Goal: Task Accomplishment & Management: Use online tool/utility

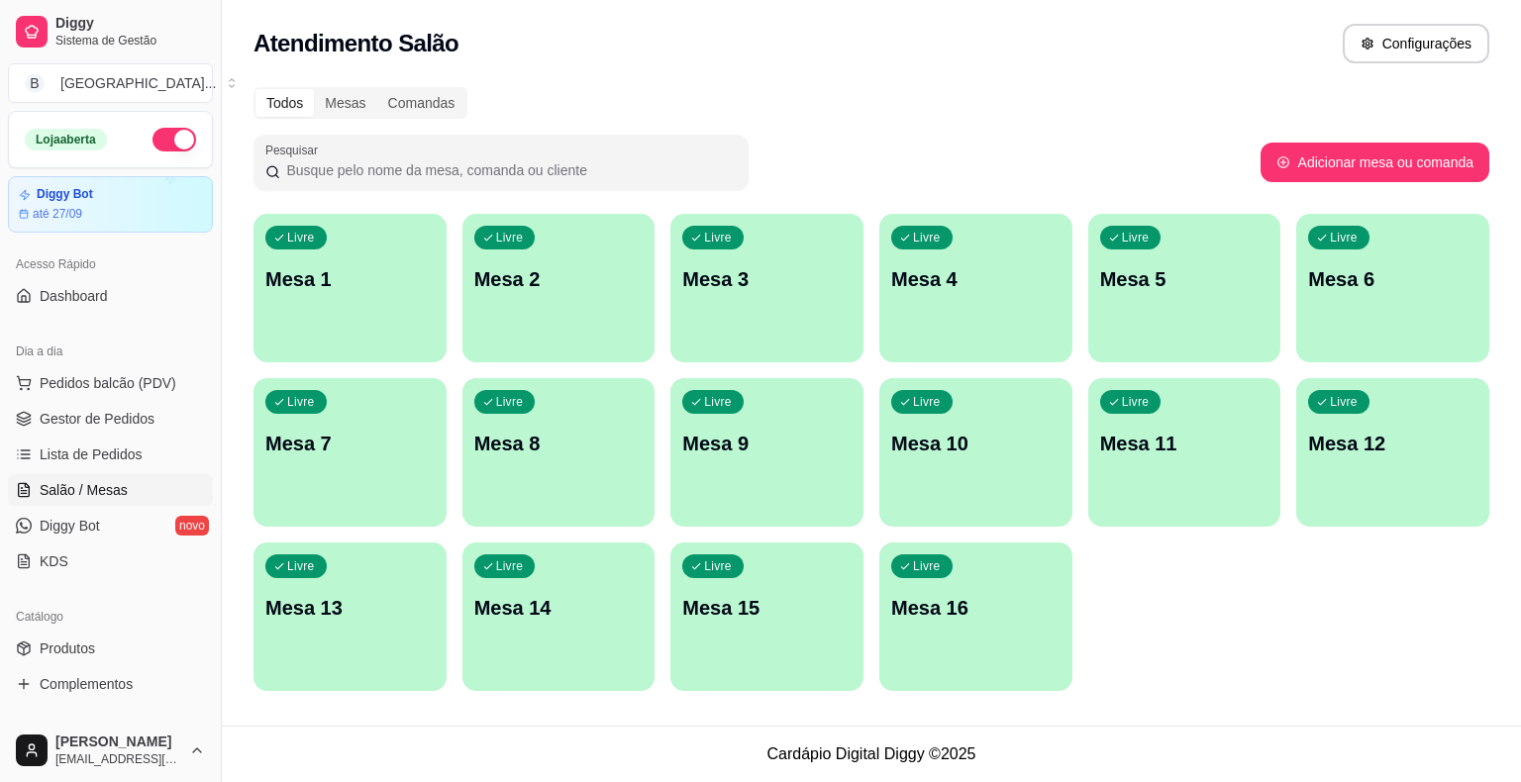
click at [165, 408] on link "Gestor de Pedidos" at bounding box center [110, 419] width 205 height 32
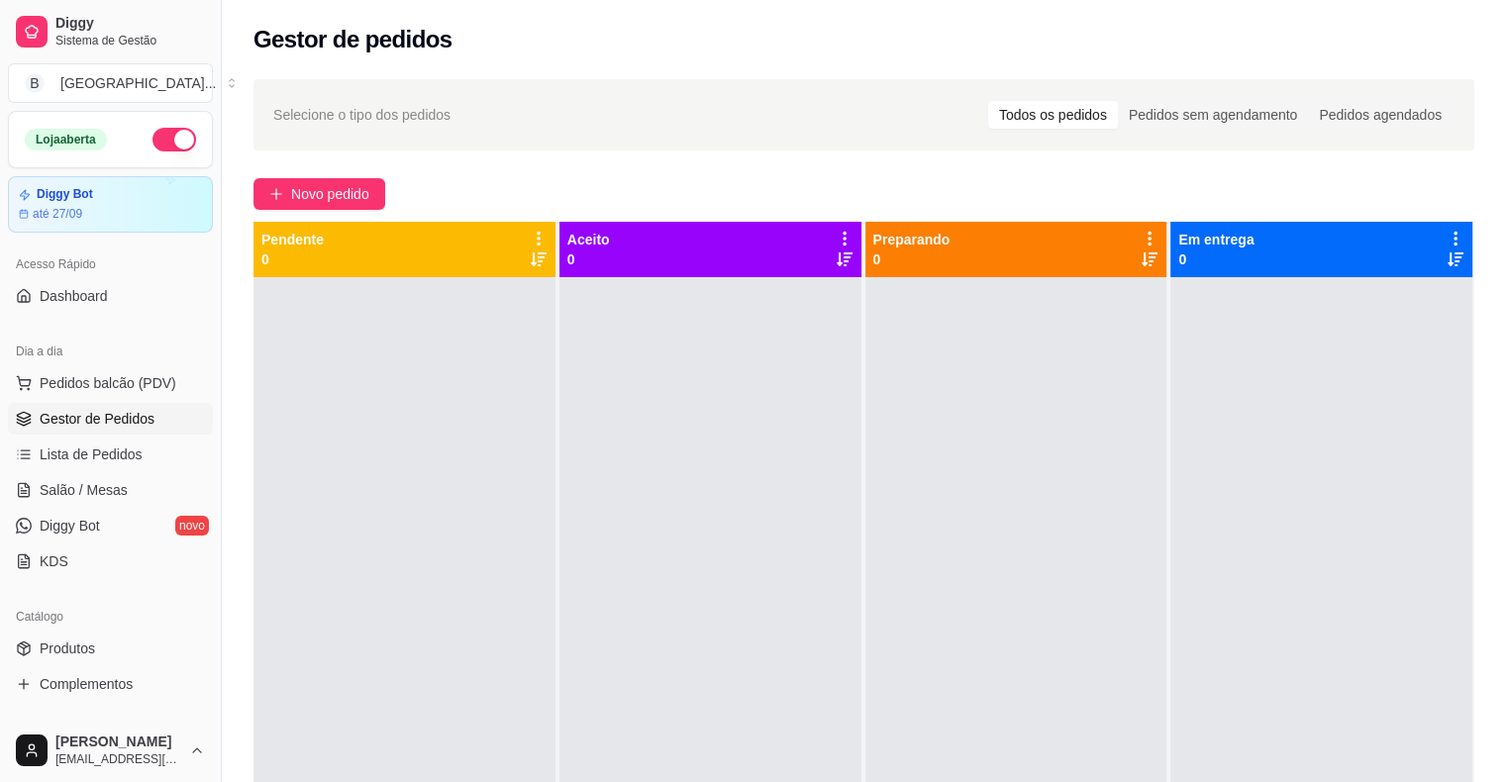
click at [424, 467] on div at bounding box center [405, 668] width 302 height 782
click at [111, 367] on button "Pedidos balcão (PDV)" at bounding box center [110, 383] width 205 height 32
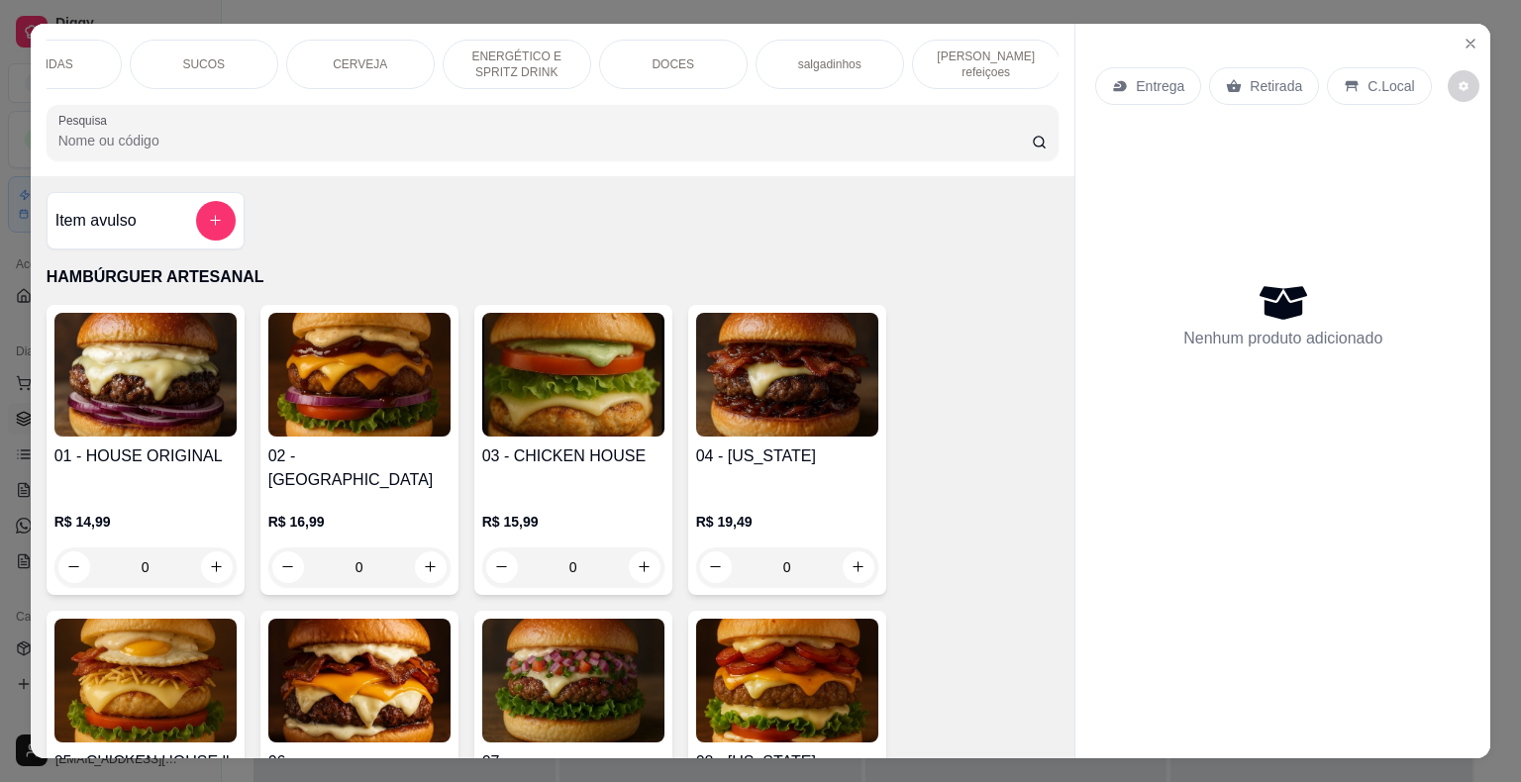
scroll to position [0, 544]
click at [1023, 65] on div "[PERSON_NAME] refeiçoes" at bounding box center [985, 65] width 149 height 50
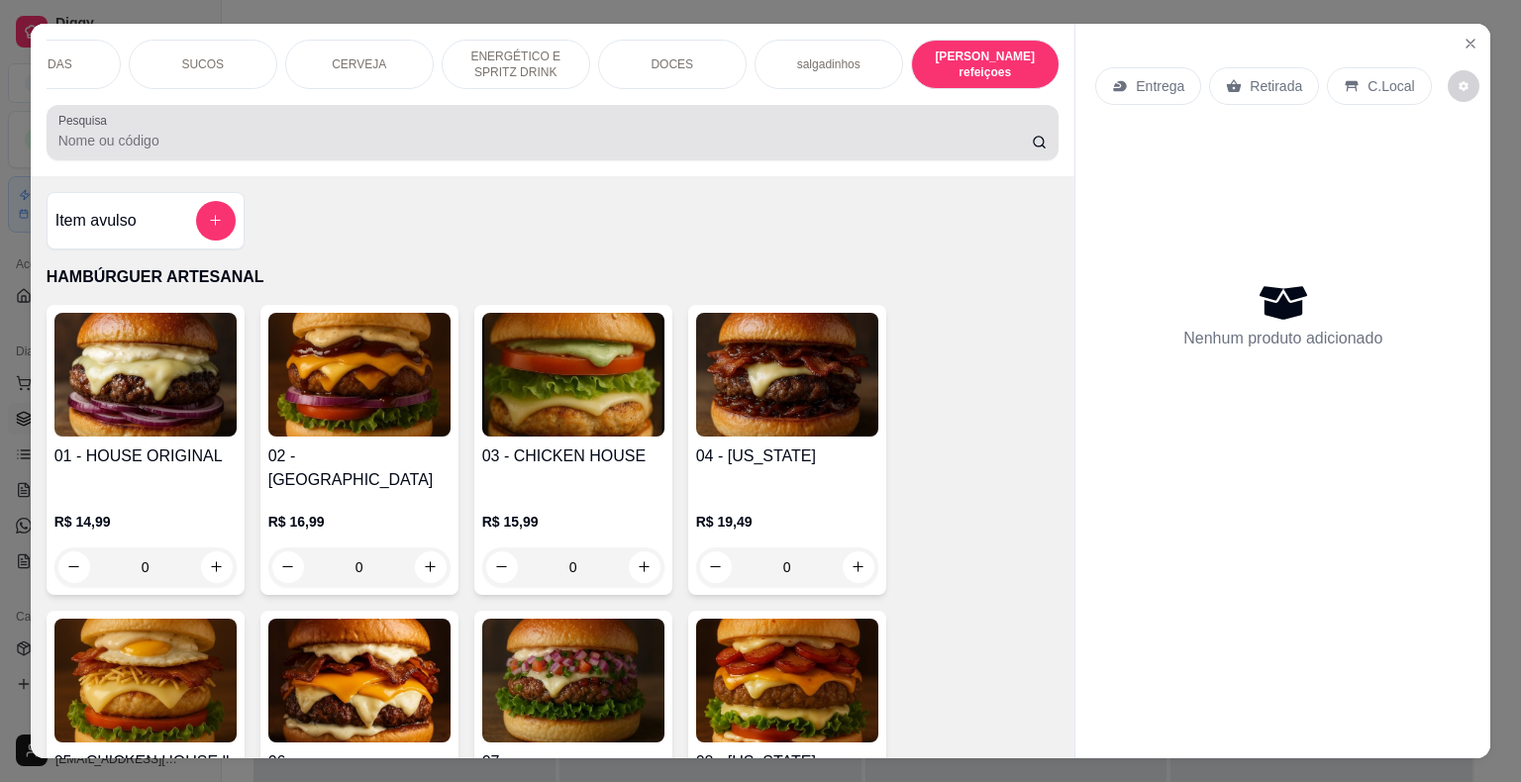
scroll to position [48, 0]
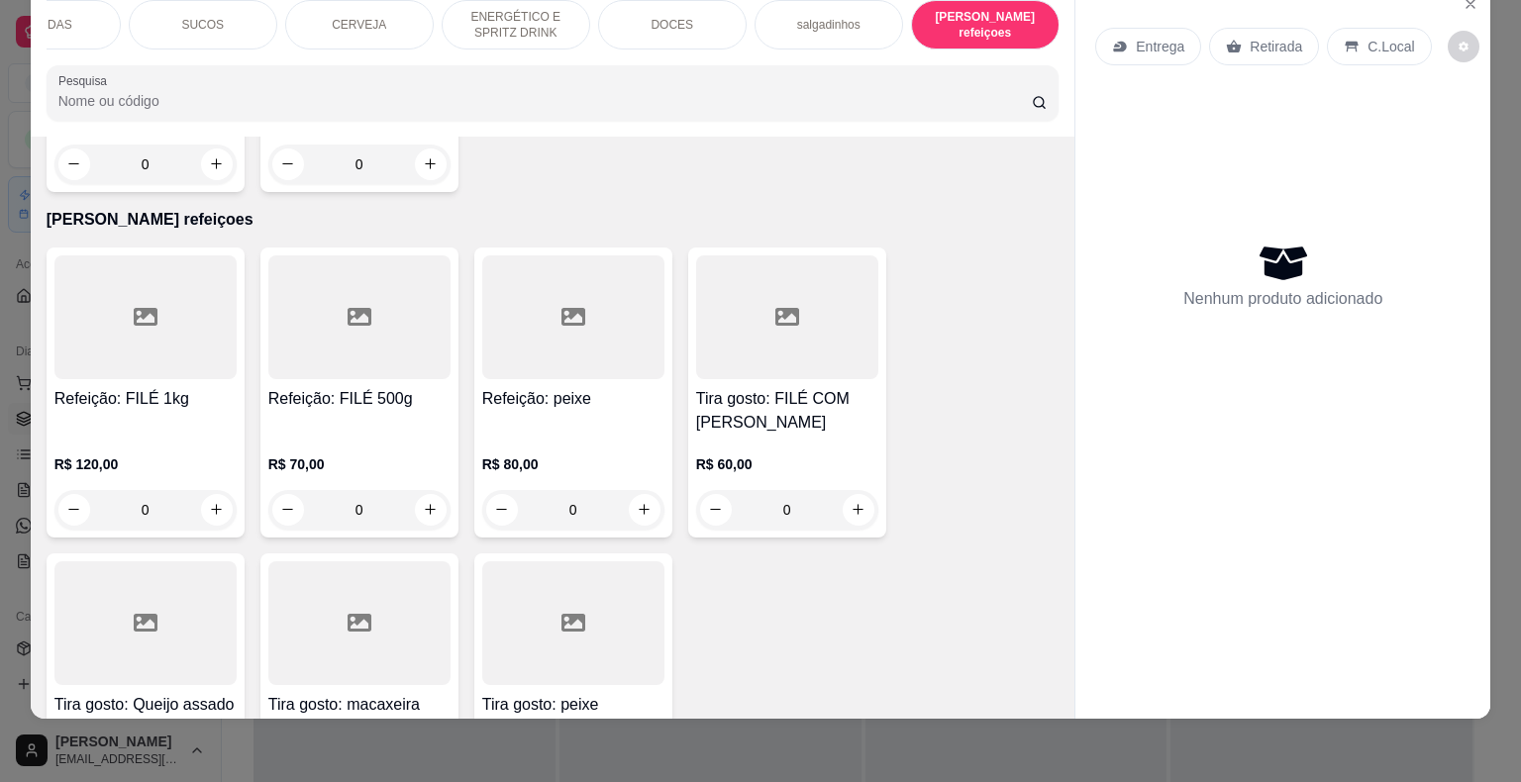
click at [421, 490] on div "0" at bounding box center [359, 510] width 182 height 40
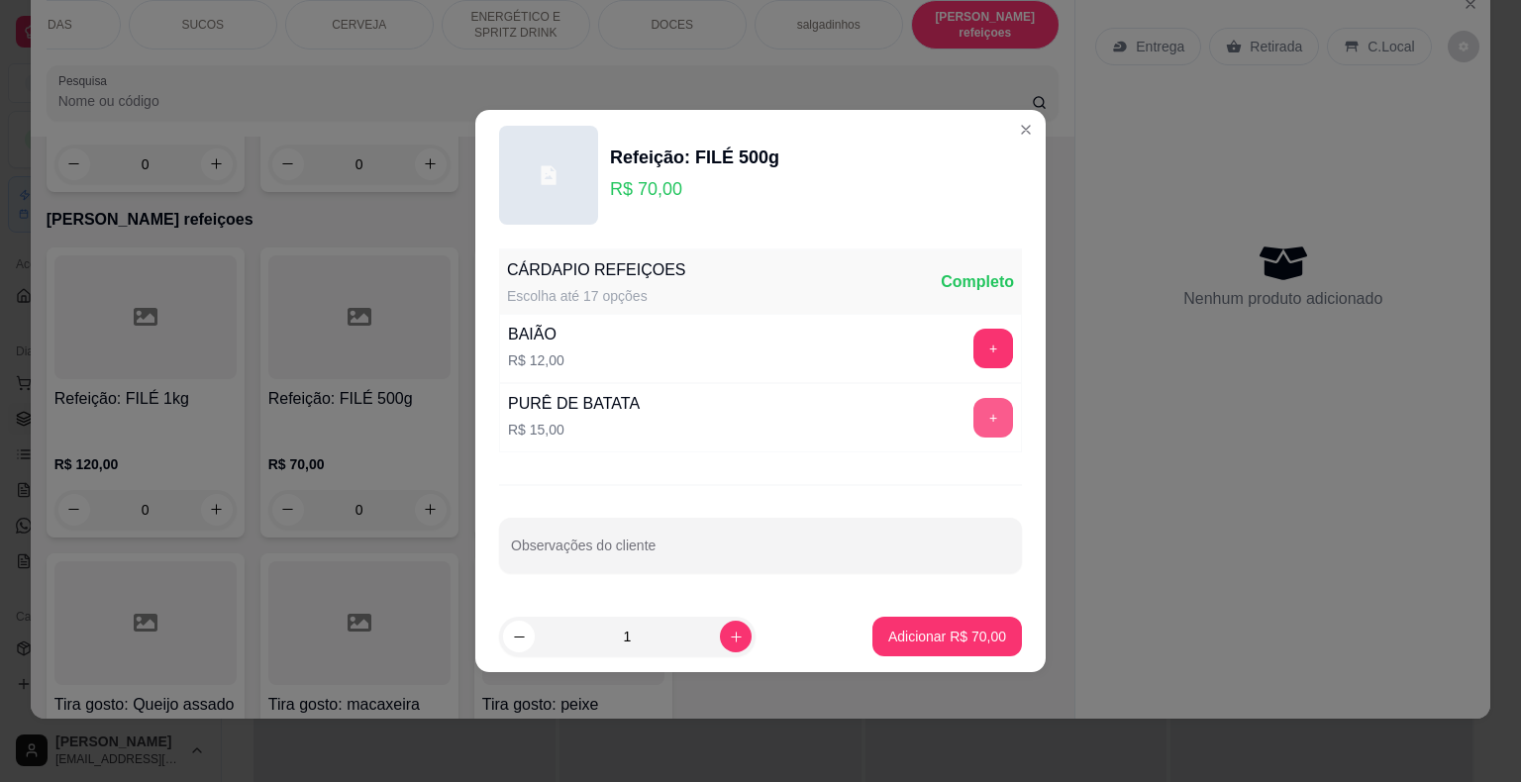
click at [973, 422] on button "+" at bounding box center [993, 418] width 40 height 40
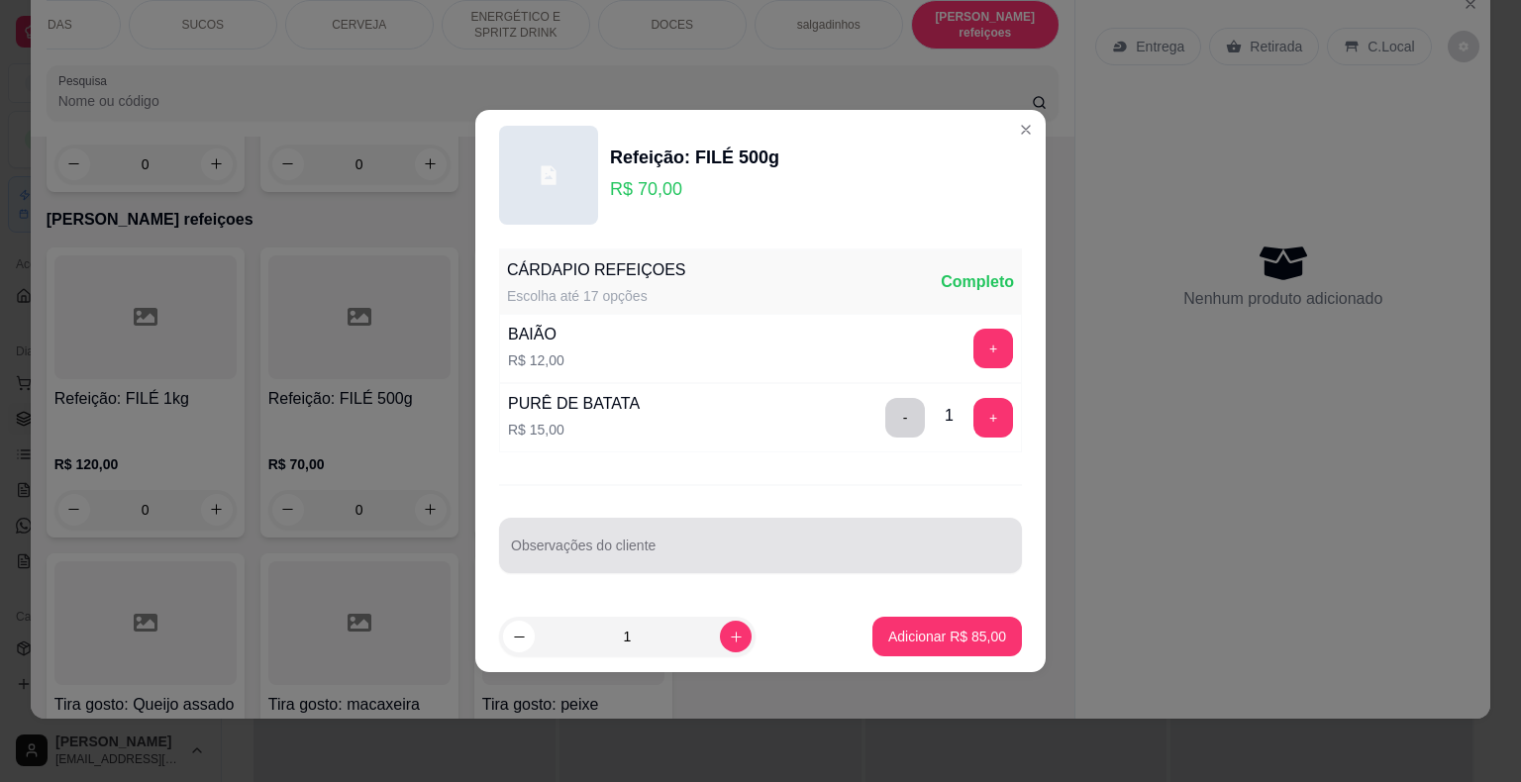
click at [868, 529] on div at bounding box center [760, 546] width 499 height 40
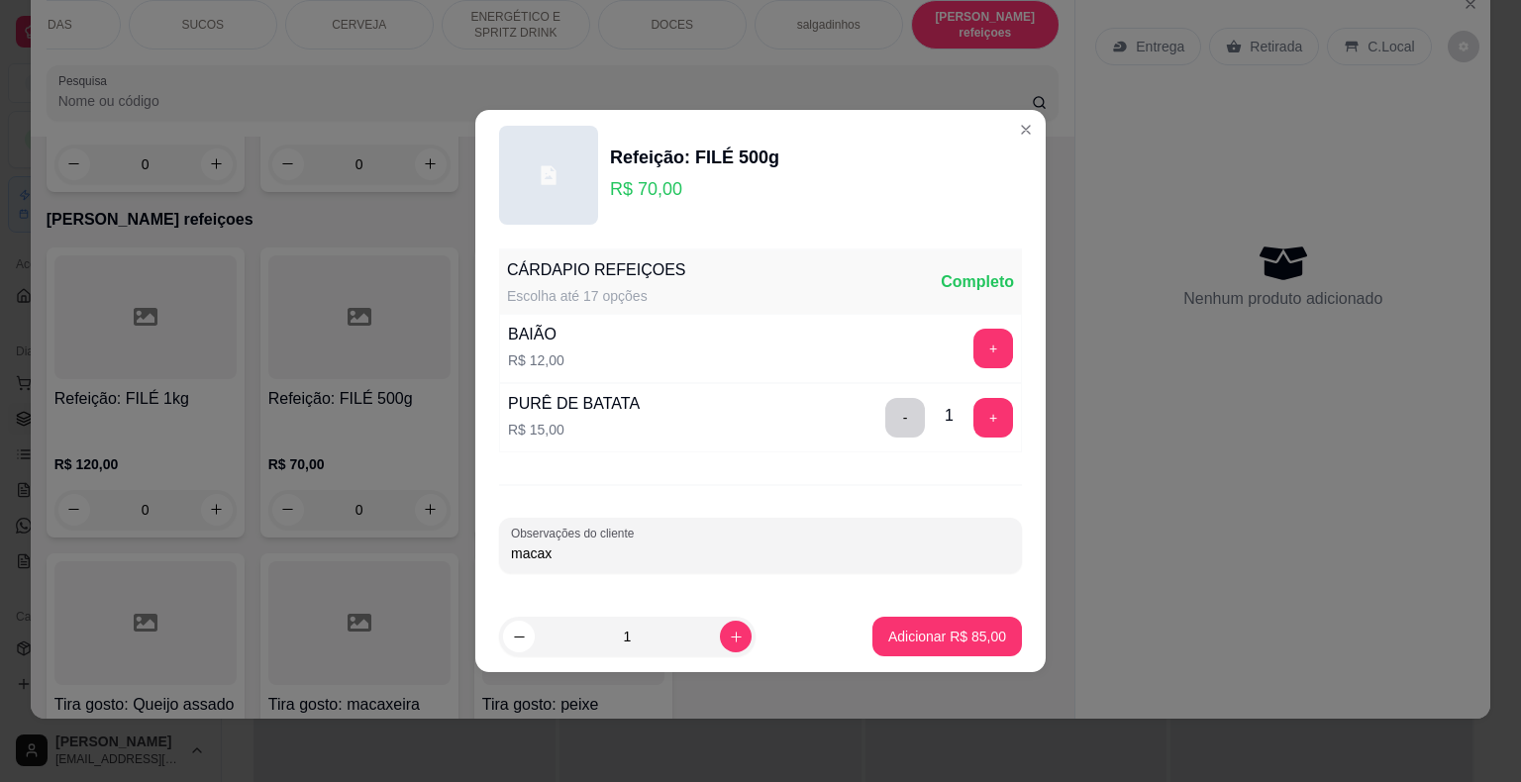
type input "macaxe"
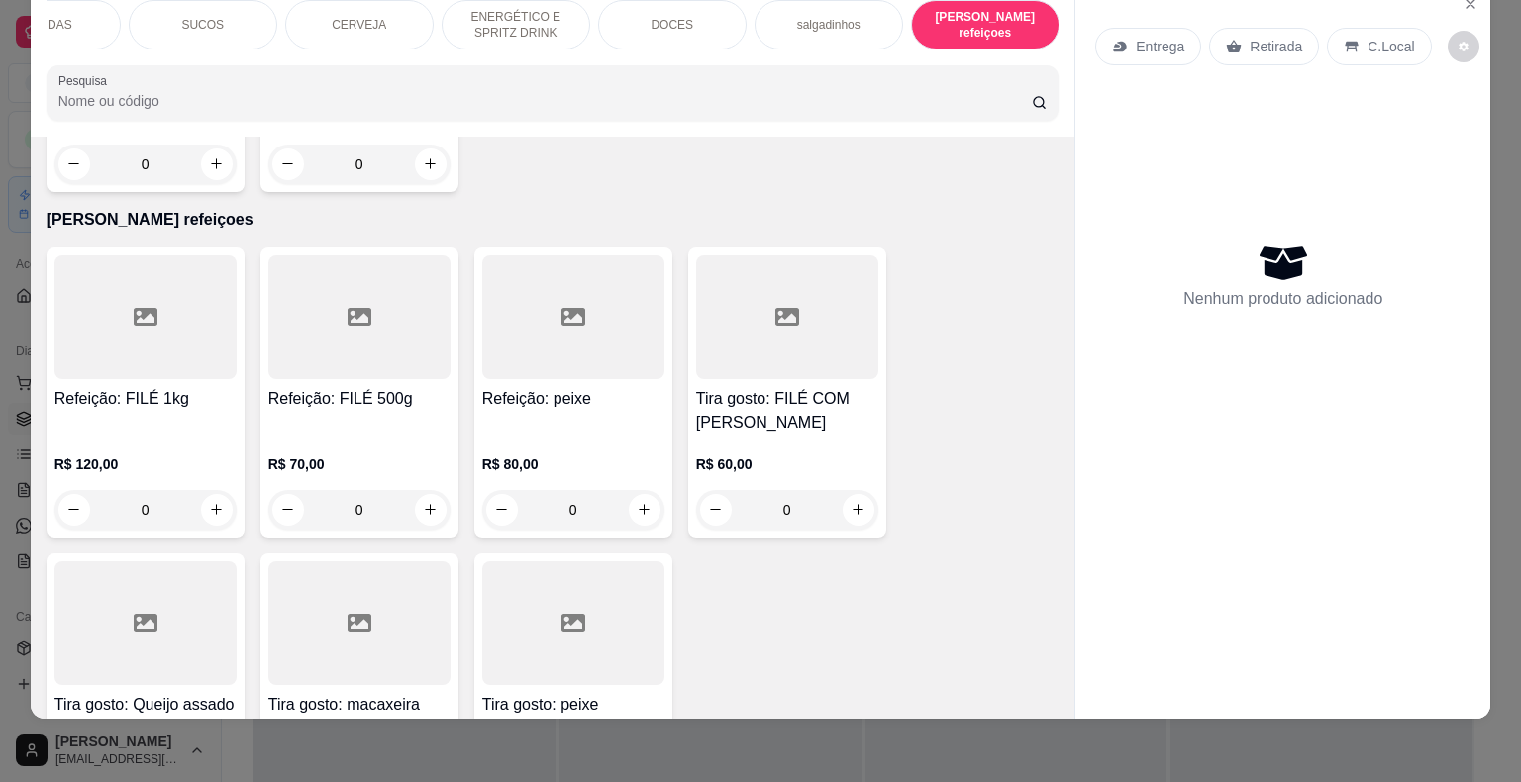
click at [425, 490] on div "0" at bounding box center [359, 510] width 182 height 40
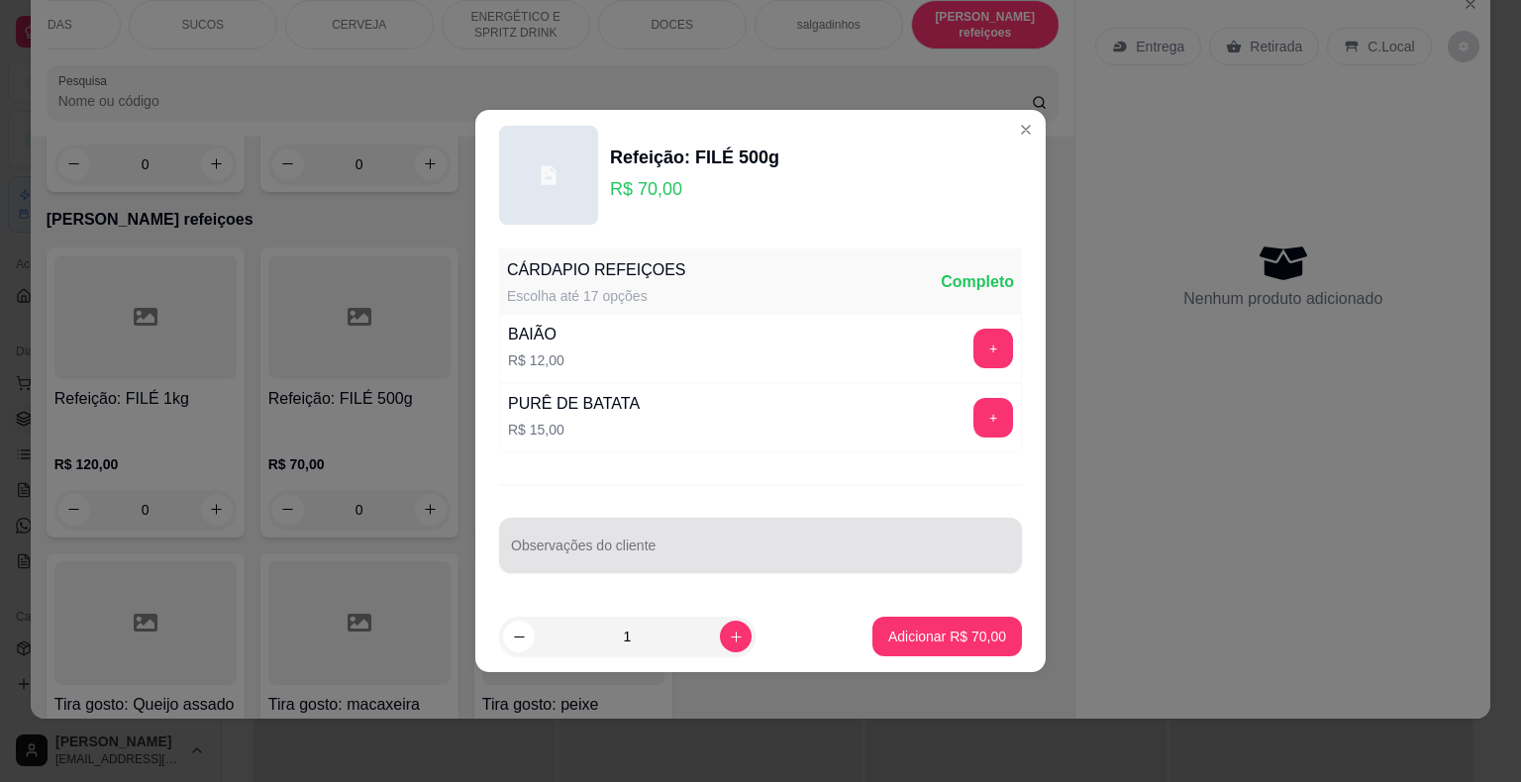
click at [667, 532] on div at bounding box center [760, 546] width 499 height 40
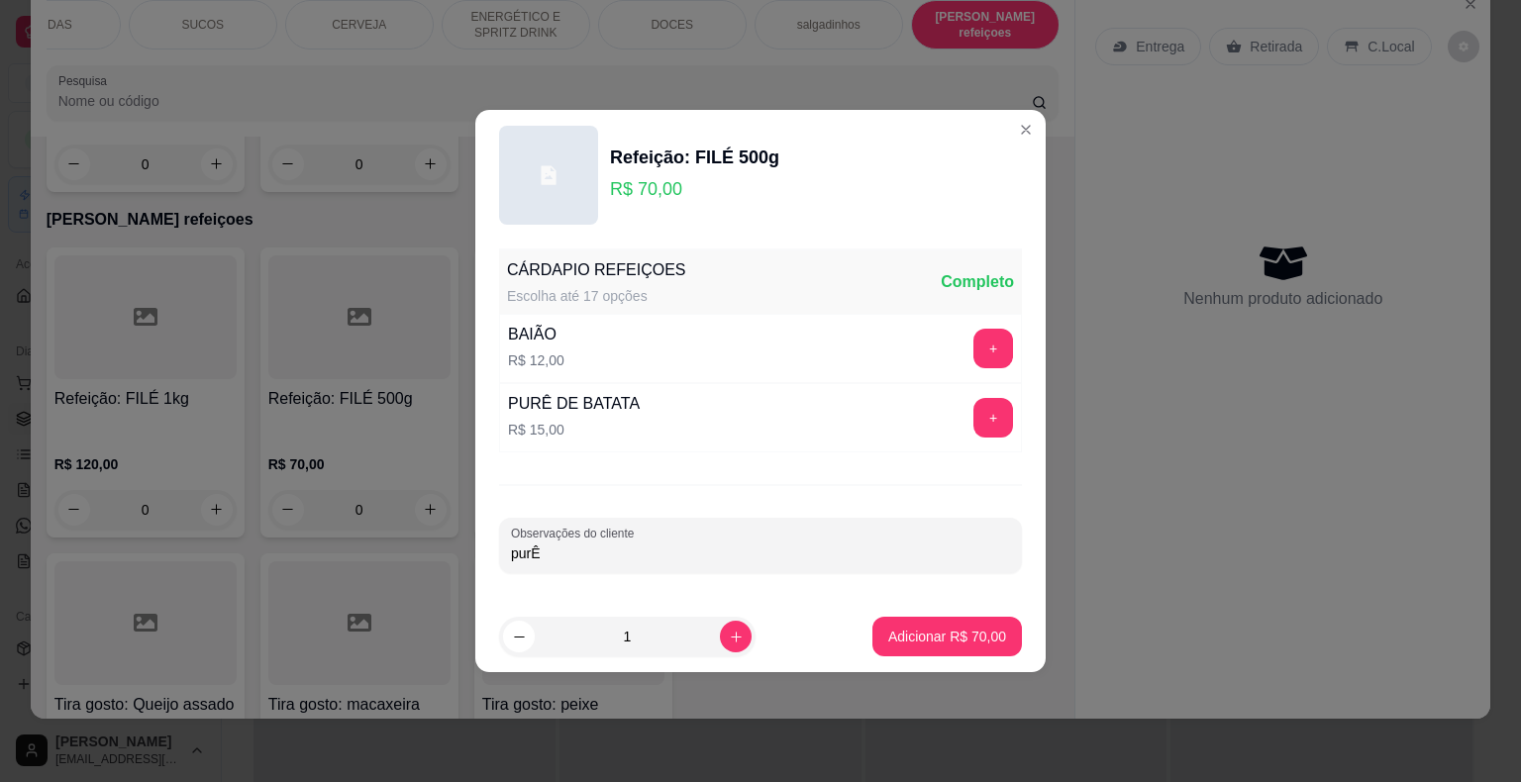
click at [527, 561] on input "purÊ" at bounding box center [760, 554] width 499 height 20
click at [531, 553] on input "purÊ" at bounding box center [760, 554] width 499 height 20
type input "PURÊ"
click at [974, 617] on button "Adicionar R$ 70,00" at bounding box center [947, 637] width 150 height 40
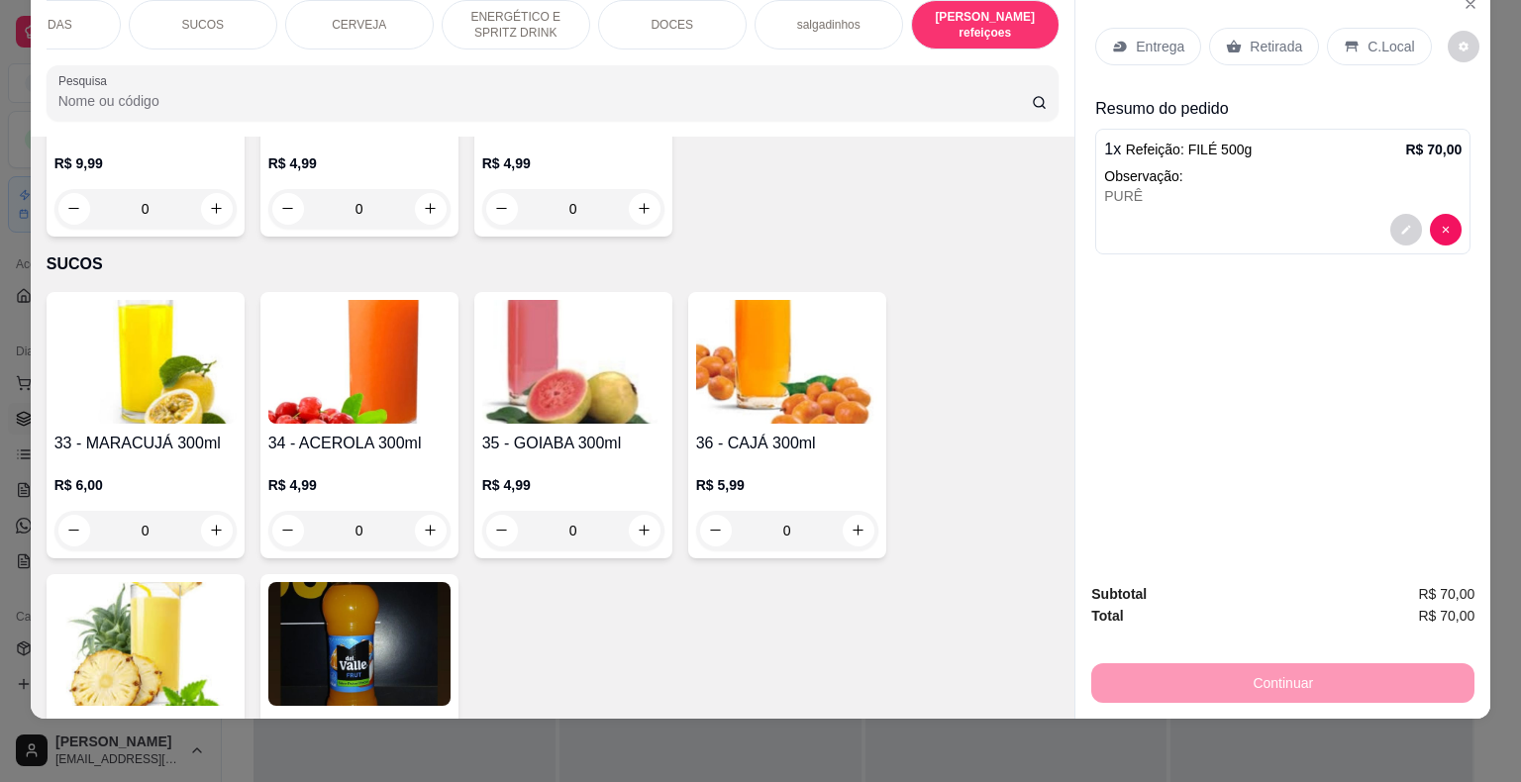
scroll to position [3415, 0]
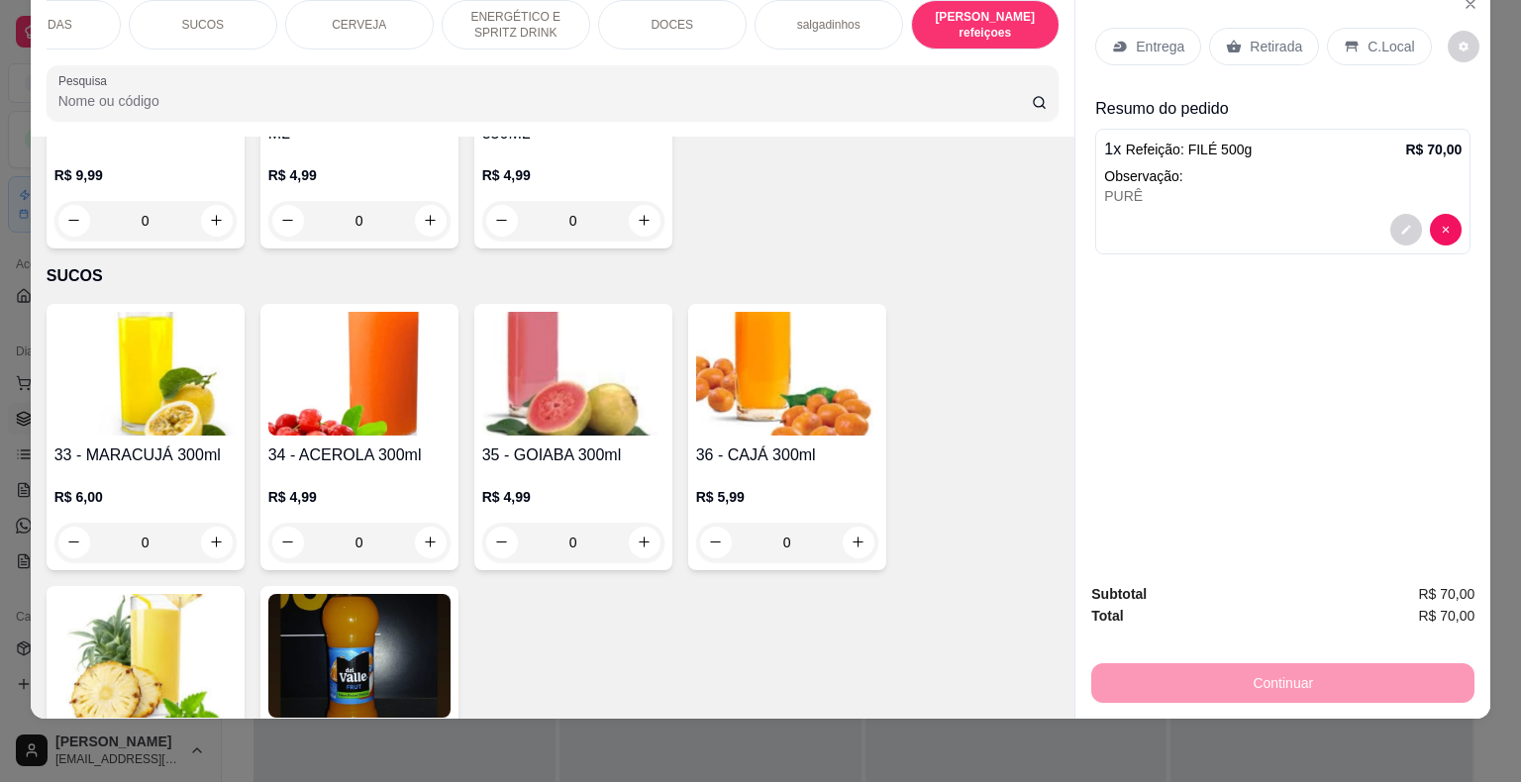
click at [219, 6] on div "SUCOS" at bounding box center [203, 25] width 149 height 50
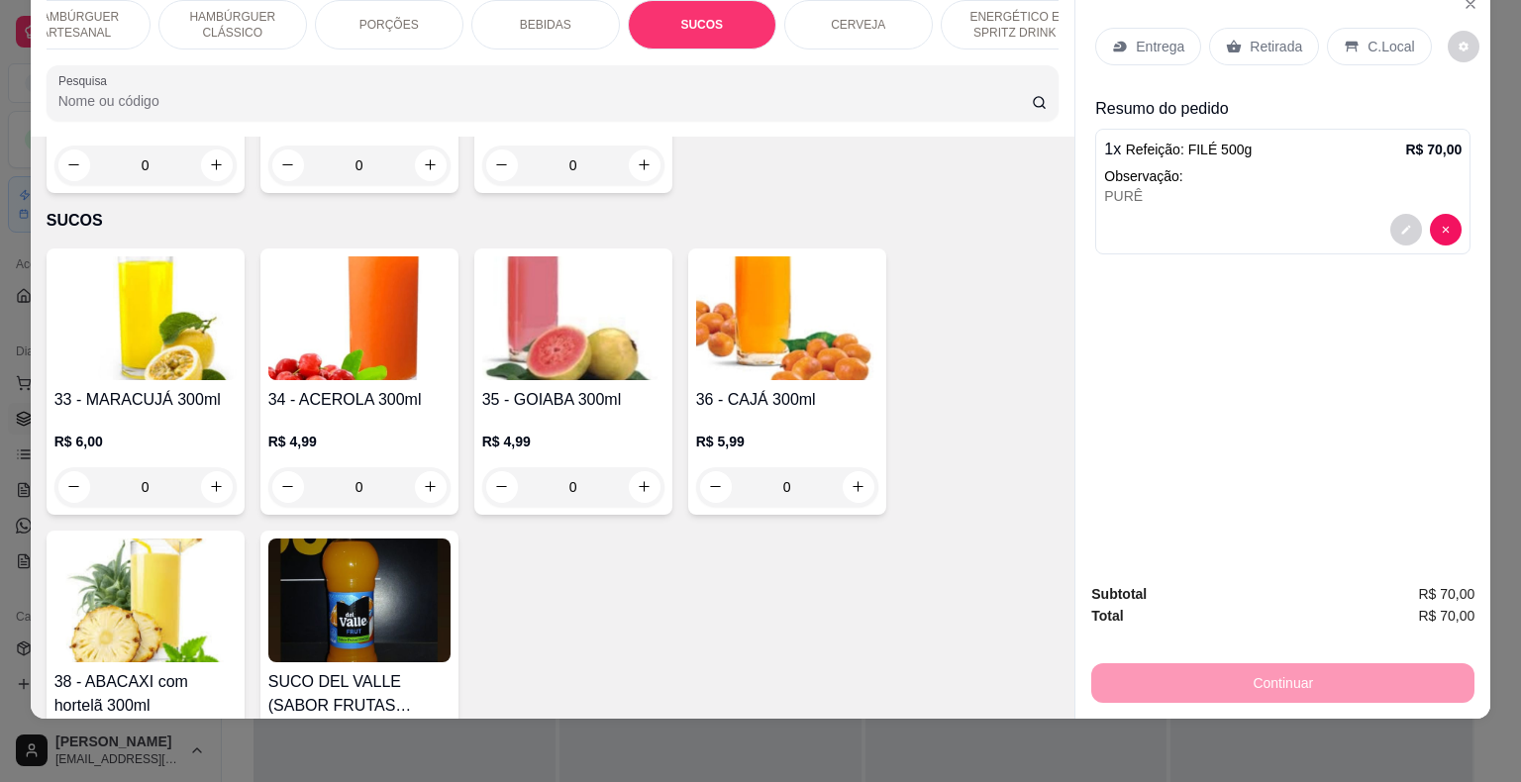
scroll to position [0, 0]
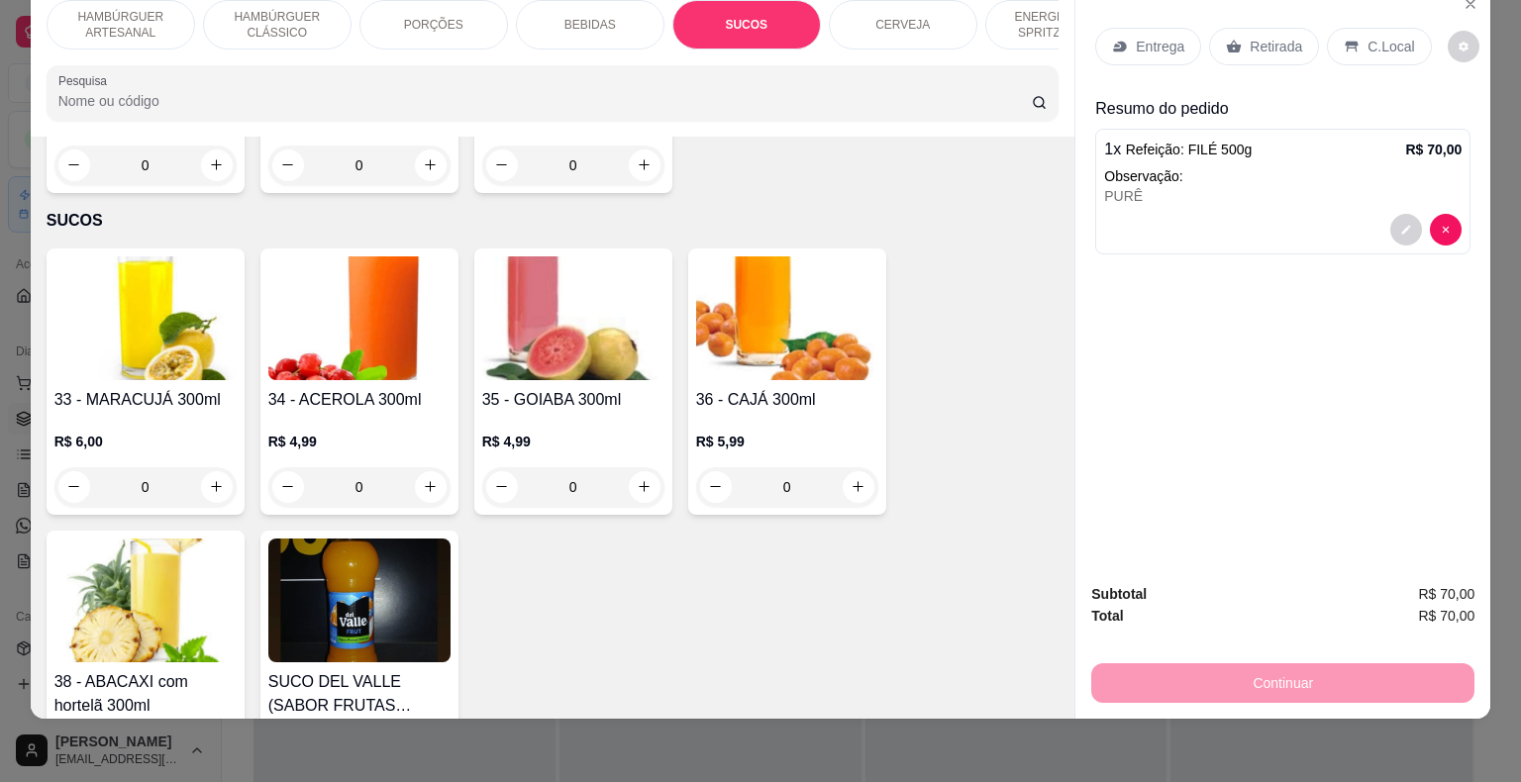
click at [96, 18] on p "HAMBÚRGUER ARTESANAL" at bounding box center [120, 25] width 115 height 32
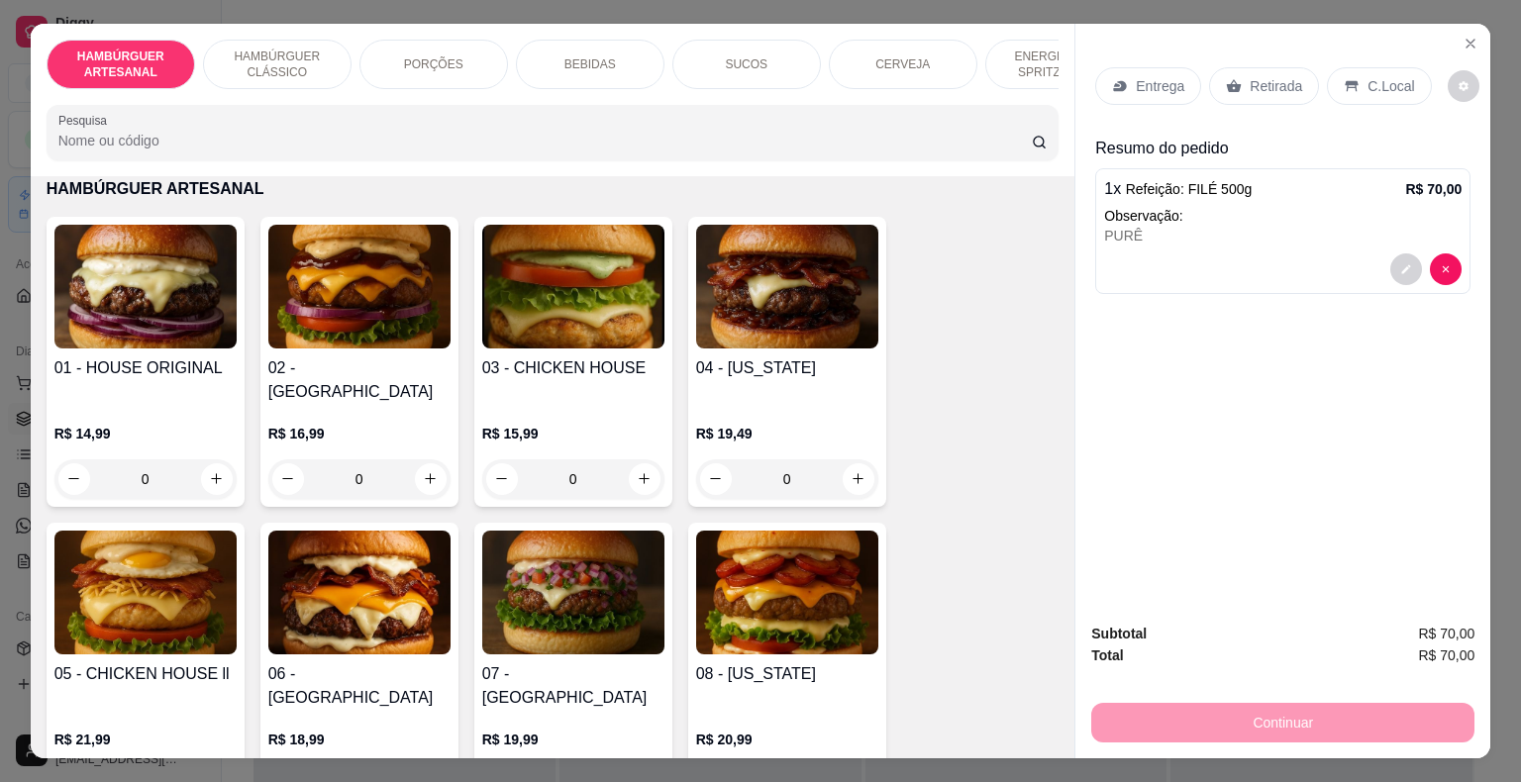
click at [127, 167] on div "HAMBÚRGUER ARTESANAL HAMBÚRGUER CLÁSSICO PORÇÕES BEBIDAS SUCOS CERVEJA ENERGÉTI…" at bounding box center [553, 100] width 1045 height 153
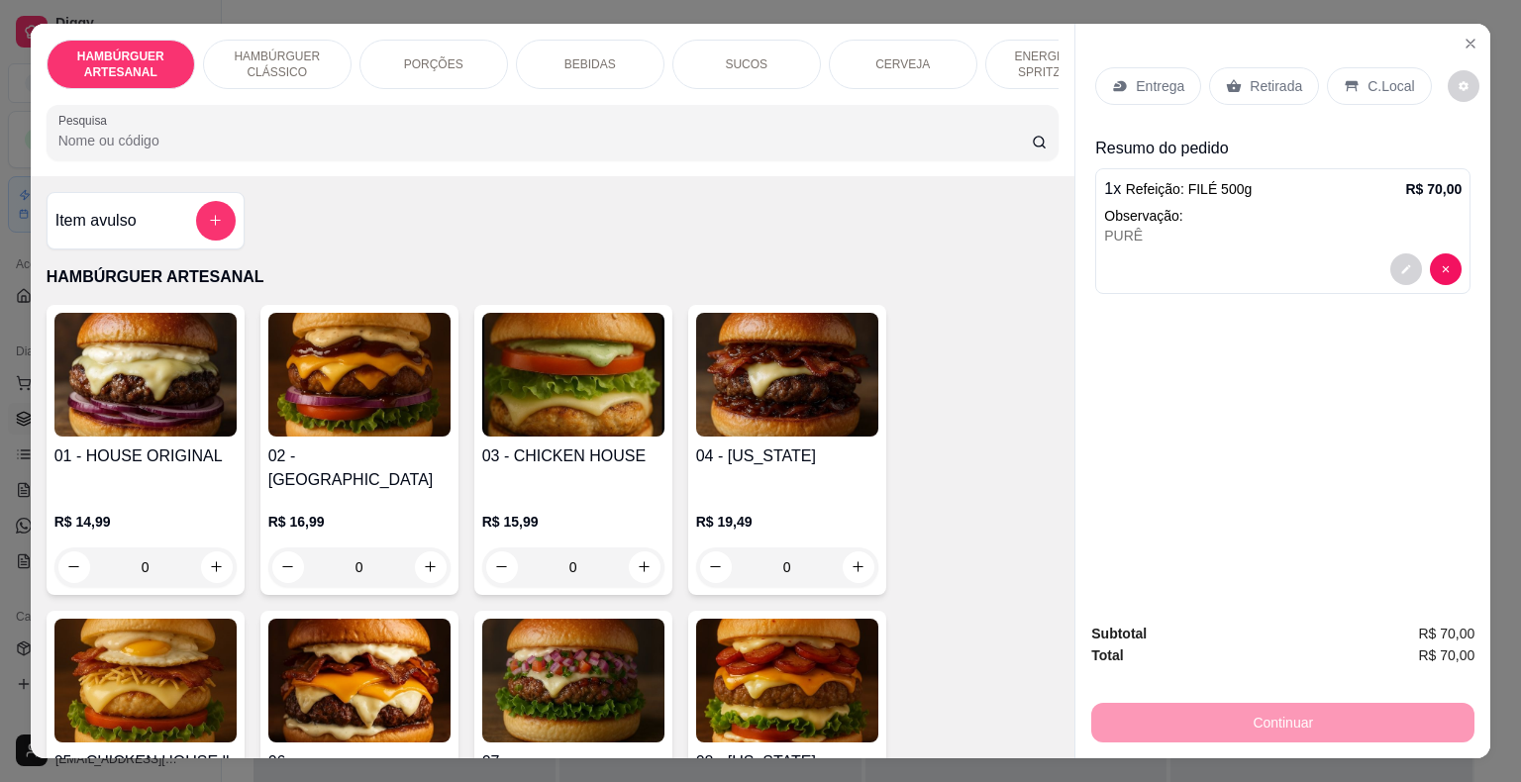
click at [81, 226] on h4 "Item avulso" at bounding box center [95, 221] width 81 height 24
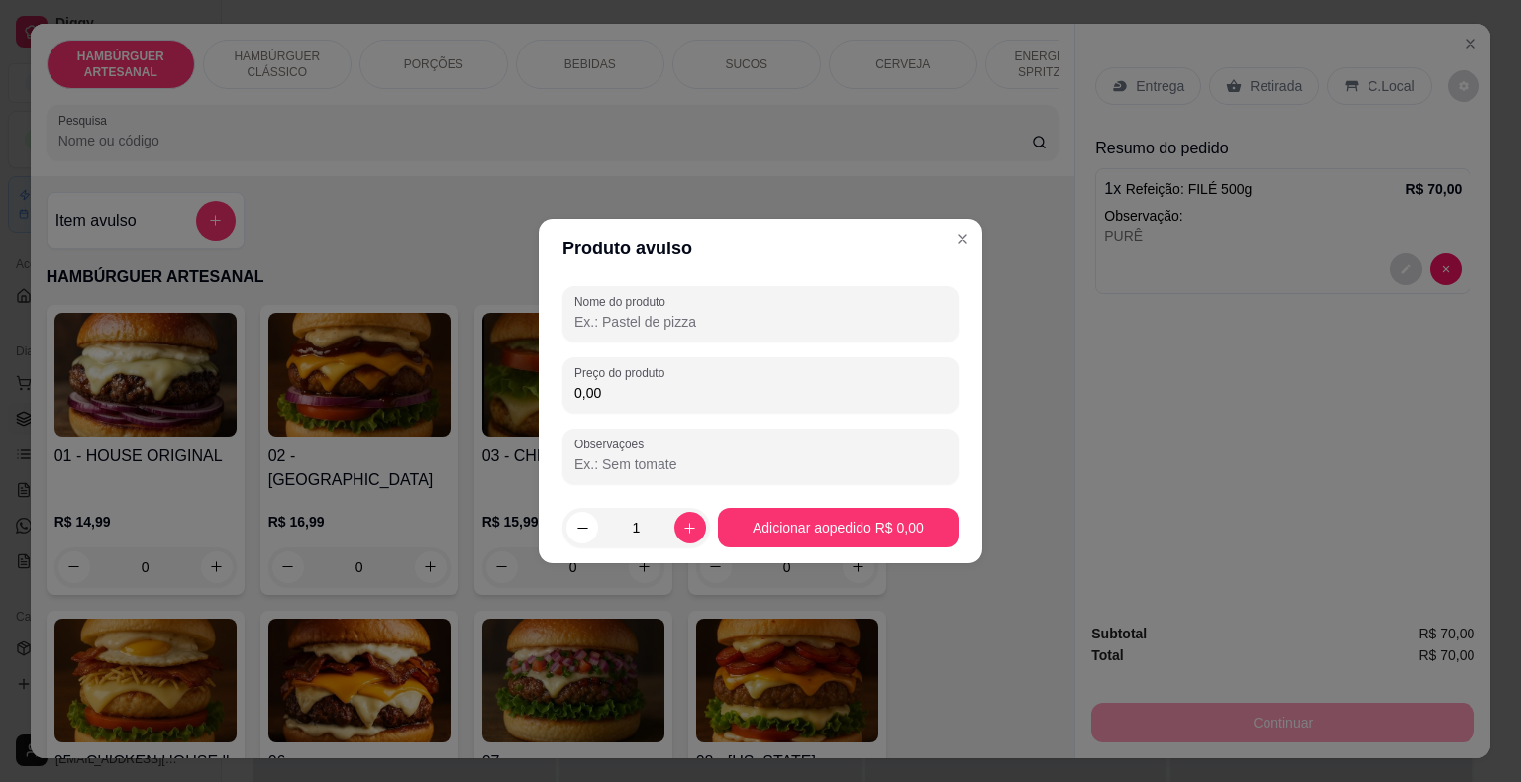
click at [659, 399] on input "0,00" at bounding box center [760, 393] width 372 height 20
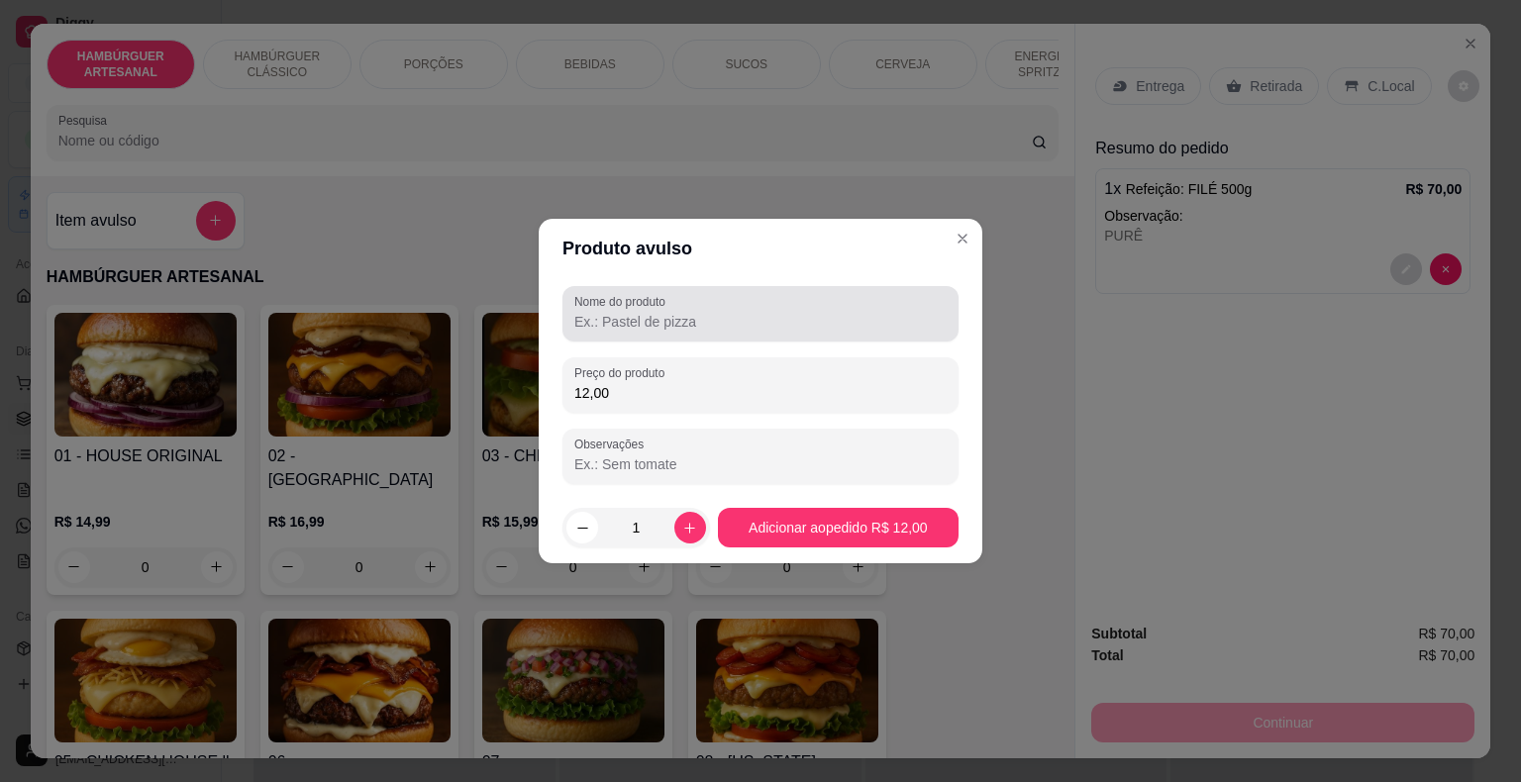
type input "12,00"
click at [713, 334] on div "Nome do produto" at bounding box center [760, 313] width 396 height 55
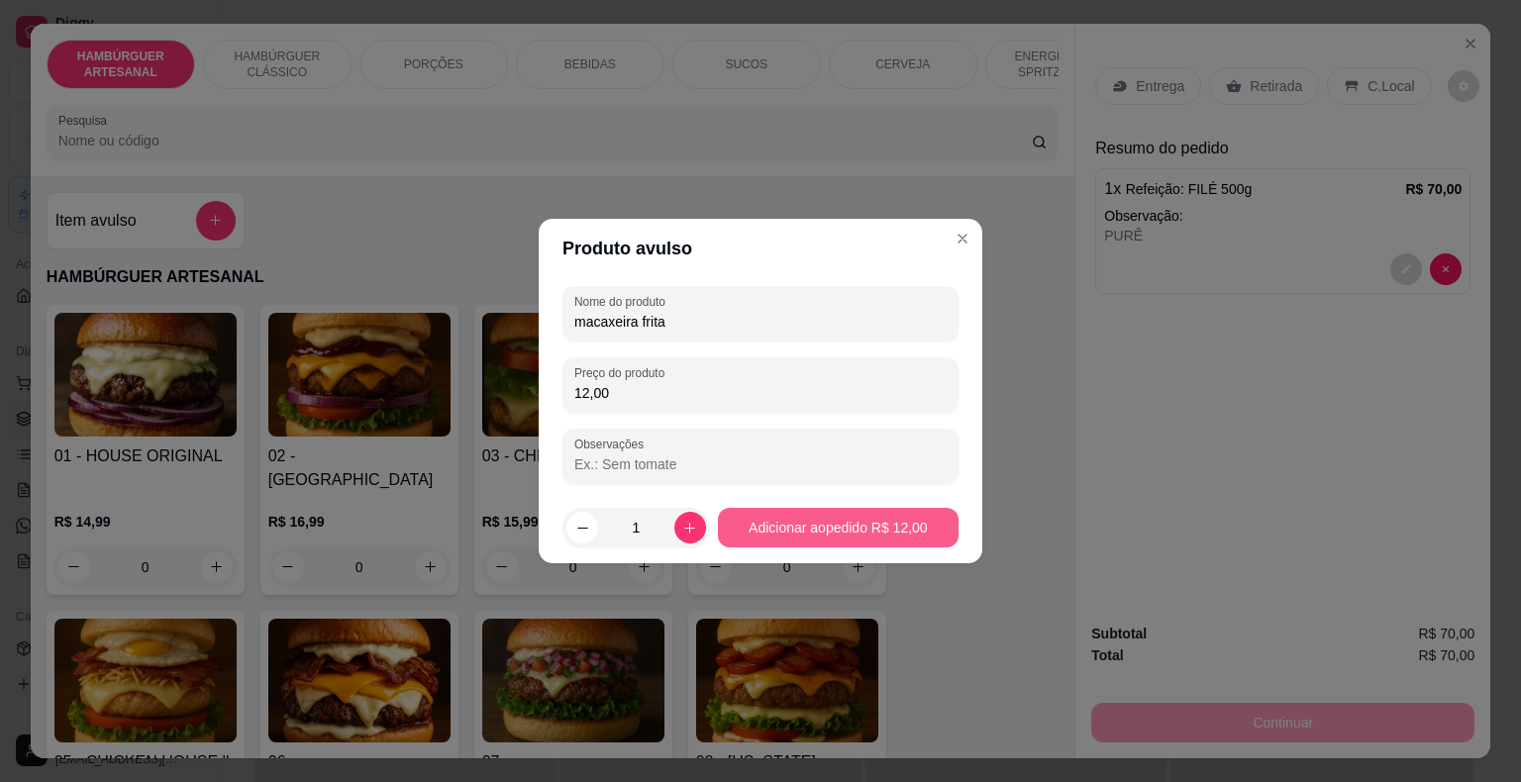
type input "macaxeira frita"
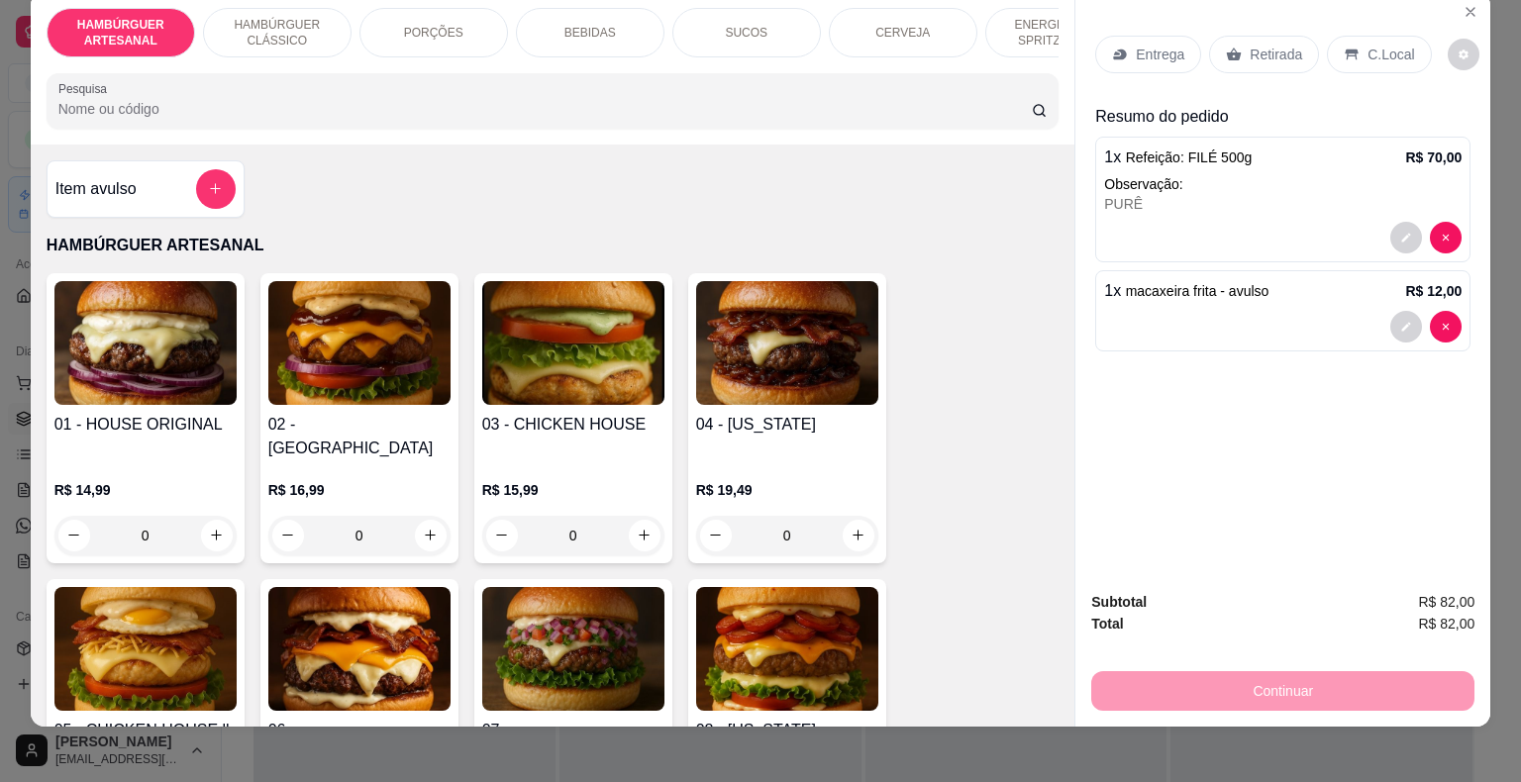
scroll to position [48, 0]
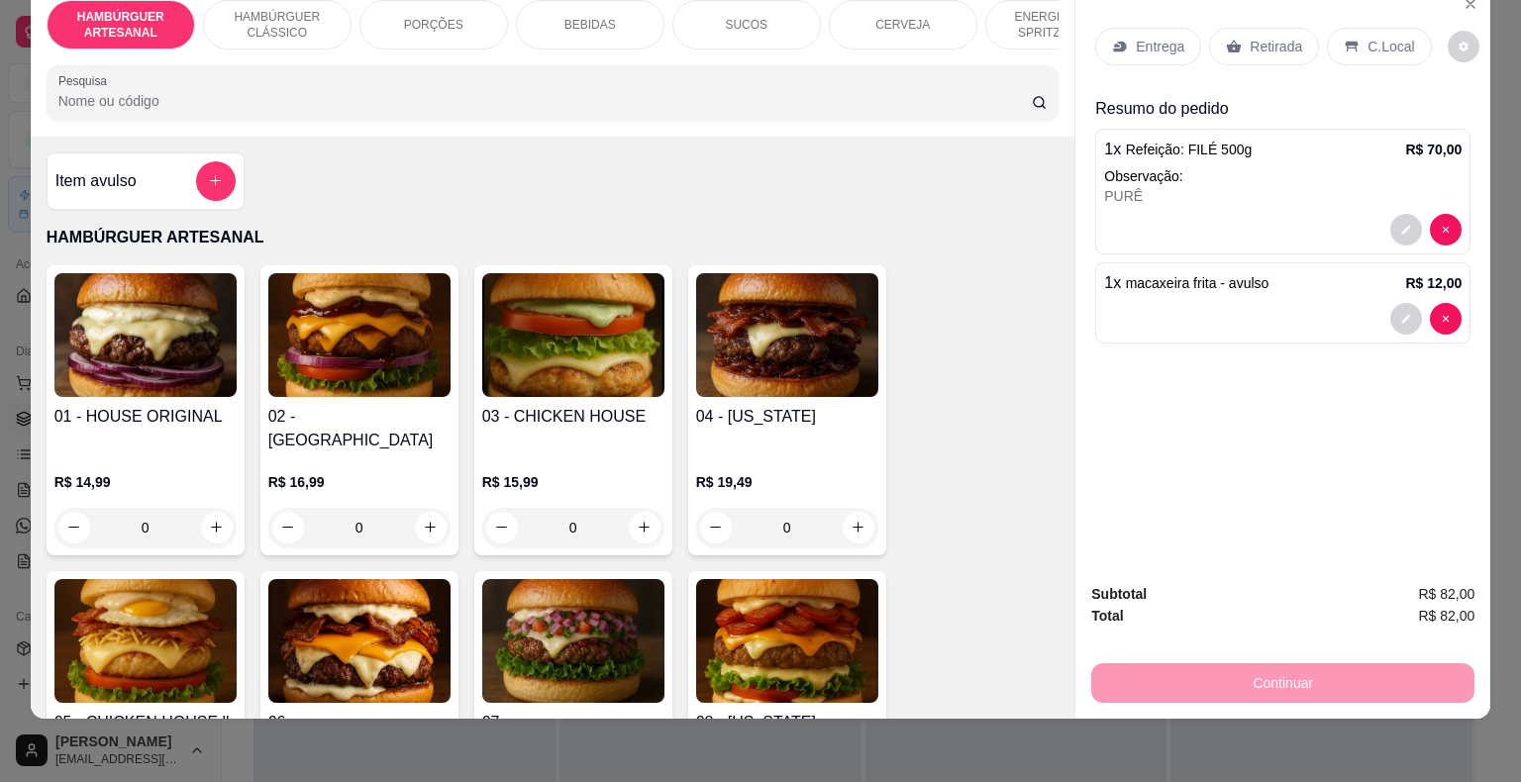
click at [1272, 37] on p "Retirada" at bounding box center [1276, 47] width 52 height 20
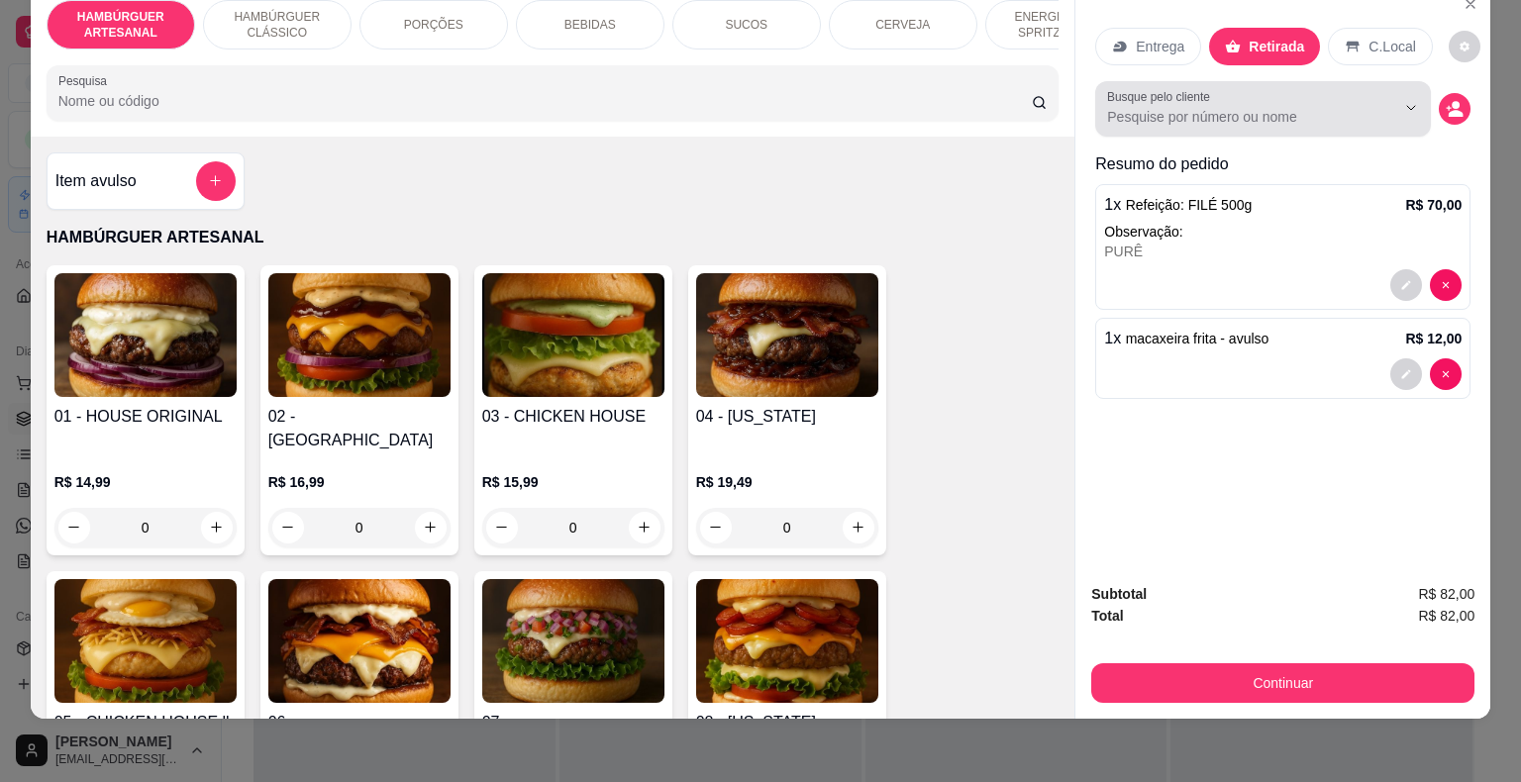
click at [1241, 112] on div at bounding box center [1263, 109] width 312 height 40
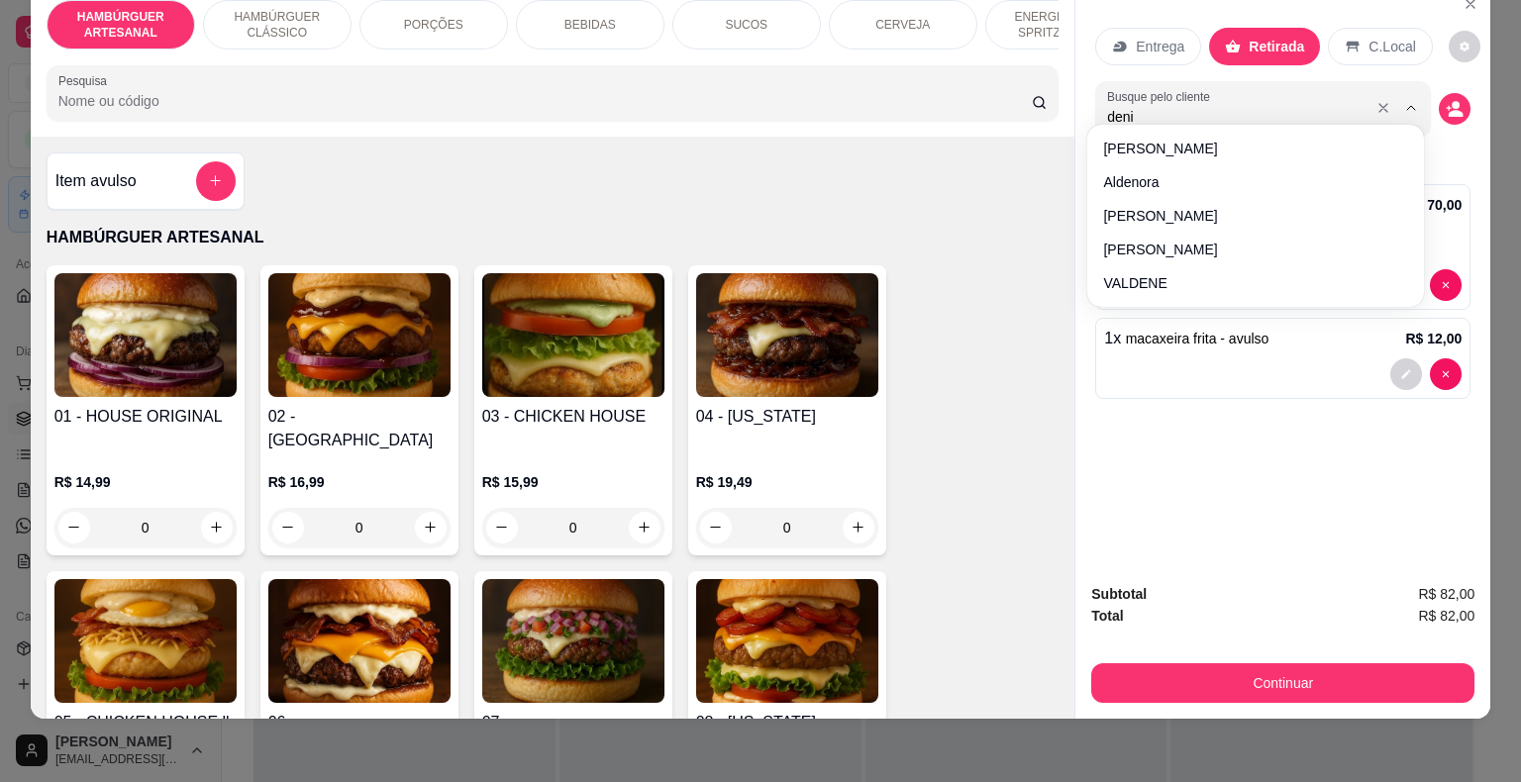
type input "denil"
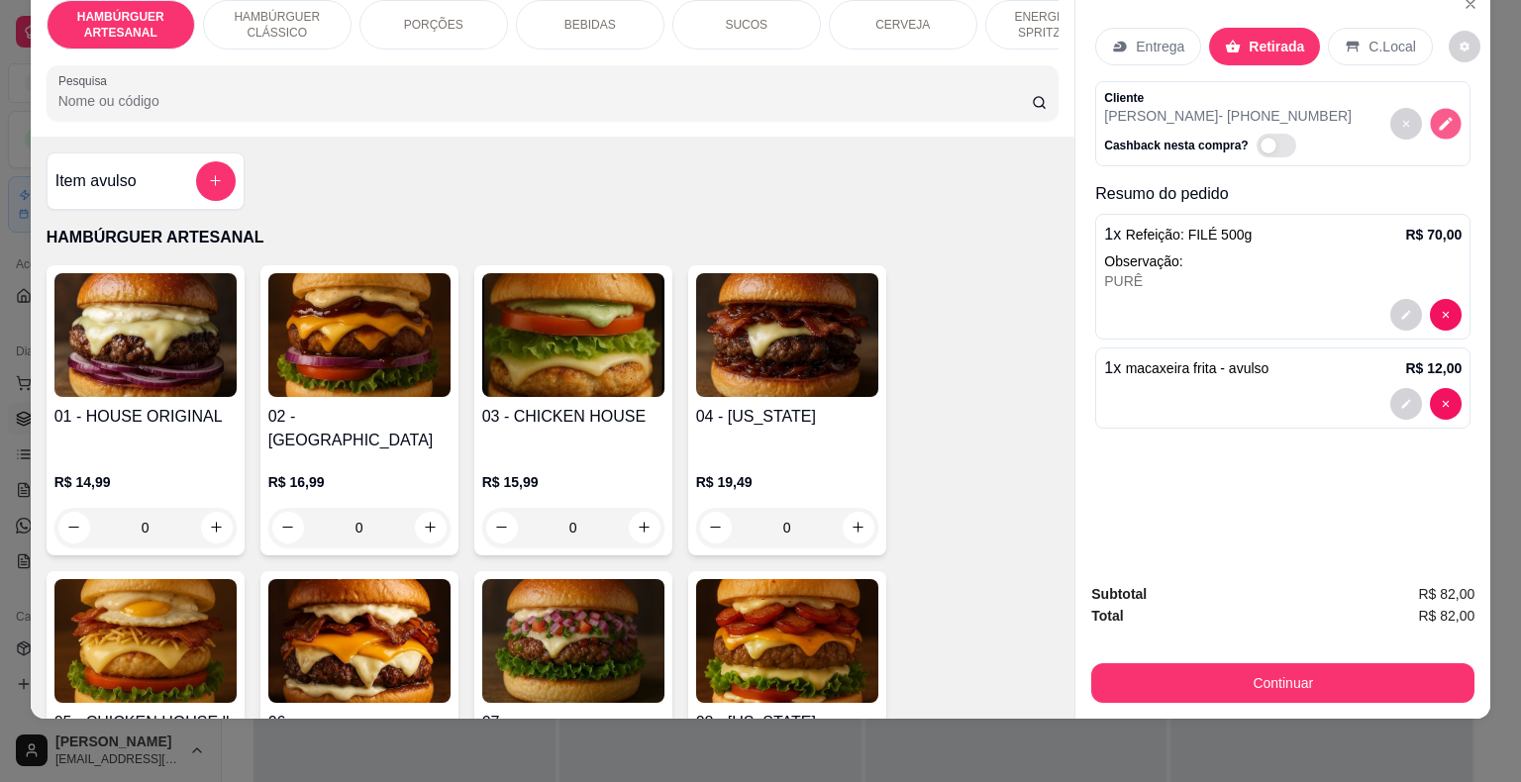
click at [1446, 115] on icon "decrease-product-quantity" at bounding box center [1446, 123] width 17 height 17
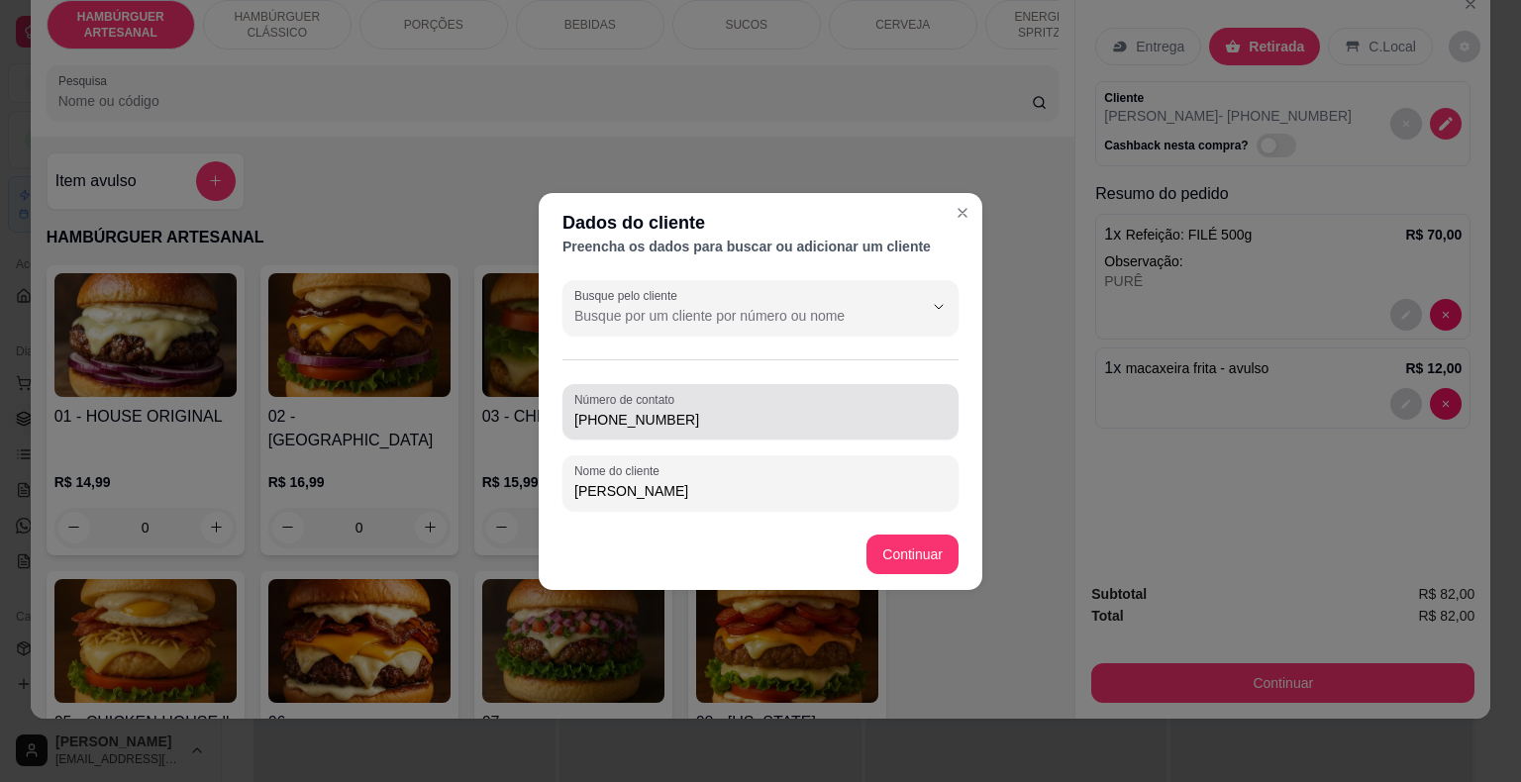
click at [611, 426] on input "[PHONE_NUMBER]" at bounding box center [760, 420] width 372 height 20
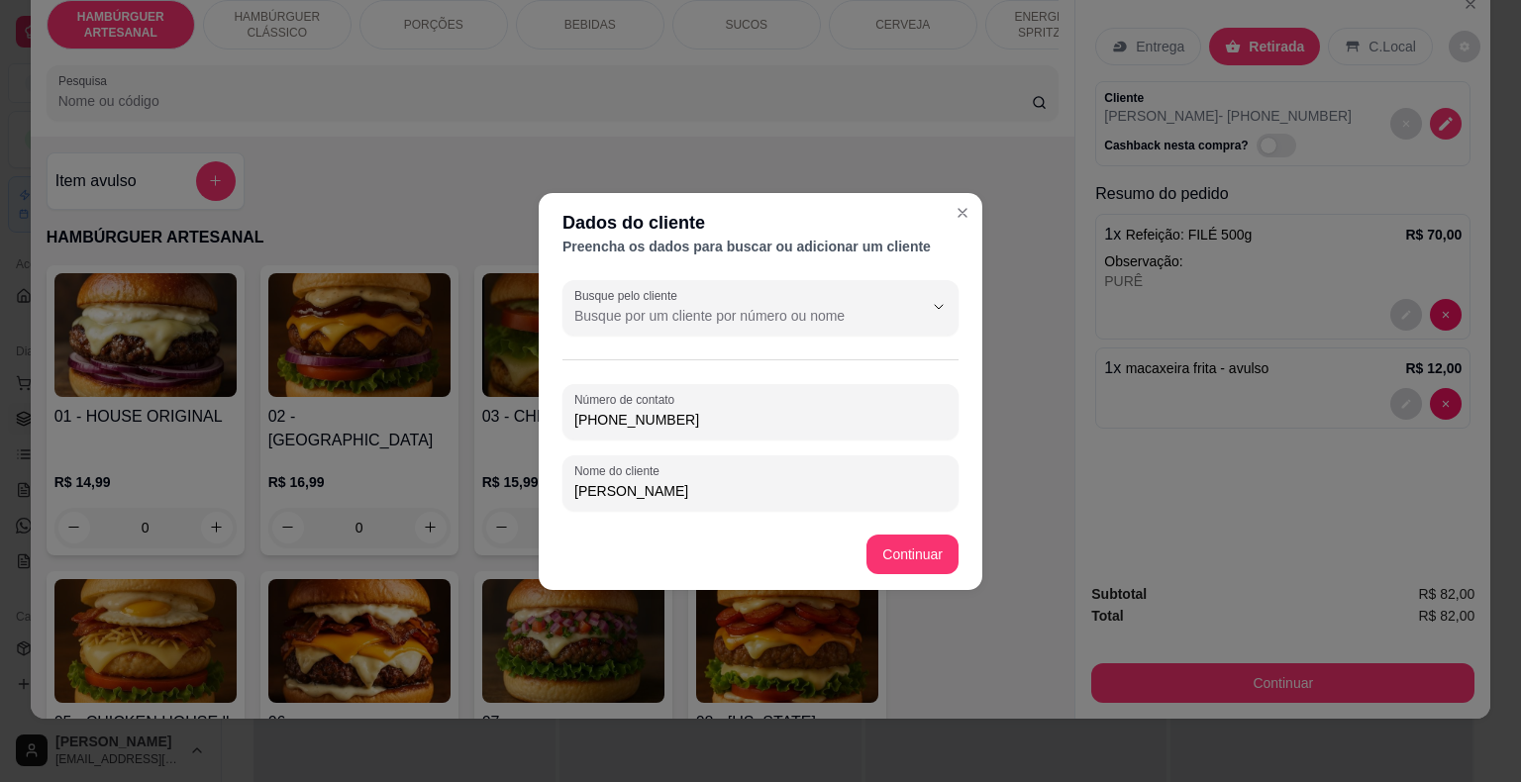
click at [751, 425] on input "[PHONE_NUMBER]" at bounding box center [760, 420] width 372 height 20
type input "[PHONE_NUMBER]"
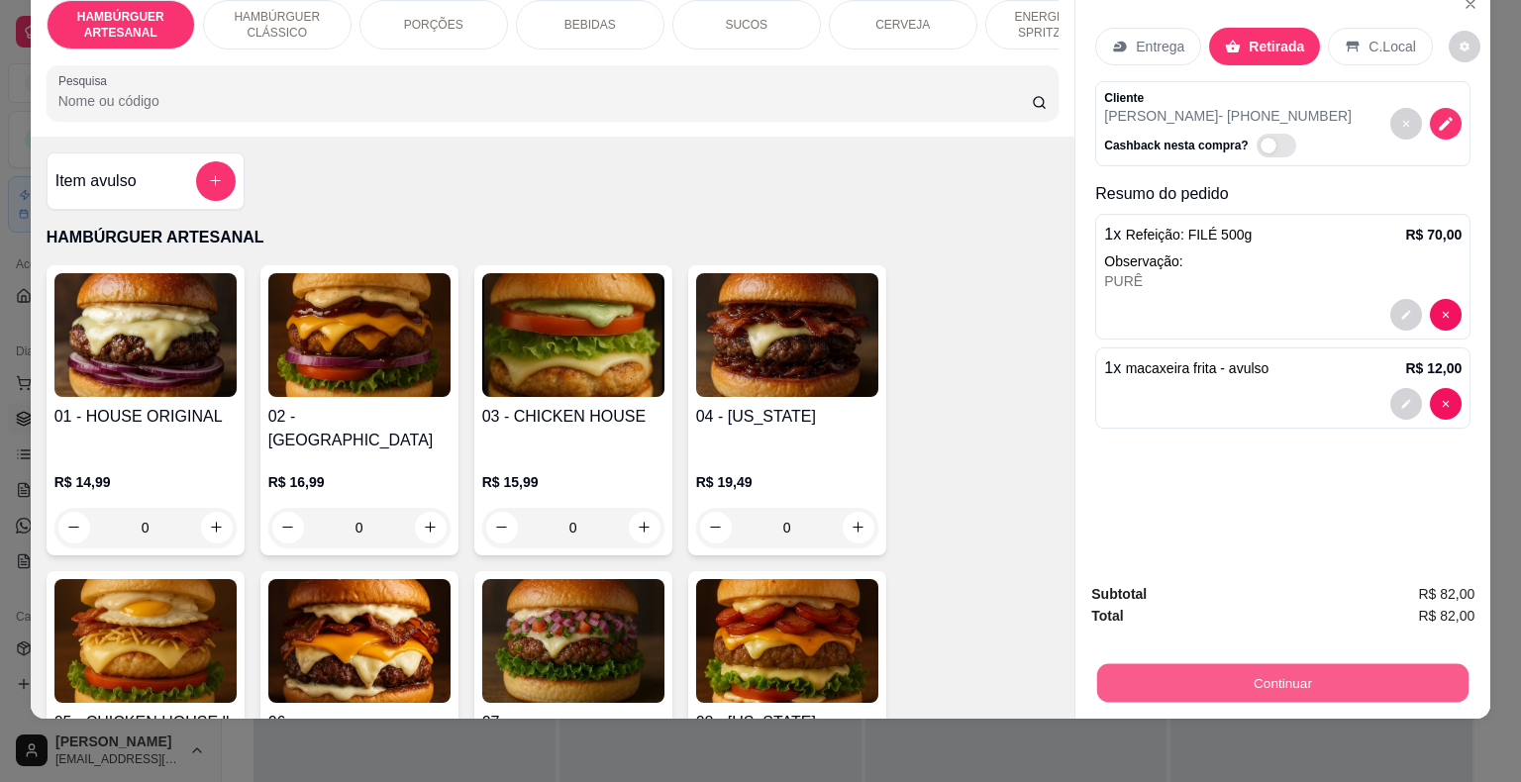
click at [1346, 678] on button "Continuar" at bounding box center [1282, 683] width 371 height 39
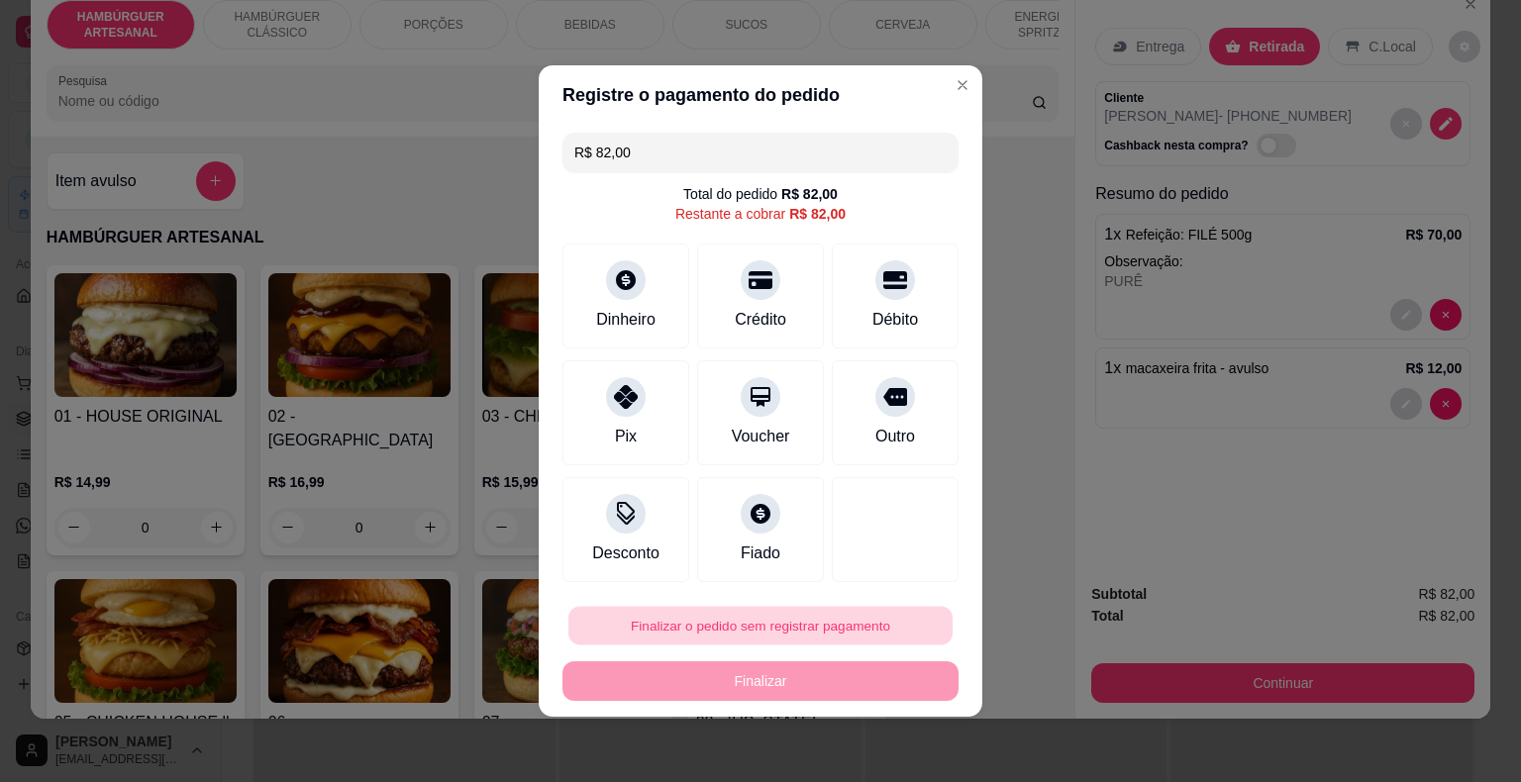
click at [780, 611] on button "Finalizar o pedido sem registrar pagamento" at bounding box center [760, 626] width 384 height 39
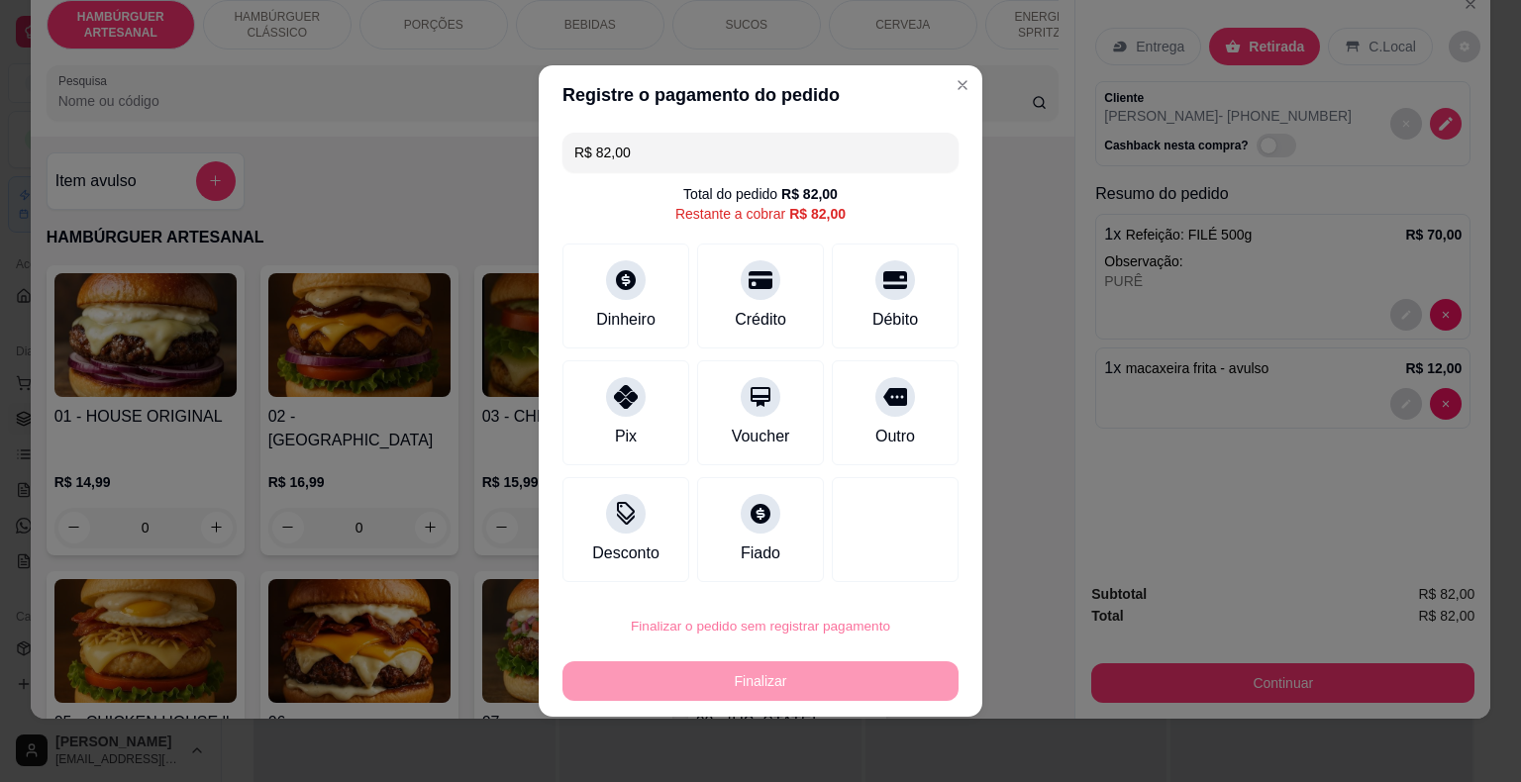
click at [864, 562] on button "Confirmar" at bounding box center [881, 570] width 73 height 31
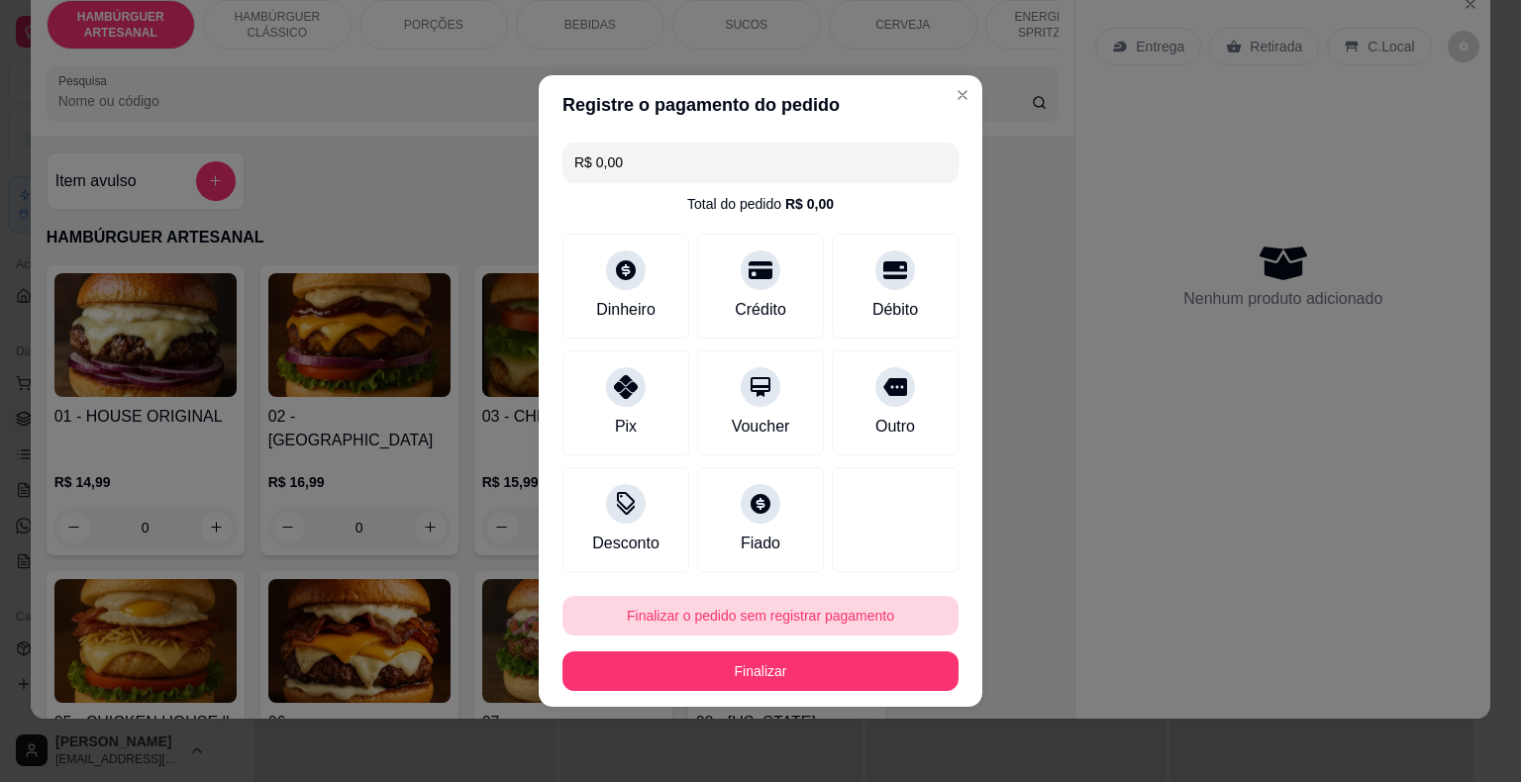
type input "R$ 0,00"
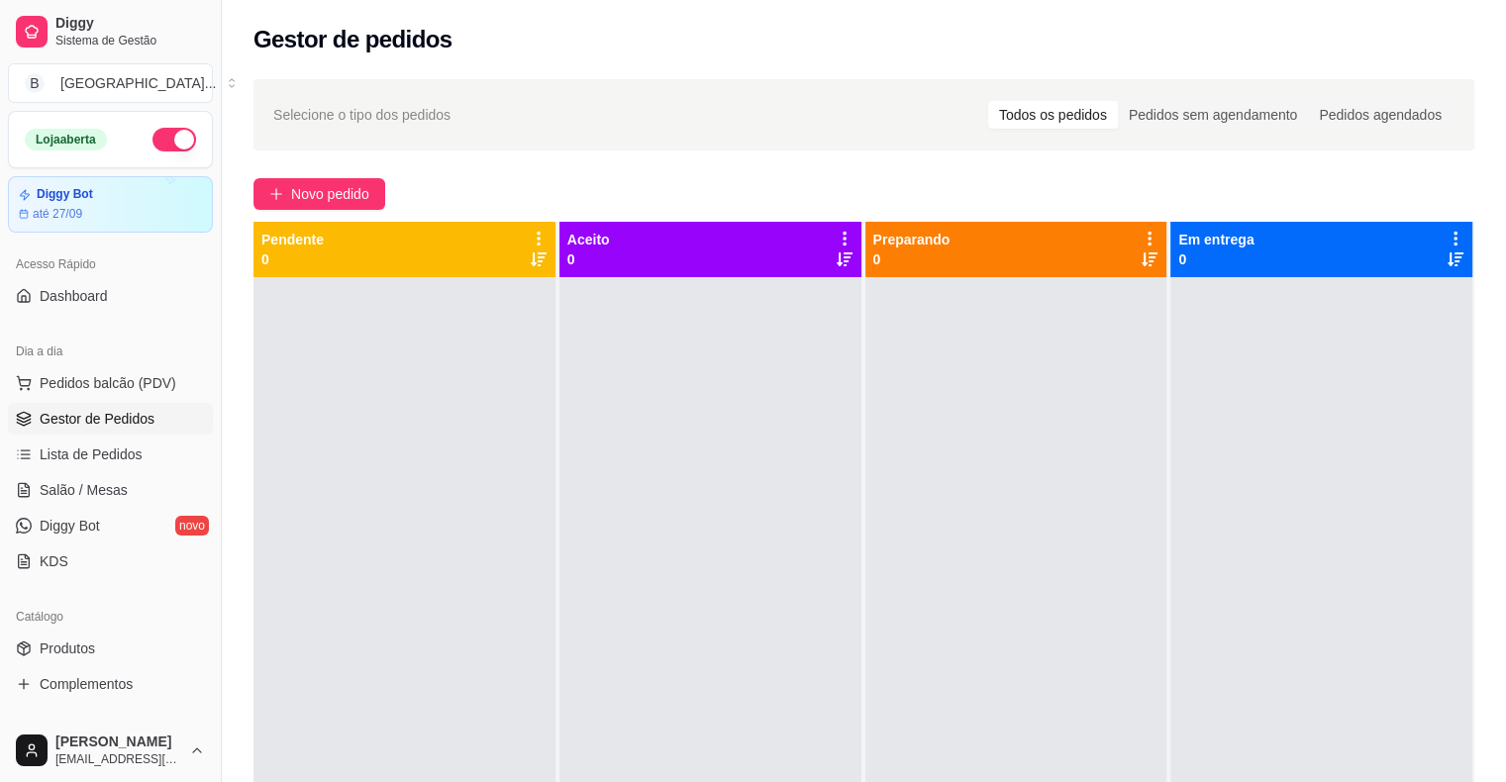
click at [46, 431] on link "Gestor de Pedidos" at bounding box center [110, 419] width 205 height 32
click at [50, 439] on link "Lista de Pedidos" at bounding box center [110, 455] width 205 height 32
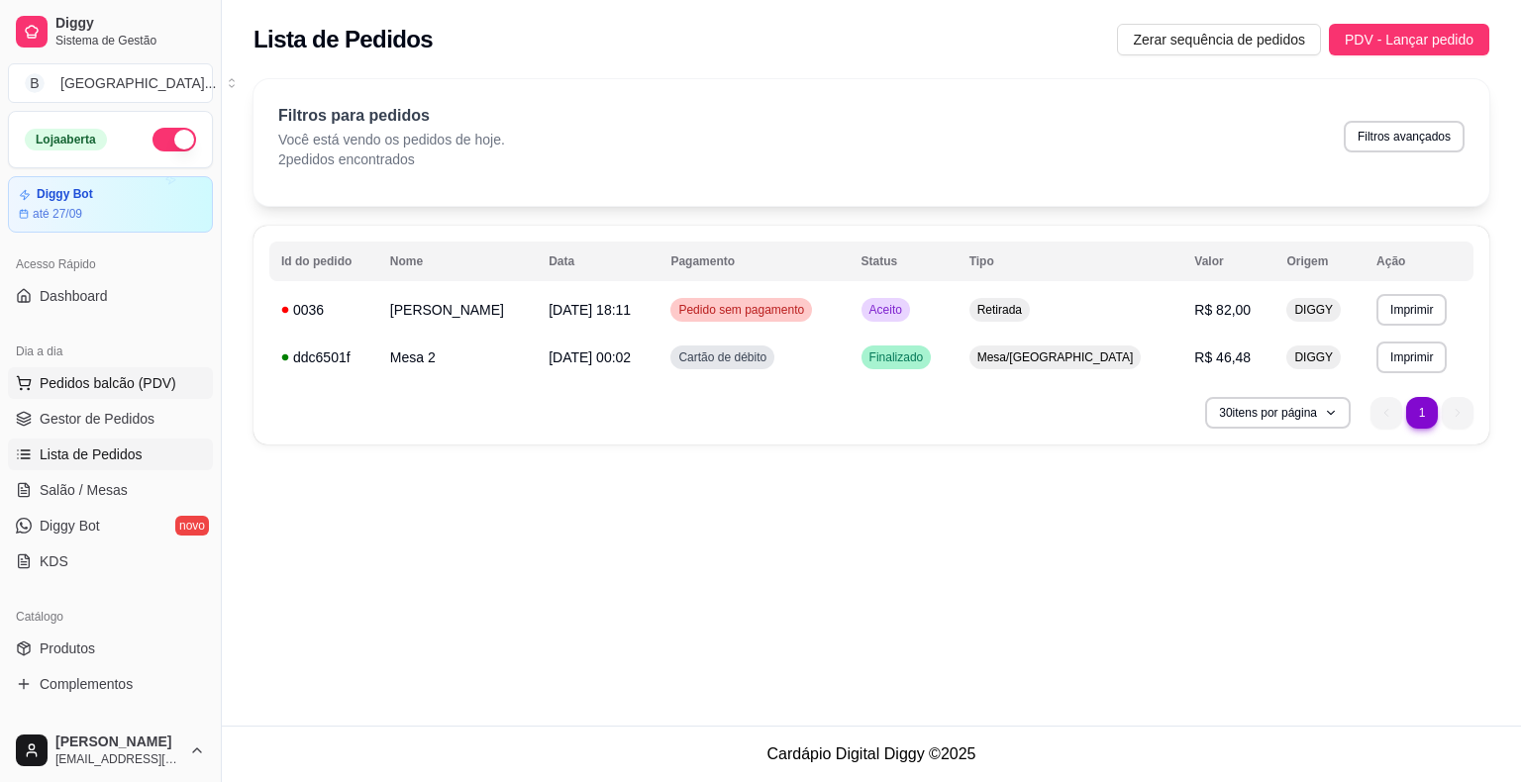
click at [54, 397] on button "Pedidos balcão (PDV)" at bounding box center [110, 383] width 205 height 32
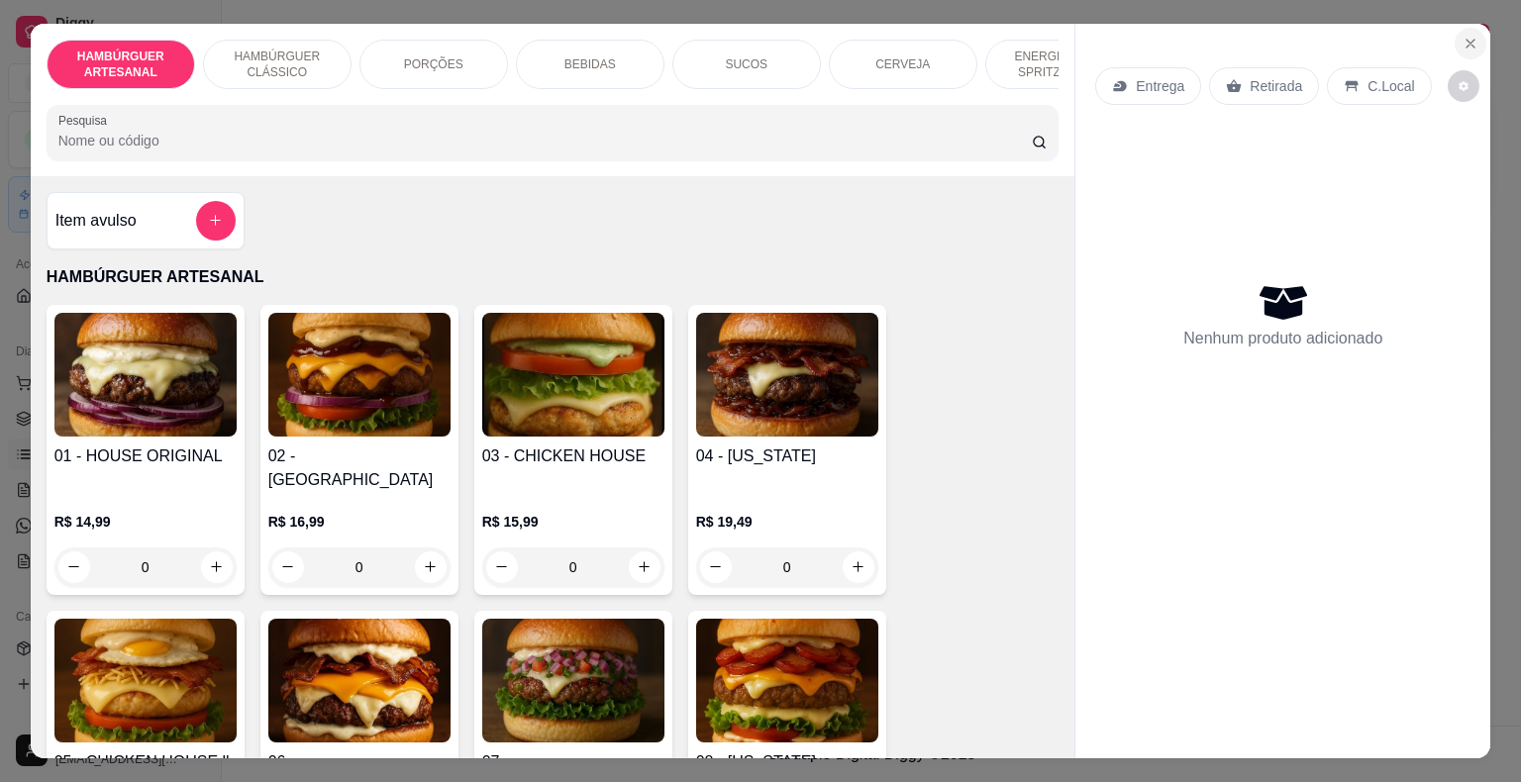
click at [1471, 36] on icon "Close" at bounding box center [1471, 44] width 16 height 16
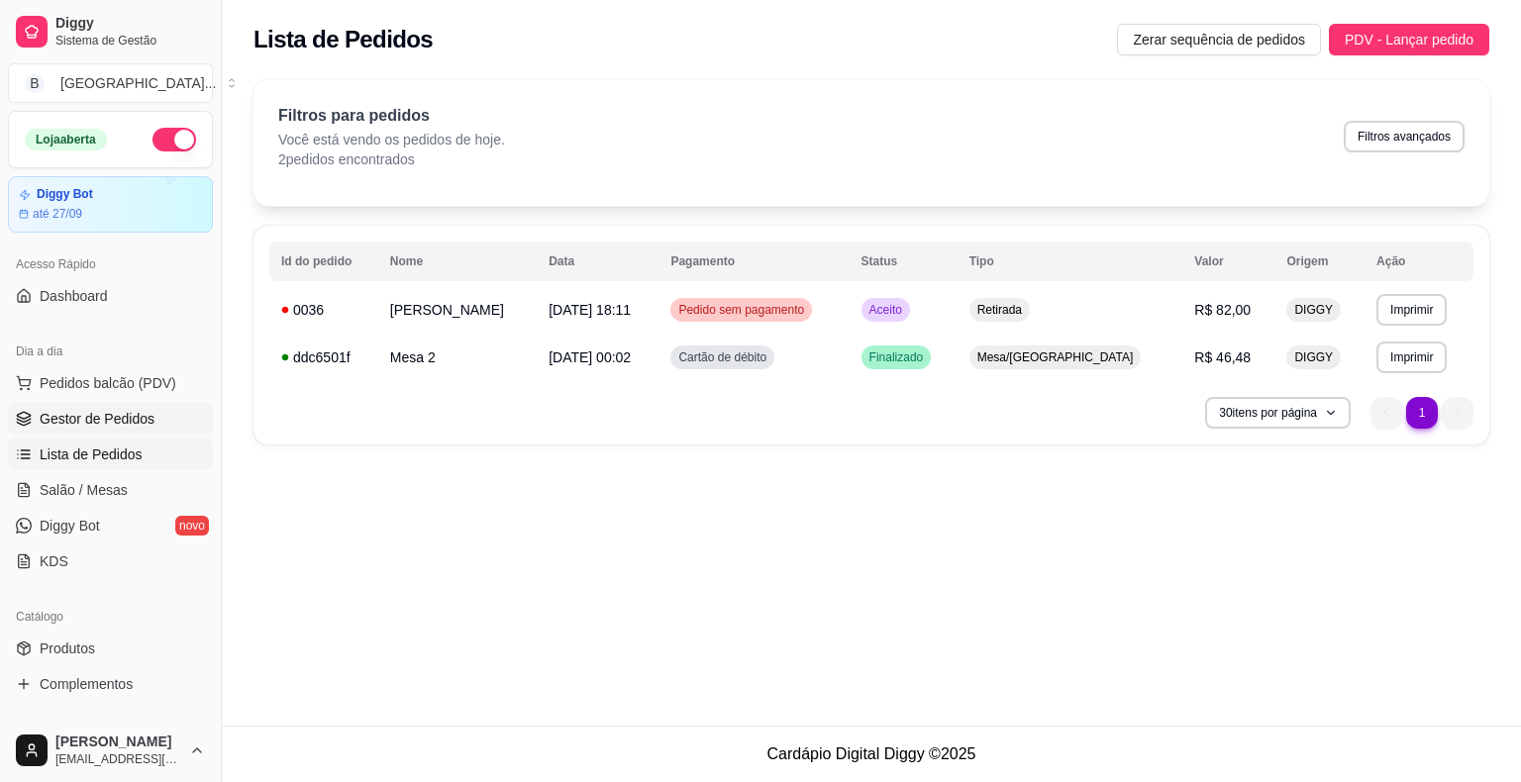
click at [104, 422] on span "Gestor de Pedidos" at bounding box center [97, 419] width 115 height 20
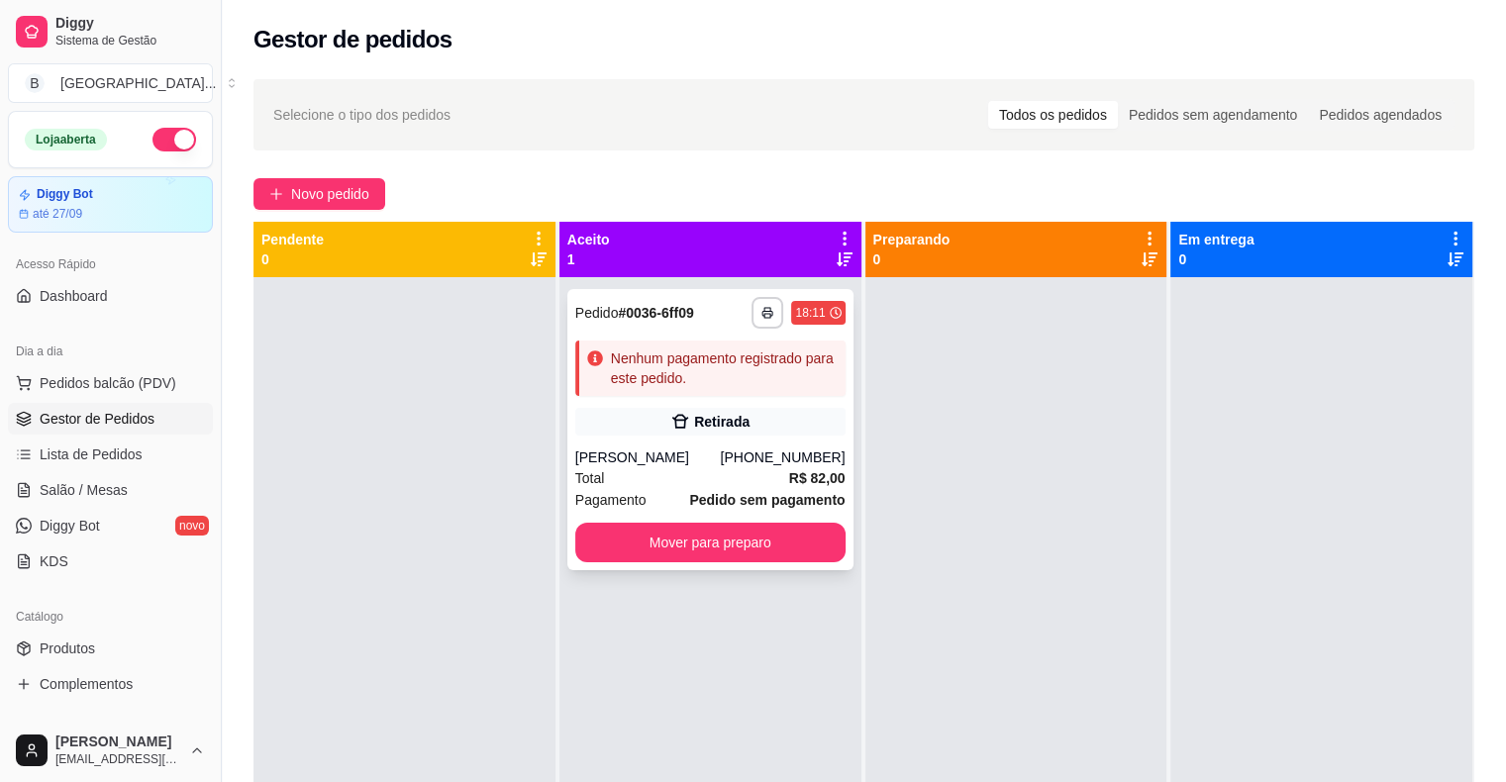
click at [612, 418] on div "Retirada" at bounding box center [710, 422] width 270 height 28
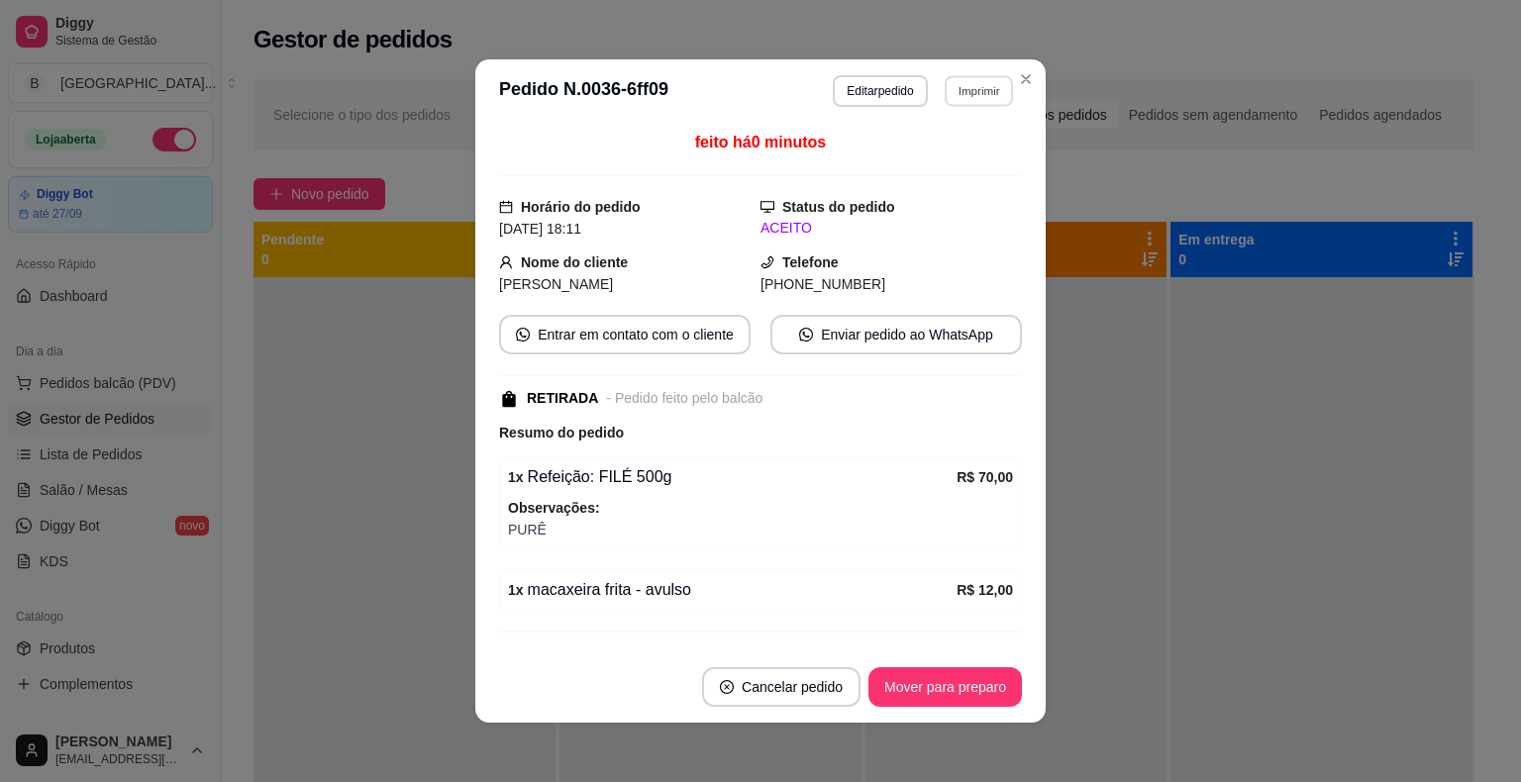
click at [954, 86] on button "Imprimir" at bounding box center [979, 90] width 68 height 31
click at [932, 149] on button "IMPRESSORA" at bounding box center [937, 160] width 139 height 31
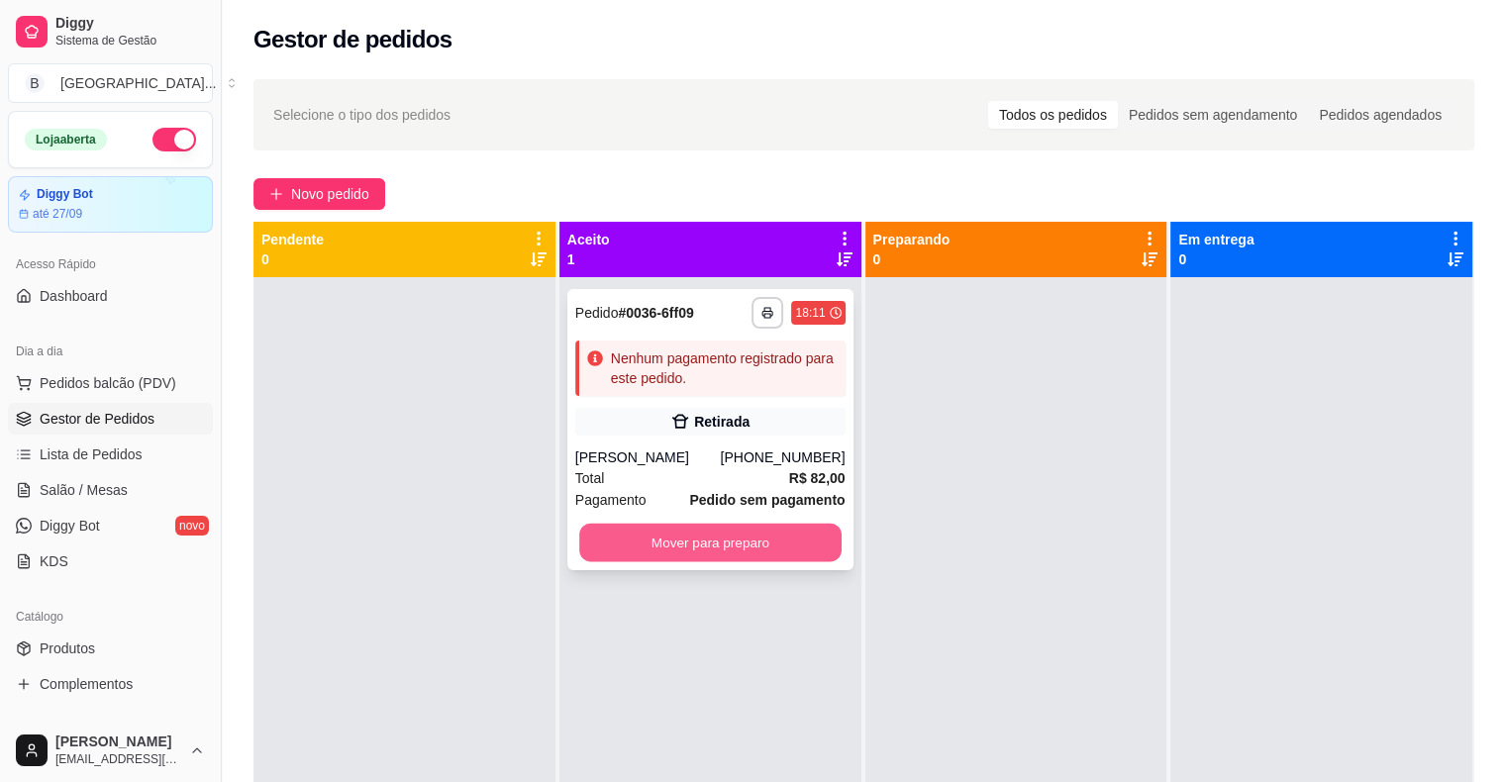
click at [752, 536] on button "Mover para preparo" at bounding box center [710, 543] width 262 height 39
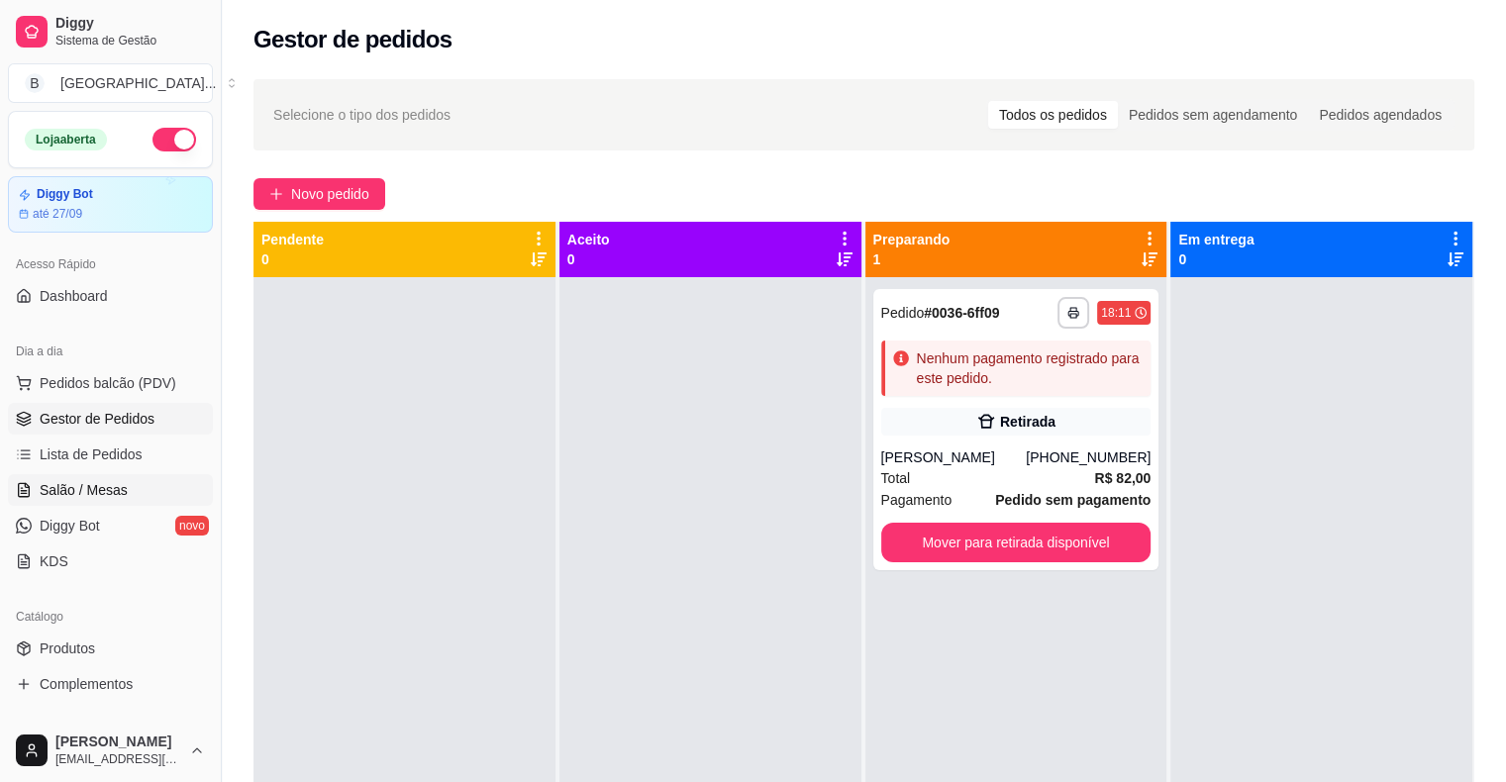
click at [122, 474] on link "Salão / Mesas" at bounding box center [110, 490] width 205 height 32
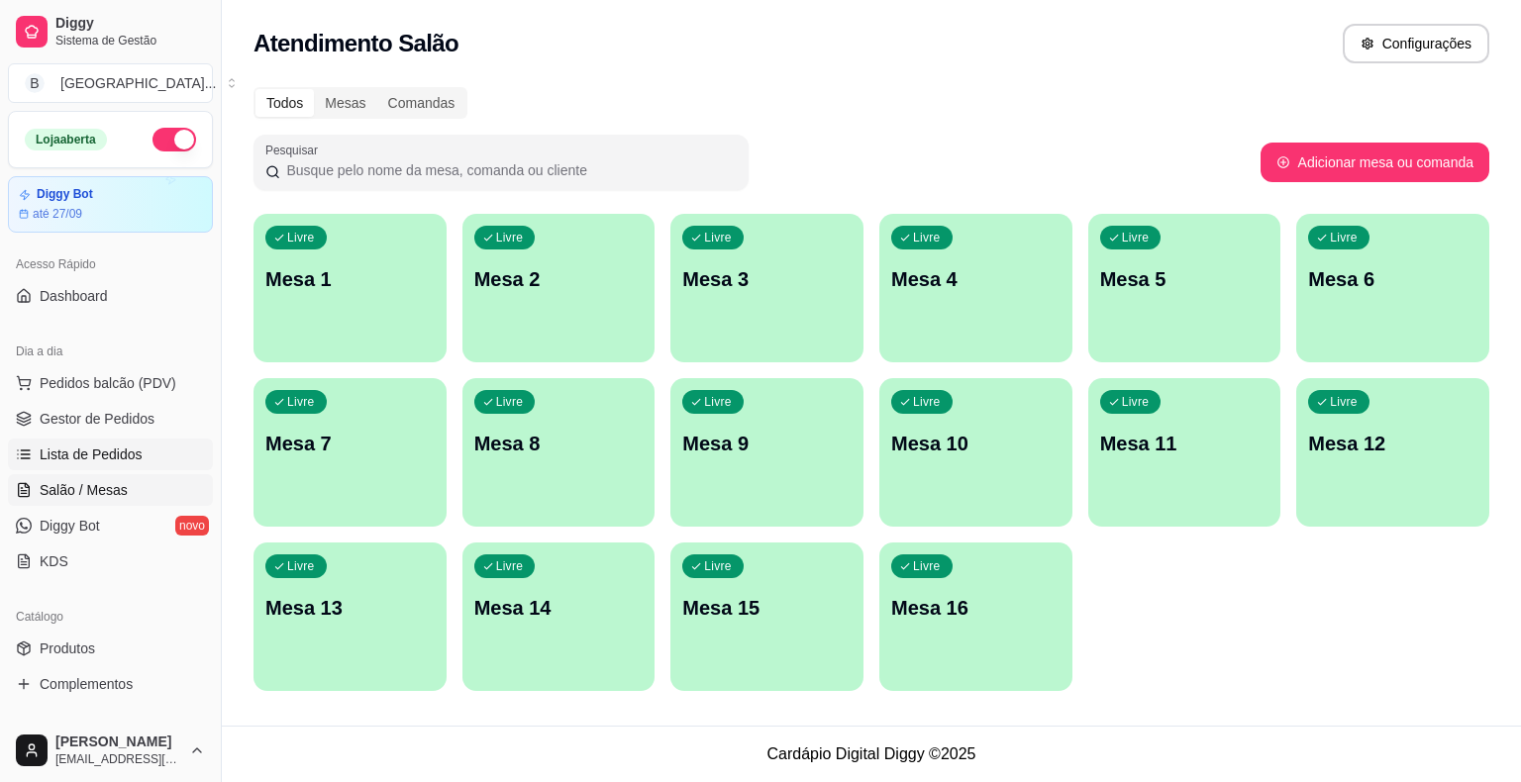
click at [123, 458] on span "Lista de Pedidos" at bounding box center [91, 455] width 103 height 20
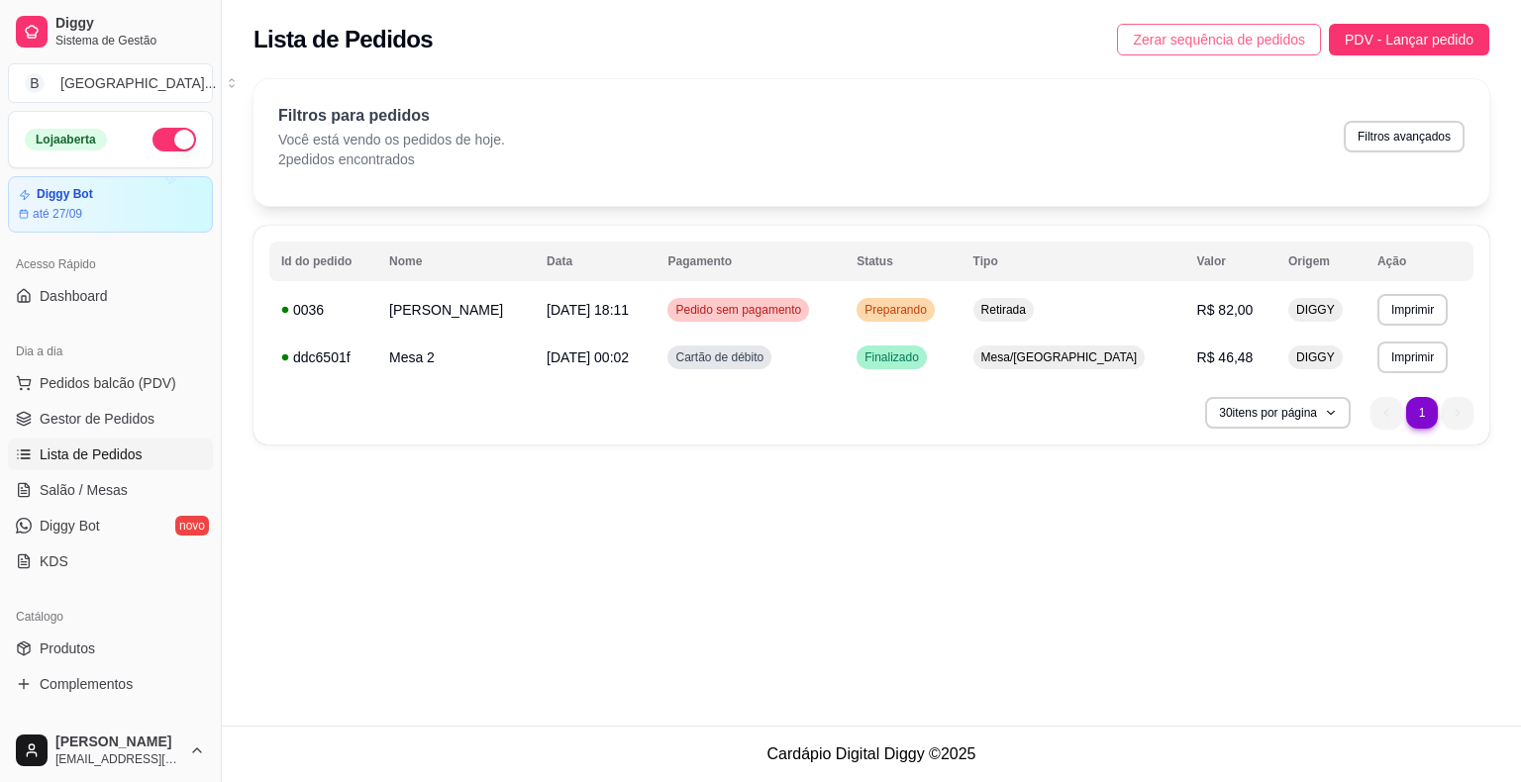
click at [1205, 36] on span "Zerar sequência de pedidos" at bounding box center [1219, 40] width 172 height 22
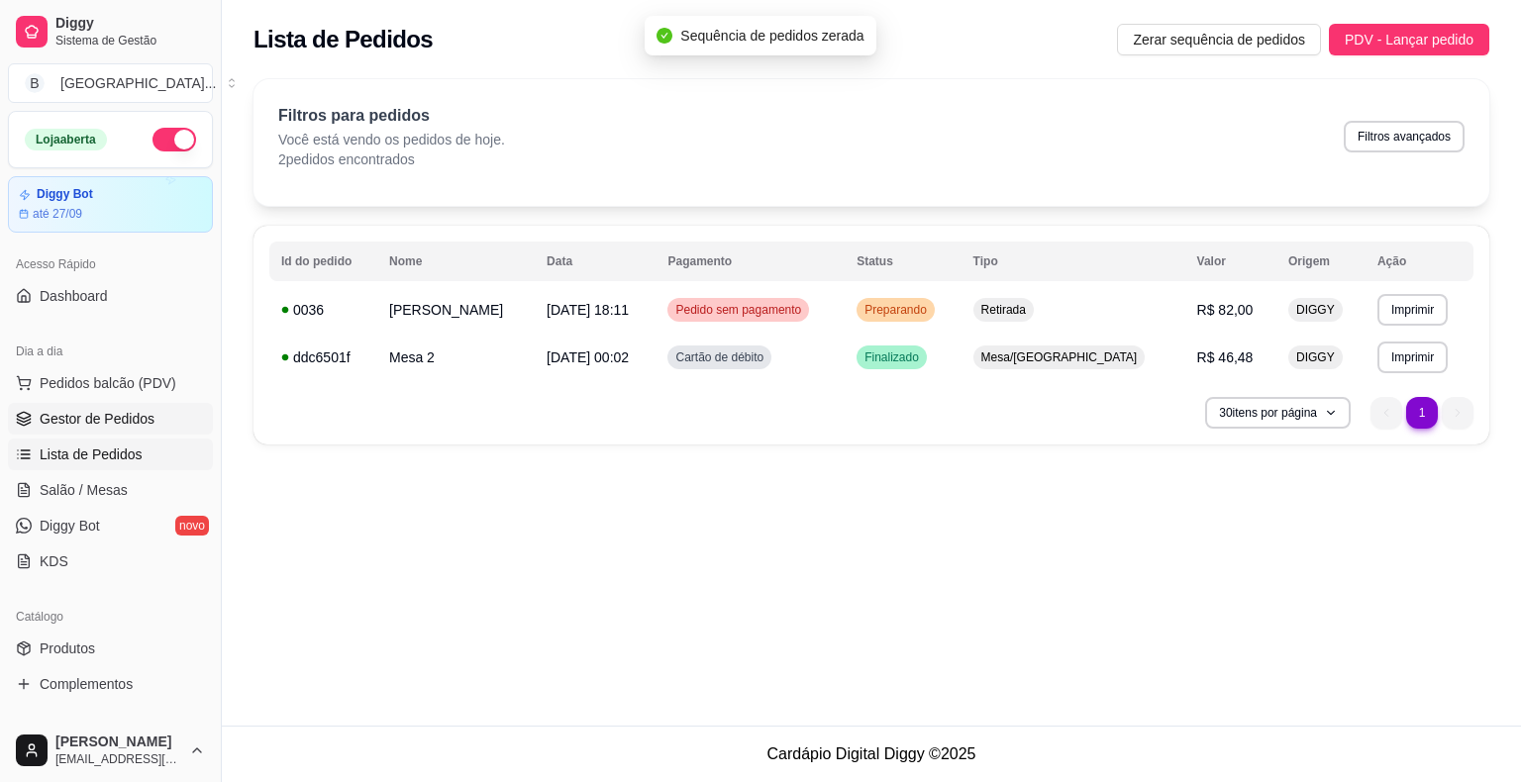
click at [104, 422] on span "Gestor de Pedidos" at bounding box center [97, 419] width 115 height 20
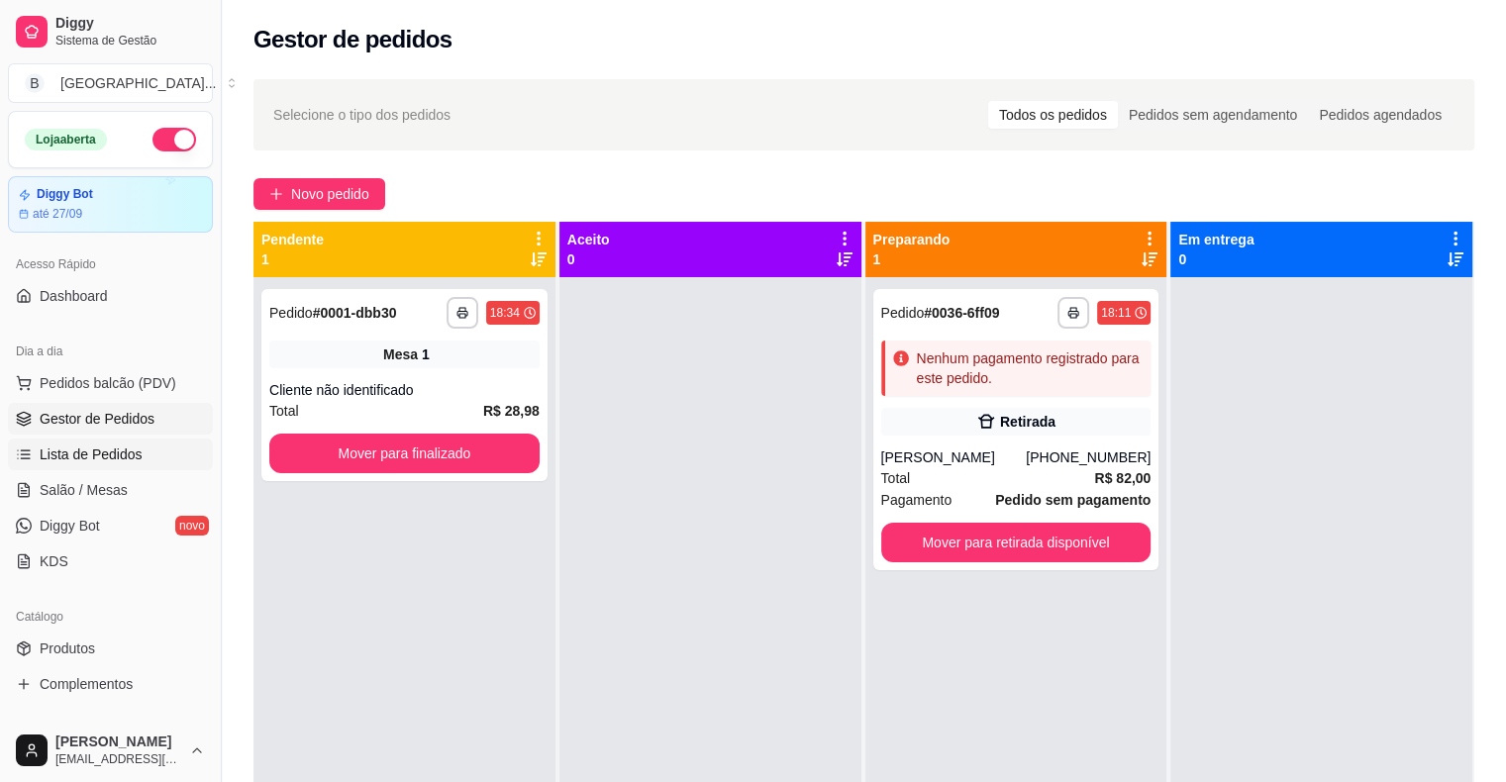
click at [38, 450] on link "Lista de Pedidos" at bounding box center [110, 455] width 205 height 32
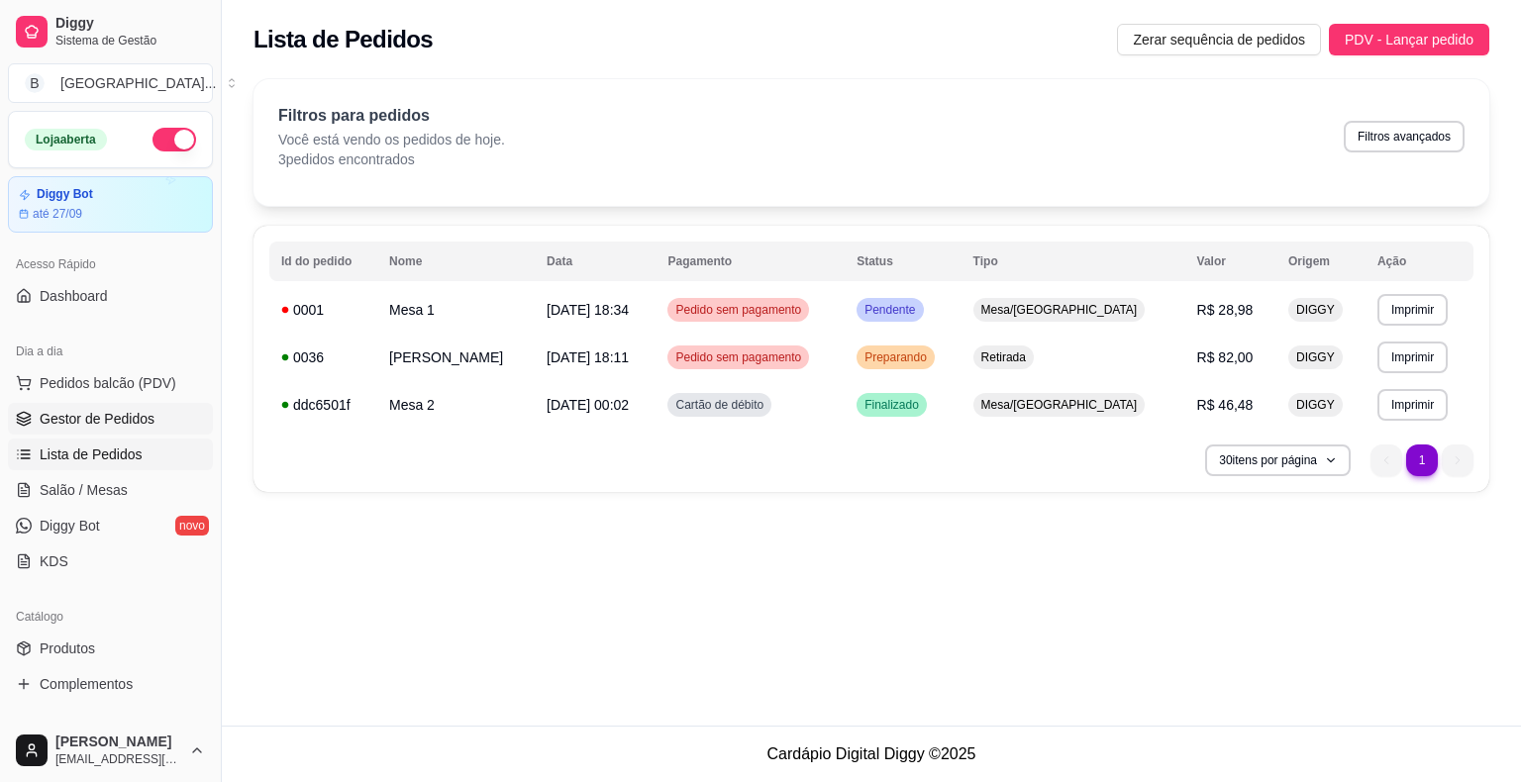
click at [62, 423] on span "Gestor de Pedidos" at bounding box center [97, 419] width 115 height 20
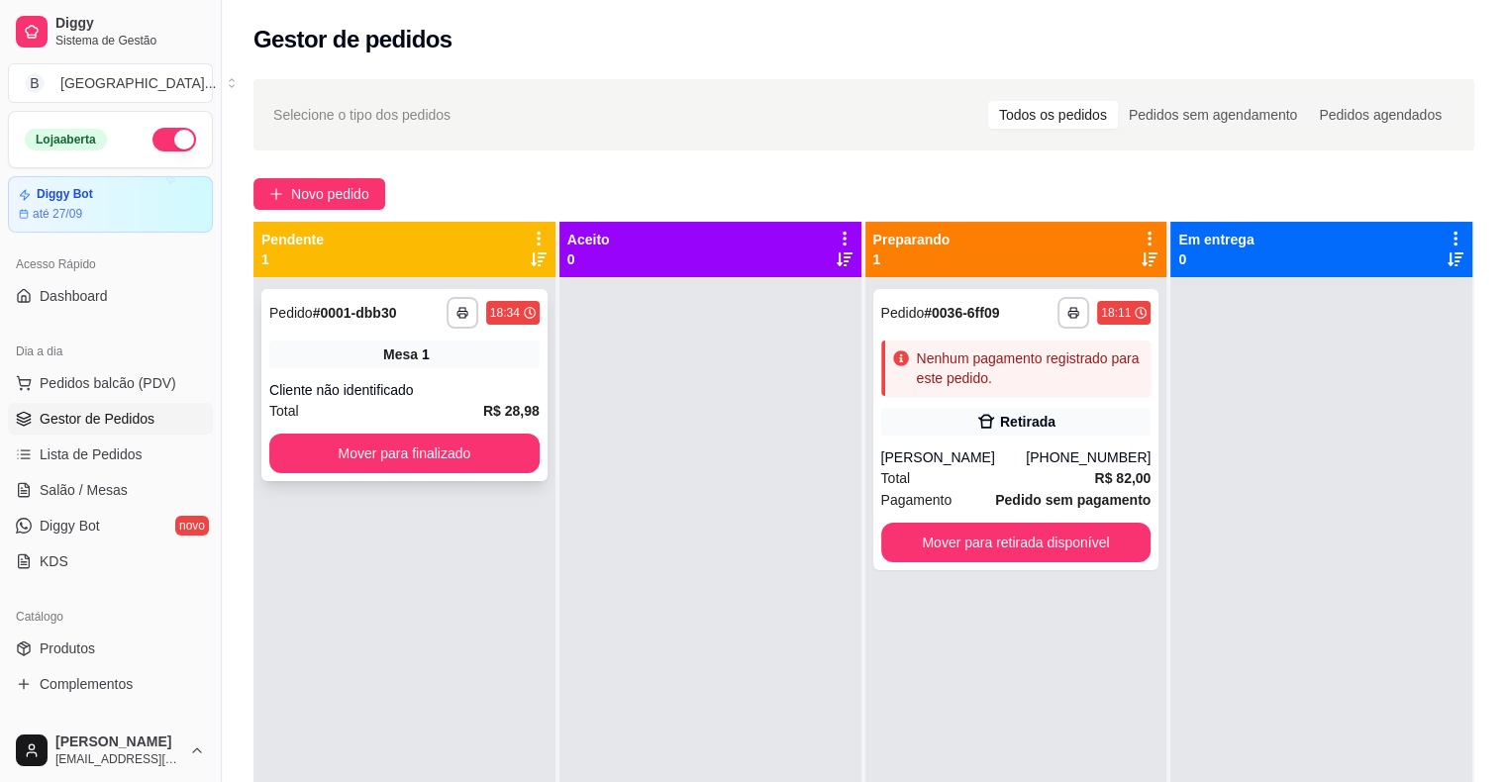
click at [355, 383] on div "Cliente não identificado" at bounding box center [404, 390] width 270 height 20
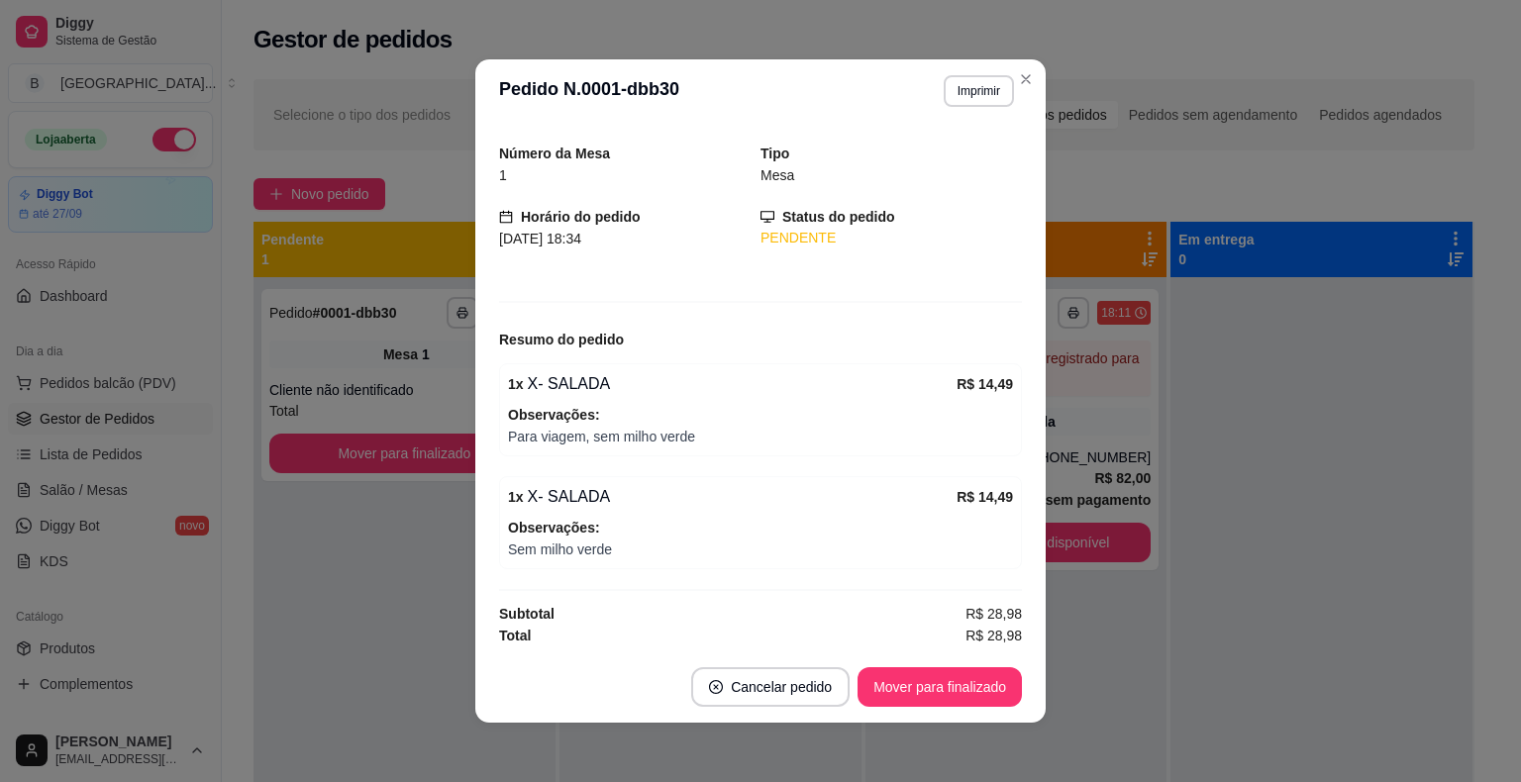
scroll to position [4, 0]
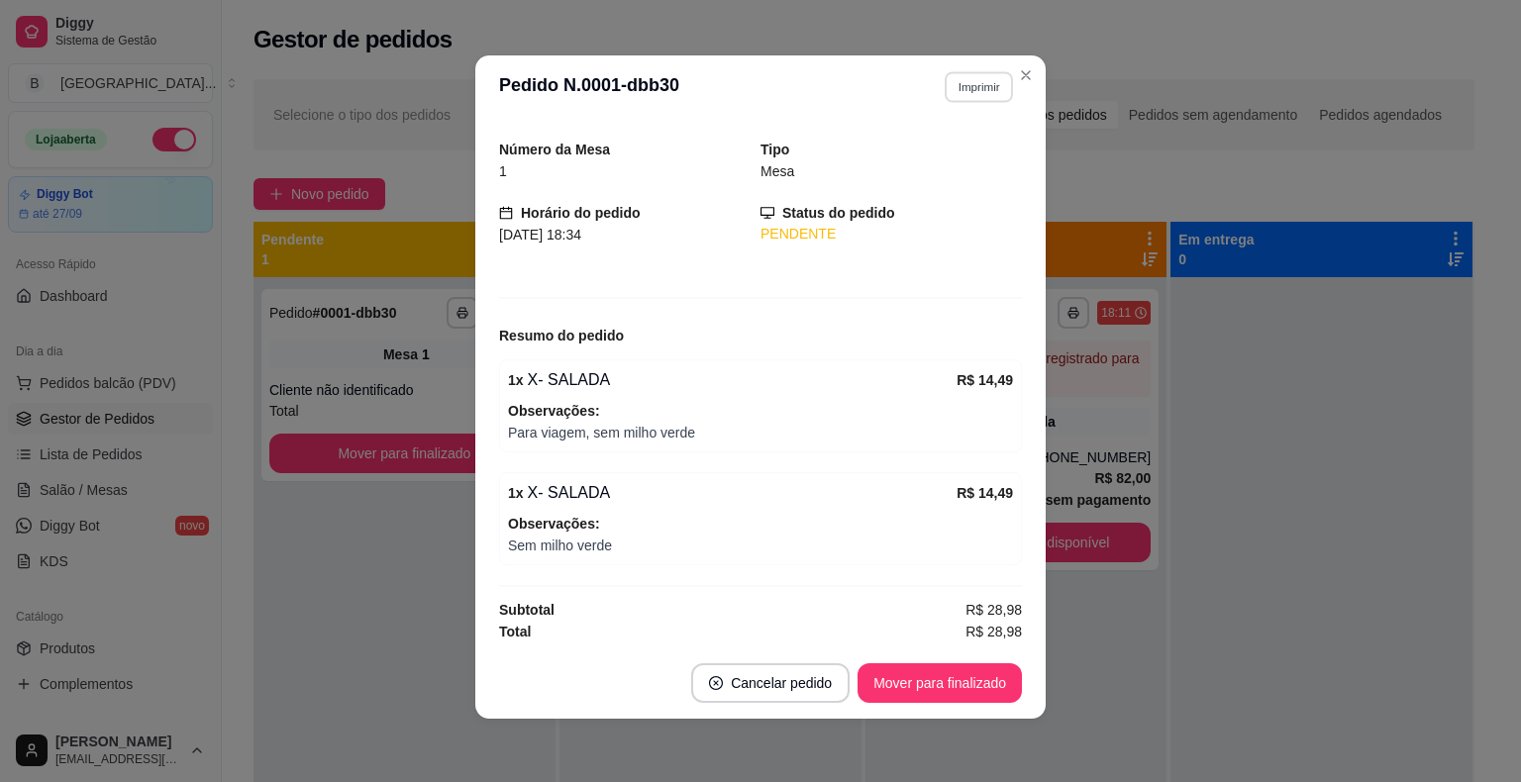
click at [968, 88] on button "Imprimir" at bounding box center [979, 86] width 68 height 31
click at [879, 162] on button "IMPRESSORA" at bounding box center [936, 156] width 139 height 31
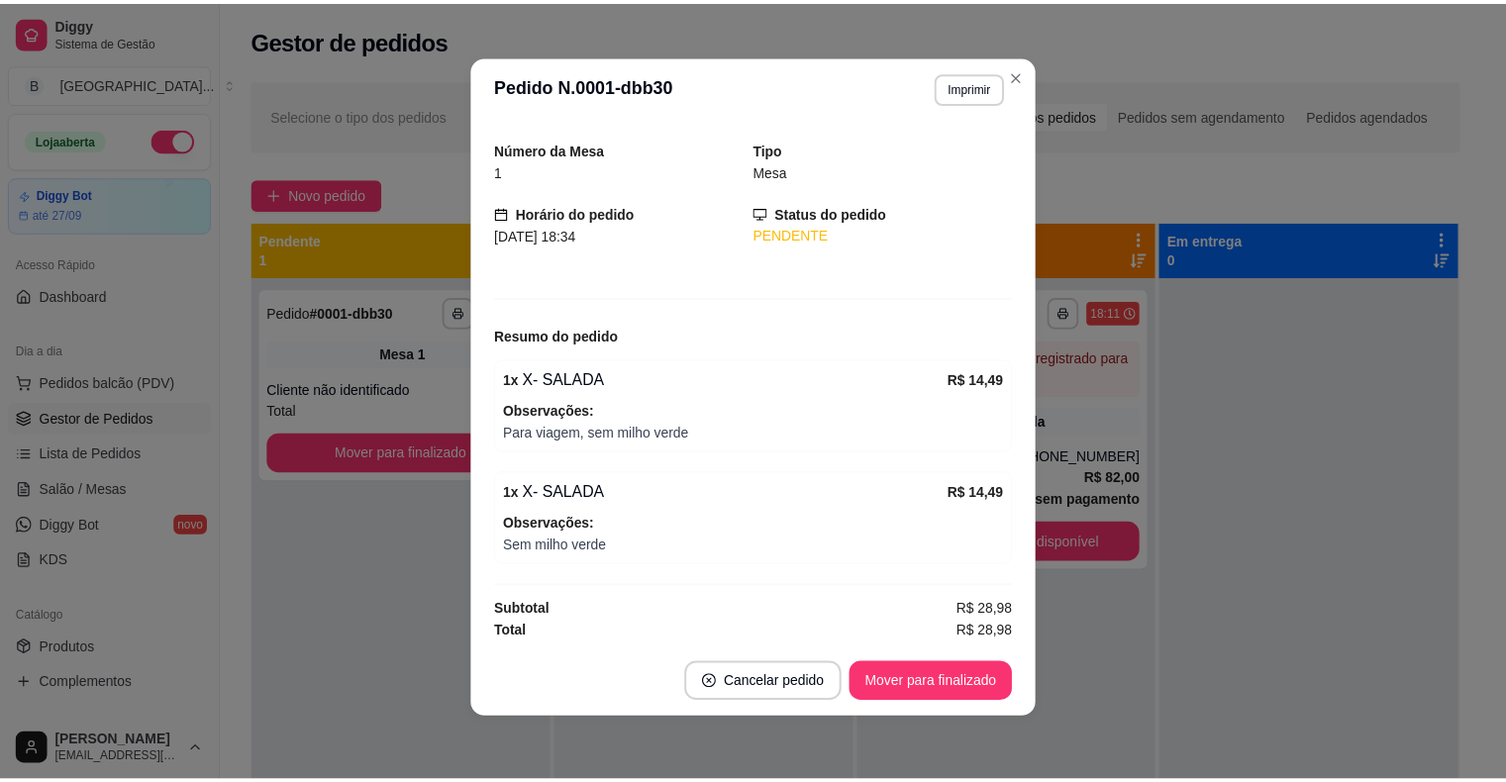
scroll to position [0, 0]
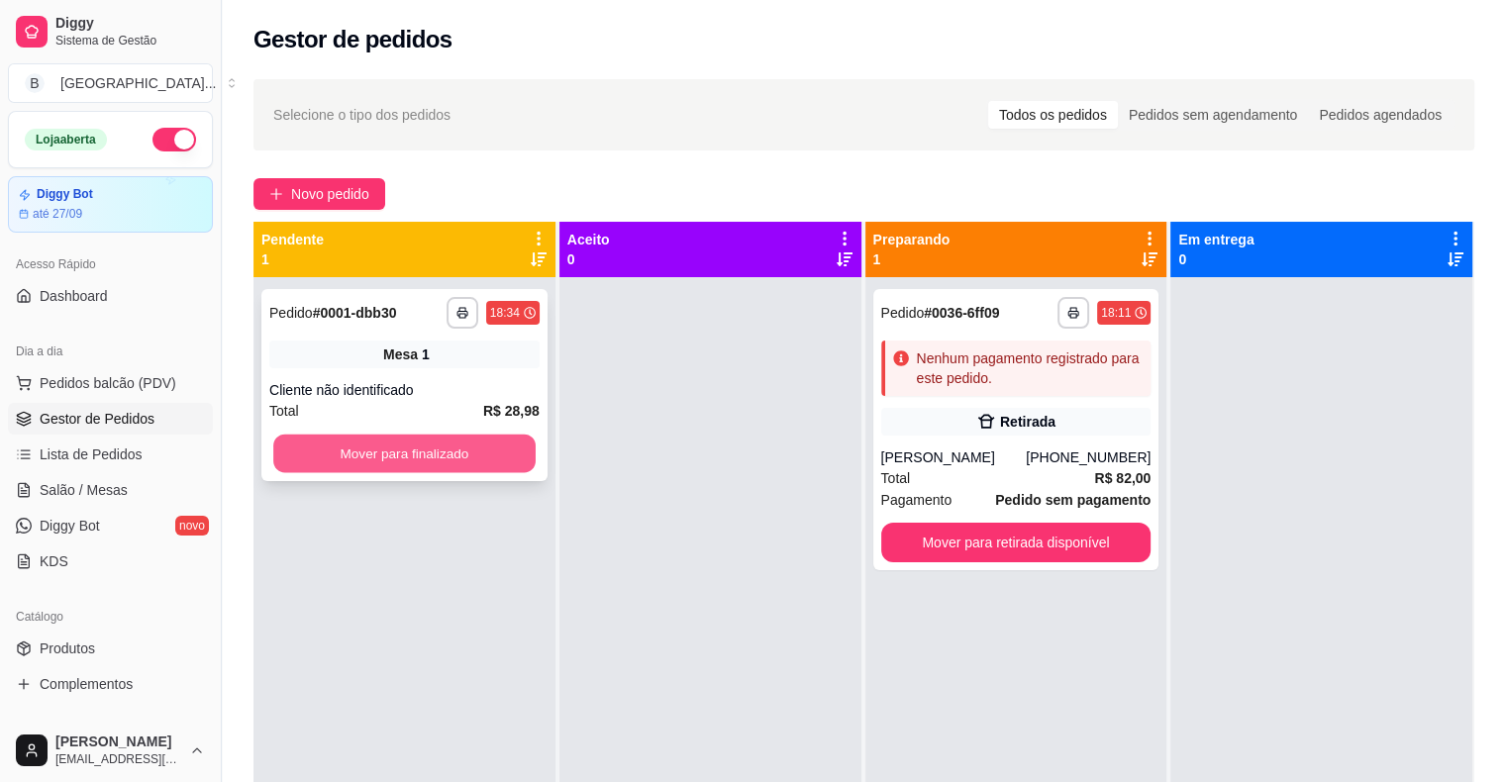
click at [292, 452] on button "Mover para finalizado" at bounding box center [404, 454] width 262 height 39
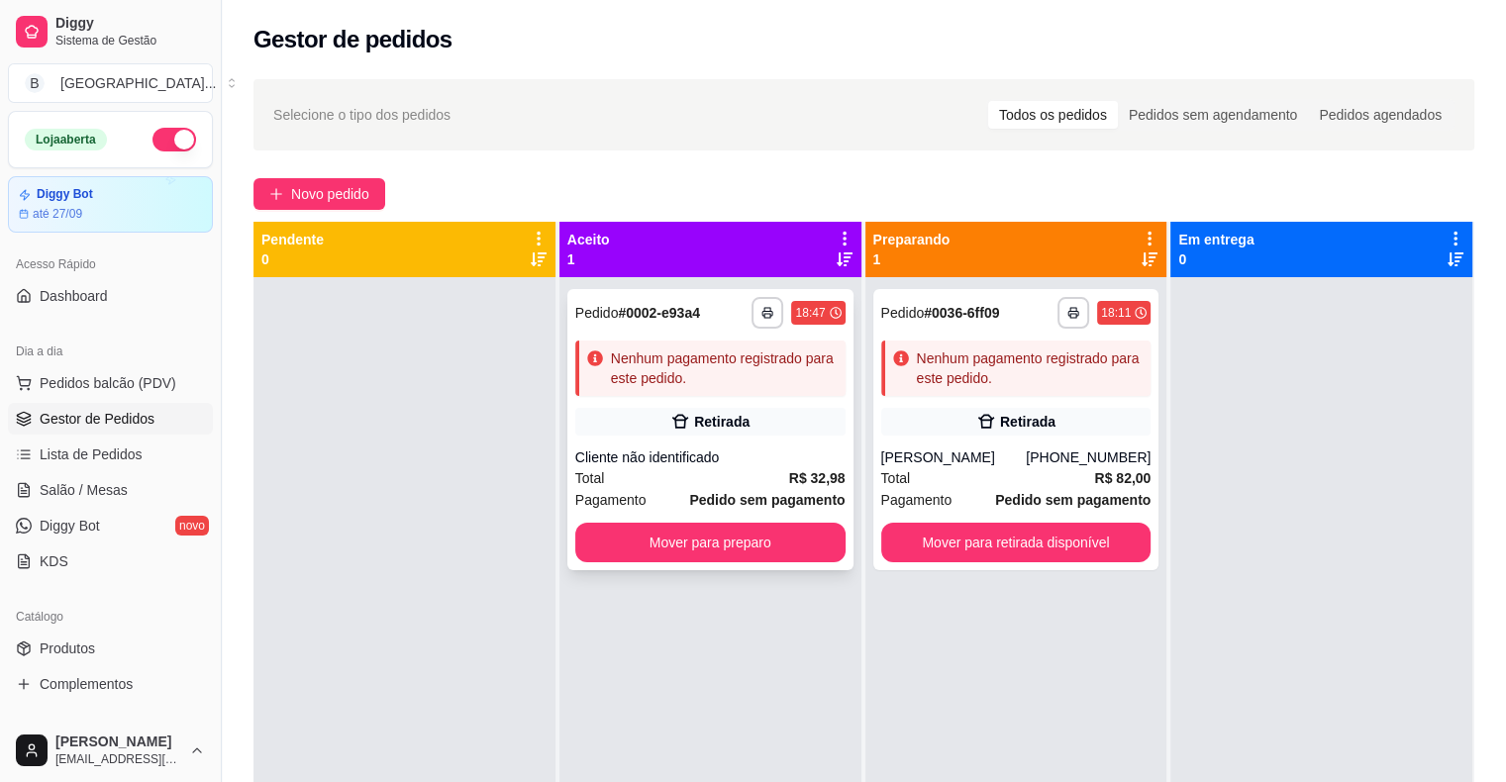
click at [662, 387] on div "Nenhum pagamento registrado para este pedido." at bounding box center [724, 369] width 227 height 40
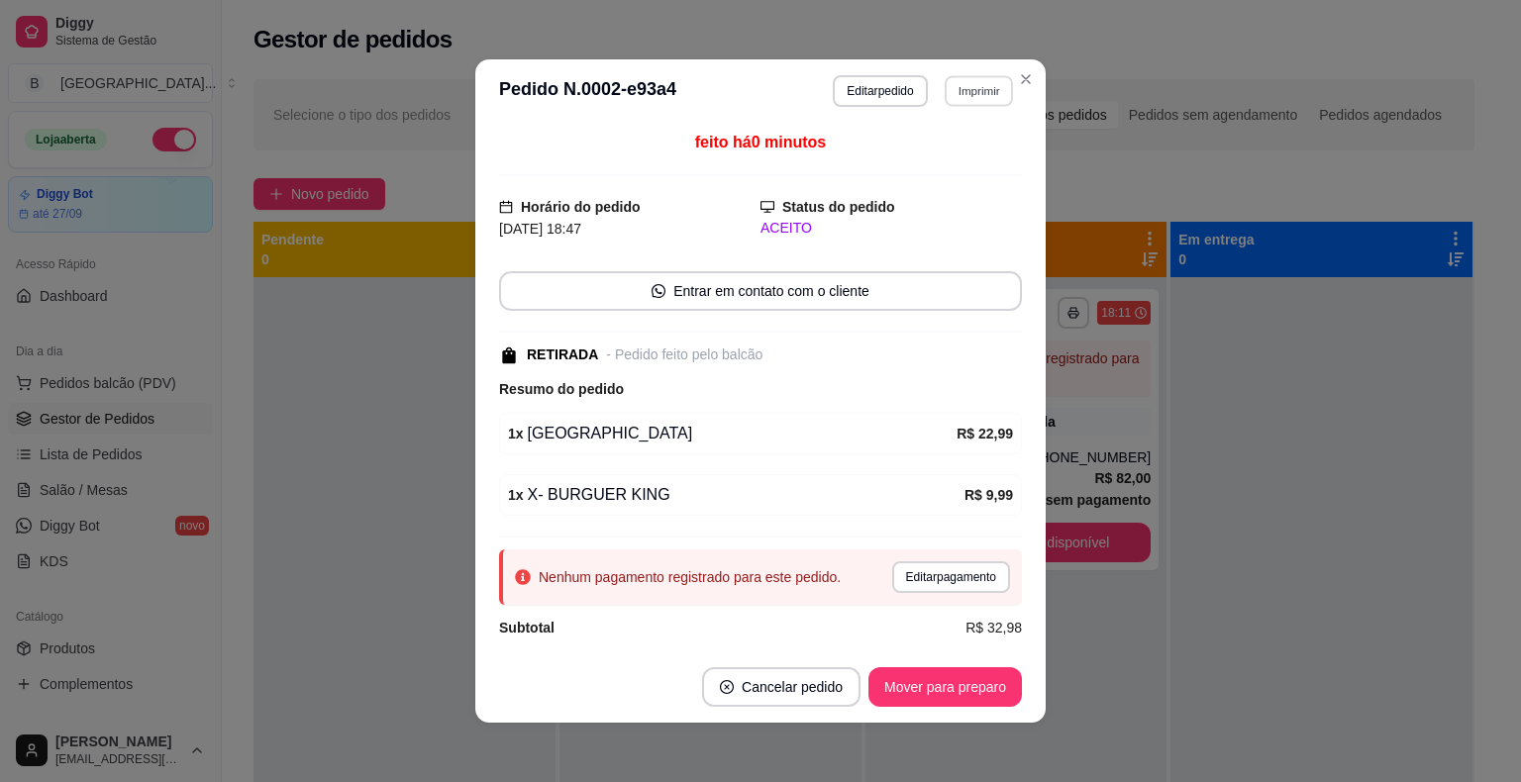
click at [971, 84] on button "Imprimir" at bounding box center [979, 90] width 68 height 31
click at [954, 160] on button "IMPRESSORA" at bounding box center [937, 161] width 144 height 32
click at [989, 97] on button "Imprimir" at bounding box center [979, 91] width 70 height 32
click at [984, 164] on button "IMPRESSORA" at bounding box center [938, 161] width 144 height 32
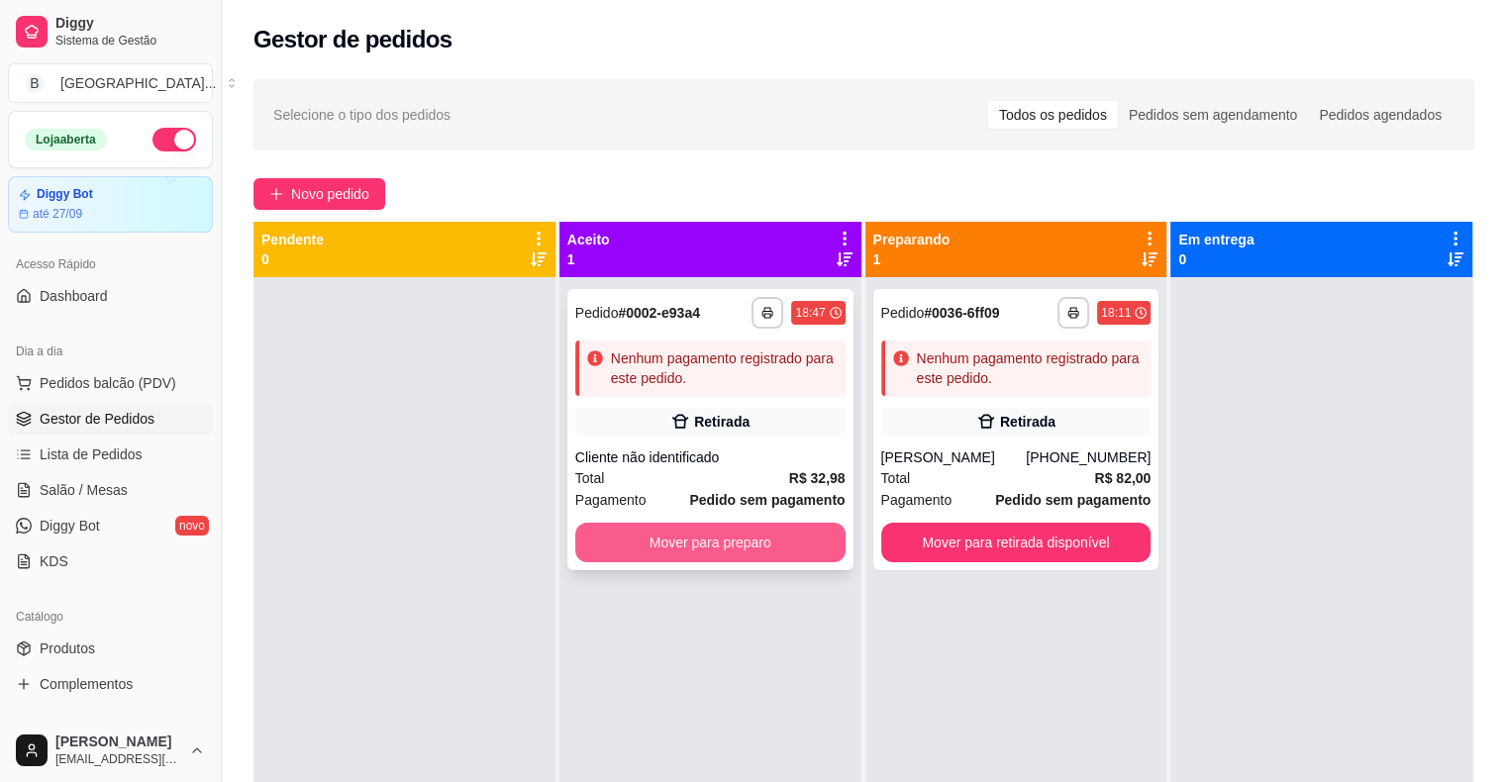
click at [630, 533] on button "Mover para preparo" at bounding box center [710, 543] width 270 height 40
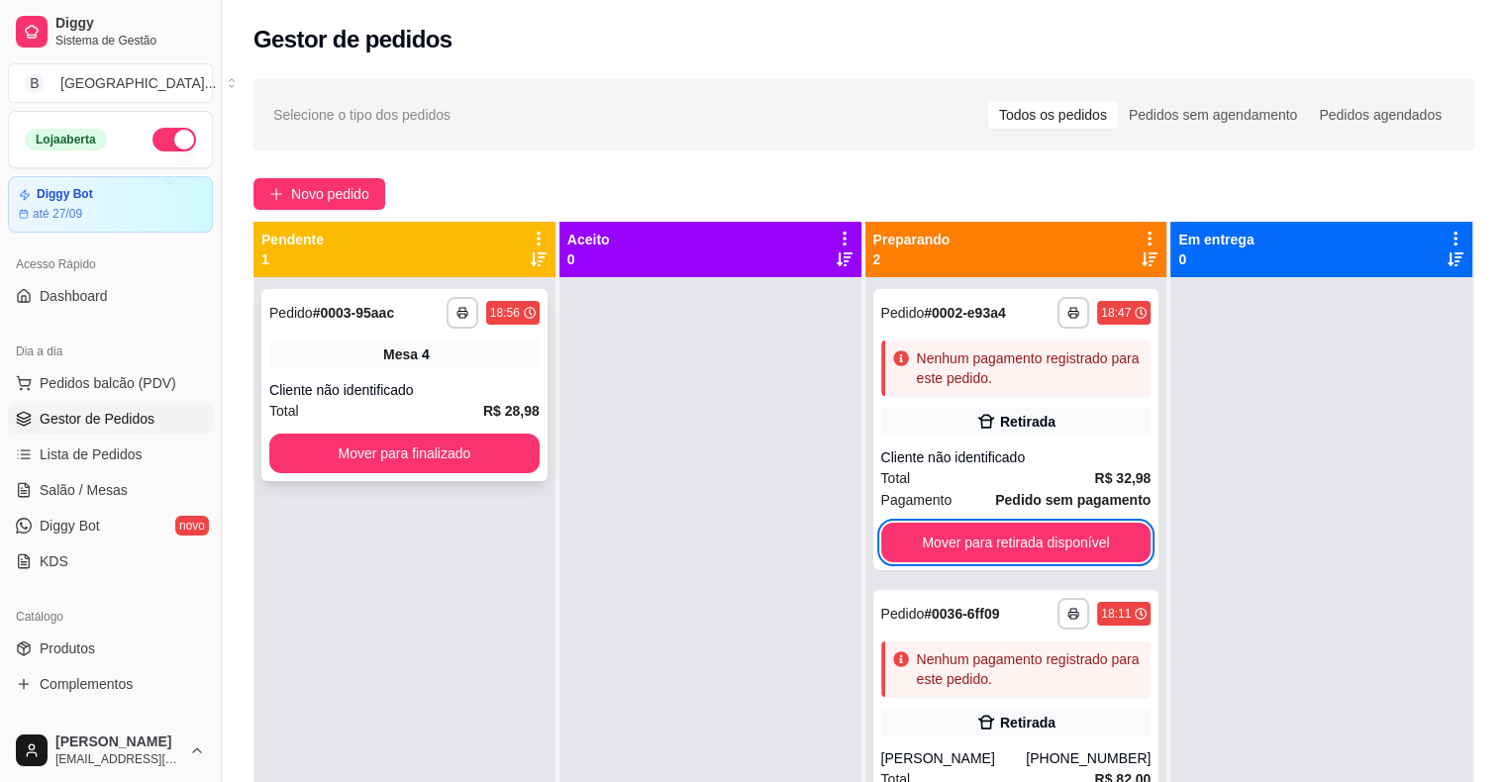
click at [399, 370] on div "**********" at bounding box center [404, 385] width 286 height 192
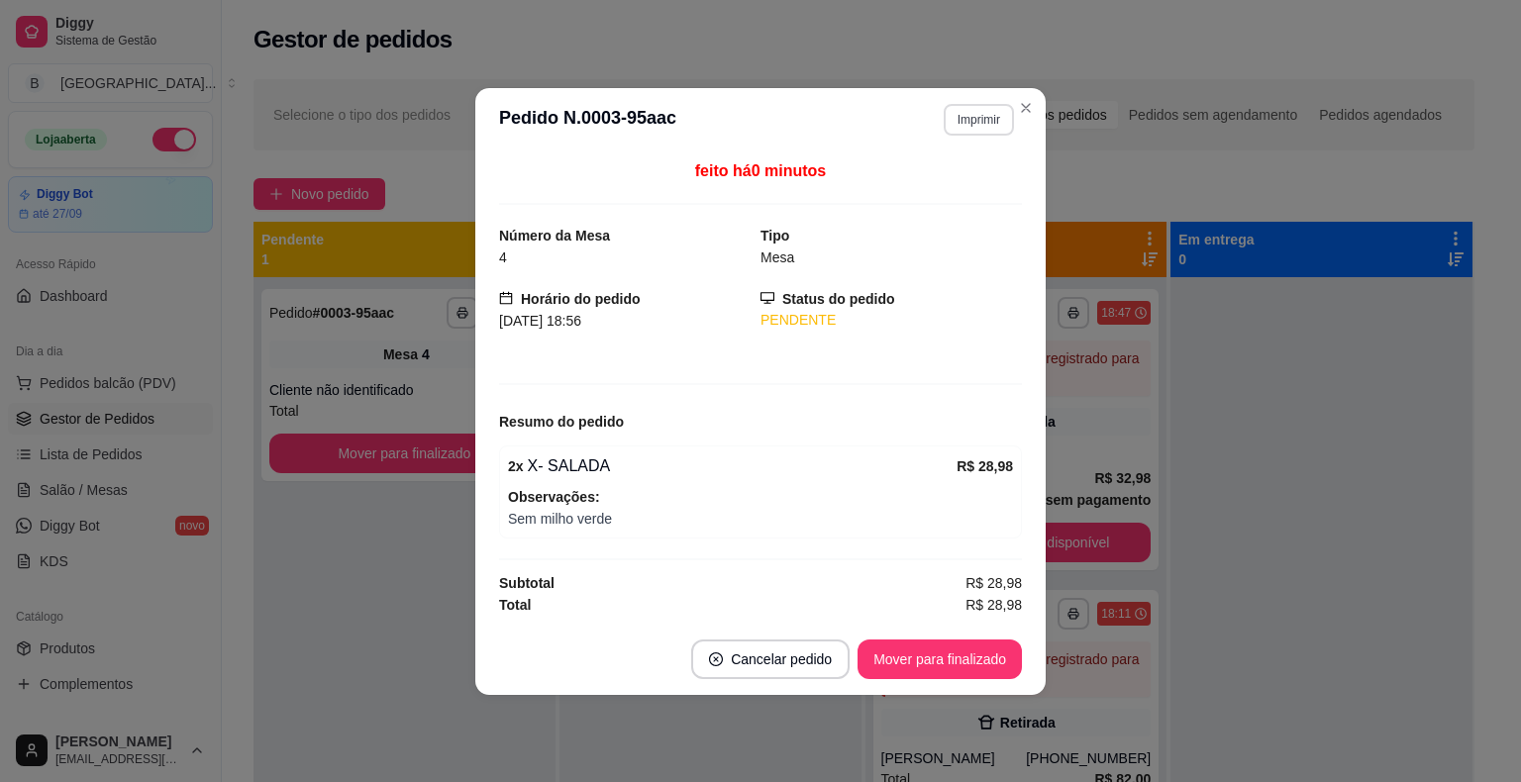
click at [978, 117] on button "Imprimir" at bounding box center [979, 120] width 70 height 32
click at [967, 197] on button "IMPRESSORA" at bounding box center [943, 189] width 139 height 31
click at [964, 649] on button "Mover para finalizado" at bounding box center [940, 660] width 164 height 40
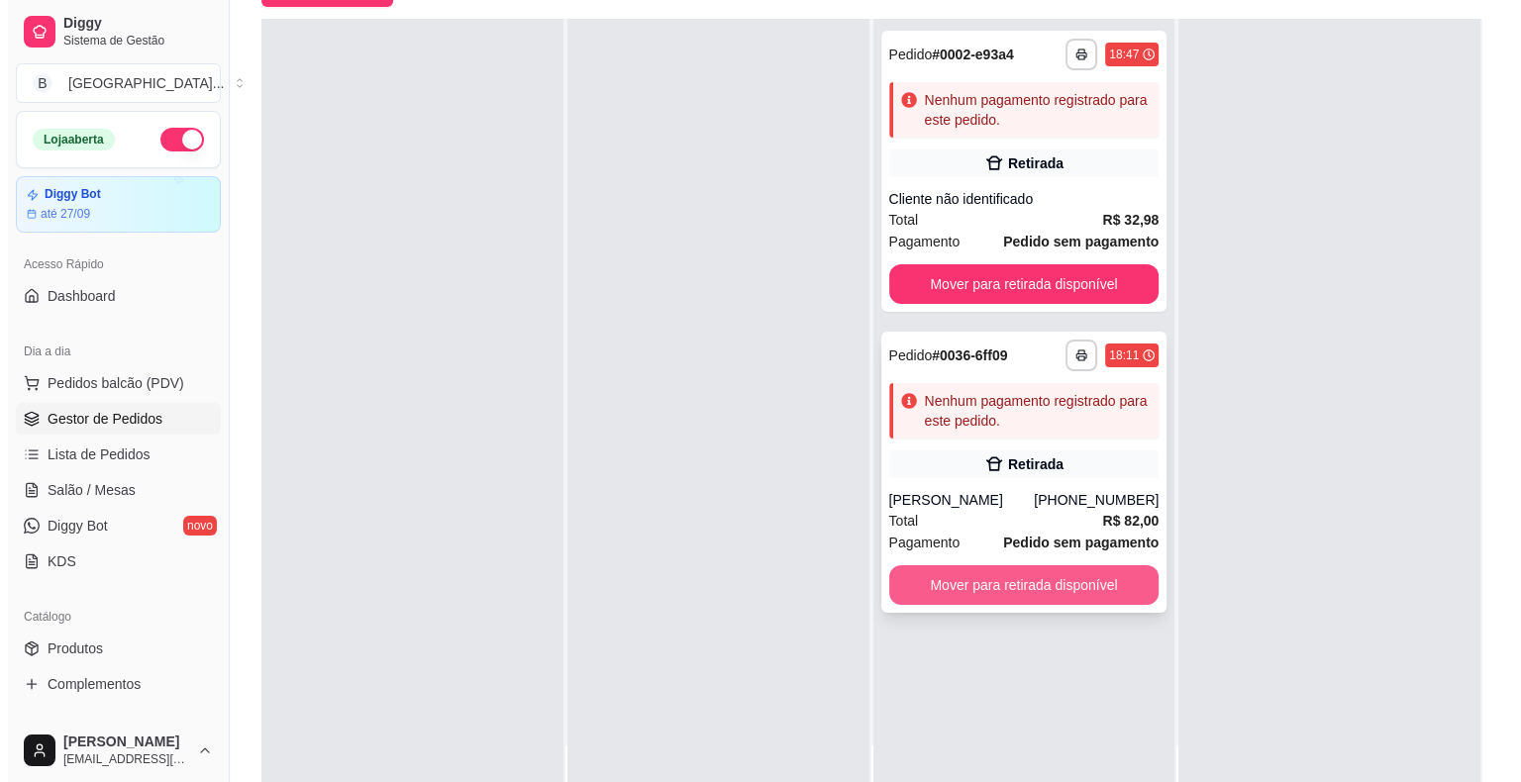
scroll to position [301, 0]
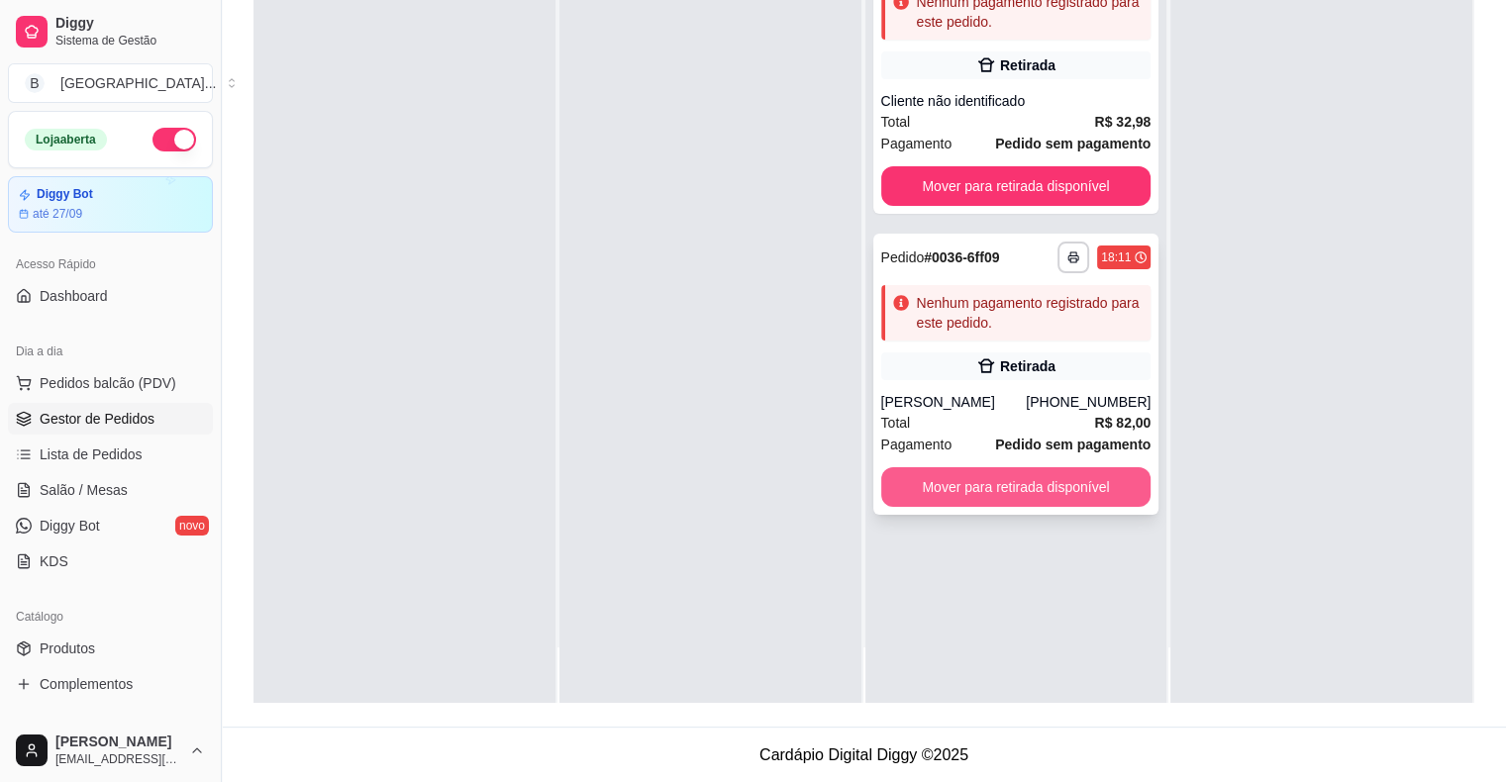
click at [1042, 477] on button "Mover para retirada disponível" at bounding box center [1016, 487] width 270 height 40
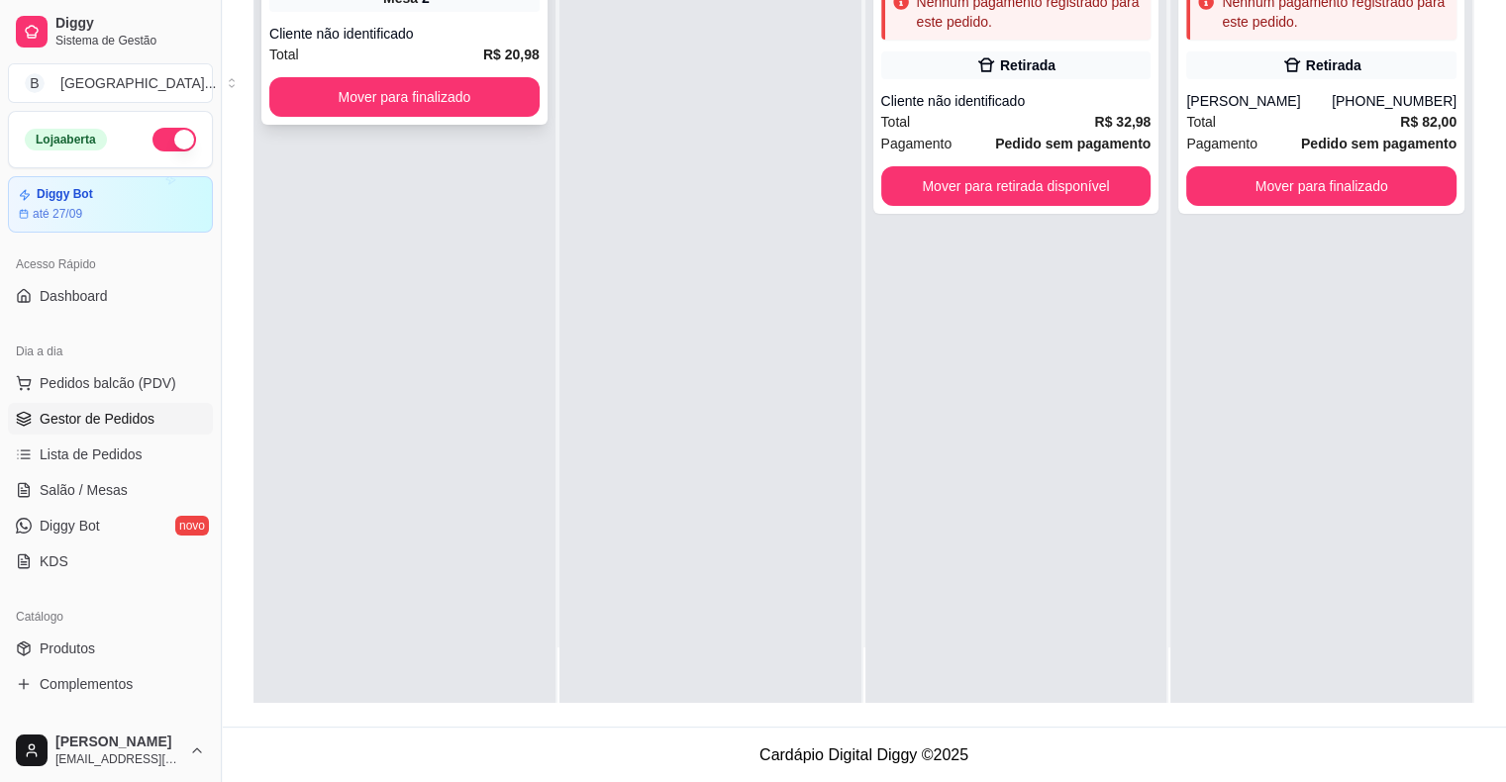
click at [389, 33] on div "Cliente não identificado" at bounding box center [404, 34] width 270 height 20
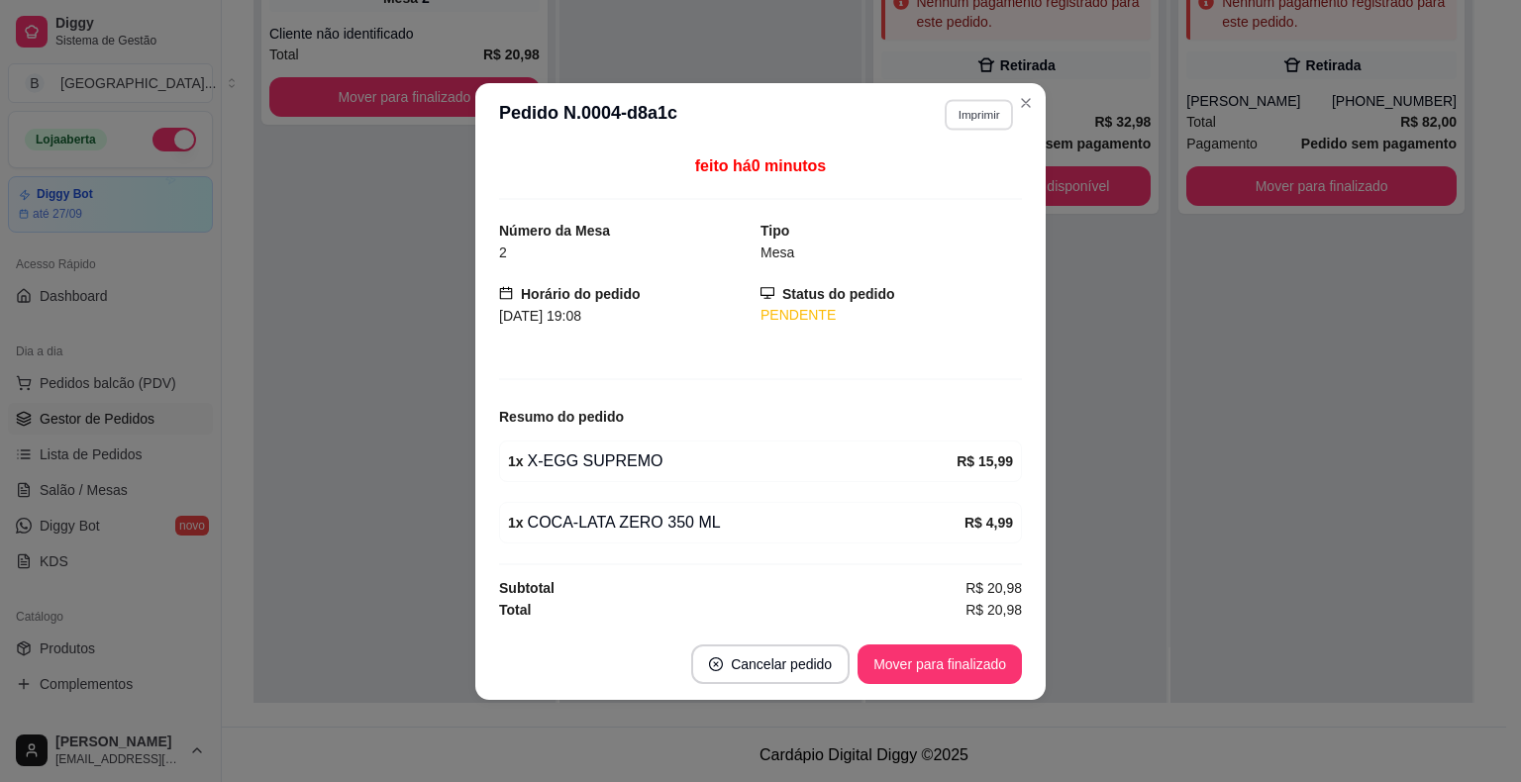
click at [945, 109] on button "Imprimir" at bounding box center [979, 114] width 68 height 31
click at [920, 175] on button "IMPRESSORA" at bounding box center [943, 185] width 139 height 31
click at [971, 666] on button "Mover para finalizado" at bounding box center [940, 665] width 164 height 40
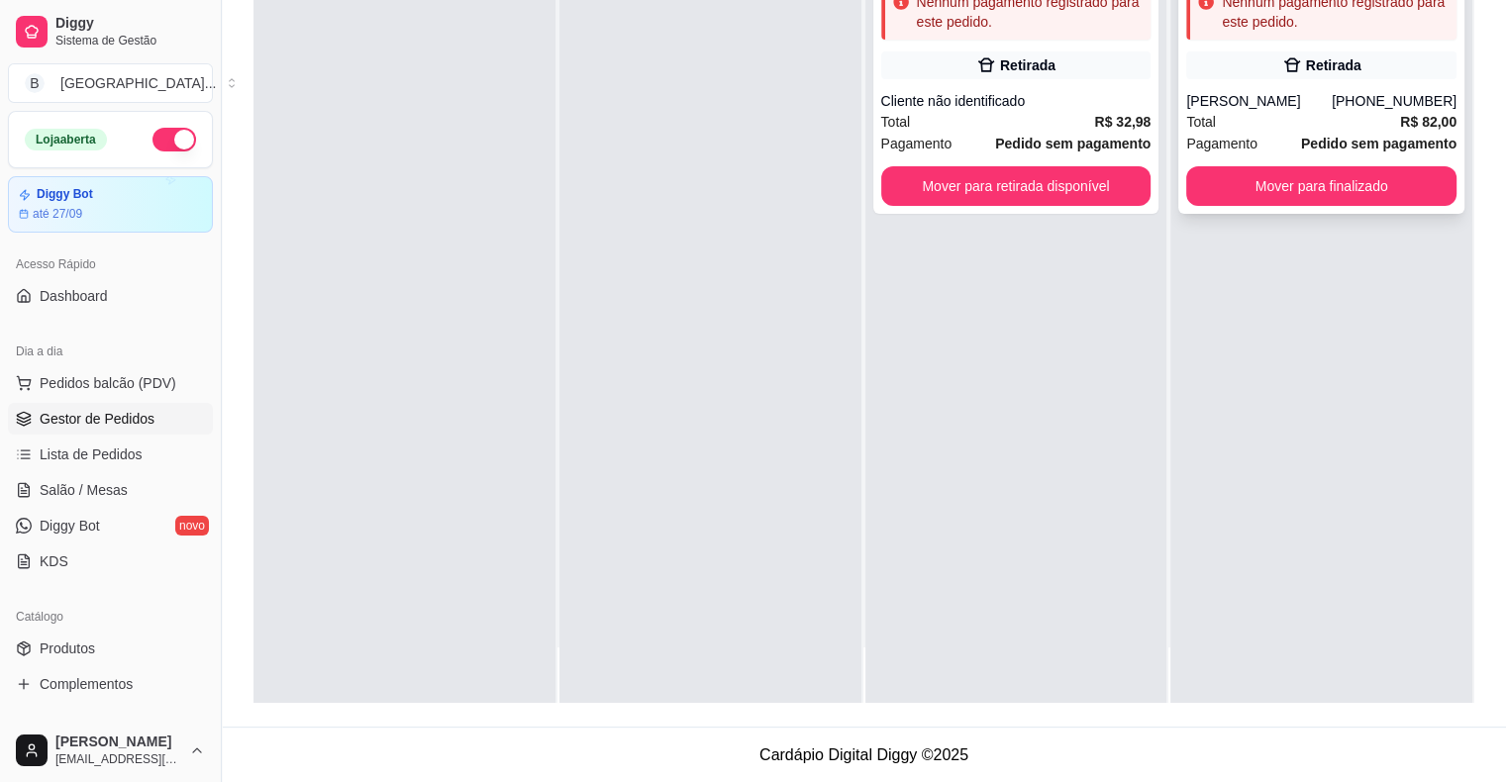
click at [1250, 121] on div "Total R$ 82,00" at bounding box center [1321, 122] width 270 height 22
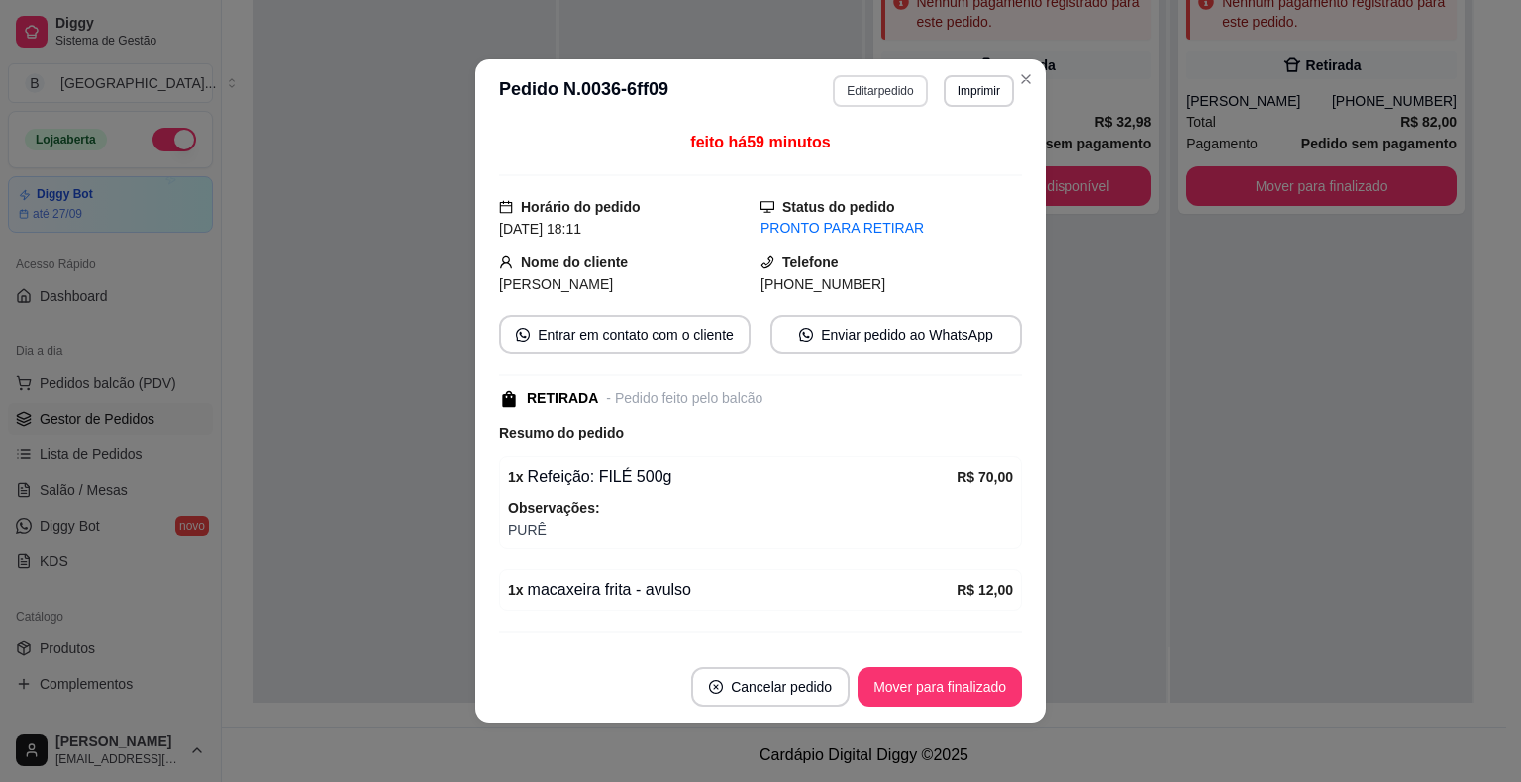
click at [879, 95] on button "Editar pedido" at bounding box center [880, 91] width 94 height 32
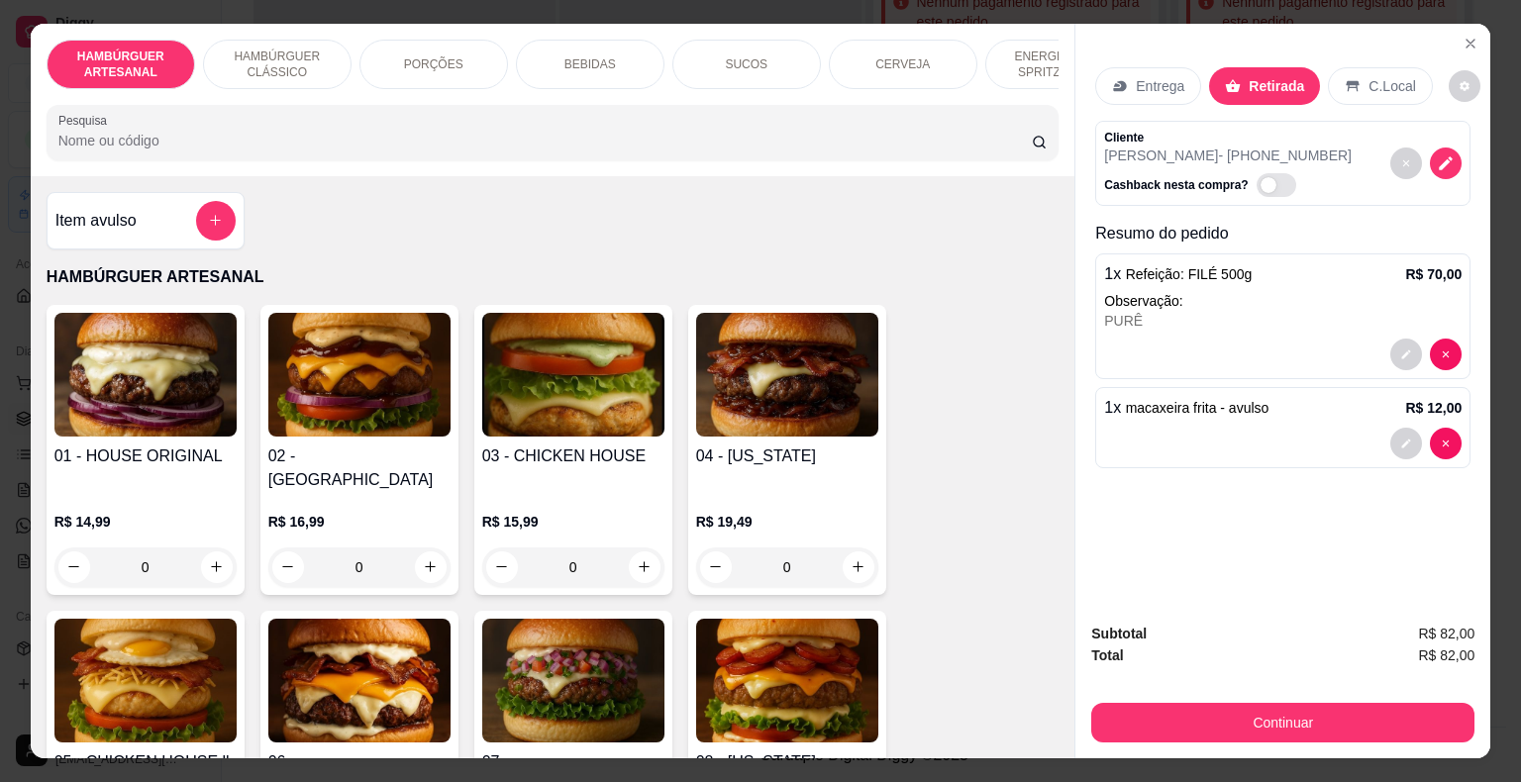
click at [1347, 291] on p "Observação:" at bounding box center [1282, 301] width 357 height 20
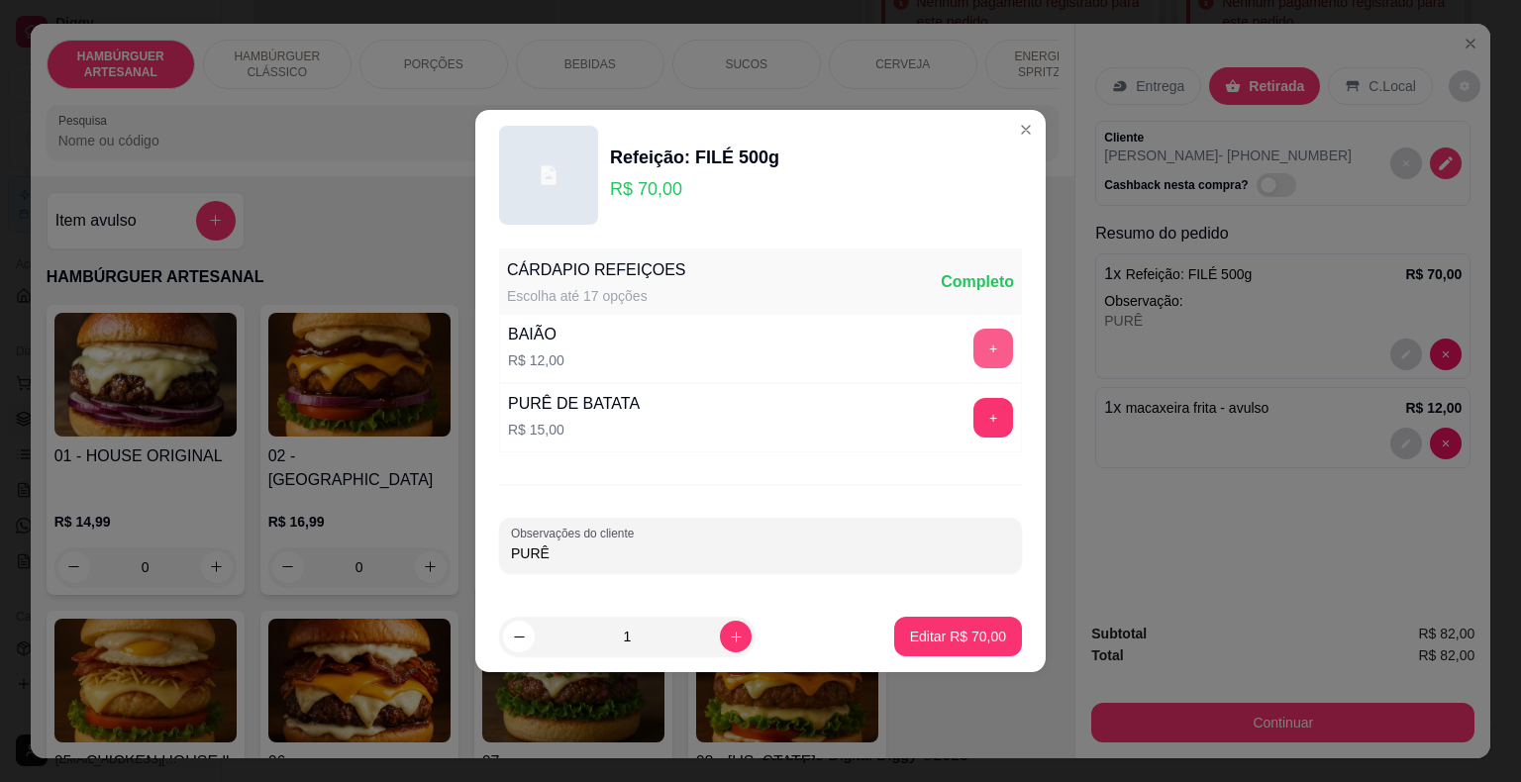
click at [973, 341] on button "+" at bounding box center [993, 349] width 40 height 40
click at [947, 636] on p "Editar R$ 82,00" at bounding box center [957, 636] width 93 height 19
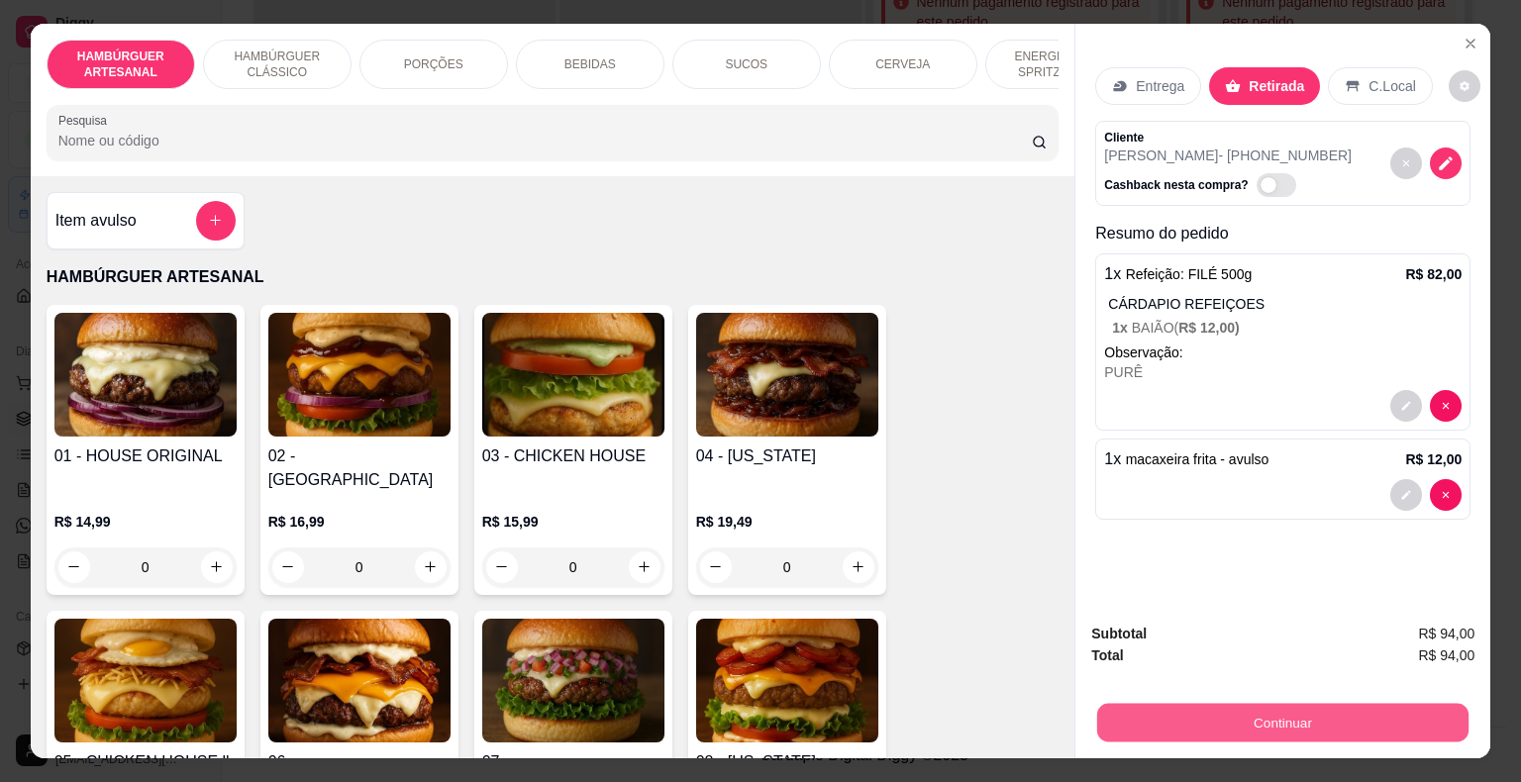
click at [1194, 723] on button "Continuar" at bounding box center [1282, 723] width 371 height 39
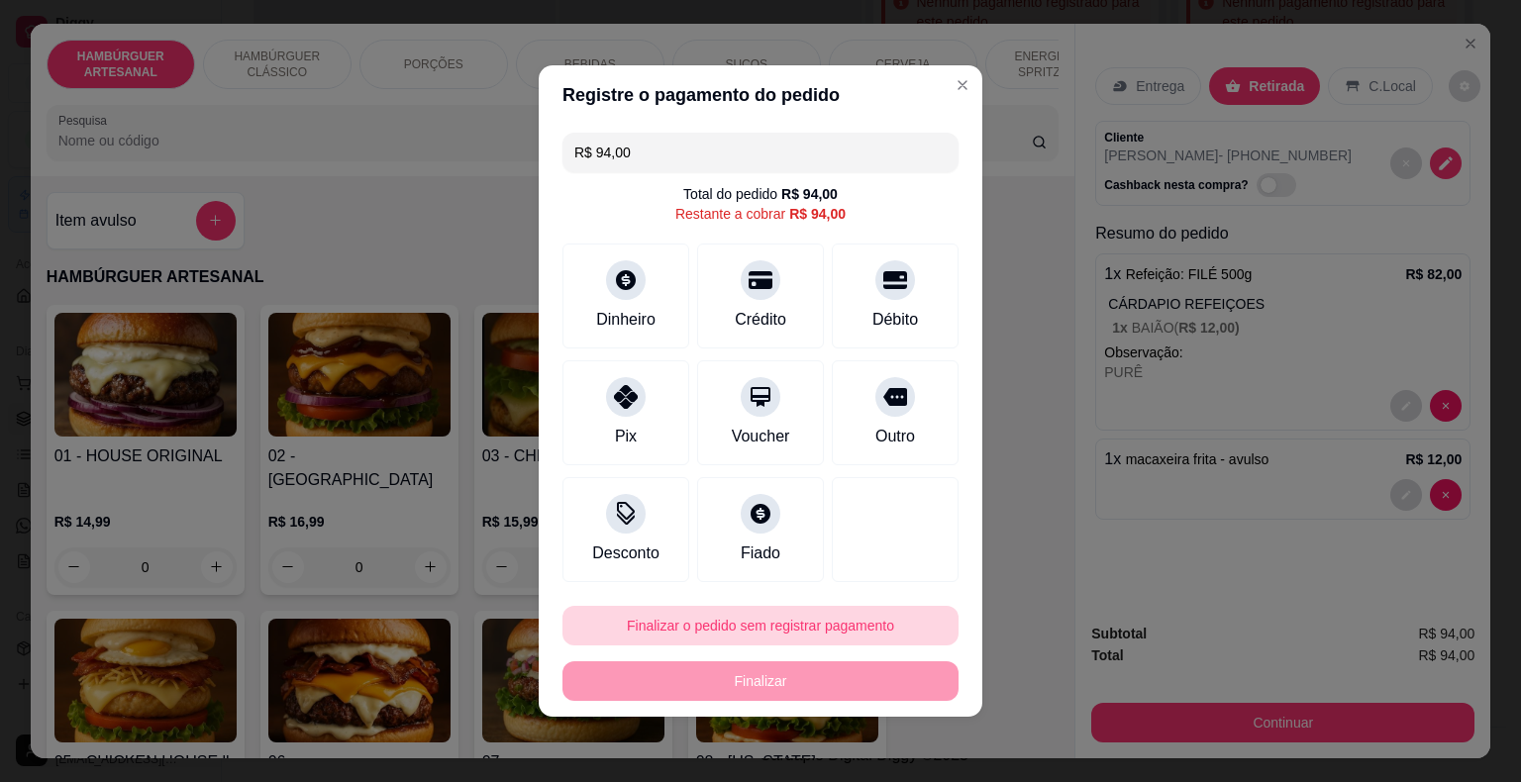
click at [757, 632] on button "Finalizar o pedido sem registrar pagamento" at bounding box center [760, 626] width 396 height 40
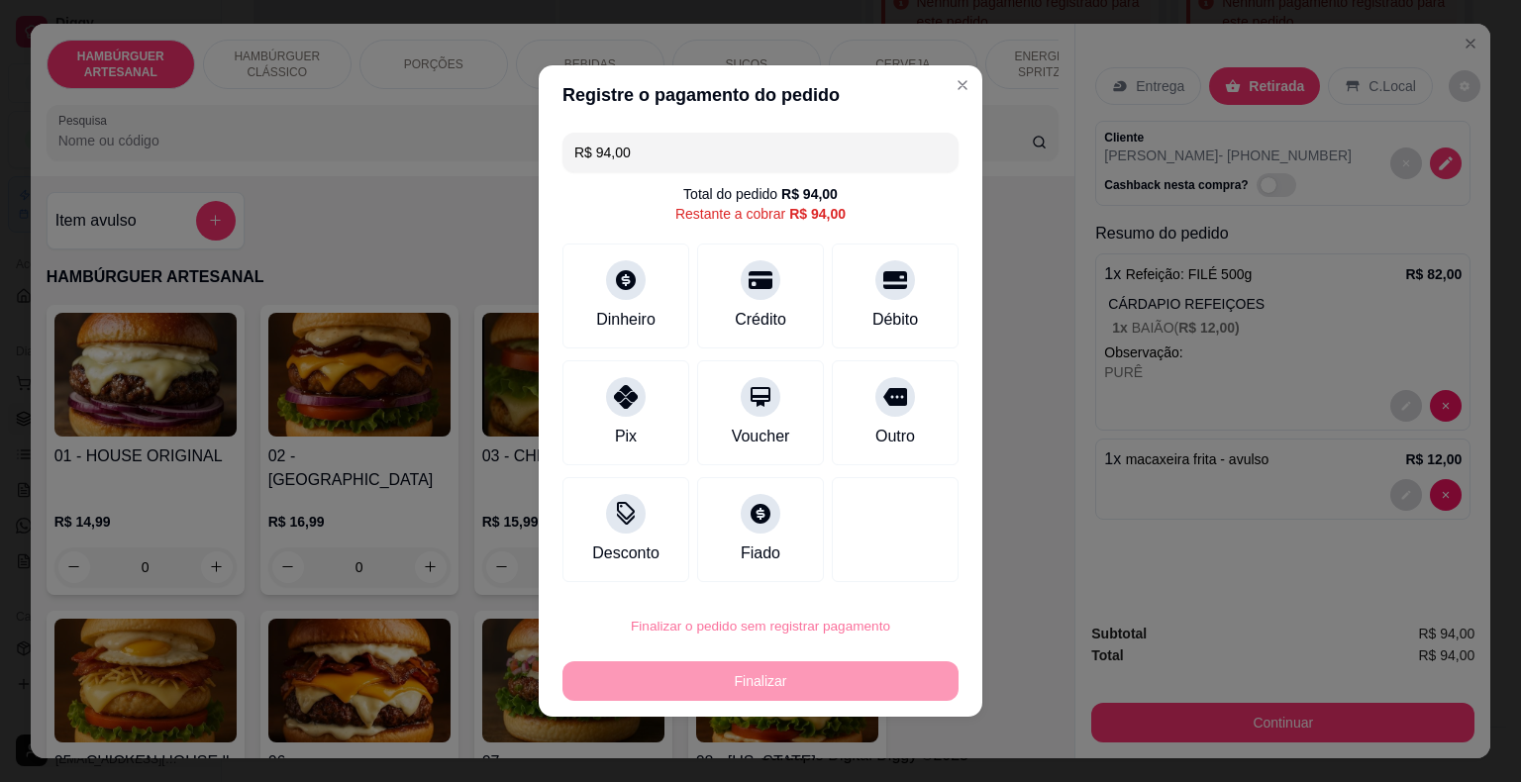
click at [887, 568] on button "Confirmar" at bounding box center [881, 570] width 73 height 31
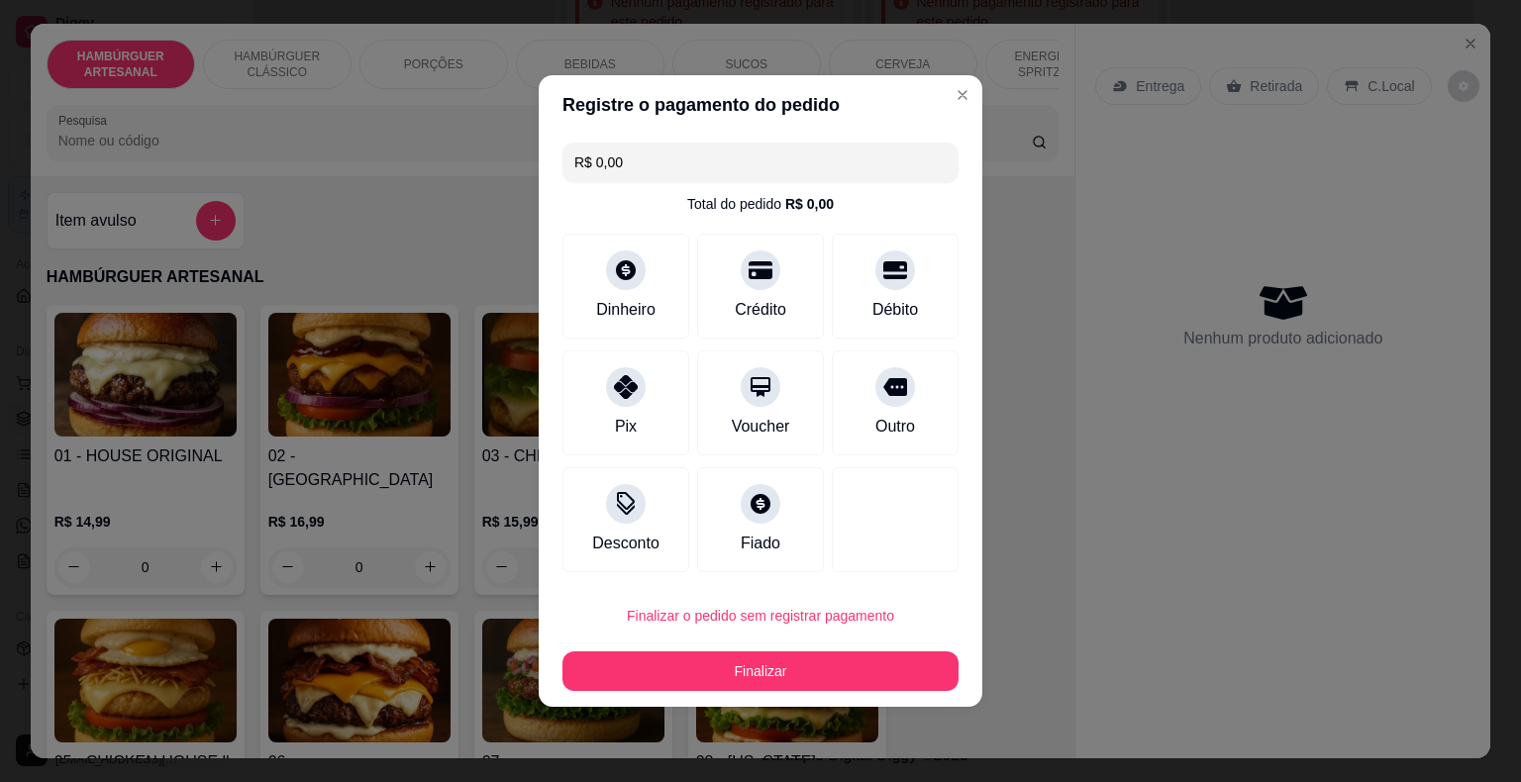
type input "R$ 0,00"
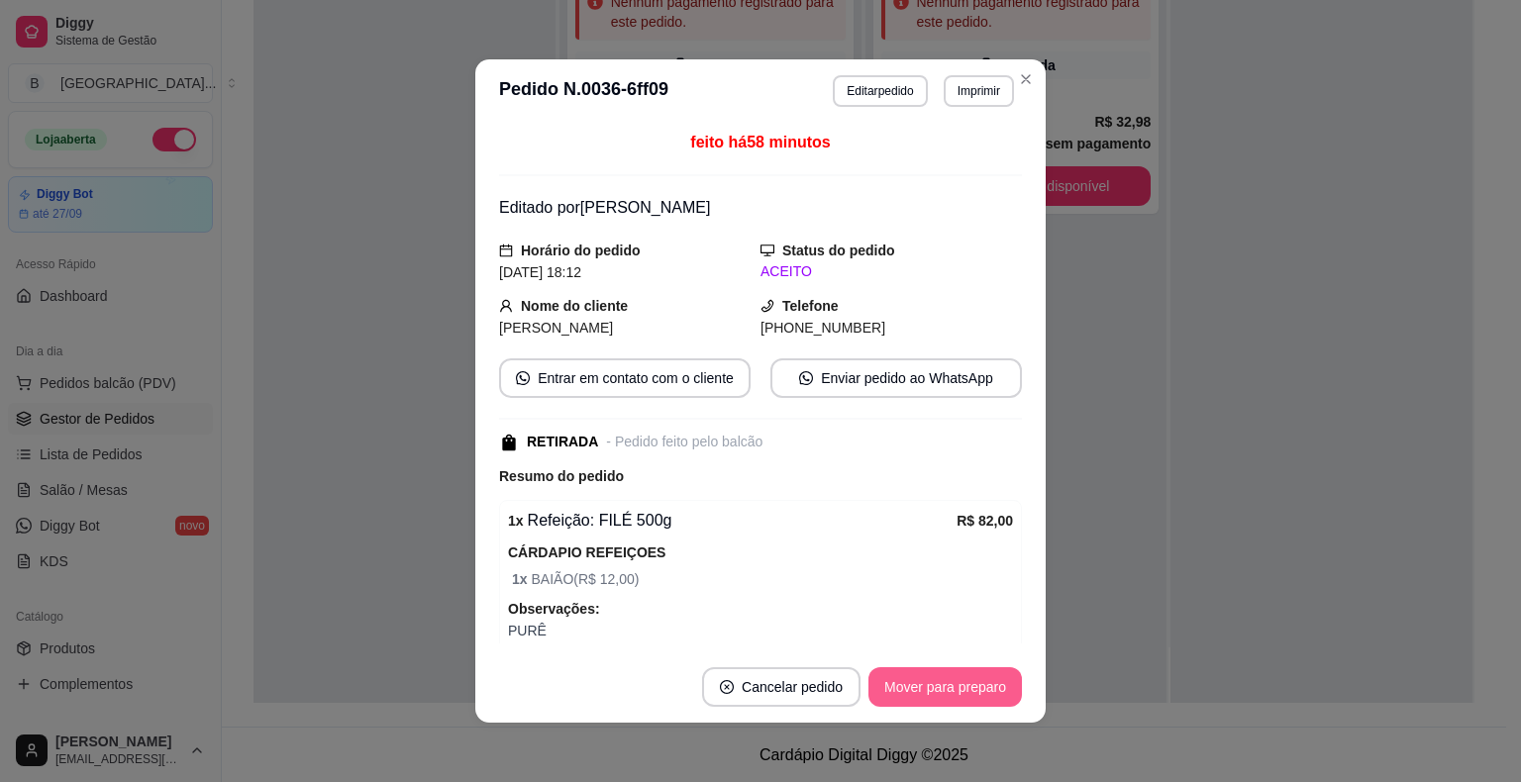
click at [872, 673] on button "Mover para preparo" at bounding box center [944, 687] width 153 height 40
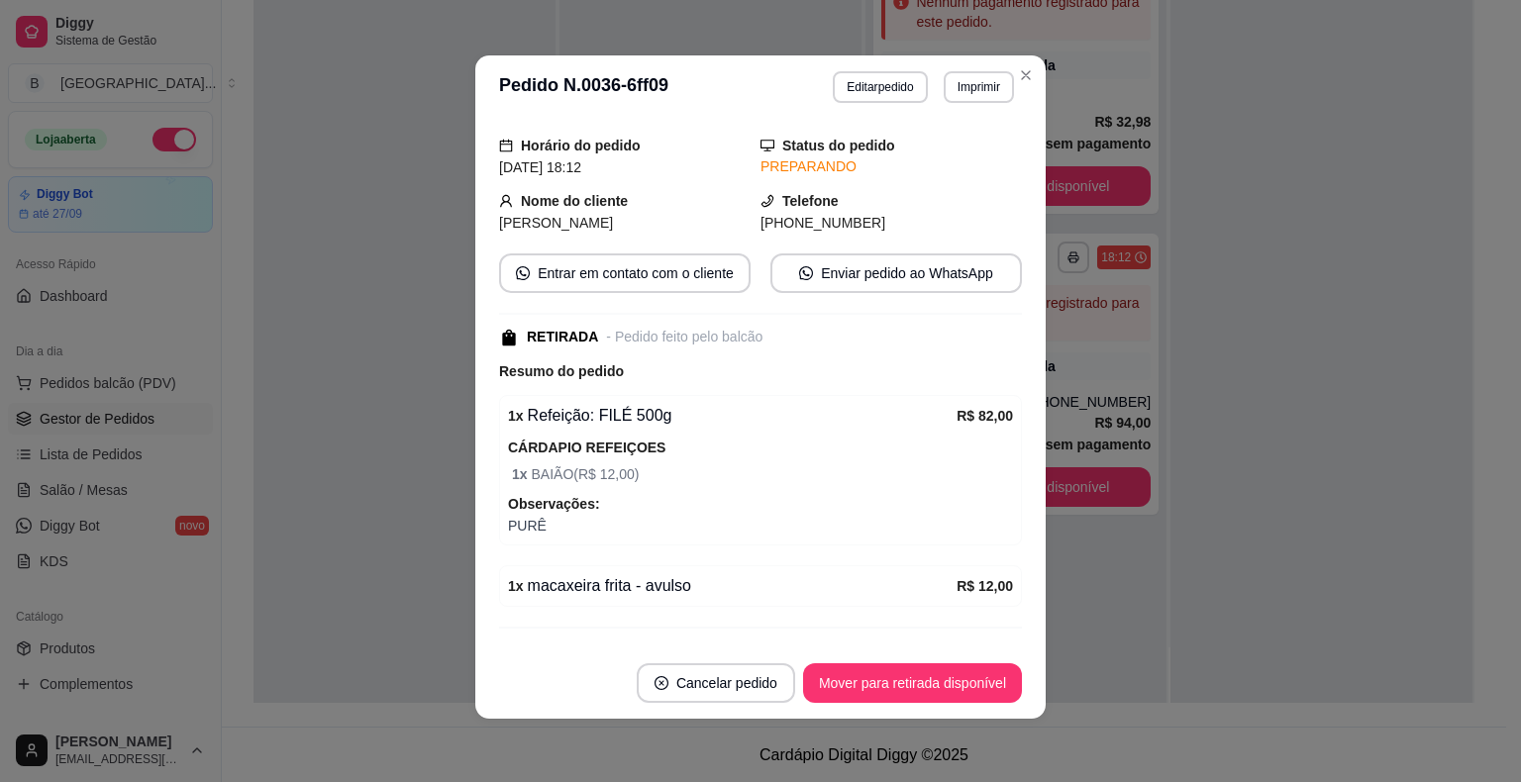
scroll to position [210, 0]
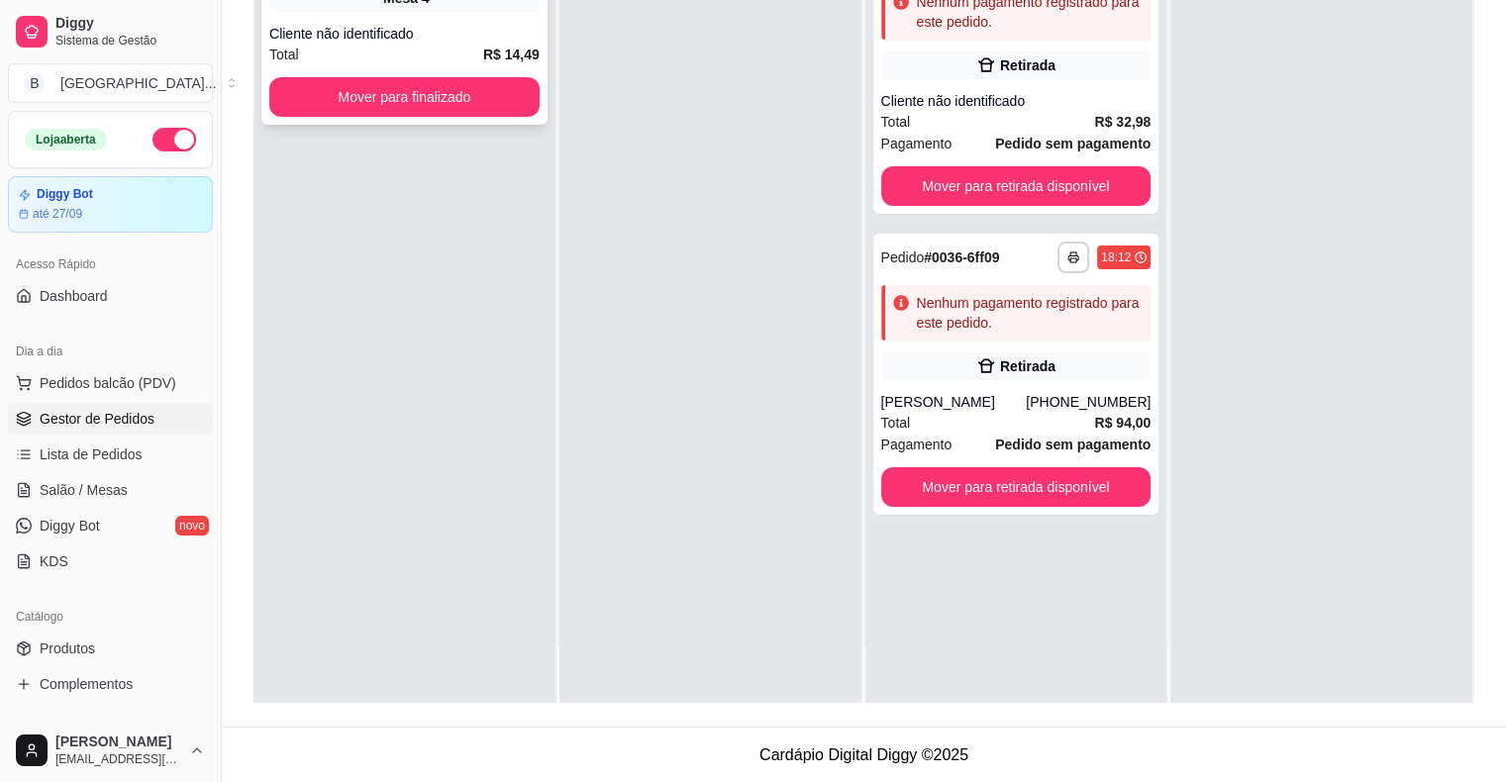
click at [470, 57] on div "Total R$ 14,49" at bounding box center [404, 55] width 270 height 22
click at [972, 112] on div "Total R$ 32,98" at bounding box center [1016, 122] width 270 height 22
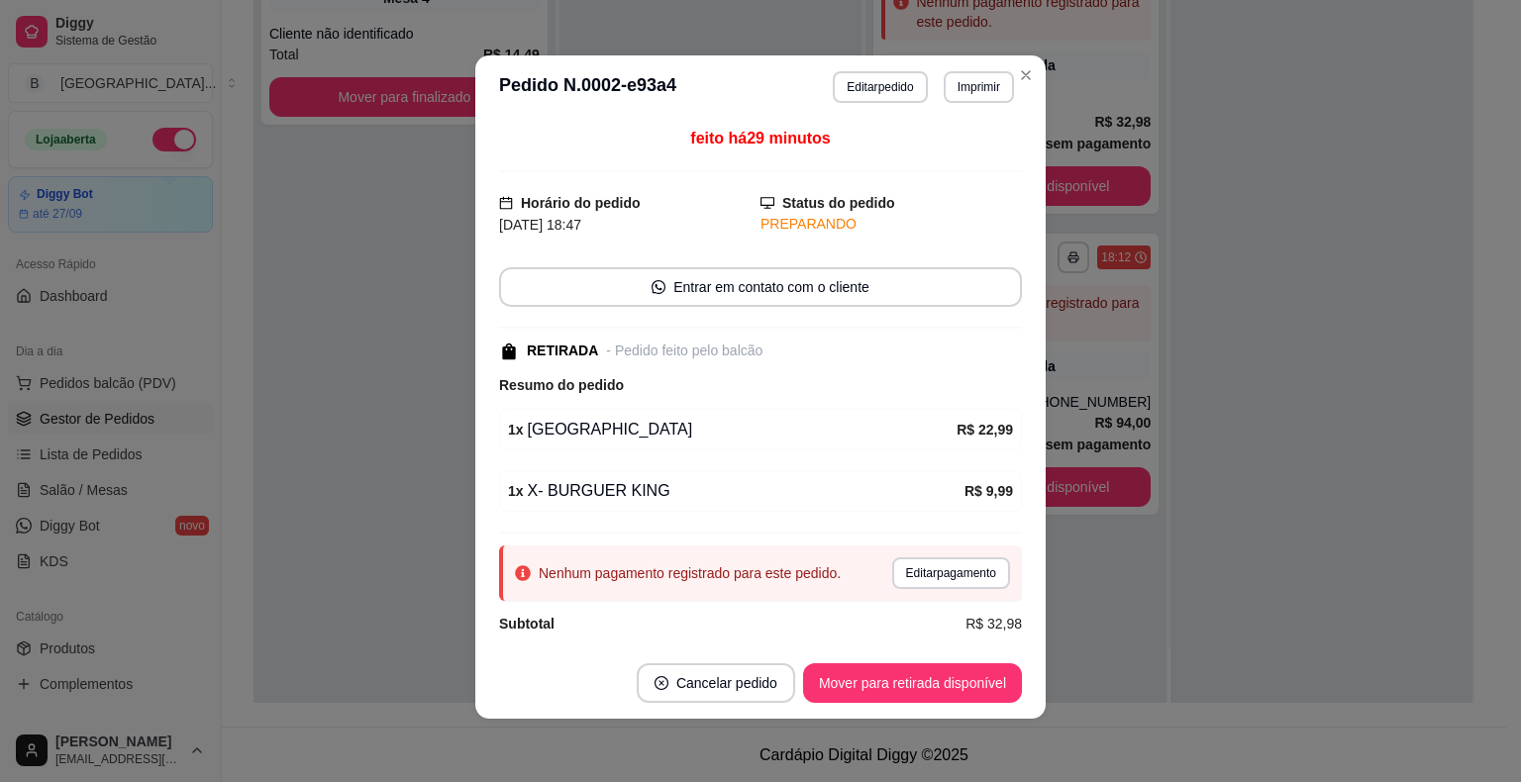
scroll to position [14, 0]
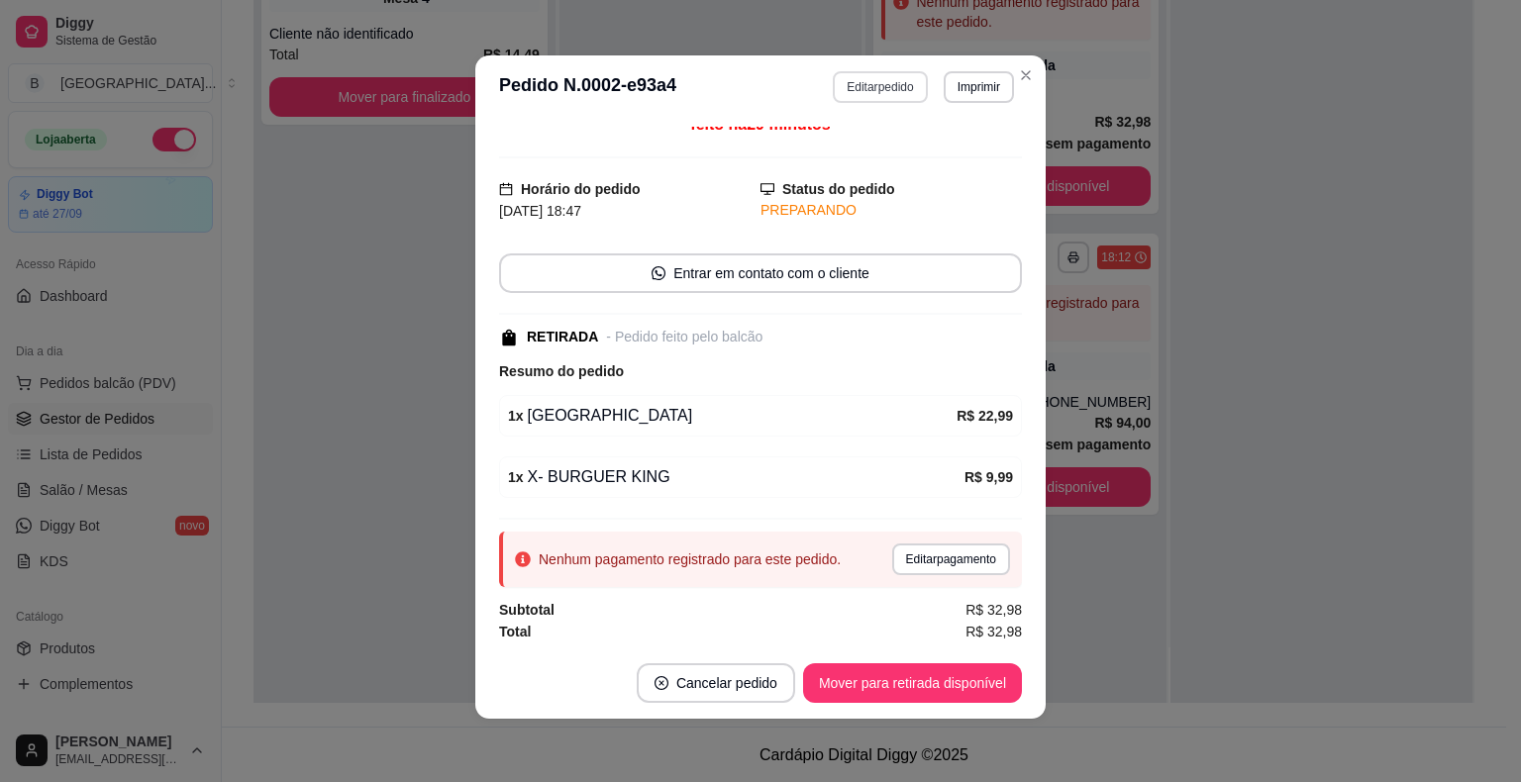
click at [884, 87] on button "Editar pedido" at bounding box center [880, 87] width 94 height 32
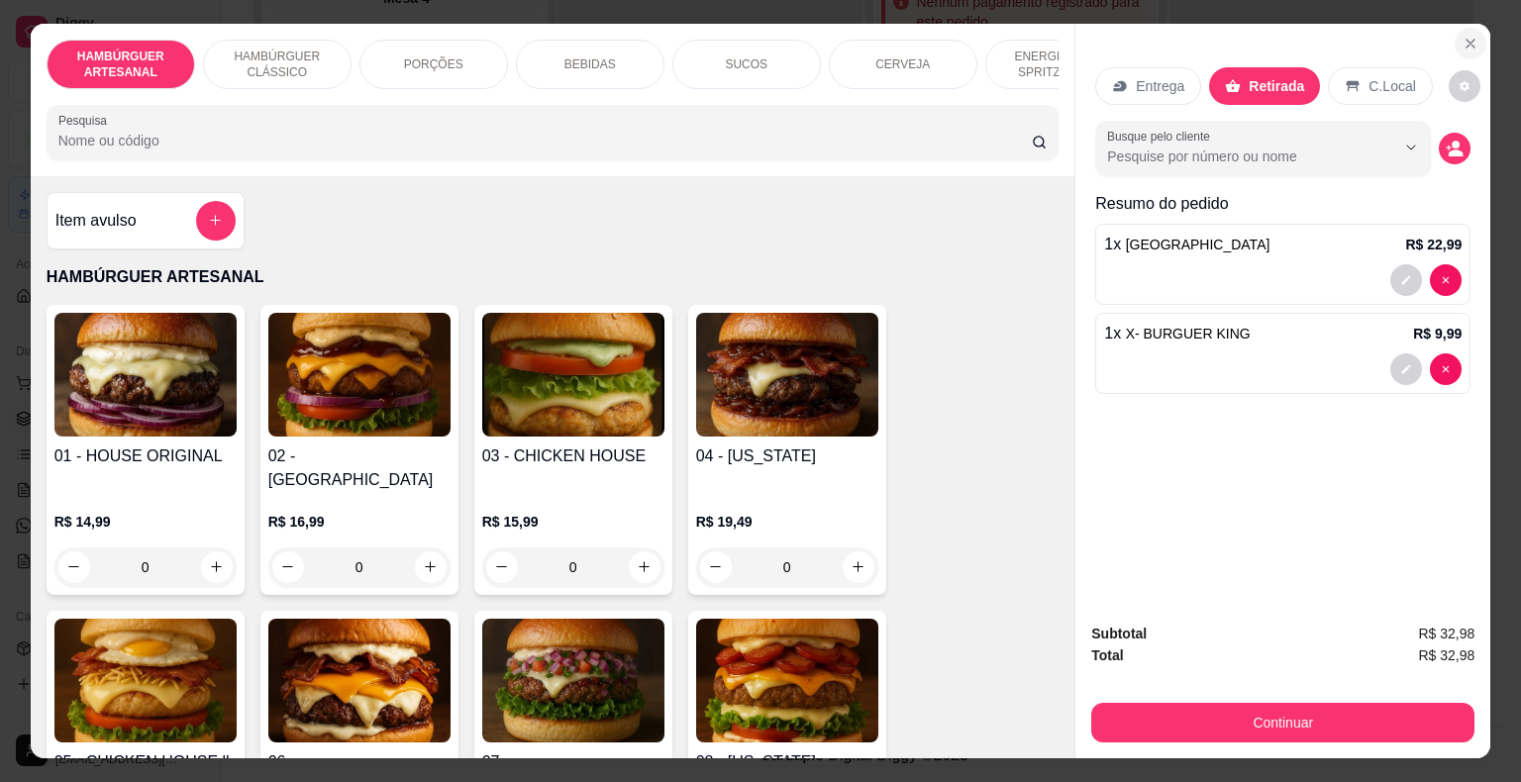
click at [1463, 40] on icon "Close" at bounding box center [1471, 44] width 16 height 16
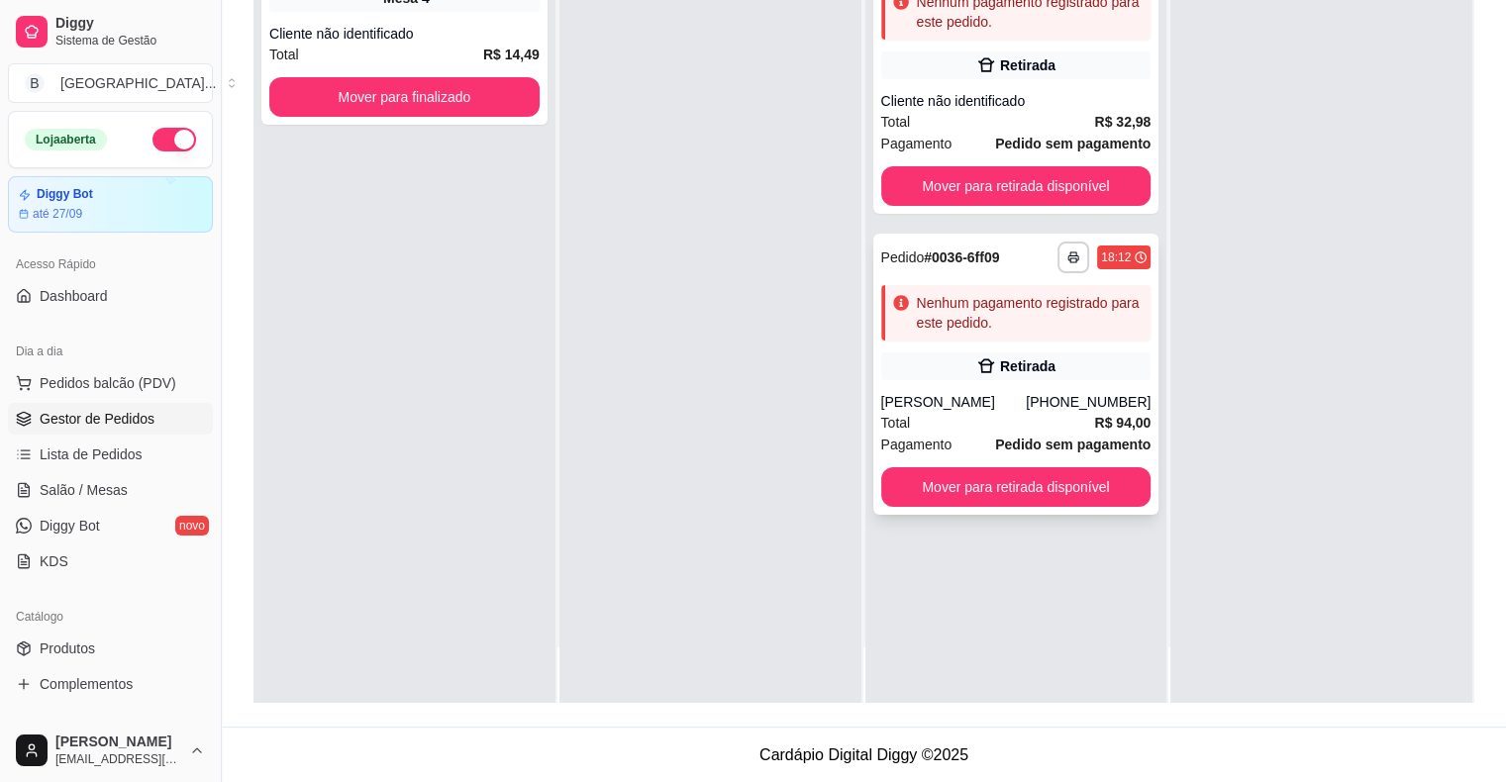
click at [1031, 430] on div "Total R$ 94,00" at bounding box center [1016, 423] width 270 height 22
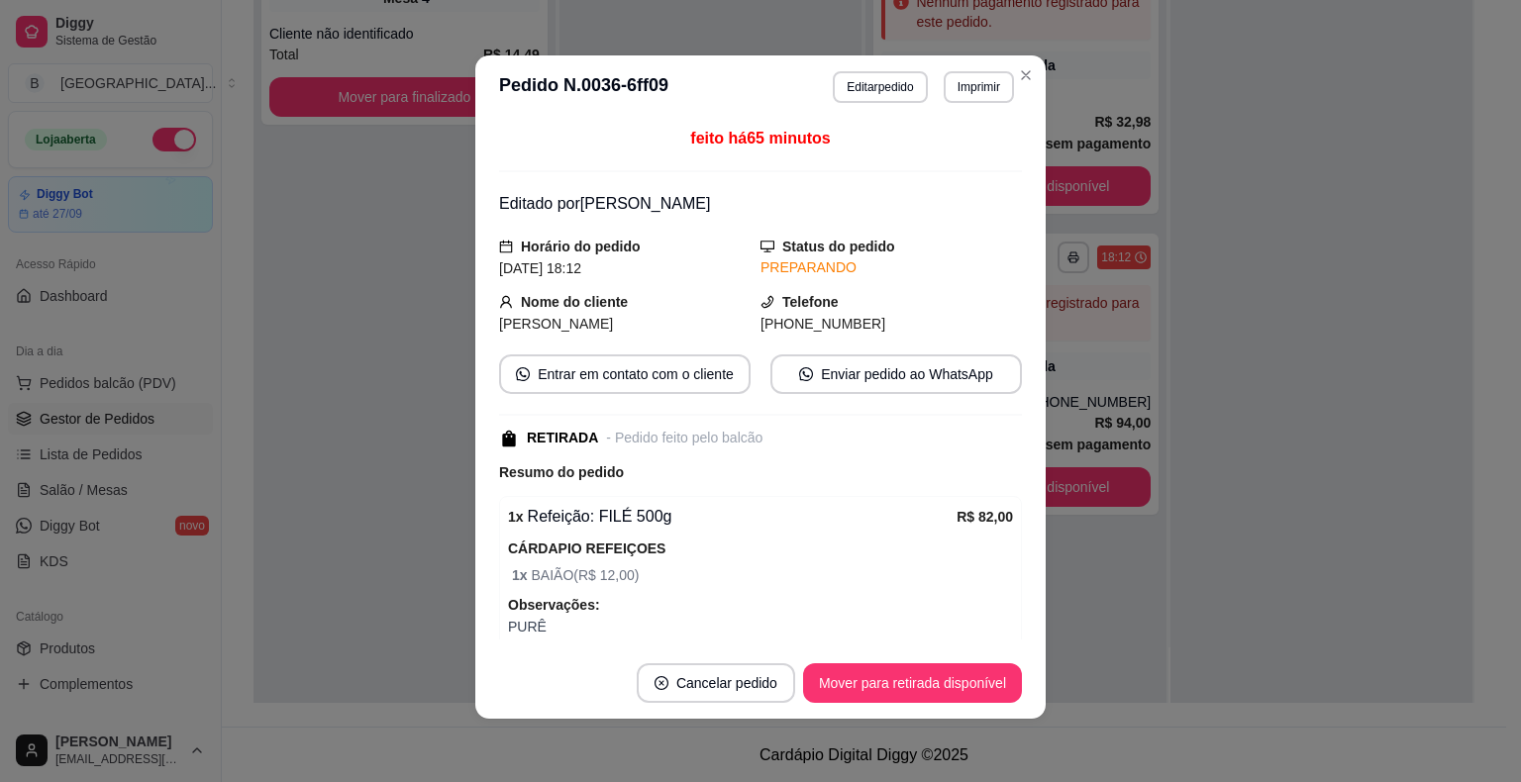
scroll to position [210, 0]
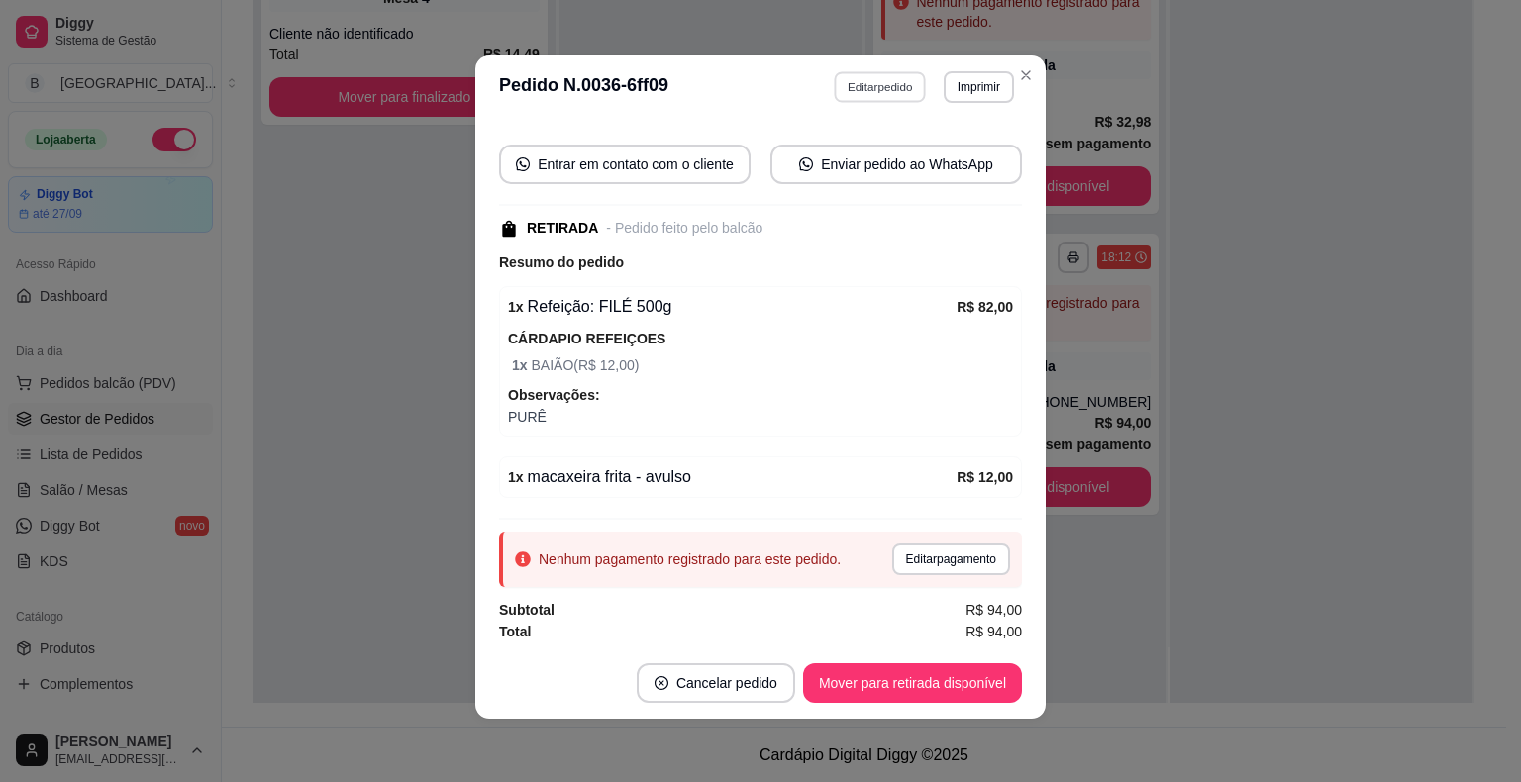
click at [864, 77] on button "Editar pedido" at bounding box center [881, 86] width 92 height 31
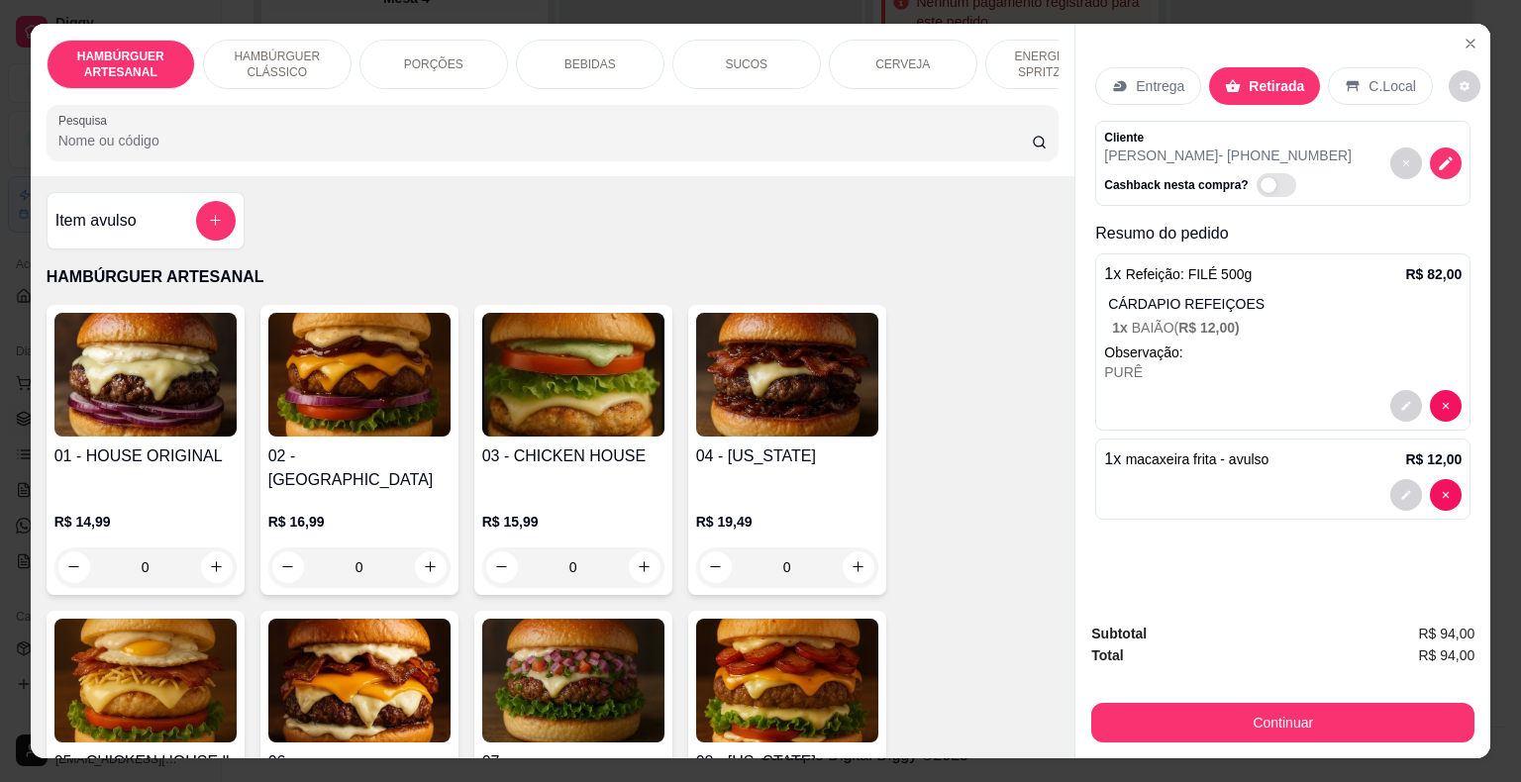
click at [538, 70] on div "BEBIDAS" at bounding box center [590, 65] width 149 height 50
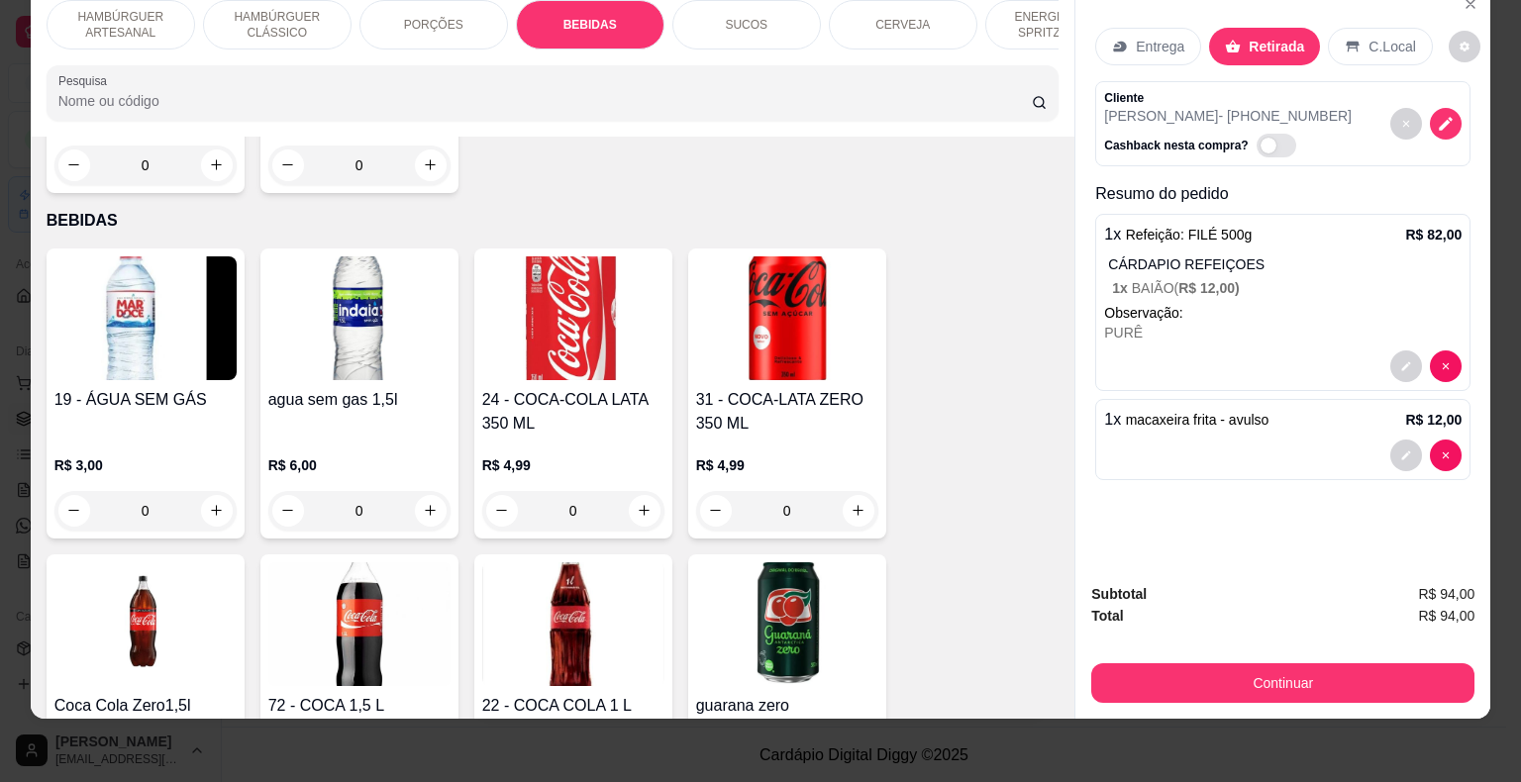
scroll to position [2824, 0]
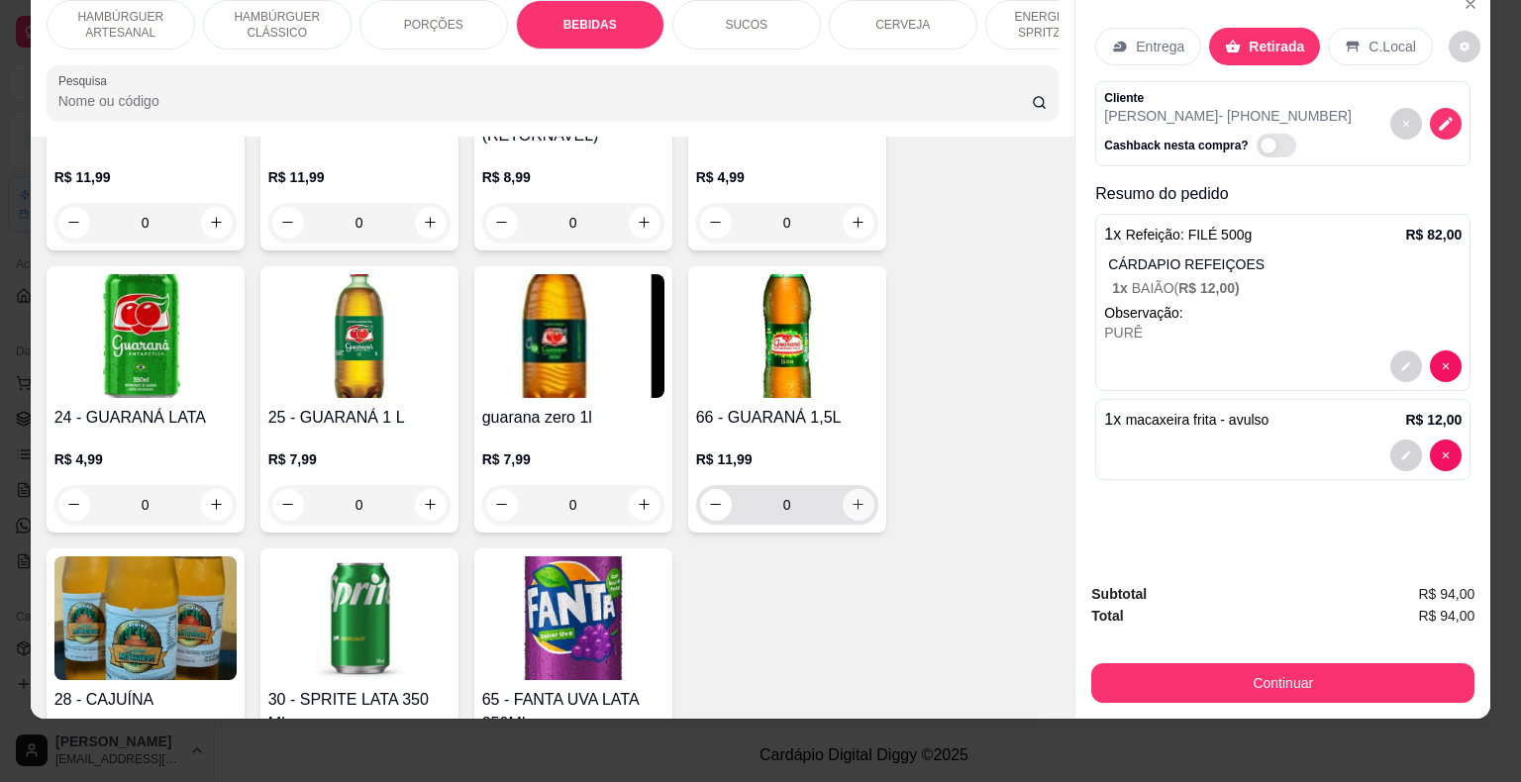
click at [851, 497] on icon "increase-product-quantity" at bounding box center [858, 504] width 15 height 15
type input "1"
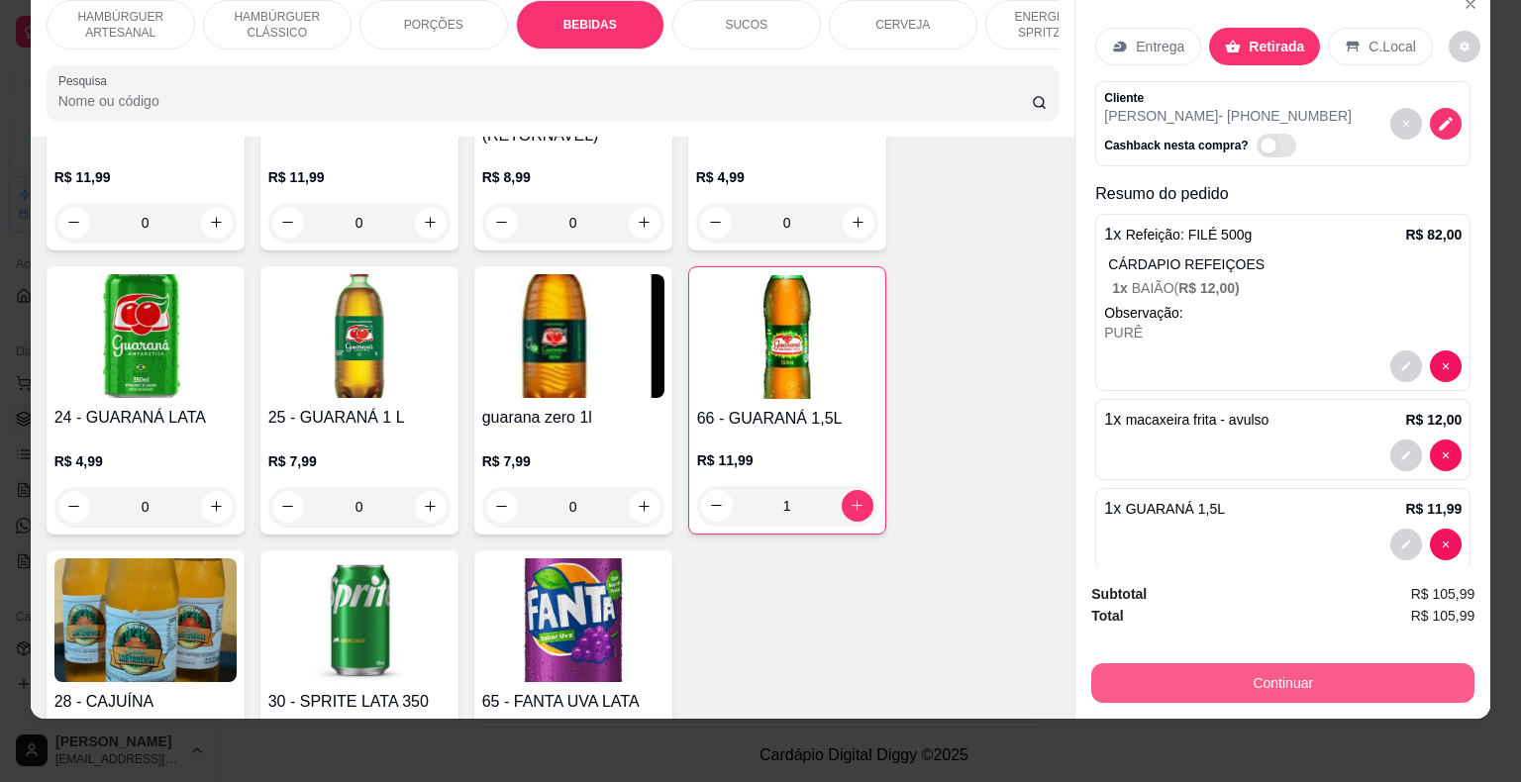
click at [1291, 668] on button "Continuar" at bounding box center [1282, 684] width 383 height 40
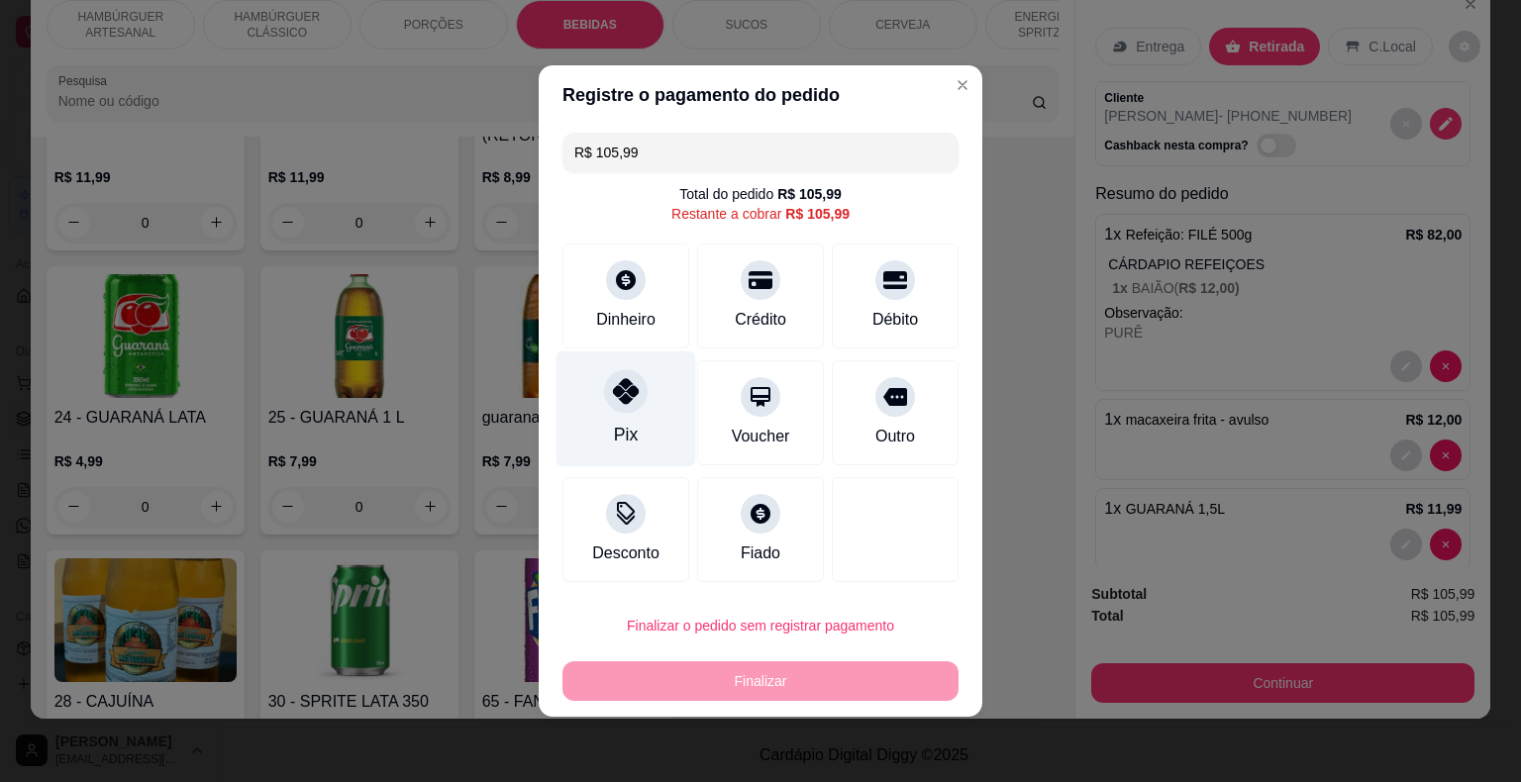
click at [647, 377] on div "Pix" at bounding box center [627, 410] width 140 height 116
type input "R$ 0,00"
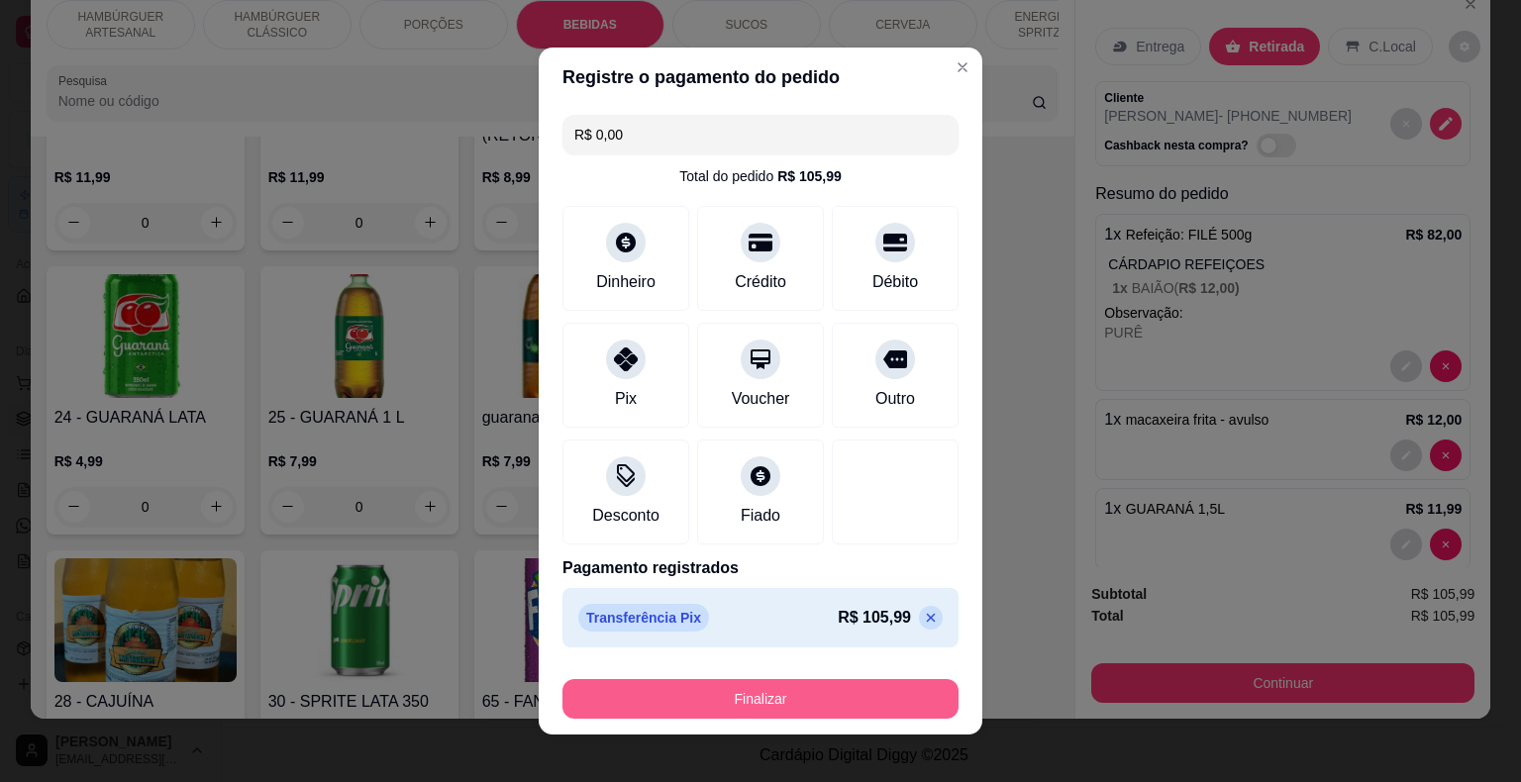
click at [642, 711] on button "Finalizar" at bounding box center [760, 699] width 396 height 40
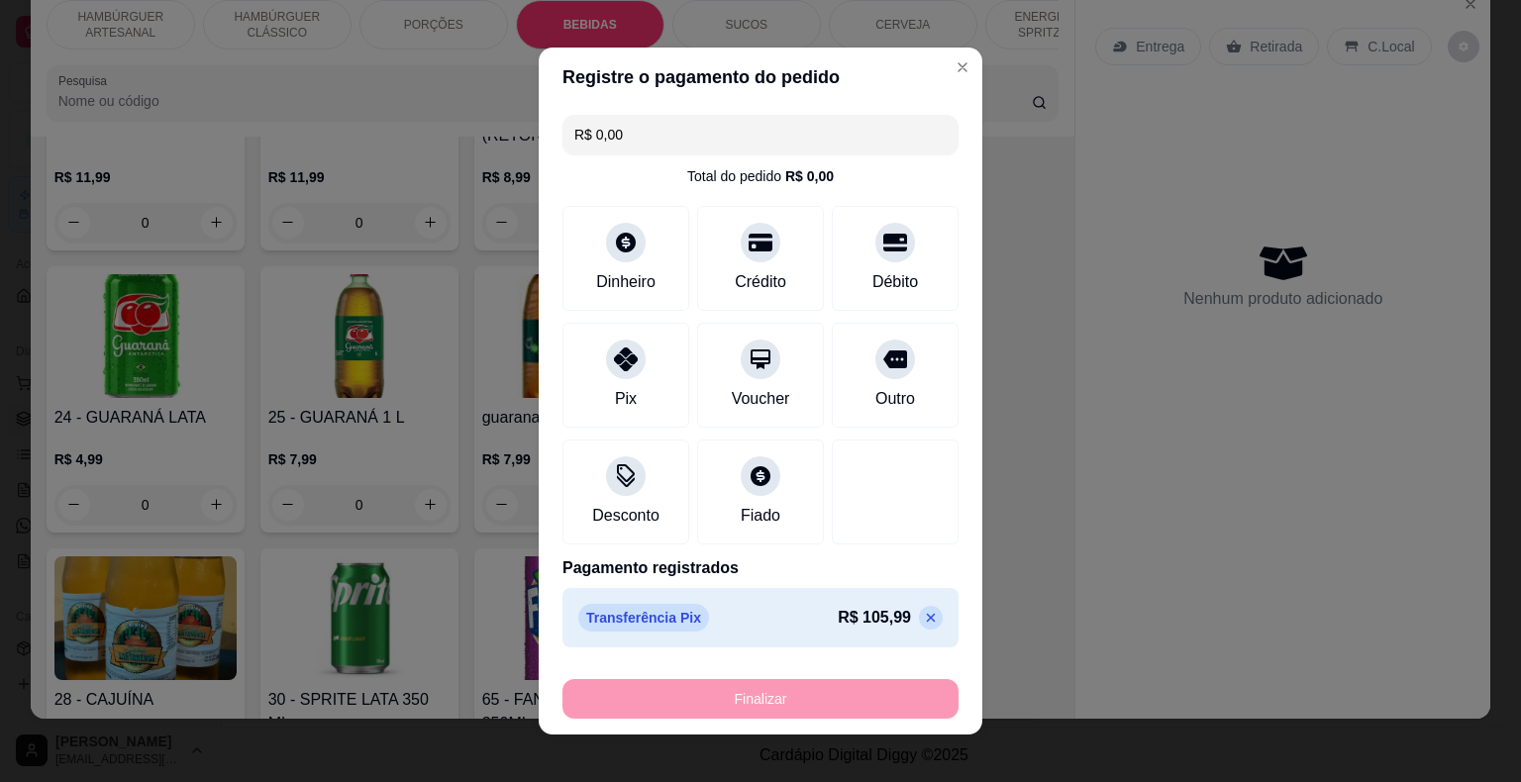
type input "0"
type input "-R$ 105,99"
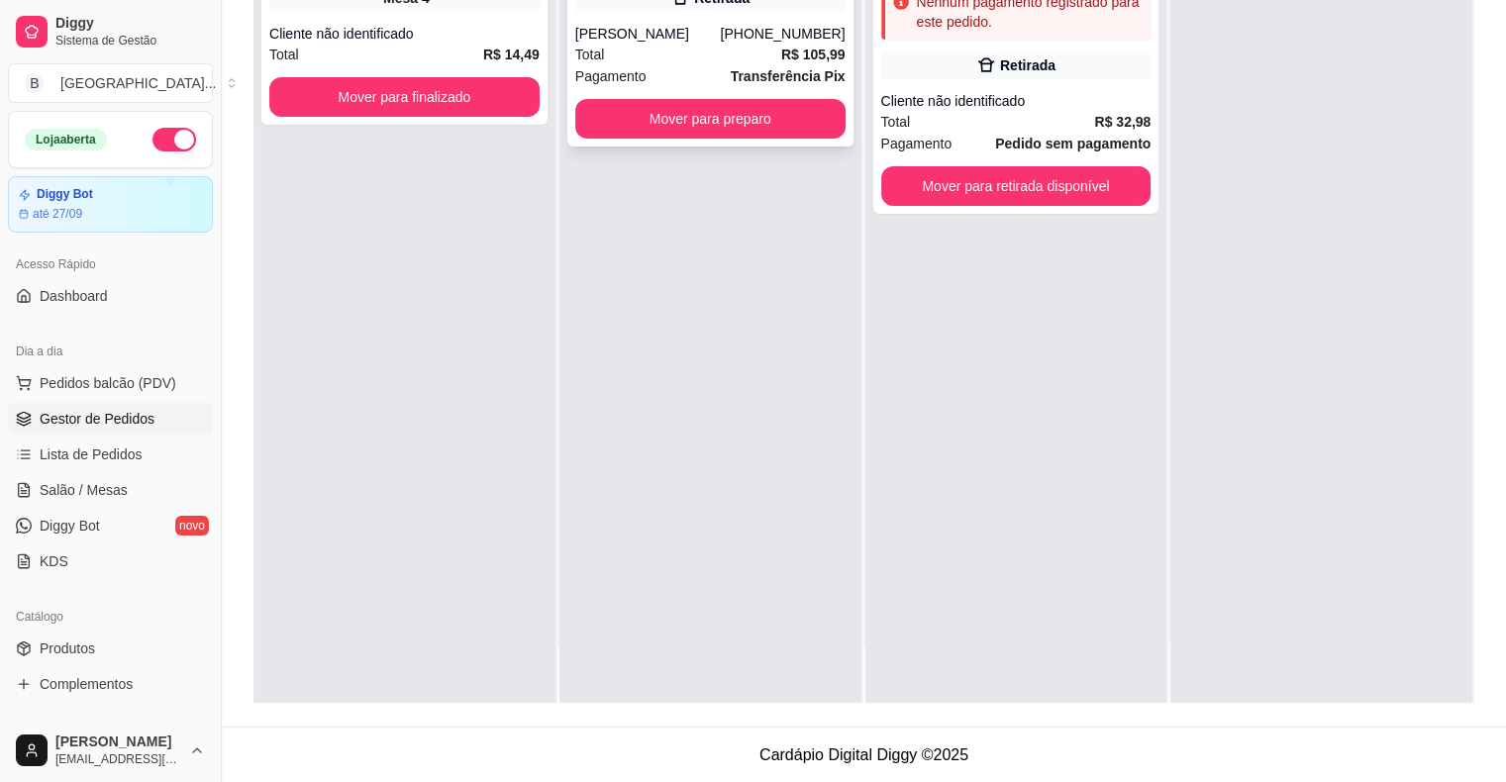
click at [765, 35] on div "[PHONE_NUMBER]" at bounding box center [782, 34] width 125 height 20
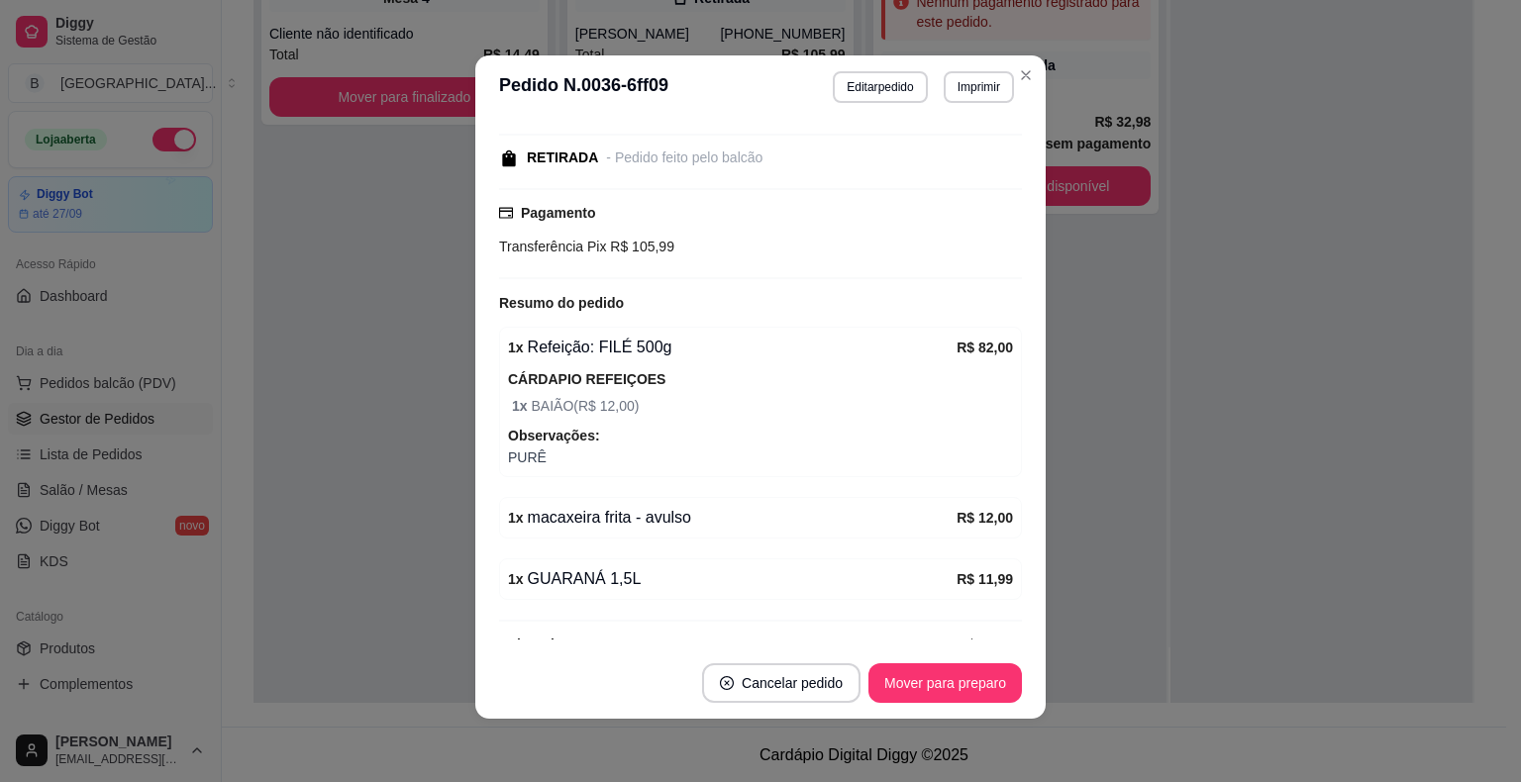
scroll to position [314, 0]
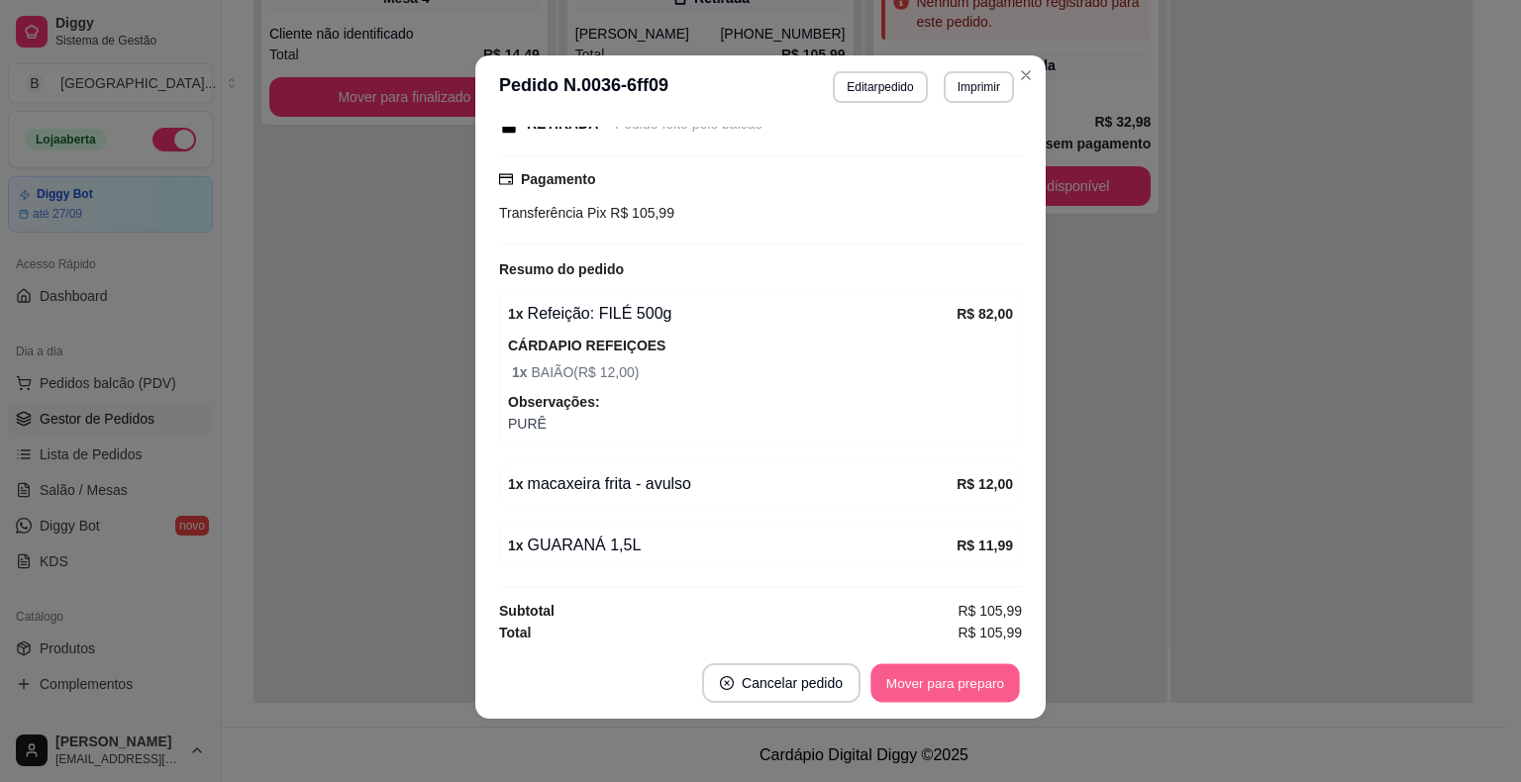
click at [946, 683] on button "Mover para preparo" at bounding box center [944, 683] width 149 height 39
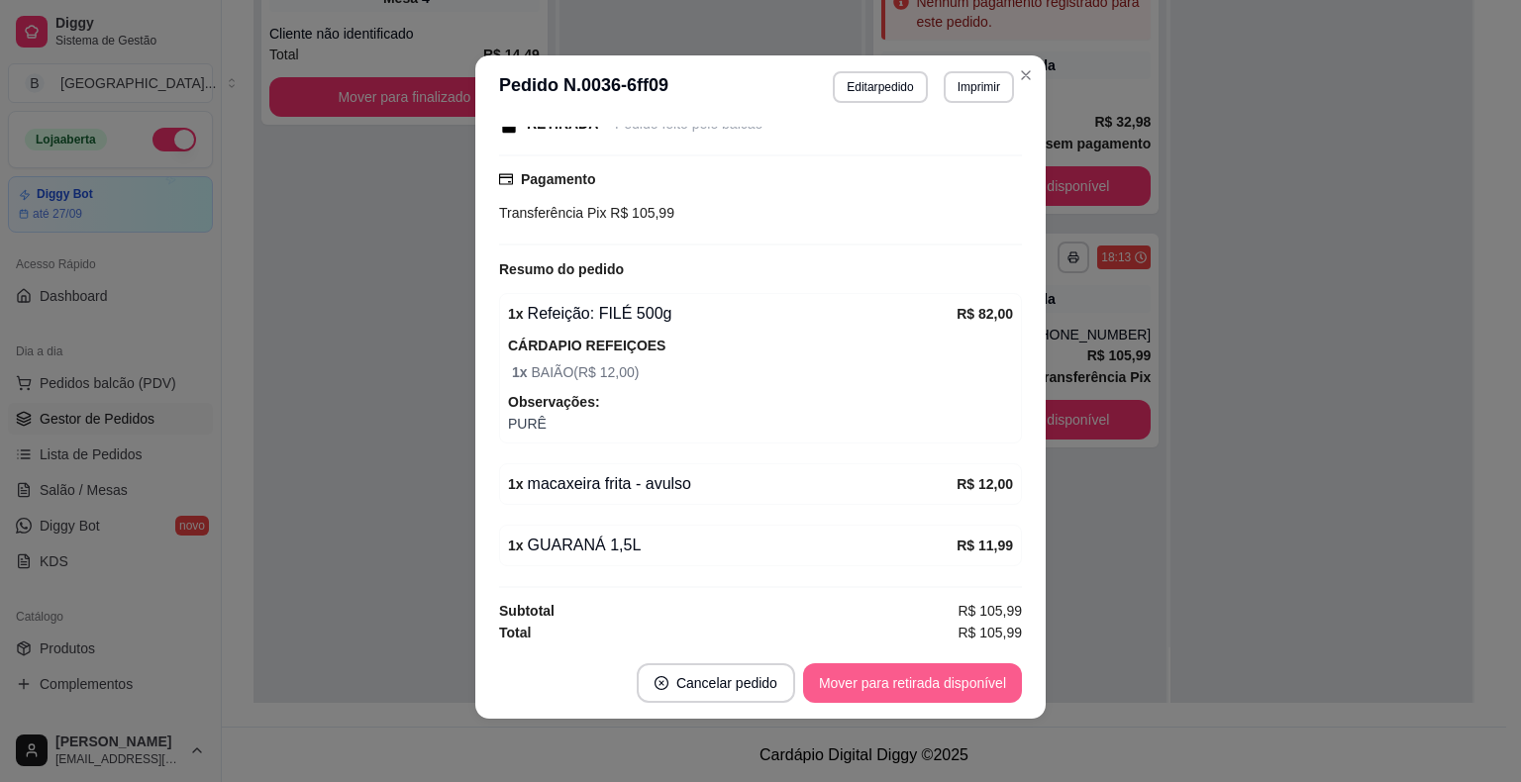
click at [946, 684] on button "Mover para retirada disponível" at bounding box center [912, 684] width 219 height 40
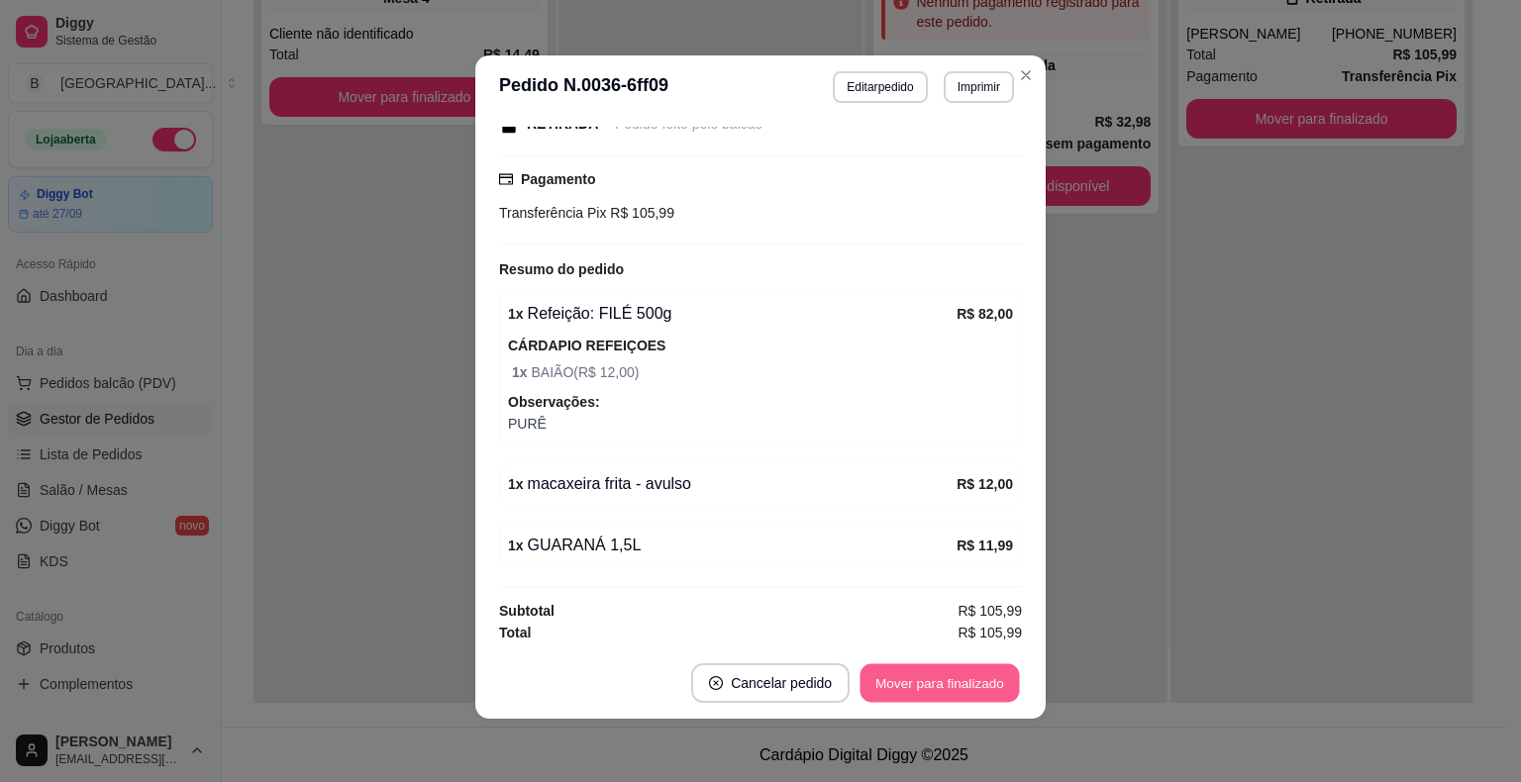
click at [970, 673] on button "Mover para finalizado" at bounding box center [940, 683] width 159 height 39
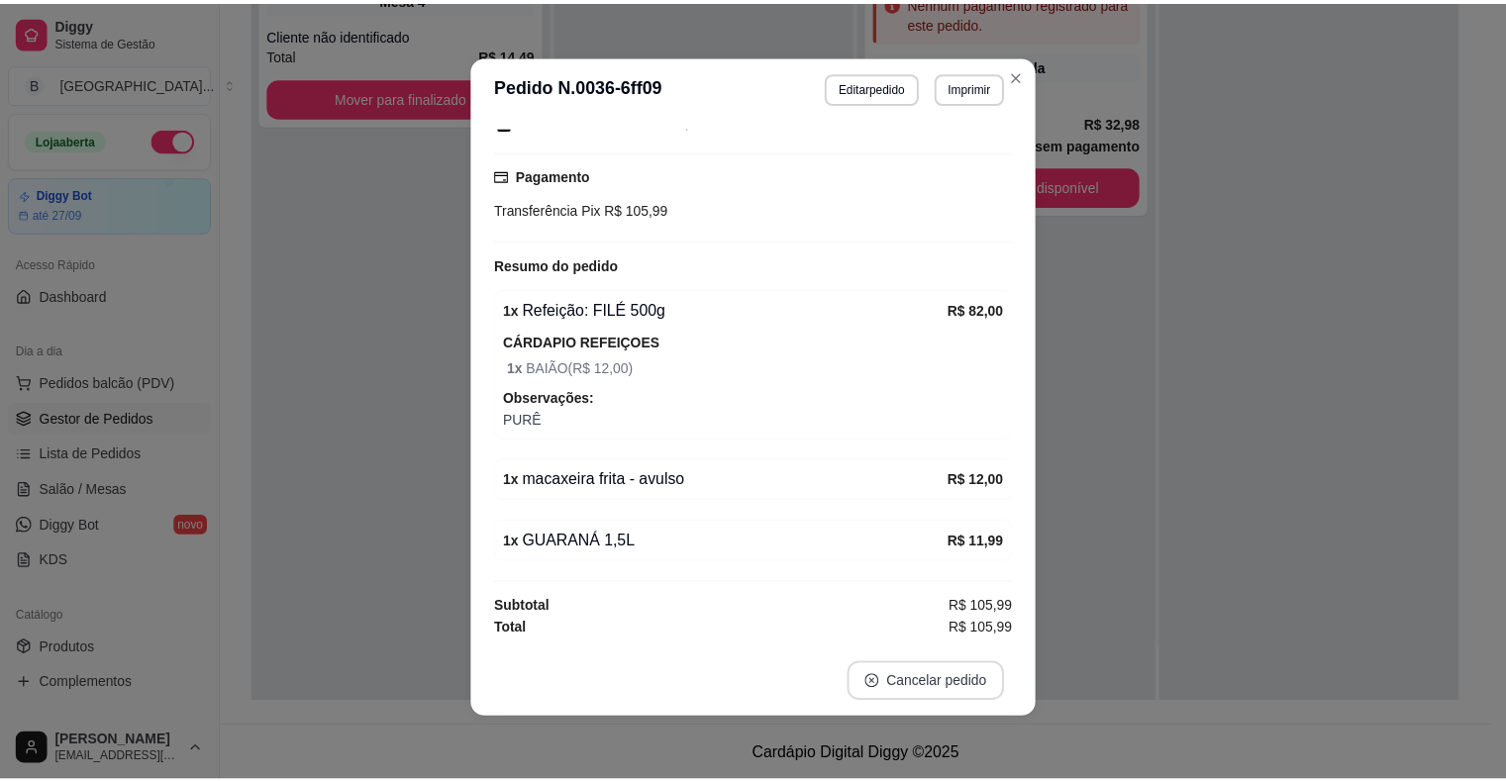
scroll to position [250, 0]
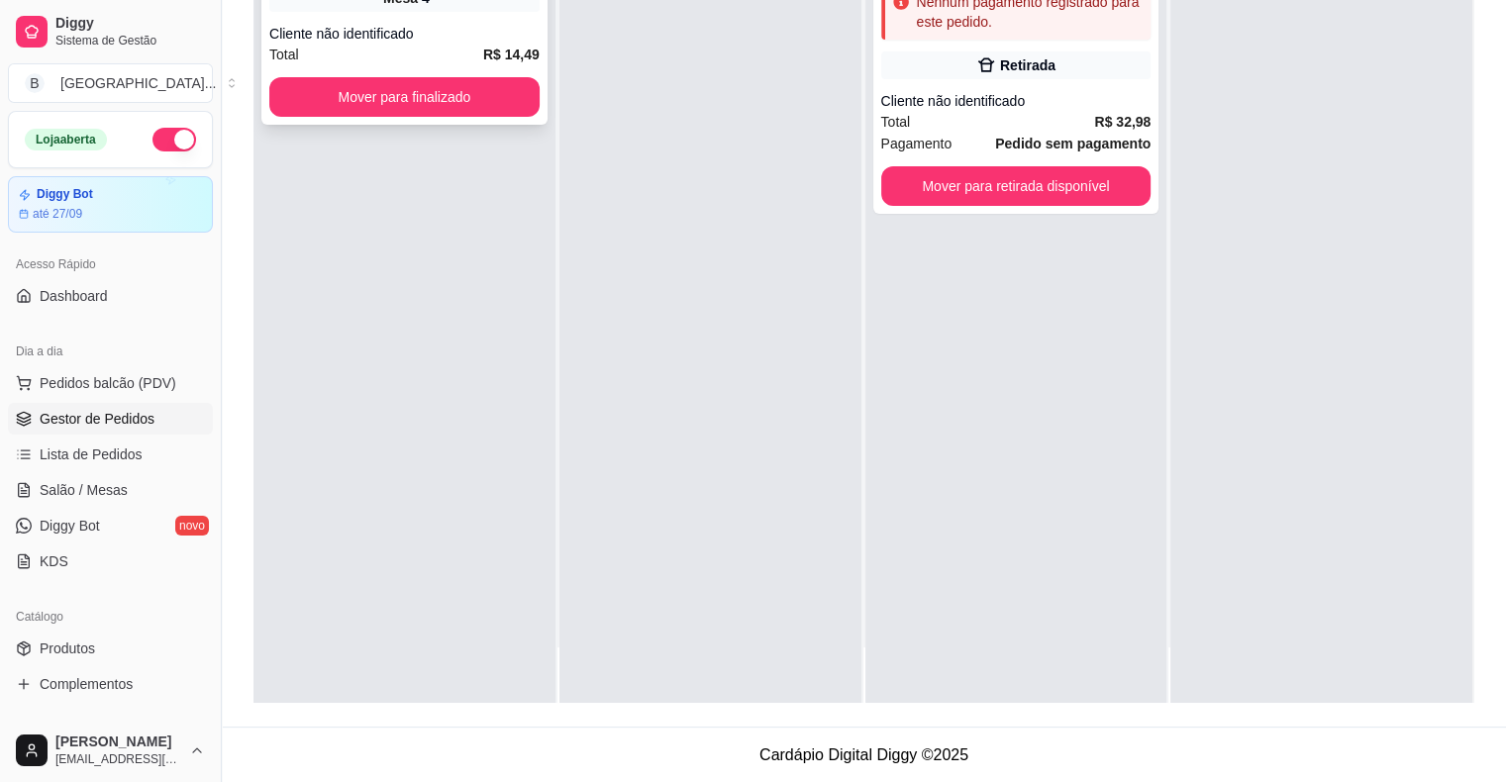
click at [408, 26] on div "Cliente não identificado" at bounding box center [404, 34] width 270 height 20
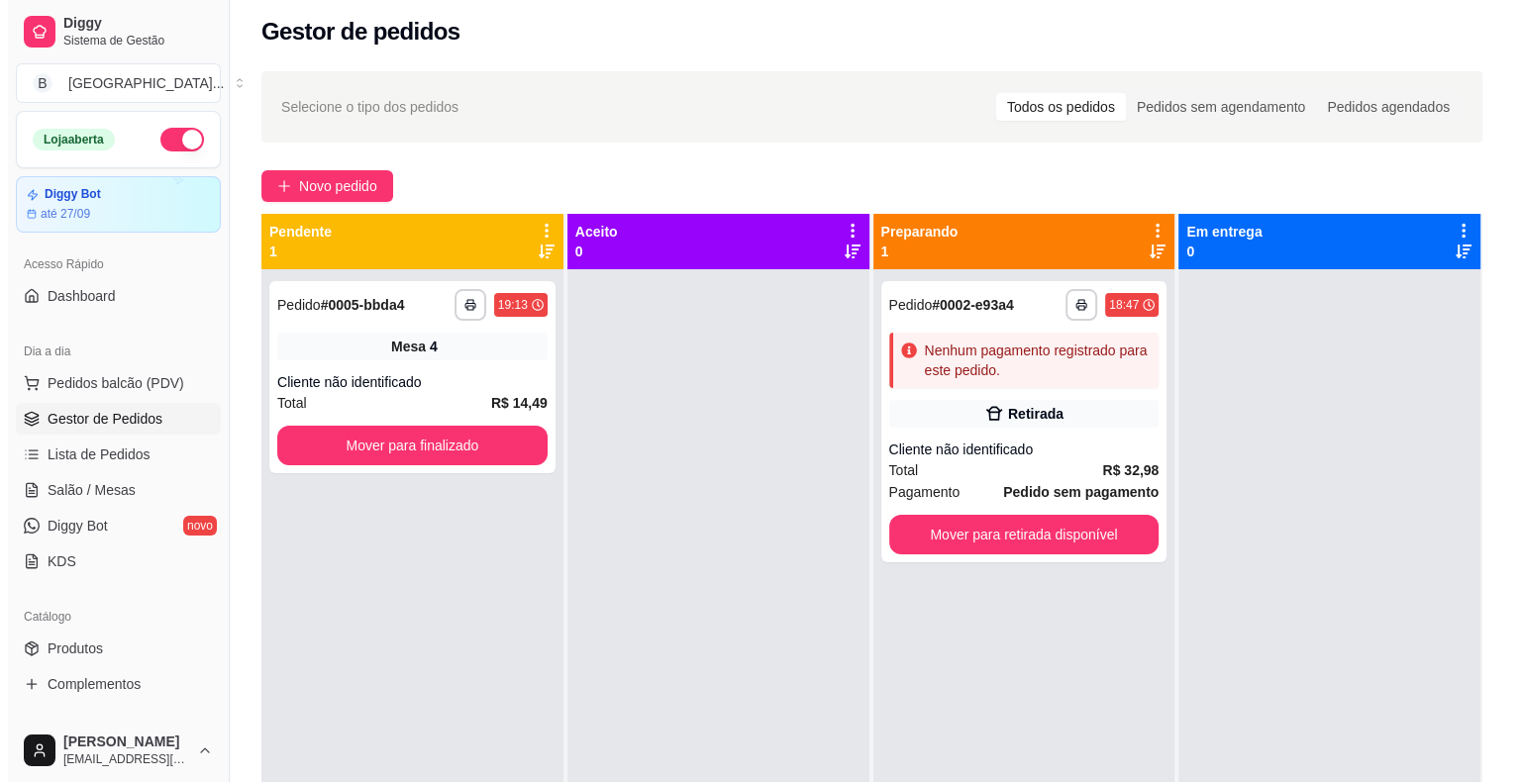
scroll to position [0, 0]
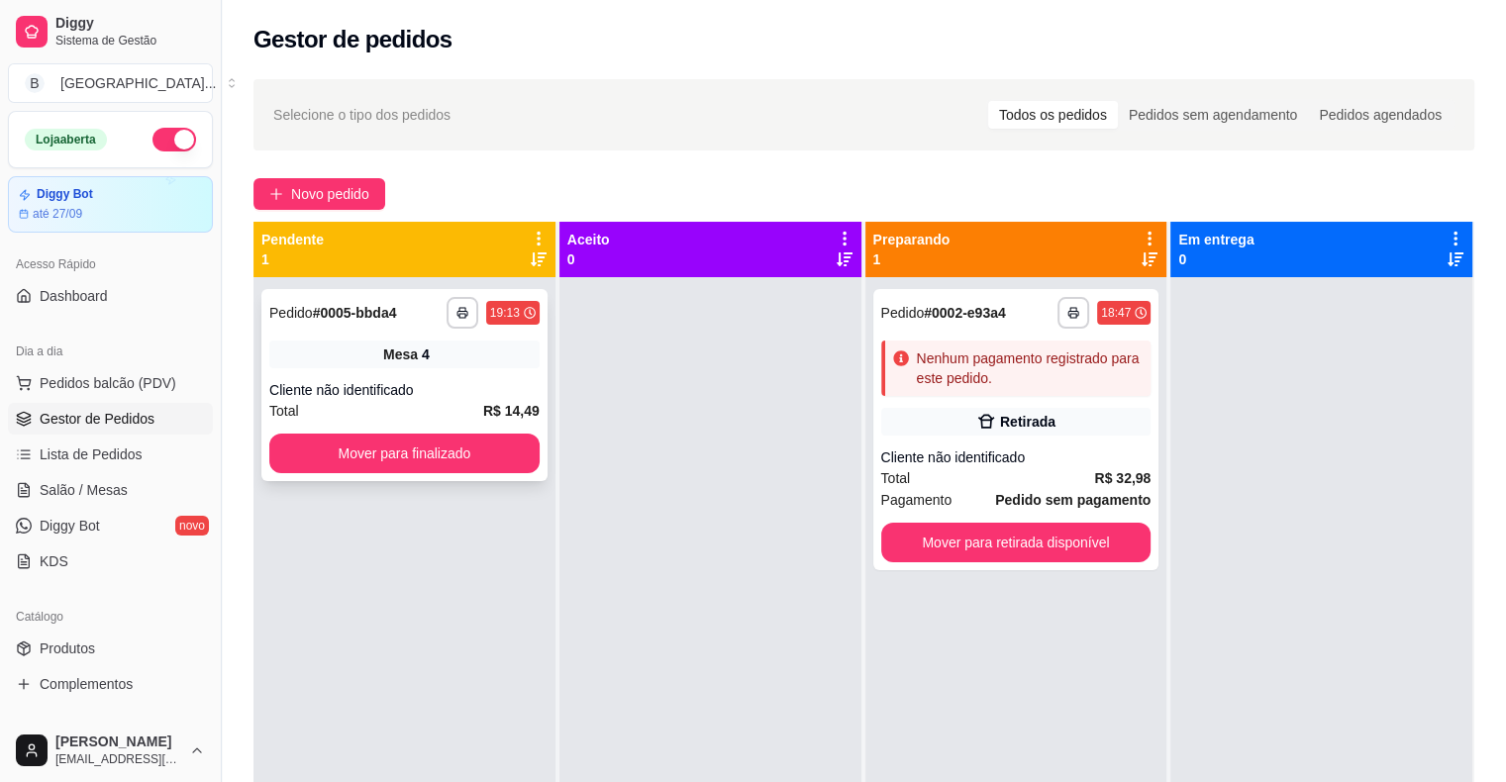
click at [426, 401] on div "Total R$ 14,49" at bounding box center [404, 411] width 270 height 22
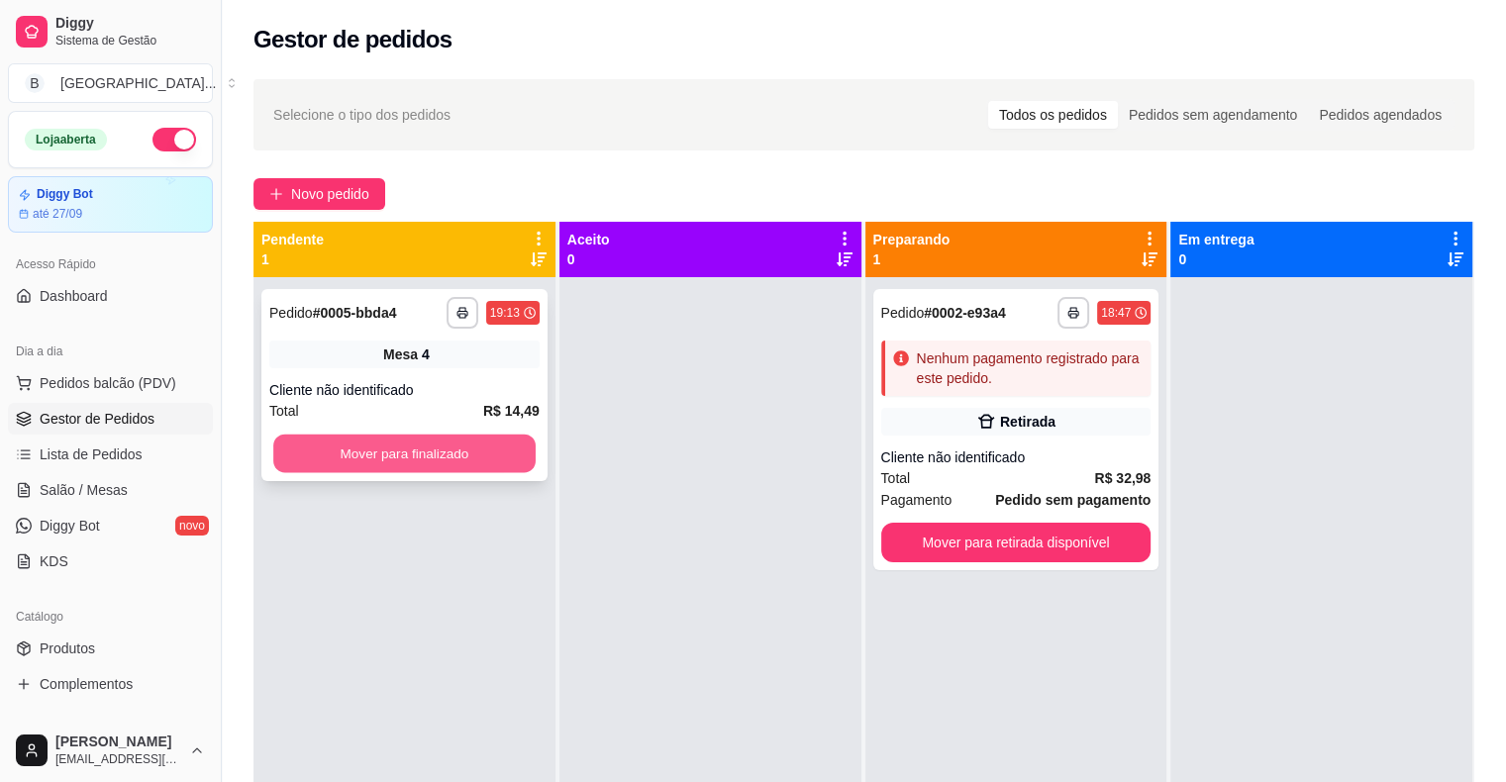
click at [482, 454] on button "Mover para finalizado" at bounding box center [404, 454] width 262 height 39
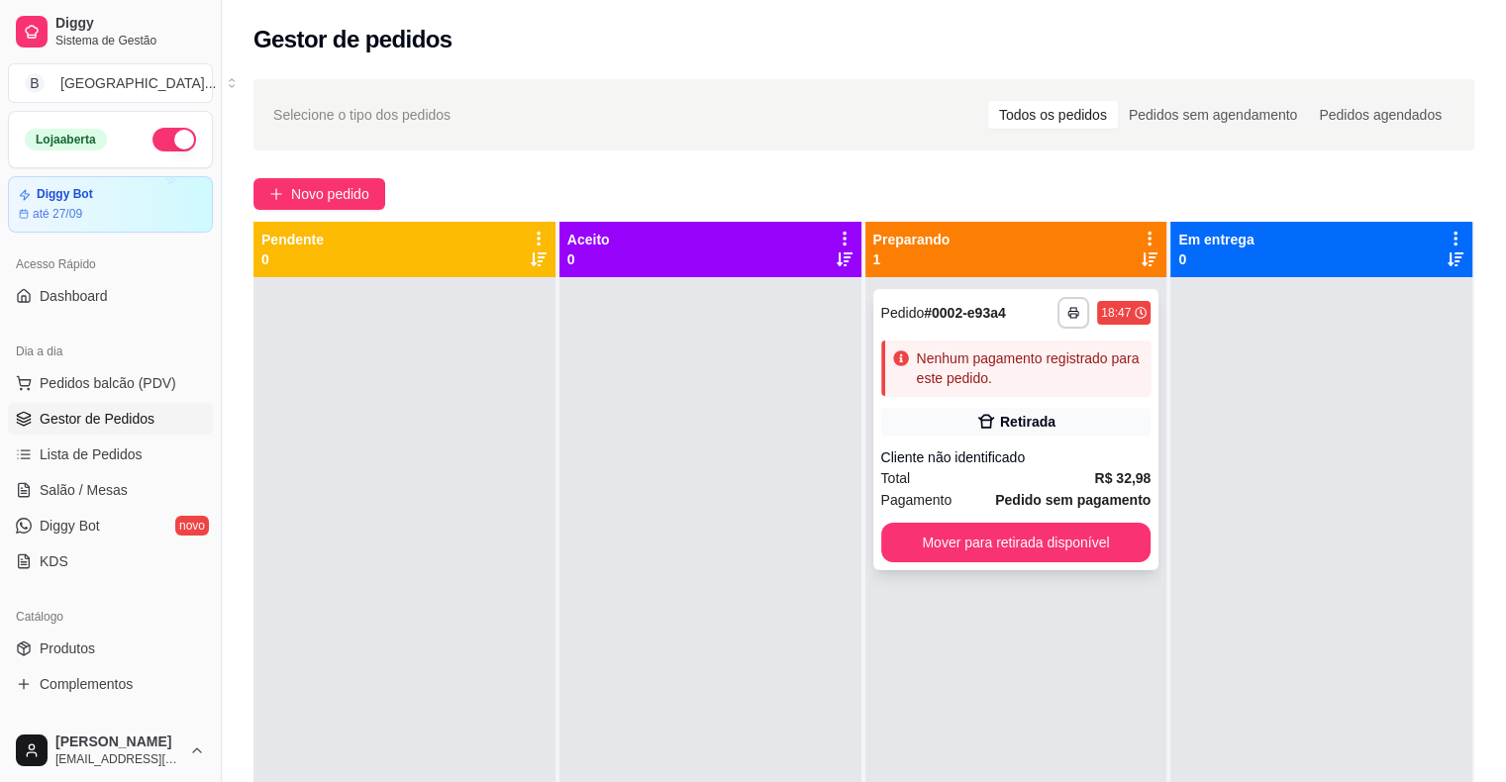
click at [962, 424] on div "Retirada" at bounding box center [1016, 422] width 270 height 28
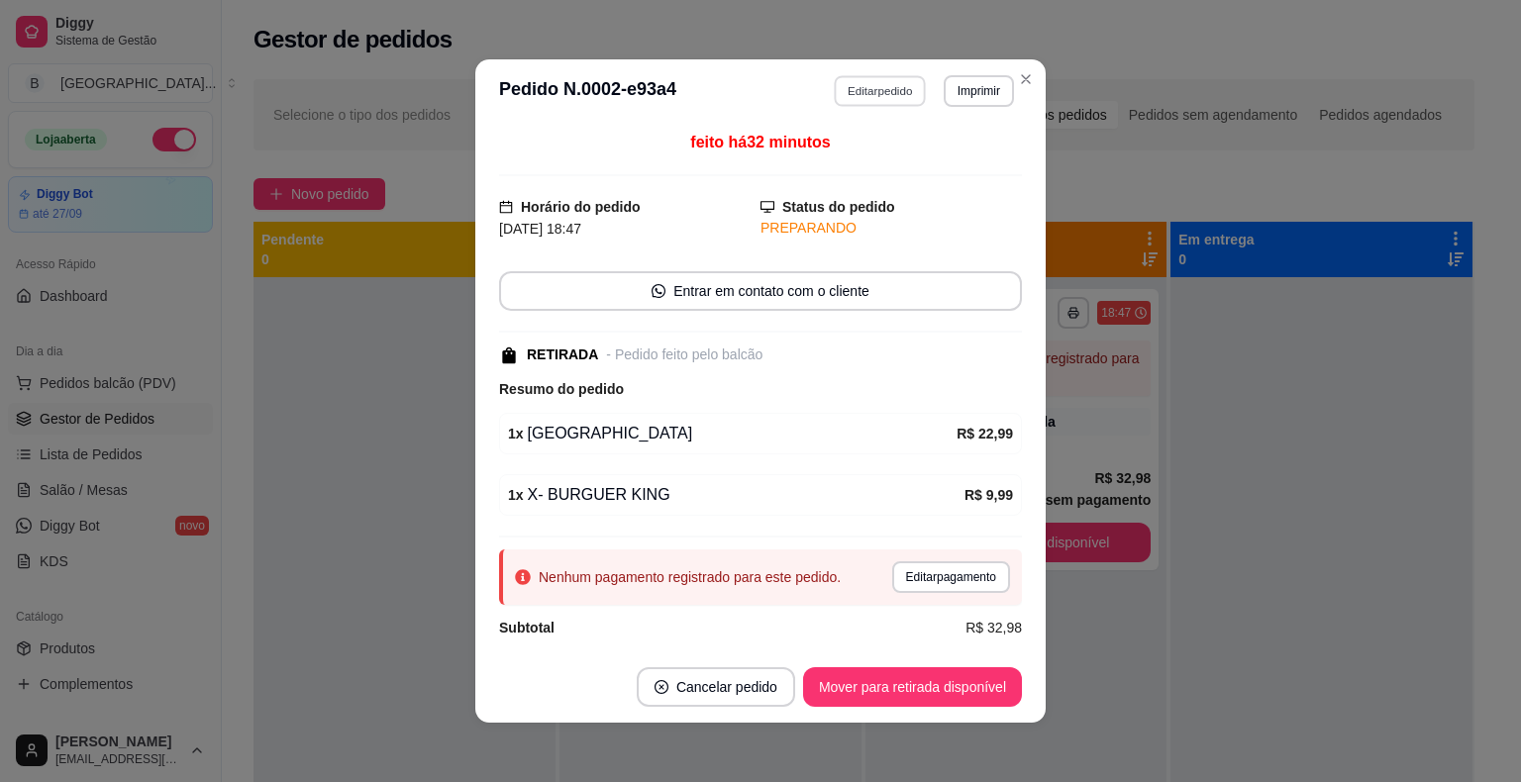
click at [899, 87] on button "Editar pedido" at bounding box center [881, 90] width 92 height 31
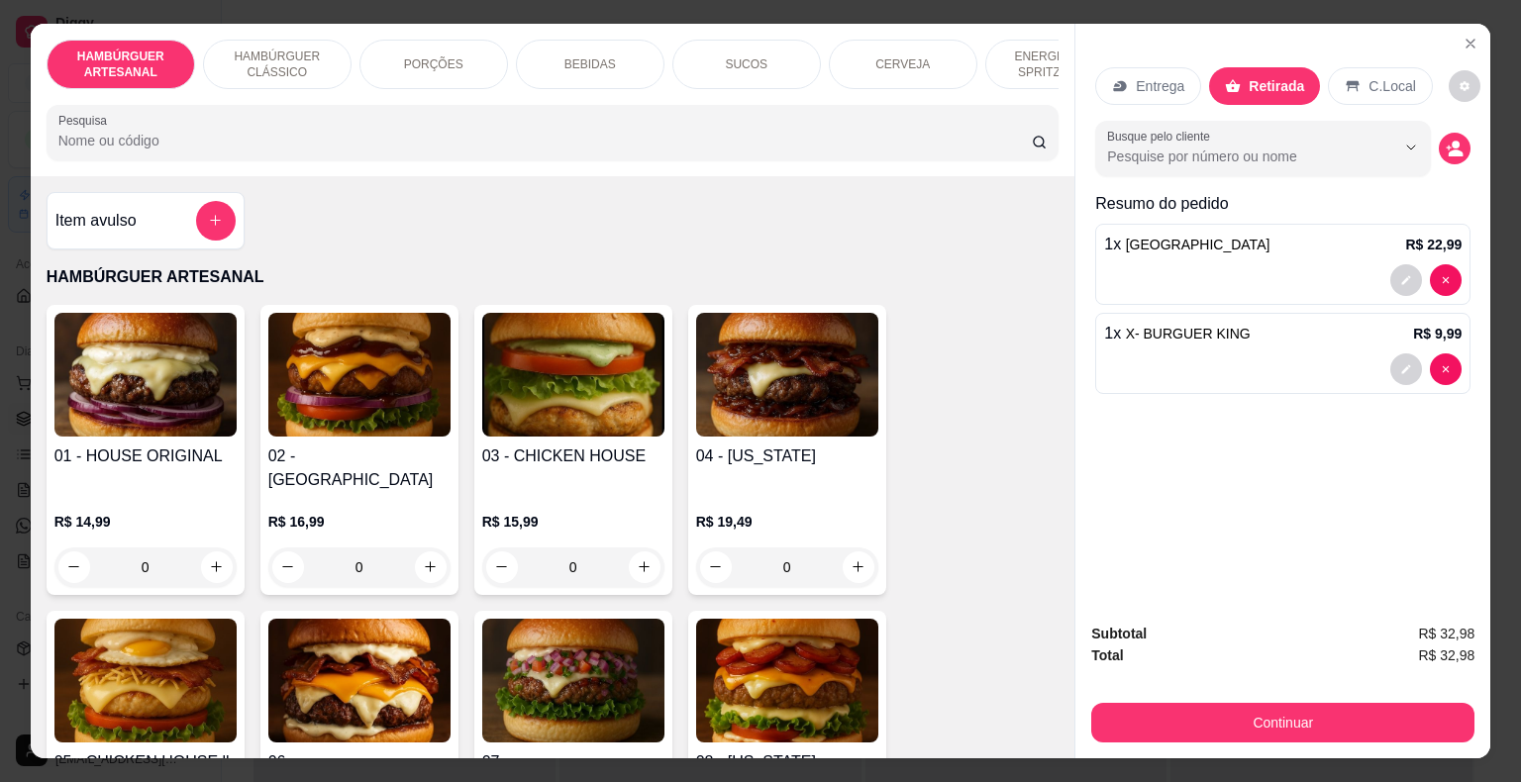
scroll to position [99, 0]
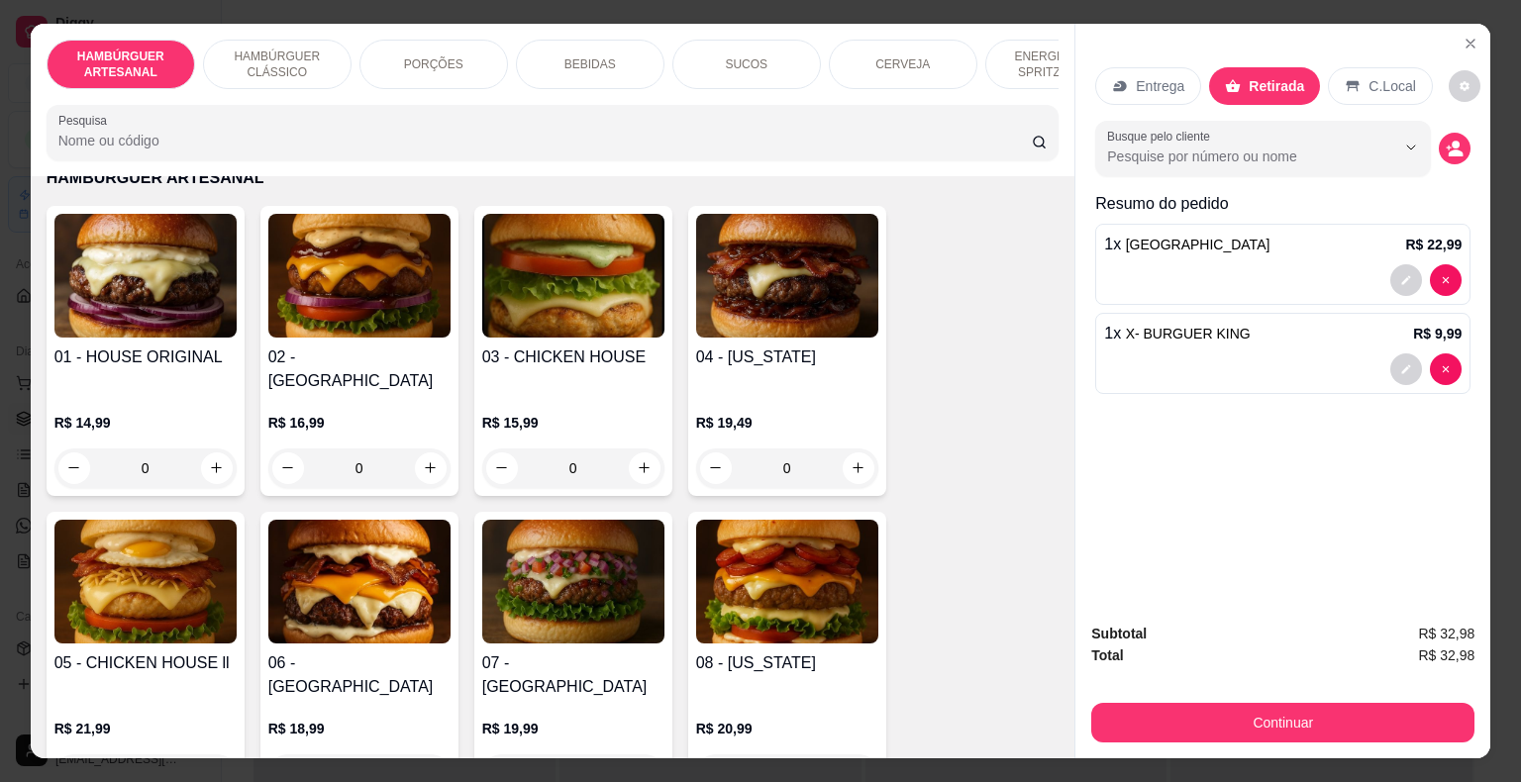
click at [208, 449] on div "0" at bounding box center [145, 469] width 182 height 40
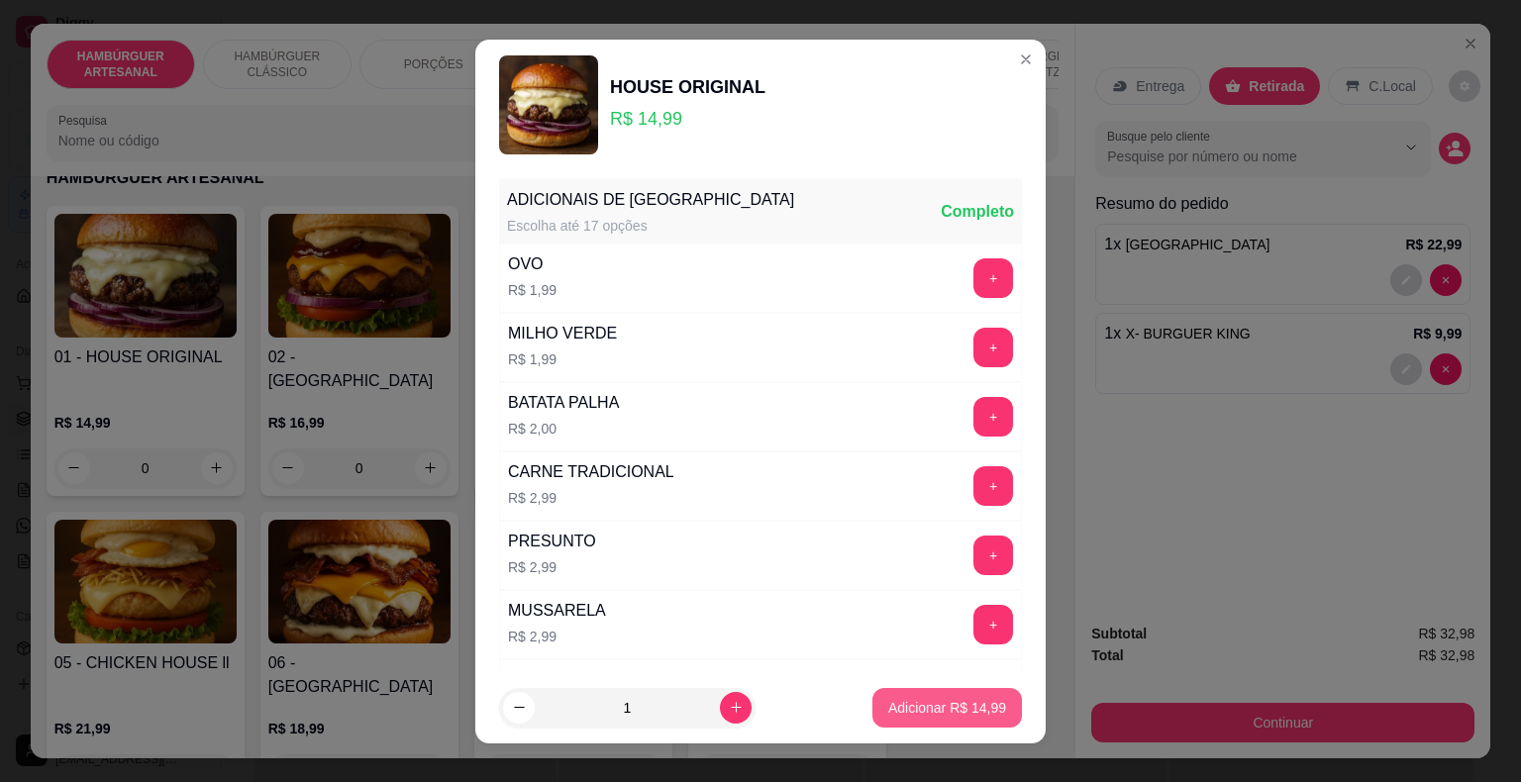
click at [888, 707] on p "Adicionar R$ 14,99" at bounding box center [947, 708] width 118 height 20
type input "1"
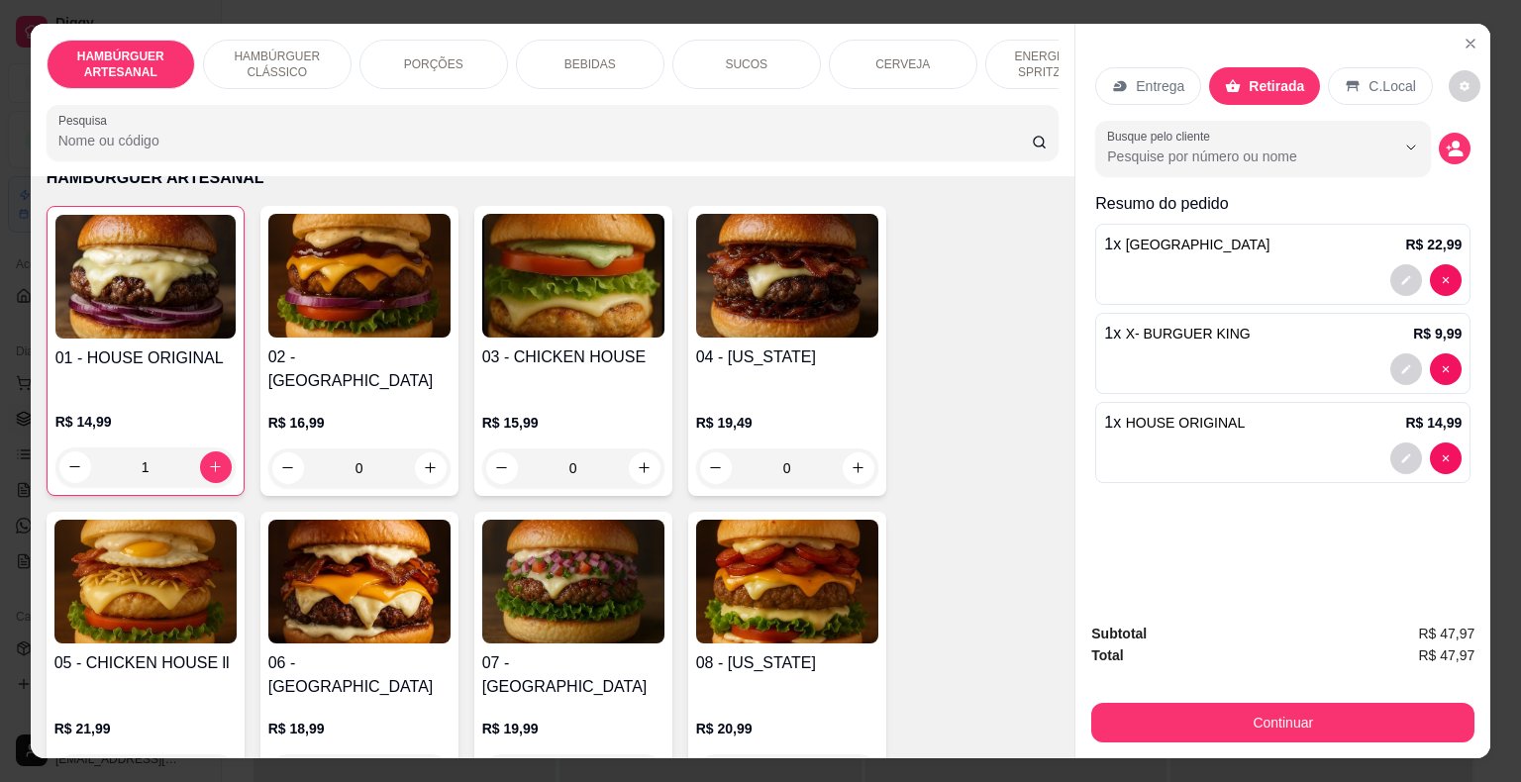
click at [659, 67] on div "HAMBÚRGUER ARTESANAL HAMBÚRGUER CLÁSSICO PORÇÕES BEBIDAS SUCOS CERVEJA ENERGÉTI…" at bounding box center [553, 65] width 1013 height 50
click at [597, 64] on div "BEBIDAS" at bounding box center [590, 65] width 149 height 50
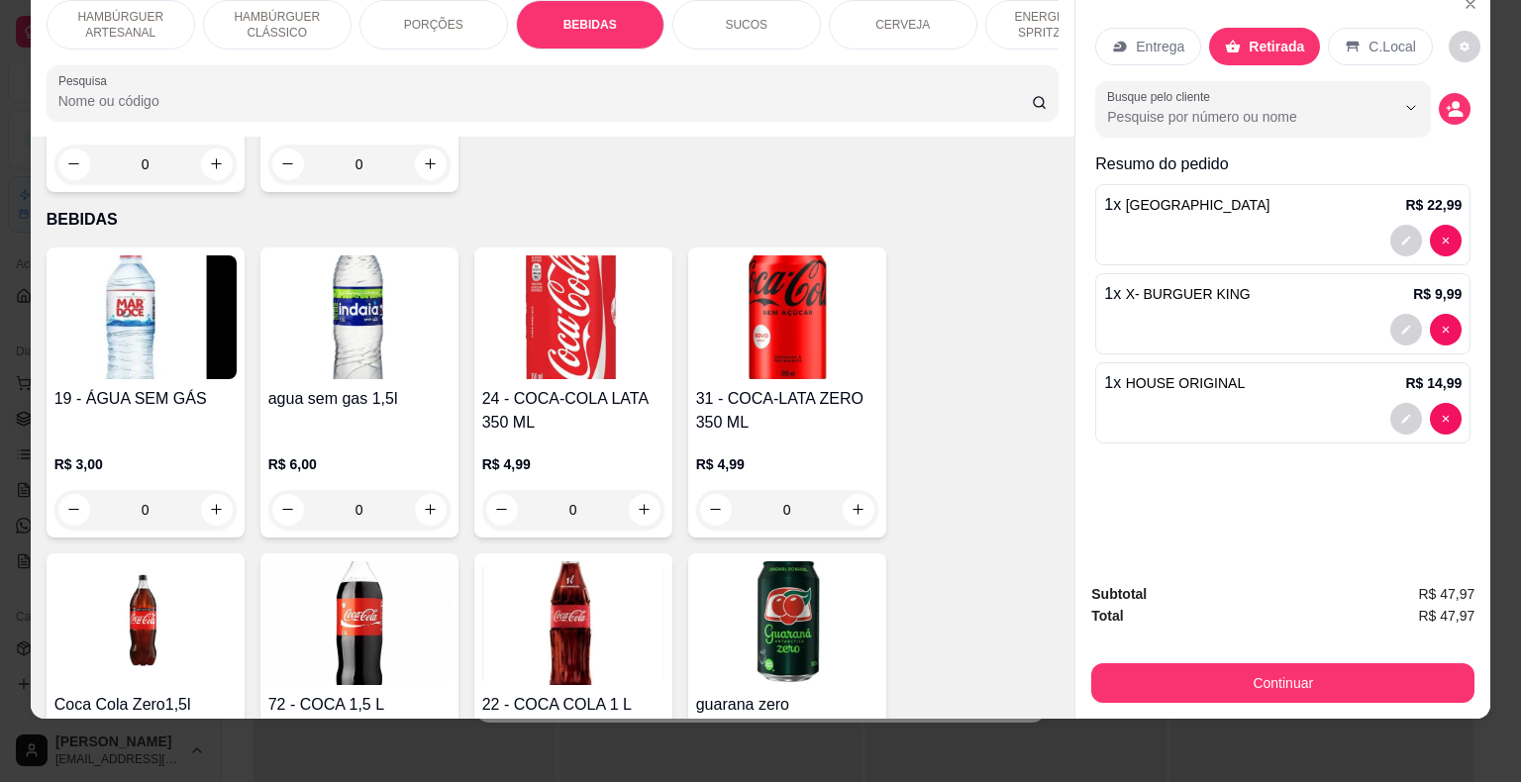
scroll to position [2532, 0]
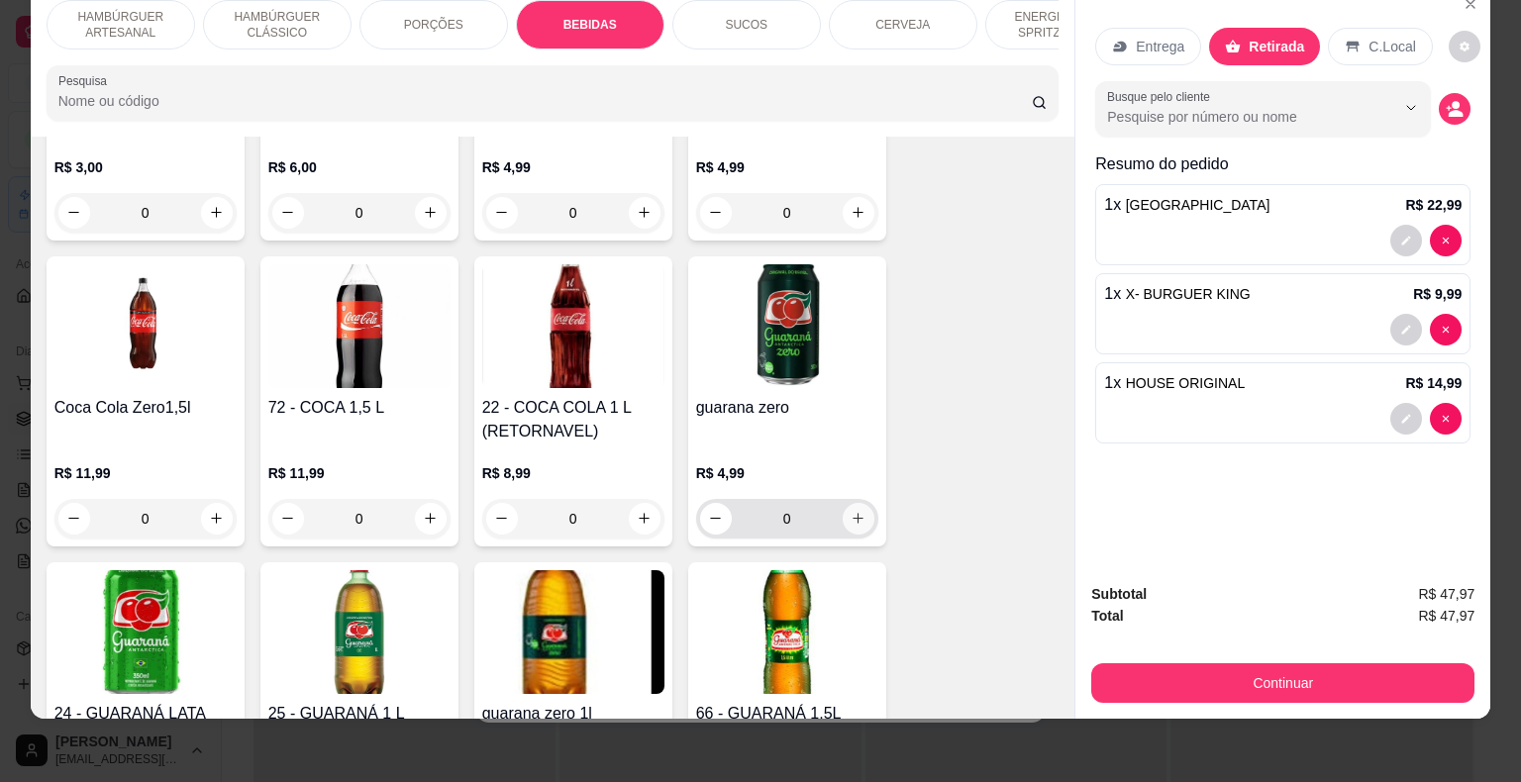
click at [853, 513] on icon "increase-product-quantity" at bounding box center [858, 518] width 11 height 11
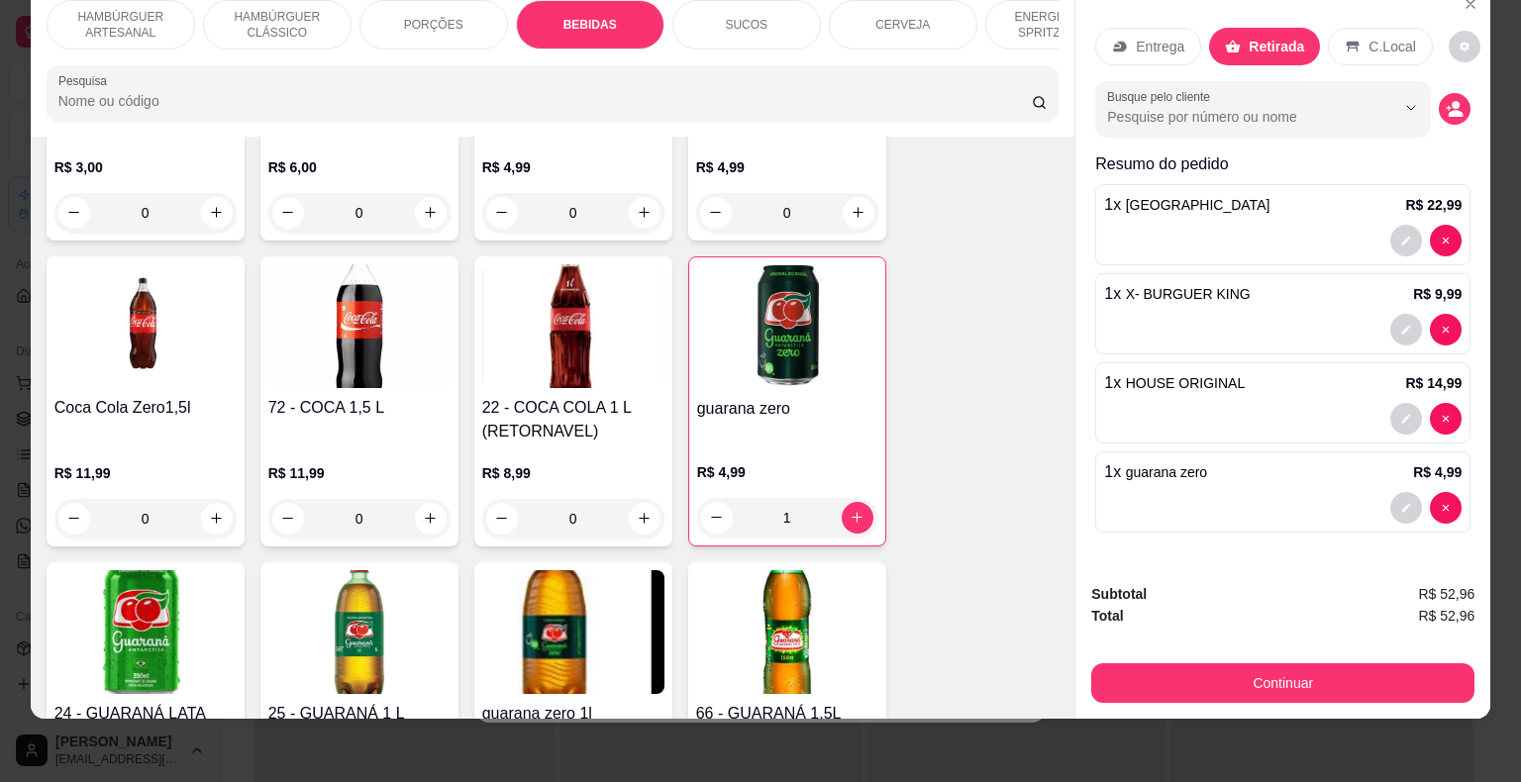
click at [1160, 693] on div "Subtotal R$ 52,96 Total R$ 52,96 Continuar" at bounding box center [1282, 643] width 415 height 152
click at [717, 502] on button "decrease-product-quantity" at bounding box center [717, 518] width 32 height 32
type input "0"
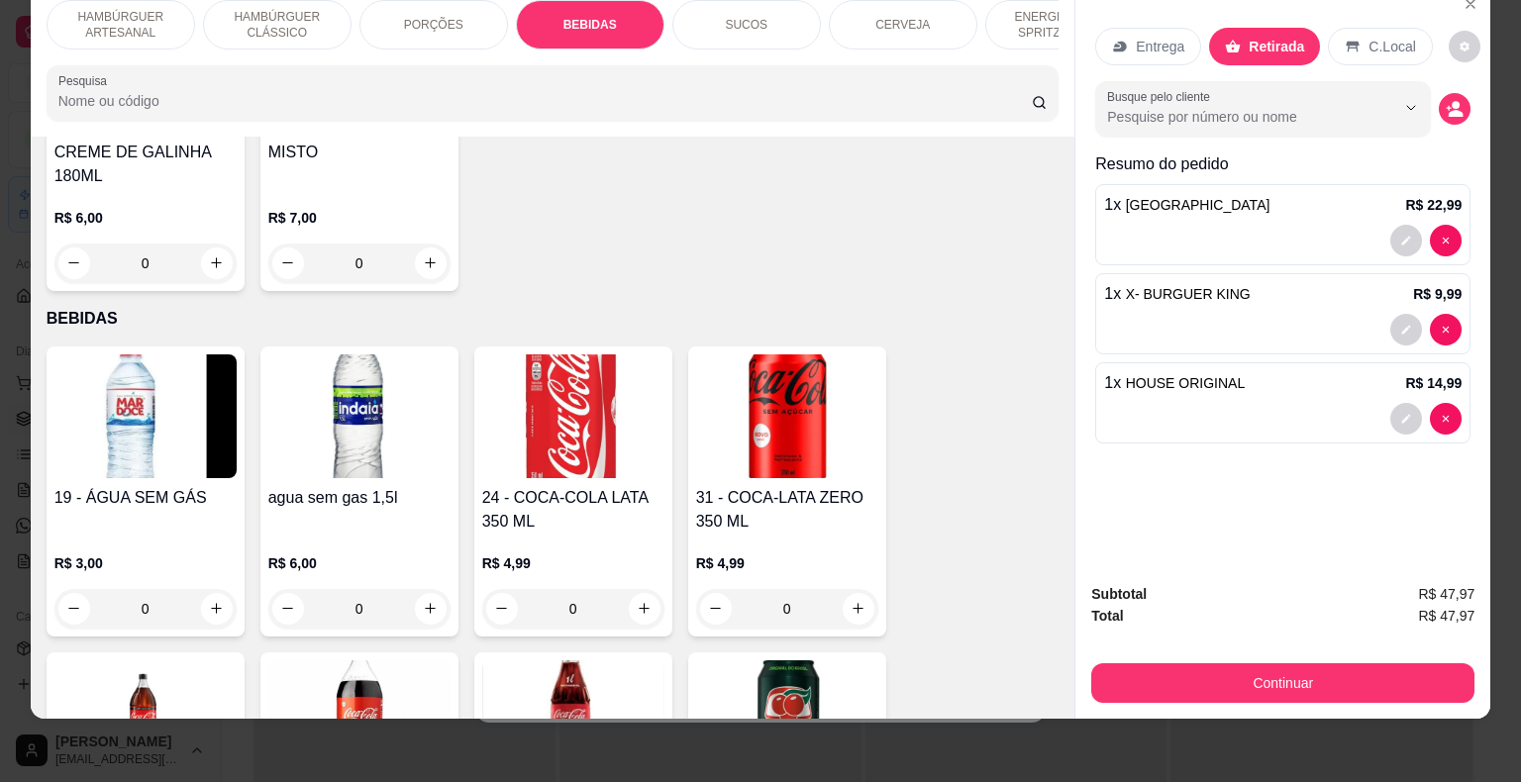
scroll to position [2730, 0]
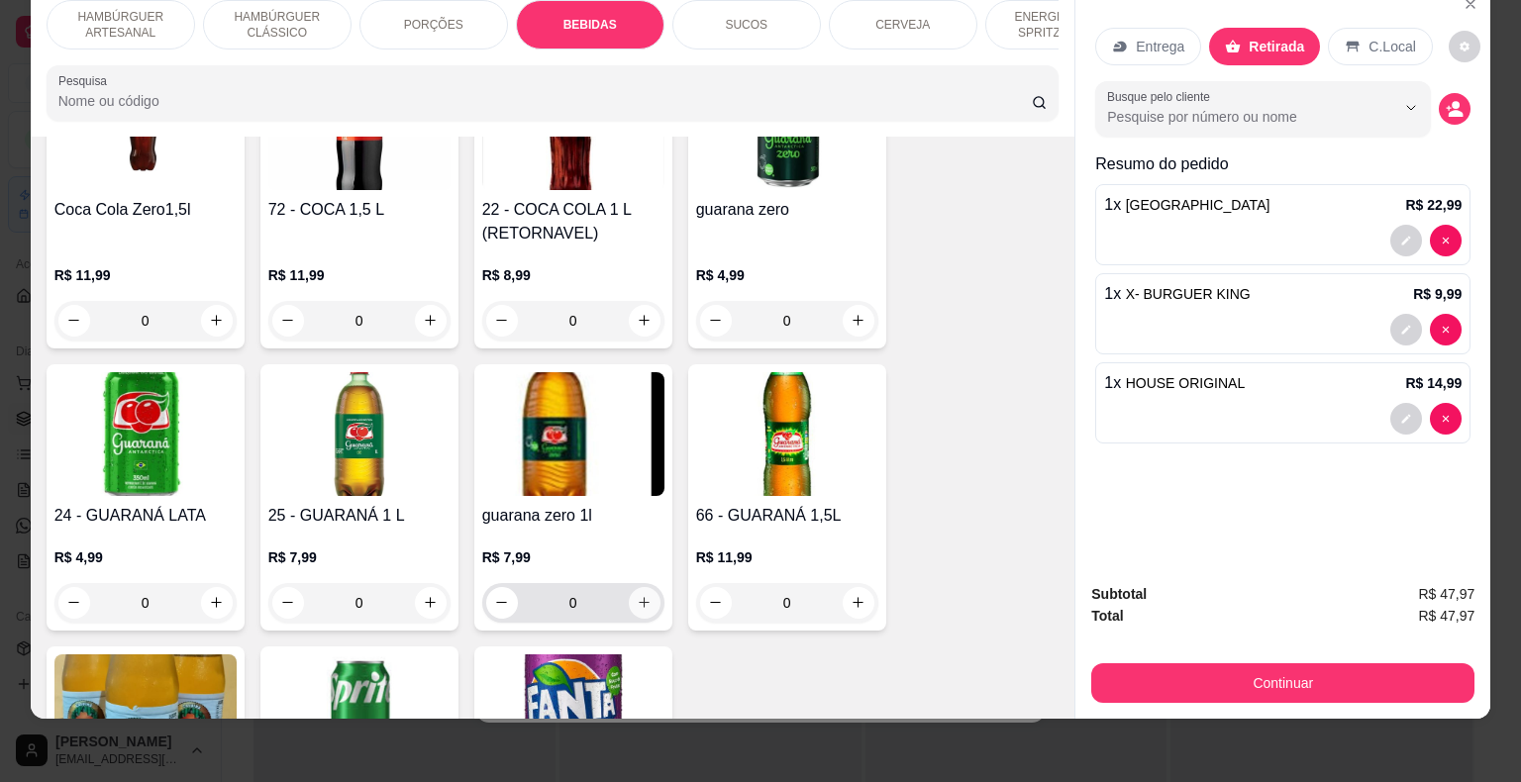
click at [639, 597] on icon "increase-product-quantity" at bounding box center [644, 602] width 11 height 11
type input "1"
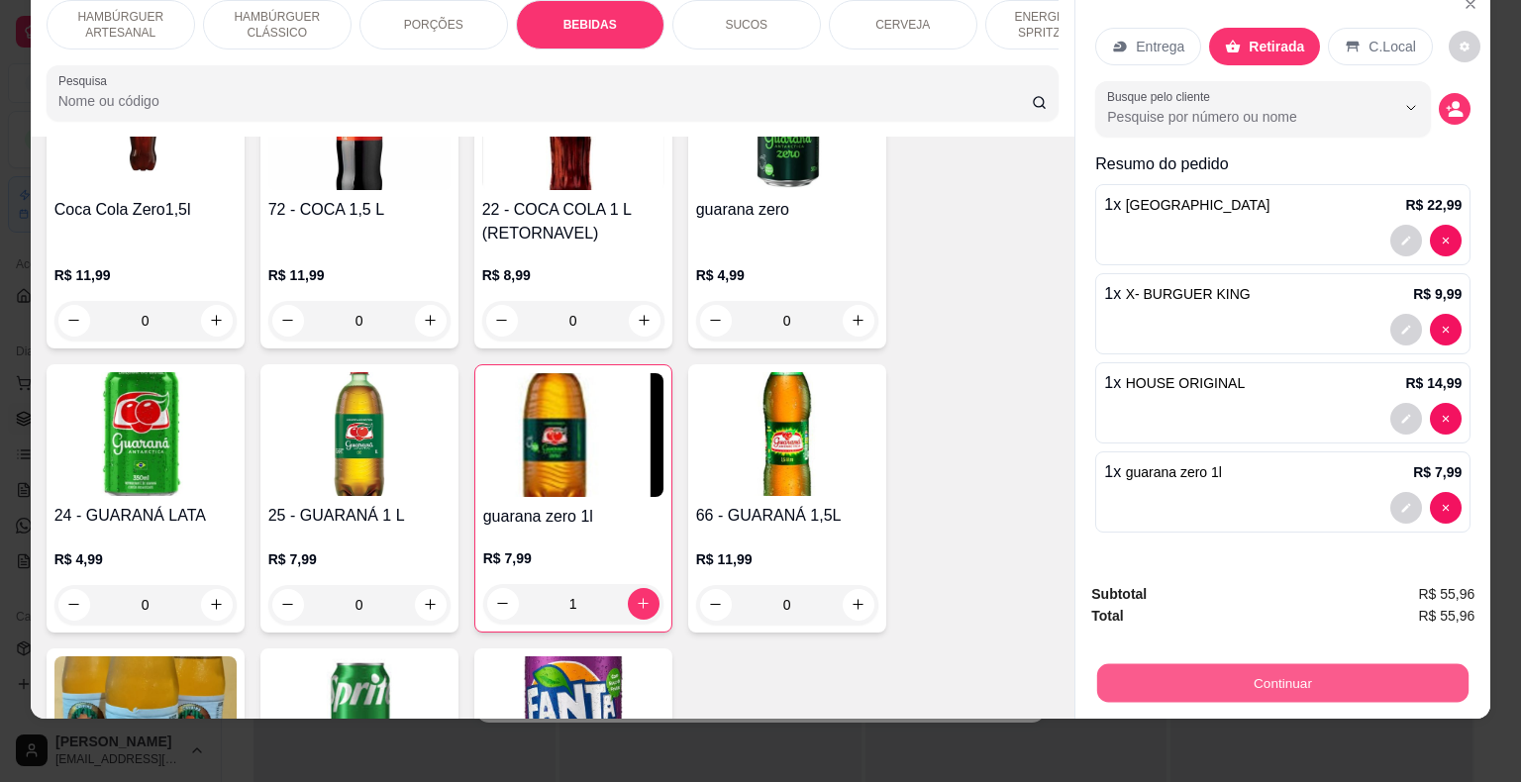
click at [1136, 664] on button "Continuar" at bounding box center [1282, 683] width 371 height 39
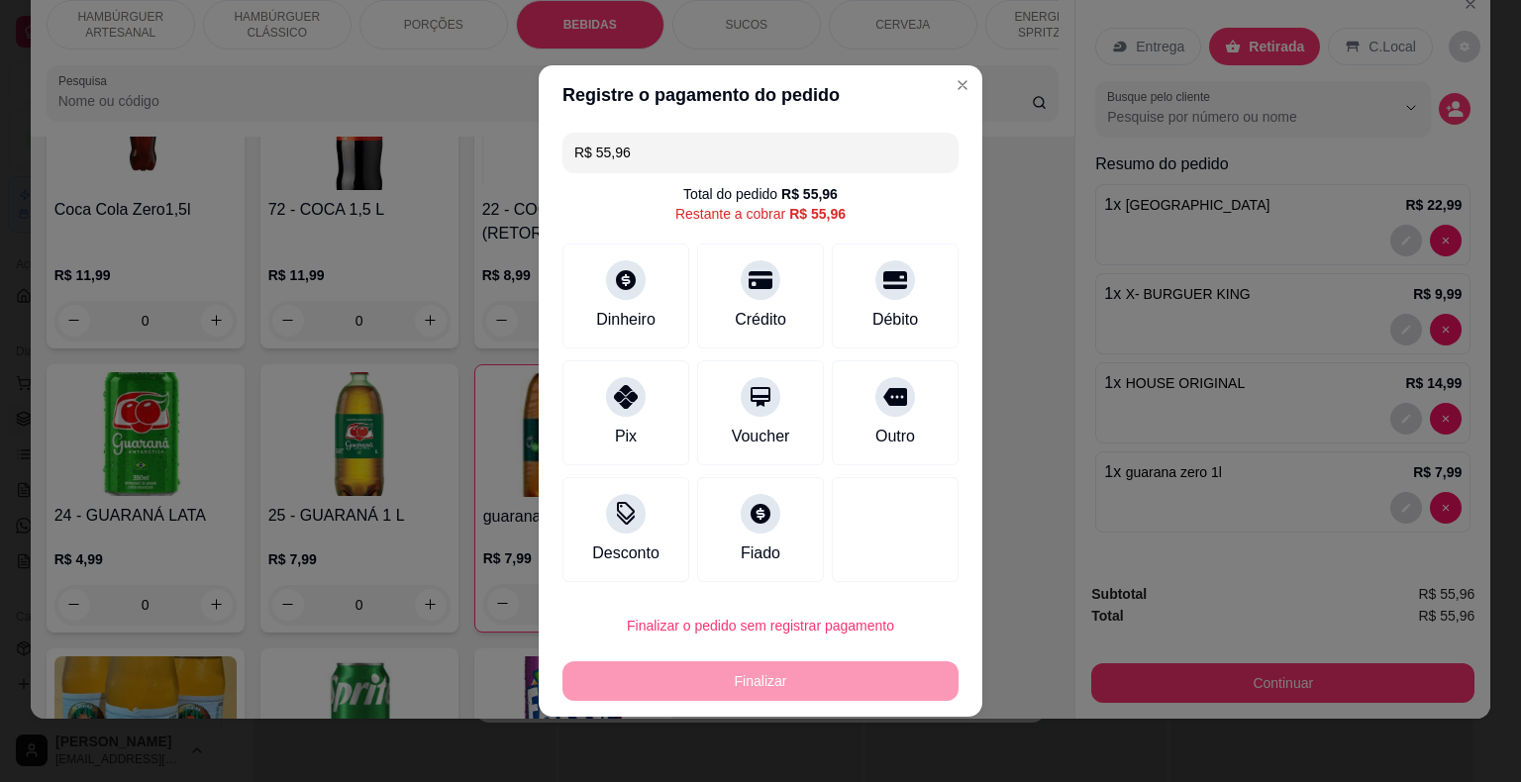
click at [744, 650] on div "Finalizar o pedido sem registrar pagamento Finalizar" at bounding box center [760, 653] width 396 height 95
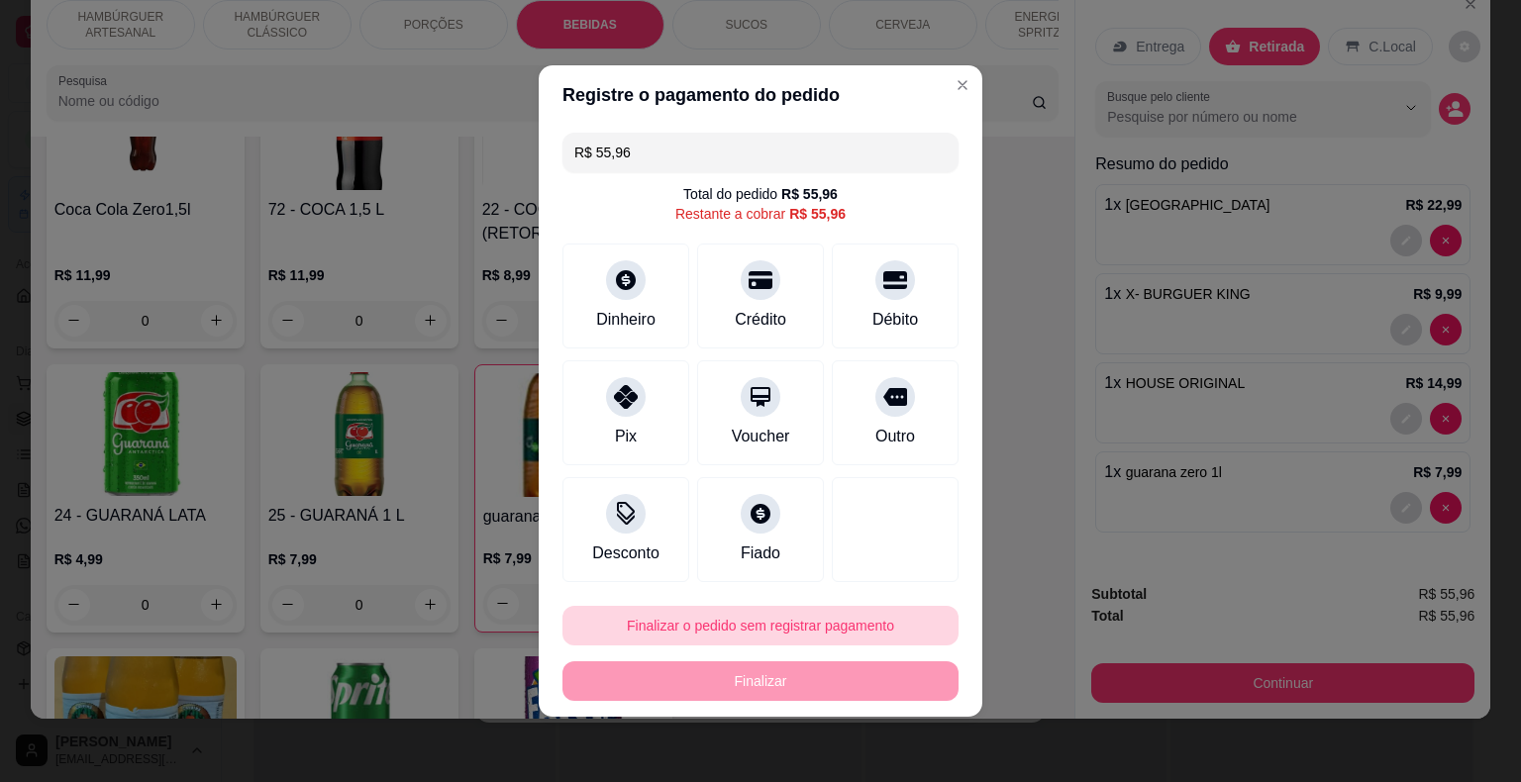
click at [744, 640] on button "Finalizar o pedido sem registrar pagamento" at bounding box center [760, 626] width 396 height 40
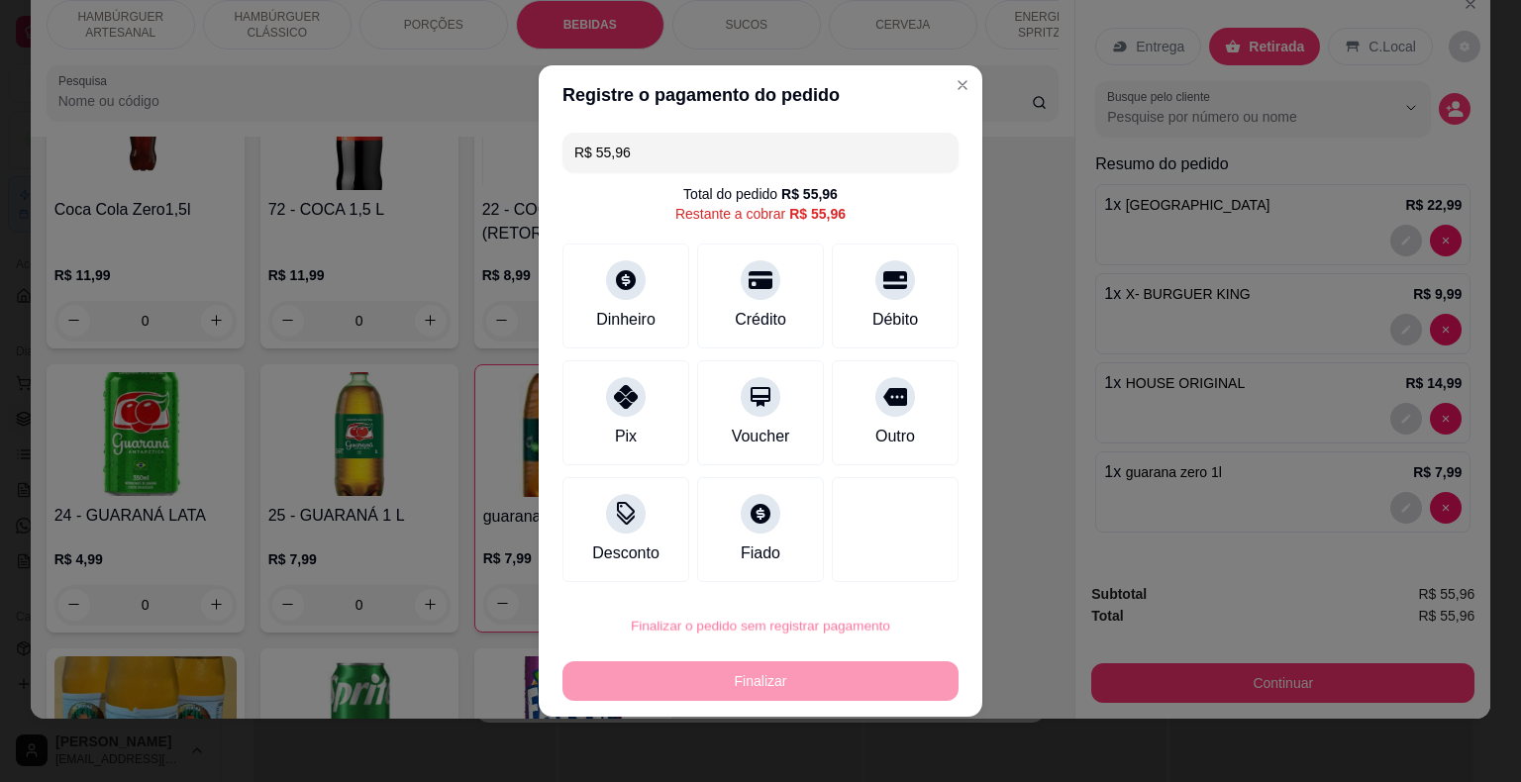
click at [880, 562] on button "Confirmar" at bounding box center [882, 570] width 73 height 31
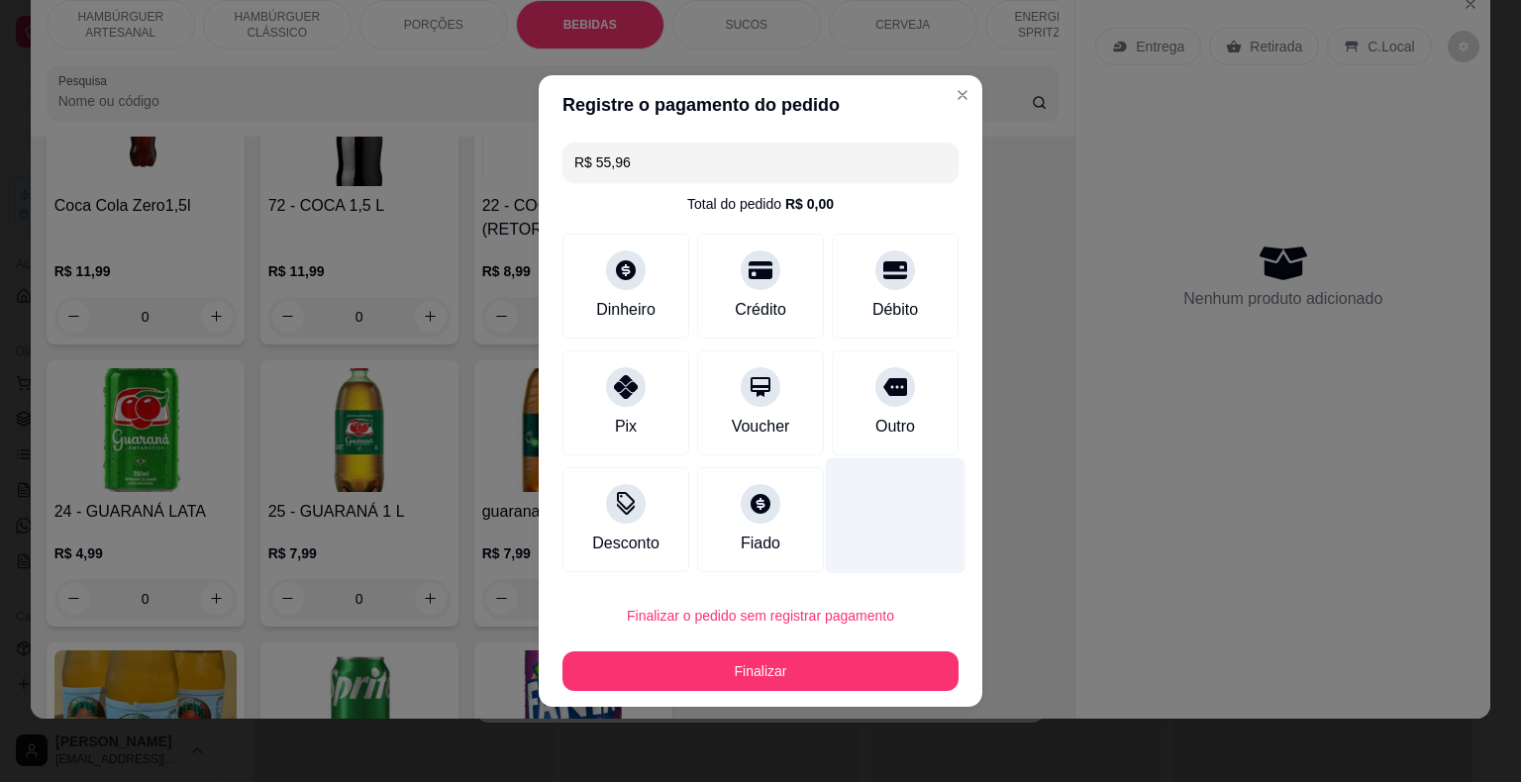
type input "0"
type input "R$ 0,00"
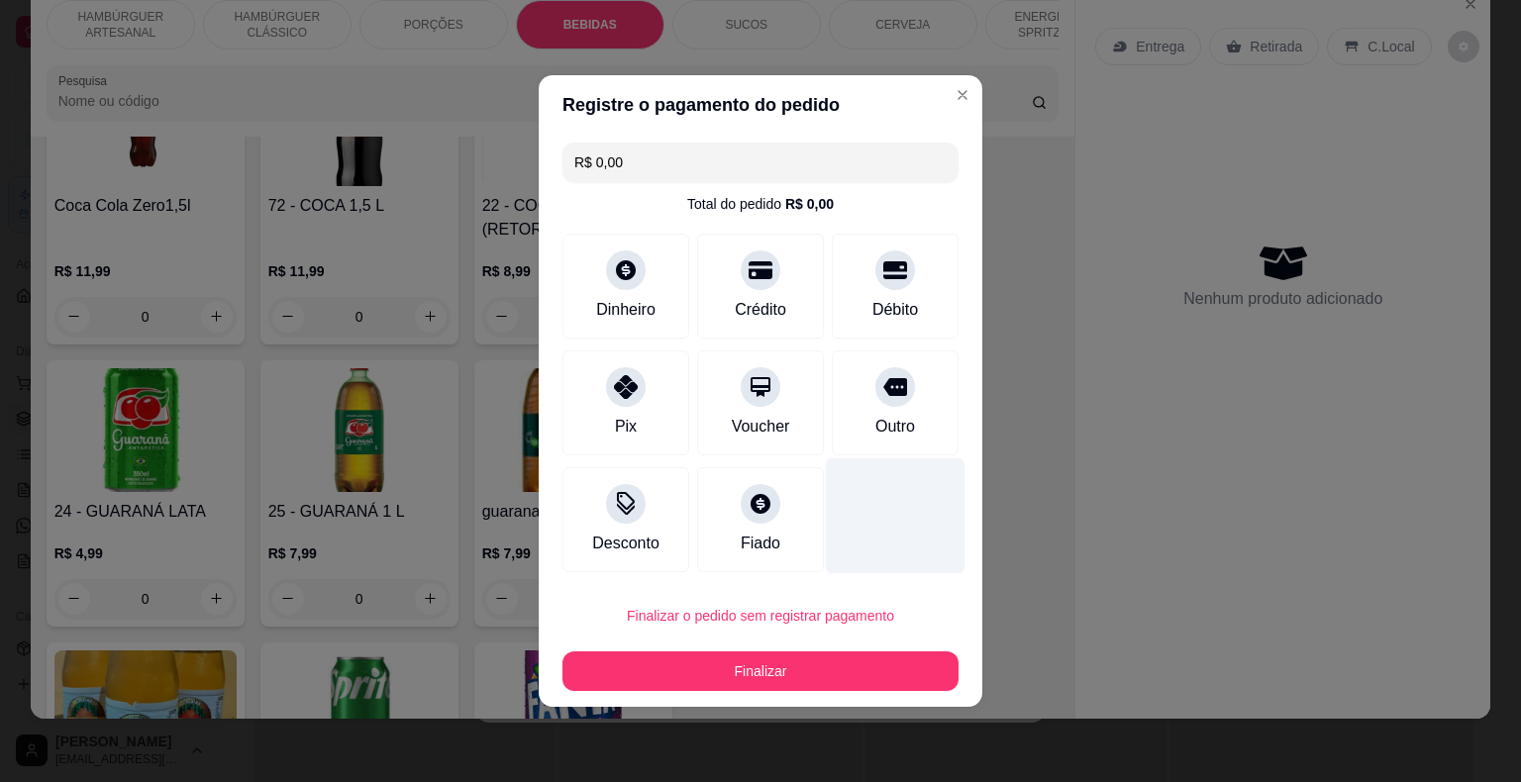
scroll to position [2725, 0]
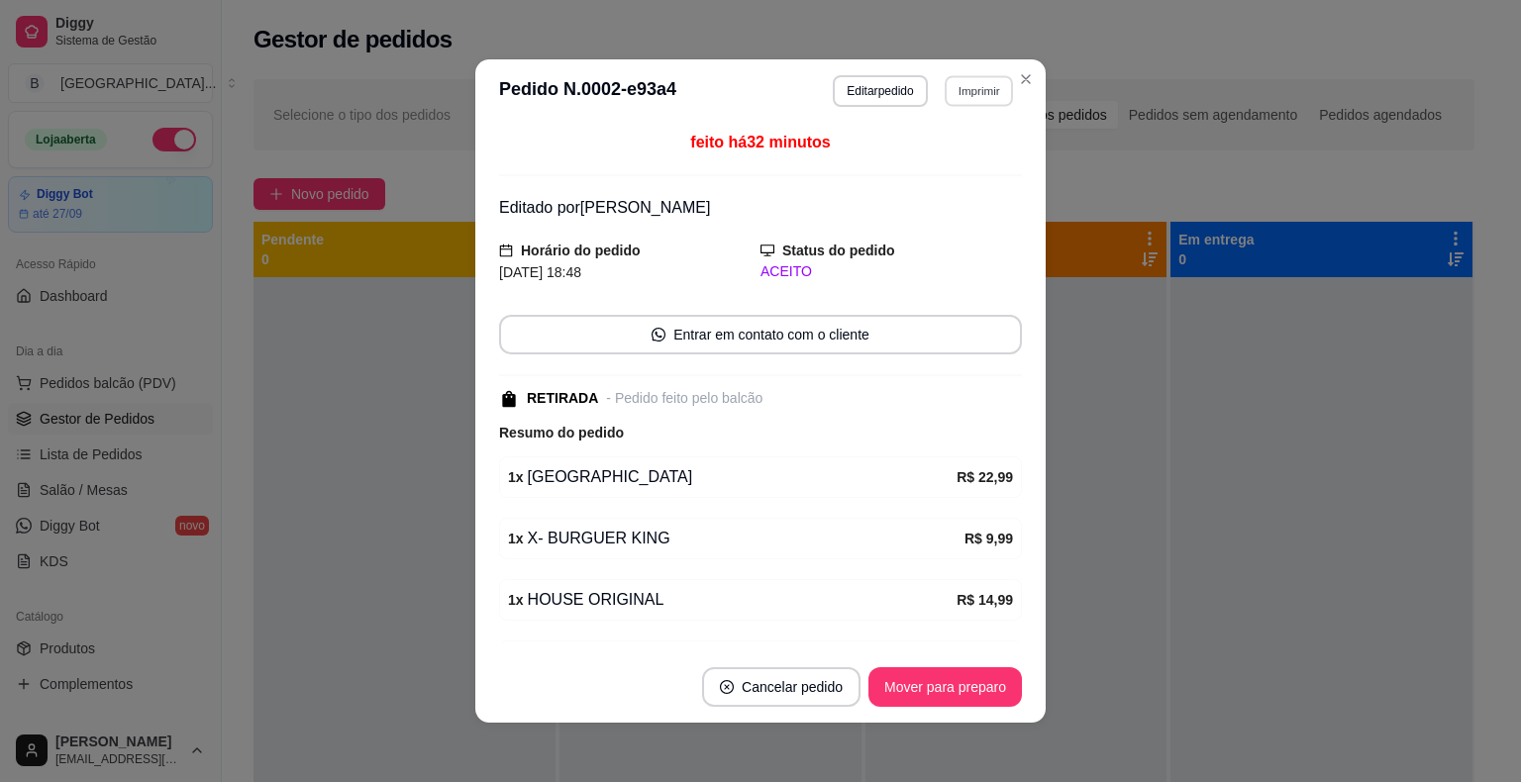
click at [973, 91] on button "Imprimir" at bounding box center [979, 90] width 68 height 31
click at [990, 156] on button "IMPRESSORA" at bounding box center [937, 161] width 144 height 32
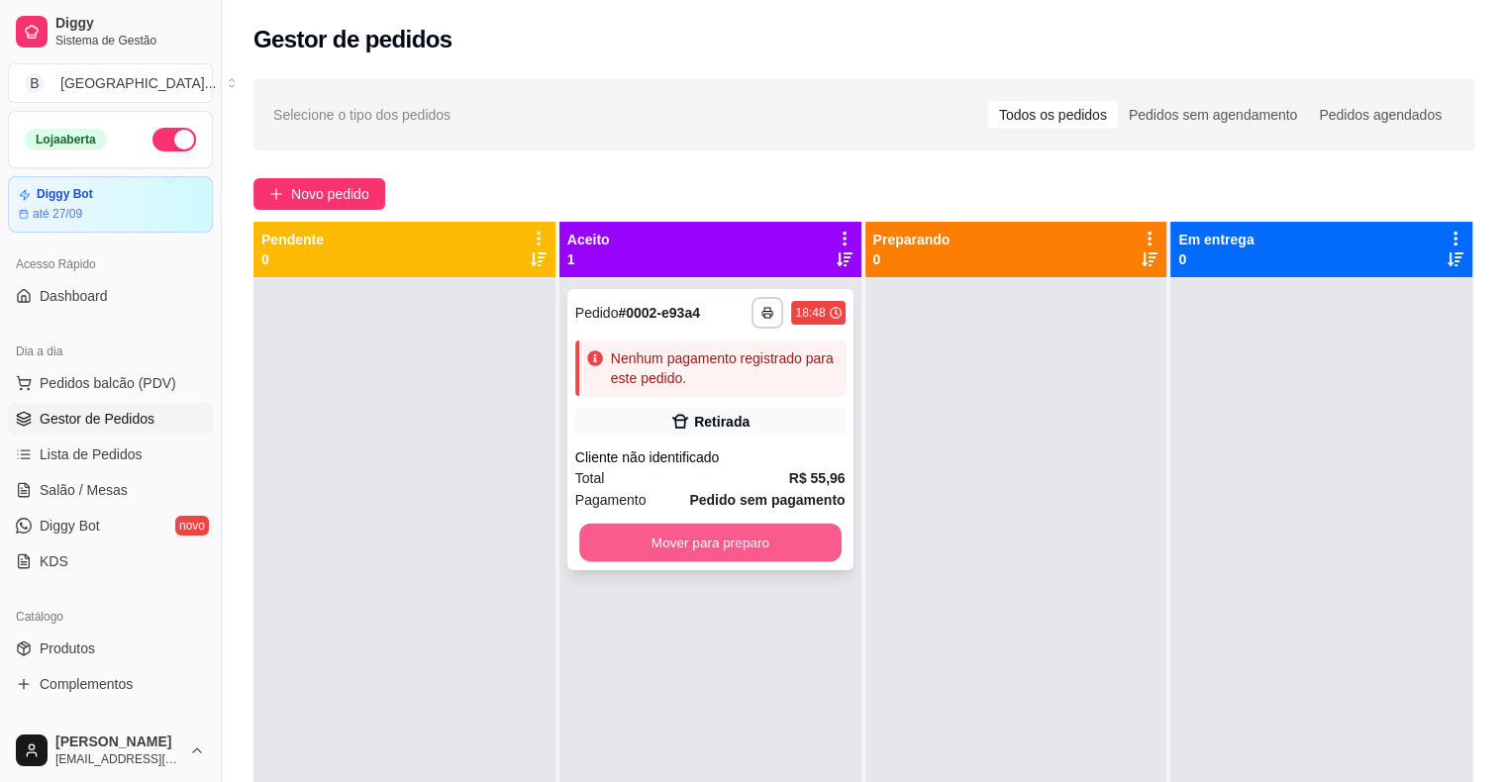
click at [795, 557] on button "Mover para preparo" at bounding box center [710, 543] width 262 height 39
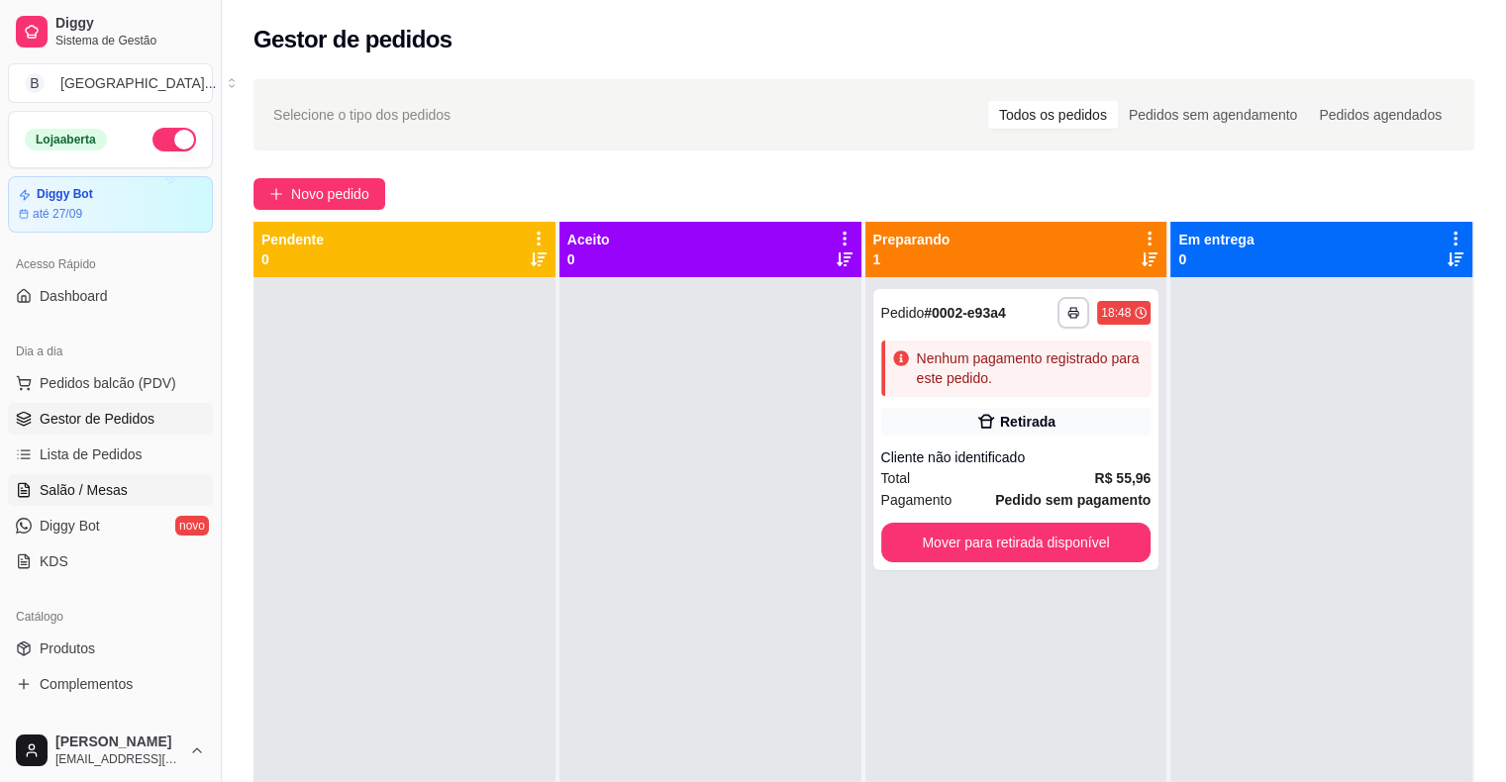
click at [63, 495] on span "Salão / Mesas" at bounding box center [84, 490] width 88 height 20
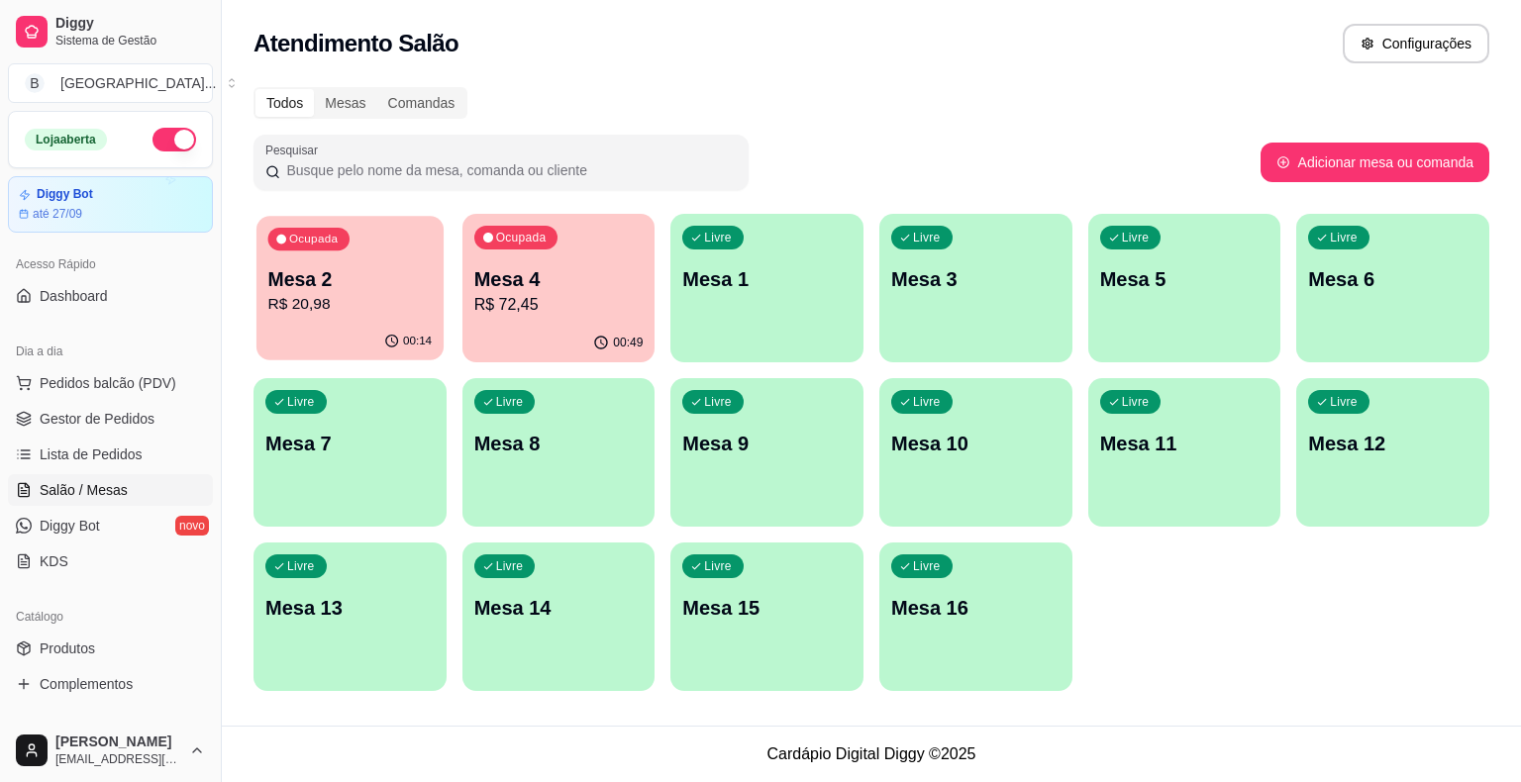
click at [327, 276] on p "Mesa 2" at bounding box center [350, 279] width 164 height 27
click at [559, 287] on p "Mesa 4" at bounding box center [558, 279] width 164 height 27
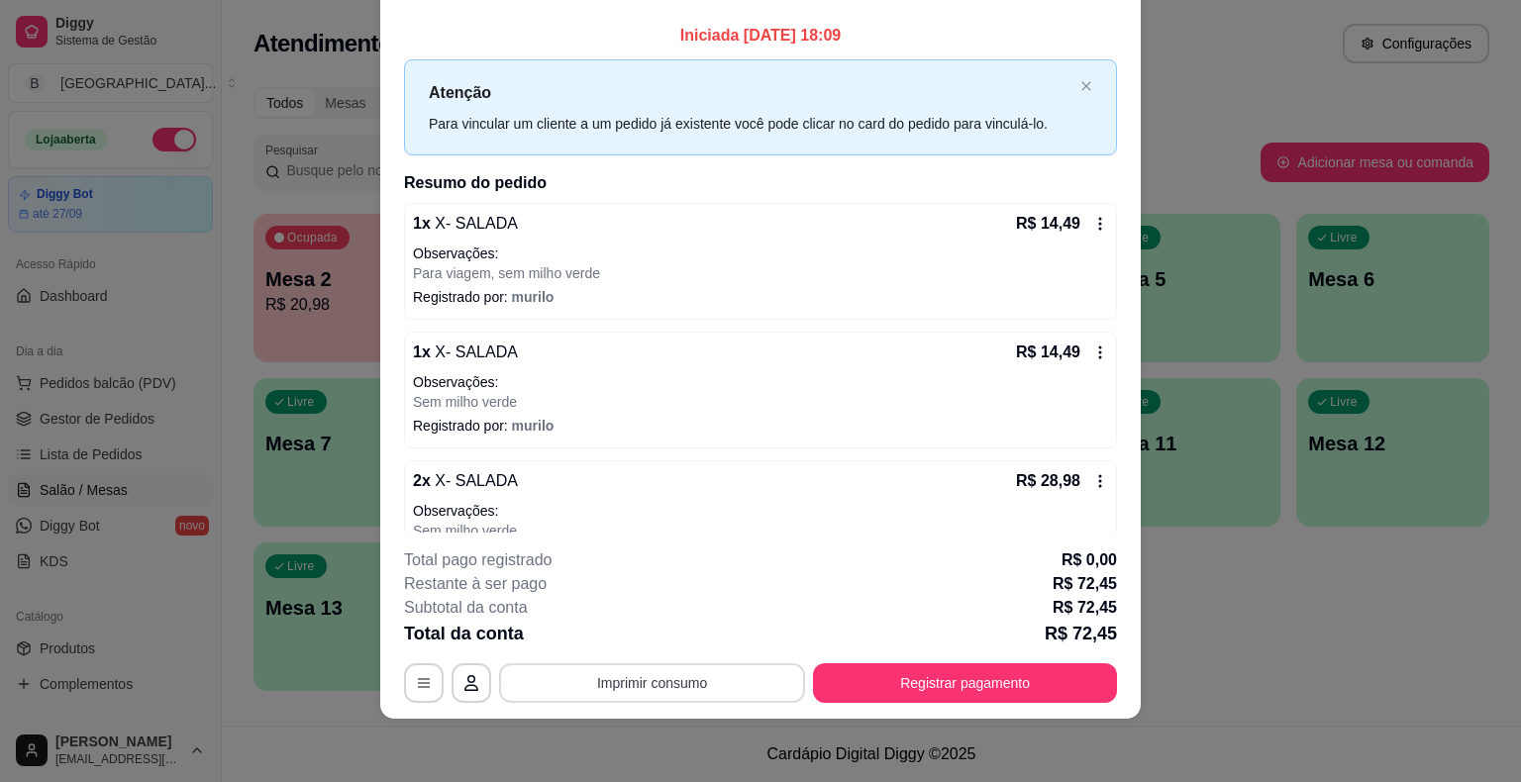
click at [643, 676] on button "Imprimir consumo" at bounding box center [652, 684] width 306 height 40
click at [646, 596] on button "IMPRESSORA" at bounding box center [650, 598] width 139 height 31
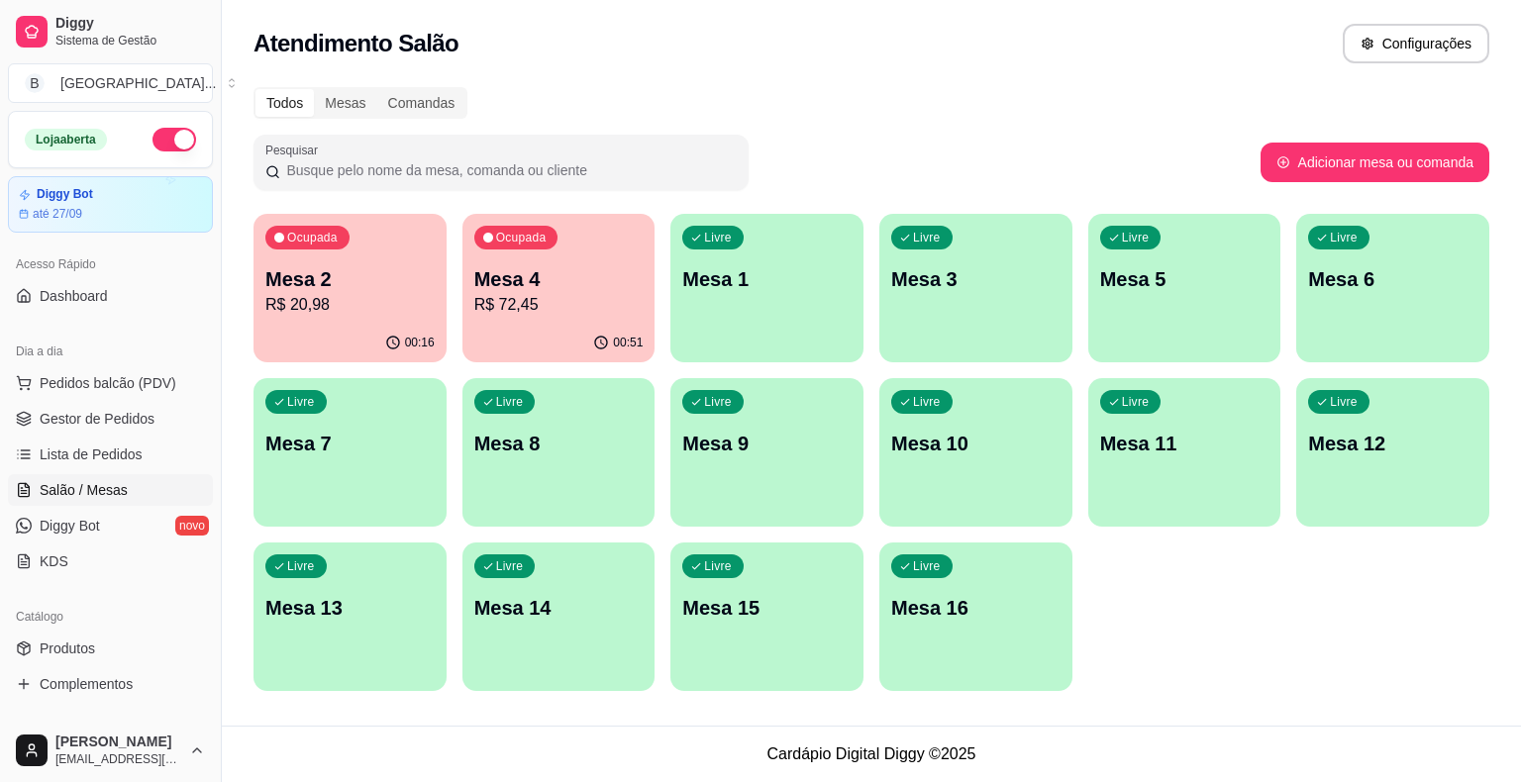
click at [136, 401] on ul "Pedidos balcão (PDV) Gestor de Pedidos Lista de Pedidos Salão / Mesas Diggy Bot…" at bounding box center [110, 472] width 205 height 210
click at [140, 427] on span "Gestor de Pedidos" at bounding box center [97, 419] width 115 height 20
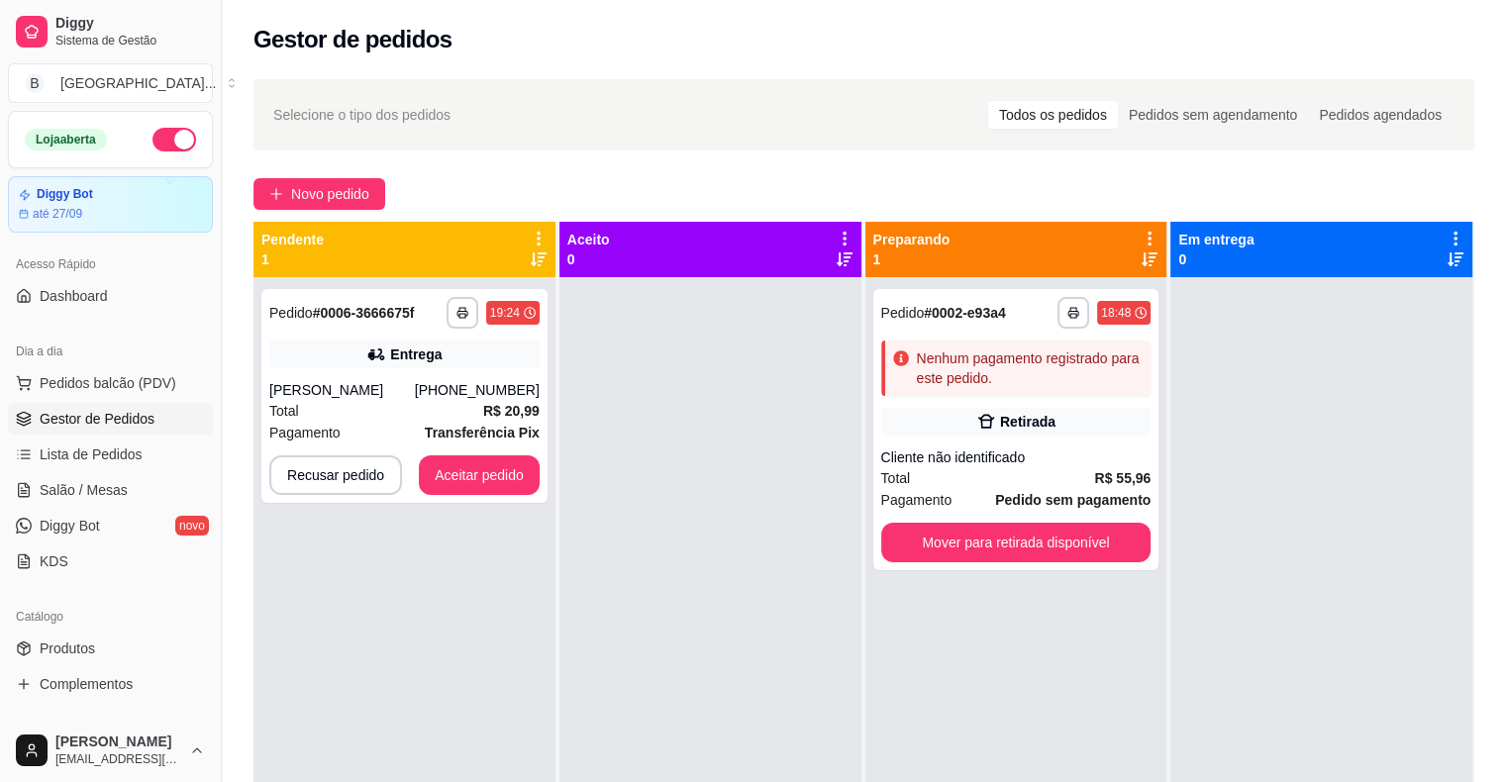
click at [371, 380] on div "[PERSON_NAME]" at bounding box center [342, 390] width 146 height 20
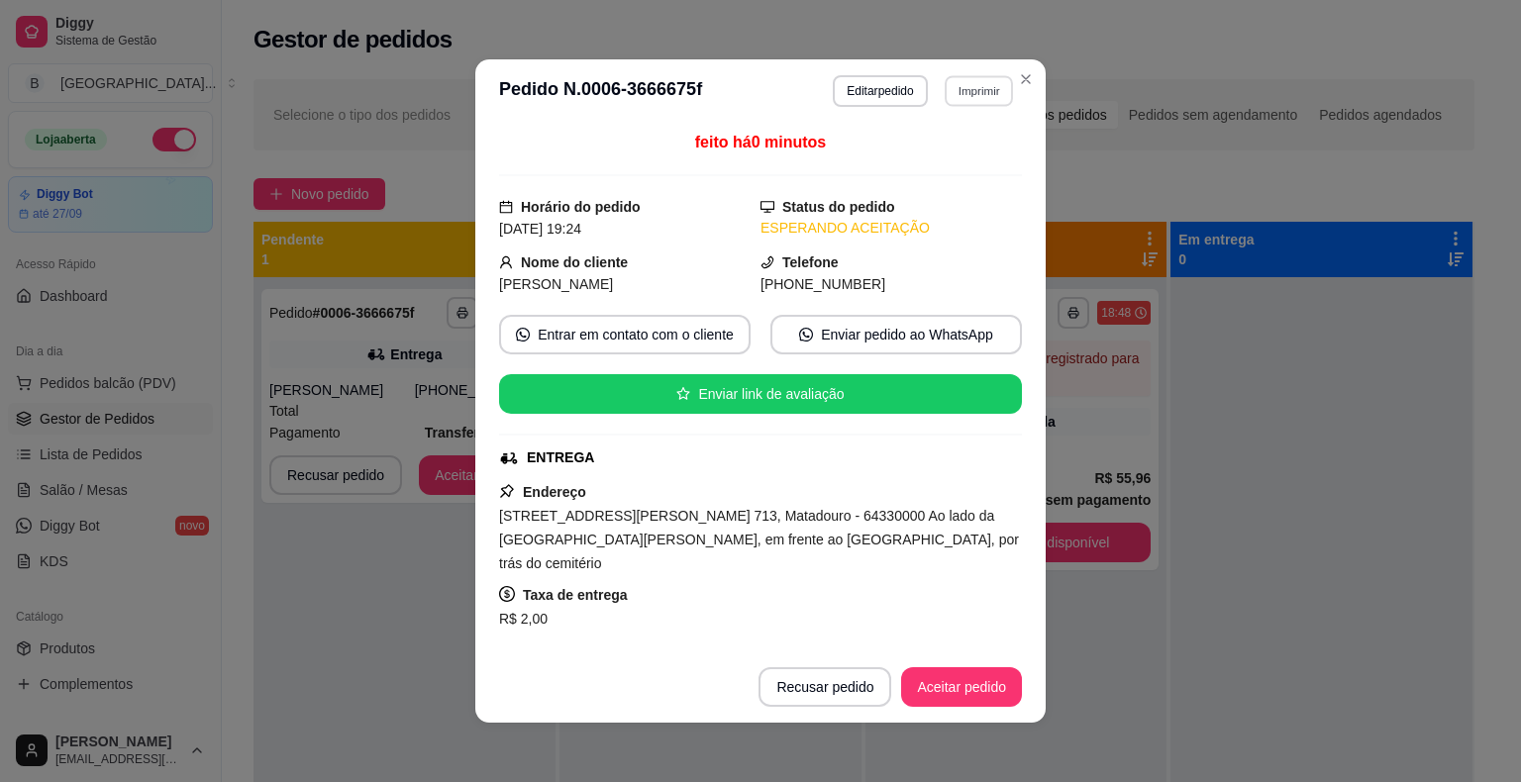
click at [945, 86] on button "Imprimir" at bounding box center [979, 90] width 68 height 31
click at [917, 168] on button "IMPRESSORA" at bounding box center [937, 161] width 144 height 32
click at [950, 682] on button "Aceitar pedido" at bounding box center [961, 687] width 117 height 39
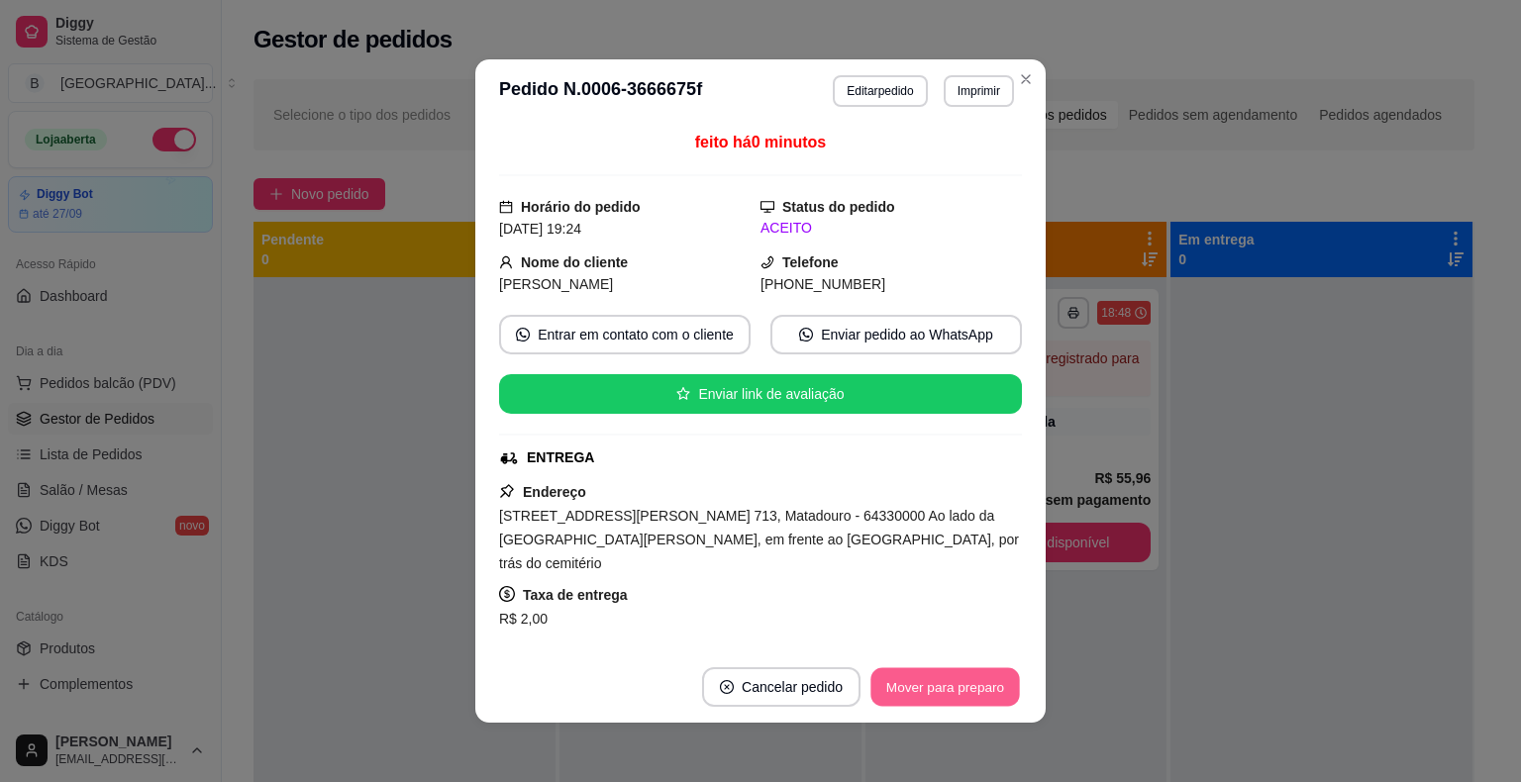
click at [950, 693] on button "Mover para preparo" at bounding box center [944, 687] width 149 height 39
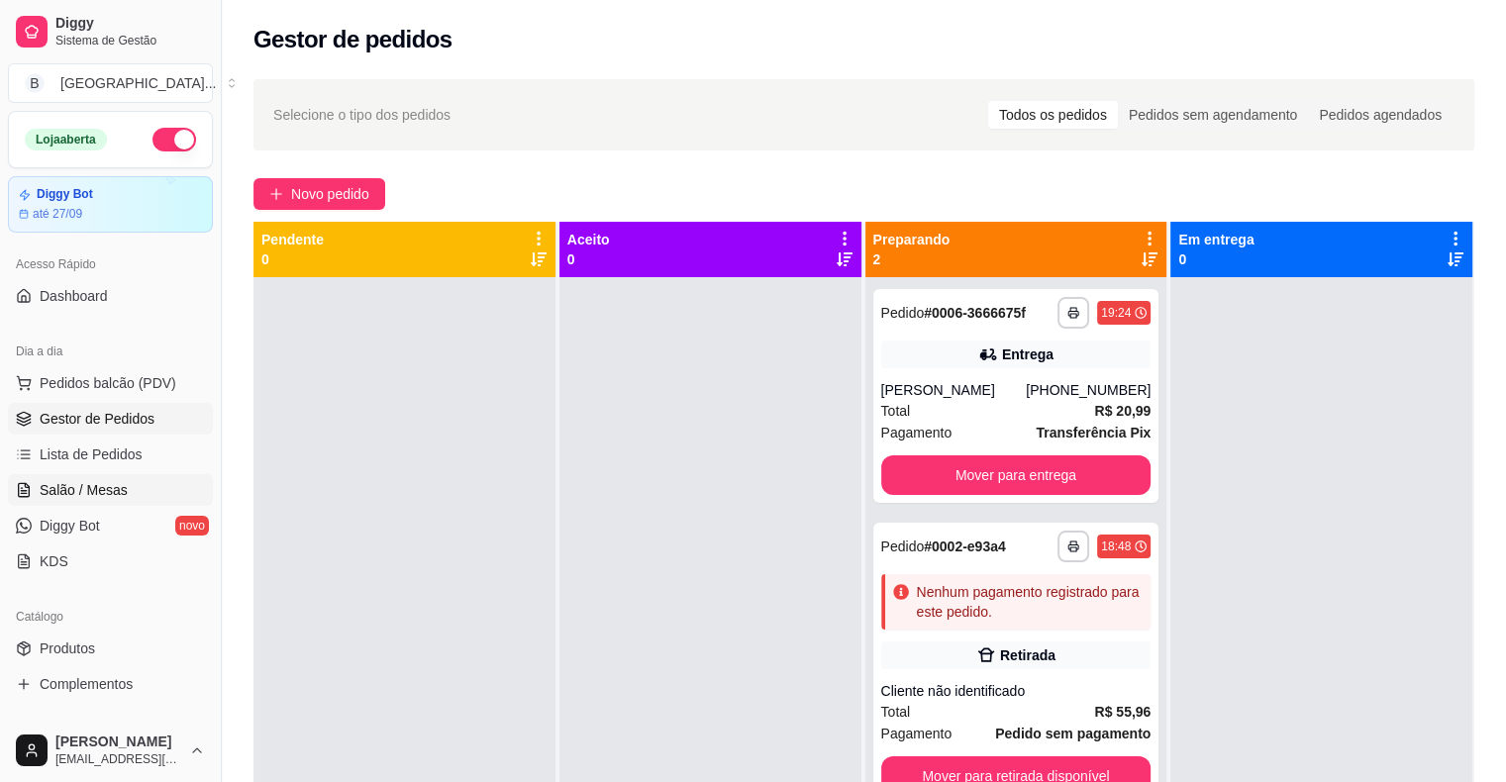
click at [79, 477] on link "Salão / Mesas" at bounding box center [110, 490] width 205 height 32
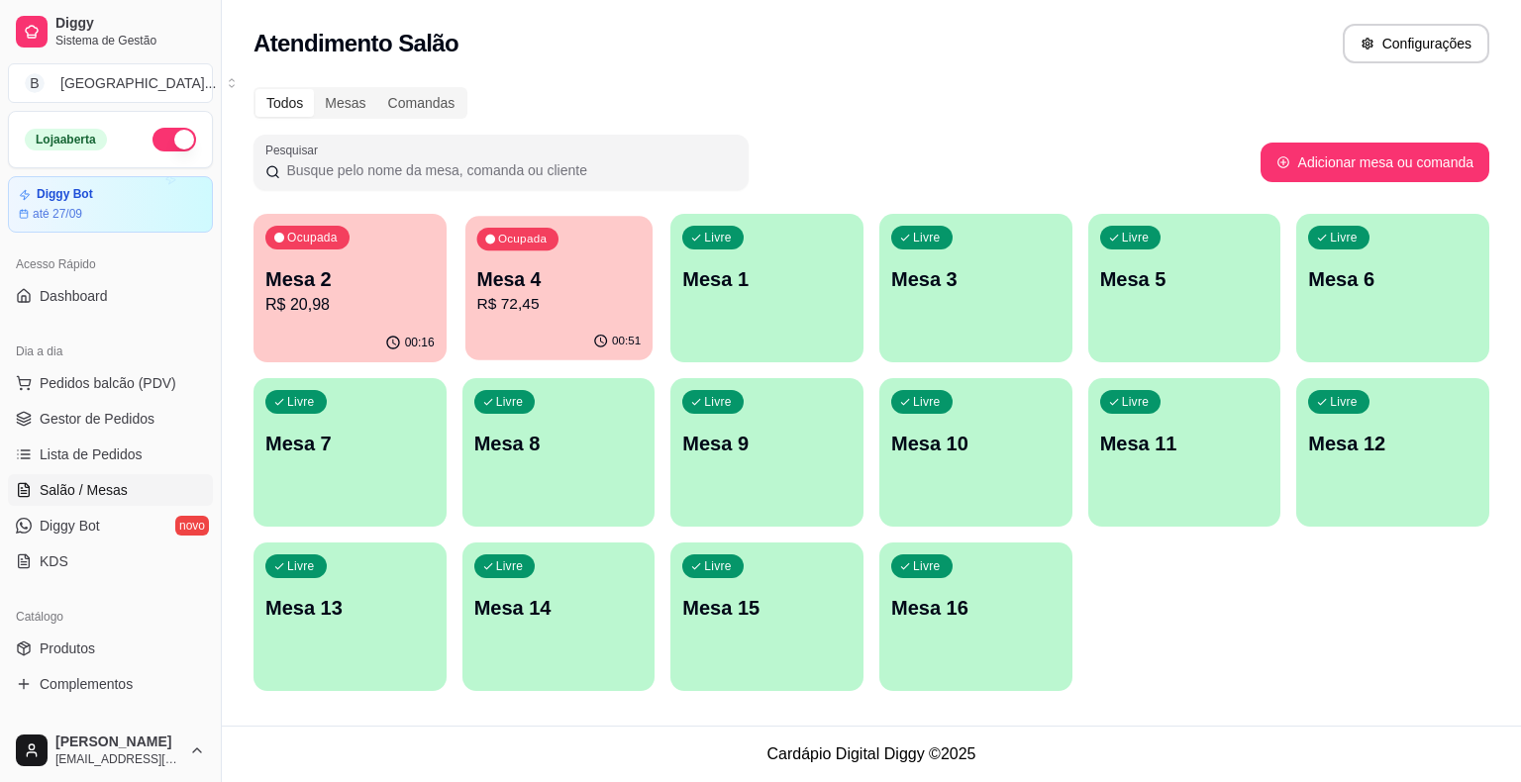
click at [536, 309] on p "R$ 72,45" at bounding box center [558, 304] width 164 height 23
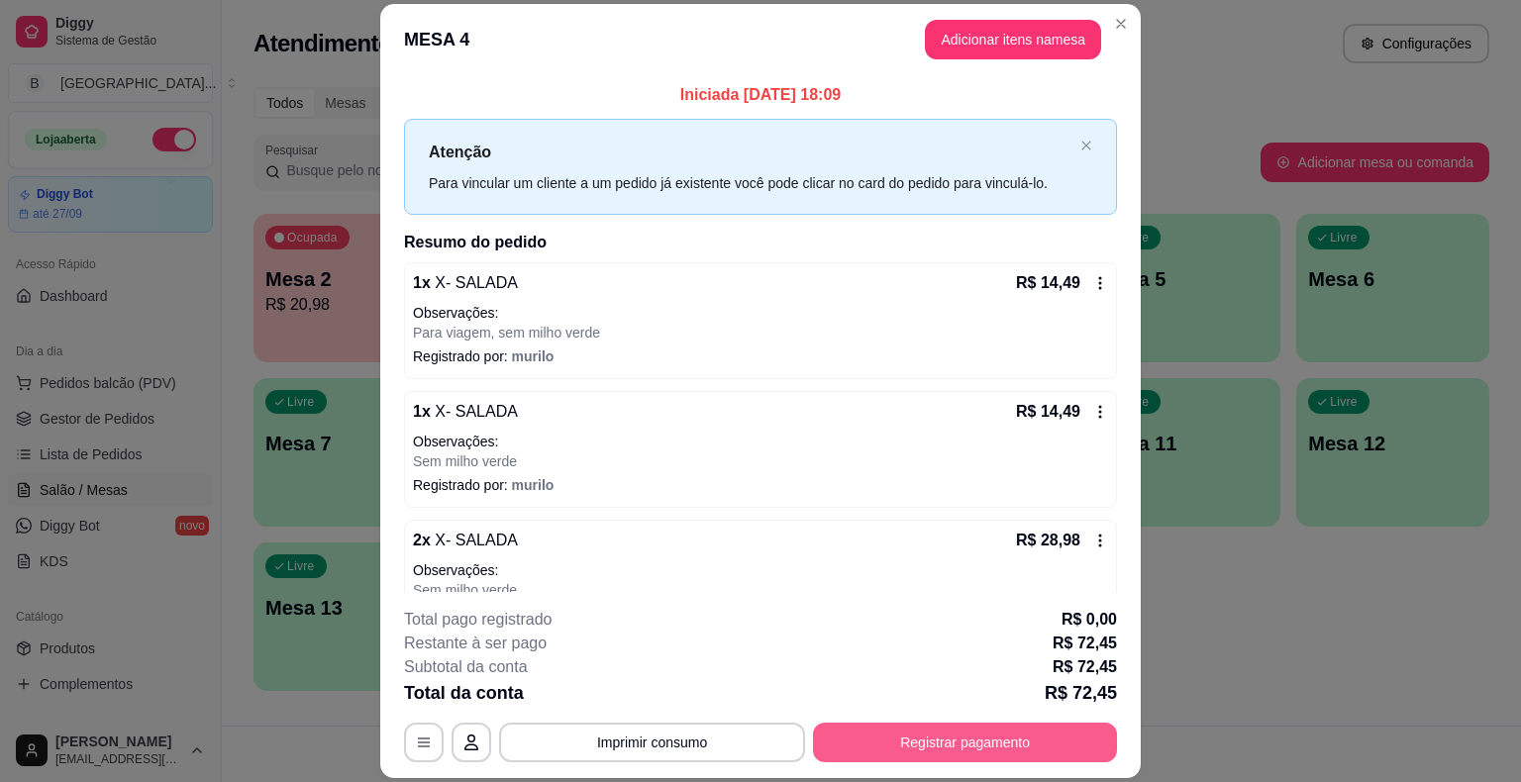
click at [1026, 754] on button "Registrar pagamento" at bounding box center [965, 743] width 304 height 40
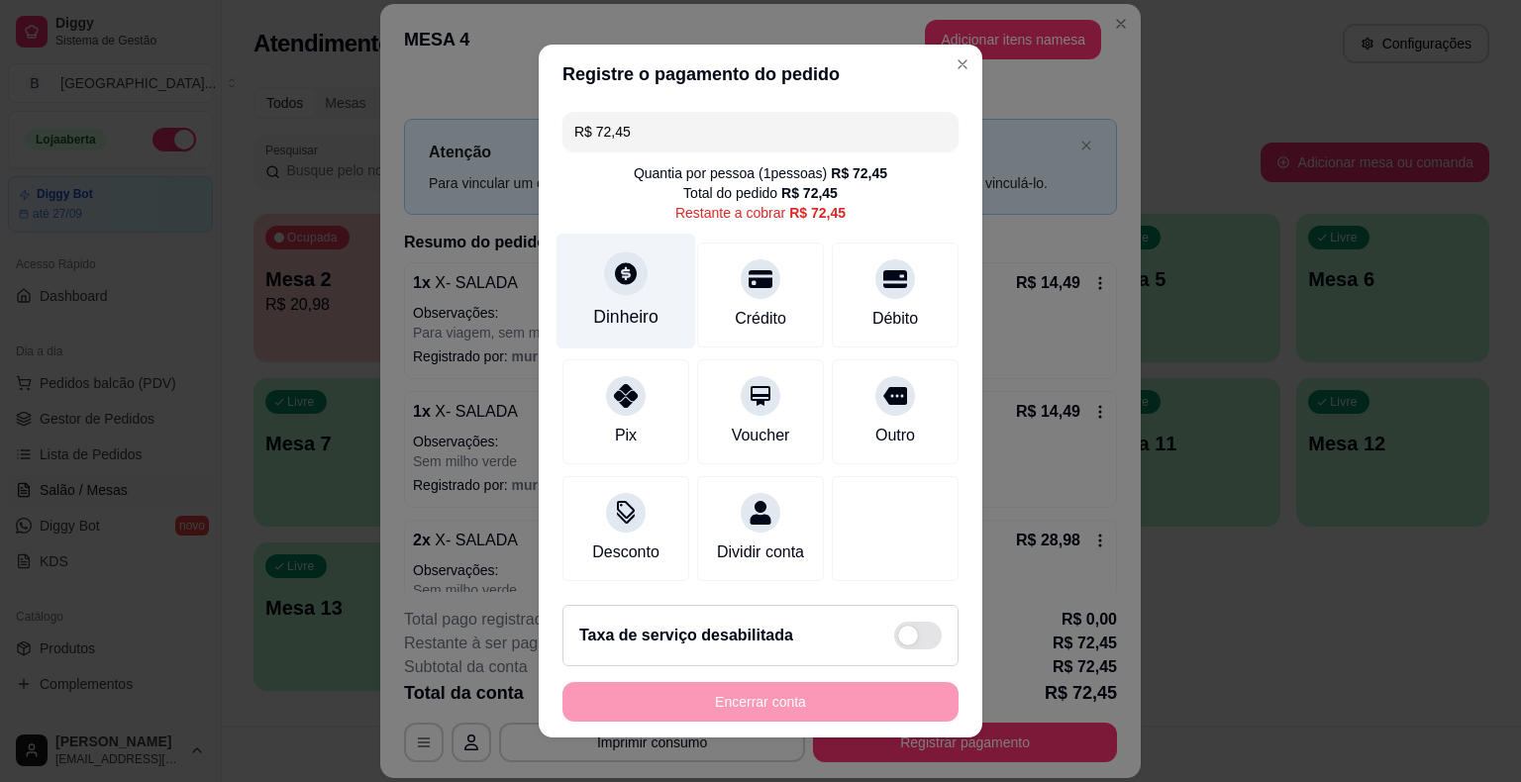
scroll to position [18, 0]
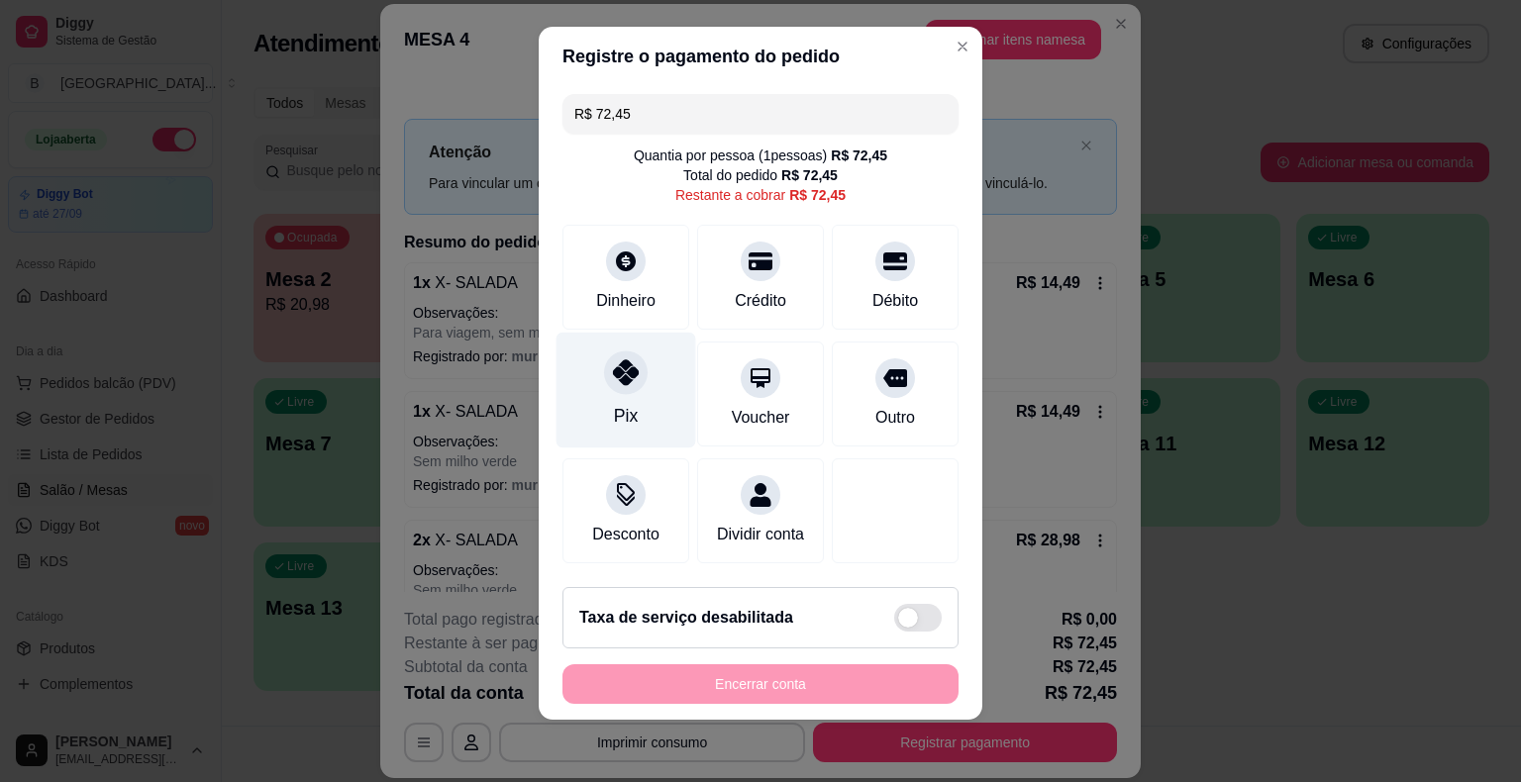
click at [630, 394] on div "Pix" at bounding box center [627, 391] width 140 height 116
type input "R$ 0,00"
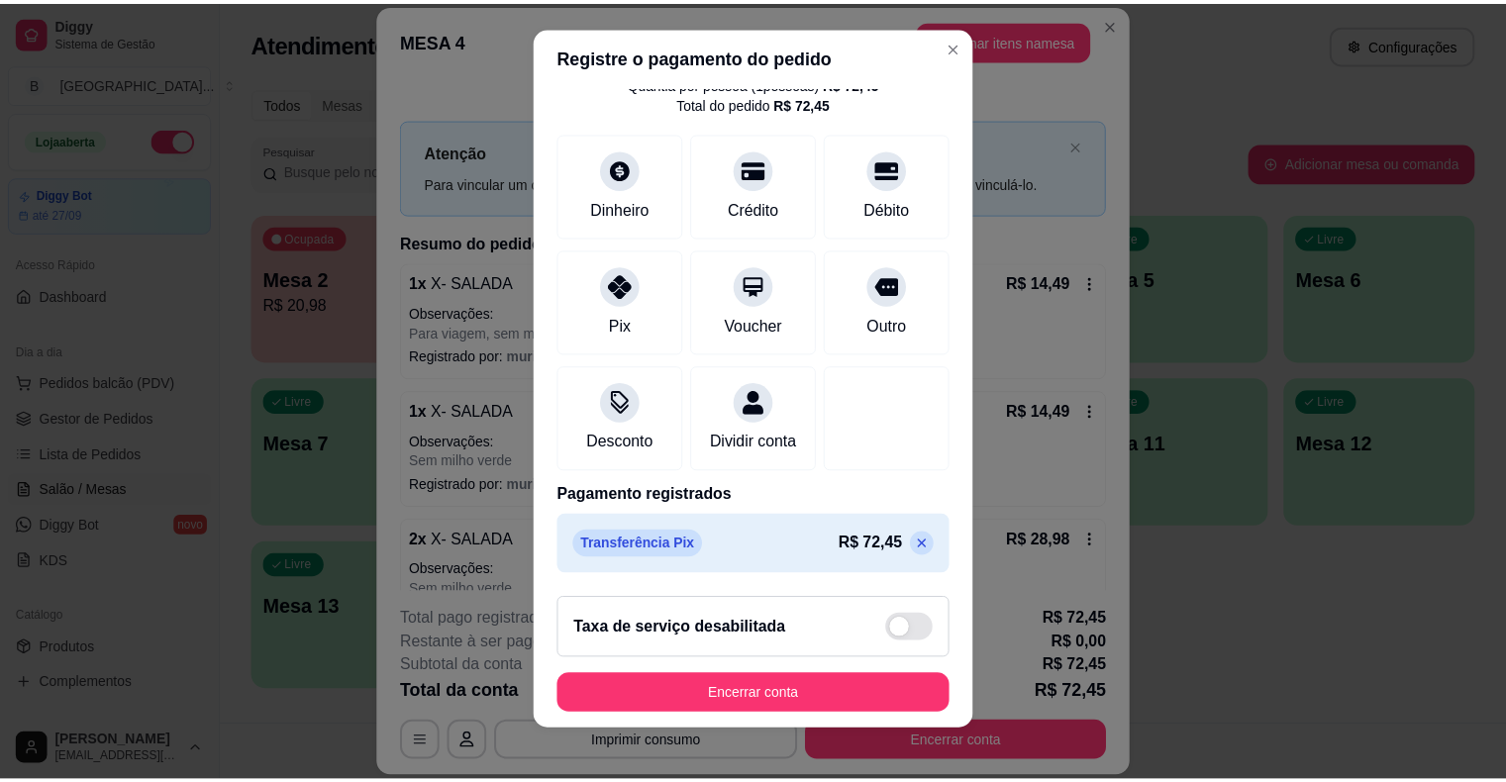
scroll to position [24, 0]
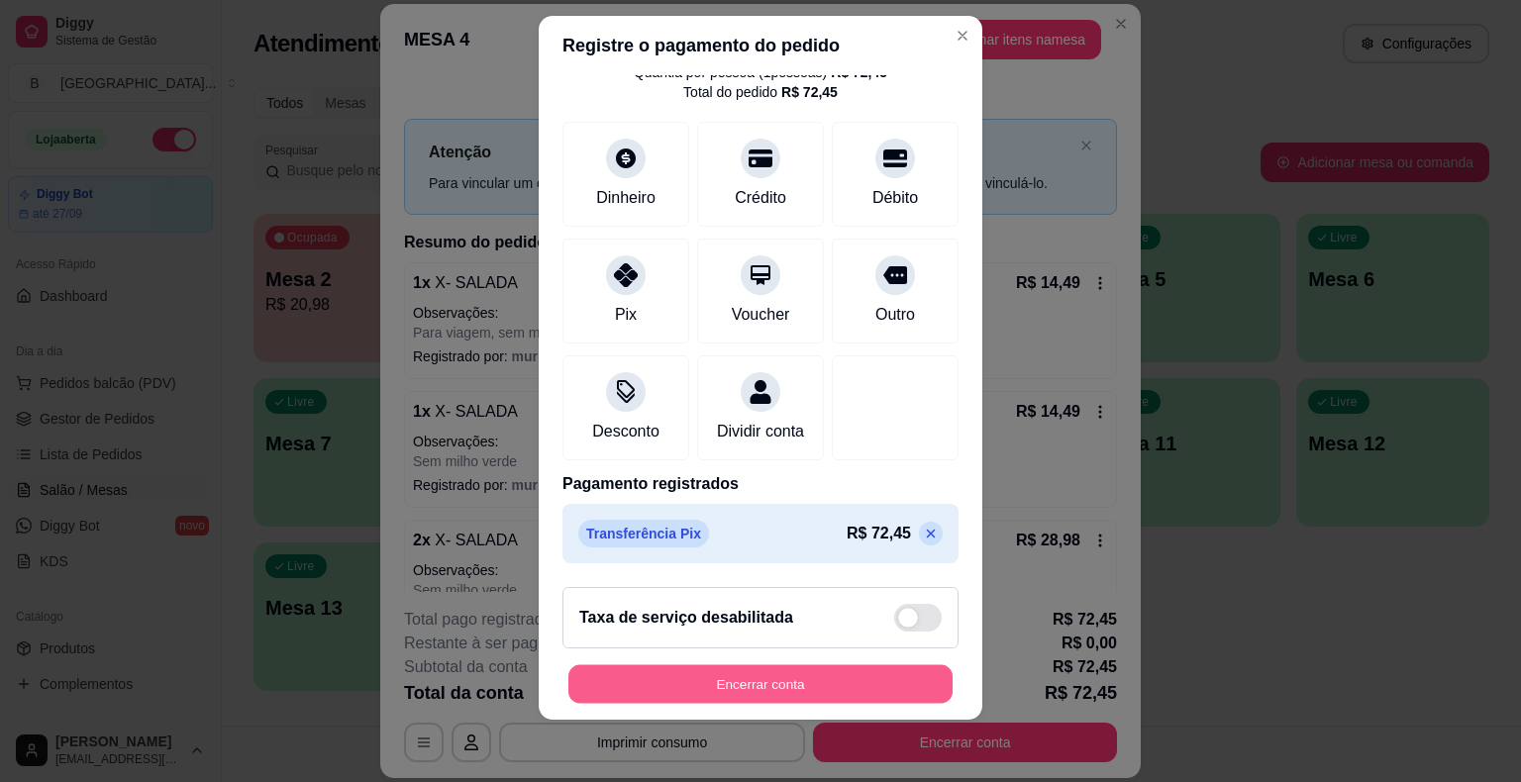
click at [791, 683] on button "Encerrar conta" at bounding box center [760, 683] width 384 height 39
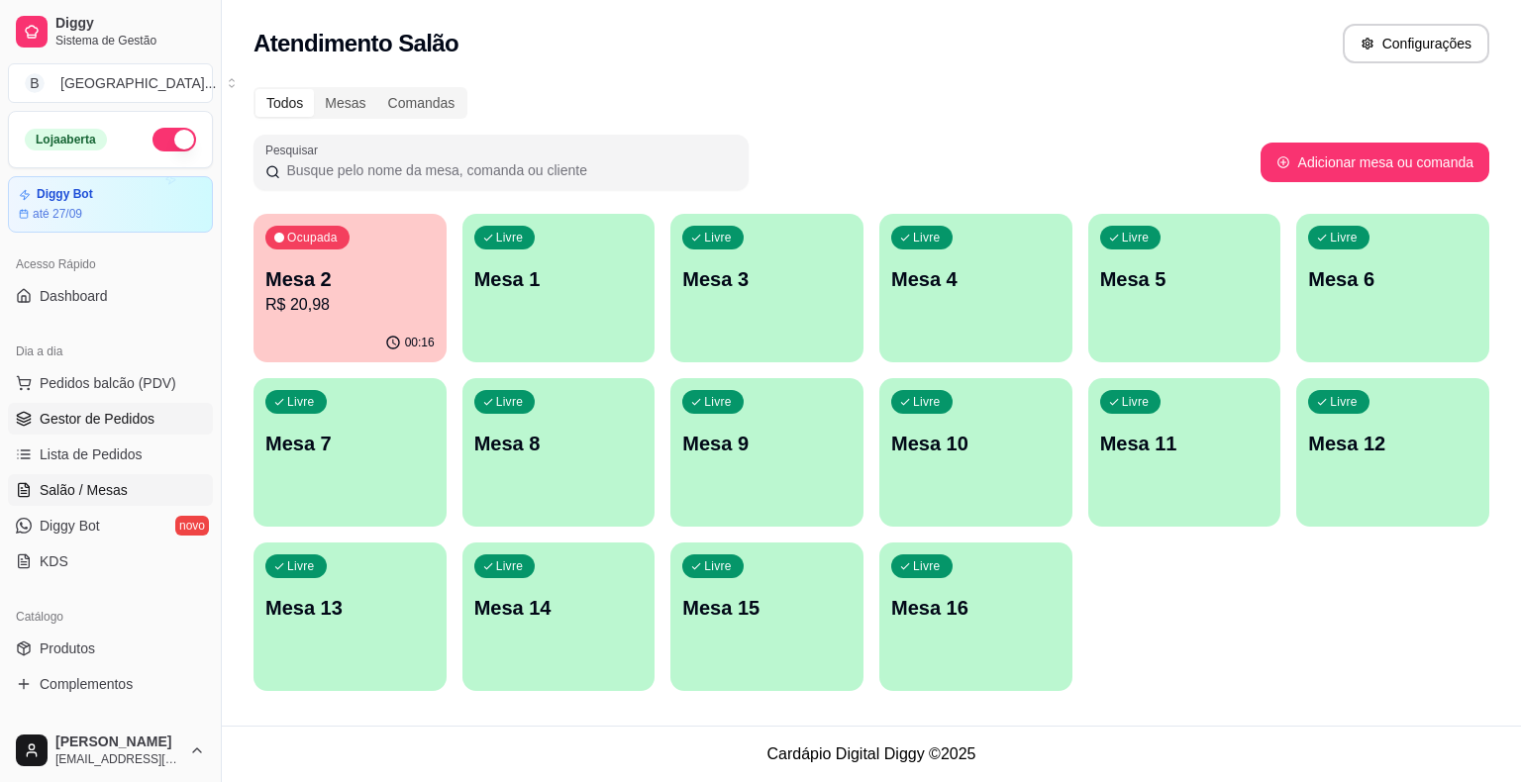
click at [123, 418] on span "Gestor de Pedidos" at bounding box center [97, 419] width 115 height 20
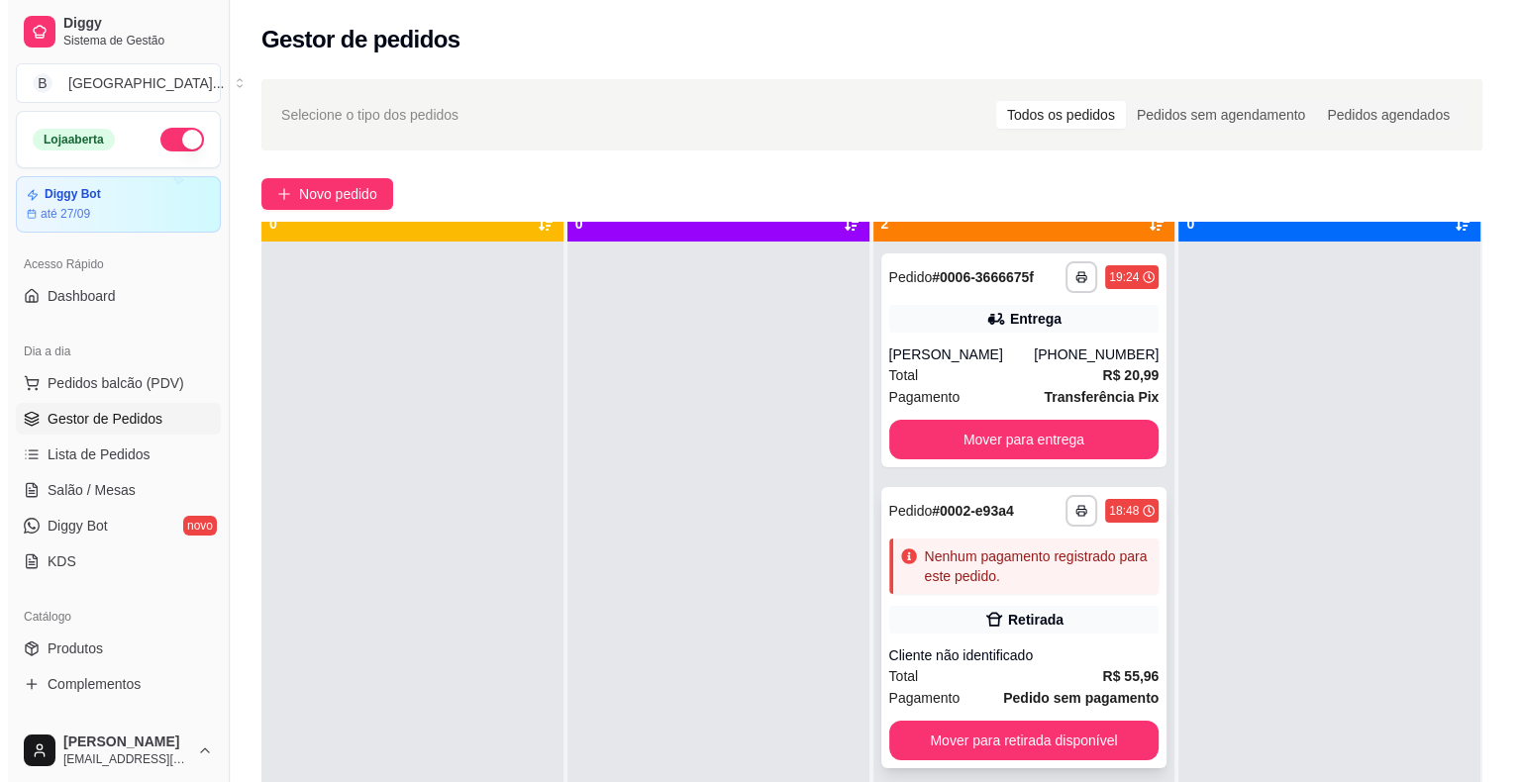
scroll to position [55, 0]
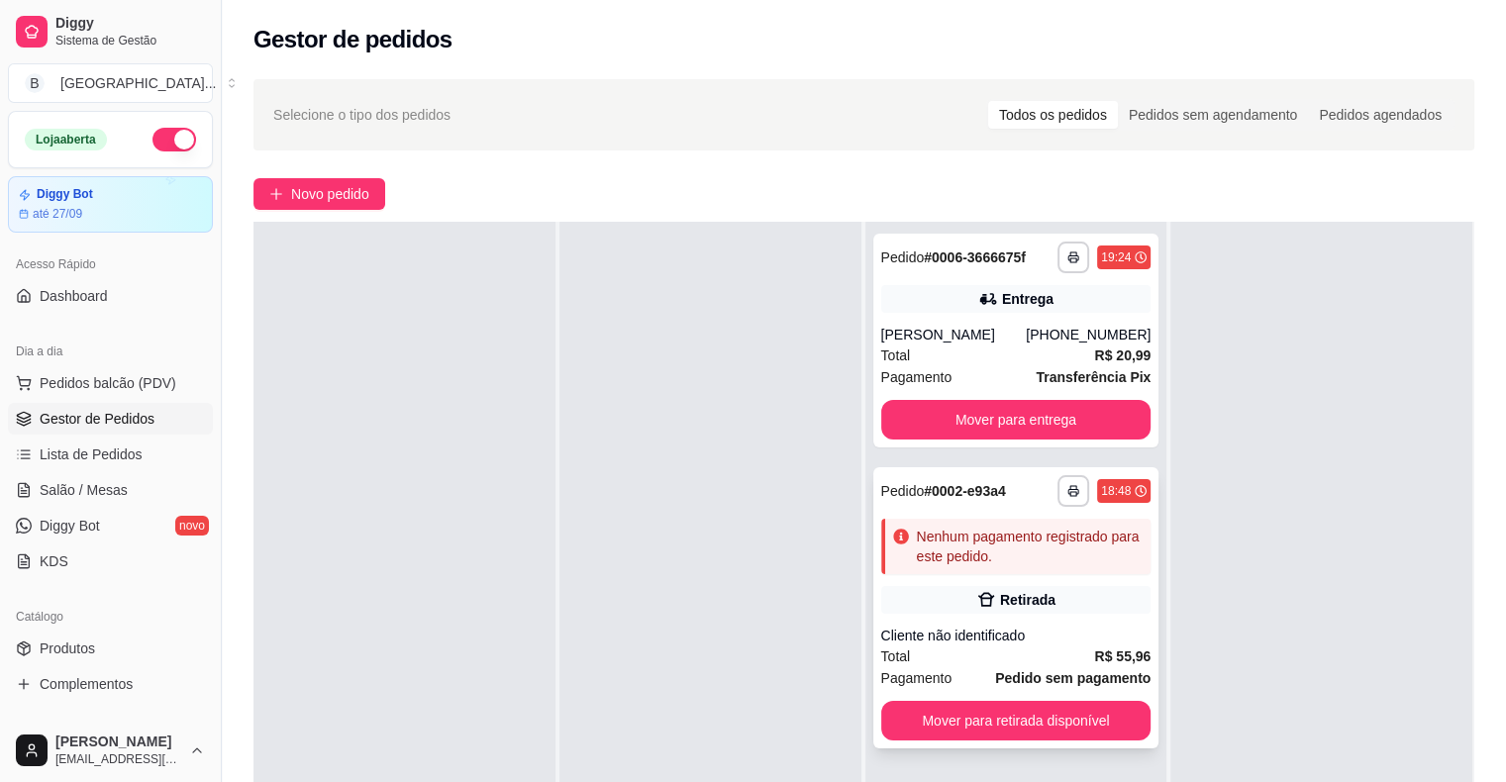
click at [1066, 607] on div "Retirada" at bounding box center [1016, 600] width 270 height 28
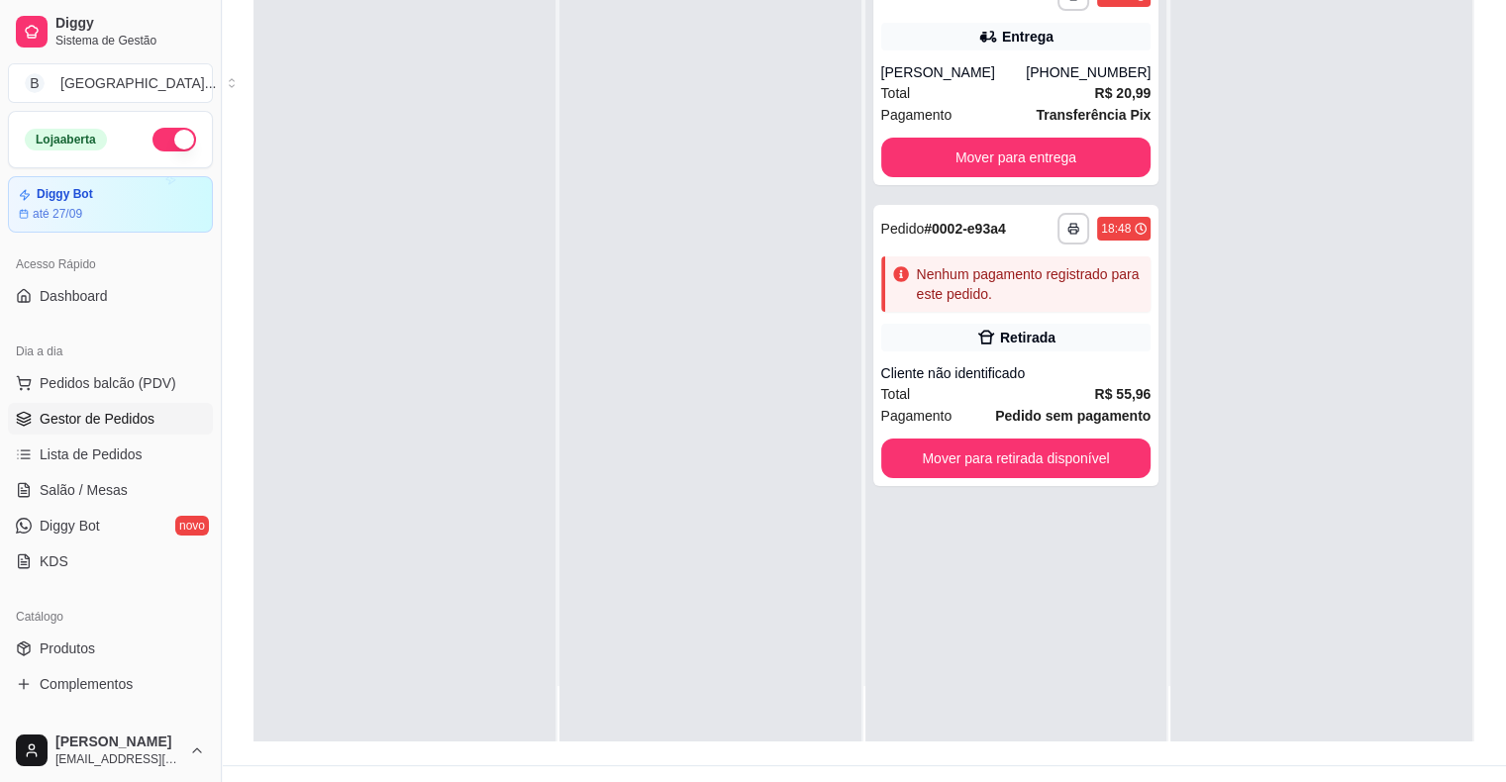
scroll to position [297, 0]
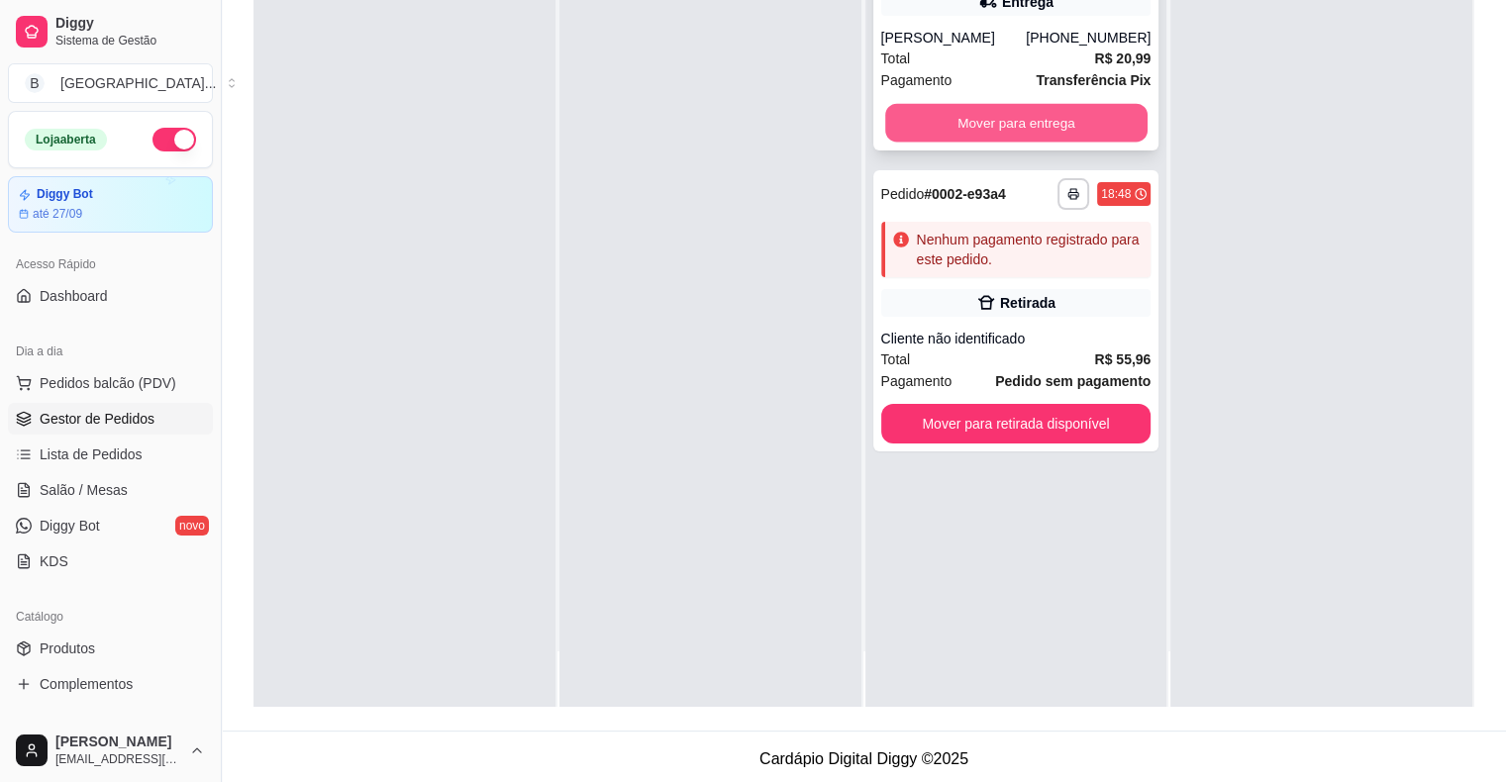
click at [1046, 114] on button "Mover para entrega" at bounding box center [1016, 123] width 262 height 39
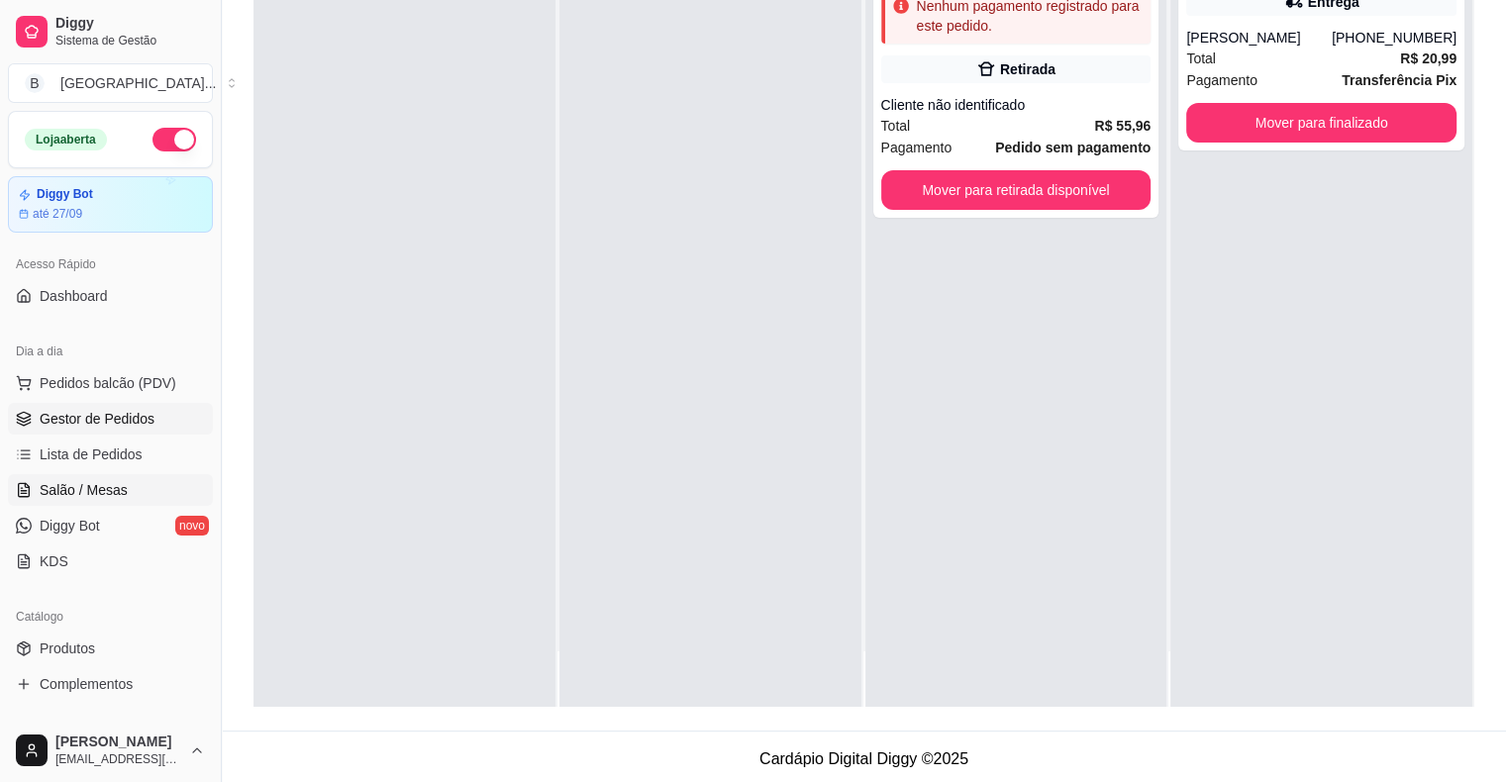
click at [110, 485] on span "Salão / Mesas" at bounding box center [84, 490] width 88 height 20
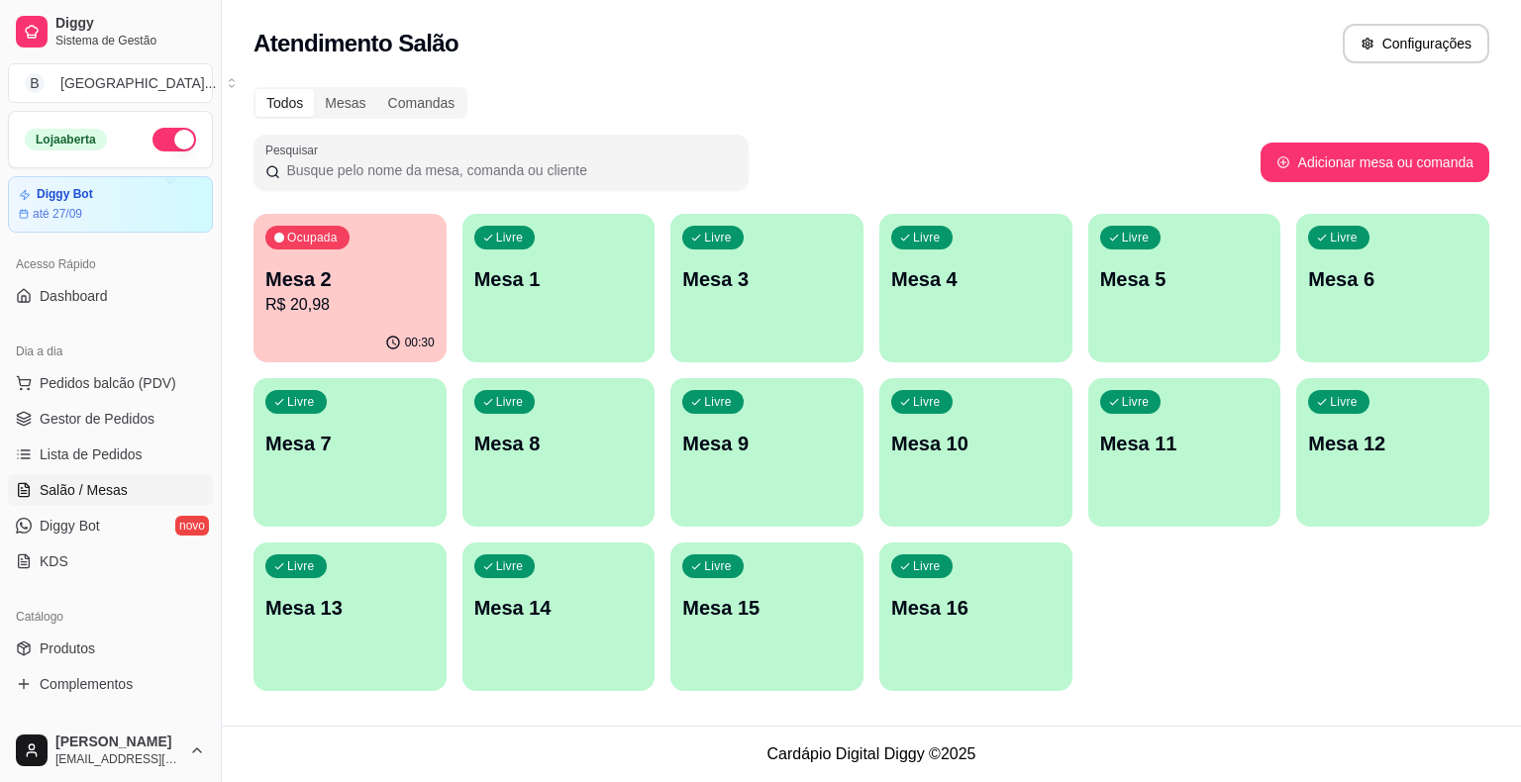
click at [346, 330] on div "00:30" at bounding box center [350, 343] width 193 height 39
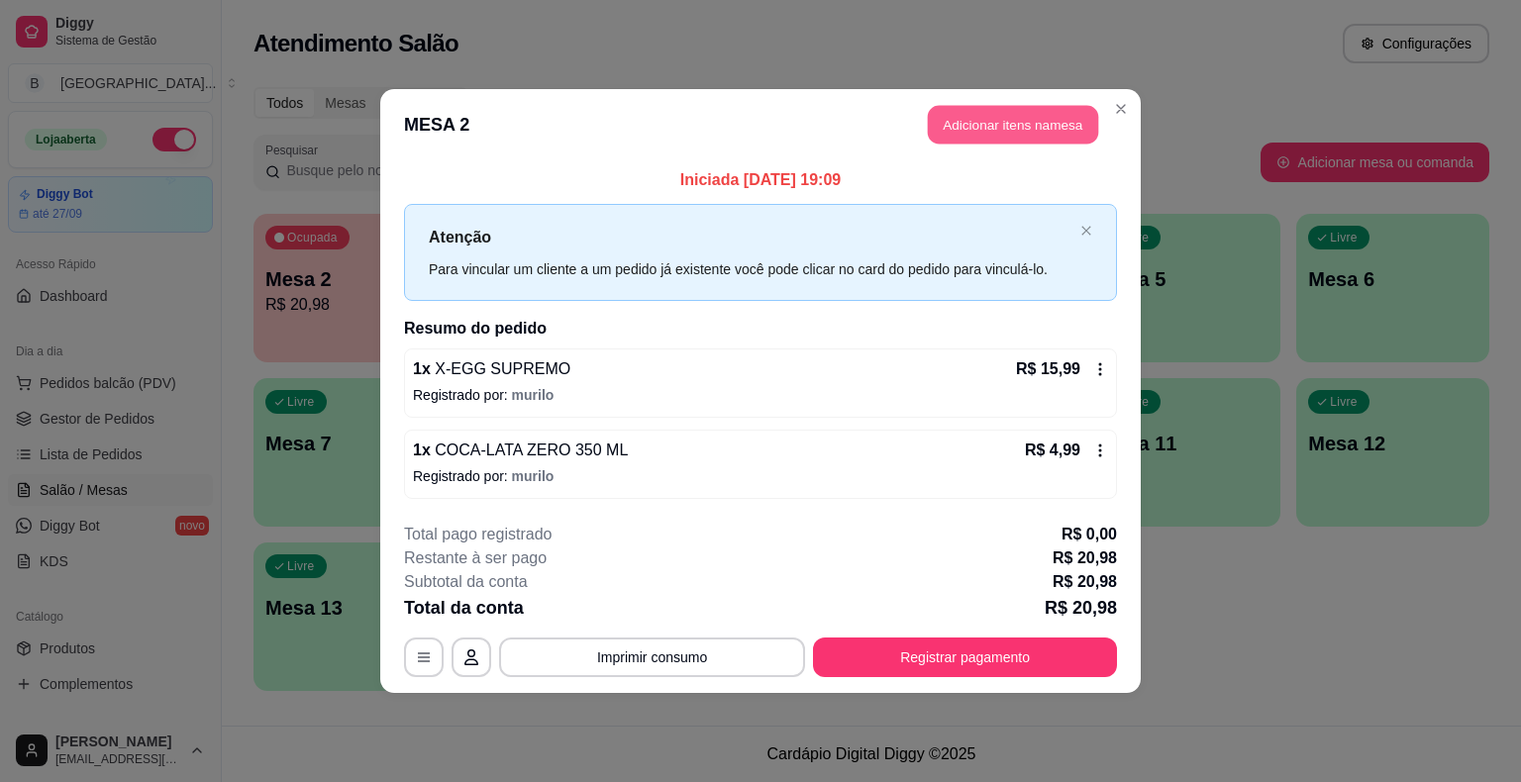
click at [977, 137] on button "Adicionar itens na mesa" at bounding box center [1013, 125] width 170 height 39
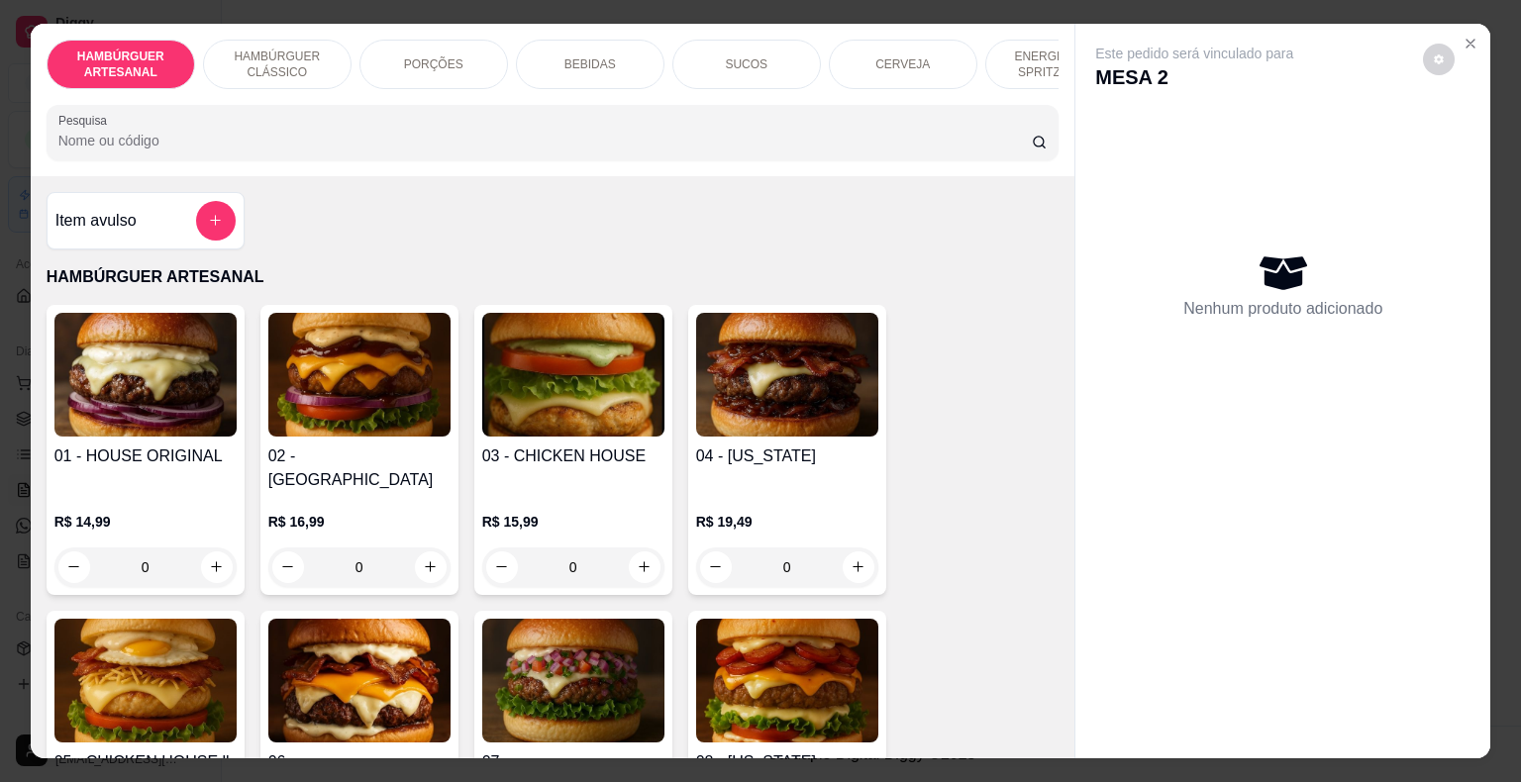
click at [602, 56] on p "BEBIDAS" at bounding box center [589, 64] width 51 height 16
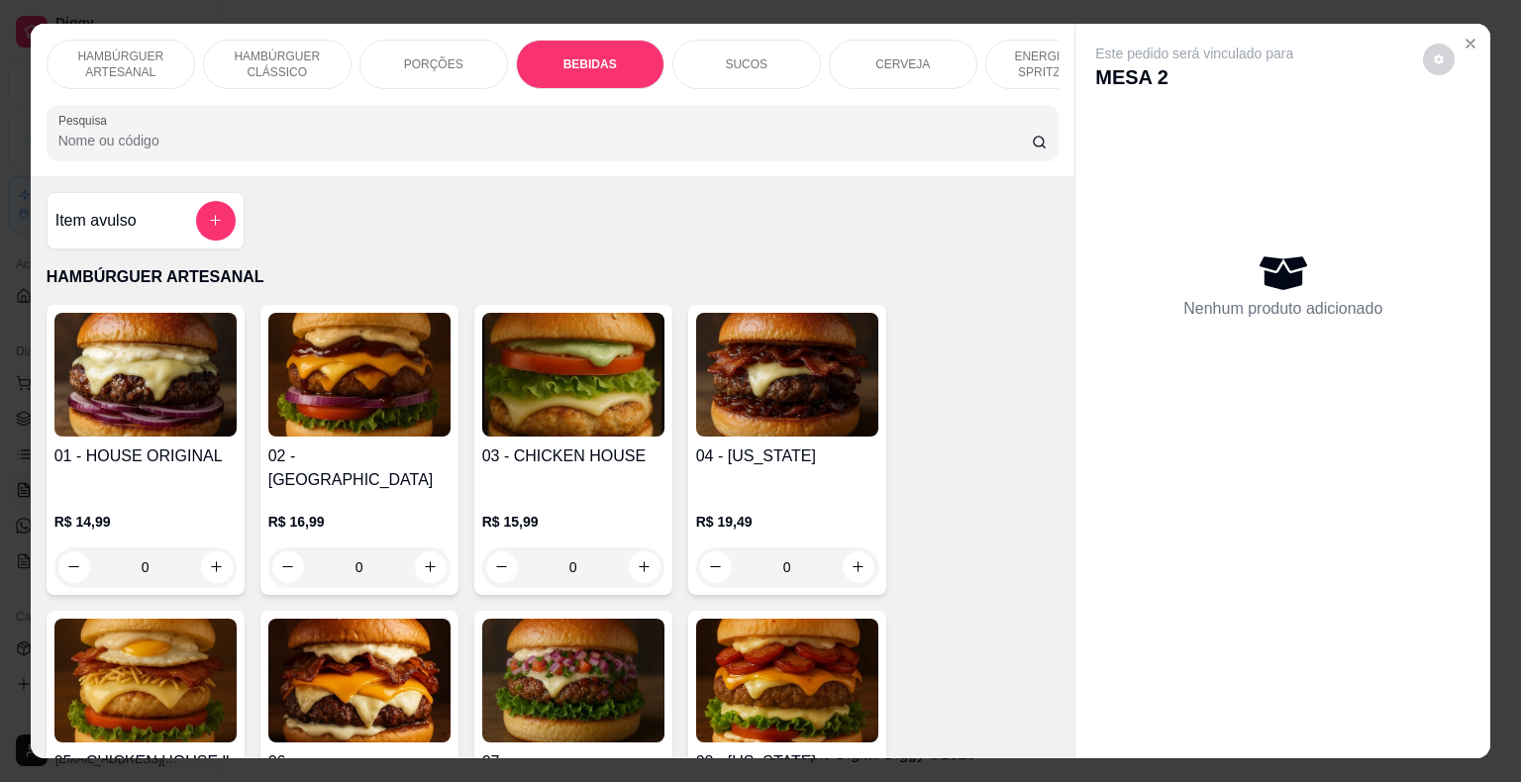
scroll to position [48, 0]
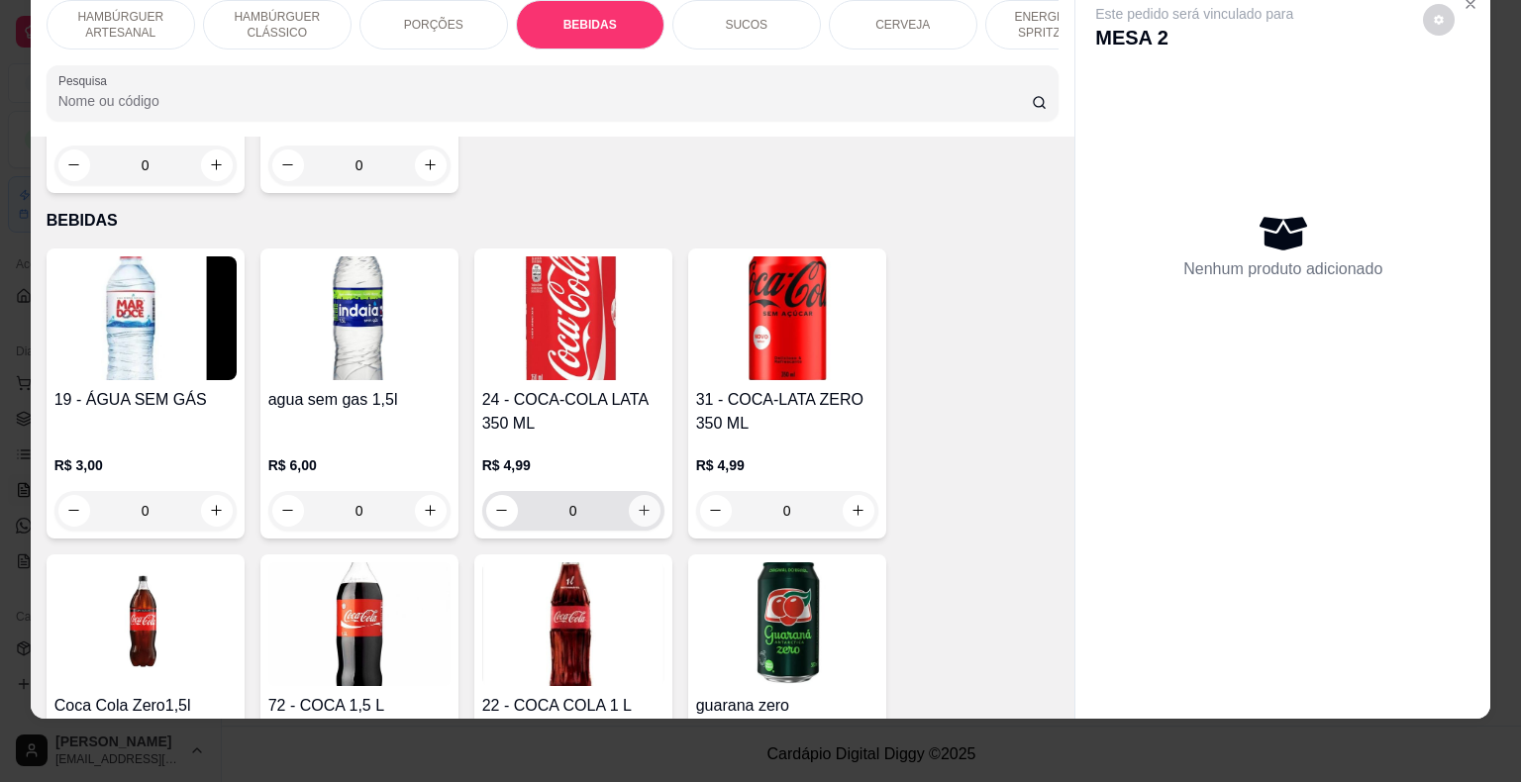
click at [629, 495] on button "increase-product-quantity" at bounding box center [645, 511] width 32 height 32
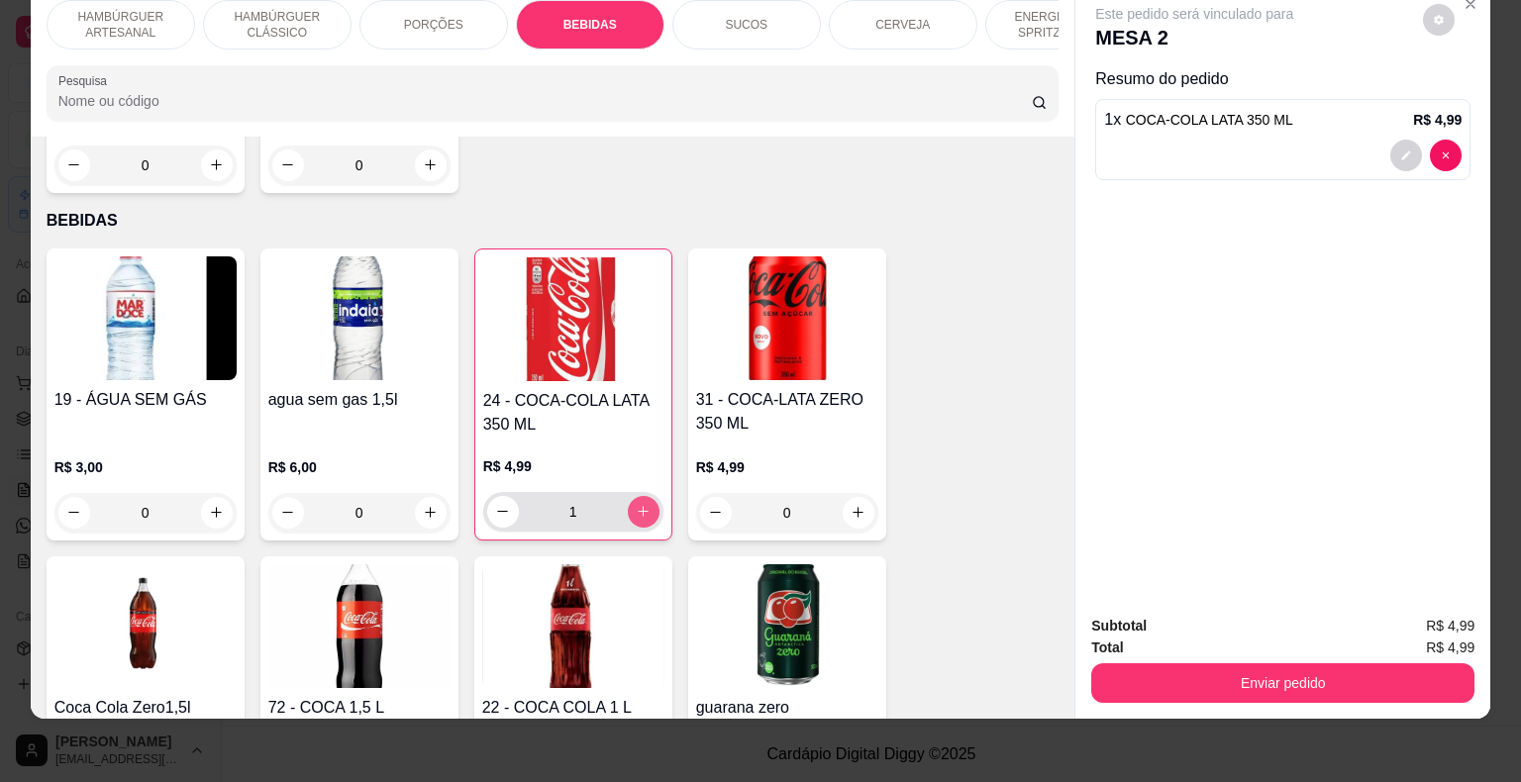
type input "1"
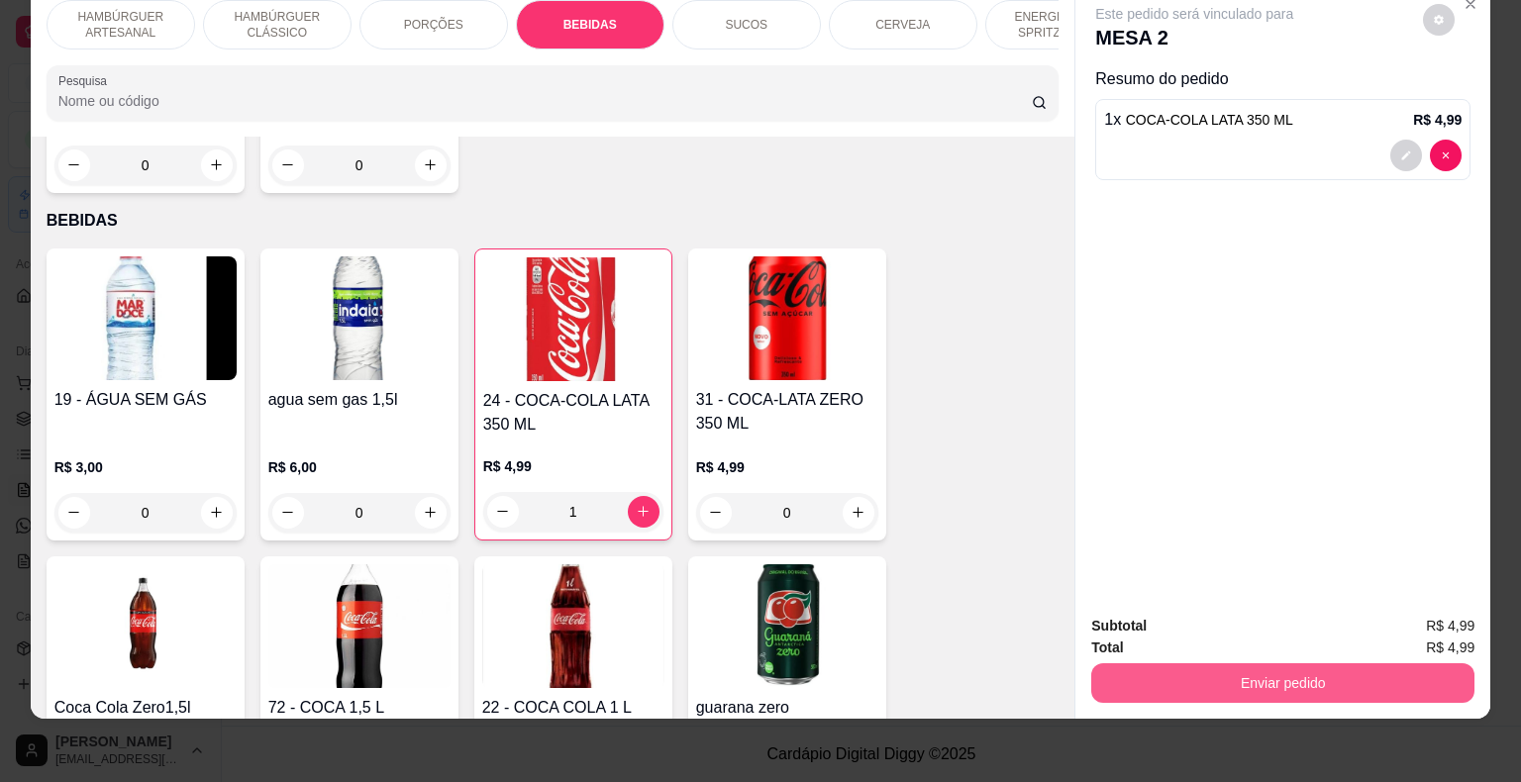
click at [1196, 667] on button "Enviar pedido" at bounding box center [1282, 684] width 383 height 40
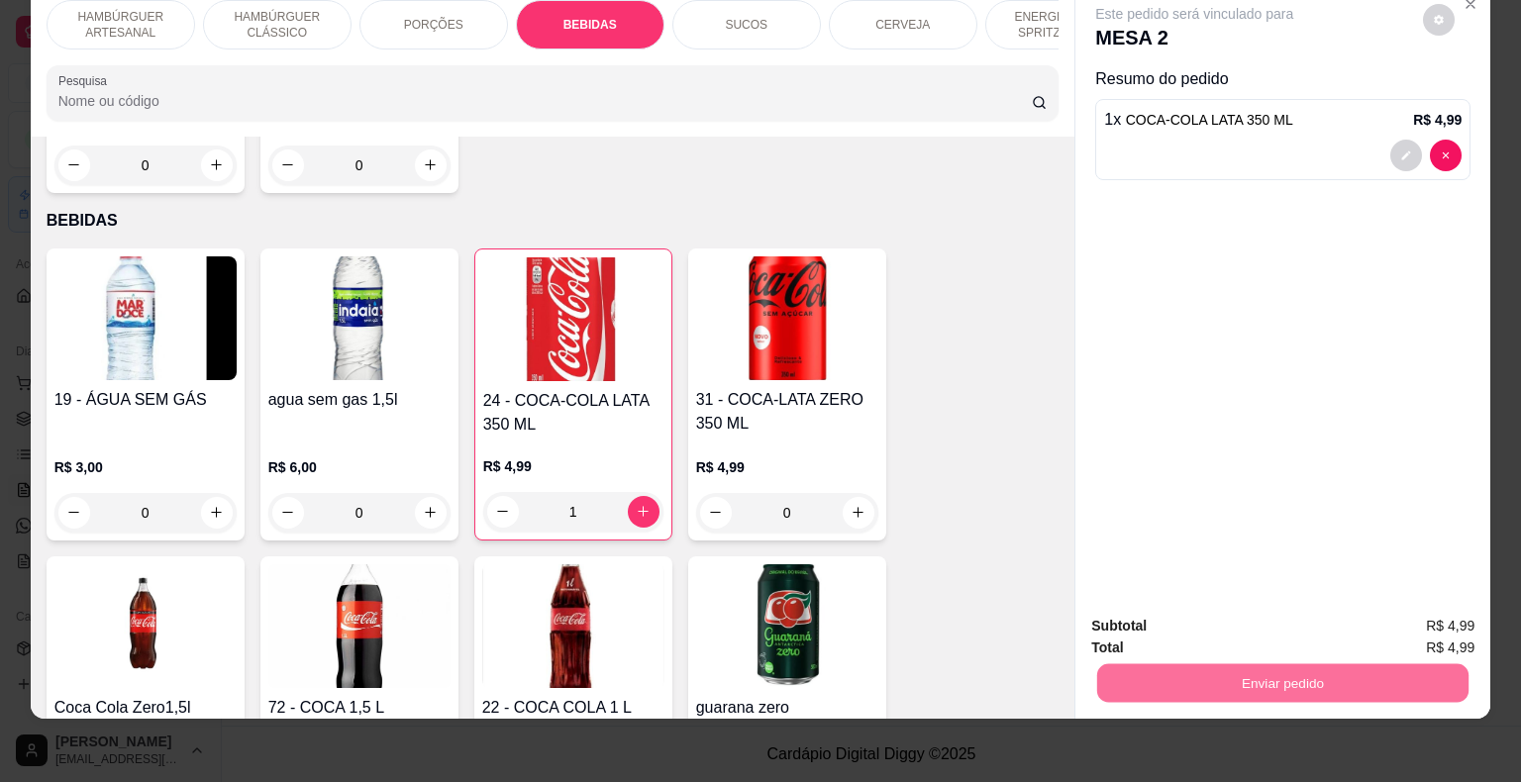
click at [1172, 608] on button "Não registrar e enviar pedido" at bounding box center [1217, 619] width 200 height 37
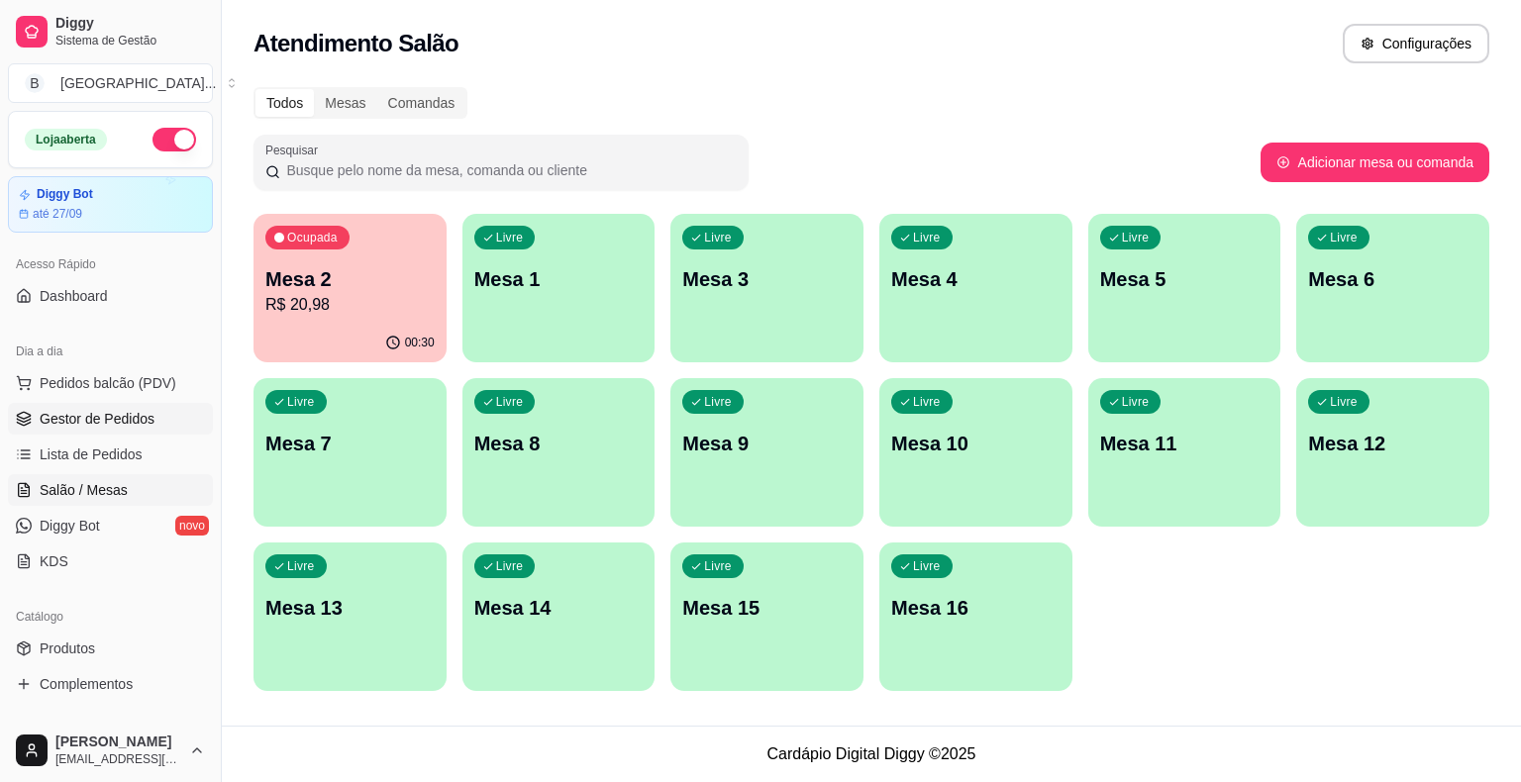
click at [31, 408] on link "Gestor de Pedidos" at bounding box center [110, 419] width 205 height 32
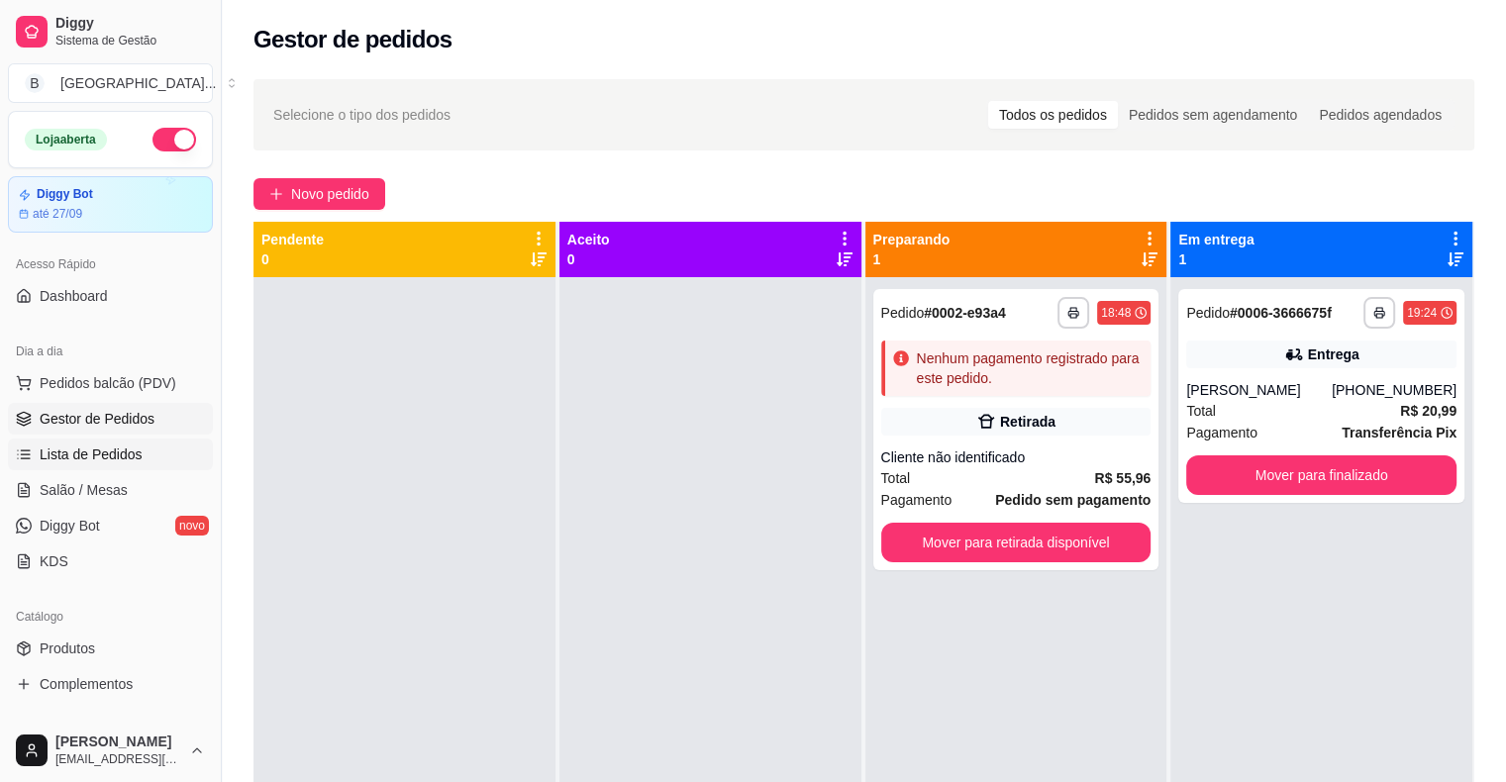
click at [124, 451] on span "Lista de Pedidos" at bounding box center [91, 455] width 103 height 20
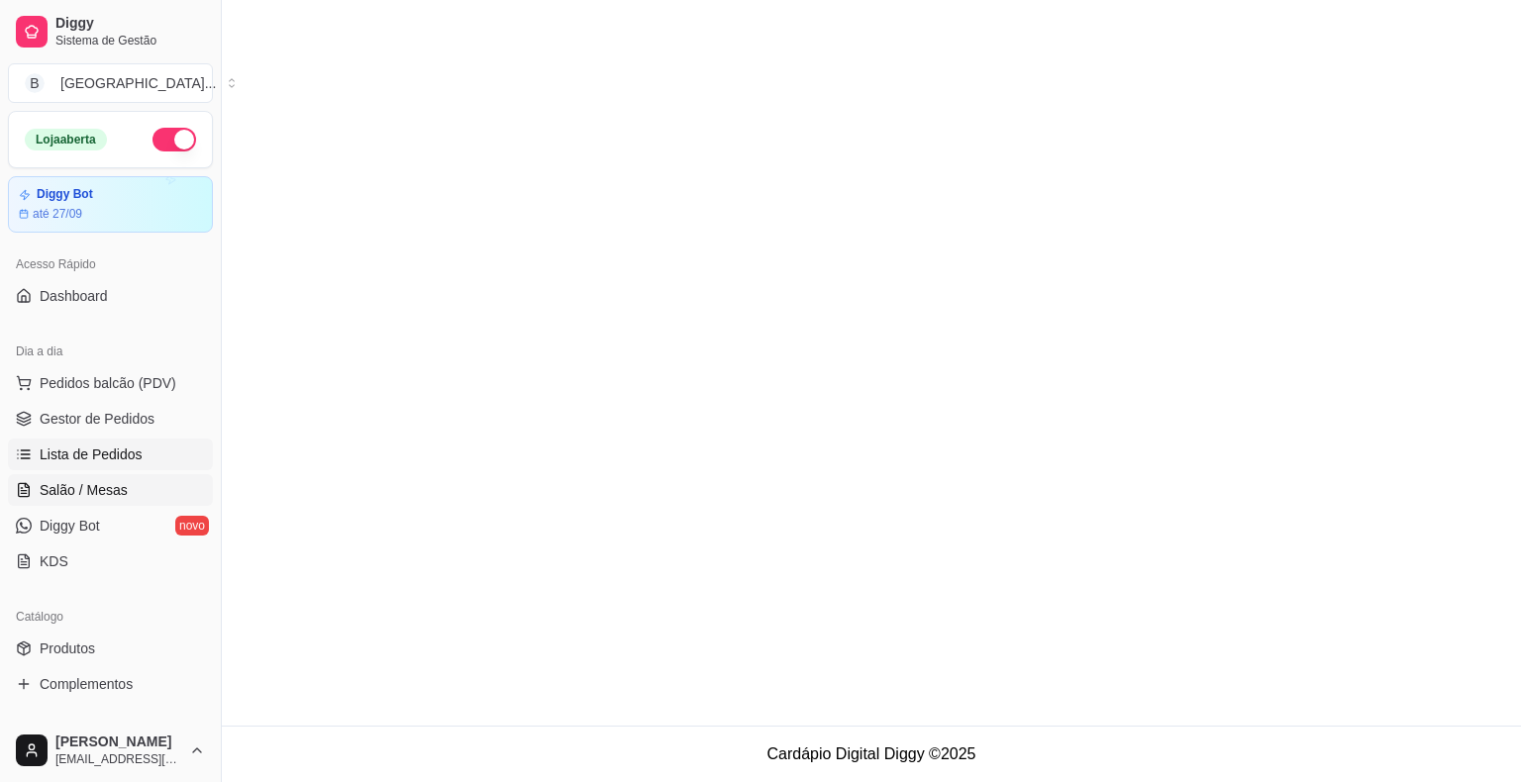
click at [121, 480] on span "Salão / Mesas" at bounding box center [84, 490] width 88 height 20
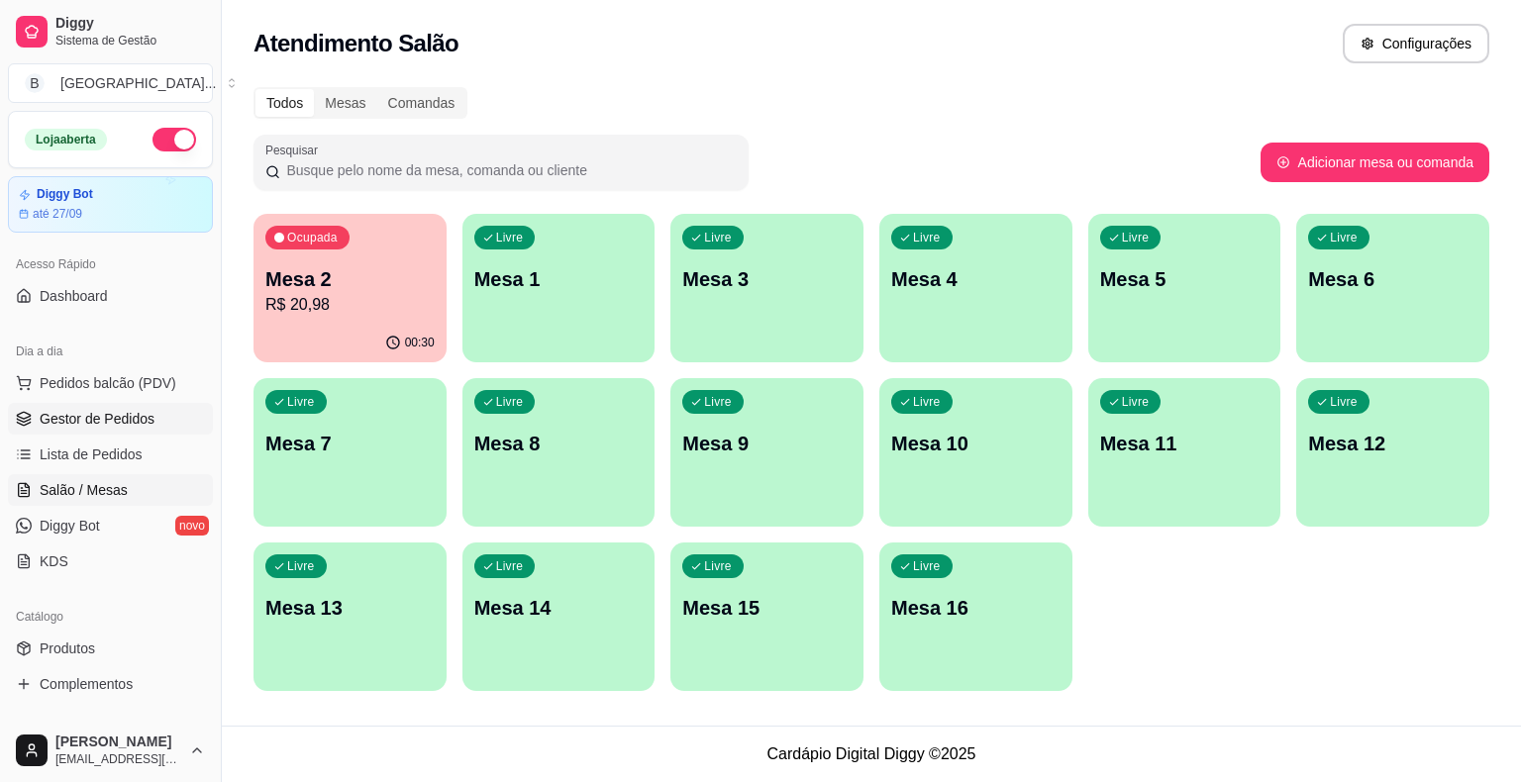
click at [111, 409] on span "Gestor de Pedidos" at bounding box center [97, 419] width 115 height 20
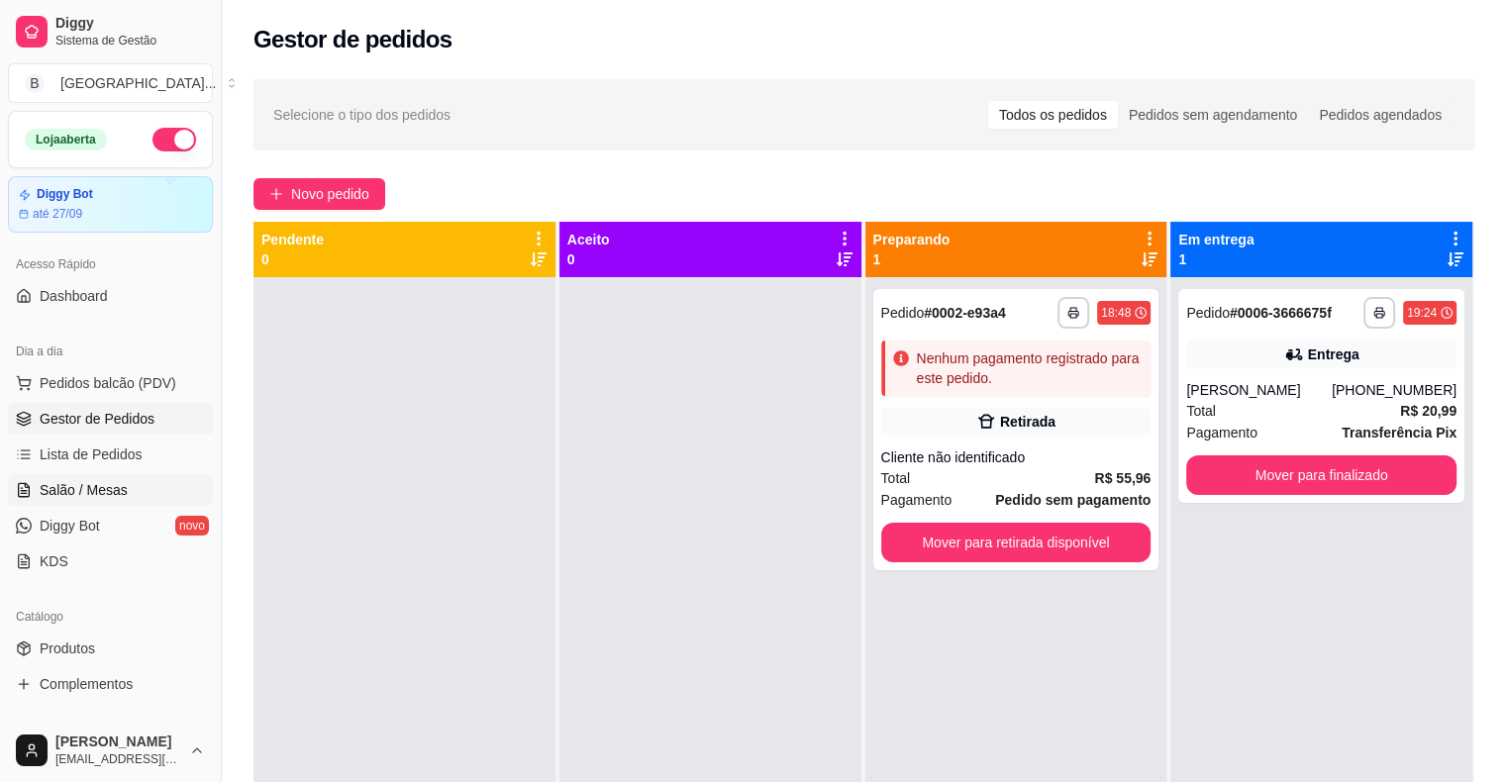
click at [87, 480] on span "Salão / Mesas" at bounding box center [84, 490] width 88 height 20
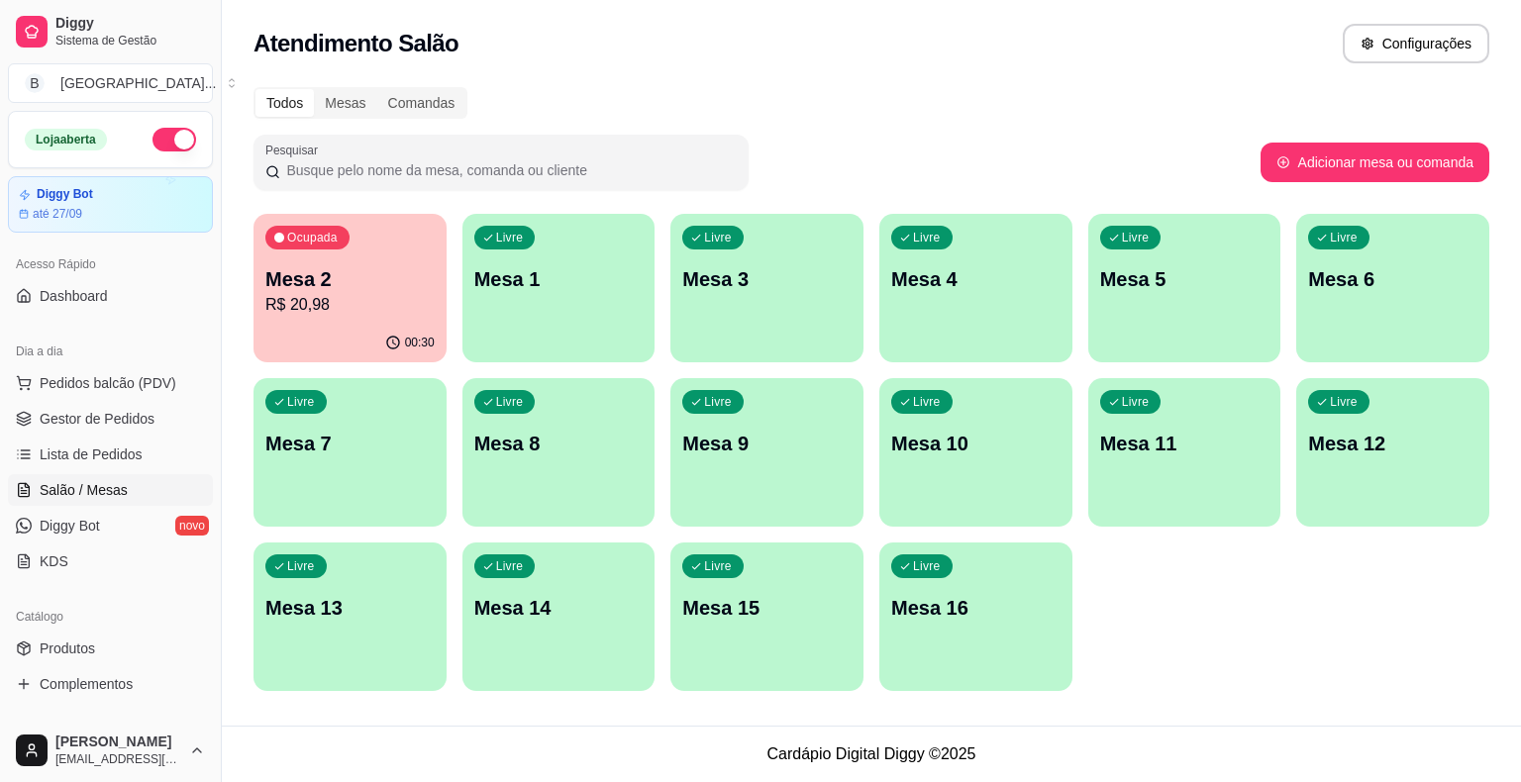
click at [323, 254] on div "Ocupada Mesa 2 R$ 20,98" at bounding box center [350, 269] width 193 height 110
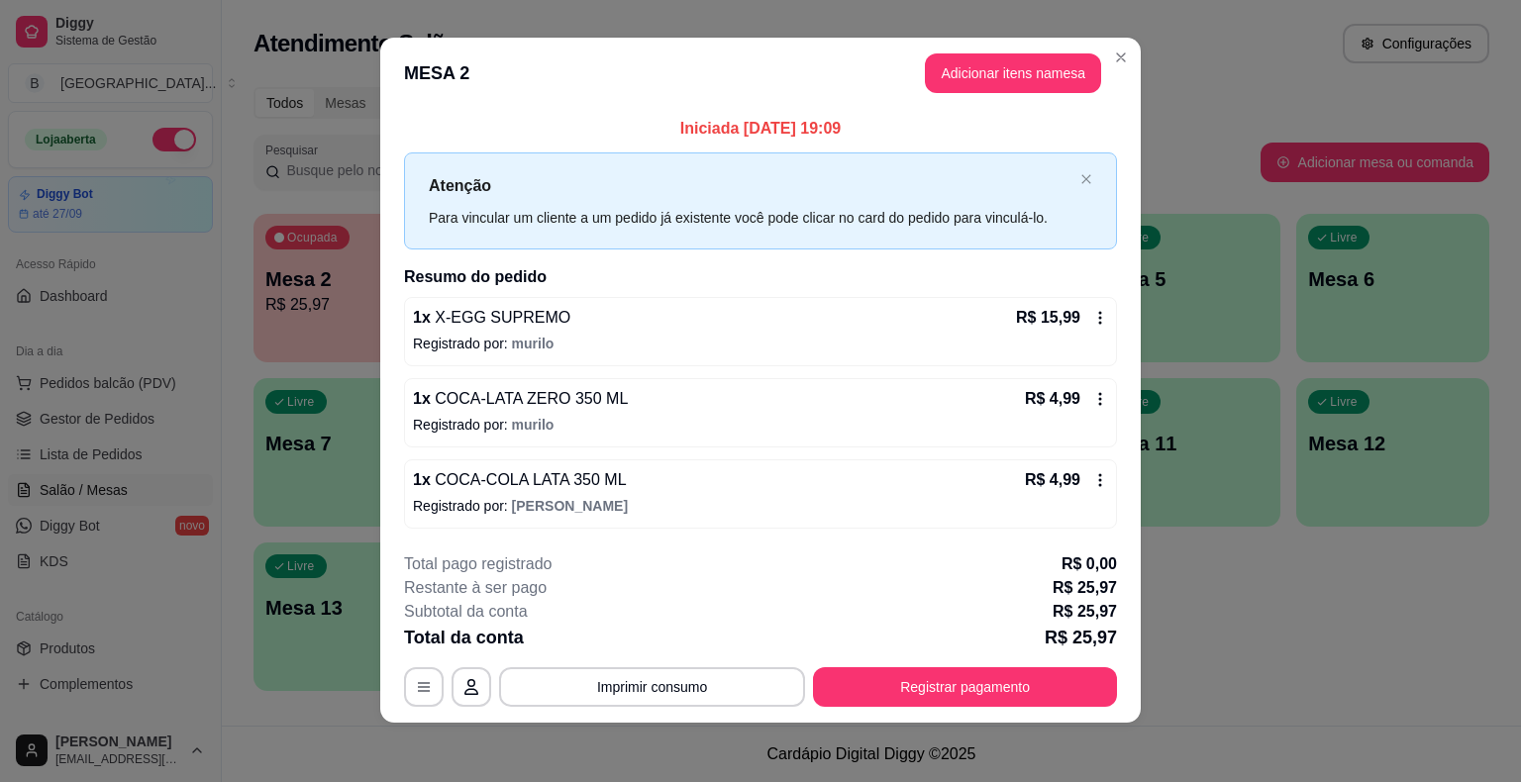
scroll to position [13, 0]
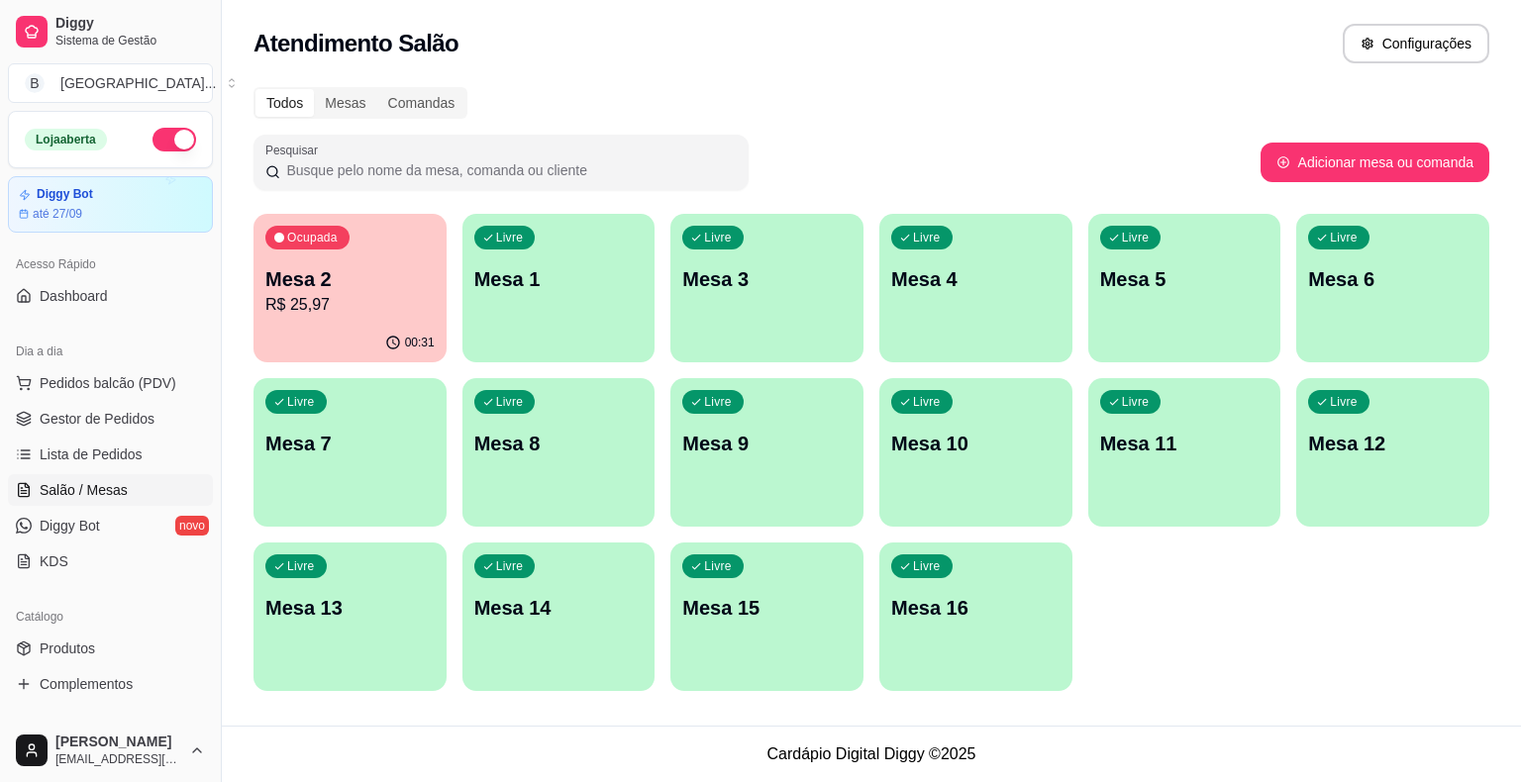
drag, startPoint x: 0, startPoint y: 343, endPoint x: 6, endPoint y: 358, distance: 16.9
click at [0, 343] on div "Dia a dia Pedidos balcão (PDV) Gestor de Pedidos Lista de Pedidos Salão / Mesas…" at bounding box center [110, 456] width 221 height 257
click at [5, 357] on div "Dia a dia Pedidos balcão (PDV) Gestor de Pedidos Lista de Pedidos Salão / Mesas…" at bounding box center [110, 456] width 221 height 257
click at [36, 410] on link "Gestor de Pedidos" at bounding box center [110, 419] width 205 height 32
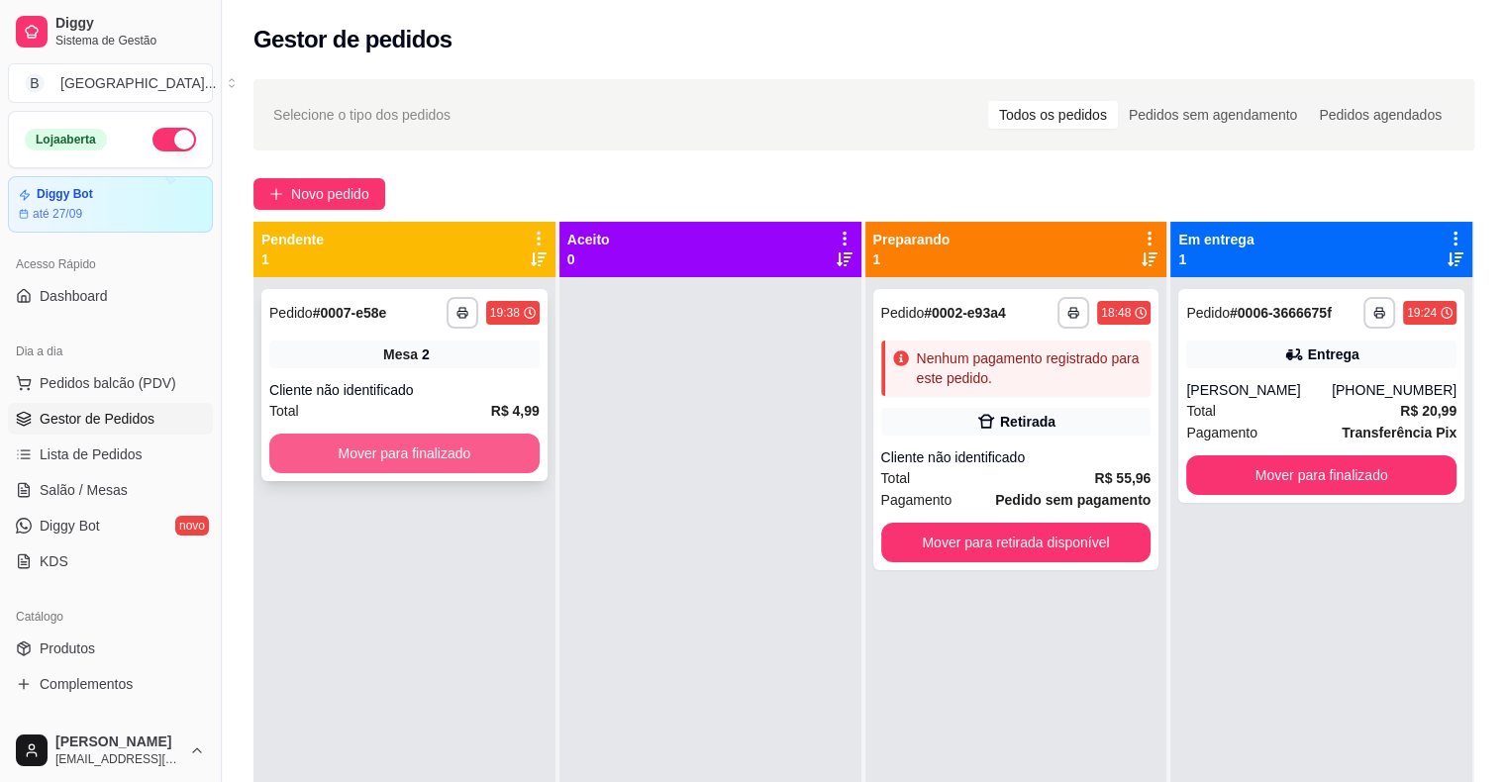
click at [509, 467] on button "Mover para finalizado" at bounding box center [404, 454] width 270 height 40
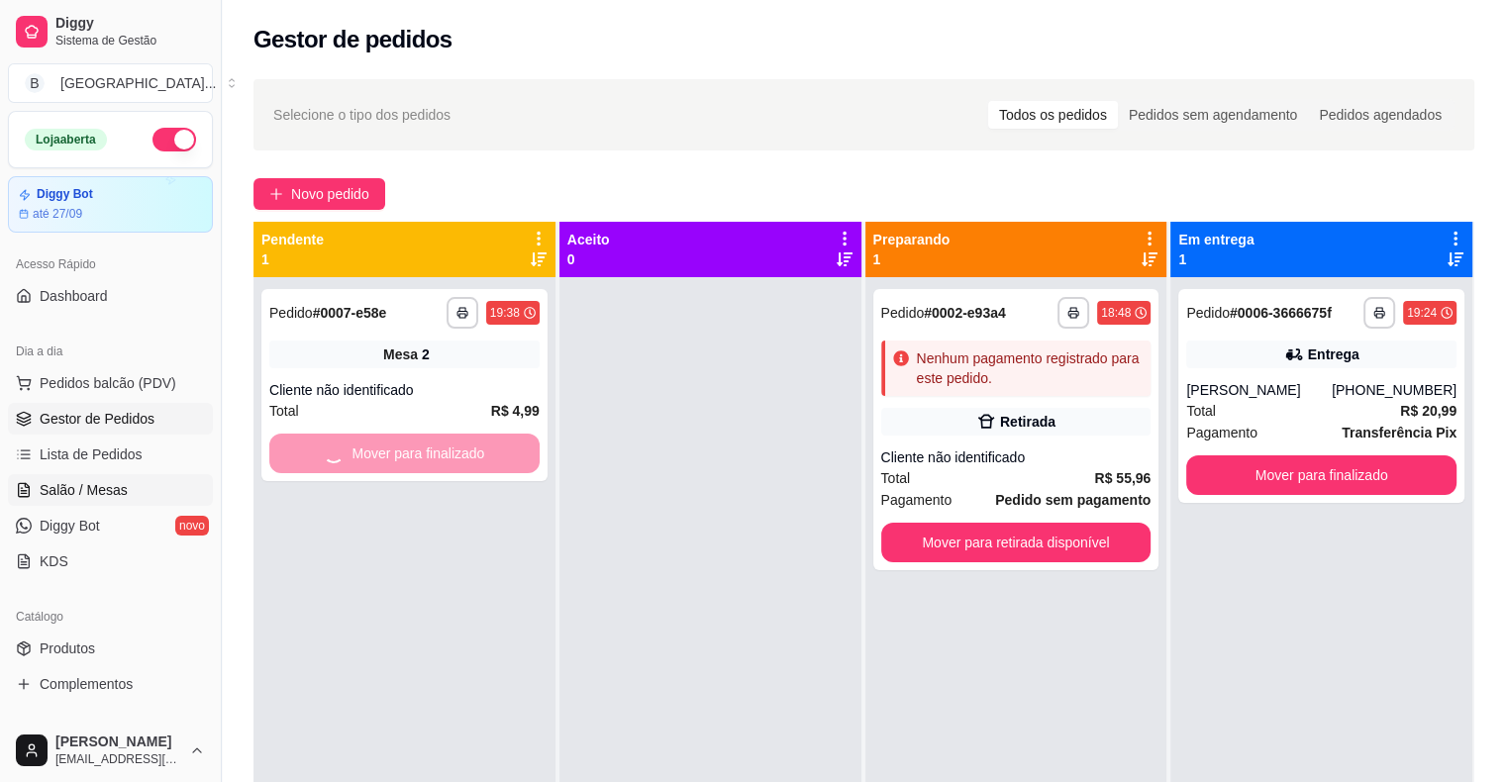
click at [65, 474] on link "Salão / Mesas" at bounding box center [110, 490] width 205 height 32
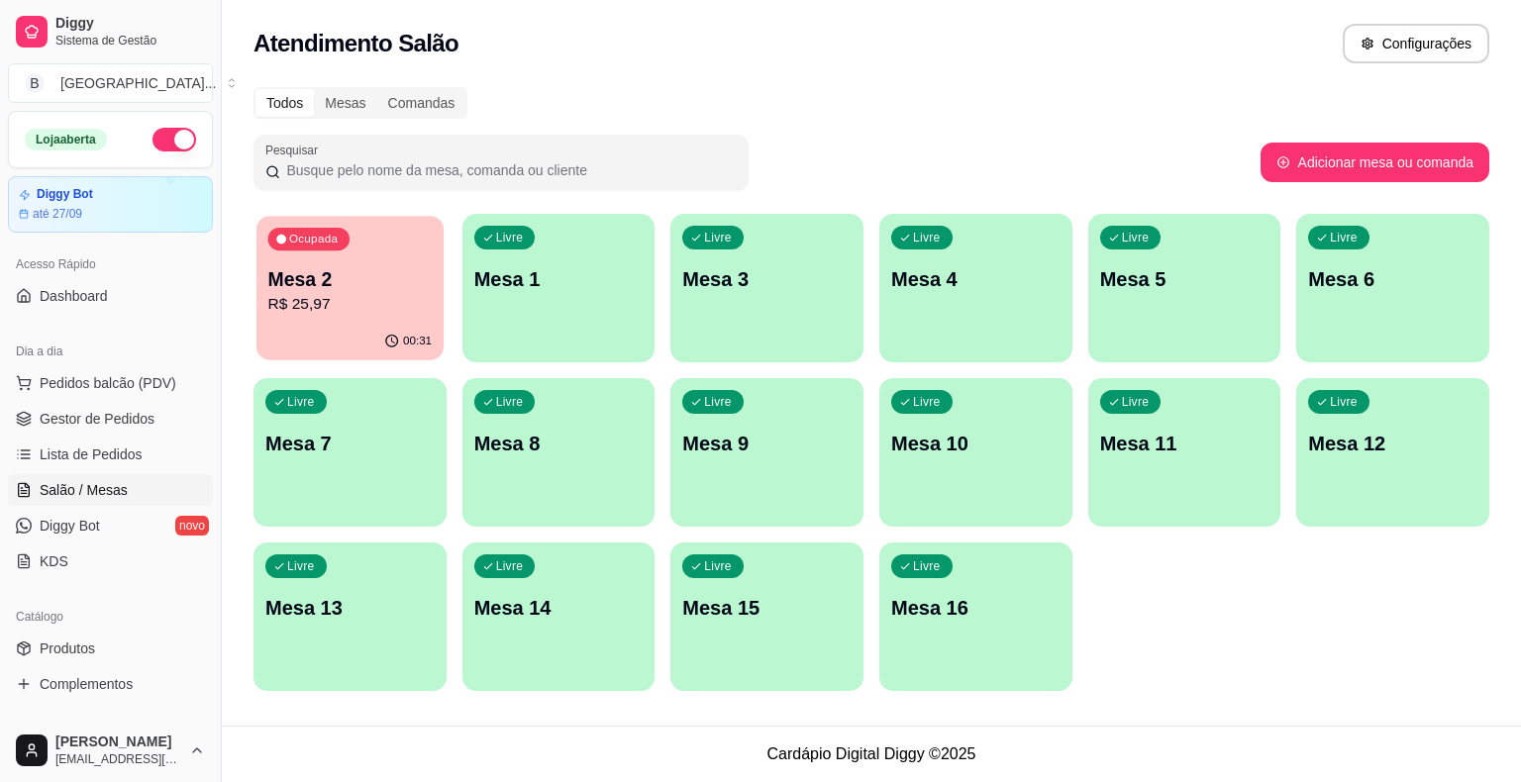
click at [382, 305] on p "R$ 25,97" at bounding box center [350, 304] width 164 height 23
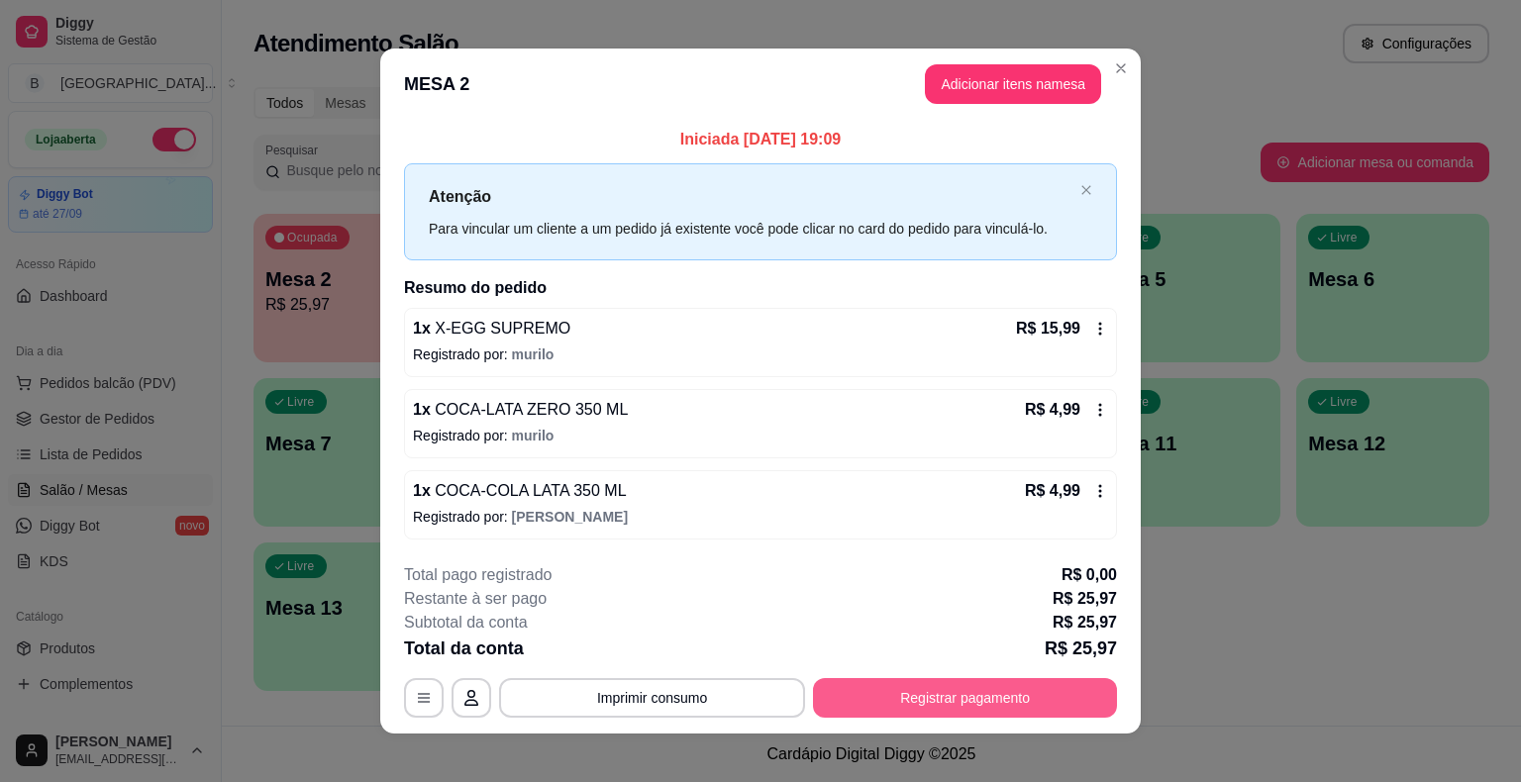
click at [951, 690] on button "Registrar pagamento" at bounding box center [965, 698] width 304 height 40
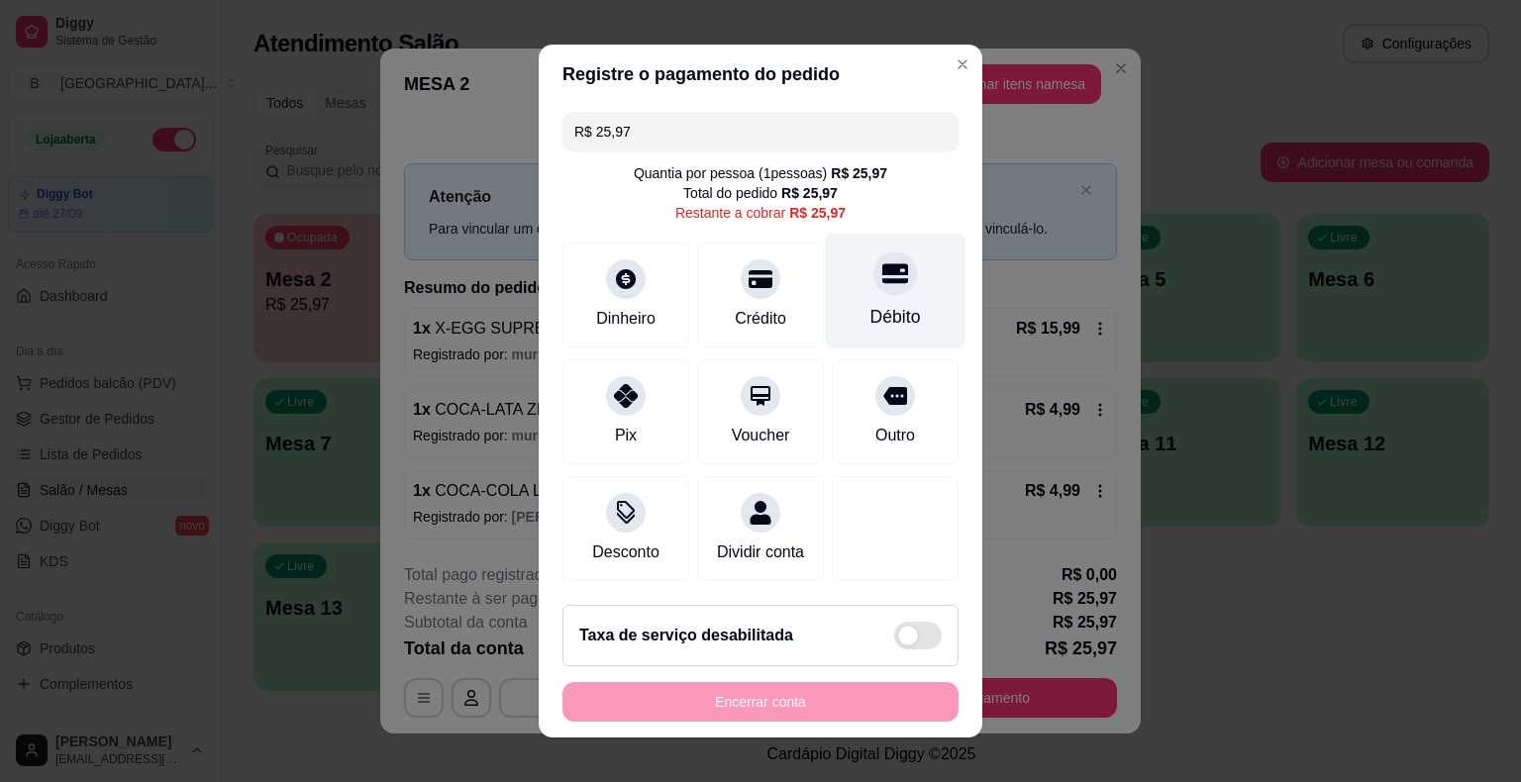
click at [888, 289] on div at bounding box center [895, 274] width 44 height 44
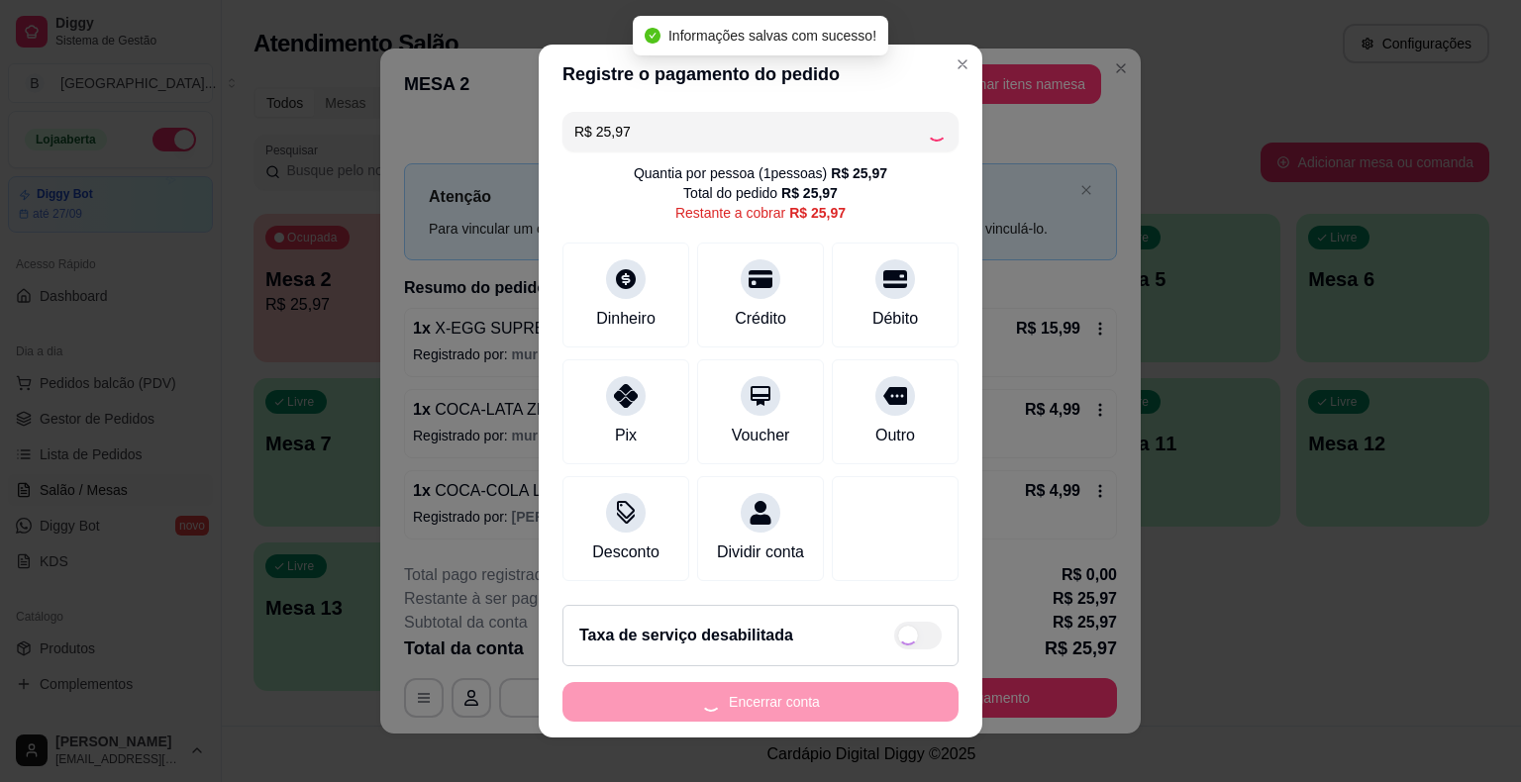
type input "R$ 0,00"
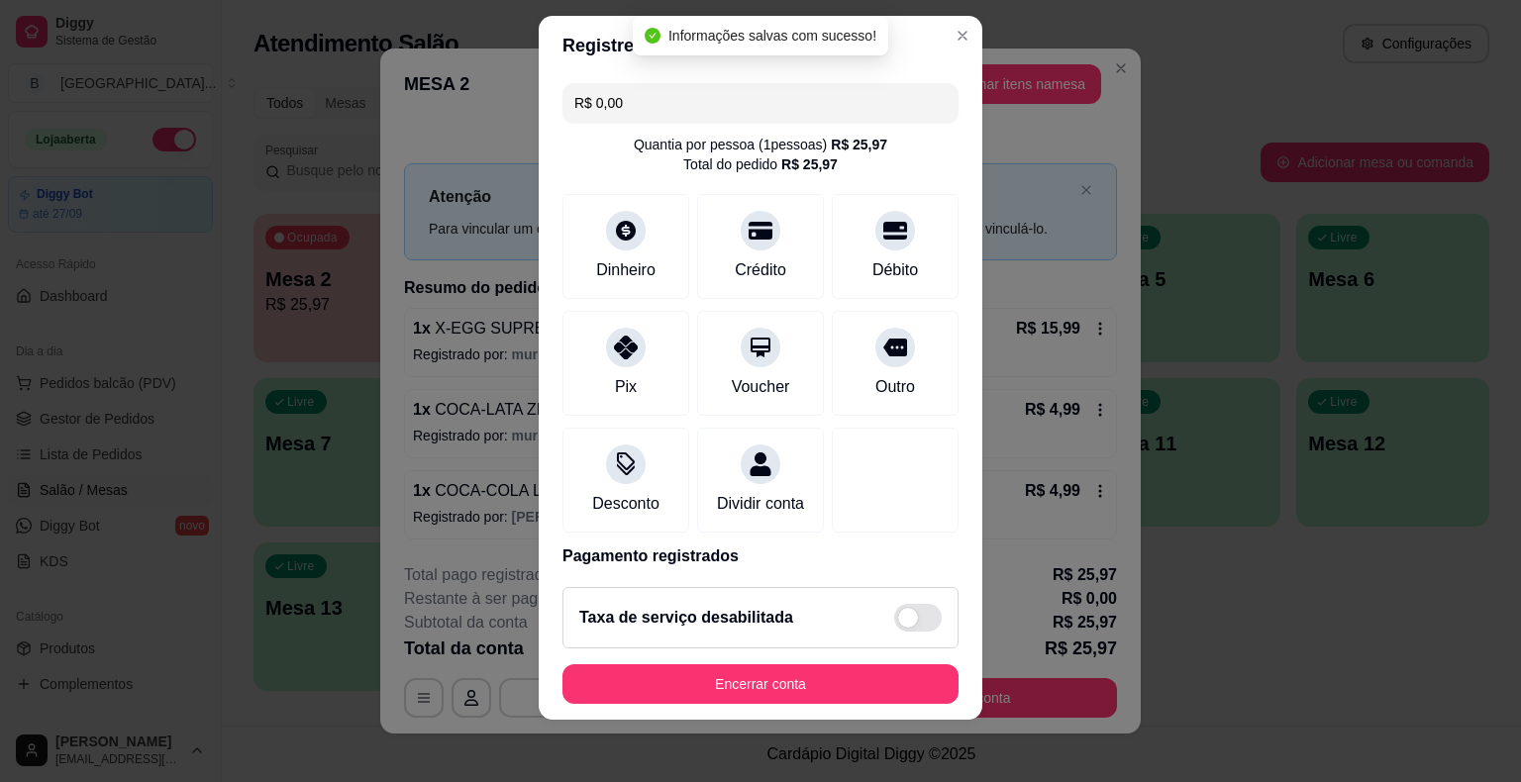
scroll to position [93, 0]
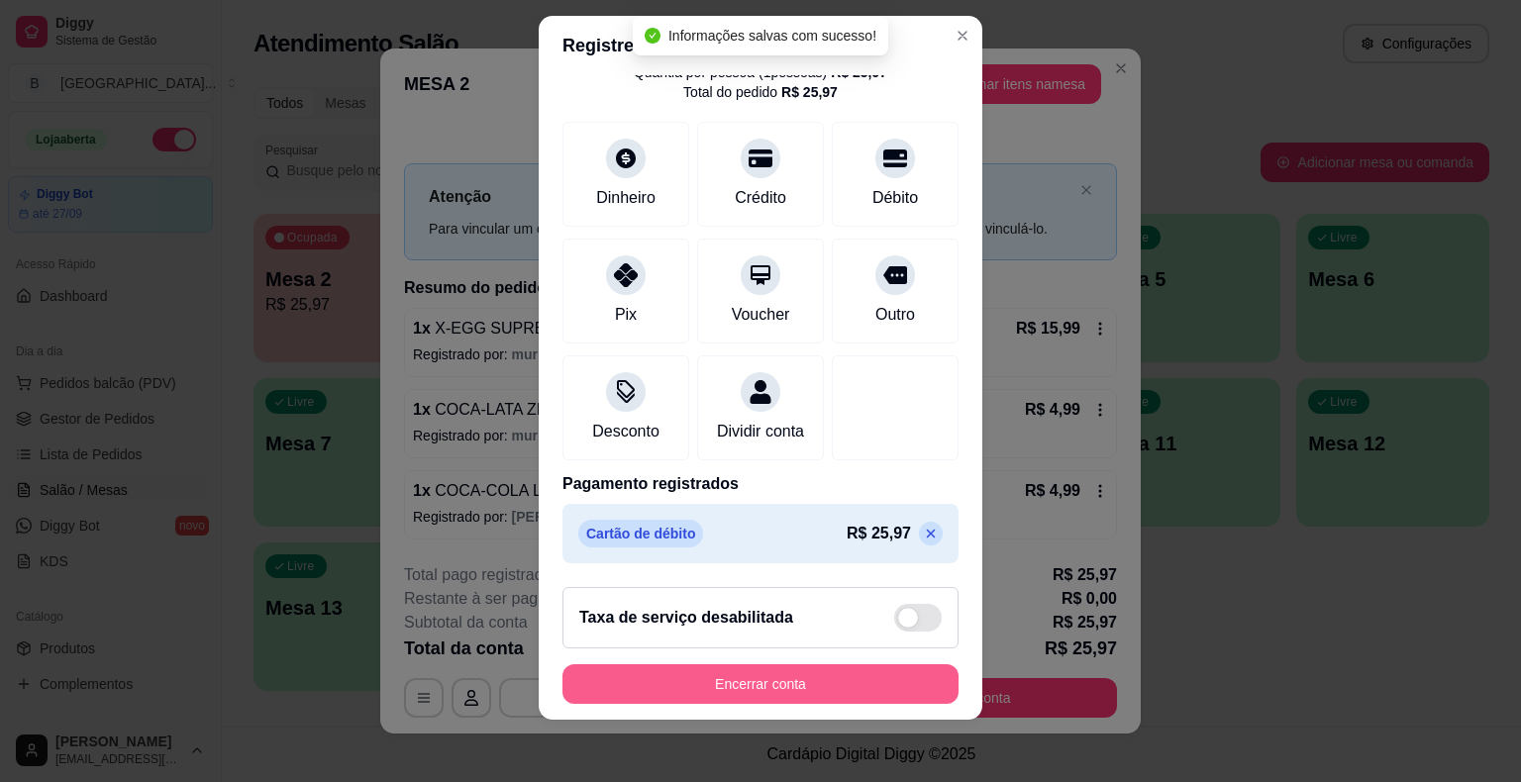
click at [722, 675] on button "Encerrar conta" at bounding box center [760, 684] width 396 height 40
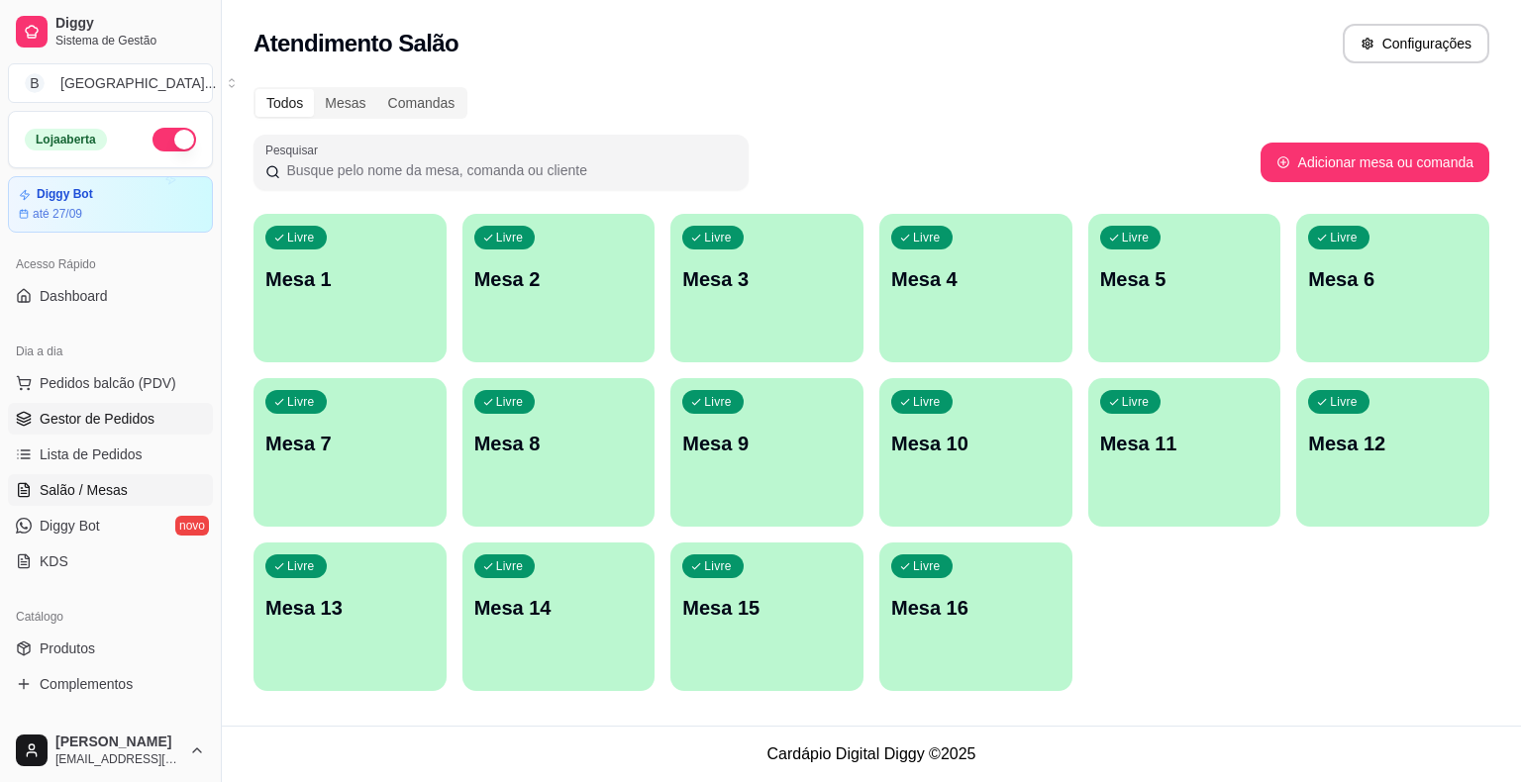
click at [114, 417] on span "Gestor de Pedidos" at bounding box center [97, 419] width 115 height 20
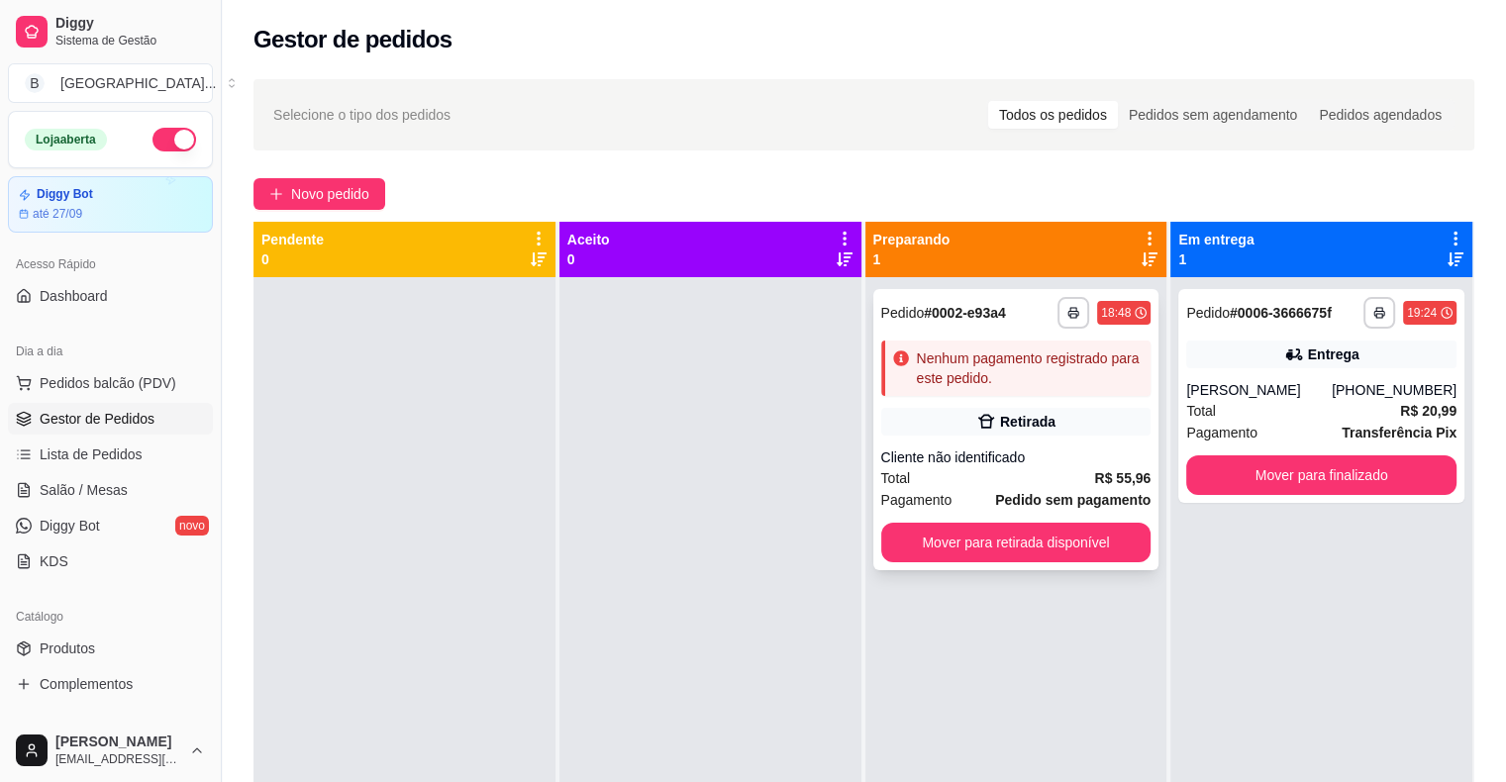
click at [1100, 474] on strong "R$ 55,96" at bounding box center [1122, 478] width 56 height 16
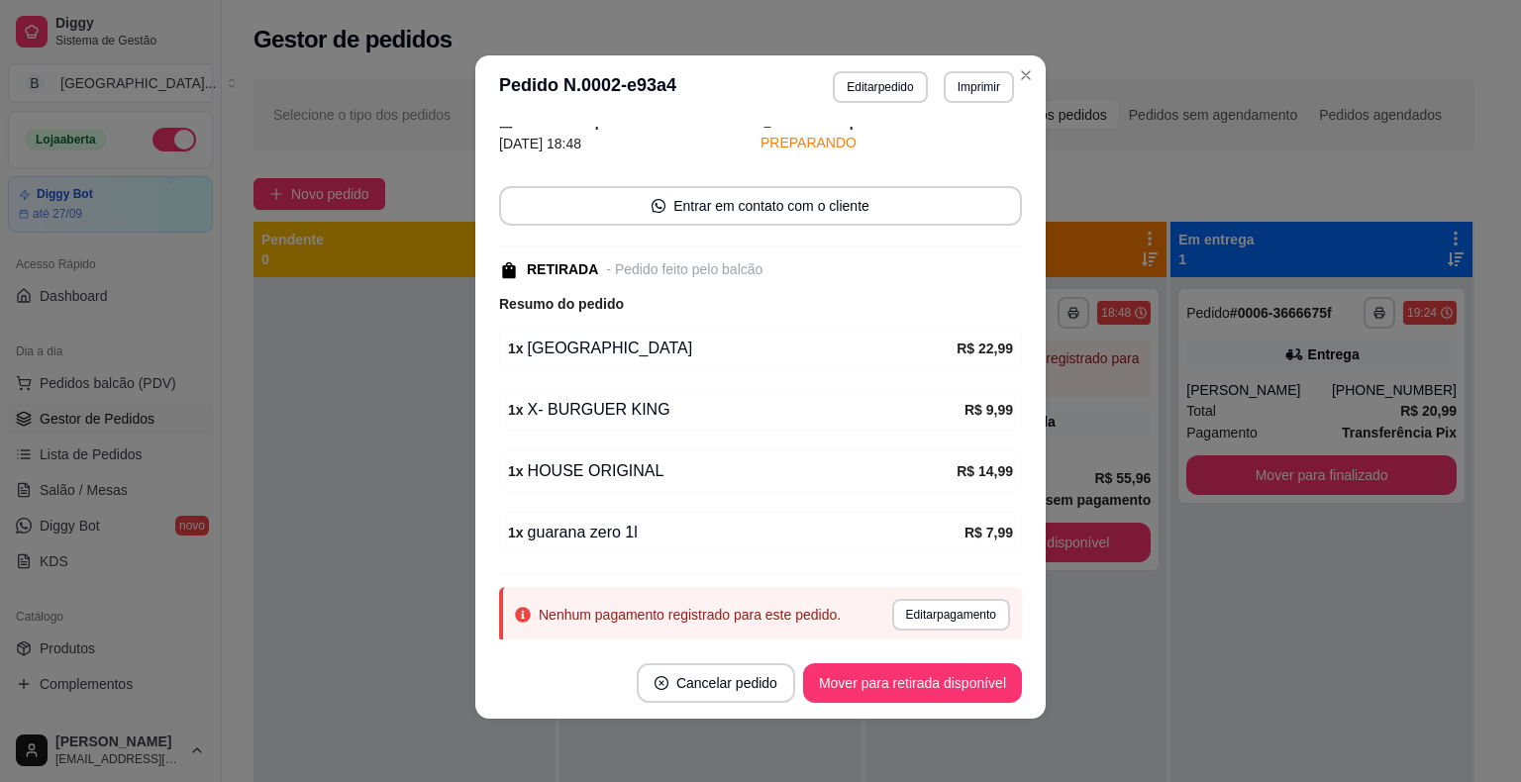
scroll to position [179, 0]
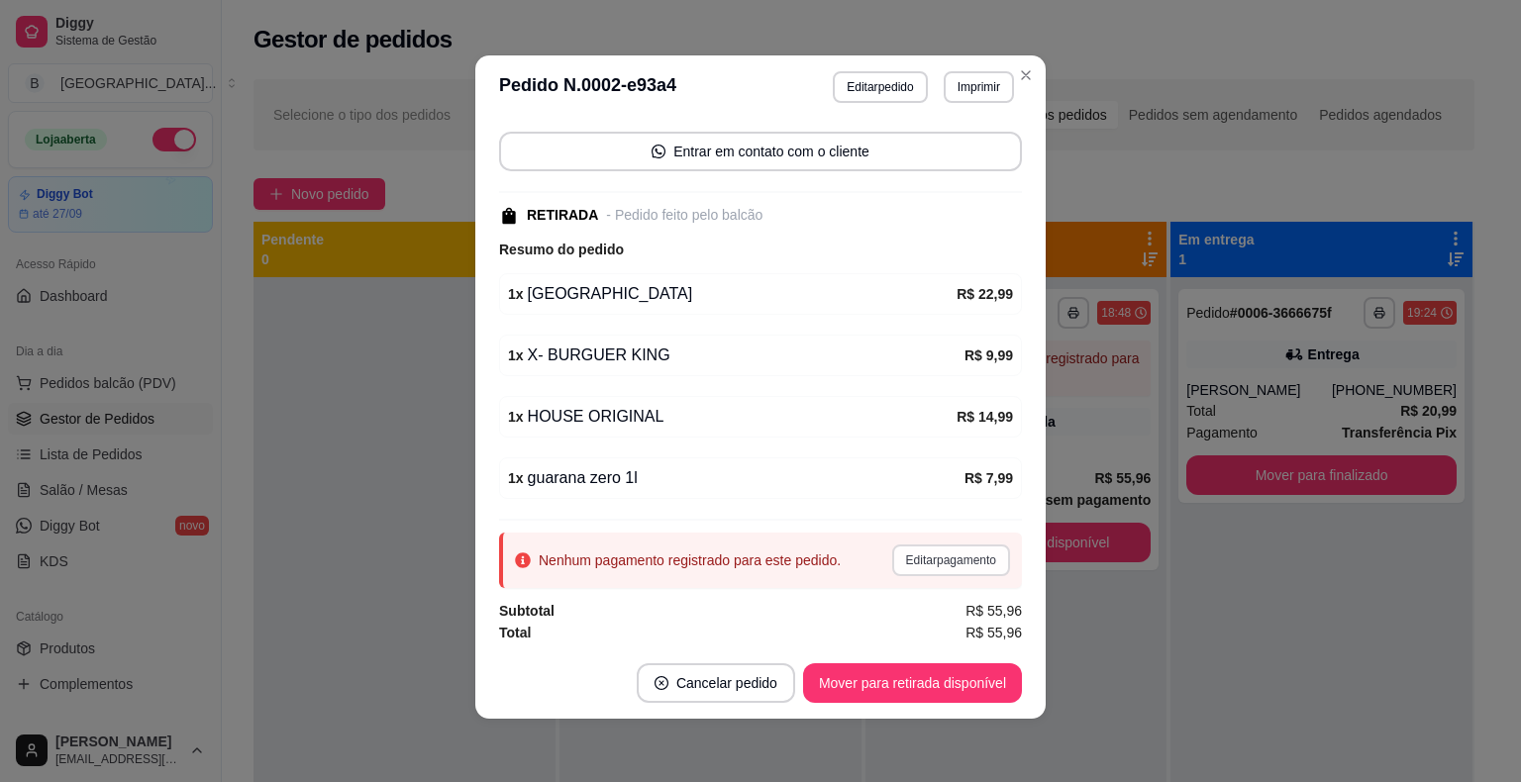
click at [935, 550] on button "Editar pagamento" at bounding box center [951, 561] width 118 height 32
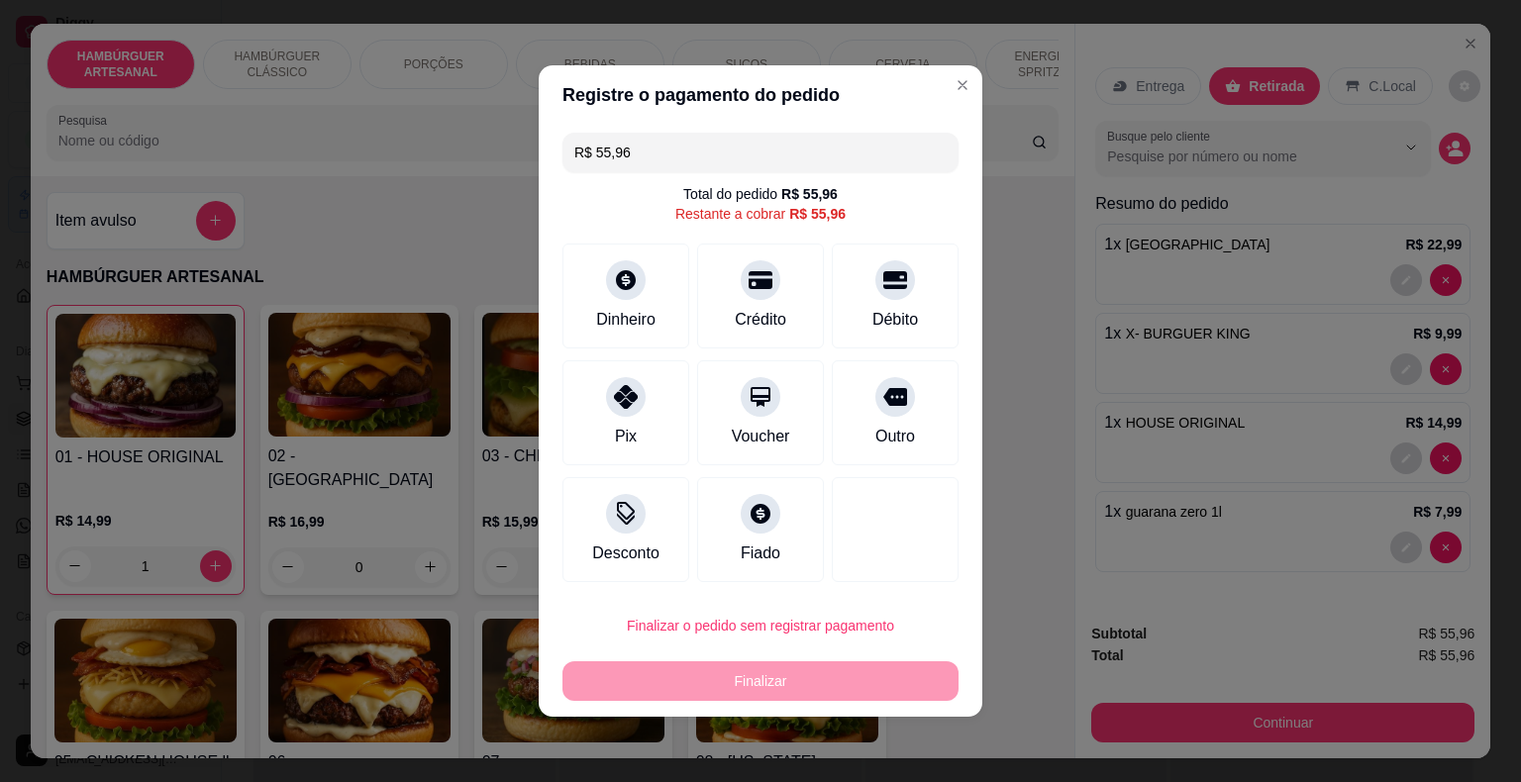
click at [1330, 716] on button "Continuar" at bounding box center [1282, 723] width 383 height 40
click at [788, 323] on div "Crédito" at bounding box center [761, 293] width 140 height 116
type input "R$ 0,00"
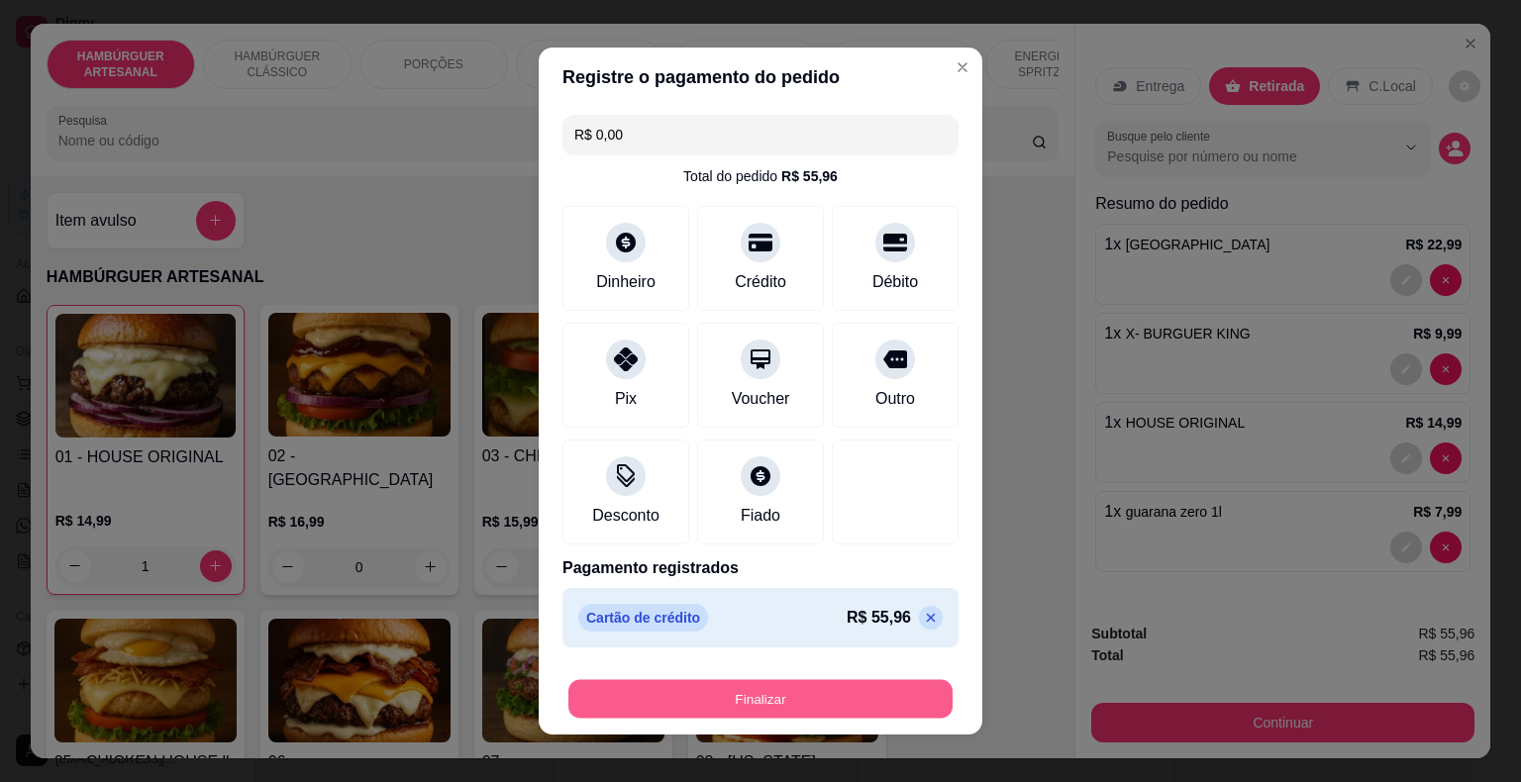
click at [864, 701] on button "Finalizar" at bounding box center [760, 699] width 384 height 39
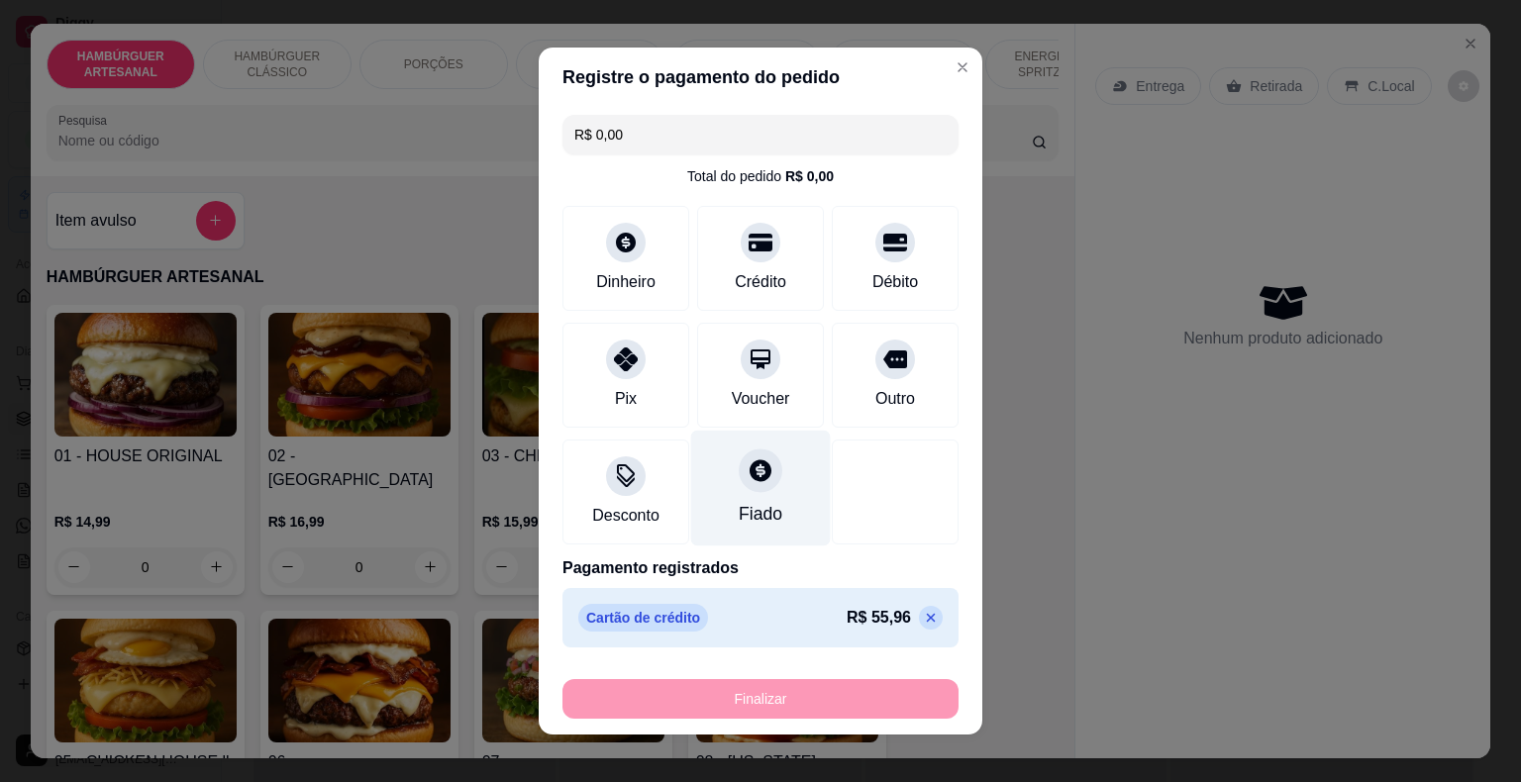
type input "0"
type input "-R$ 55,96"
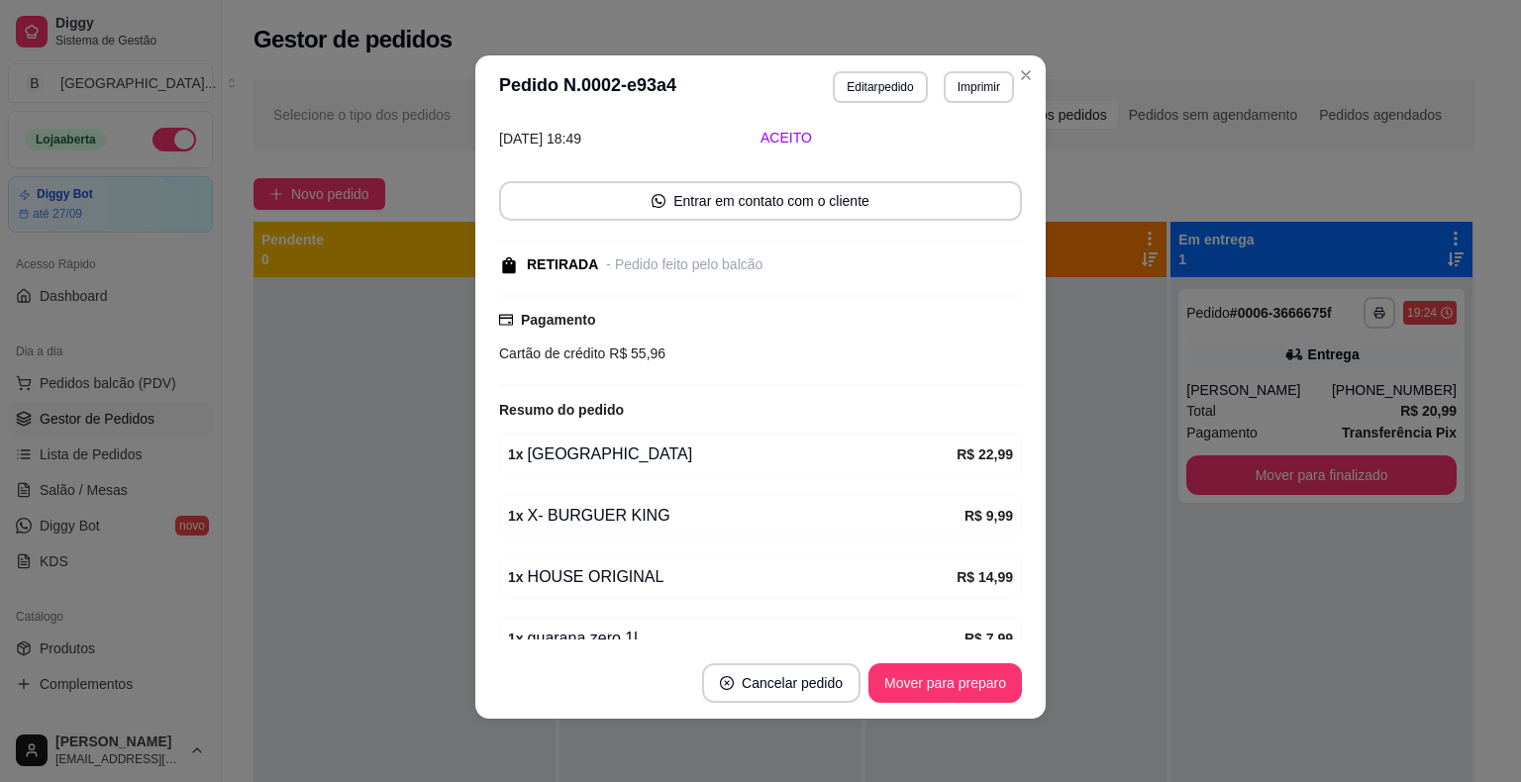
scroll to position [222, 0]
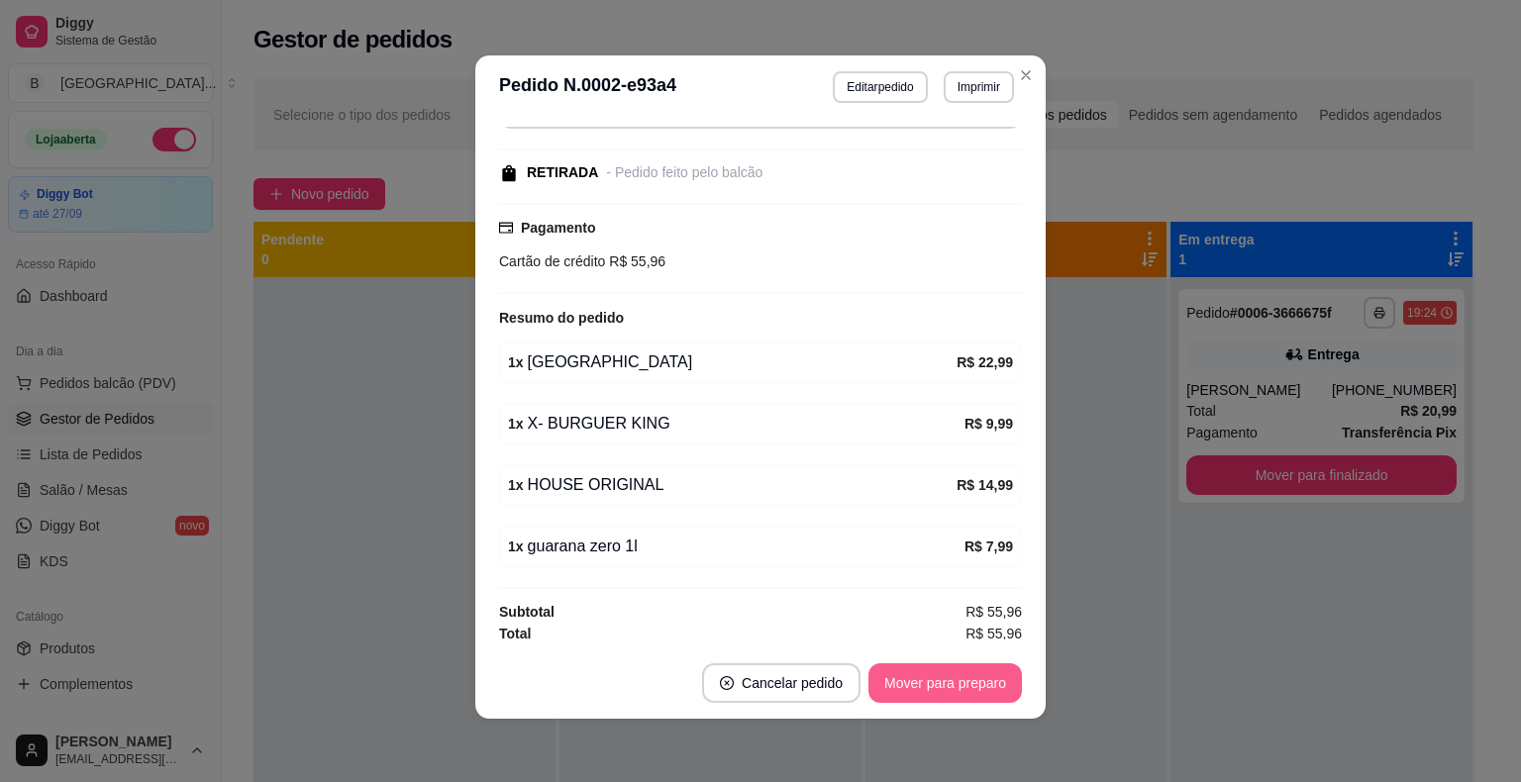
click at [965, 671] on button "Mover para preparo" at bounding box center [944, 684] width 153 height 40
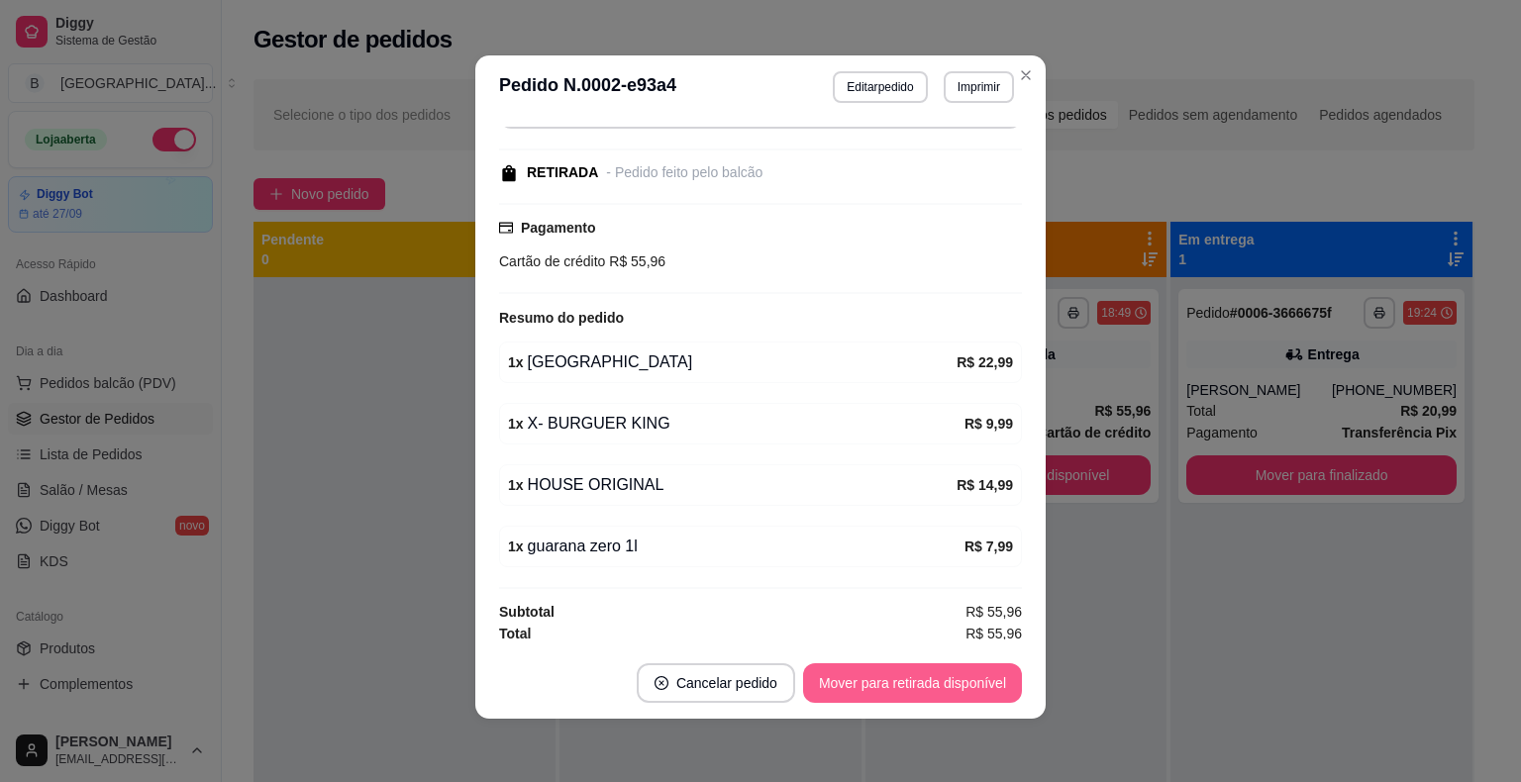
click at [987, 690] on button "Mover para retirada disponível" at bounding box center [912, 684] width 219 height 40
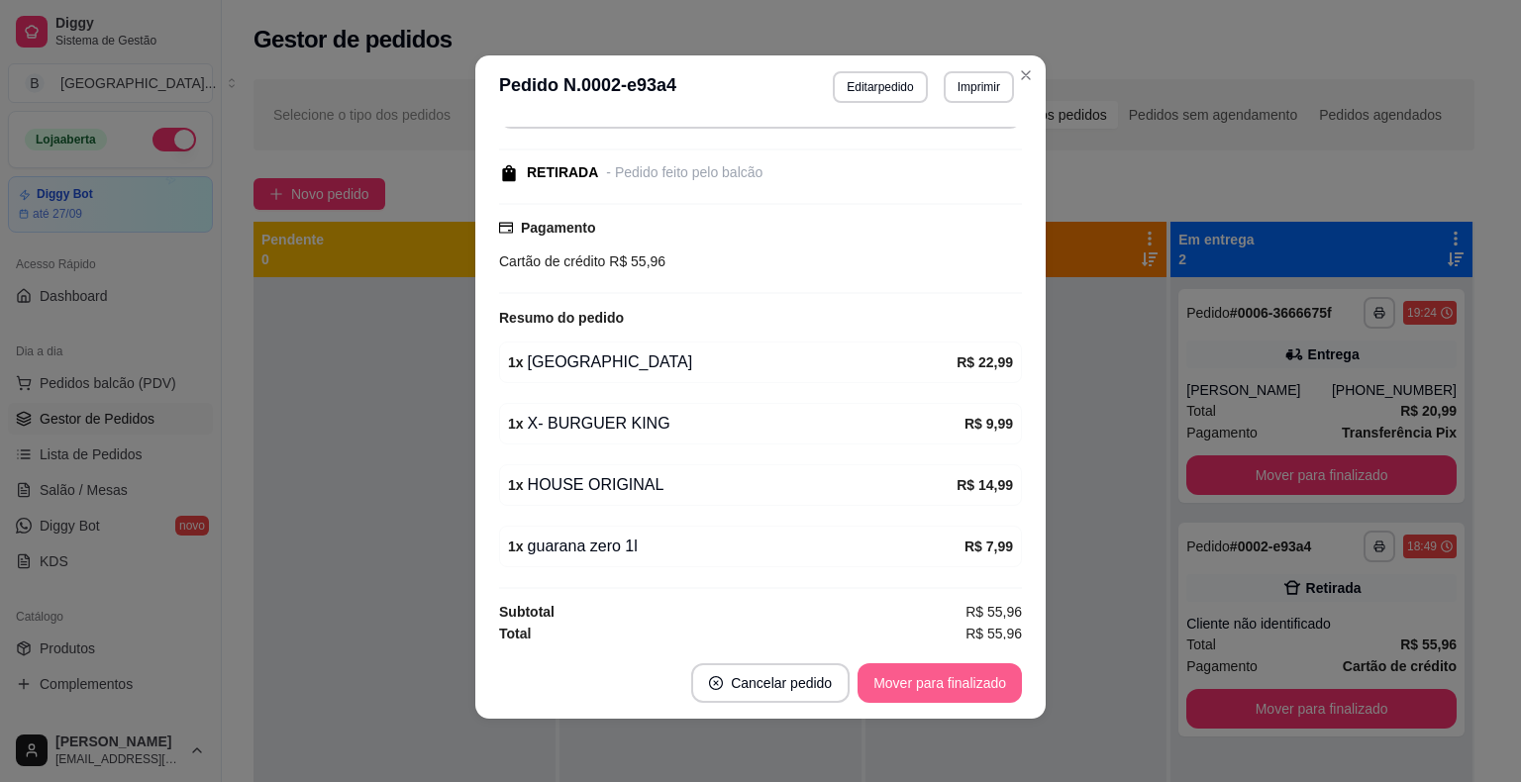
click at [970, 669] on button "Mover para finalizado" at bounding box center [940, 684] width 164 height 40
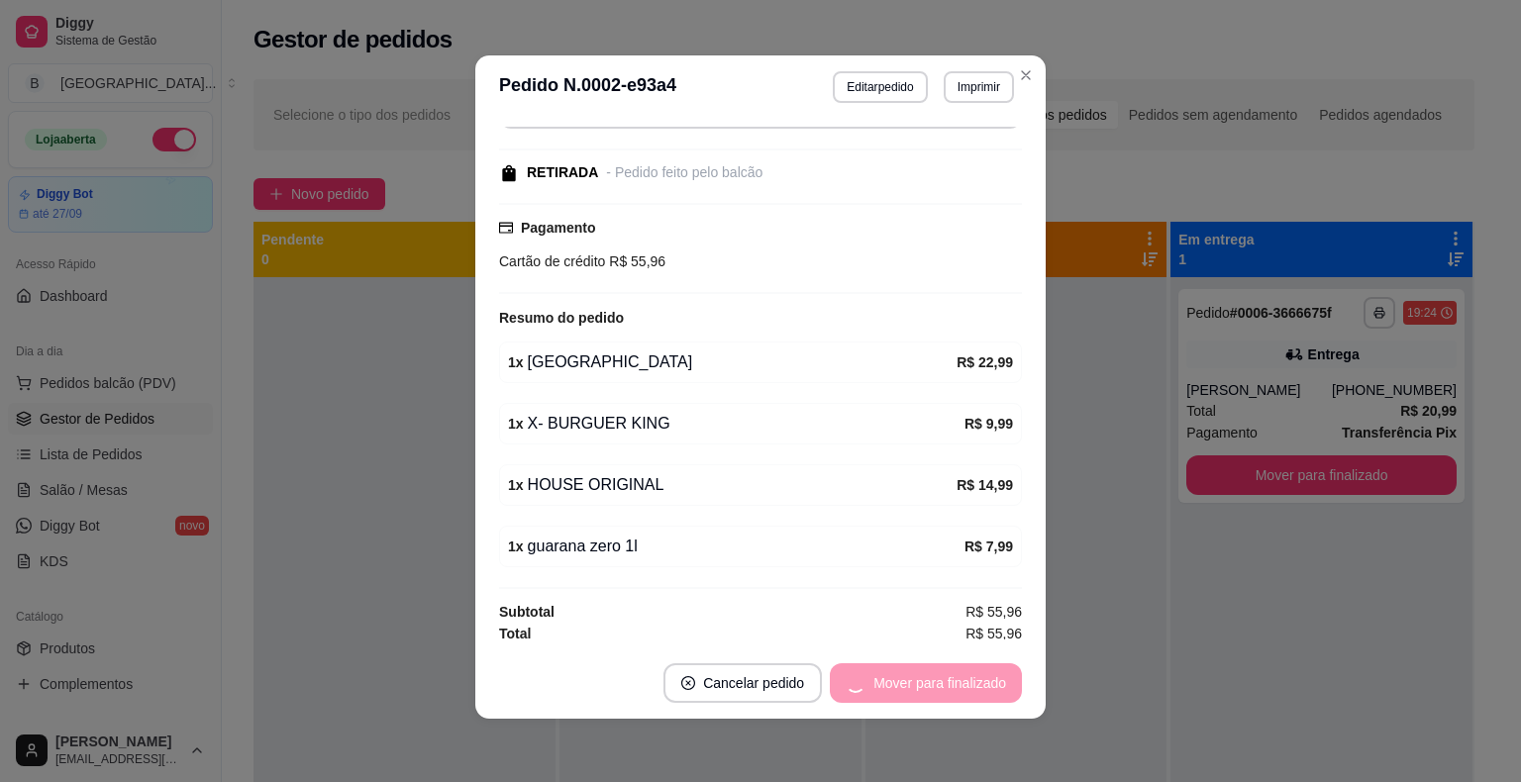
scroll to position [118, 0]
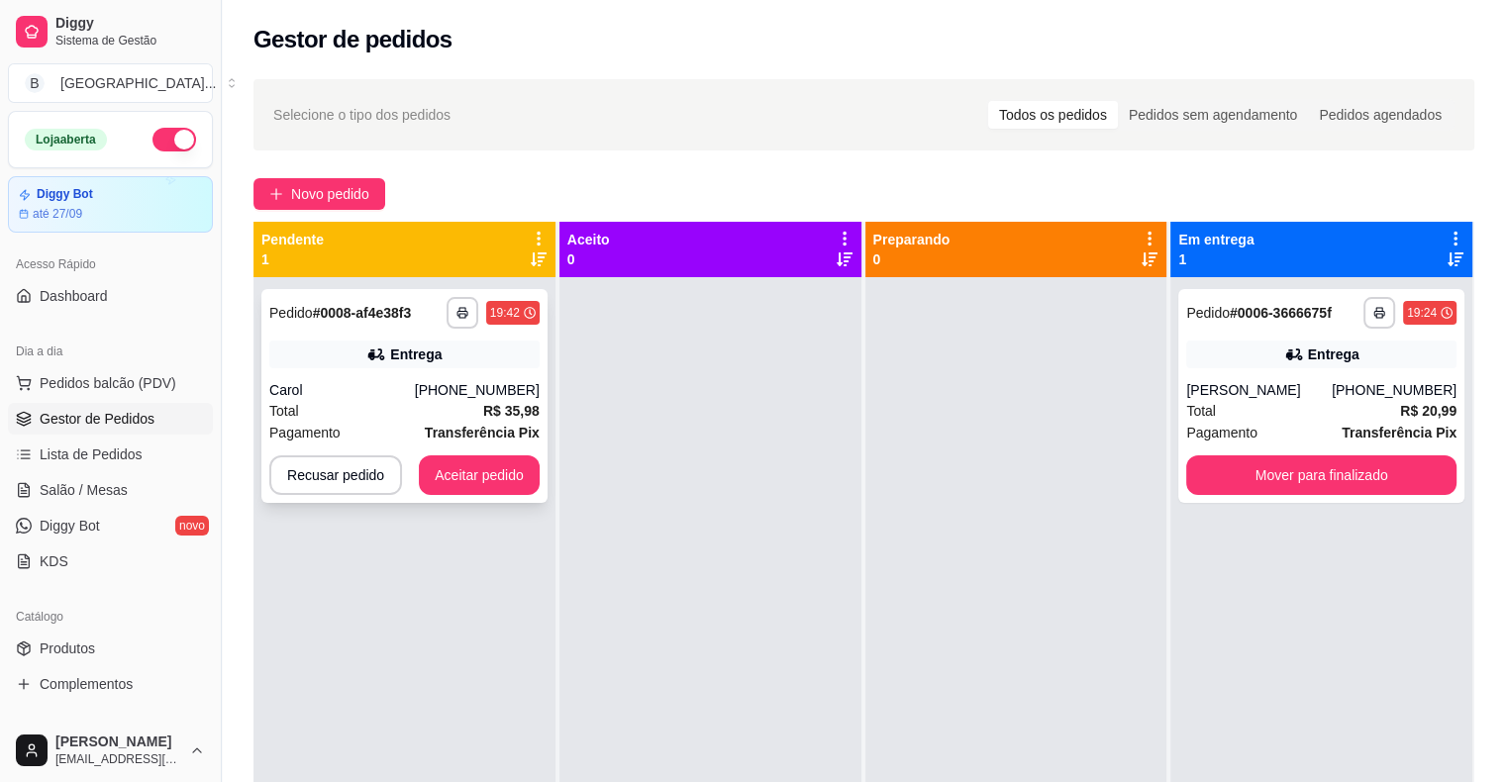
click at [437, 415] on div "Total R$ 35,98" at bounding box center [404, 411] width 270 height 22
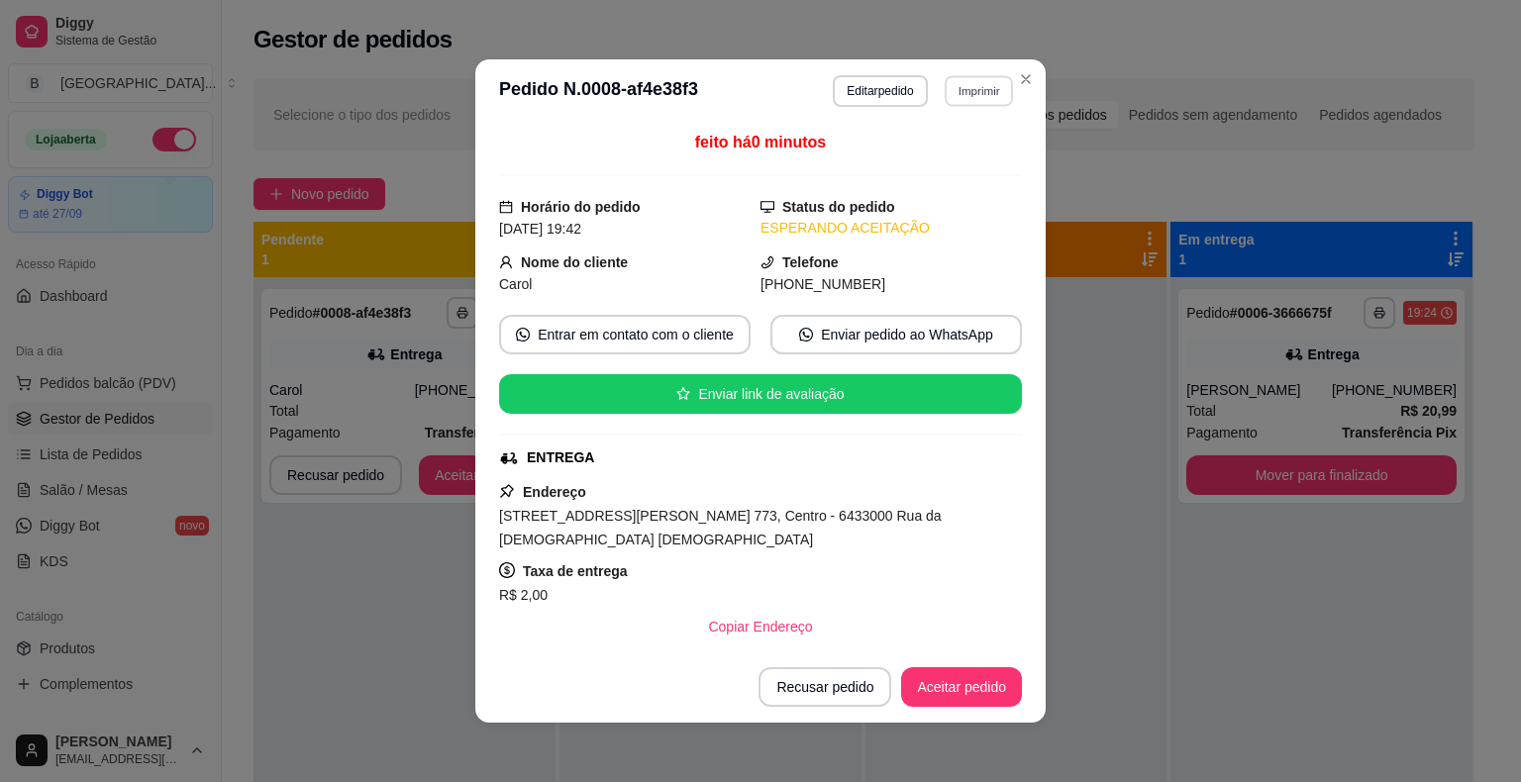
click at [979, 85] on button "Imprimir" at bounding box center [979, 90] width 68 height 31
click at [970, 163] on button "IMPRESSORA" at bounding box center [936, 160] width 139 height 31
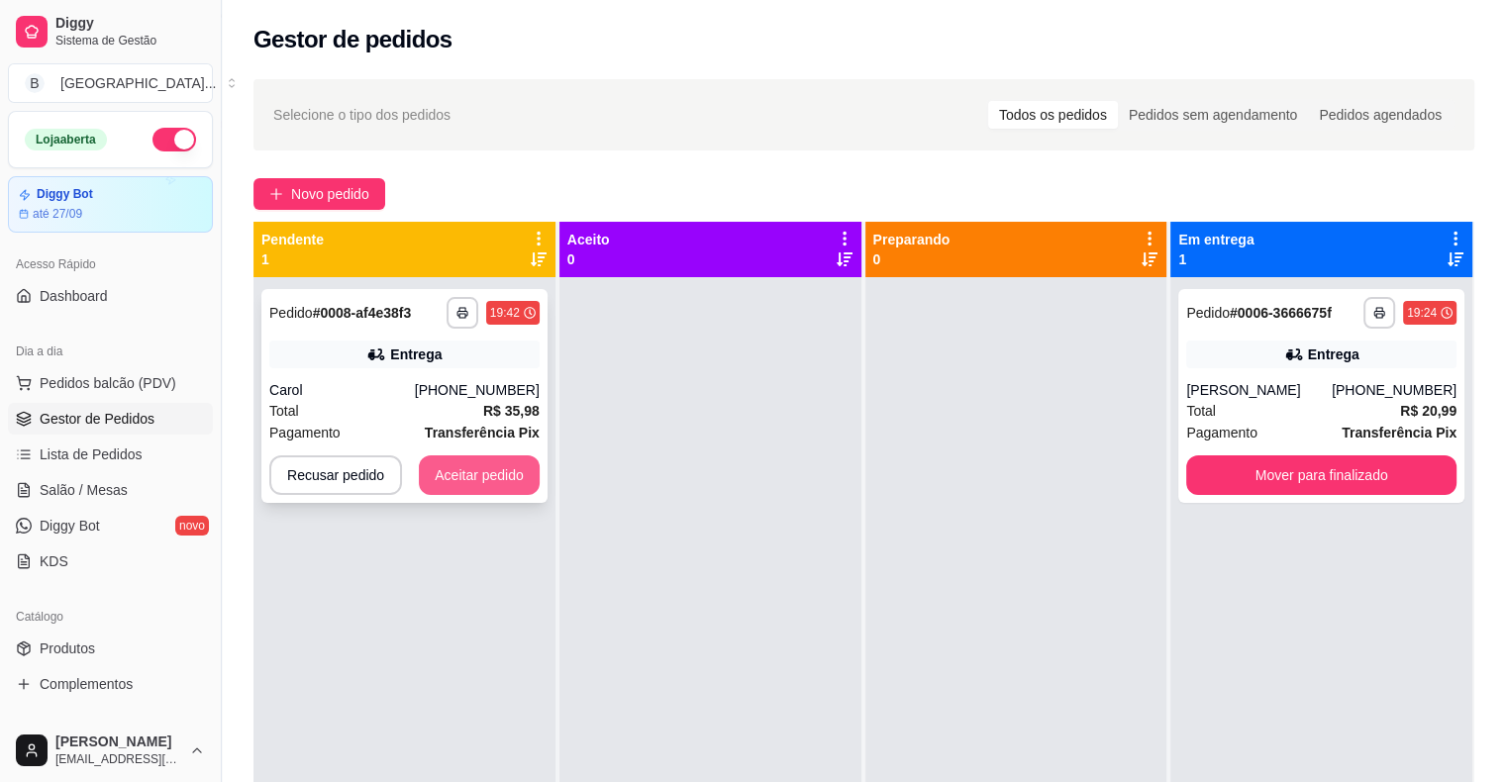
click at [455, 468] on button "Aceitar pedido" at bounding box center [479, 476] width 121 height 40
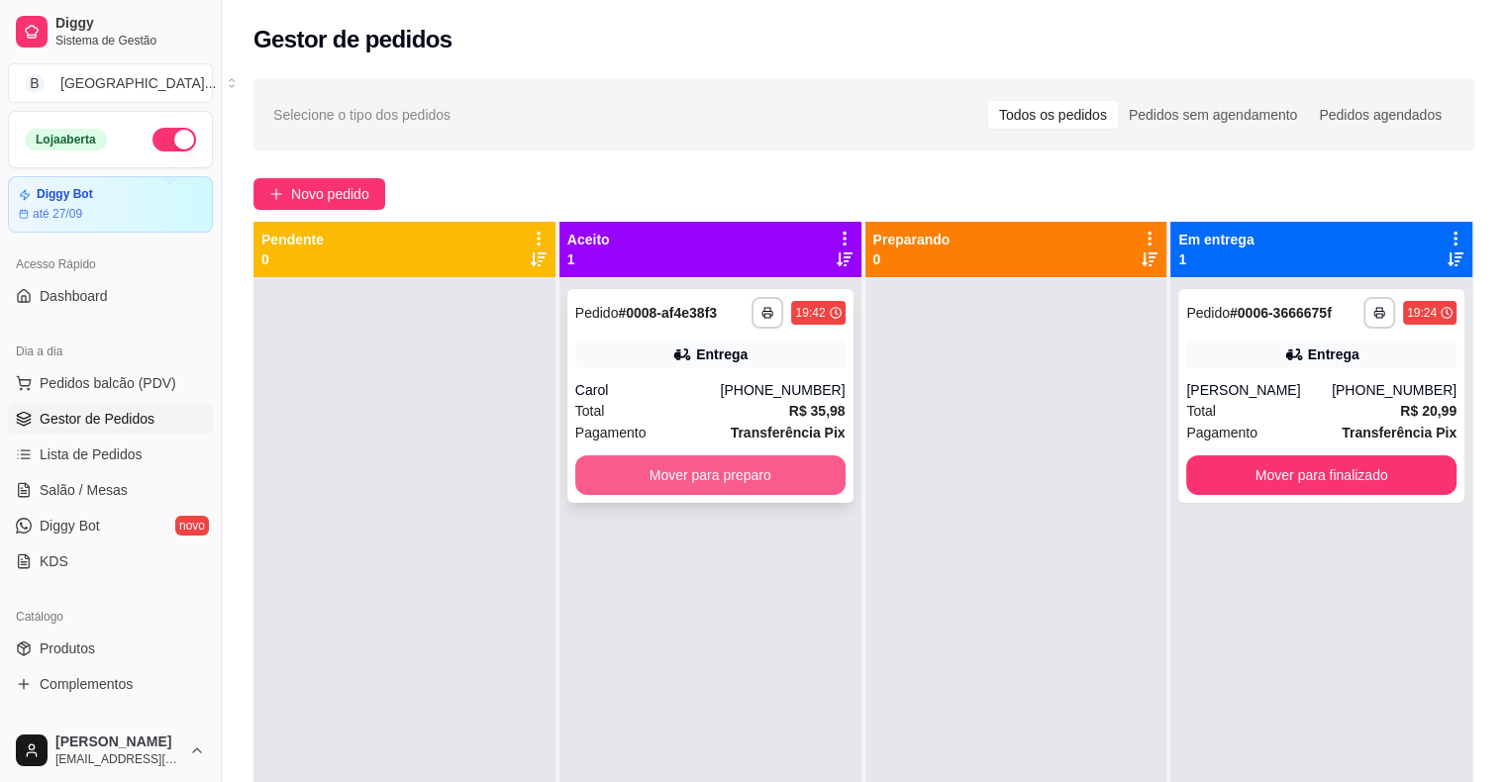
click at [741, 480] on button "Mover para preparo" at bounding box center [710, 476] width 270 height 40
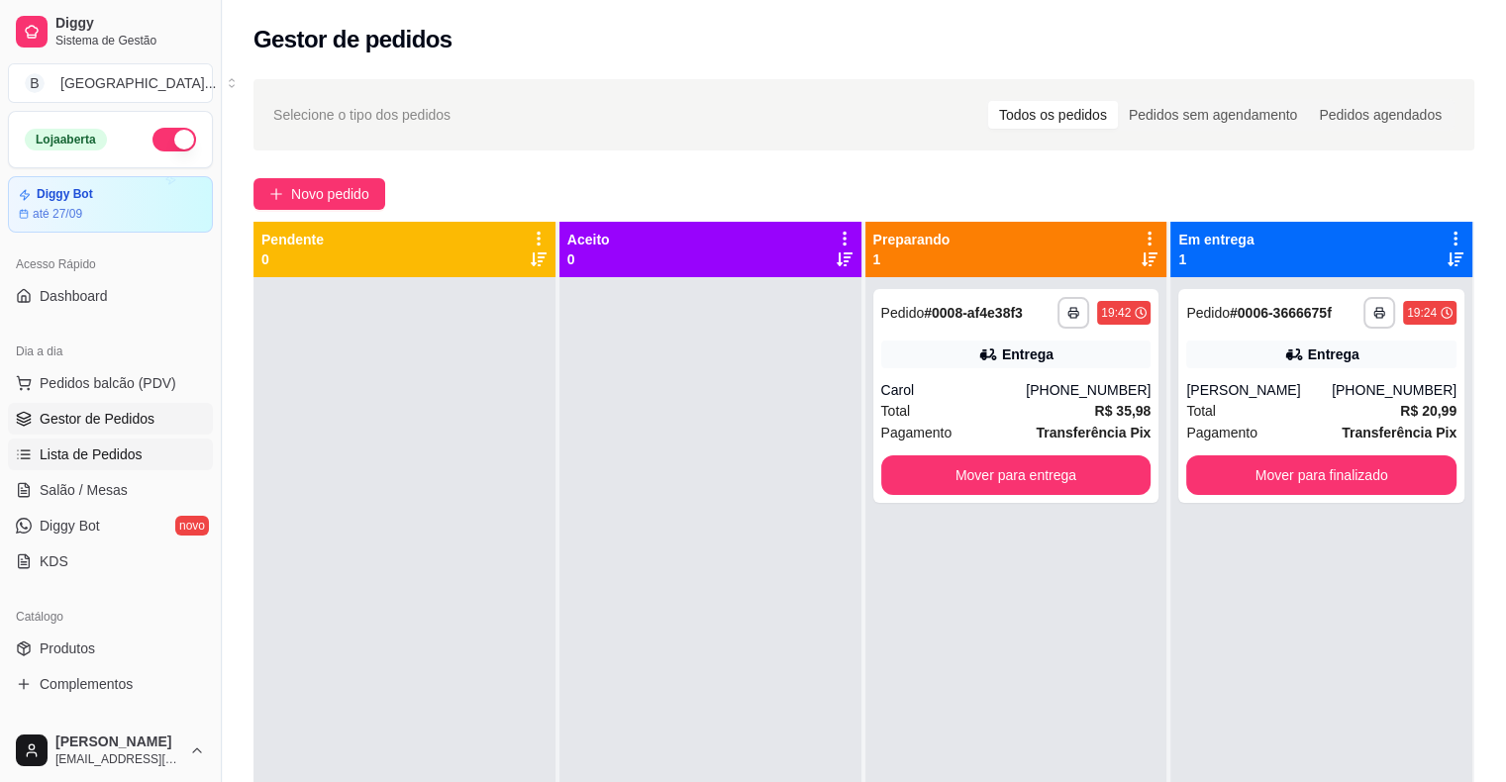
click at [91, 463] on link "Lista de Pedidos" at bounding box center [110, 455] width 205 height 32
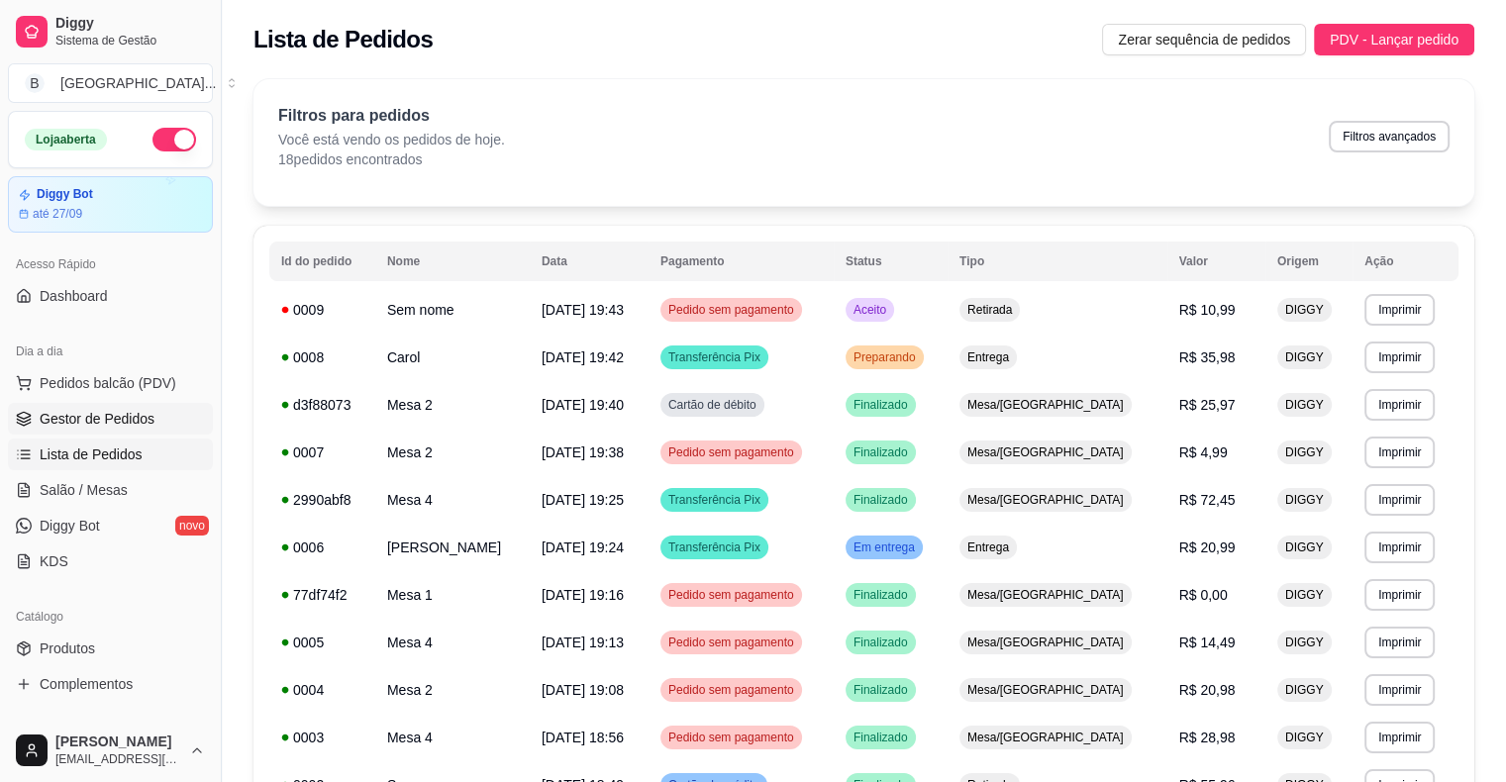
click at [114, 422] on span "Gestor de Pedidos" at bounding box center [97, 419] width 115 height 20
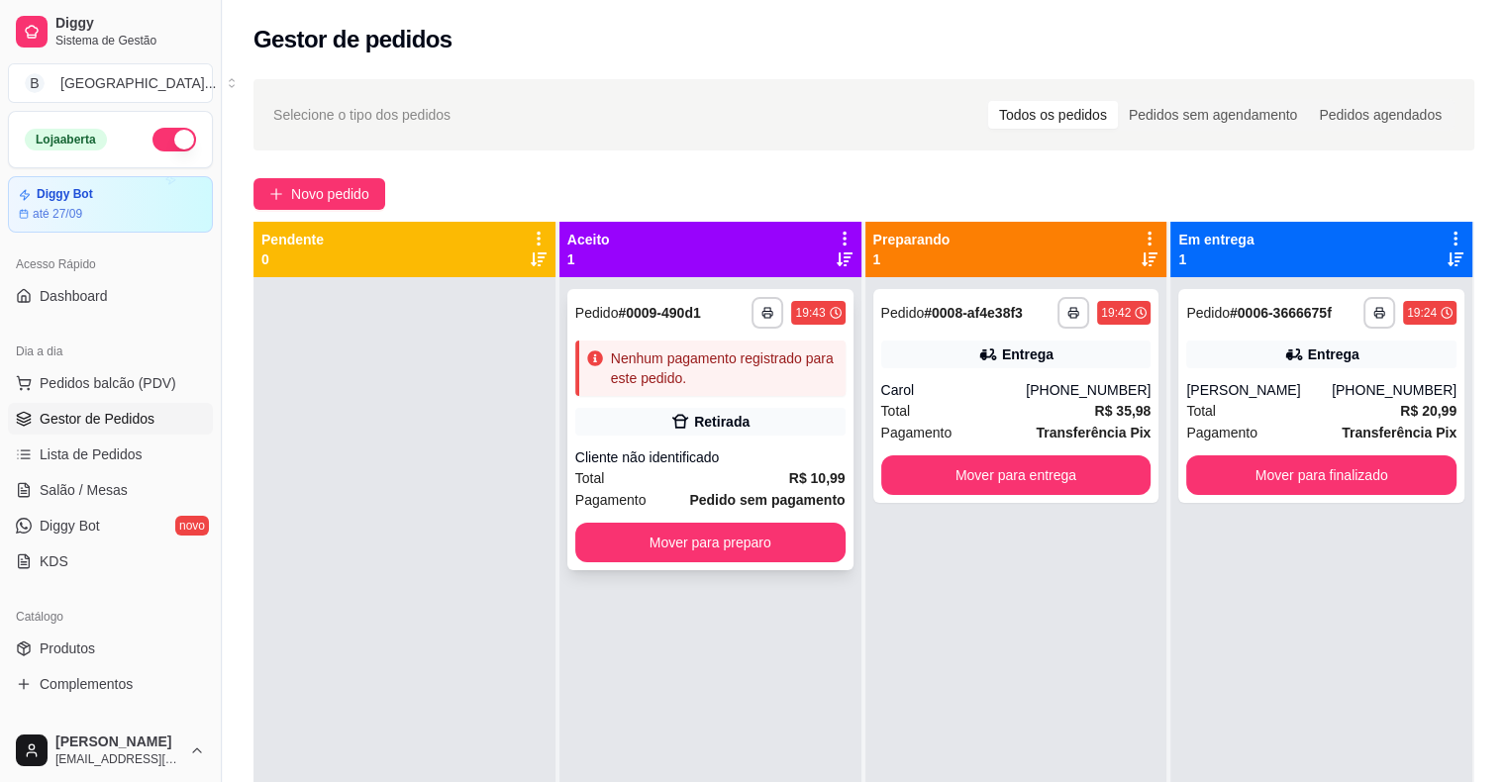
click at [680, 452] on div "Cliente não identificado" at bounding box center [710, 458] width 270 height 20
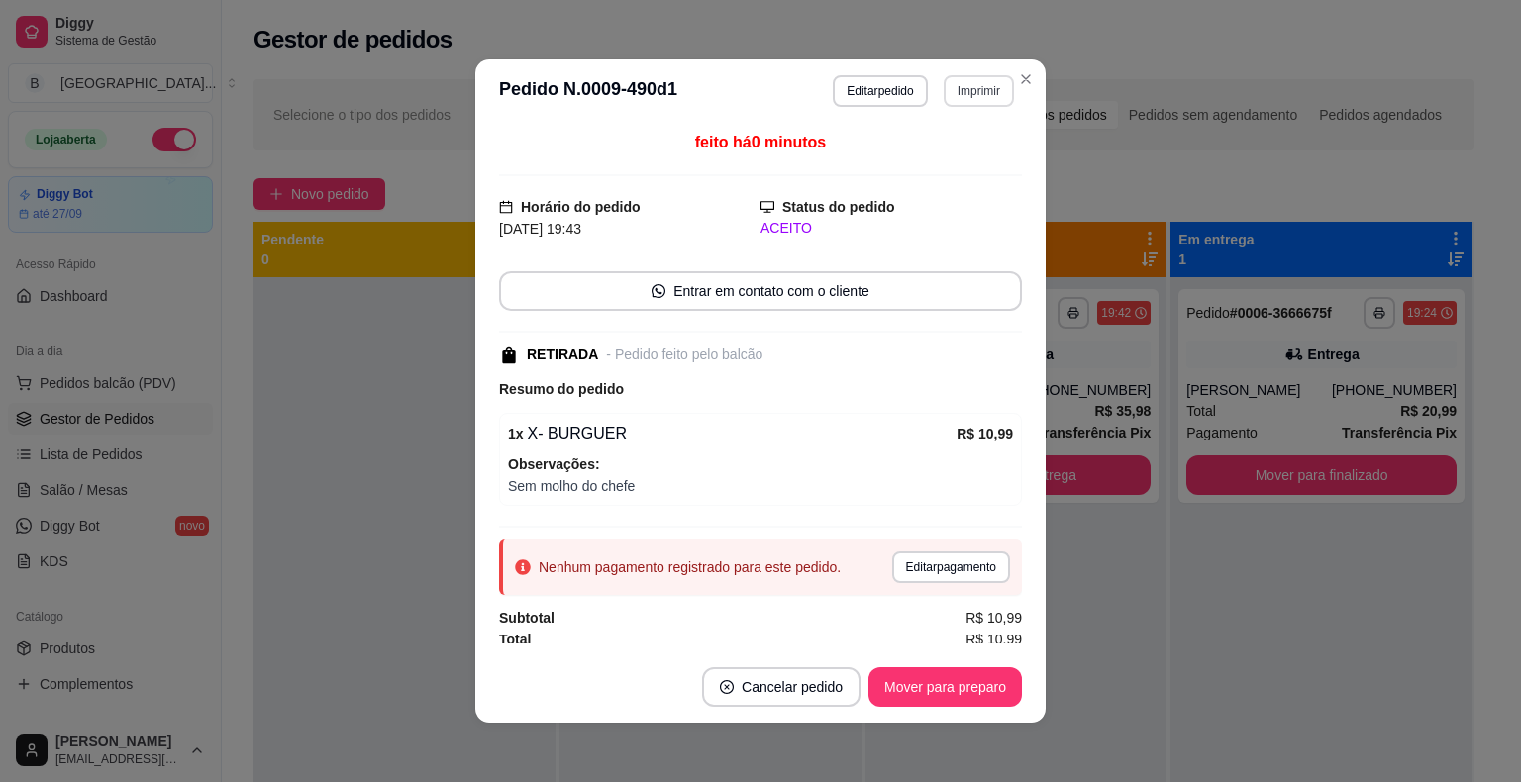
click at [972, 94] on button "Imprimir" at bounding box center [979, 91] width 70 height 32
click at [967, 152] on button "IMPRESSORA" at bounding box center [937, 161] width 144 height 32
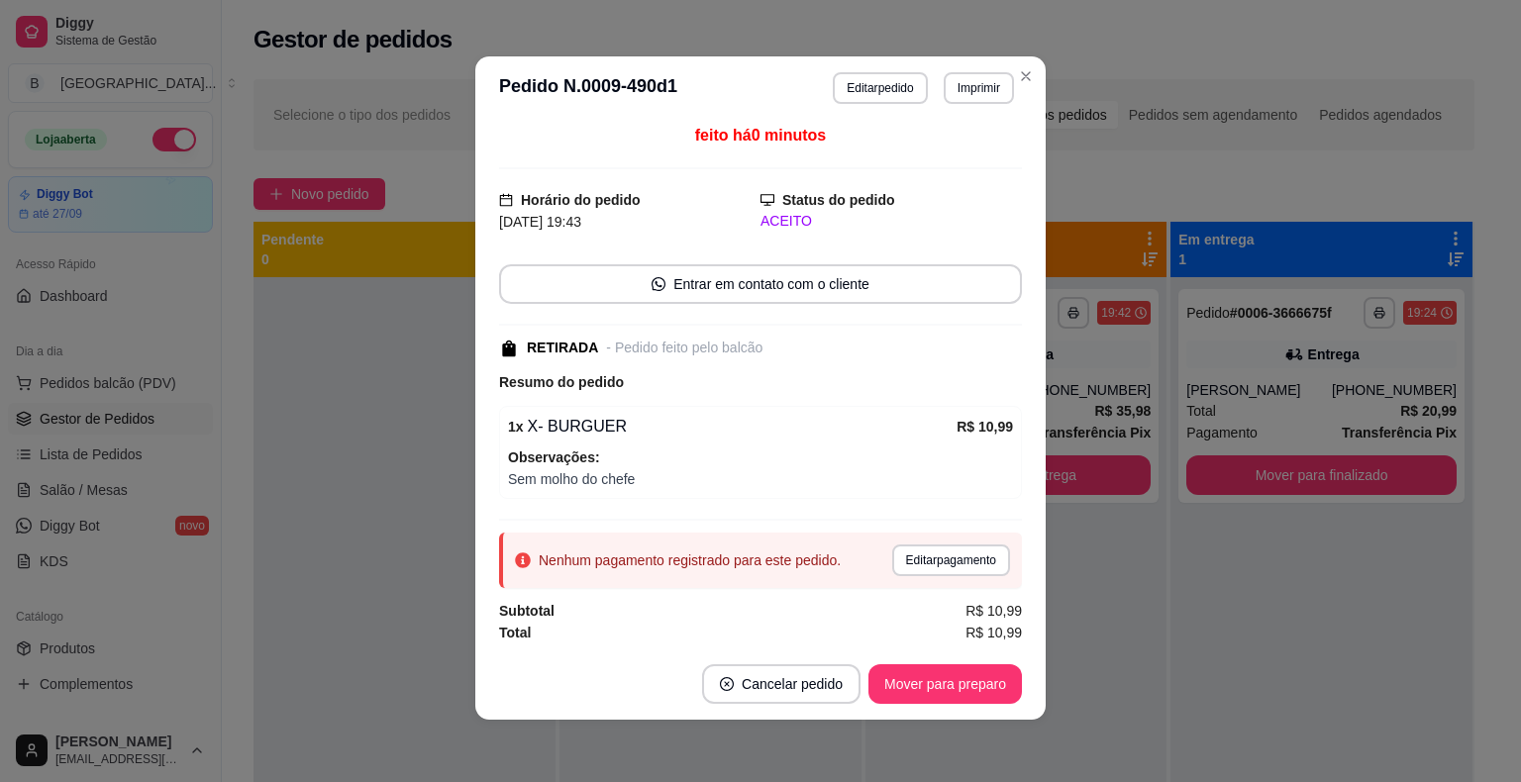
scroll to position [4, 0]
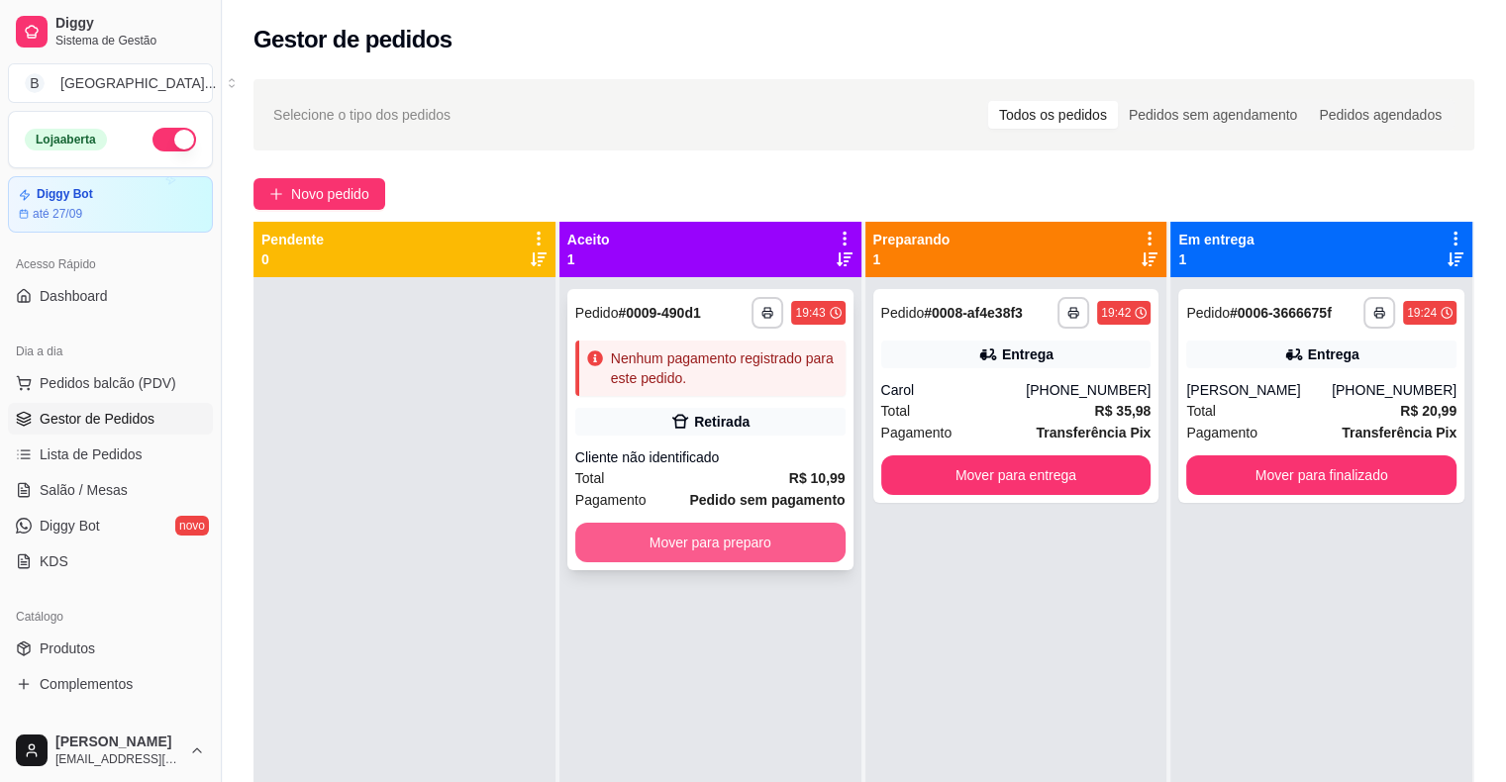
click at [739, 560] on button "Mover para preparo" at bounding box center [710, 543] width 270 height 40
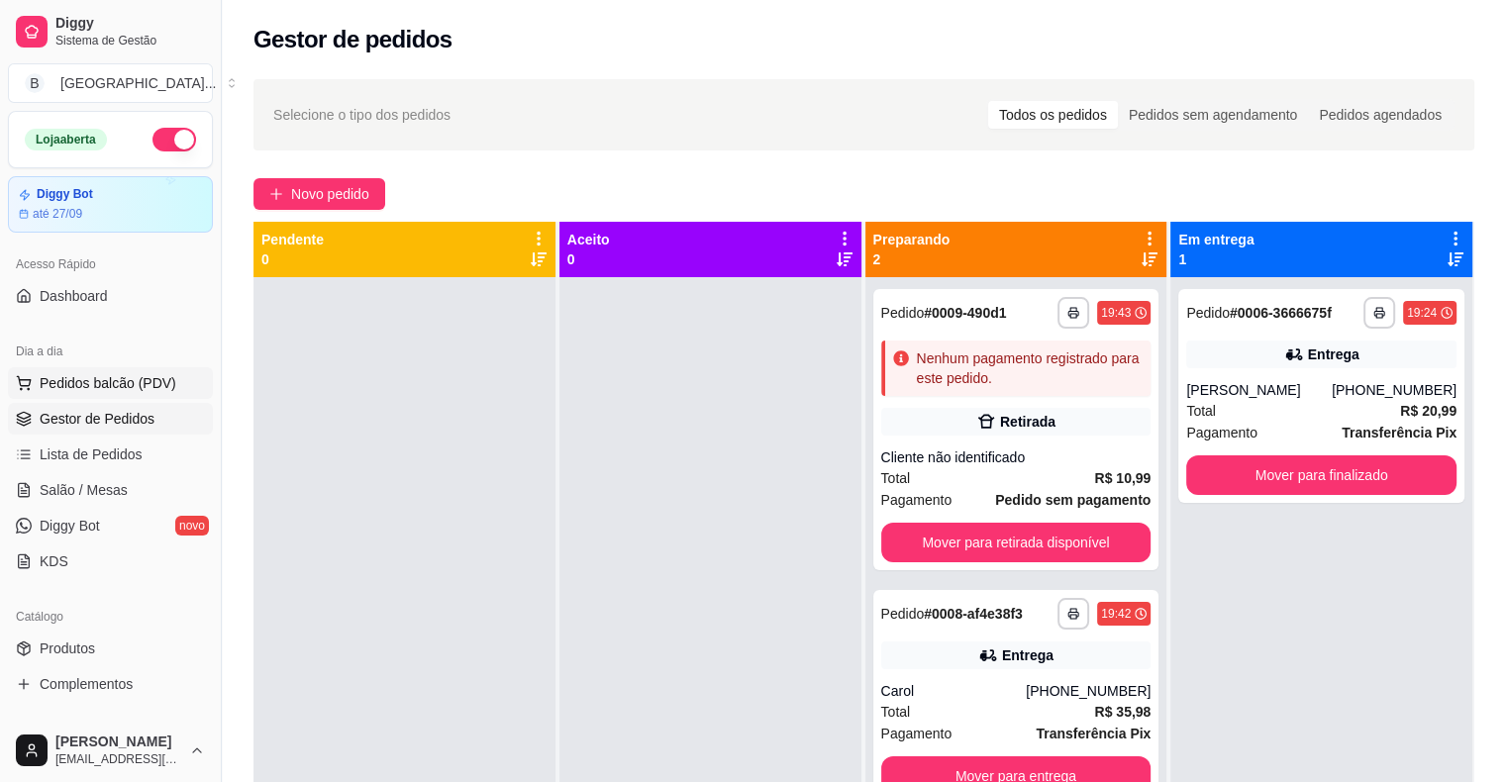
click at [158, 393] on button "Pedidos balcão (PDV)" at bounding box center [110, 383] width 205 height 32
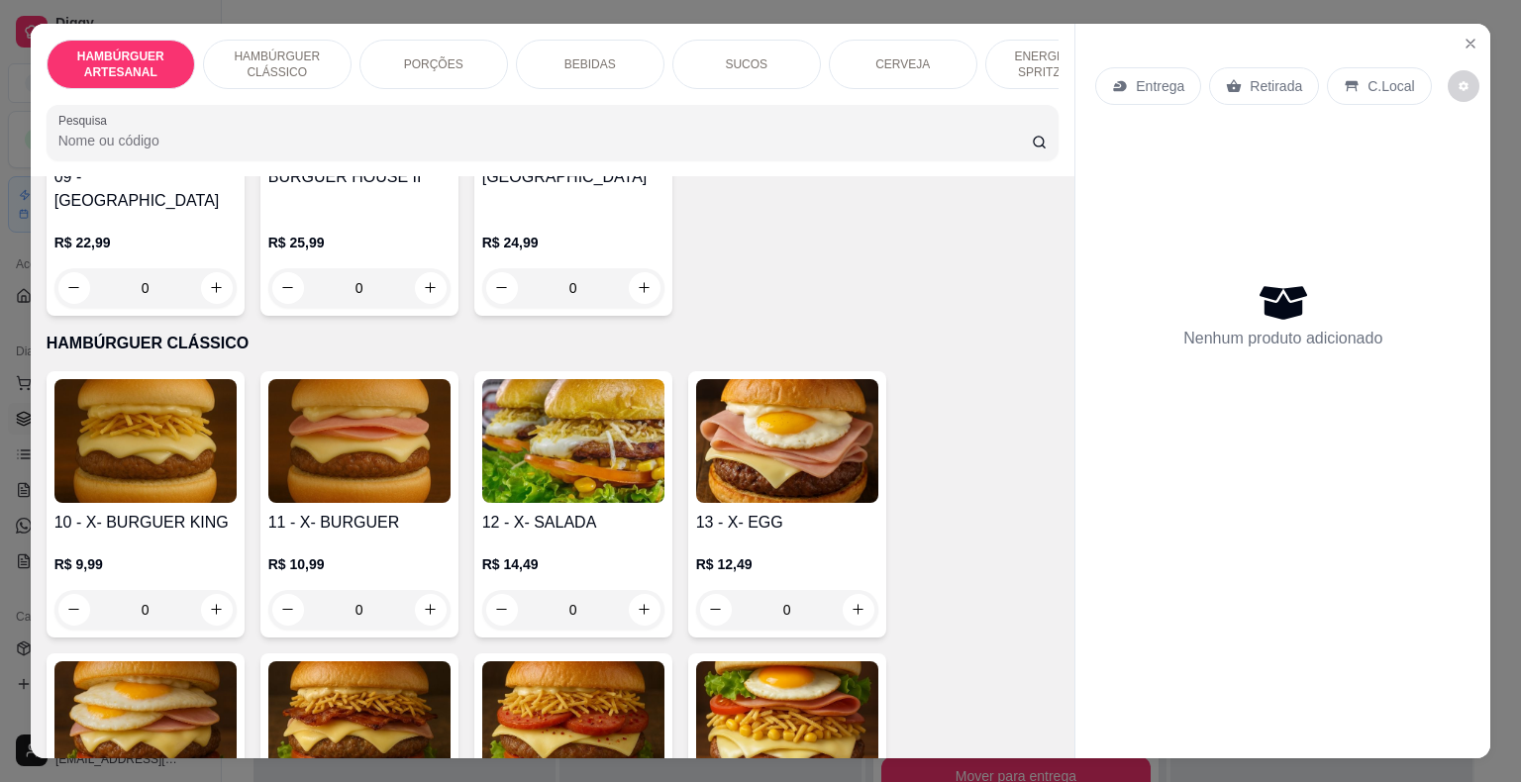
scroll to position [48, 0]
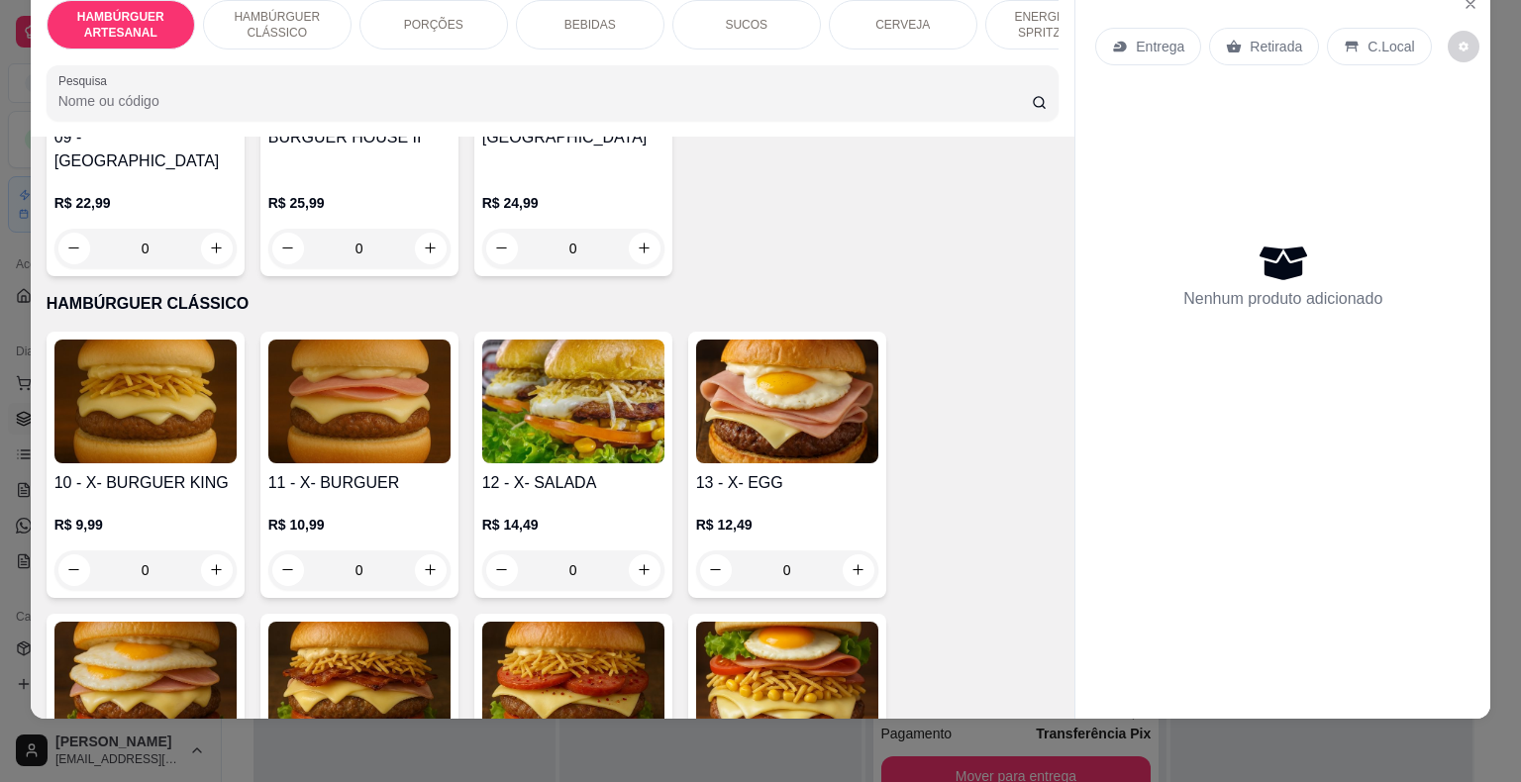
click at [1037, 59] on div "HAMBÚRGUER ARTESANAL HAMBÚRGUER CLÁSSICO PORÇÕES BEBIDAS SUCOS CERVEJA ENERGÉTI…" at bounding box center [553, 60] width 1045 height 153
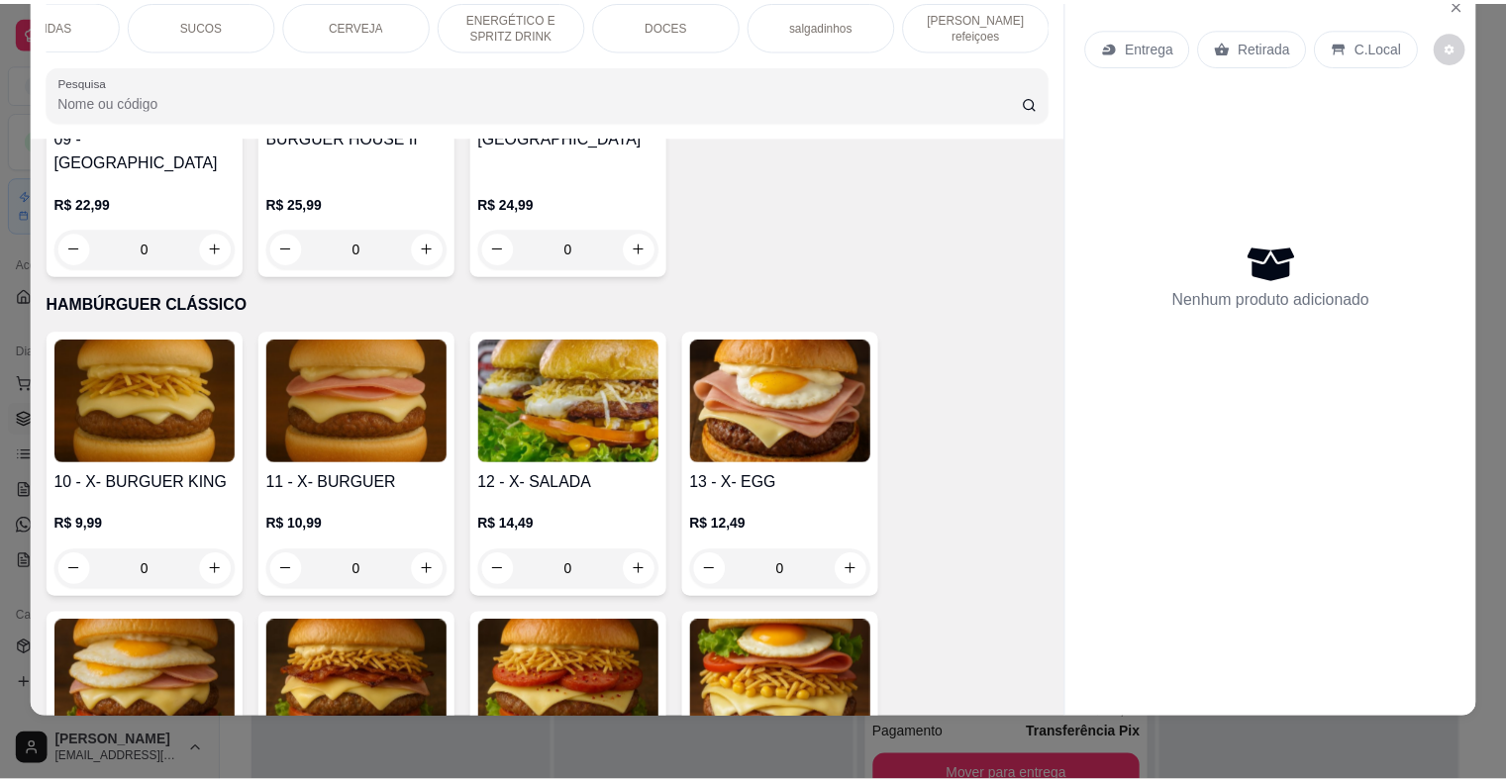
scroll to position [0, 0]
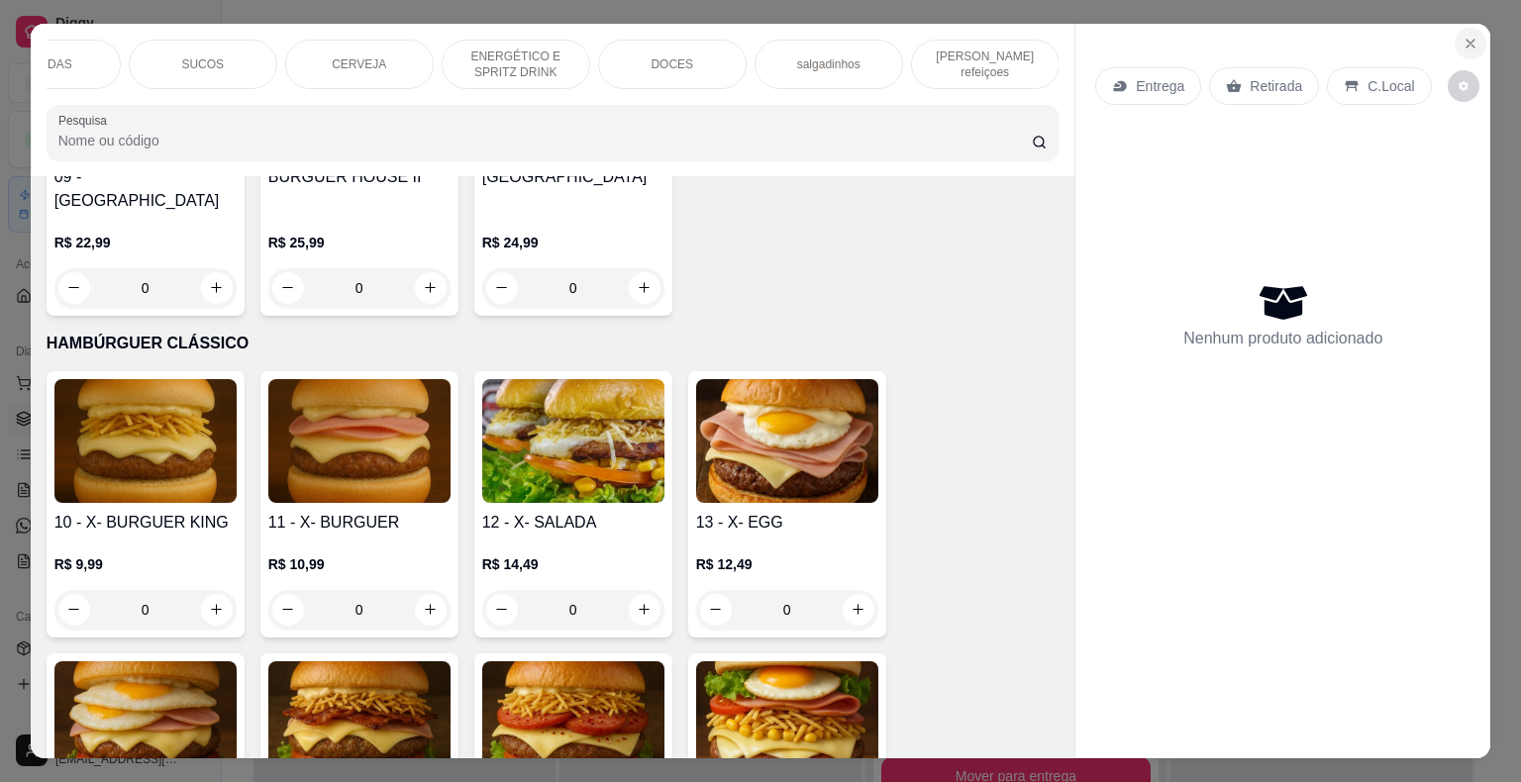
click at [1466, 28] on button "Close" at bounding box center [1471, 44] width 32 height 32
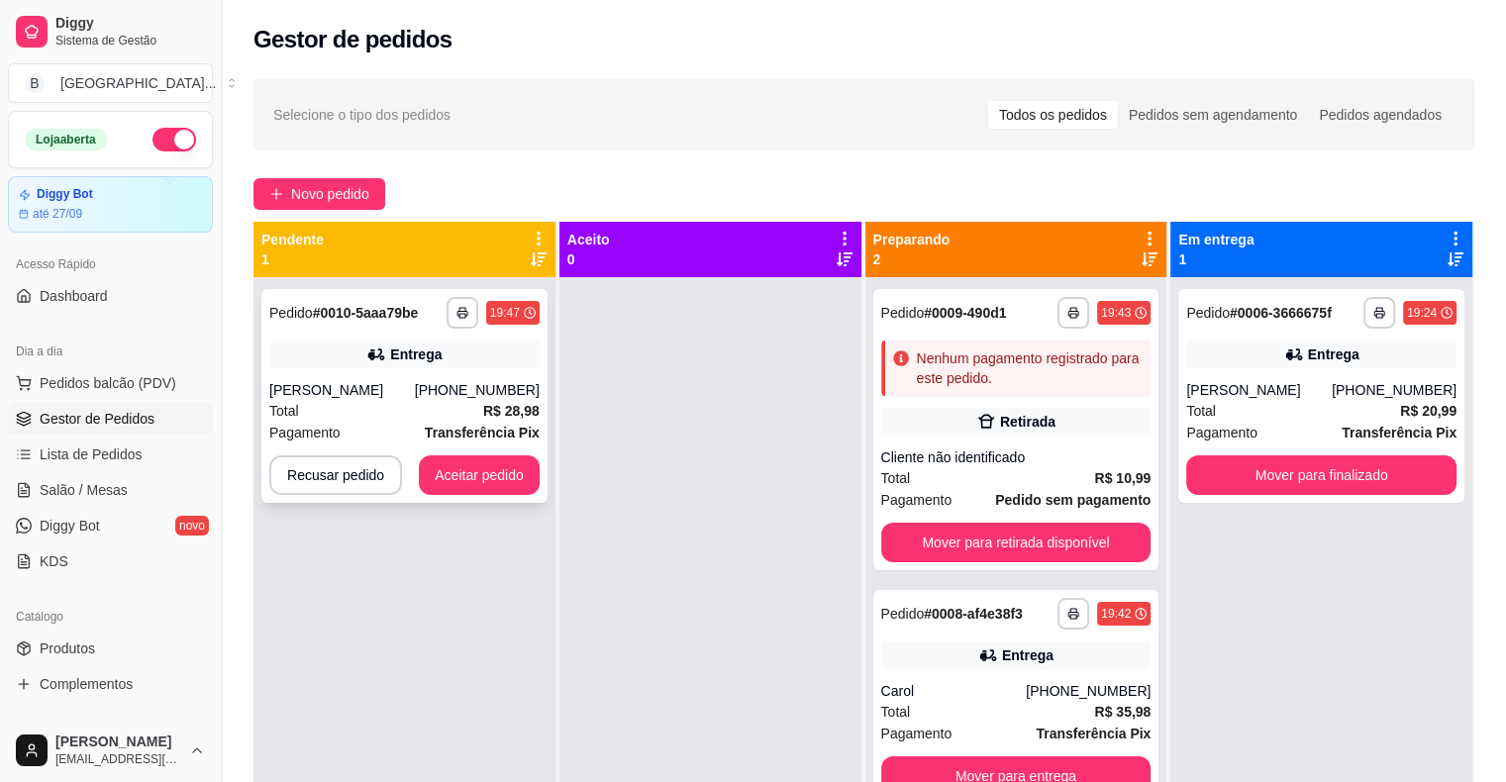
click at [492, 406] on strong "R$ 28,98" at bounding box center [511, 411] width 56 height 16
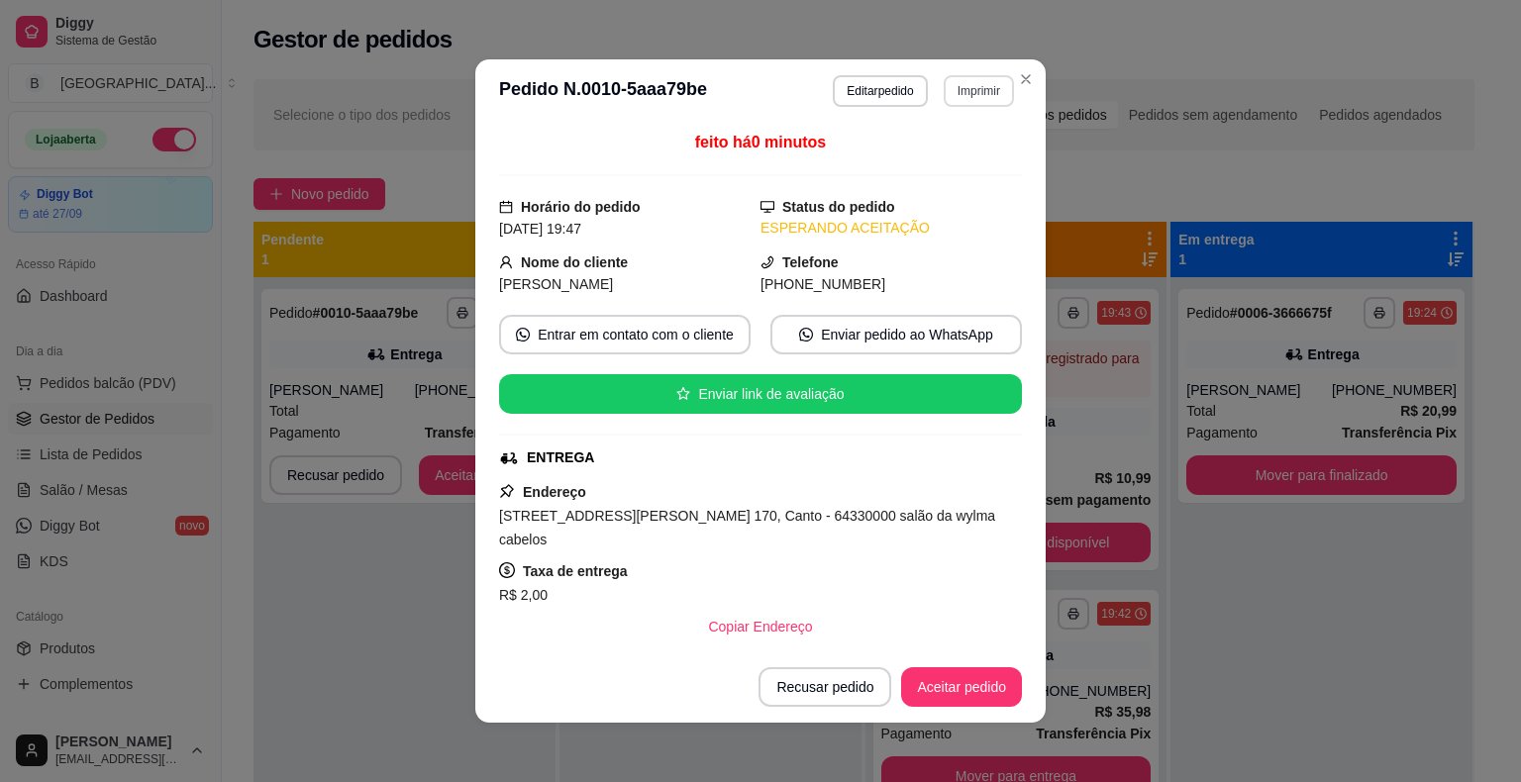
click at [952, 91] on button "Imprimir" at bounding box center [979, 91] width 70 height 32
click at [956, 156] on button "IMPRESSORA" at bounding box center [936, 160] width 139 height 31
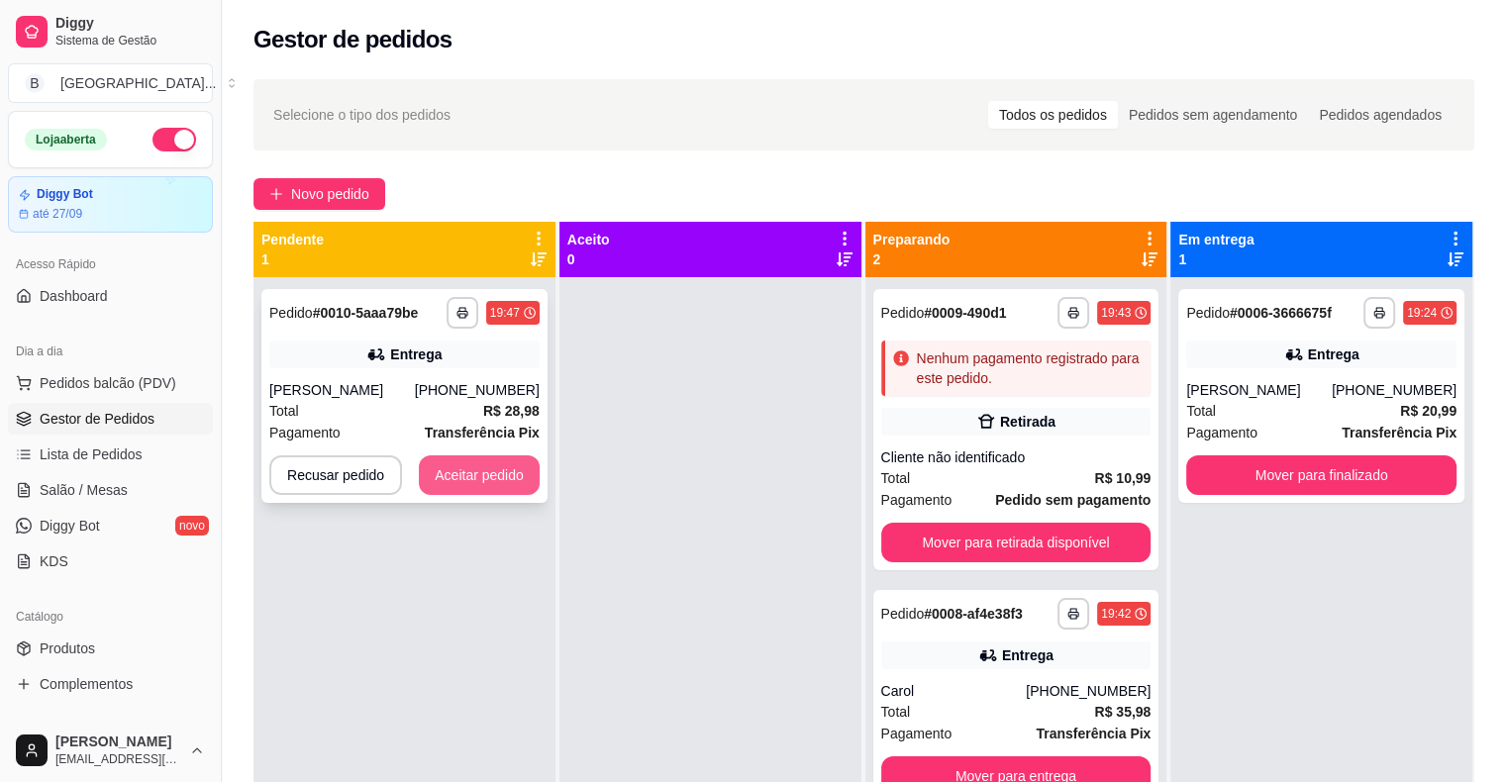
click at [472, 482] on button "Aceitar pedido" at bounding box center [479, 476] width 121 height 40
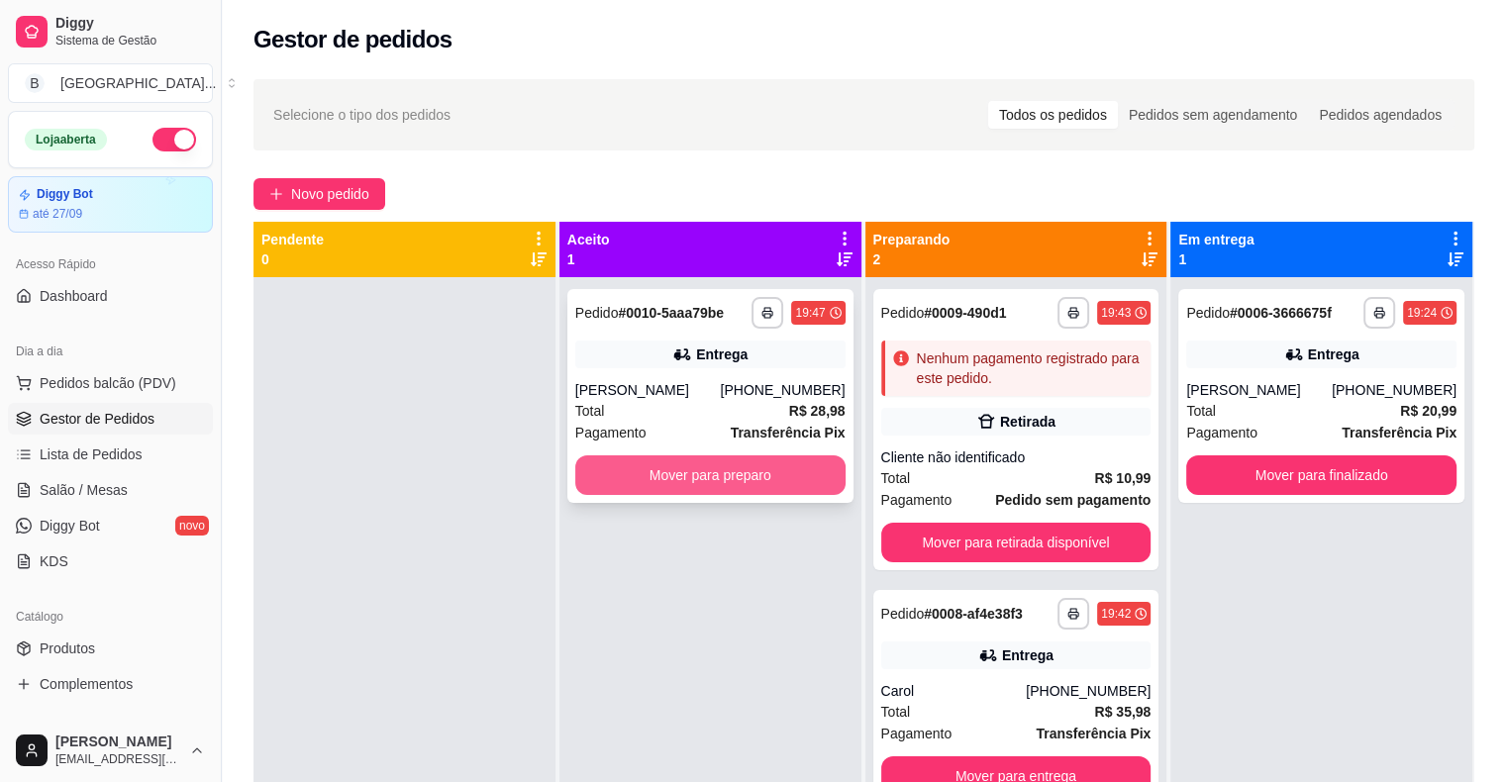
click at [625, 485] on button "Mover para preparo" at bounding box center [710, 476] width 270 height 40
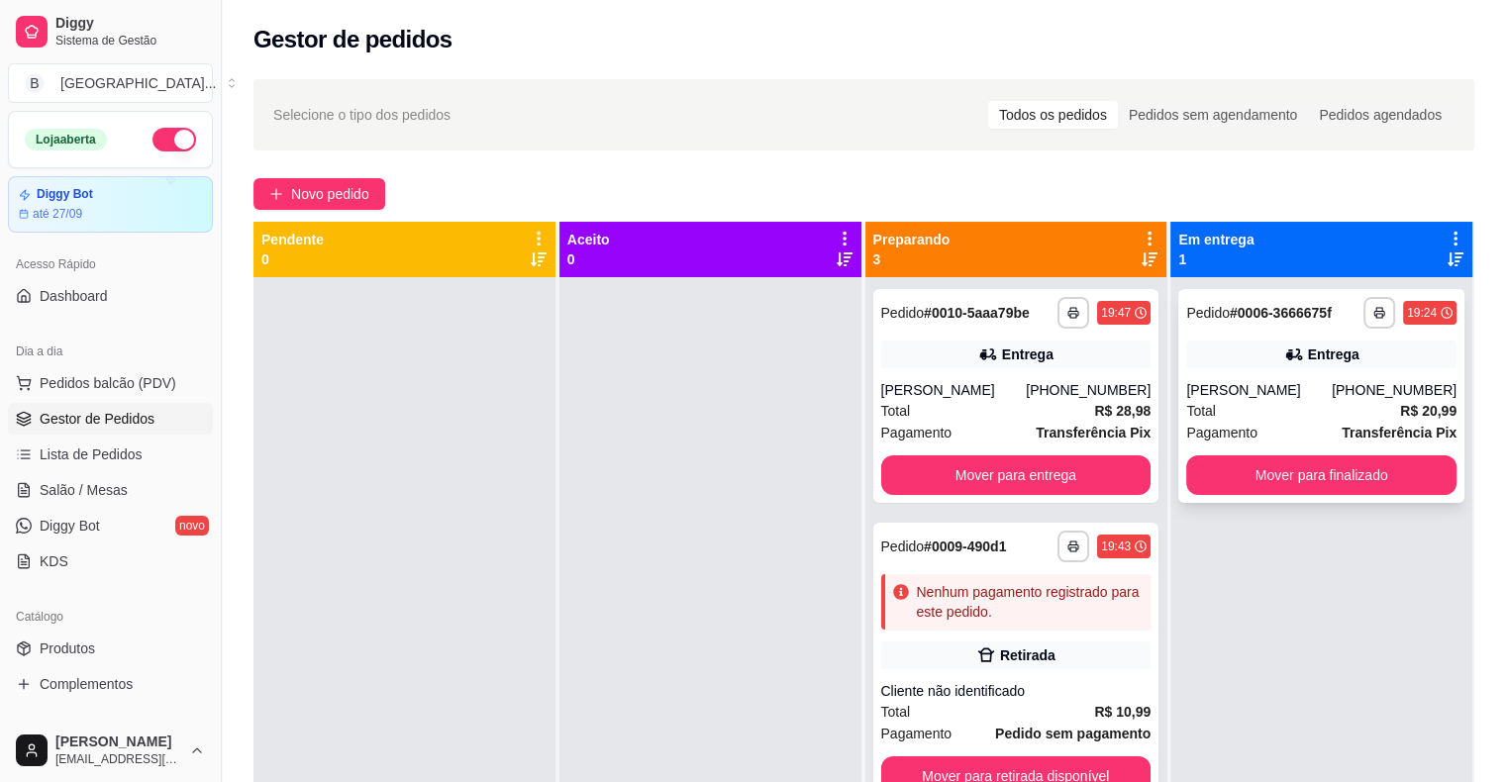
click at [1426, 454] on div "**********" at bounding box center [1321, 396] width 286 height 214
click at [1386, 478] on button "Mover para finalizado" at bounding box center [1321, 476] width 270 height 40
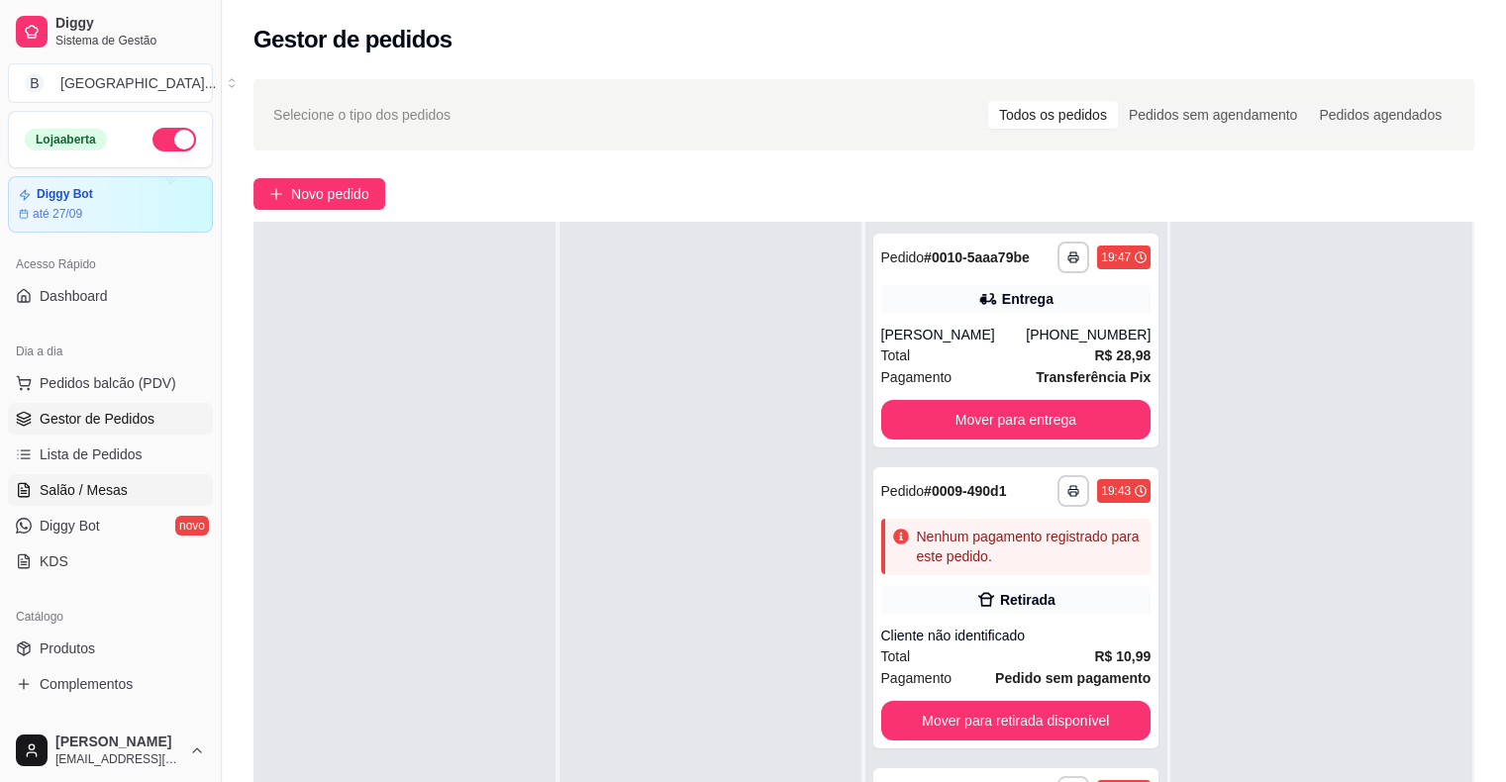
click at [119, 481] on span "Salão / Mesas" at bounding box center [84, 490] width 88 height 20
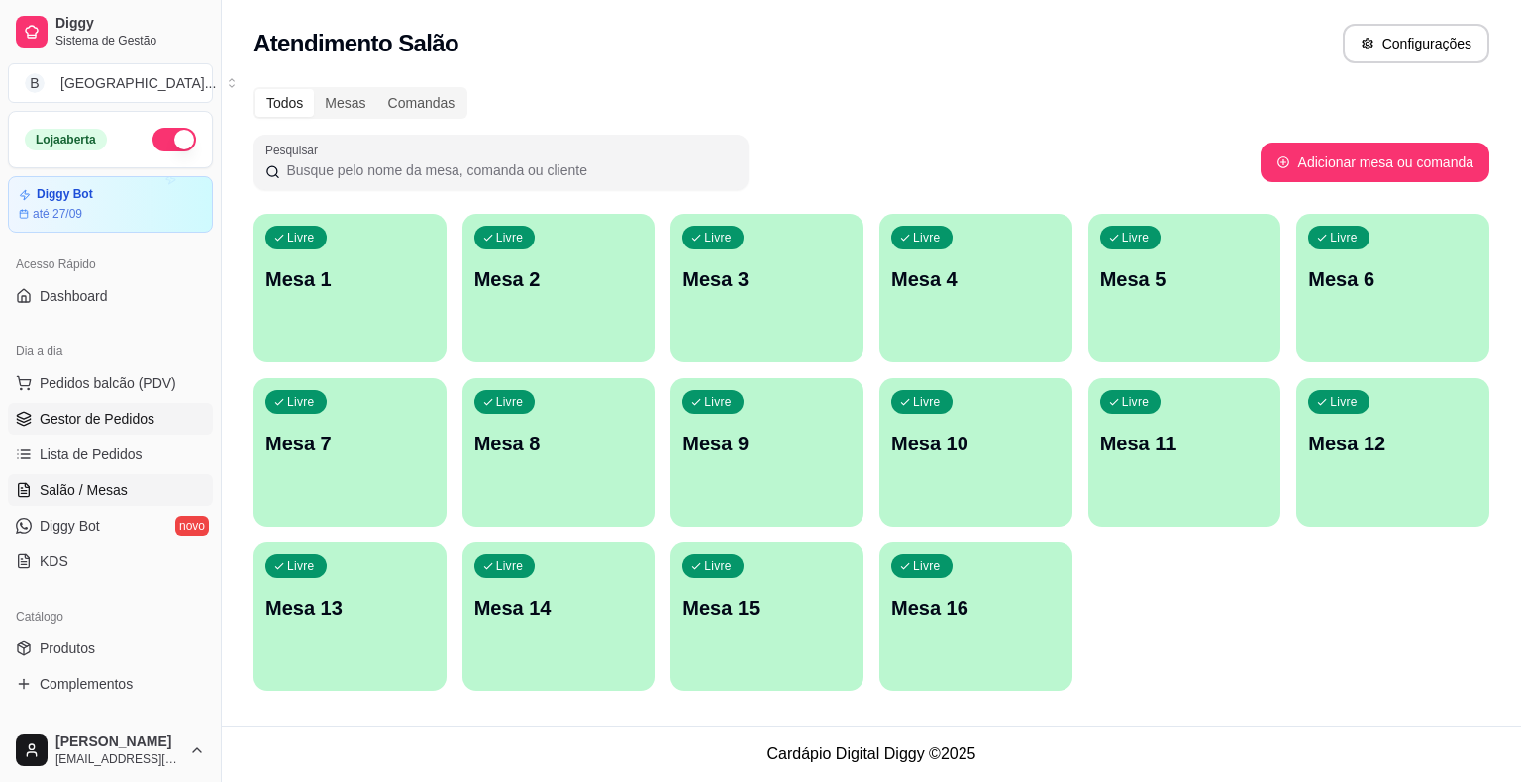
click at [115, 412] on span "Gestor de Pedidos" at bounding box center [97, 419] width 115 height 20
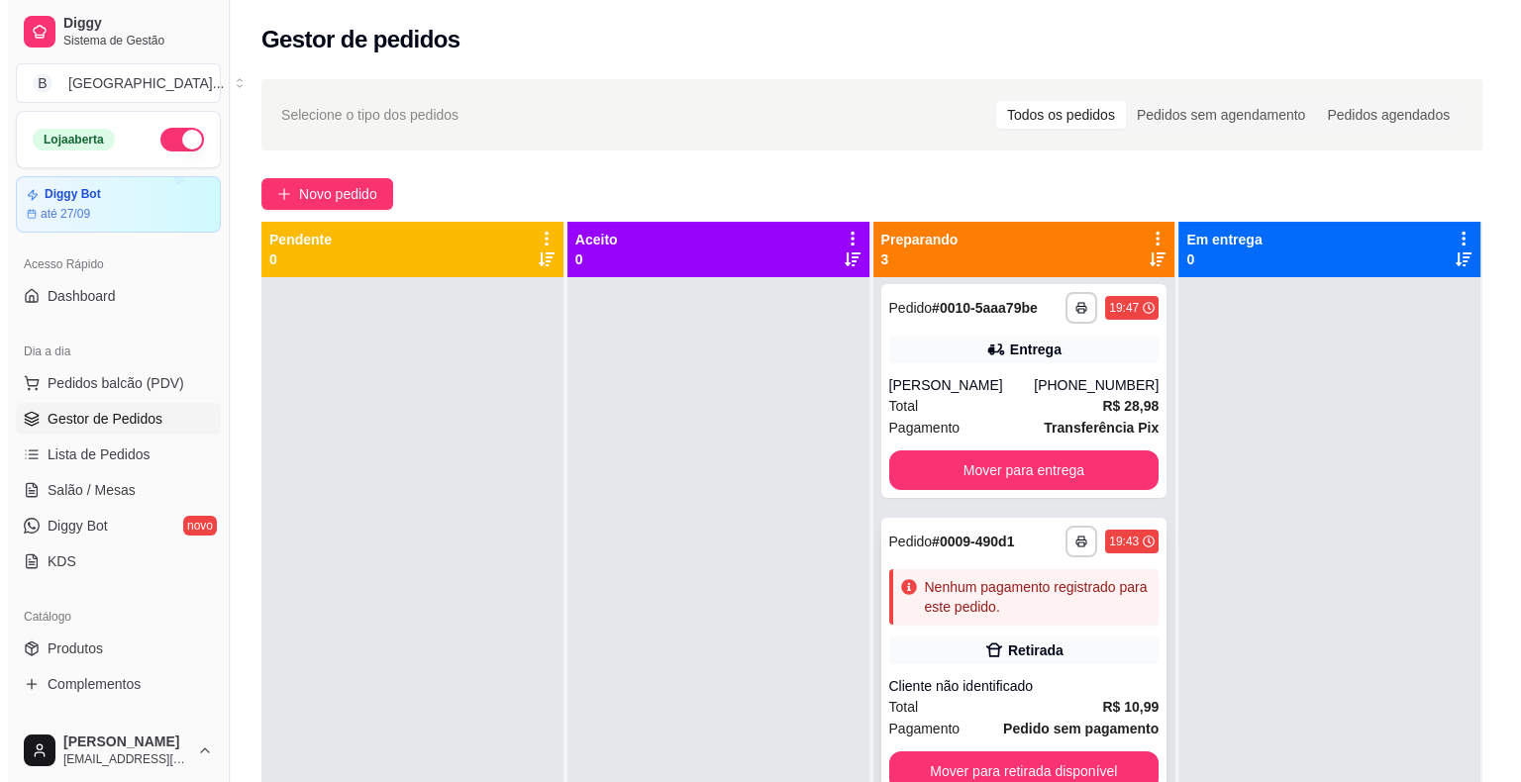
scroll to position [55, 0]
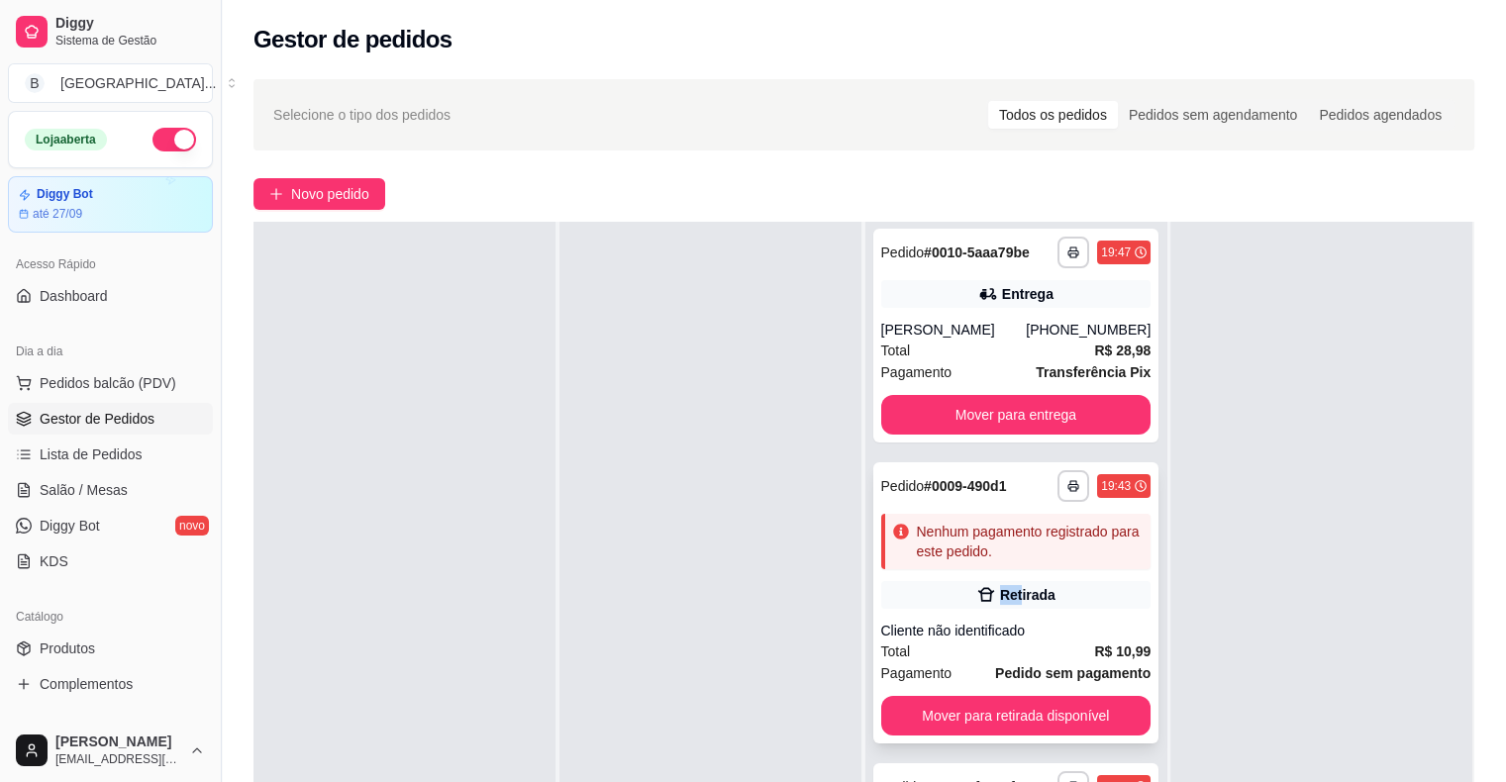
drag, startPoint x: 987, startPoint y: 600, endPoint x: 1002, endPoint y: 597, distance: 15.1
click at [1002, 597] on div "Retirada" at bounding box center [1027, 595] width 55 height 20
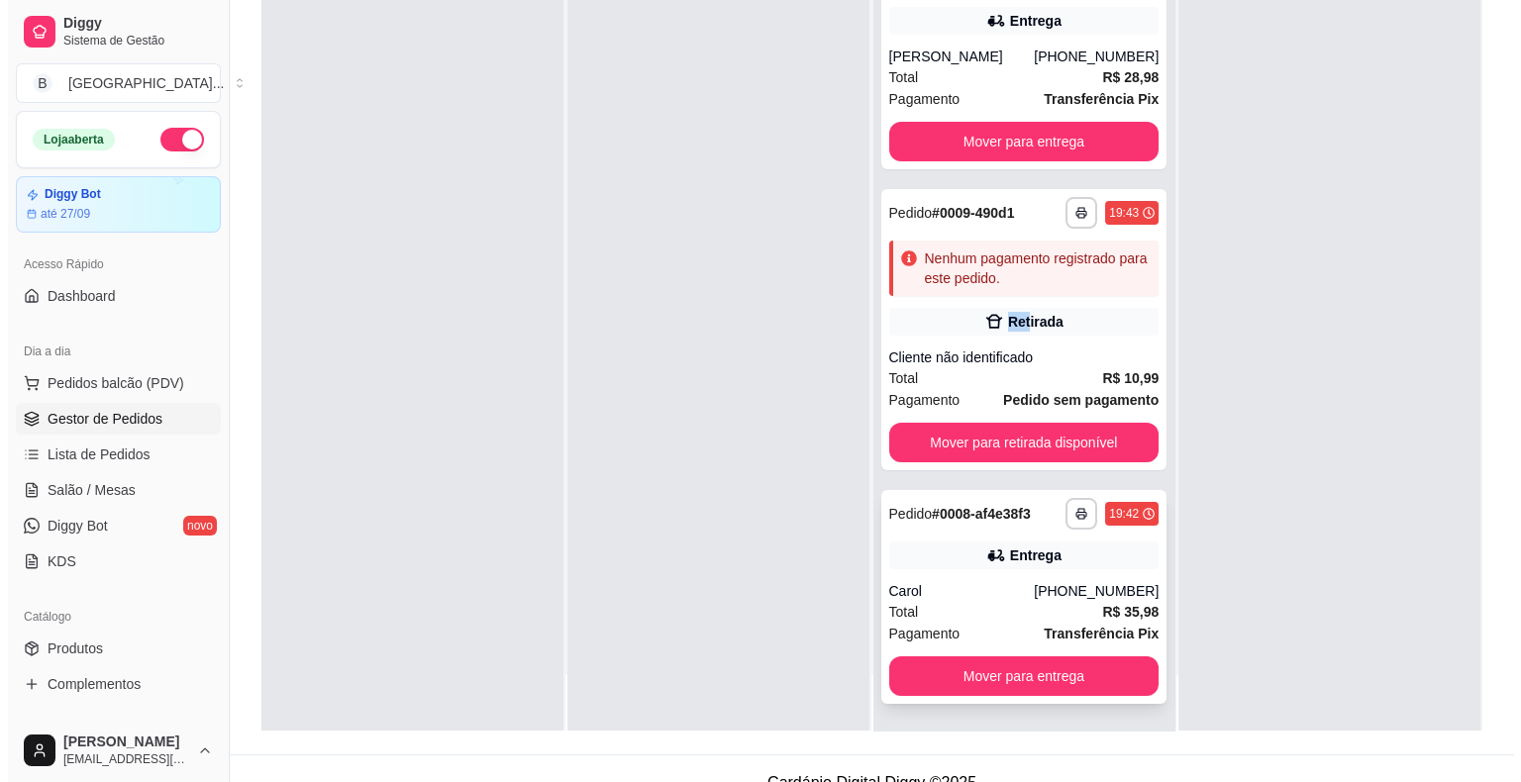
scroll to position [301, 0]
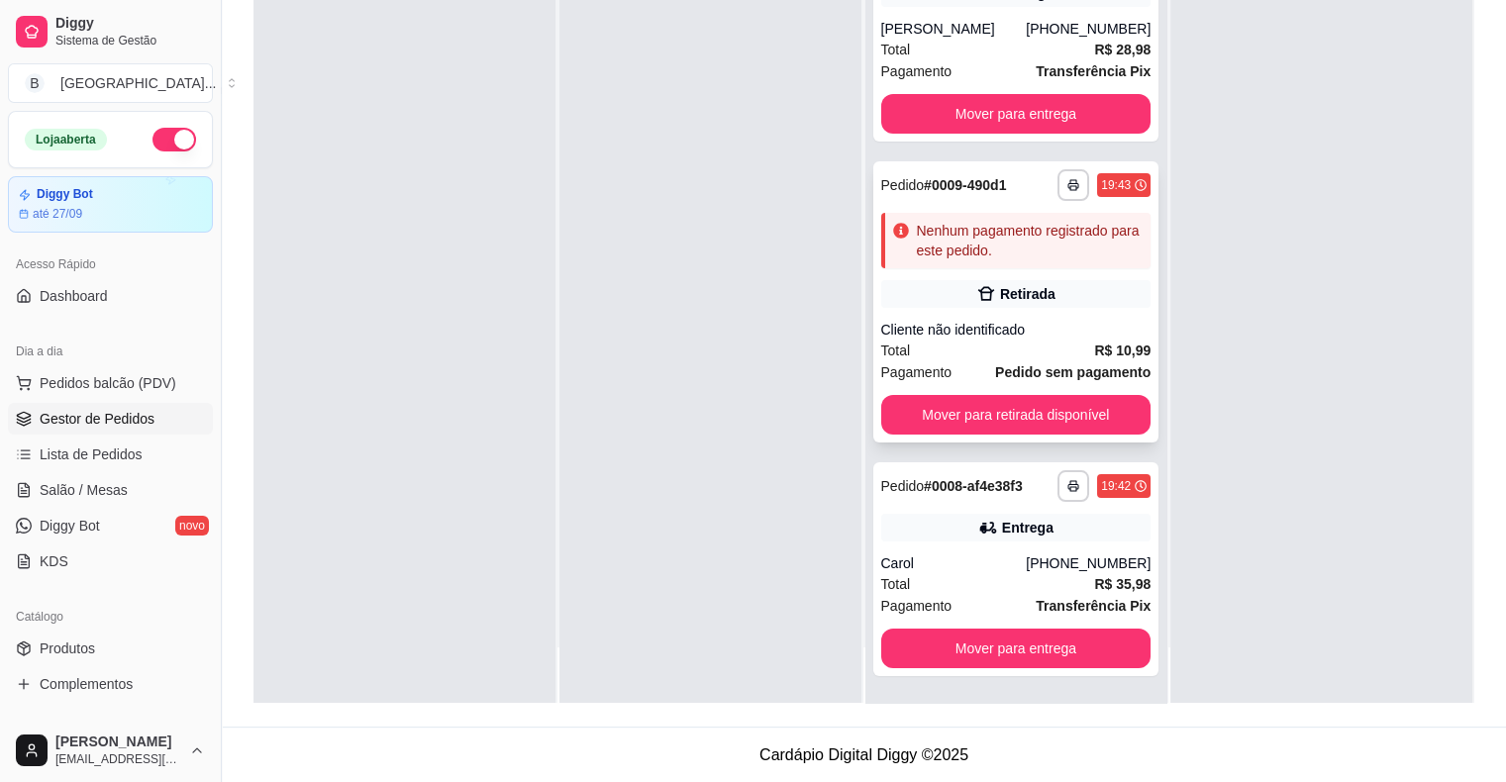
click at [1026, 302] on div "Retirada" at bounding box center [1027, 294] width 55 height 20
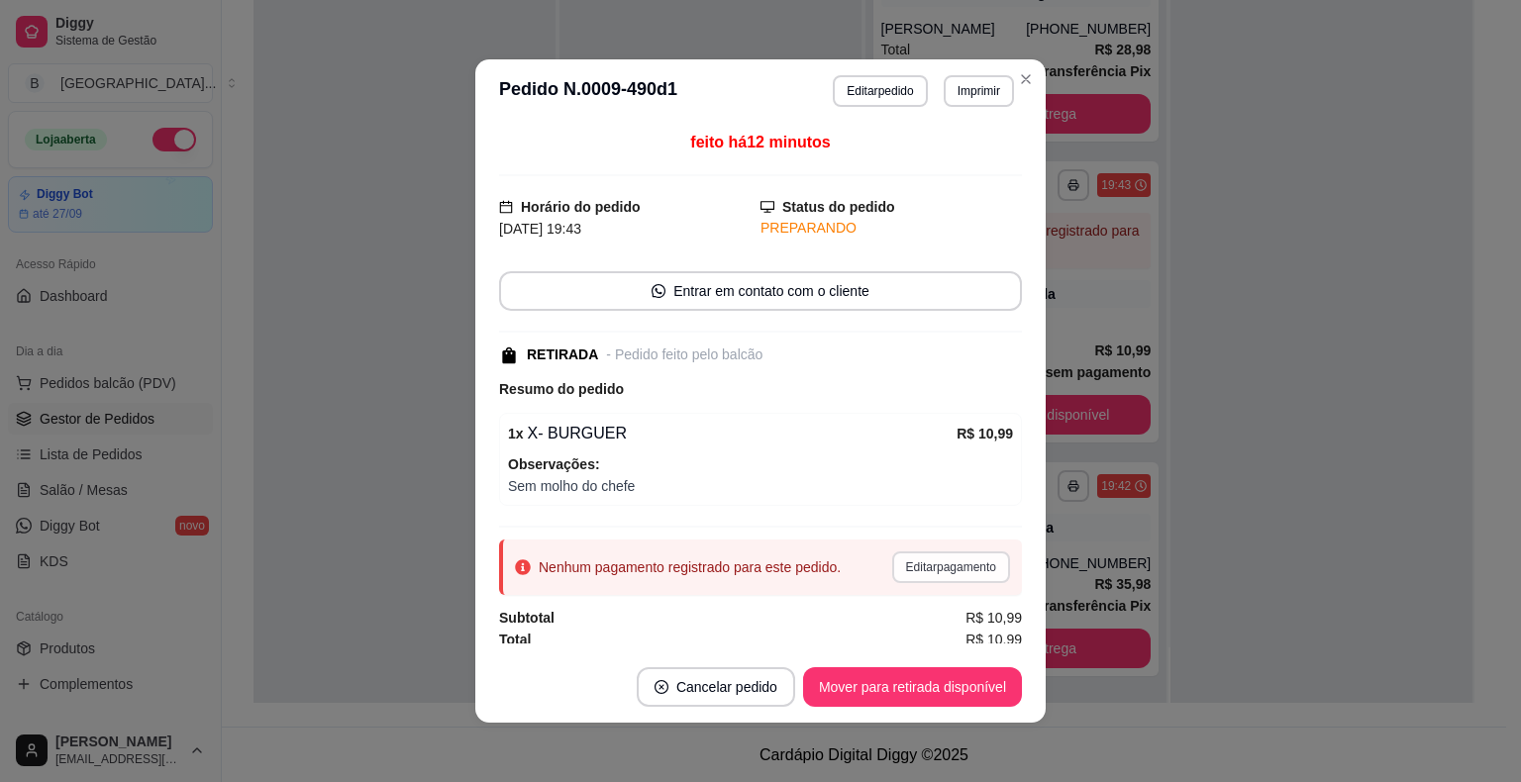
click at [949, 558] on button "Editar pagamento" at bounding box center [951, 568] width 118 height 32
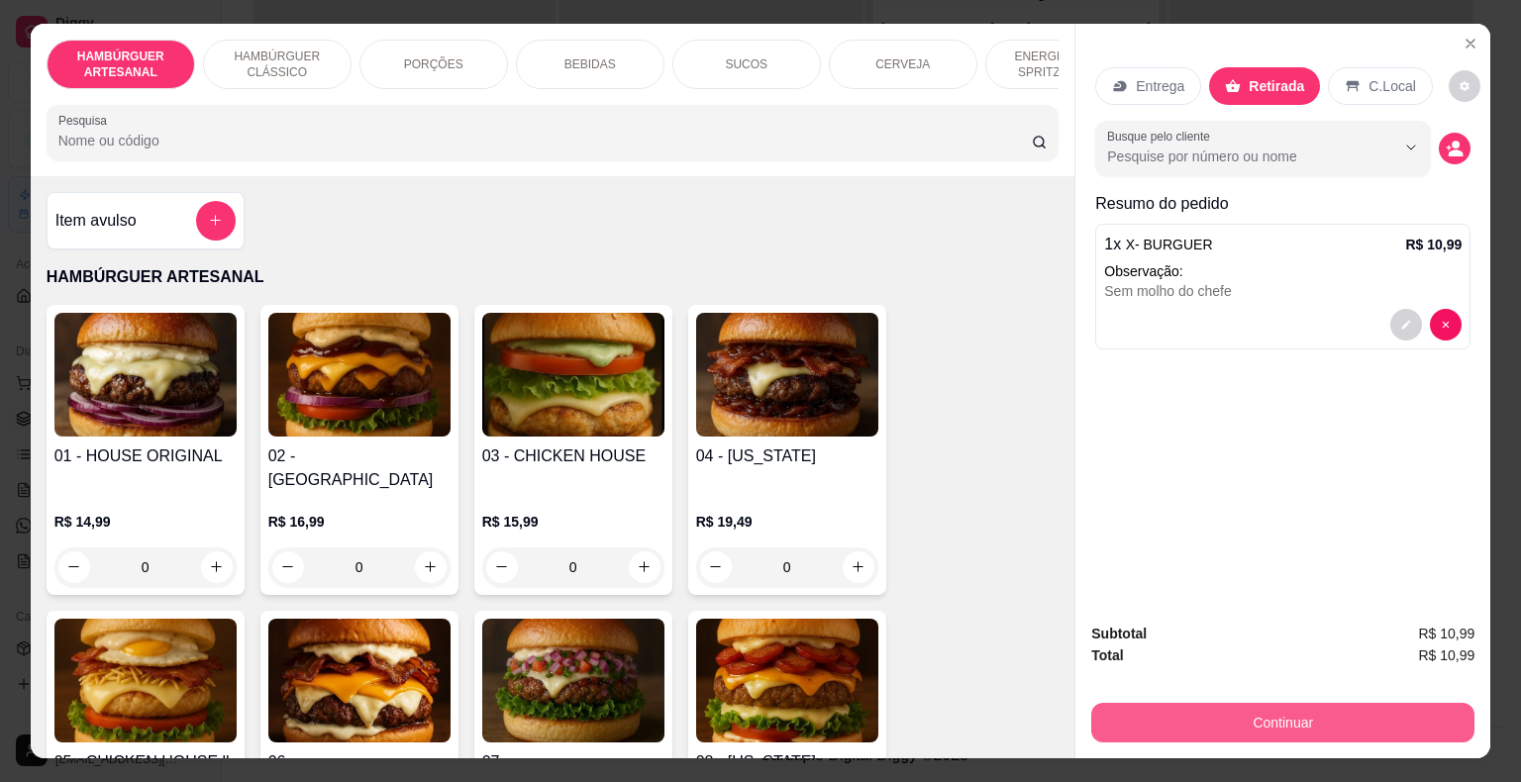
click at [1343, 725] on button "Continuar" at bounding box center [1282, 723] width 383 height 40
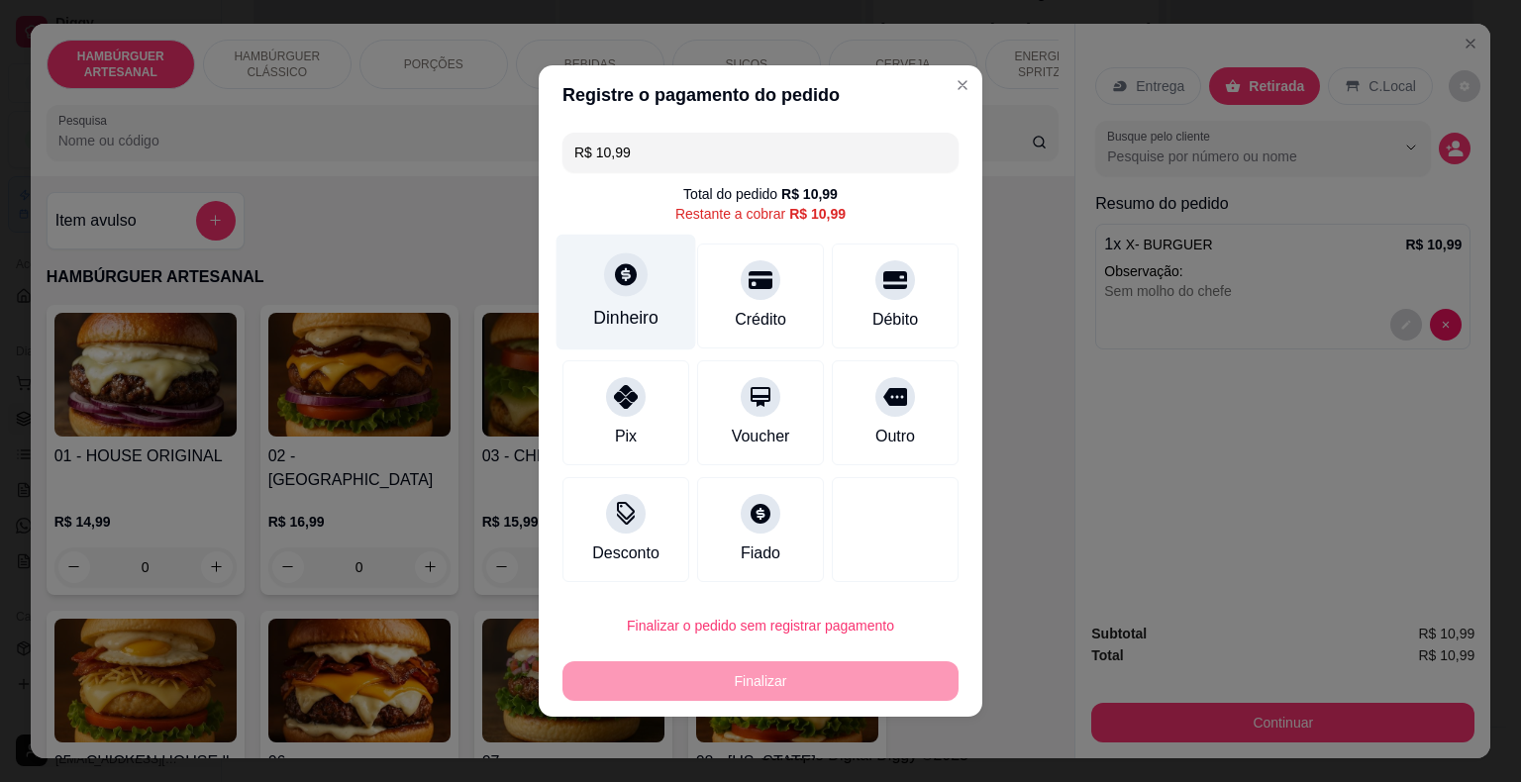
click at [590, 305] on div "Dinheiro" at bounding box center [627, 293] width 140 height 116
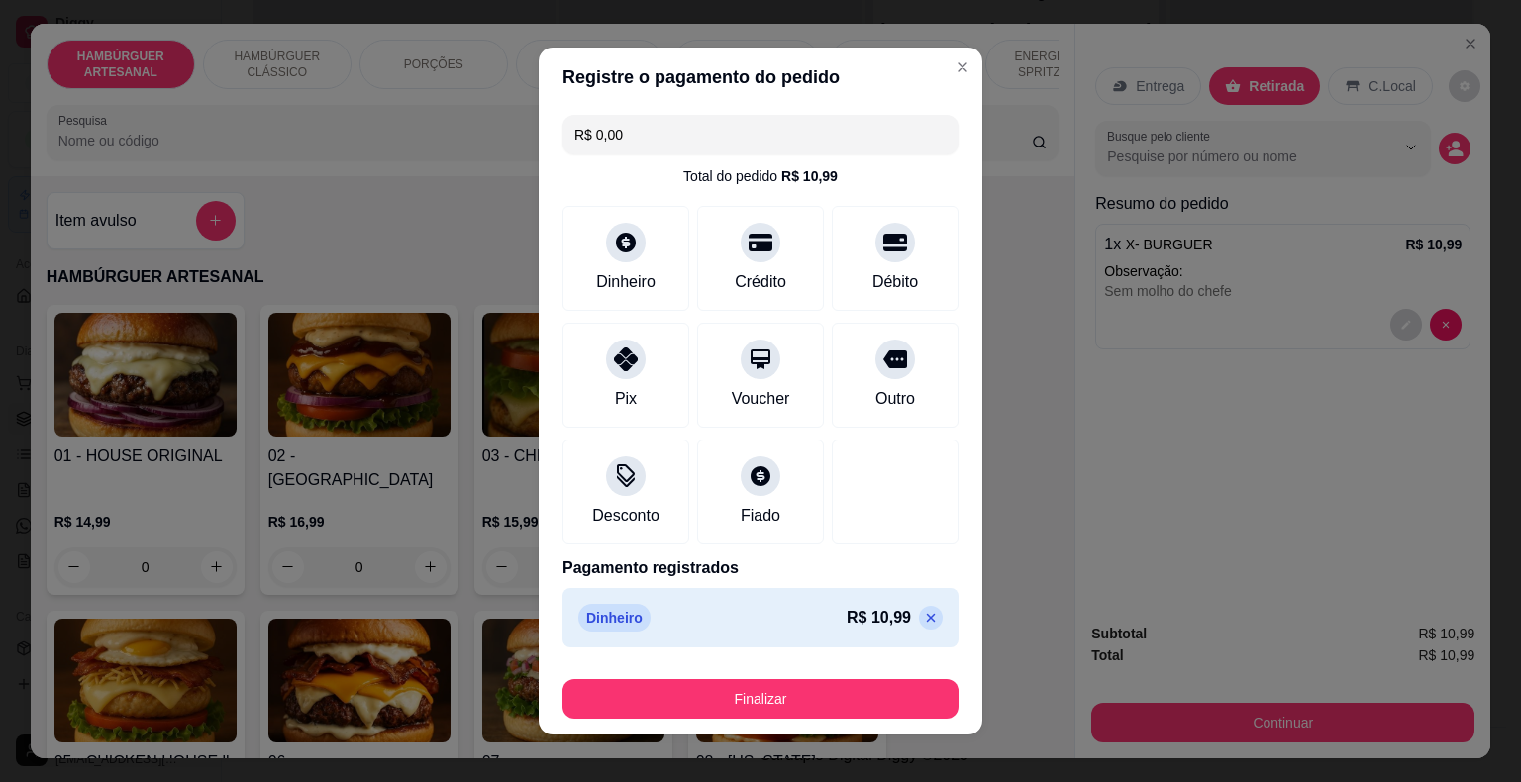
scroll to position [15, 0]
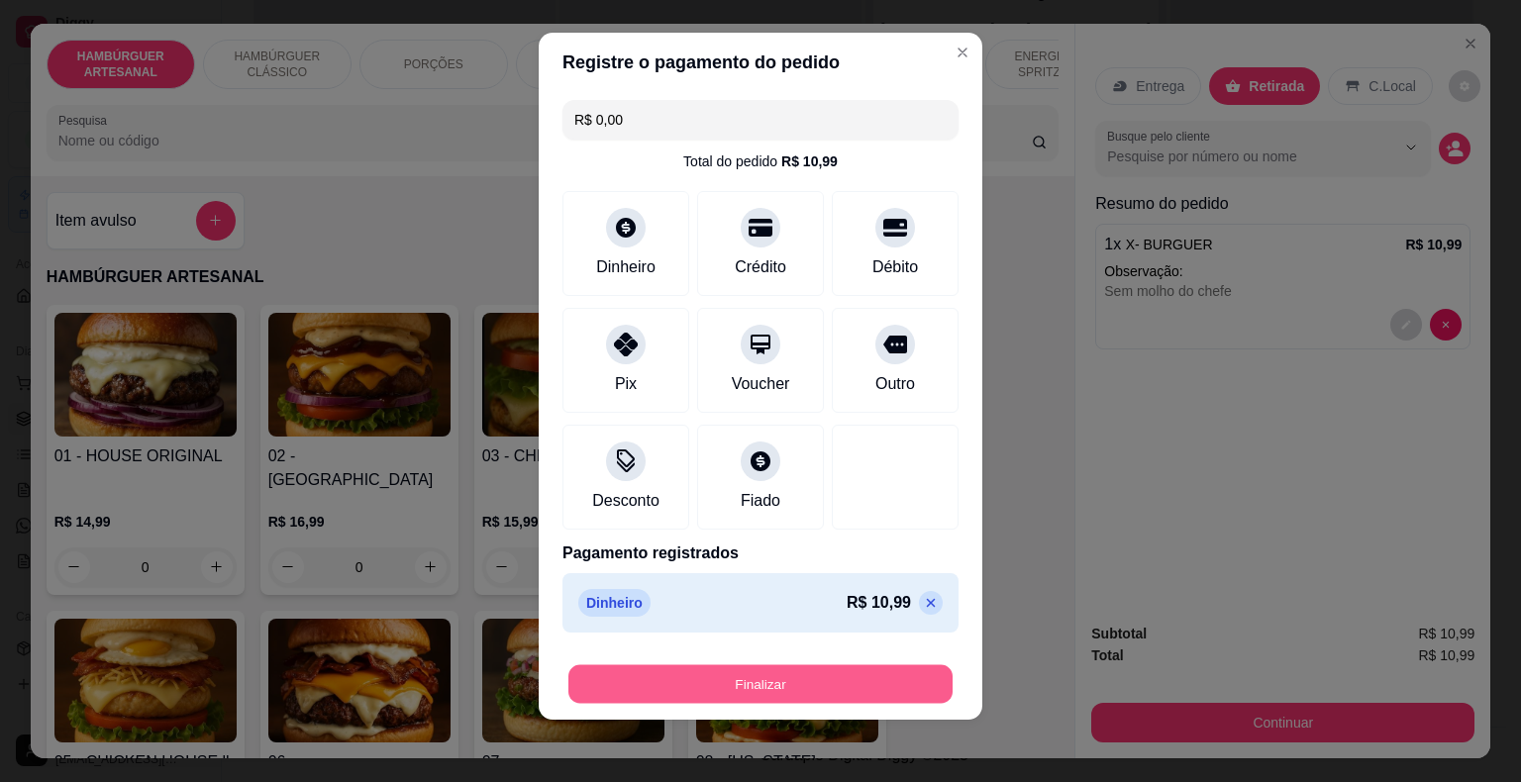
click at [755, 697] on button "Finalizar" at bounding box center [760, 684] width 384 height 39
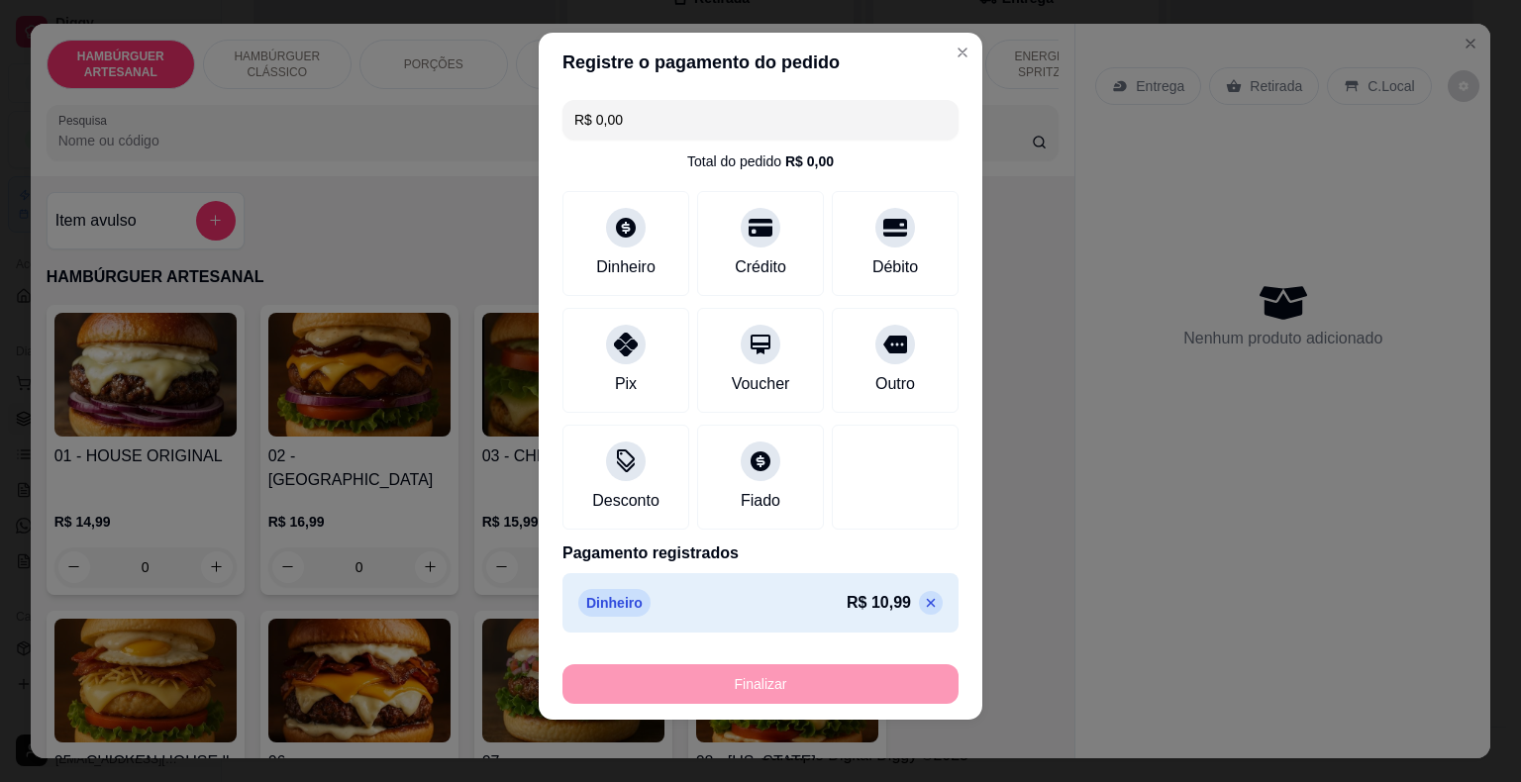
type input "-R$ 10,99"
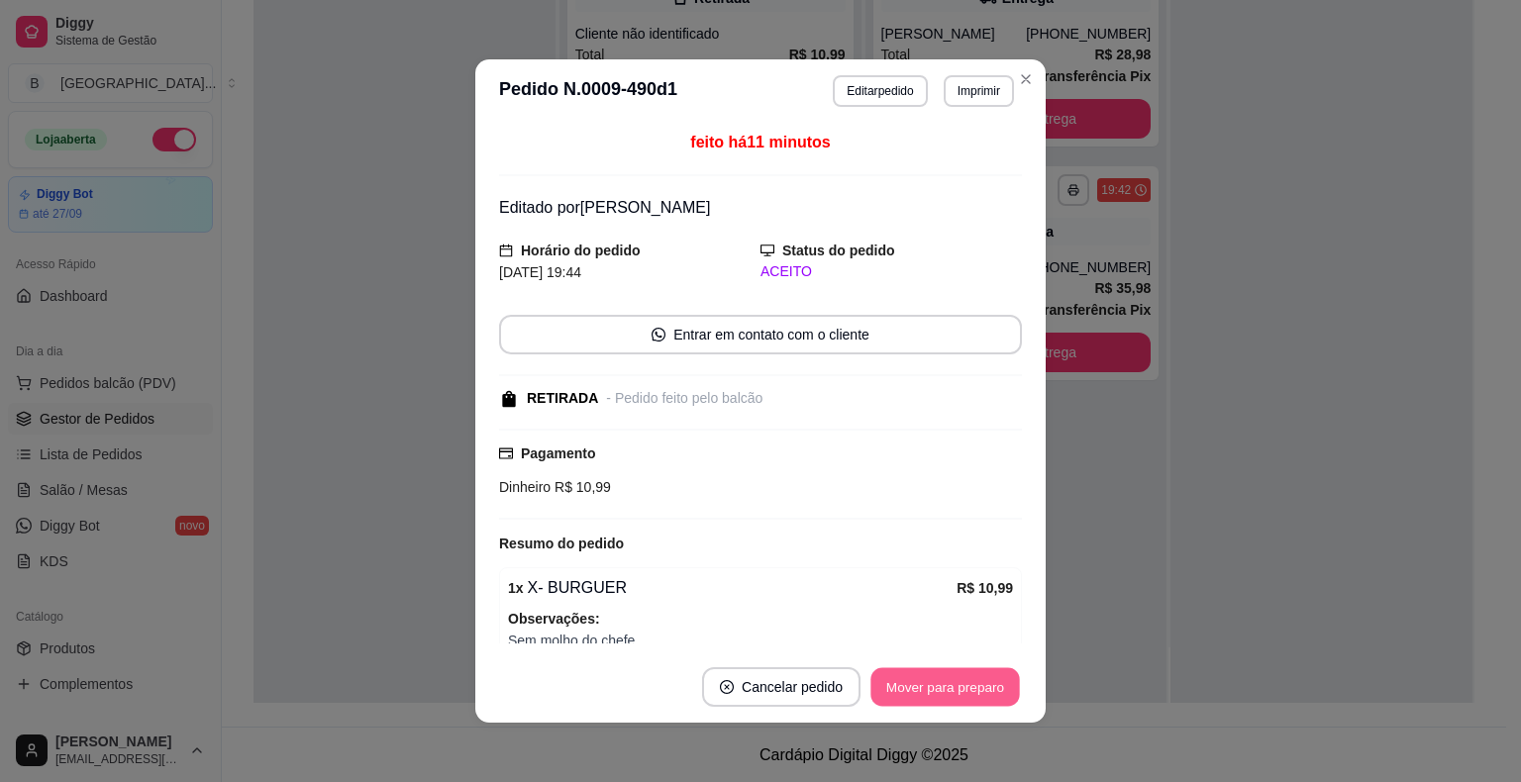
click at [887, 689] on button "Mover para preparo" at bounding box center [944, 687] width 149 height 39
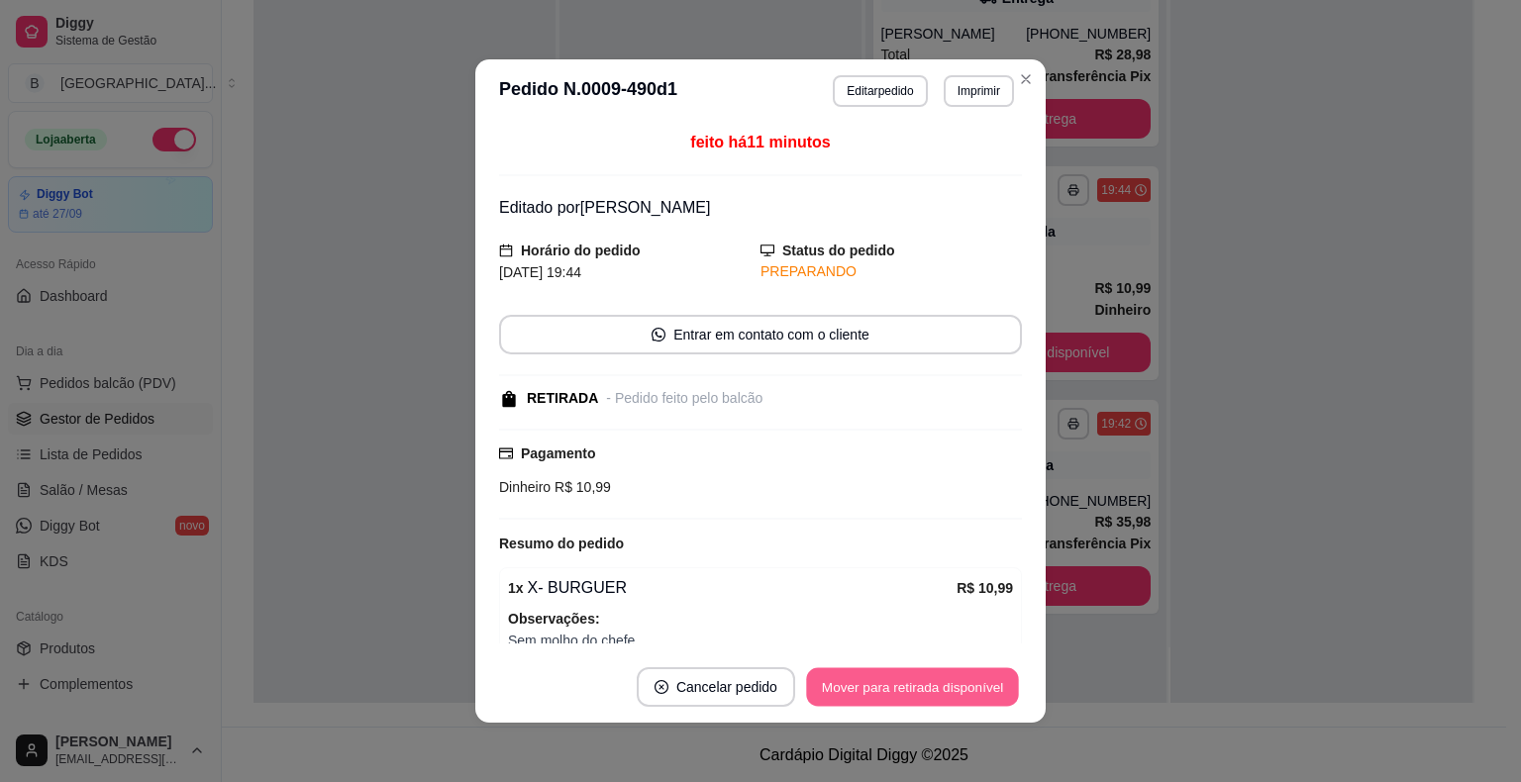
click at [905, 686] on button "Mover para retirada disponível" at bounding box center [912, 687] width 212 height 39
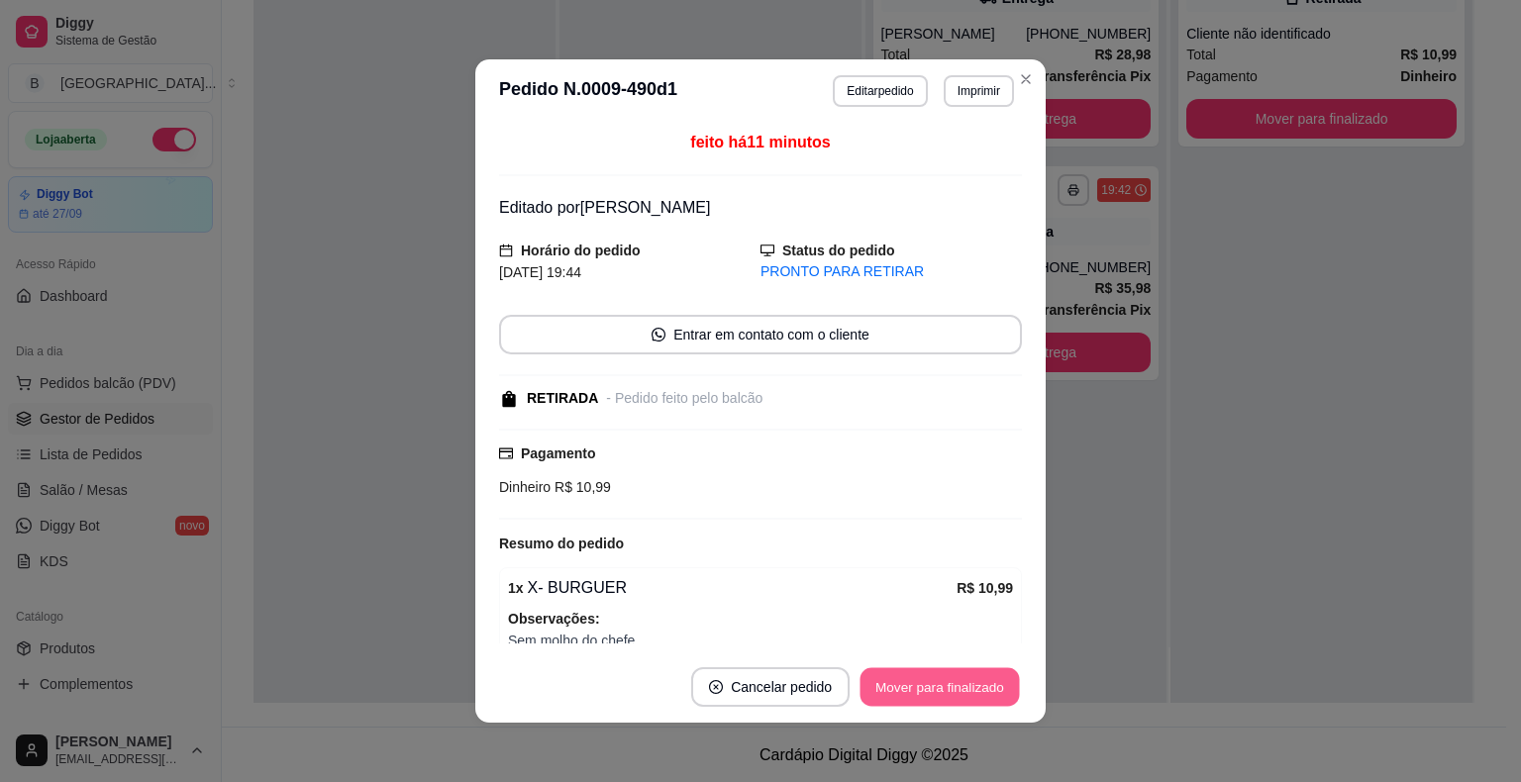
click at [978, 691] on button "Mover para finalizado" at bounding box center [940, 687] width 159 height 39
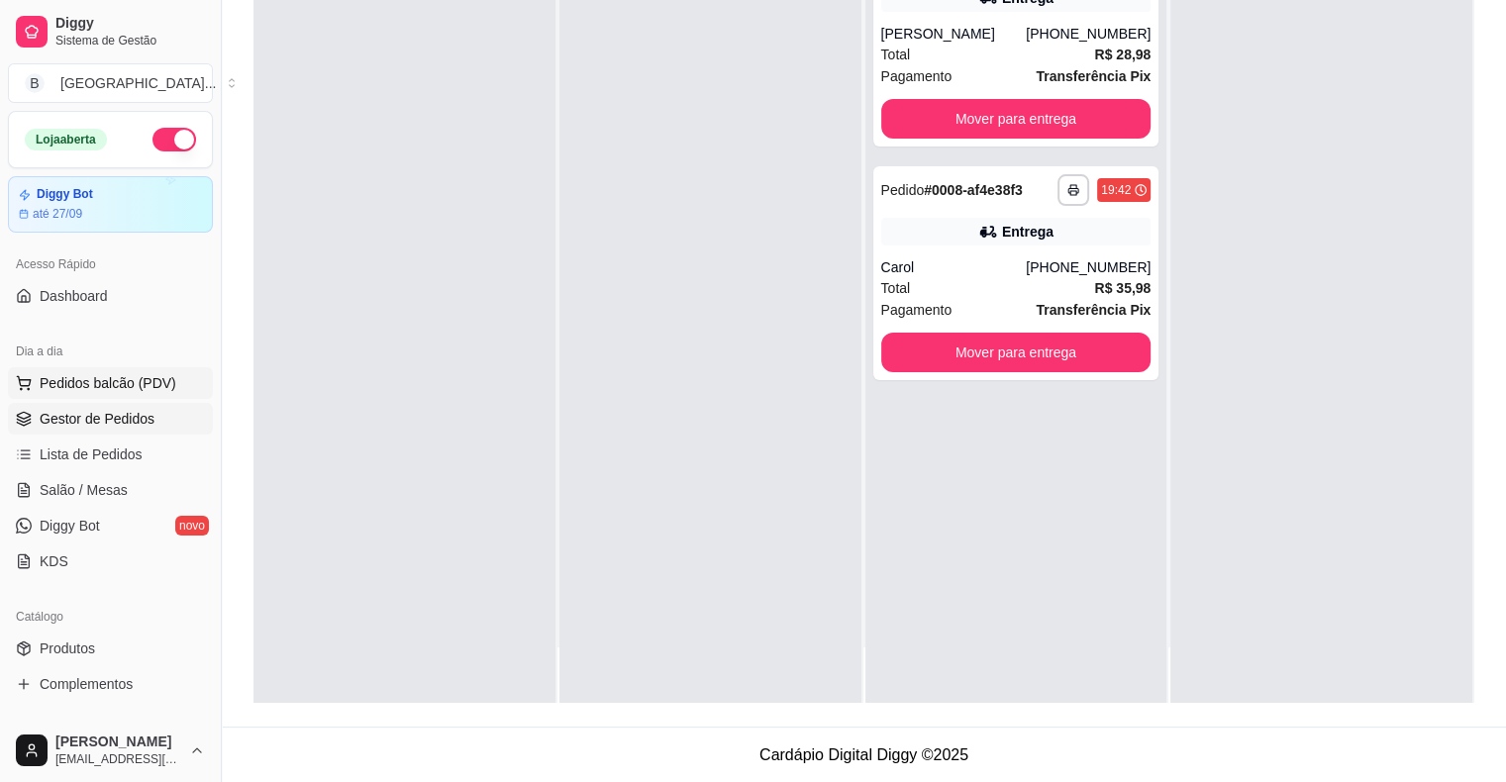
click at [61, 377] on span "Pedidos balcão (PDV)" at bounding box center [108, 383] width 137 height 20
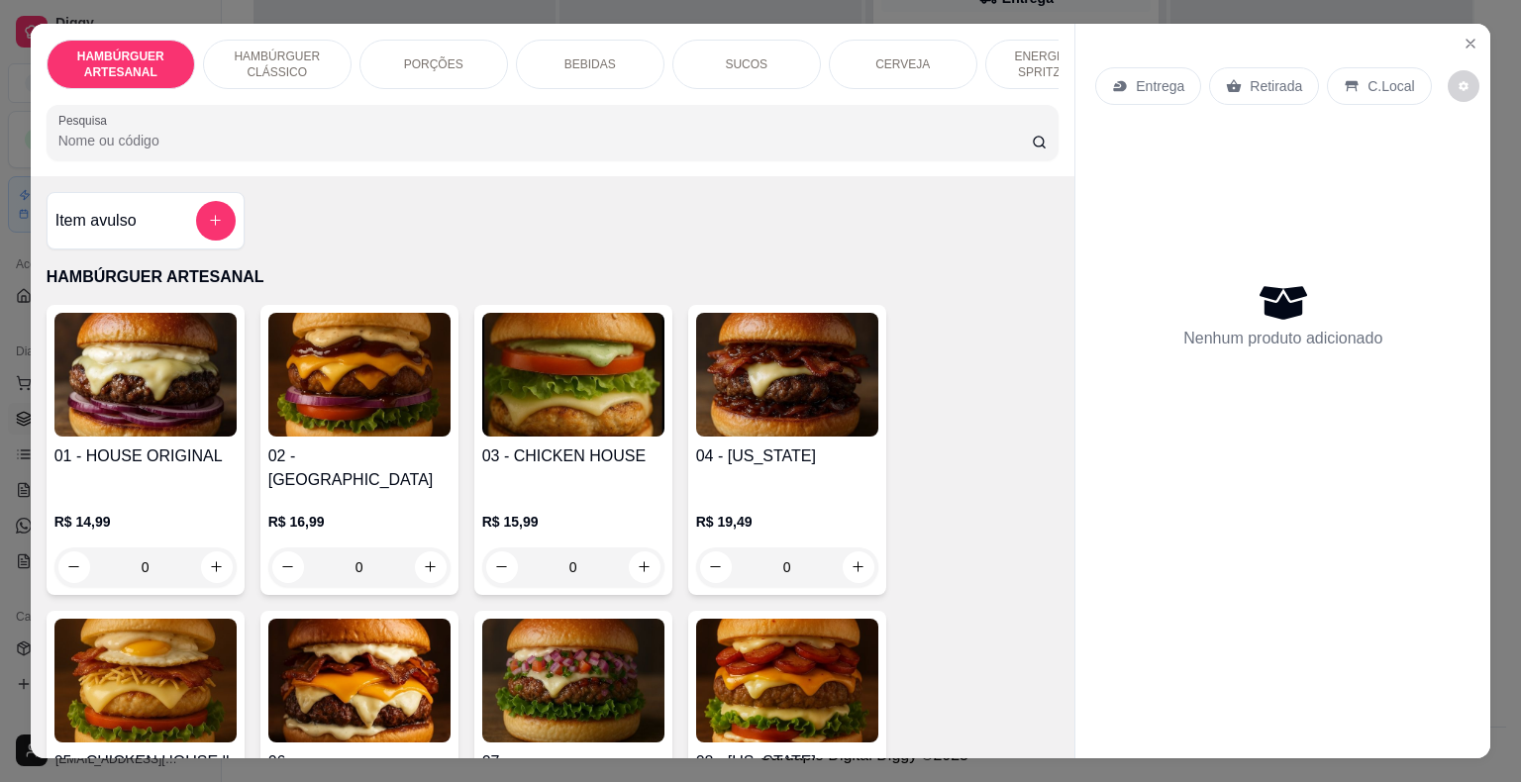
click at [159, 211] on div "Item avulso" at bounding box center [145, 221] width 180 height 40
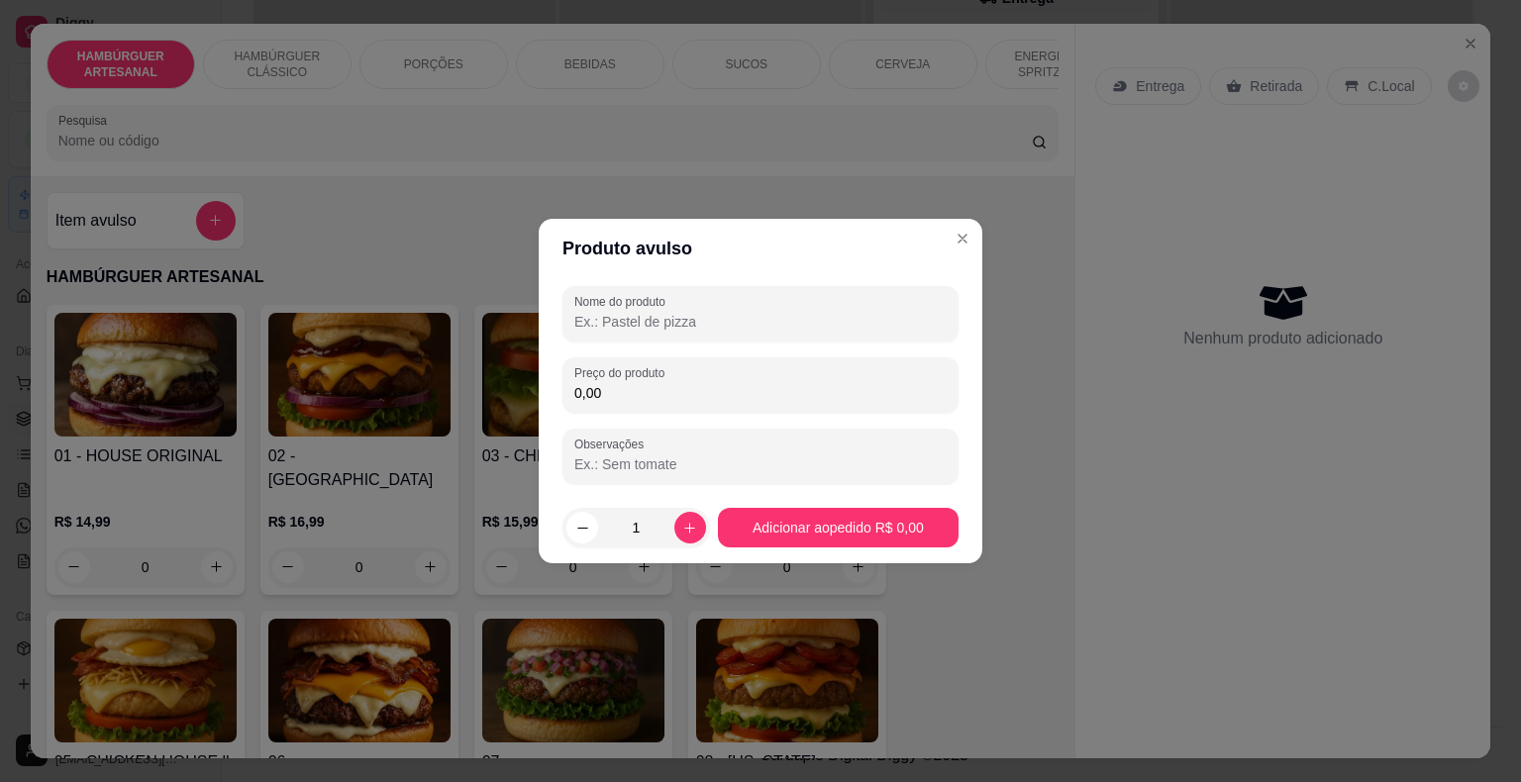
click at [669, 312] on input "Nome do produto" at bounding box center [760, 322] width 372 height 20
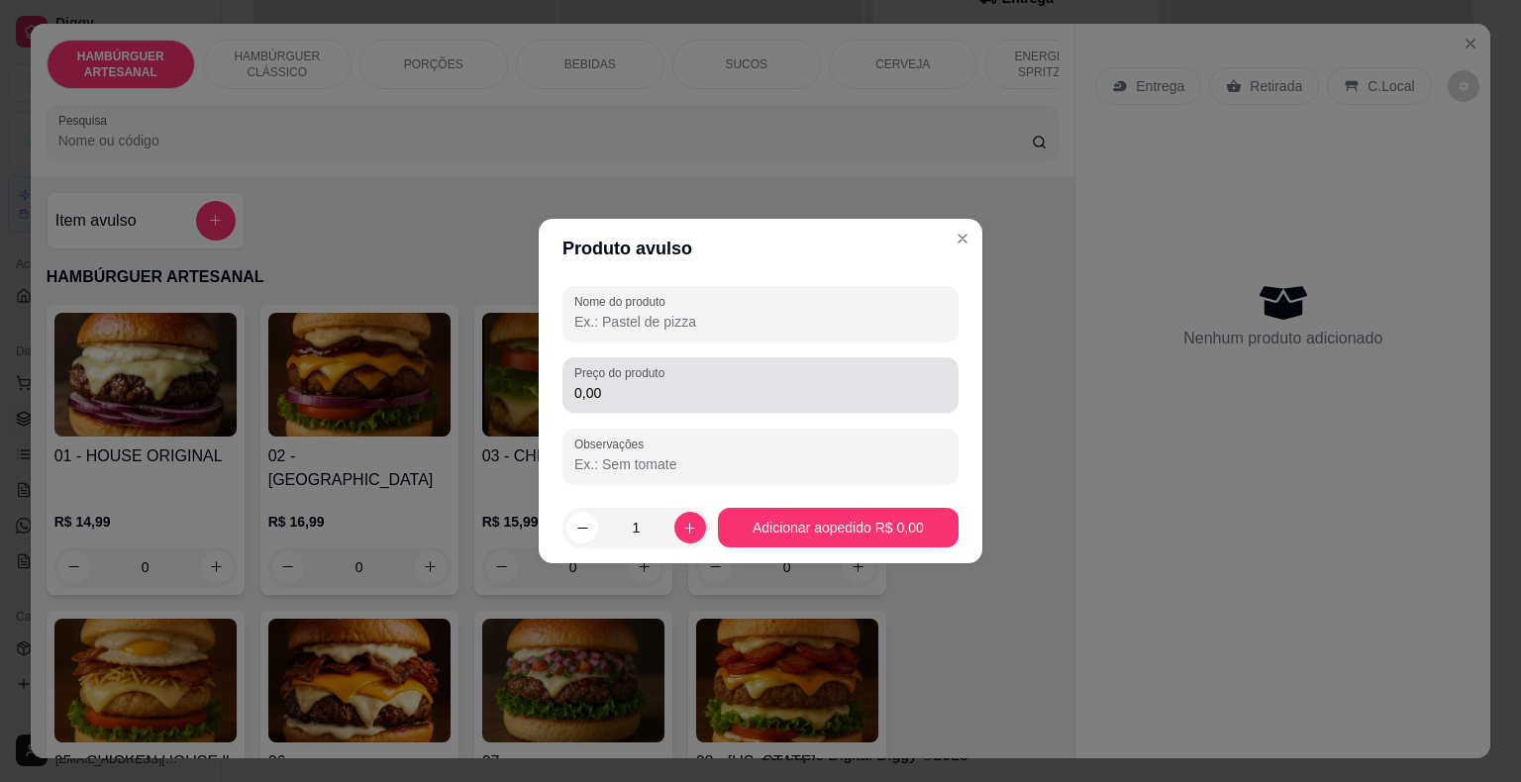
click at [697, 383] on input "0,00" at bounding box center [760, 393] width 372 height 20
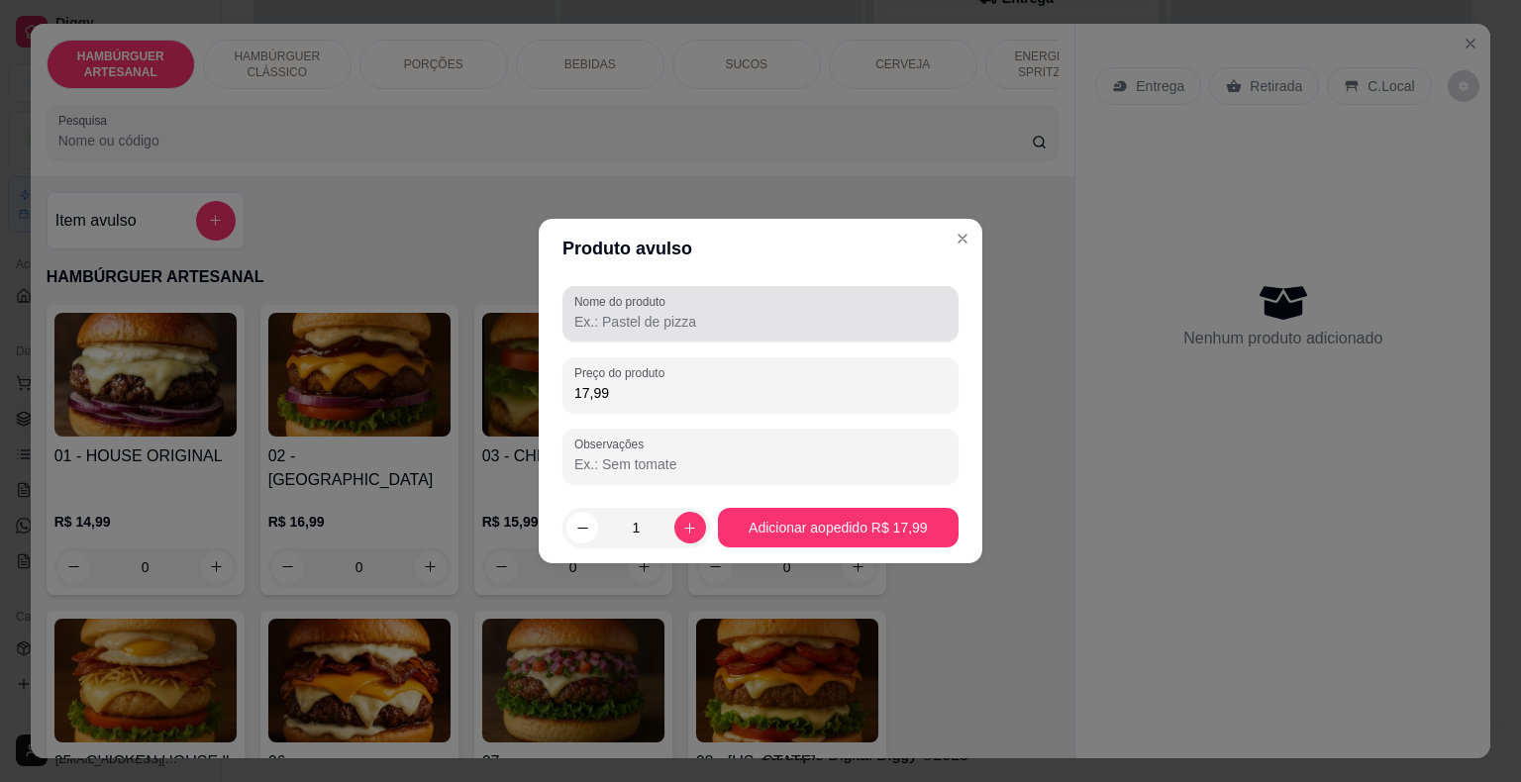
type input "17,99"
click at [706, 312] on input "Nome do produto" at bounding box center [760, 322] width 372 height 20
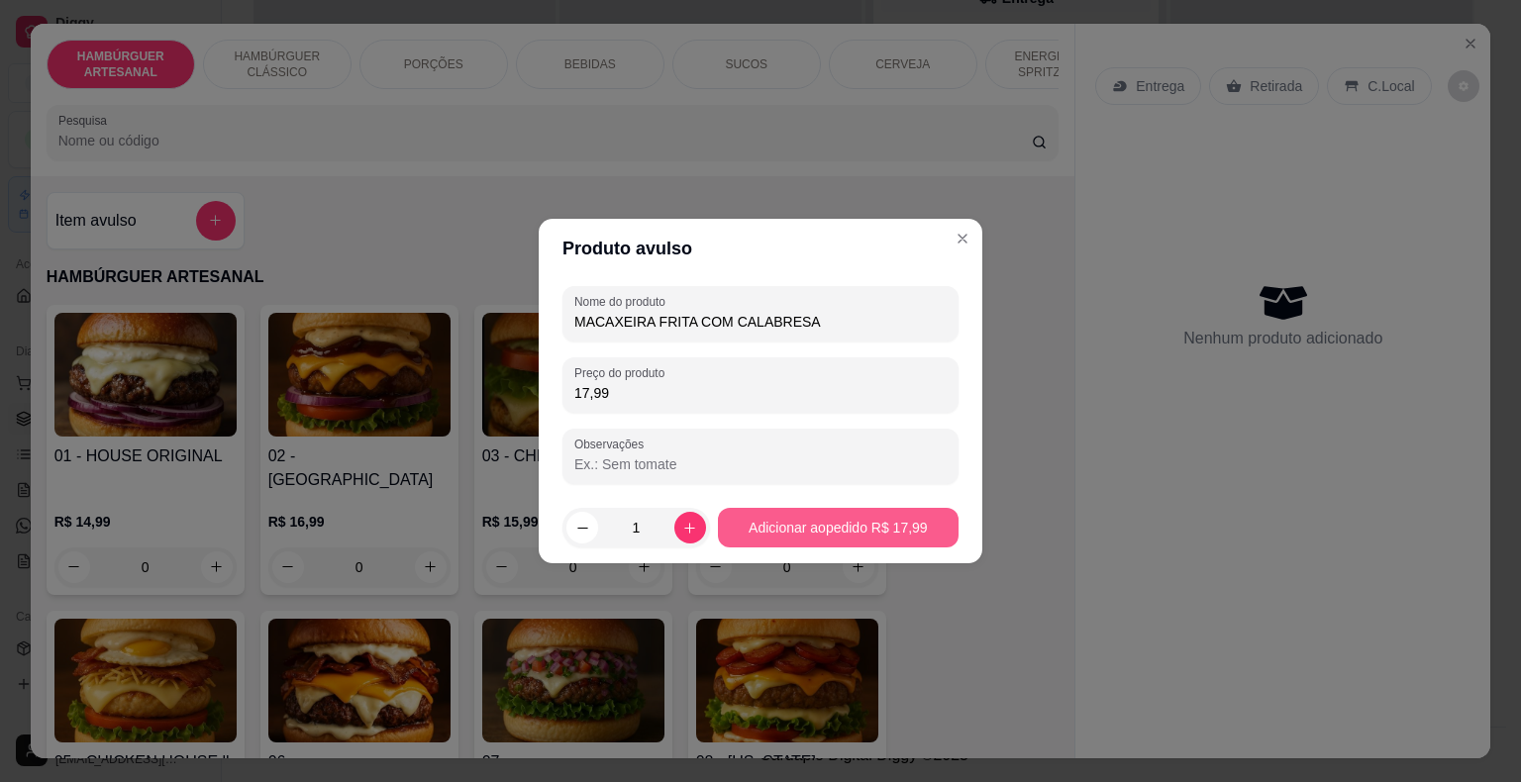
type input "MACAXEIRA FRITA COM CALABRESA"
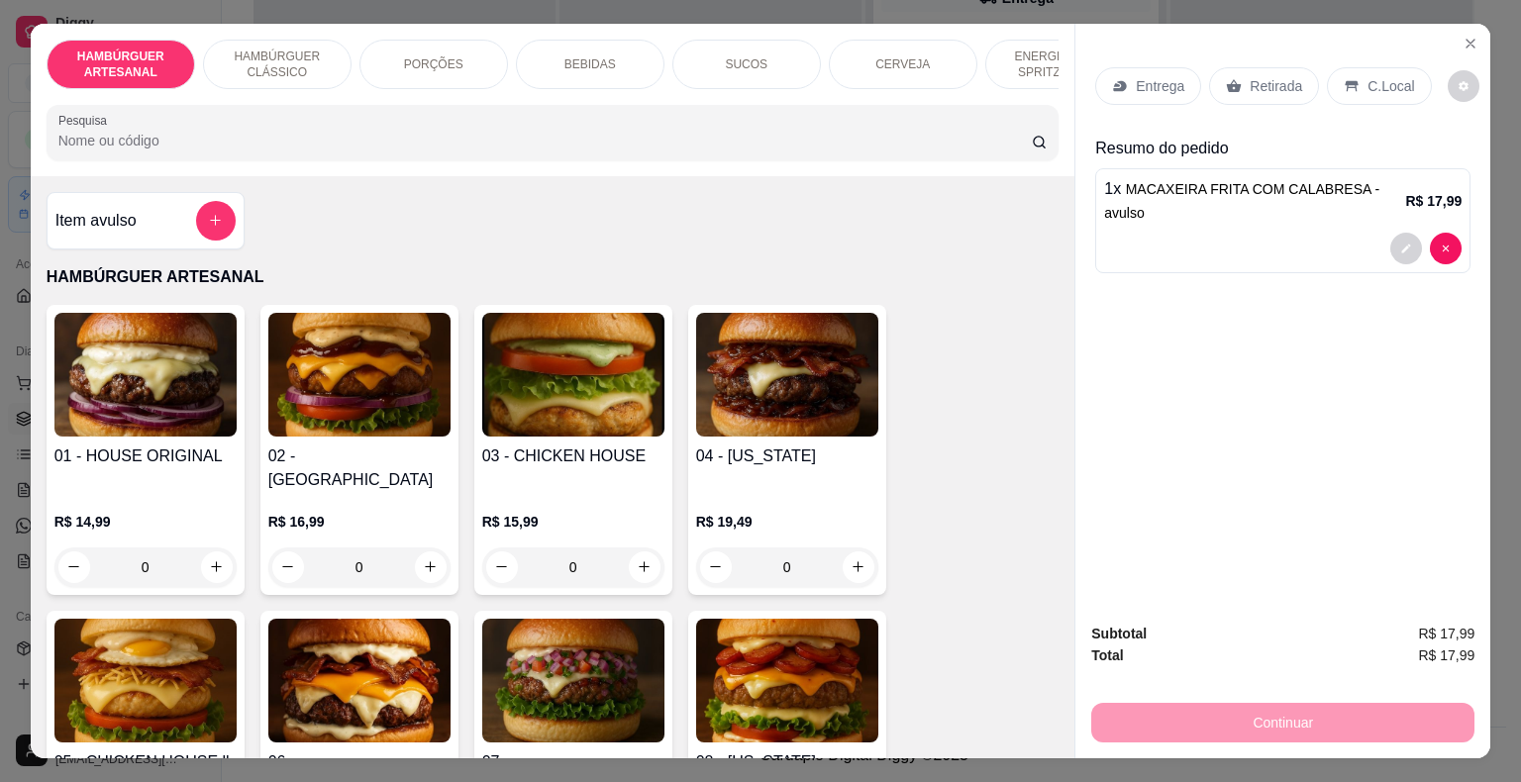
click at [571, 62] on p "BEBIDAS" at bounding box center [589, 64] width 51 height 16
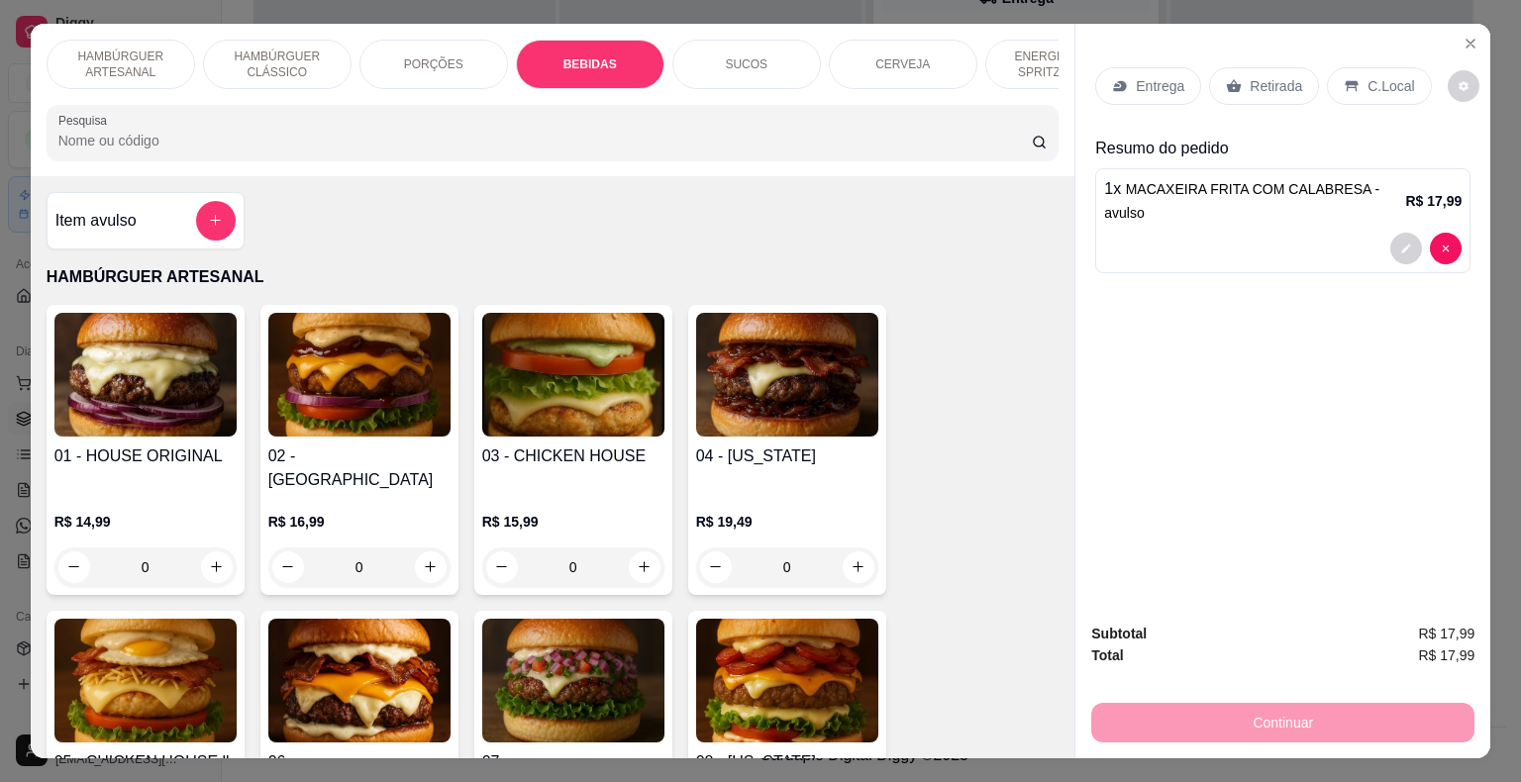
scroll to position [48, 0]
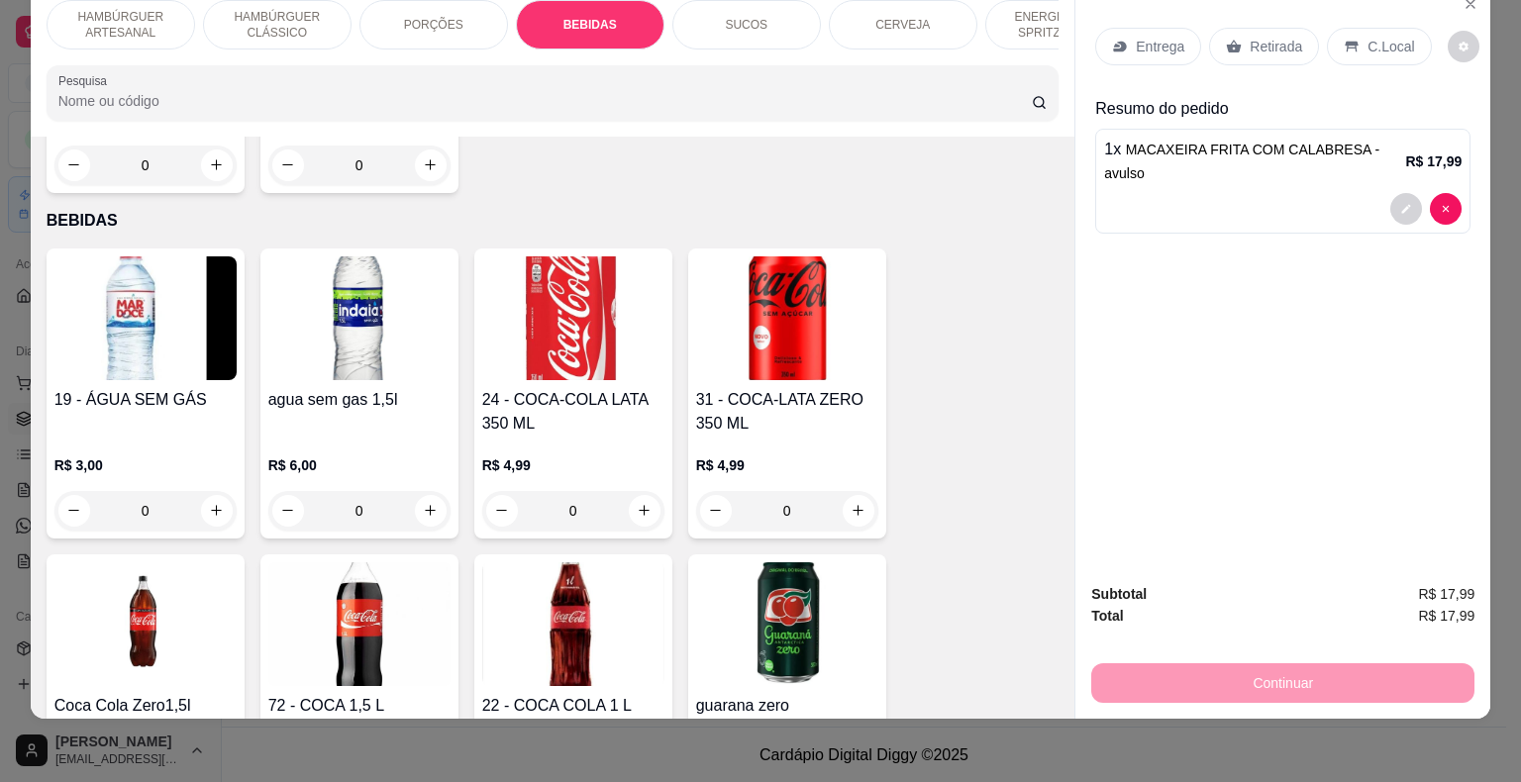
click at [432, 17] on p "PORÇÕES" at bounding box center [433, 25] width 59 height 16
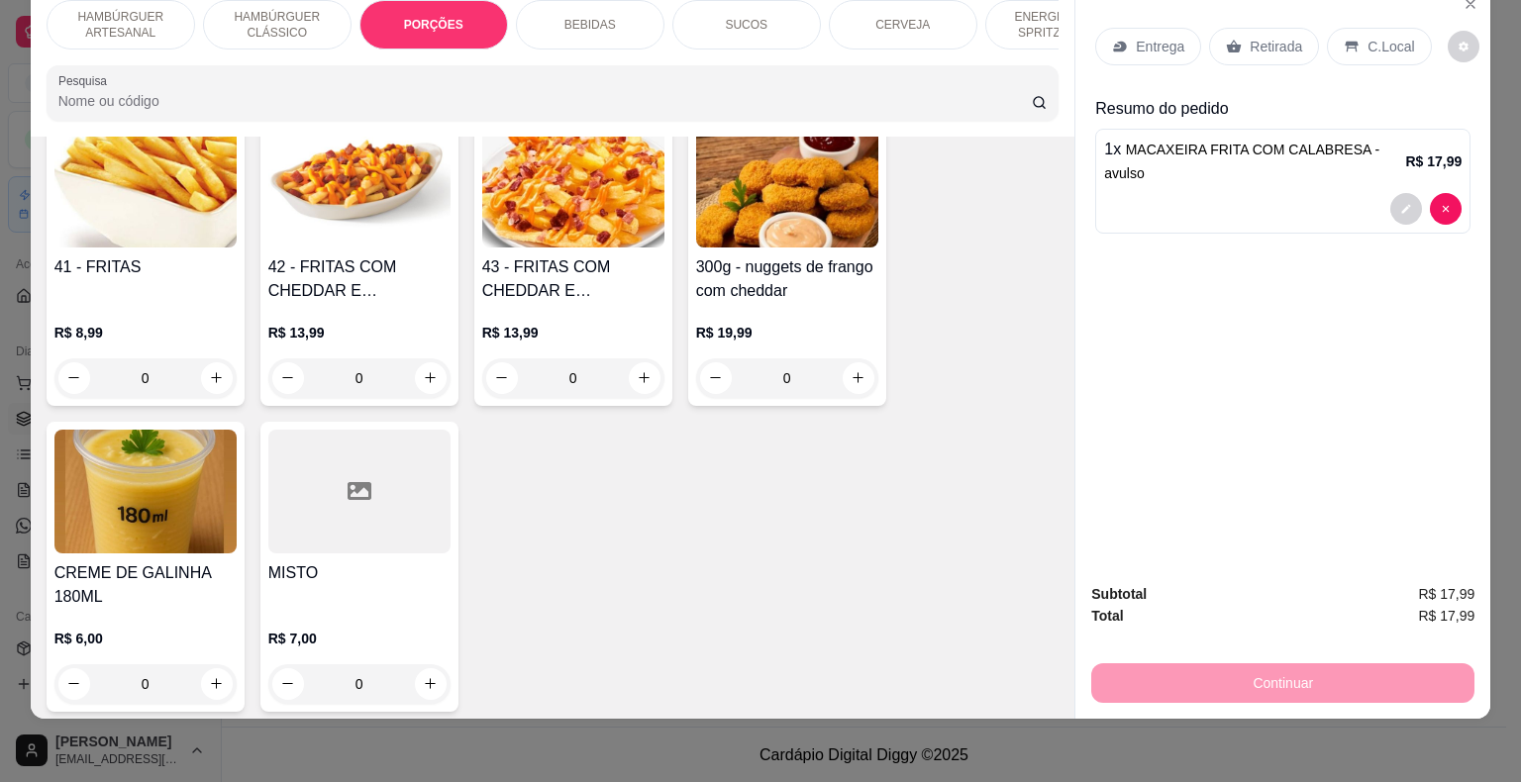
scroll to position [1777, 0]
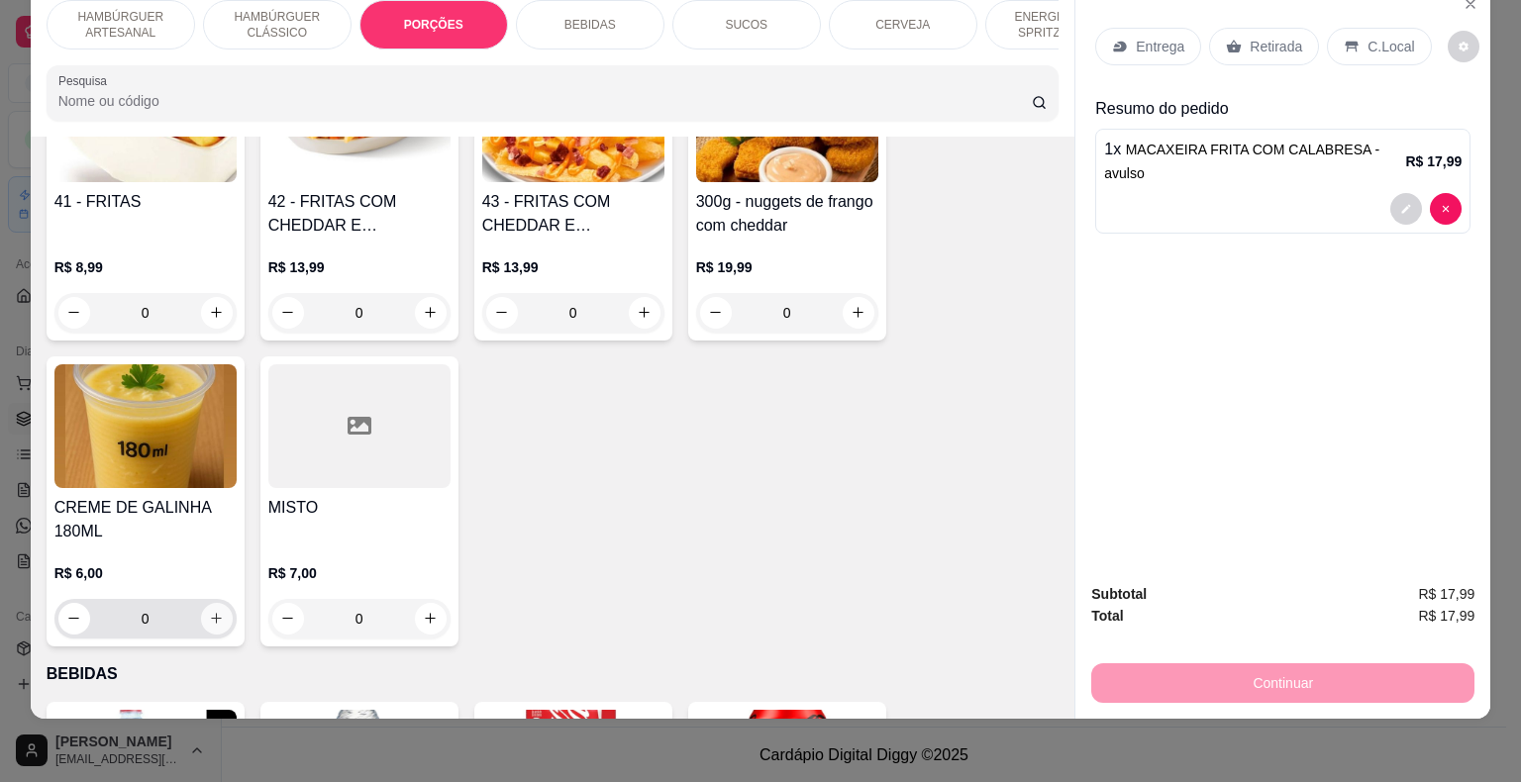
click at [210, 611] on icon "increase-product-quantity" at bounding box center [216, 618] width 15 height 15
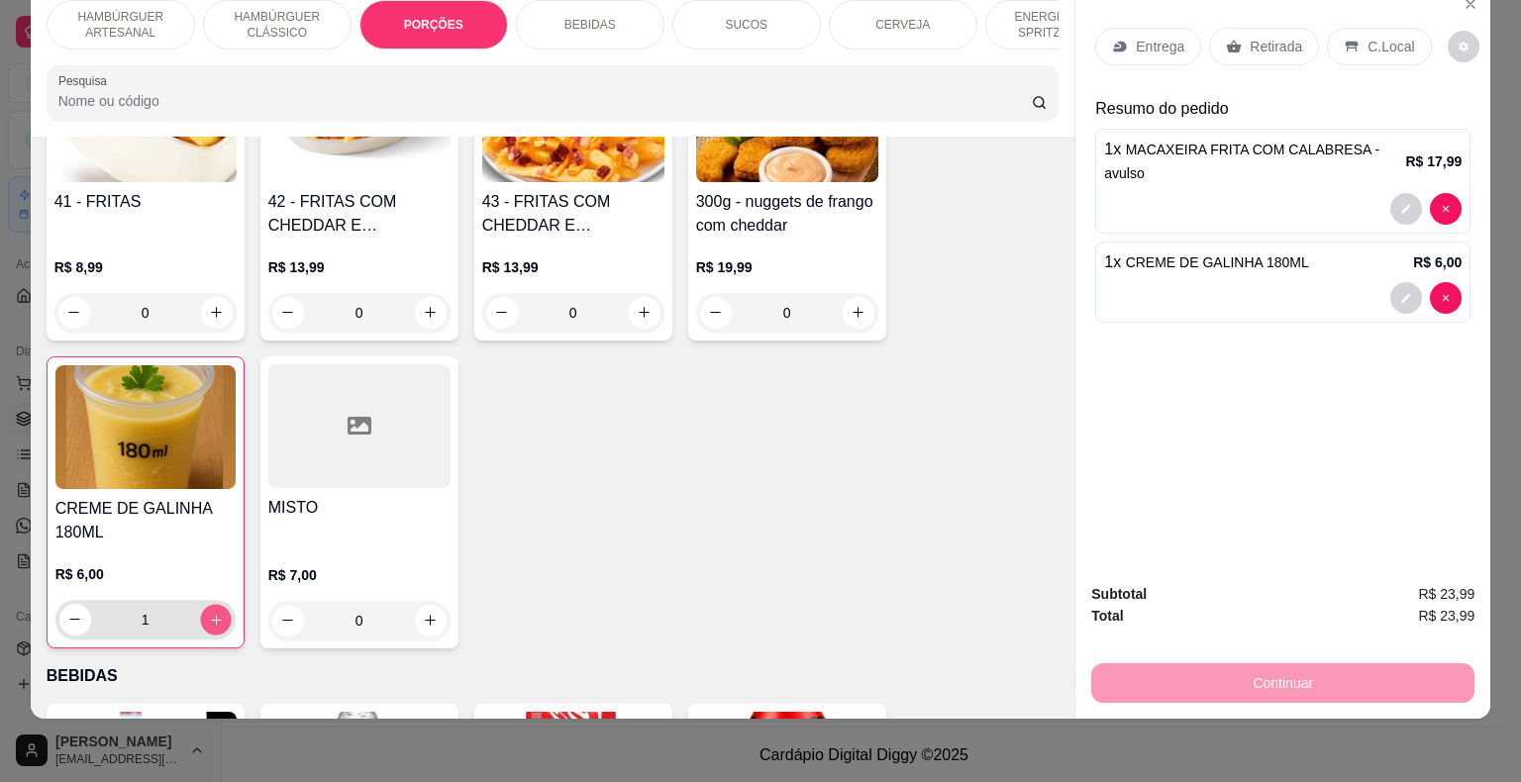
click at [210, 612] on icon "increase-product-quantity" at bounding box center [215, 619] width 15 height 15
type input "2"
click at [1126, 35] on div "Entrega" at bounding box center [1148, 47] width 106 height 38
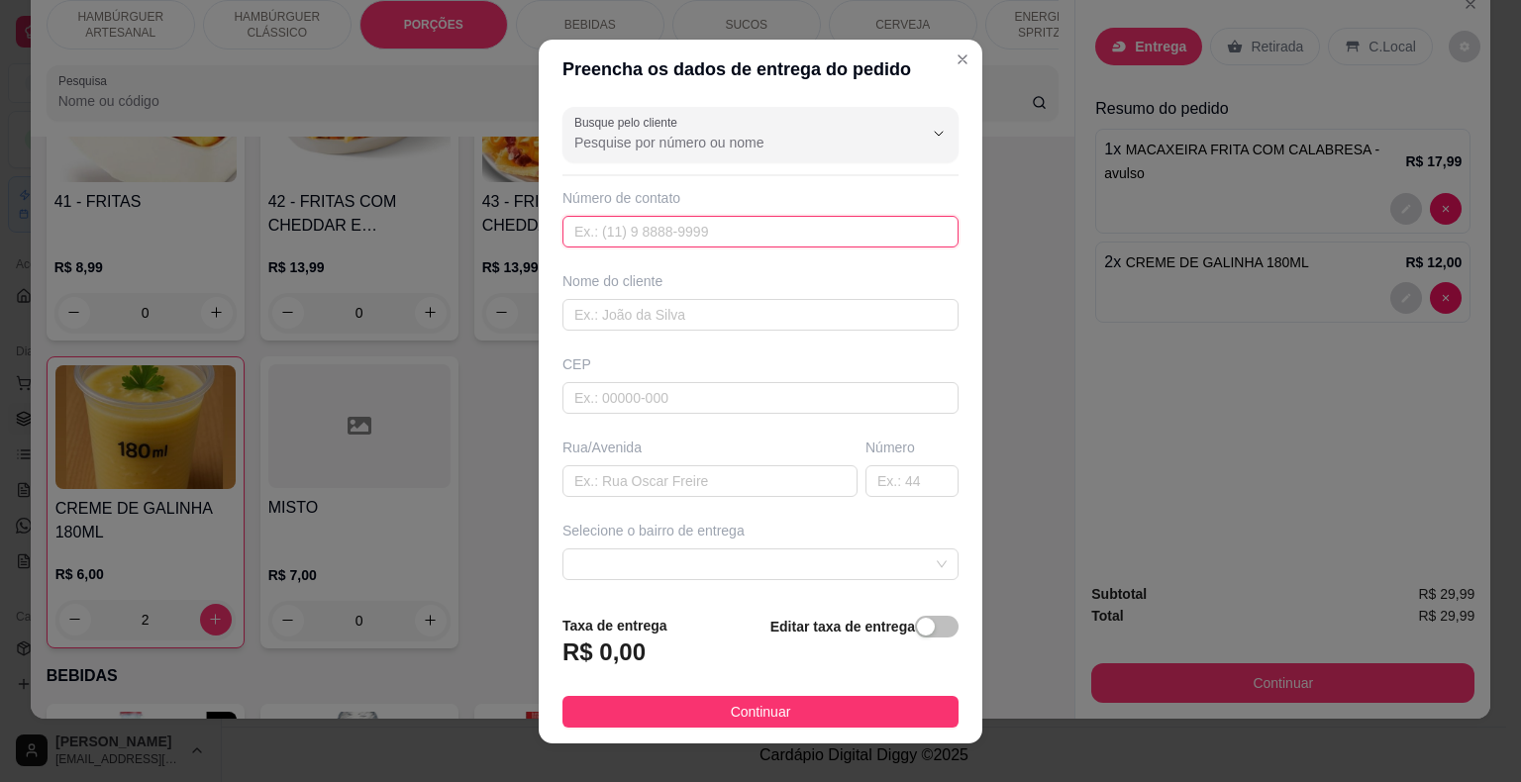
click at [771, 240] on input "text" at bounding box center [760, 232] width 396 height 32
type input "[PHONE_NUMBER]"
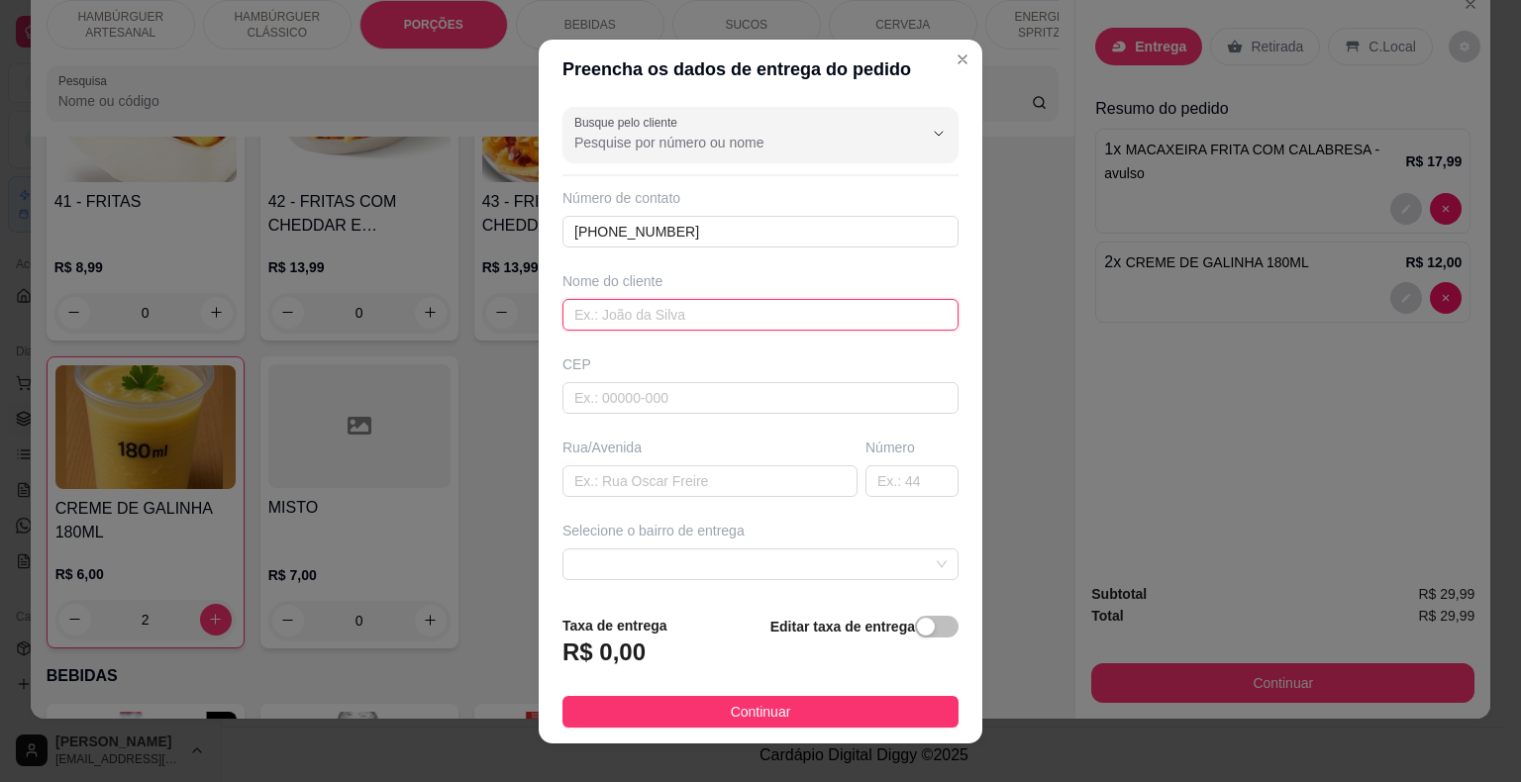
click at [753, 319] on input "text" at bounding box center [760, 315] width 396 height 32
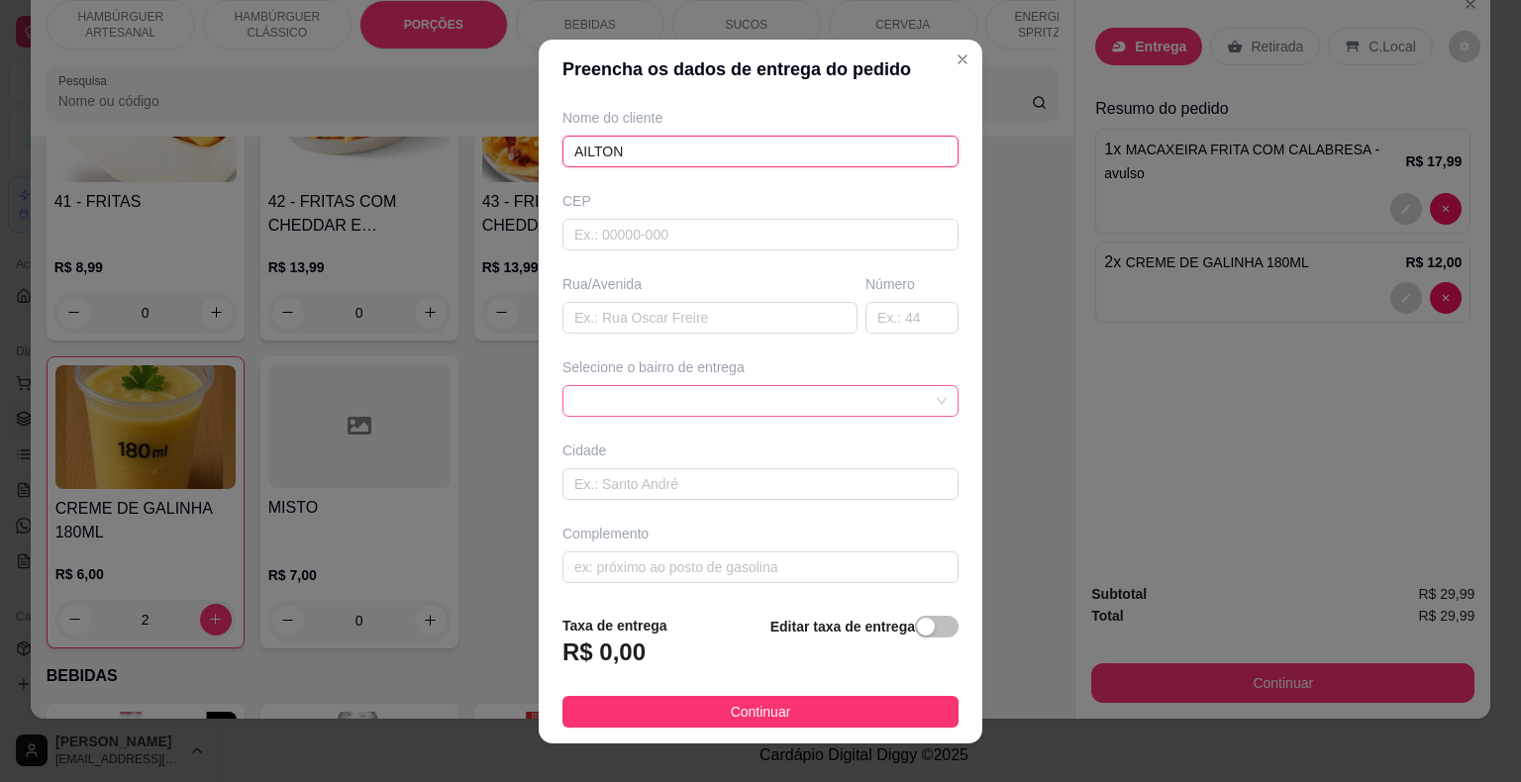
click at [795, 401] on span at bounding box center [760, 401] width 372 height 30
type input "AILTON"
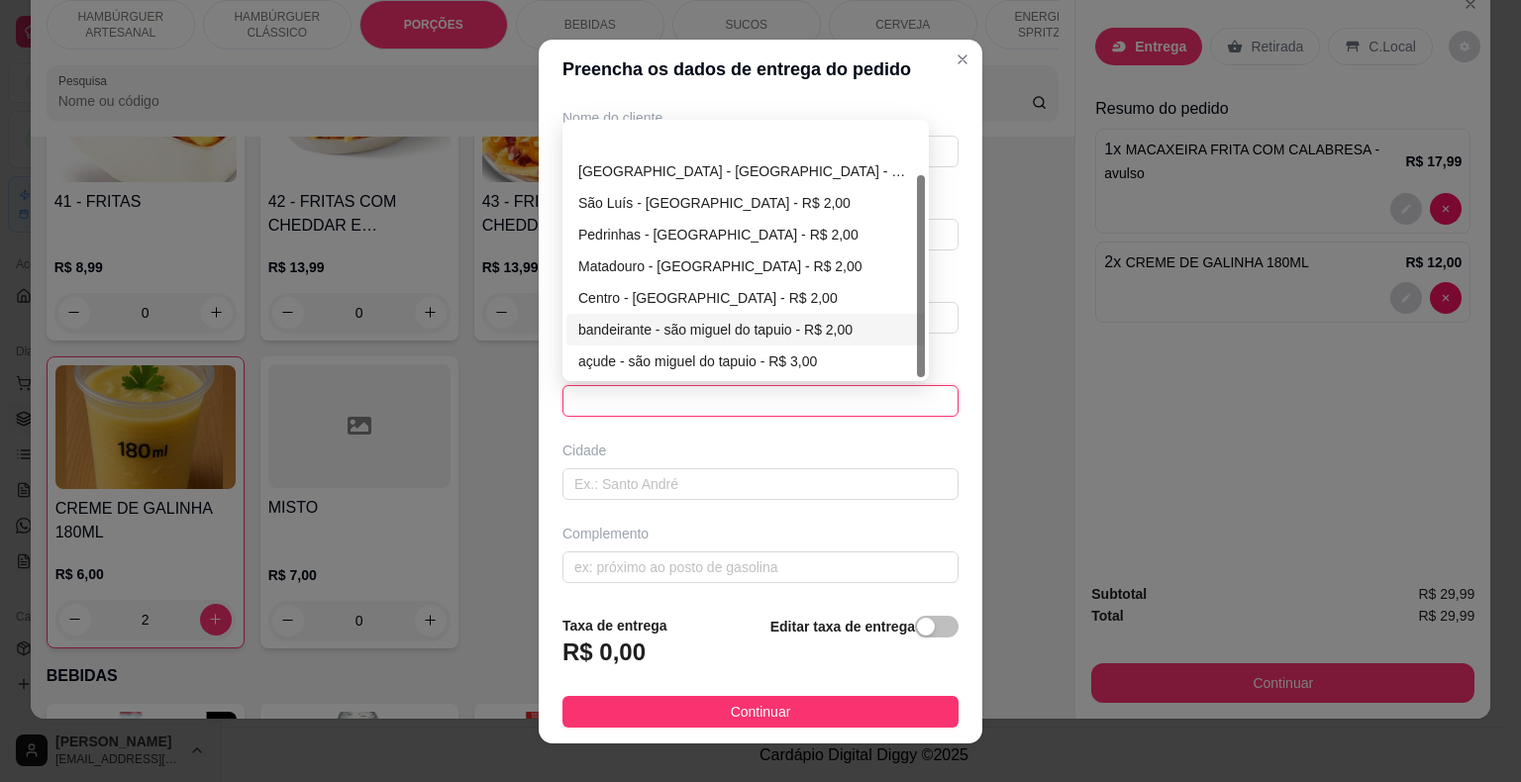
scroll to position [63, 0]
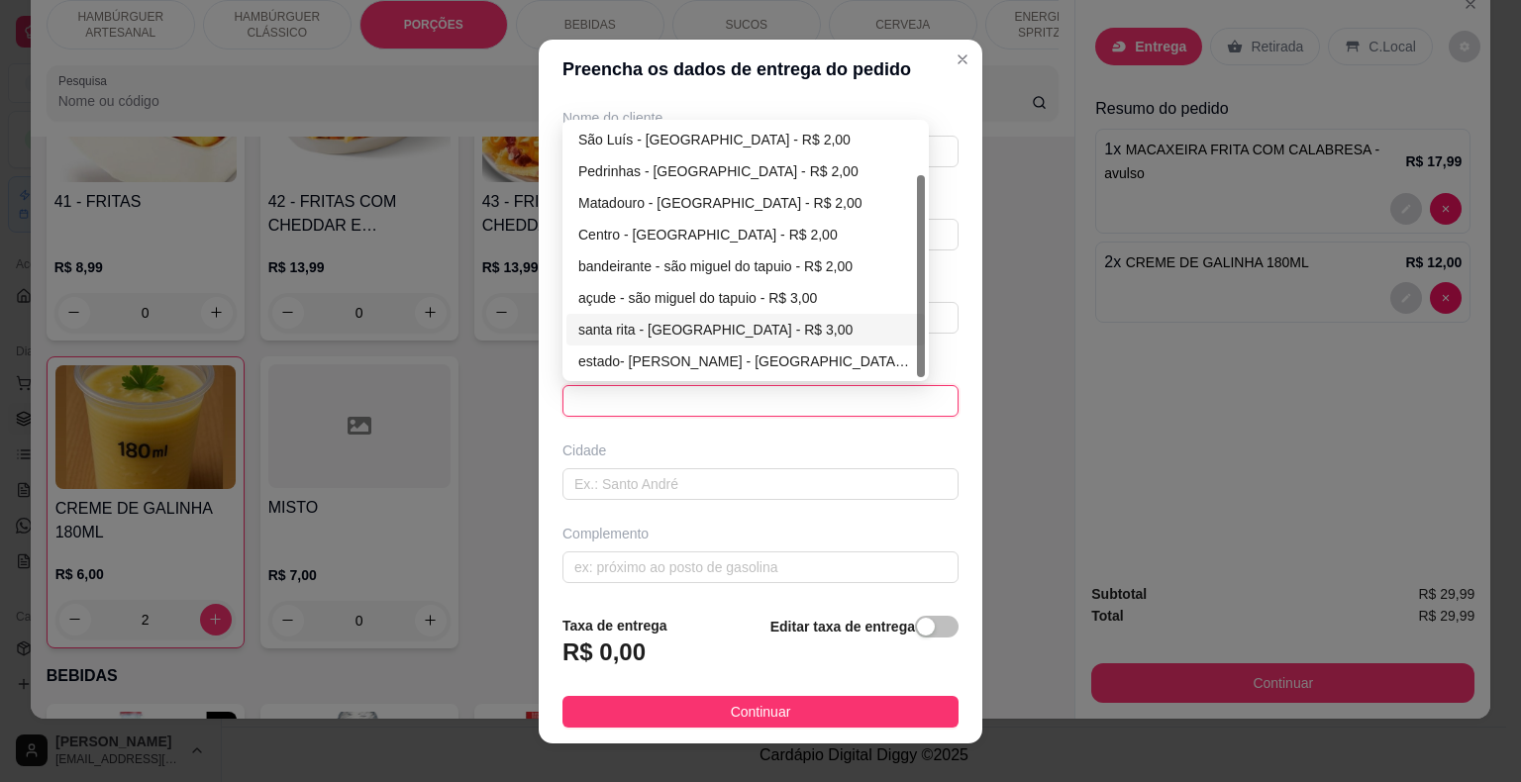
click at [690, 330] on div "santa rita - [GEOGRAPHIC_DATA] - R$ 3,00" at bounding box center [745, 330] width 335 height 22
type input "são miguel do tapuio"
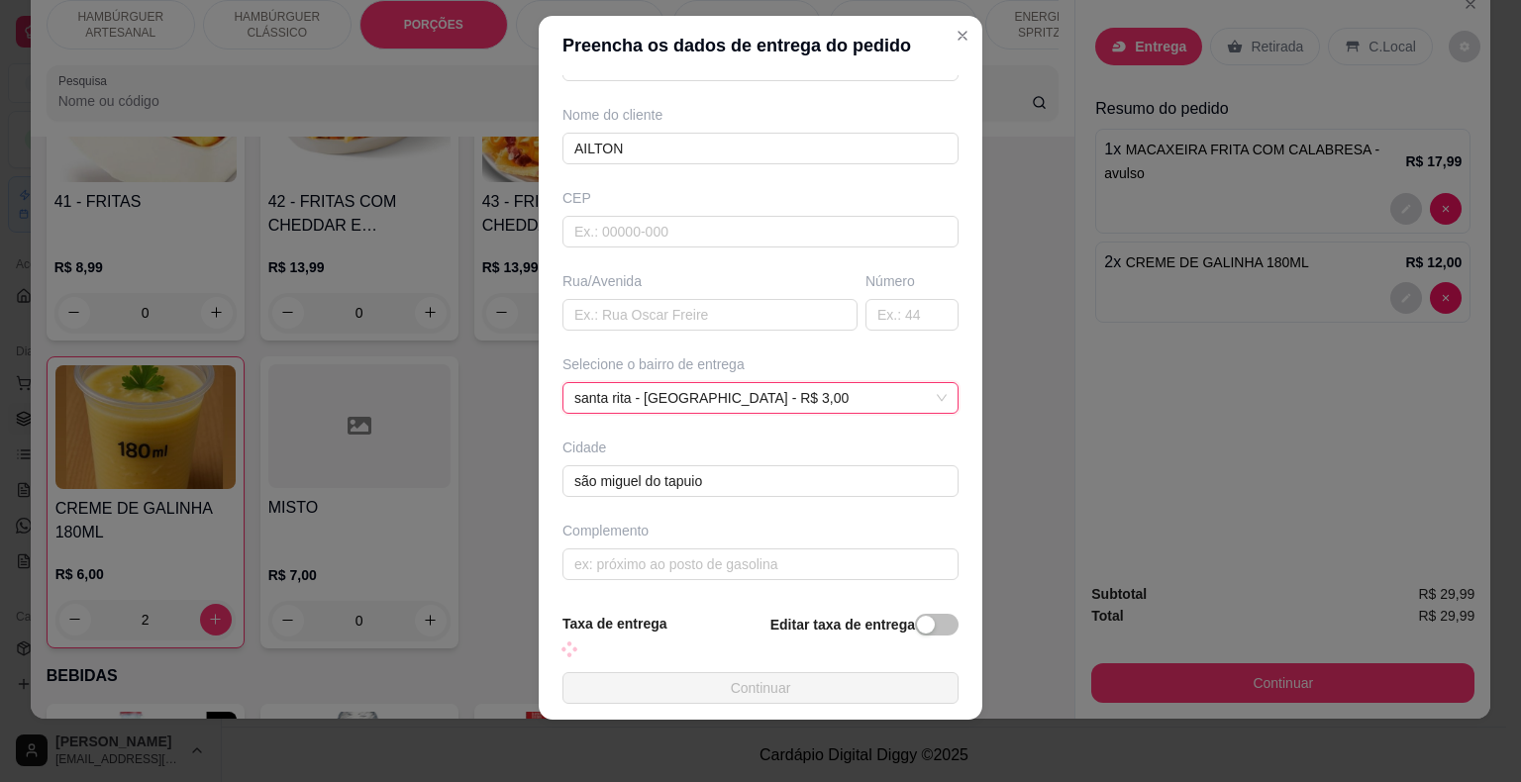
scroll to position [142, 0]
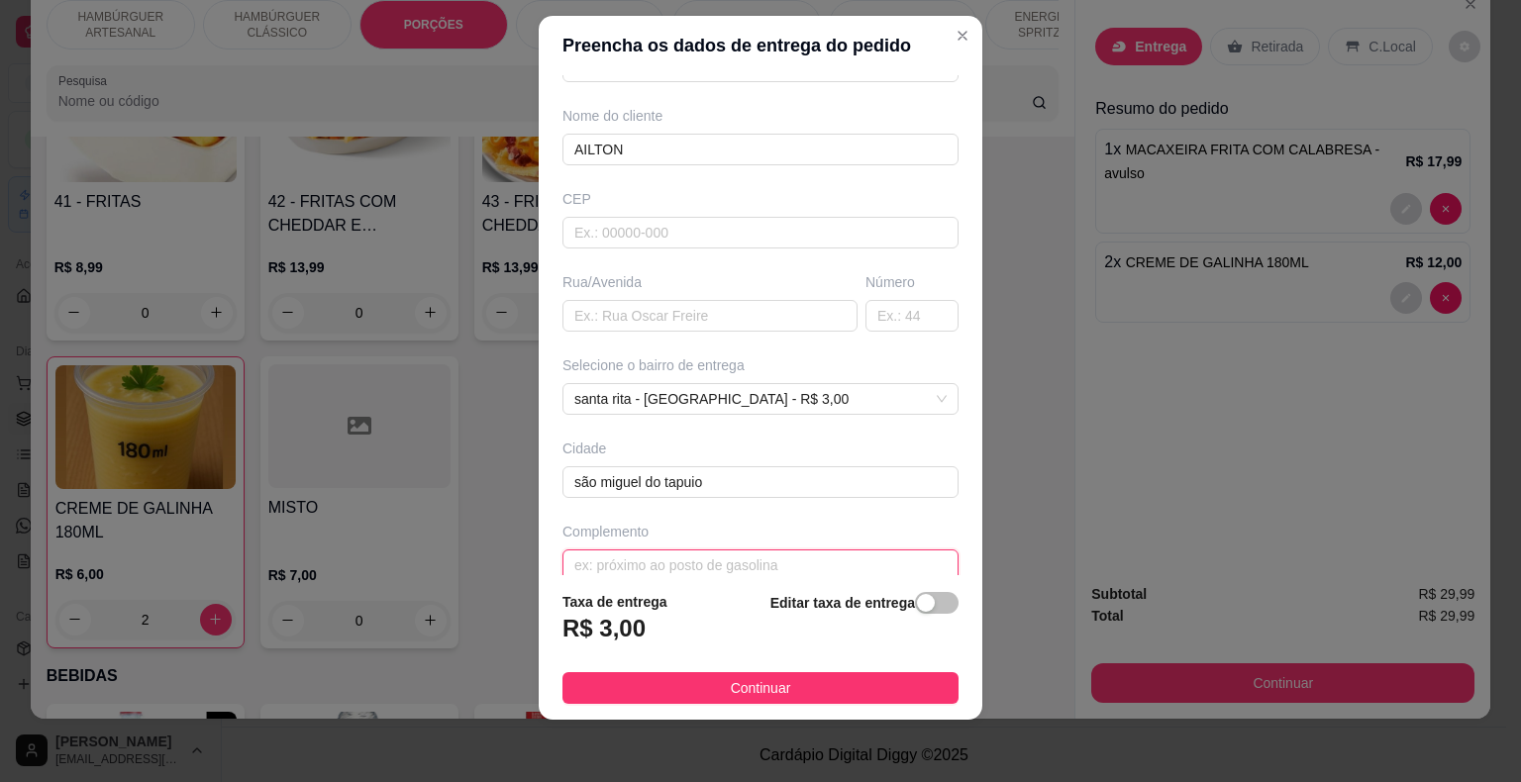
click at [767, 568] on input "text" at bounding box center [760, 566] width 396 height 32
type input "BAR DO [PERSON_NAME]"
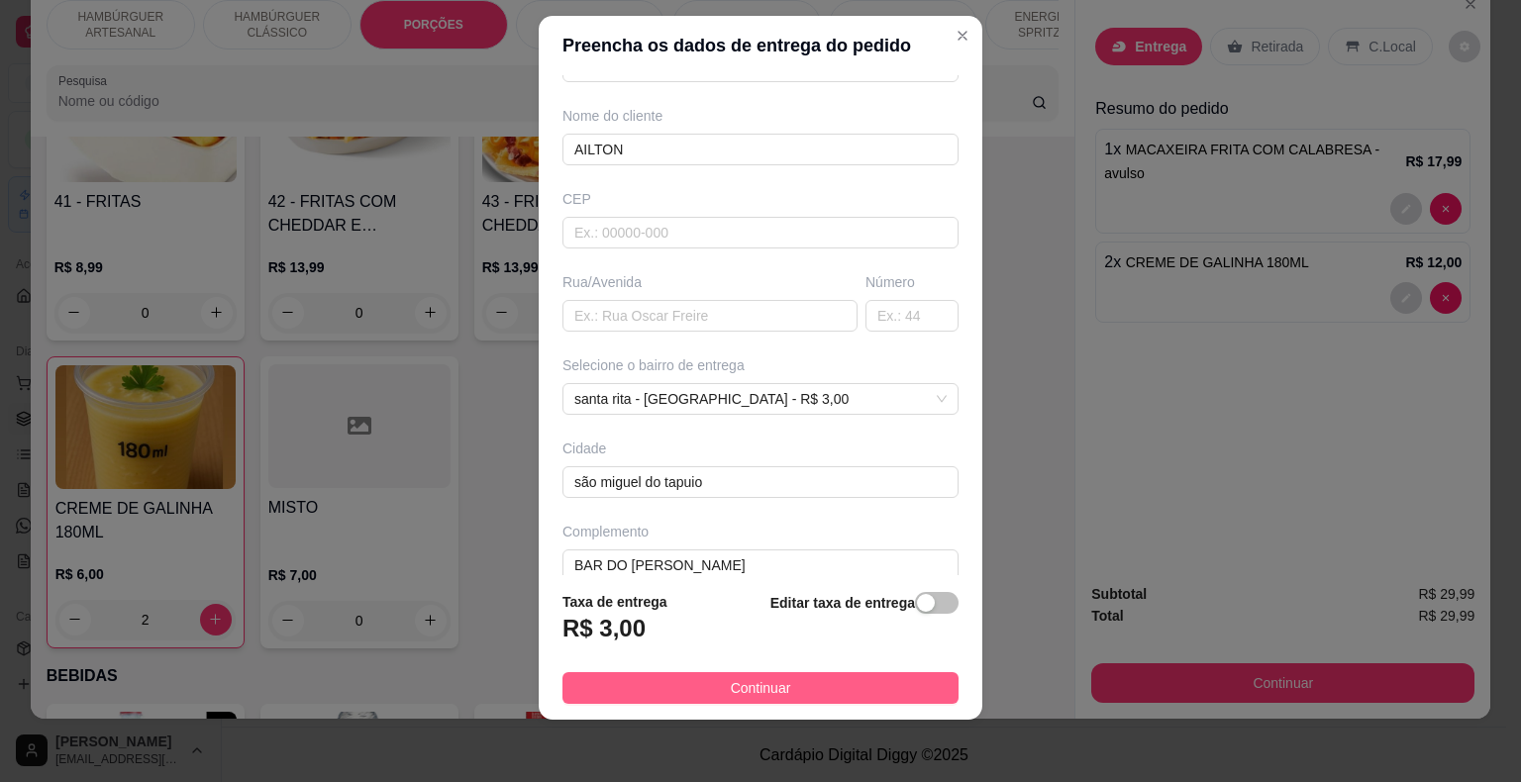
click at [766, 677] on span "Continuar" at bounding box center [761, 688] width 60 height 22
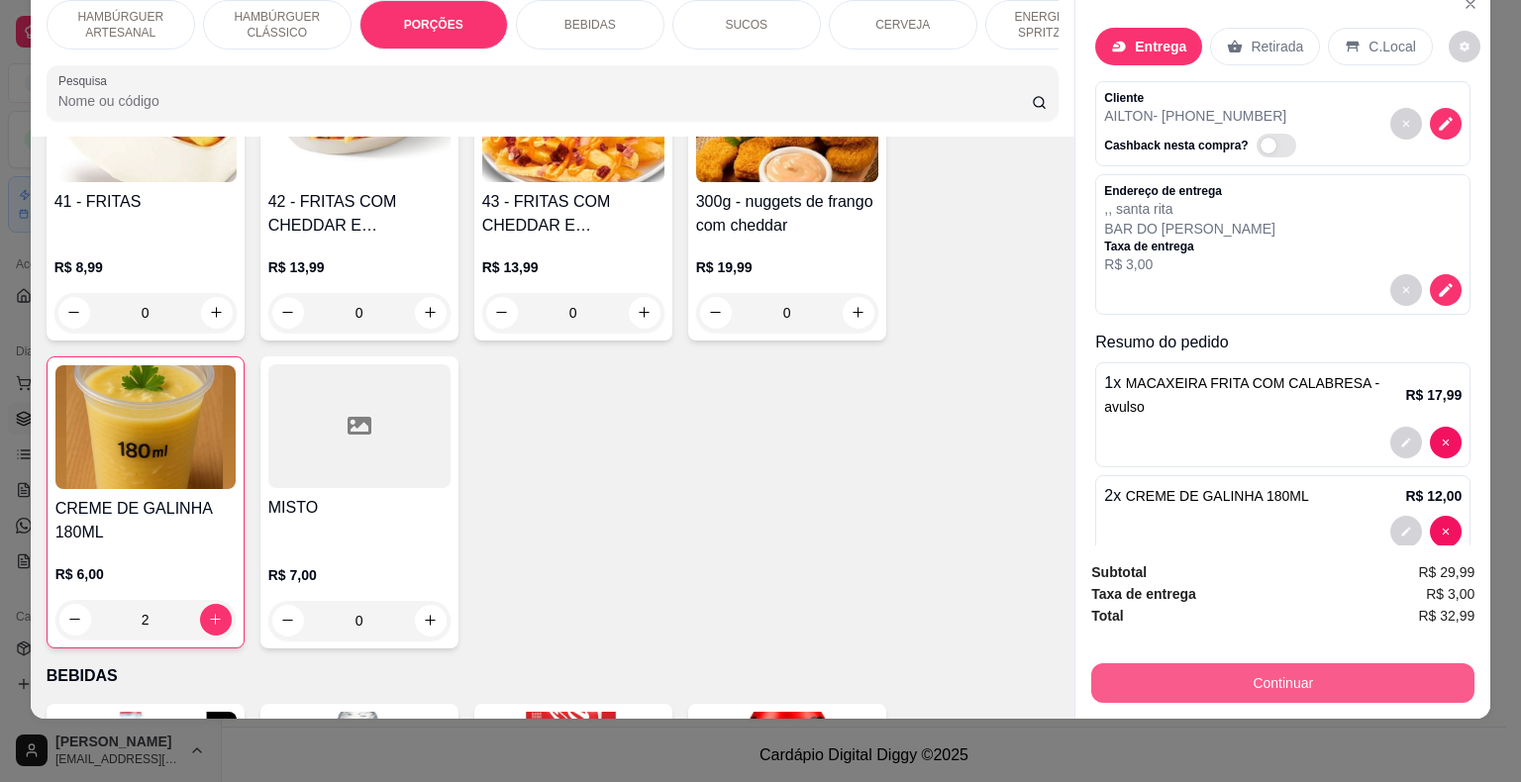
click at [1402, 664] on button "Continuar" at bounding box center [1282, 684] width 383 height 40
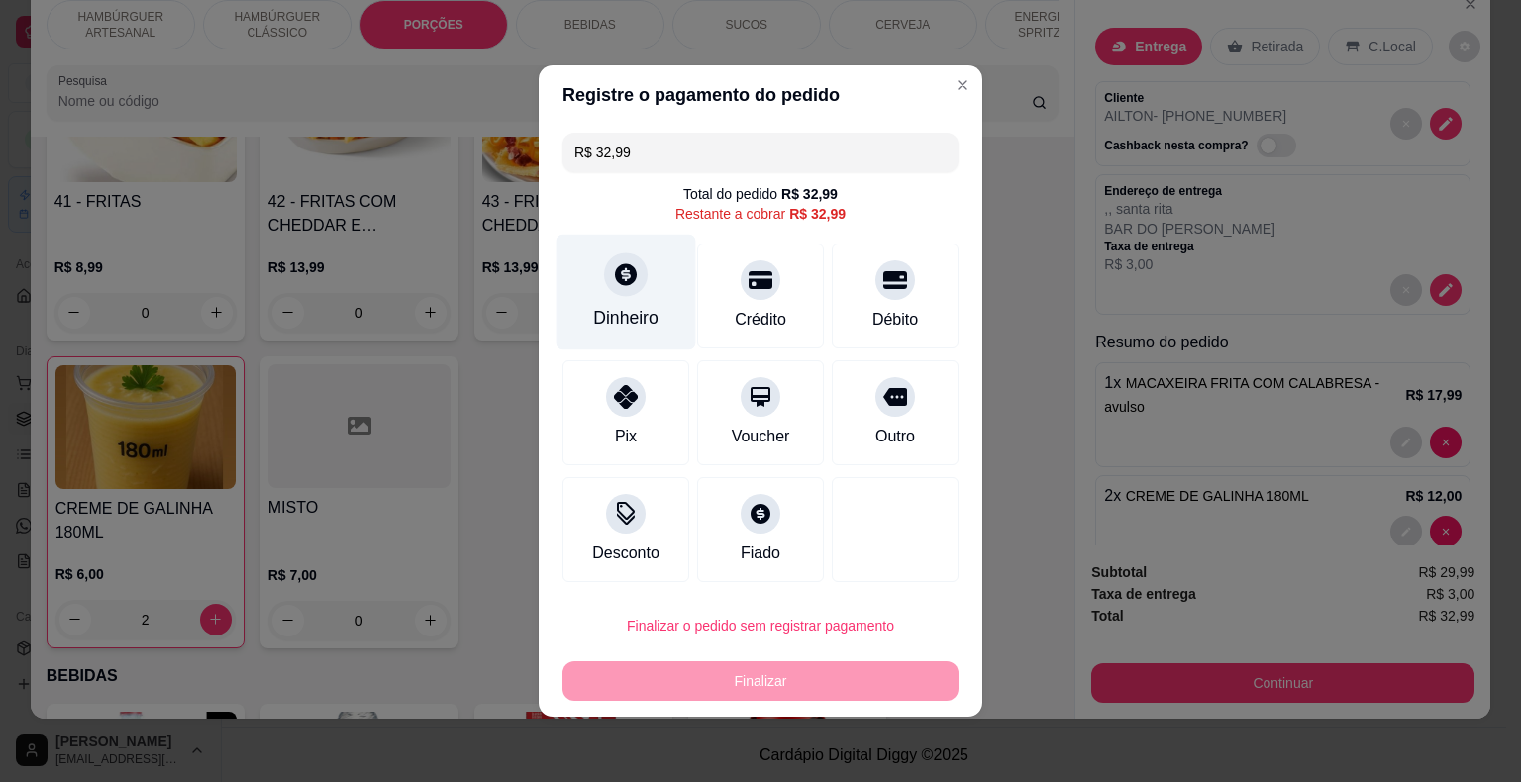
click at [580, 303] on div "Dinheiro" at bounding box center [627, 293] width 140 height 116
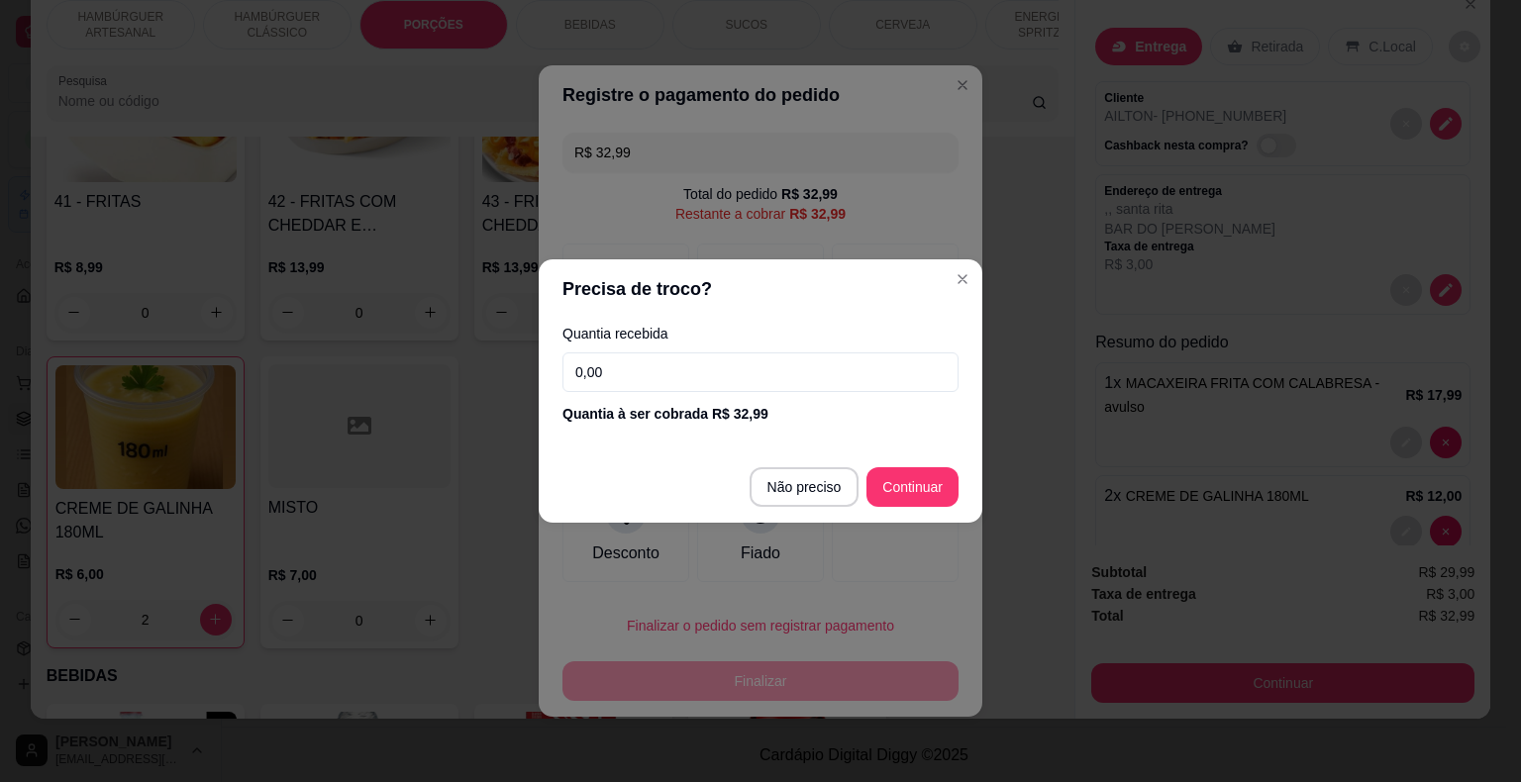
click at [654, 358] on input "0,00" at bounding box center [760, 373] width 396 height 40
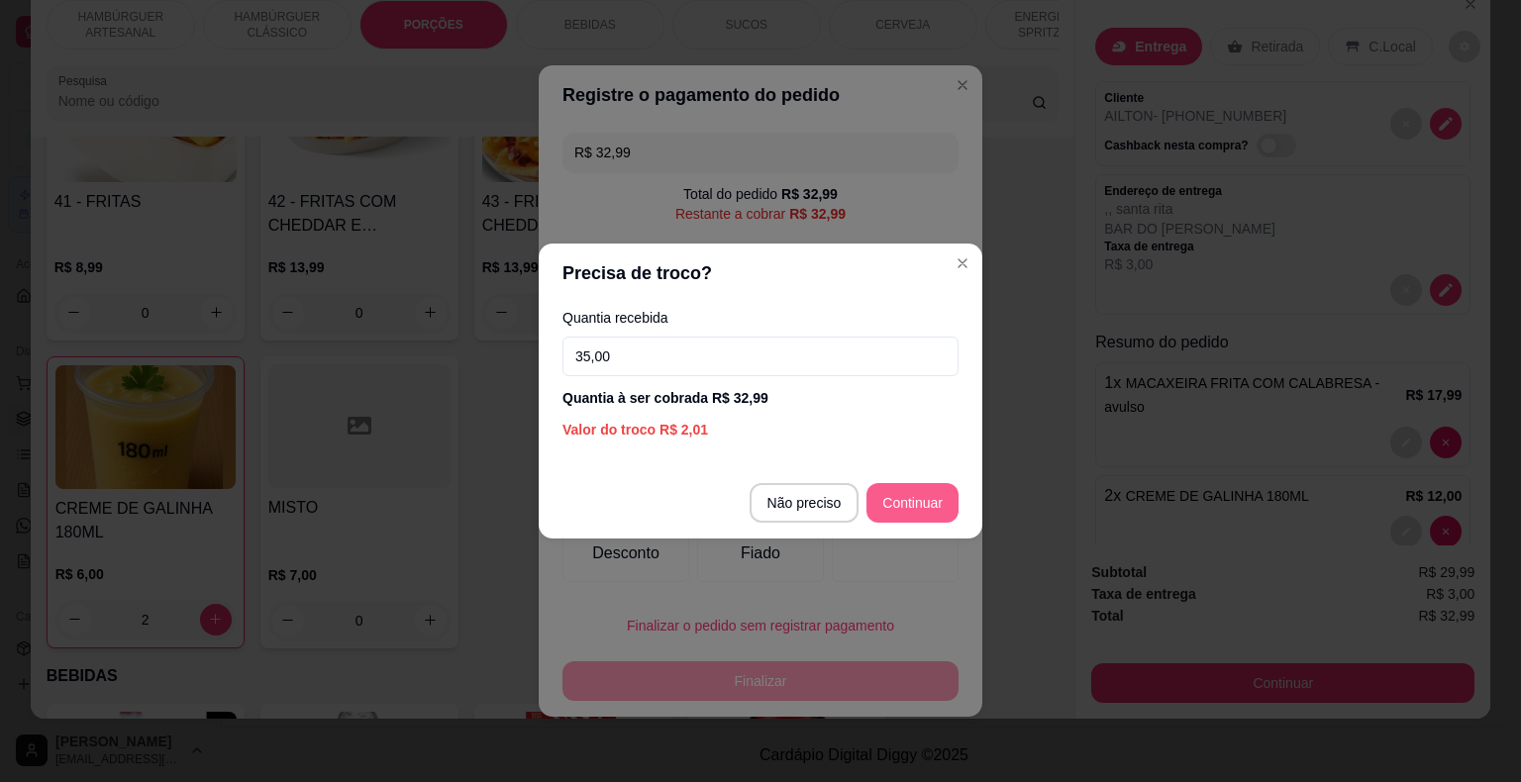
type input "35,00"
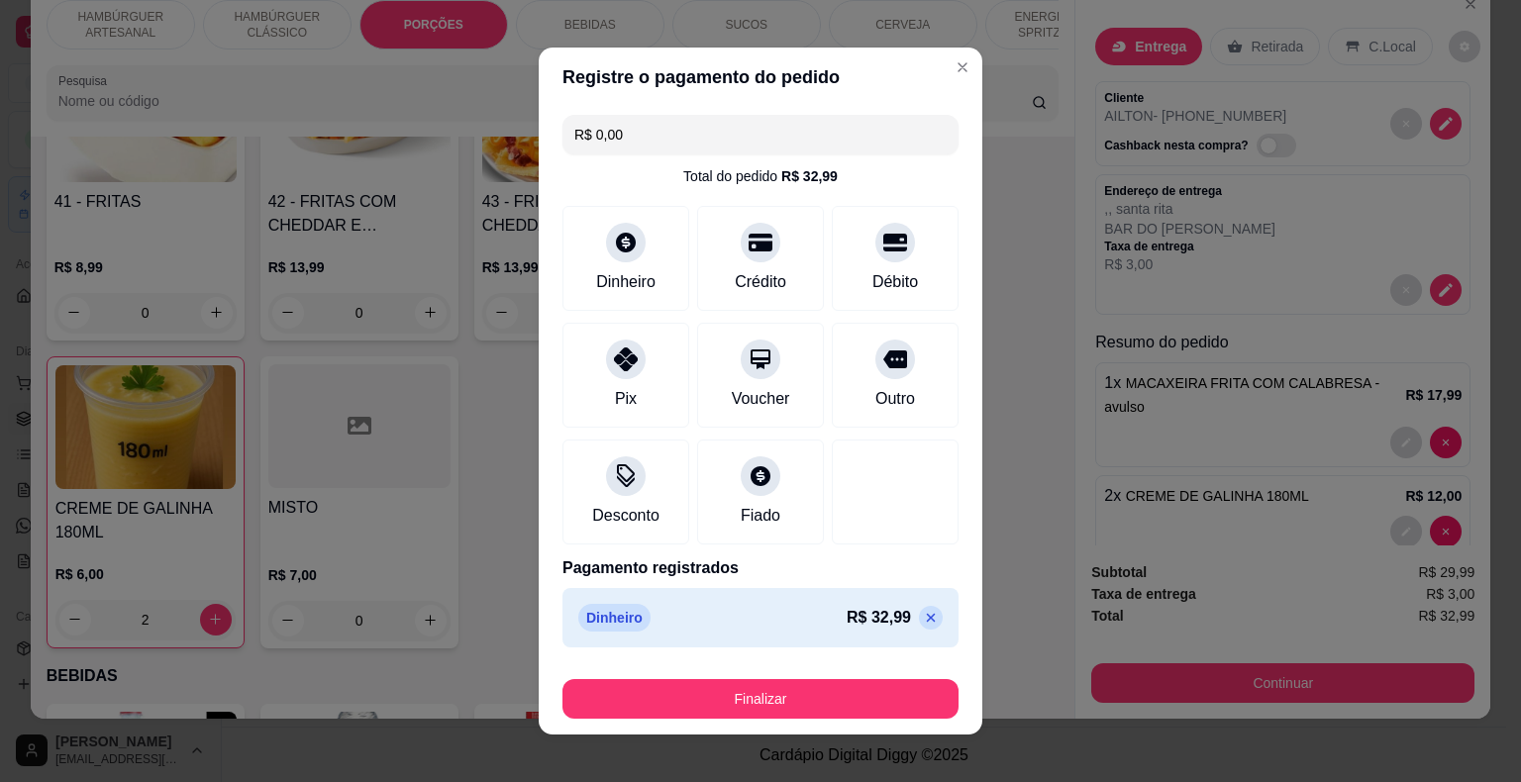
type input "R$ 0,00"
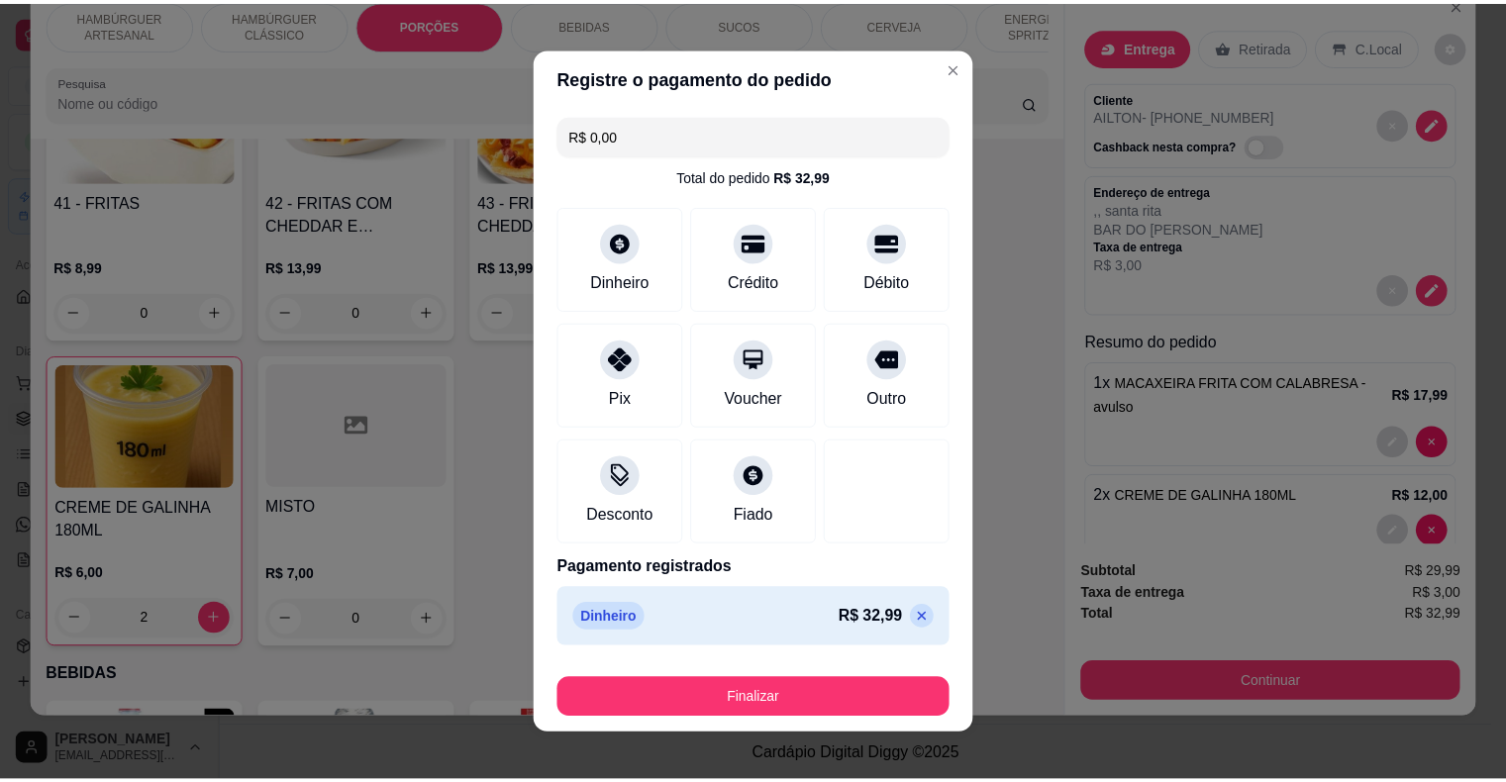
scroll to position [15, 0]
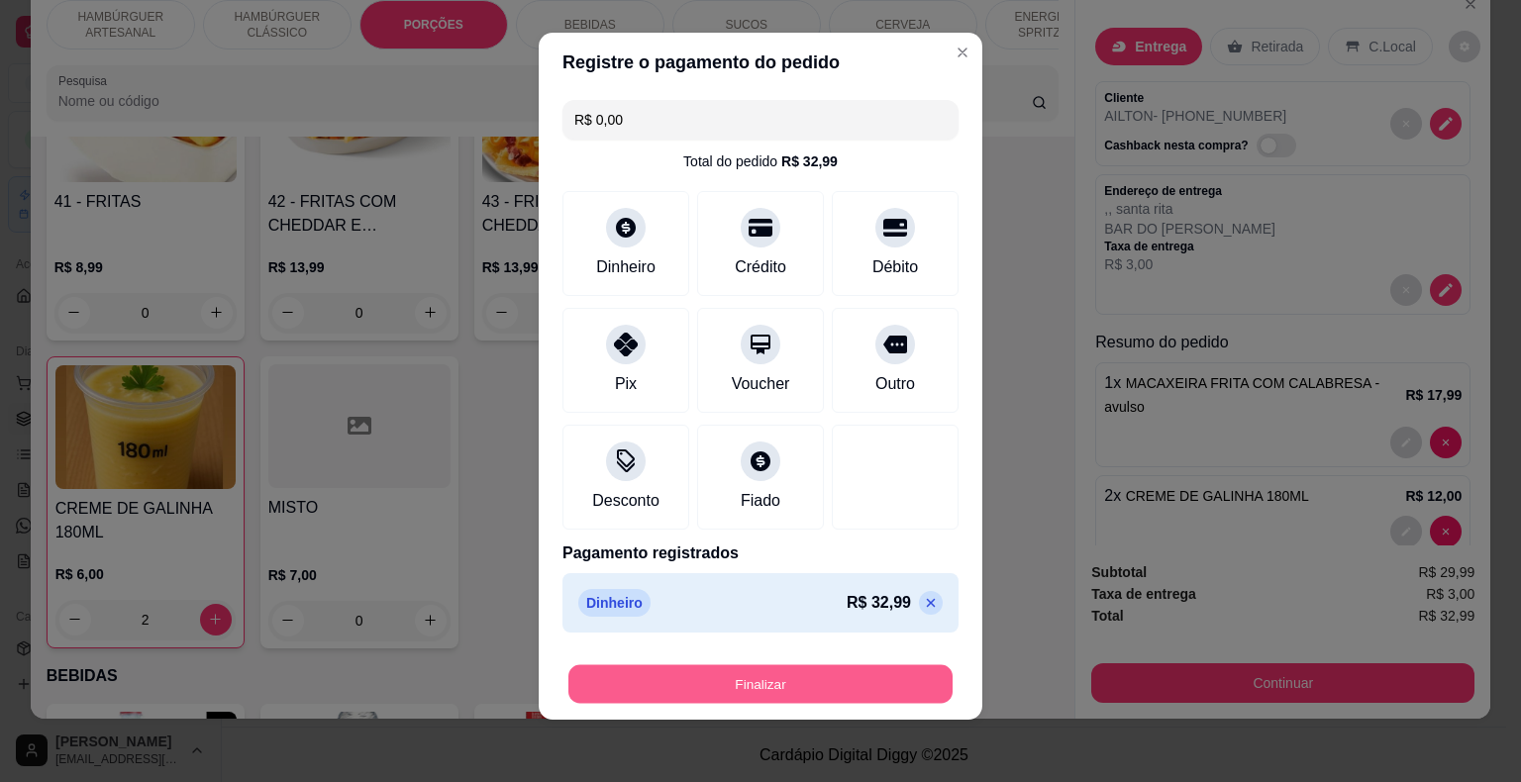
click at [741, 687] on button "Finalizar" at bounding box center [760, 684] width 384 height 39
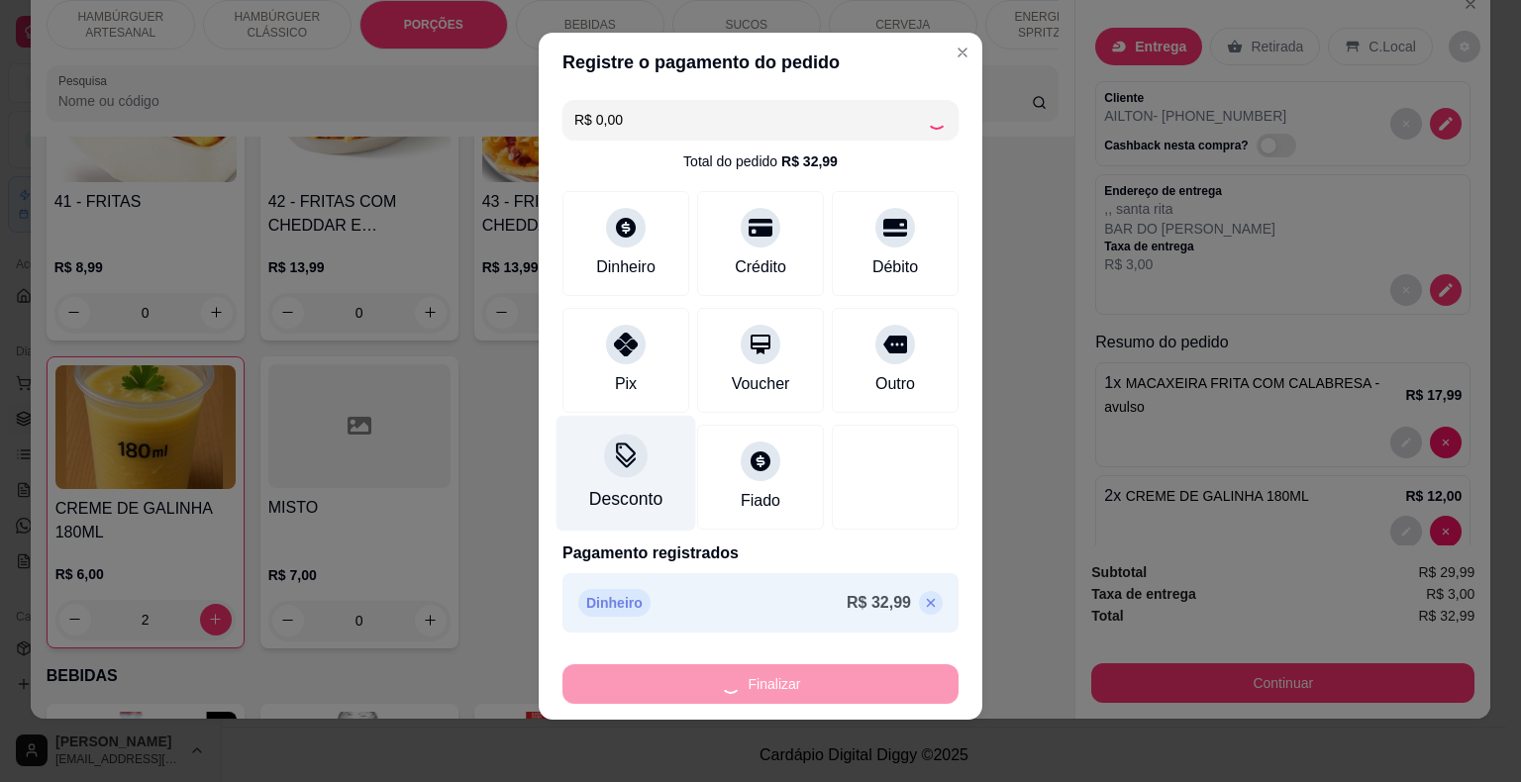
type input "0"
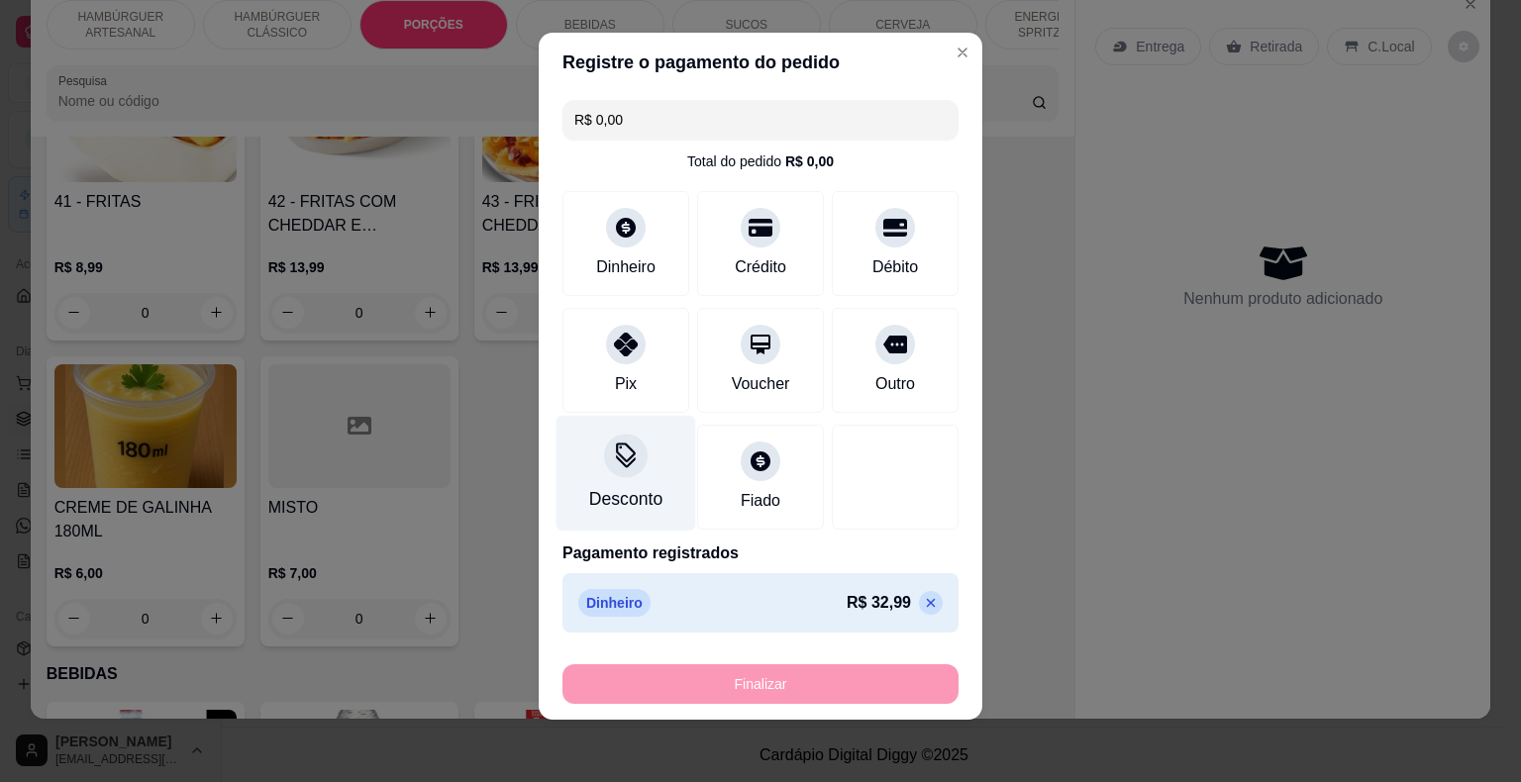
type input "-R$ 32,99"
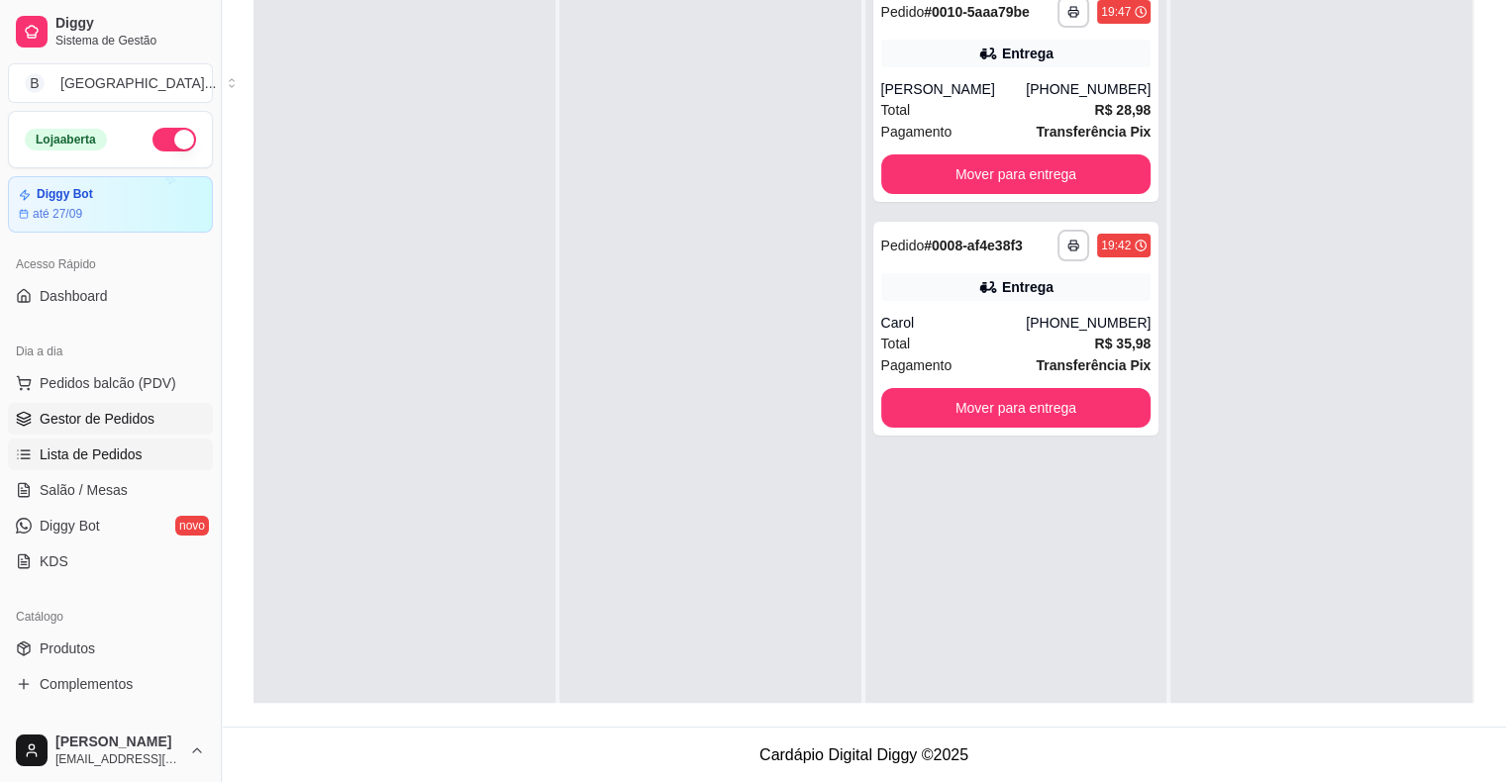
click at [103, 446] on span "Lista de Pedidos" at bounding box center [91, 455] width 103 height 20
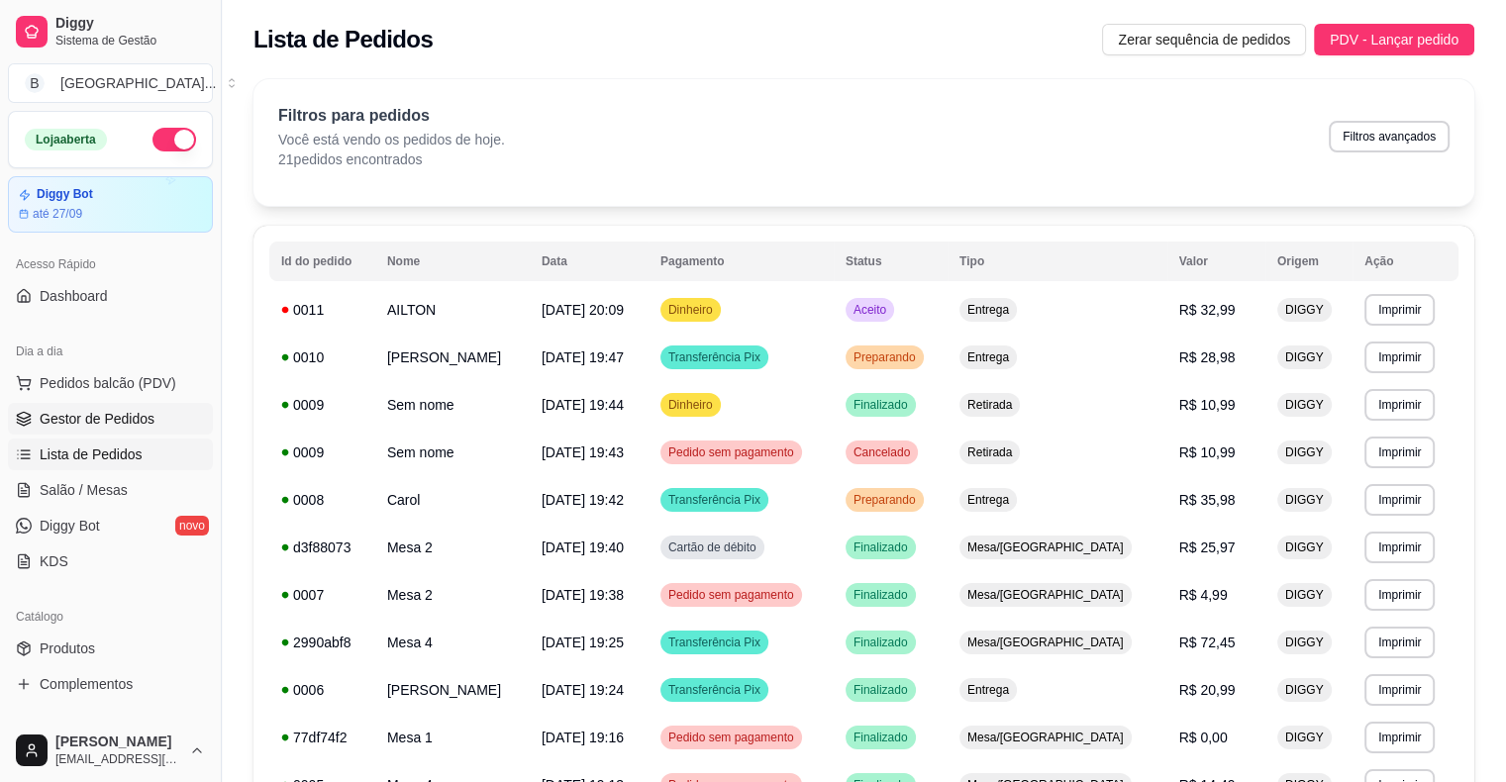
click at [115, 409] on span "Gestor de Pedidos" at bounding box center [97, 419] width 115 height 20
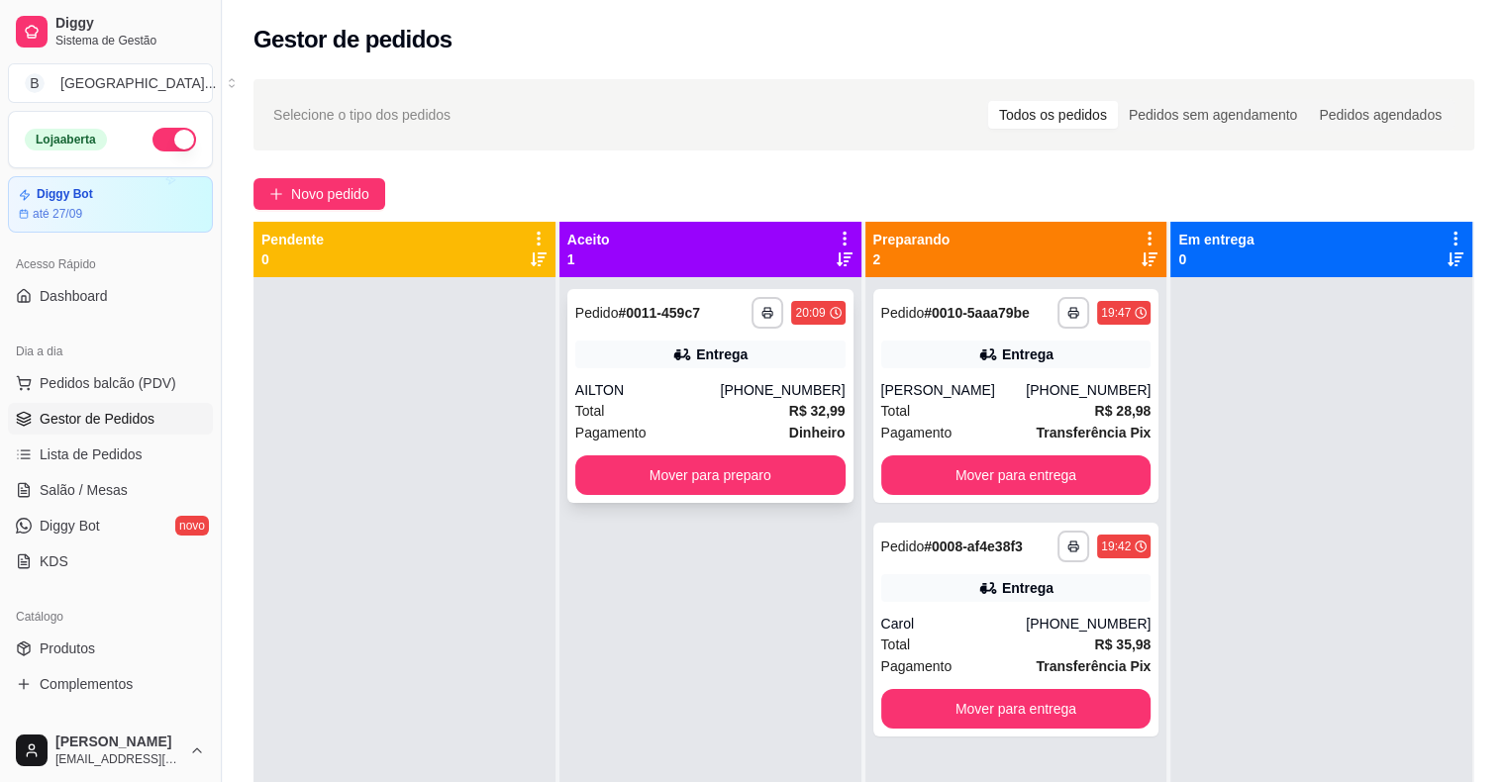
click at [752, 381] on div "[PHONE_NUMBER]" at bounding box center [782, 390] width 125 height 20
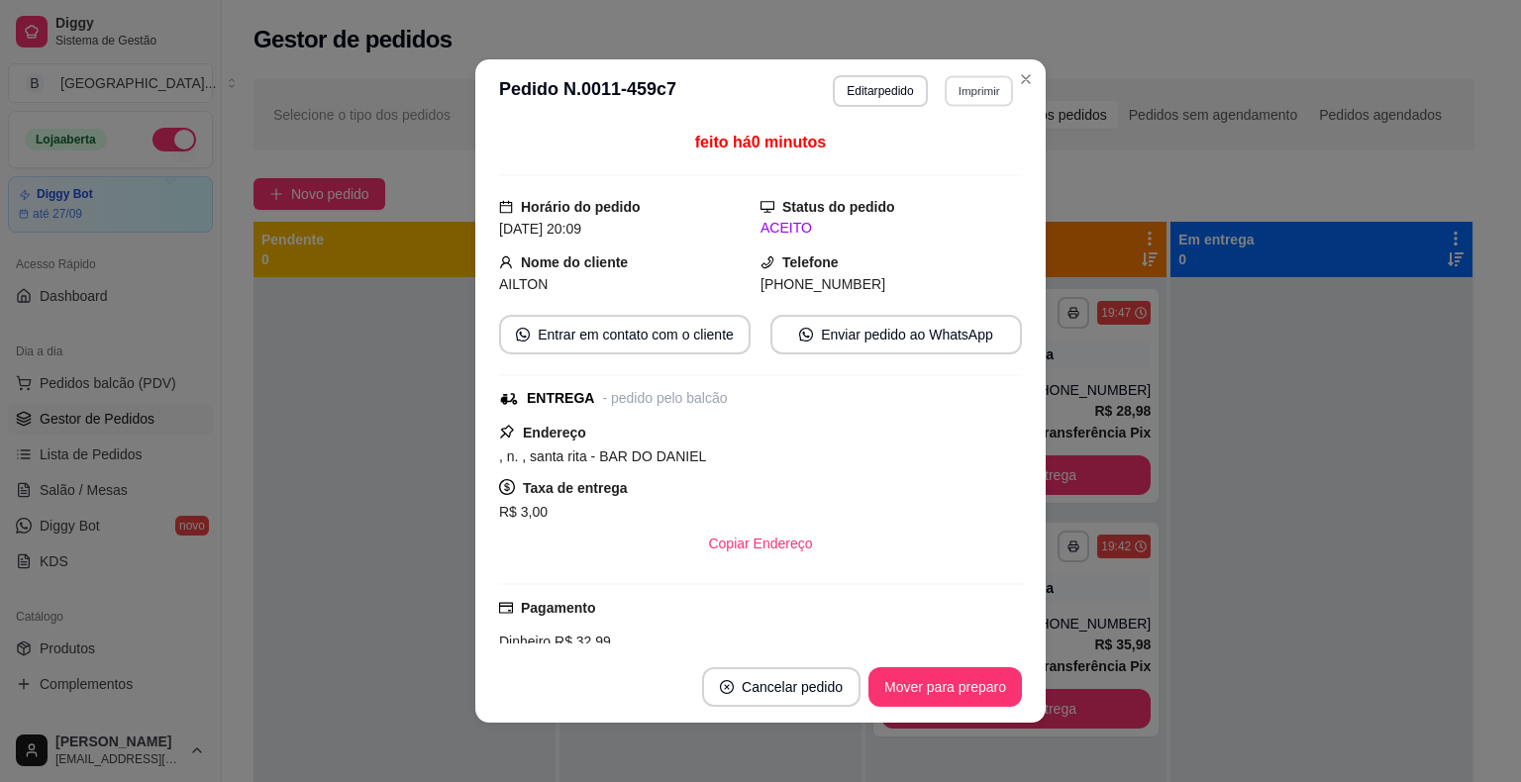
click at [966, 91] on button "Imprimir" at bounding box center [979, 90] width 68 height 31
click at [959, 154] on button "IMPRESSORA" at bounding box center [937, 161] width 144 height 32
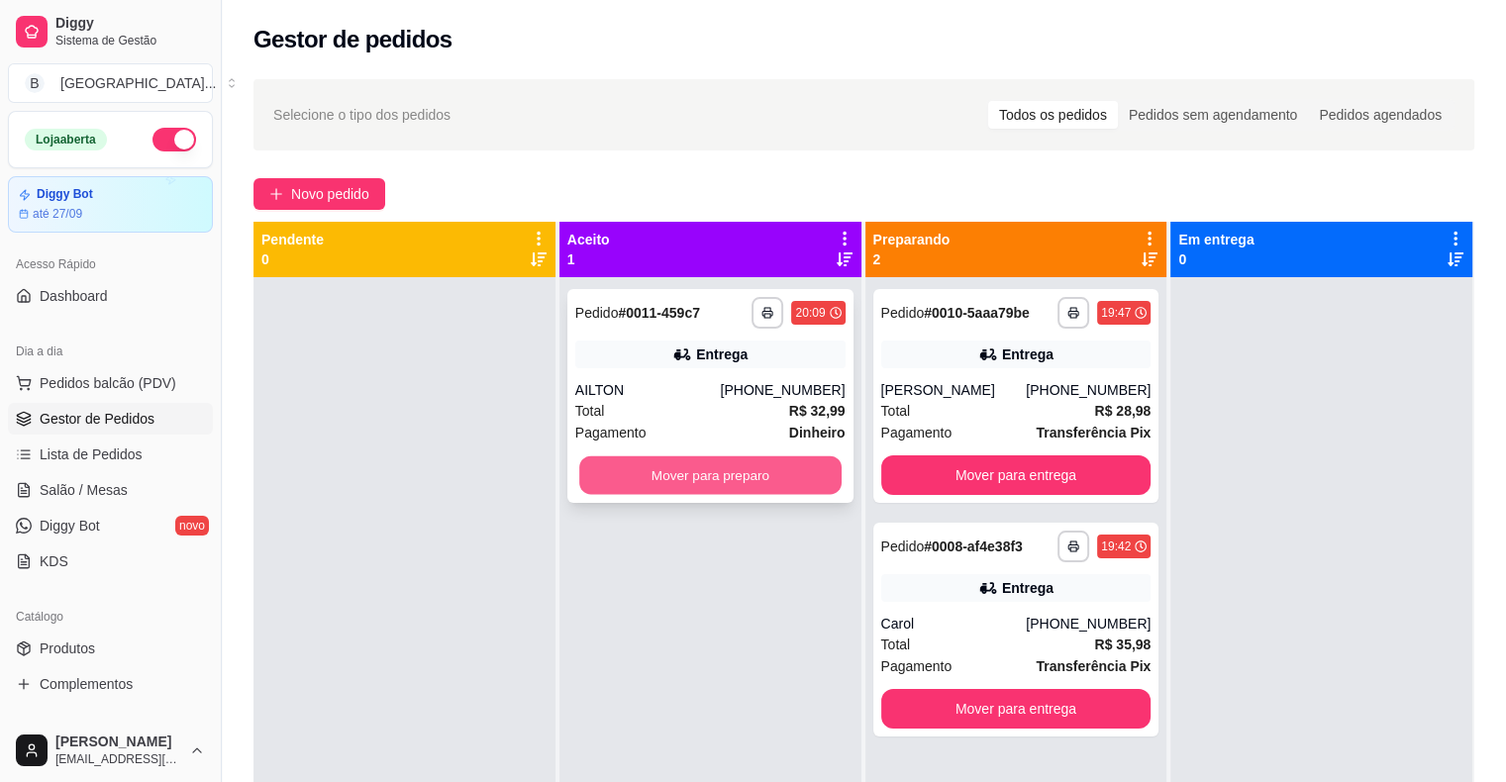
click at [788, 466] on button "Mover para preparo" at bounding box center [710, 476] width 262 height 39
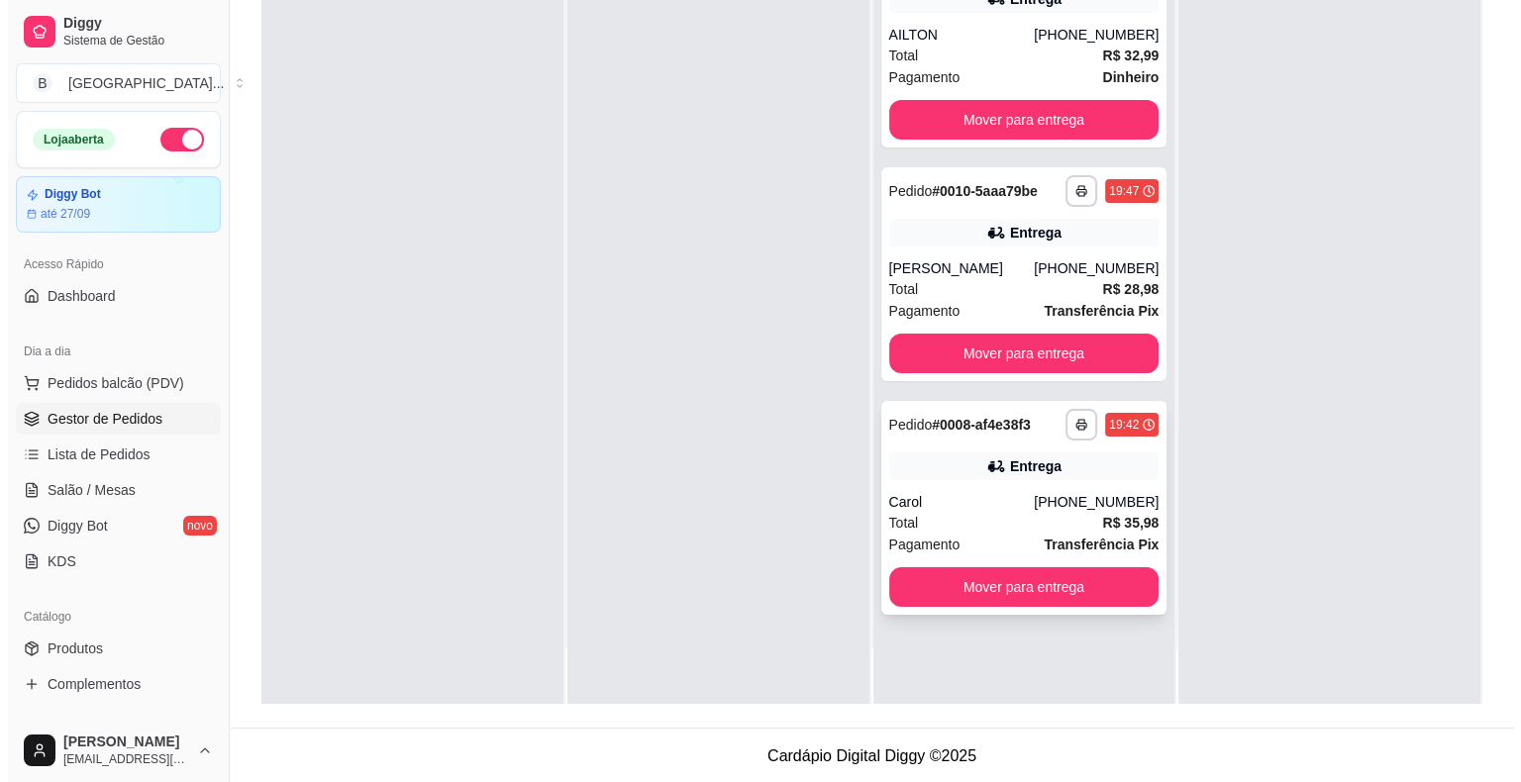
scroll to position [301, 0]
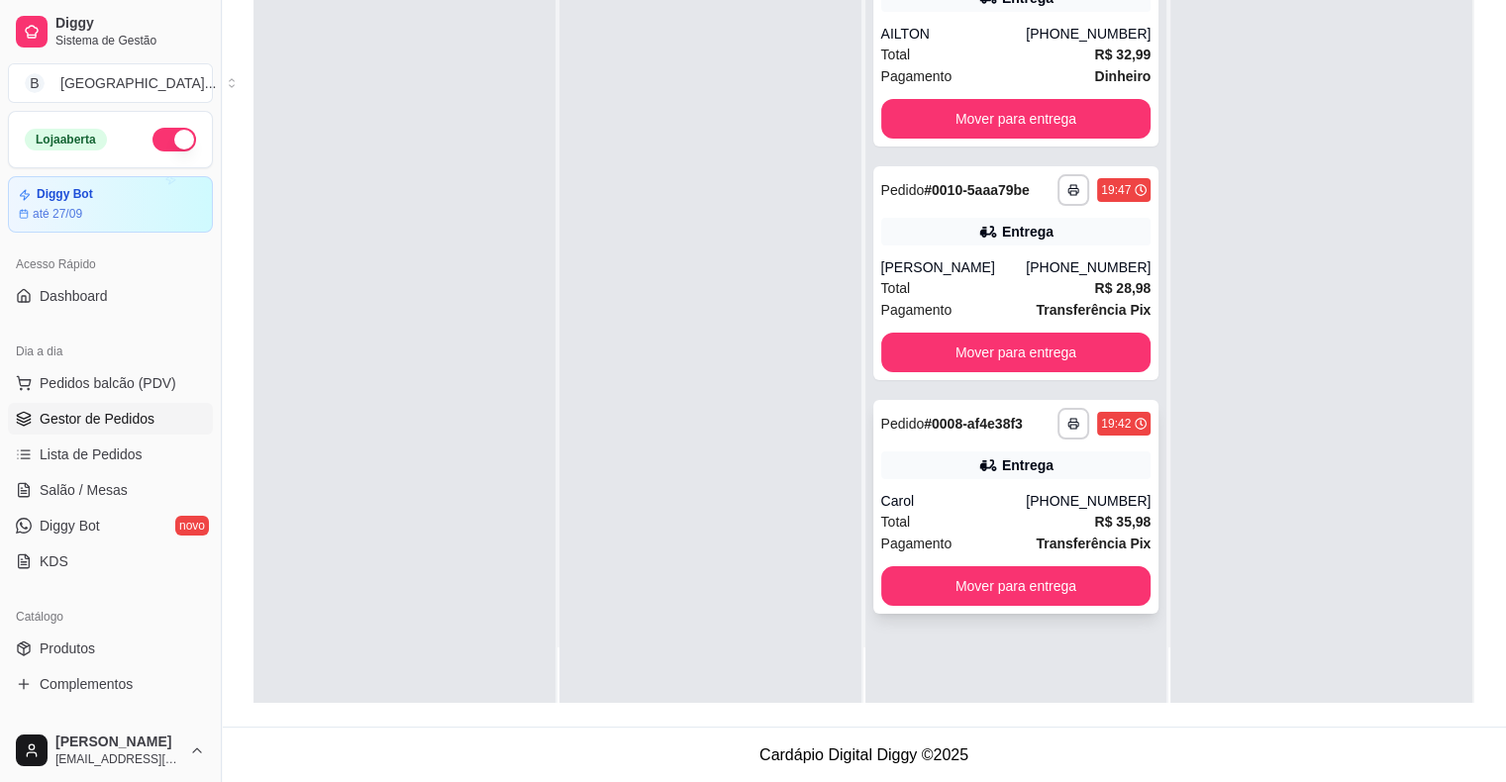
click at [955, 527] on div "Total R$ 35,98" at bounding box center [1016, 522] width 270 height 22
click at [990, 571] on button "Mover para entrega" at bounding box center [1016, 586] width 262 height 39
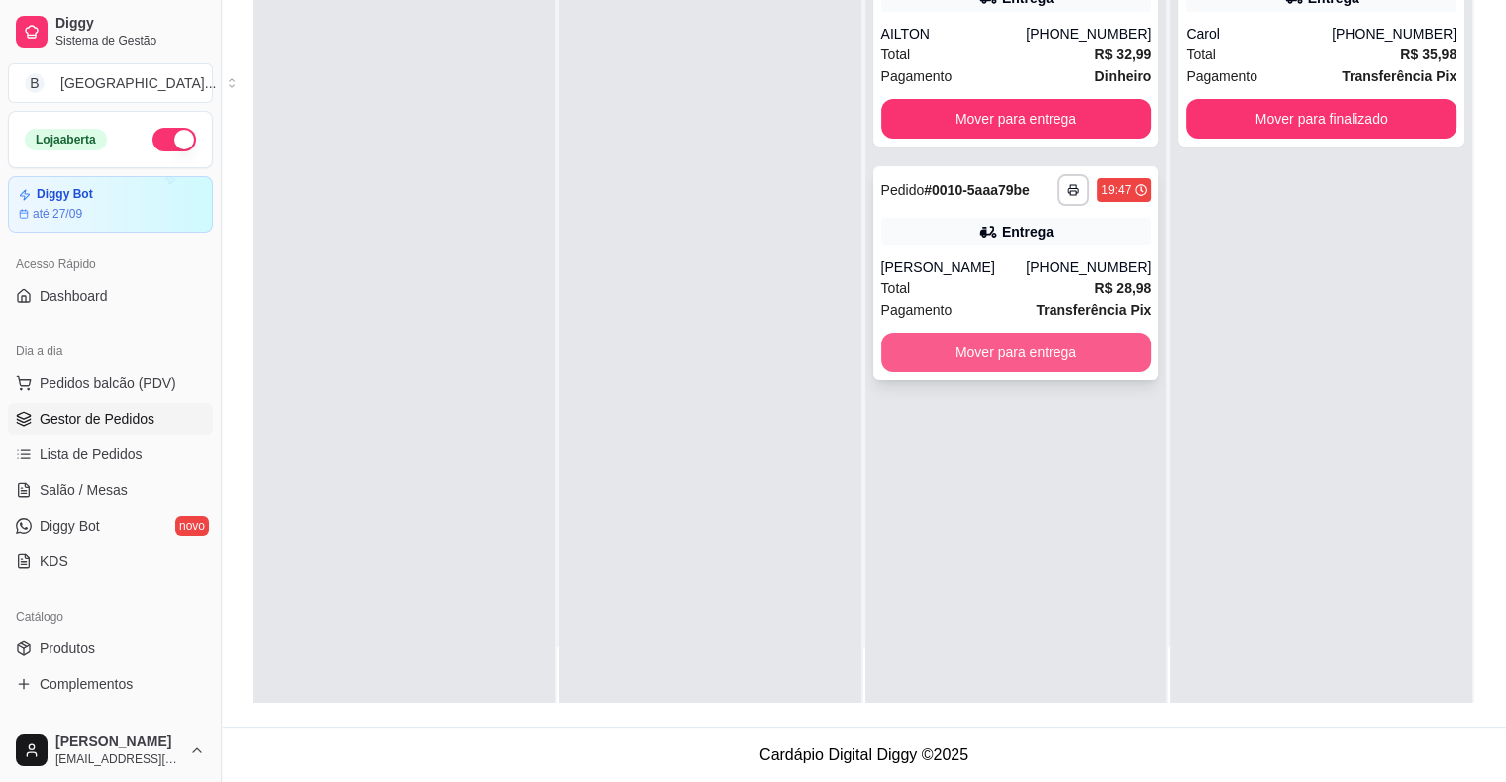
click at [1012, 343] on button "Mover para entrega" at bounding box center [1016, 353] width 270 height 40
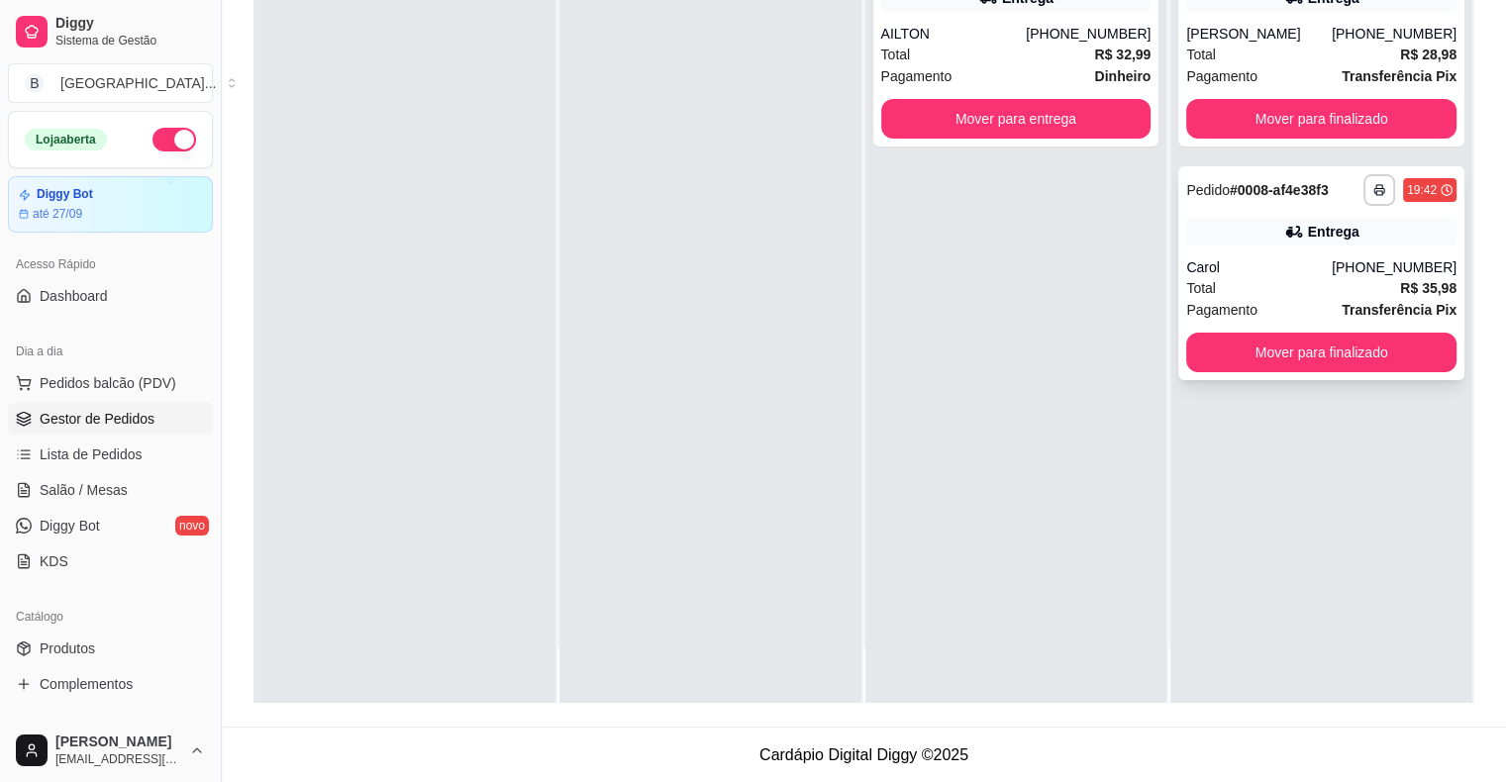
click at [1230, 262] on div "Carol" at bounding box center [1259, 267] width 146 height 20
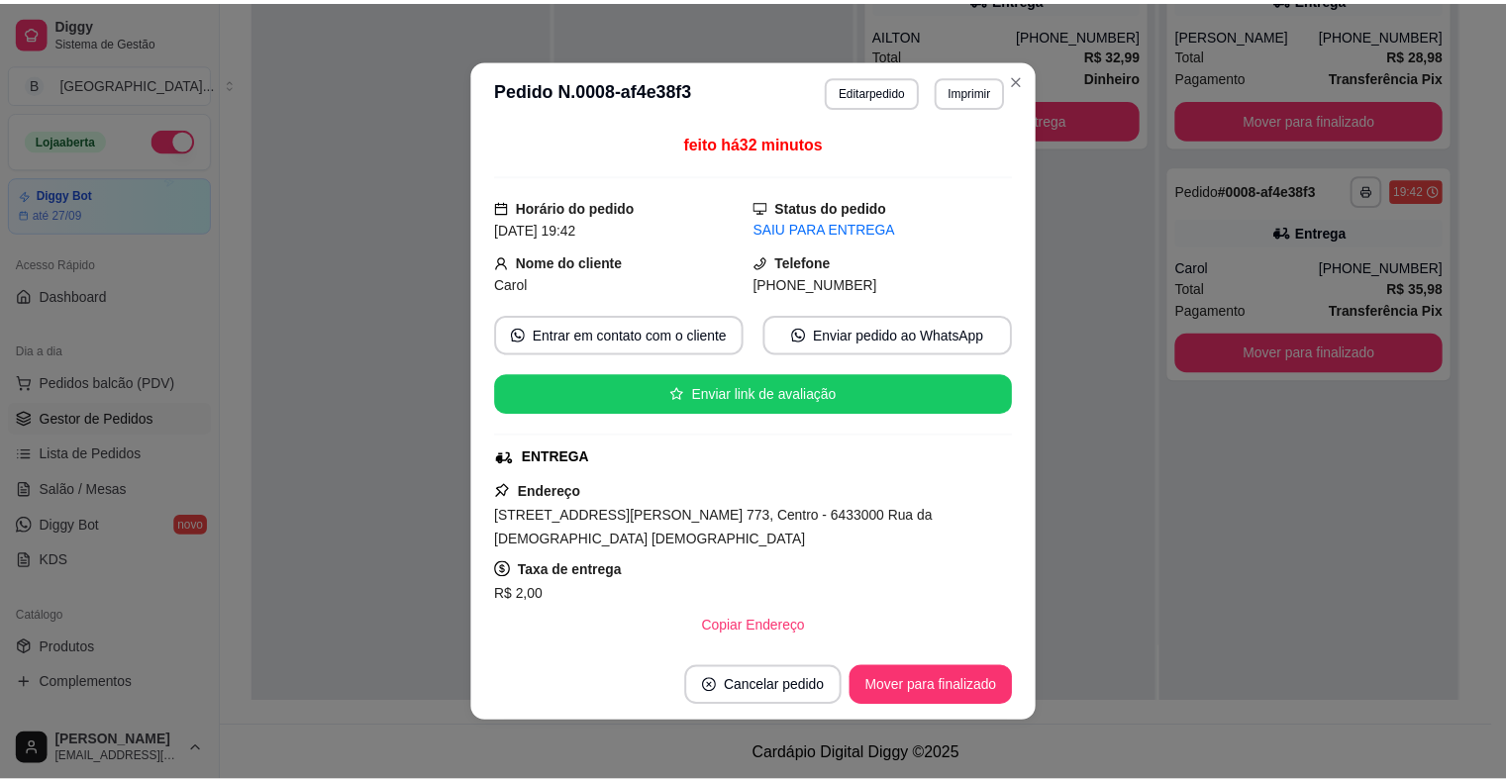
scroll to position [198, 0]
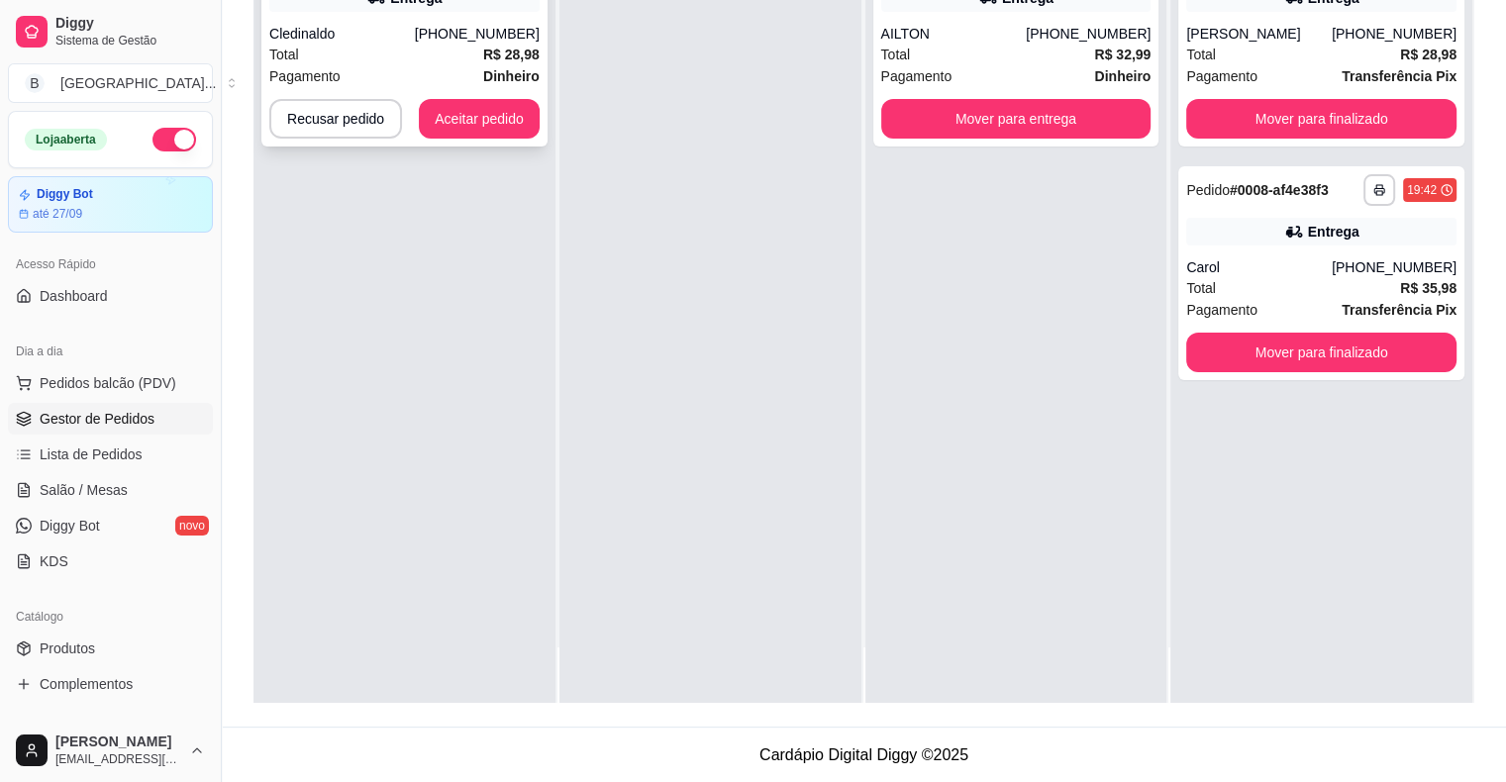
click at [324, 57] on div "Total R$ 28,98" at bounding box center [404, 55] width 270 height 22
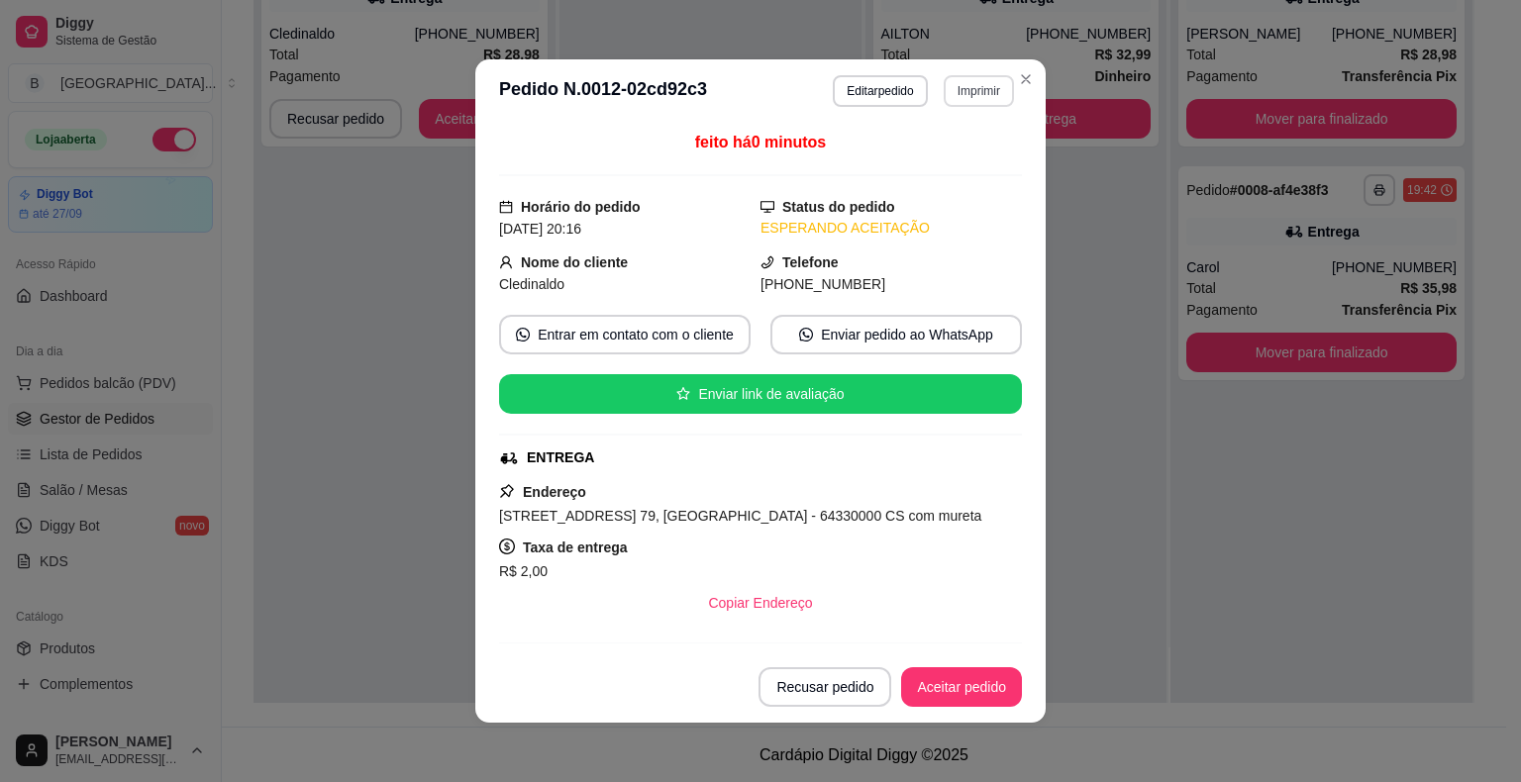
click at [969, 76] on button "Imprimir" at bounding box center [979, 91] width 70 height 32
click at [967, 152] on button "IMPRESSORA" at bounding box center [936, 161] width 139 height 31
click at [935, 687] on button "Aceitar pedido" at bounding box center [961, 687] width 121 height 40
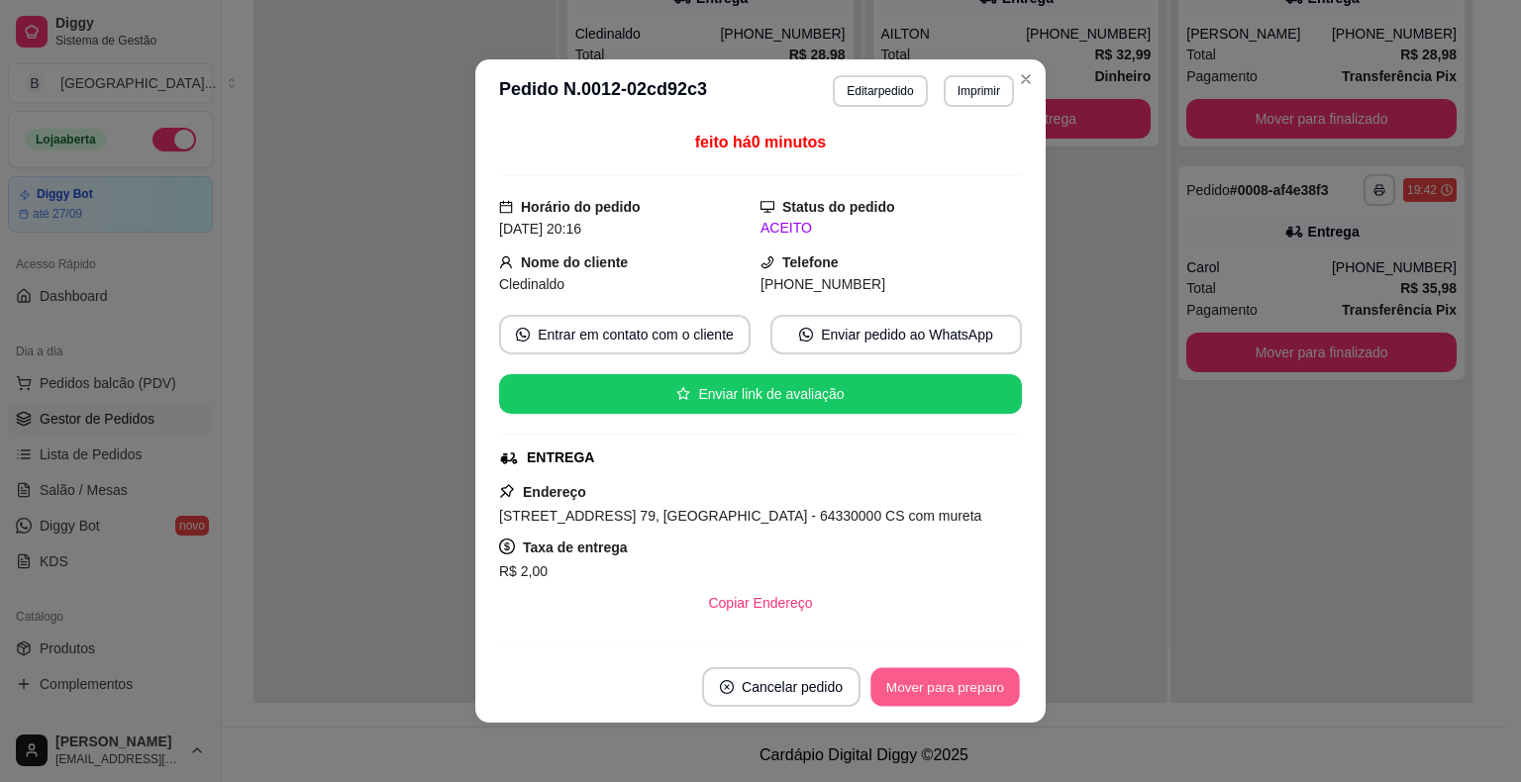
click at [939, 687] on button "Mover para preparo" at bounding box center [944, 687] width 149 height 39
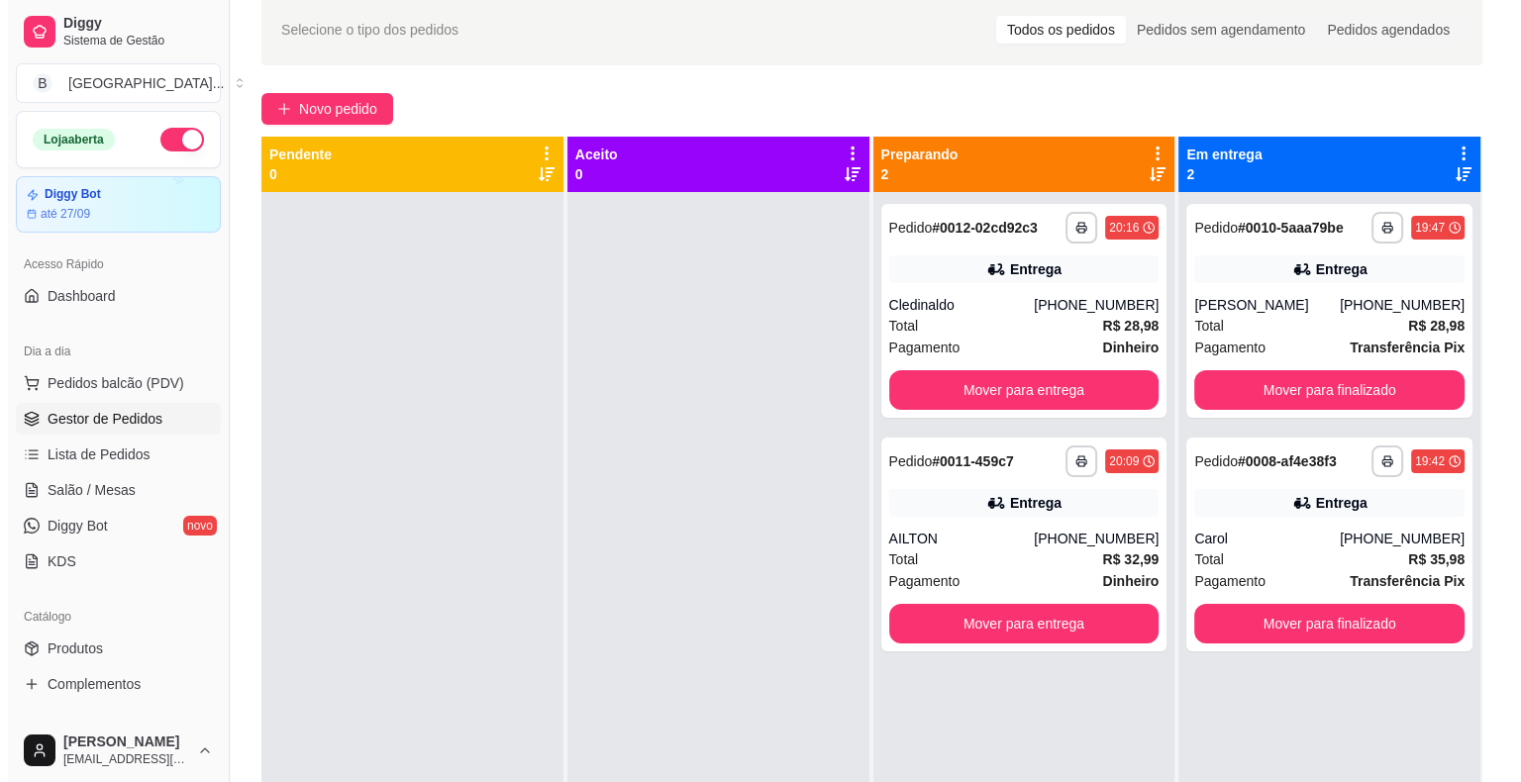
scroll to position [0, 0]
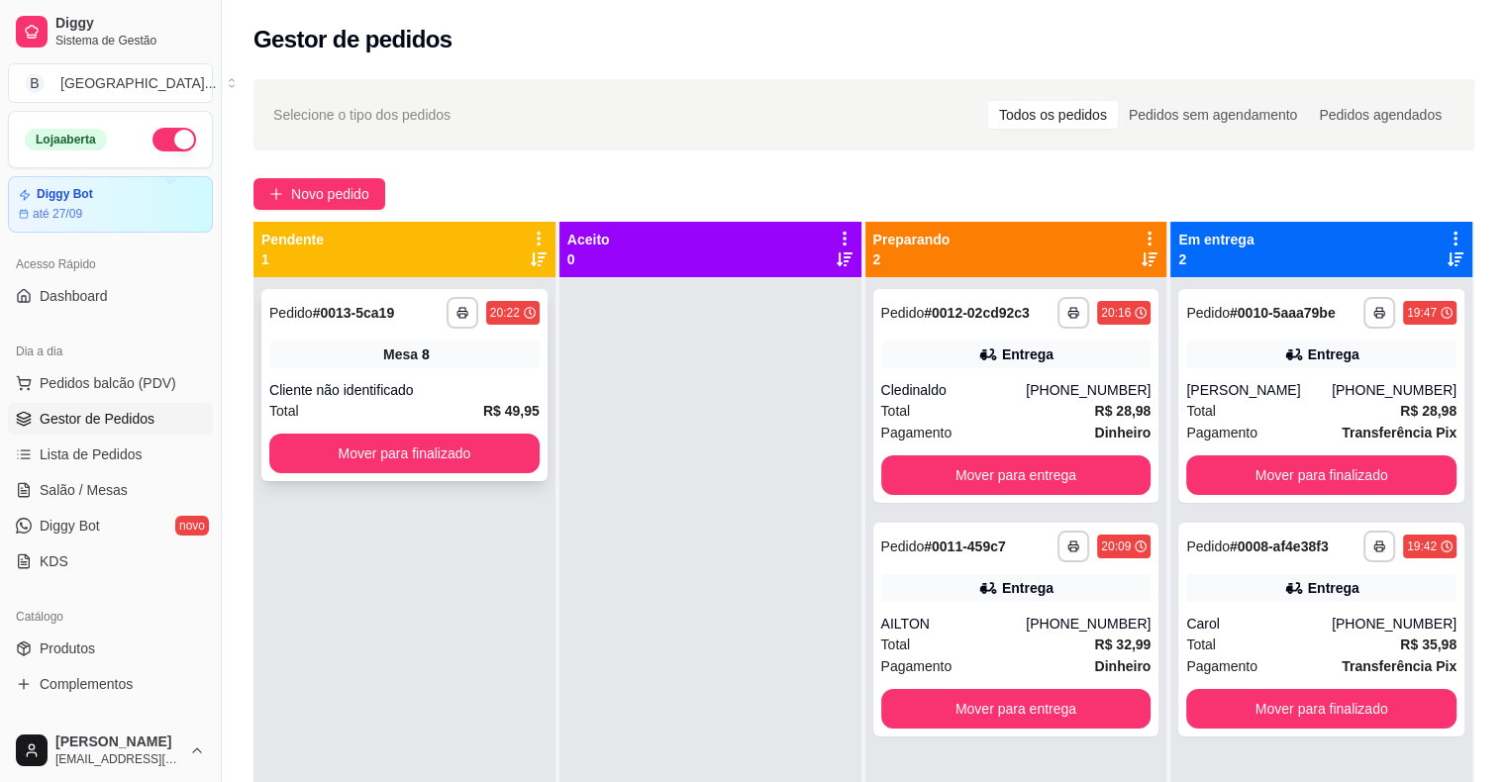
click at [455, 369] on div "**********" at bounding box center [404, 385] width 286 height 192
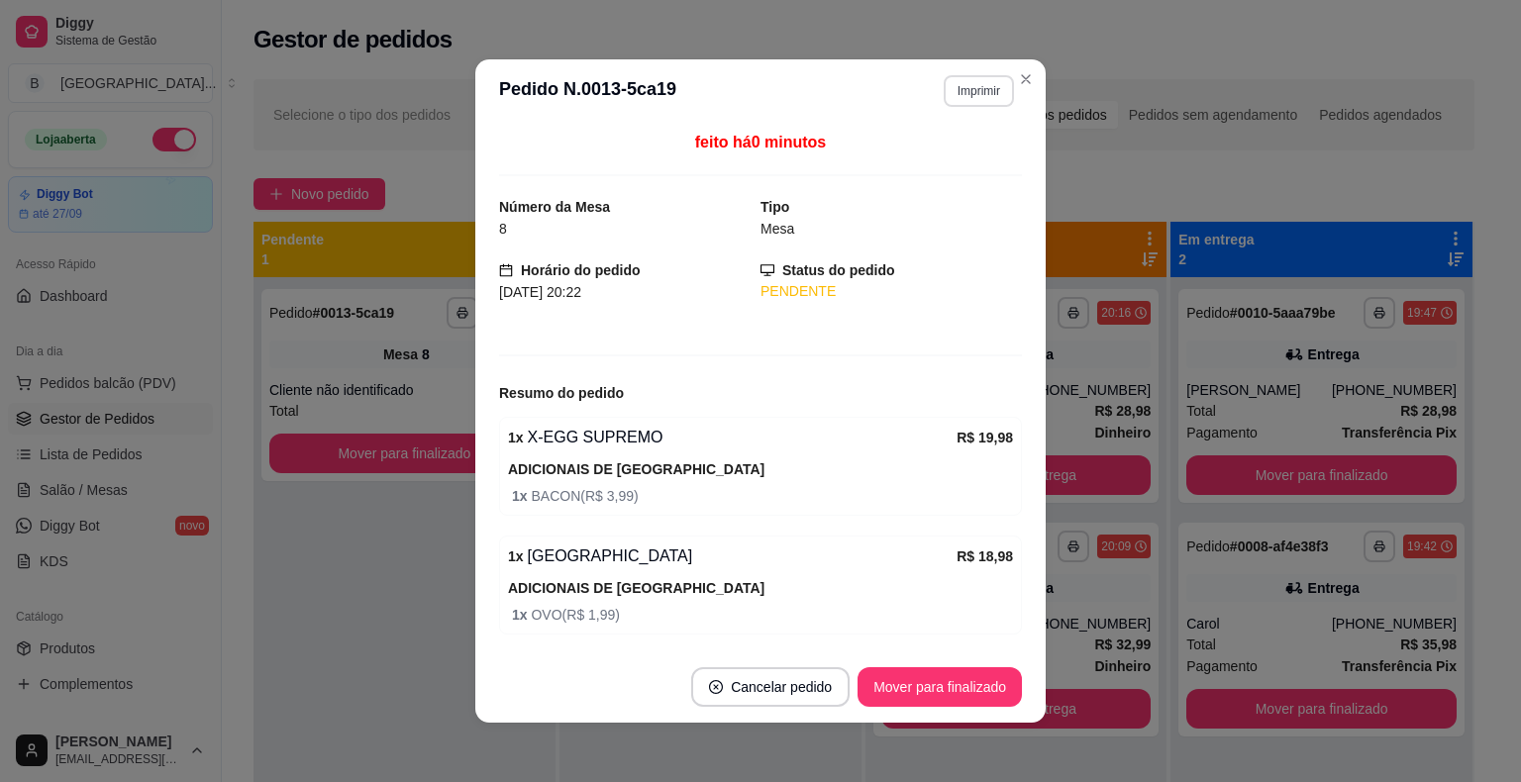
click at [986, 91] on button "Imprimir" at bounding box center [979, 91] width 70 height 32
click at [982, 147] on button "IMPRESSORA" at bounding box center [937, 161] width 144 height 32
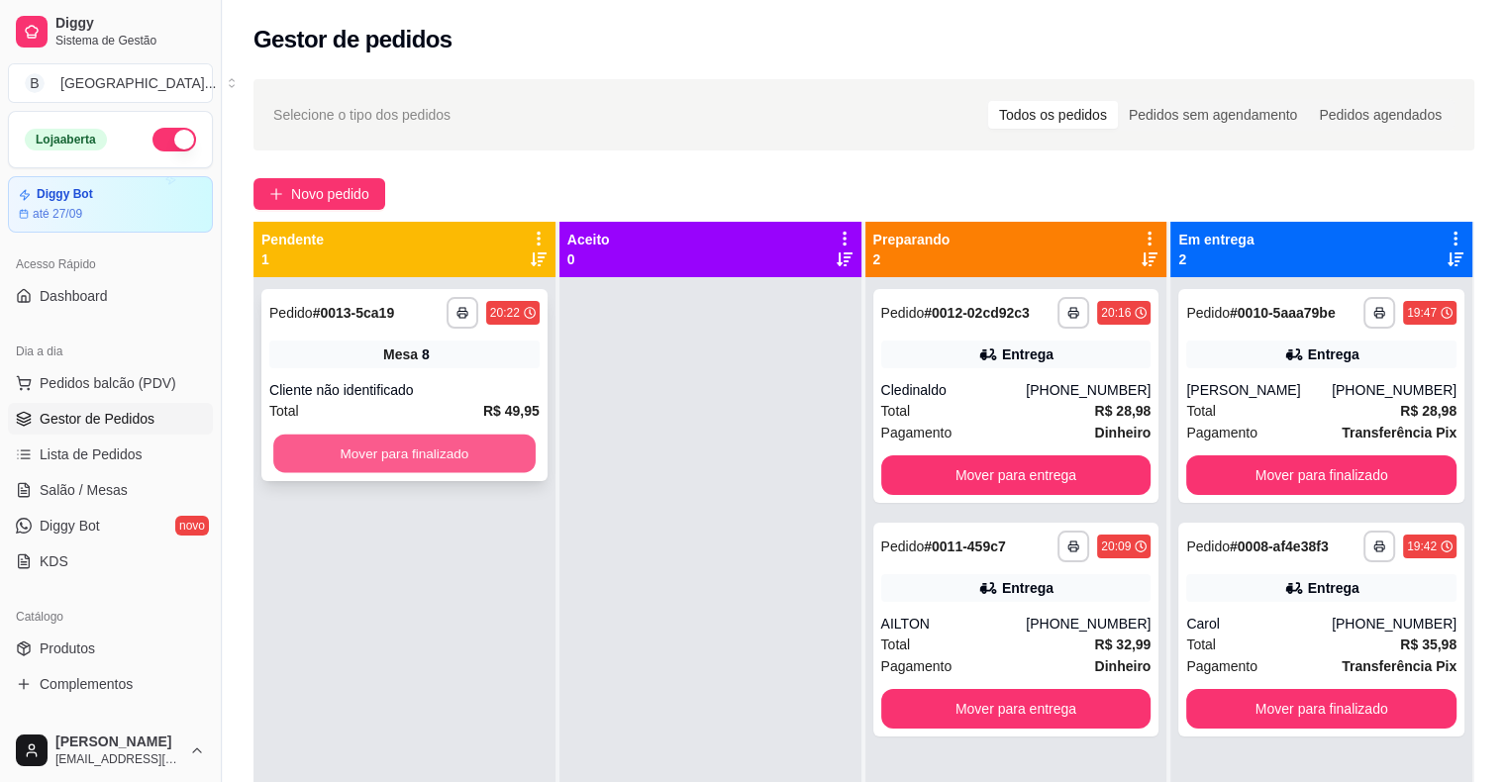
click at [490, 442] on button "Mover para finalizado" at bounding box center [404, 454] width 262 height 39
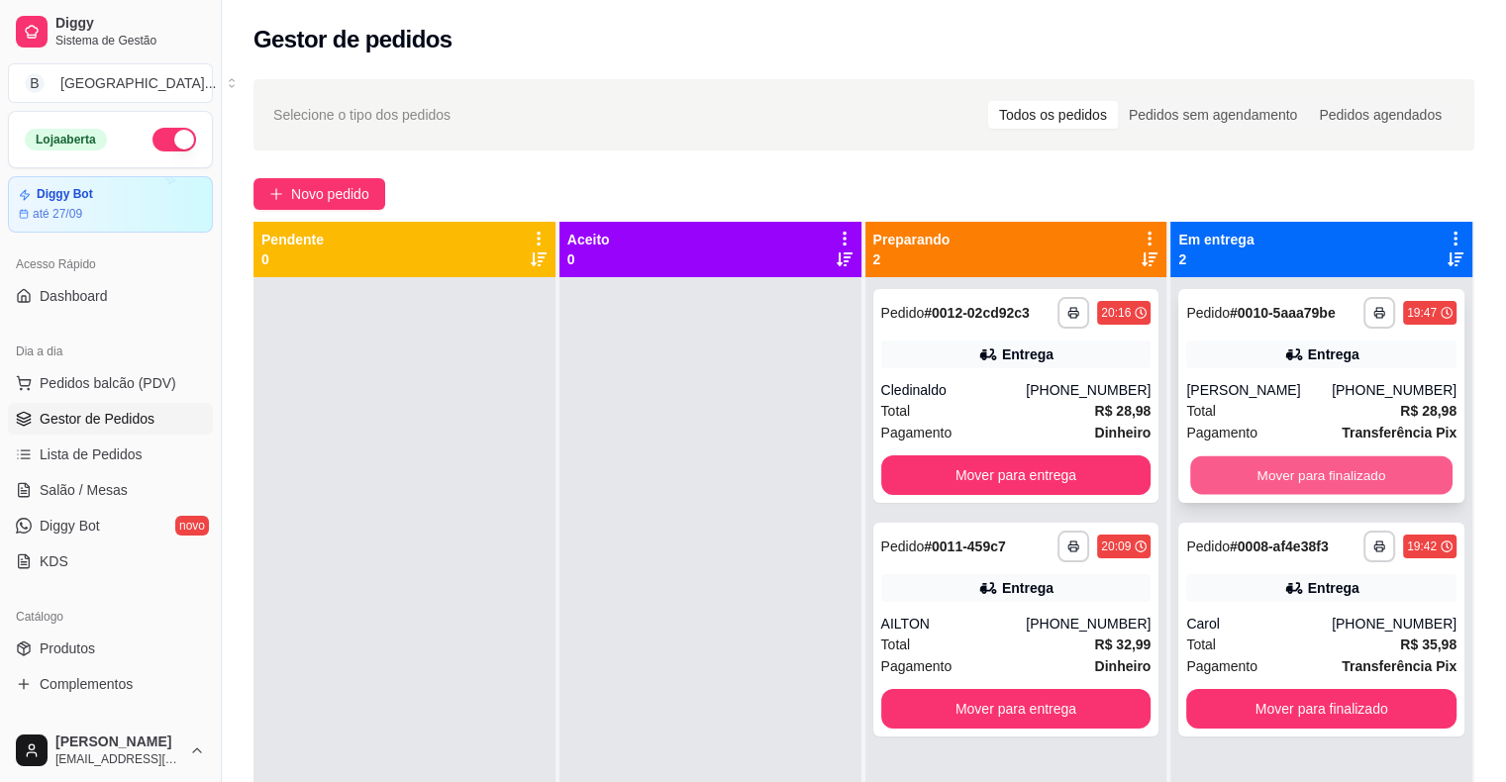
click at [1271, 489] on button "Mover para finalizado" at bounding box center [1321, 476] width 262 height 39
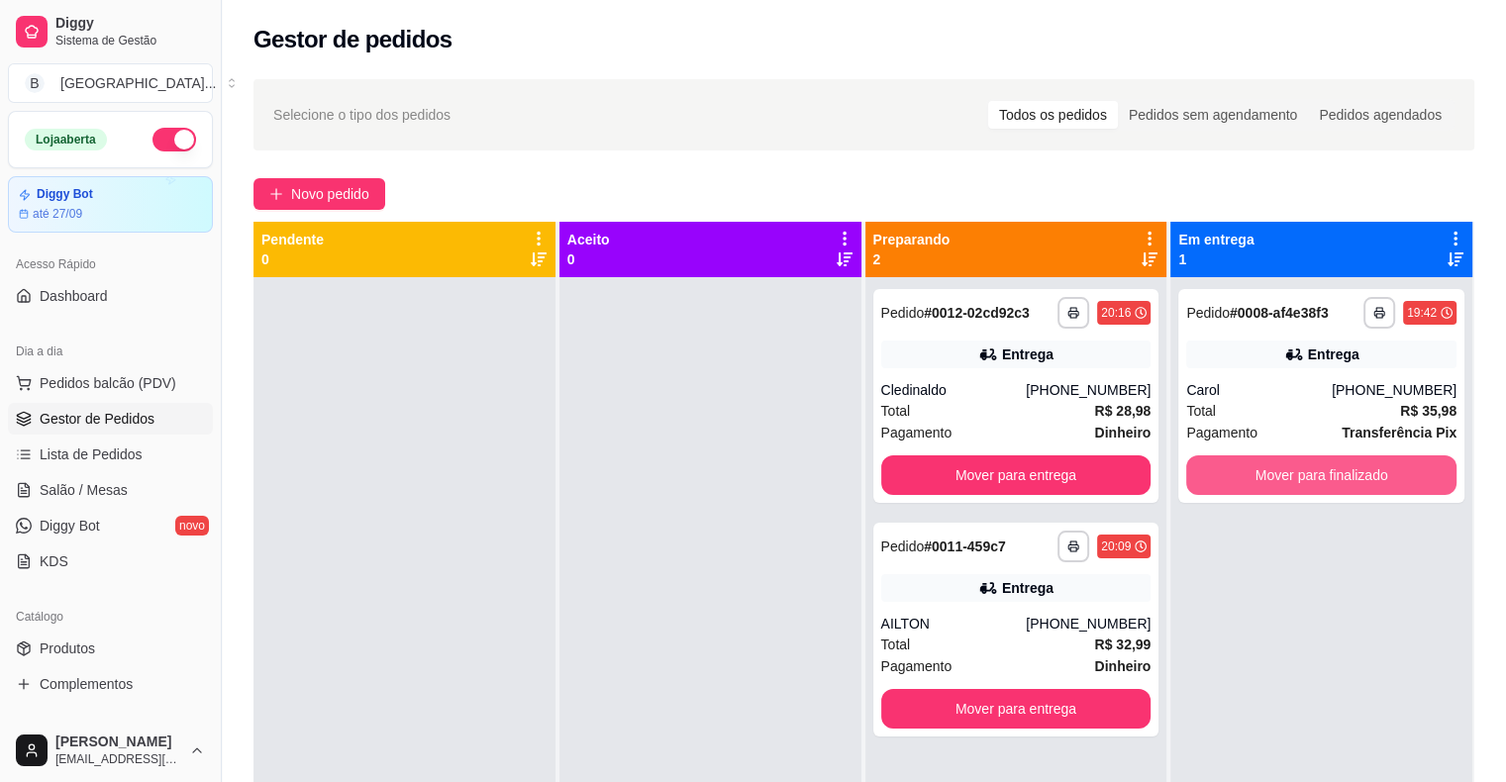
click at [1271, 489] on button "Mover para finalizado" at bounding box center [1321, 476] width 270 height 40
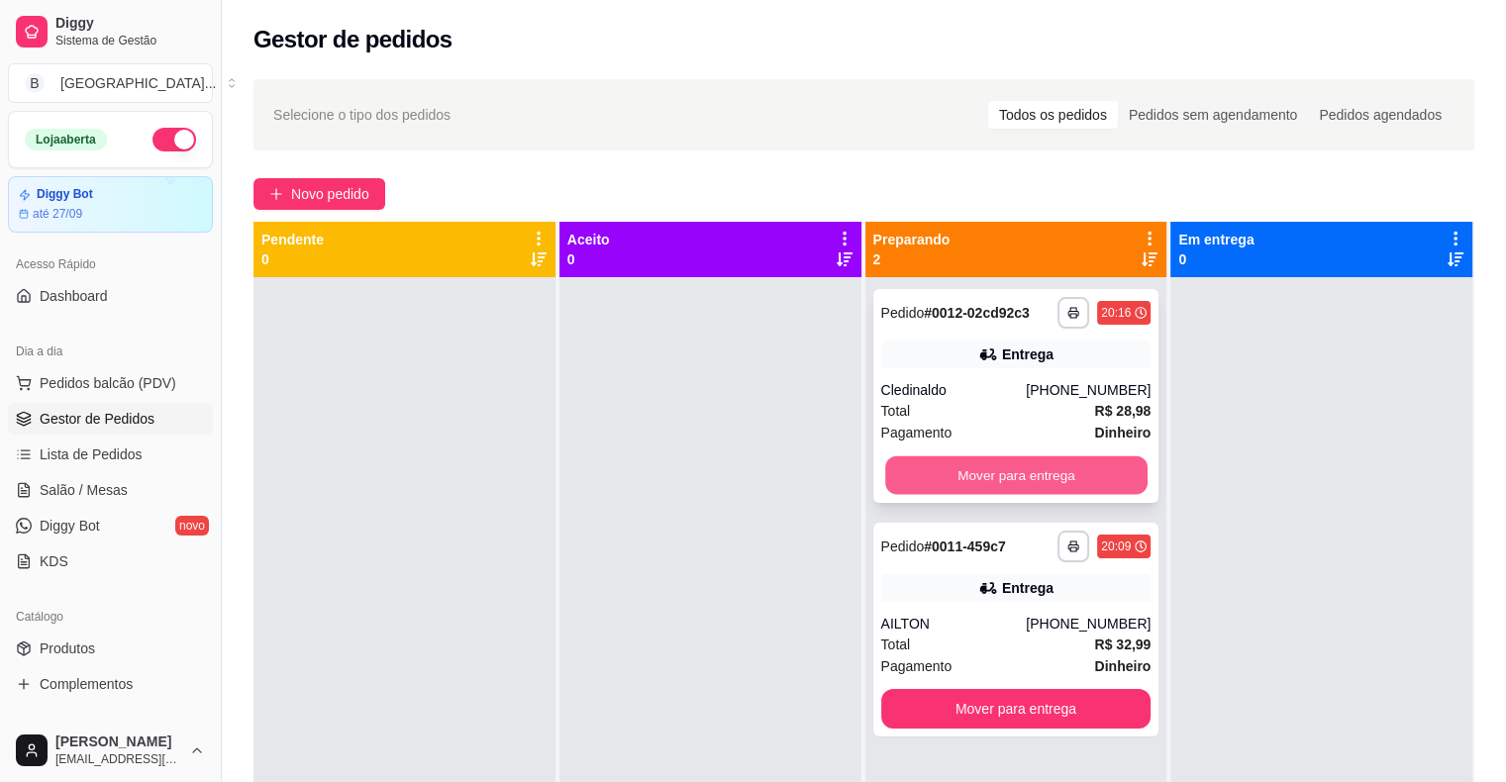
click at [906, 476] on button "Mover para entrega" at bounding box center [1016, 476] width 262 height 39
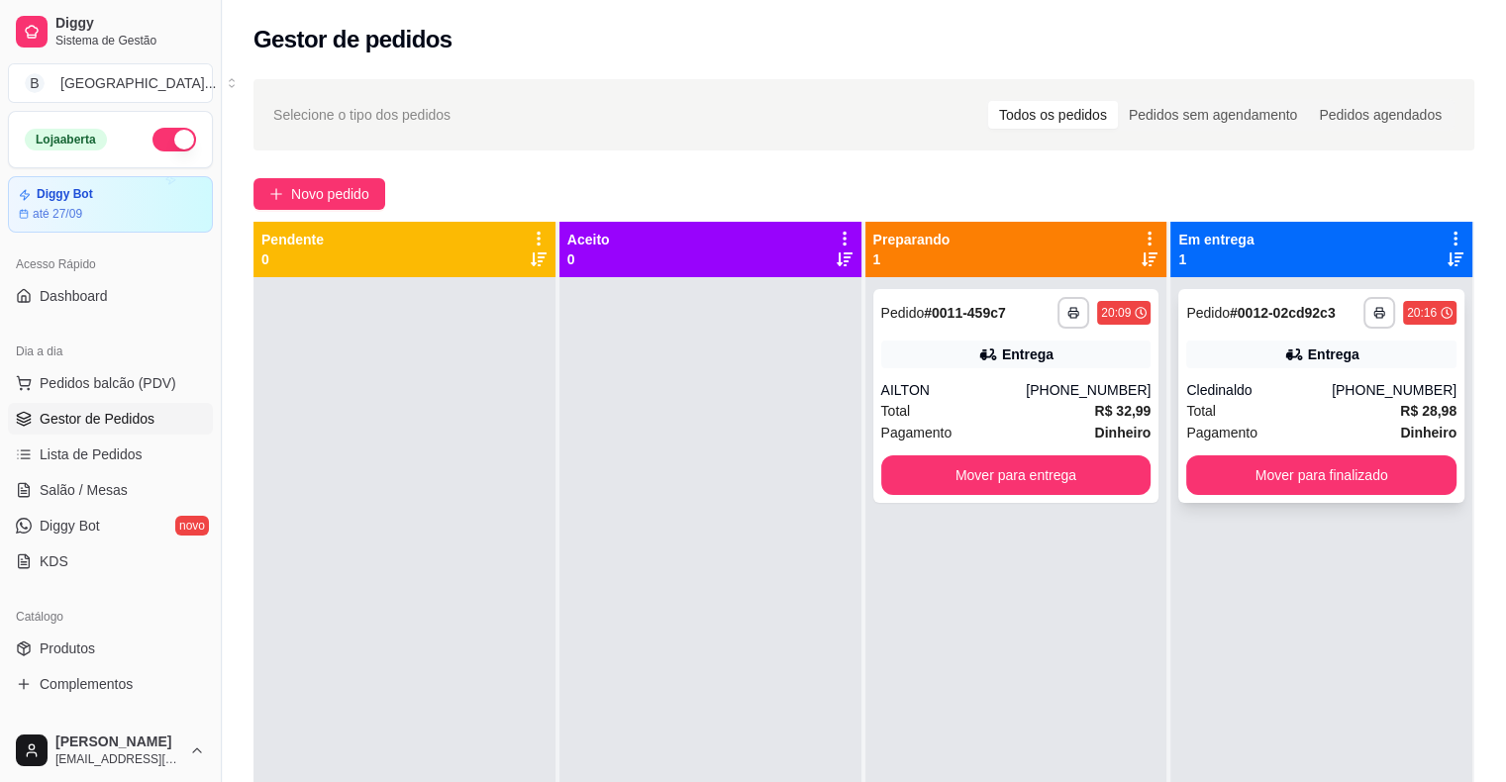
click at [1294, 391] on div "Cledinaldo" at bounding box center [1259, 390] width 146 height 20
click at [1282, 404] on div "Total R$ 28,98" at bounding box center [1321, 411] width 270 height 22
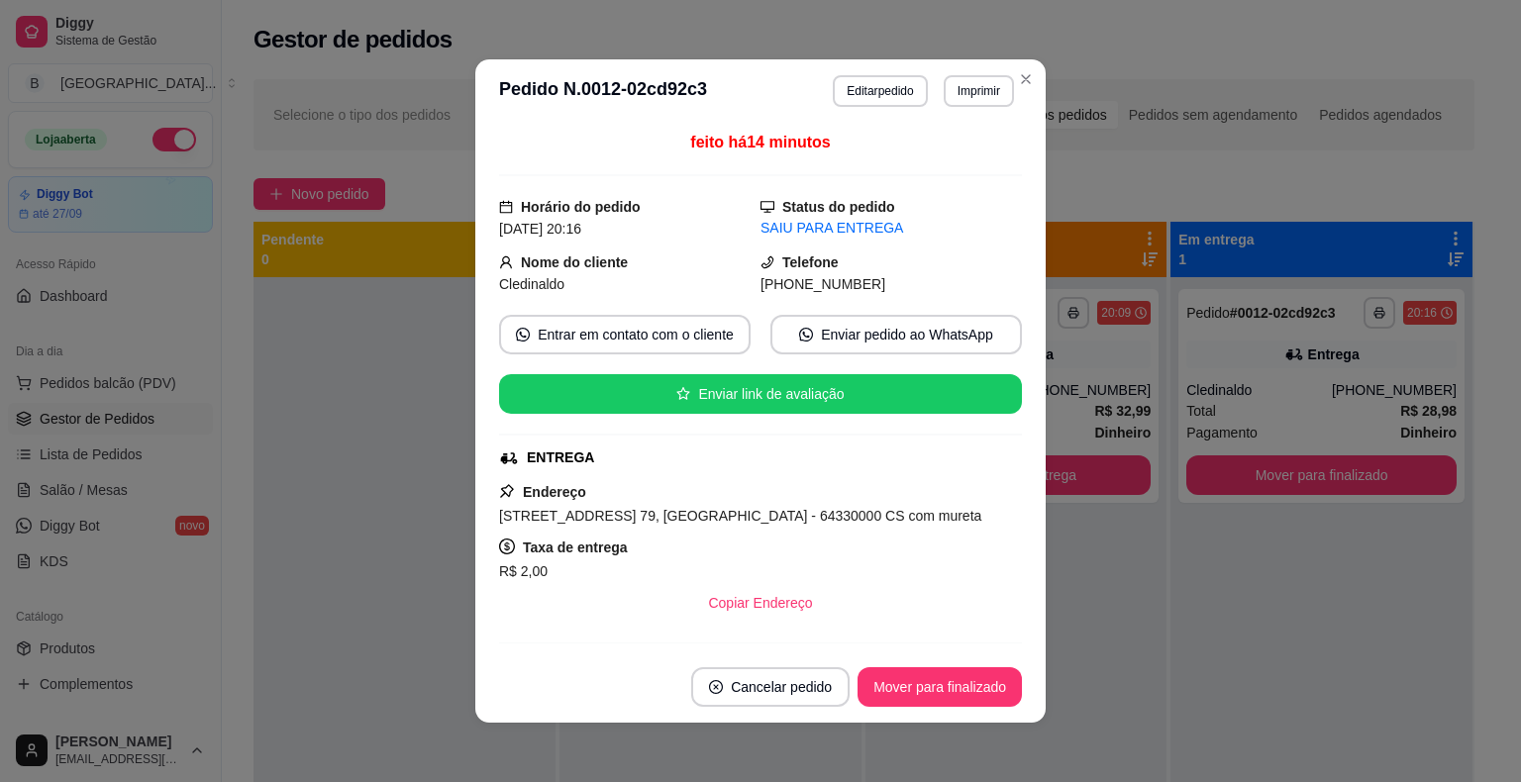
scroll to position [357, 0]
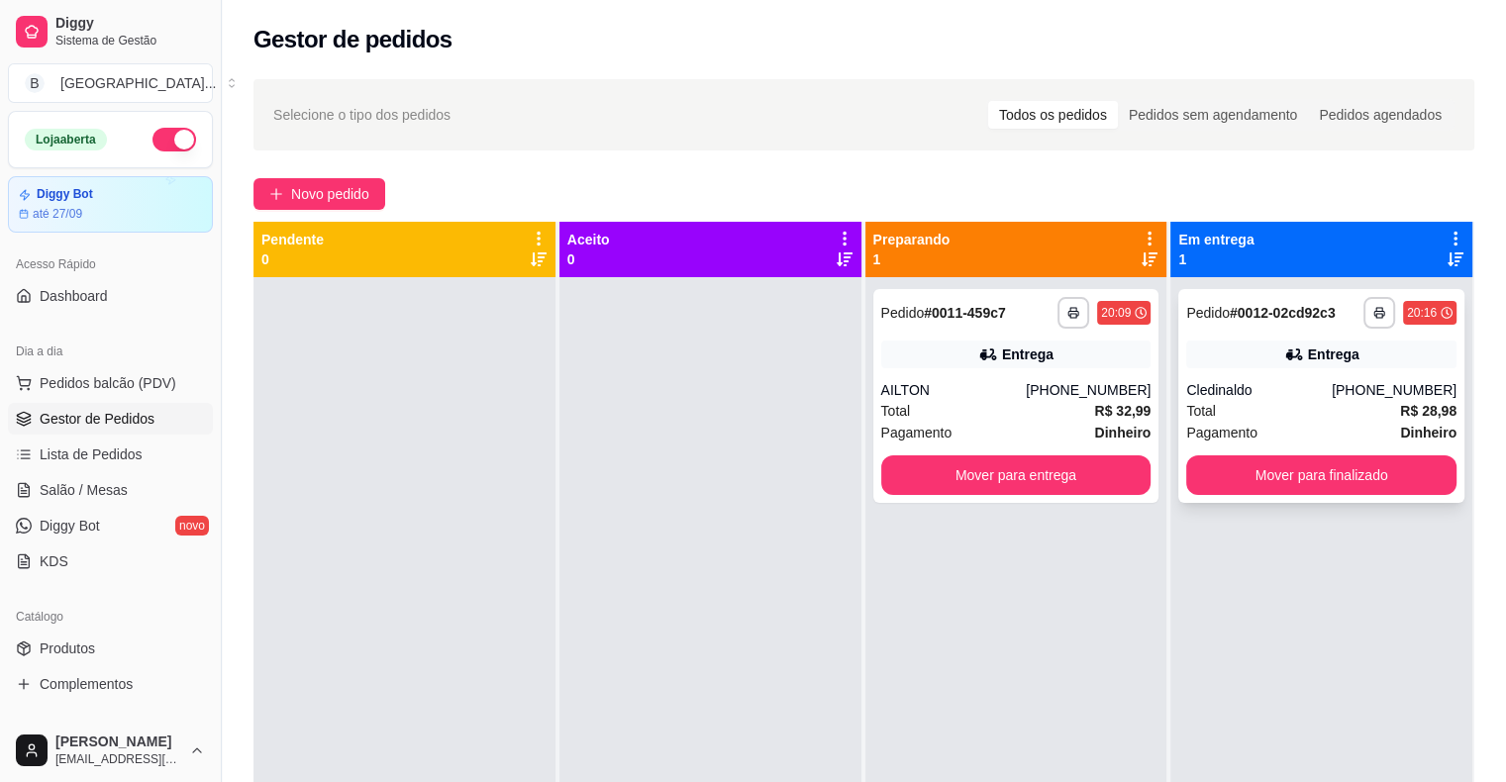
click at [1257, 418] on div "Total R$ 28,98" at bounding box center [1321, 411] width 270 height 22
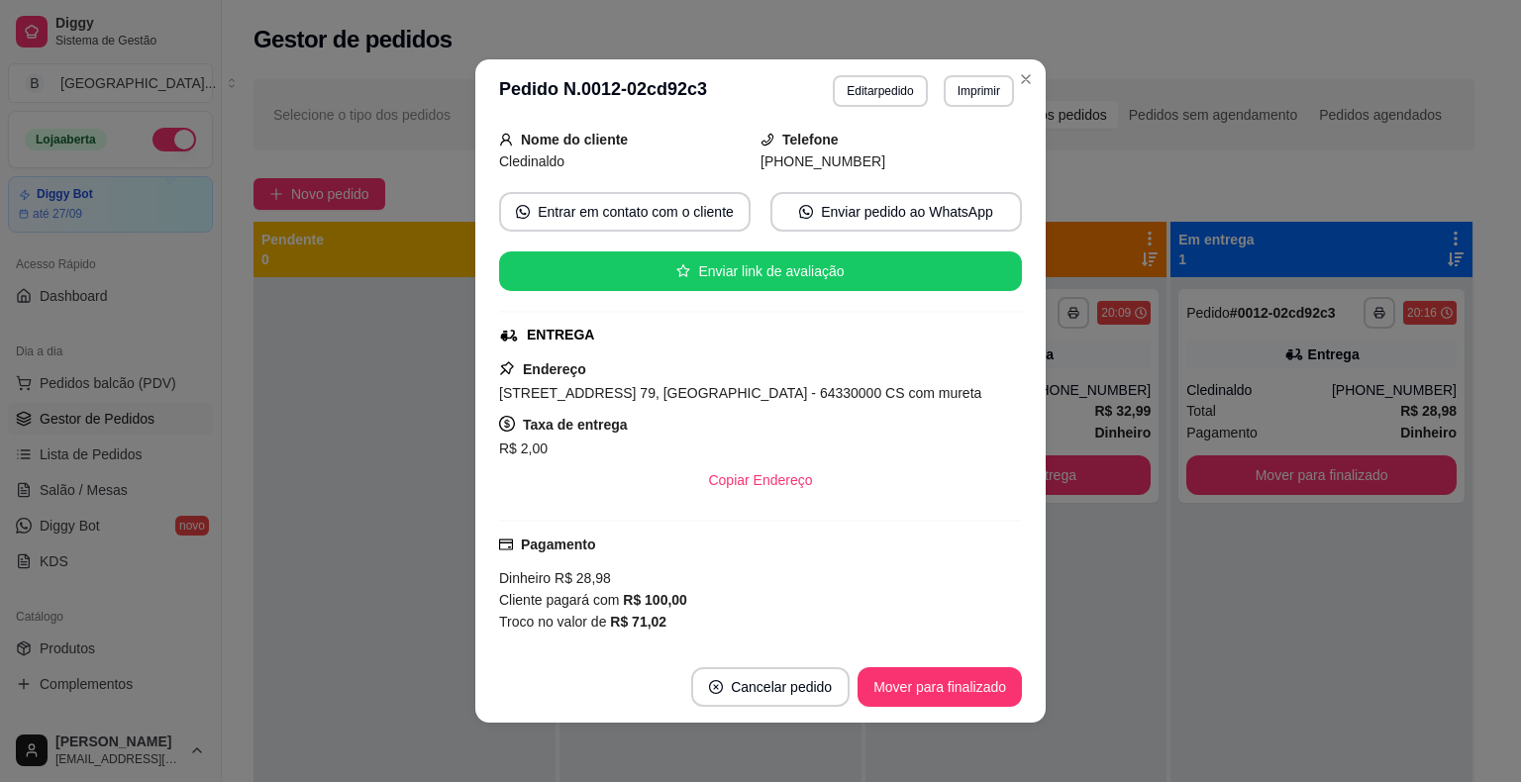
scroll to position [198, 0]
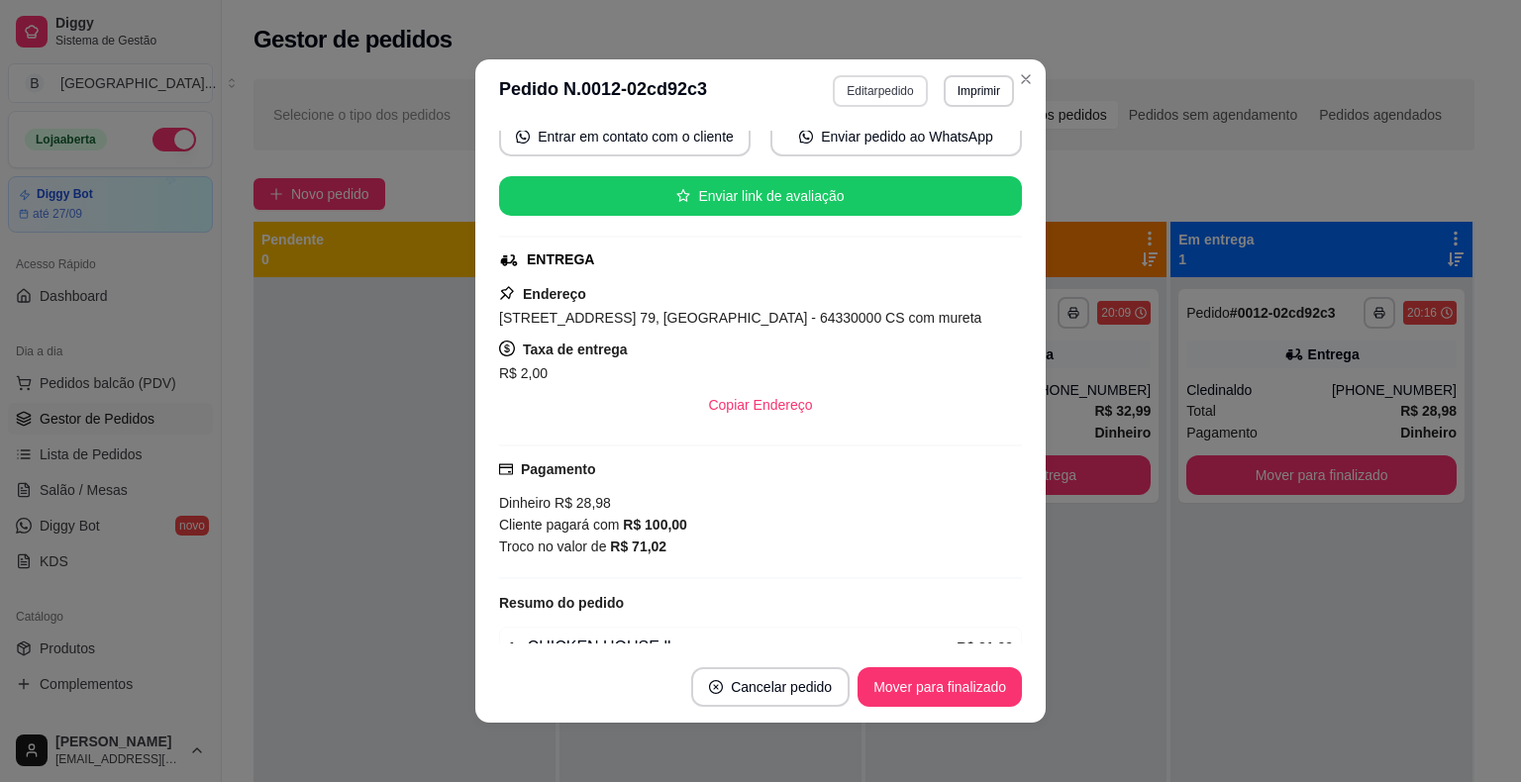
click at [871, 85] on button "Editar pedido" at bounding box center [880, 91] width 94 height 32
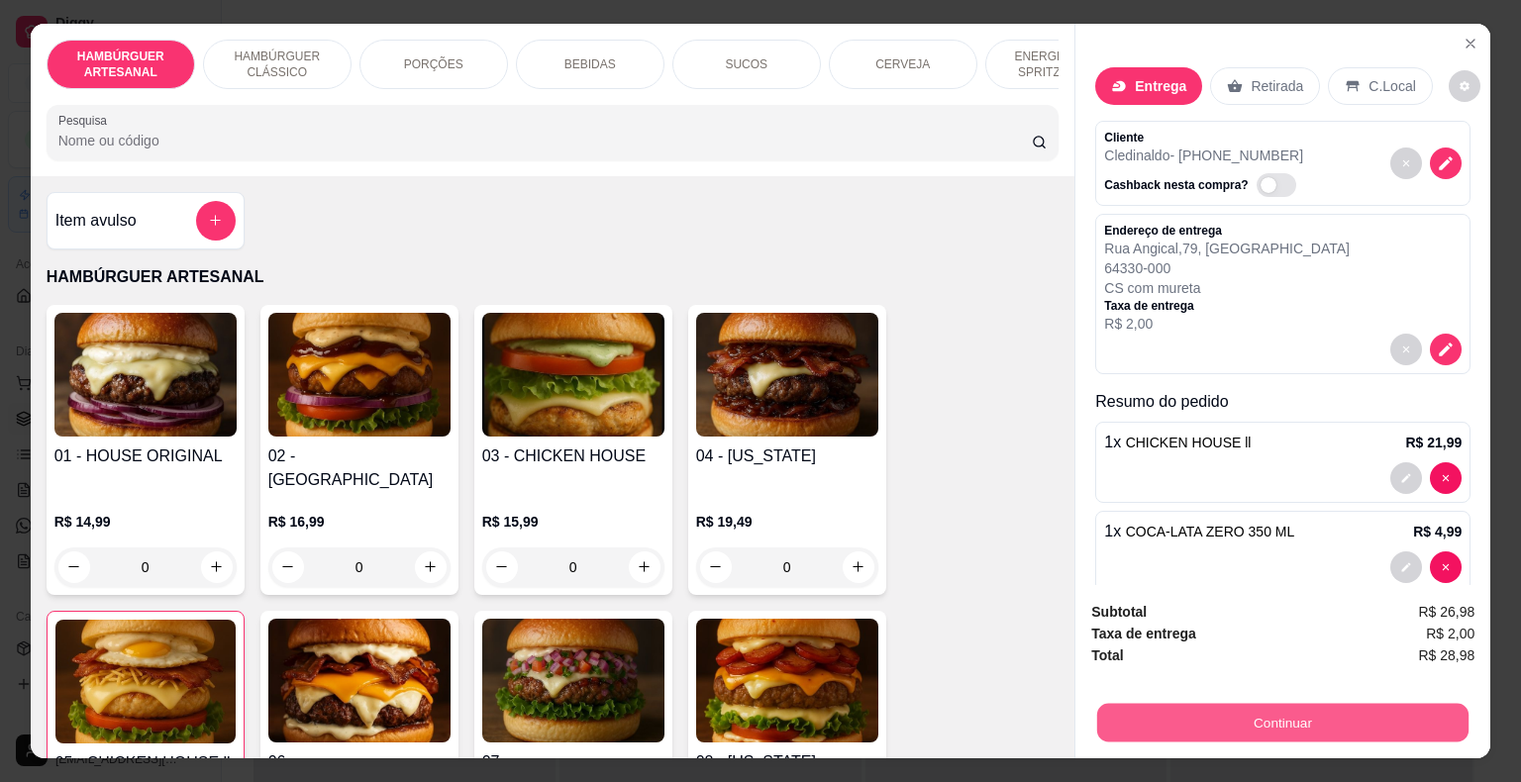
click at [1152, 706] on button "Continuar" at bounding box center [1282, 723] width 371 height 39
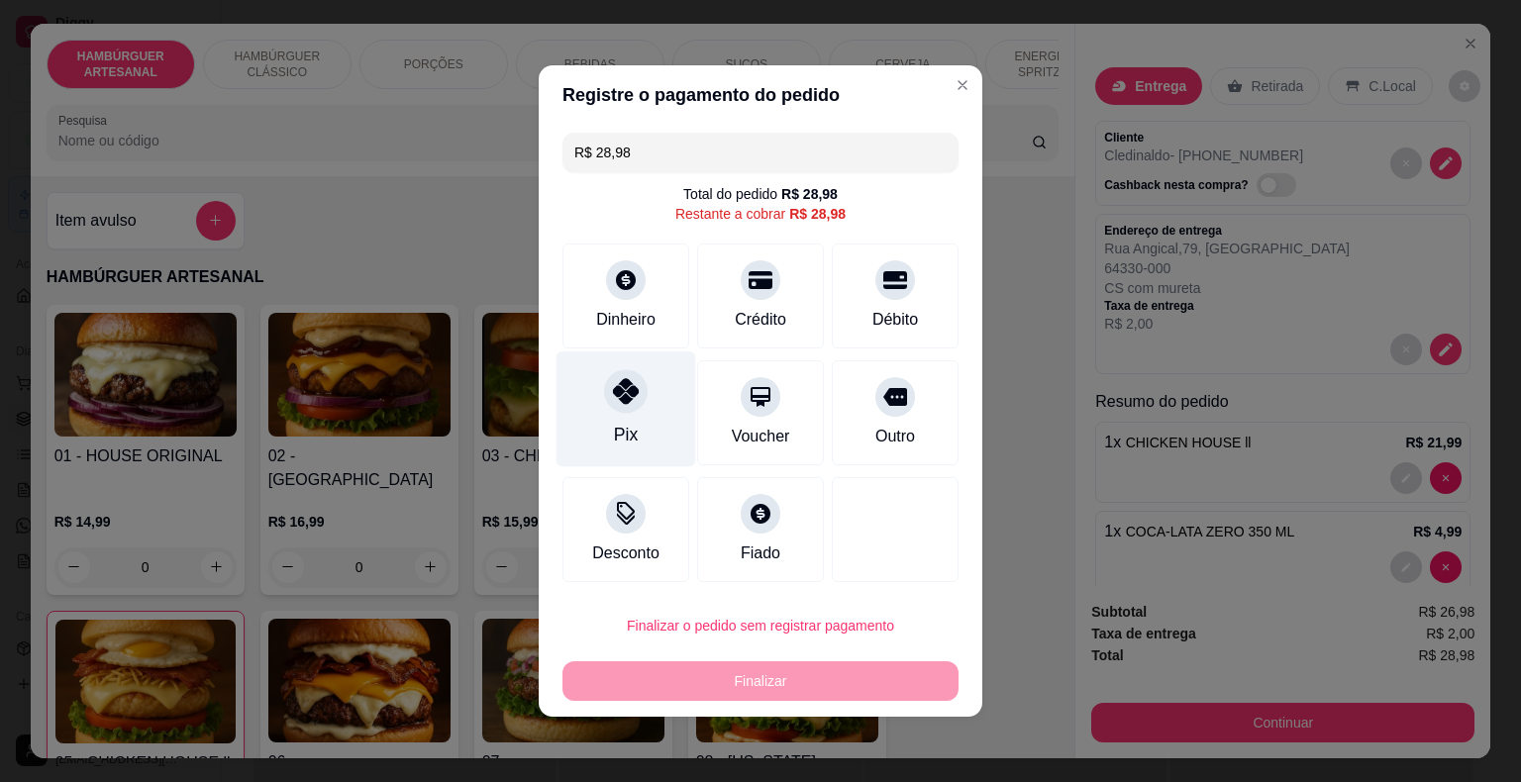
click at [620, 419] on div "Pix" at bounding box center [627, 410] width 140 height 116
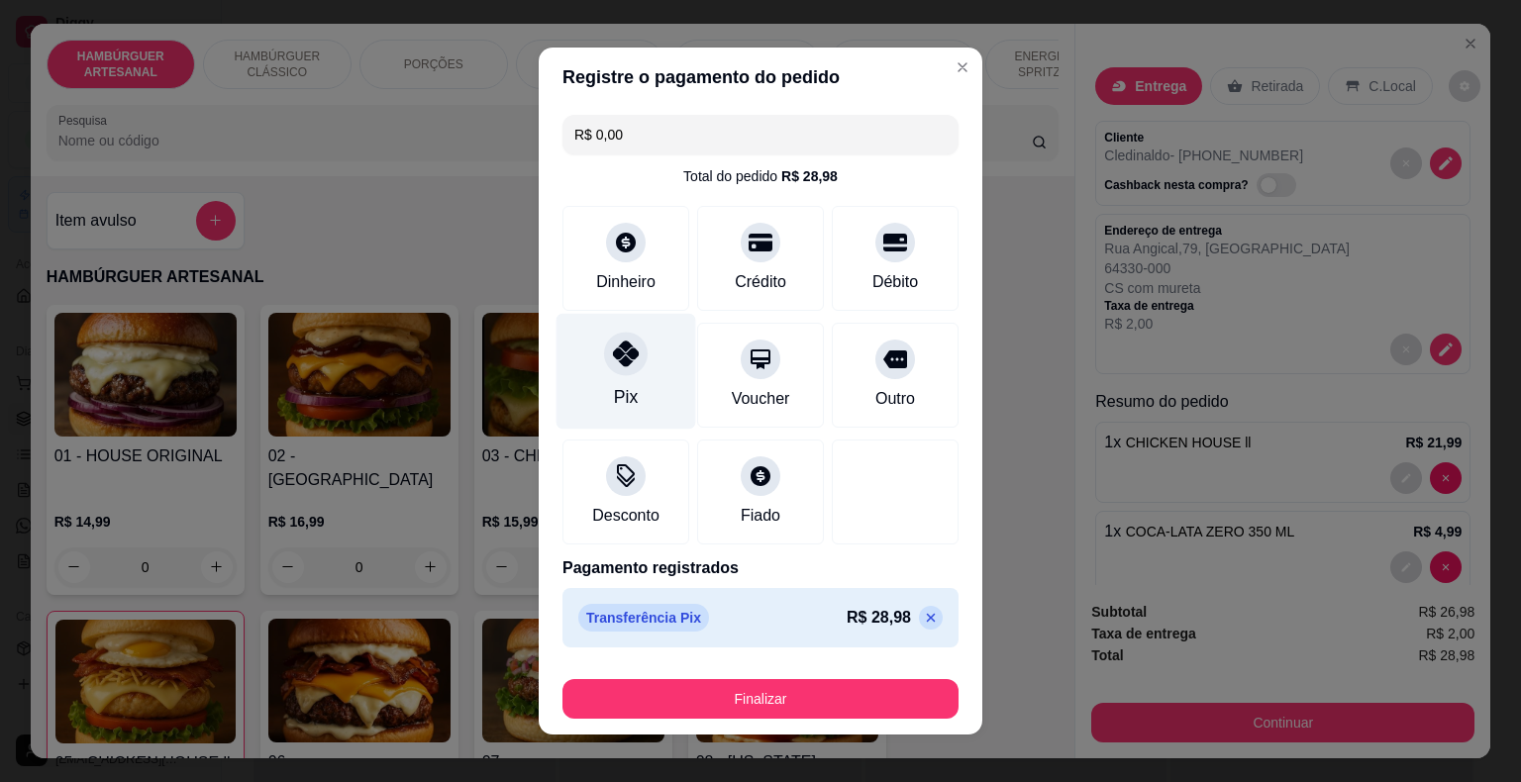
type input "R$ 0,00"
click at [651, 361] on div "Pix" at bounding box center [627, 372] width 140 height 116
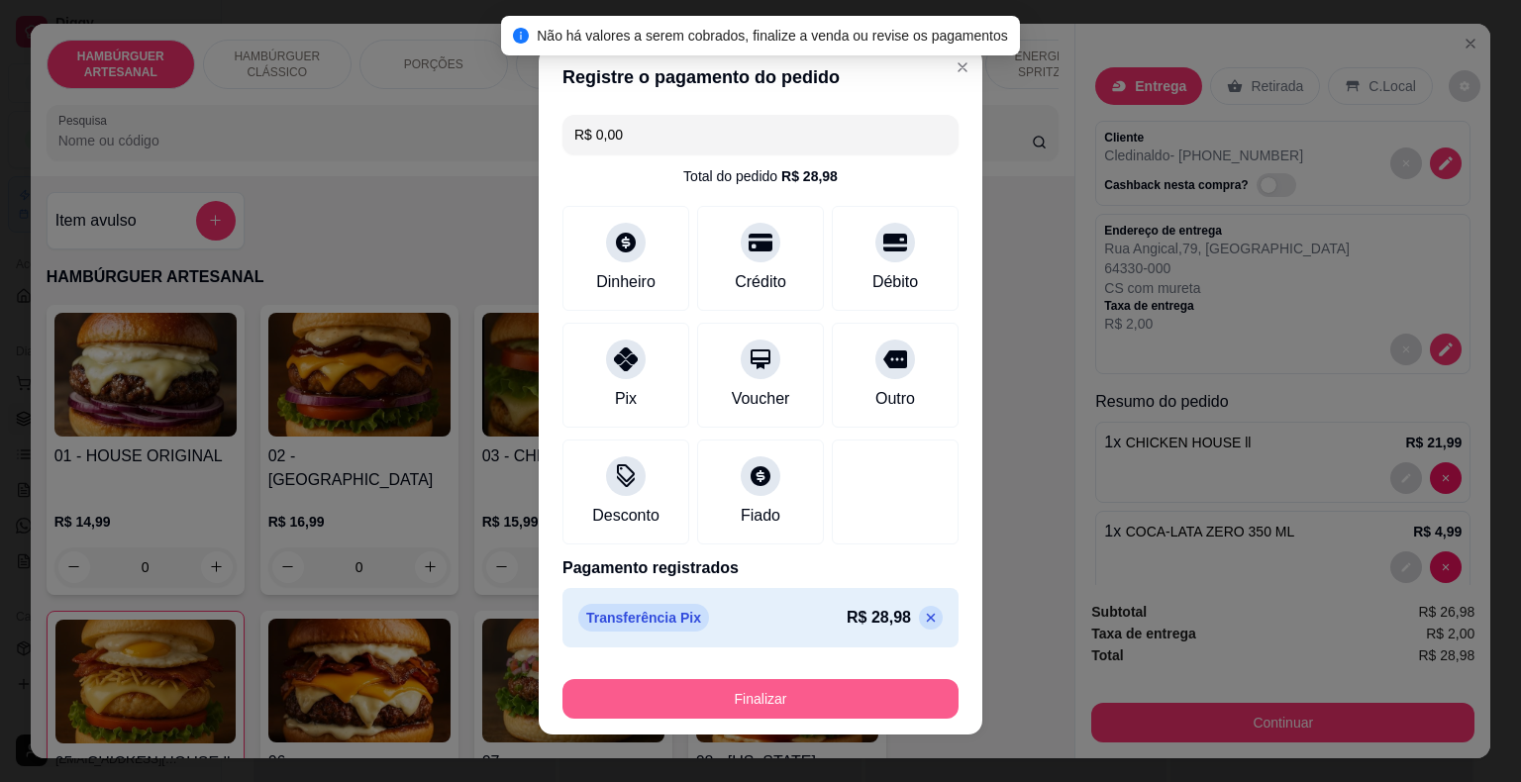
click at [711, 711] on button "Finalizar" at bounding box center [760, 699] width 396 height 40
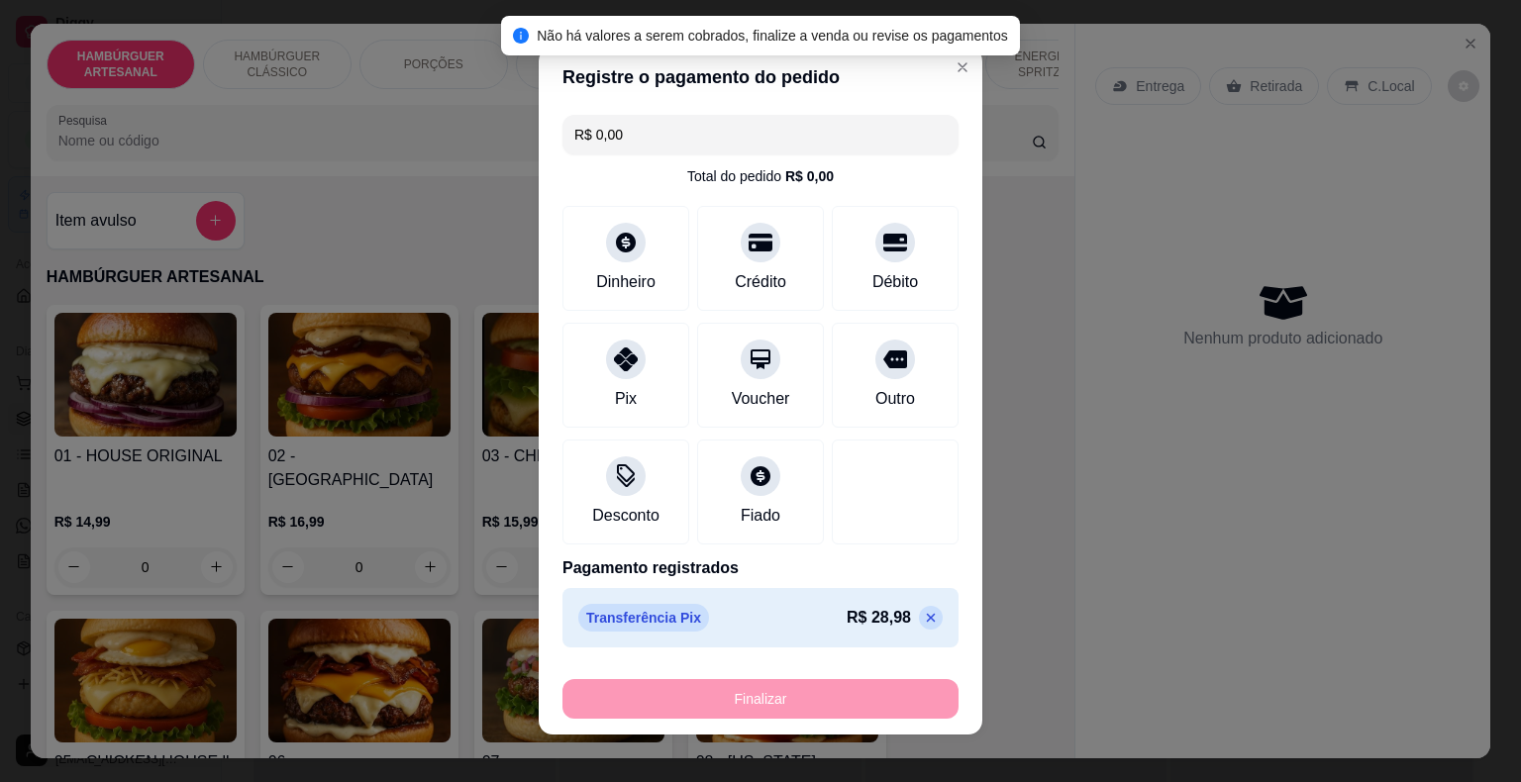
type input "0"
type input "-R$ 28,98"
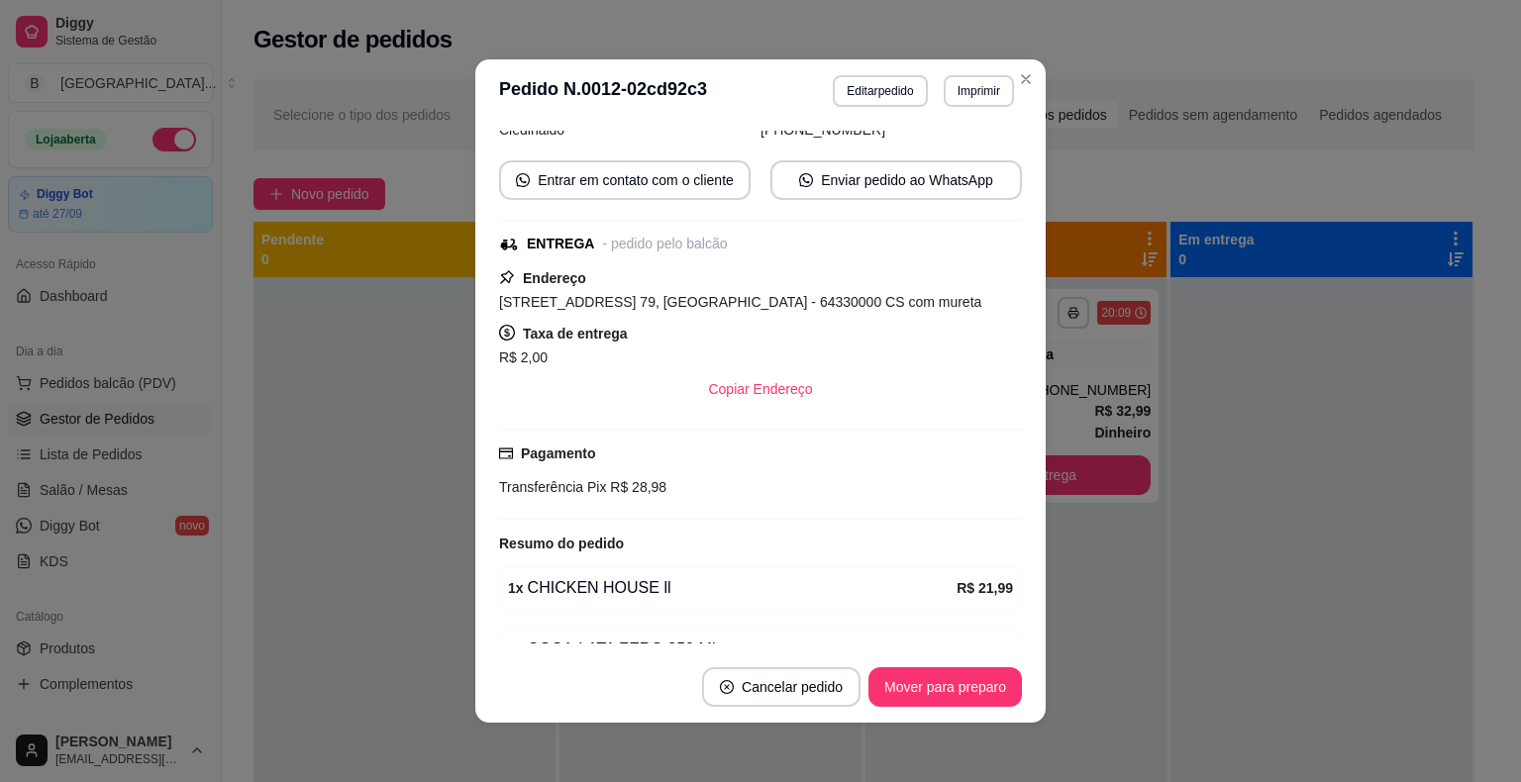
scroll to position [242, 0]
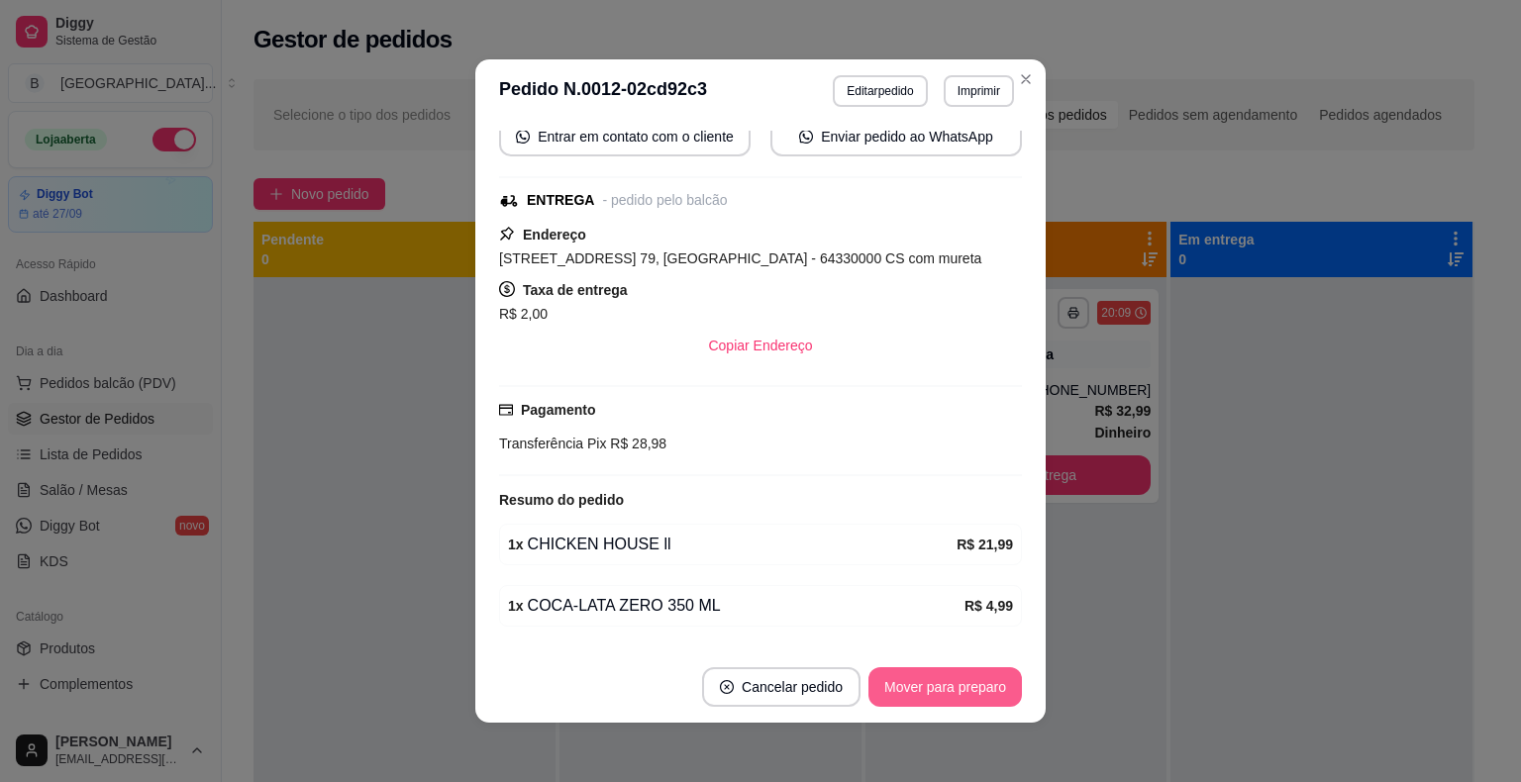
click at [1010, 678] on button "Mover para preparo" at bounding box center [944, 687] width 153 height 40
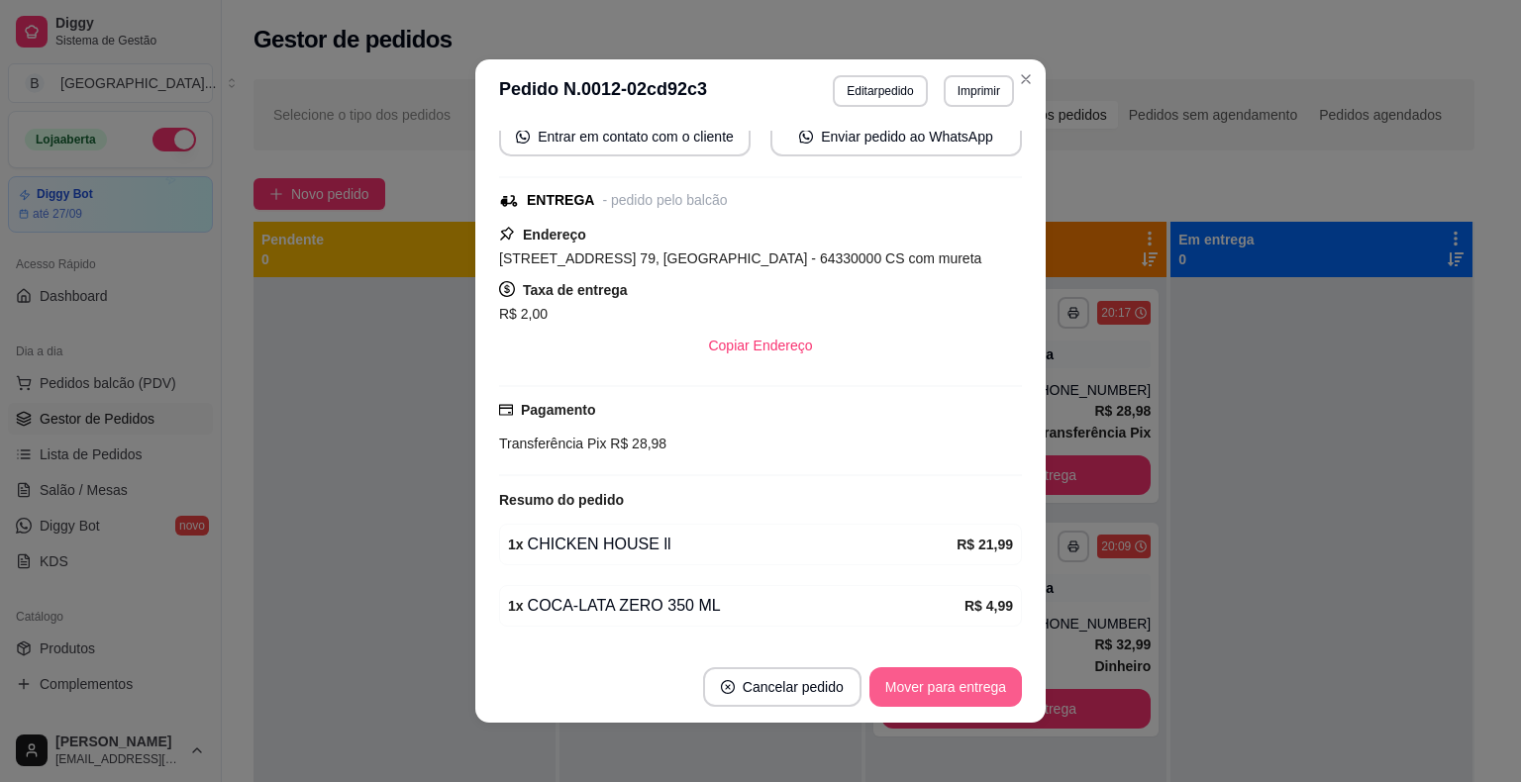
click at [1010, 678] on button "Mover para entrega" at bounding box center [945, 687] width 153 height 40
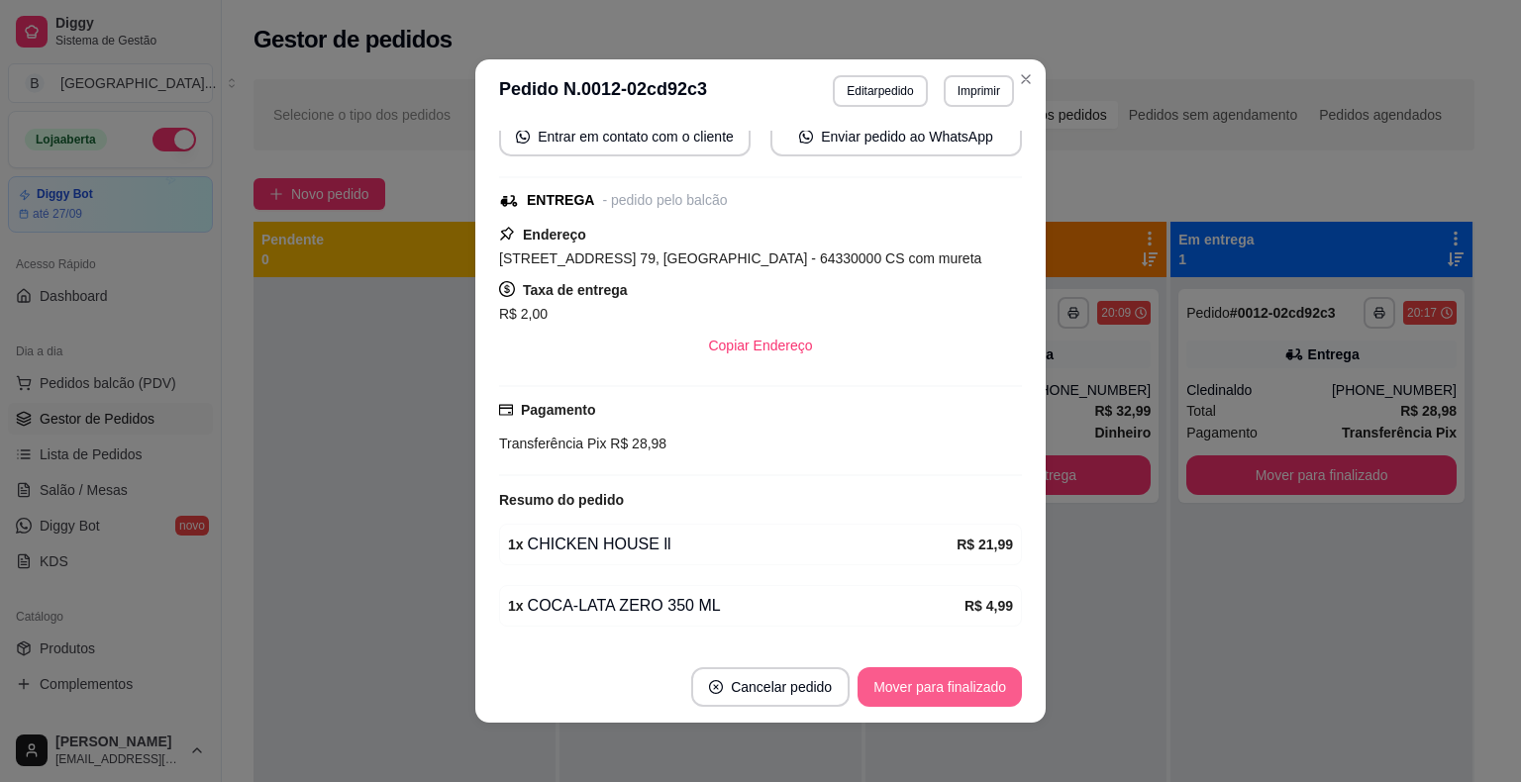
click at [1010, 678] on button "Mover para finalizado" at bounding box center [940, 687] width 164 height 40
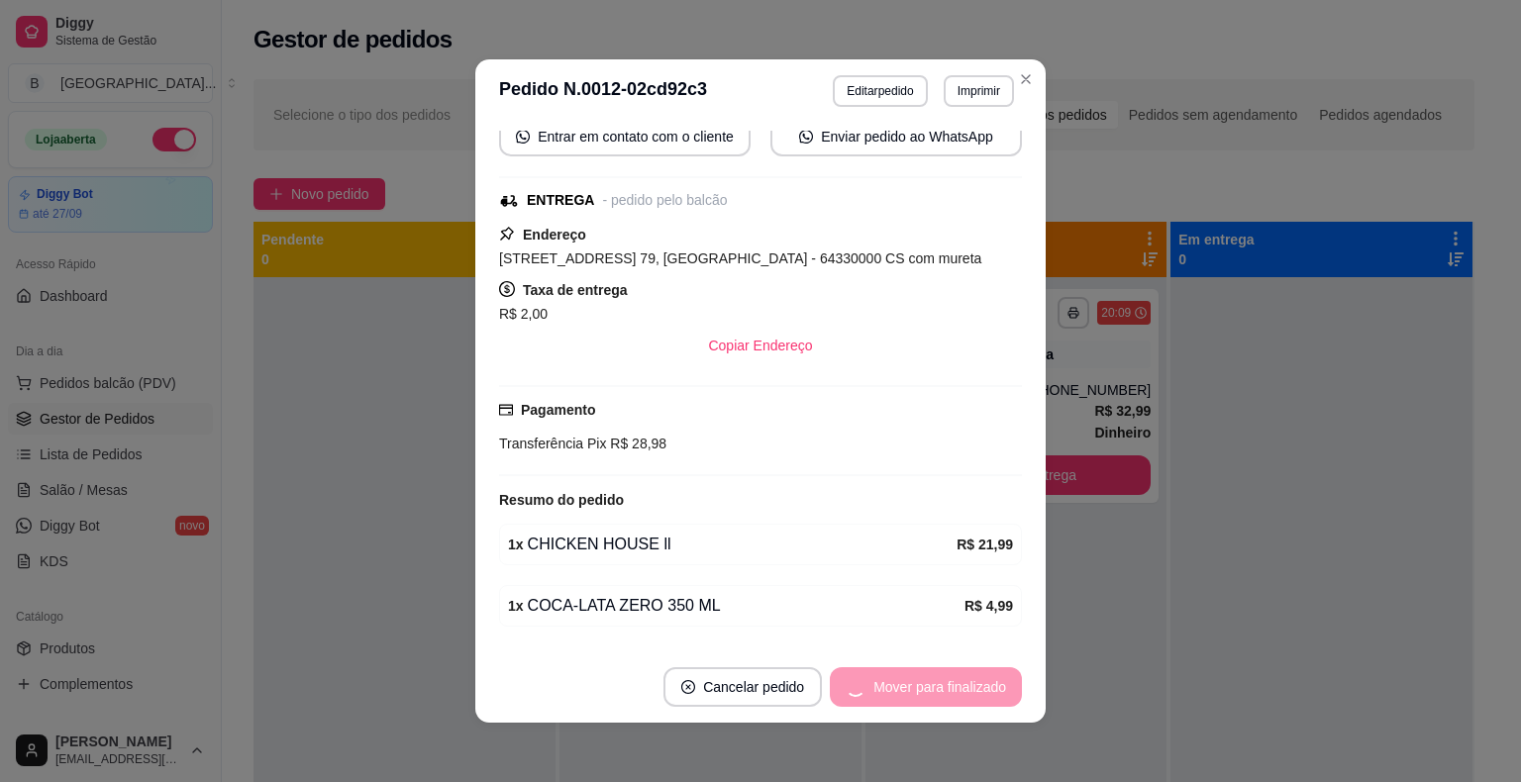
scroll to position [176, 0]
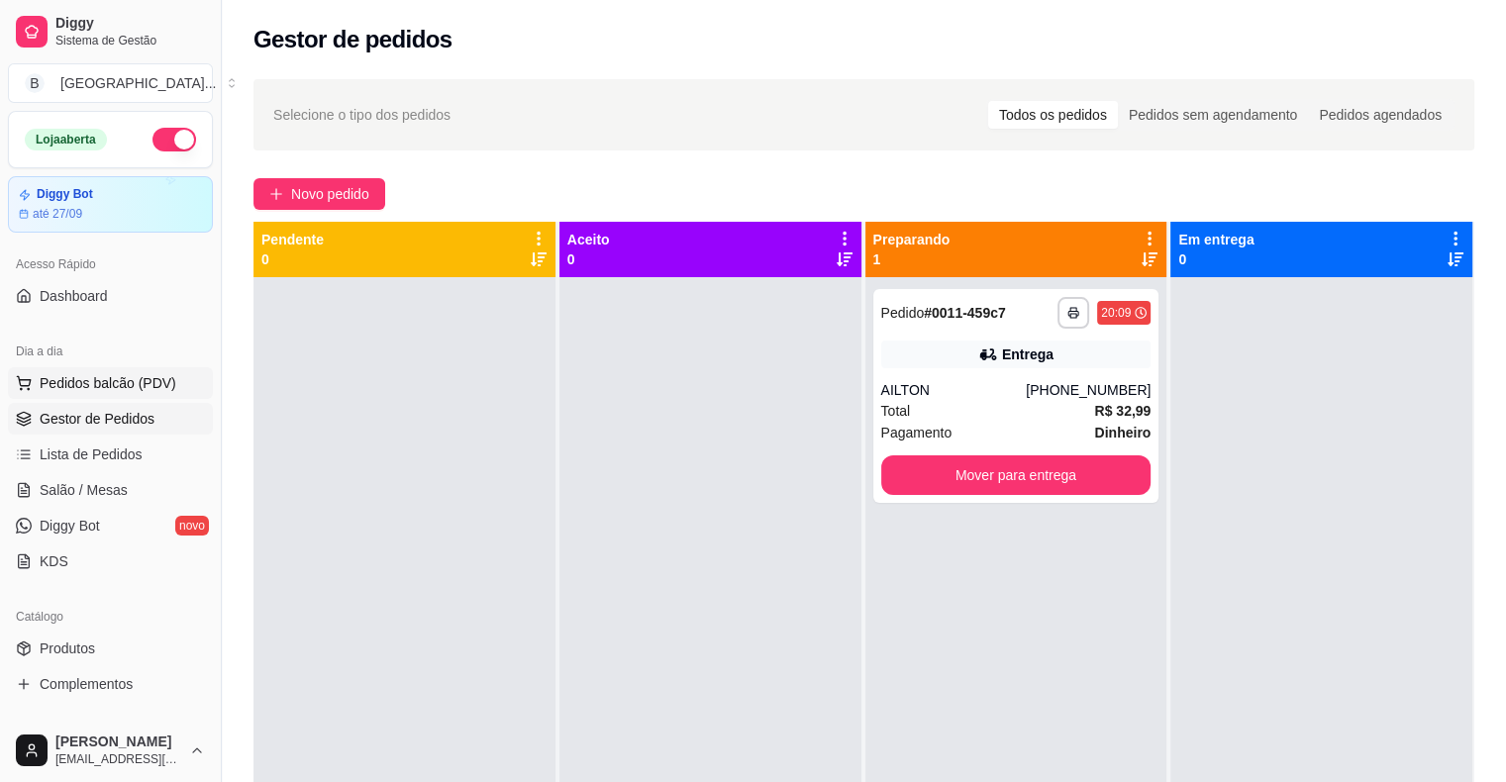
click at [87, 370] on button "Pedidos balcão (PDV)" at bounding box center [110, 383] width 205 height 32
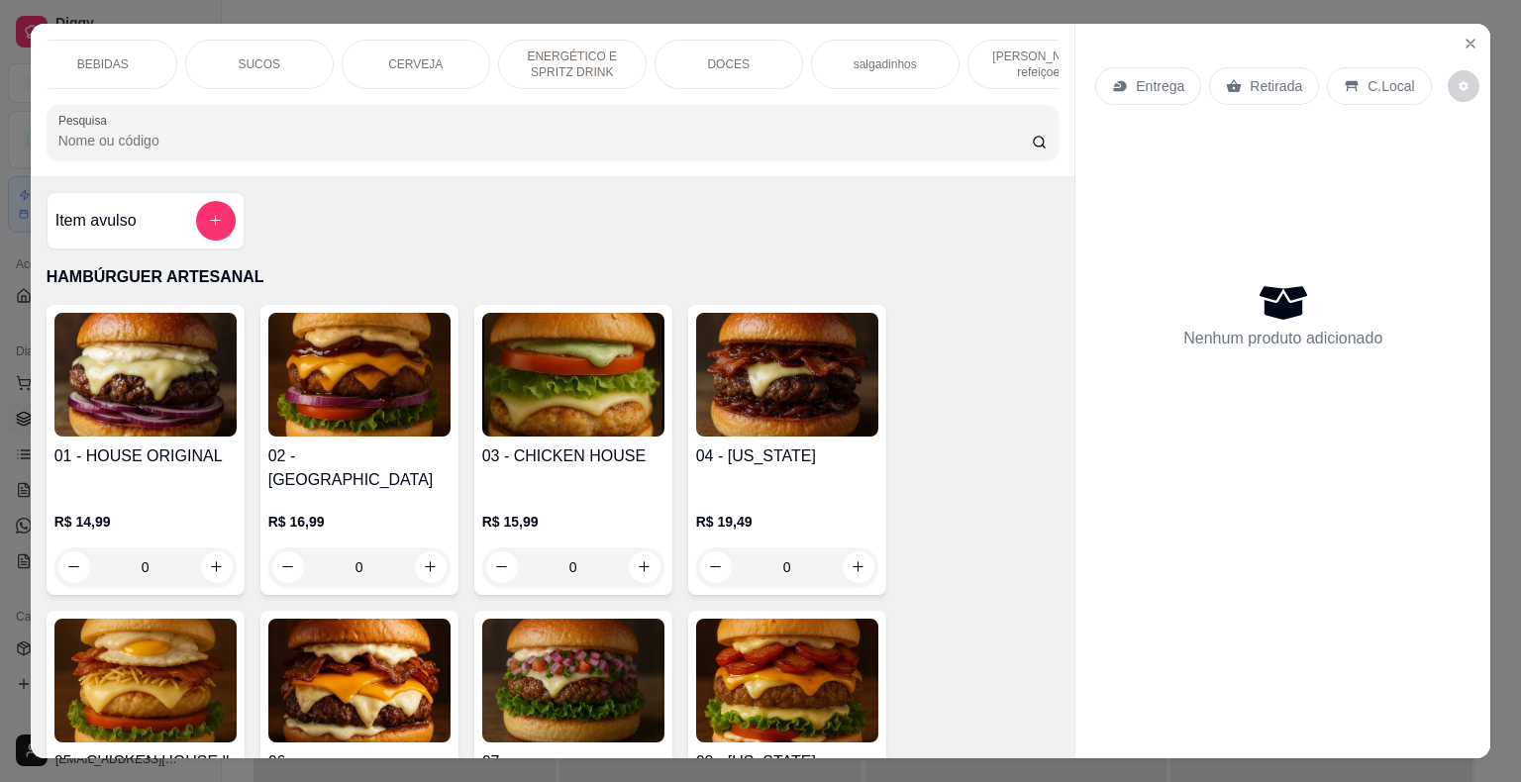
scroll to position [0, 544]
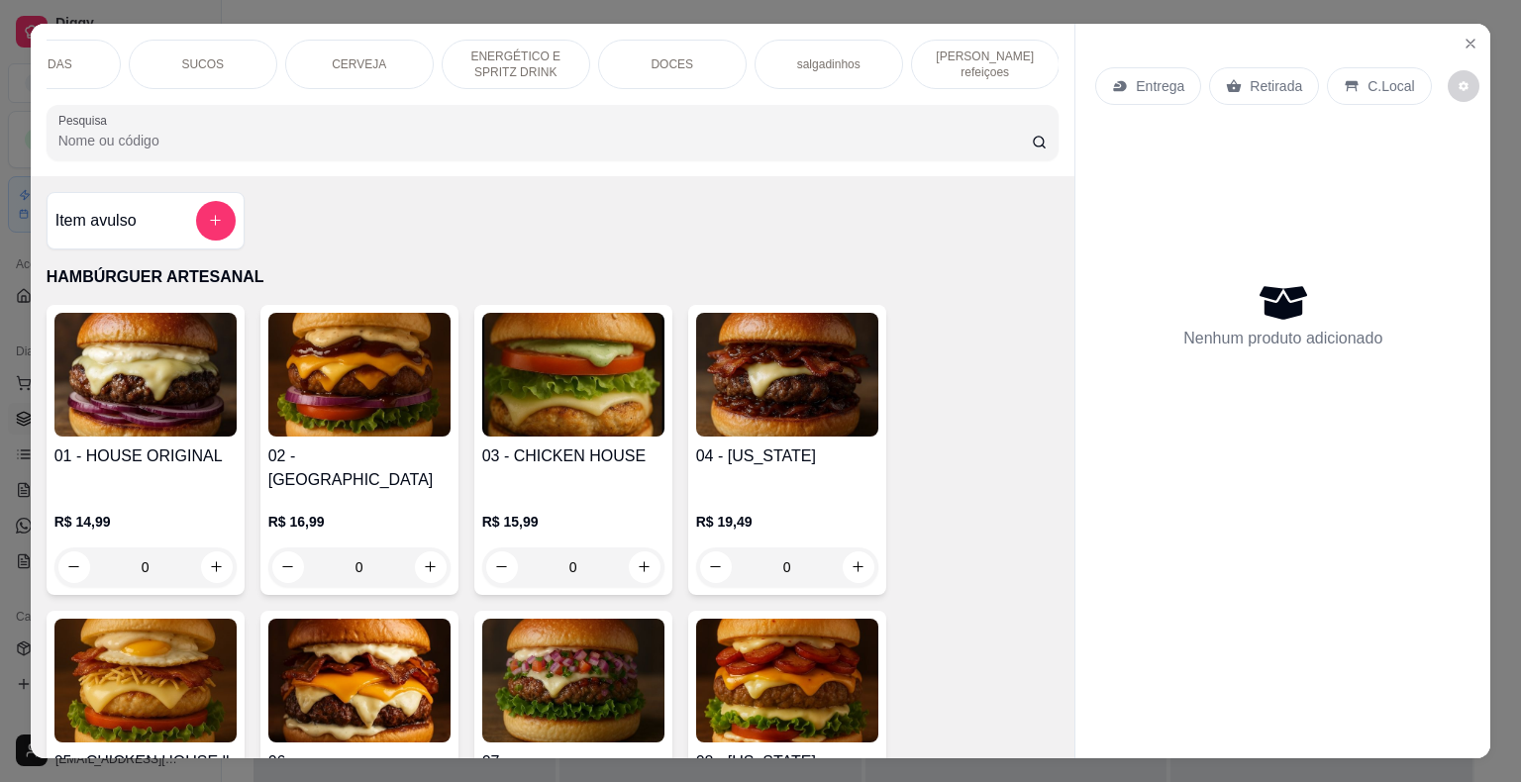
click at [996, 53] on p "[PERSON_NAME] refeiçoes" at bounding box center [985, 65] width 115 height 32
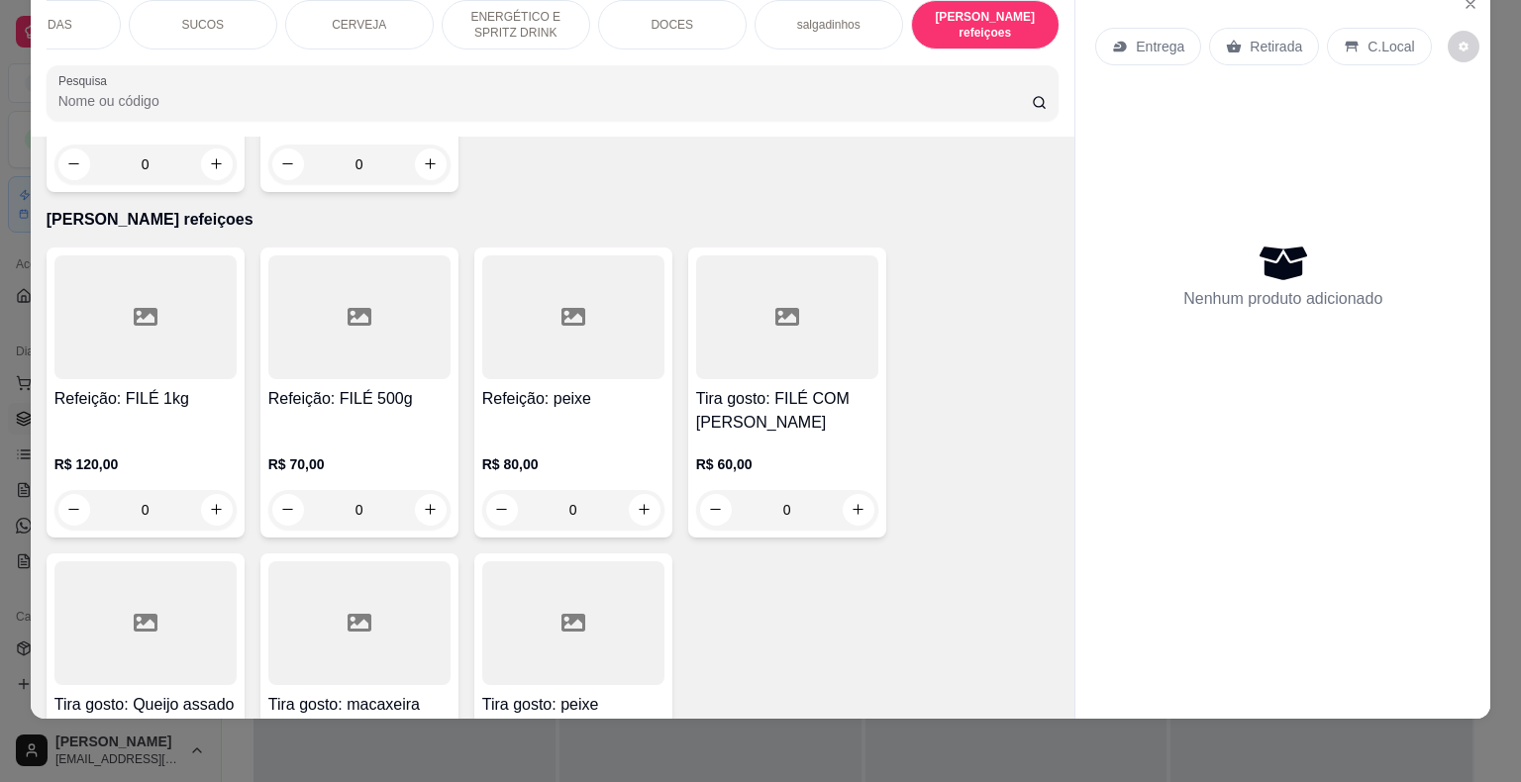
click at [423, 490] on div "0" at bounding box center [359, 510] width 182 height 40
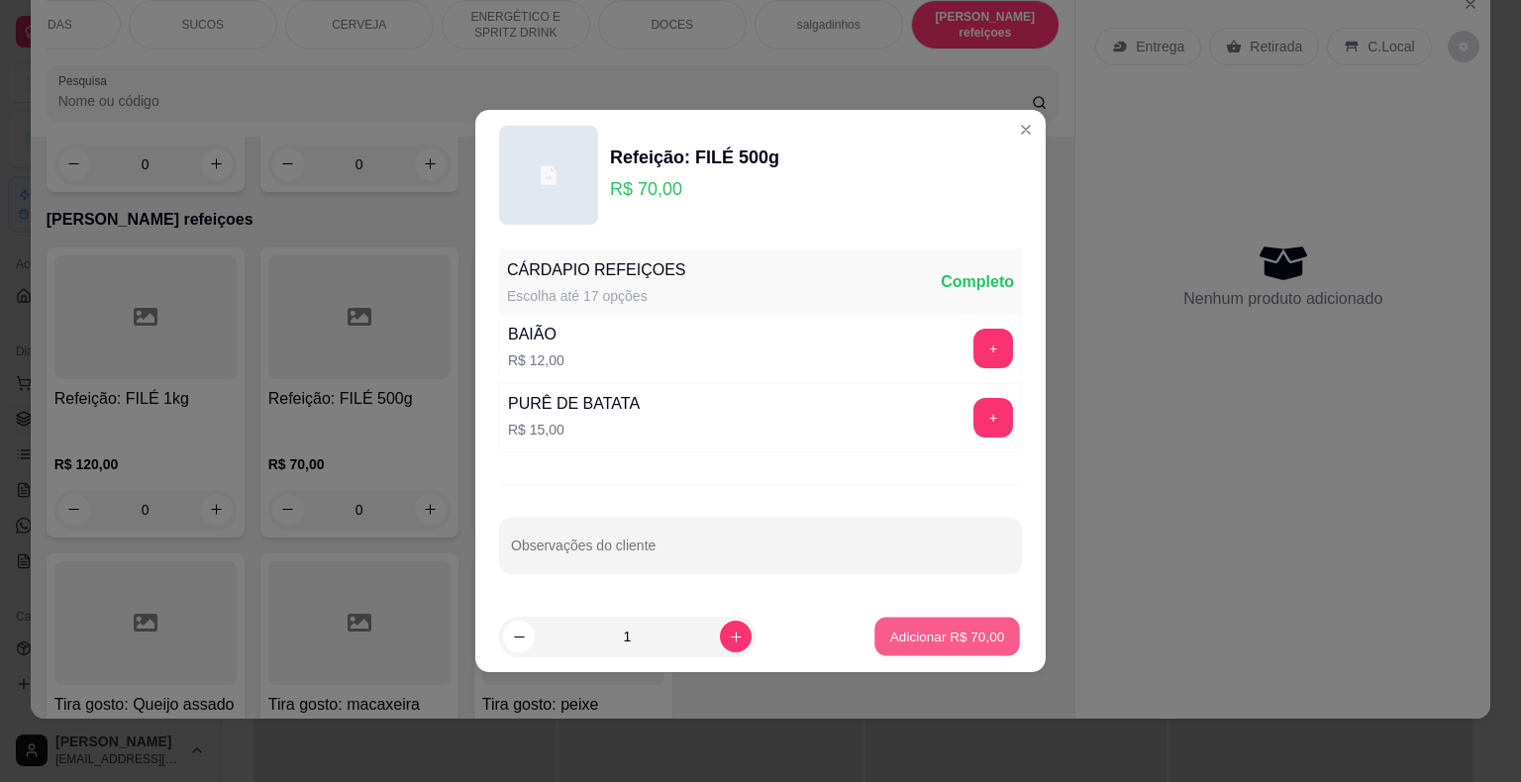
click at [962, 642] on p "Adicionar R$ 70,00" at bounding box center [947, 636] width 115 height 19
type input "1"
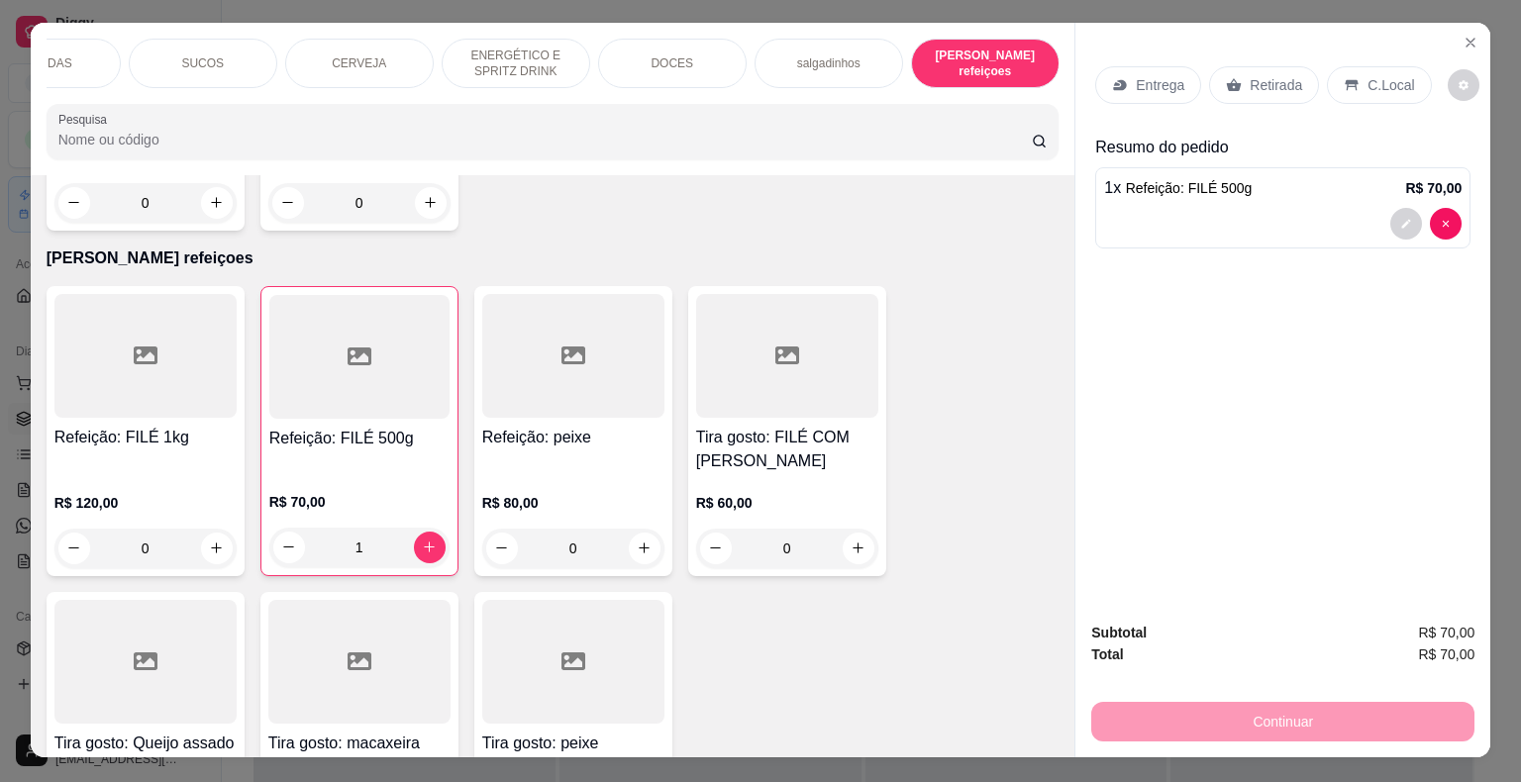
scroll to position [0, 0]
click at [1232, 78] on icon at bounding box center [1234, 86] width 16 height 16
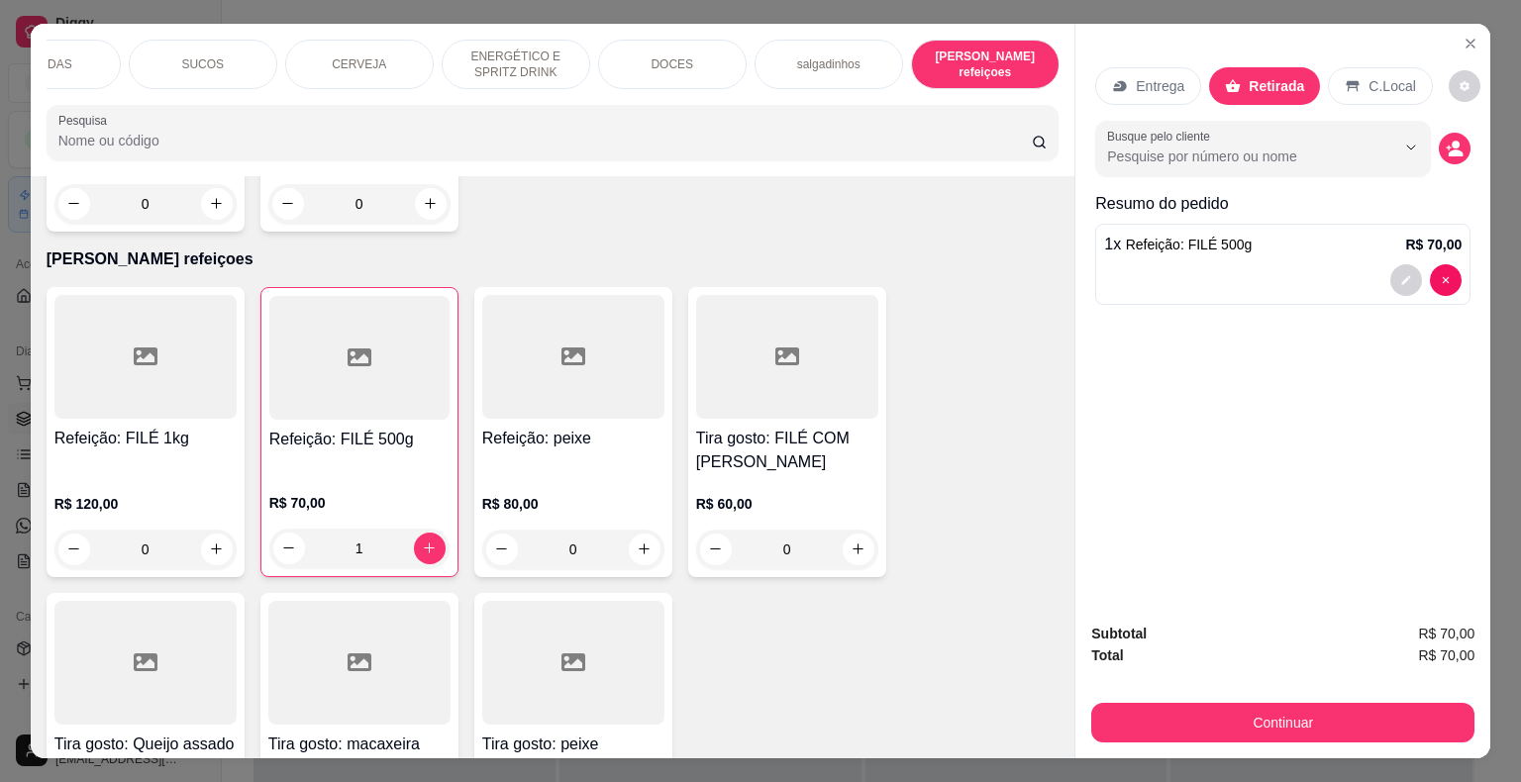
click at [1153, 77] on p "Entrega" at bounding box center [1160, 86] width 49 height 20
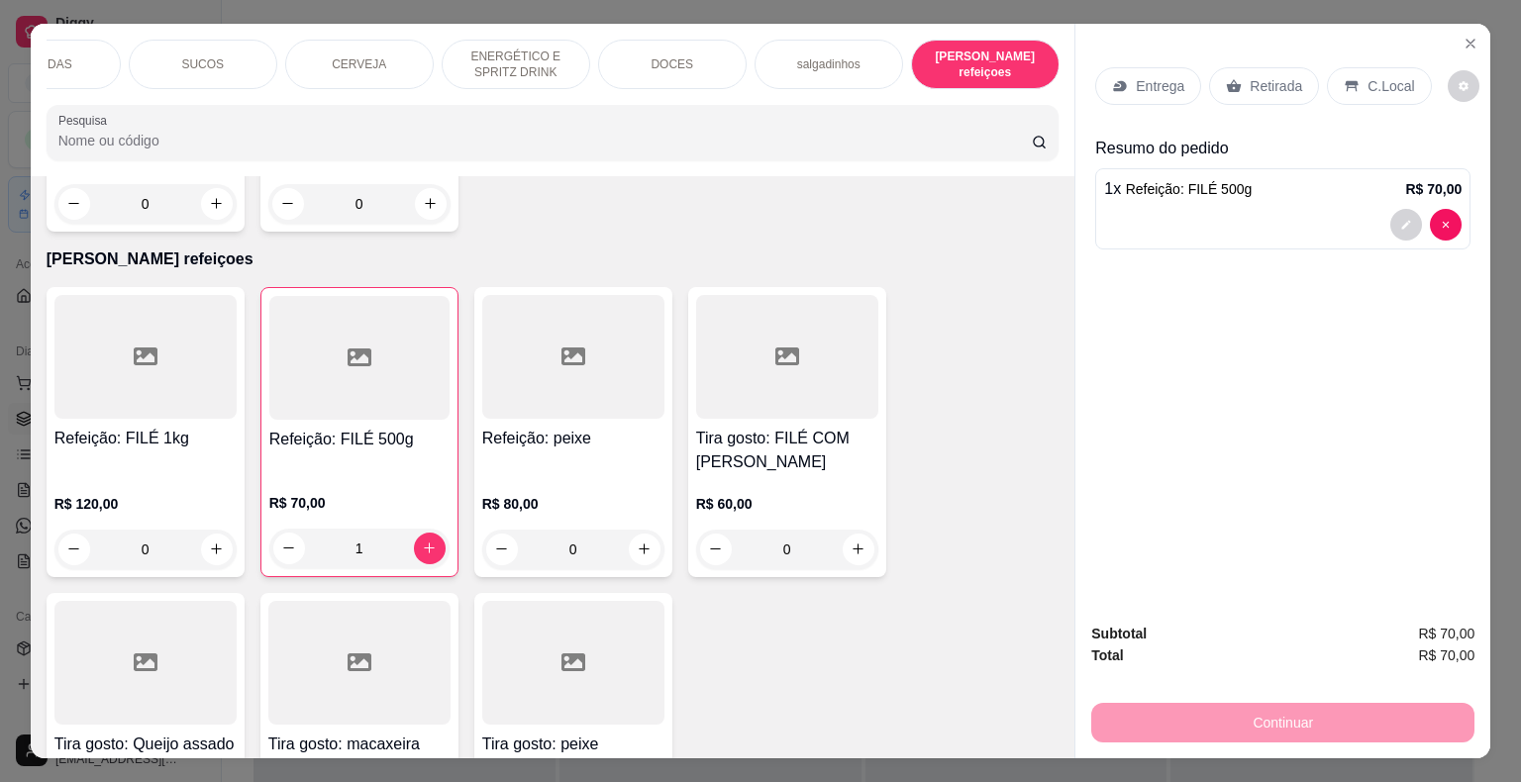
click at [1172, 78] on p "Entrega" at bounding box center [1160, 86] width 49 height 20
click at [1145, 85] on p "Entrega" at bounding box center [1160, 86] width 49 height 20
click at [1458, 28] on button "Close" at bounding box center [1471, 44] width 32 height 32
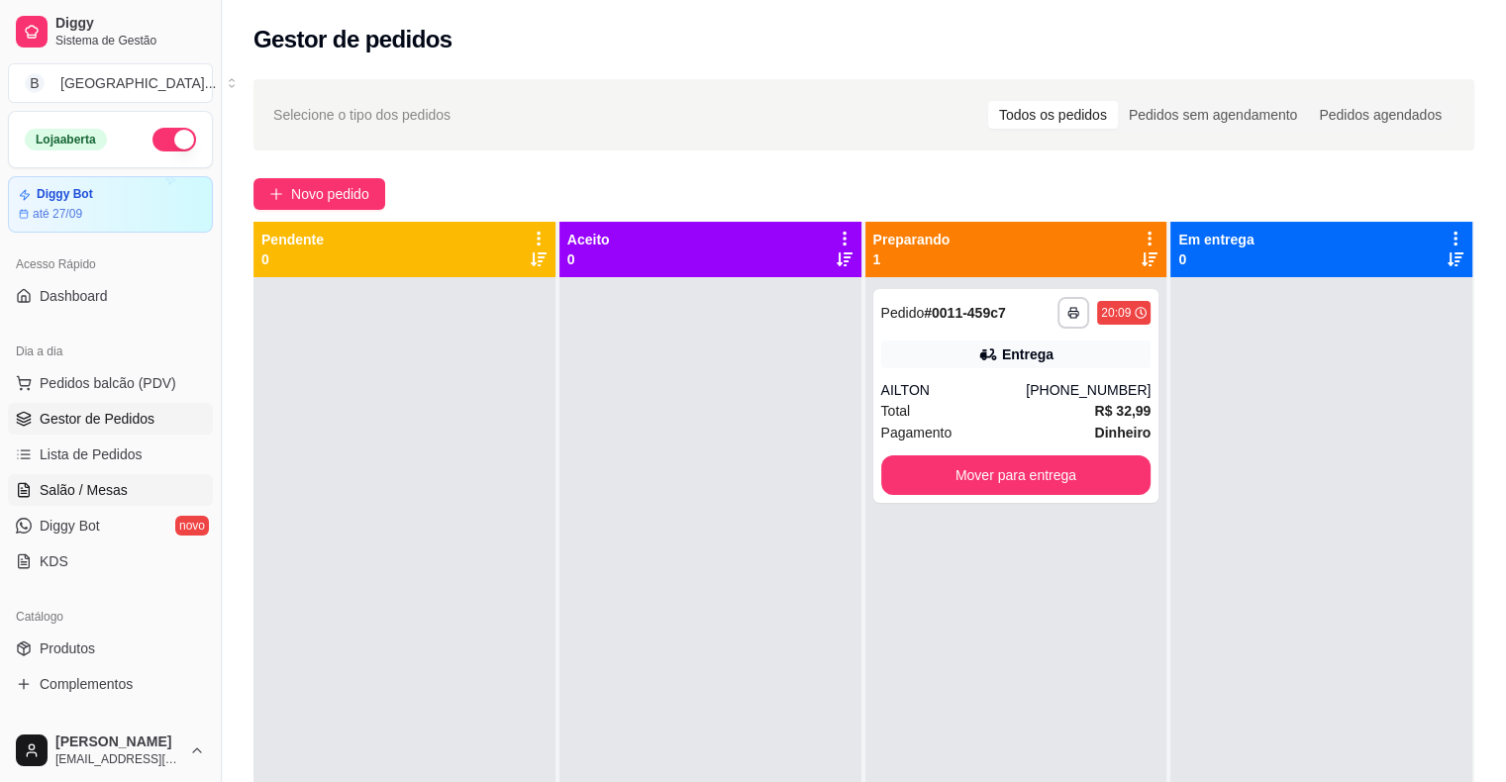
click at [88, 474] on link "Salão / Mesas" at bounding box center [110, 490] width 205 height 32
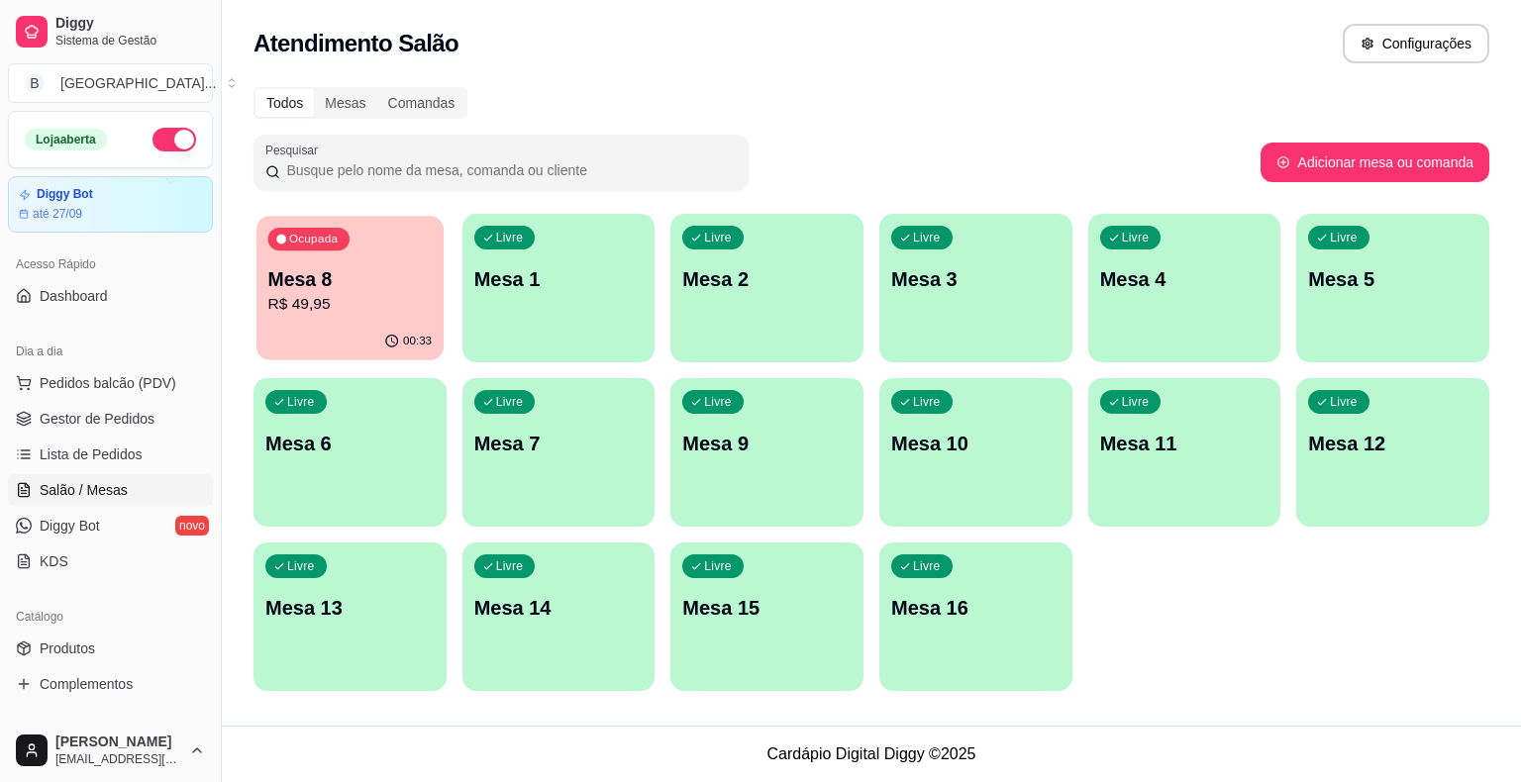
click at [372, 285] on p "Mesa 8" at bounding box center [350, 279] width 164 height 27
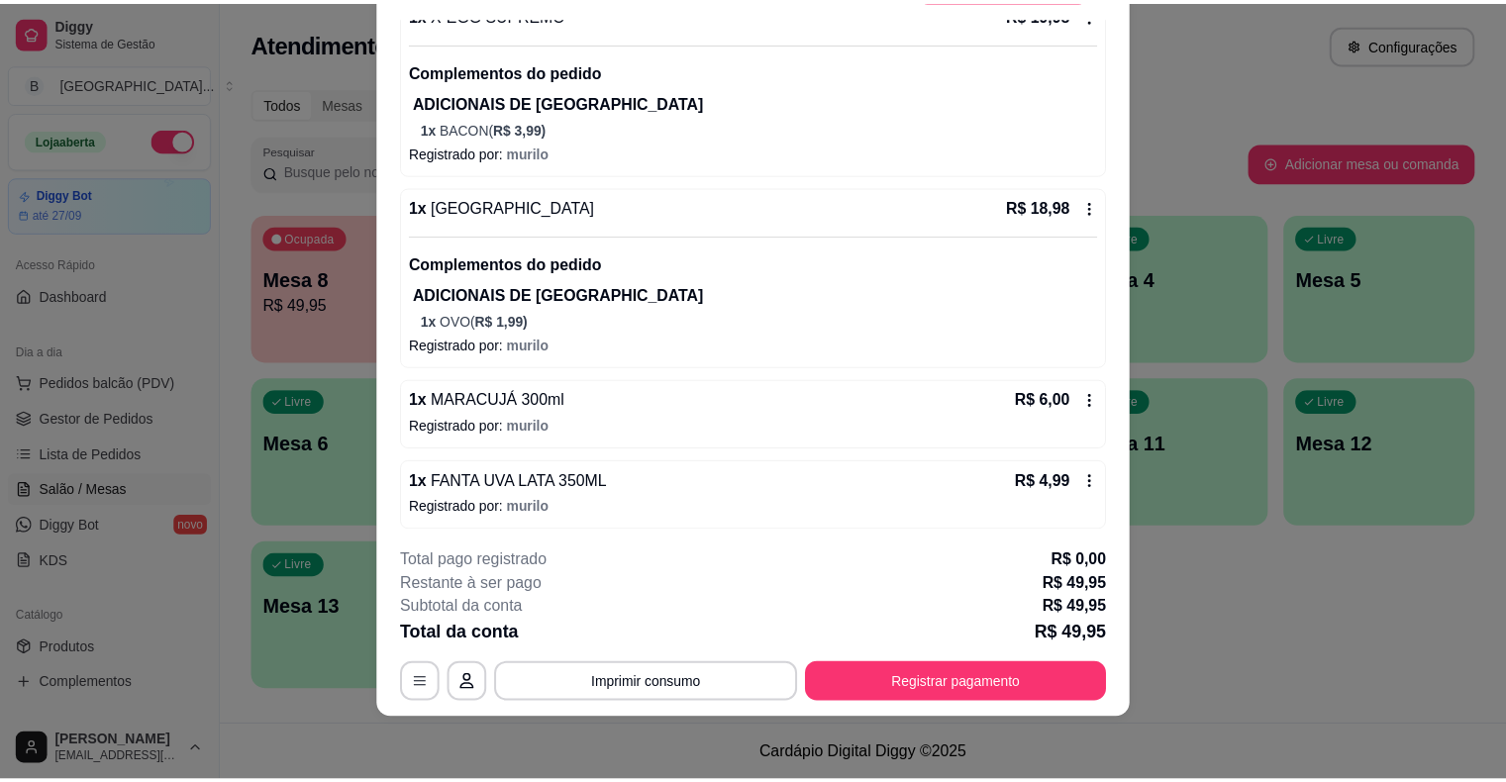
scroll to position [212, 0]
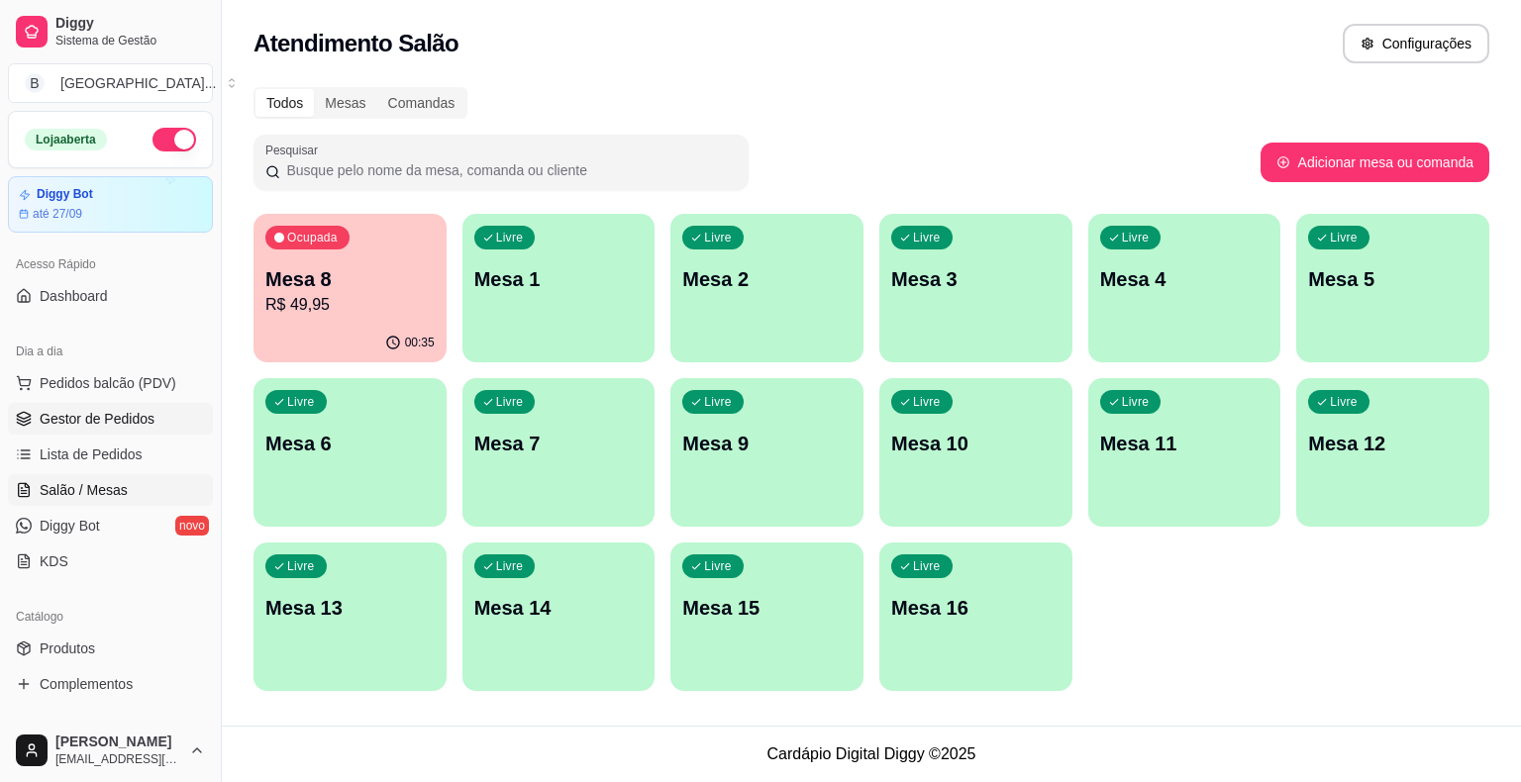
click at [36, 418] on link "Gestor de Pedidos" at bounding box center [110, 419] width 205 height 32
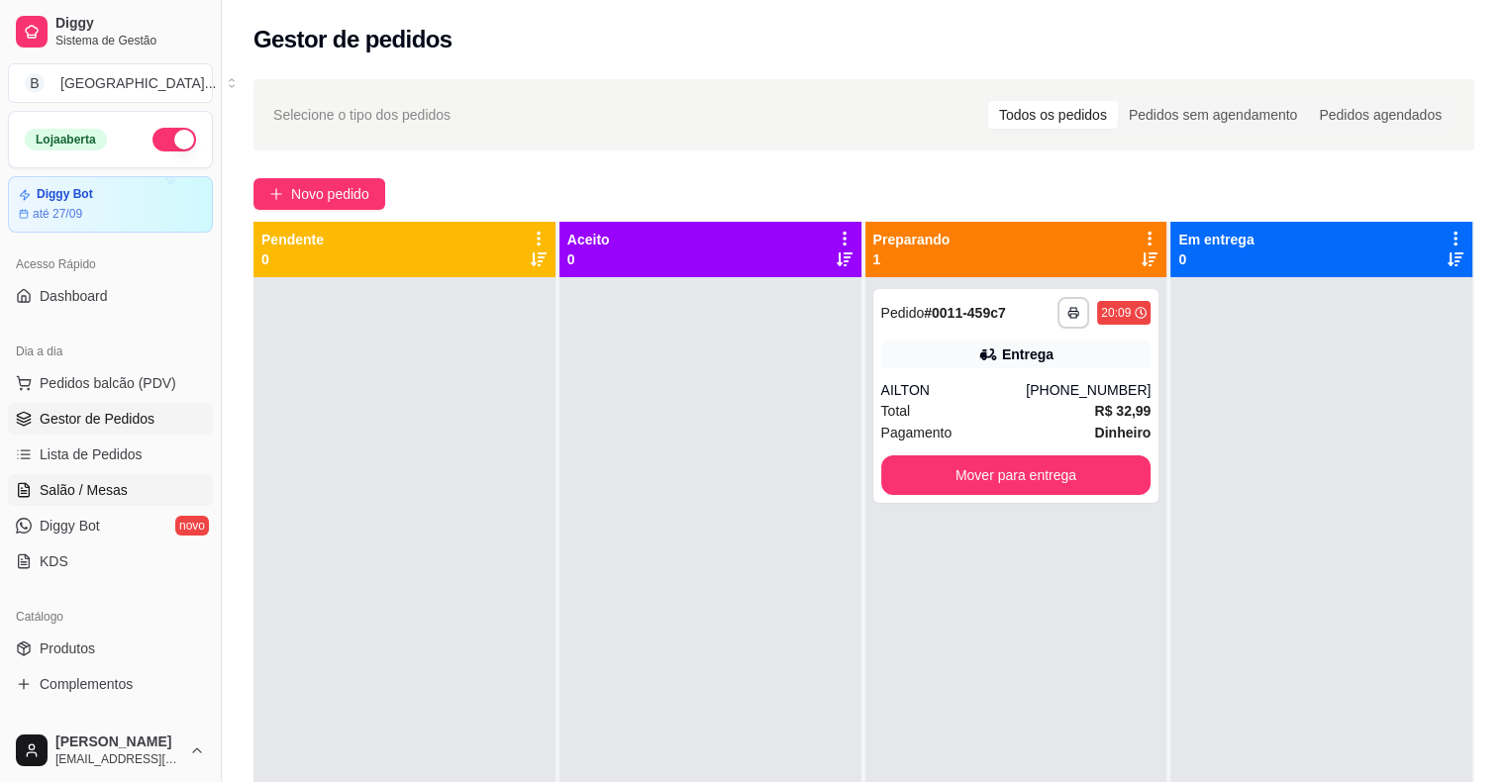
click at [115, 496] on span "Salão / Mesas" at bounding box center [84, 490] width 88 height 20
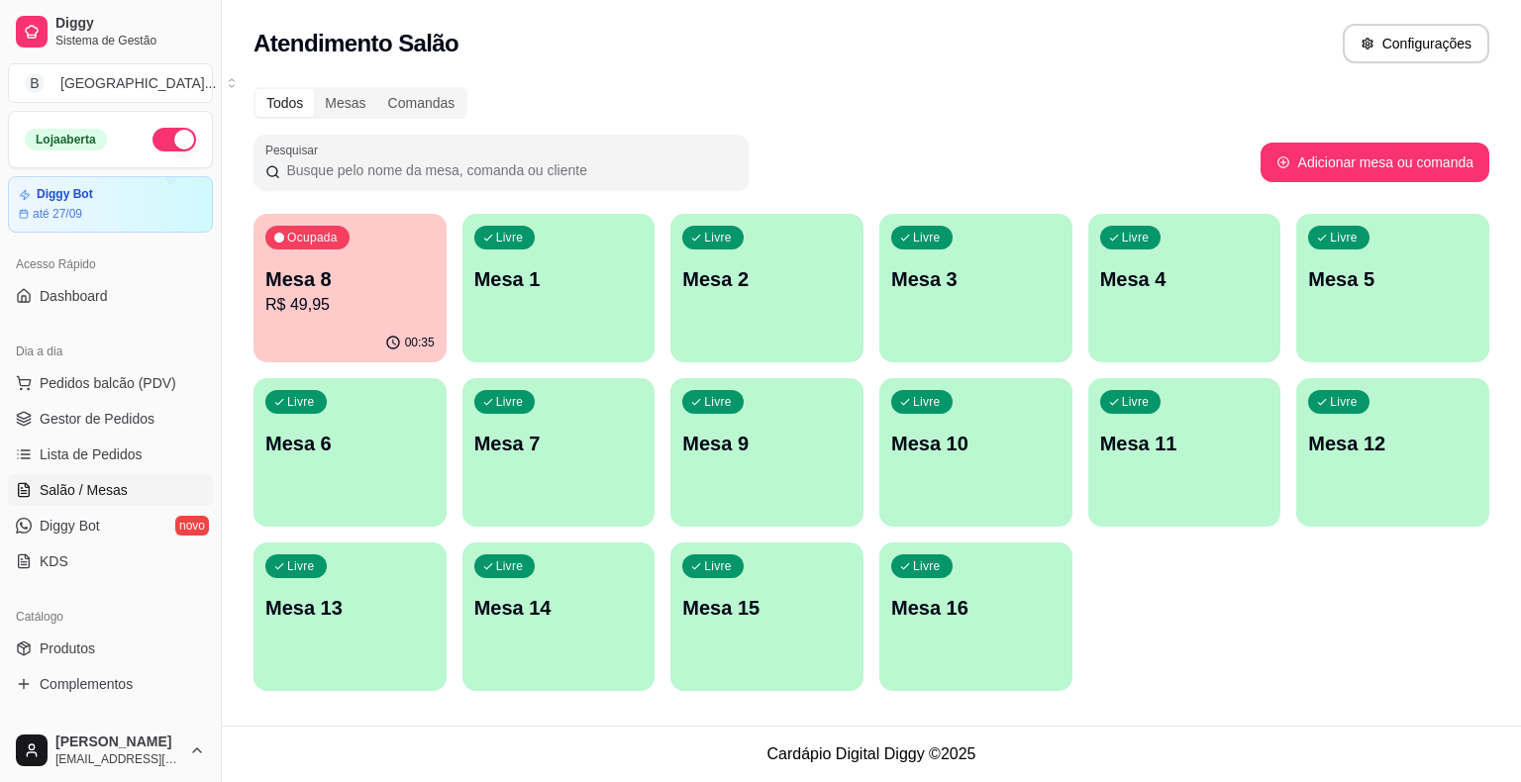
click at [357, 340] on div "00:35" at bounding box center [350, 343] width 193 height 39
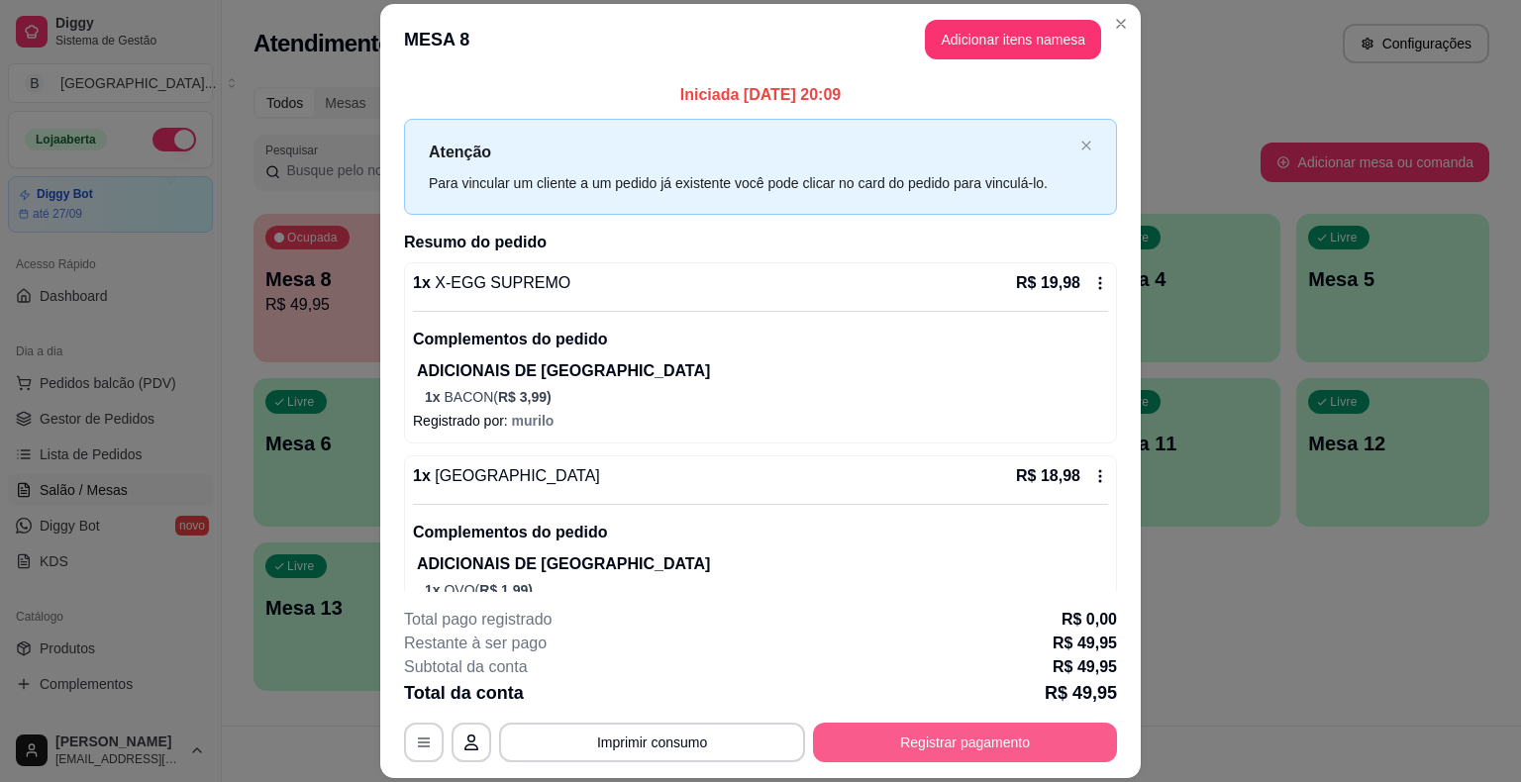
click at [937, 727] on button "Registrar pagamento" at bounding box center [965, 743] width 304 height 40
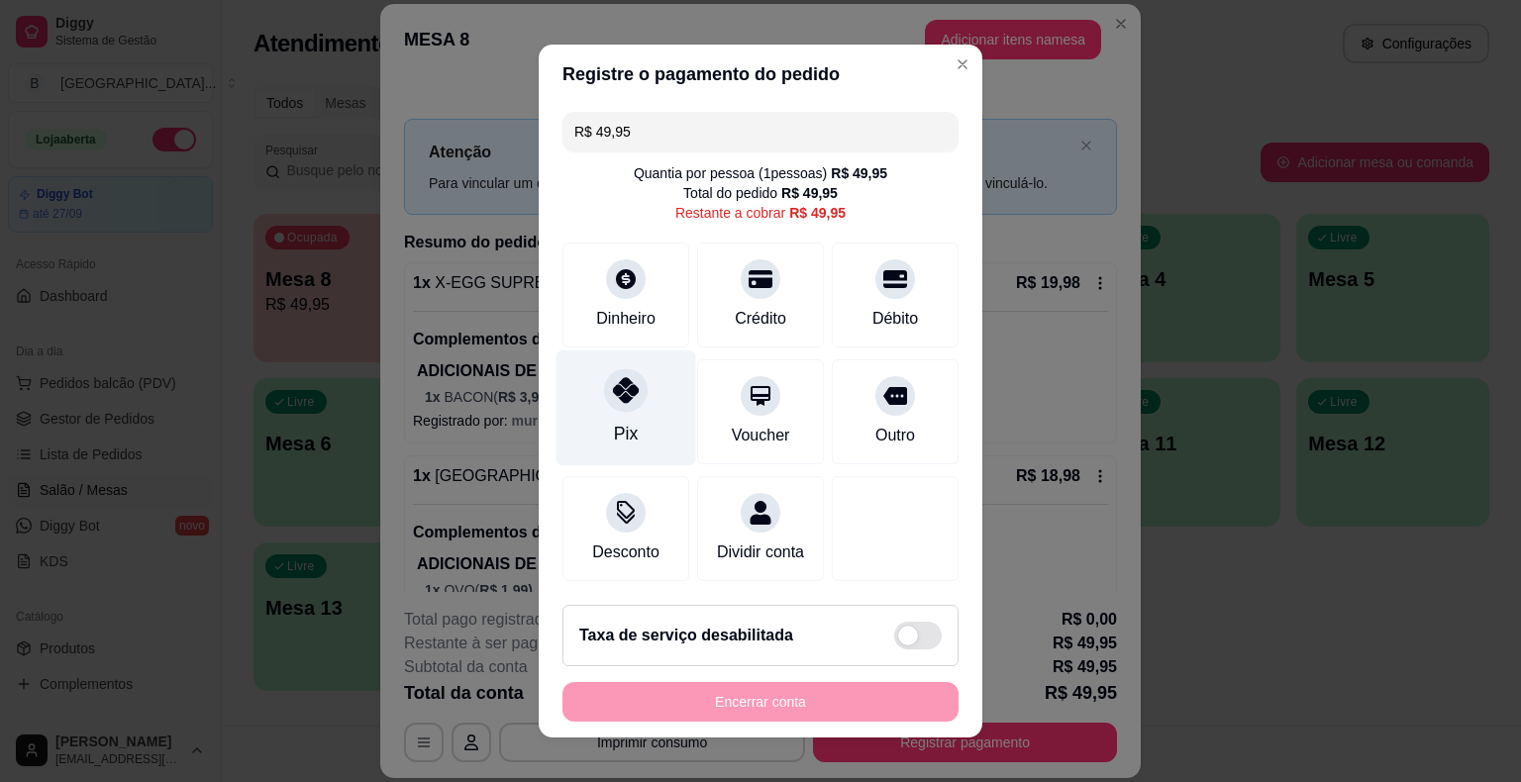
click at [655, 442] on div "Pix" at bounding box center [627, 409] width 140 height 116
type input "R$ 0,00"
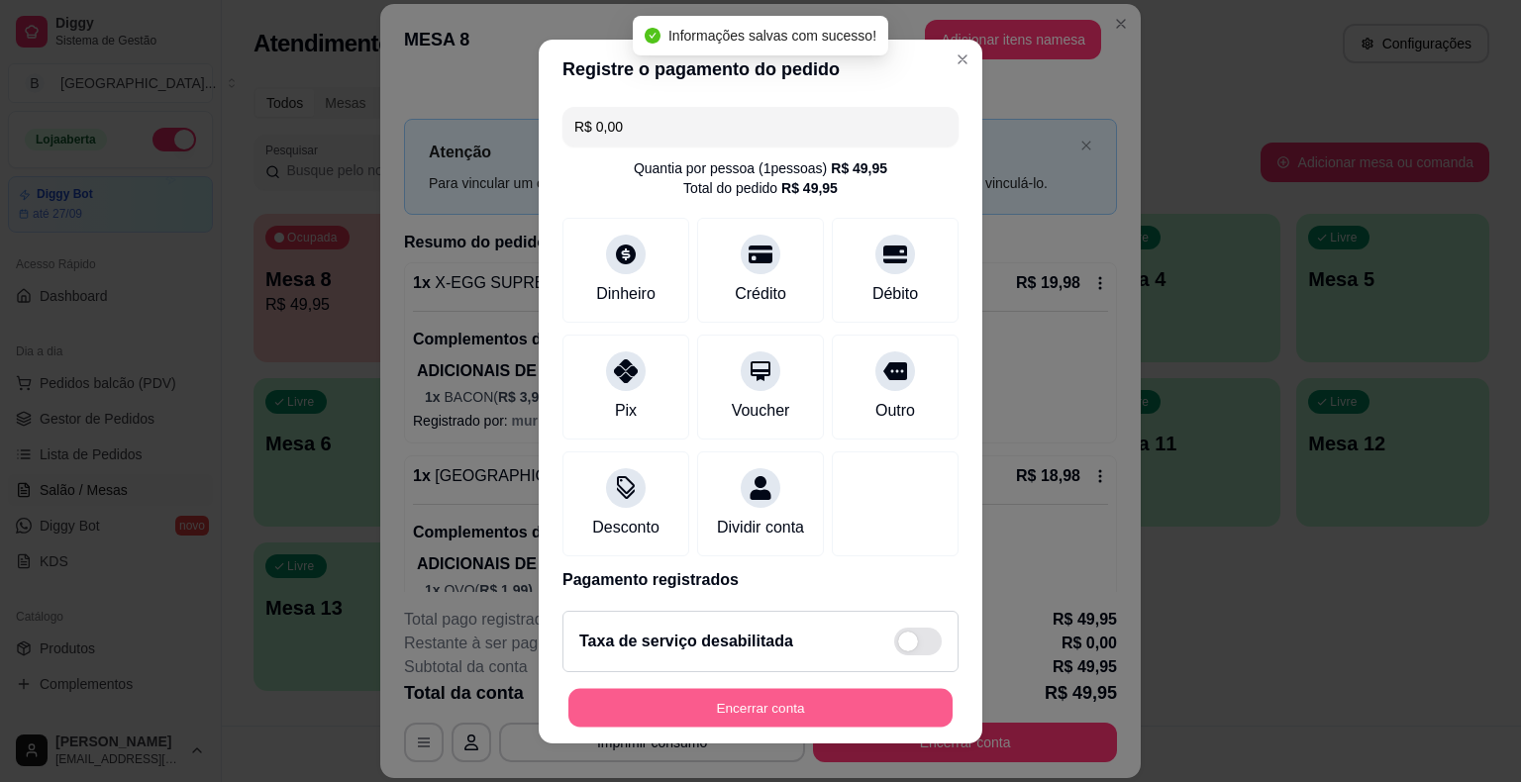
click at [816, 699] on button "Encerrar conta" at bounding box center [760, 707] width 384 height 39
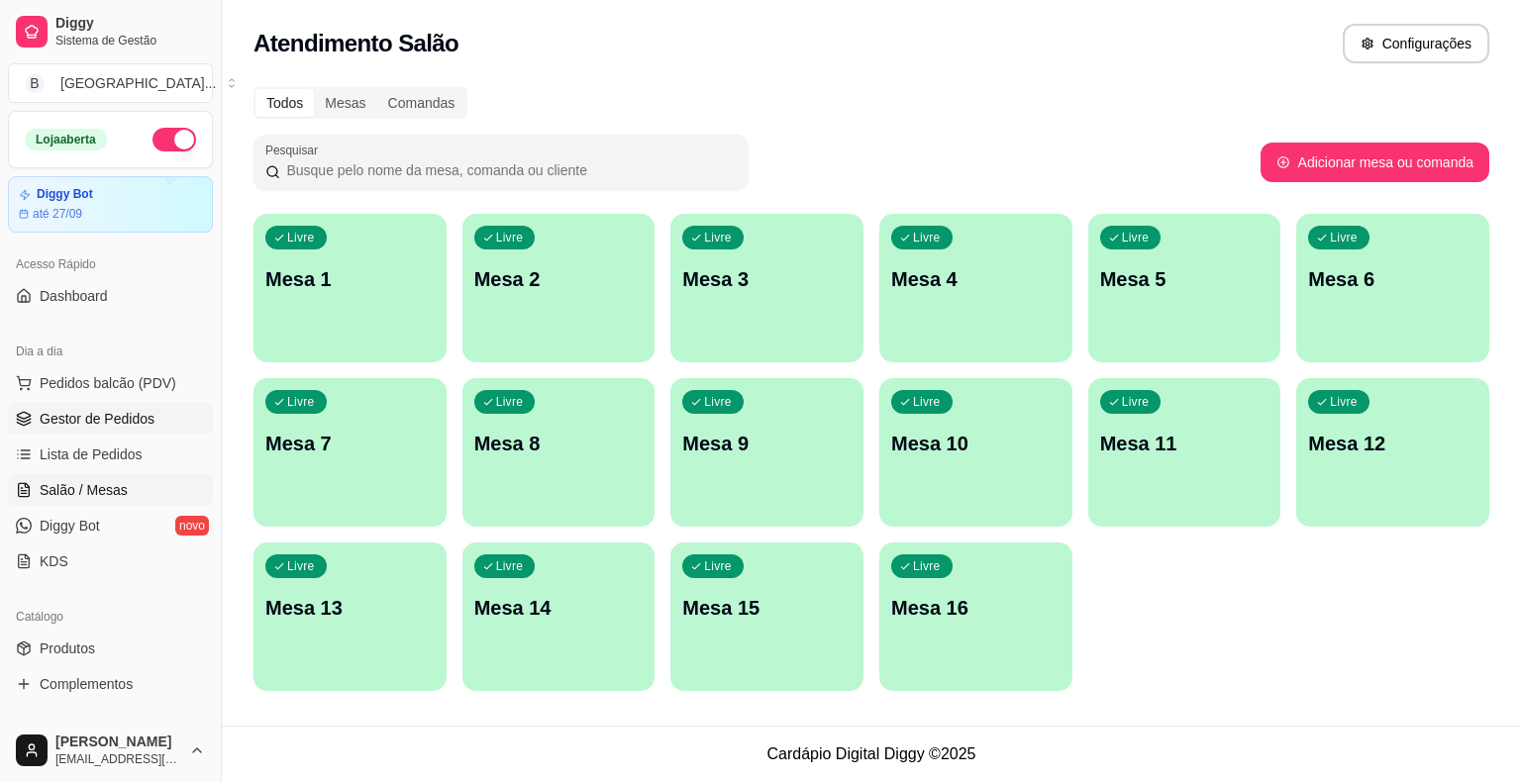
click at [122, 406] on link "Gestor de Pedidos" at bounding box center [110, 419] width 205 height 32
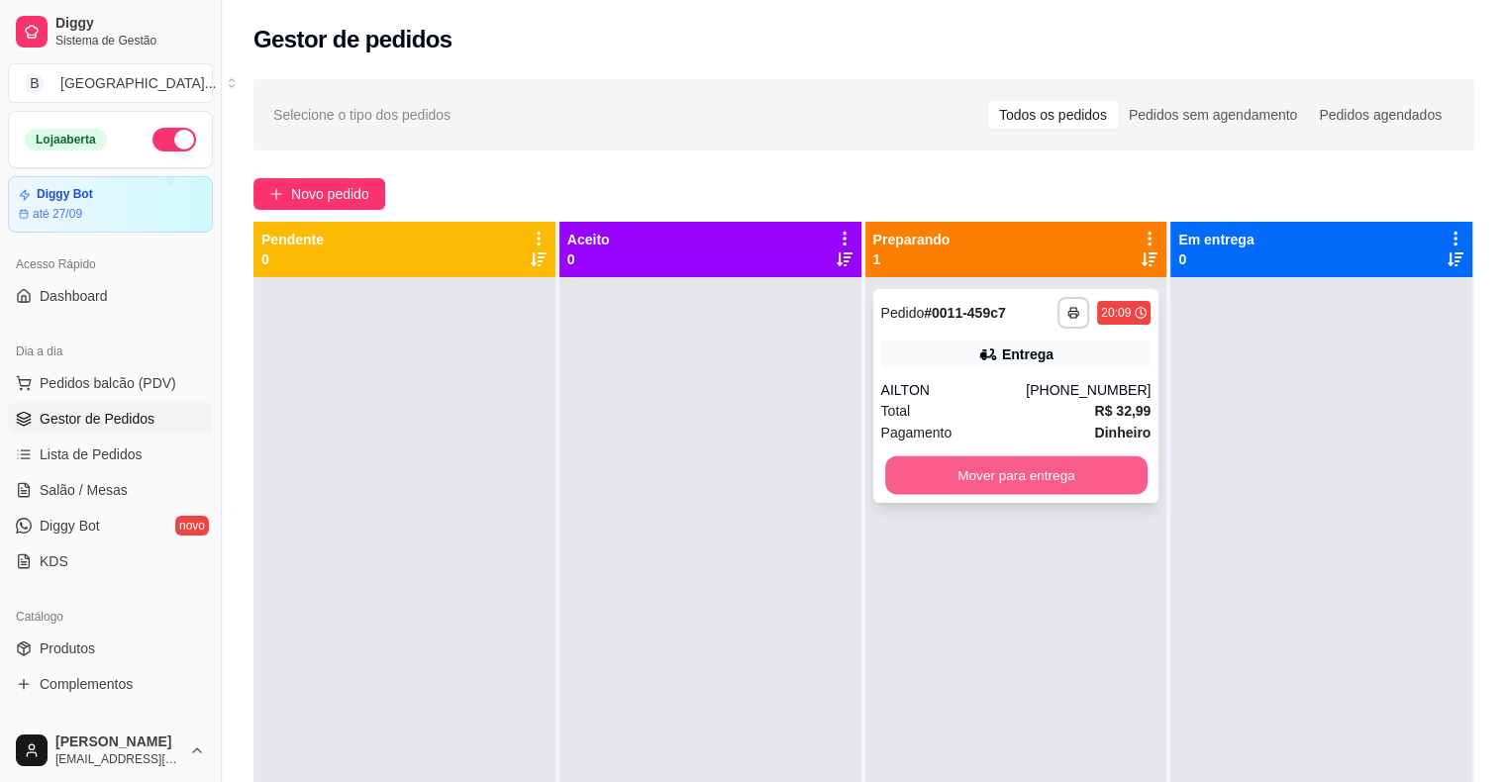
click at [1058, 476] on button "Mover para entrega" at bounding box center [1016, 476] width 262 height 39
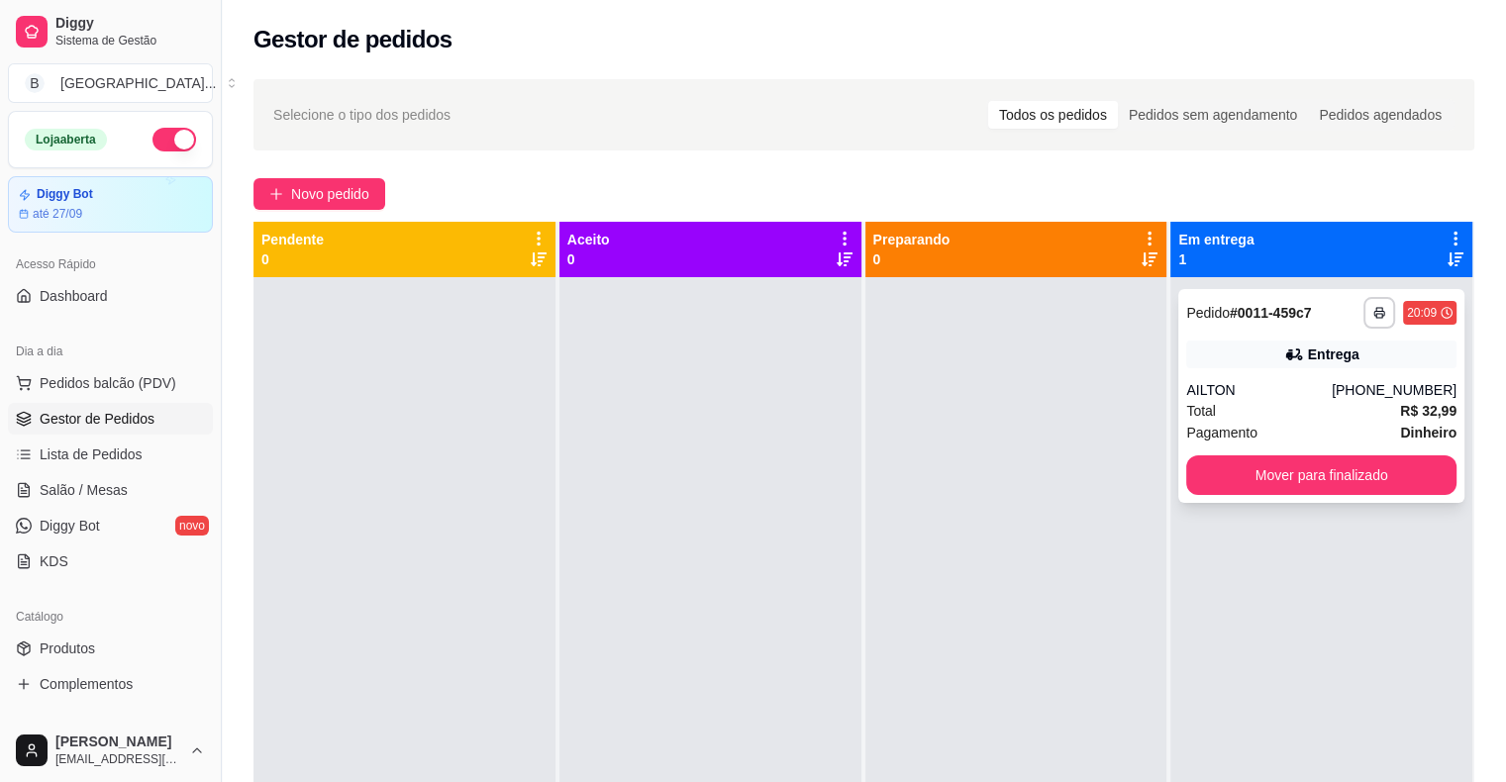
click at [1256, 401] on div "Total R$ 32,99" at bounding box center [1321, 411] width 270 height 22
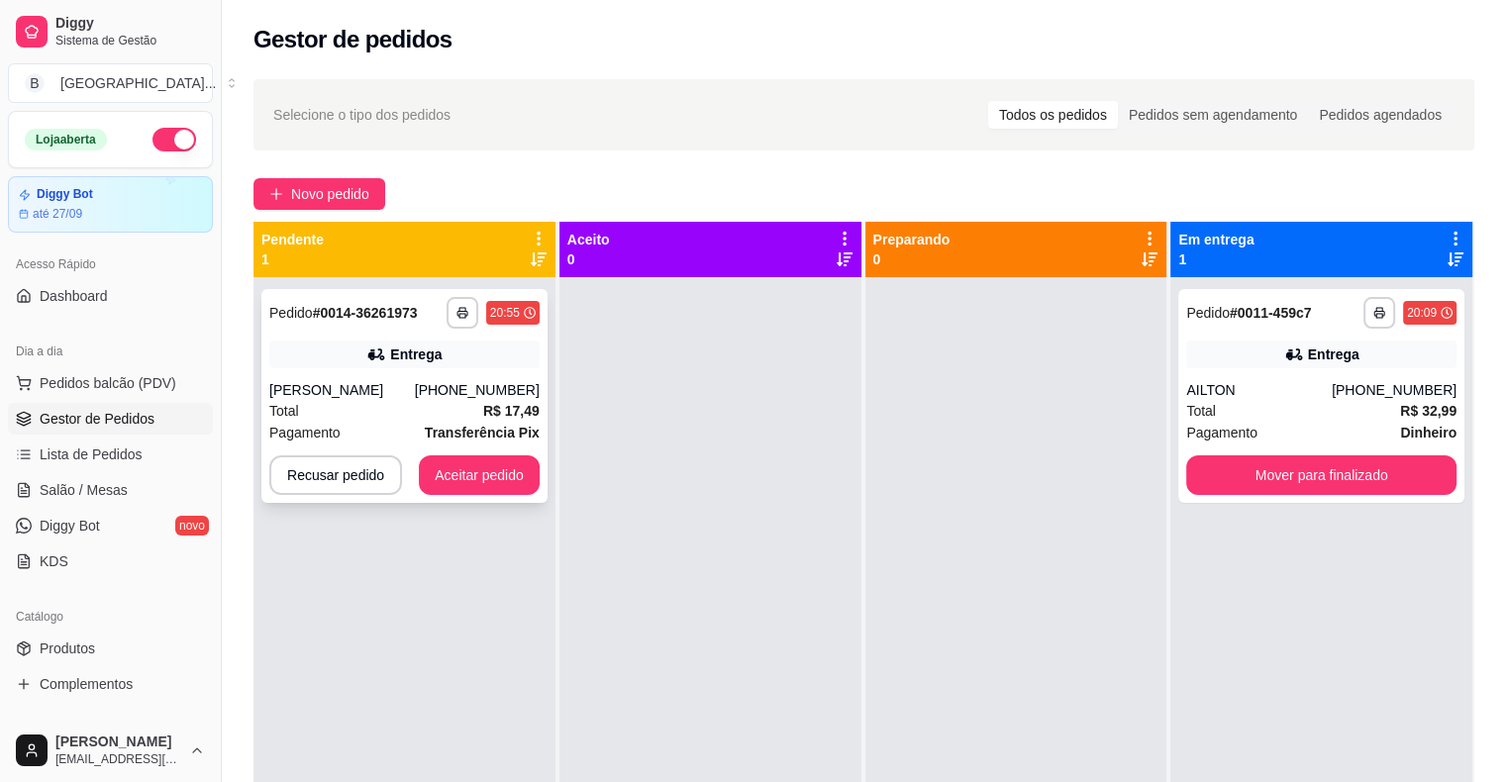
click at [337, 398] on div "[PERSON_NAME]" at bounding box center [342, 390] width 146 height 20
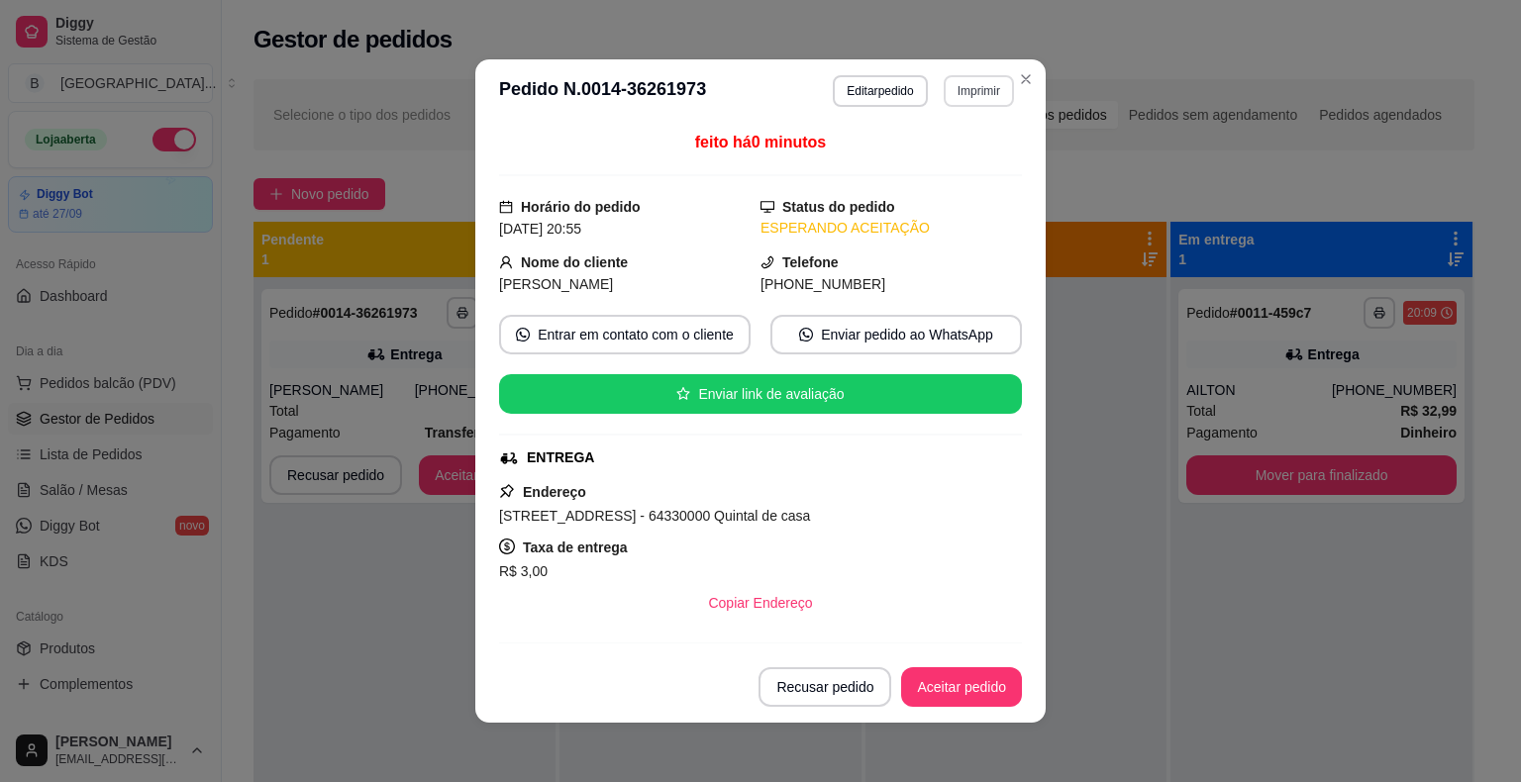
click at [977, 78] on button "Imprimir" at bounding box center [979, 91] width 70 height 32
click at [931, 158] on button "IMPRESSORA" at bounding box center [937, 161] width 144 height 32
click at [953, 685] on button "Aceitar pedido" at bounding box center [961, 687] width 117 height 39
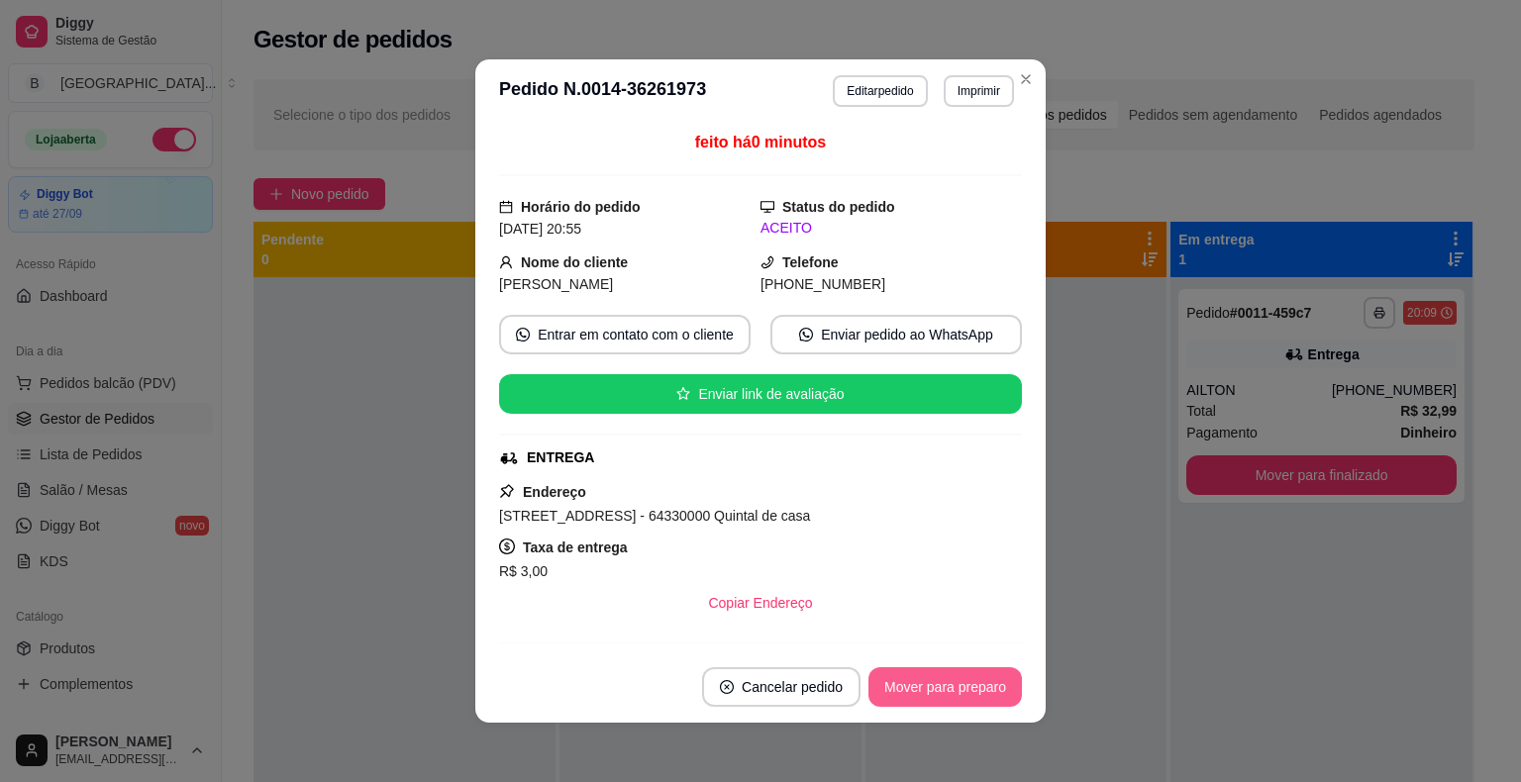
click at [960, 685] on button "Mover para preparo" at bounding box center [944, 687] width 153 height 40
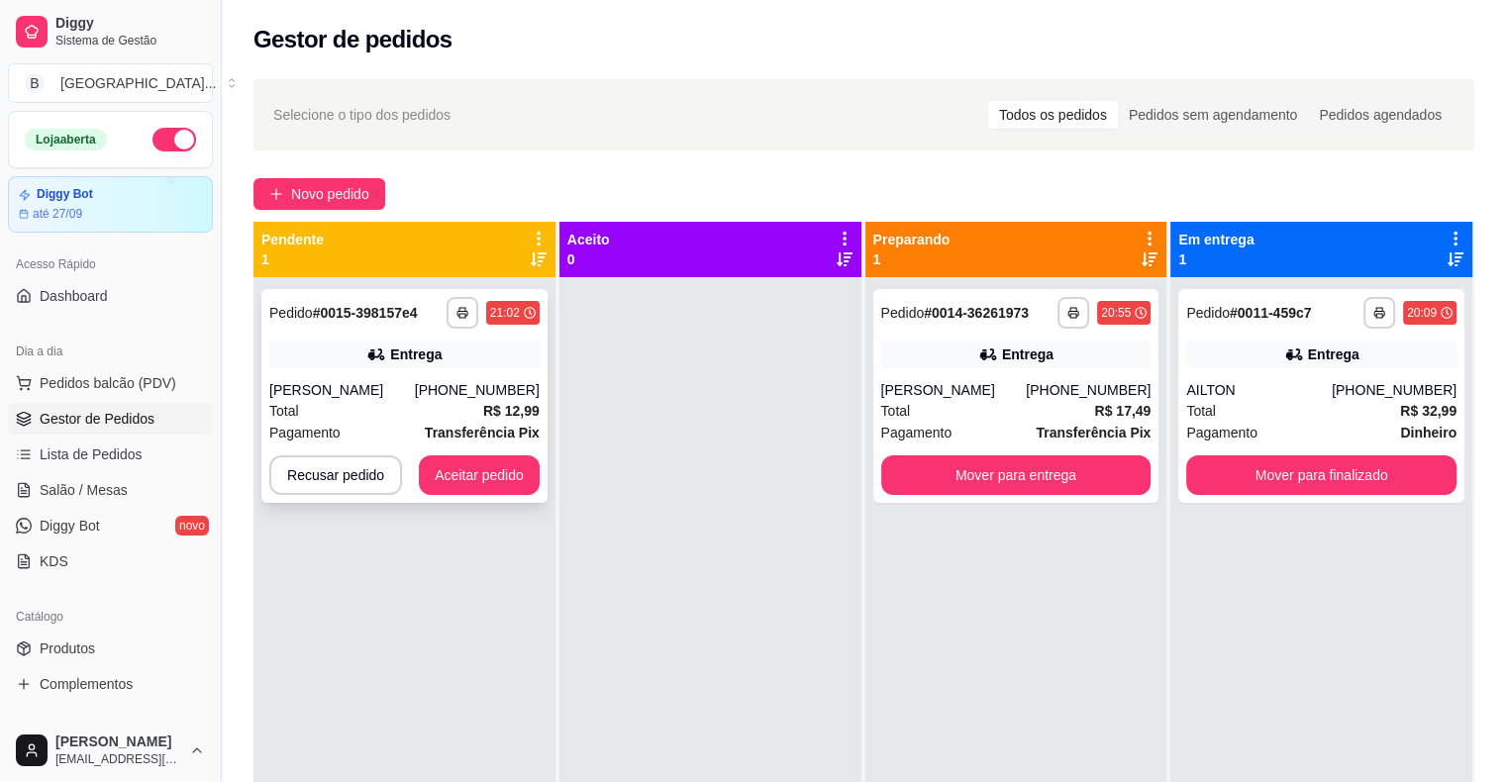
click at [490, 368] on div "**********" at bounding box center [404, 396] width 286 height 214
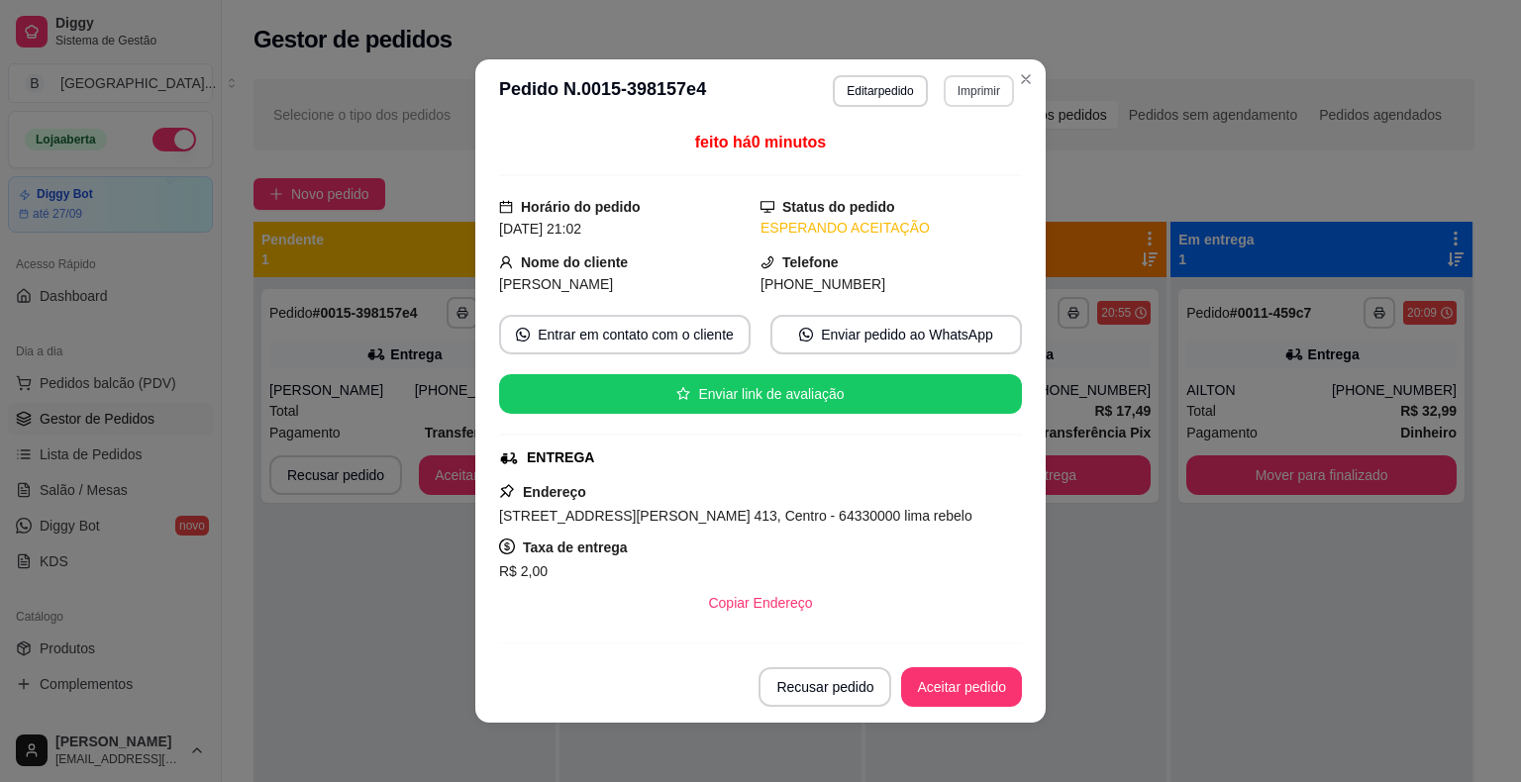
click at [944, 83] on button "Imprimir" at bounding box center [979, 91] width 70 height 32
click at [933, 146] on button "IMPRESSORA" at bounding box center [937, 161] width 144 height 32
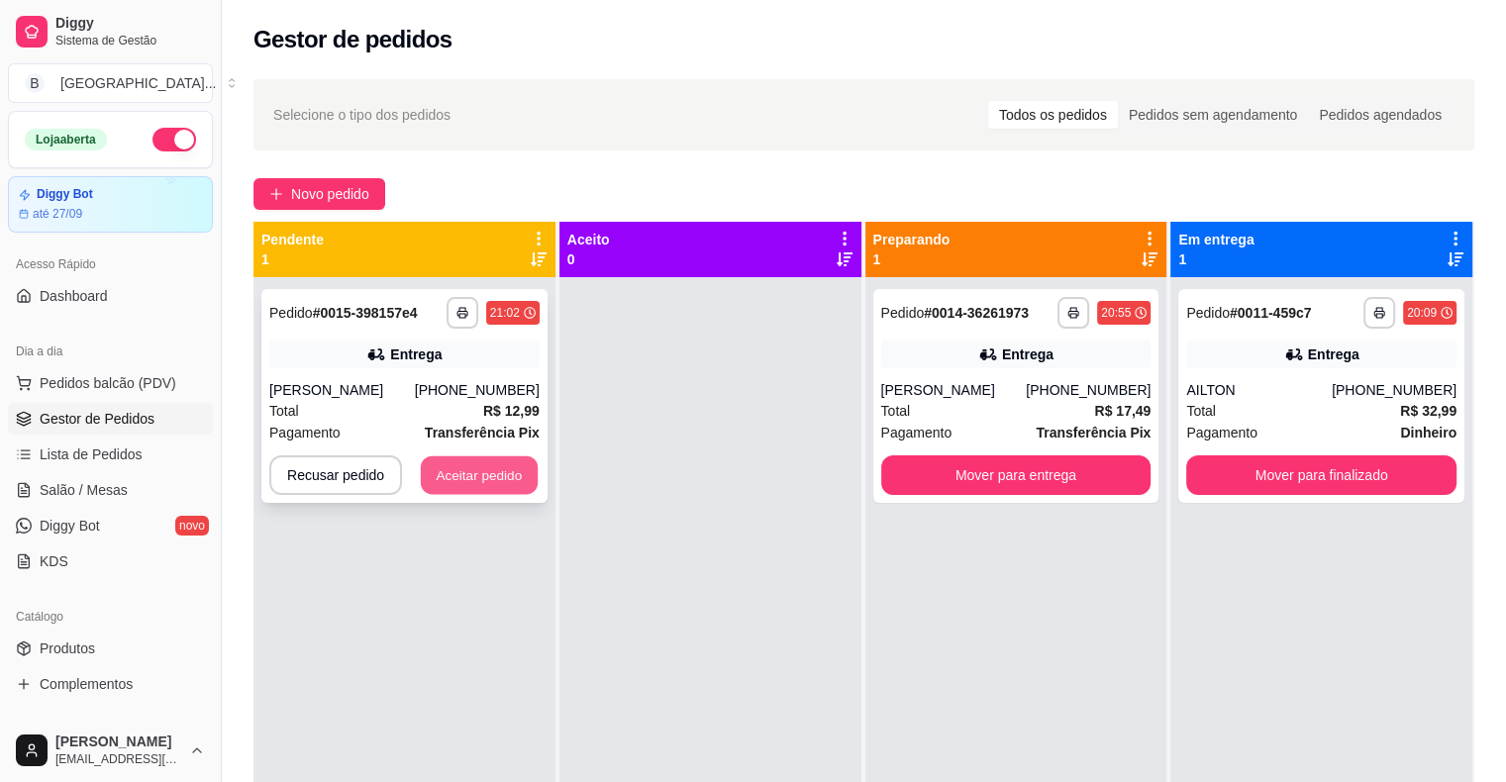
click at [457, 467] on button "Aceitar pedido" at bounding box center [479, 476] width 117 height 39
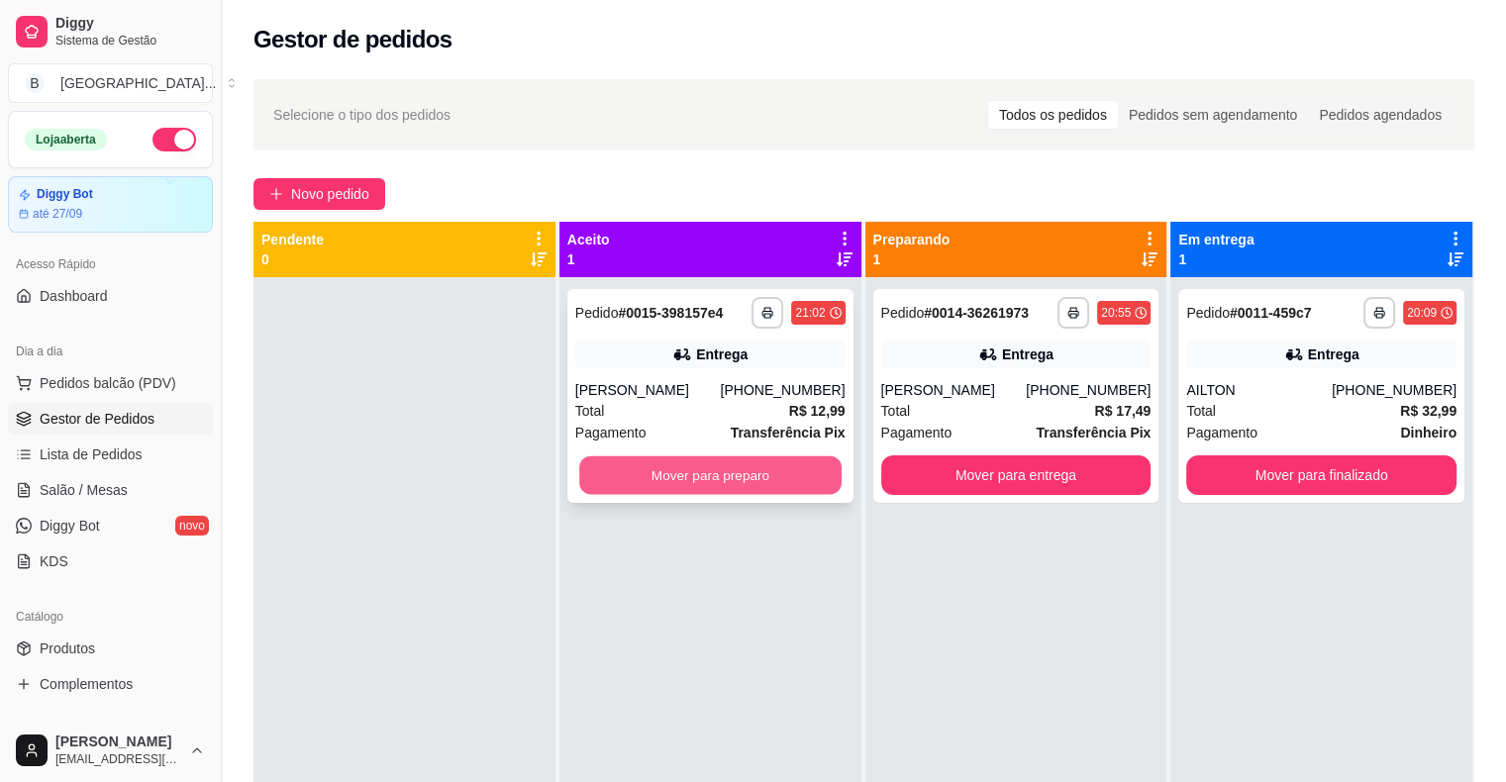
click at [606, 463] on button "Mover para preparo" at bounding box center [710, 476] width 262 height 39
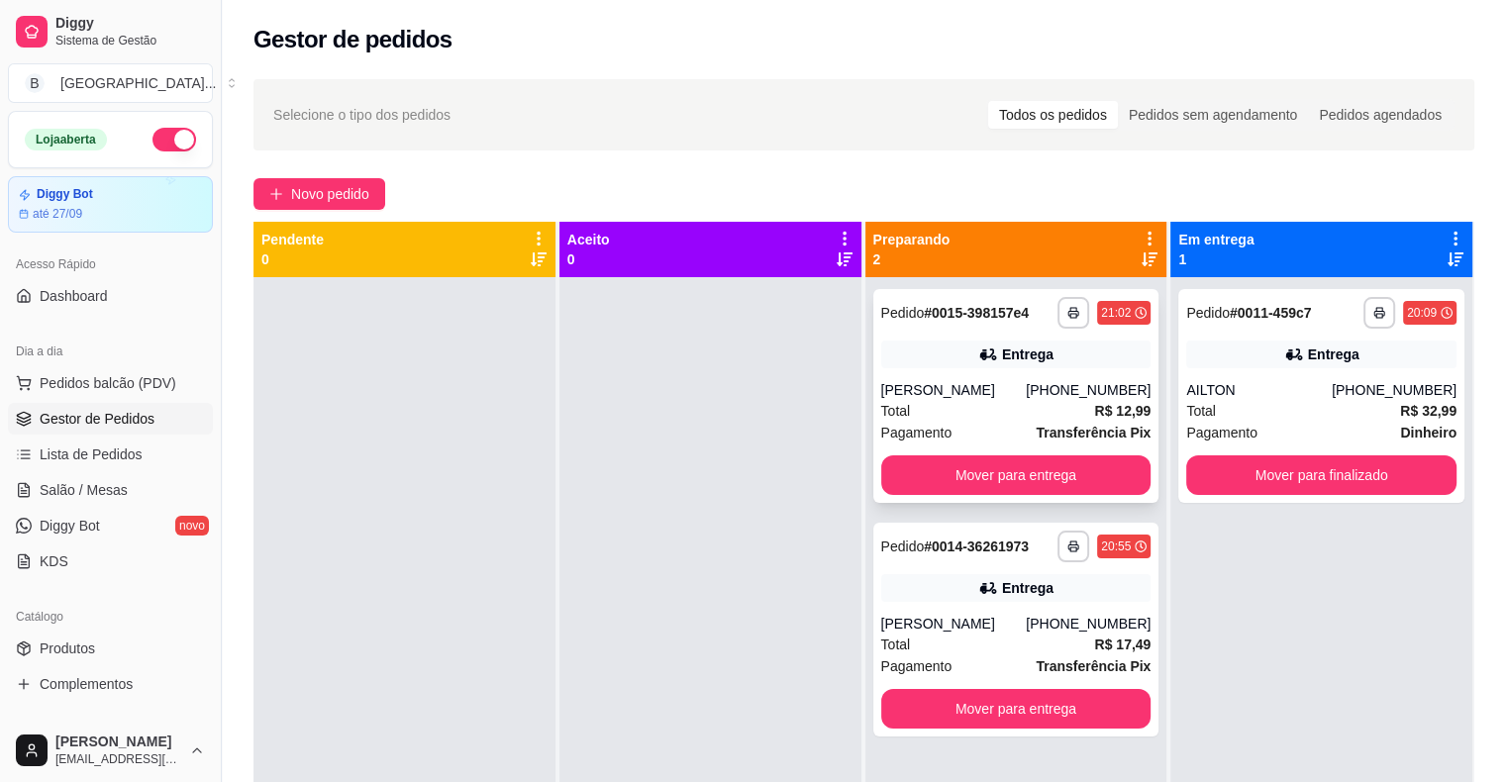
click at [947, 381] on div "[PERSON_NAME]" at bounding box center [954, 390] width 146 height 20
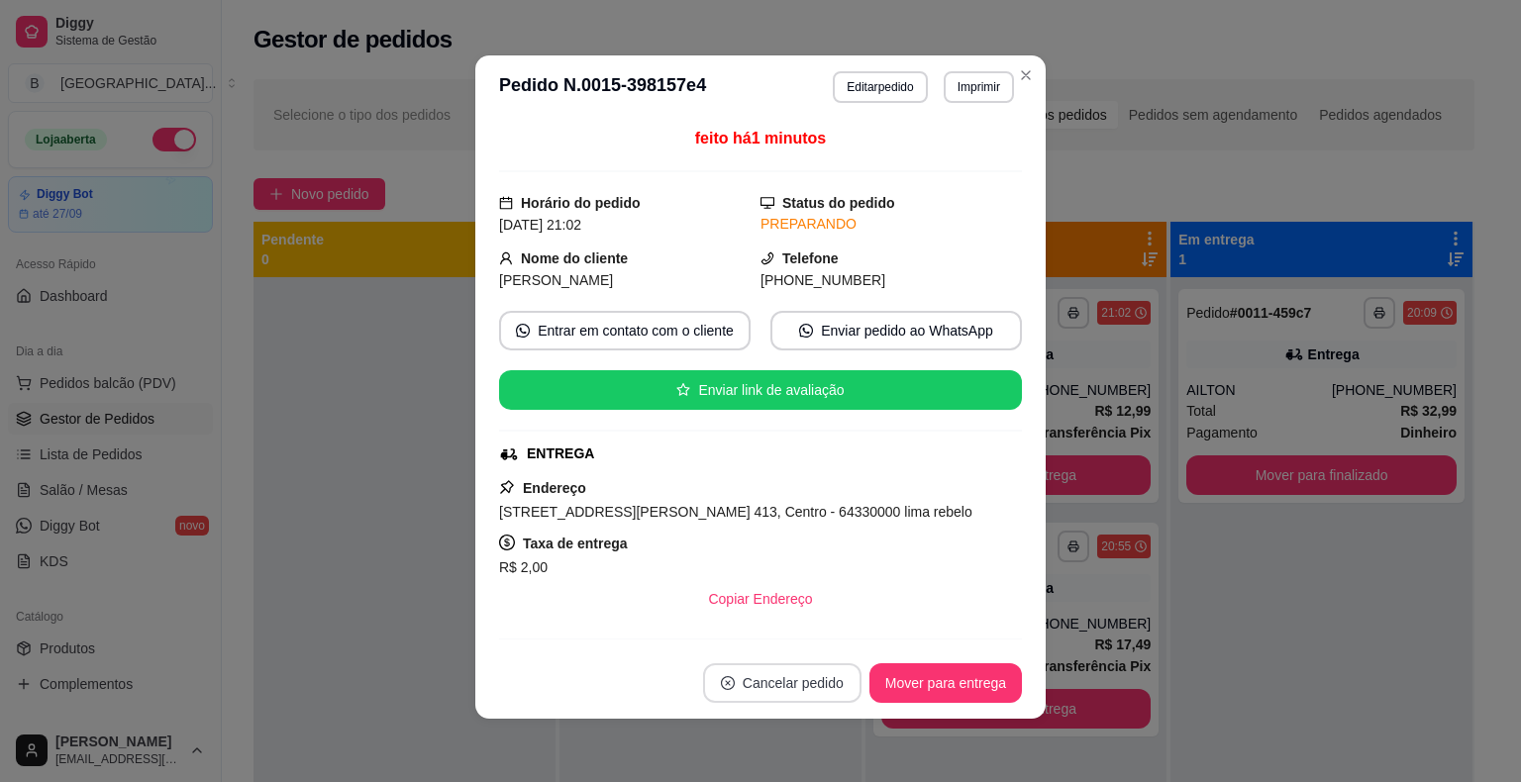
click at [824, 673] on button "Cancelar pedido" at bounding box center [782, 684] width 158 height 40
click at [801, 618] on button "Sim" at bounding box center [829, 634] width 79 height 40
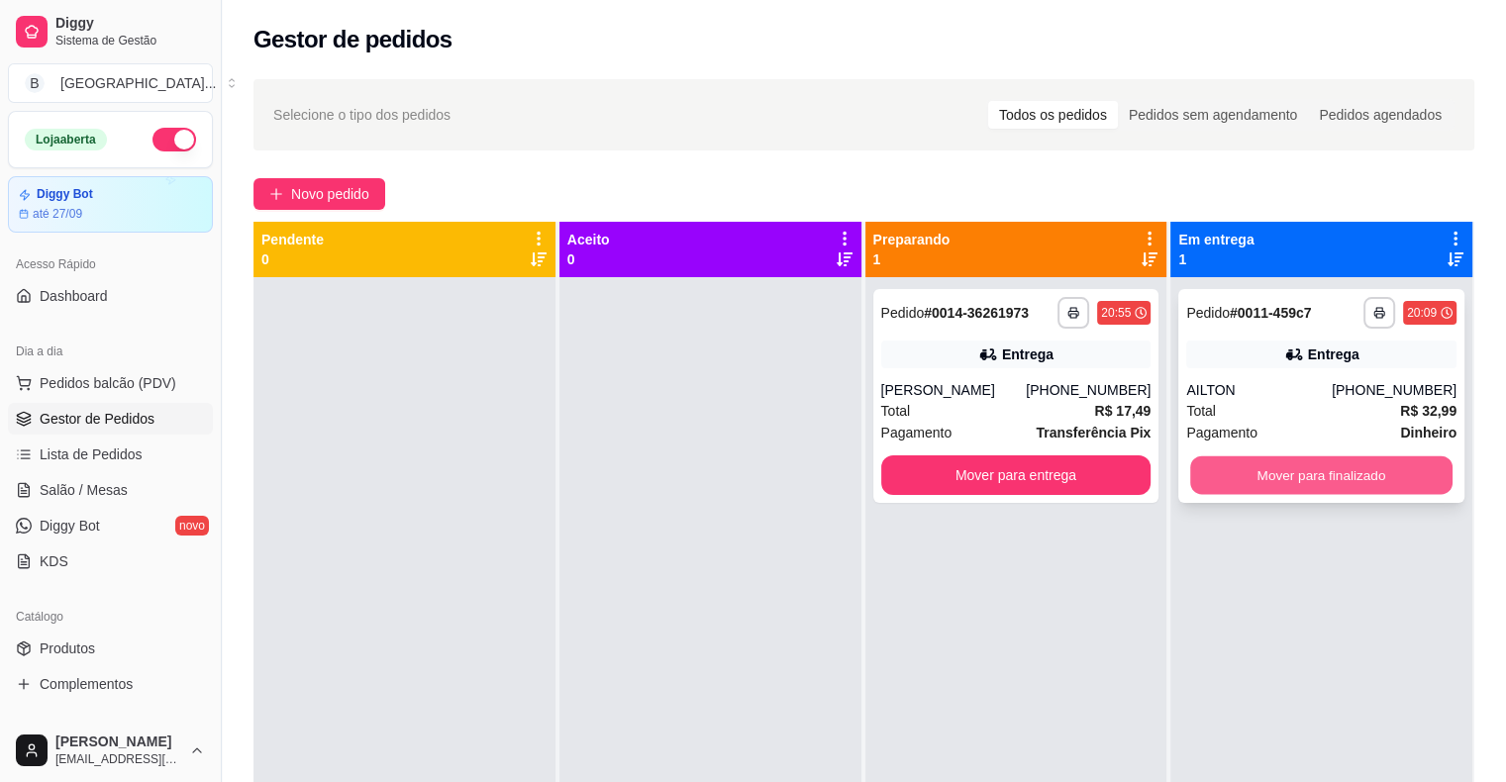
click at [1322, 467] on button "Mover para finalizado" at bounding box center [1321, 476] width 262 height 39
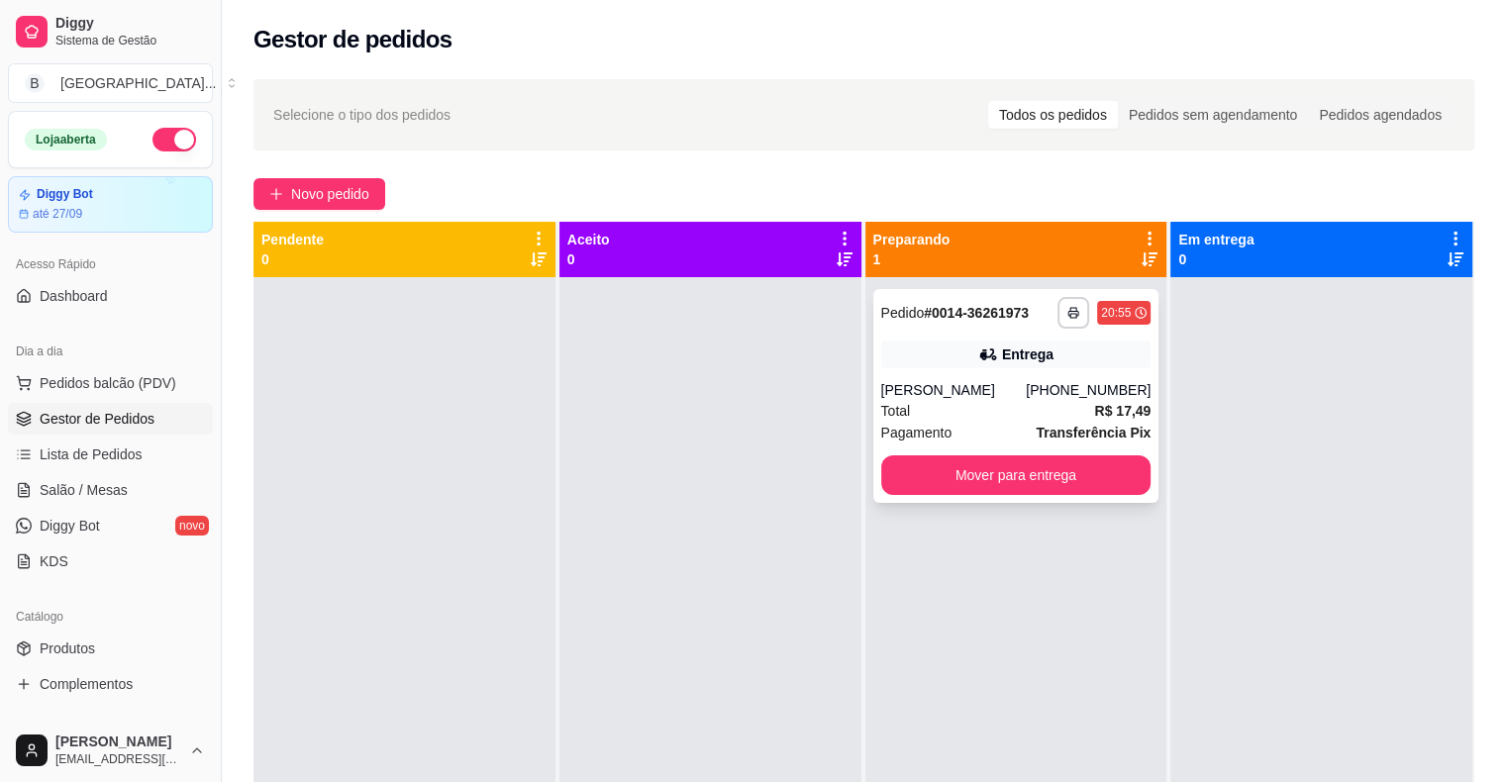
click at [1048, 496] on div "**********" at bounding box center [1016, 396] width 286 height 214
click at [1093, 473] on button "Mover para entrega" at bounding box center [1016, 476] width 270 height 40
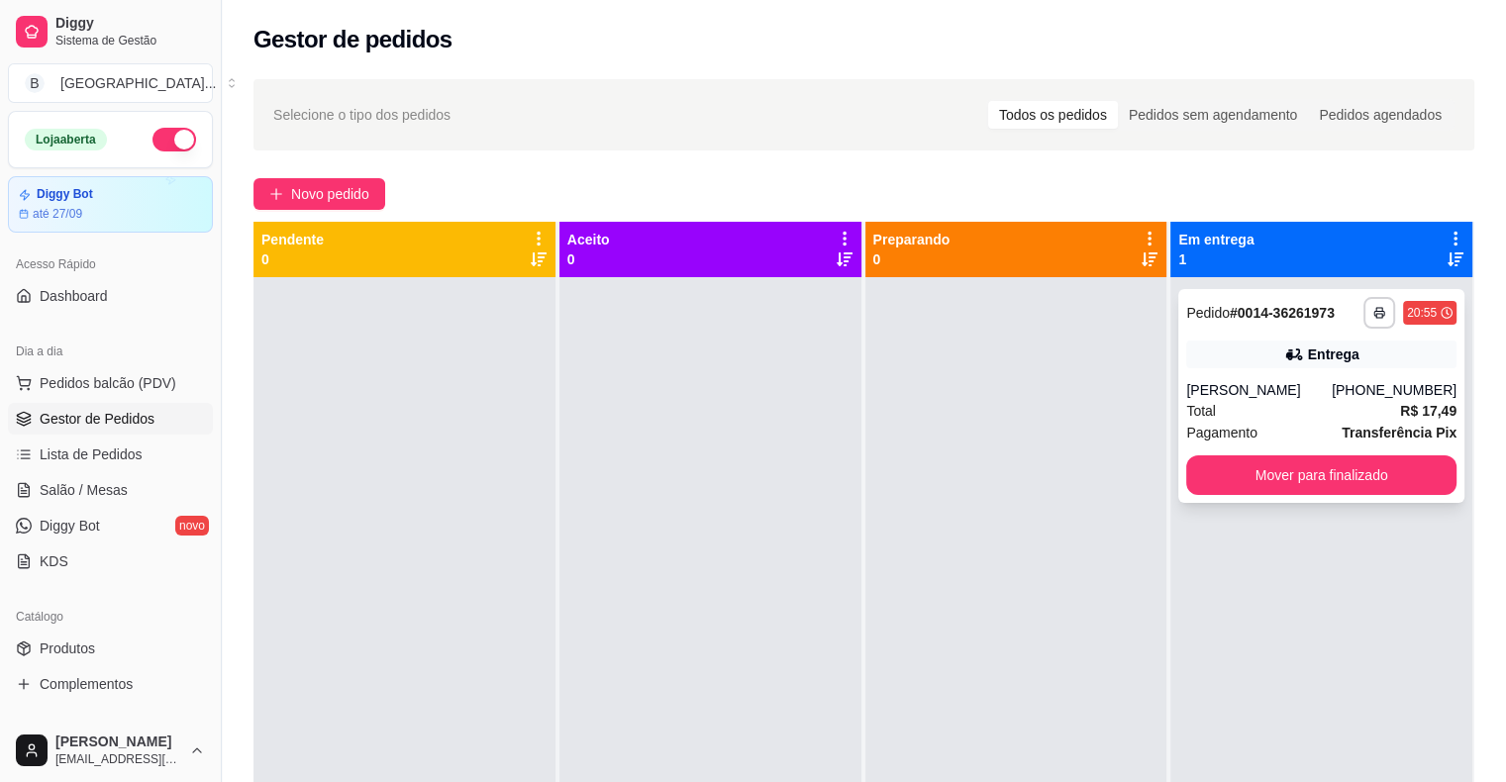
click at [1216, 378] on div "**********" at bounding box center [1321, 396] width 286 height 214
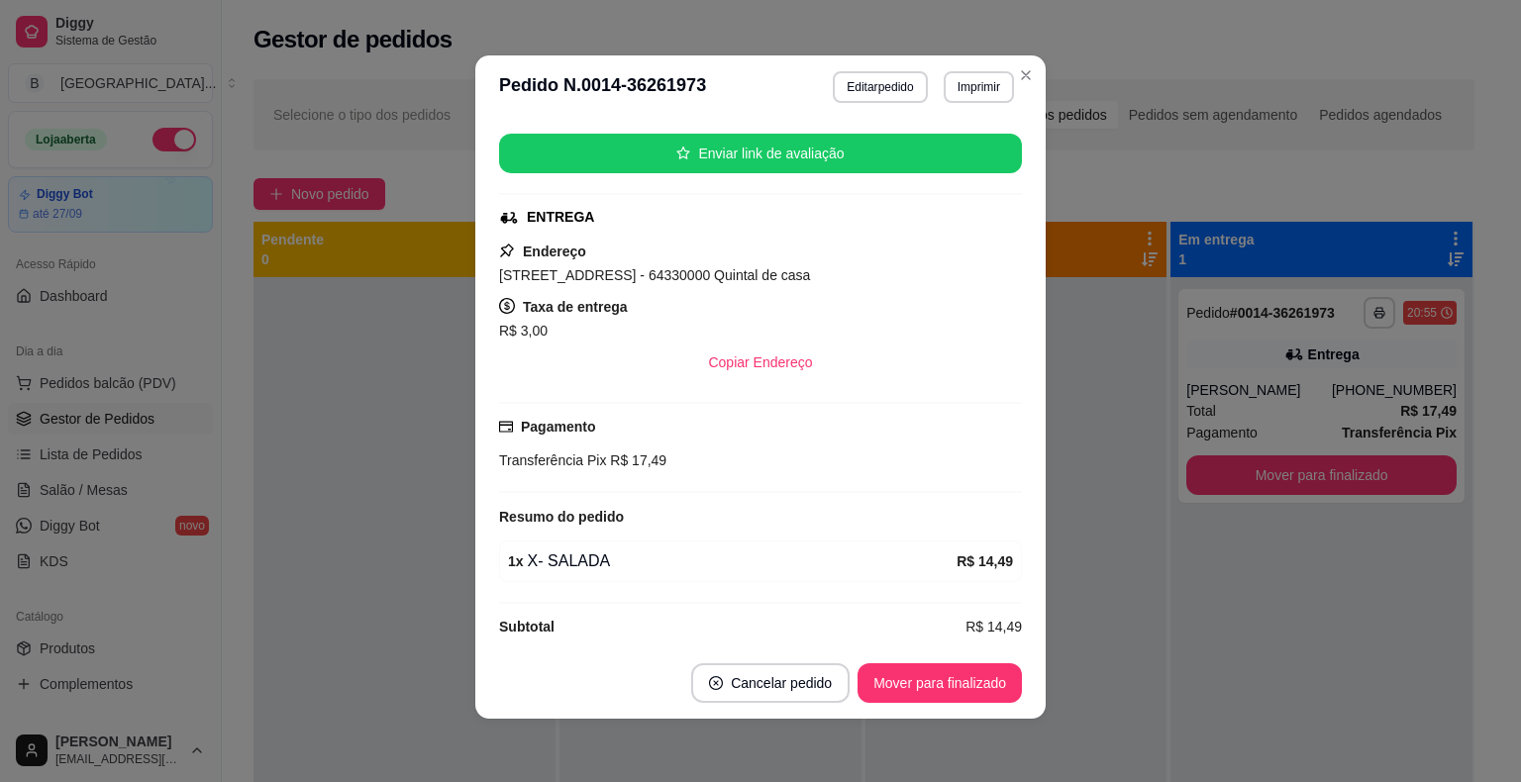
scroll to position [254, 0]
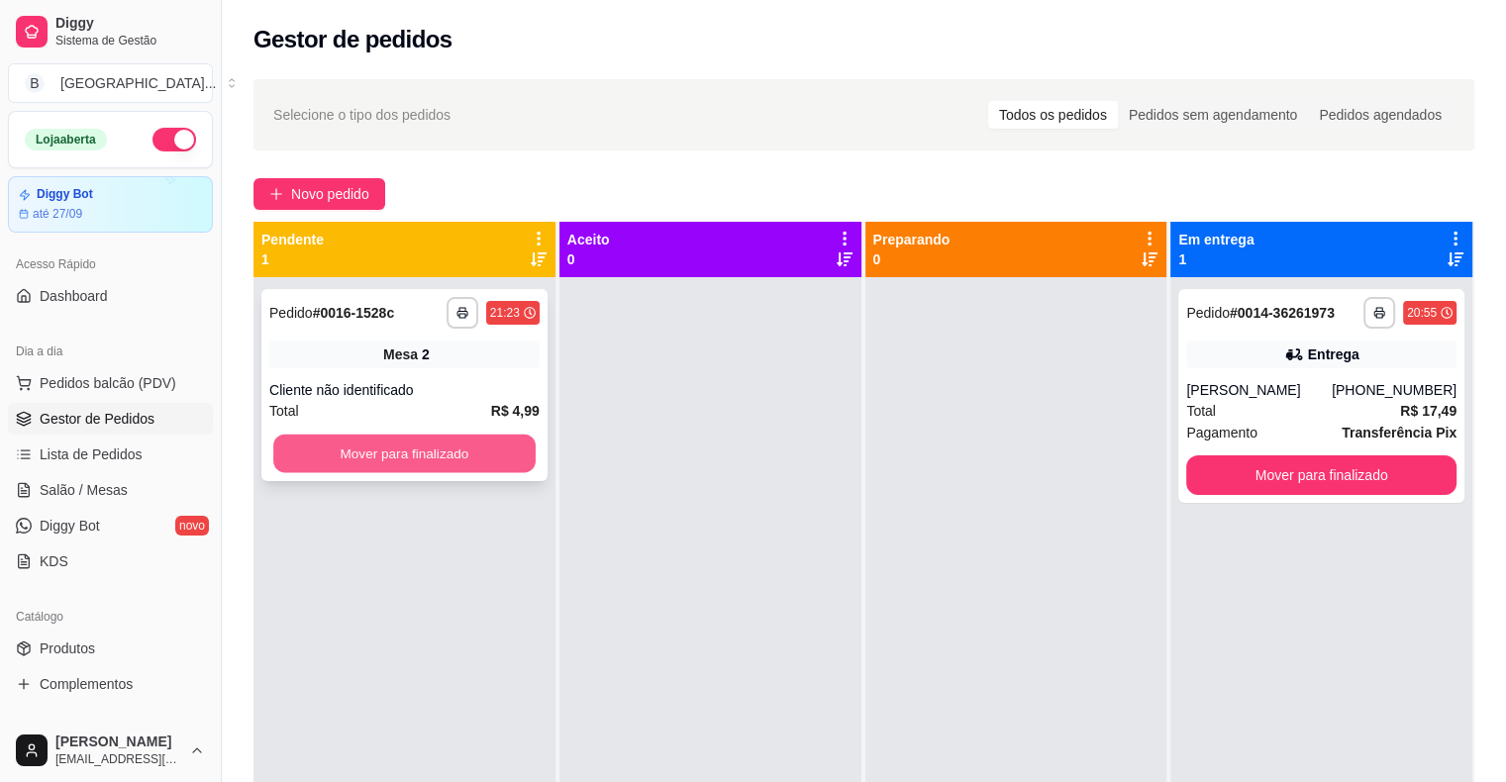
click at [349, 441] on button "Mover para finalizado" at bounding box center [404, 454] width 262 height 39
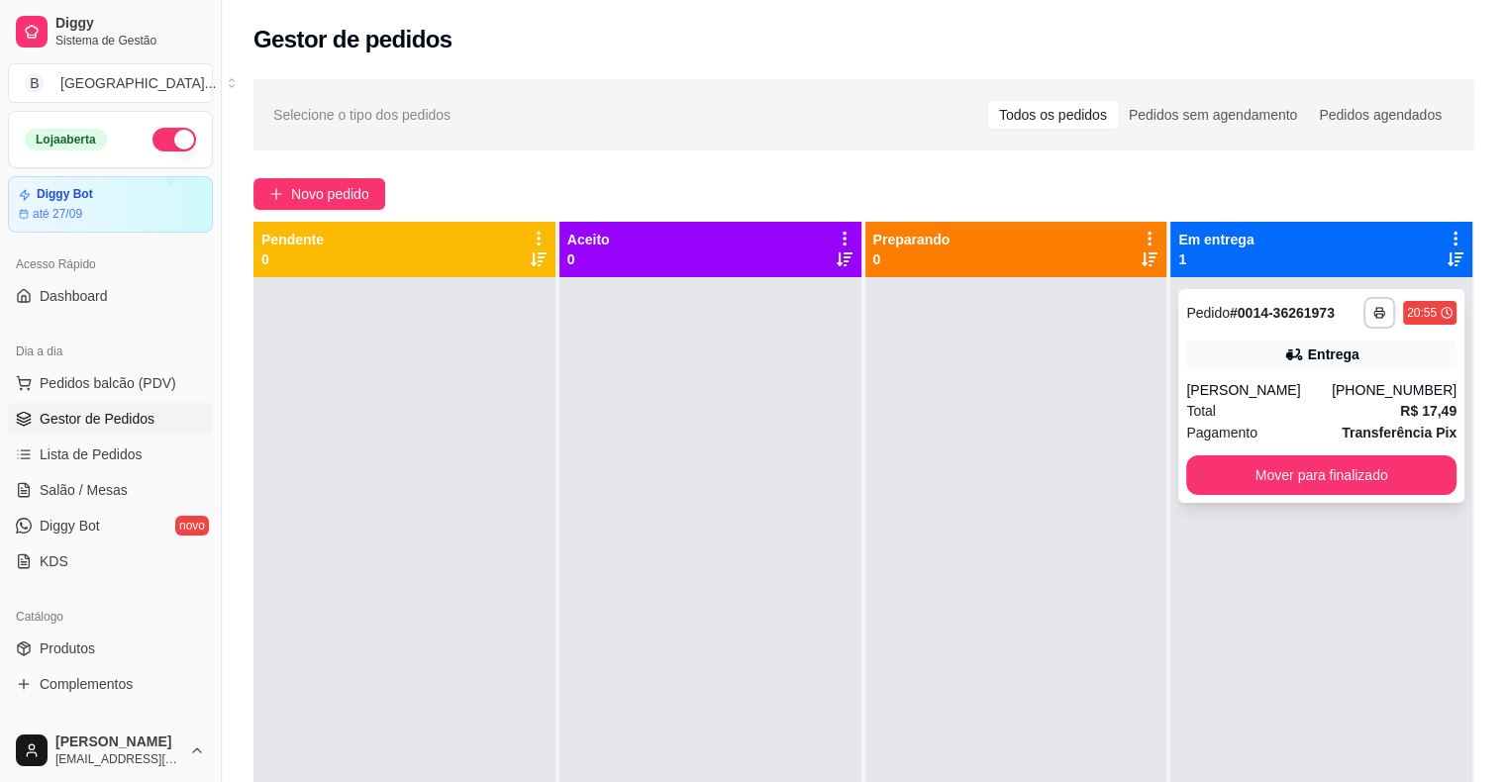
click at [1292, 404] on div "Total R$ 17,49" at bounding box center [1321, 411] width 270 height 22
click at [1239, 473] on button "Mover para finalizado" at bounding box center [1321, 476] width 270 height 40
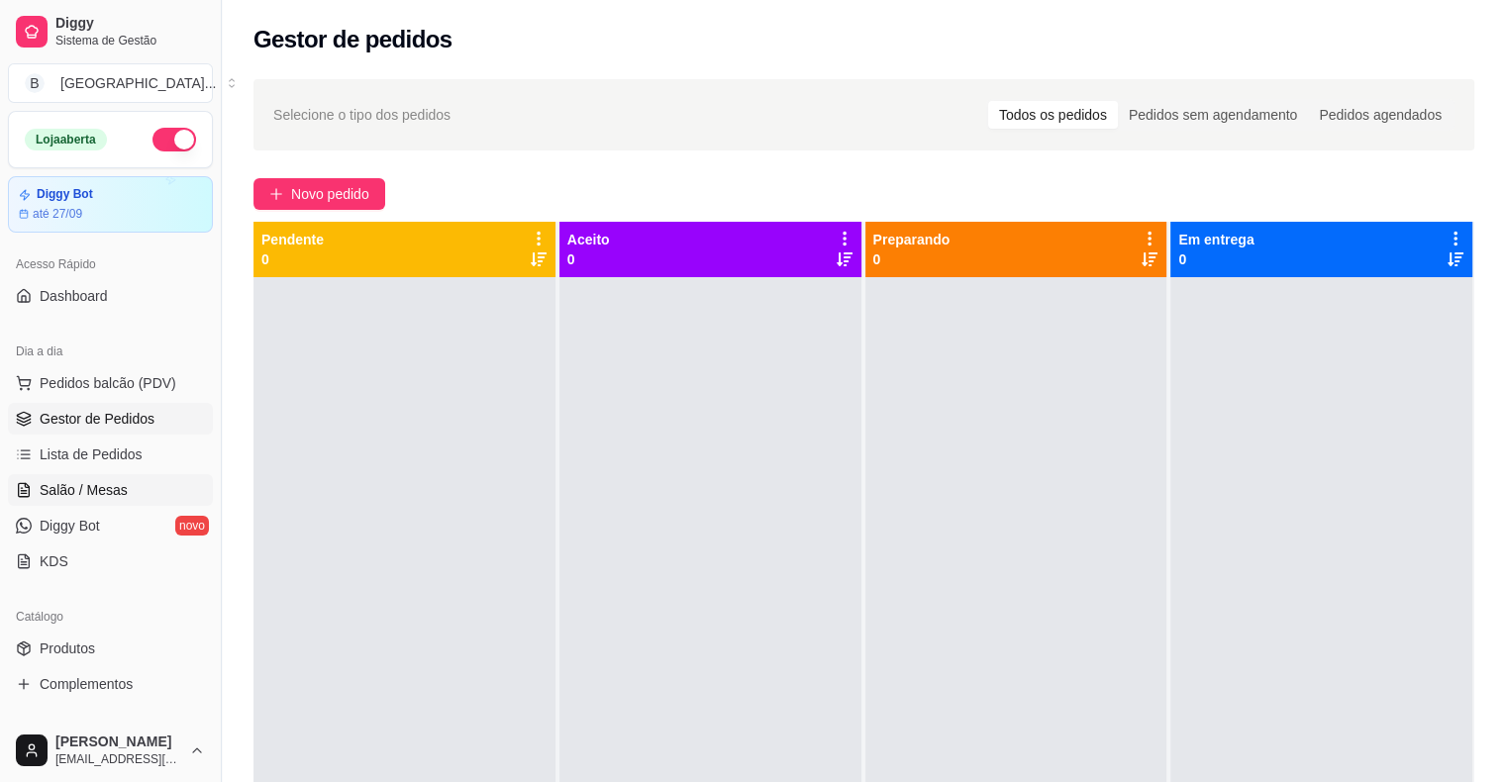
click at [110, 483] on span "Salão / Mesas" at bounding box center [84, 490] width 88 height 20
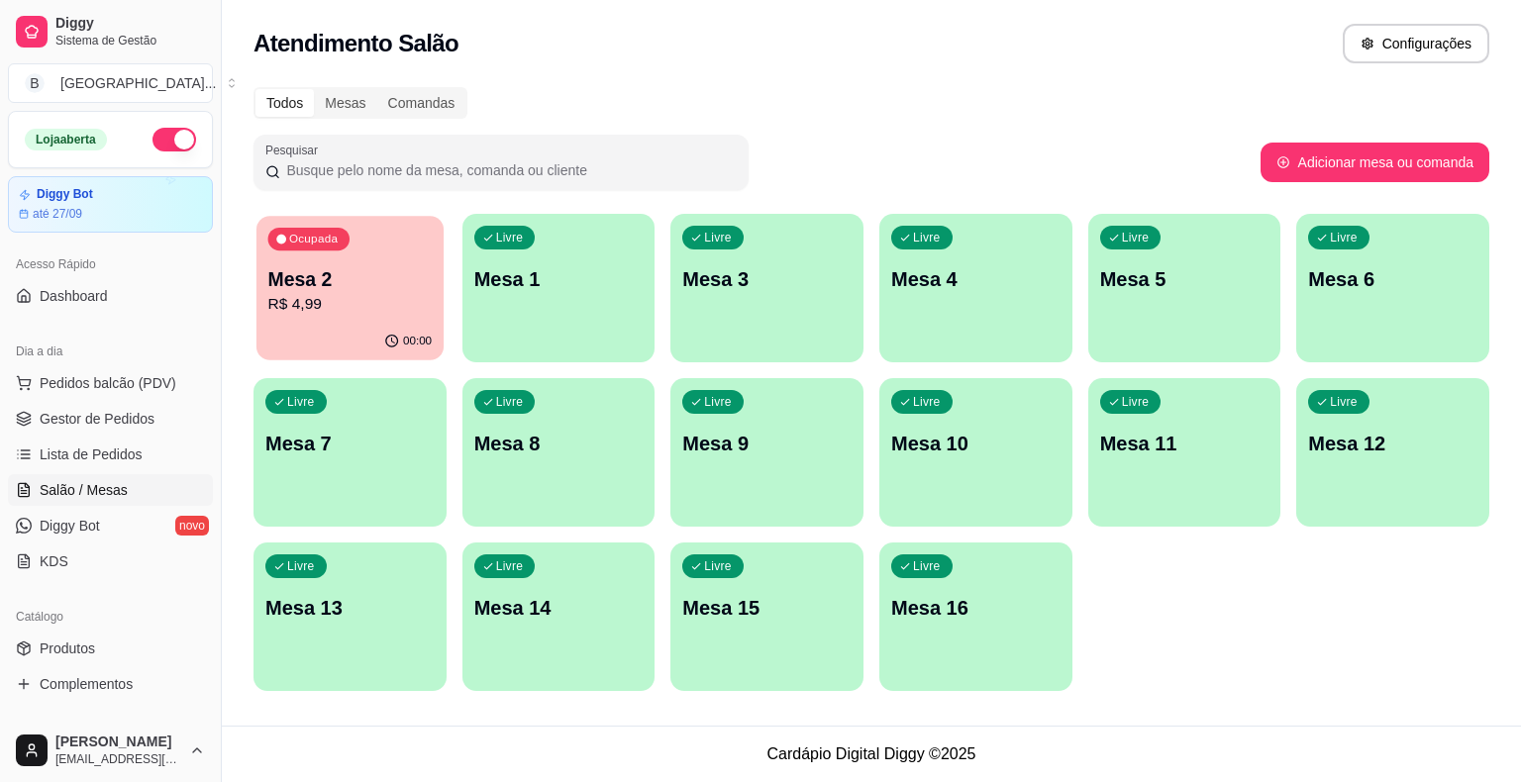
click at [366, 294] on p "R$ 4,99" at bounding box center [350, 304] width 164 height 23
click at [164, 421] on link "Gestor de Pedidos" at bounding box center [110, 419] width 205 height 32
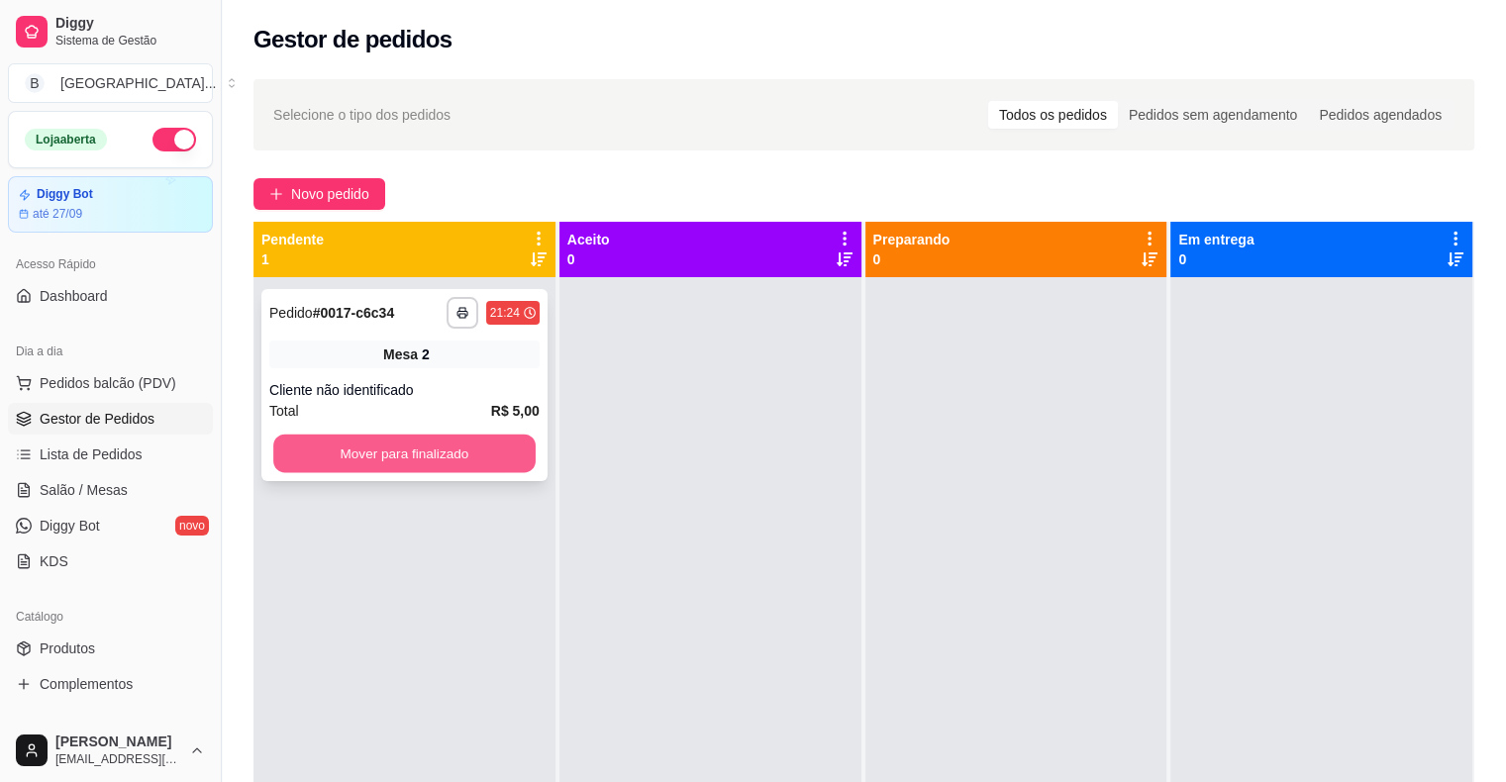
click at [460, 449] on button "Mover para finalizado" at bounding box center [404, 454] width 262 height 39
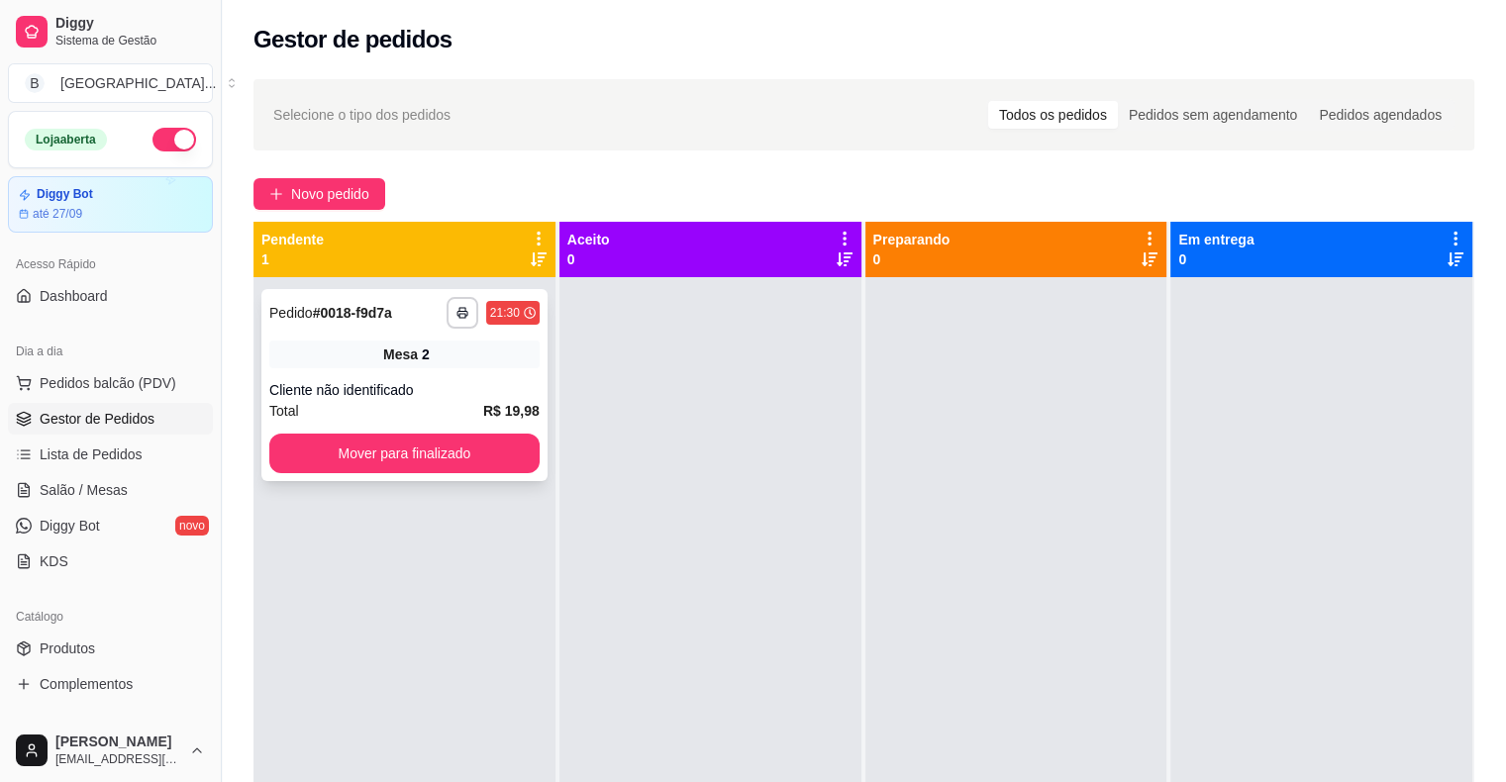
click at [438, 389] on div "Cliente não identificado" at bounding box center [404, 390] width 270 height 20
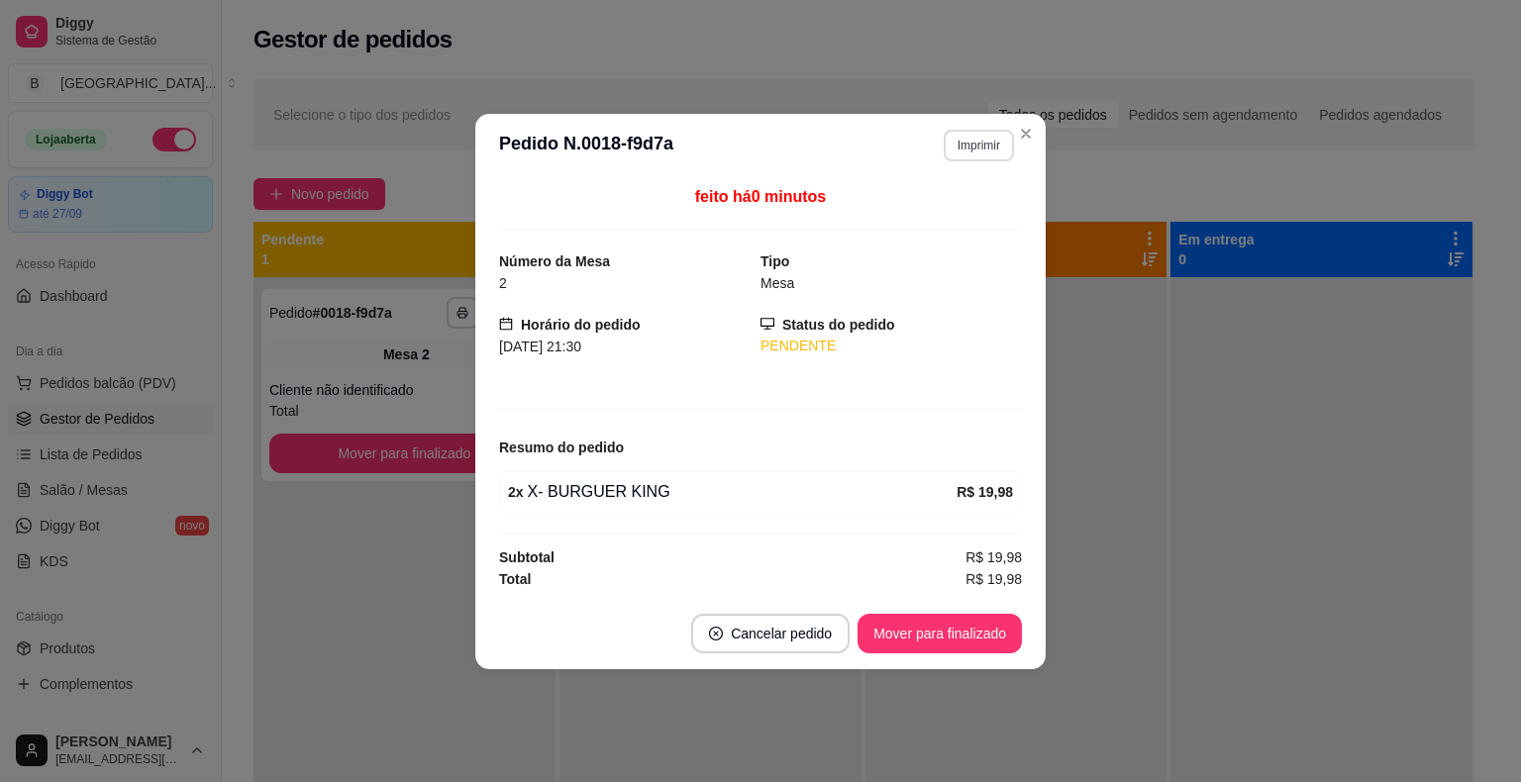
click at [984, 138] on button "Imprimir" at bounding box center [979, 146] width 70 height 32
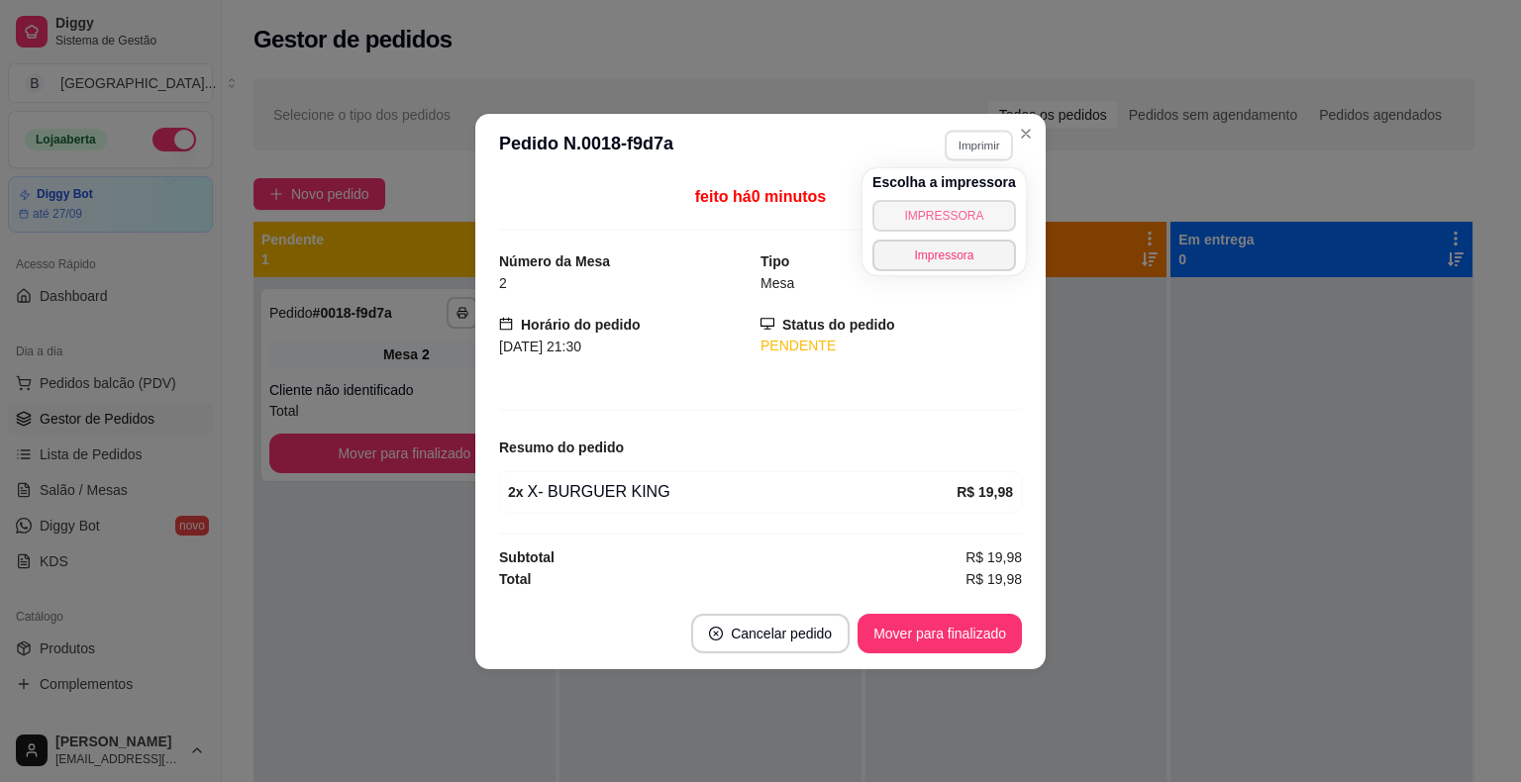
click at [946, 216] on button "IMPRESSORA" at bounding box center [944, 216] width 144 height 32
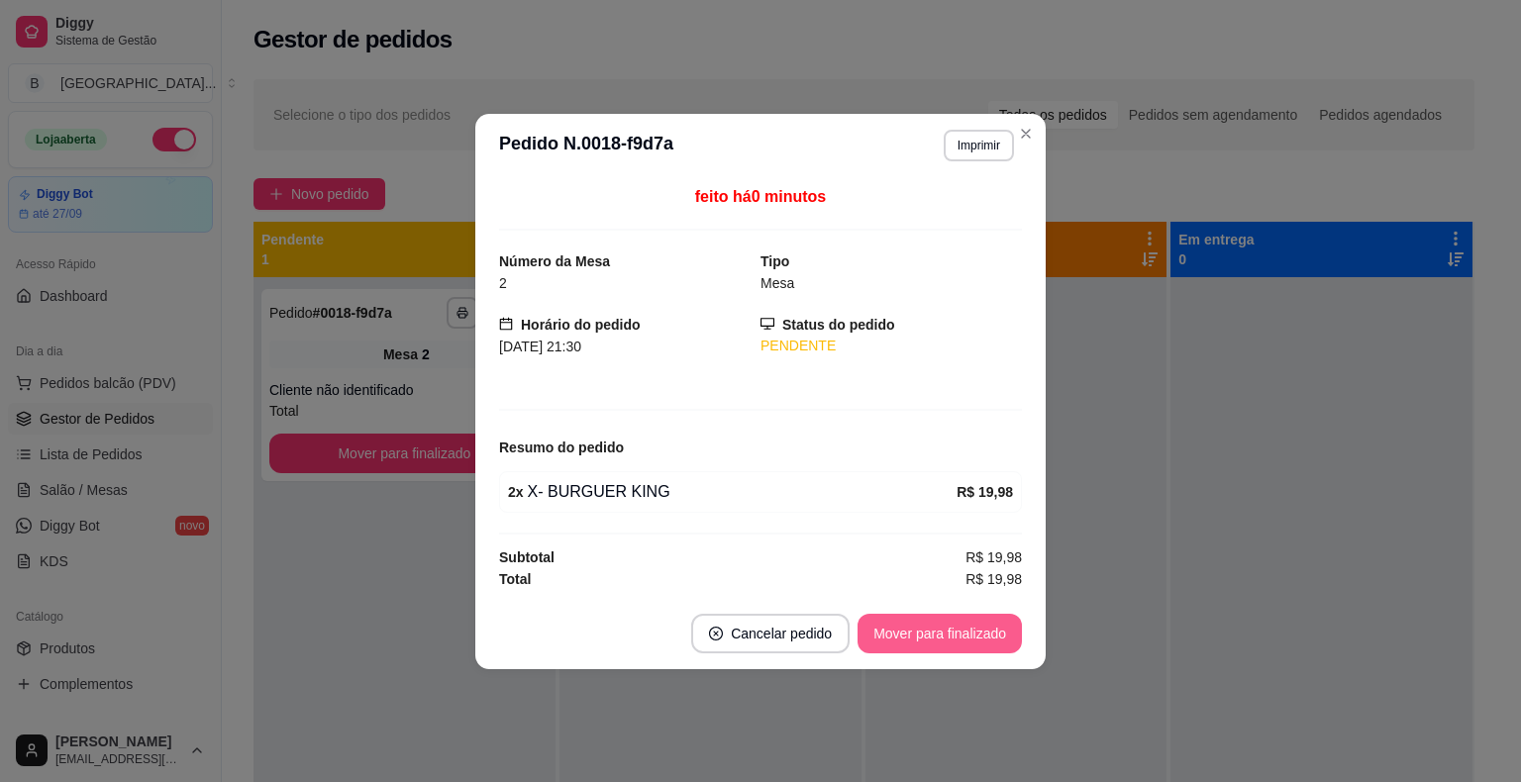
click at [928, 641] on button "Mover para finalizado" at bounding box center [940, 634] width 164 height 40
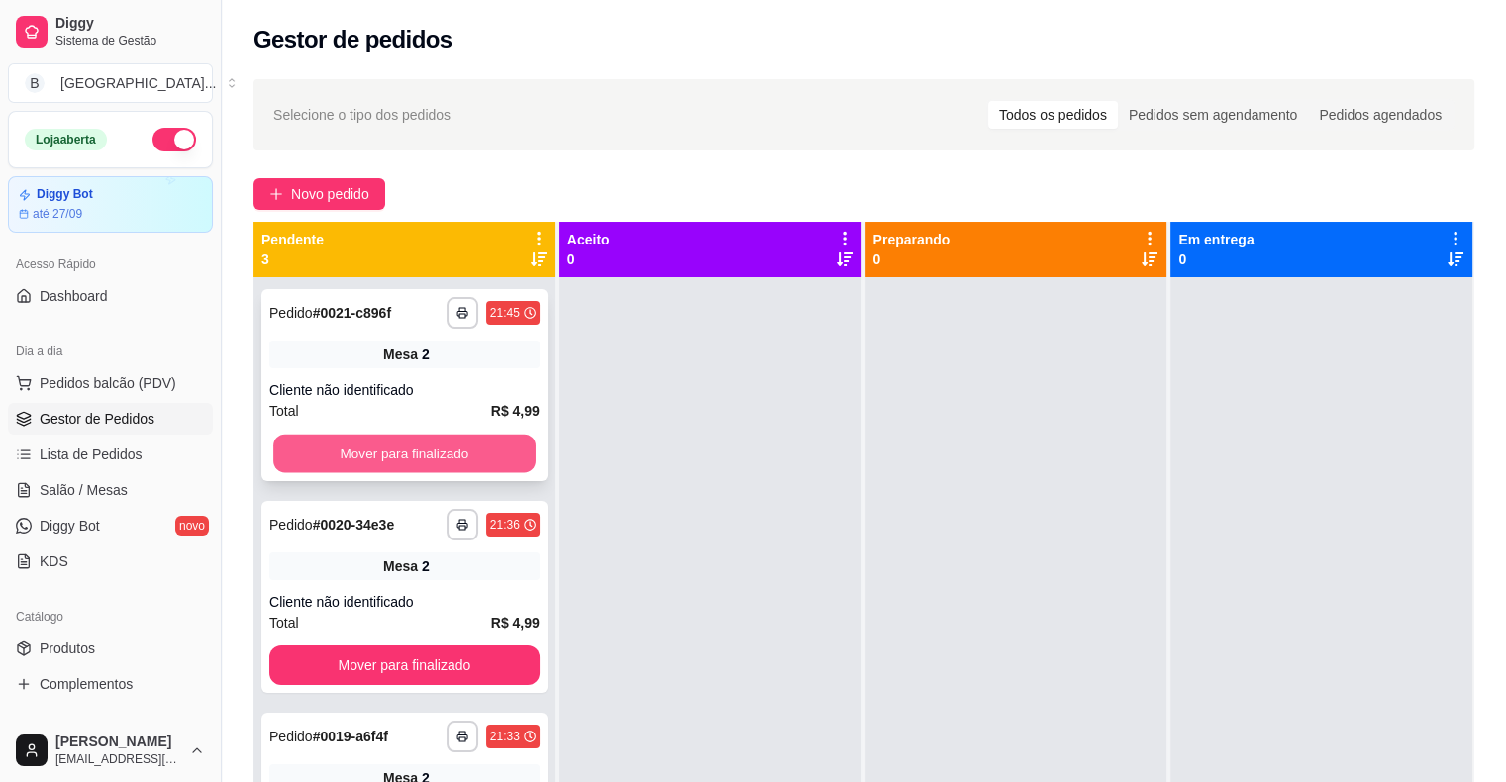
click at [355, 444] on button "Mover para finalizado" at bounding box center [404, 454] width 262 height 39
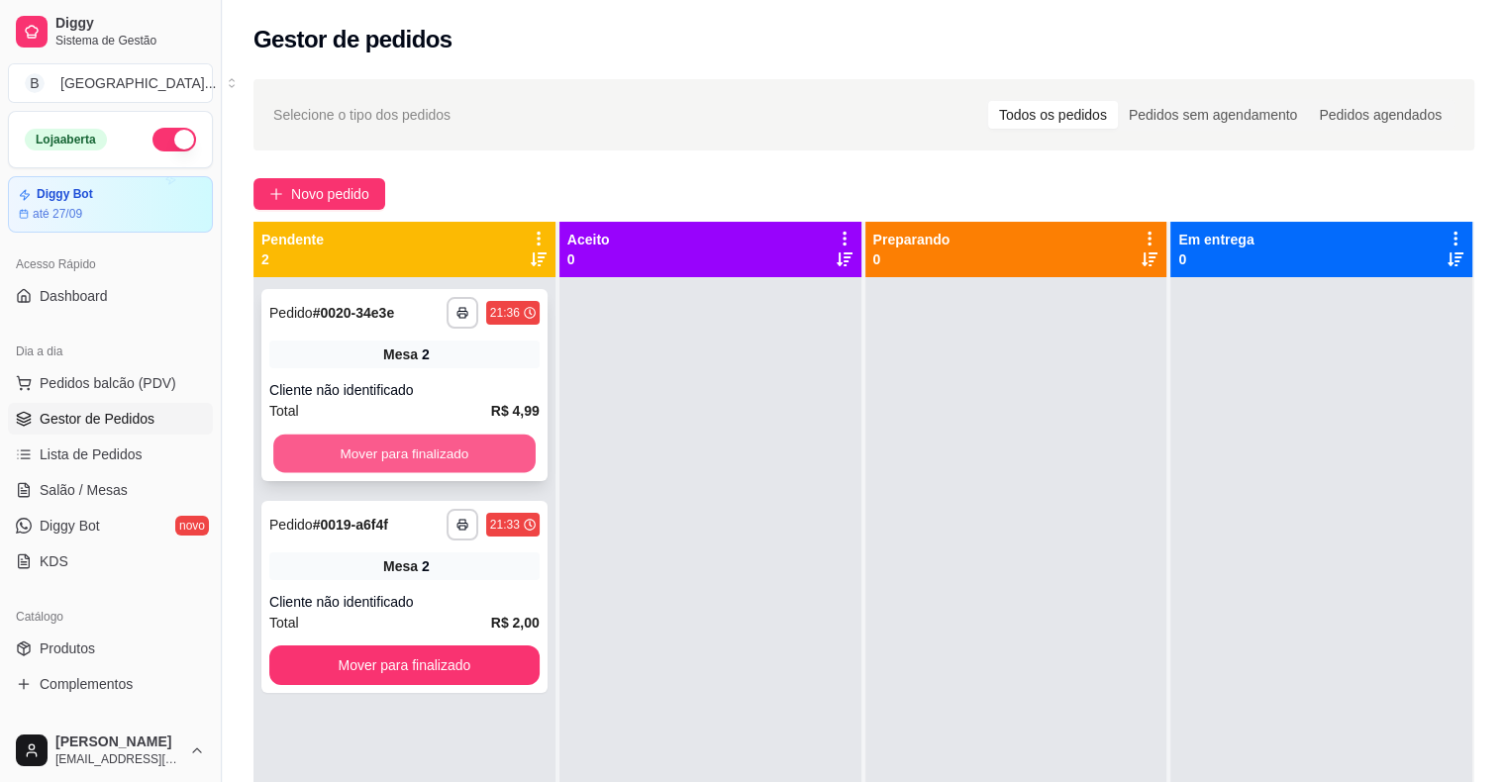
click at [352, 451] on button "Mover para finalizado" at bounding box center [404, 454] width 262 height 39
click at [352, 454] on div "Mover para finalizado" at bounding box center [404, 454] width 270 height 40
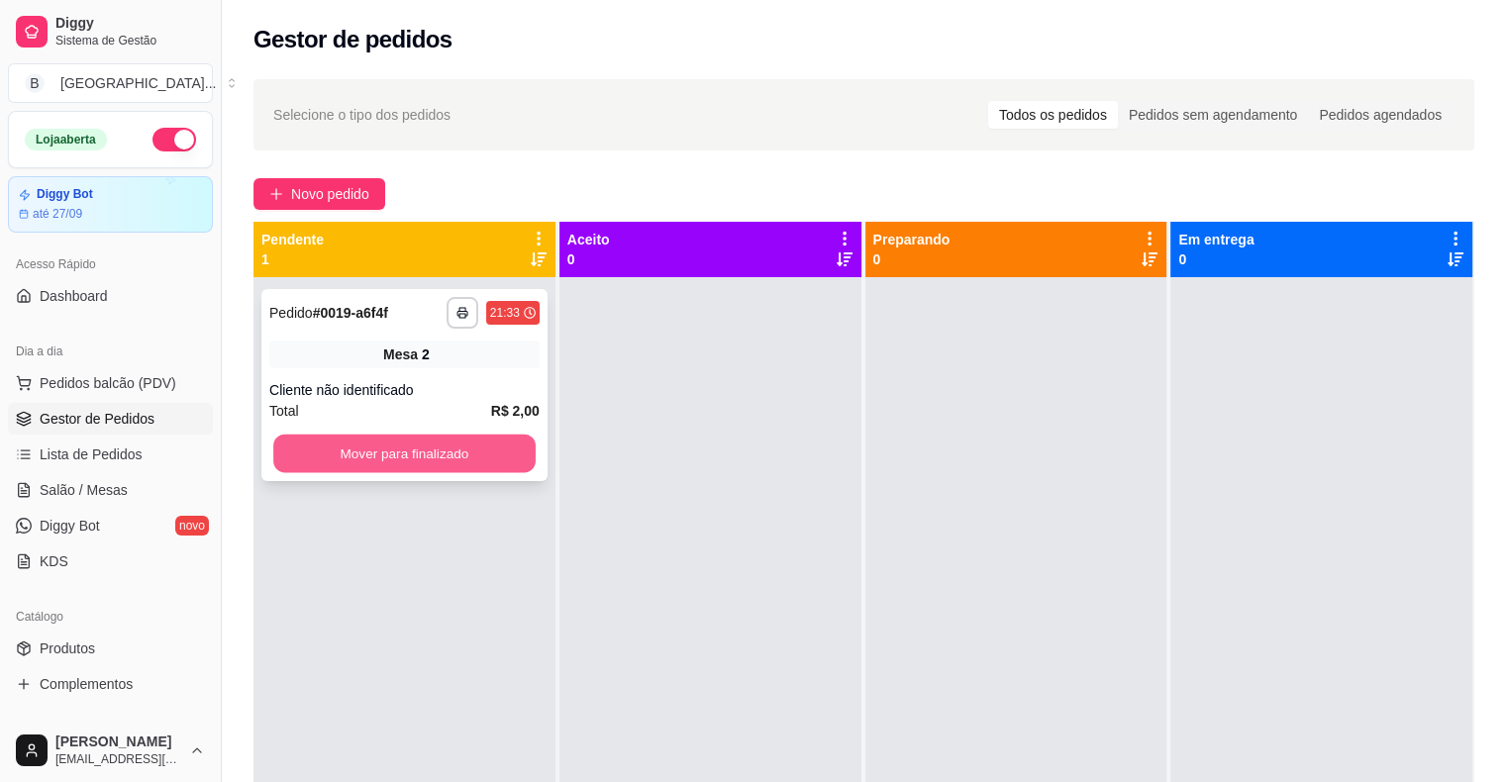
click at [360, 442] on button "Mover para finalizado" at bounding box center [404, 454] width 262 height 39
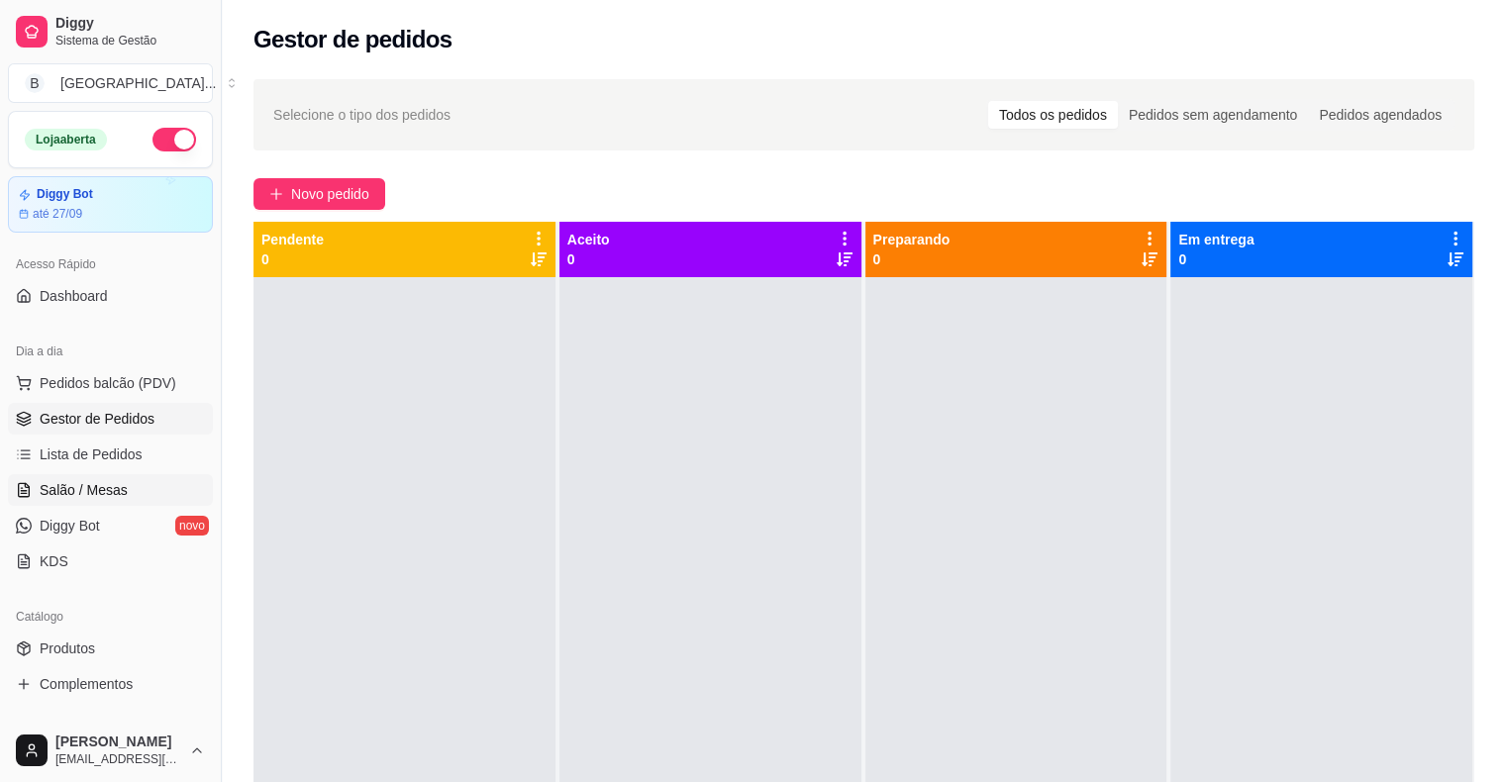
click at [116, 494] on span "Salão / Mesas" at bounding box center [84, 490] width 88 height 20
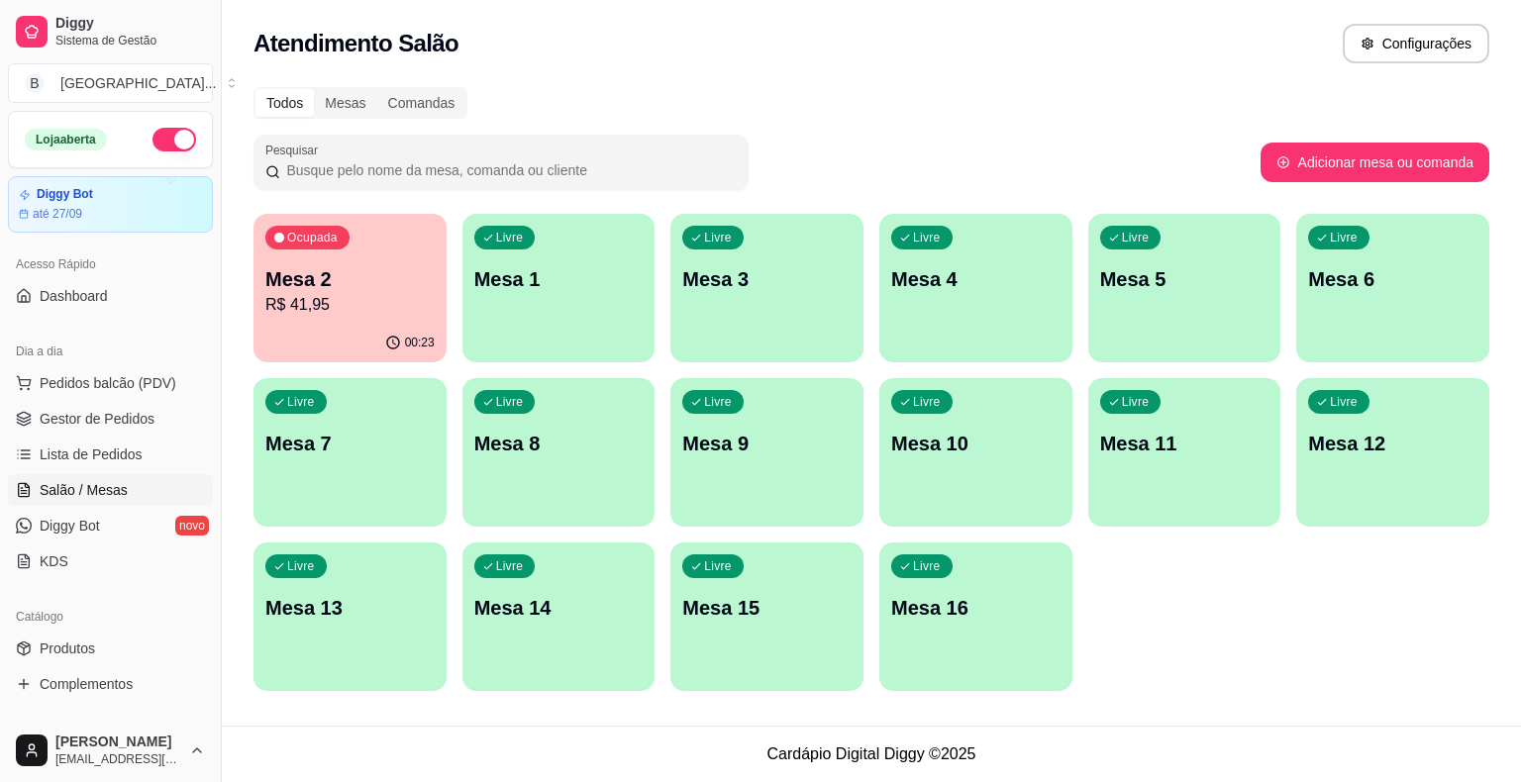
click at [386, 314] on p "R$ 41,95" at bounding box center [349, 305] width 169 height 24
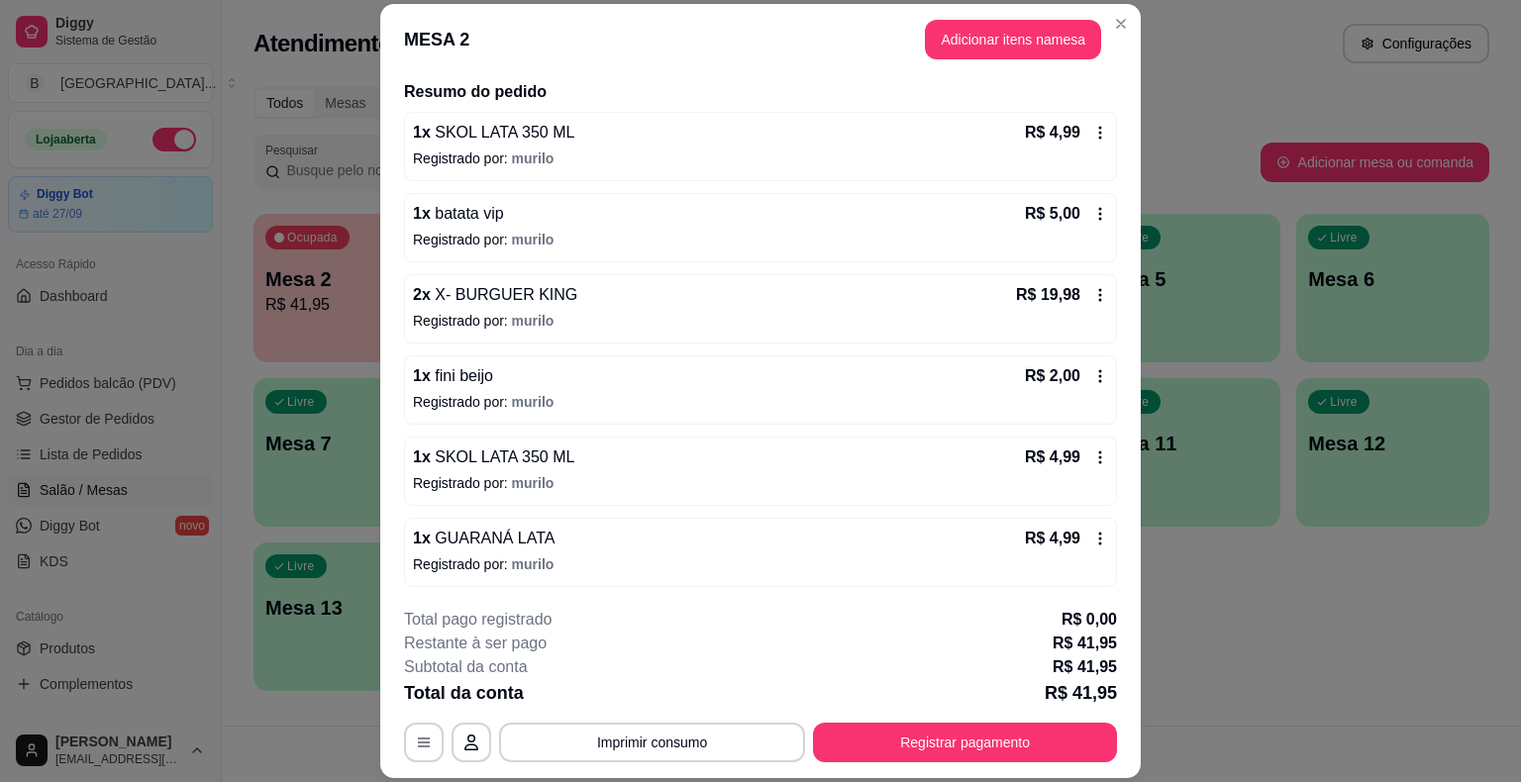
scroll to position [59, 0]
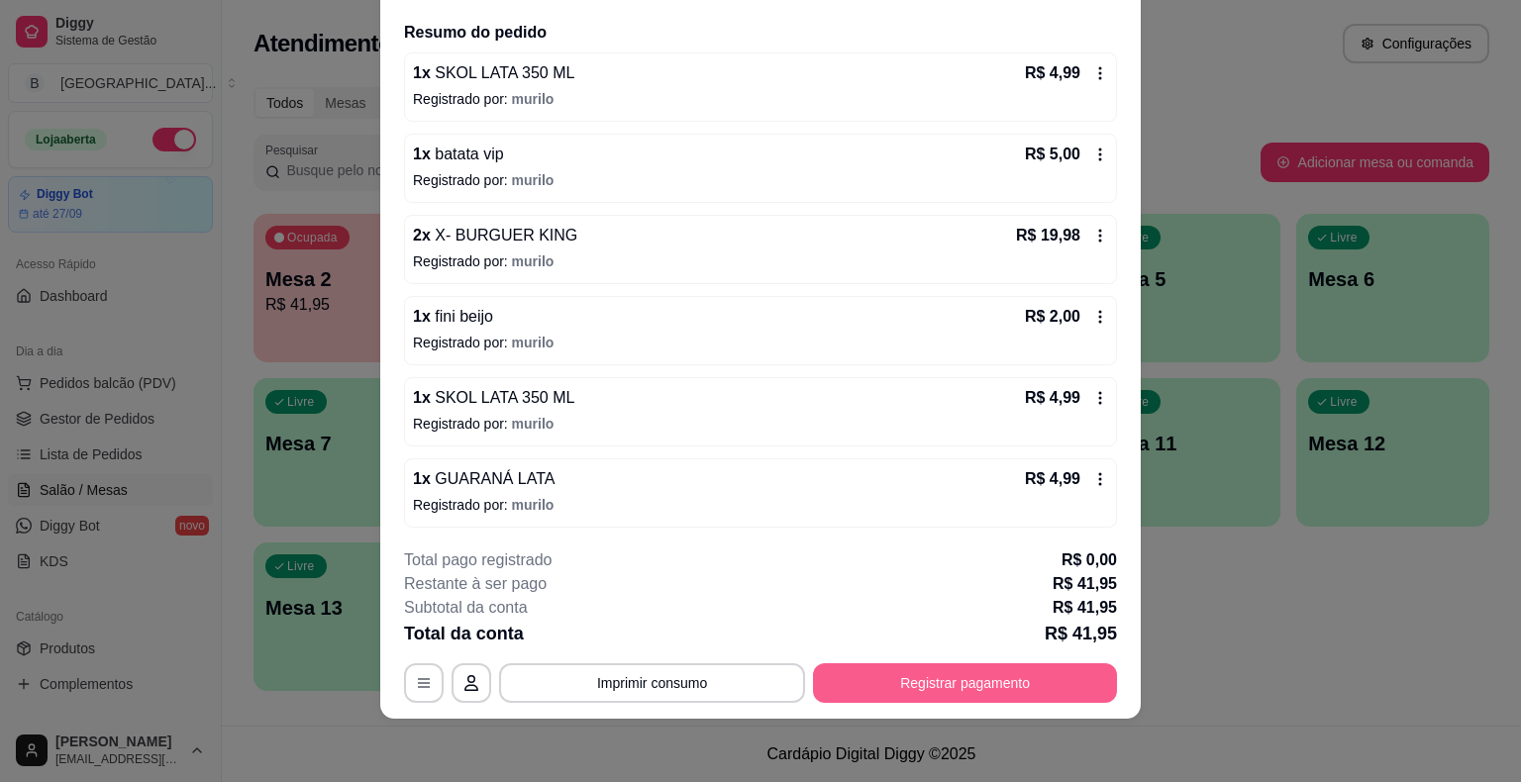
click at [954, 689] on button "Registrar pagamento" at bounding box center [965, 684] width 304 height 40
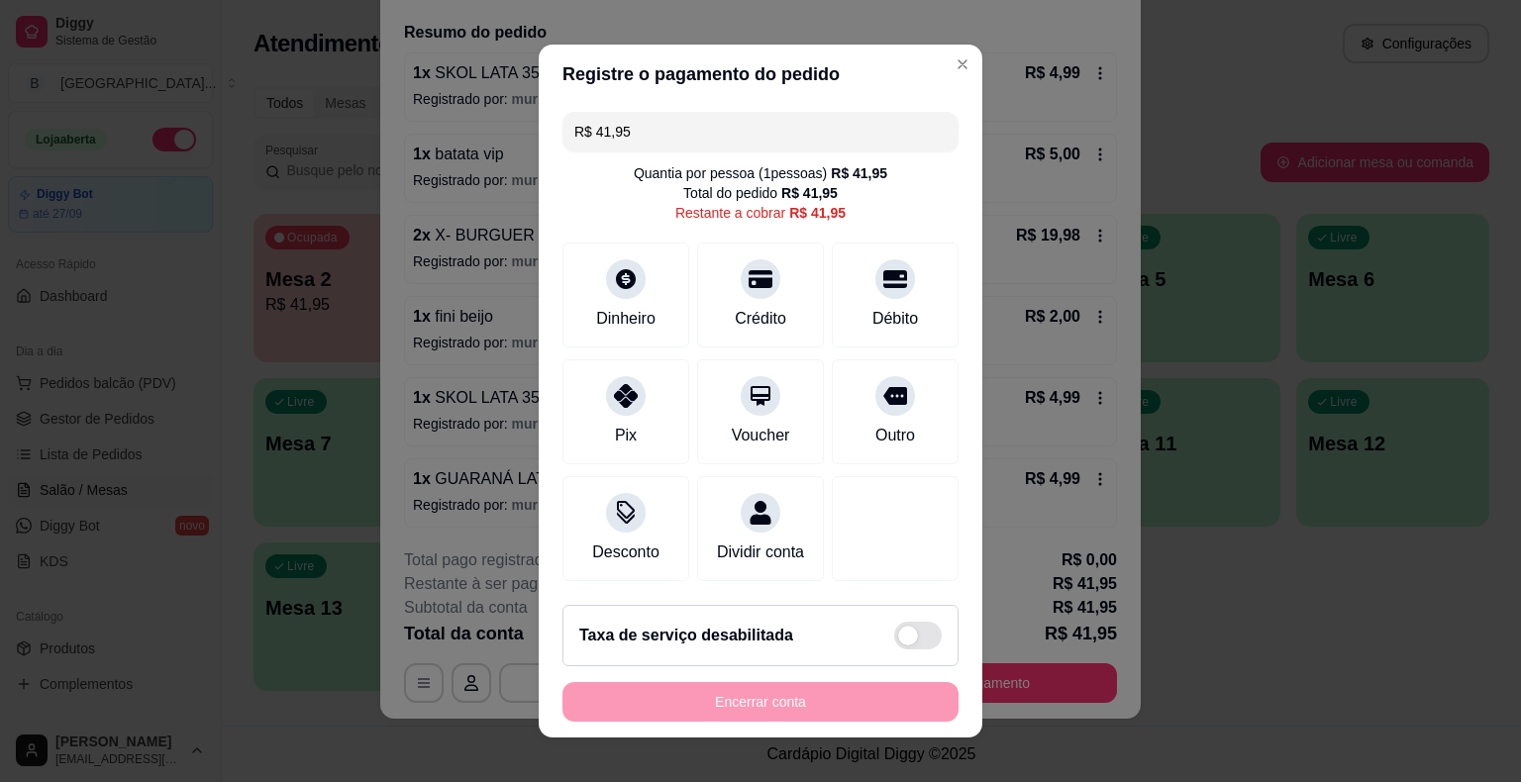
click at [778, 134] on input "R$ 41,95" at bounding box center [760, 132] width 372 height 40
type input "R$ 26,97"
click at [582, 275] on div "Dinheiro" at bounding box center [627, 292] width 140 height 116
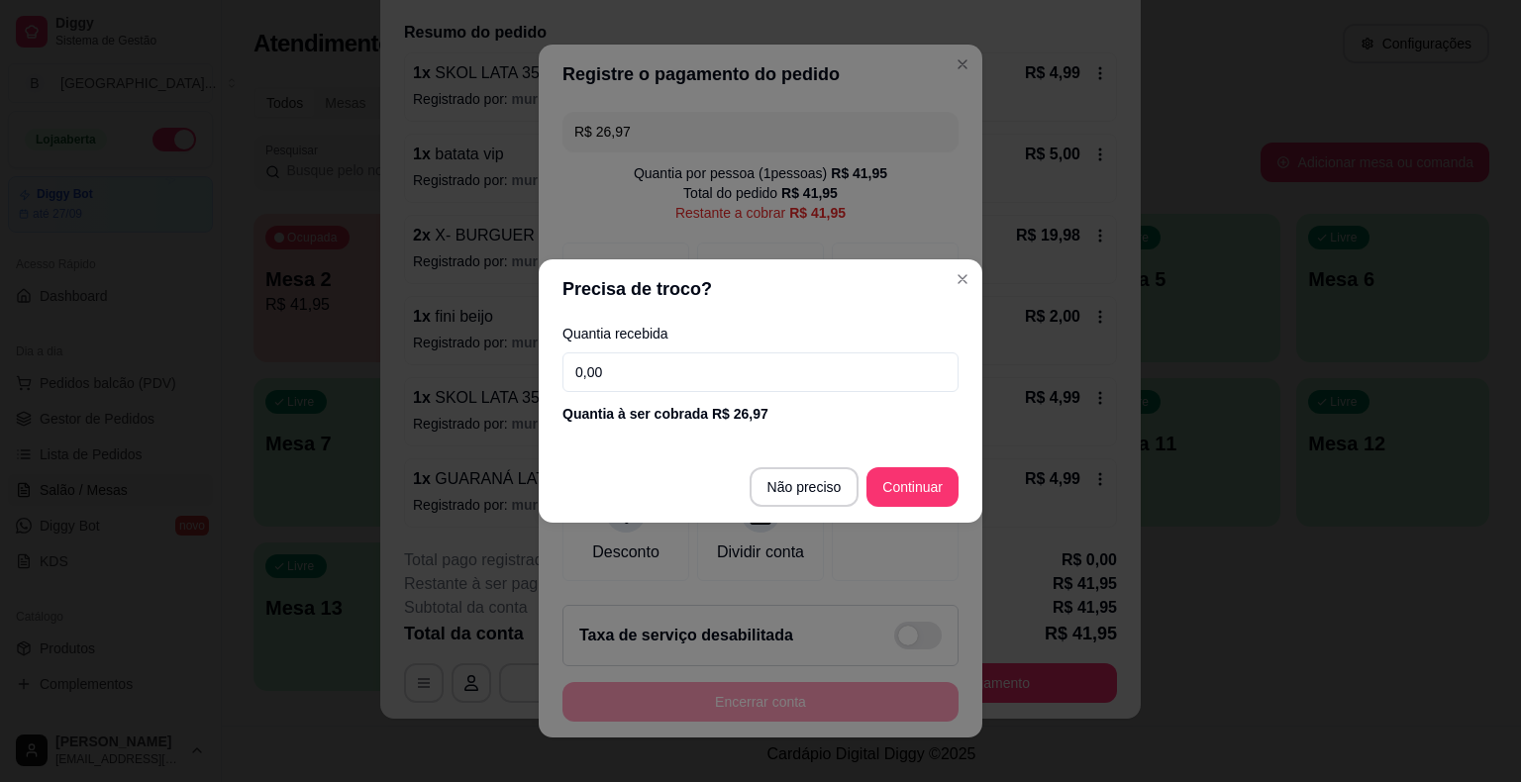
click at [774, 372] on input "0,00" at bounding box center [760, 373] width 396 height 40
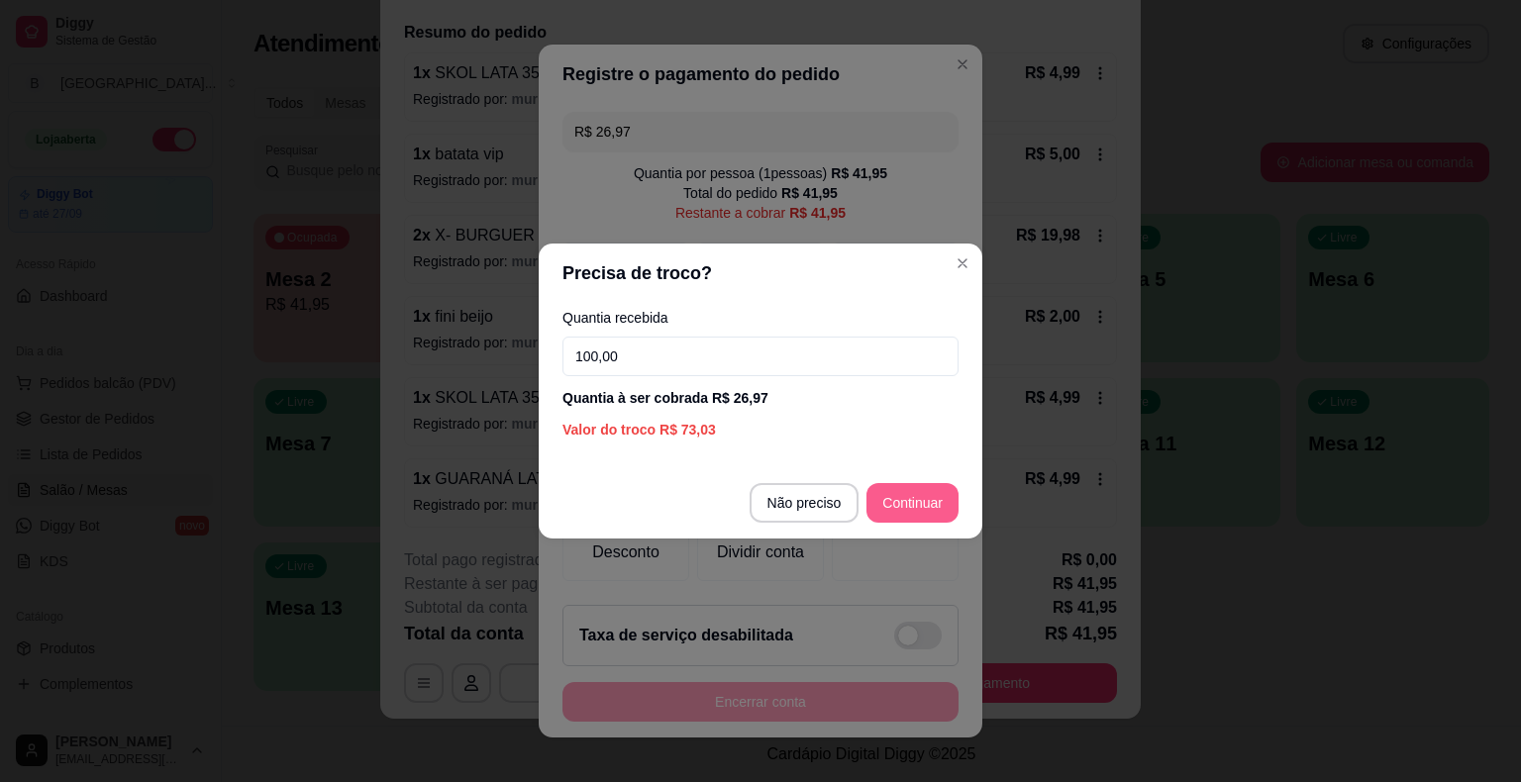
type input "100,00"
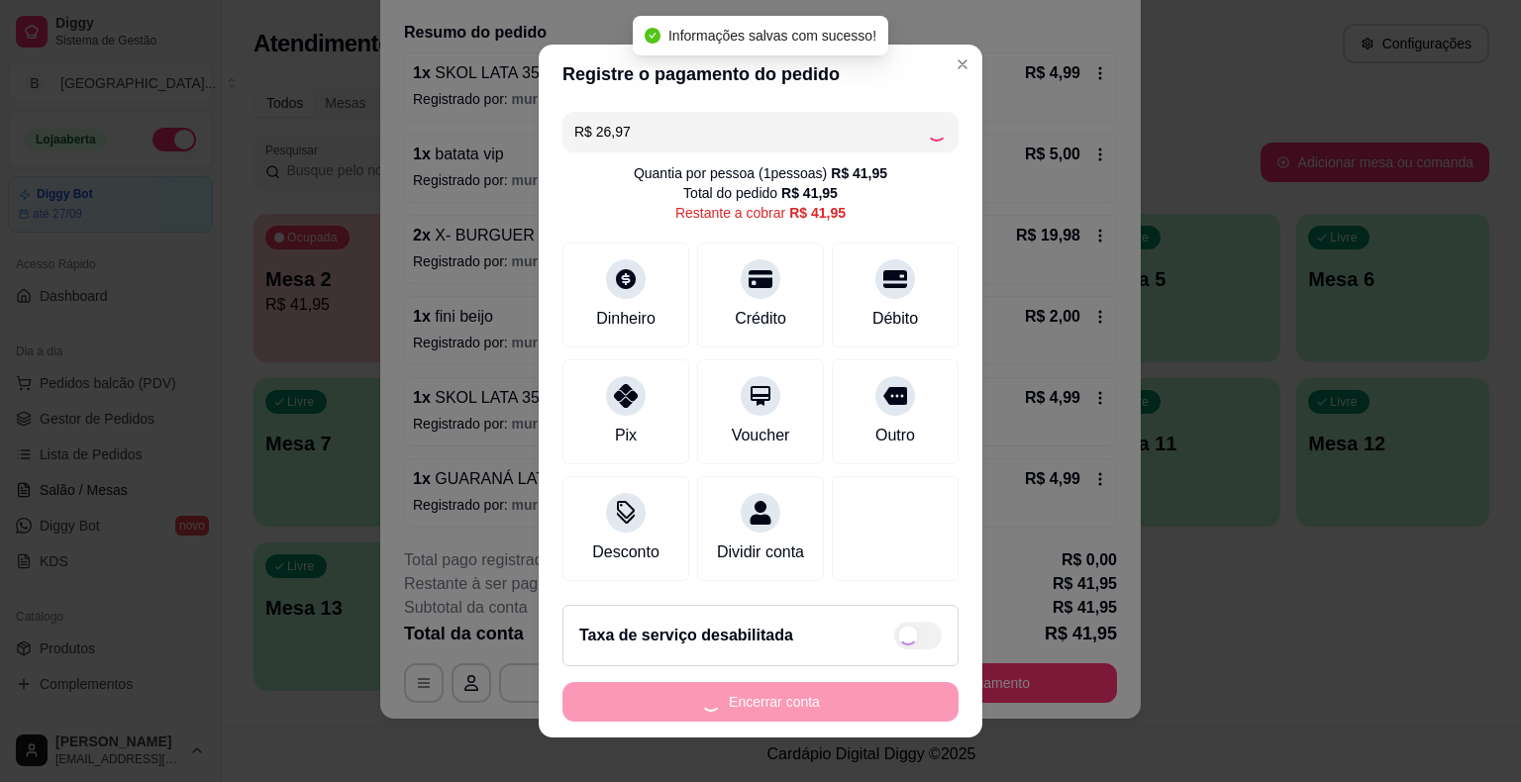
type input "R$ 14,98"
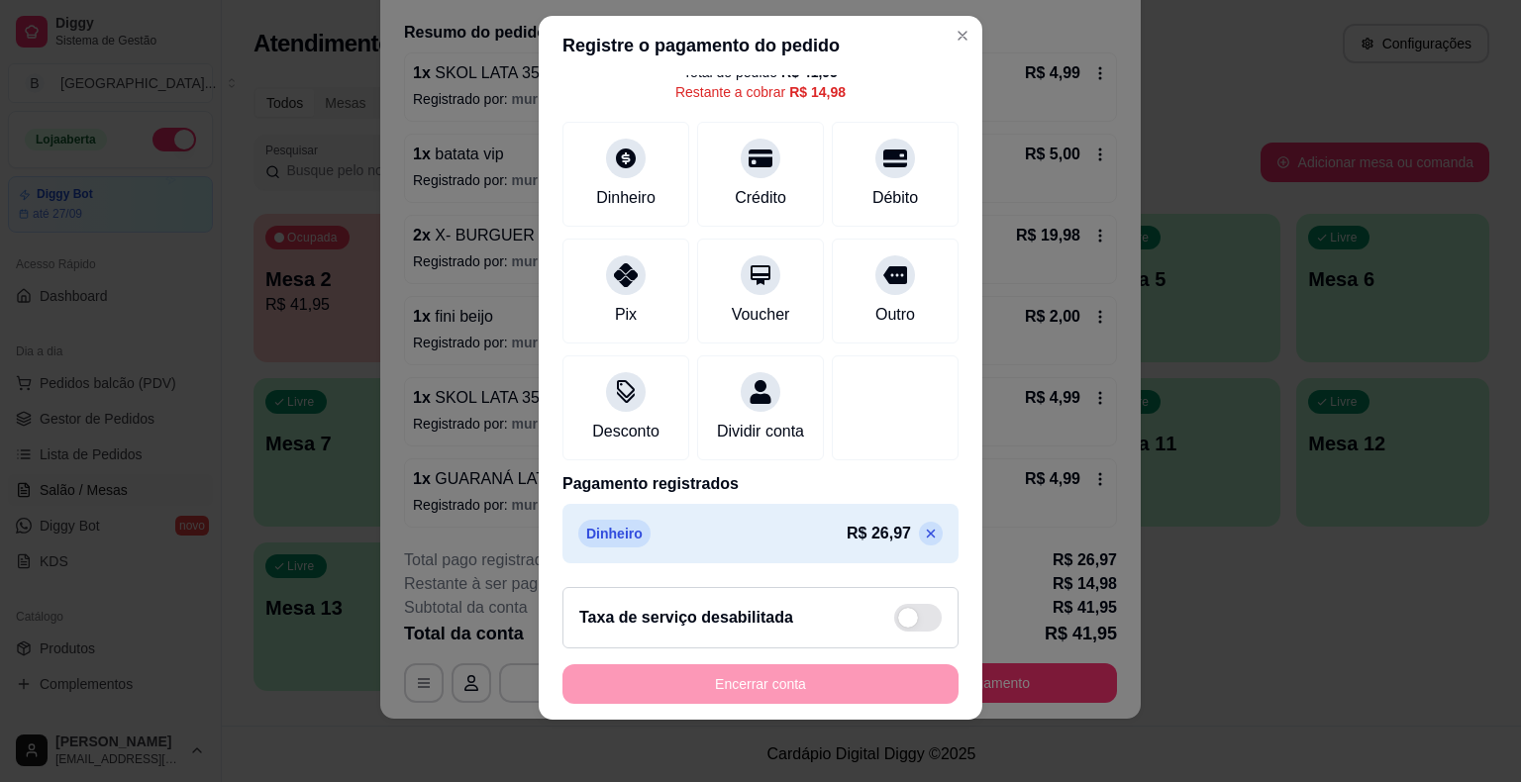
scroll to position [113, 0]
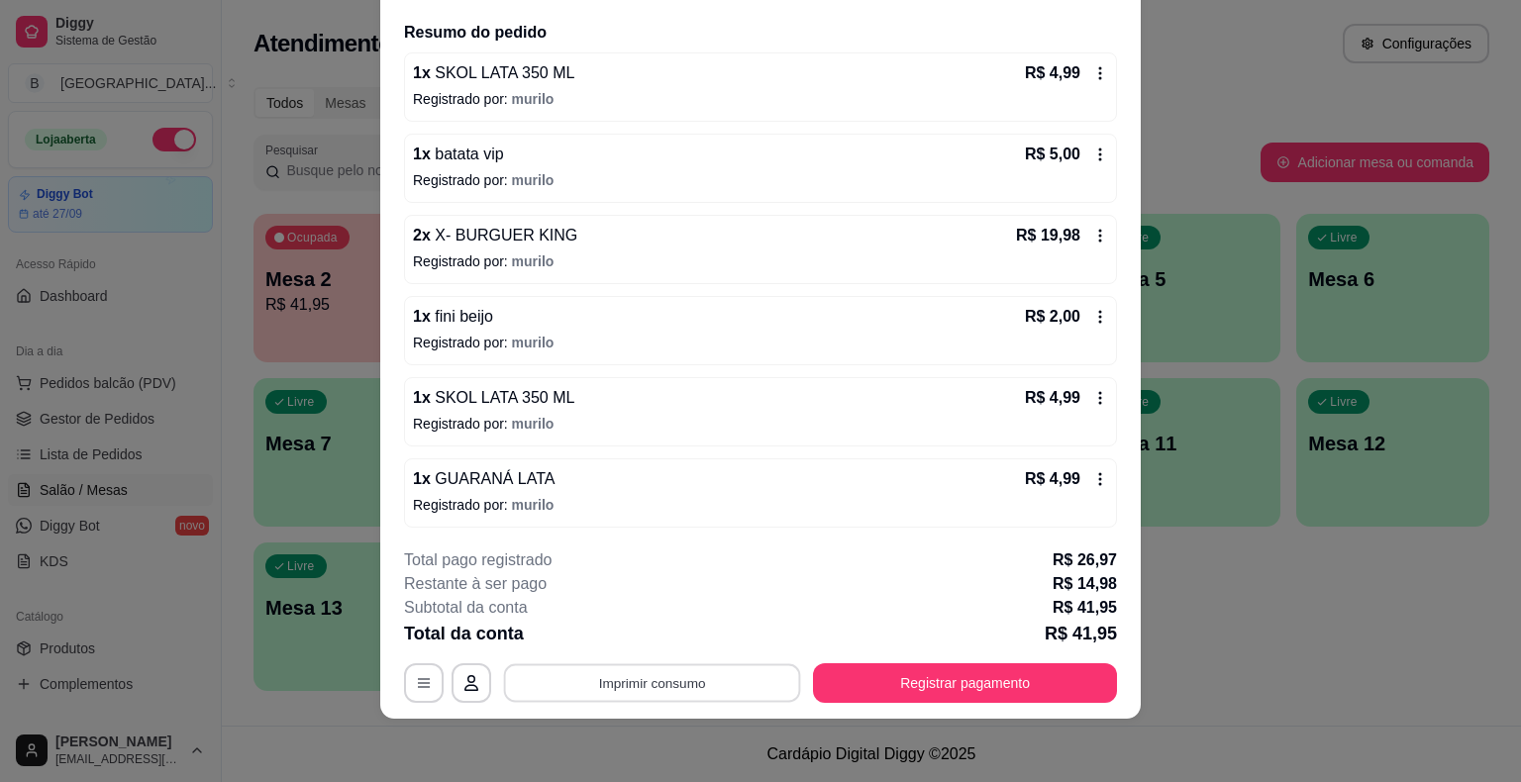
click at [694, 685] on button "Imprimir consumo" at bounding box center [652, 683] width 297 height 39
click at [680, 590] on button "IMPRESSORA" at bounding box center [650, 598] width 139 height 31
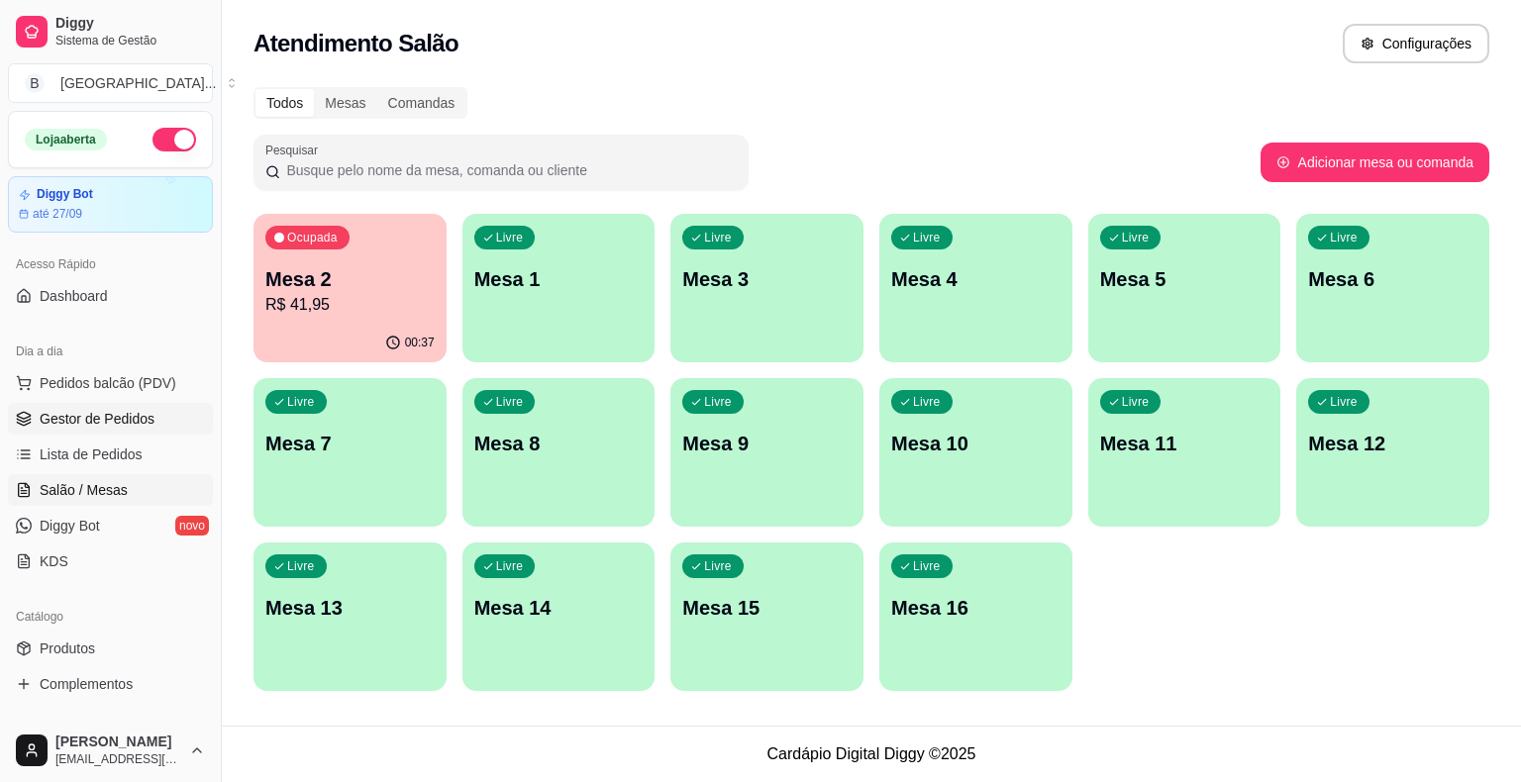
click at [127, 418] on span "Gestor de Pedidos" at bounding box center [97, 419] width 115 height 20
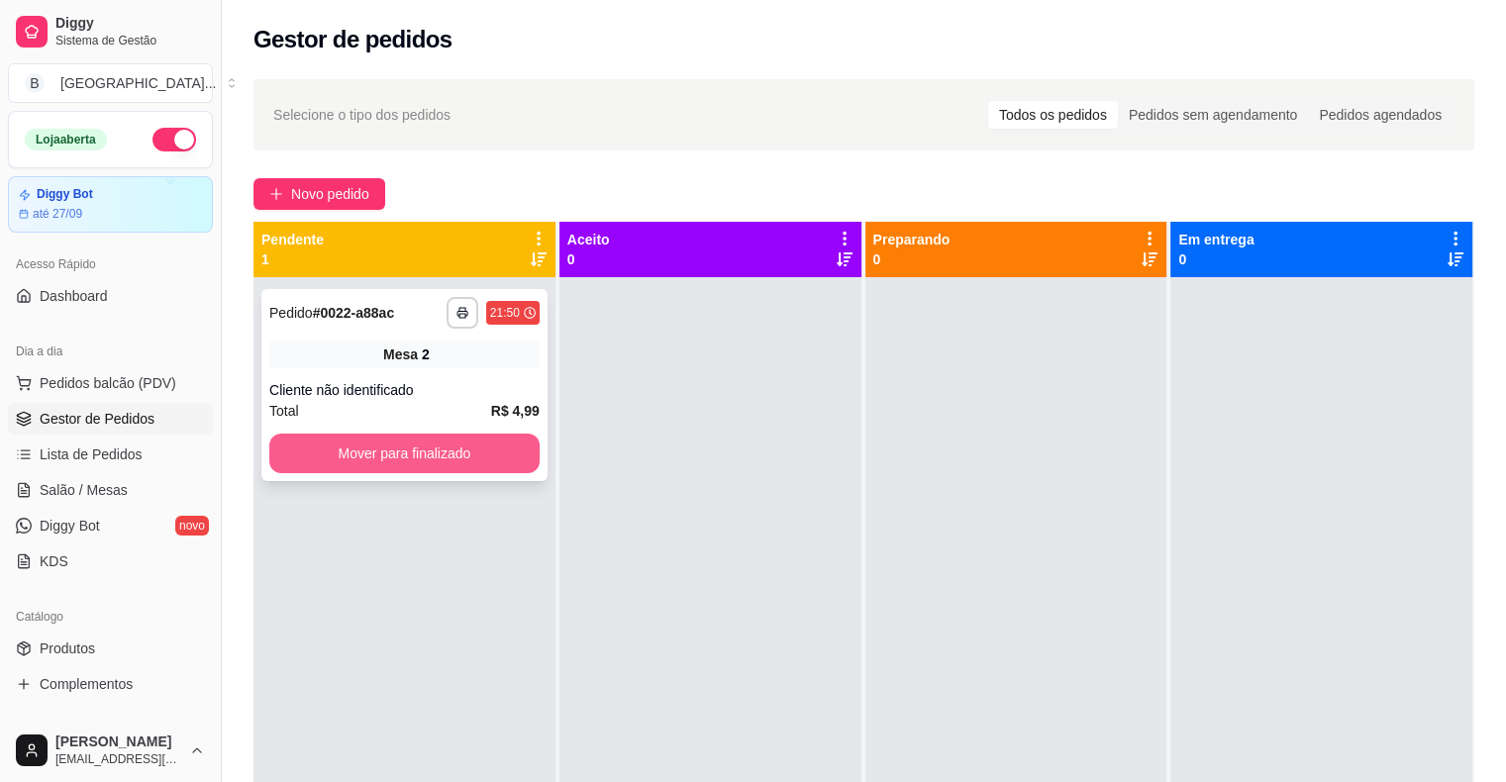
click at [475, 462] on button "Mover para finalizado" at bounding box center [404, 454] width 270 height 40
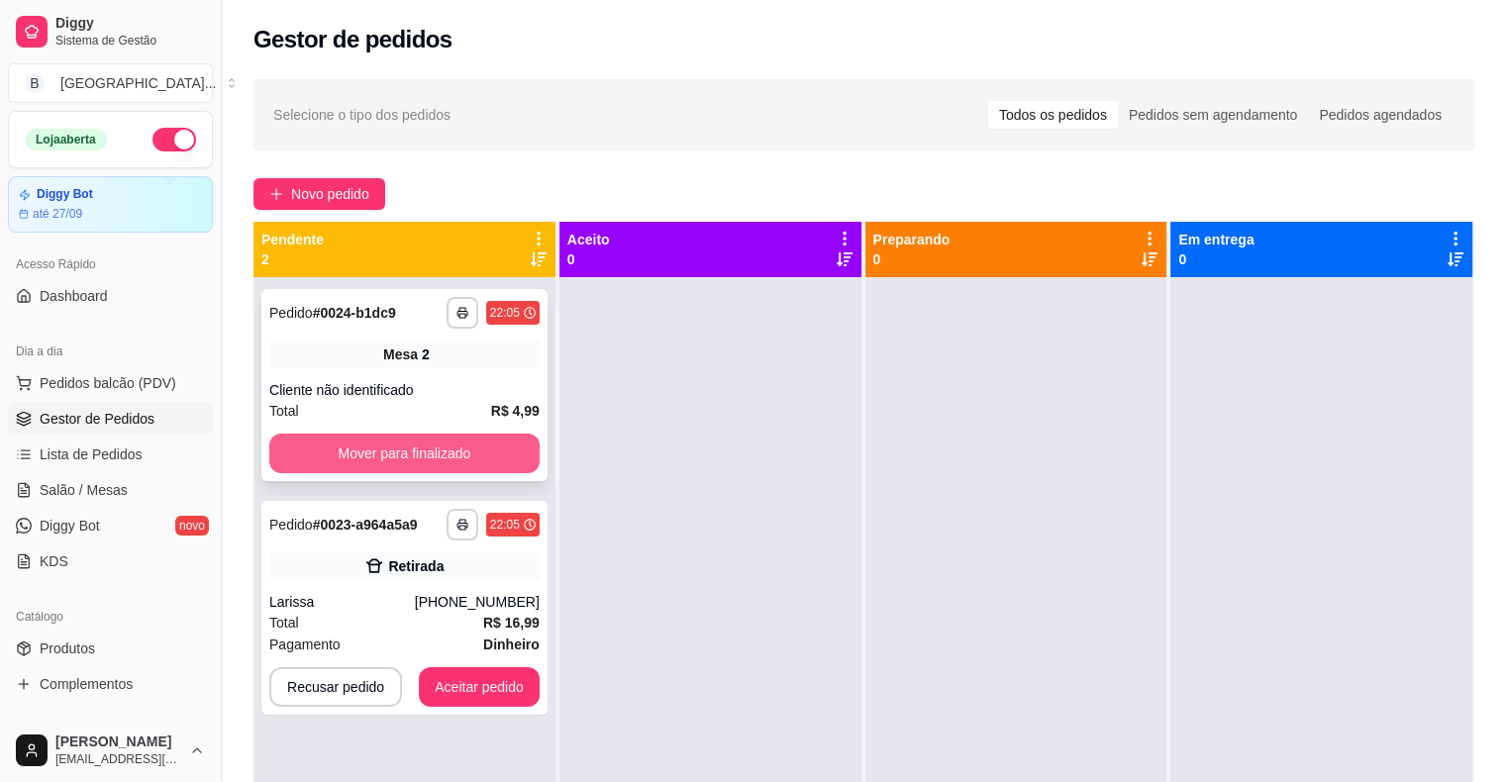
click at [419, 446] on button "Mover para finalizado" at bounding box center [404, 454] width 270 height 40
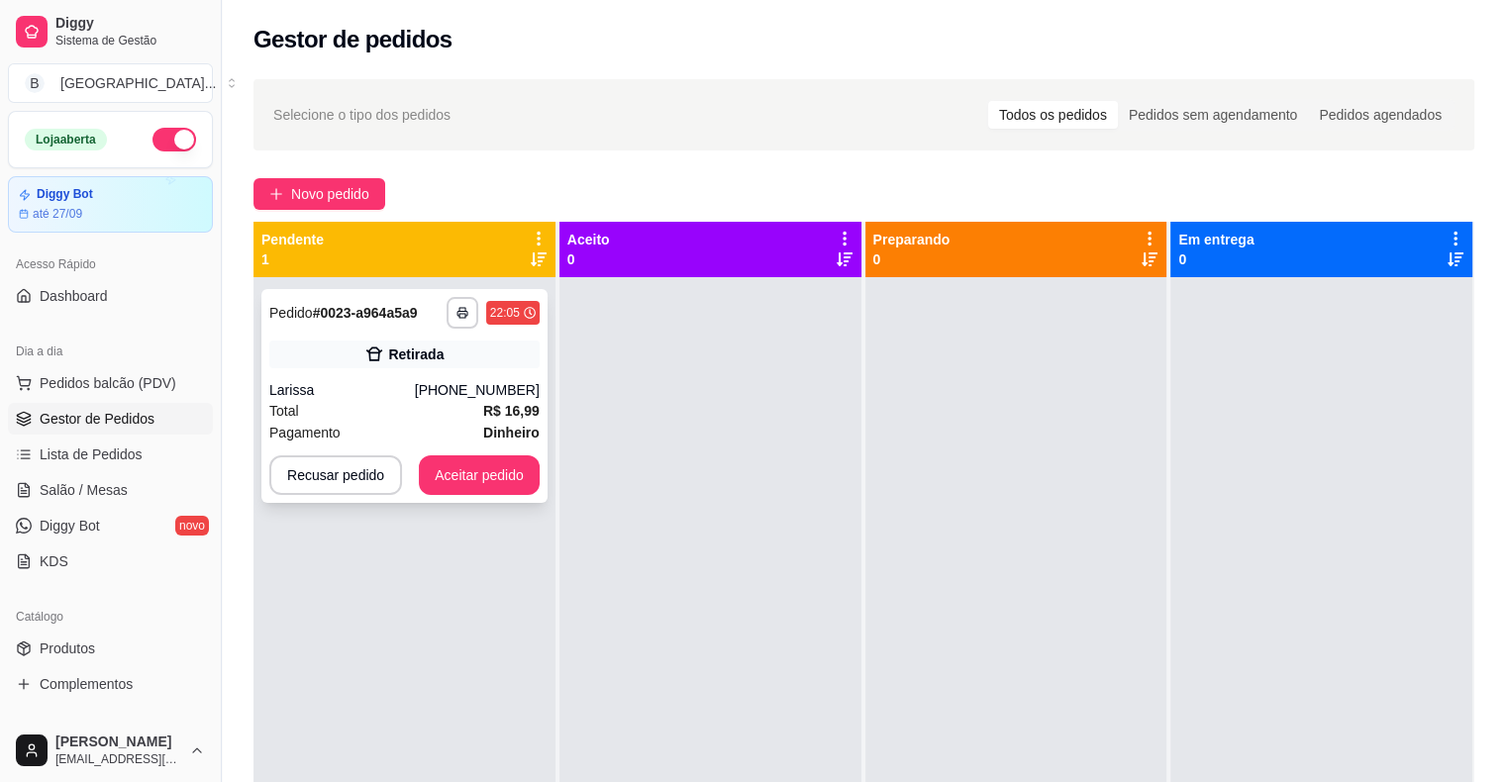
click at [427, 442] on div "Pagamento Dinheiro" at bounding box center [404, 433] width 270 height 22
click at [505, 422] on span "Dinheiro" at bounding box center [511, 433] width 56 height 22
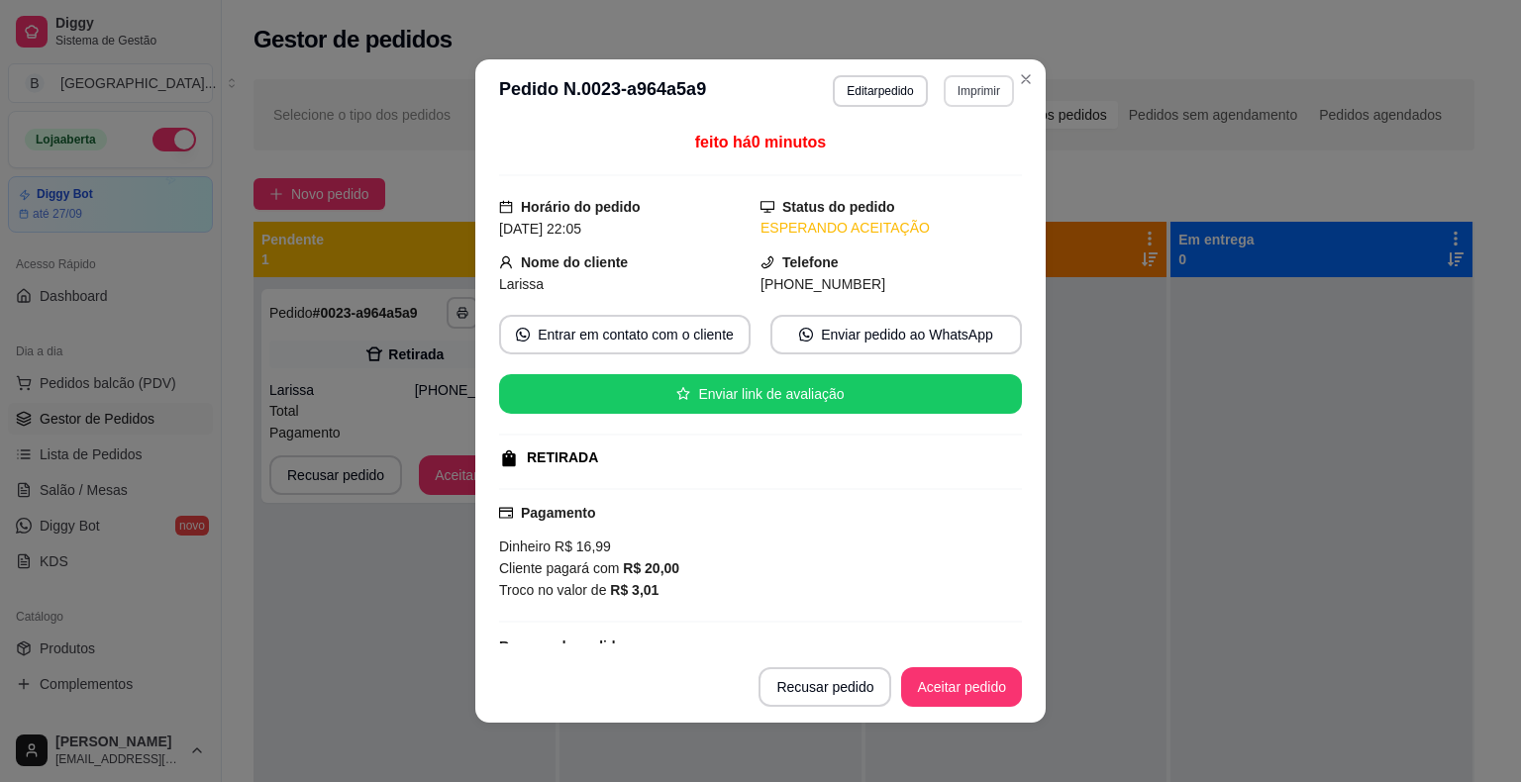
click at [938, 75] on div "**********" at bounding box center [923, 91] width 181 height 32
click at [969, 140] on div "Escolha a impressora IMPRESSORA Impressora" at bounding box center [936, 166] width 163 height 107
click at [967, 172] on button "IMPRESSORA" at bounding box center [936, 160] width 139 height 31
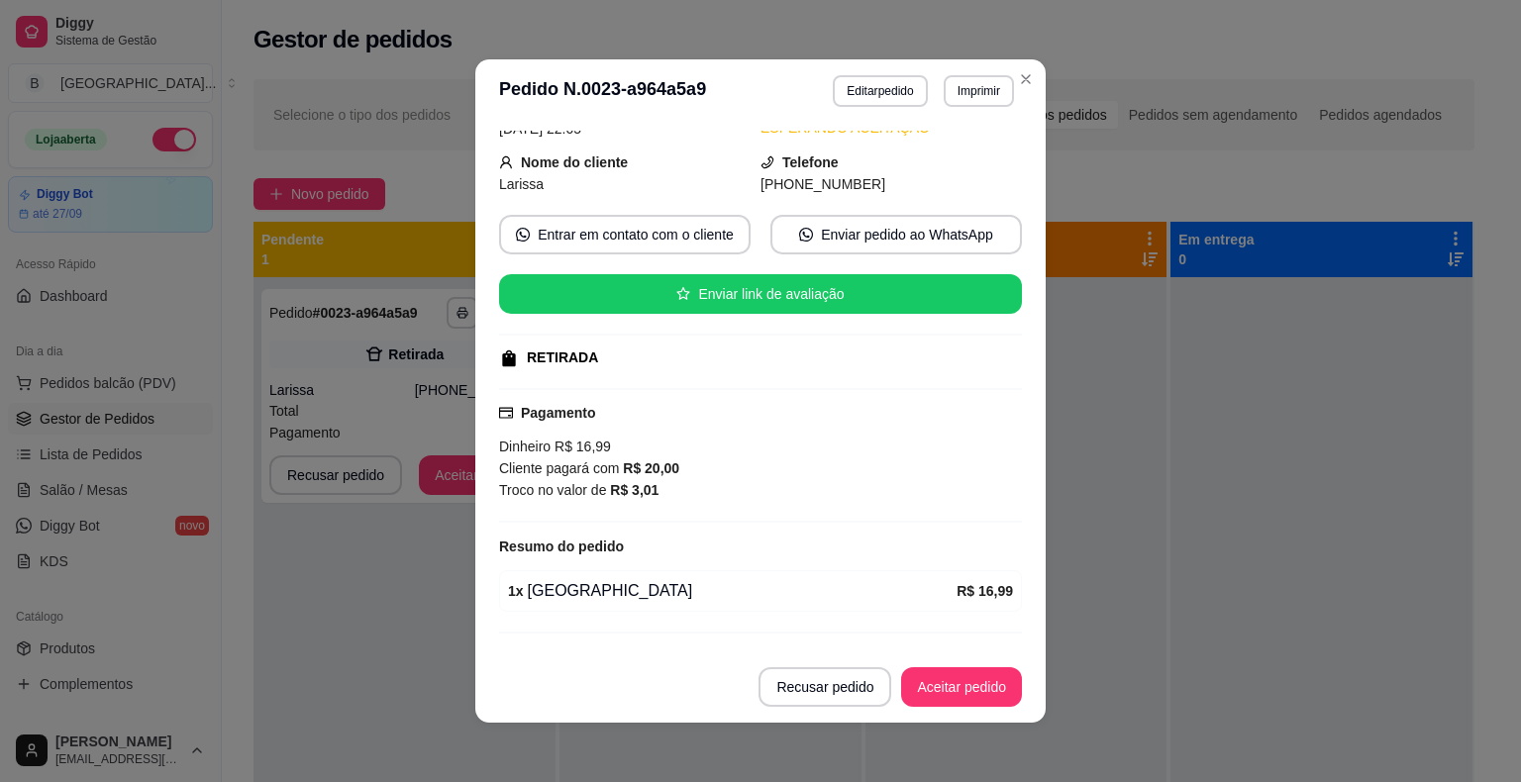
scroll to position [143, 0]
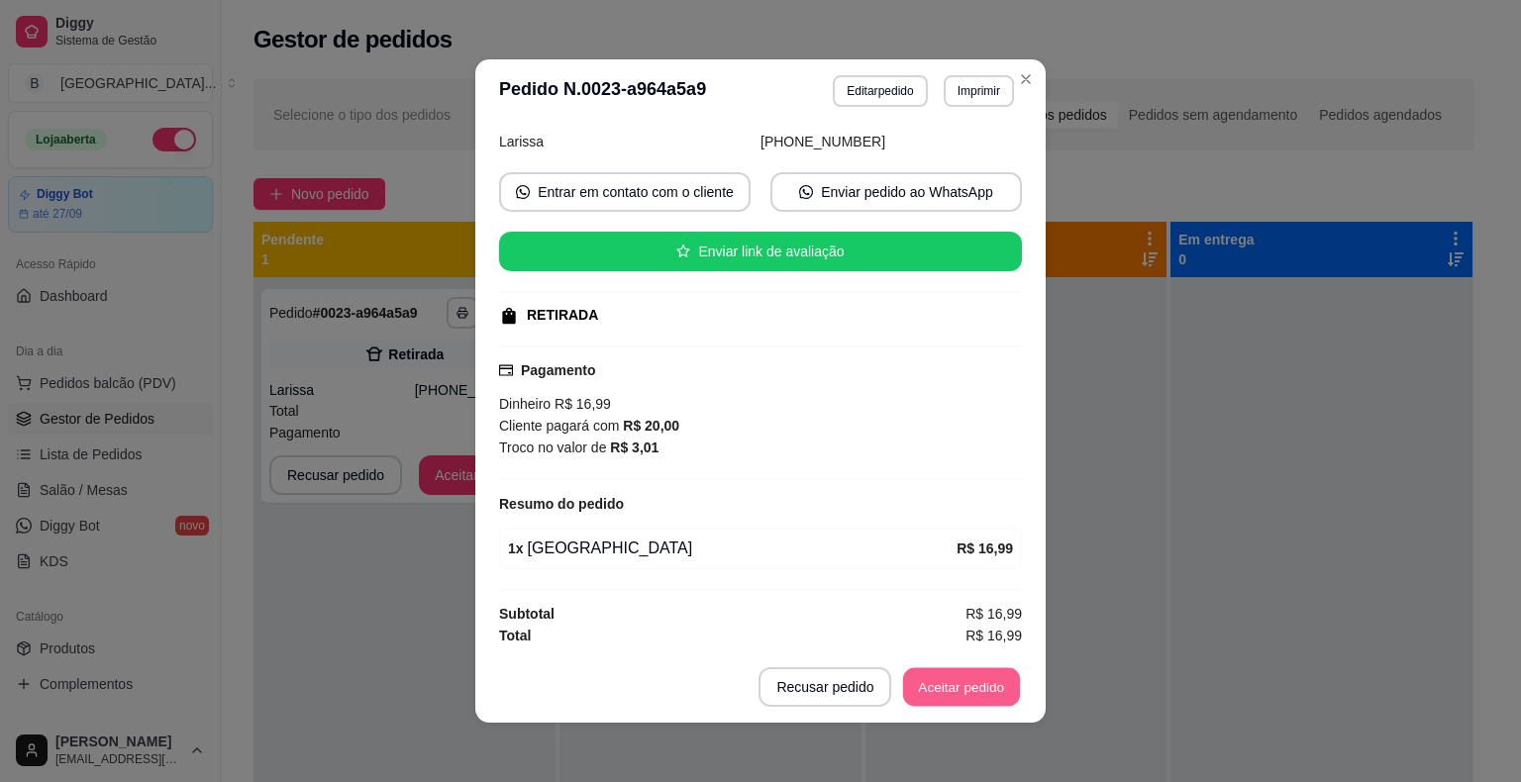
click at [959, 679] on button "Aceitar pedido" at bounding box center [961, 687] width 117 height 39
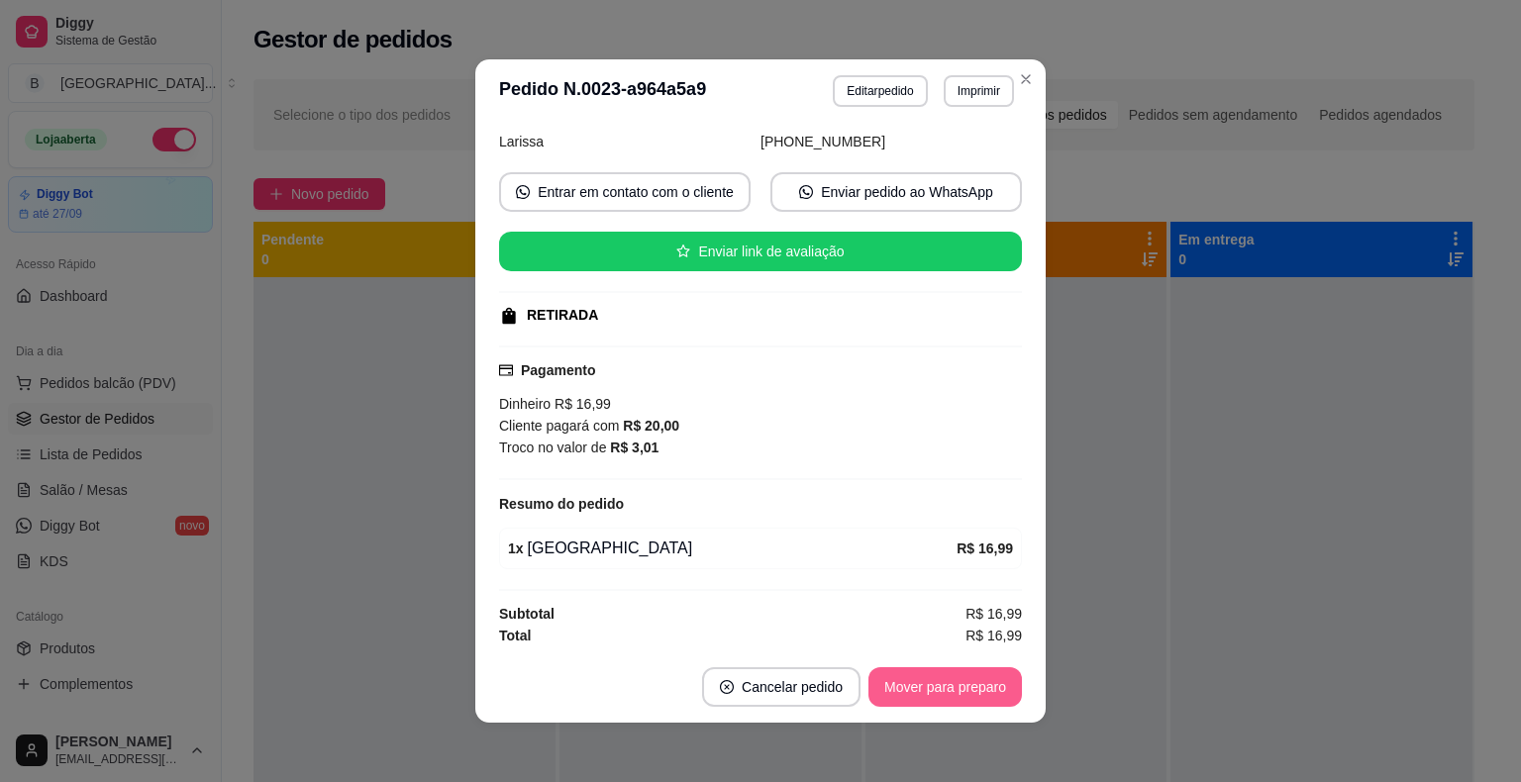
click at [959, 684] on button "Mover para preparo" at bounding box center [944, 687] width 153 height 40
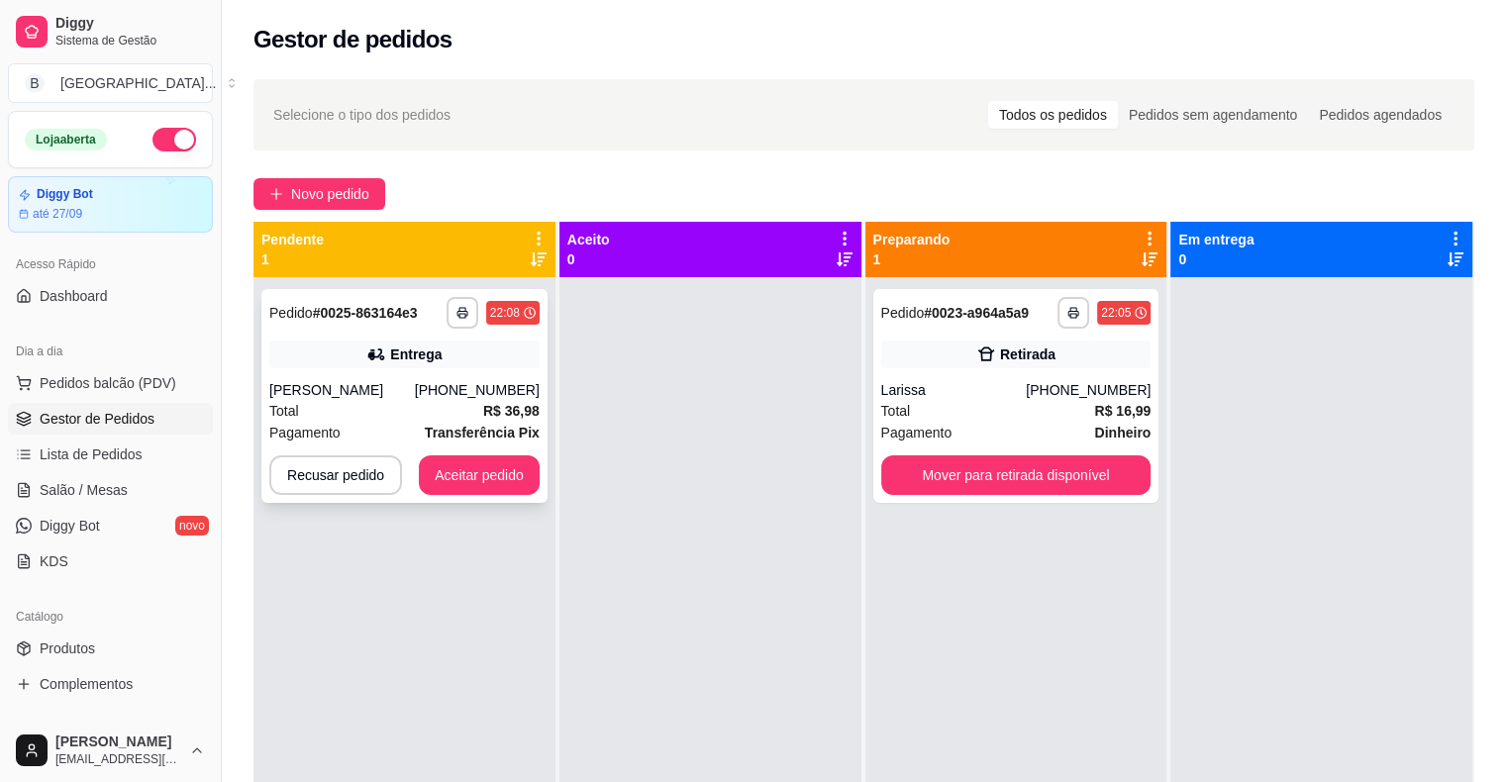
click at [369, 341] on div "Entrega" at bounding box center [404, 355] width 270 height 28
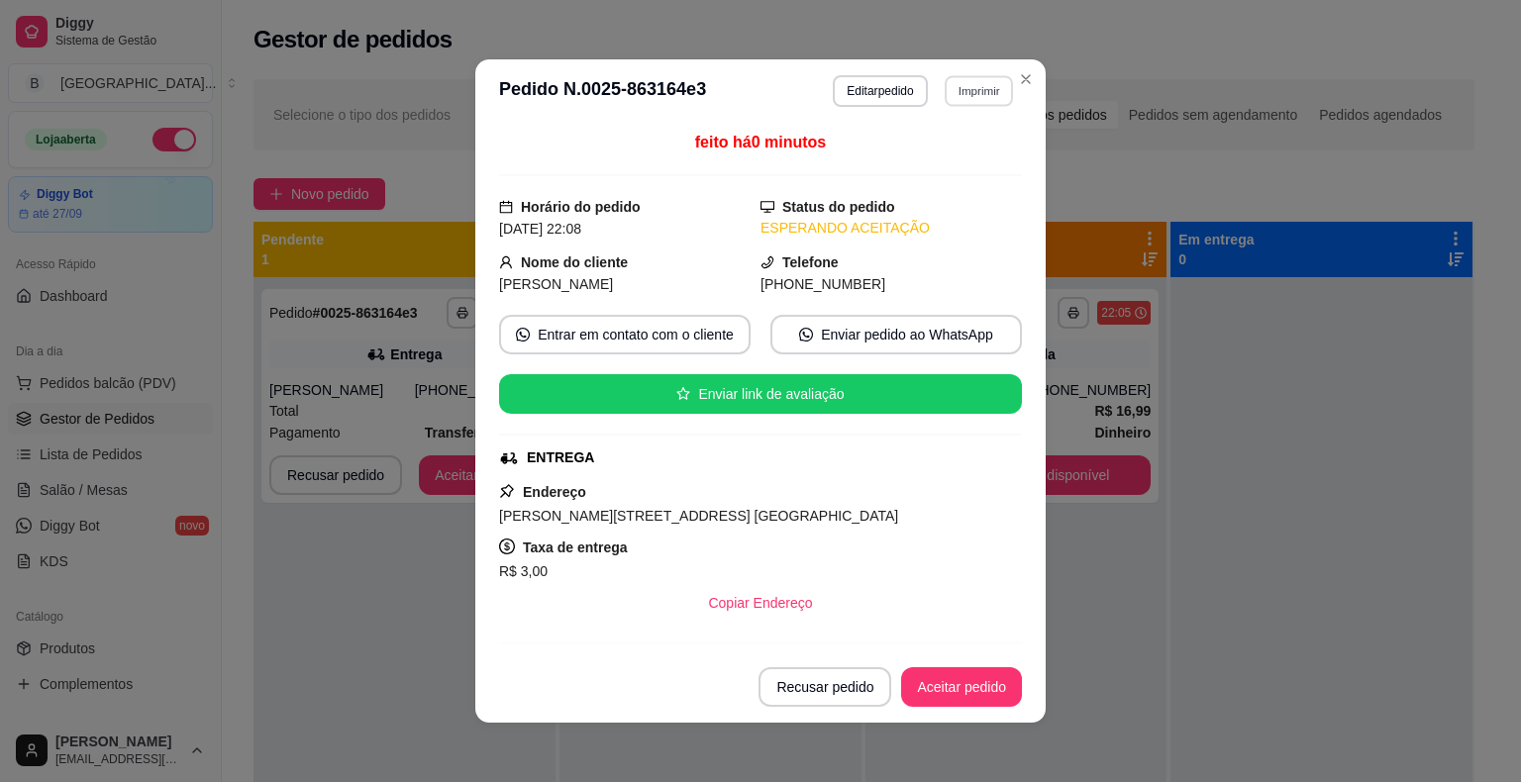
click at [988, 100] on button "Imprimir" at bounding box center [979, 90] width 68 height 31
click at [973, 152] on button "IMPRESSORA" at bounding box center [937, 161] width 144 height 32
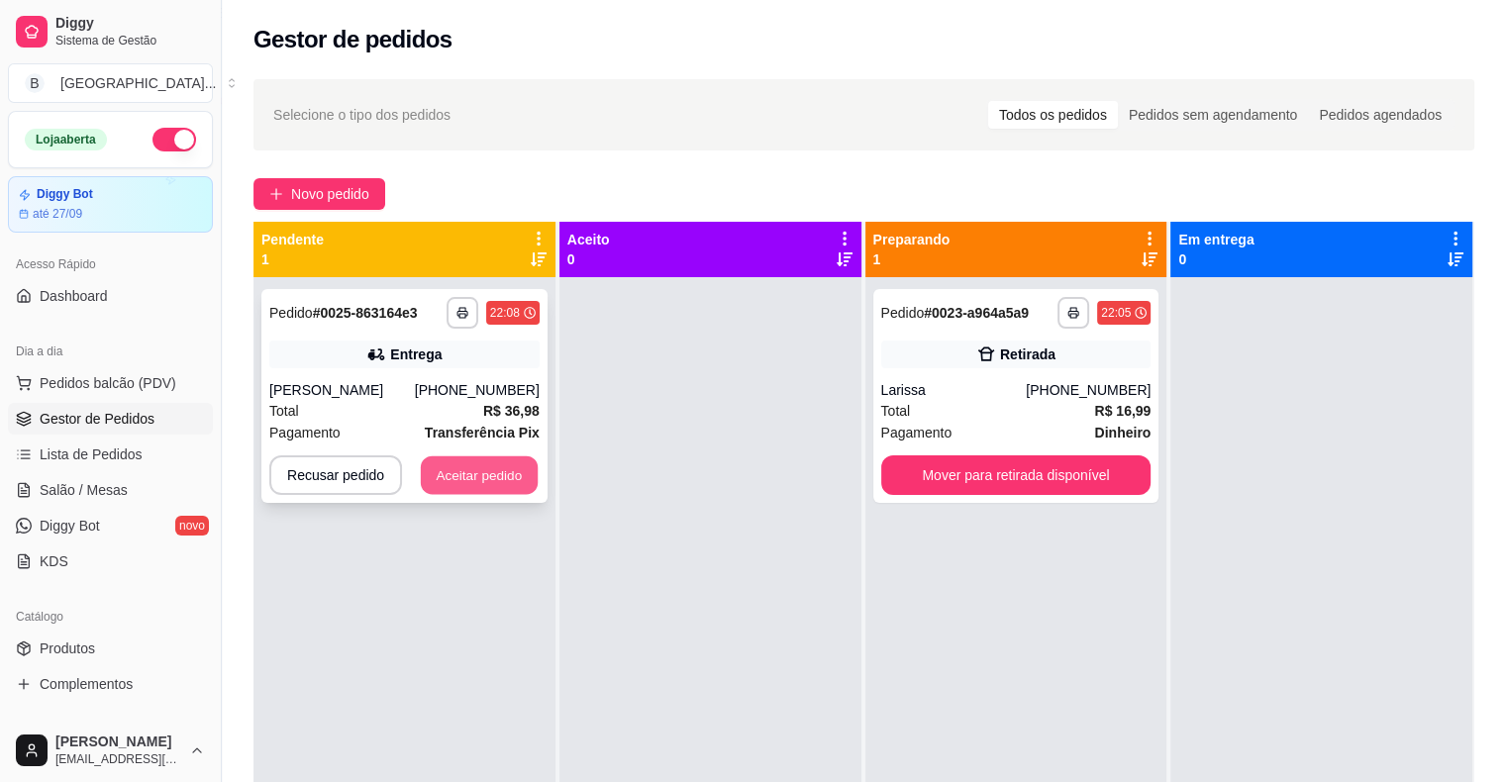
click at [474, 477] on button "Aceitar pedido" at bounding box center [479, 476] width 117 height 39
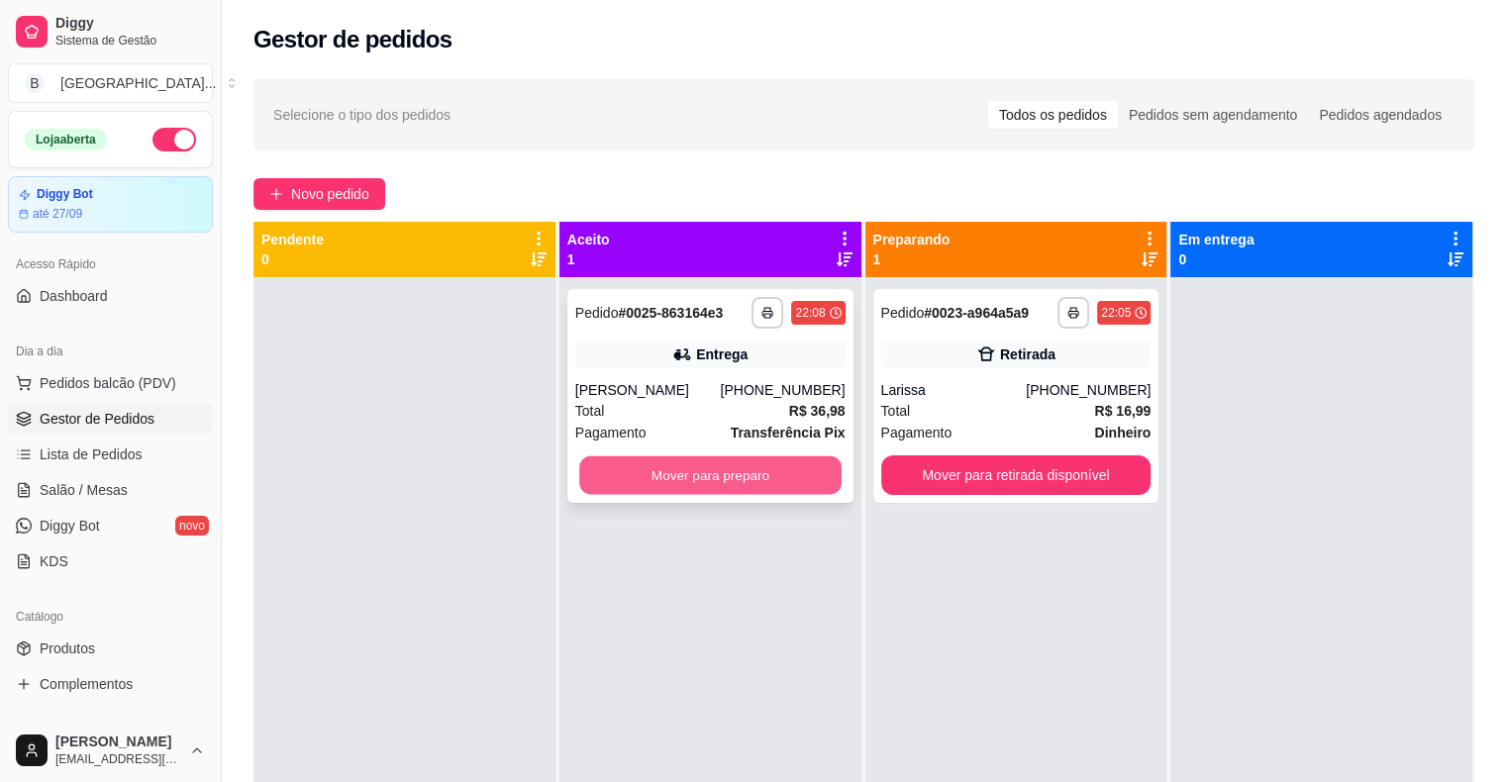
click at [691, 469] on button "Mover para preparo" at bounding box center [710, 476] width 262 height 39
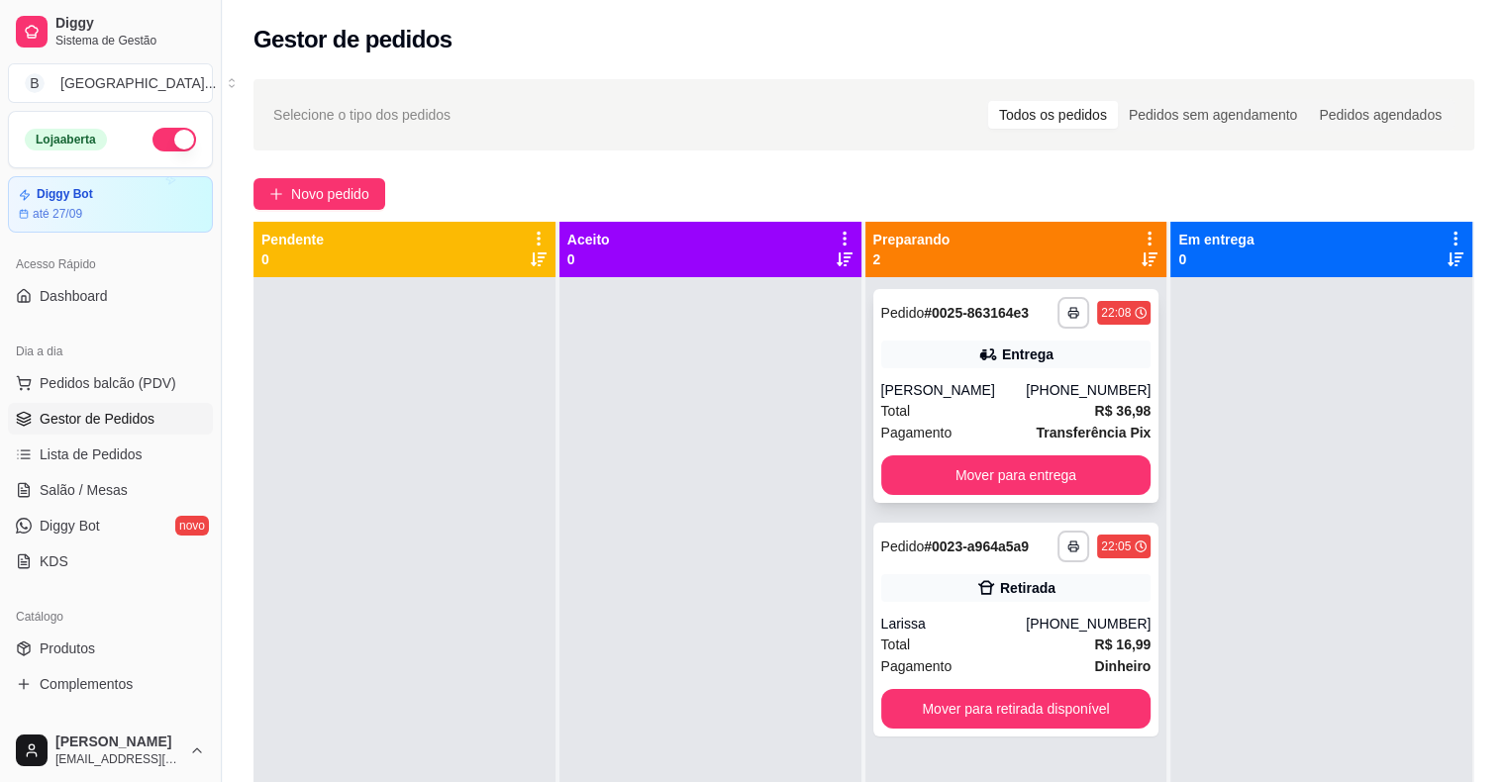
click at [956, 426] on div "Pagamento Transferência Pix" at bounding box center [1016, 433] width 270 height 22
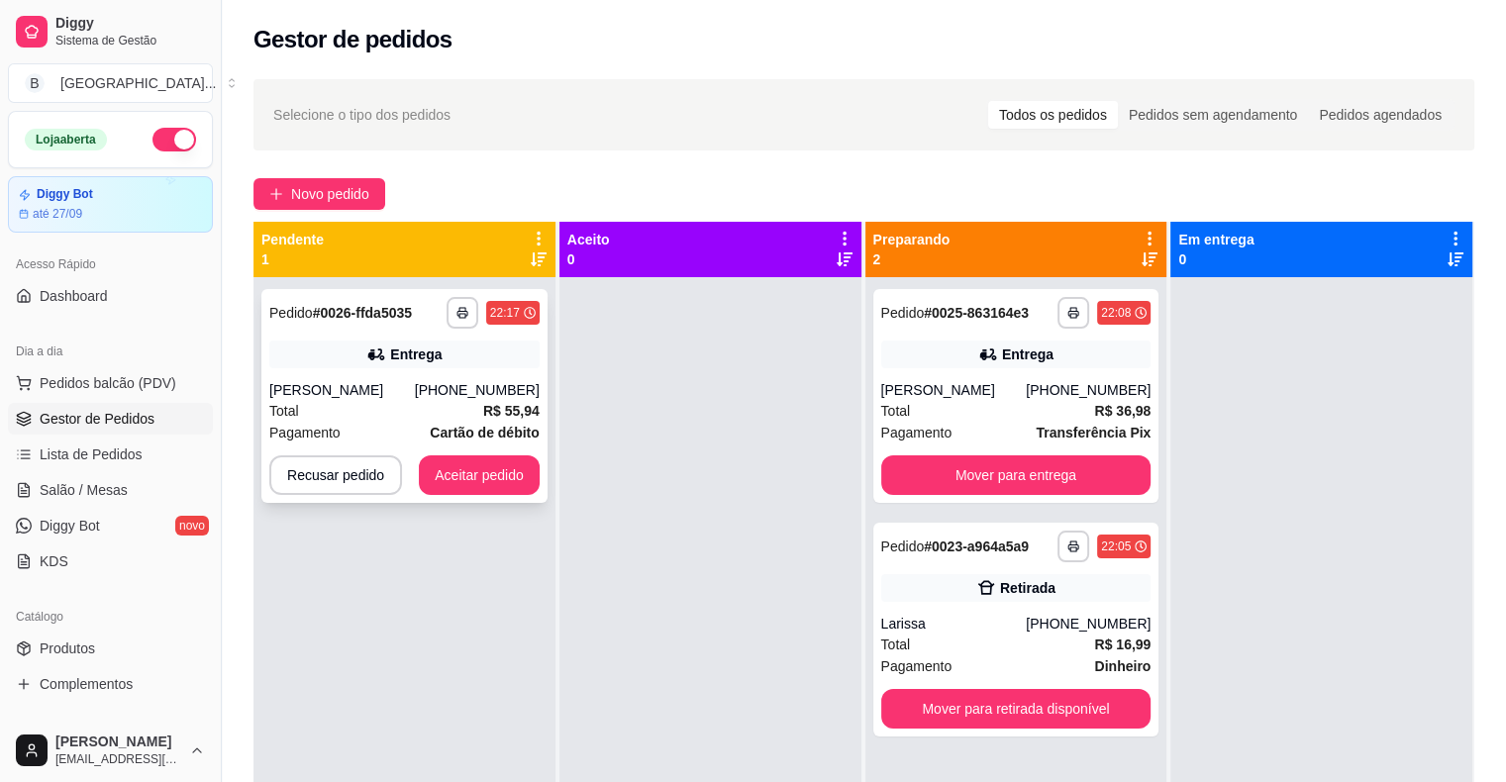
click at [460, 380] on div "[PHONE_NUMBER]" at bounding box center [477, 390] width 125 height 20
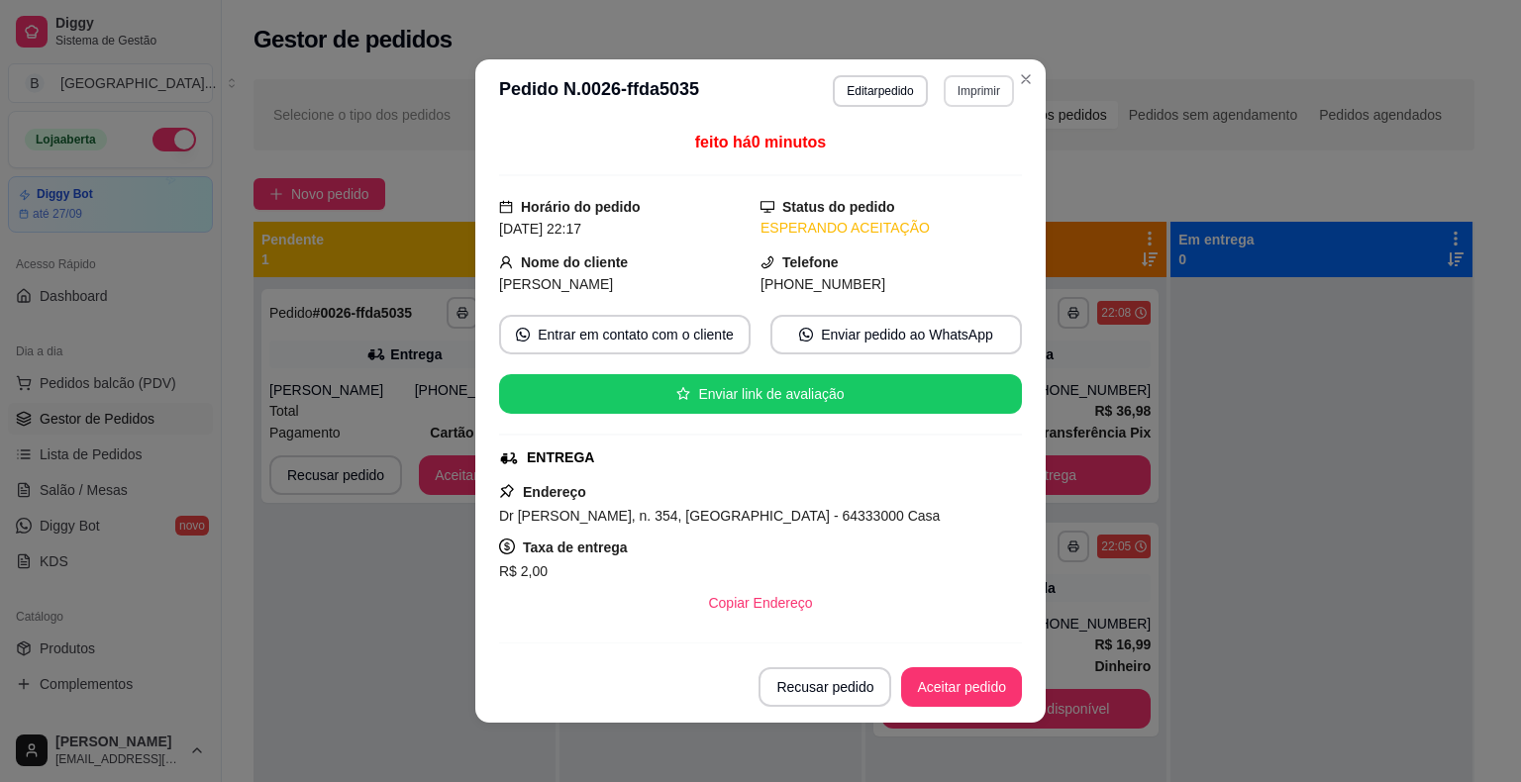
click at [972, 102] on button "Imprimir" at bounding box center [979, 91] width 70 height 32
click at [949, 145] on button "IMPRESSORA" at bounding box center [937, 161] width 144 height 32
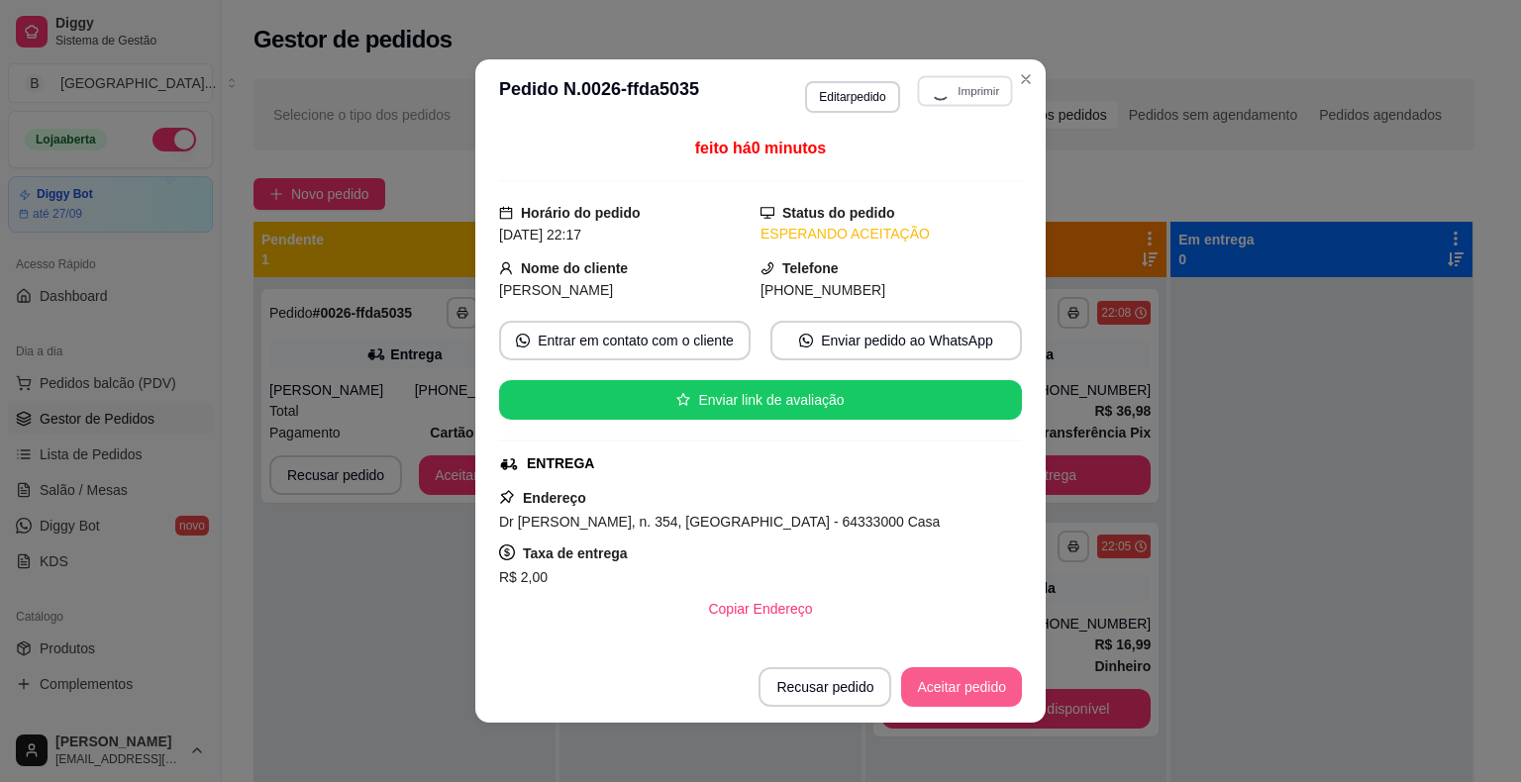
click at [948, 683] on button "Aceitar pedido" at bounding box center [961, 687] width 121 height 40
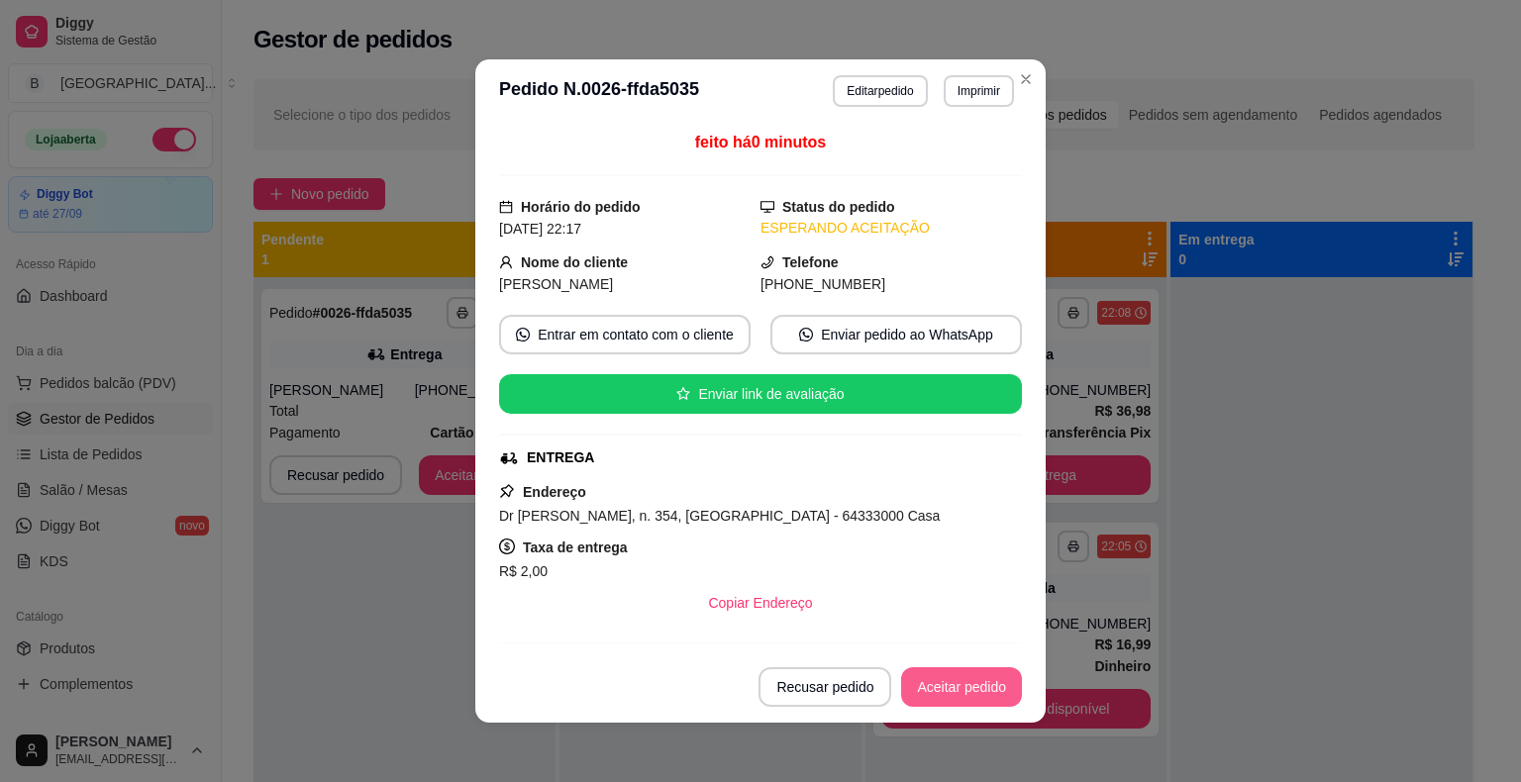
click at [968, 685] on button "Aceitar pedido" at bounding box center [961, 687] width 121 height 40
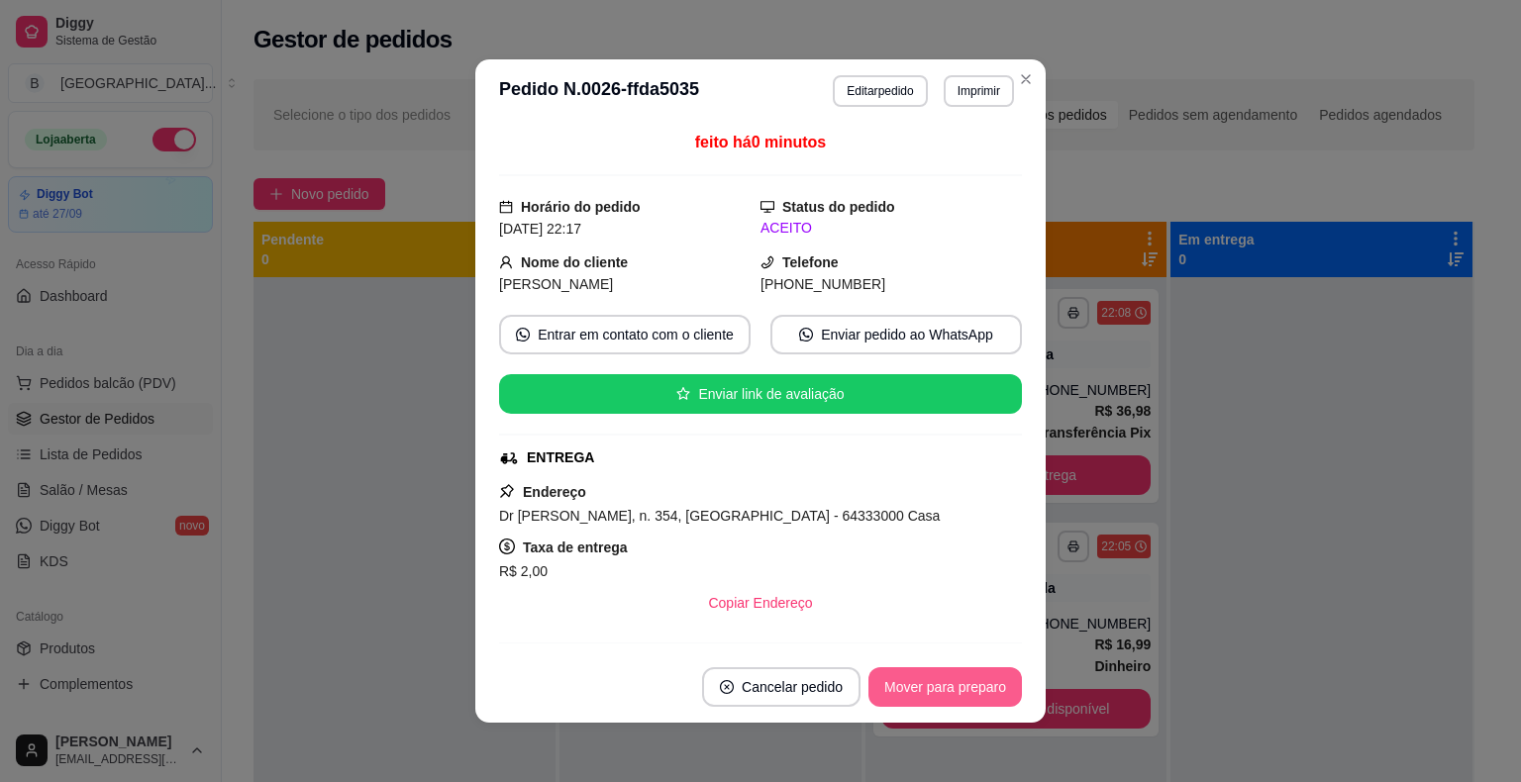
click at [968, 685] on button "Mover para preparo" at bounding box center [944, 687] width 153 height 40
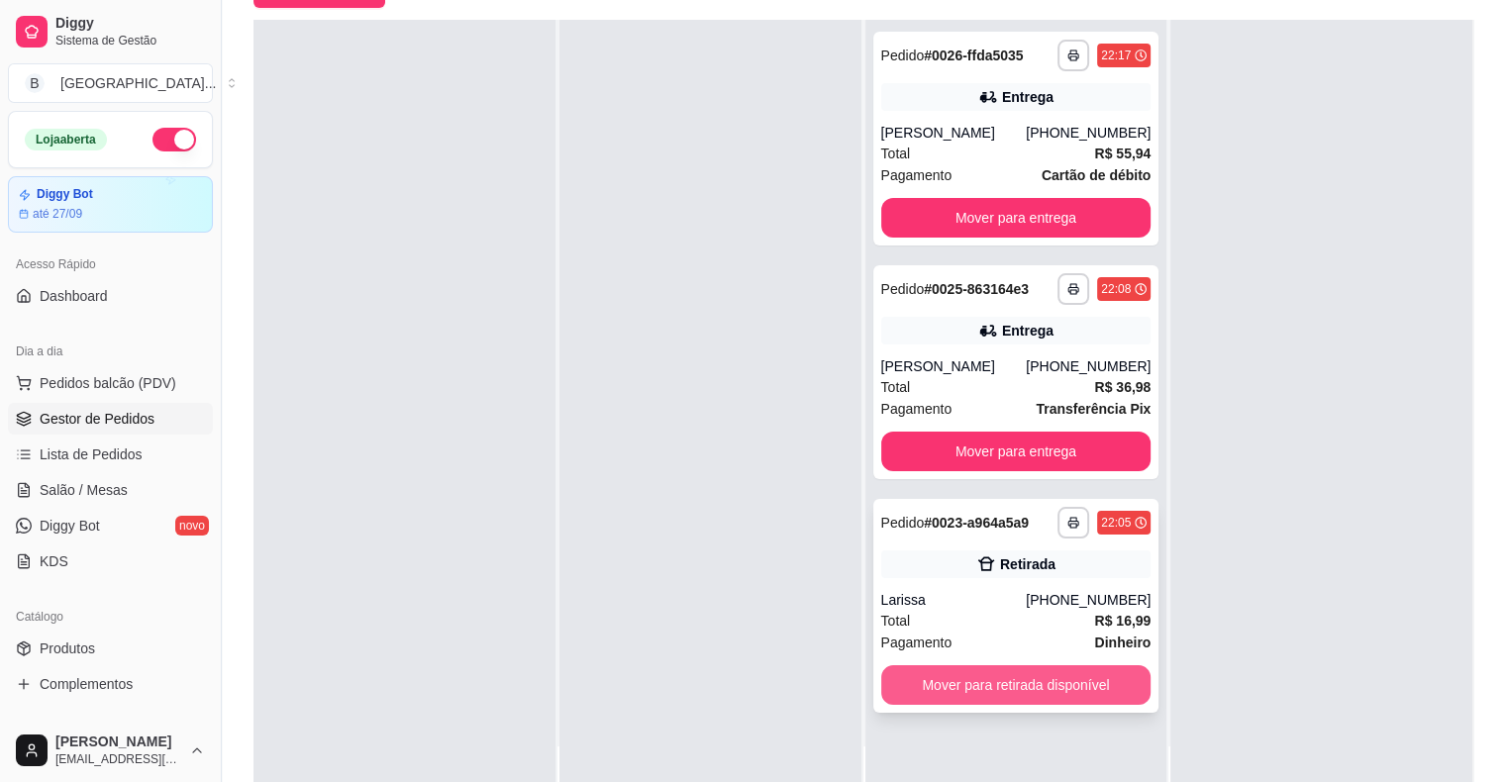
scroll to position [301, 0]
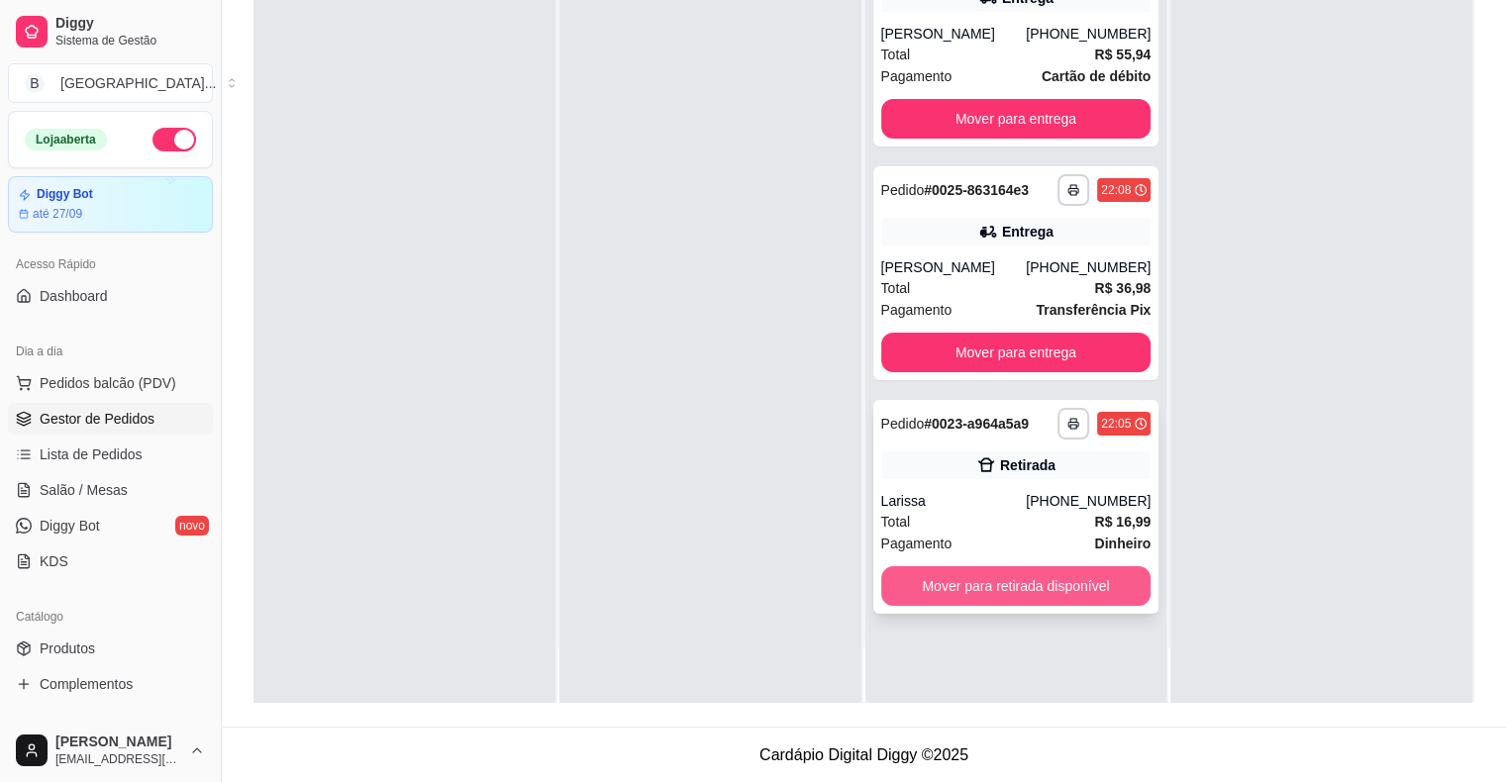
click at [915, 585] on button "Mover para retirada disponível" at bounding box center [1016, 586] width 270 height 40
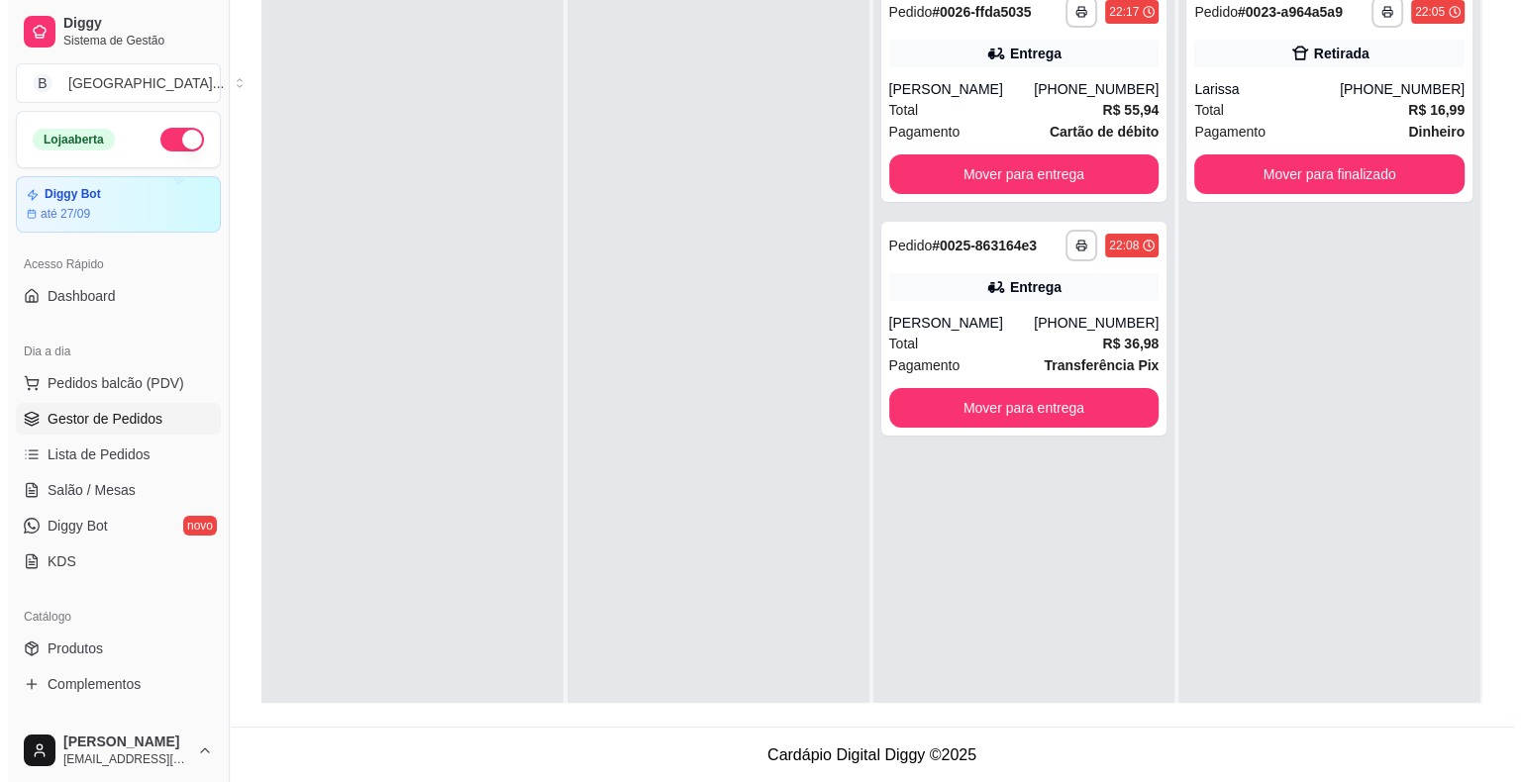
scroll to position [0, 0]
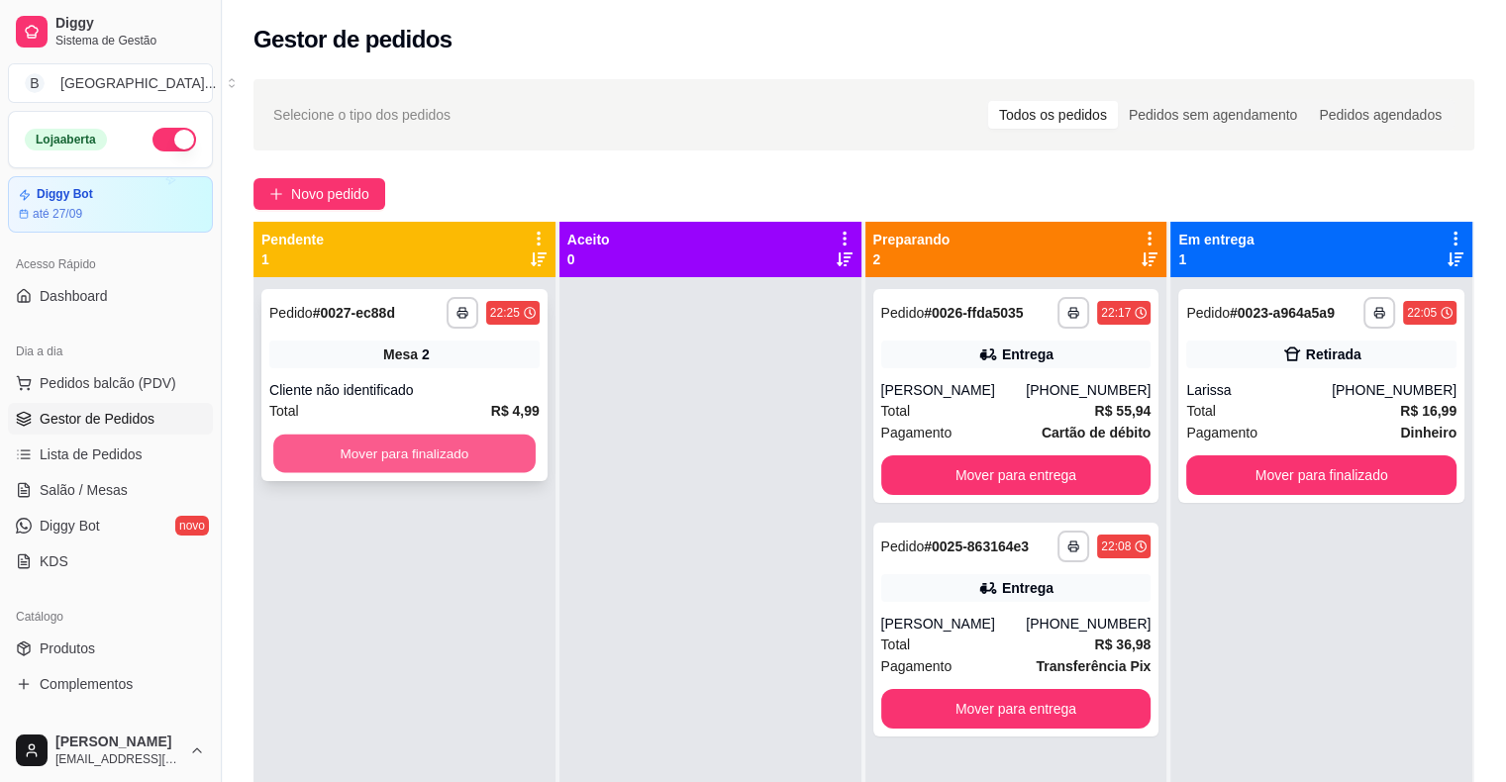
click at [340, 471] on button "Mover para finalizado" at bounding box center [404, 454] width 262 height 39
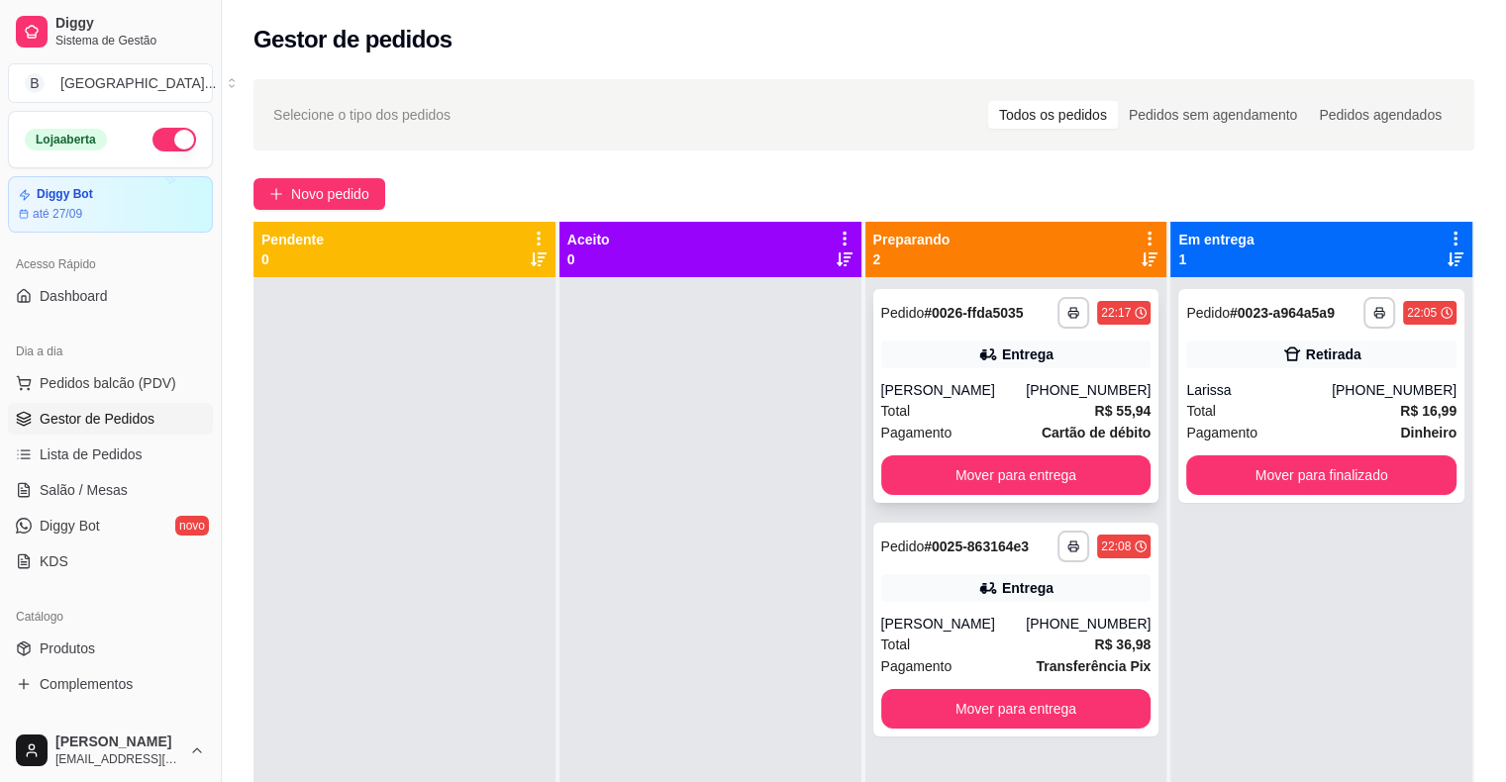
click at [943, 390] on div "[PERSON_NAME]" at bounding box center [954, 390] width 146 height 20
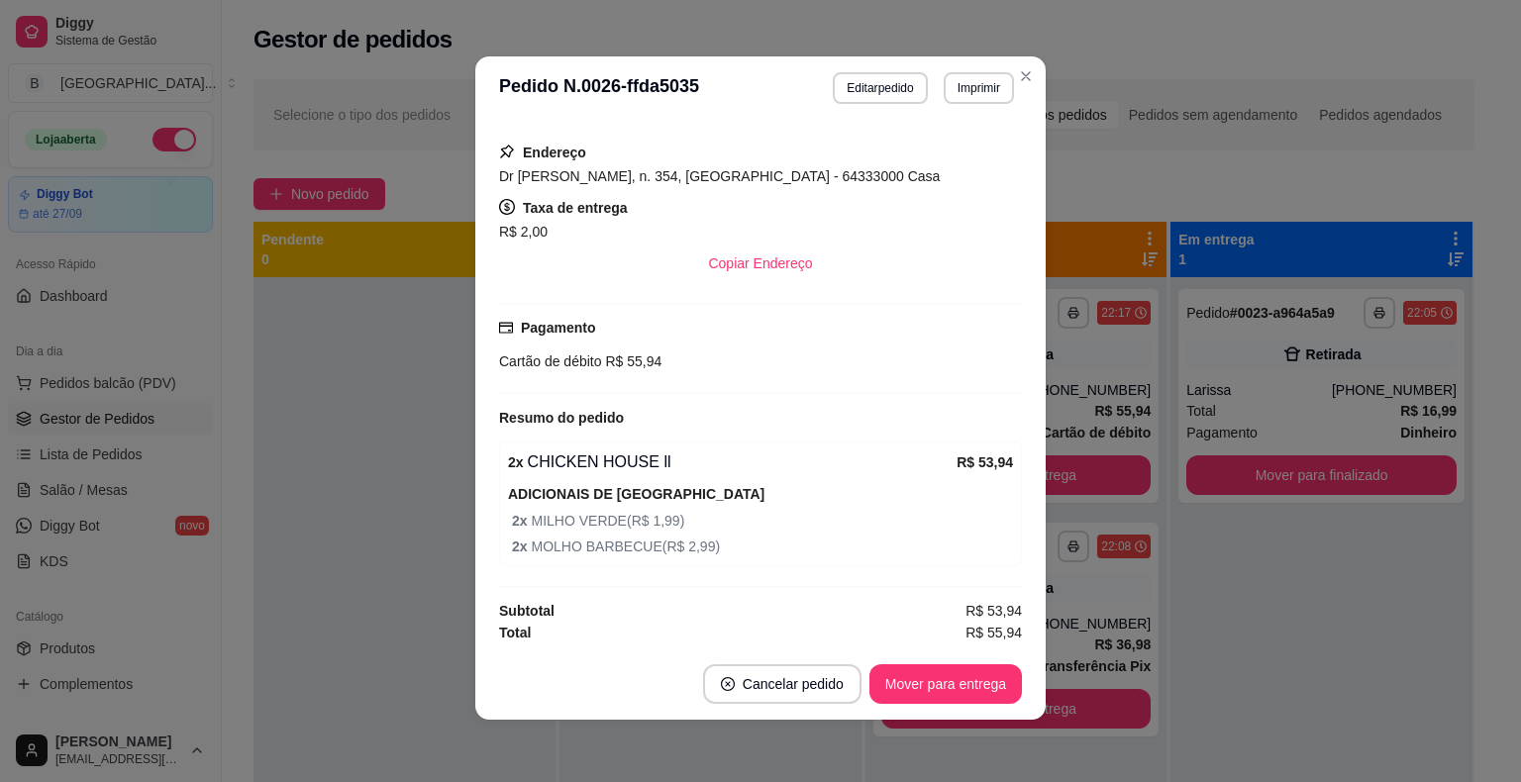
scroll to position [4, 0]
click at [861, 76] on button "Editar pedido" at bounding box center [881, 86] width 92 height 31
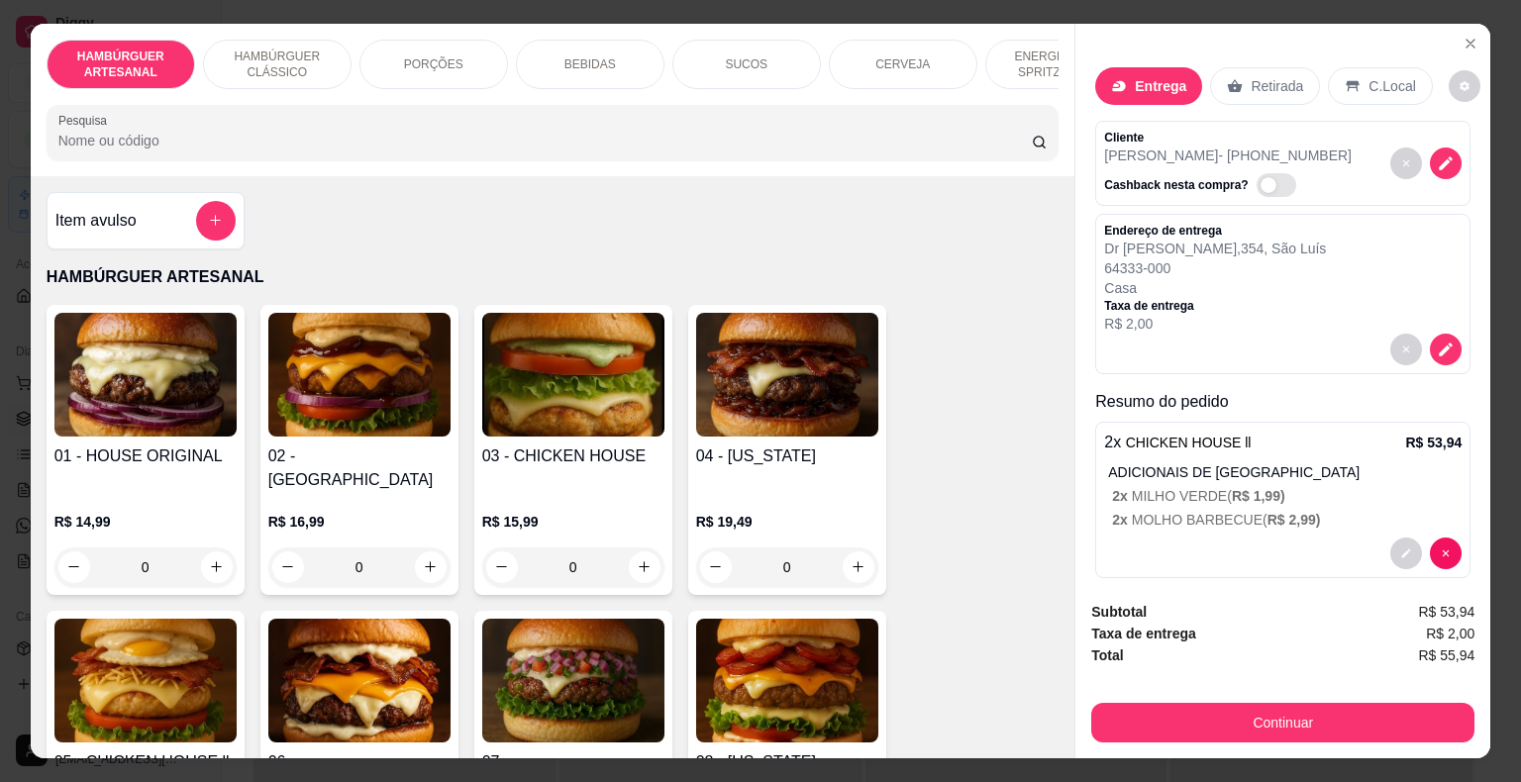
click at [571, 56] on p "BEBIDAS" at bounding box center [589, 64] width 51 height 16
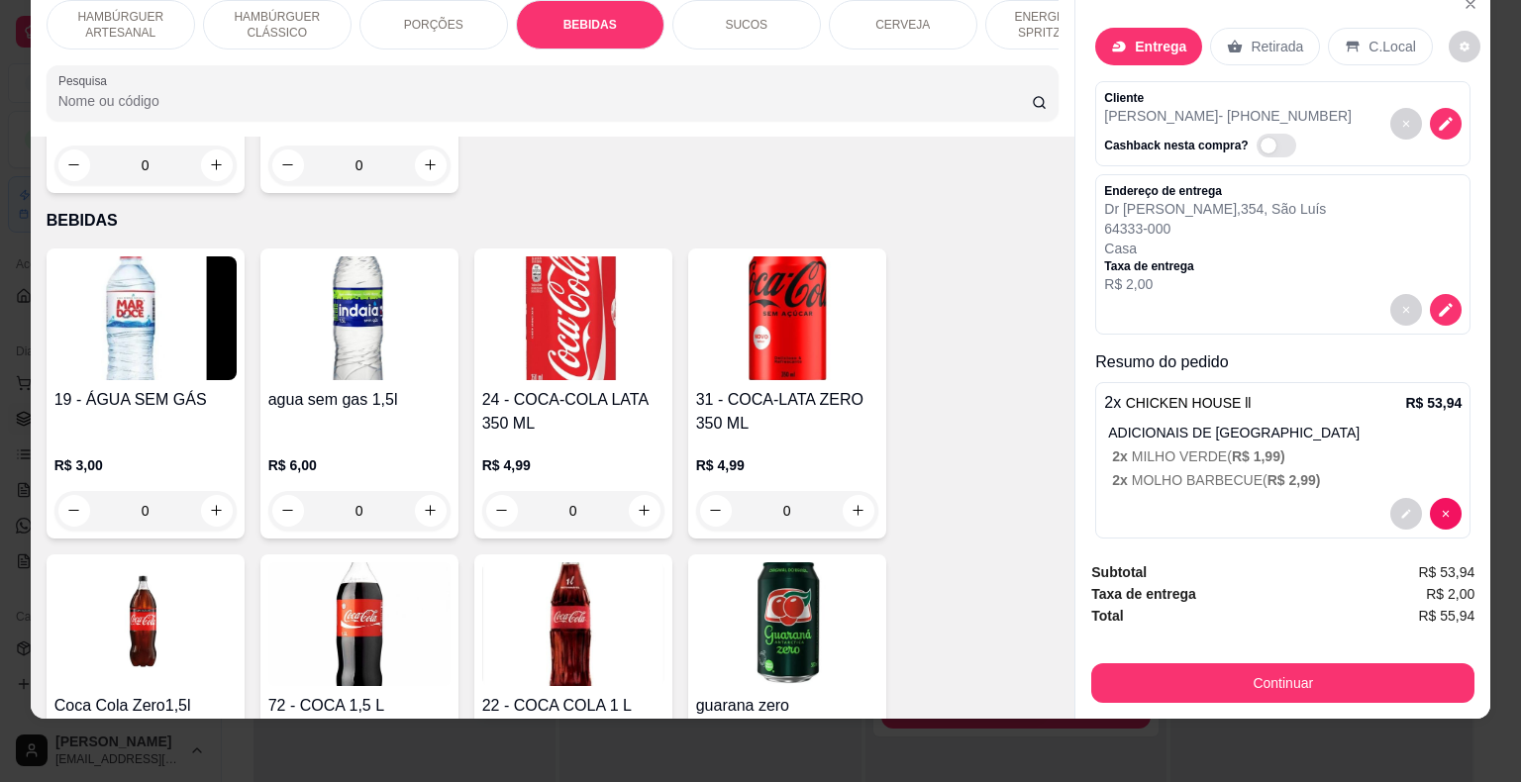
scroll to position [2329, 0]
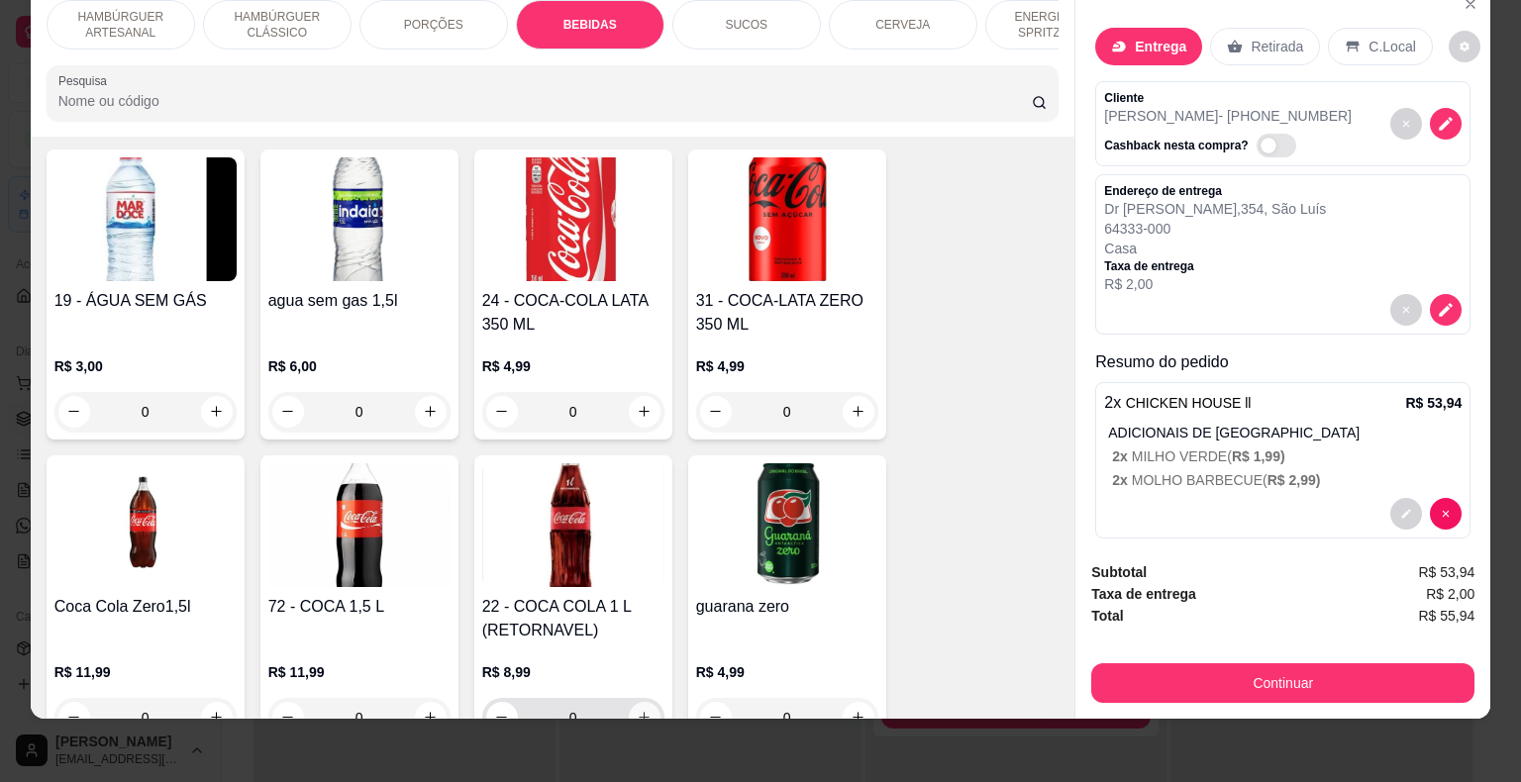
click at [641, 710] on icon "increase-product-quantity" at bounding box center [644, 717] width 15 height 15
type input "1"
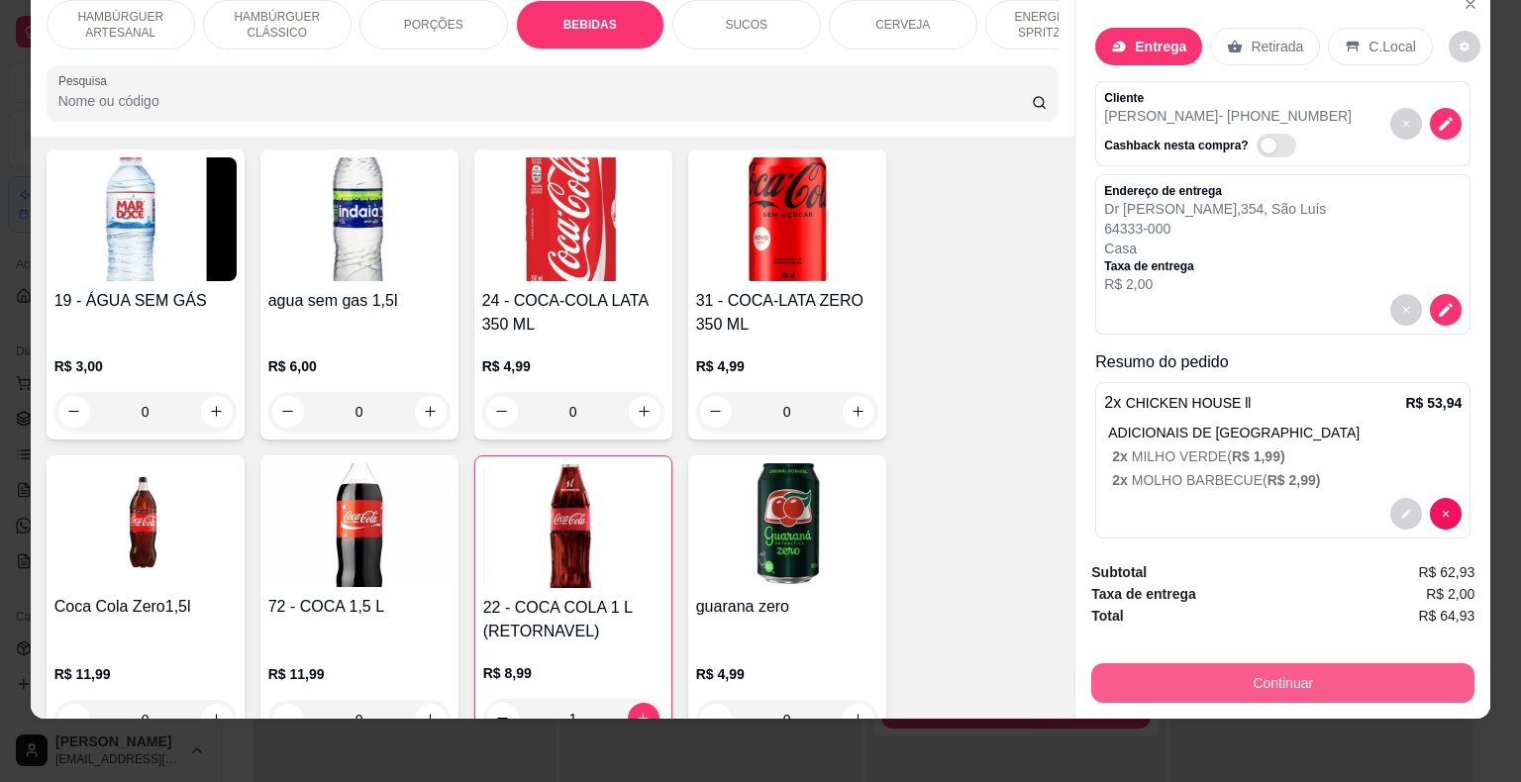
click at [1291, 666] on button "Continuar" at bounding box center [1282, 684] width 383 height 40
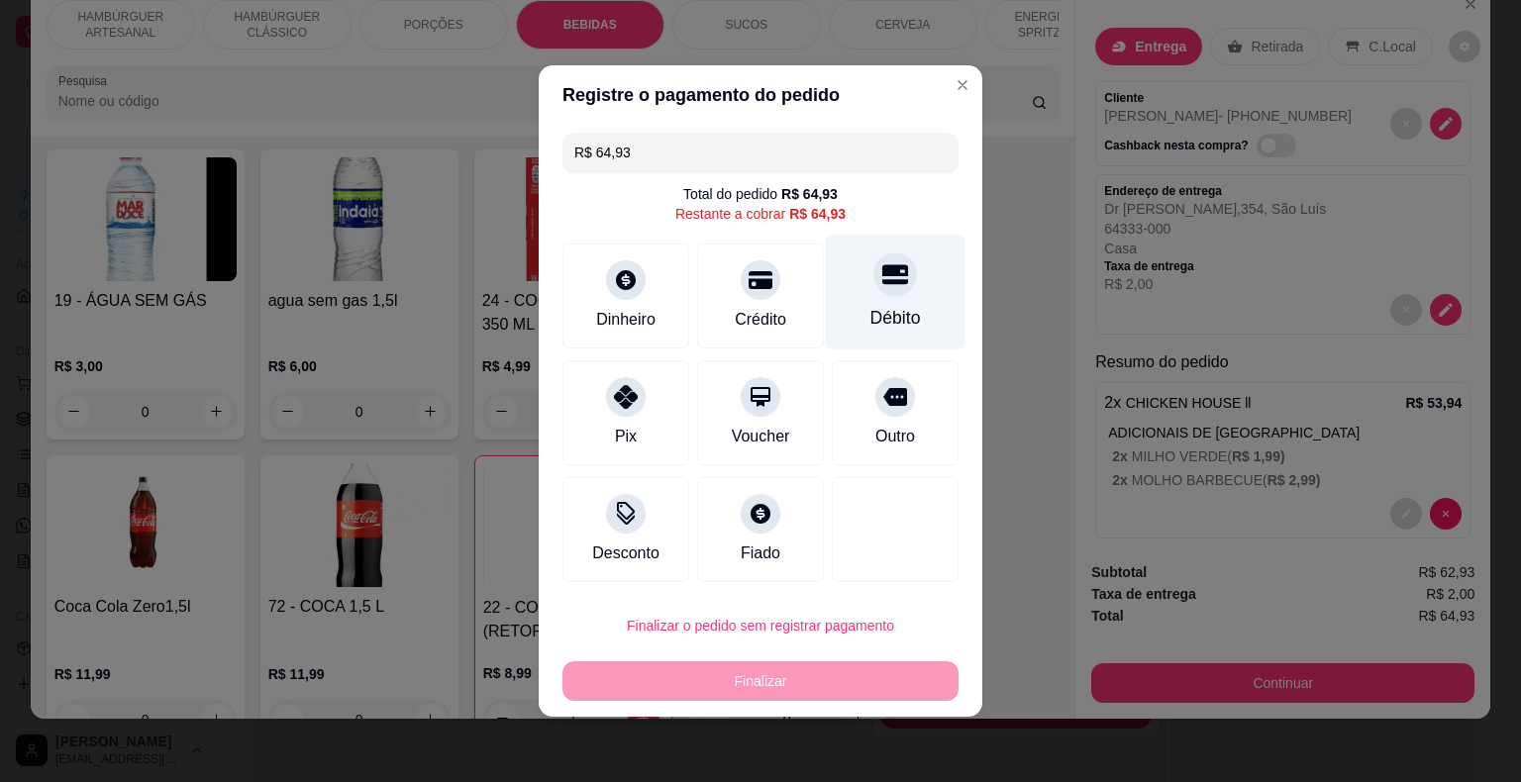
click at [873, 262] on div at bounding box center [895, 275] width 44 height 44
type input "R$ 0,00"
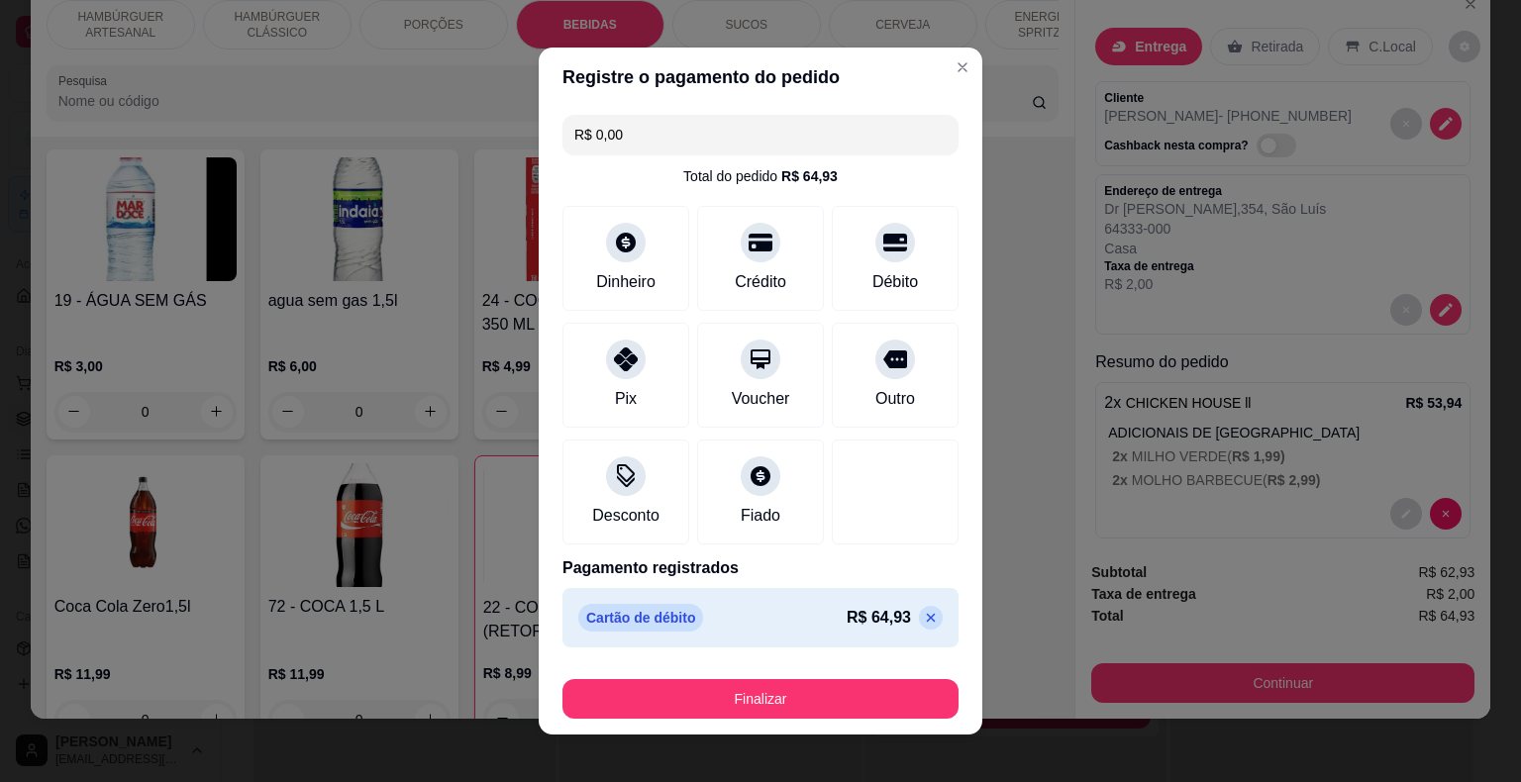
scroll to position [15, 0]
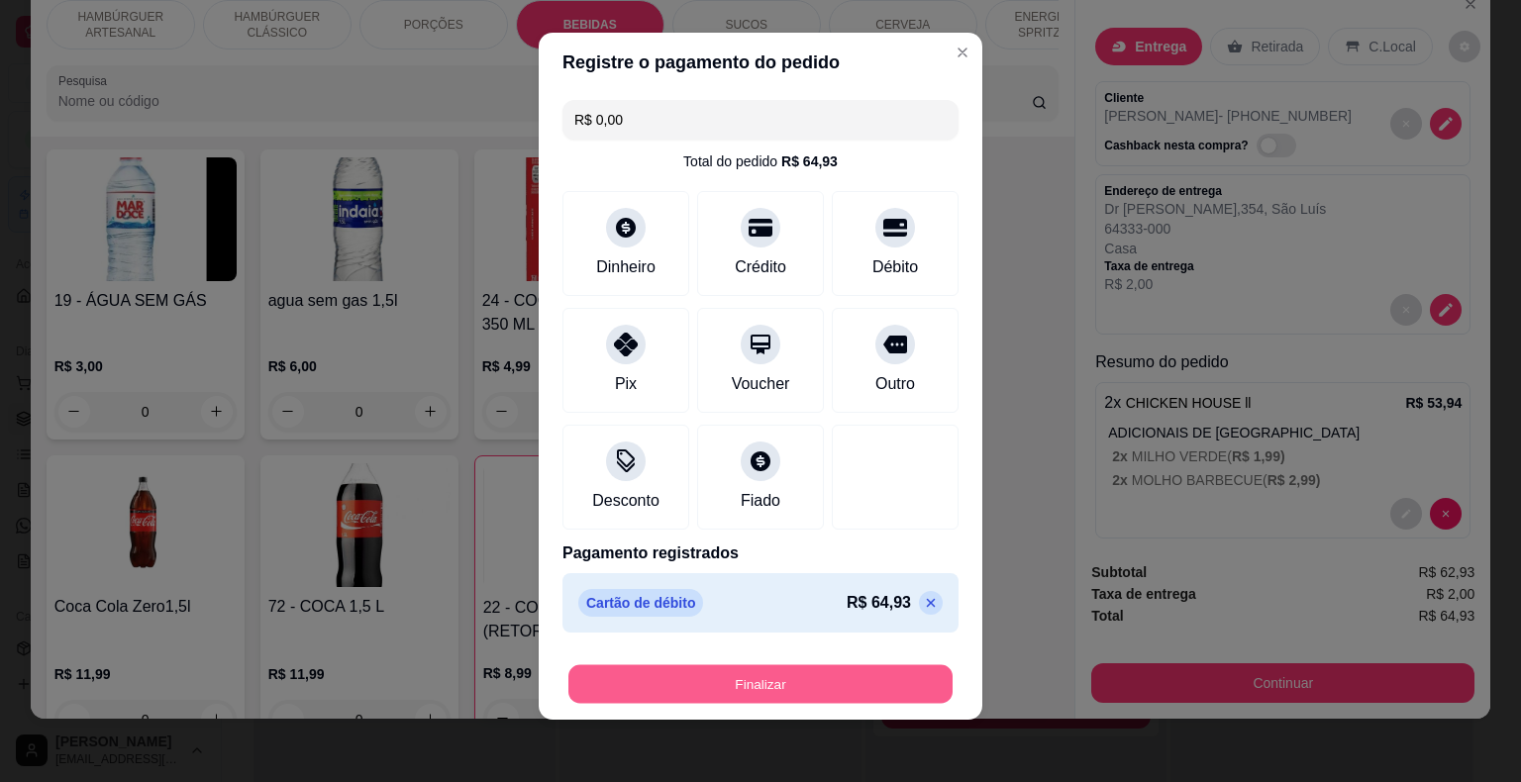
click at [621, 675] on button "Finalizar" at bounding box center [760, 684] width 384 height 39
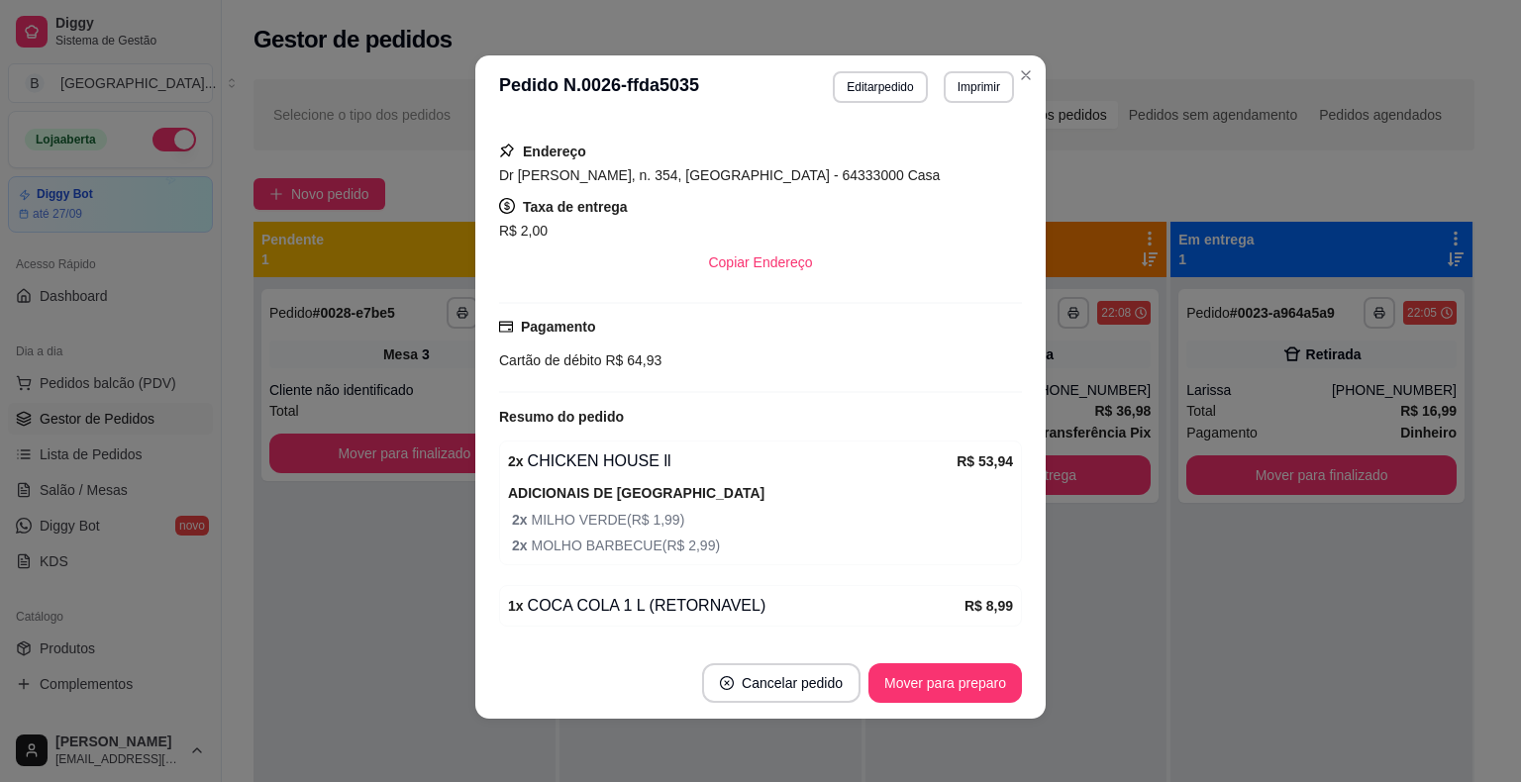
scroll to position [381, 0]
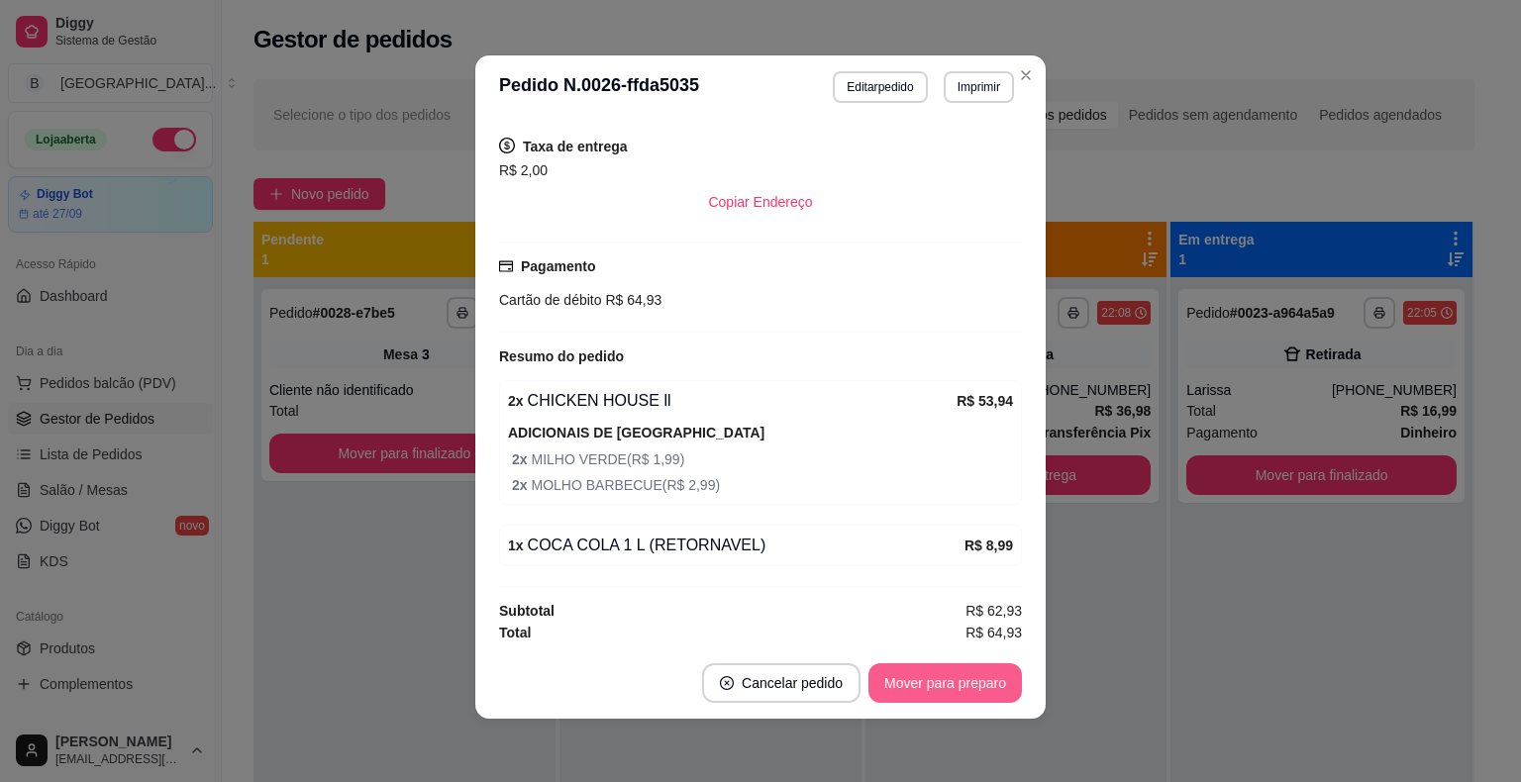
click at [919, 675] on button "Mover para preparo" at bounding box center [944, 684] width 153 height 40
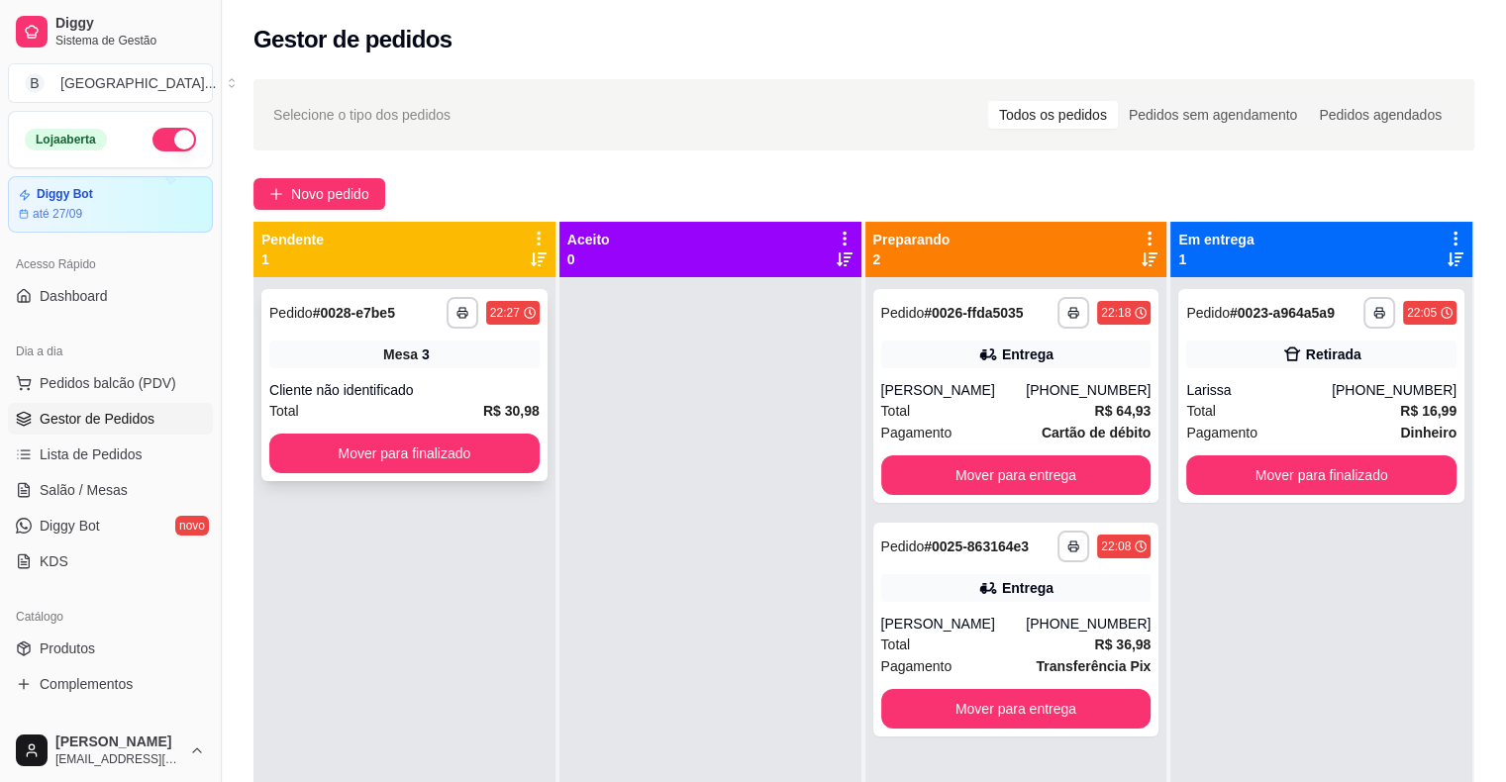
click at [444, 390] on div "Cliente não identificado" at bounding box center [404, 390] width 270 height 20
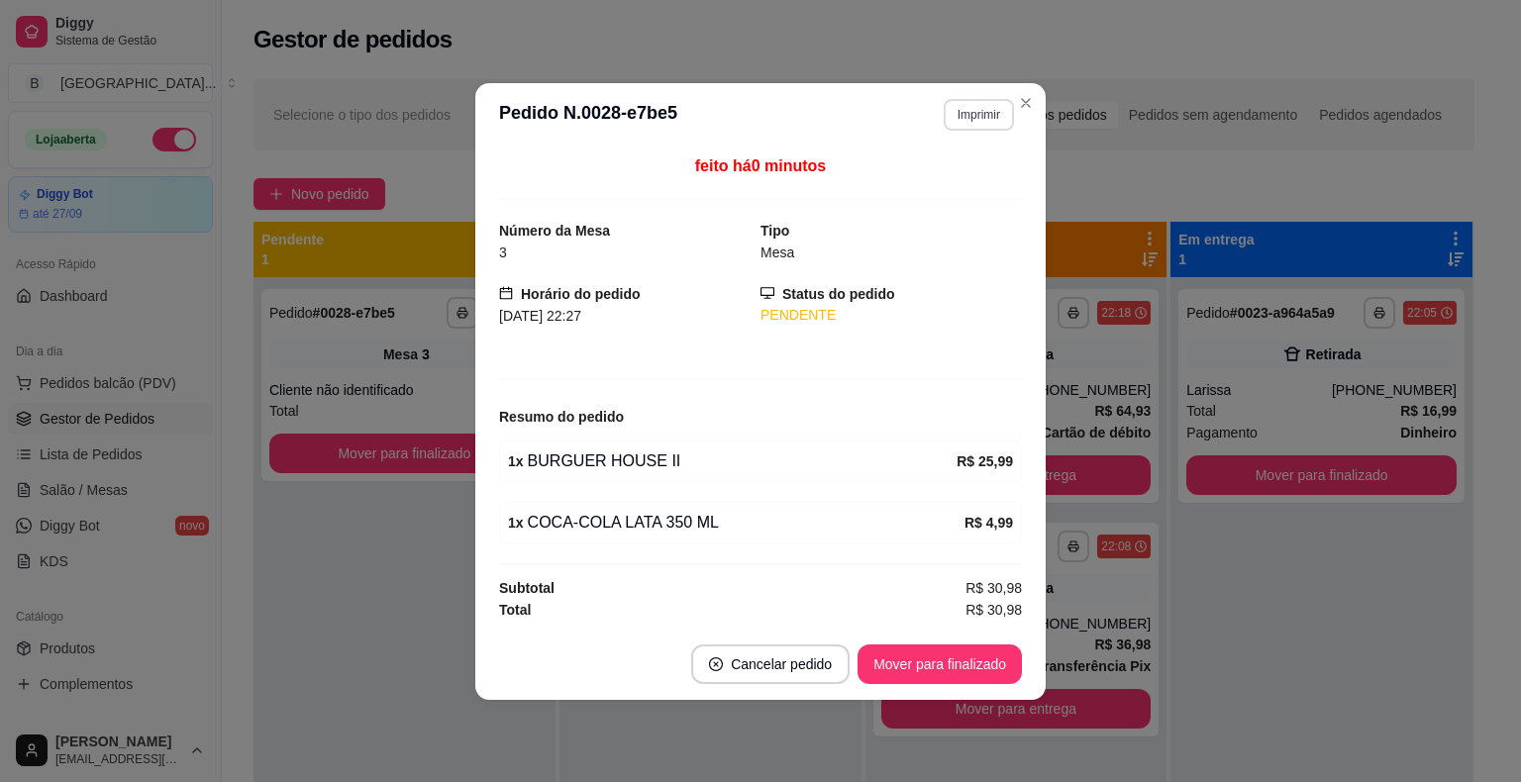
click at [979, 113] on button "Imprimir" at bounding box center [979, 115] width 70 height 32
click at [953, 186] on button "IMPRESSORA" at bounding box center [943, 184] width 139 height 31
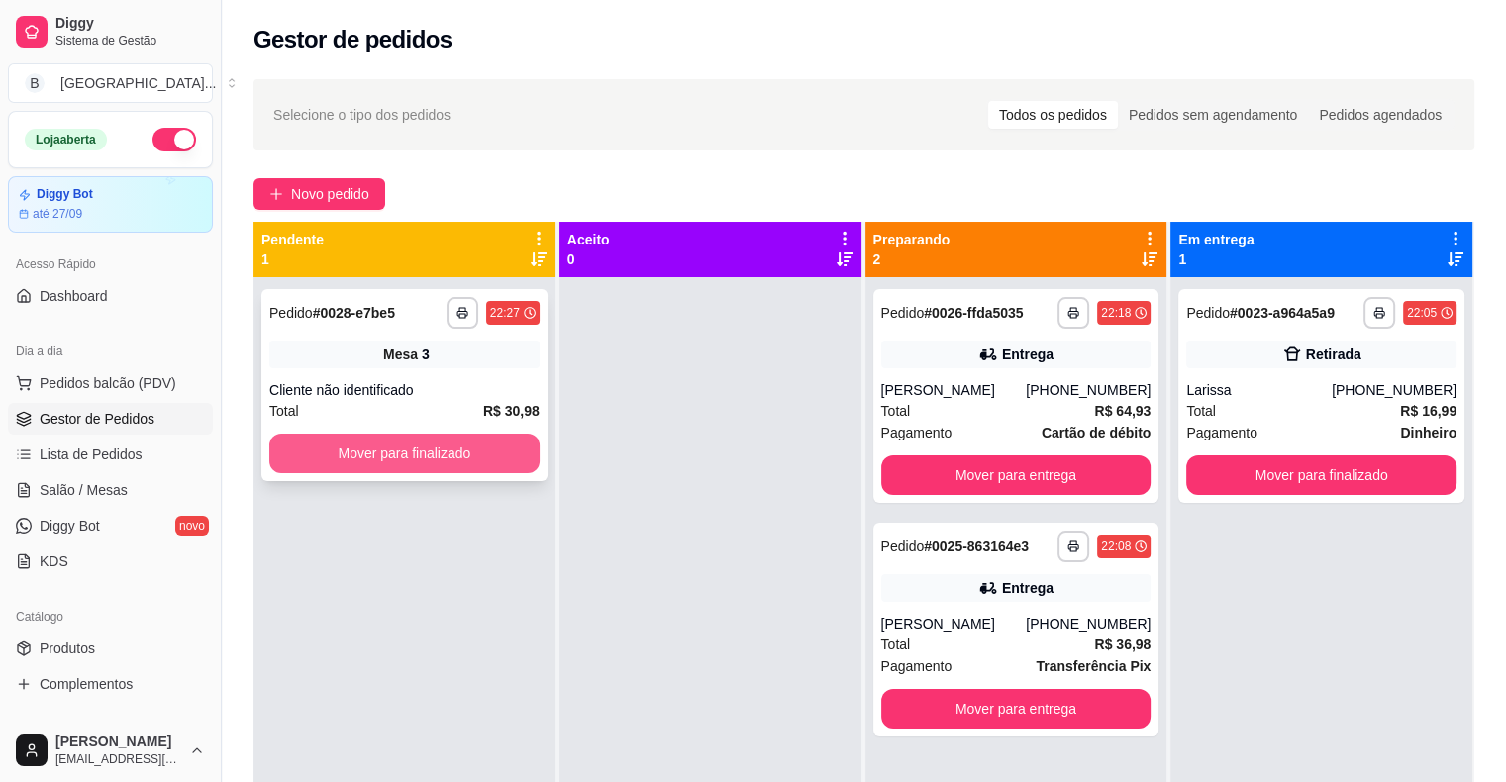
click at [489, 452] on button "Mover para finalizado" at bounding box center [404, 454] width 270 height 40
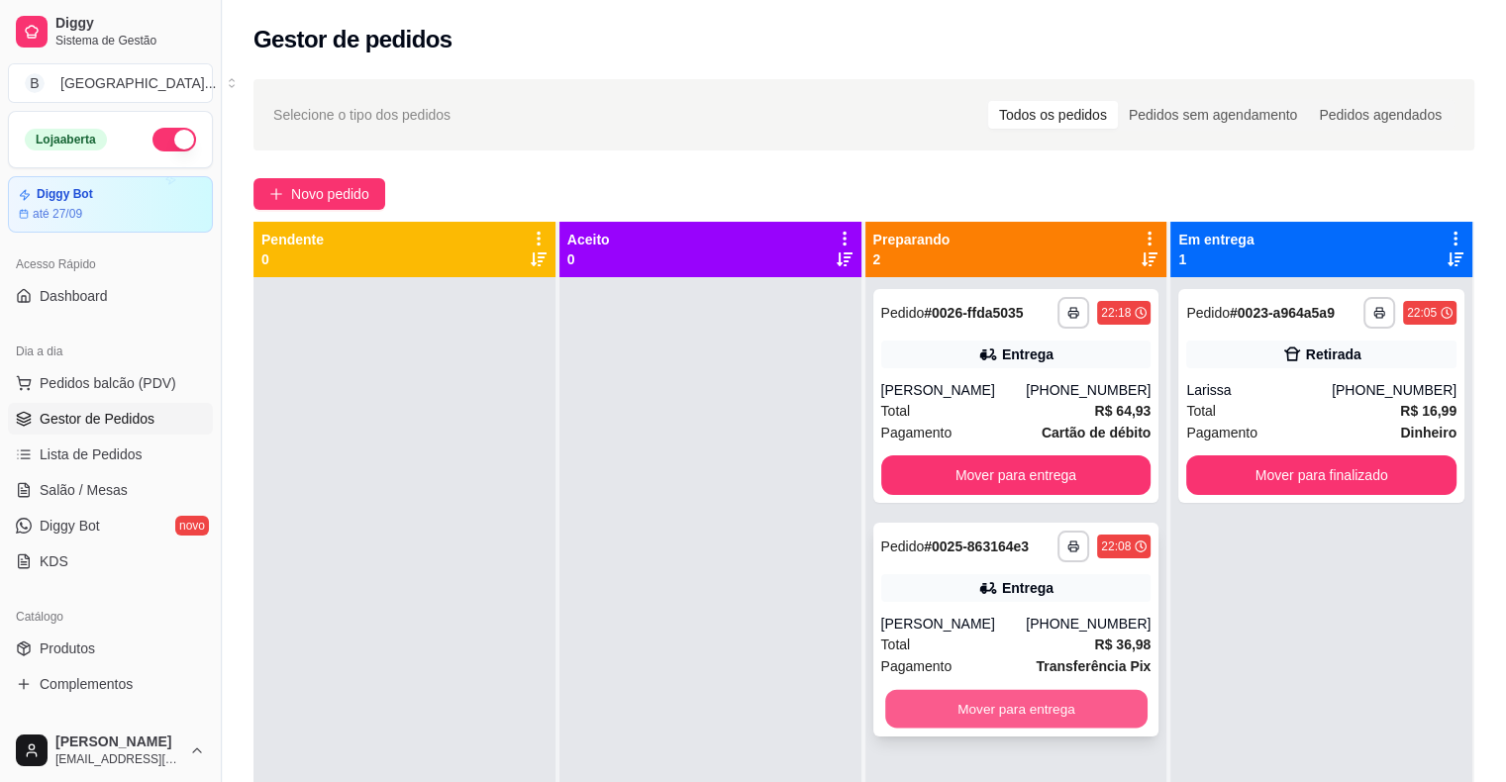
click at [1003, 706] on button "Mover para entrega" at bounding box center [1016, 709] width 262 height 39
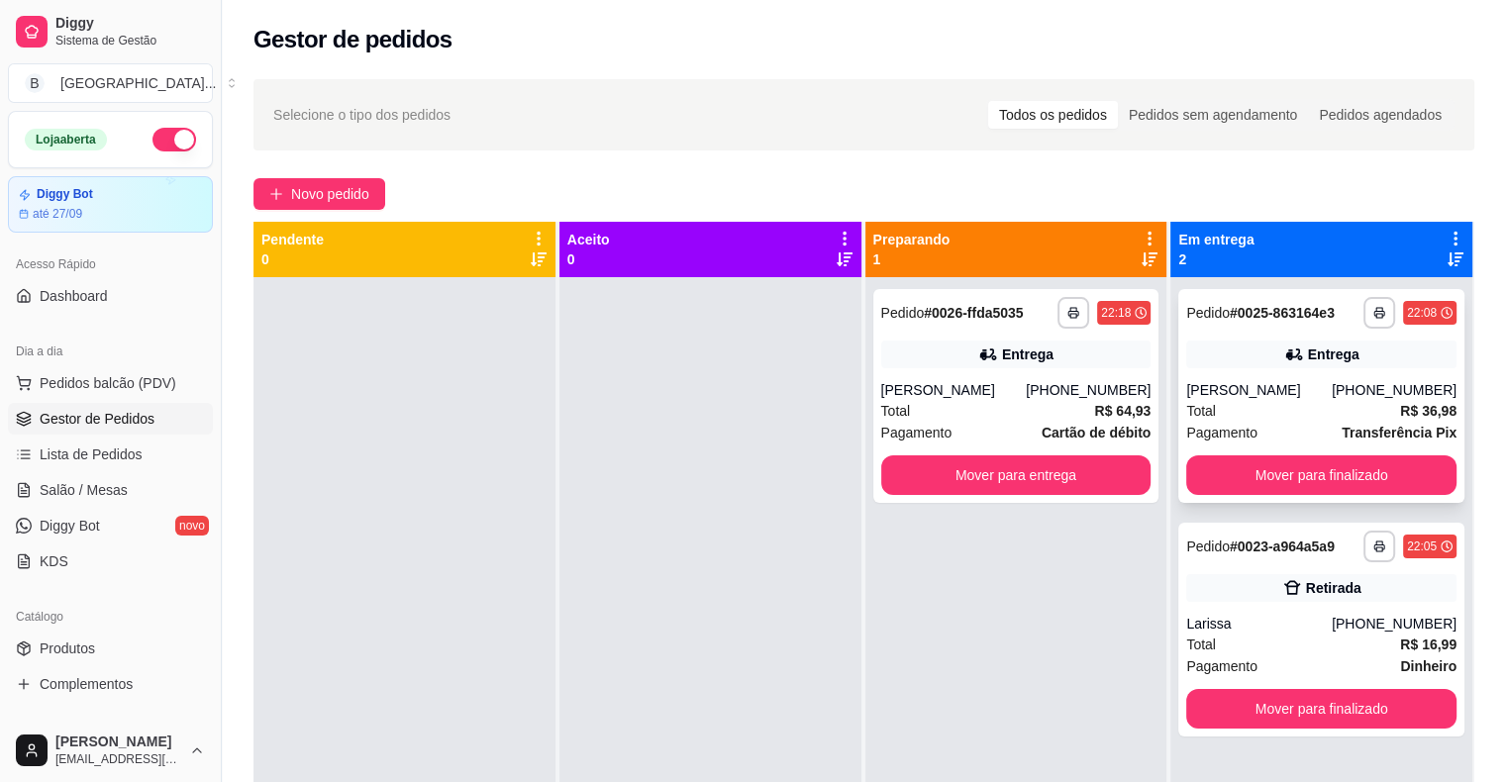
click at [1352, 384] on div "[PHONE_NUMBER]" at bounding box center [1394, 390] width 125 height 20
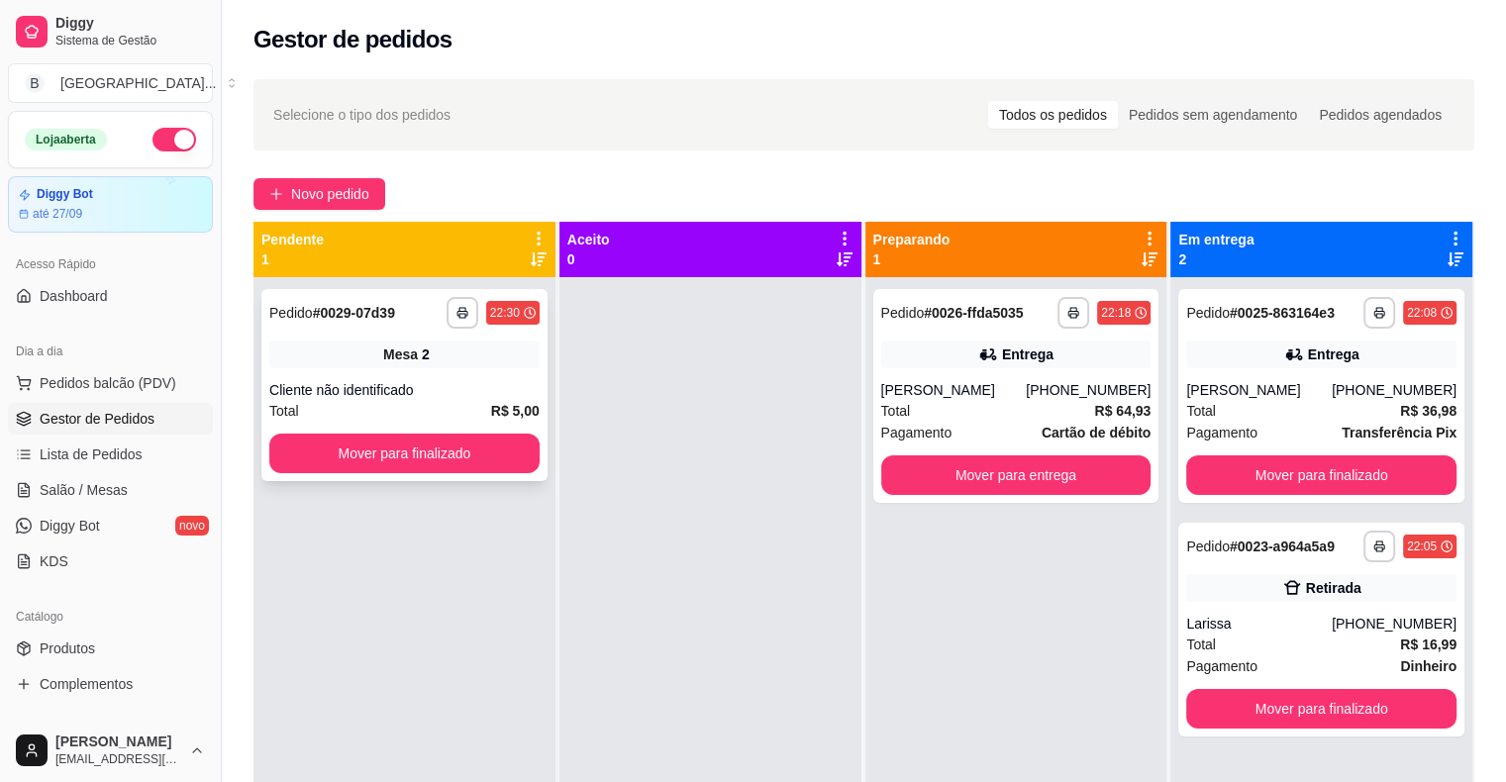
click at [434, 370] on div "**********" at bounding box center [404, 385] width 286 height 192
click at [417, 462] on button "Mover para finalizado" at bounding box center [404, 454] width 270 height 40
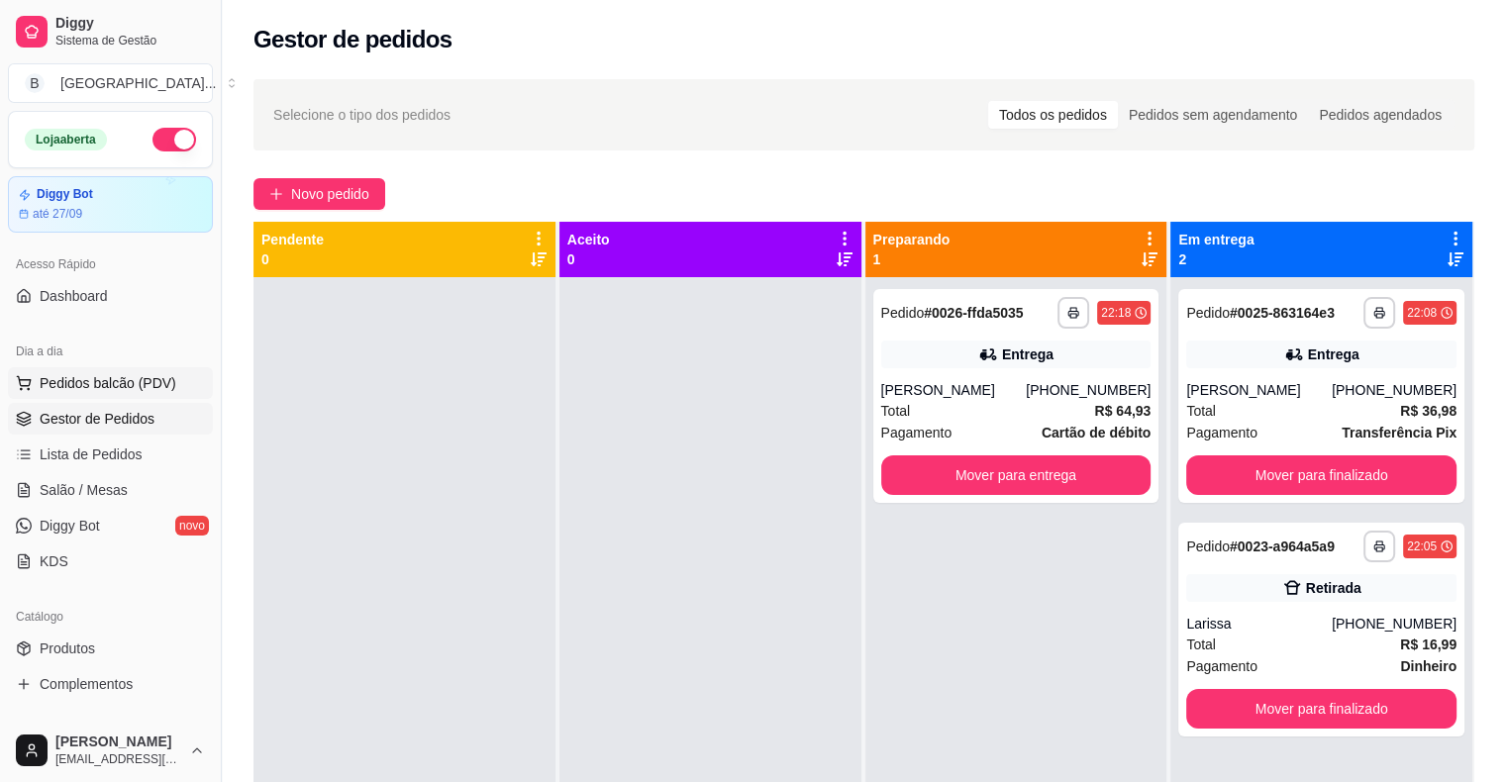
click at [119, 373] on span "Pedidos balcão (PDV)" at bounding box center [108, 383] width 137 height 20
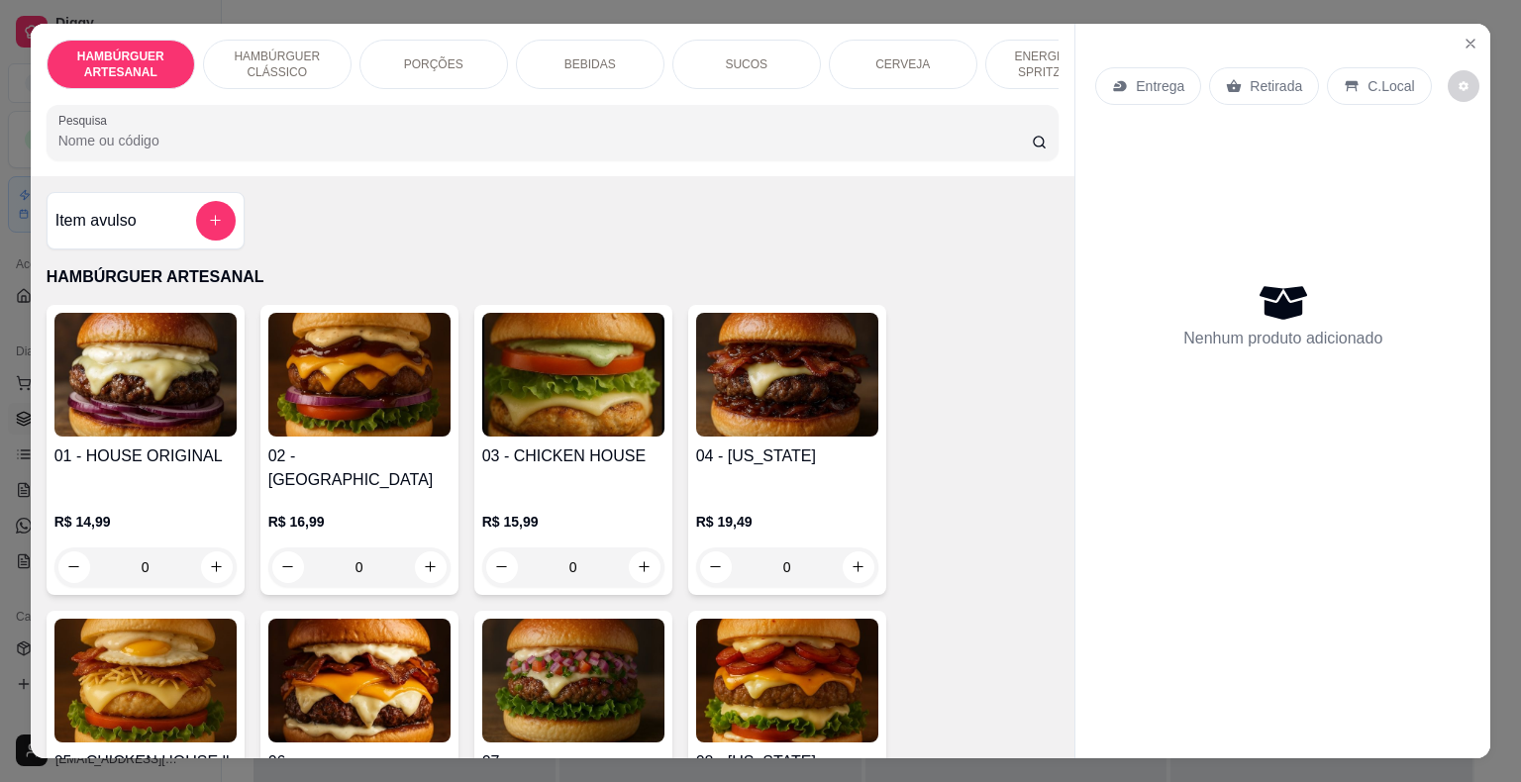
click at [578, 58] on p "BEBIDAS" at bounding box center [589, 64] width 51 height 16
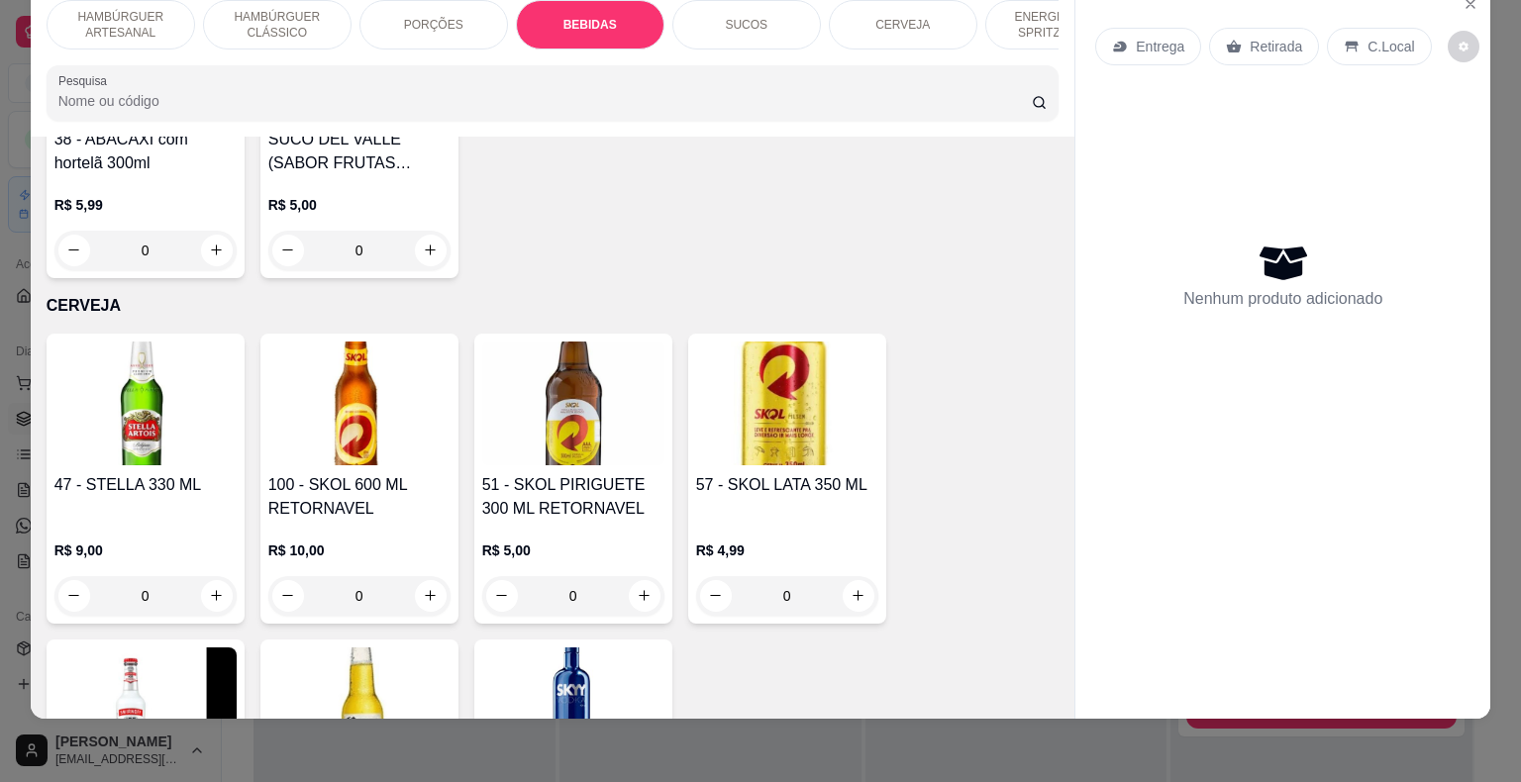
scroll to position [4211, 0]
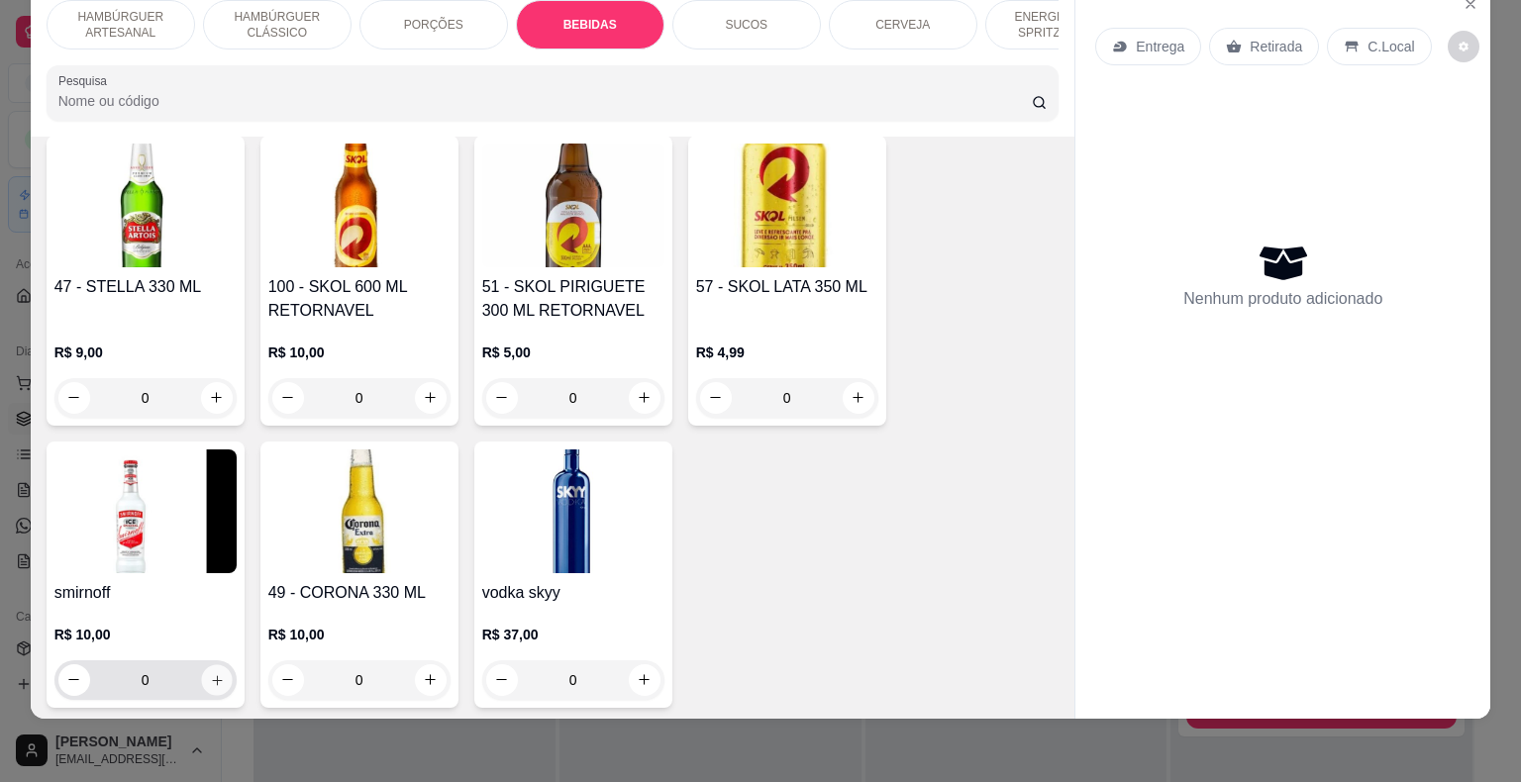
click at [216, 672] on icon "increase-product-quantity" at bounding box center [216, 679] width 15 height 15
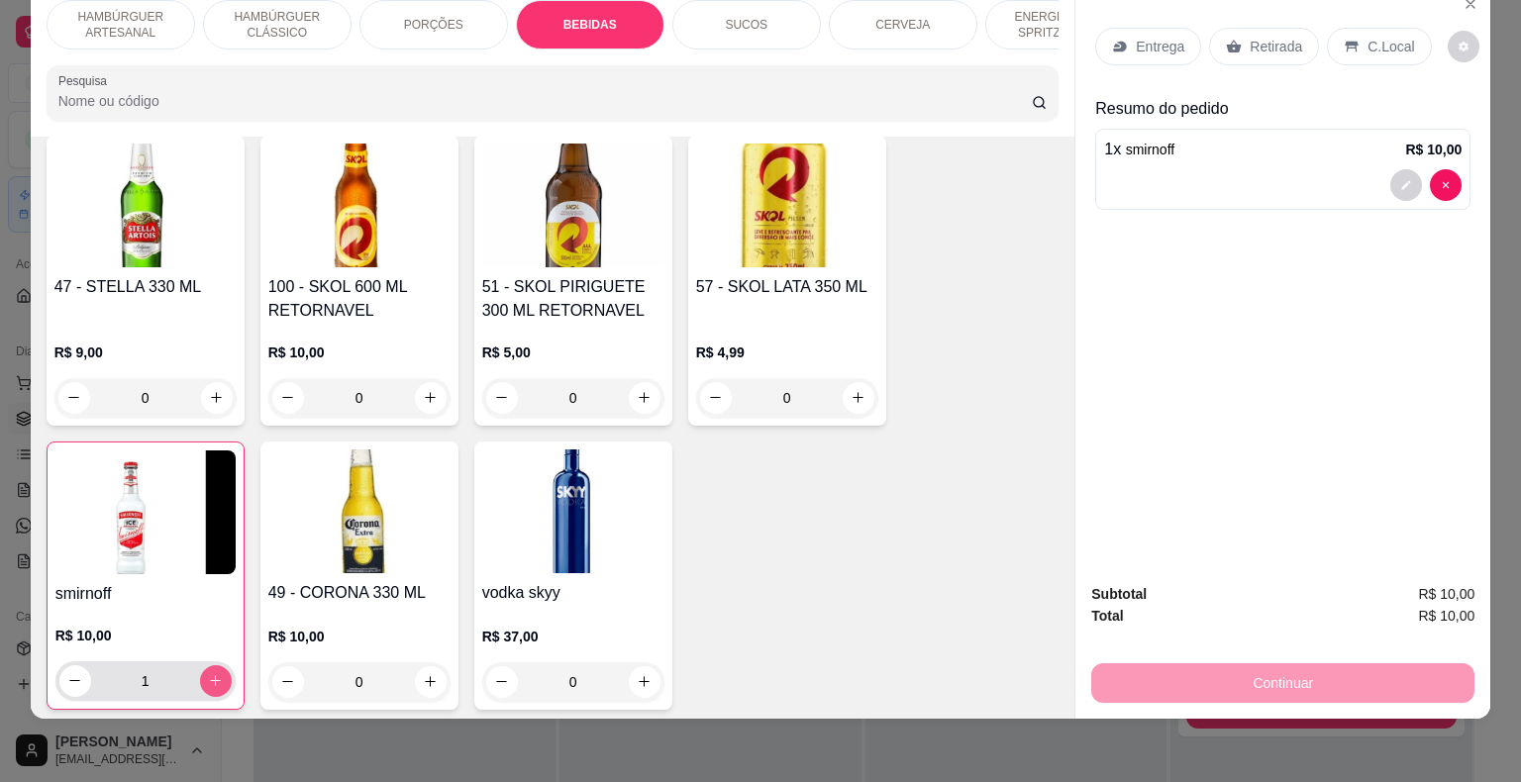
click at [216, 665] on button "increase-product-quantity" at bounding box center [216, 681] width 32 height 32
click at [216, 665] on button "increase-product-quantity" at bounding box center [215, 680] width 31 height 31
type input "3"
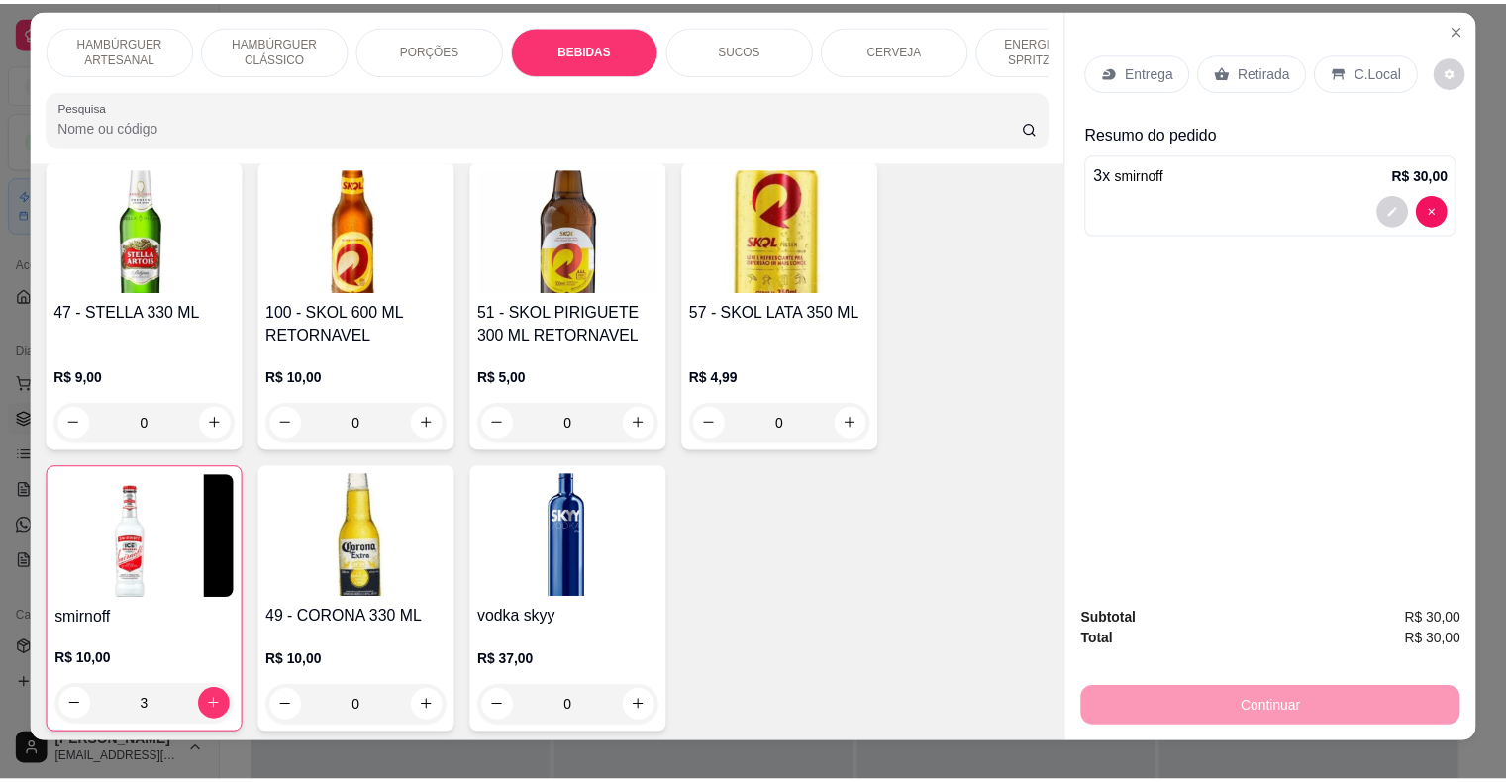
scroll to position [0, 0]
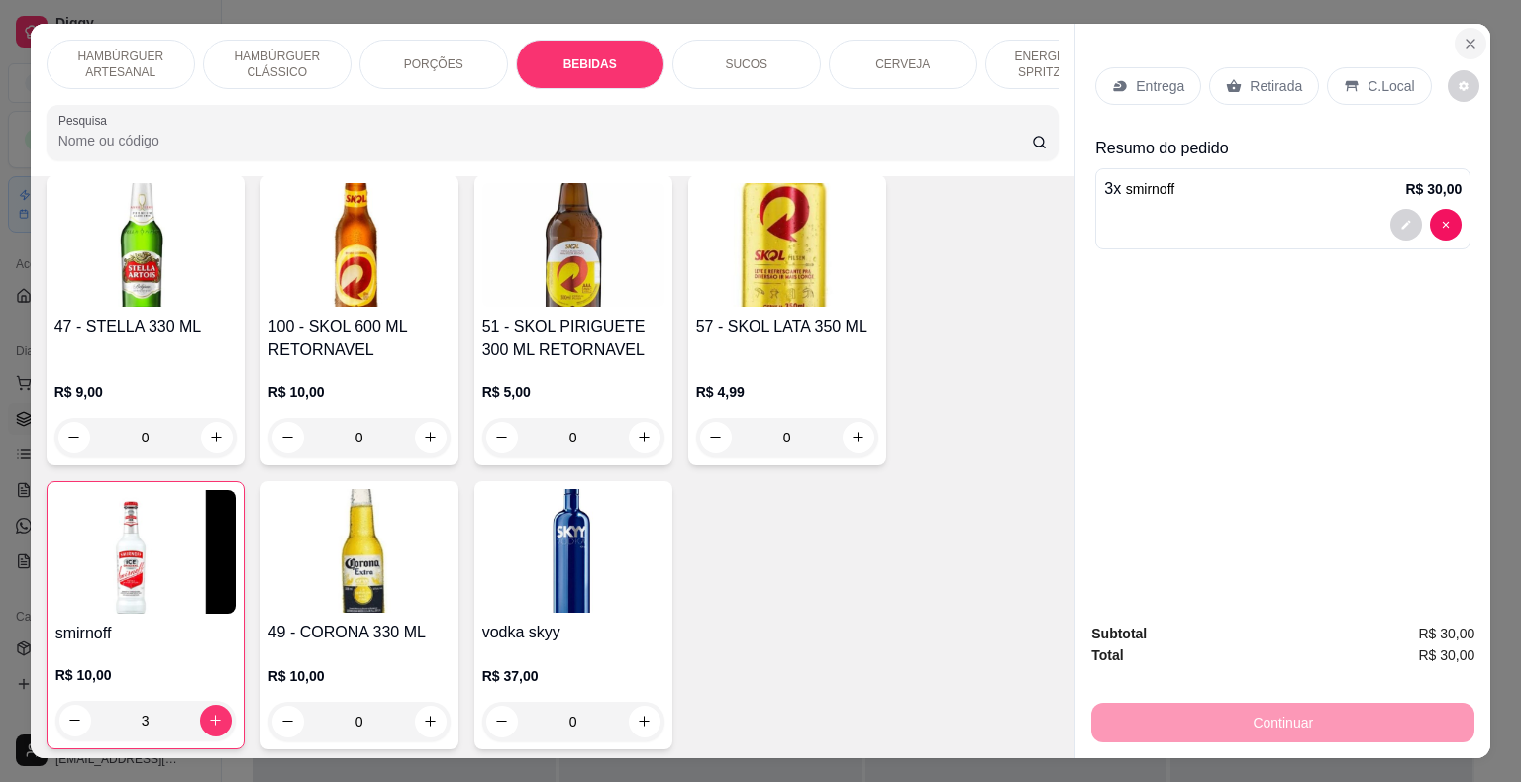
click at [1455, 30] on button "Close" at bounding box center [1471, 44] width 32 height 32
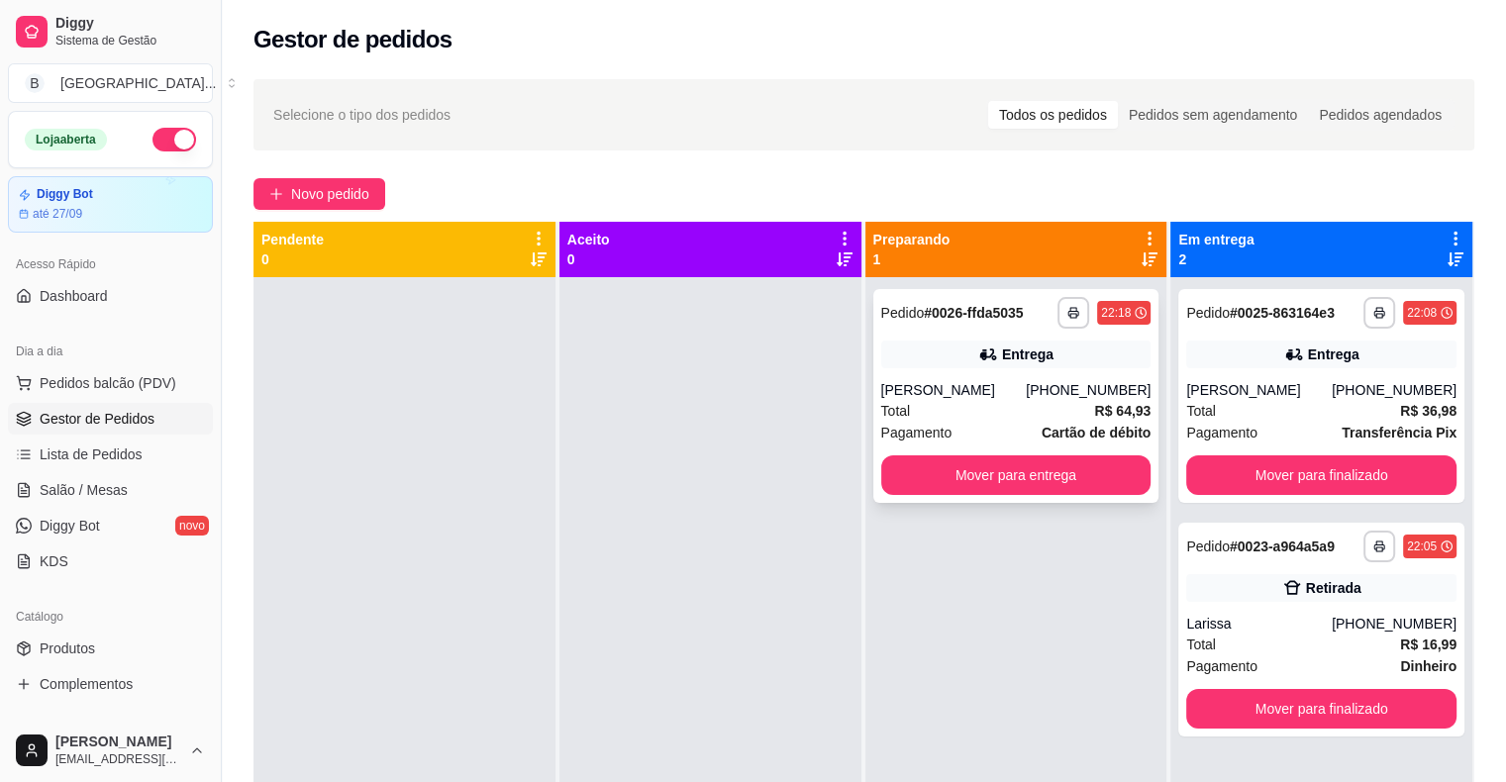
click at [976, 417] on div "Total R$ 64,93" at bounding box center [1016, 411] width 270 height 22
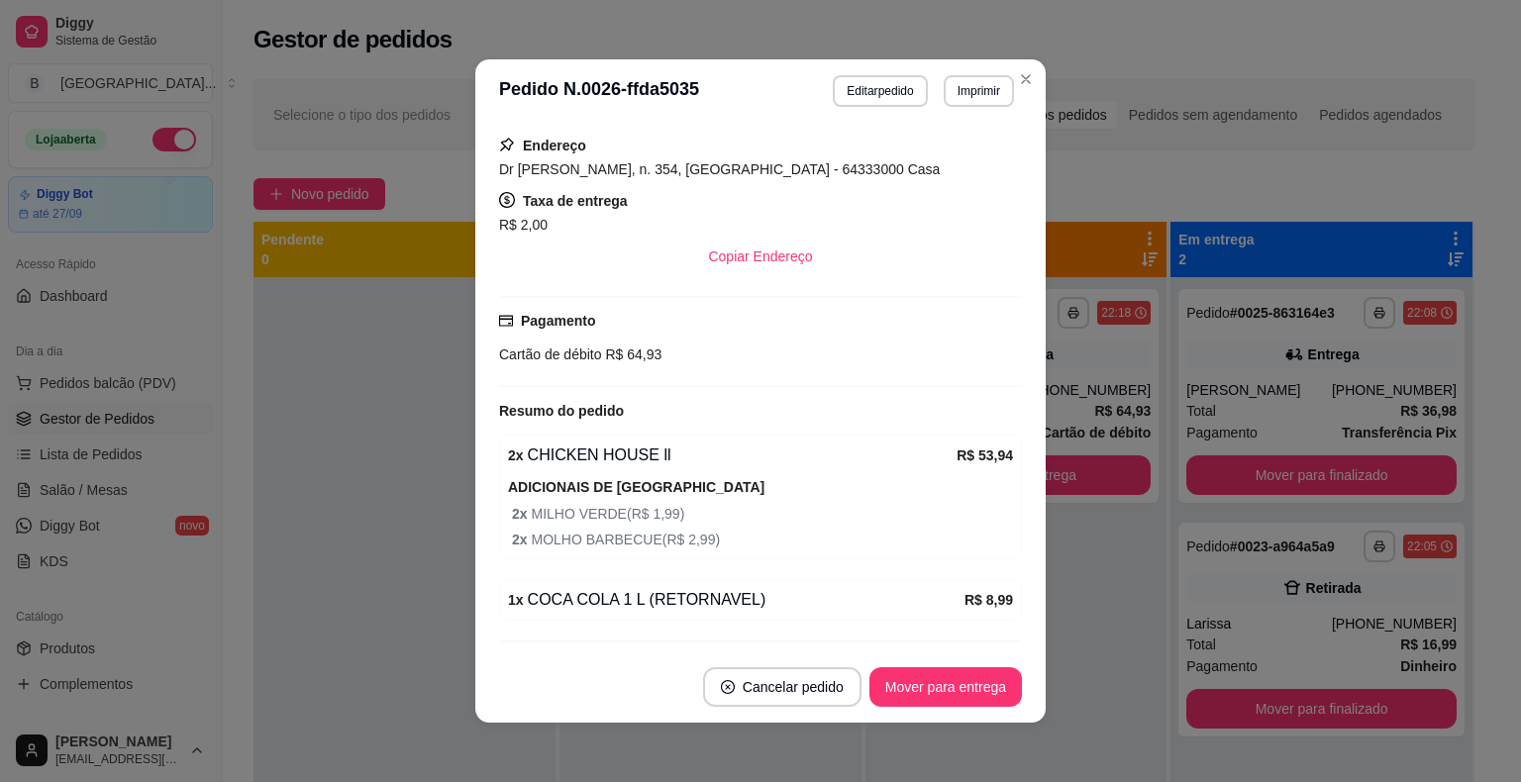
scroll to position [381, 0]
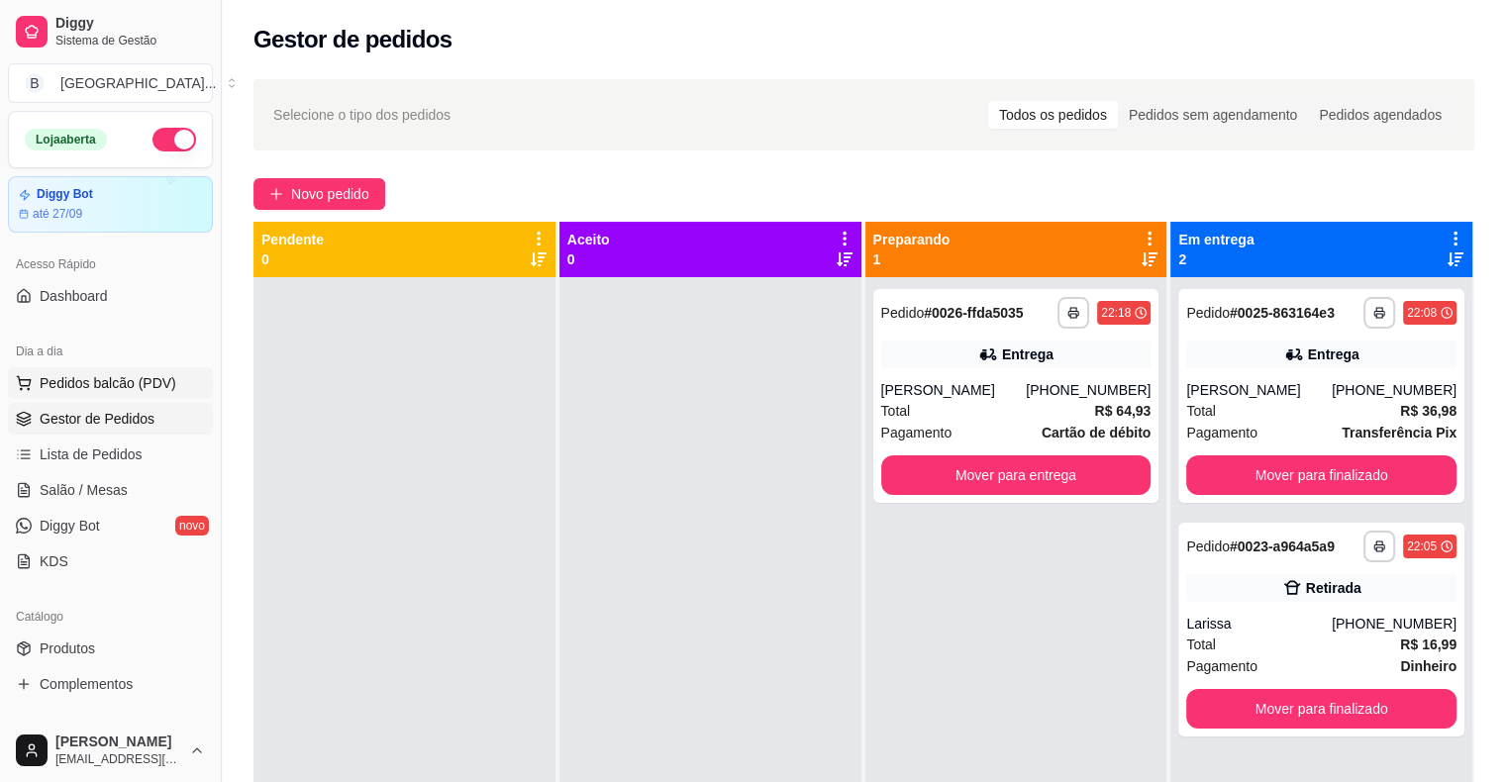
click at [159, 384] on span "Pedidos balcão (PDV)" at bounding box center [108, 383] width 137 height 20
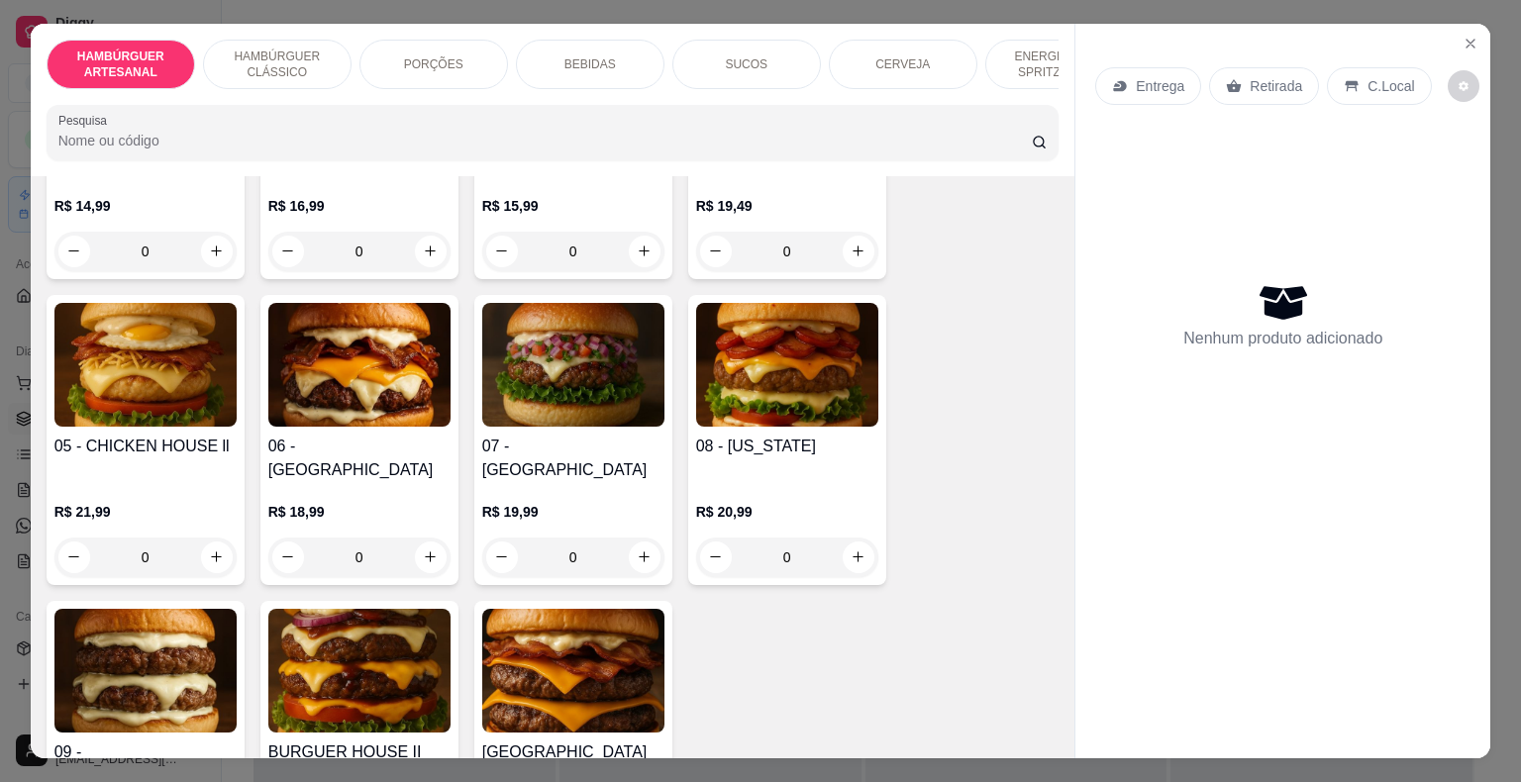
scroll to position [495, 0]
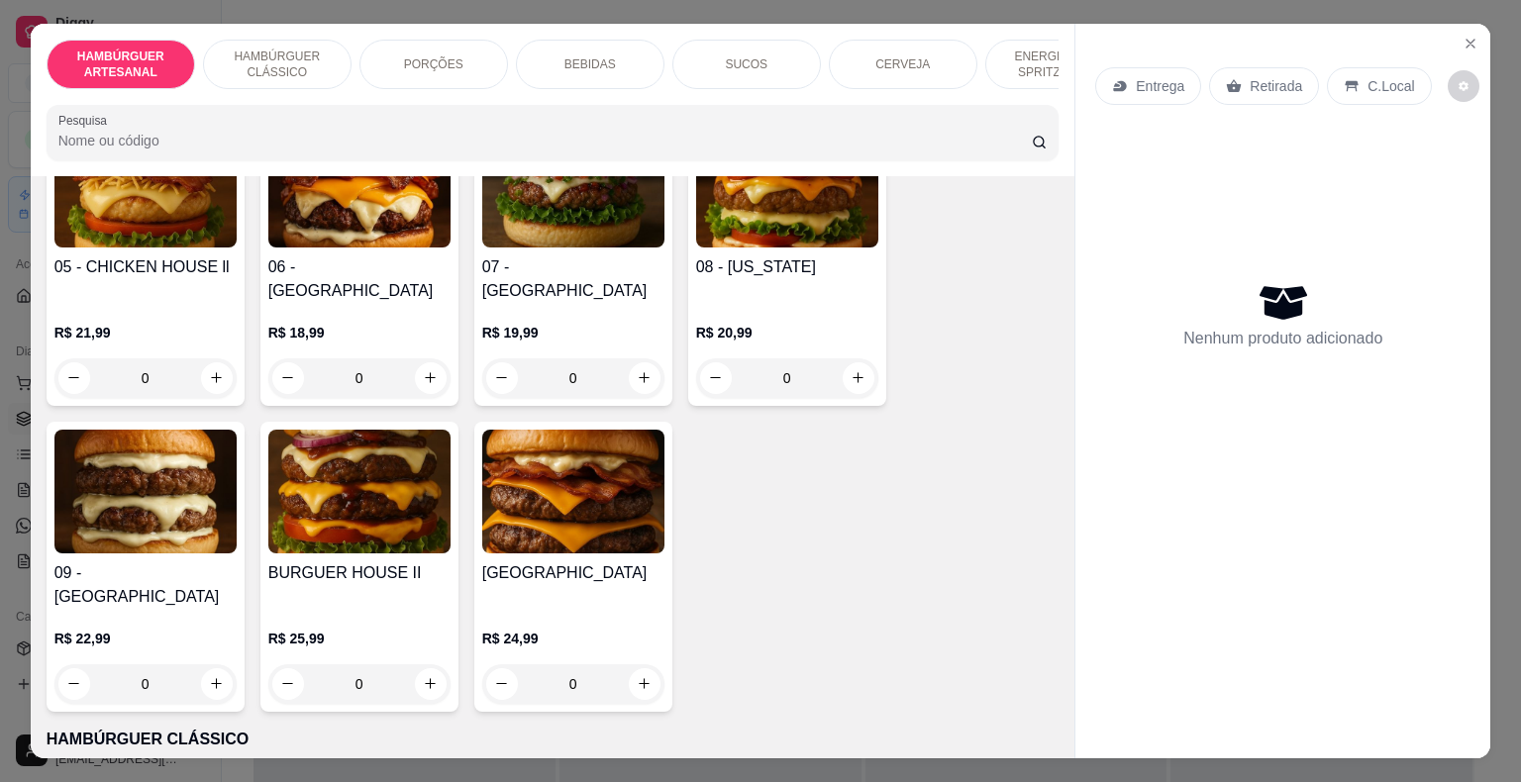
click at [624, 63] on div "BEBIDAS" at bounding box center [590, 65] width 149 height 50
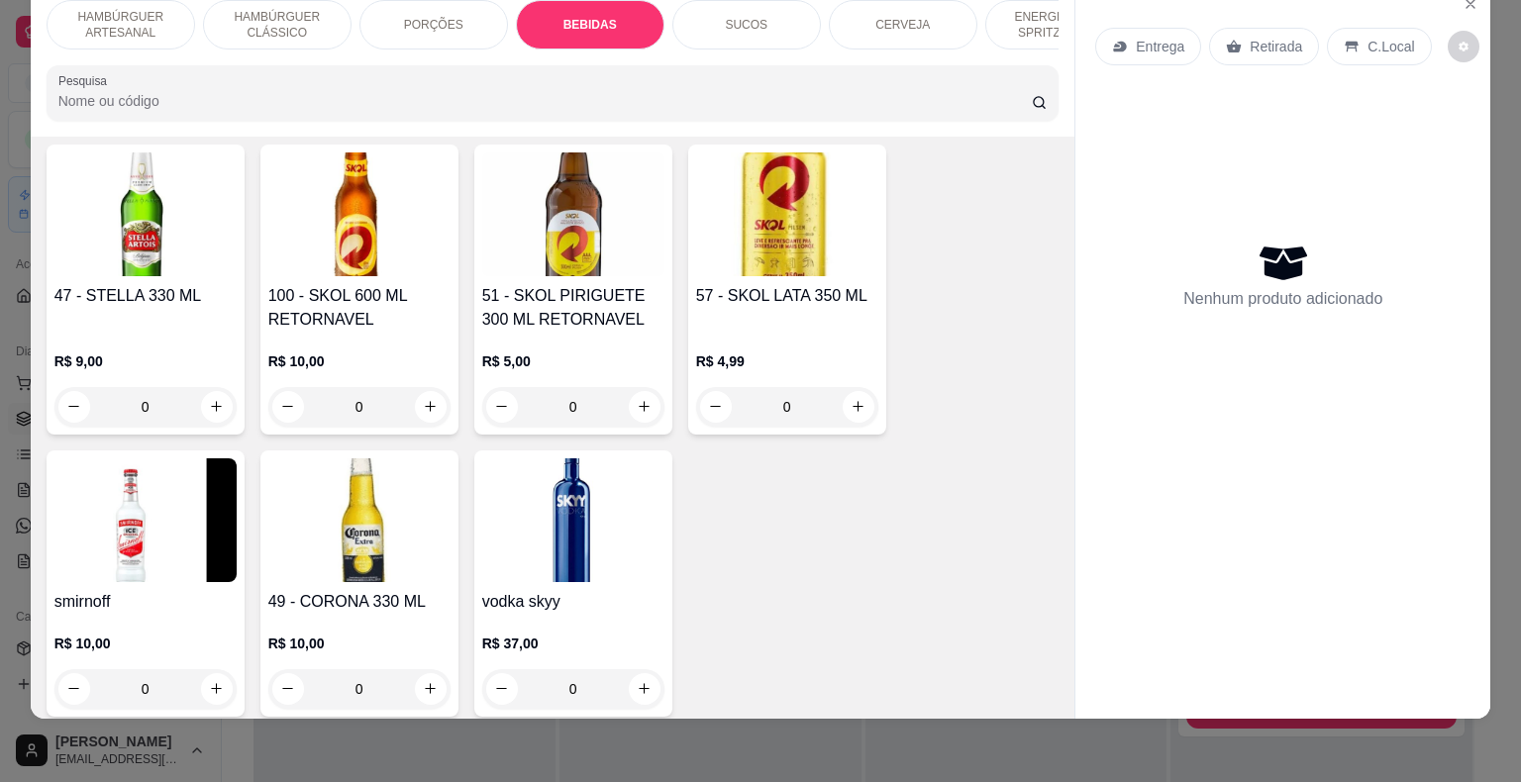
scroll to position [4211, 0]
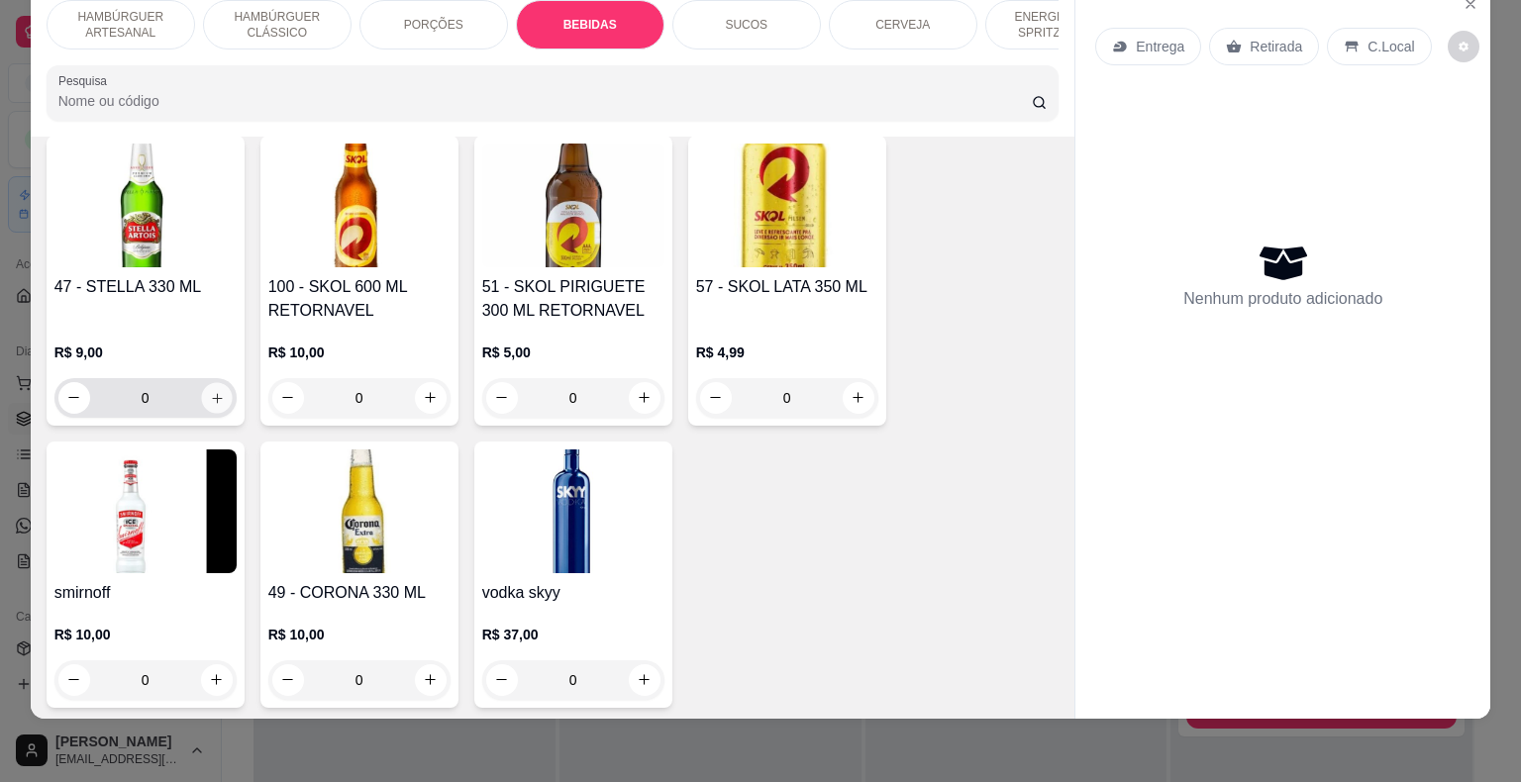
click at [216, 382] on button "increase-product-quantity" at bounding box center [216, 397] width 31 height 31
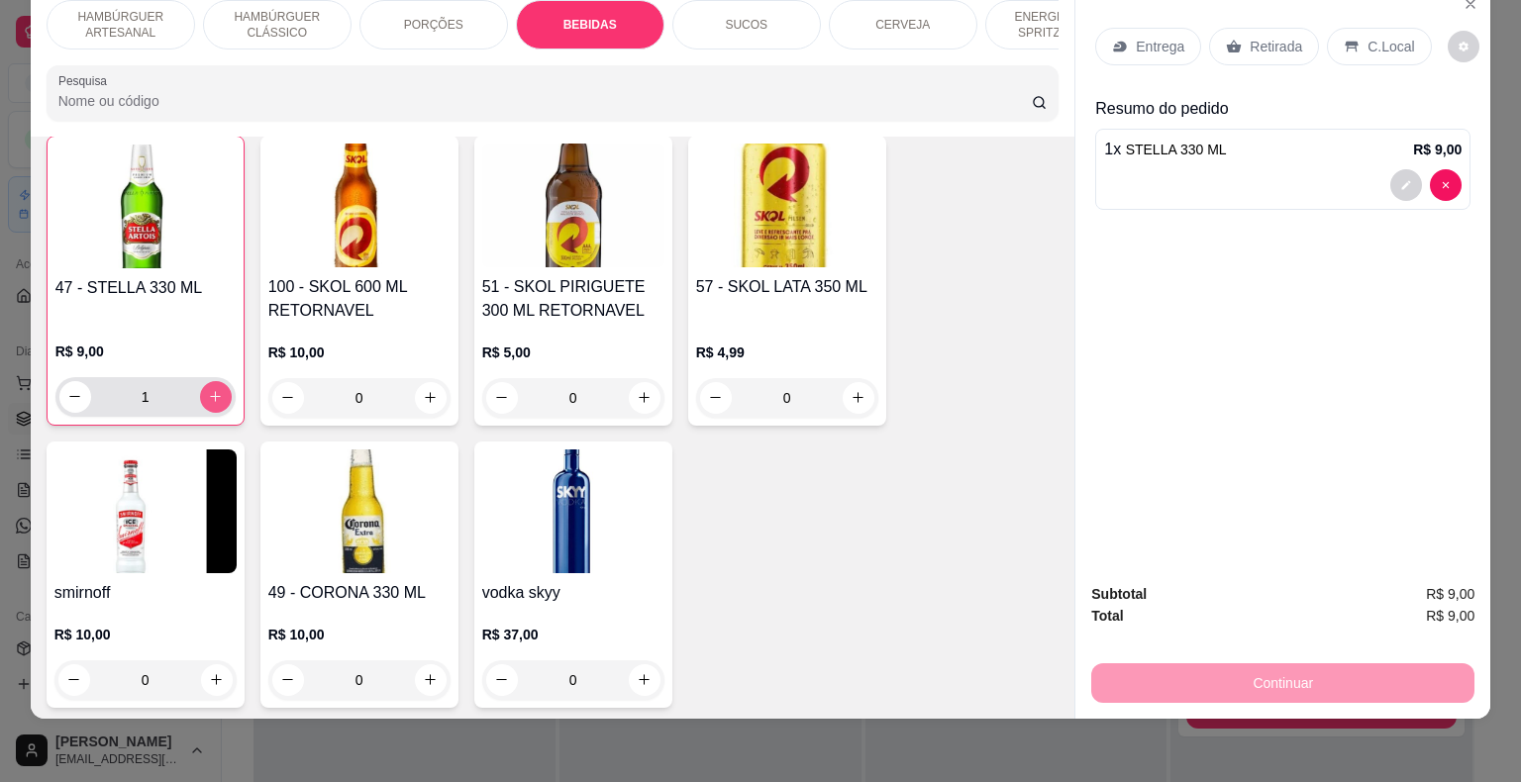
scroll to position [4212, 0]
click at [216, 380] on button "increase-product-quantity" at bounding box center [216, 396] width 32 height 32
type input "4"
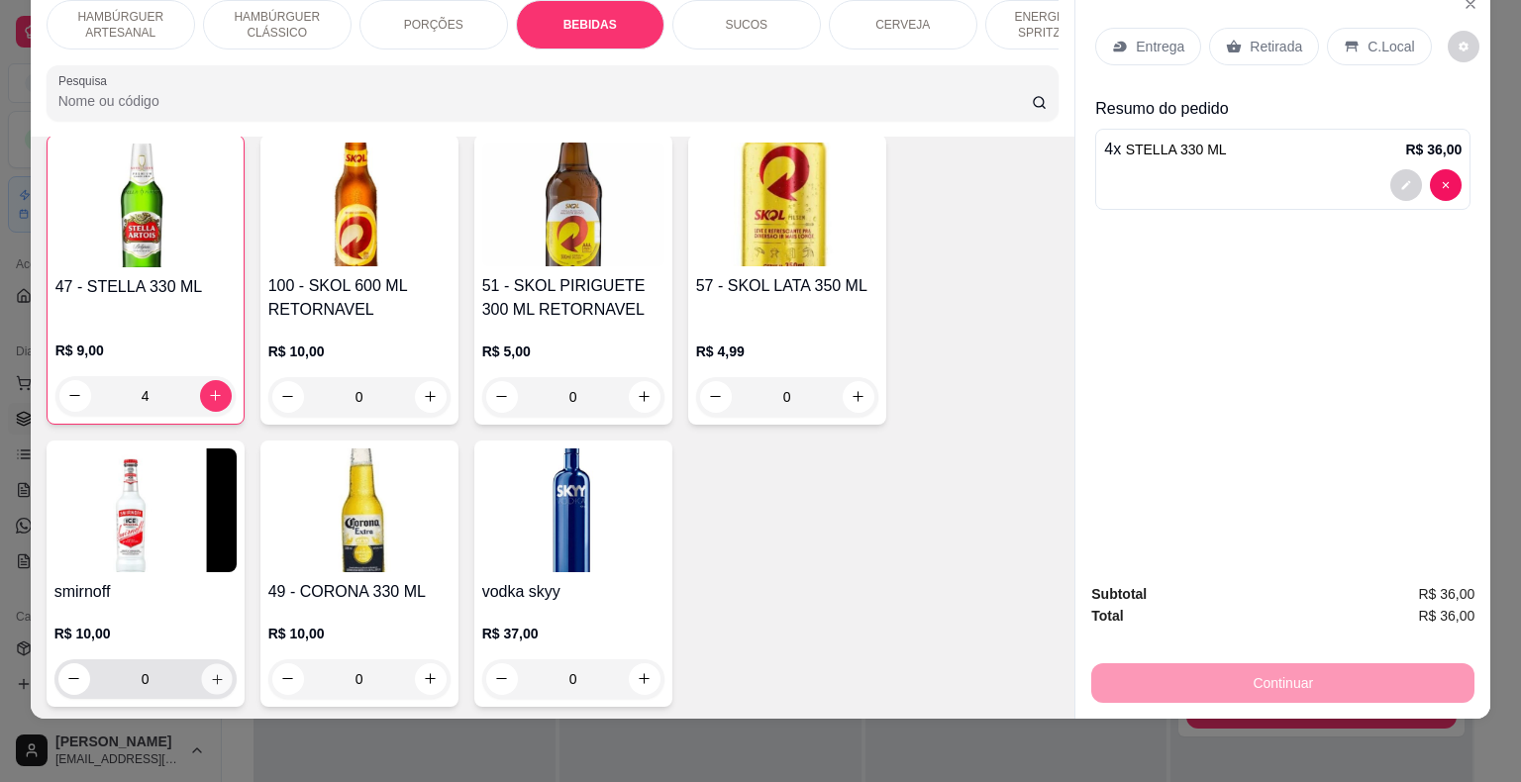
click at [209, 671] on icon "increase-product-quantity" at bounding box center [216, 678] width 15 height 15
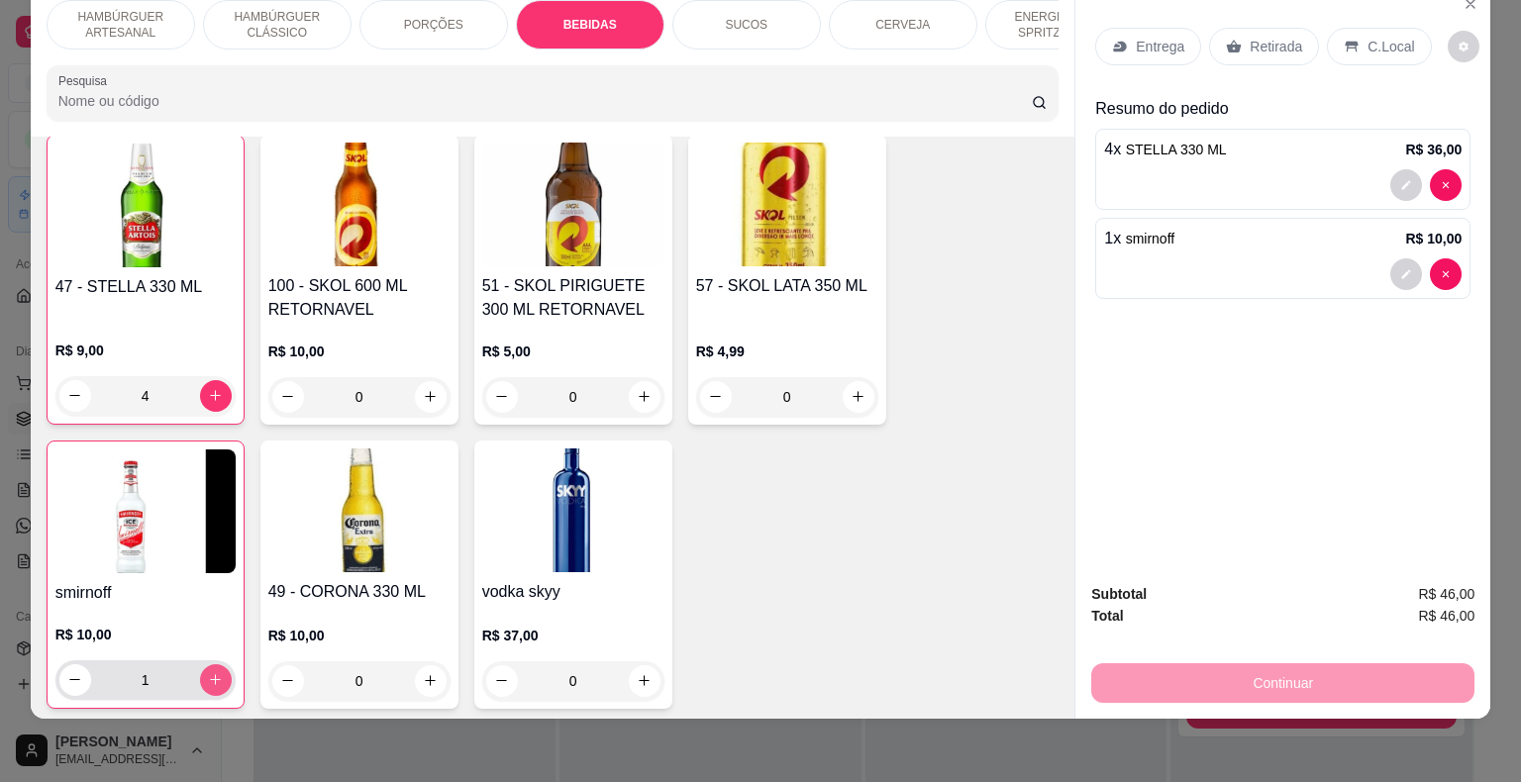
click at [208, 672] on icon "increase-product-quantity" at bounding box center [215, 679] width 15 height 15
type input "3"
click at [1283, 37] on p "Retirada" at bounding box center [1276, 47] width 52 height 20
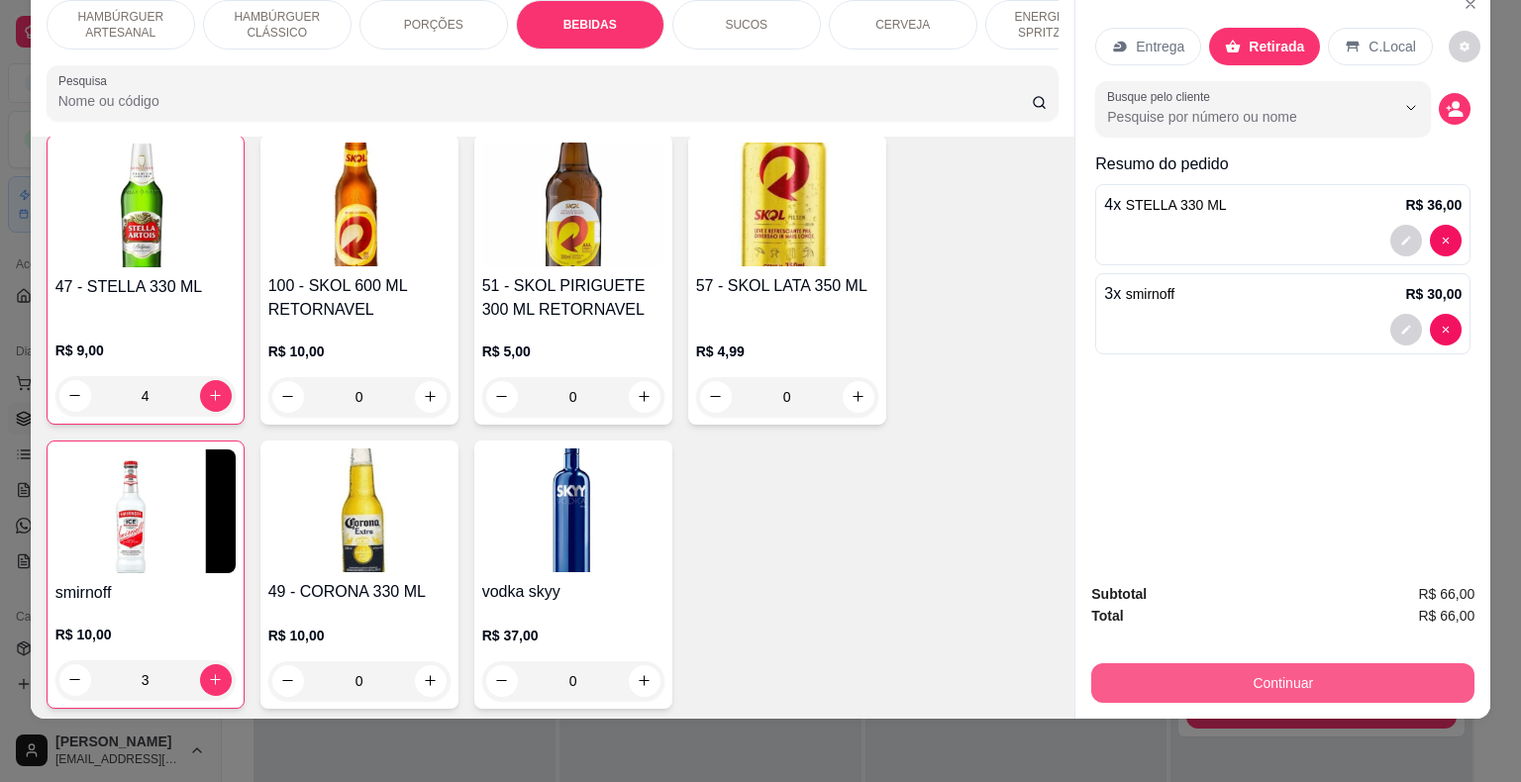
click at [1250, 664] on button "Continuar" at bounding box center [1282, 684] width 383 height 40
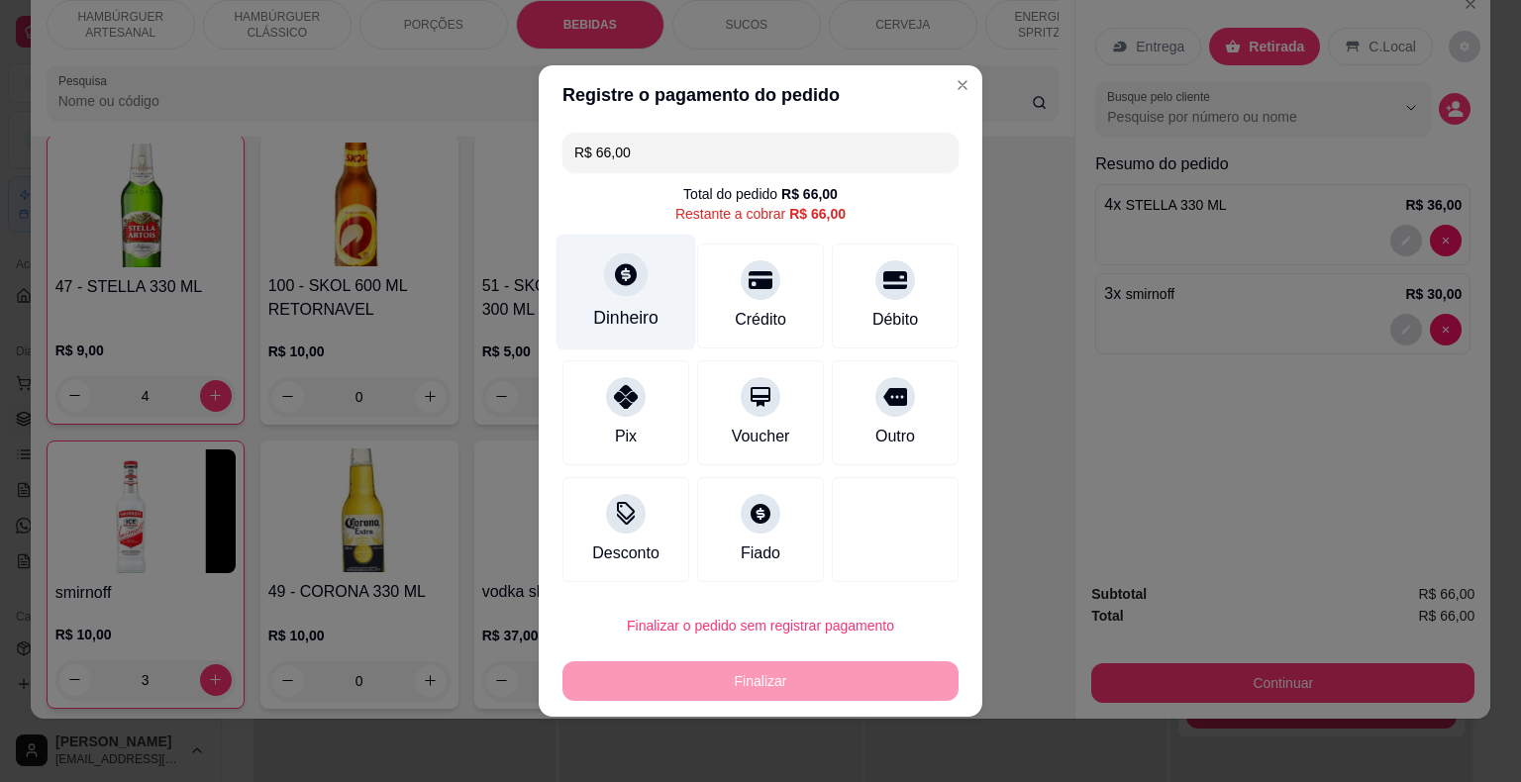
click at [627, 289] on div at bounding box center [626, 275] width 44 height 44
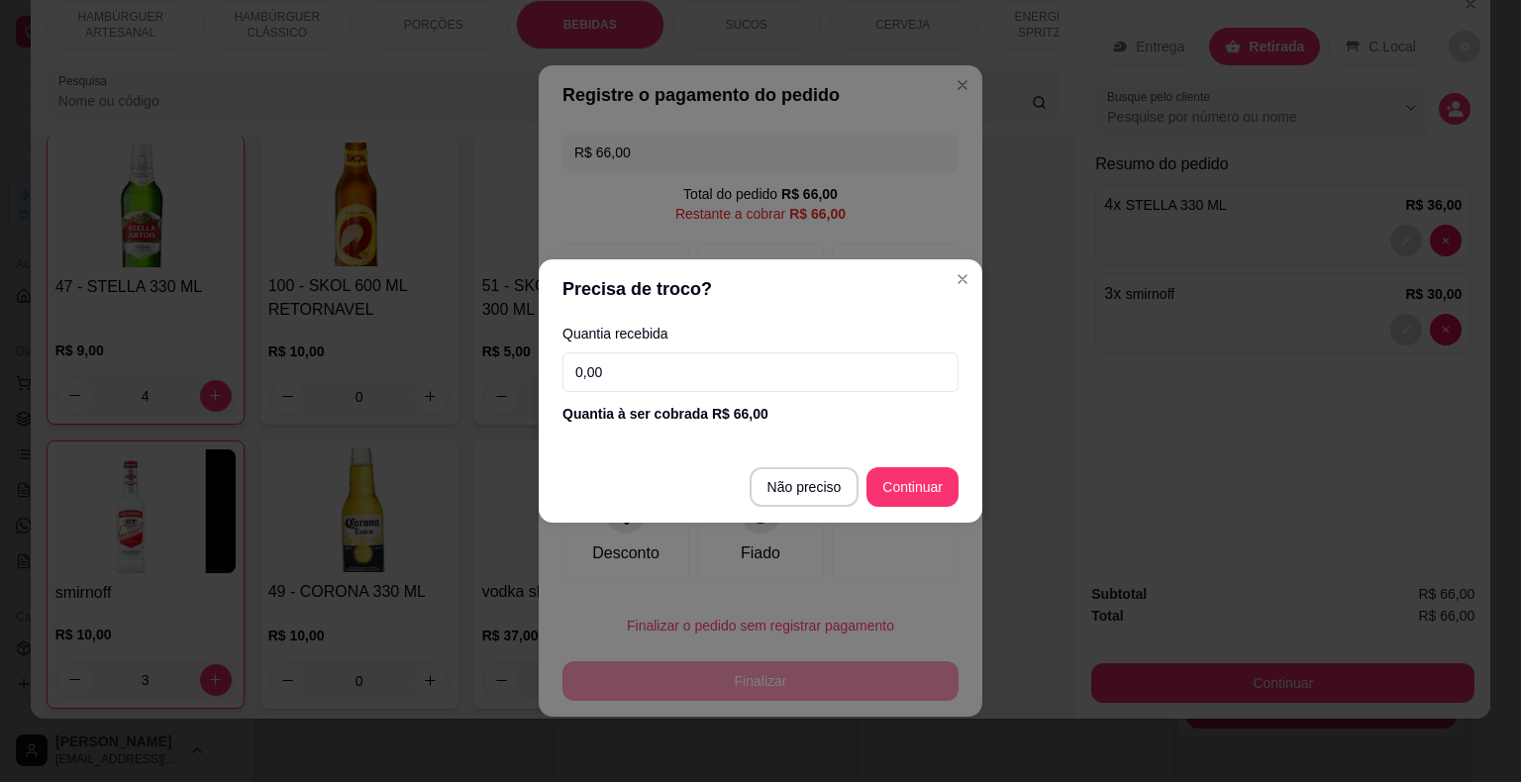
click at [738, 358] on input "0,00" at bounding box center [760, 373] width 396 height 40
click at [664, 382] on input "0,00" at bounding box center [760, 373] width 396 height 40
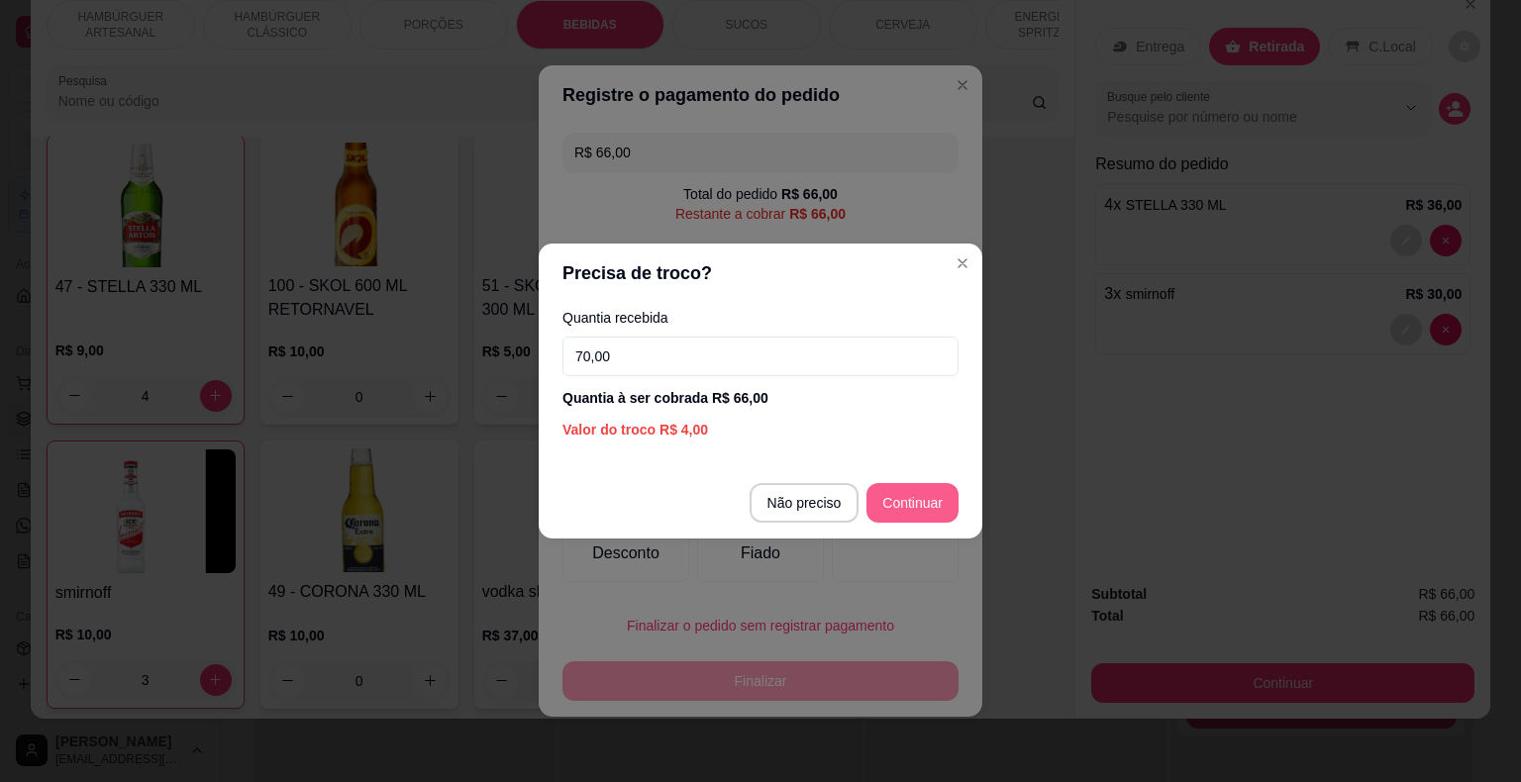
type input "70,00"
type input "R$ 0,00"
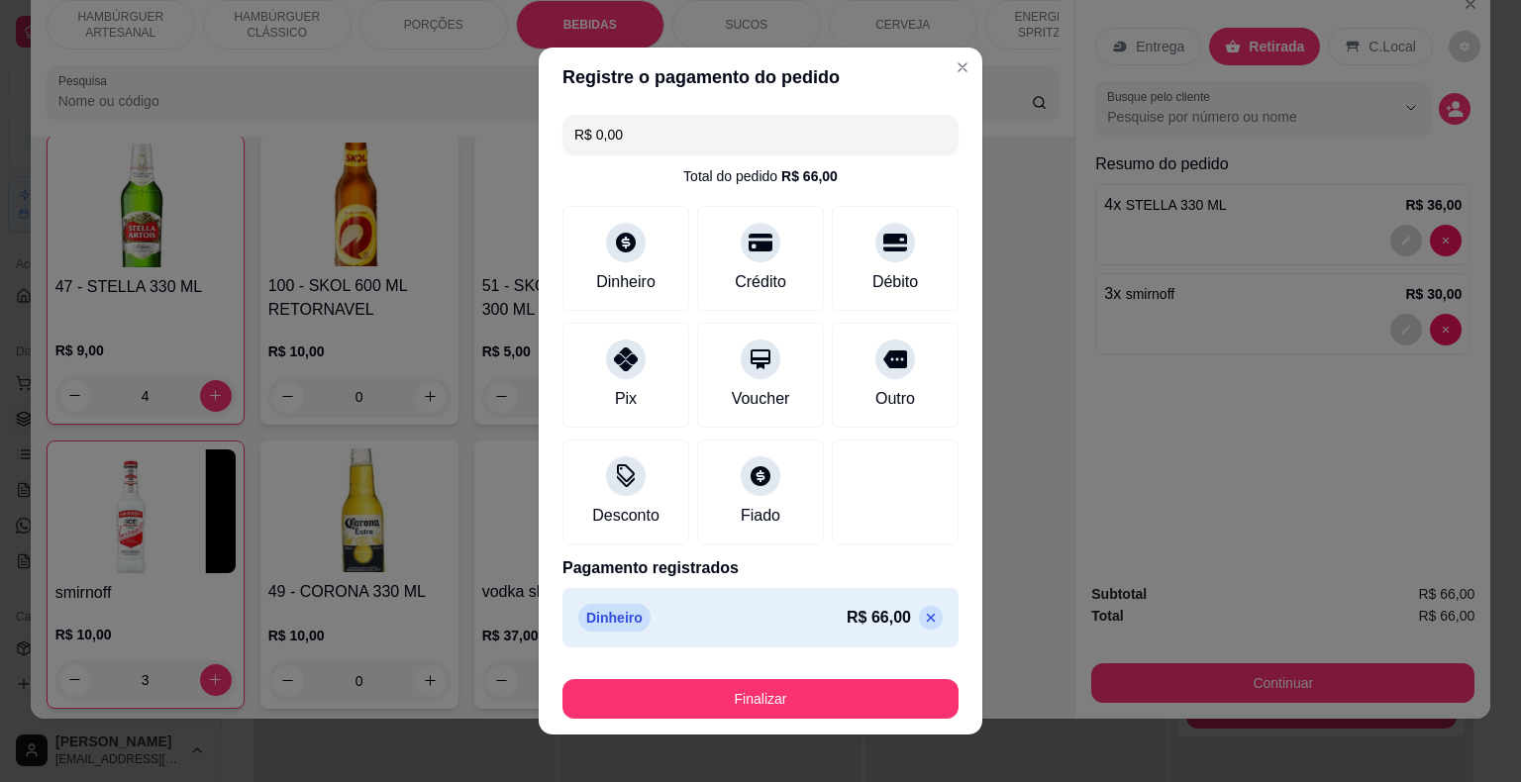
scroll to position [15, 0]
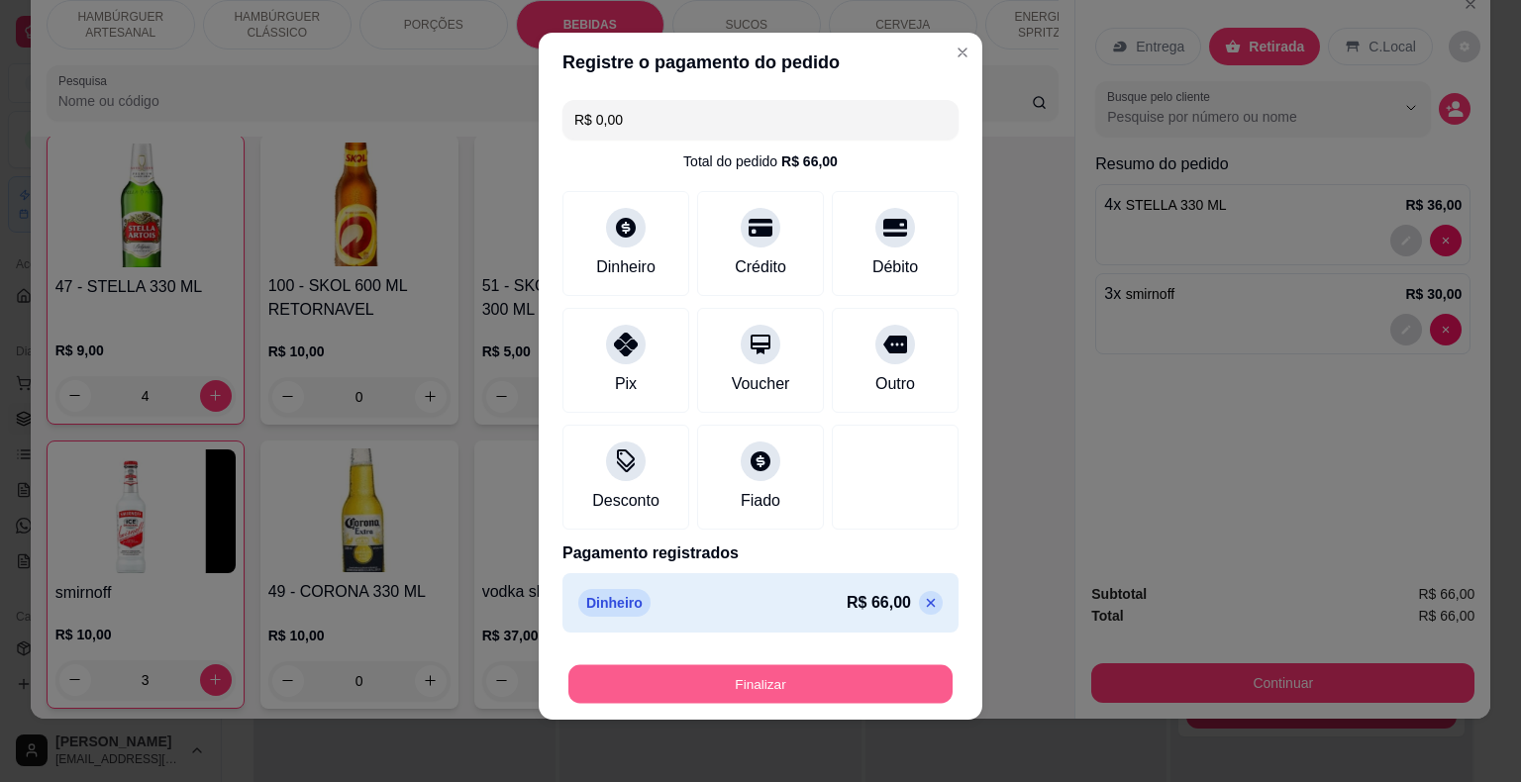
click at [838, 685] on button "Finalizar" at bounding box center [760, 684] width 384 height 39
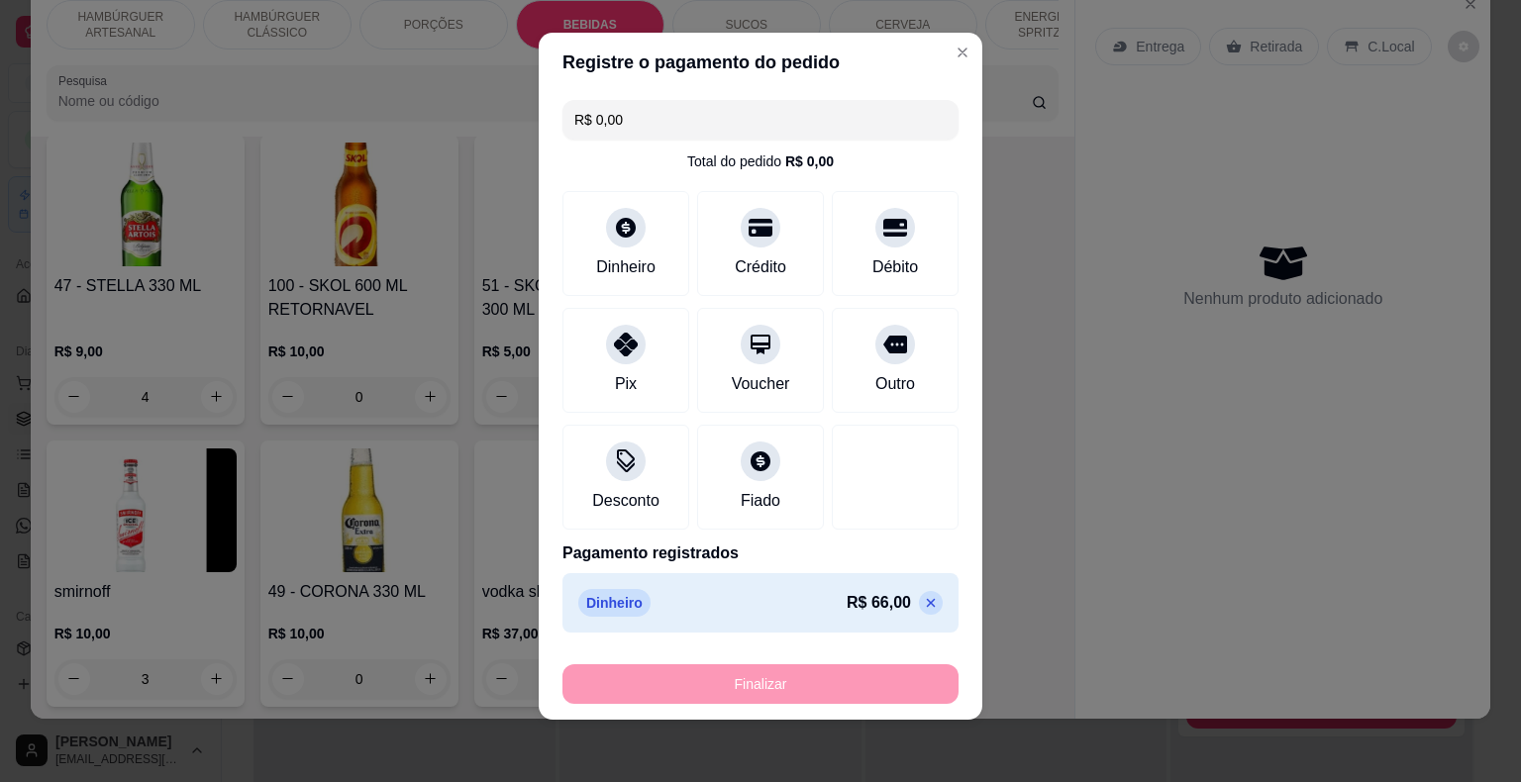
type input "0"
type input "-R$ 66,00"
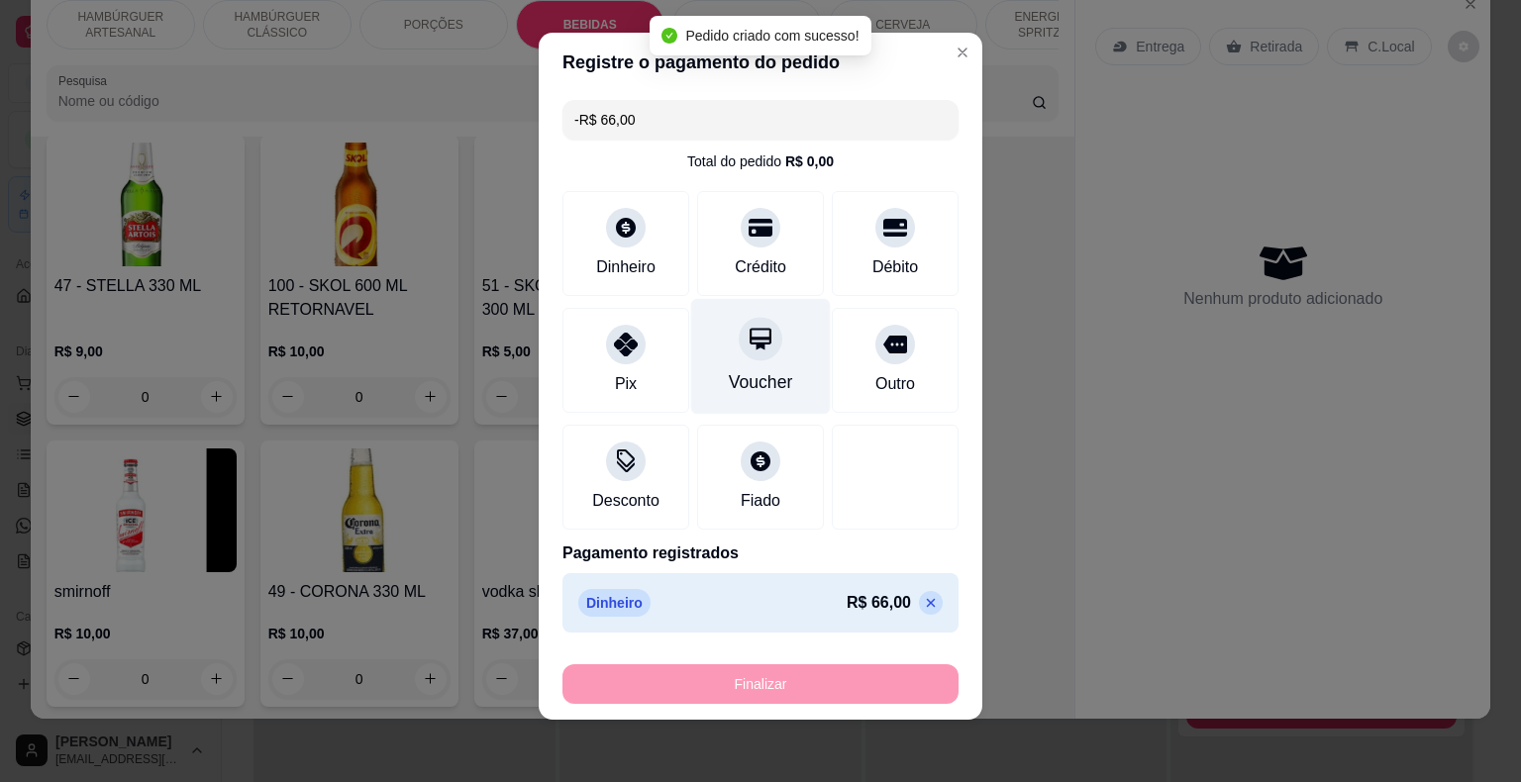
scroll to position [4211, 0]
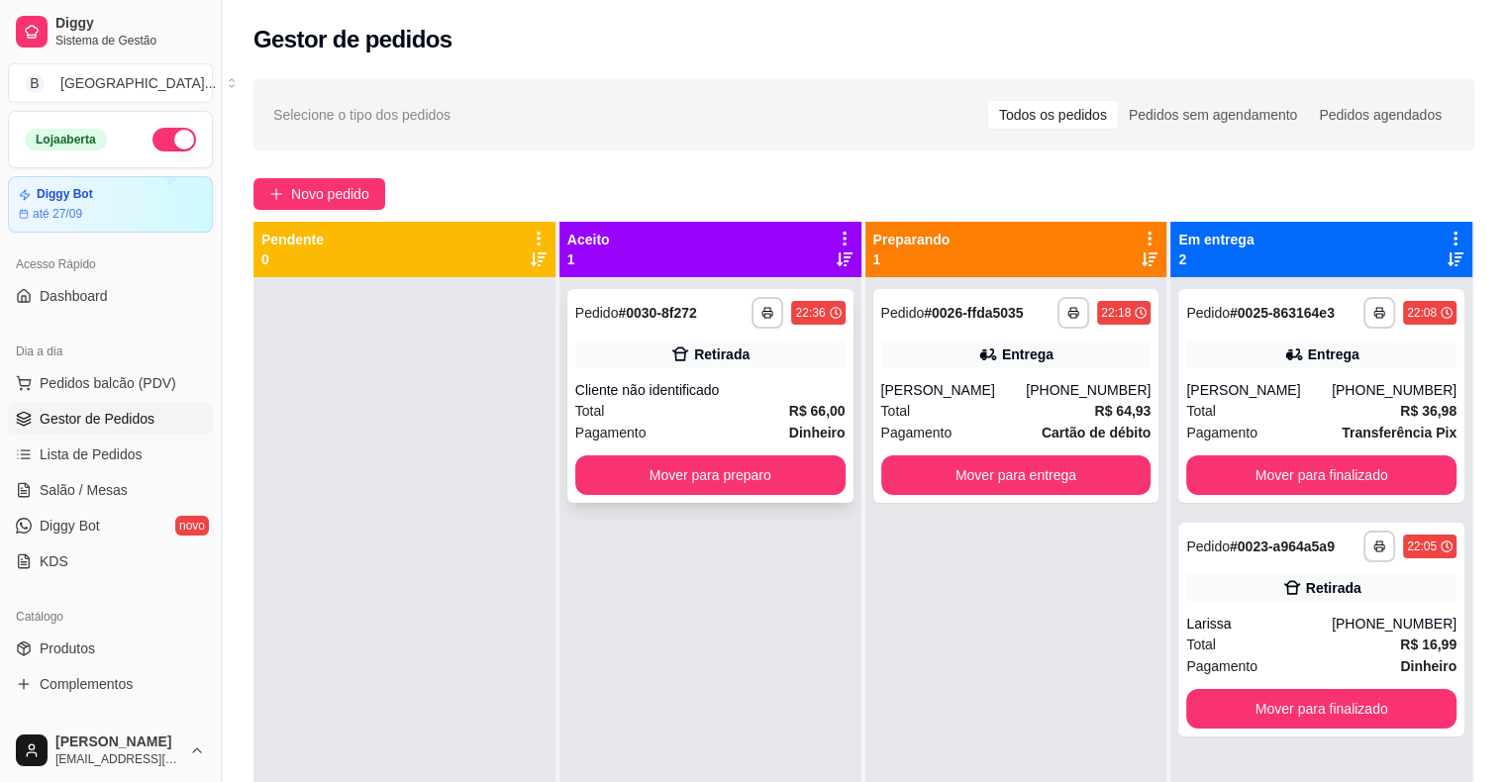
click at [658, 384] on div "Cliente não identificado" at bounding box center [710, 390] width 270 height 20
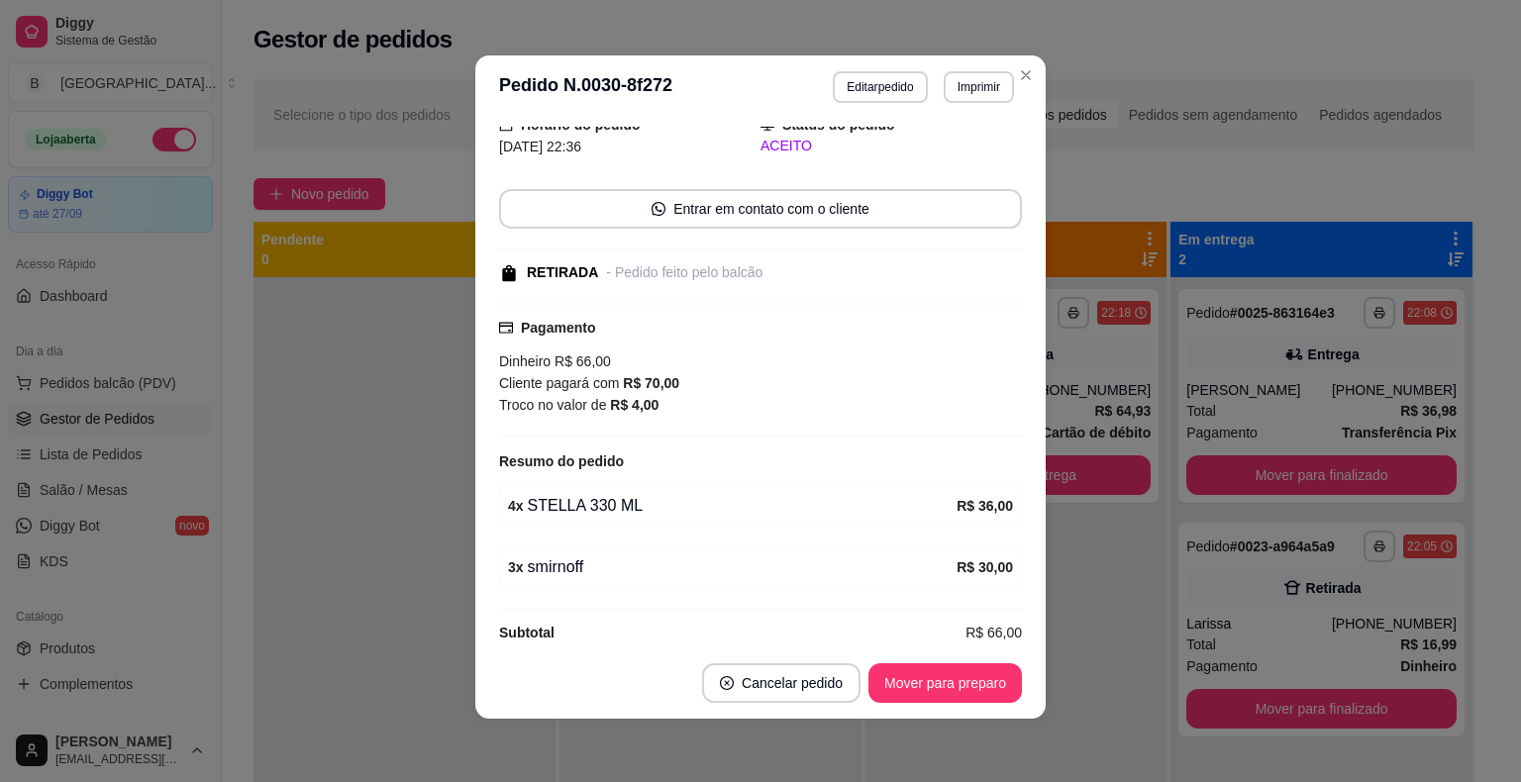
scroll to position [100, 0]
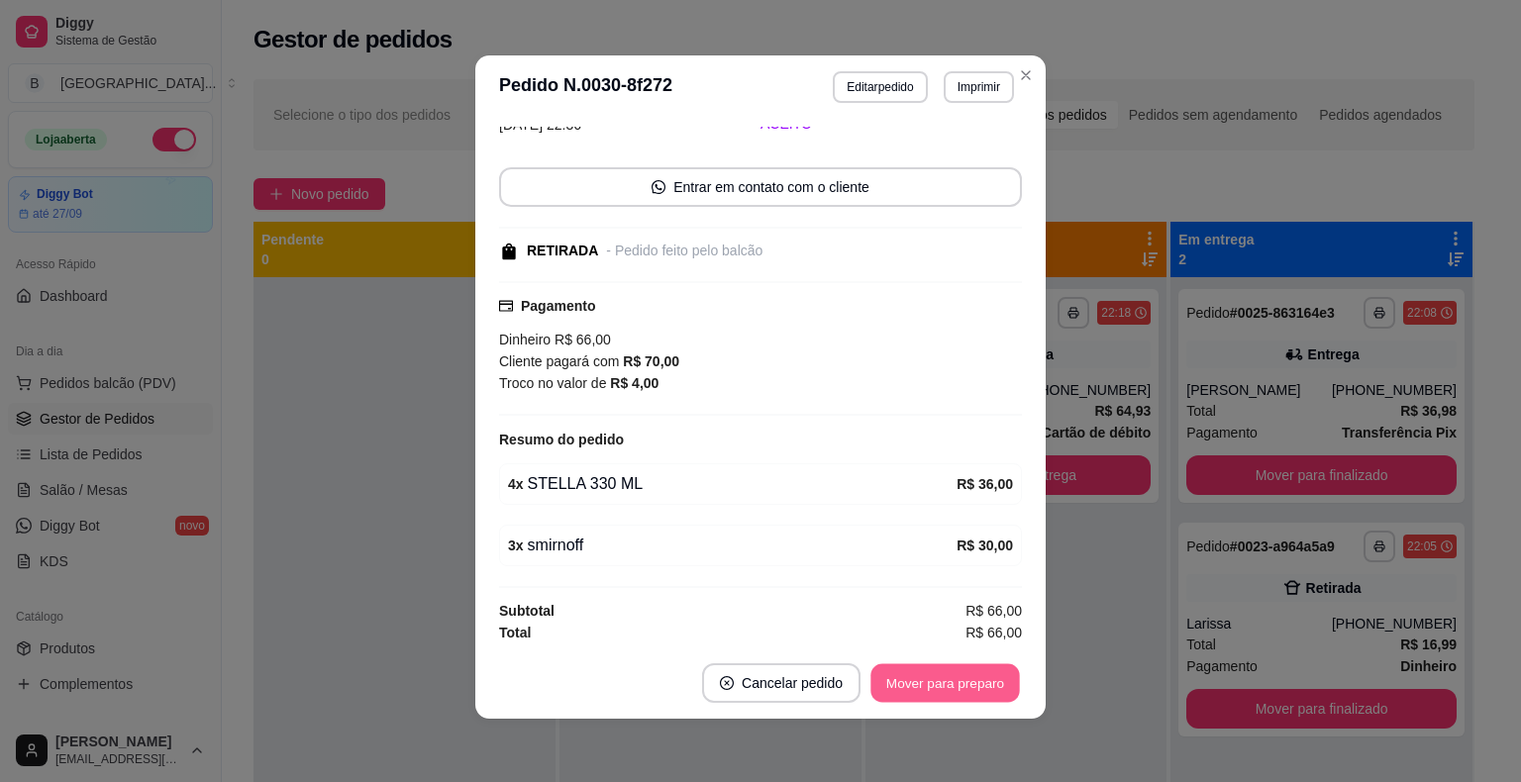
click at [963, 684] on button "Mover para preparo" at bounding box center [944, 683] width 149 height 39
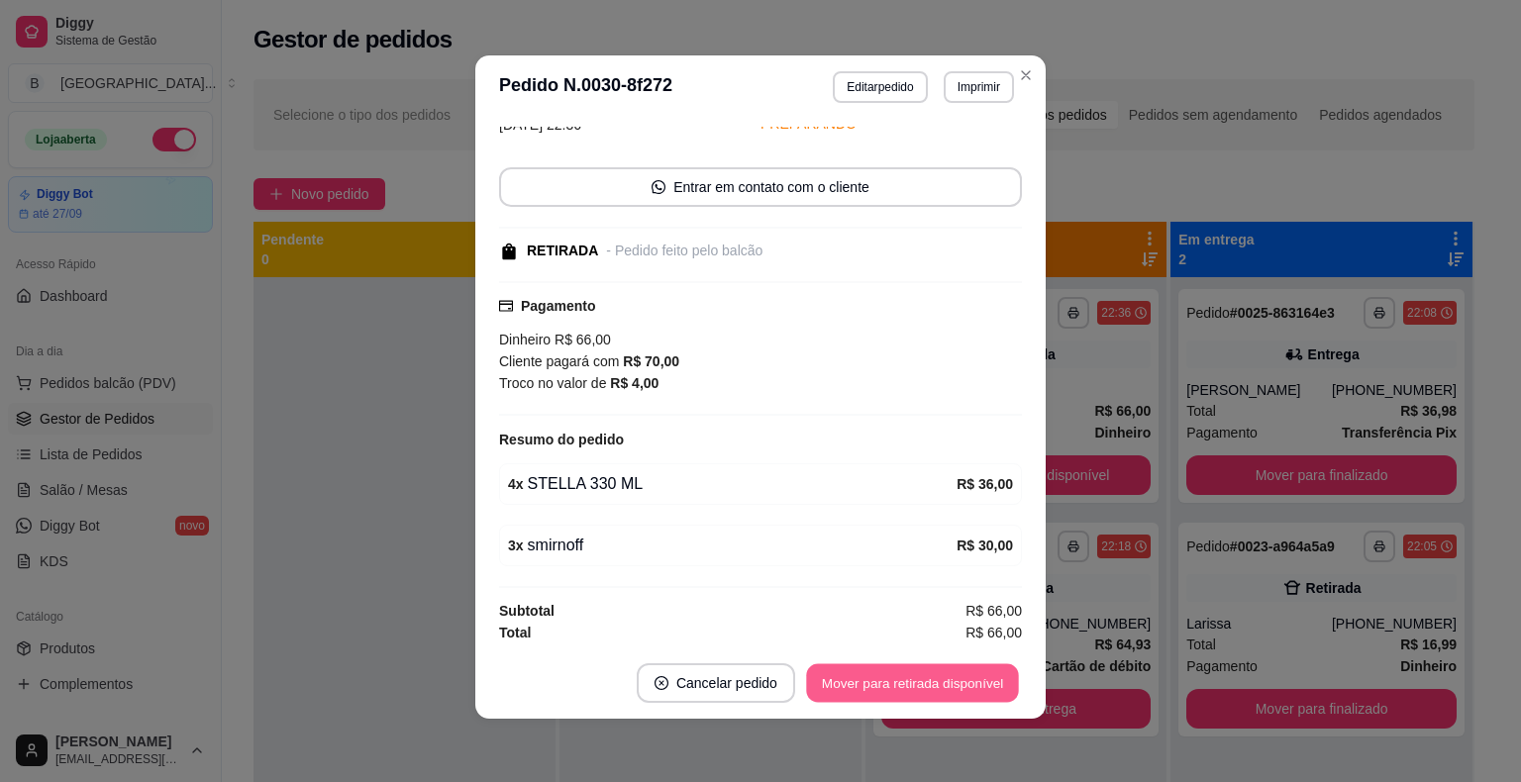
click at [963, 684] on button "Mover para retirada disponível" at bounding box center [912, 683] width 212 height 39
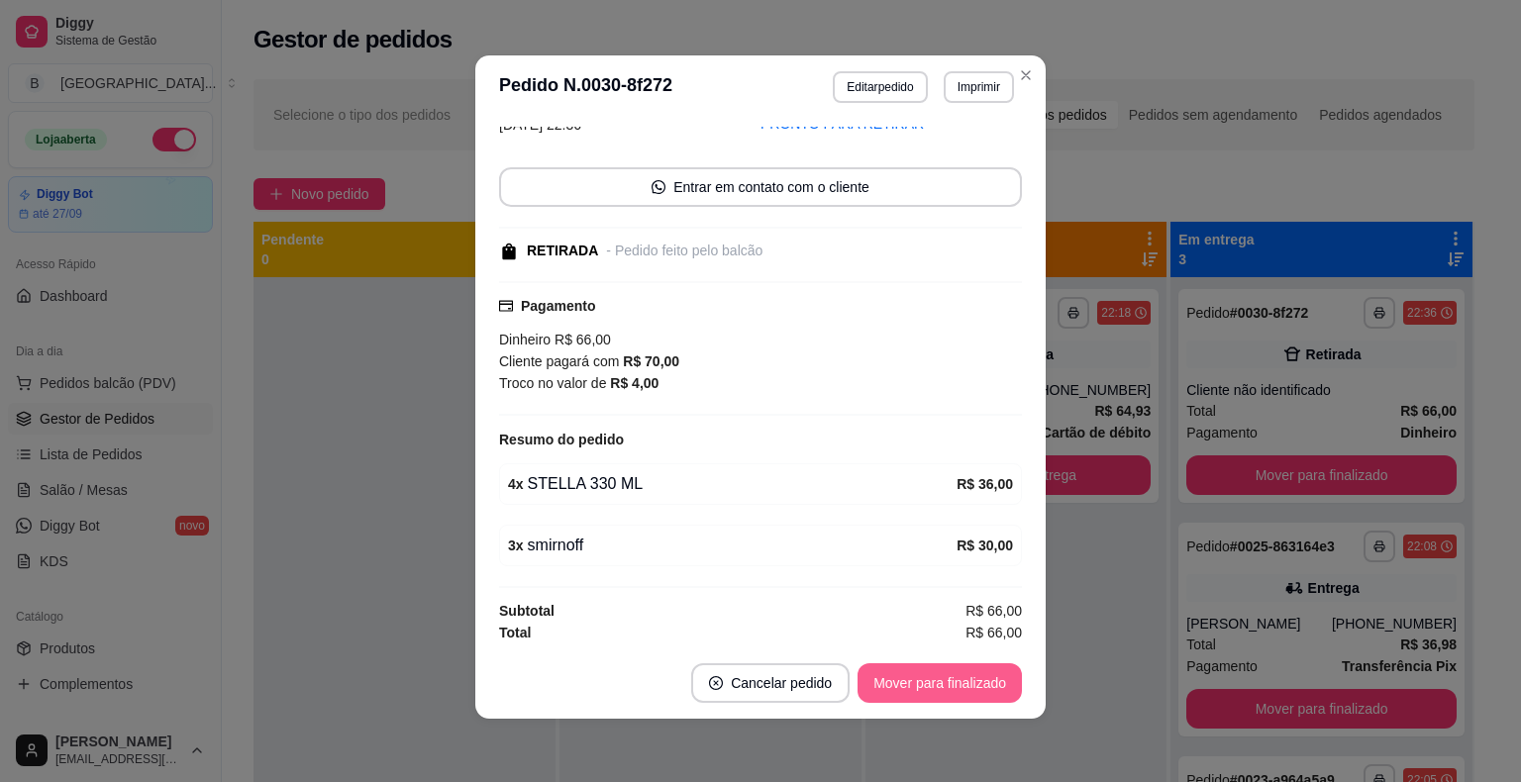
click at [963, 684] on button "Mover para finalizado" at bounding box center [940, 684] width 164 height 40
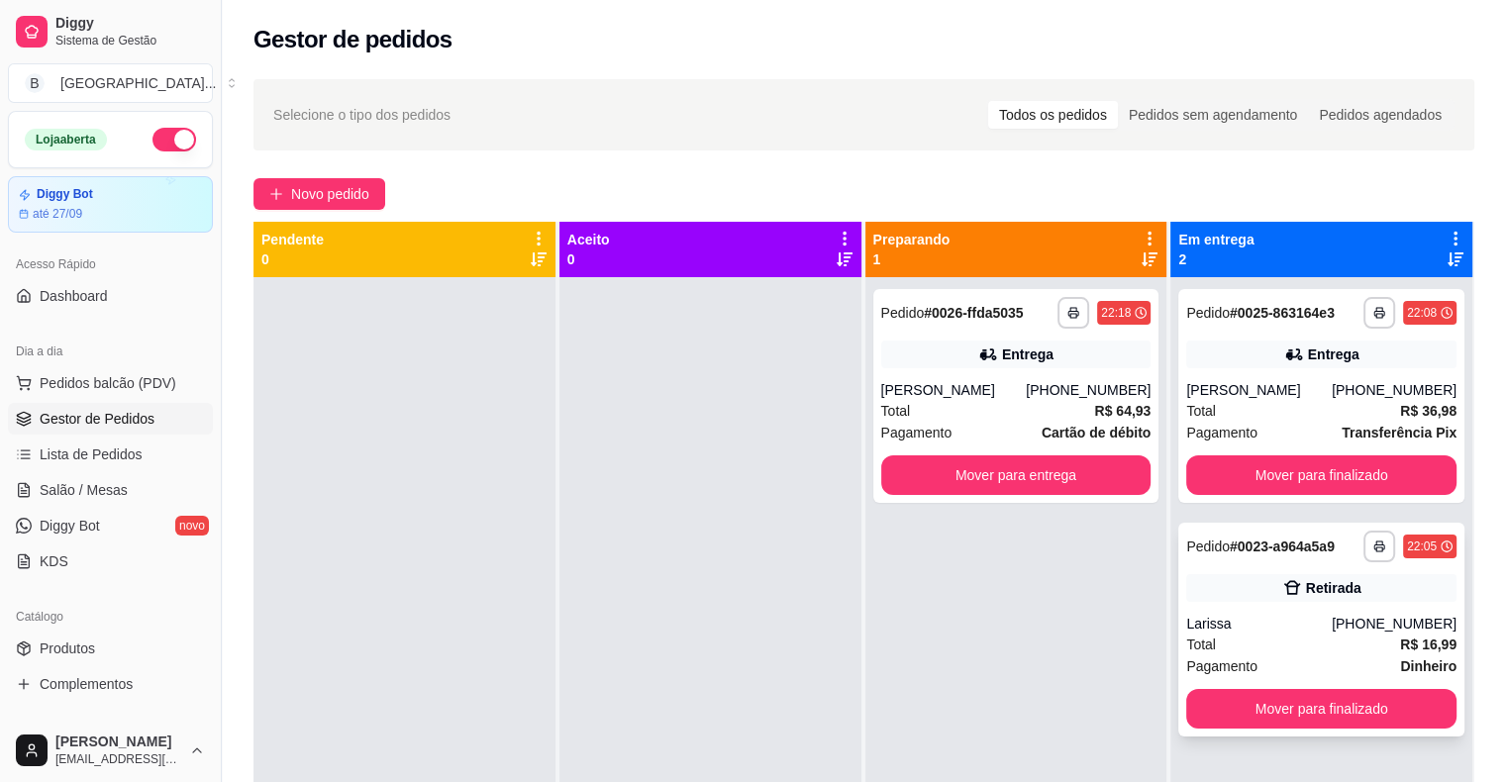
click at [1241, 614] on div "Larissa" at bounding box center [1259, 624] width 146 height 20
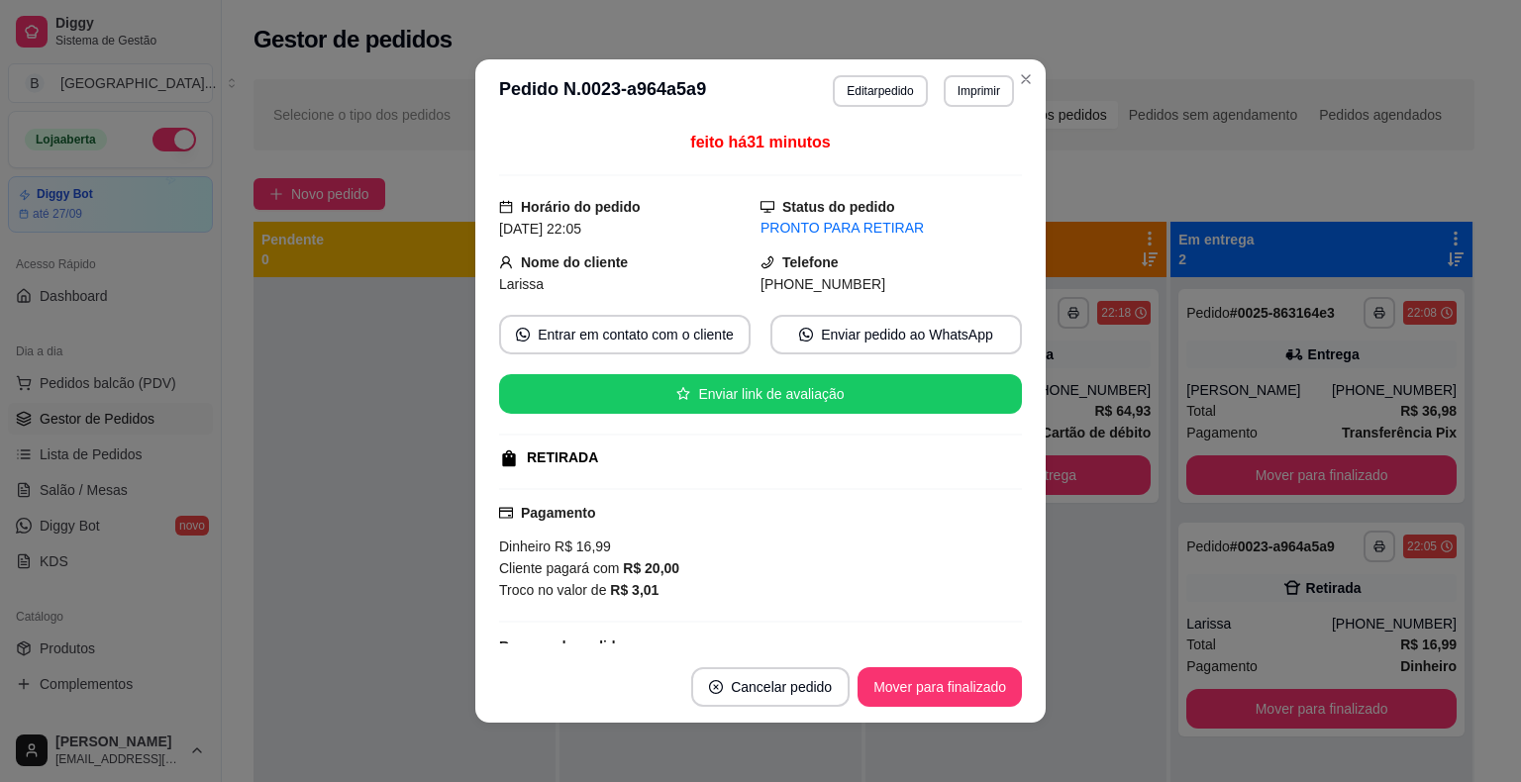
scroll to position [143, 0]
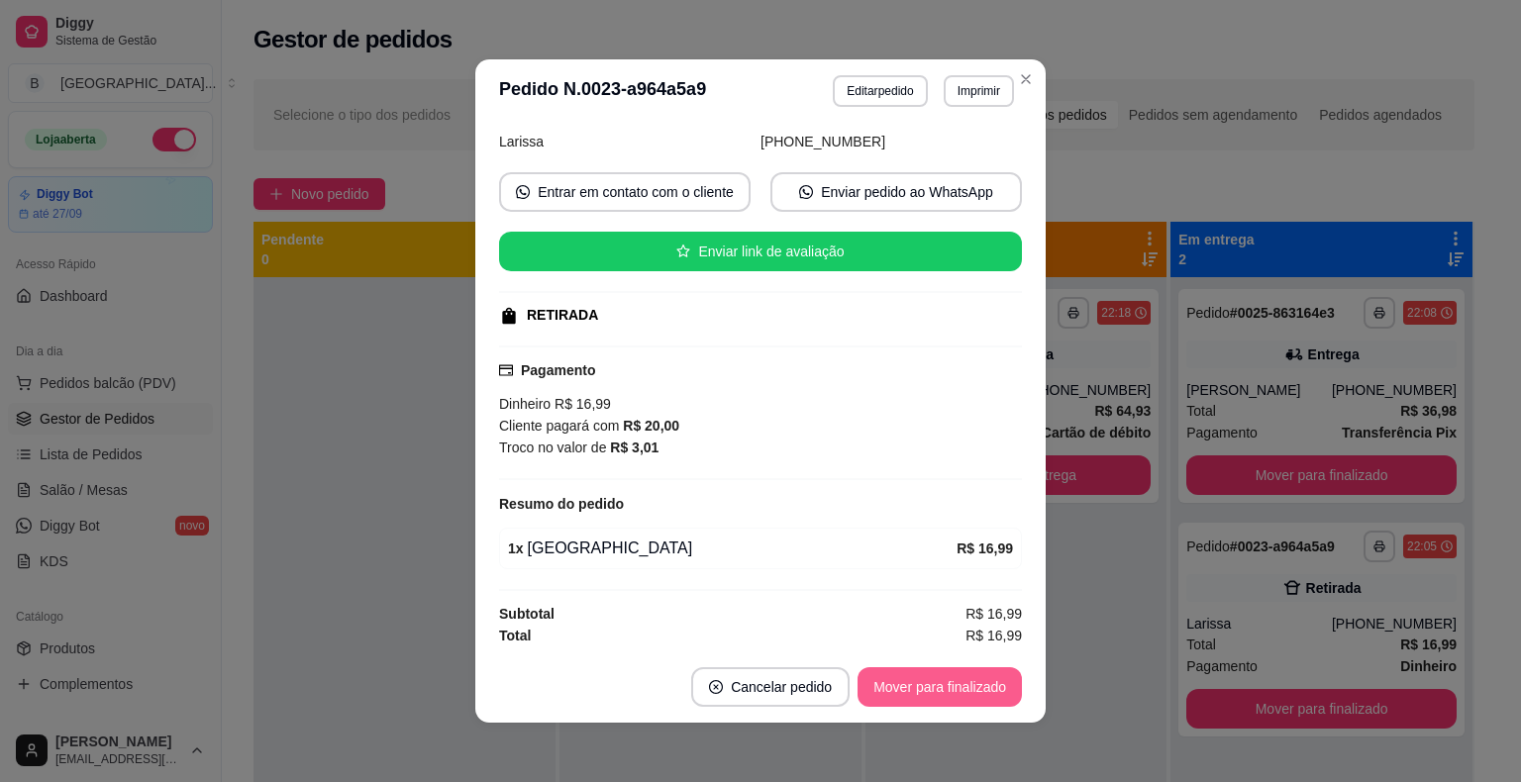
click at [929, 687] on button "Mover para finalizado" at bounding box center [940, 687] width 164 height 40
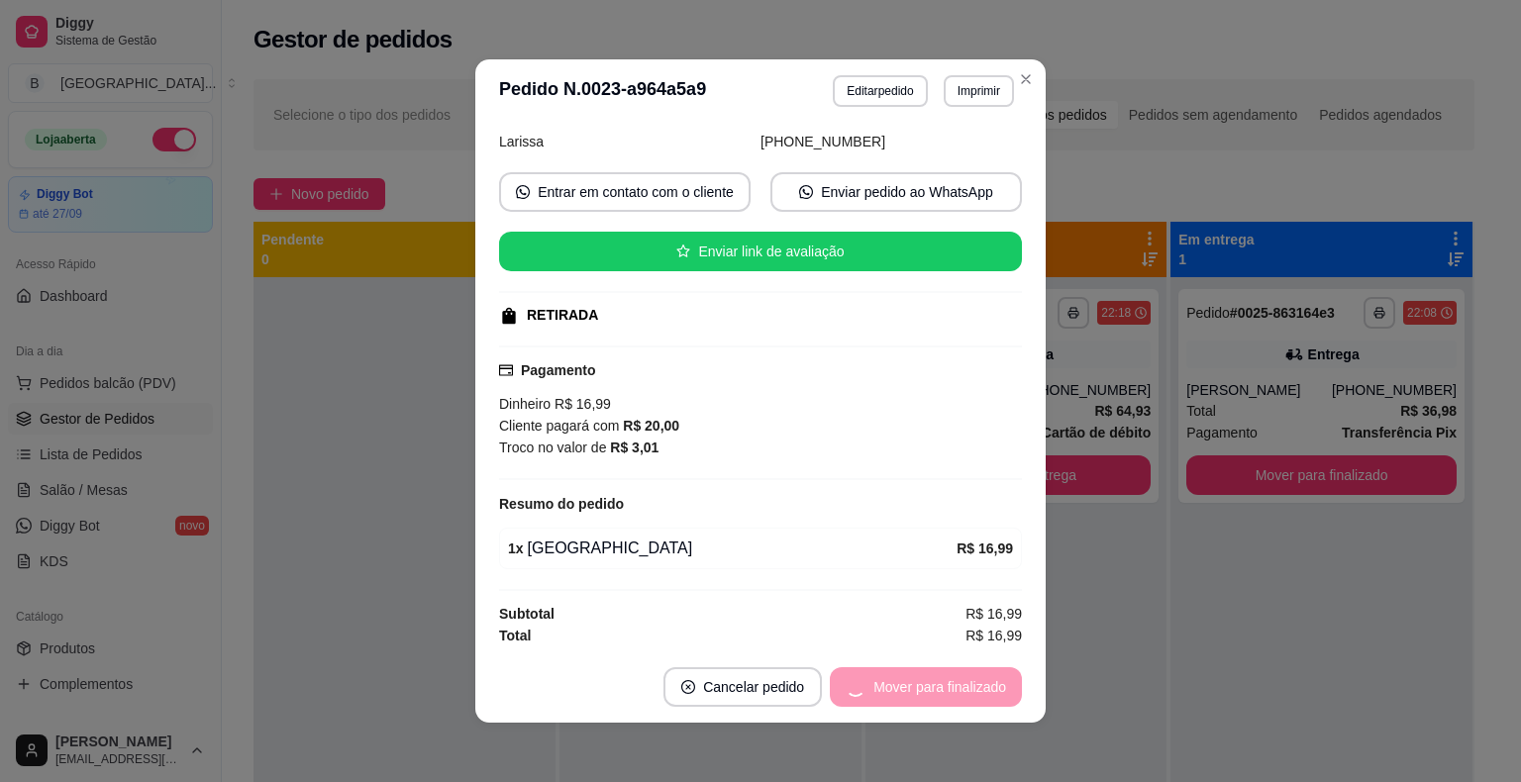
scroll to position [97, 0]
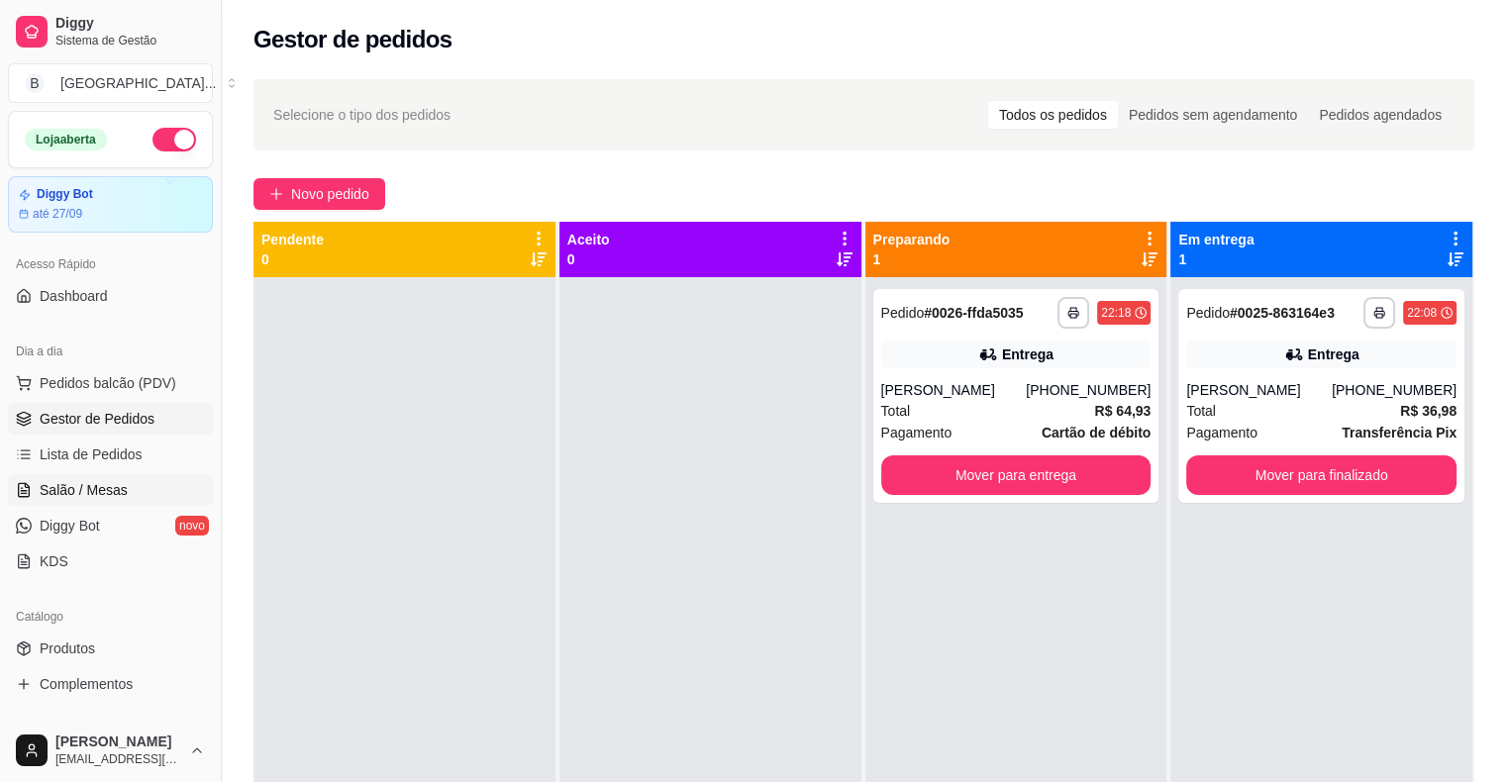
click at [132, 490] on link "Salão / Mesas" at bounding box center [110, 490] width 205 height 32
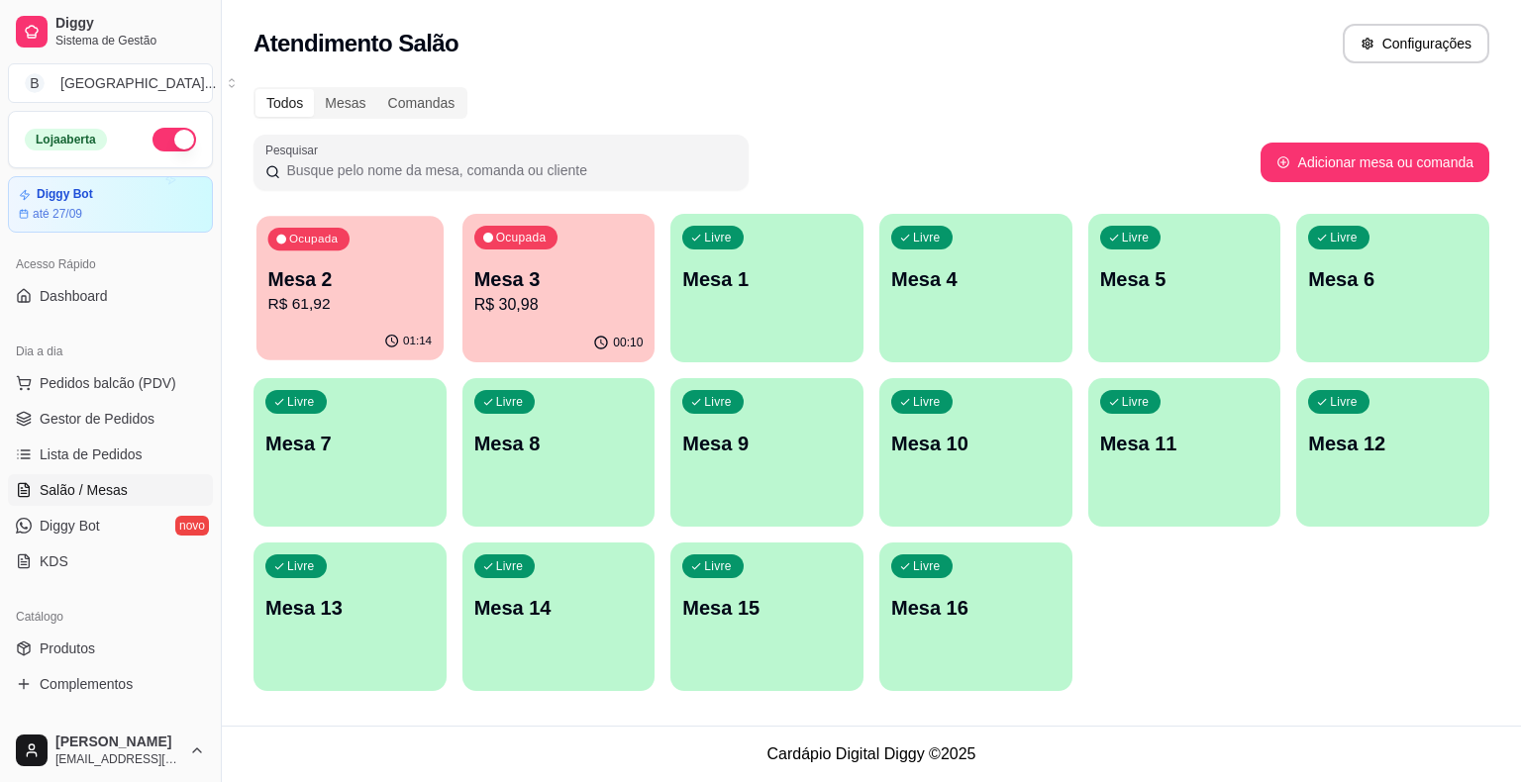
click at [293, 319] on div "Ocupada Mesa 2 R$ 61,92" at bounding box center [349, 269] width 187 height 107
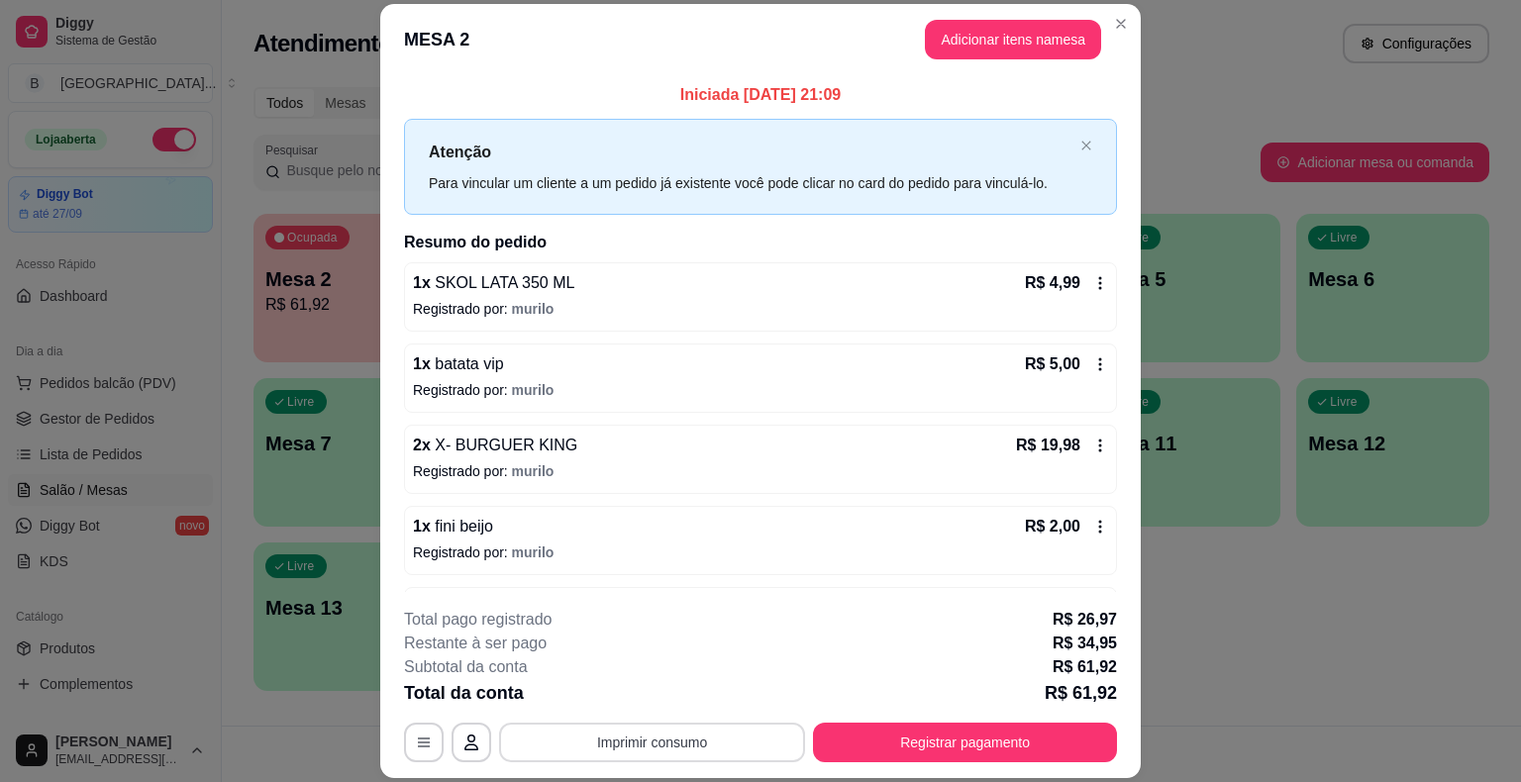
click at [693, 751] on button "Imprimir consumo" at bounding box center [652, 743] width 306 height 40
click at [652, 653] on button "IMPRESSORA" at bounding box center [650, 657] width 139 height 31
click at [916, 729] on button "Registrar pagamento" at bounding box center [965, 743] width 295 height 39
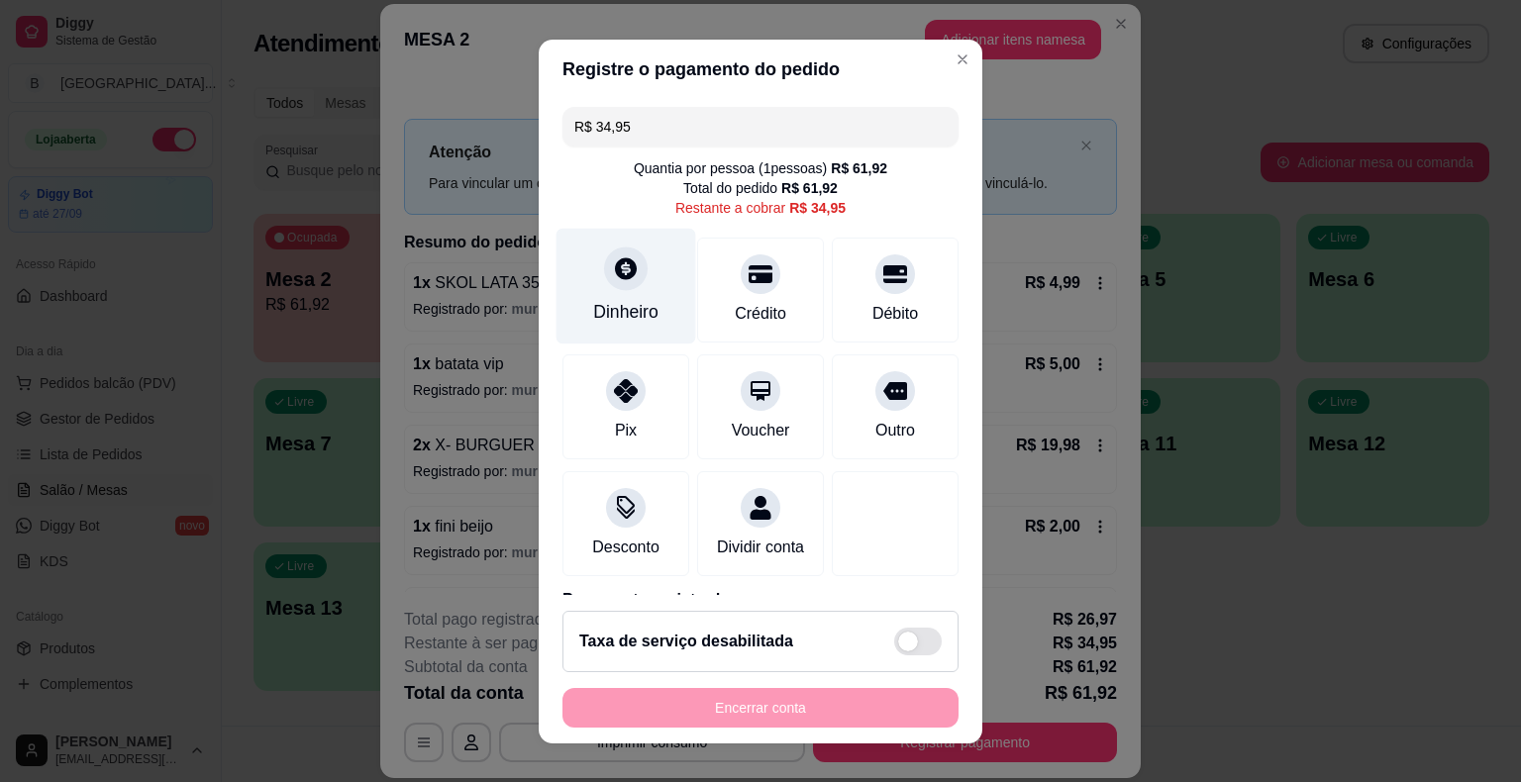
click at [609, 319] on div "Dinheiro" at bounding box center [625, 312] width 65 height 26
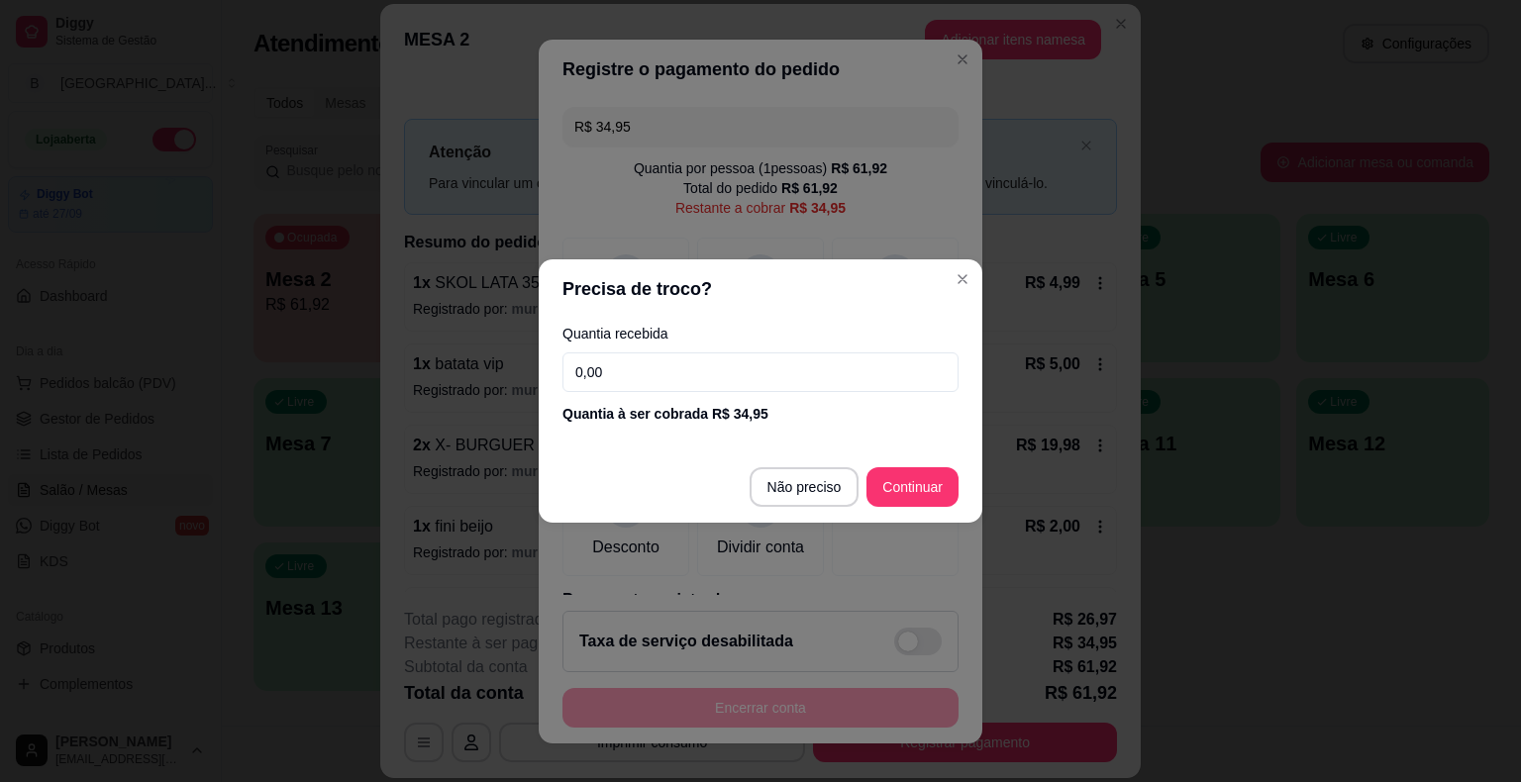
click at [638, 377] on input "0,00" at bounding box center [760, 373] width 396 height 40
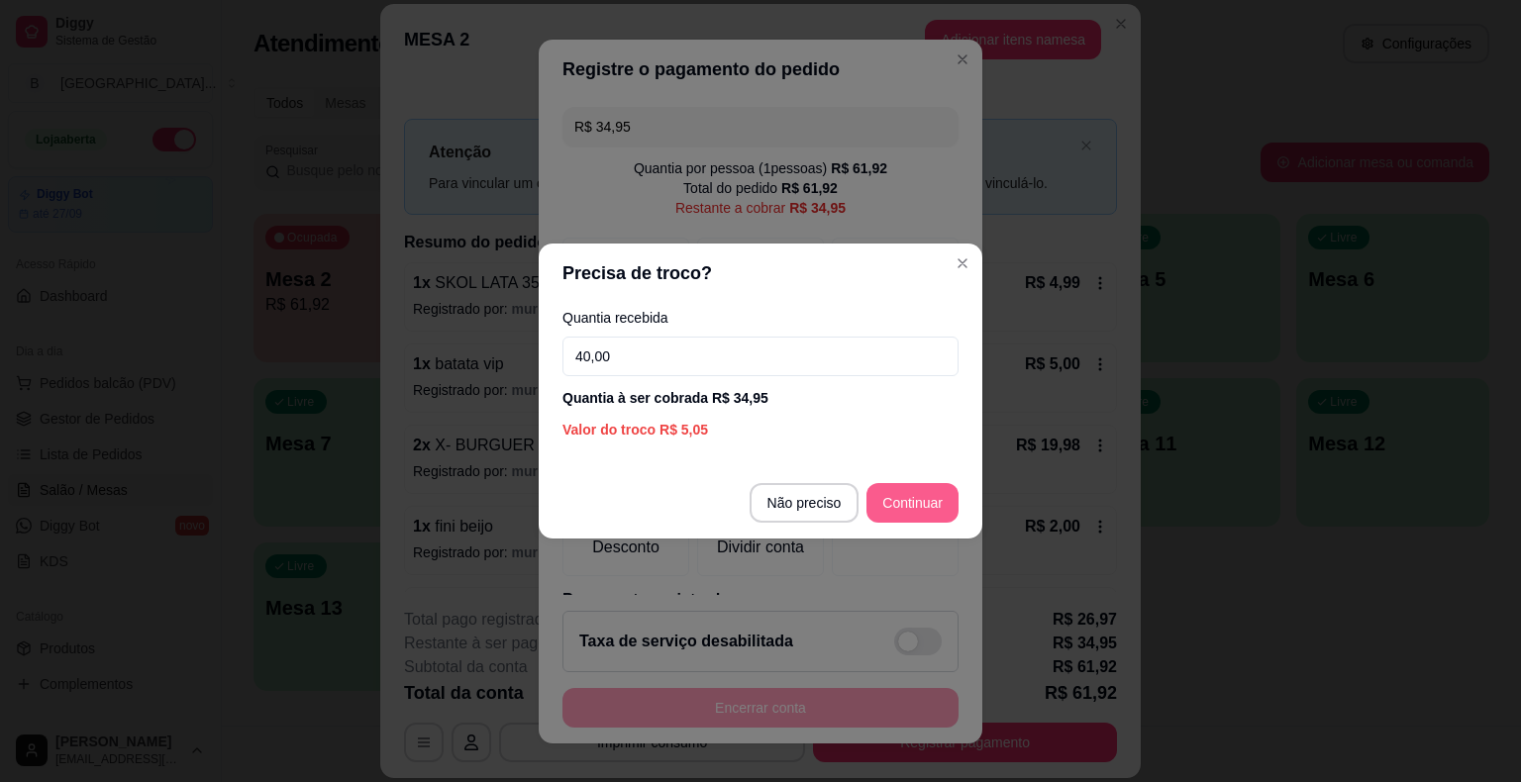
type input "40,00"
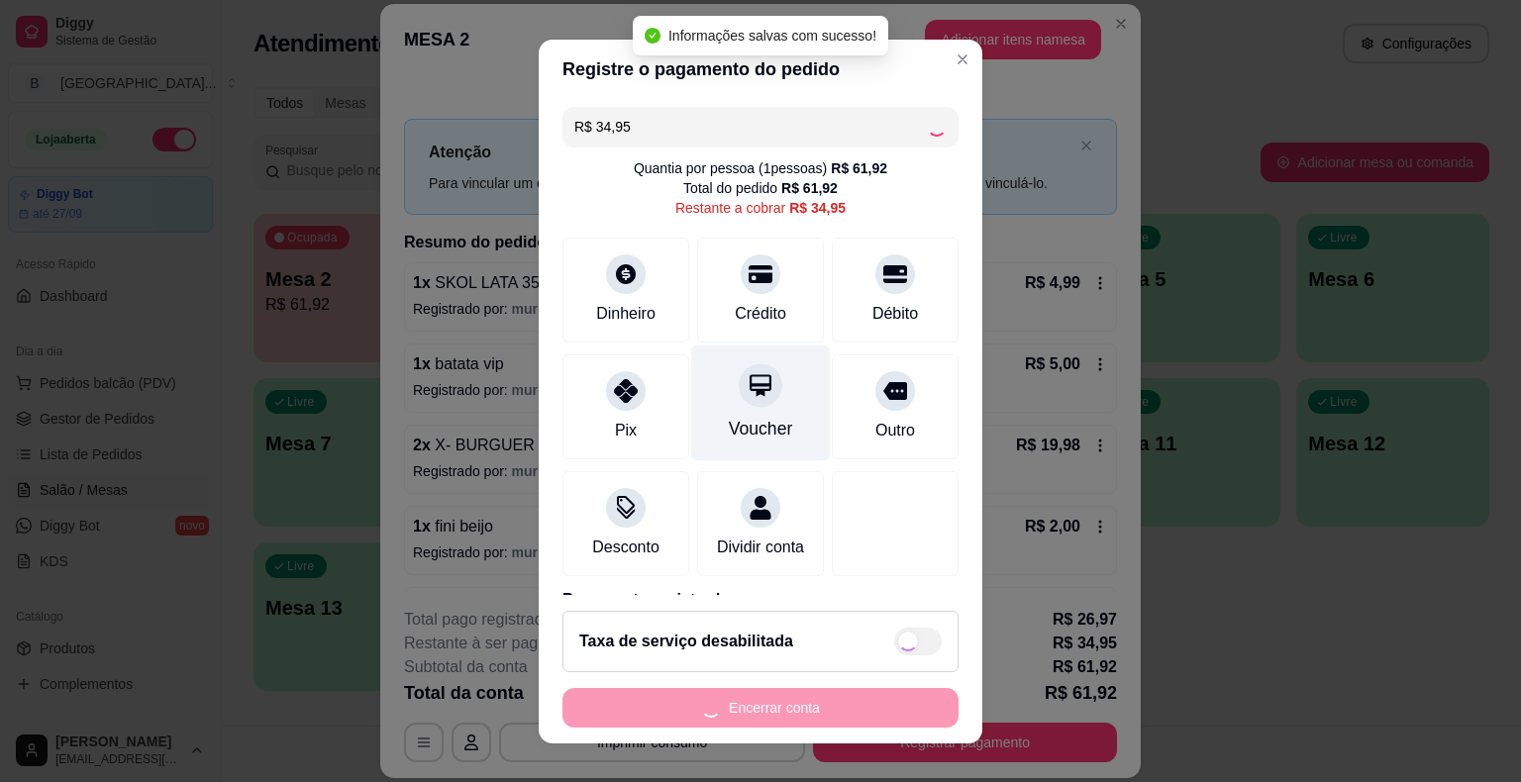
type input "R$ 0,00"
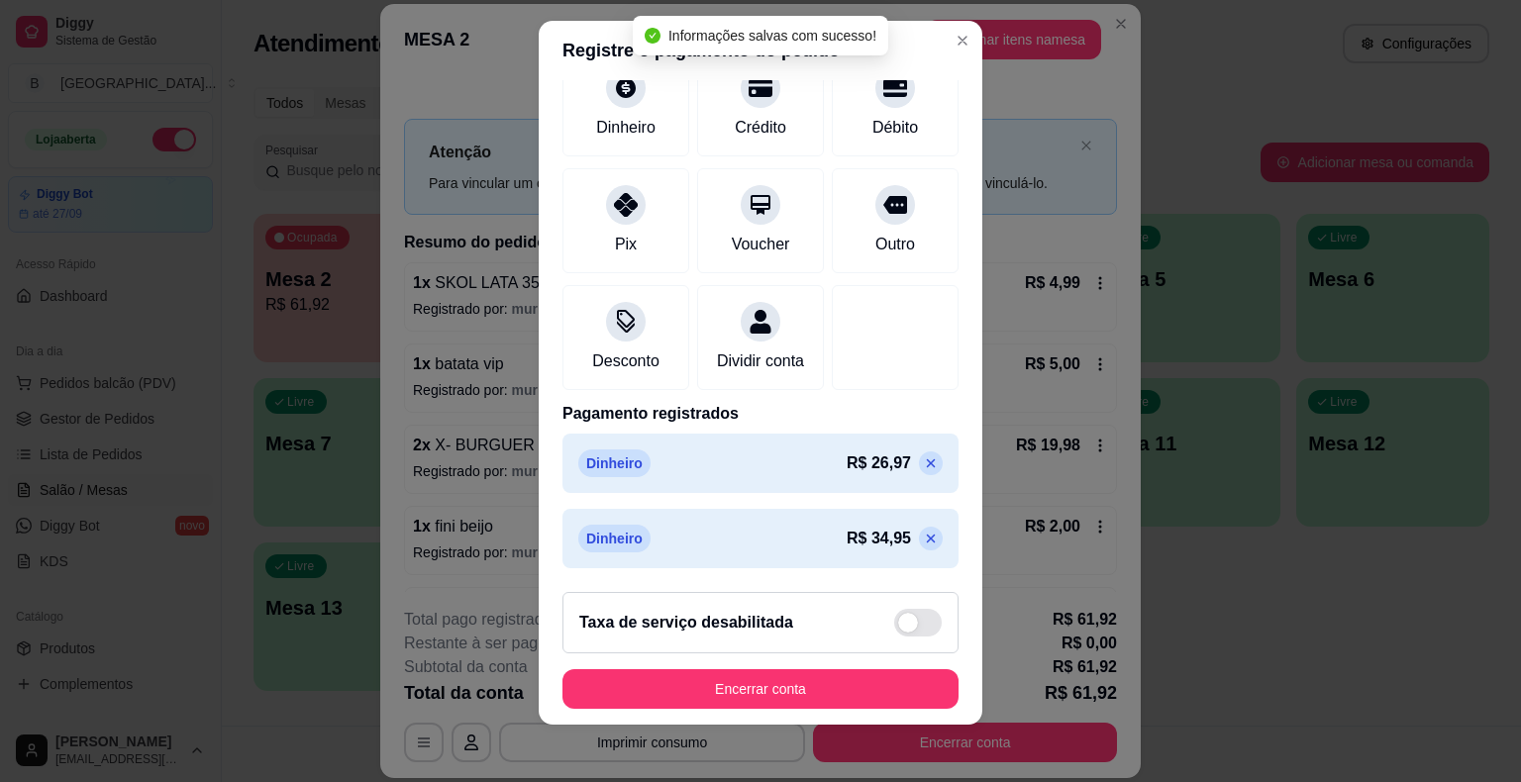
scroll to position [24, 0]
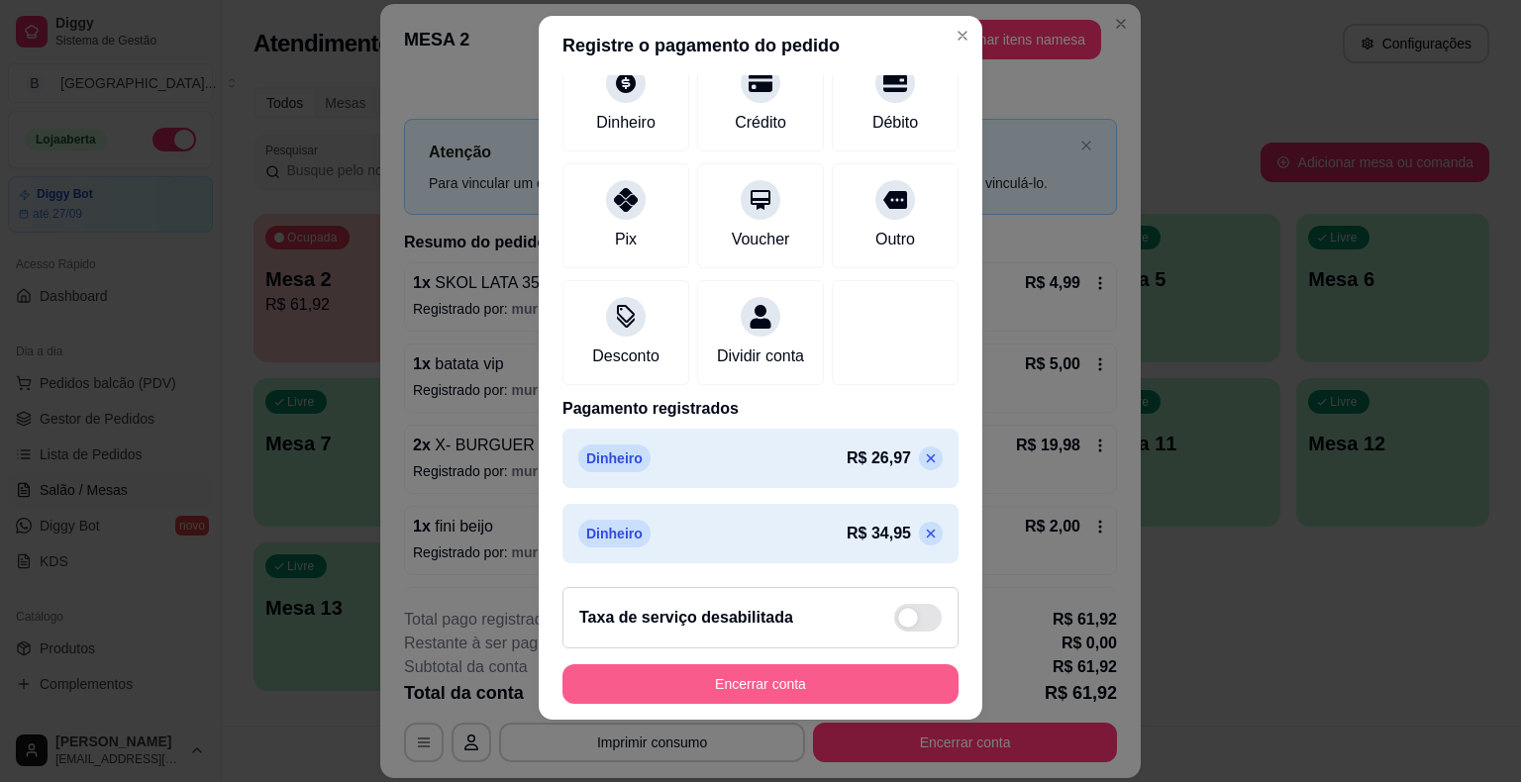
click at [750, 679] on button "Encerrar conta" at bounding box center [760, 684] width 396 height 40
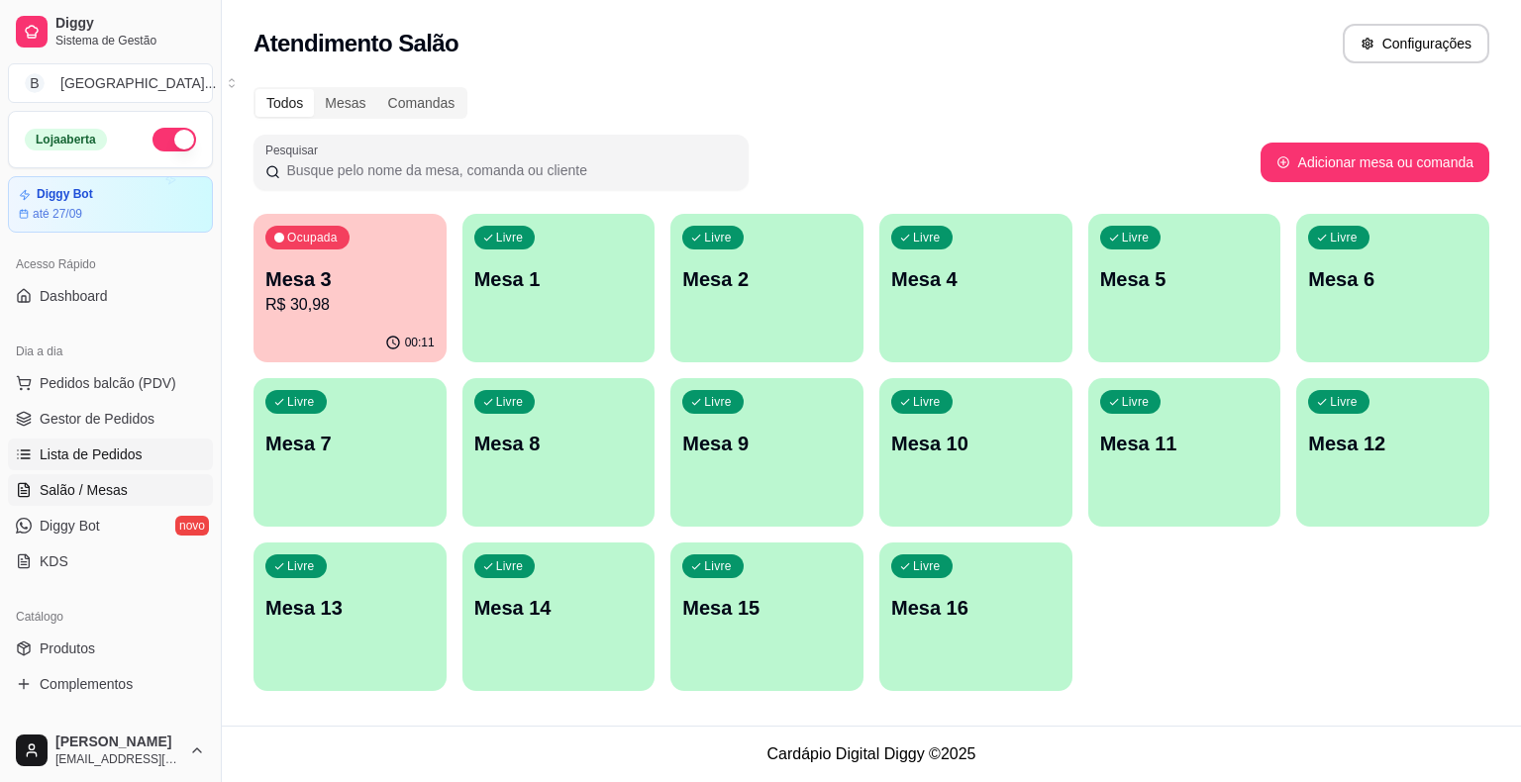
click at [146, 449] on link "Lista de Pedidos" at bounding box center [110, 455] width 205 height 32
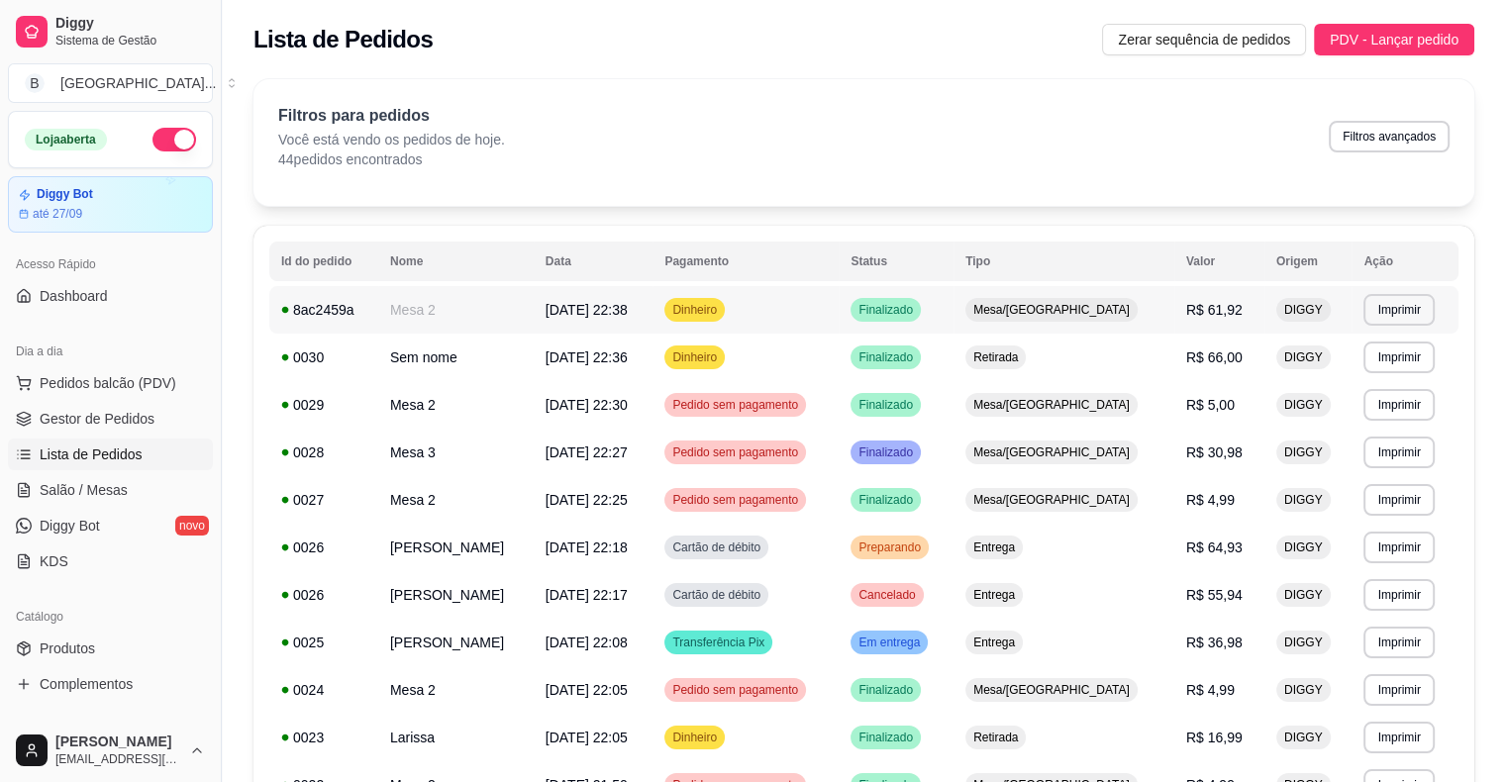
click at [416, 303] on td "Mesa 2" at bounding box center [455, 310] width 155 height 48
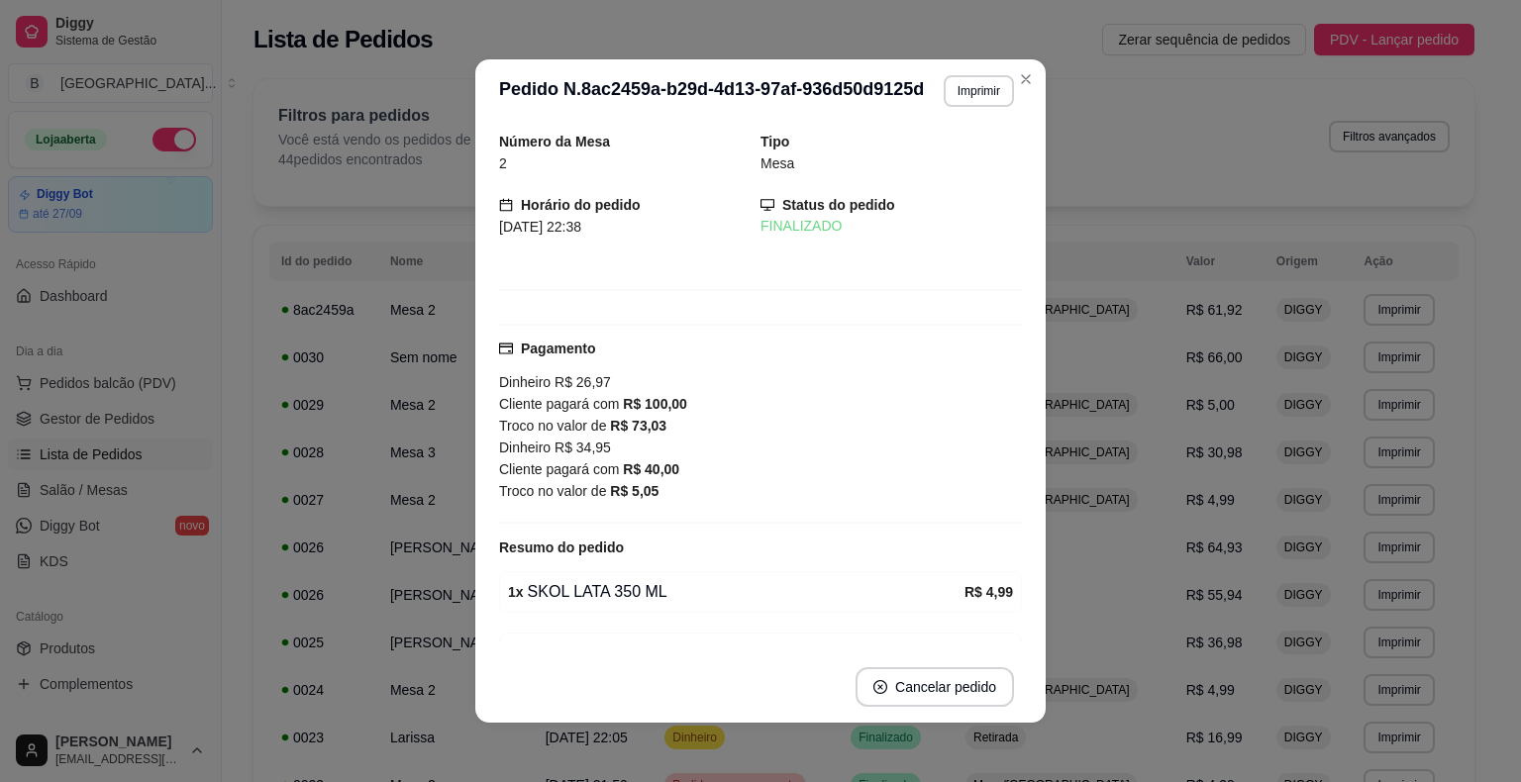
scroll to position [198, 0]
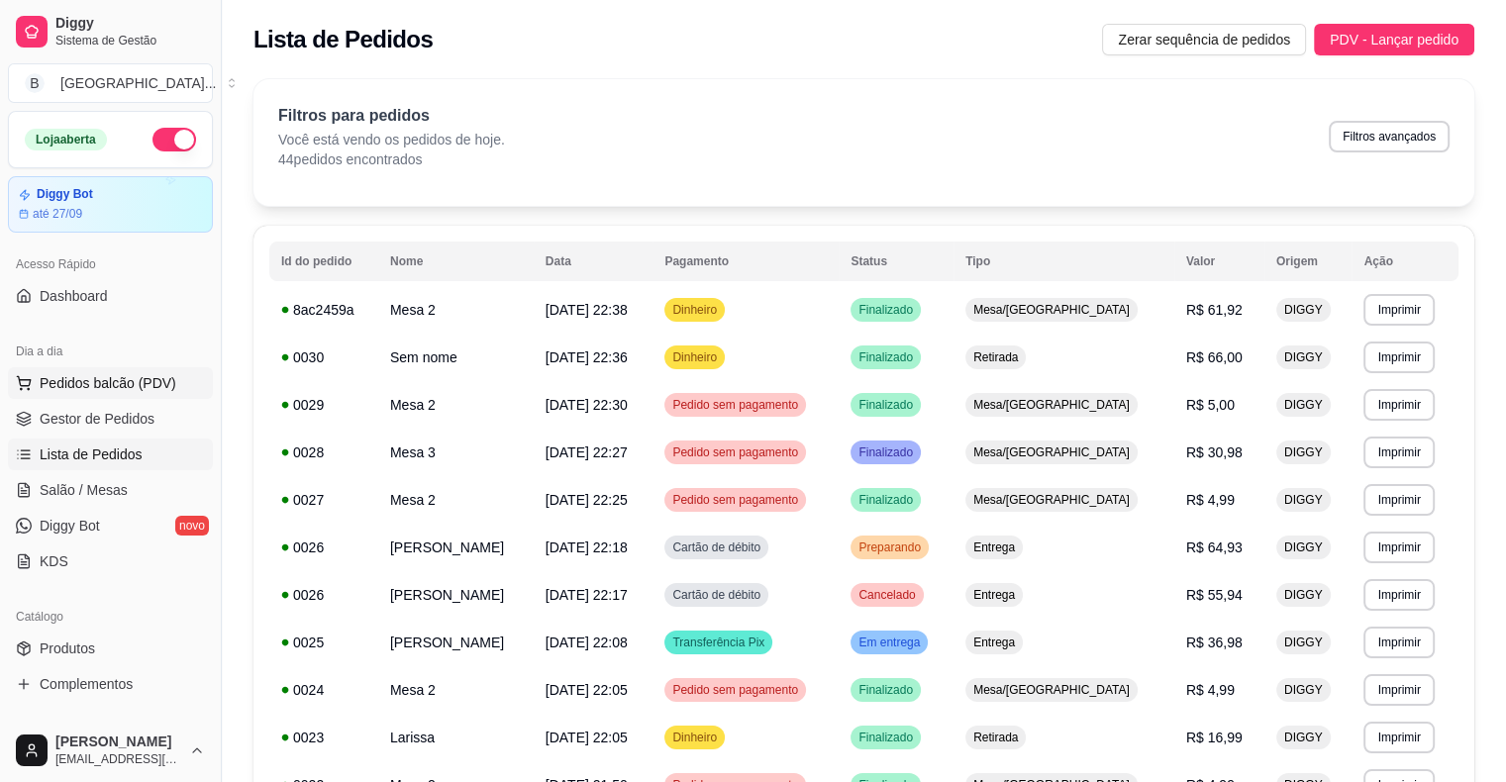
click at [91, 382] on span "Pedidos balcão (PDV)" at bounding box center [108, 383] width 137 height 20
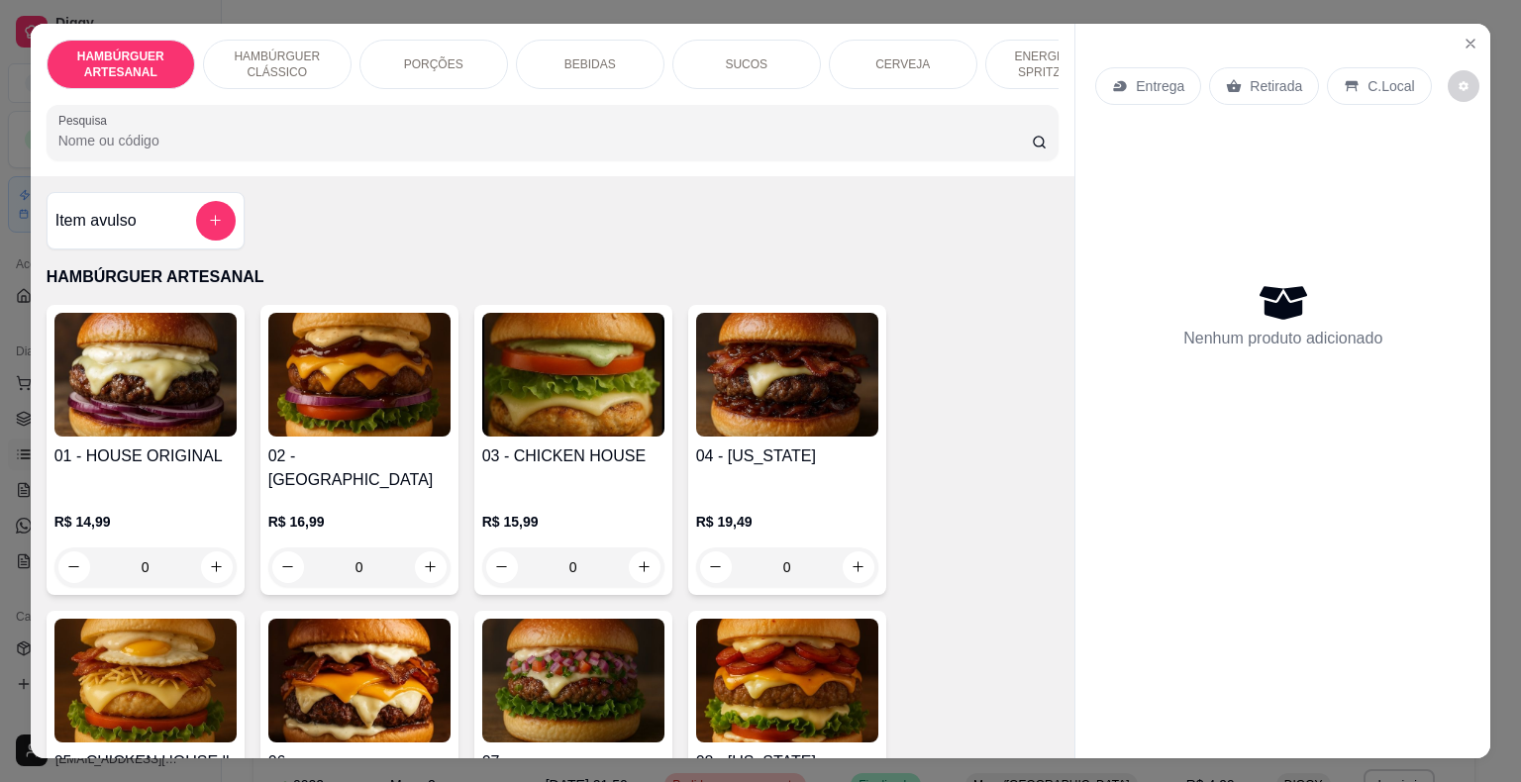
click at [580, 46] on div "BEBIDAS" at bounding box center [590, 65] width 149 height 50
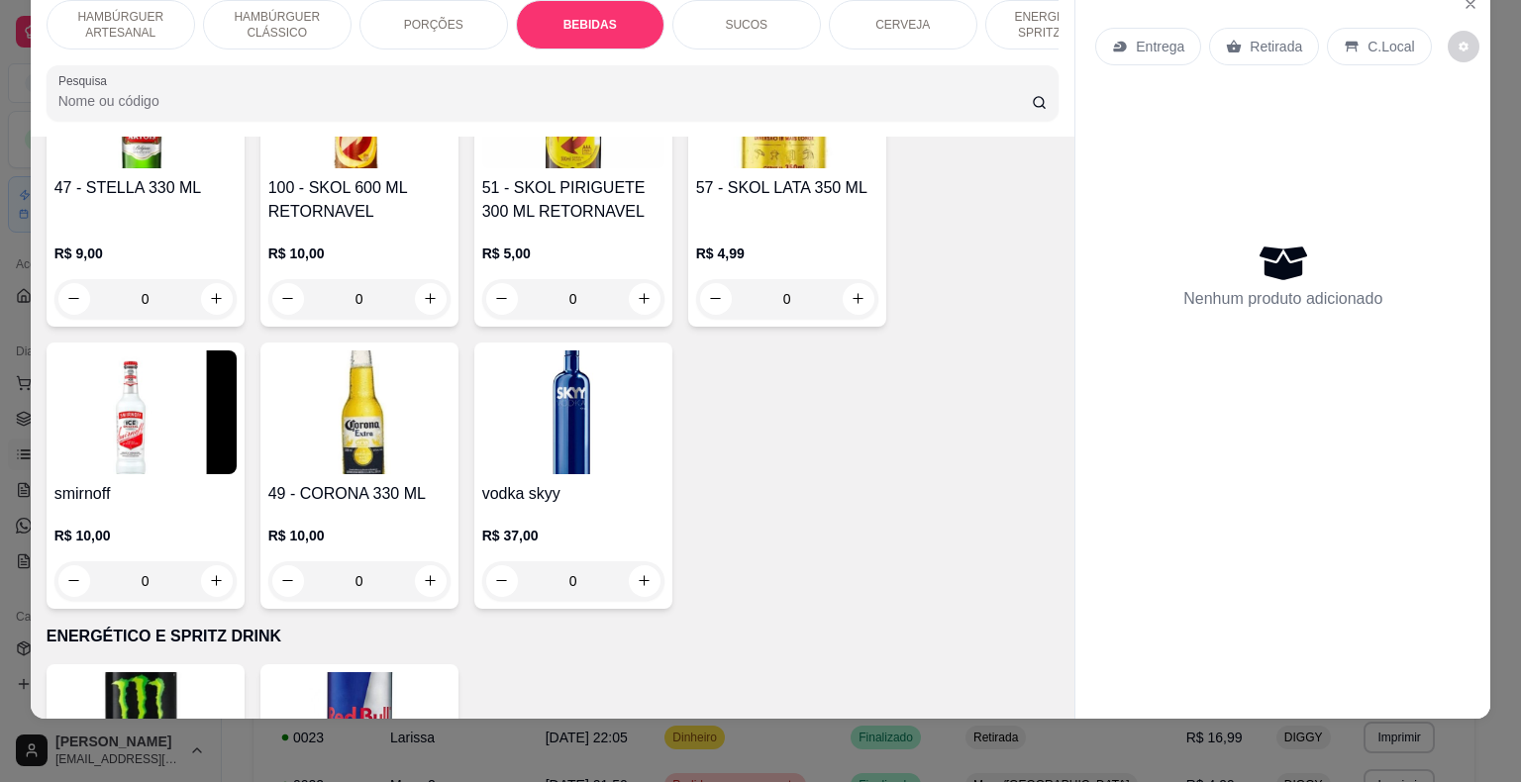
scroll to position [4211, 0]
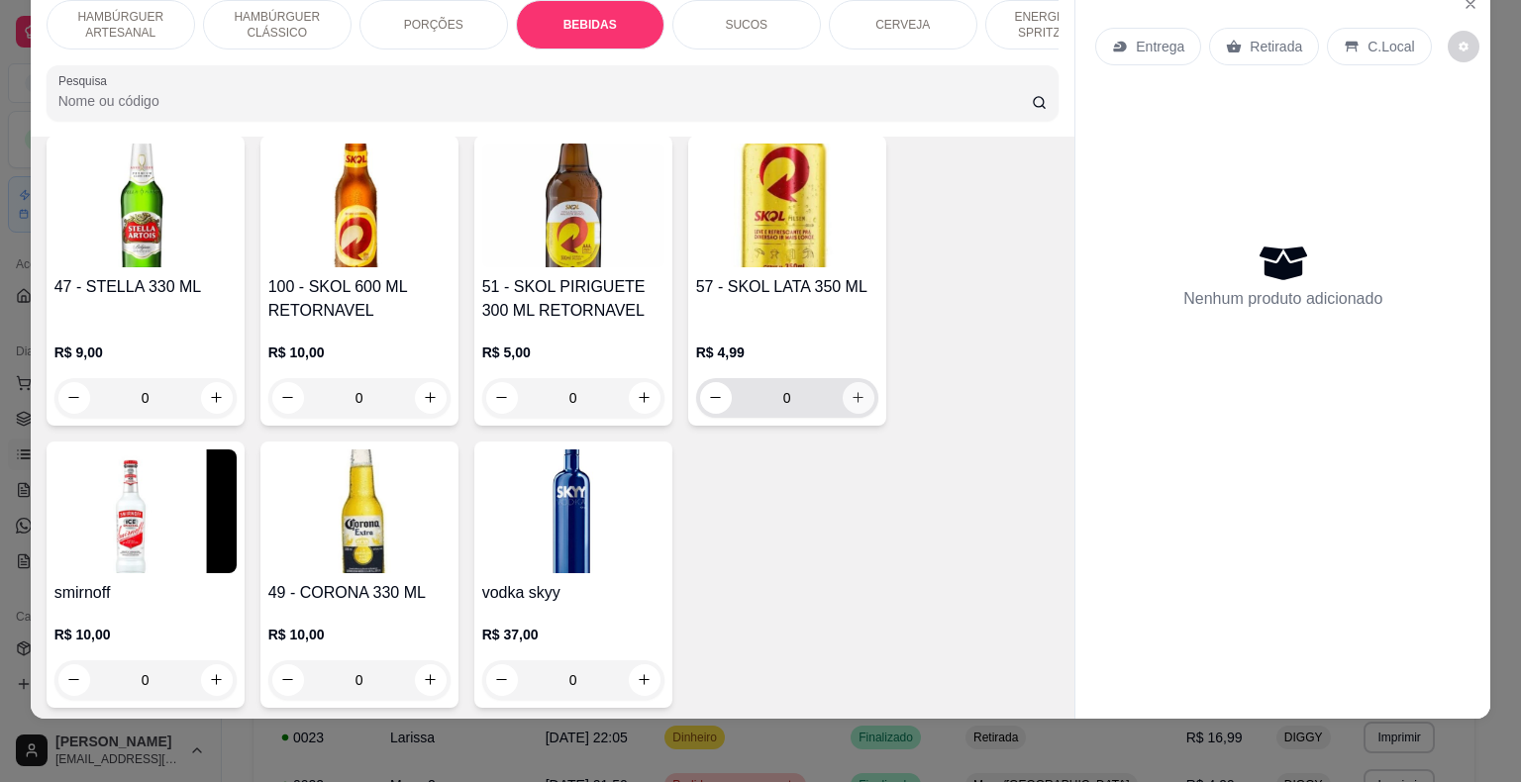
click at [851, 390] on icon "increase-product-quantity" at bounding box center [858, 397] width 15 height 15
type input "1"
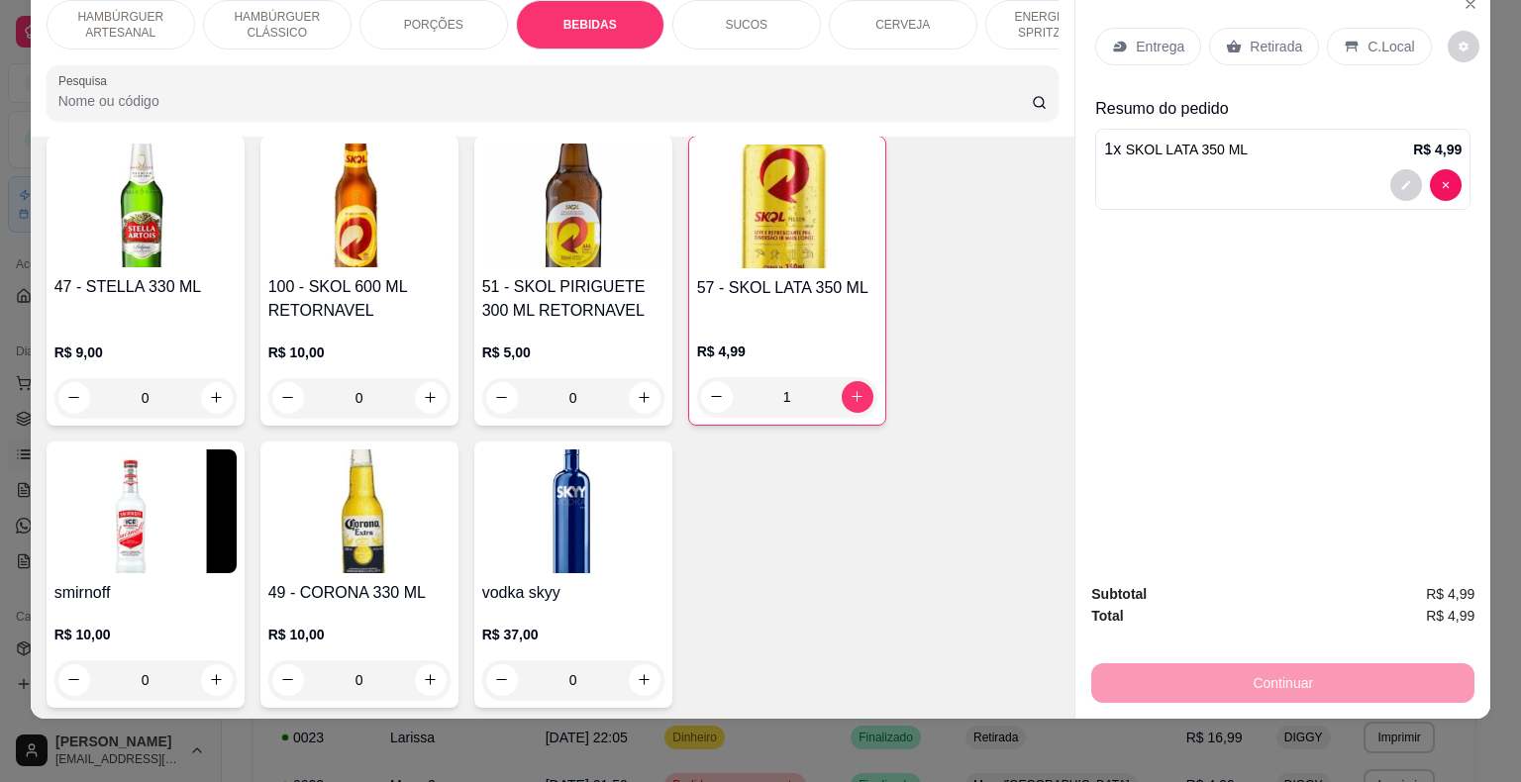
click at [1261, 37] on p "Retirada" at bounding box center [1276, 47] width 52 height 20
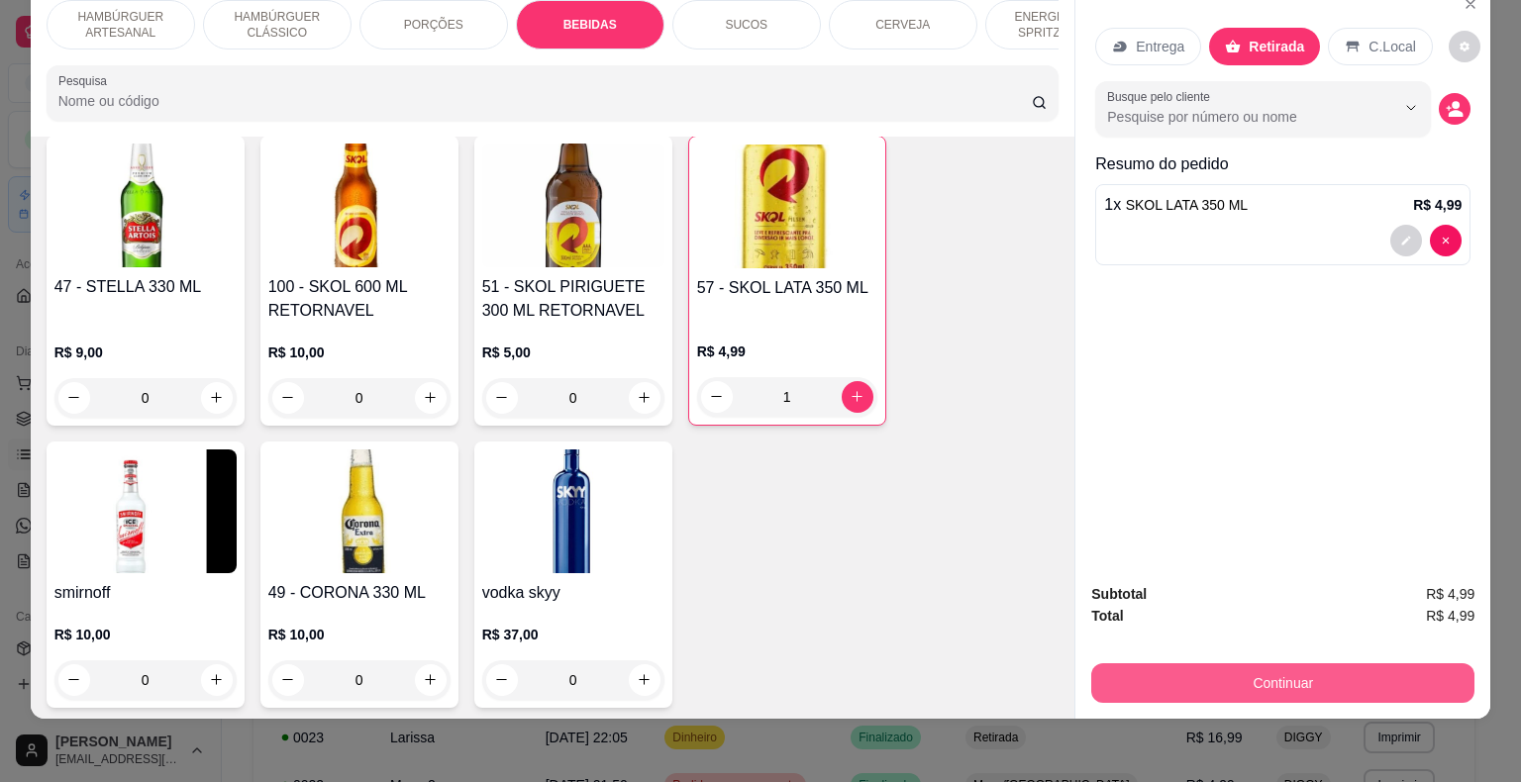
click at [1260, 664] on button "Continuar" at bounding box center [1282, 684] width 383 height 40
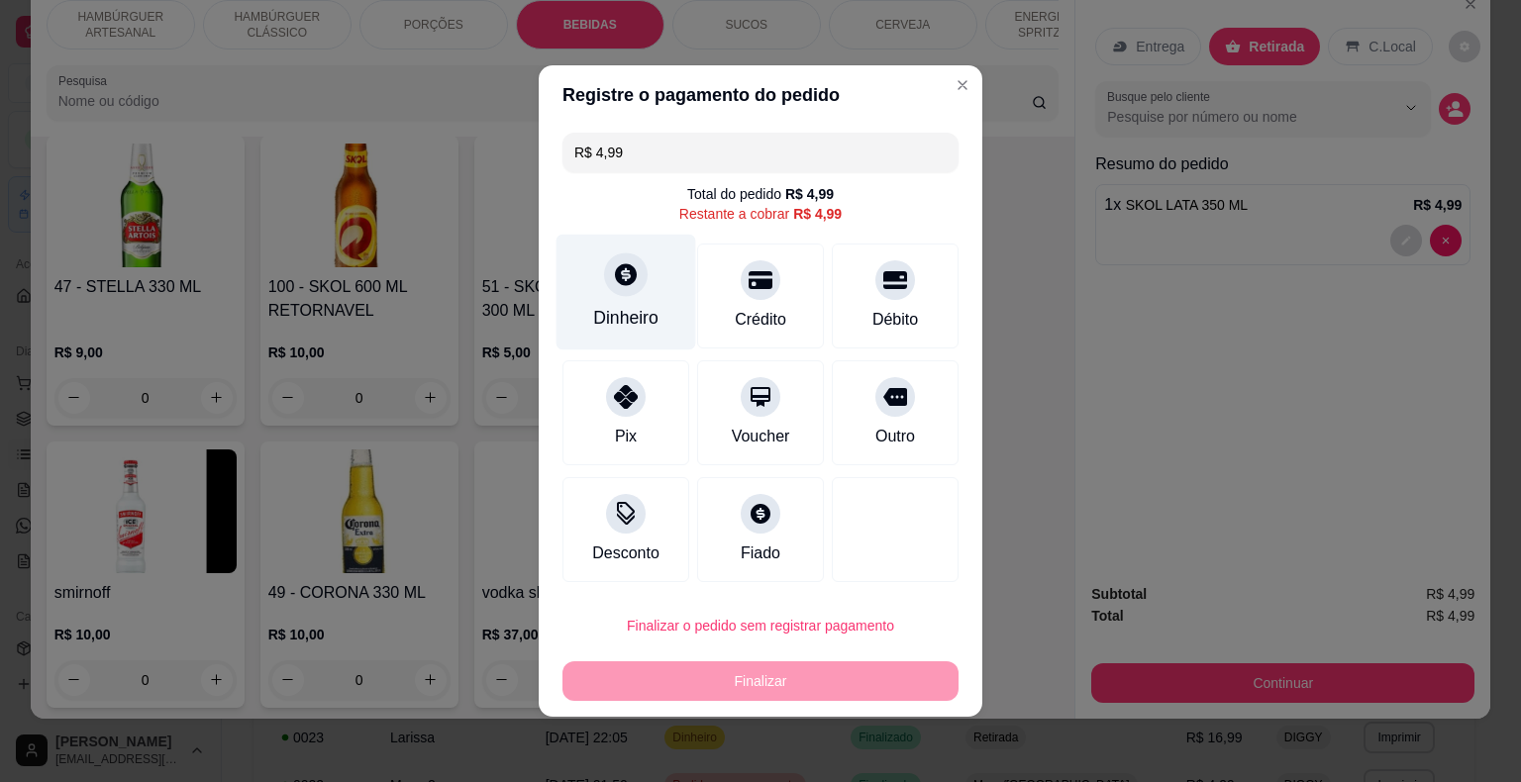
click at [587, 310] on div "Dinheiro" at bounding box center [627, 293] width 140 height 116
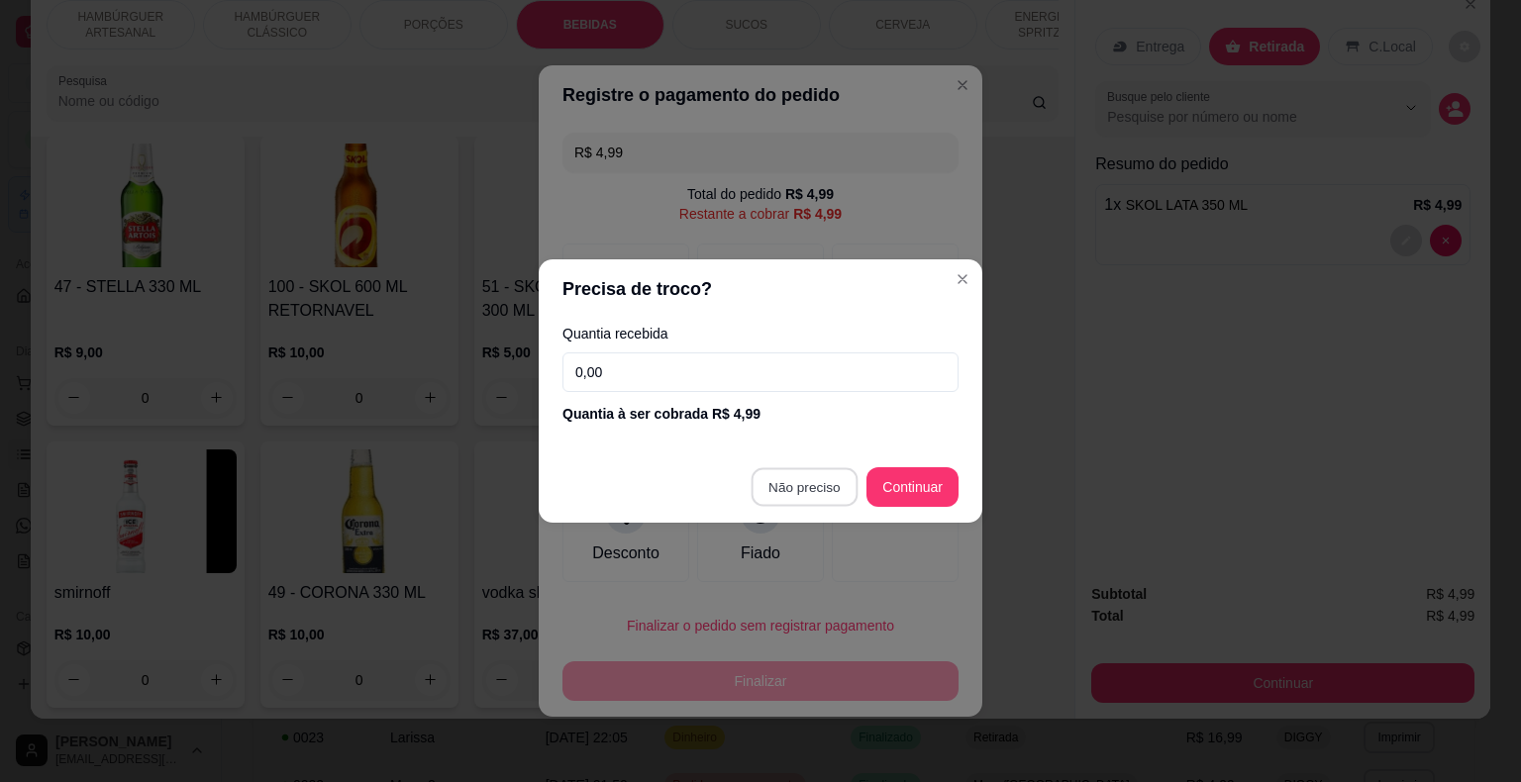
type input "R$ 0,00"
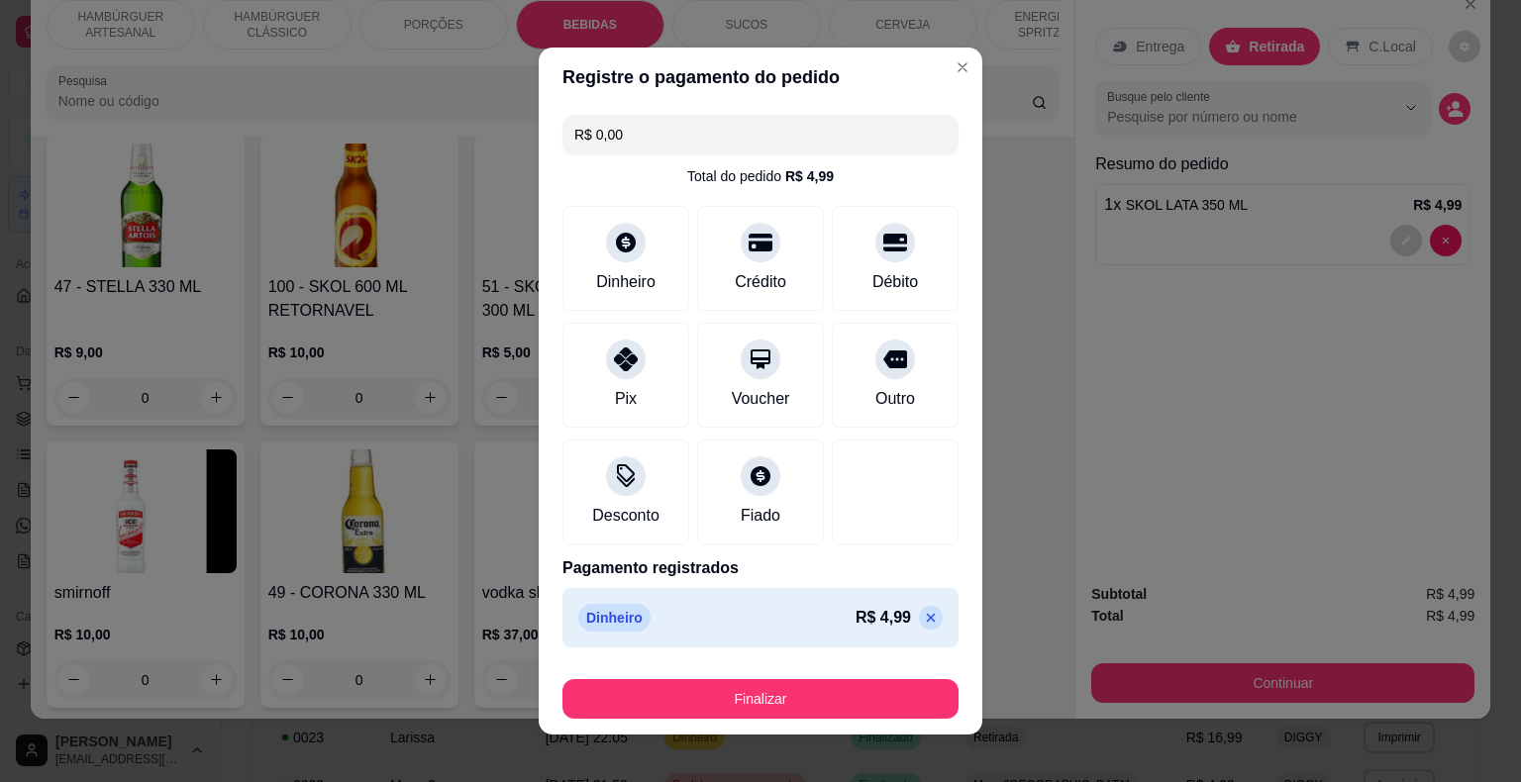
scroll to position [15, 0]
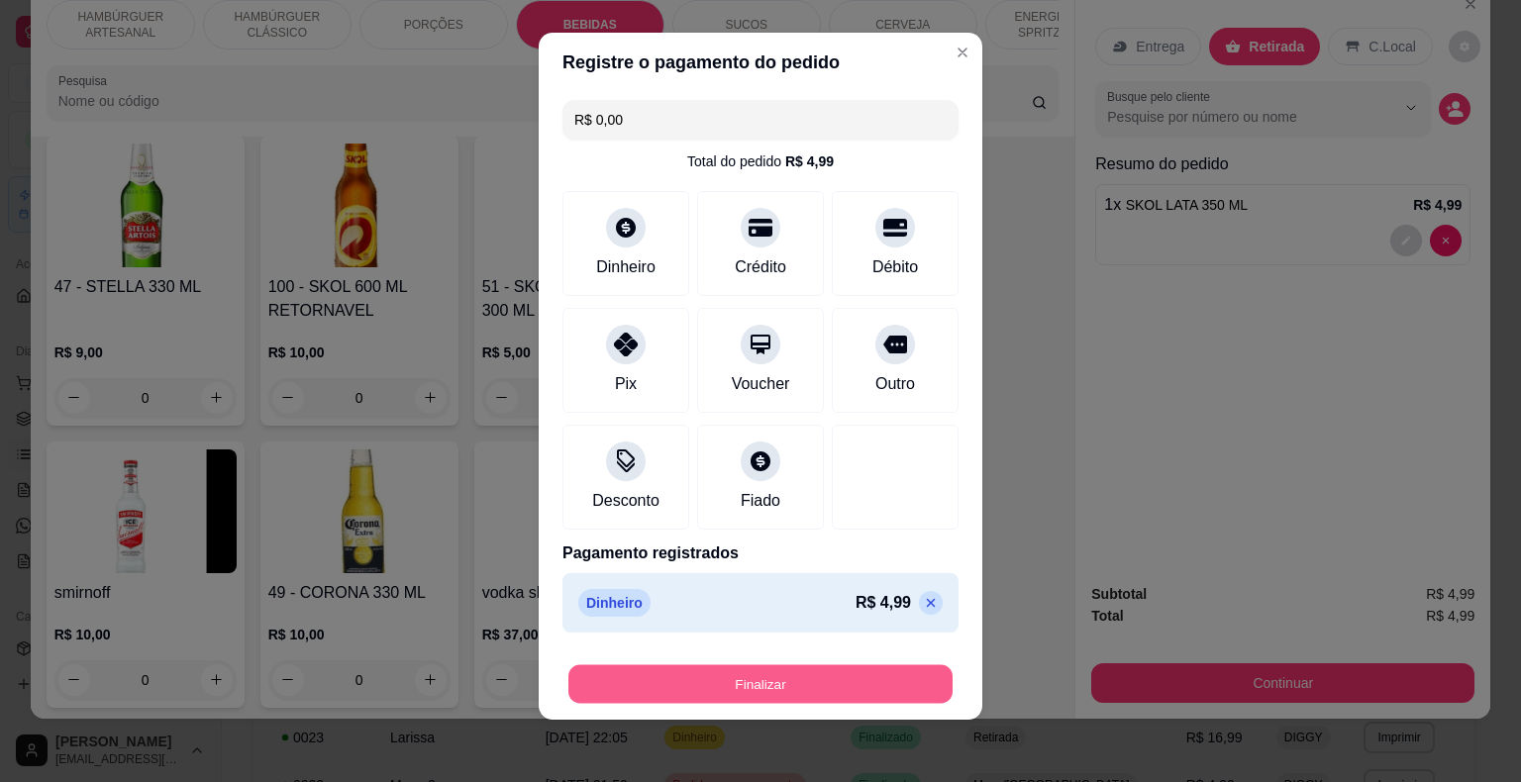
click at [768, 686] on button "Finalizar" at bounding box center [760, 684] width 384 height 39
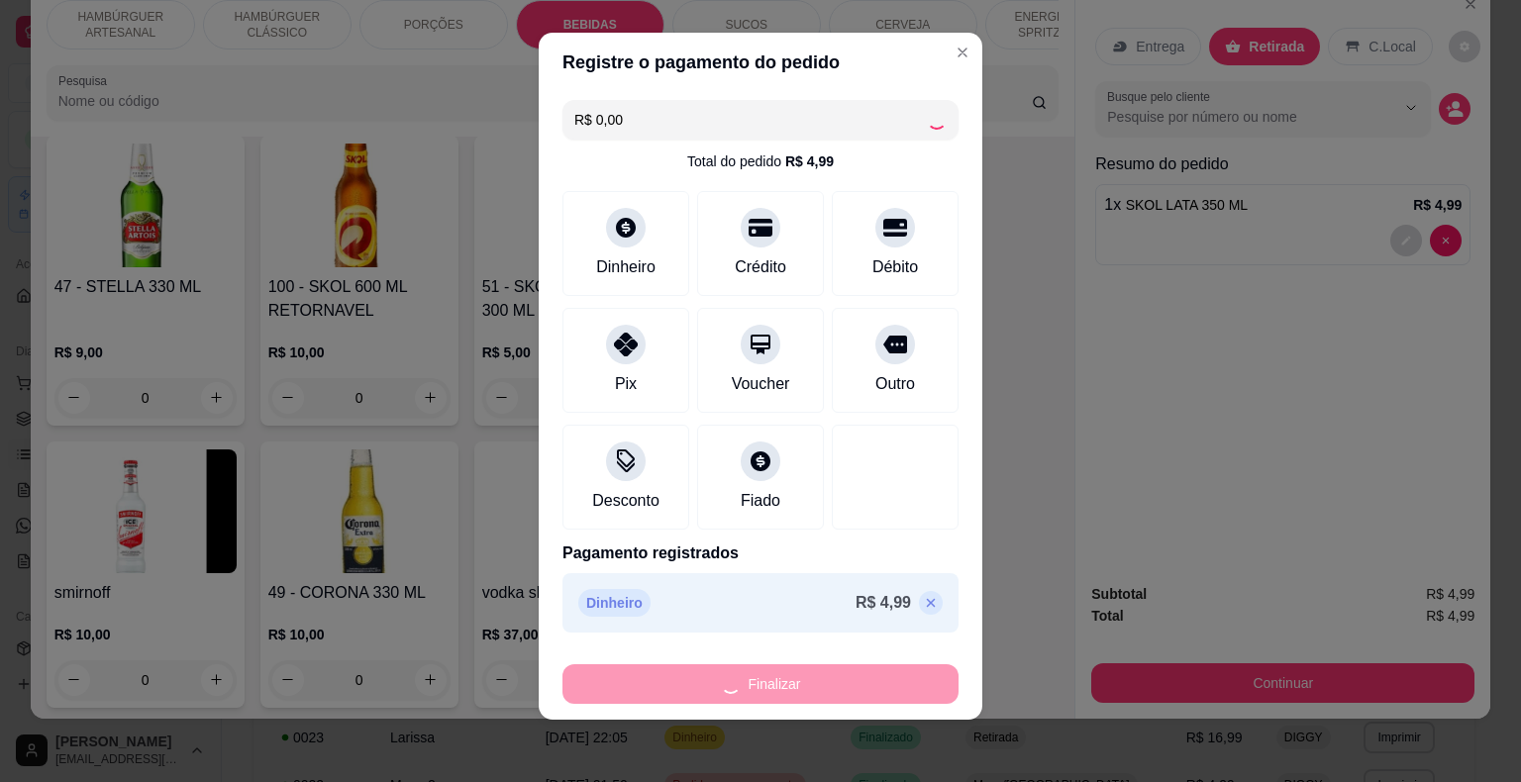
type input "0"
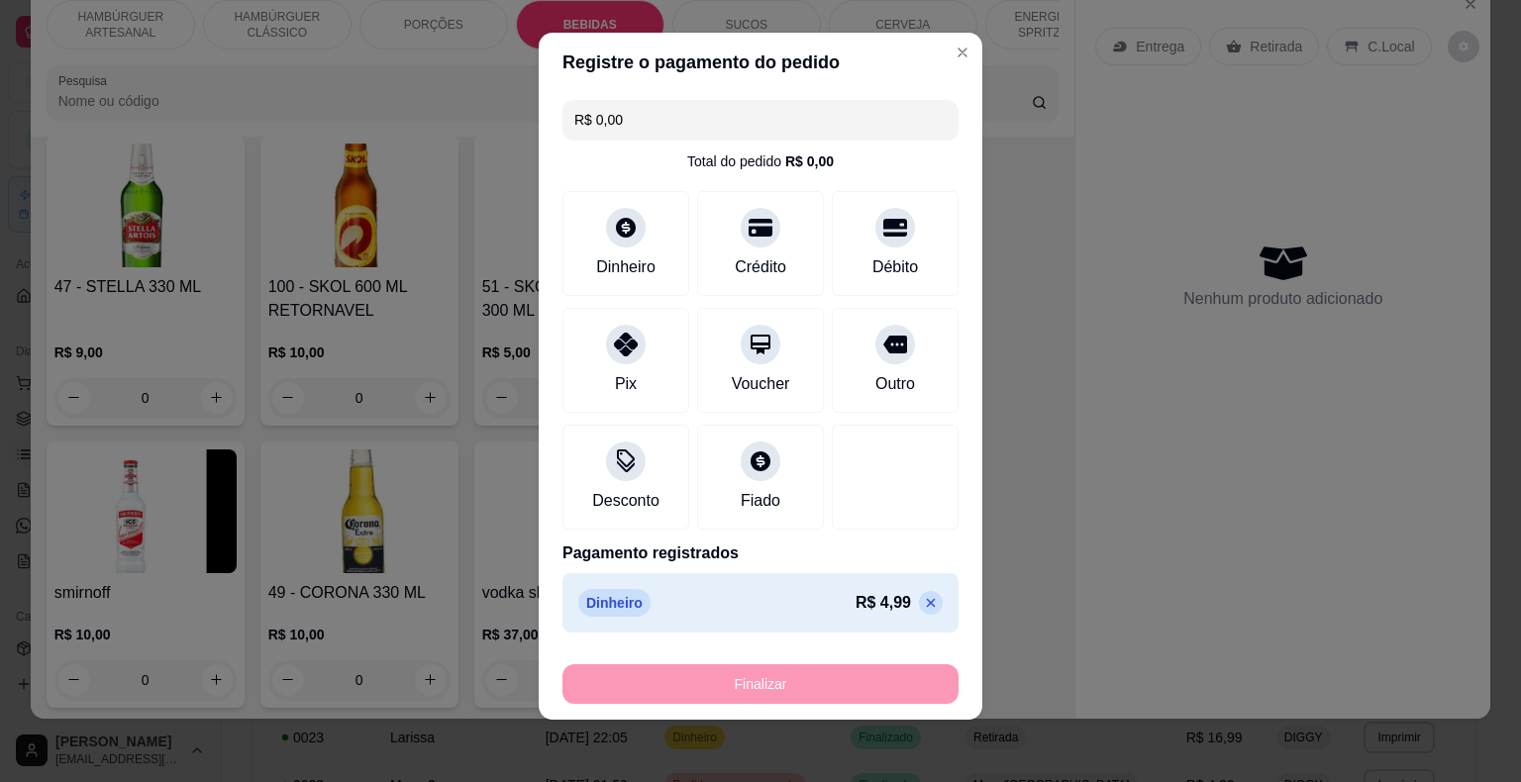
type input "-R$ 4,99"
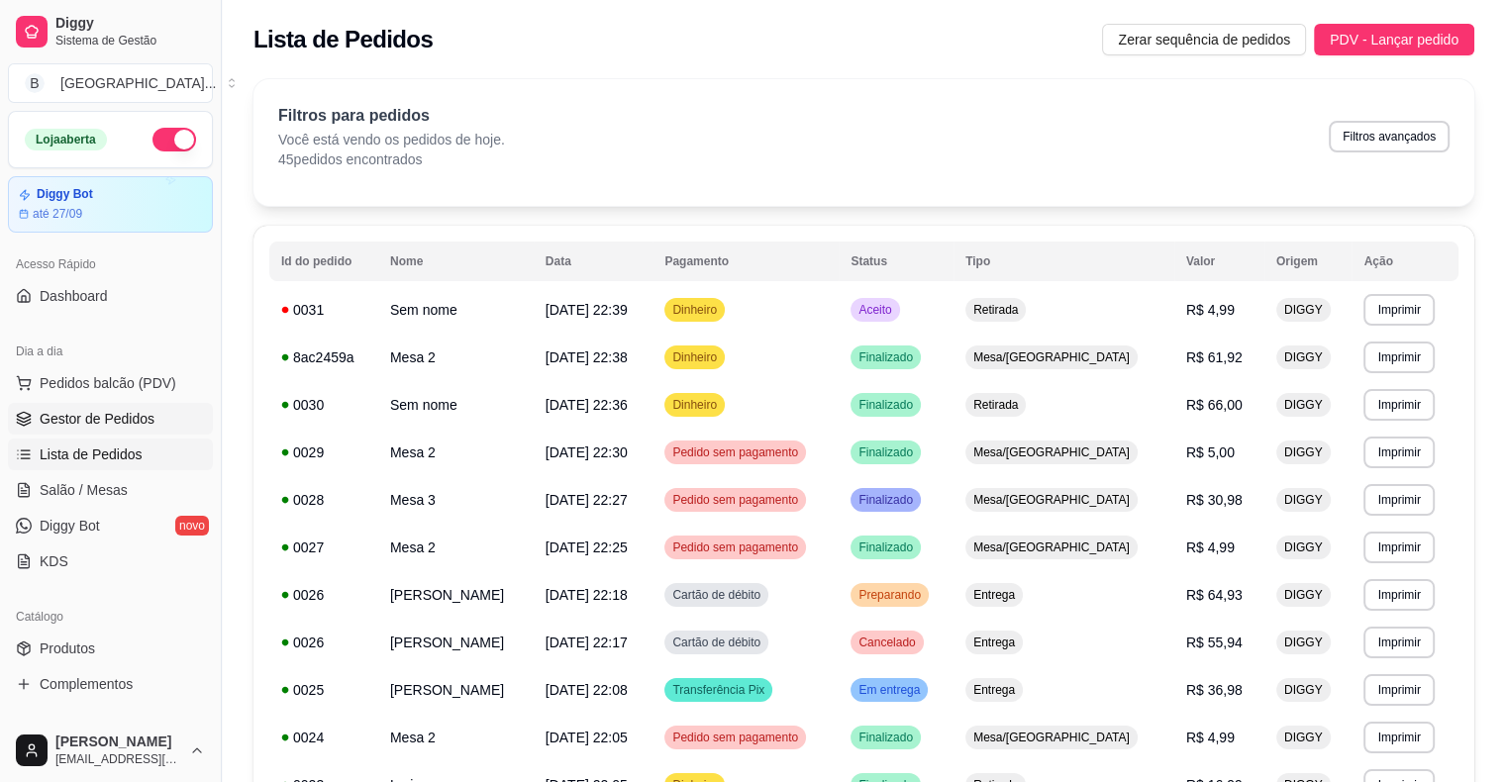
click at [110, 410] on span "Gestor de Pedidos" at bounding box center [97, 419] width 115 height 20
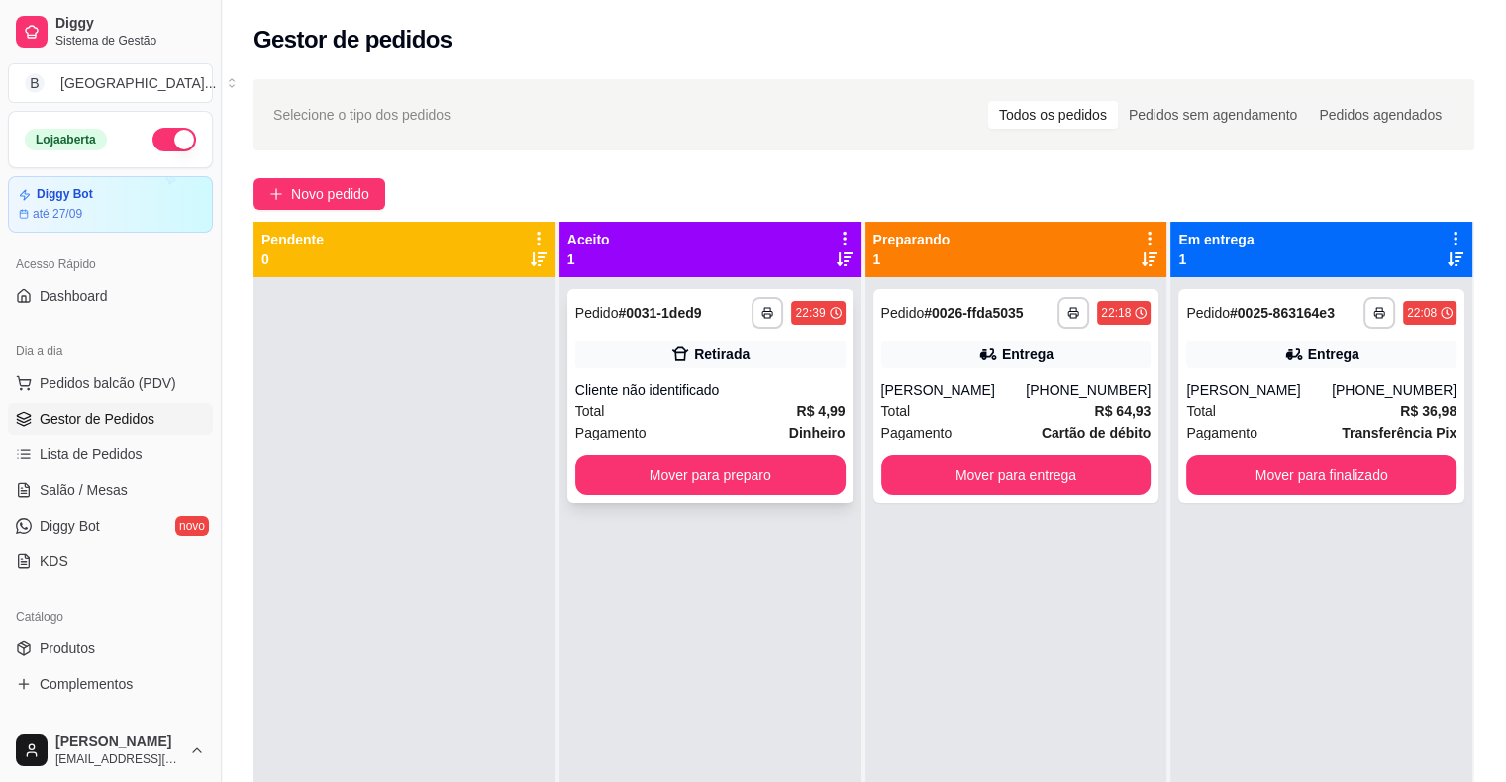
click at [672, 377] on div "**********" at bounding box center [710, 396] width 286 height 214
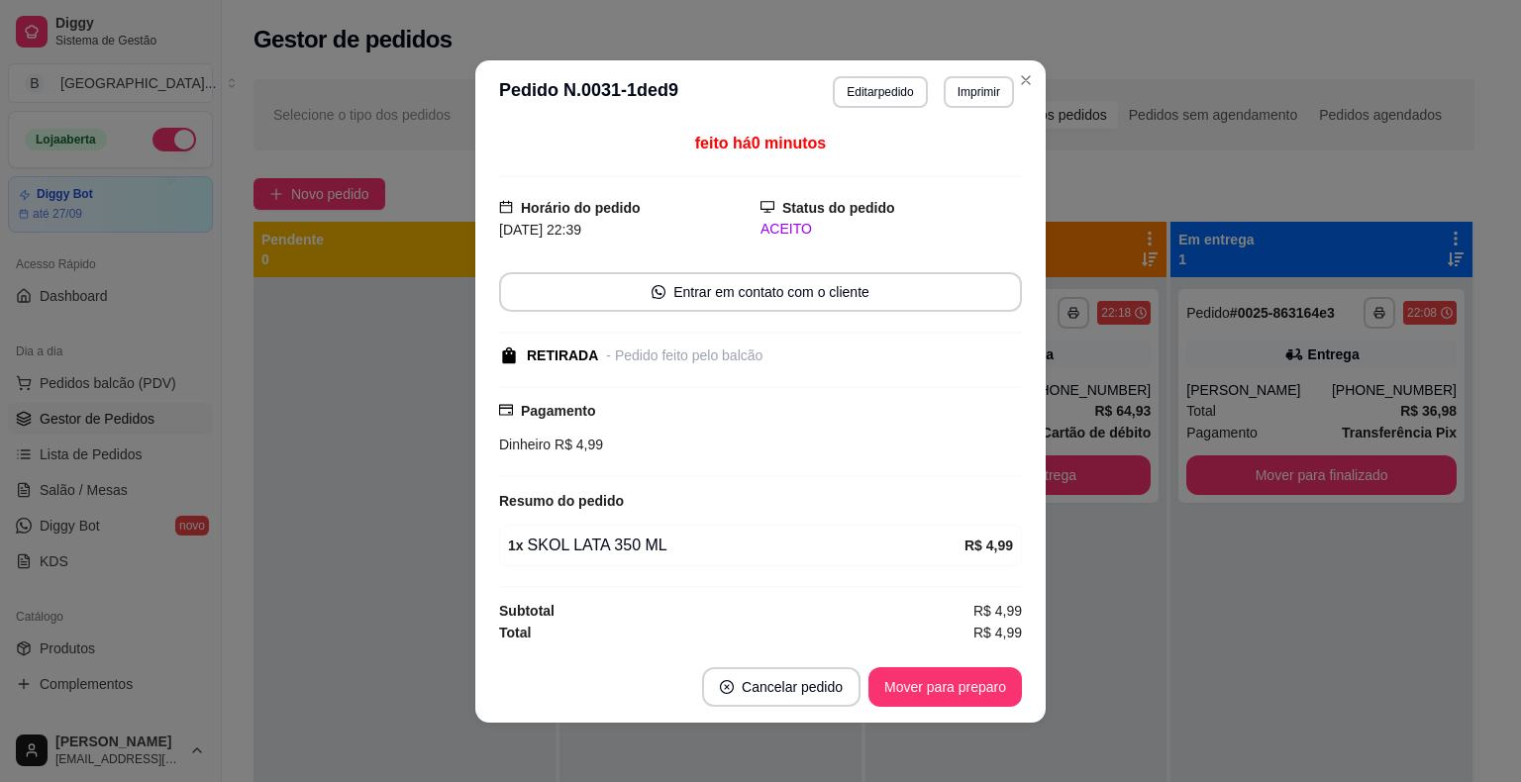
scroll to position [2, 0]
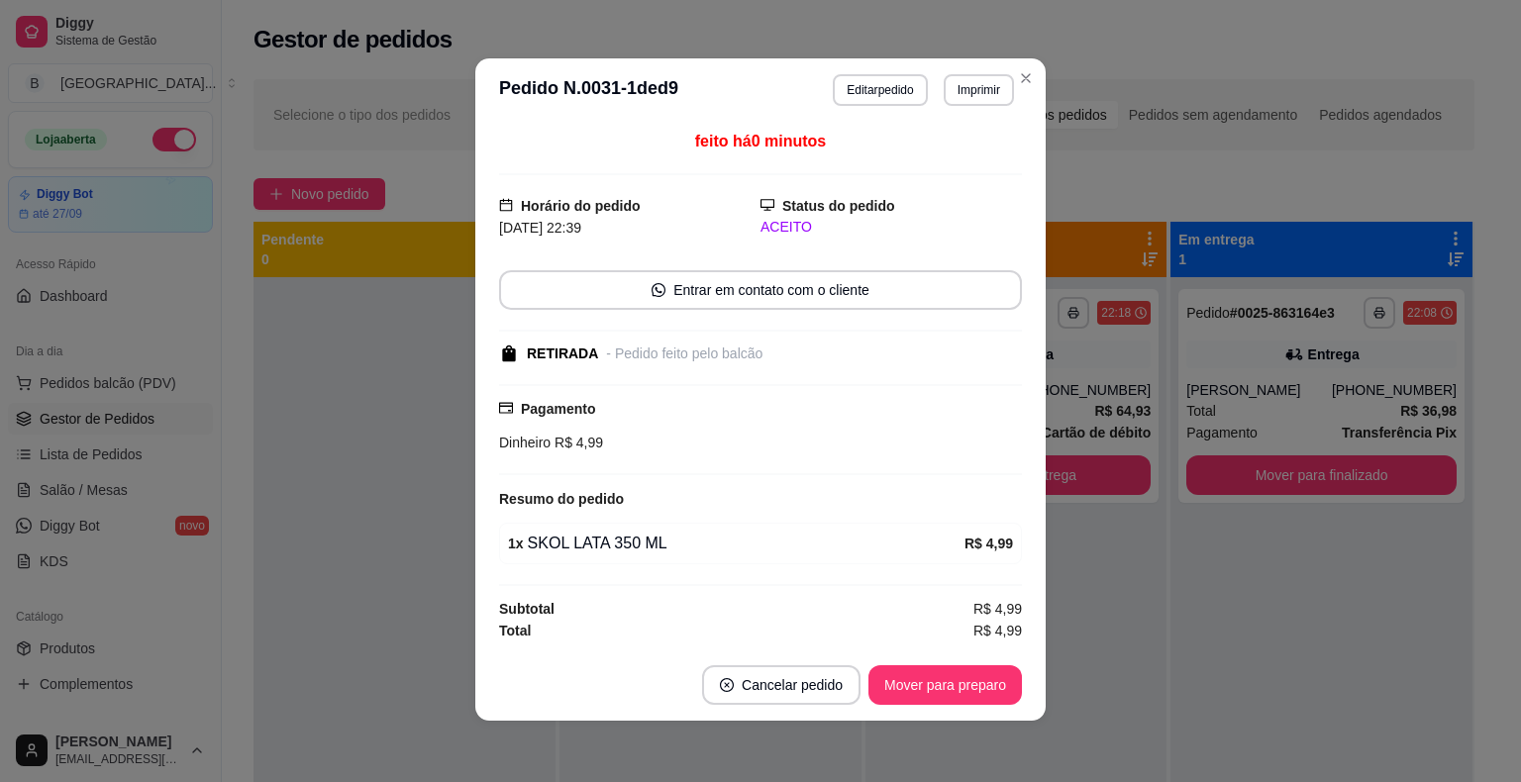
click at [965, 661] on footer "Cancelar pedido Mover para preparo" at bounding box center [760, 685] width 570 height 71
click at [966, 671] on button "Mover para preparo" at bounding box center [944, 684] width 149 height 39
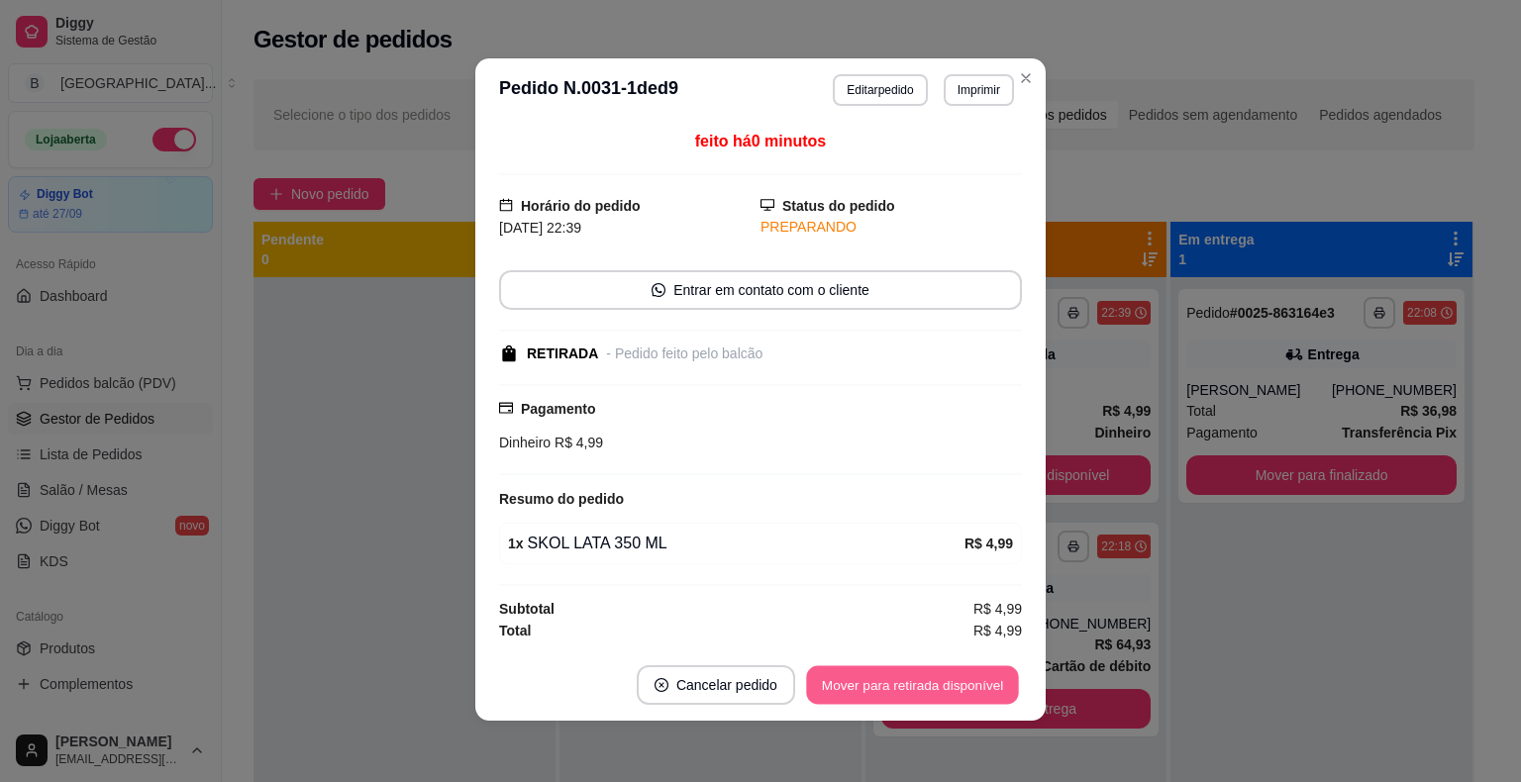
click at [967, 671] on button "Mover para retirada disponível" at bounding box center [912, 684] width 212 height 39
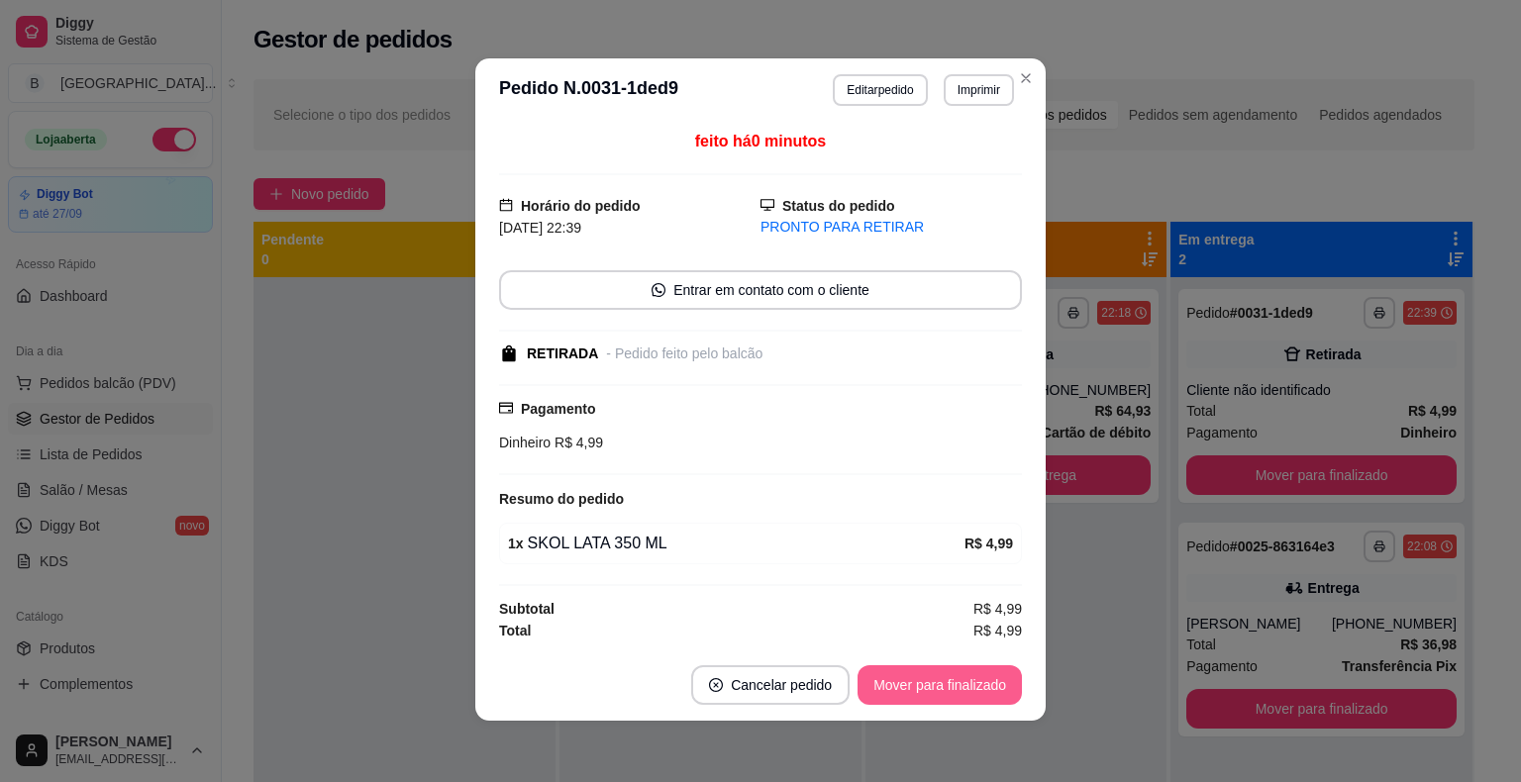
click at [970, 666] on button "Mover para finalizado" at bounding box center [940, 685] width 164 height 40
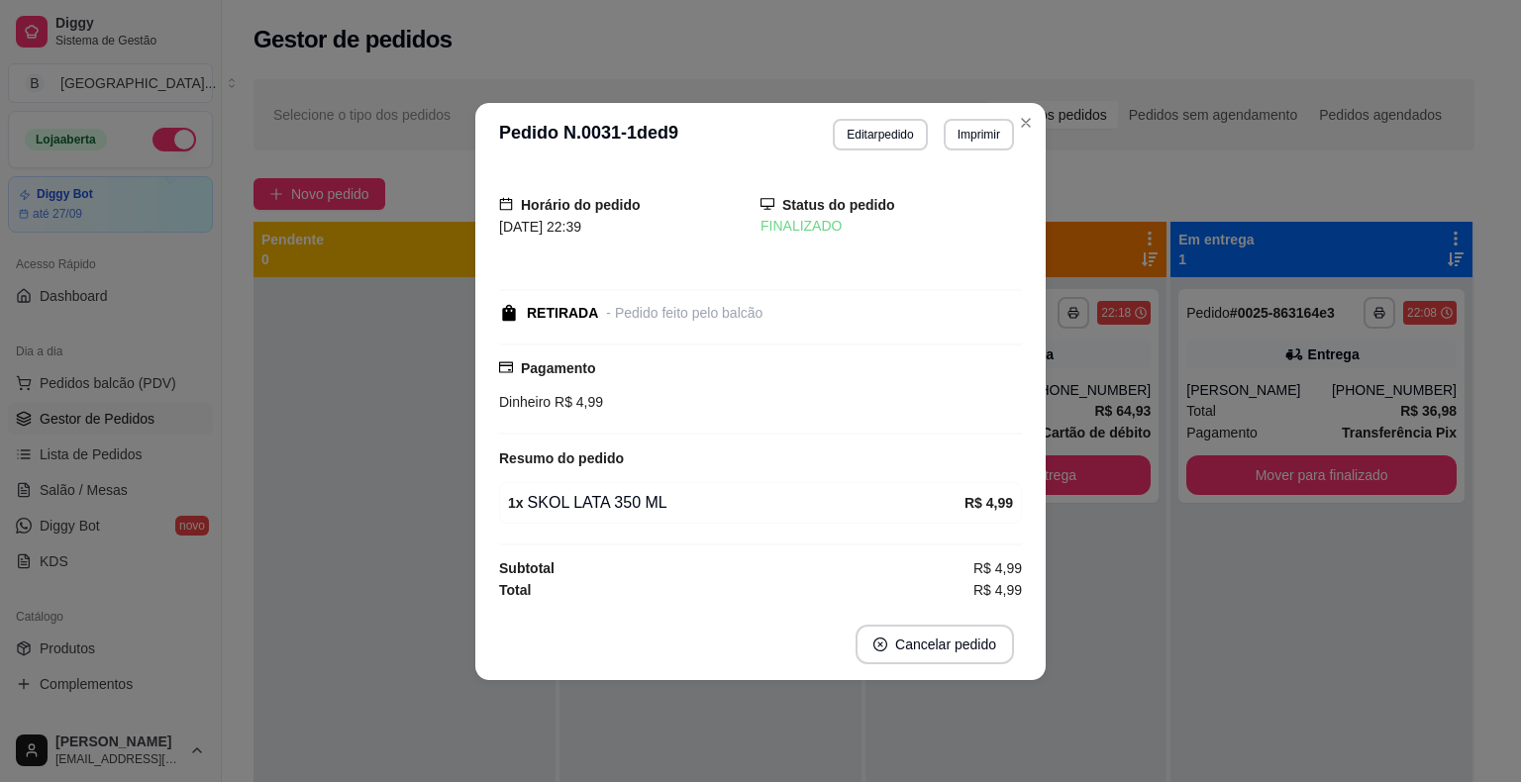
scroll to position [0, 0]
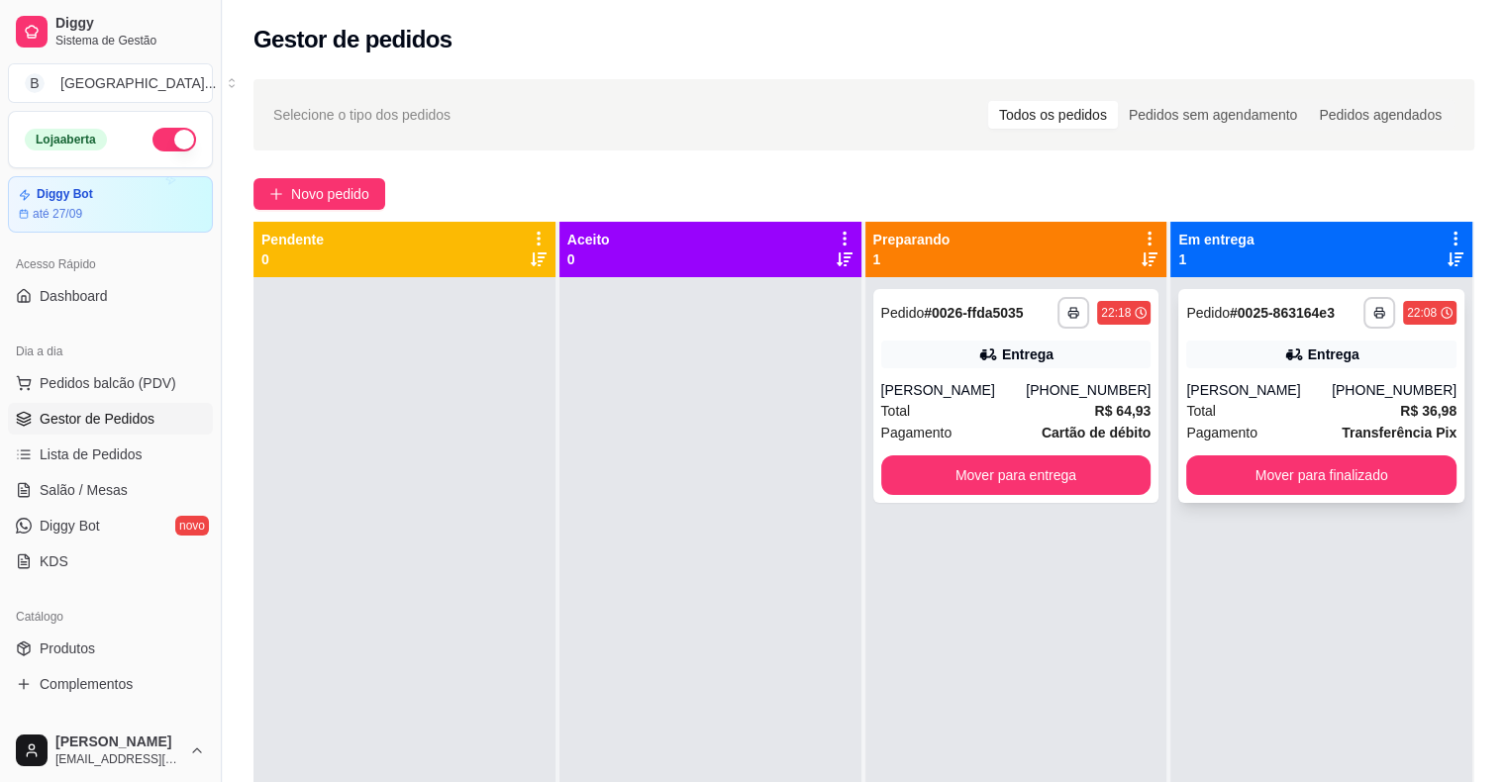
click at [1320, 402] on div "Total R$ 36,98" at bounding box center [1321, 411] width 270 height 22
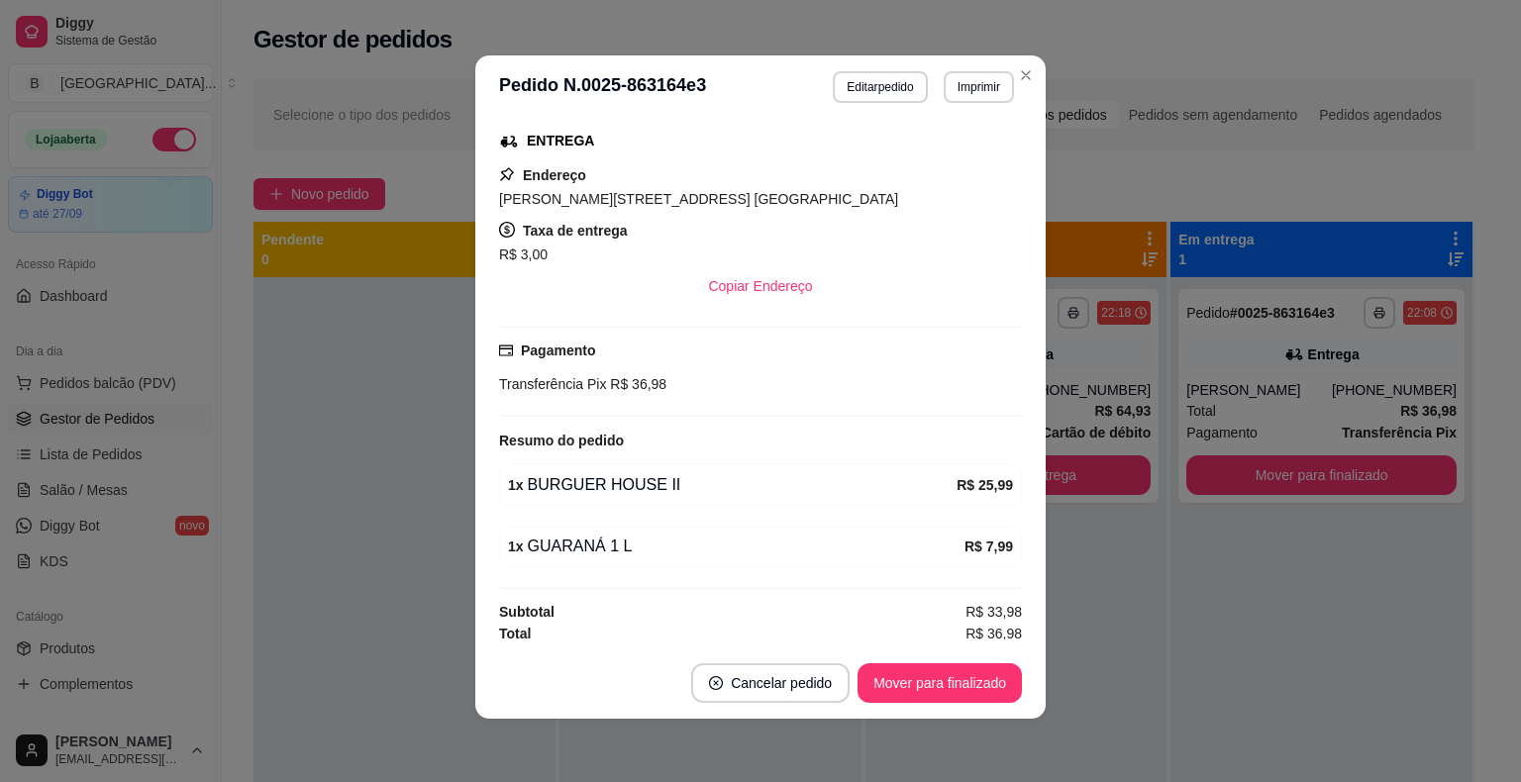
scroll to position [314, 0]
click at [997, 679] on button "Mover para finalizado" at bounding box center [940, 683] width 159 height 39
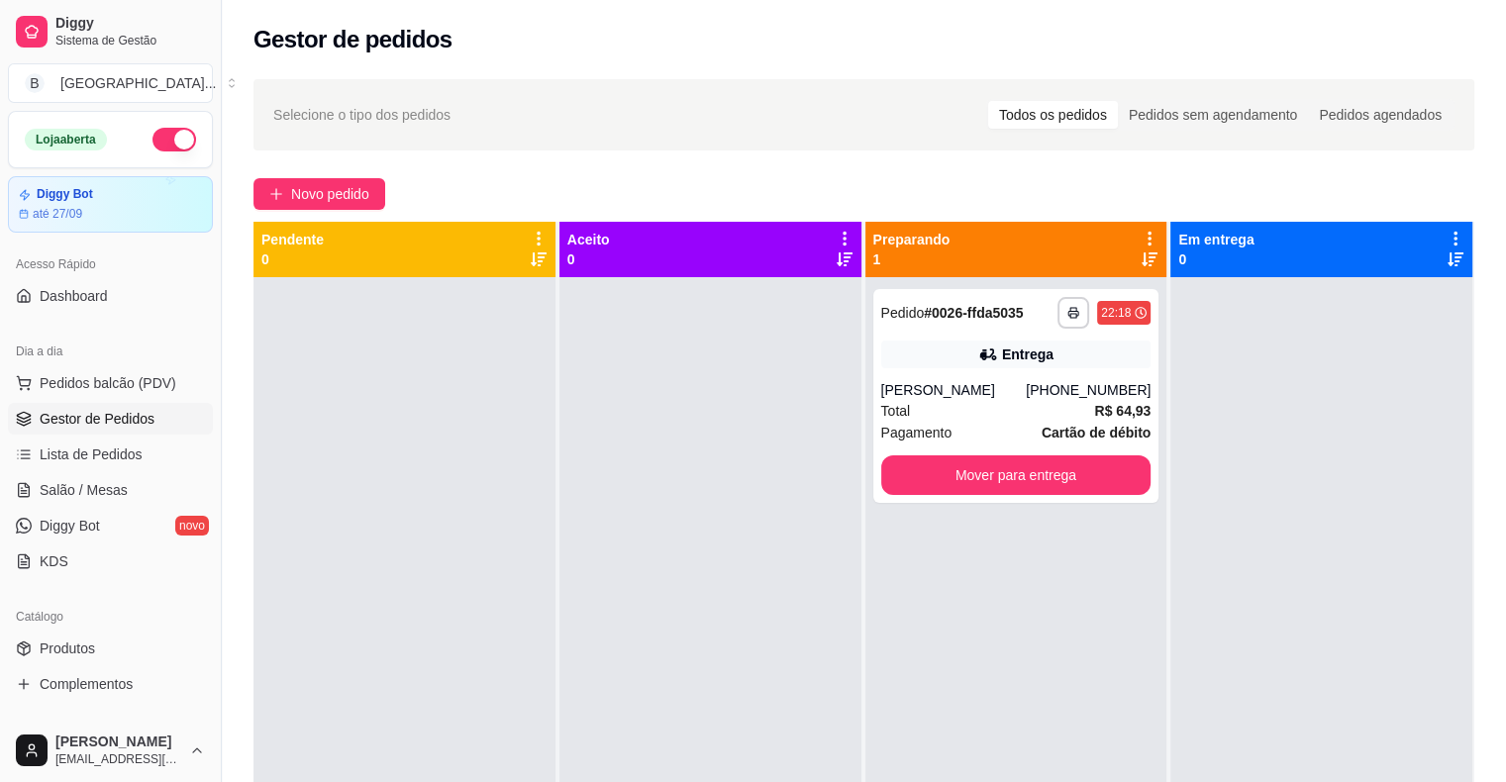
scroll to position [198, 0]
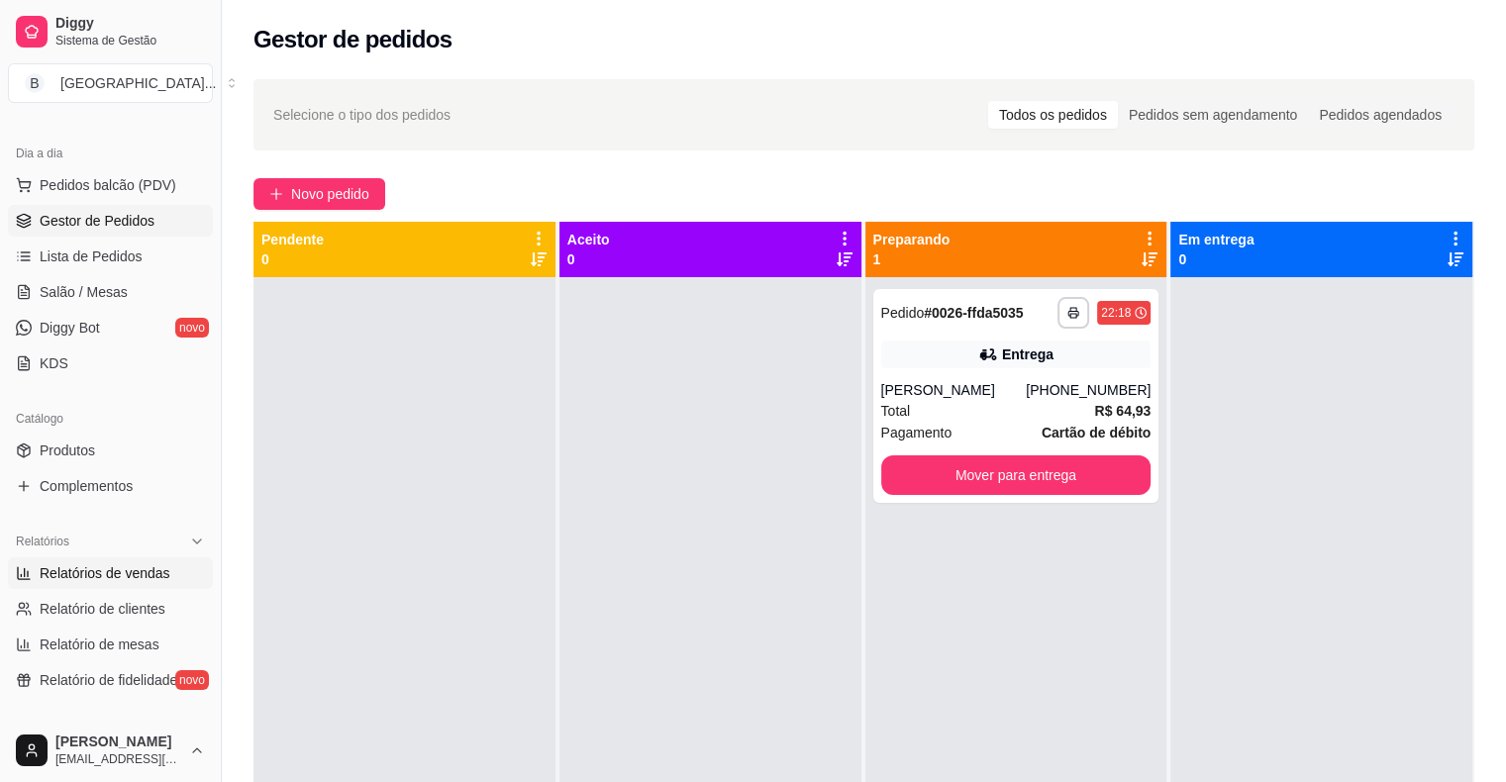
click at [115, 587] on link "Relatórios de vendas" at bounding box center [110, 574] width 205 height 32
select select "ALL"
select select "0"
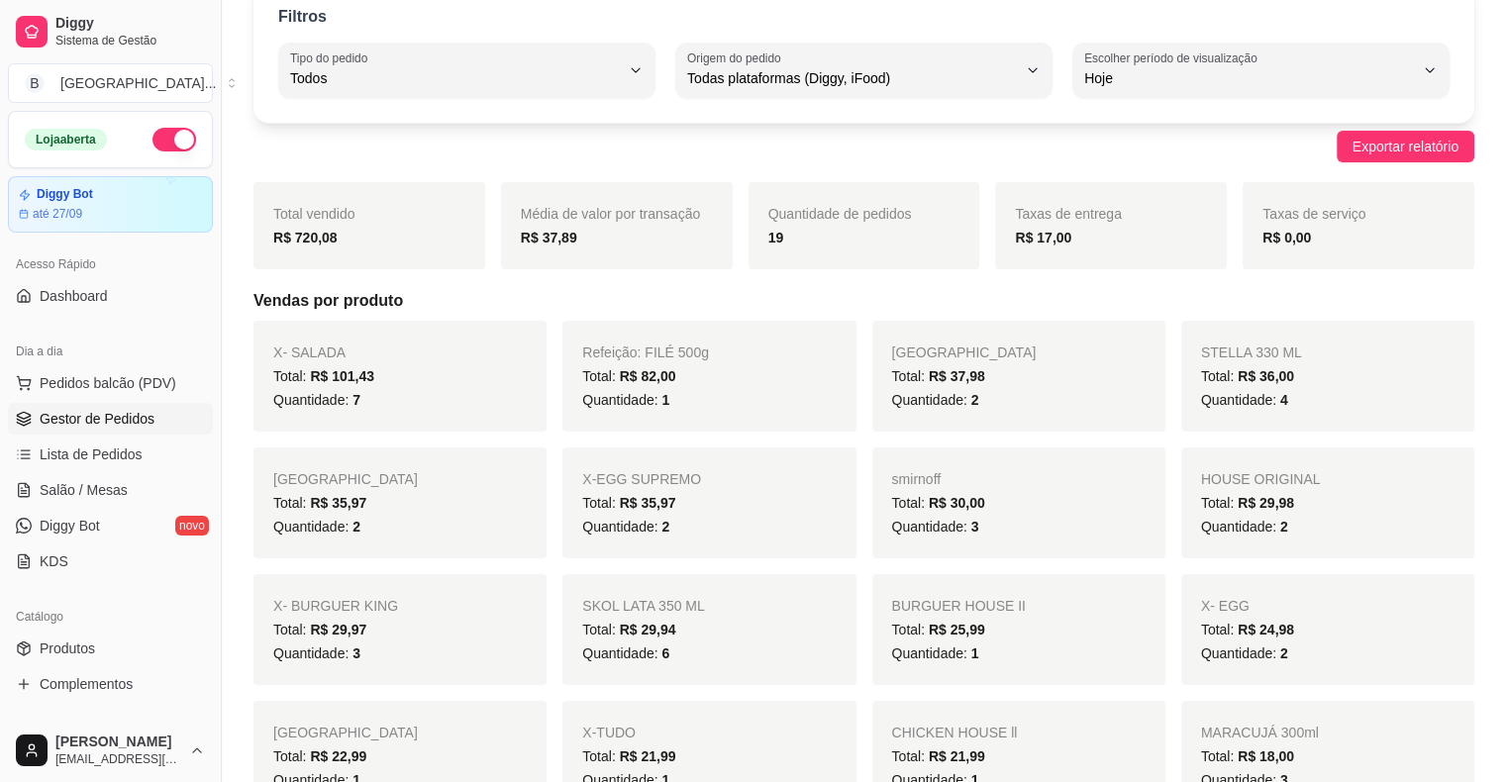
click at [82, 403] on link "Gestor de Pedidos" at bounding box center [110, 419] width 205 height 32
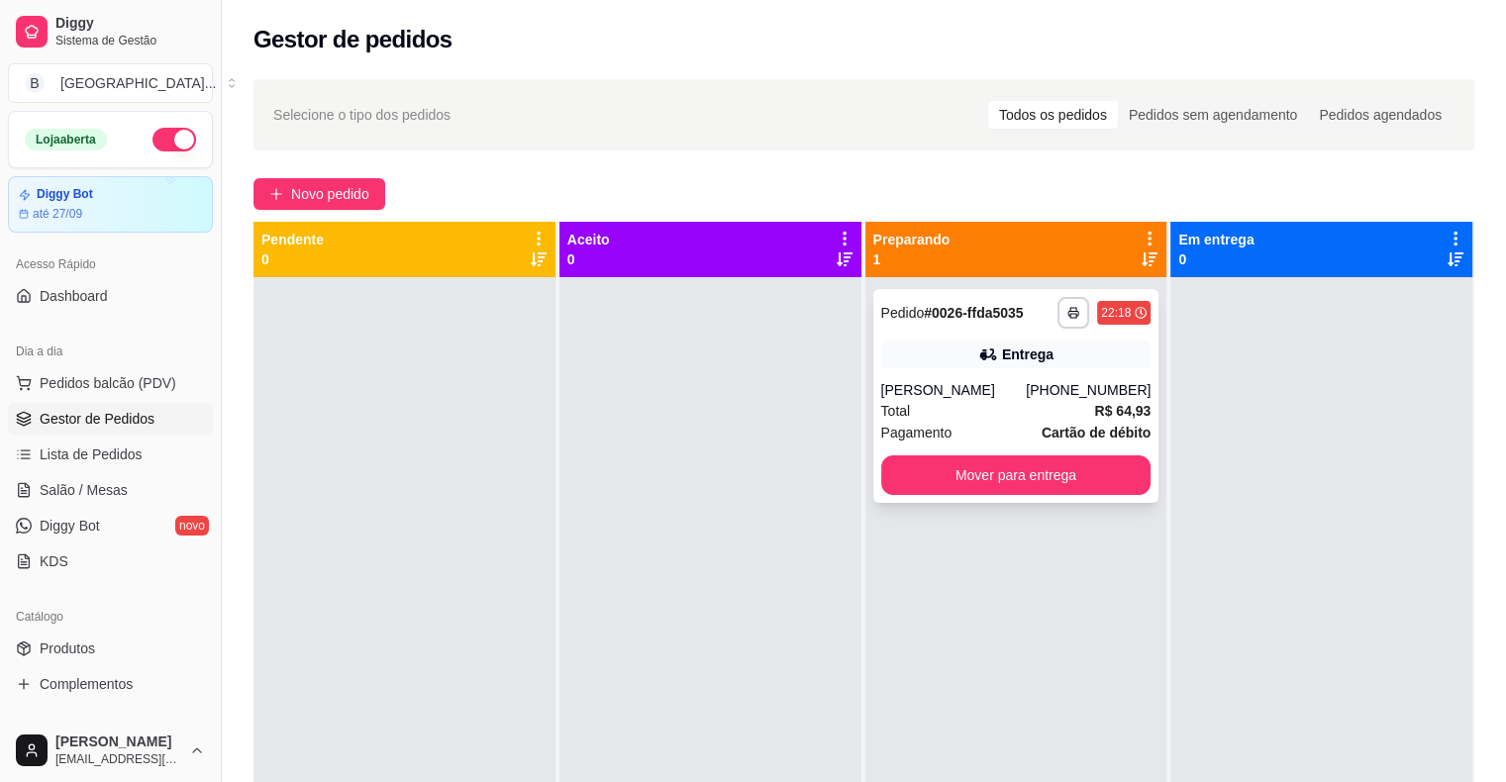
click at [976, 394] on div "[PERSON_NAME]" at bounding box center [954, 390] width 146 height 20
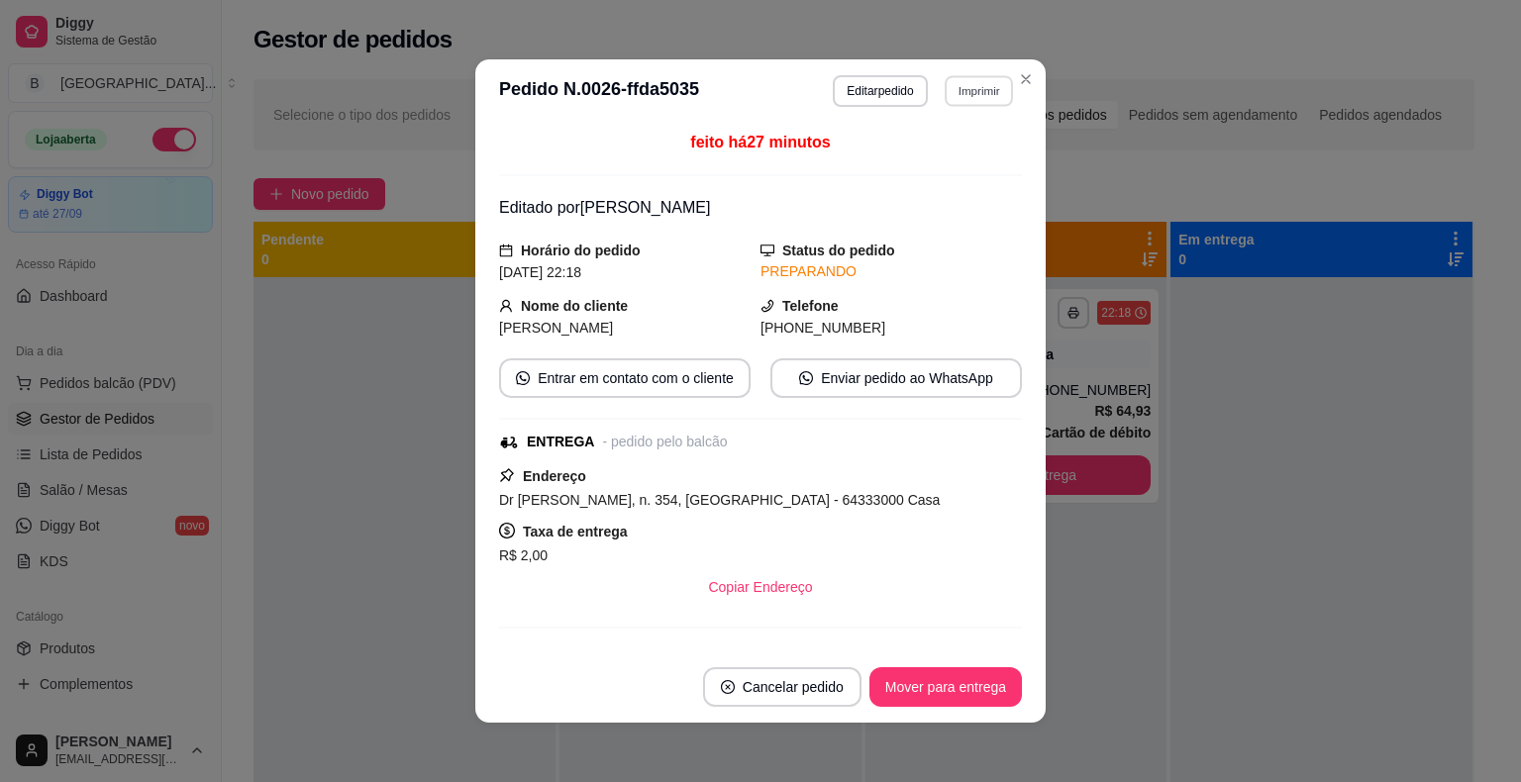
click at [996, 93] on button "Imprimir" at bounding box center [979, 90] width 68 height 31
click at [947, 153] on button "IMPRESSORA" at bounding box center [936, 160] width 139 height 31
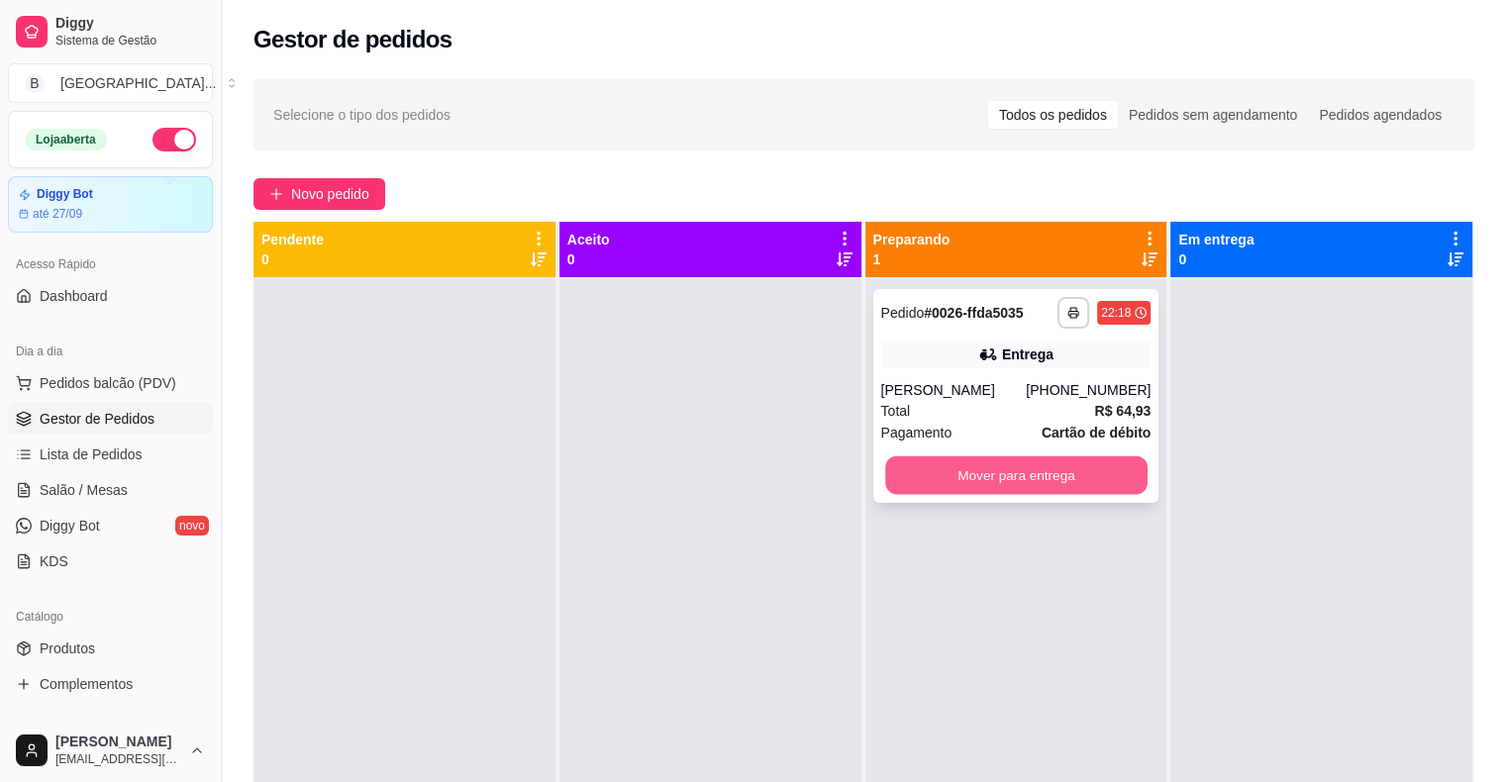
click at [1073, 462] on button "Mover para entrega" at bounding box center [1016, 476] width 262 height 39
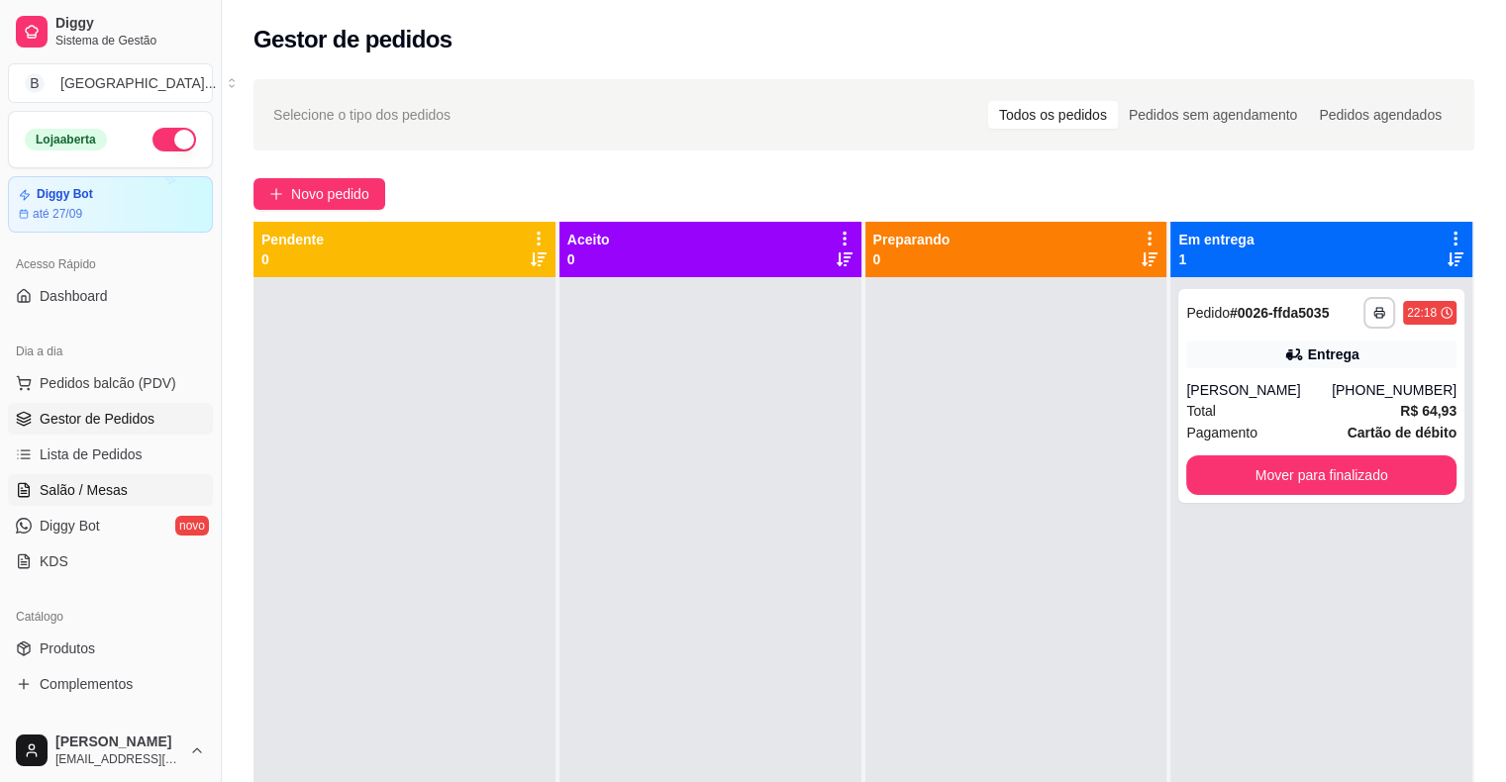
click at [129, 476] on link "Salão / Mesas" at bounding box center [110, 490] width 205 height 32
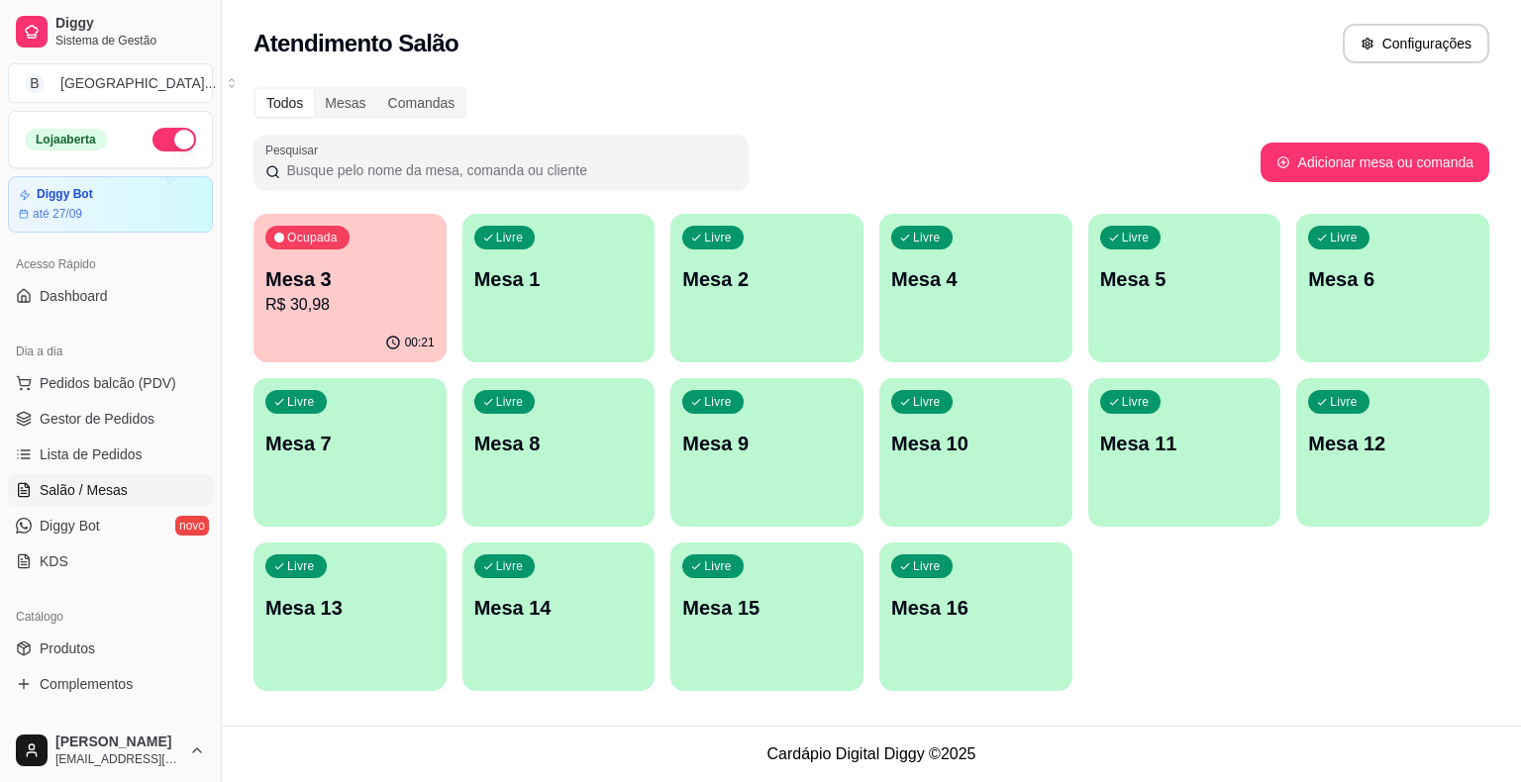
click at [380, 295] on p "R$ 30,98" at bounding box center [349, 305] width 169 height 24
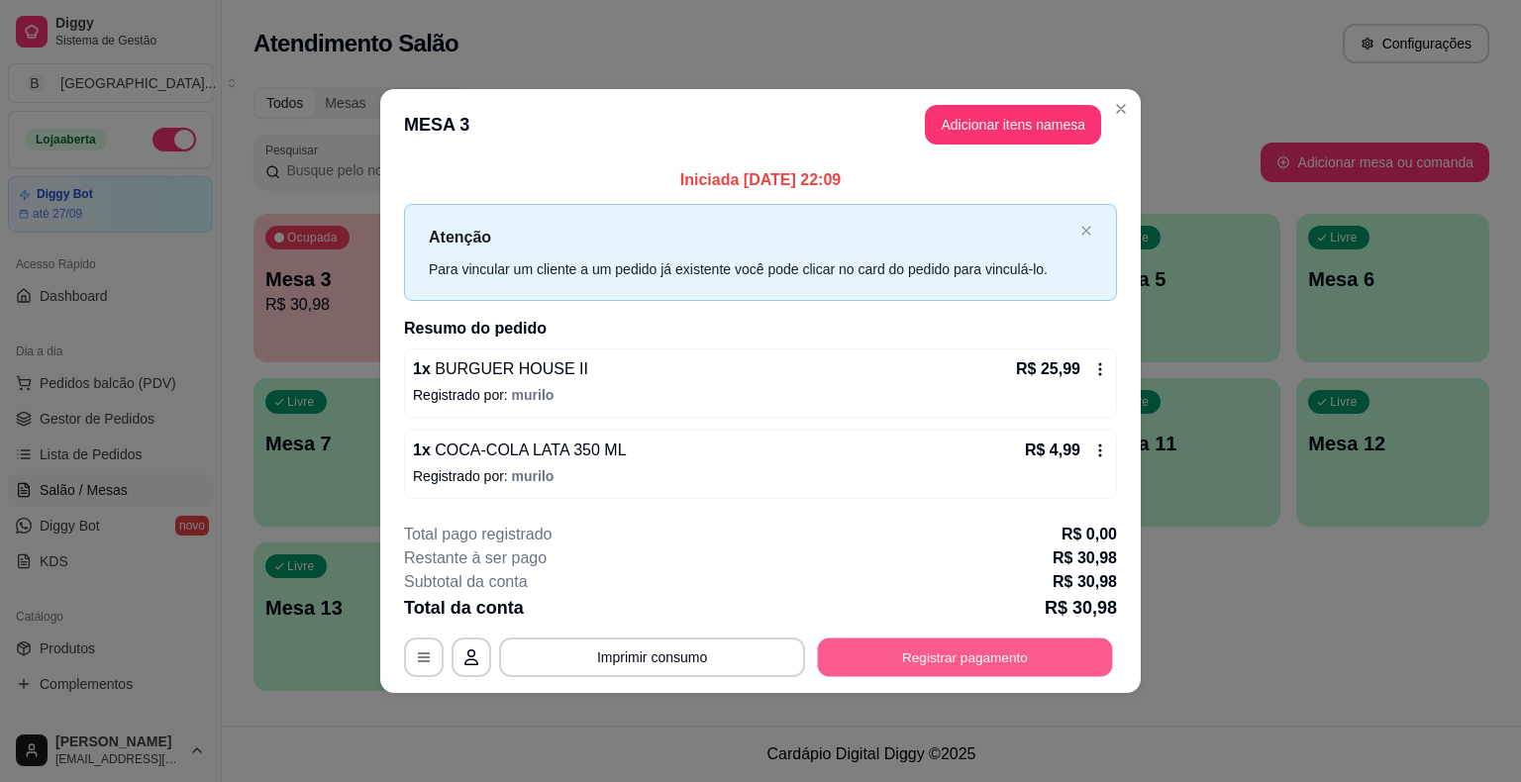
click at [986, 655] on button "Registrar pagamento" at bounding box center [965, 657] width 295 height 39
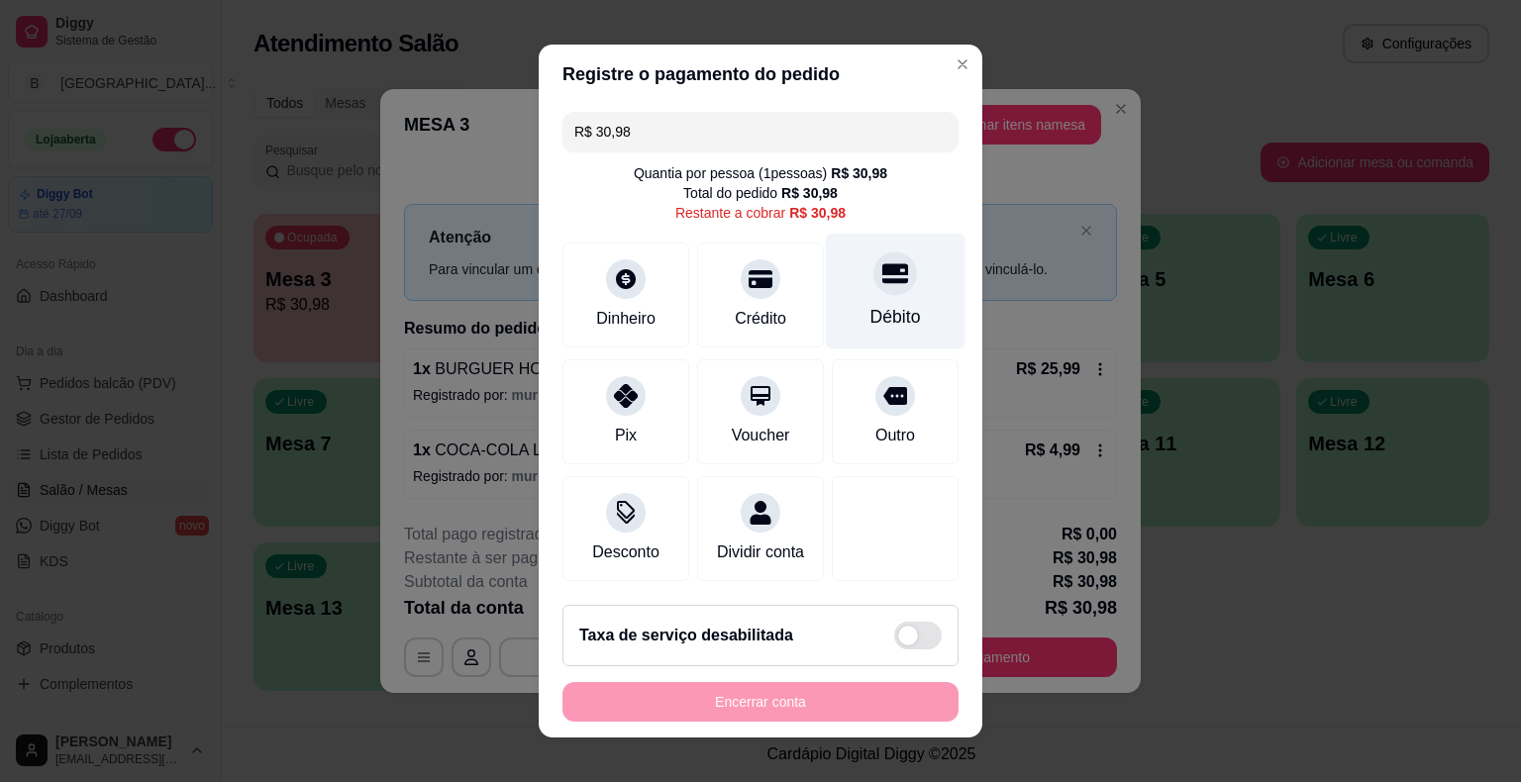
click at [870, 315] on div "Débito" at bounding box center [895, 317] width 51 height 26
type input "R$ 0,00"
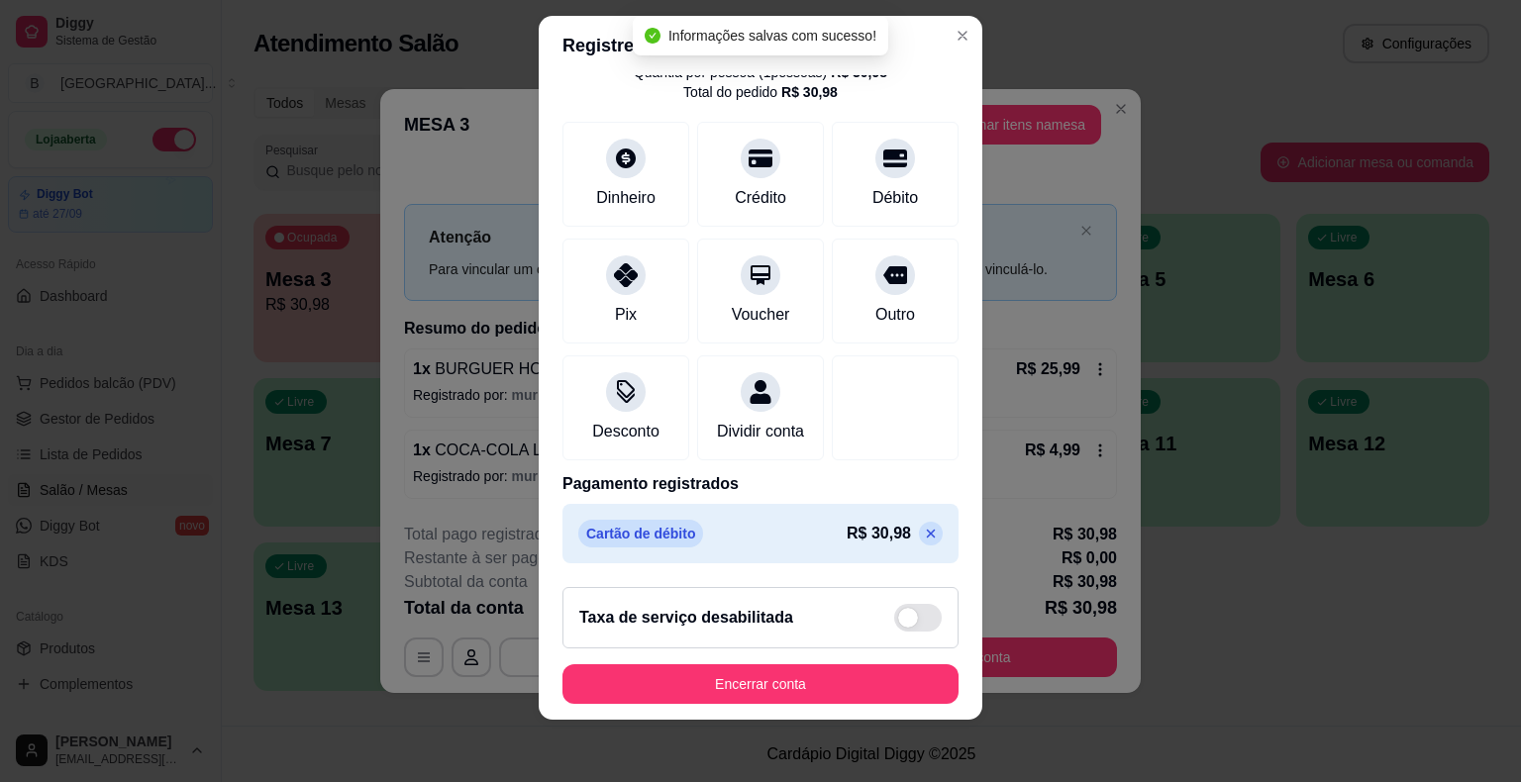
scroll to position [24, 0]
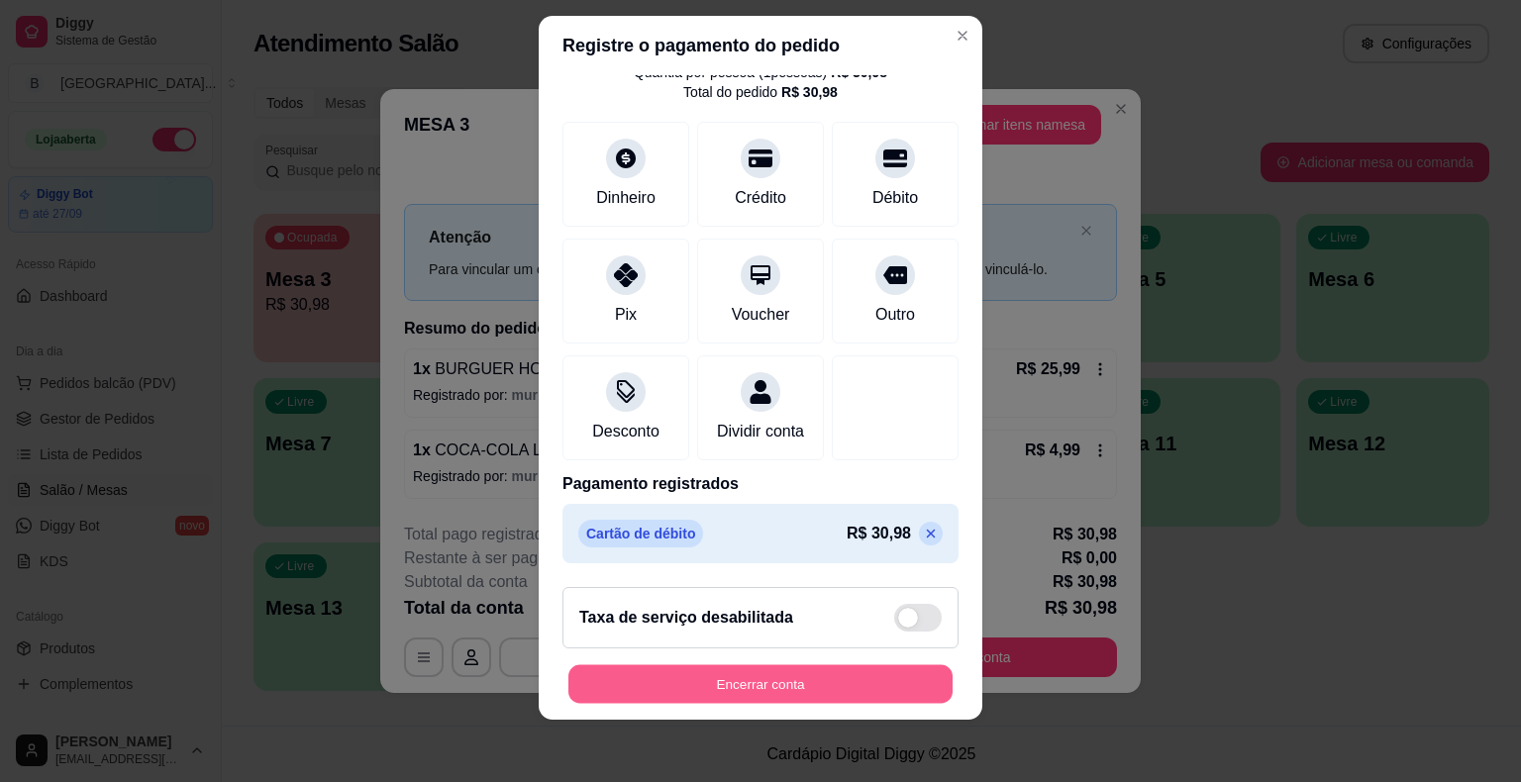
click at [756, 678] on button "Encerrar conta" at bounding box center [760, 683] width 384 height 39
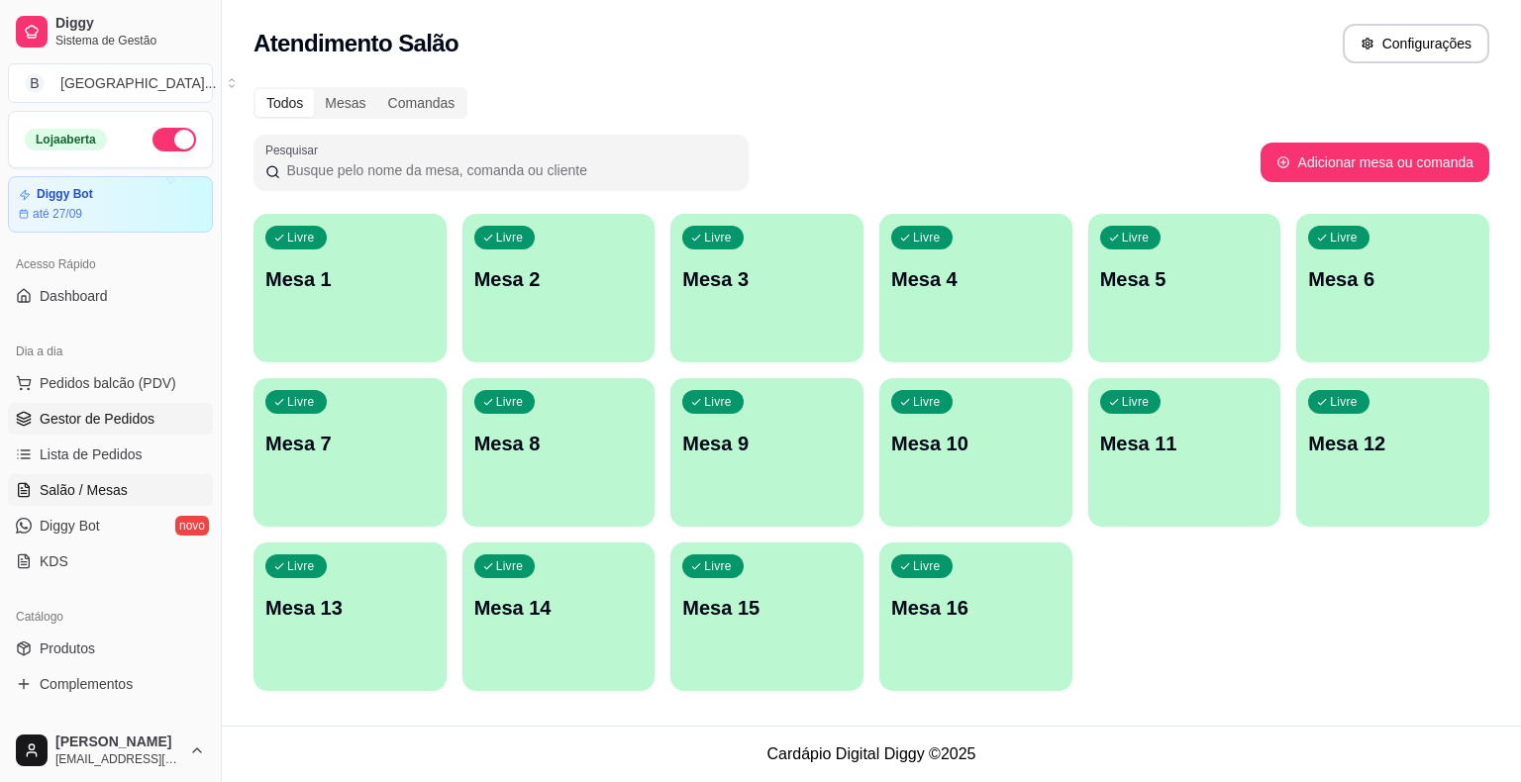
click at [91, 403] on link "Gestor de Pedidos" at bounding box center [110, 419] width 205 height 32
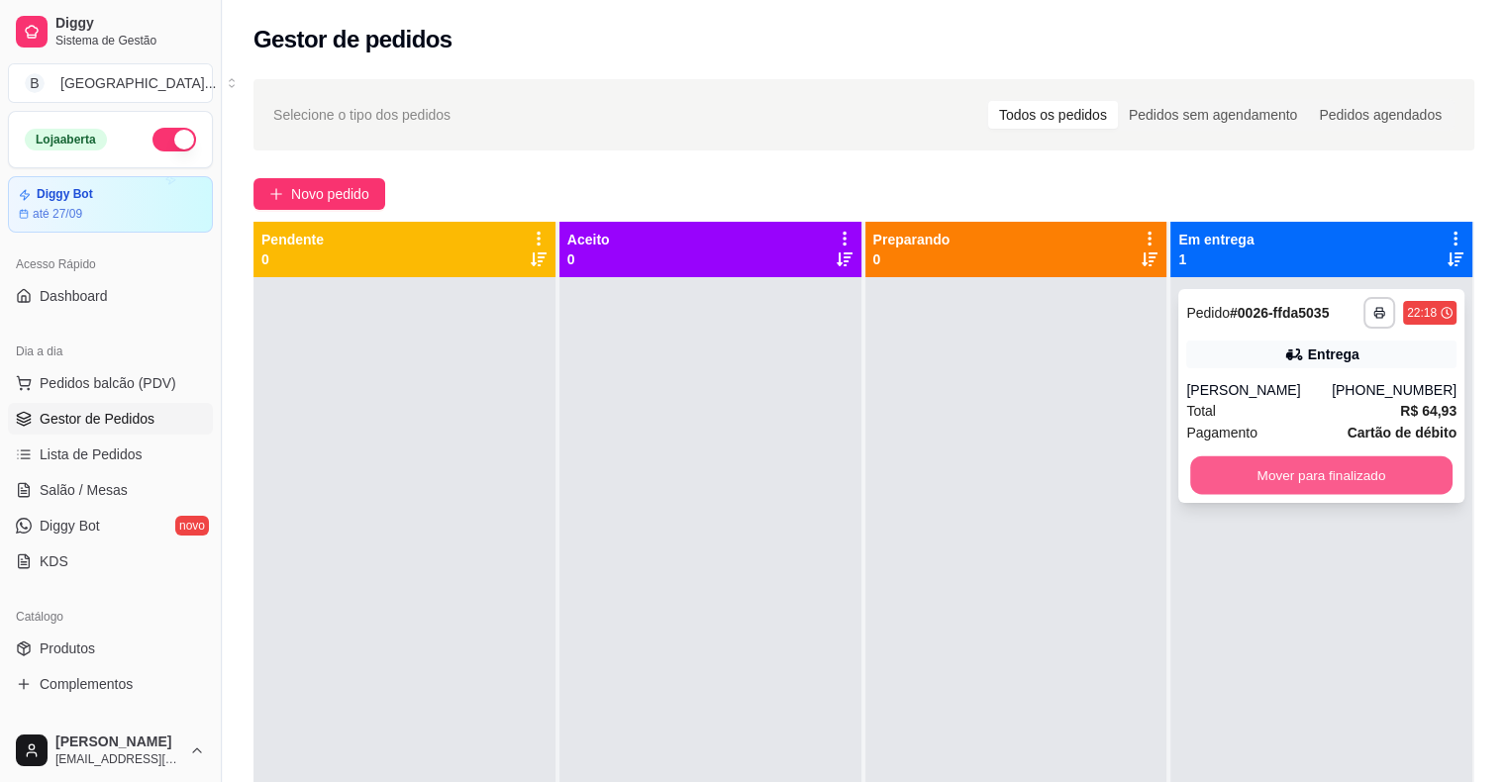
click at [1268, 473] on button "Mover para finalizado" at bounding box center [1321, 476] width 262 height 39
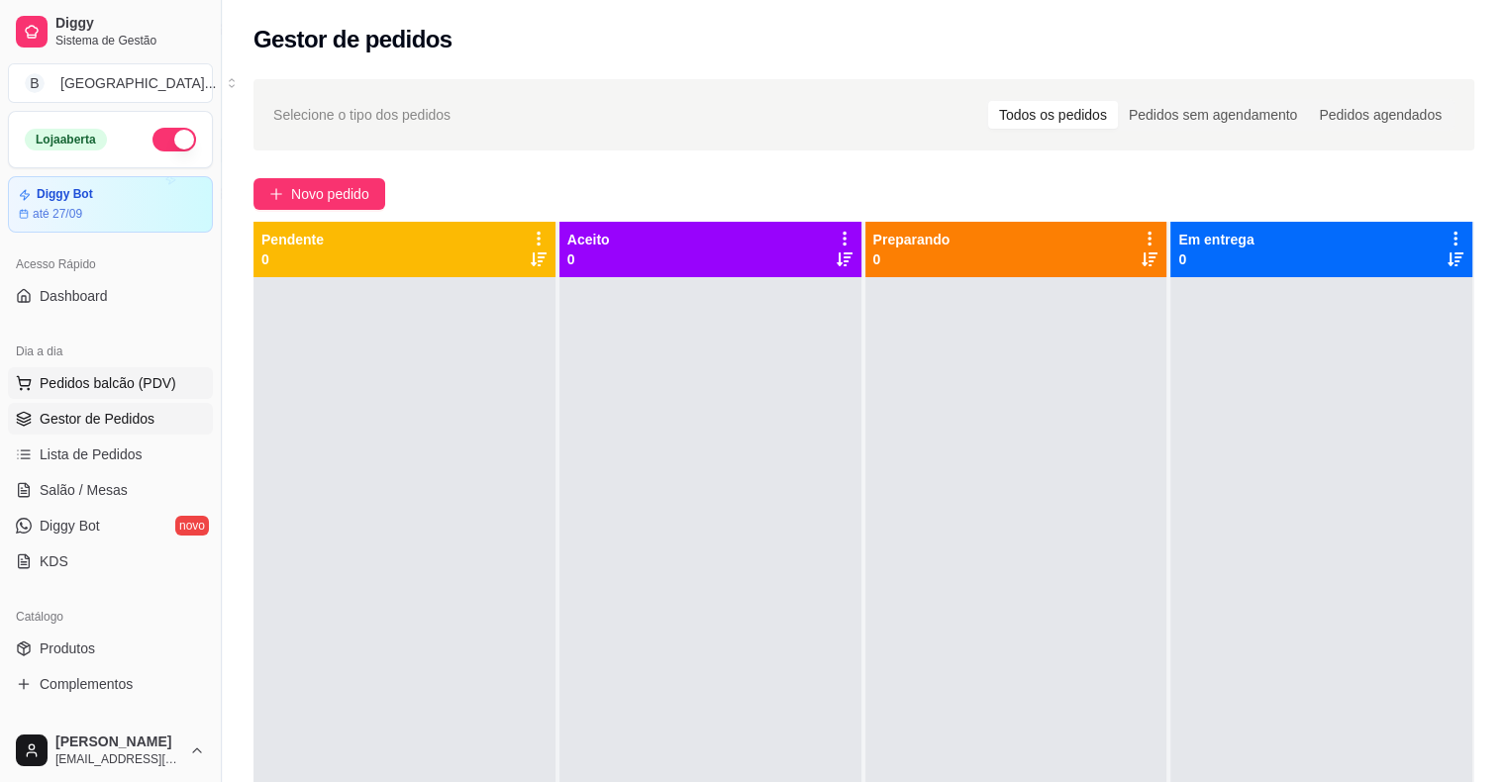
click at [82, 374] on span "Pedidos balcão (PDV)" at bounding box center [108, 383] width 137 height 20
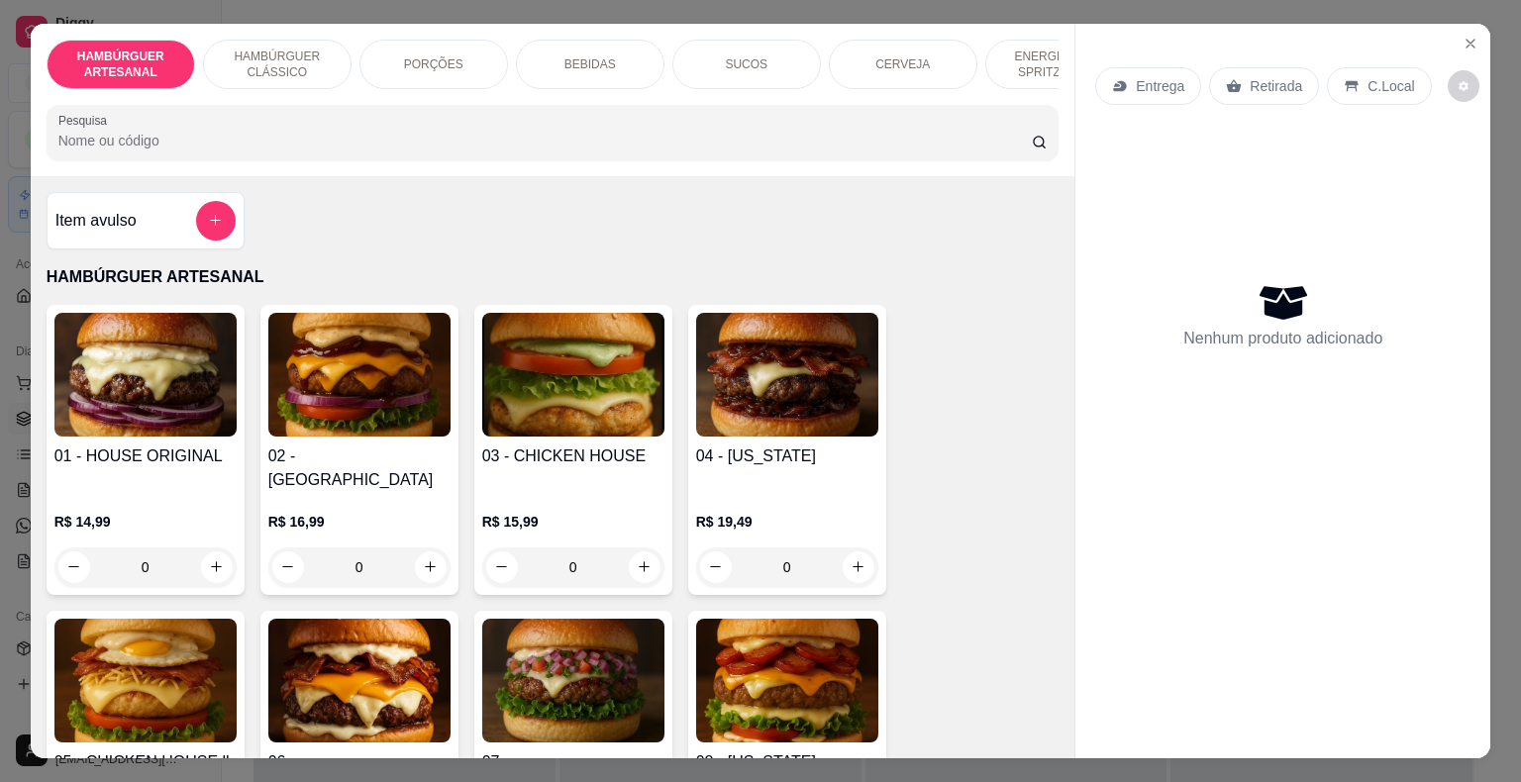
click at [545, 51] on div "BEBIDAS" at bounding box center [590, 65] width 149 height 50
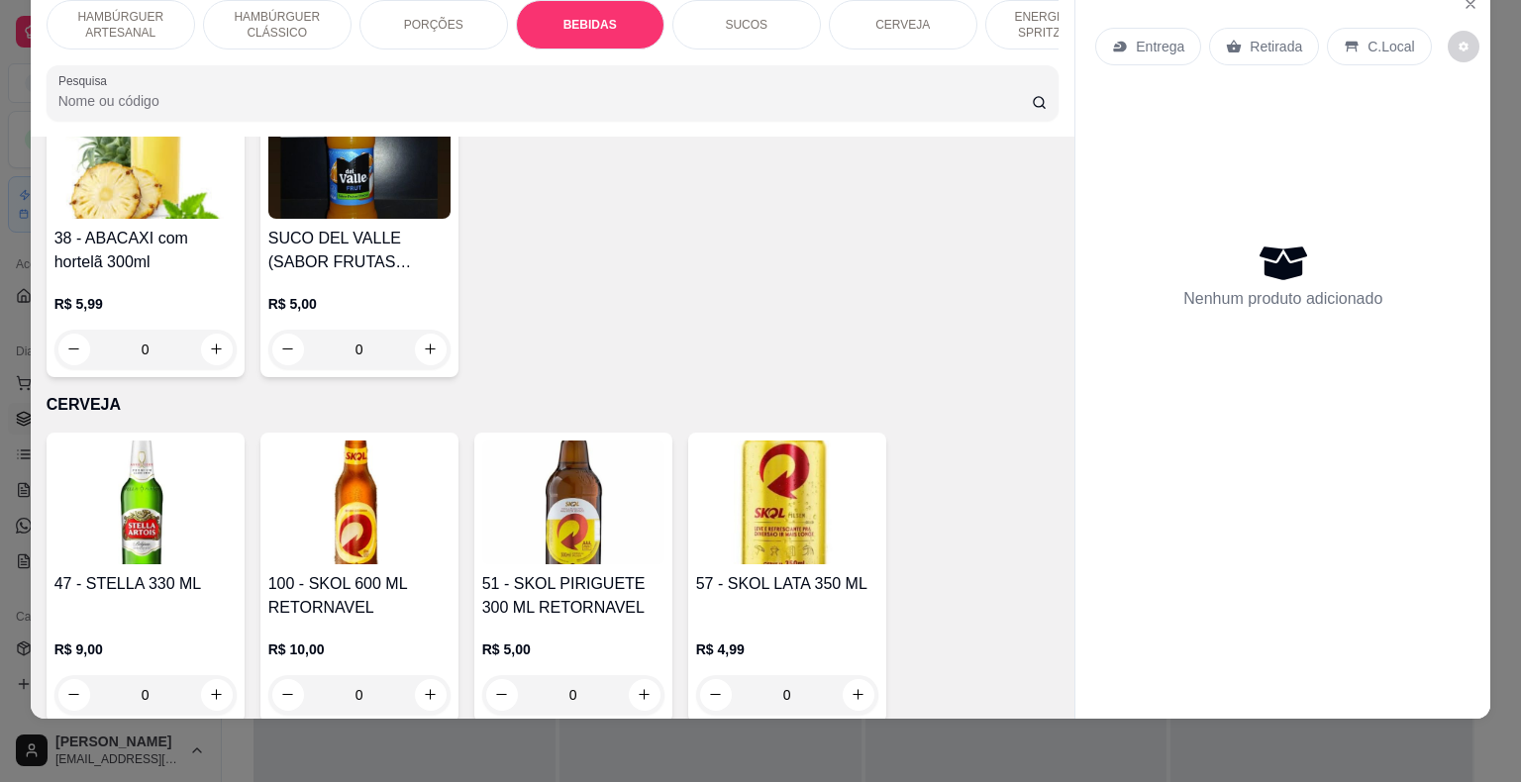
scroll to position [4211, 0]
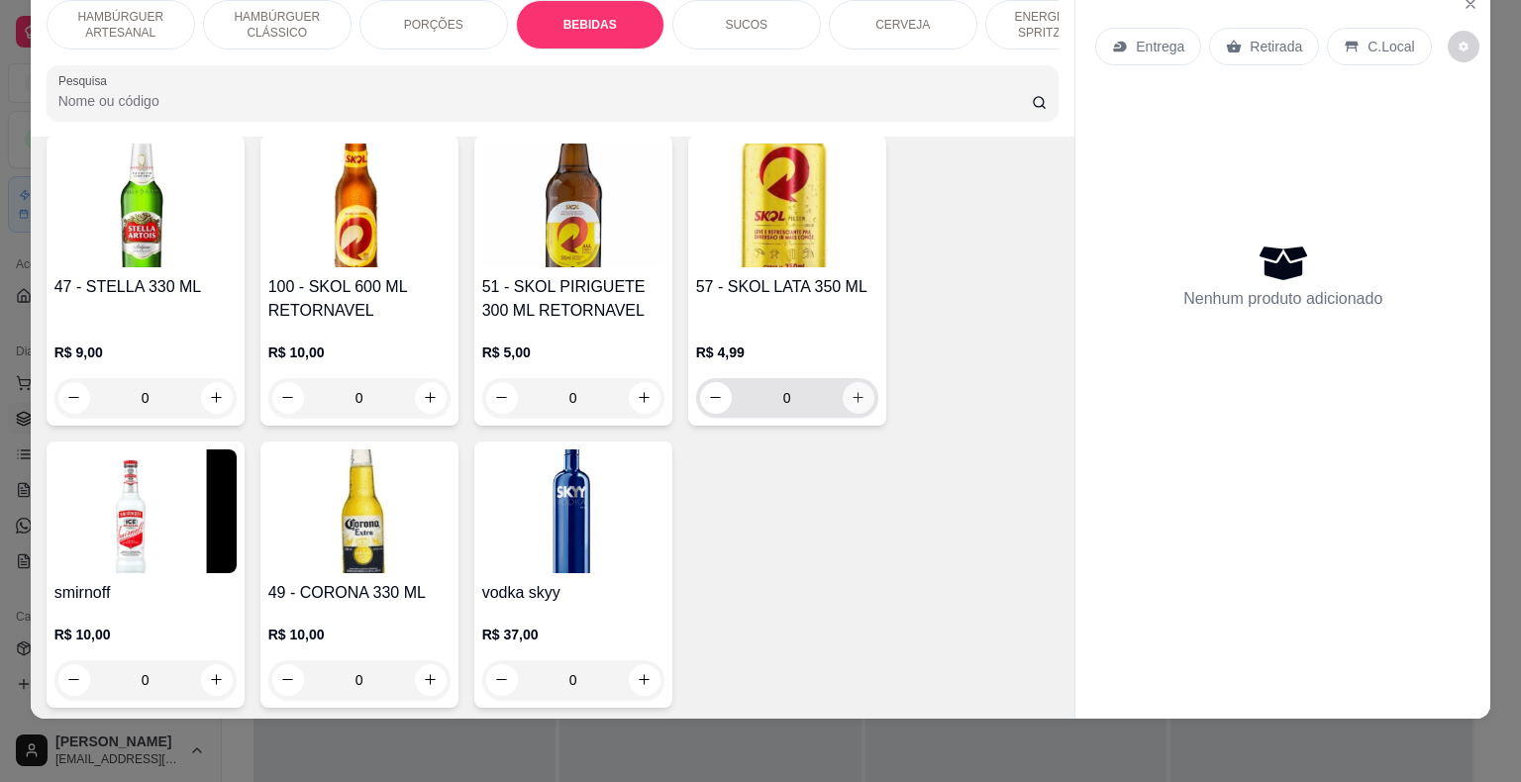
click at [853, 390] on icon "increase-product-quantity" at bounding box center [858, 397] width 15 height 15
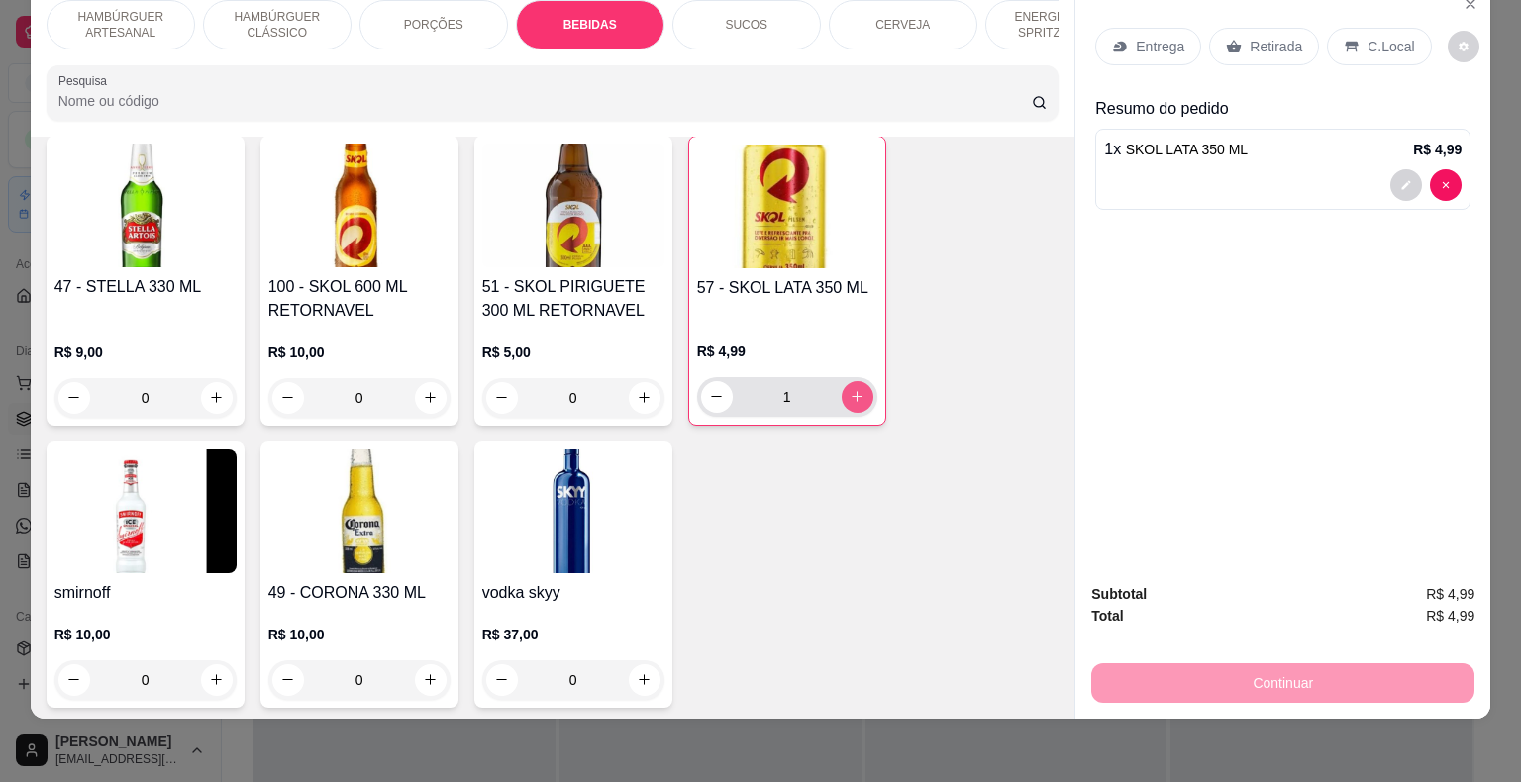
type input "1"
click at [1209, 28] on div "Retirada" at bounding box center [1264, 47] width 110 height 38
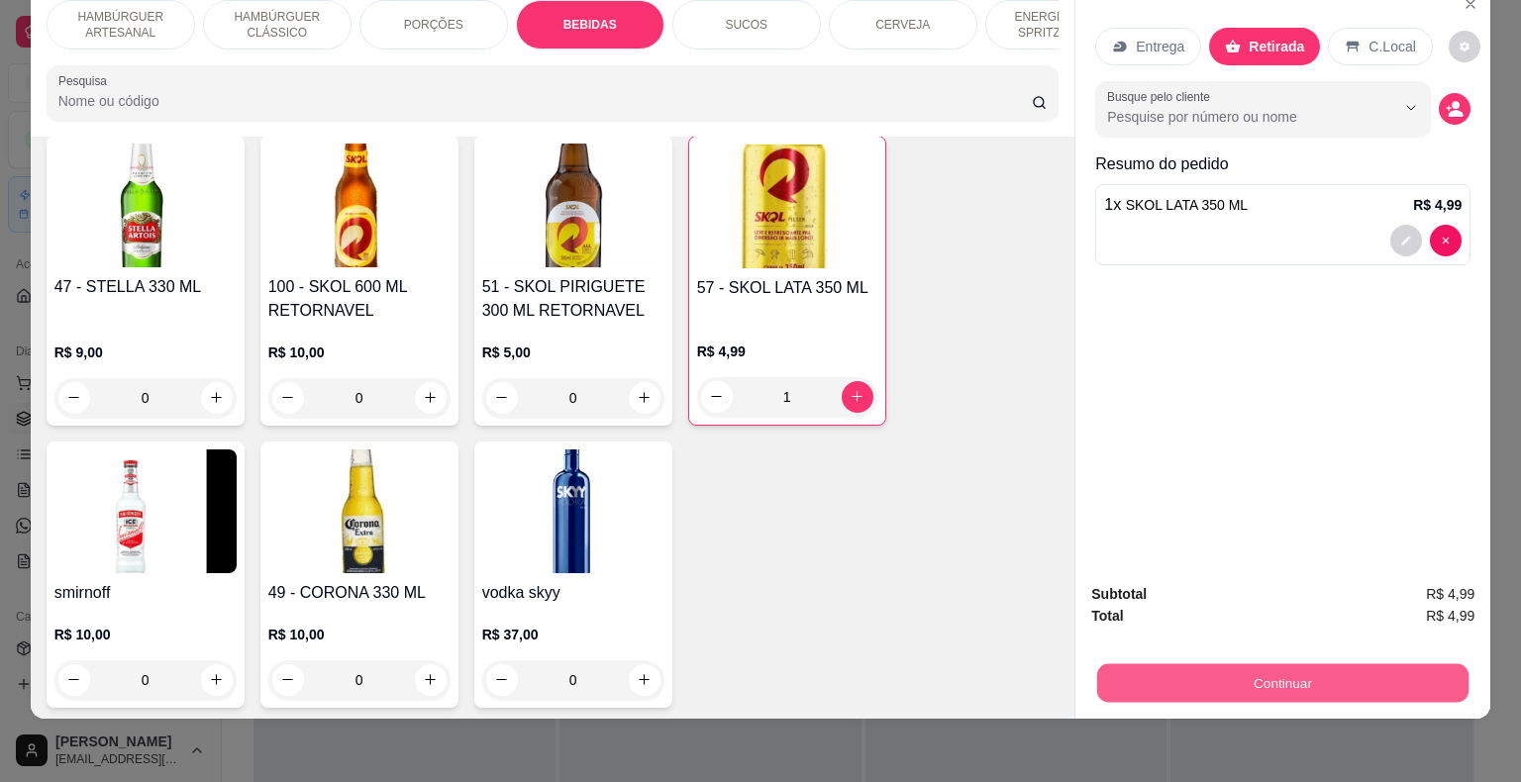
click at [1146, 664] on button "Continuar" at bounding box center [1282, 683] width 371 height 39
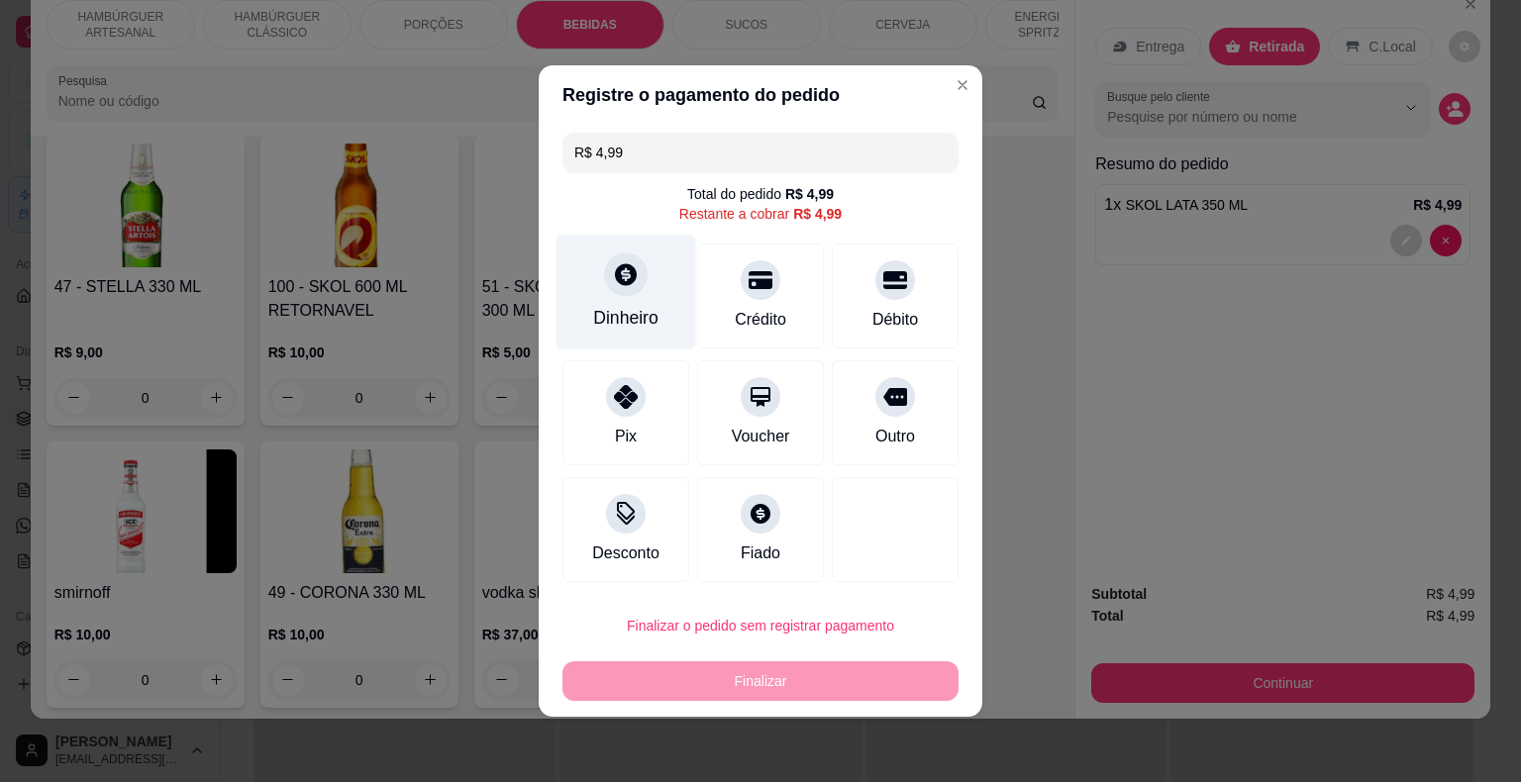
click at [635, 297] on div "Dinheiro" at bounding box center [627, 293] width 140 height 116
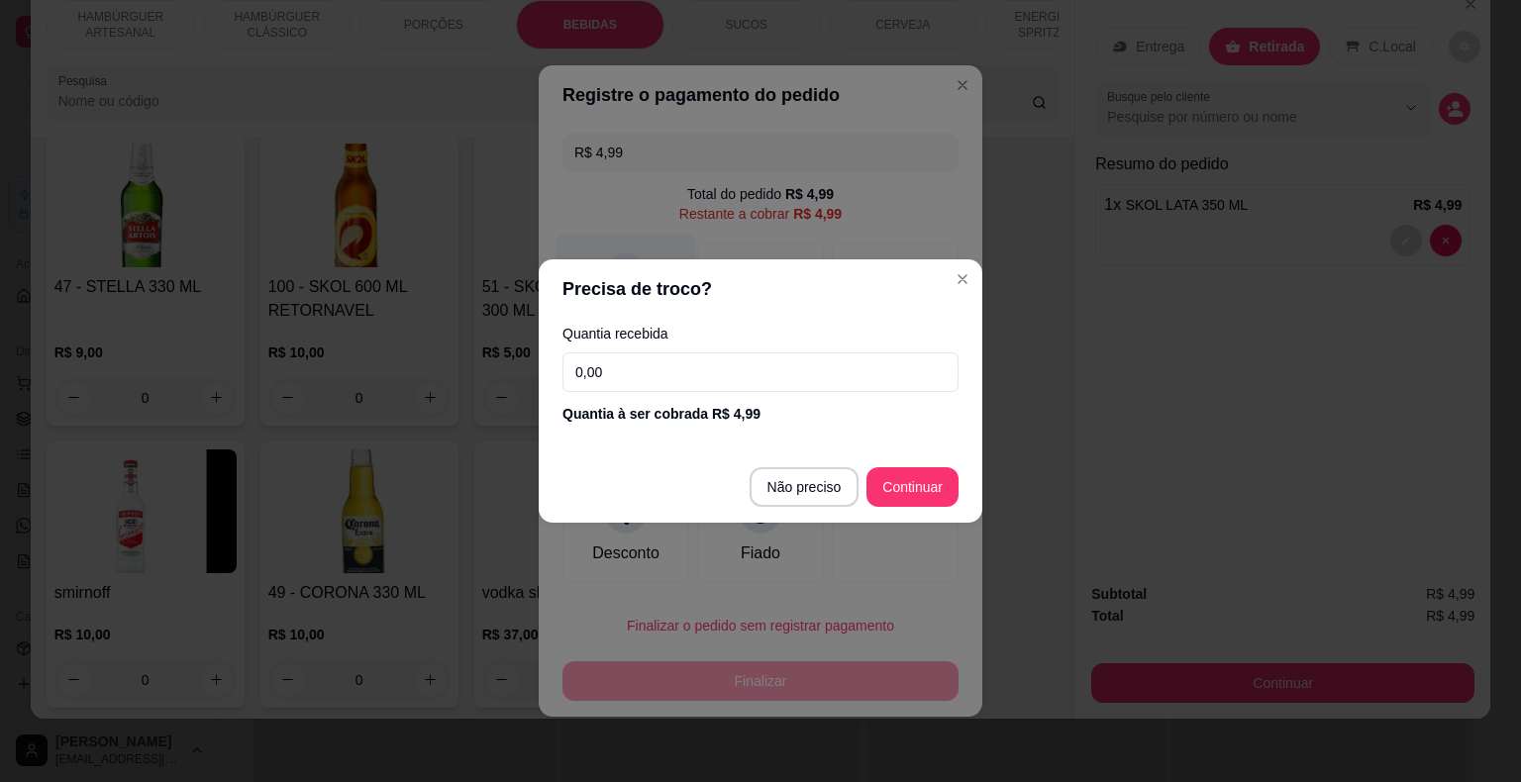
click at [628, 377] on input "0,00" at bounding box center [760, 373] width 396 height 40
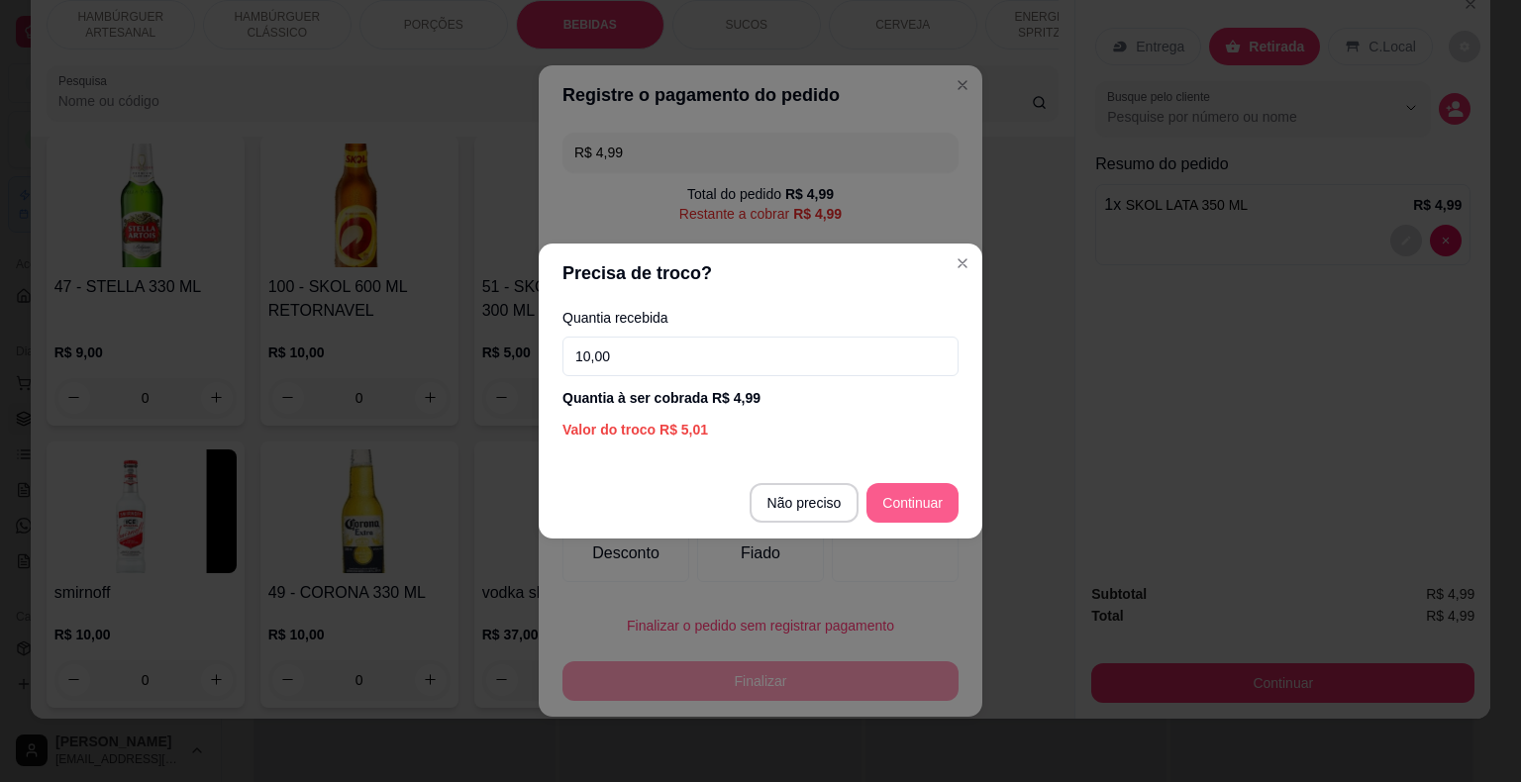
type input "10,00"
type input "R$ 0,00"
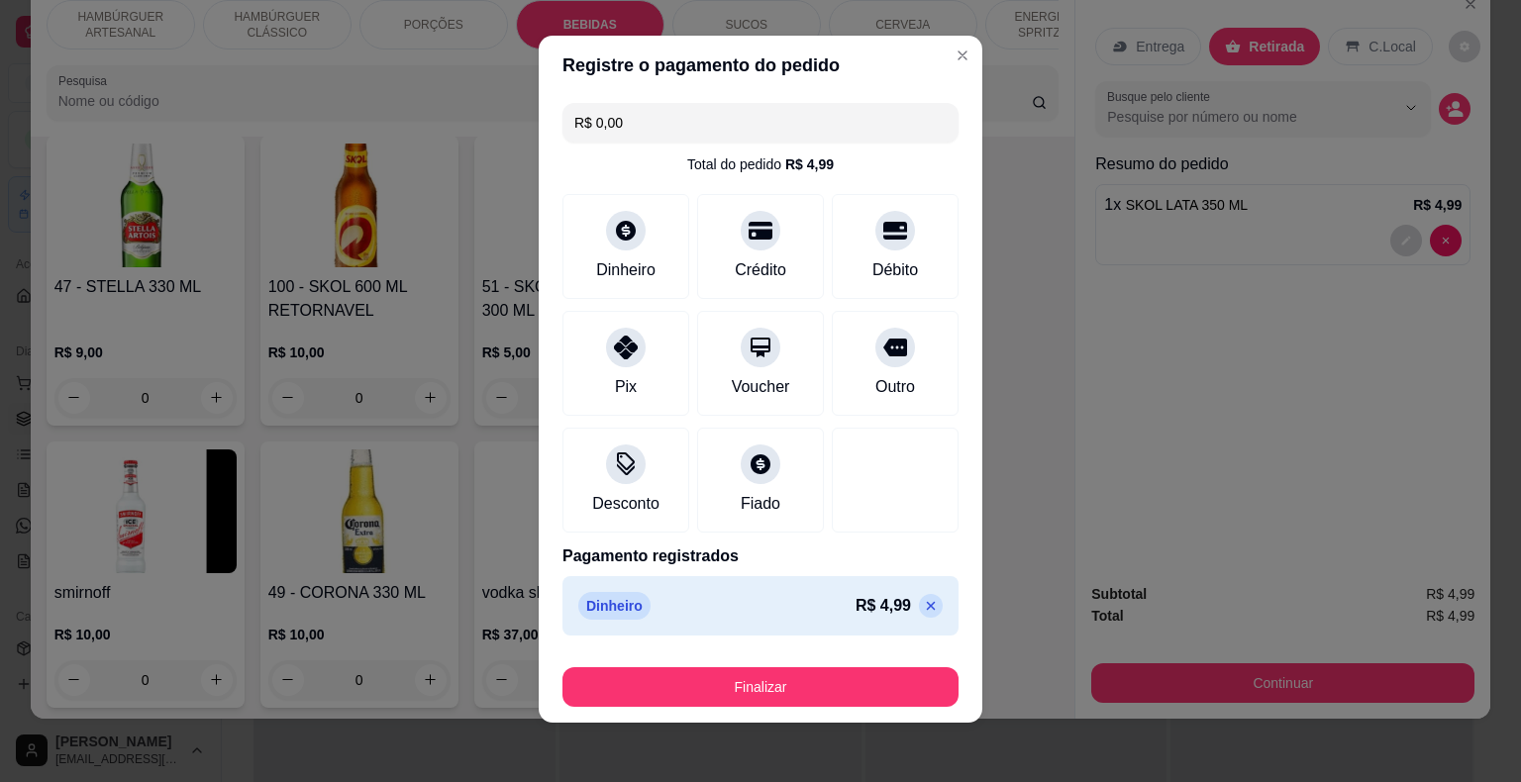
scroll to position [15, 0]
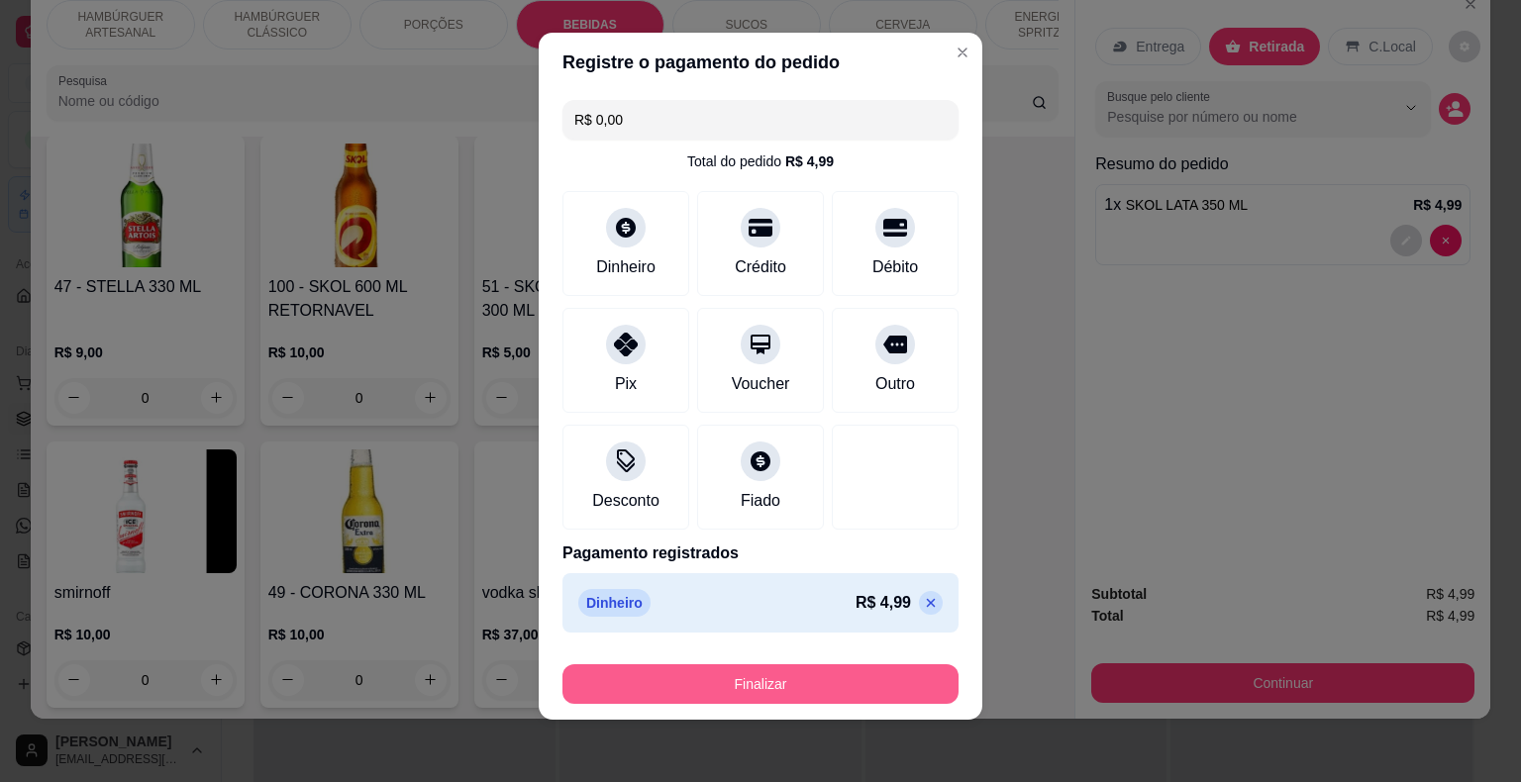
click at [821, 692] on button "Finalizar" at bounding box center [760, 684] width 396 height 40
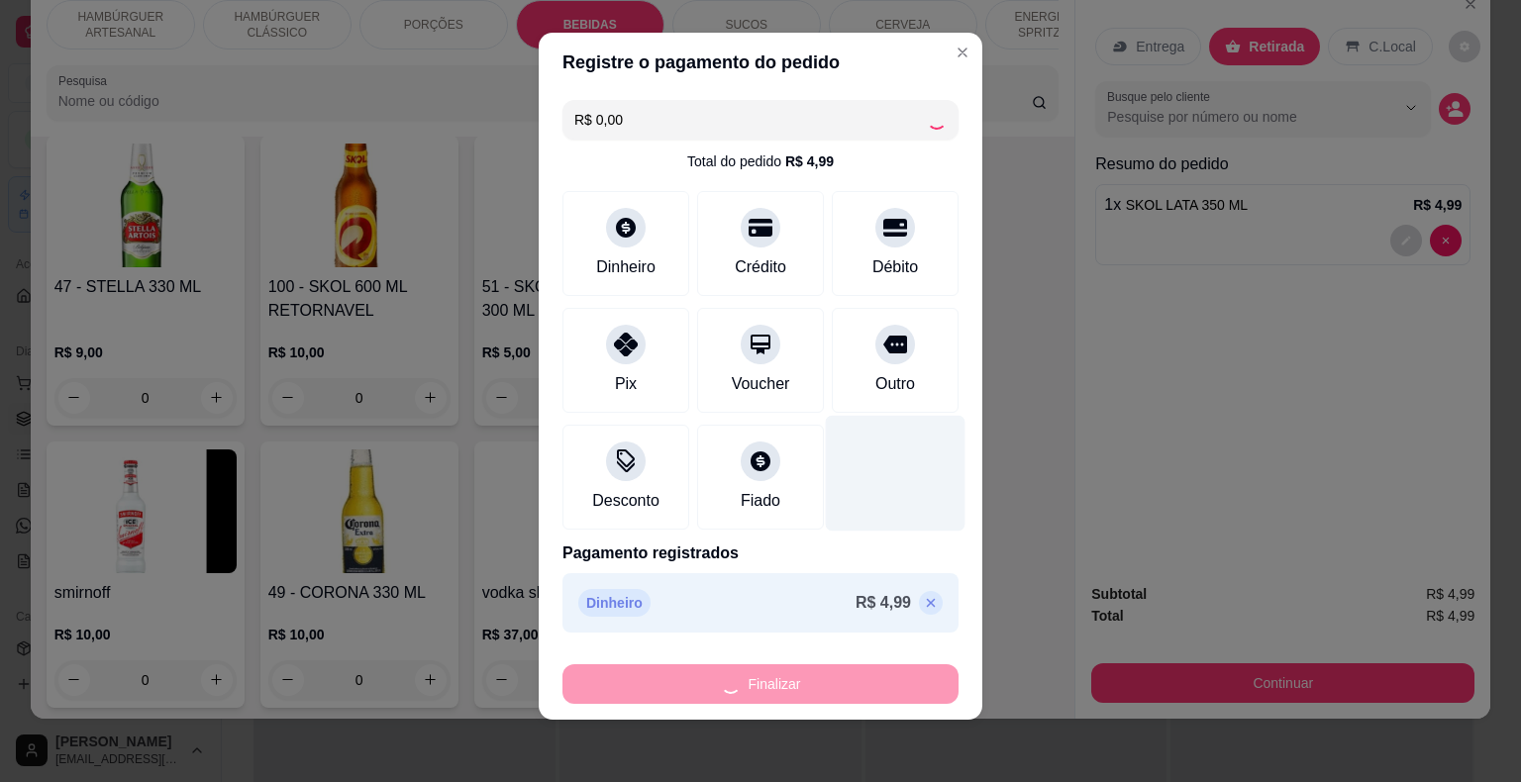
type input "0"
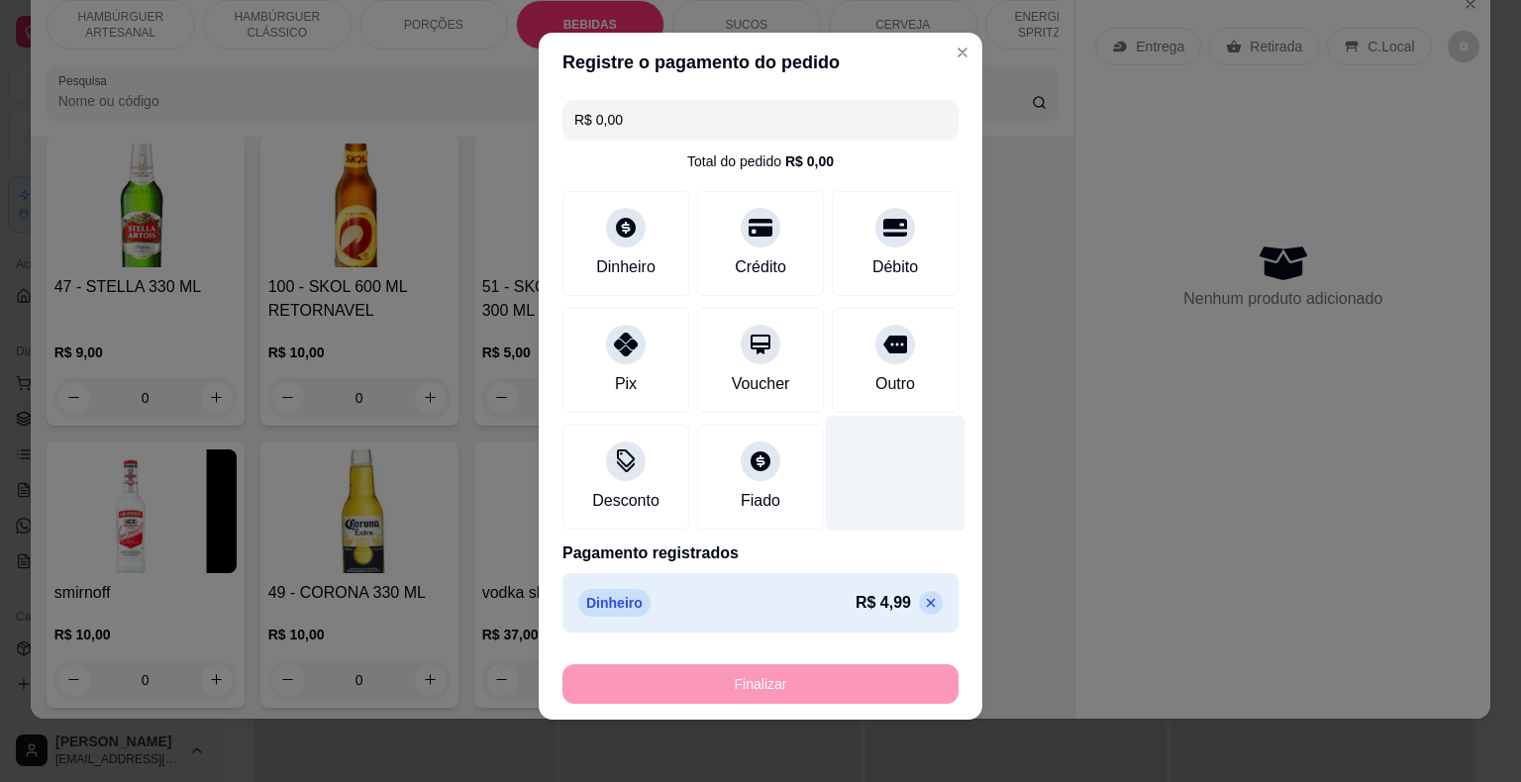
type input "-R$ 4,99"
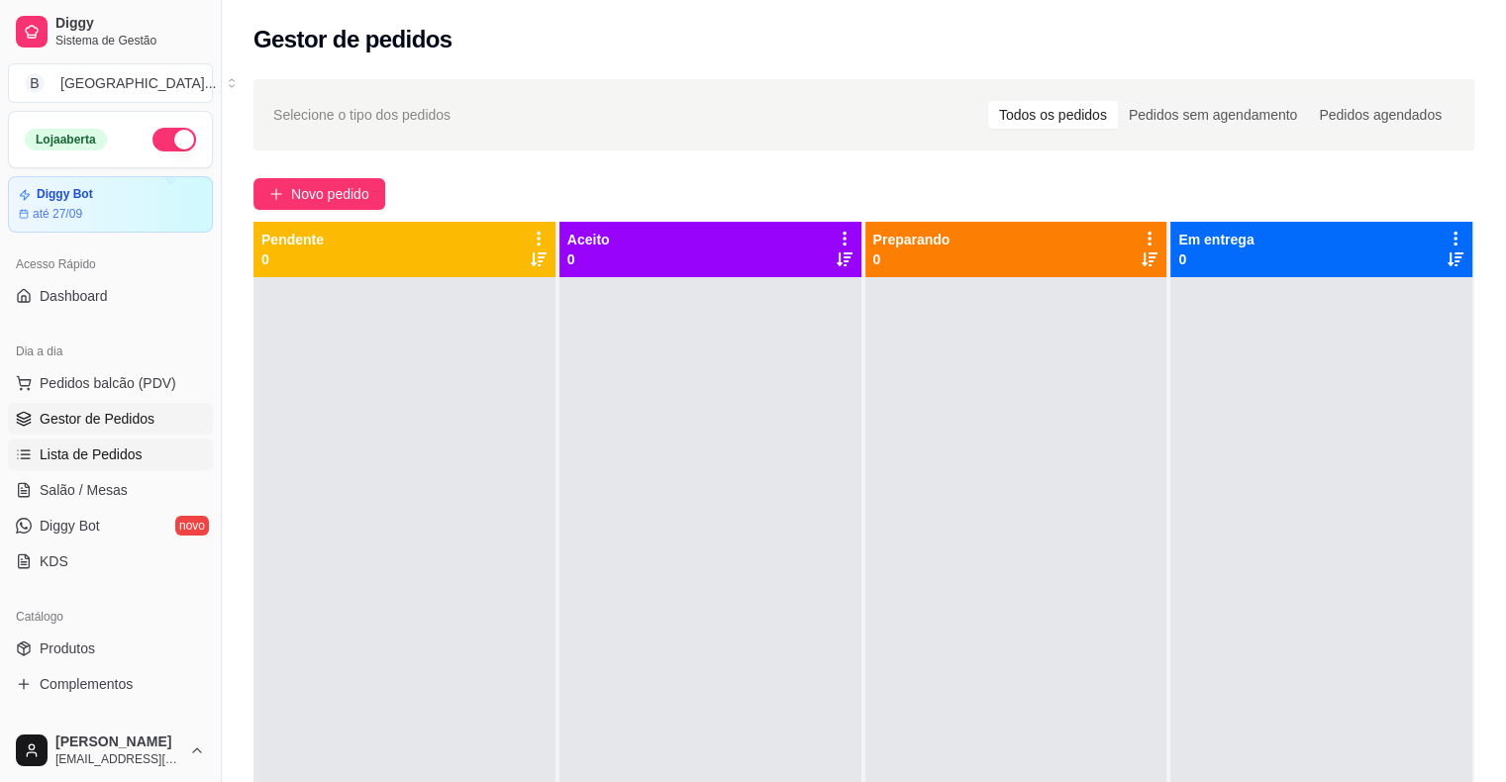
click at [145, 450] on link "Lista de Pedidos" at bounding box center [110, 455] width 205 height 32
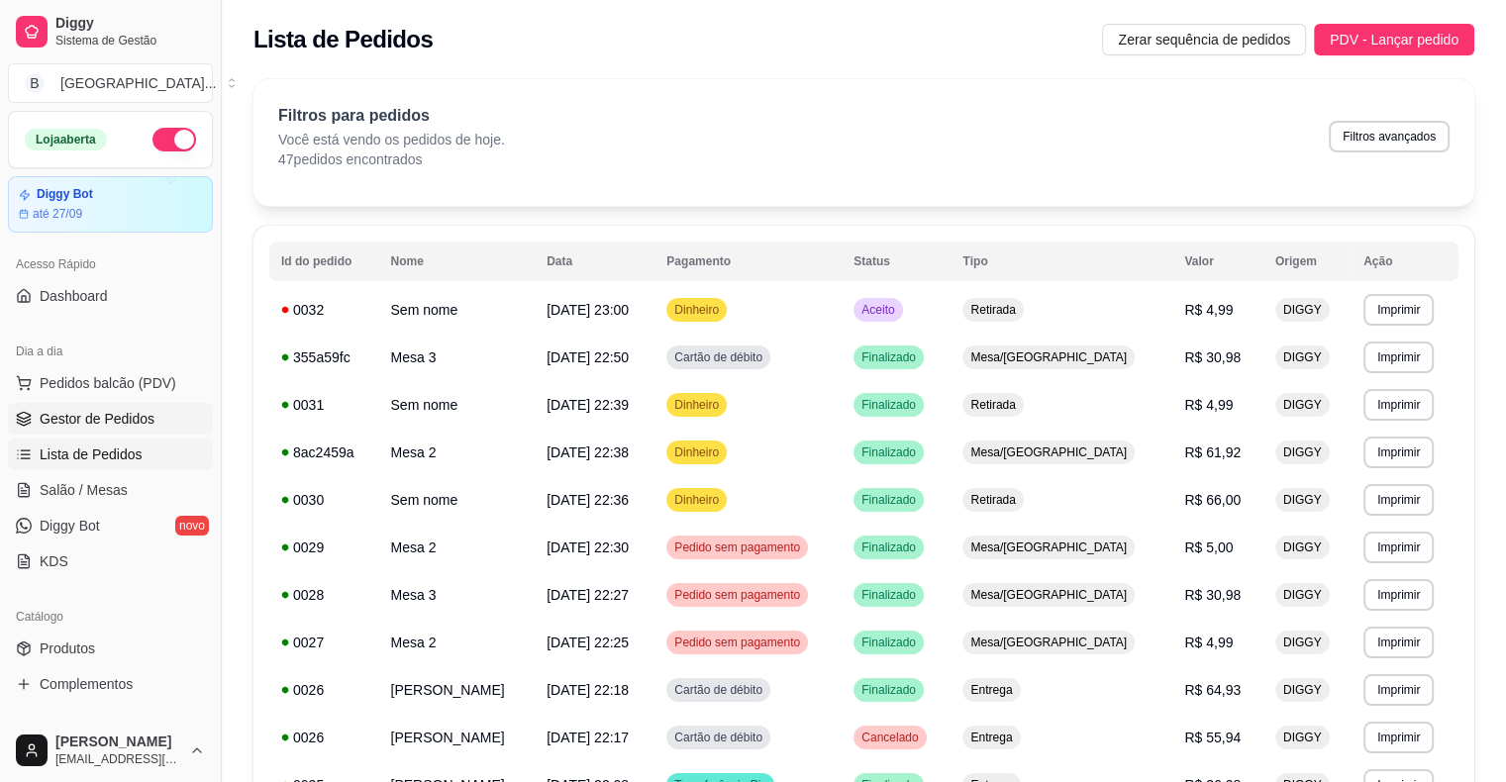
click at [124, 410] on span "Gestor de Pedidos" at bounding box center [97, 419] width 115 height 20
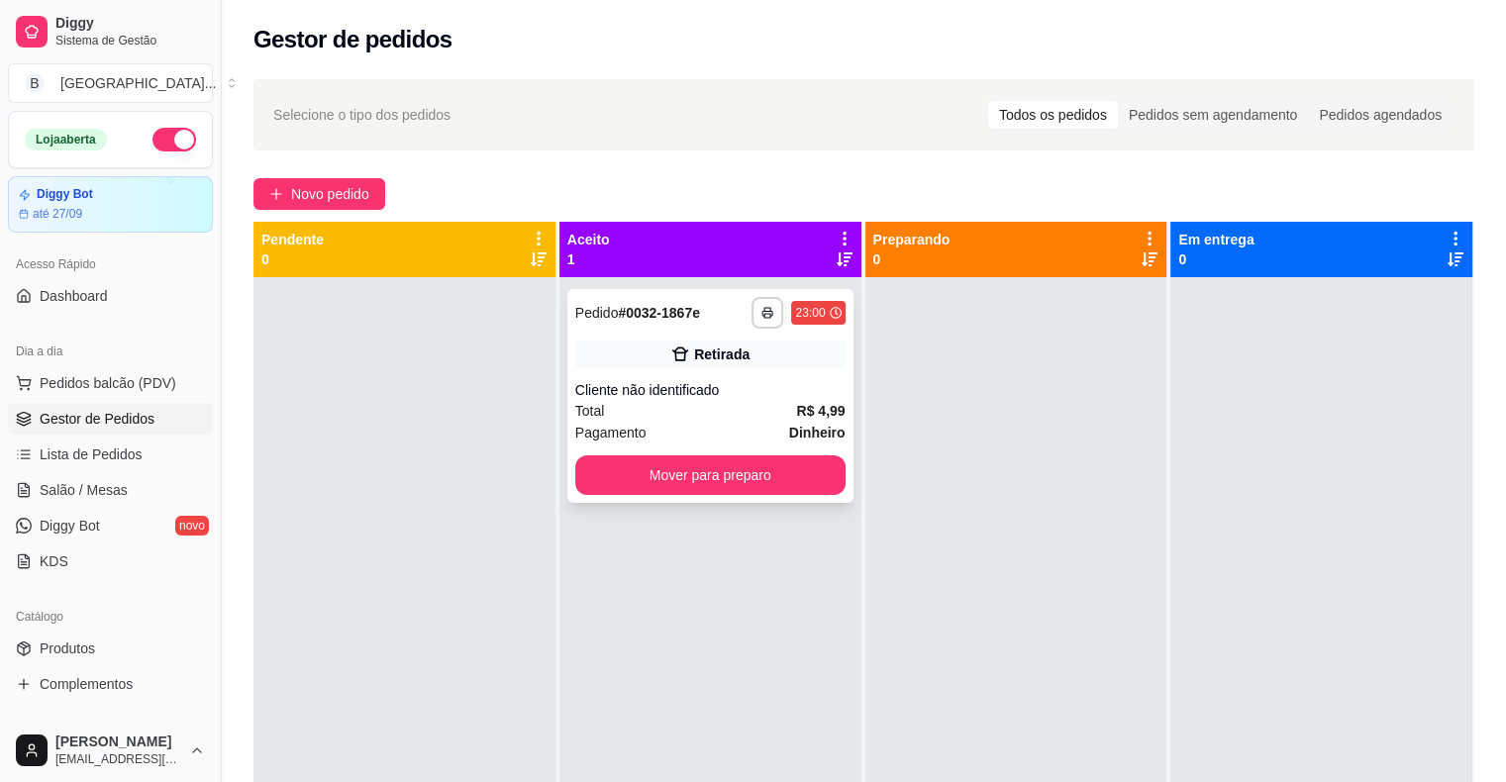
click at [654, 416] on div "Total R$ 4,99" at bounding box center [710, 411] width 270 height 22
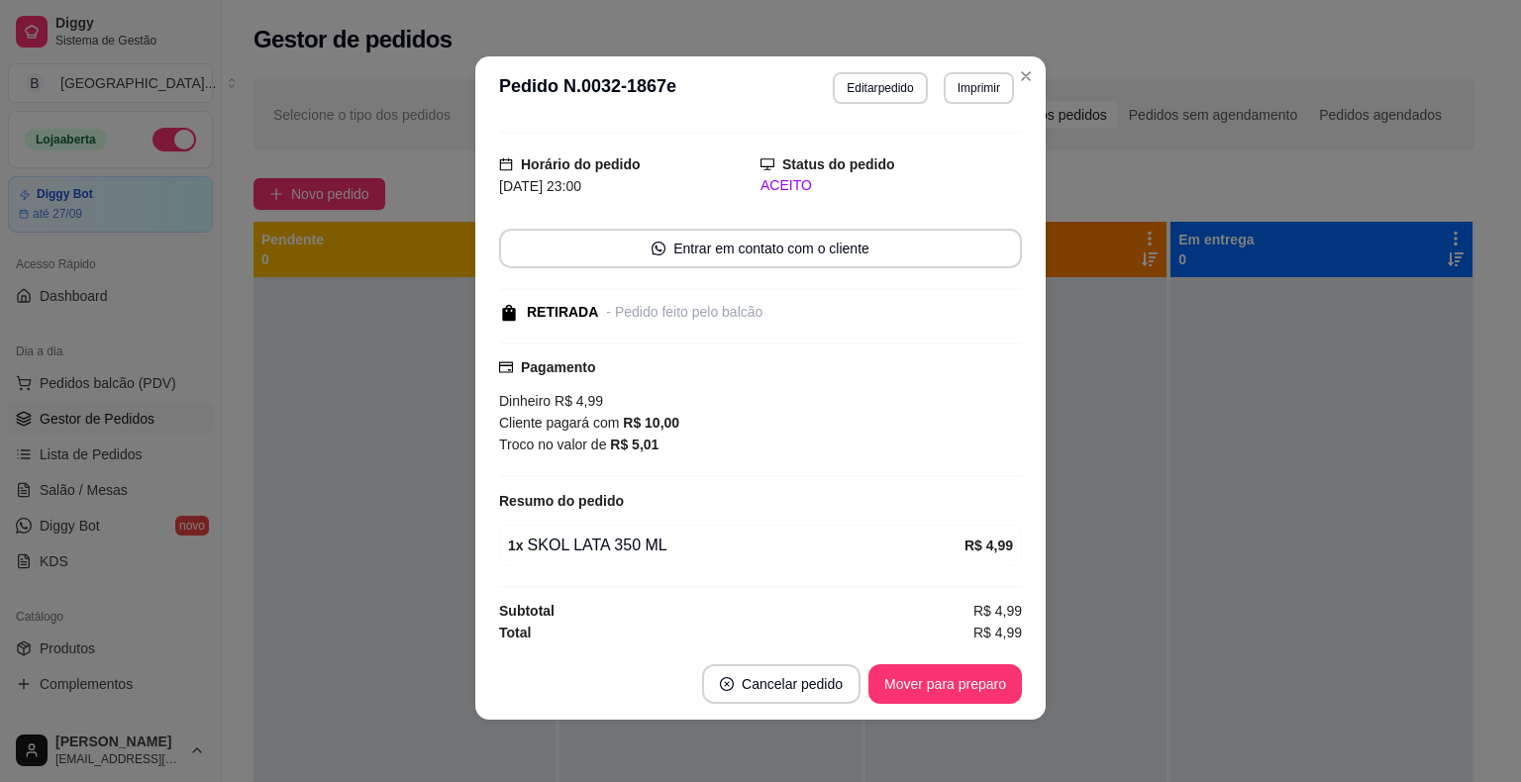
scroll to position [4, 0]
click at [915, 692] on button "Mover para preparo" at bounding box center [944, 684] width 153 height 40
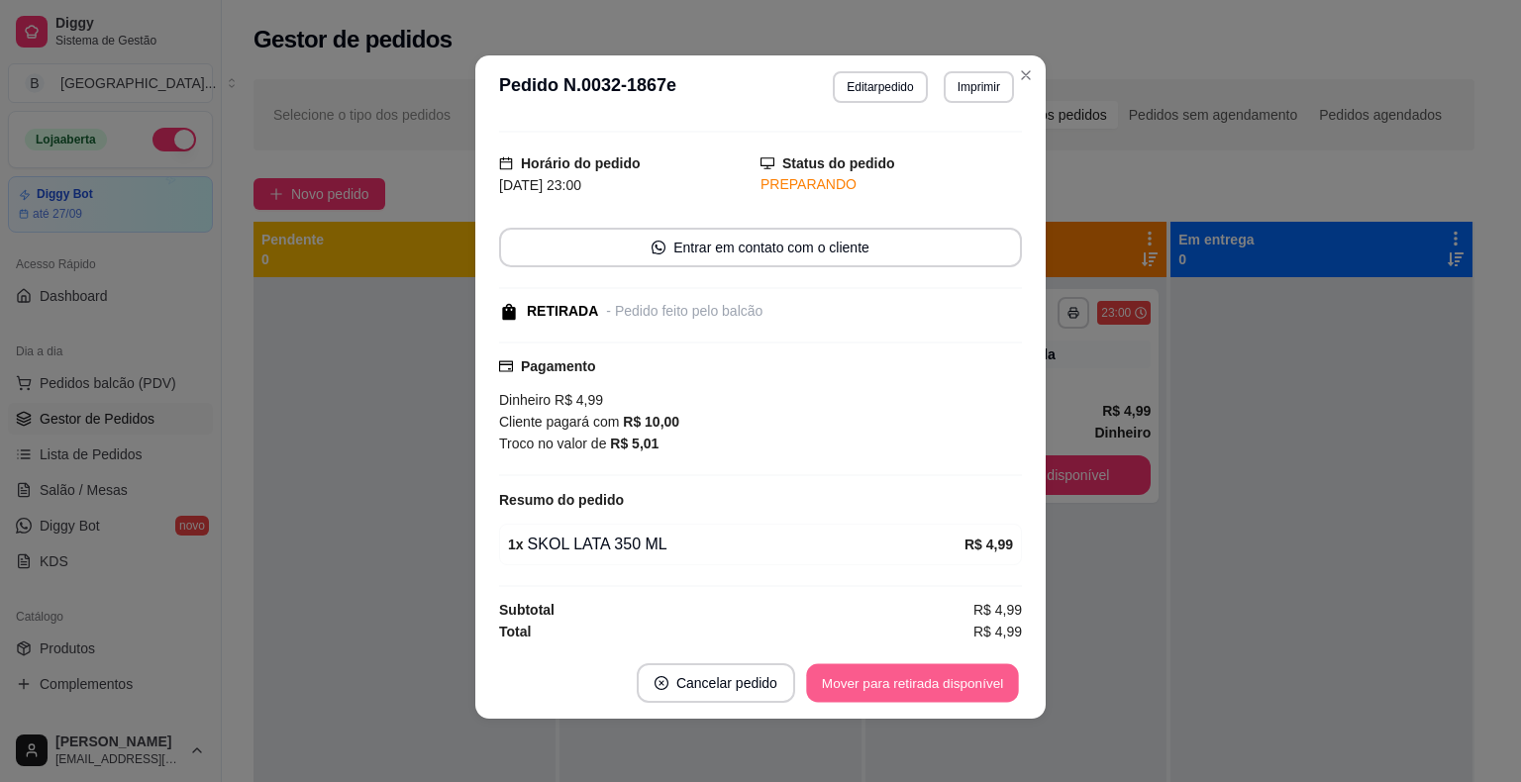
click at [924, 673] on button "Mover para retirada disponível" at bounding box center [912, 683] width 212 height 39
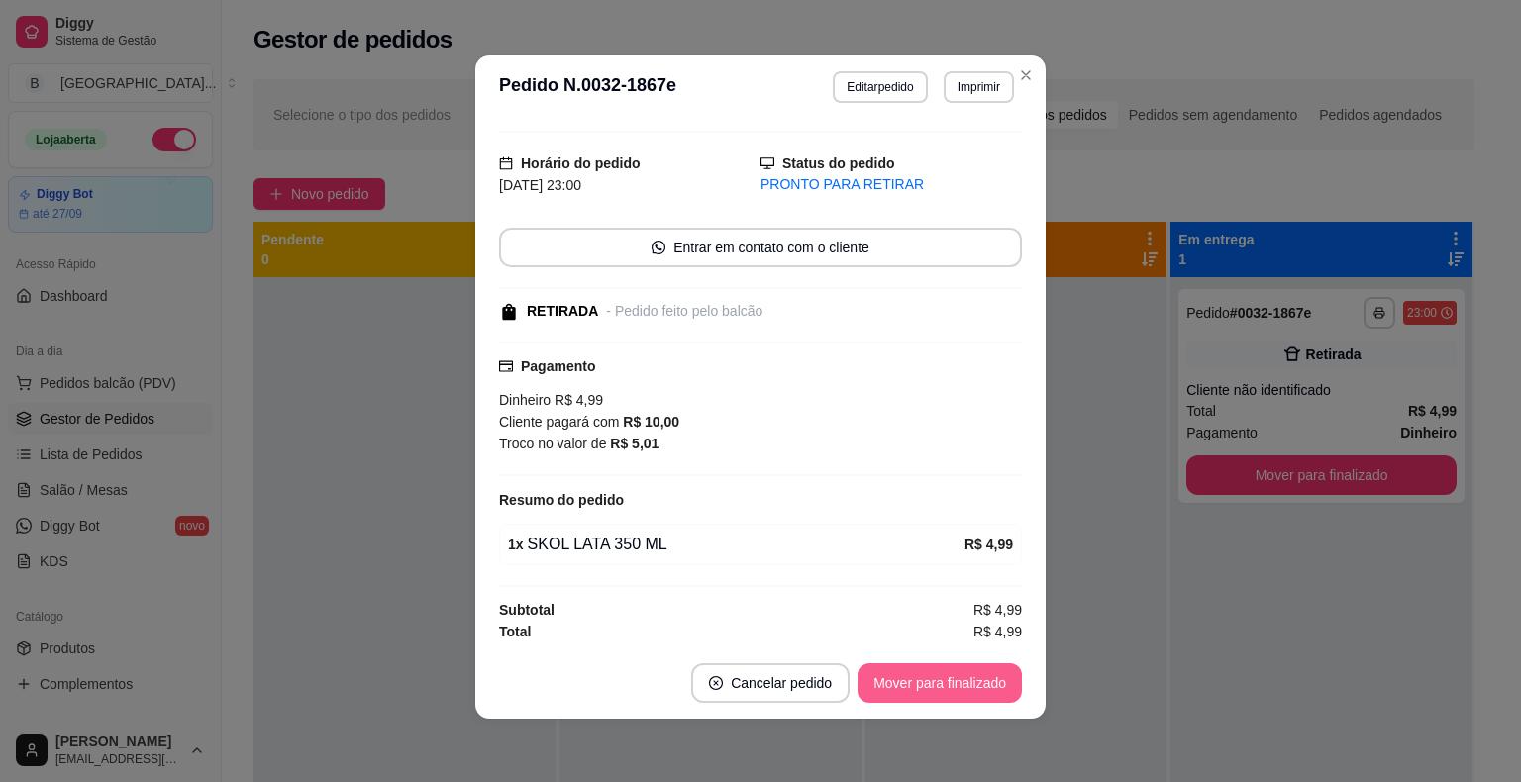
click at [924, 673] on button "Mover para finalizado" at bounding box center [940, 684] width 164 height 40
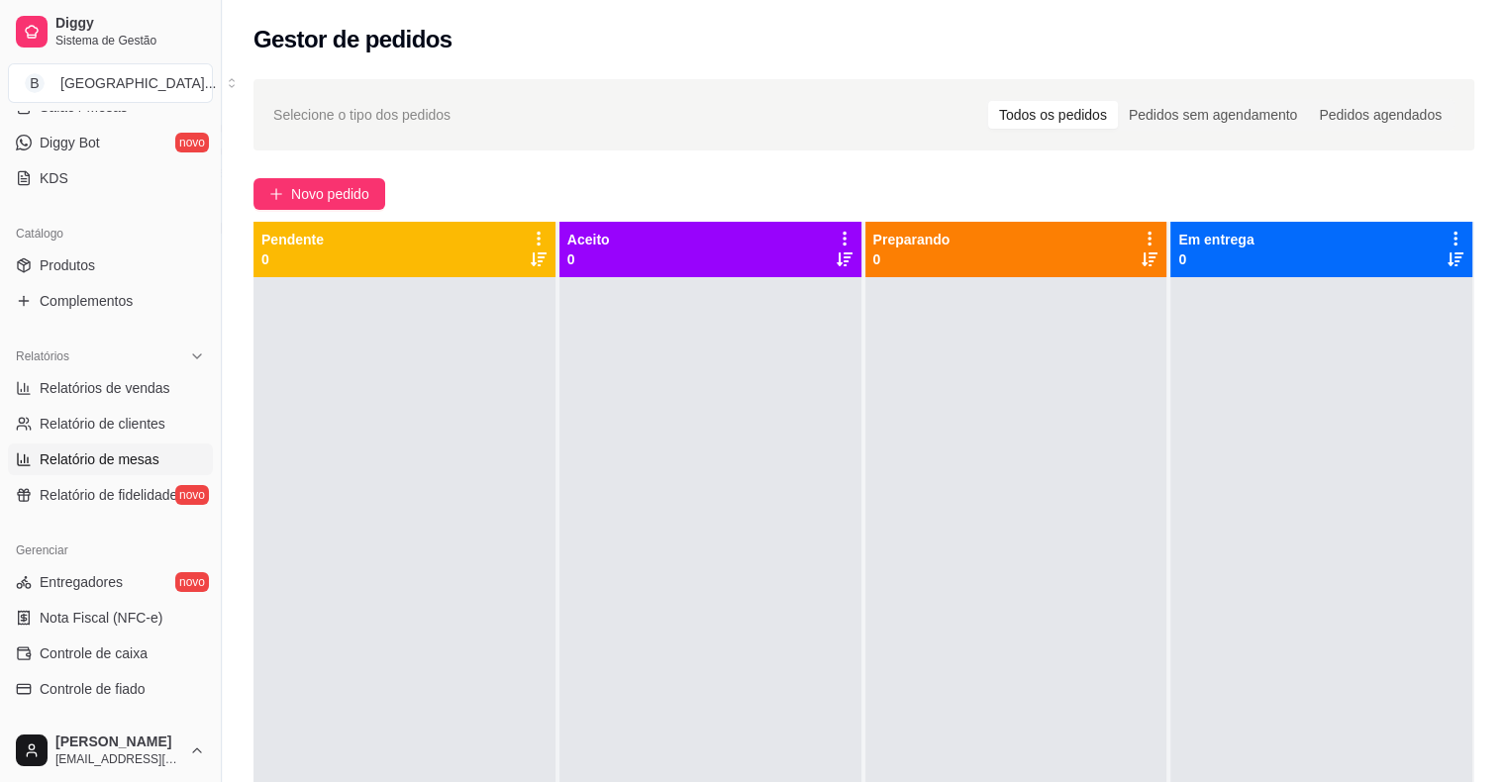
scroll to position [495, 0]
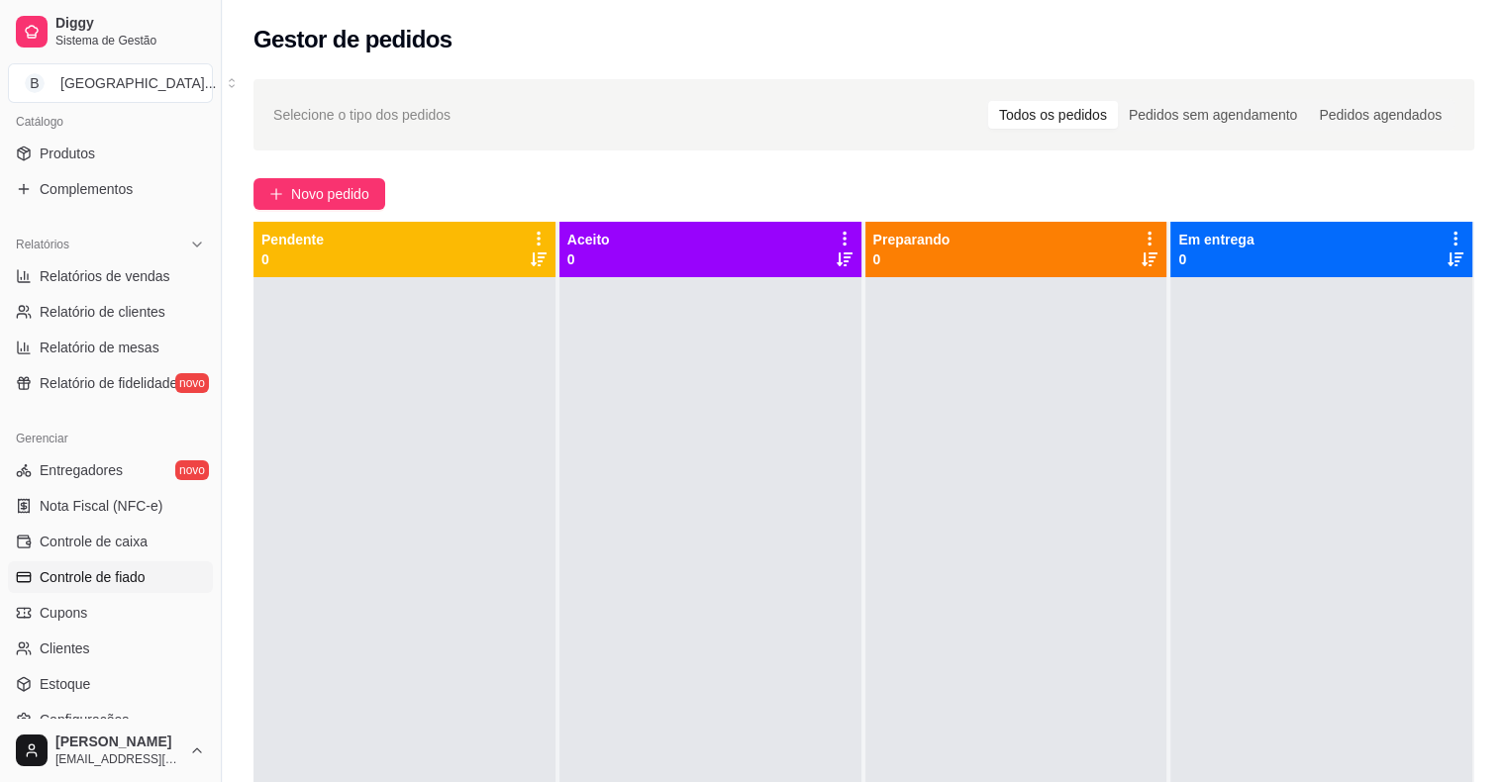
click at [157, 573] on link "Controle de fiado" at bounding box center [110, 578] width 205 height 32
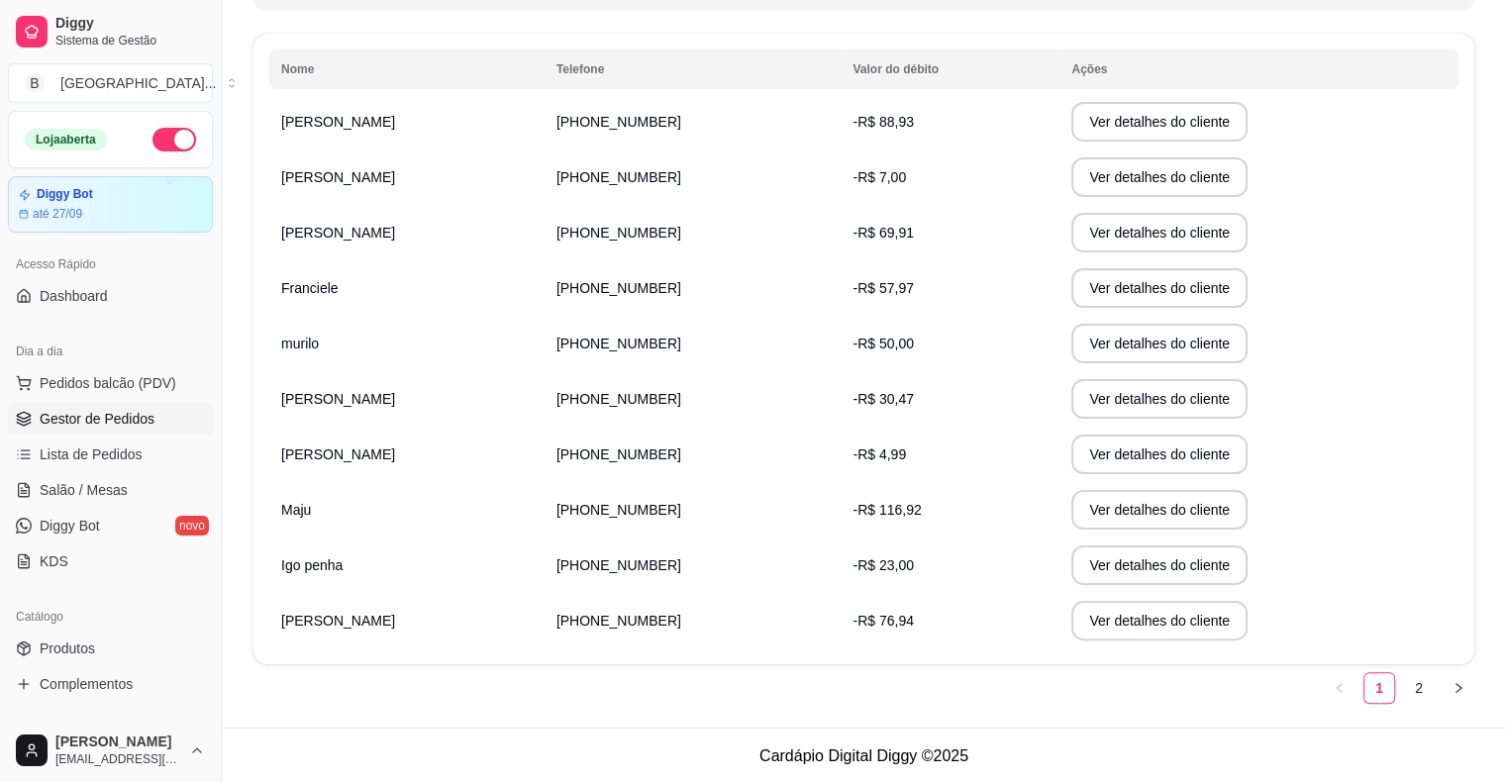
click at [126, 429] on link "Gestor de Pedidos" at bounding box center [110, 419] width 205 height 32
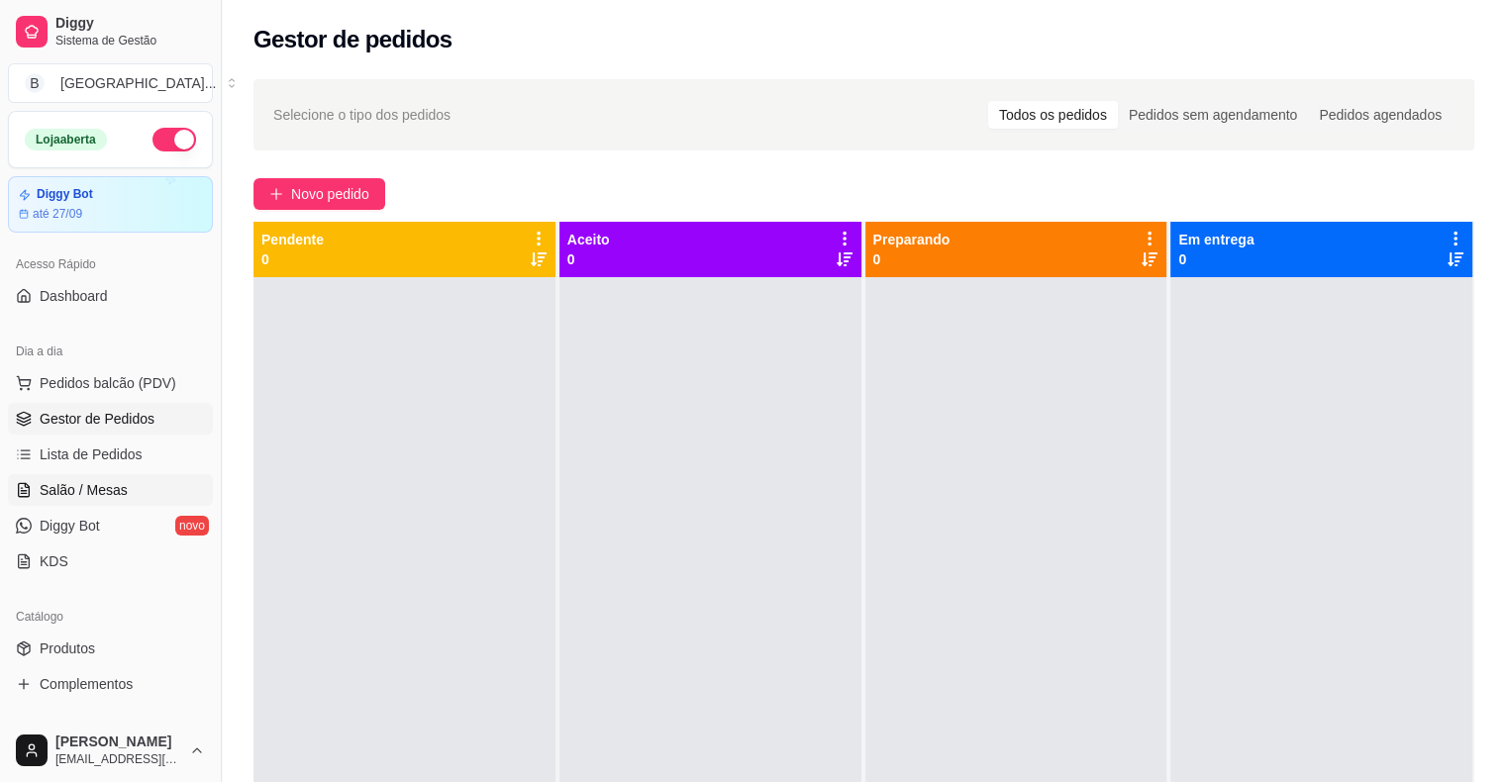
click at [95, 476] on link "Salão / Mesas" at bounding box center [110, 490] width 205 height 32
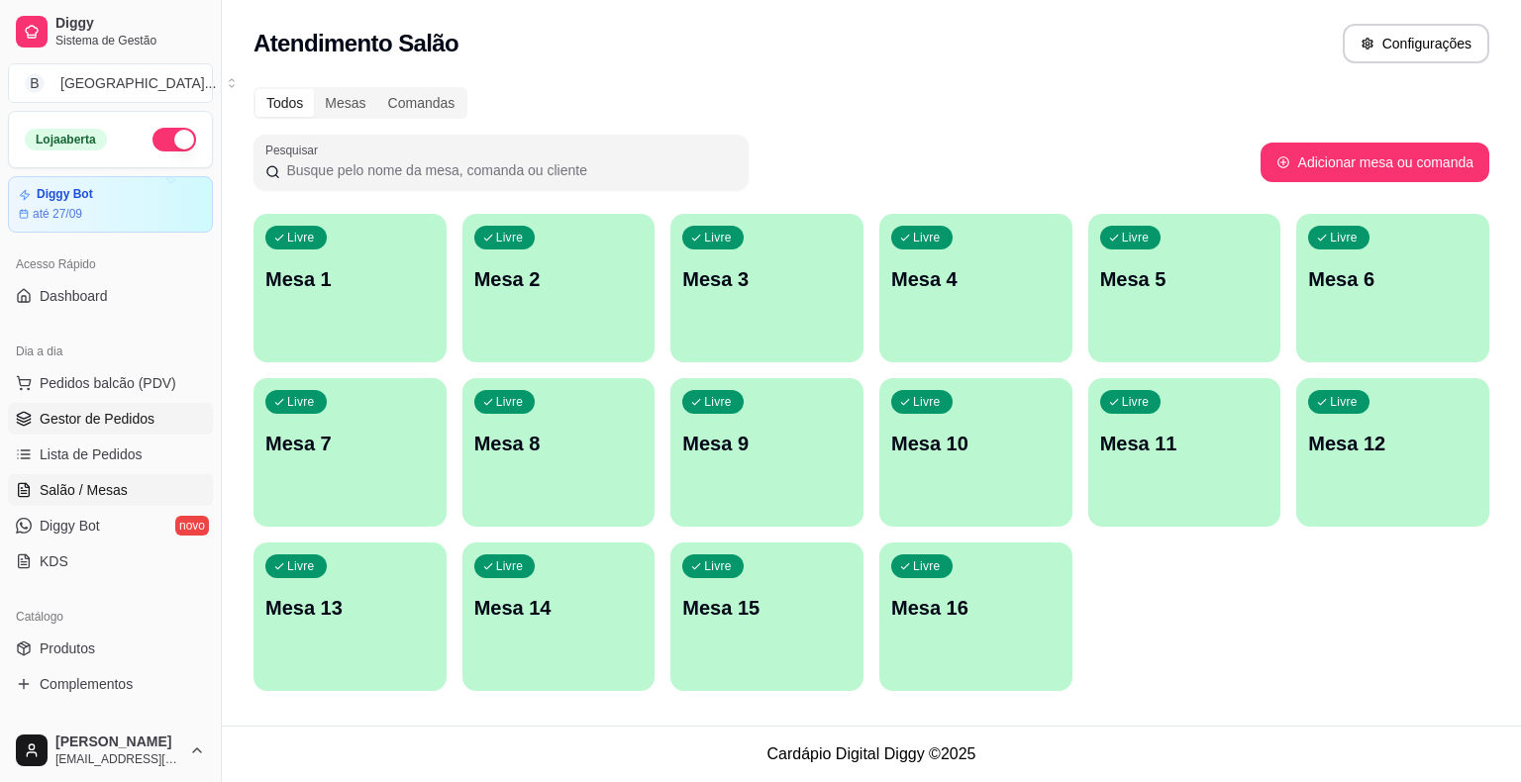
click at [115, 431] on link "Gestor de Pedidos" at bounding box center [110, 419] width 205 height 32
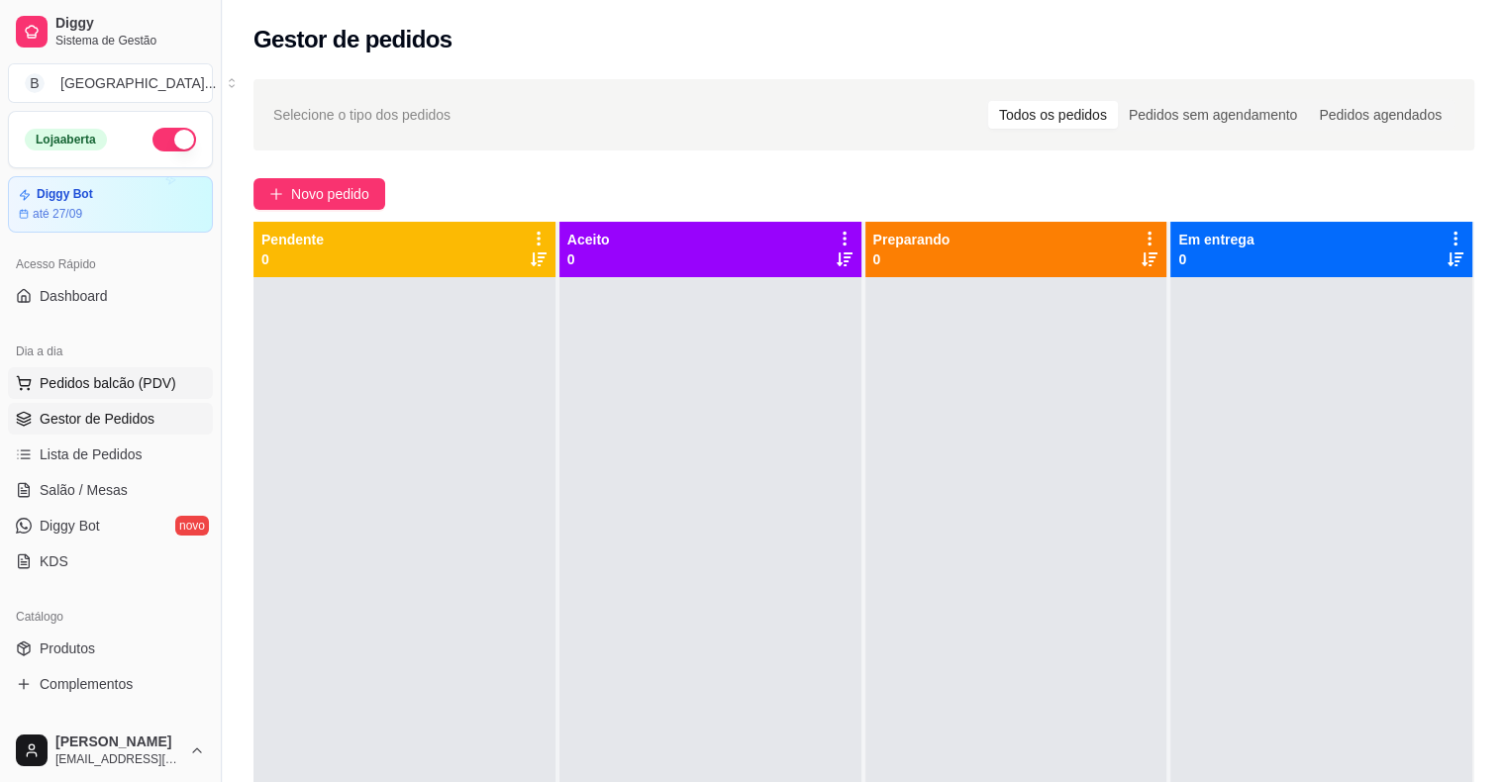
click at [58, 386] on span "Pedidos balcão (PDV)" at bounding box center [108, 383] width 137 height 20
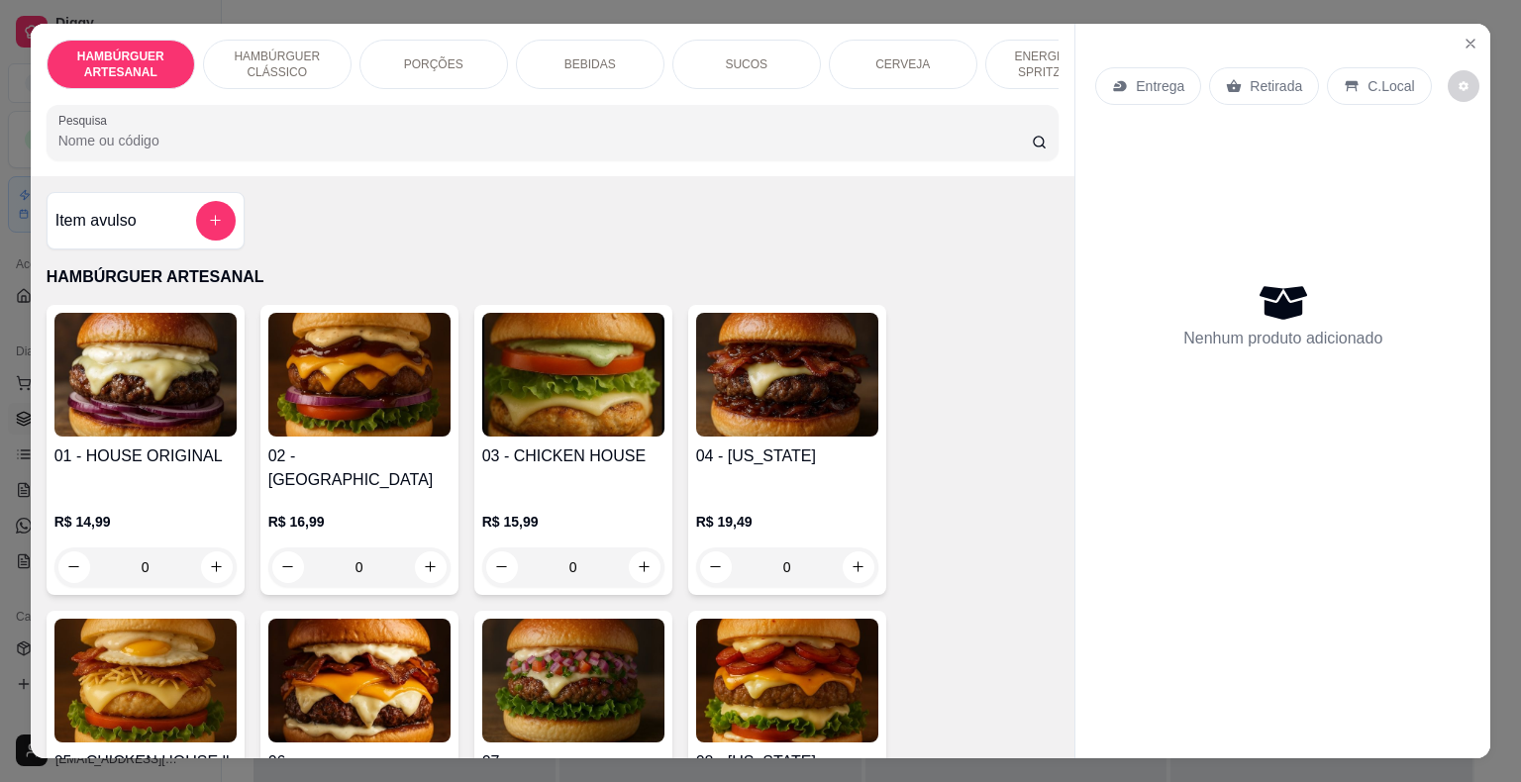
click at [531, 51] on div "BEBIDAS" at bounding box center [590, 65] width 149 height 50
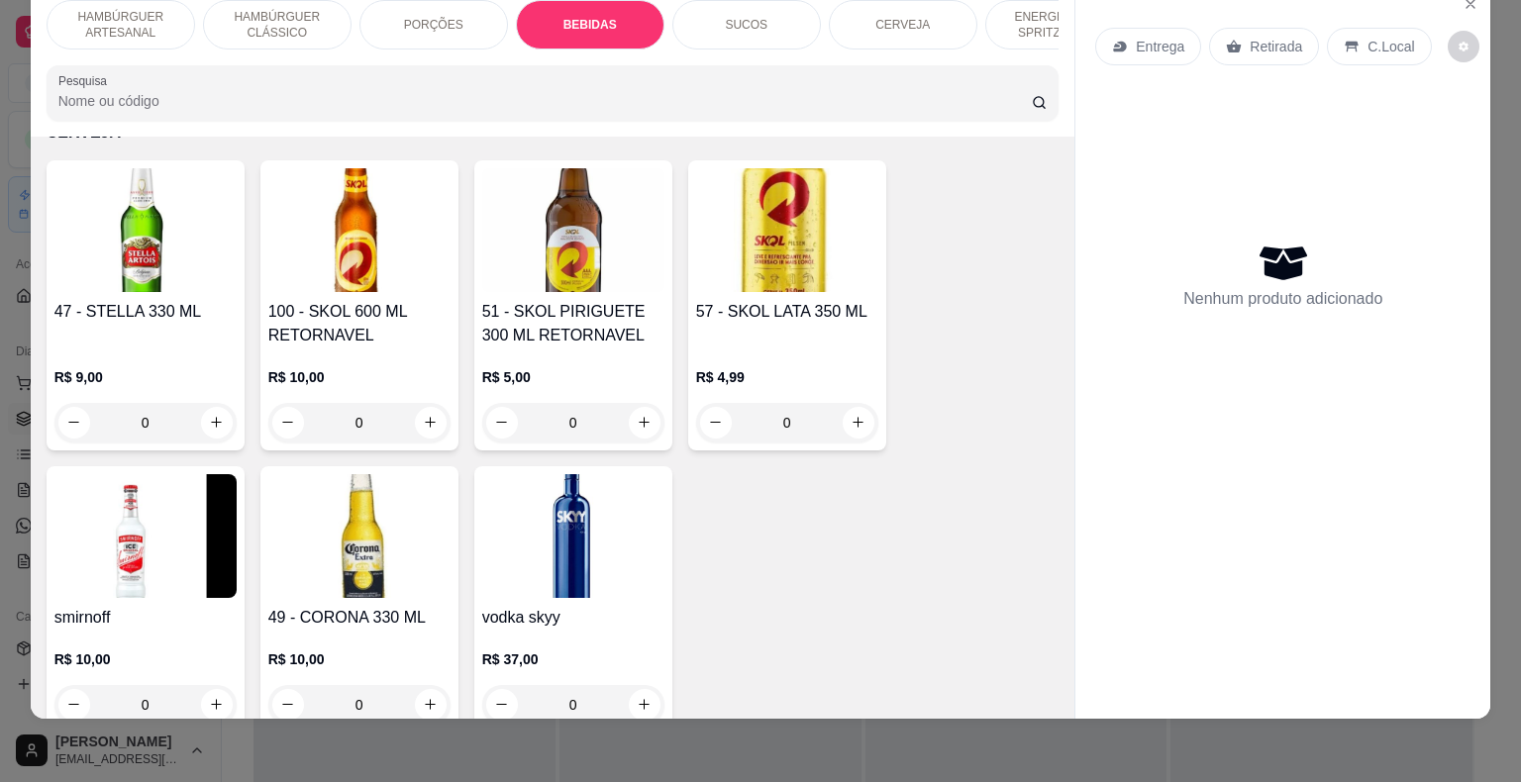
scroll to position [4112, 0]
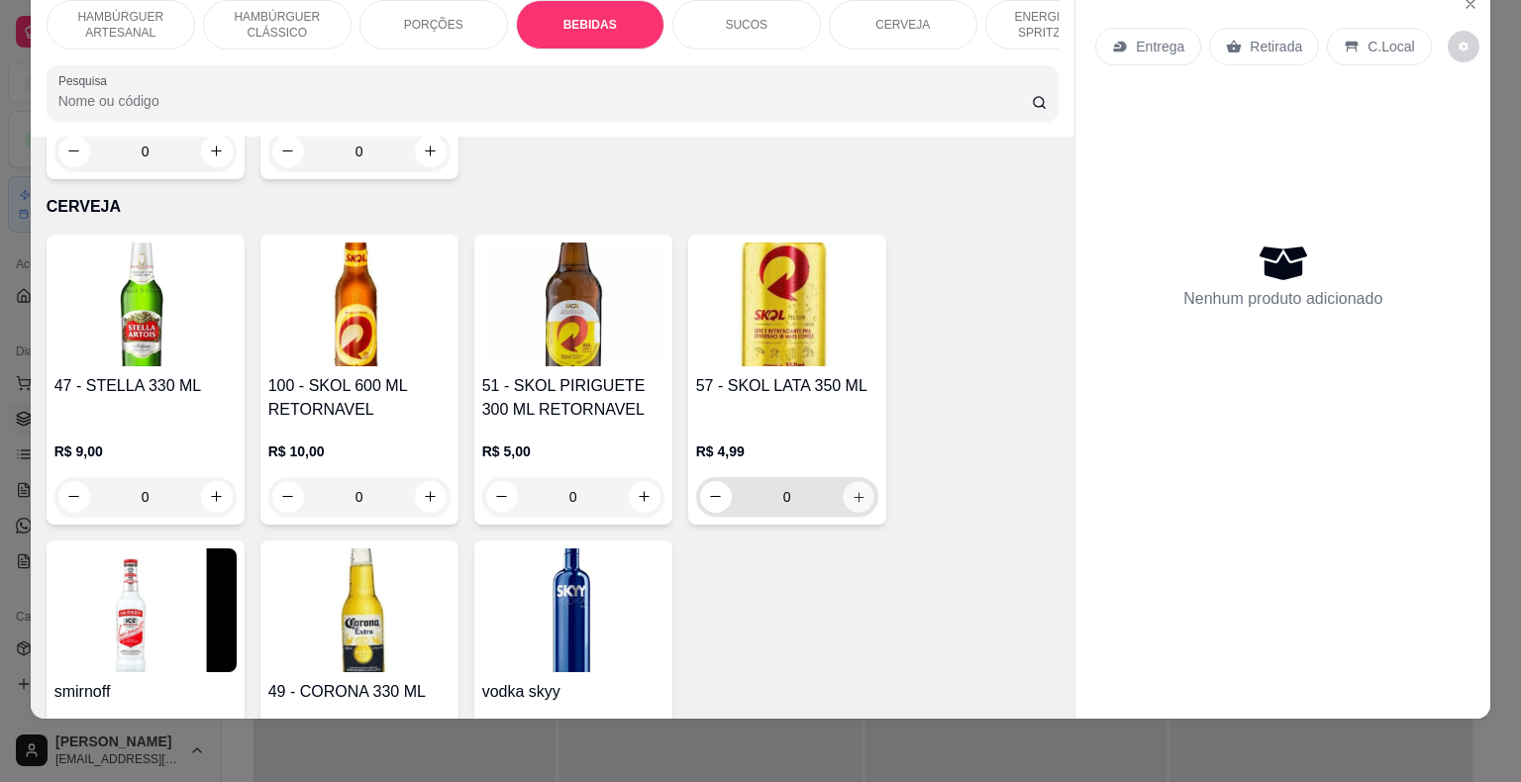
click at [851, 489] on icon "increase-product-quantity" at bounding box center [858, 496] width 15 height 15
type input "1"
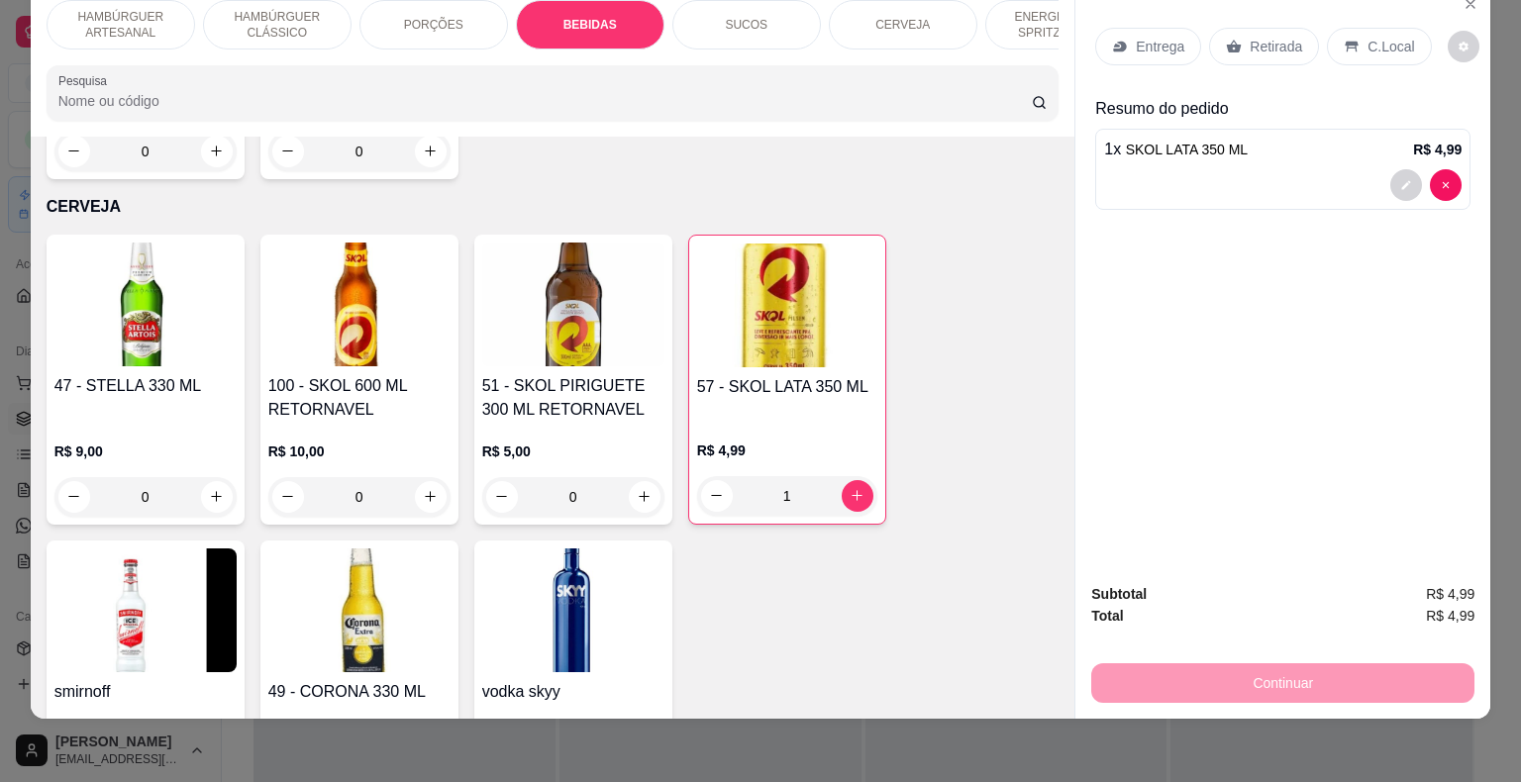
click at [1283, 37] on p "Retirada" at bounding box center [1276, 47] width 52 height 20
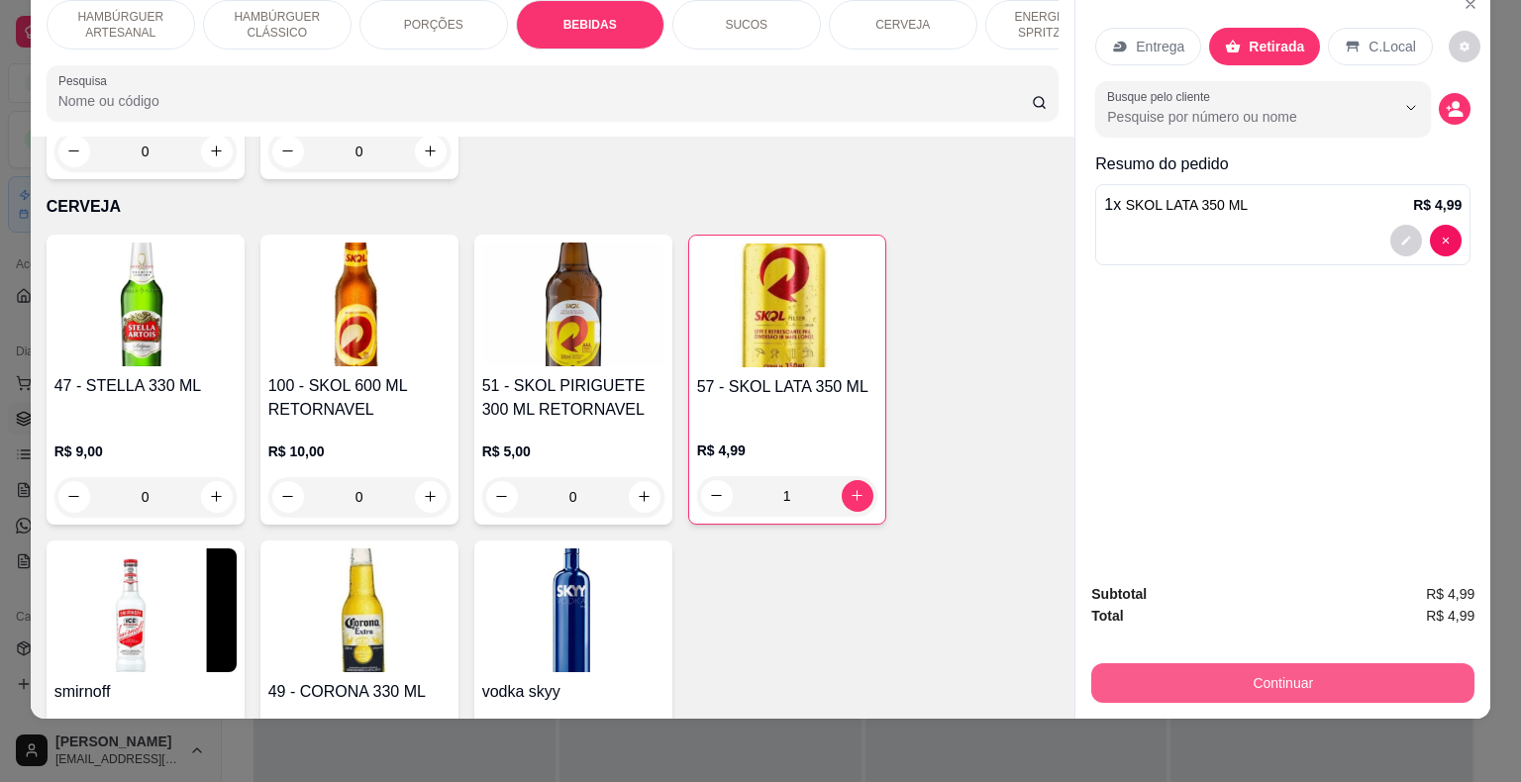
click at [1278, 671] on button "Continuar" at bounding box center [1282, 684] width 383 height 40
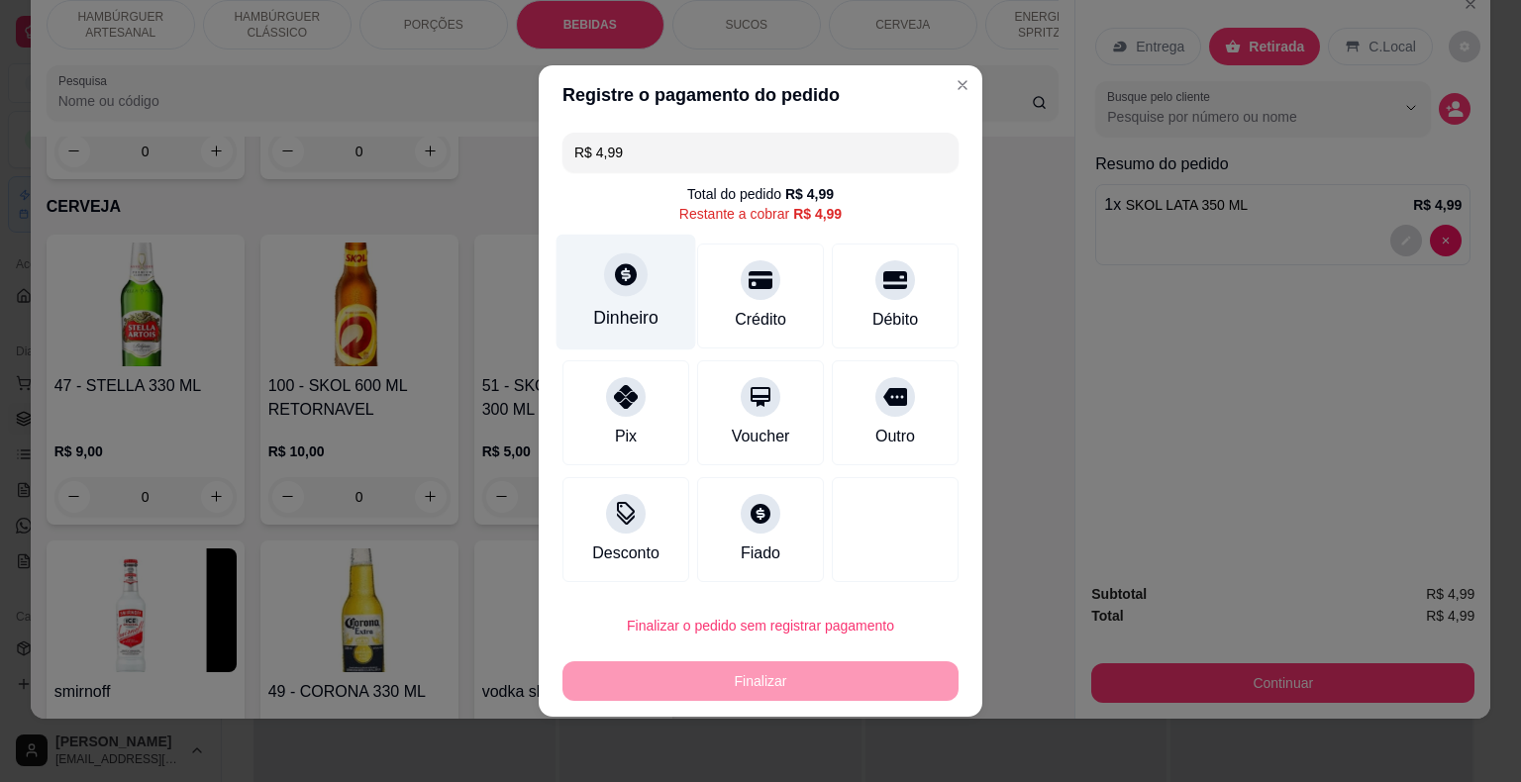
click at [665, 337] on div "Dinheiro" at bounding box center [627, 293] width 140 height 116
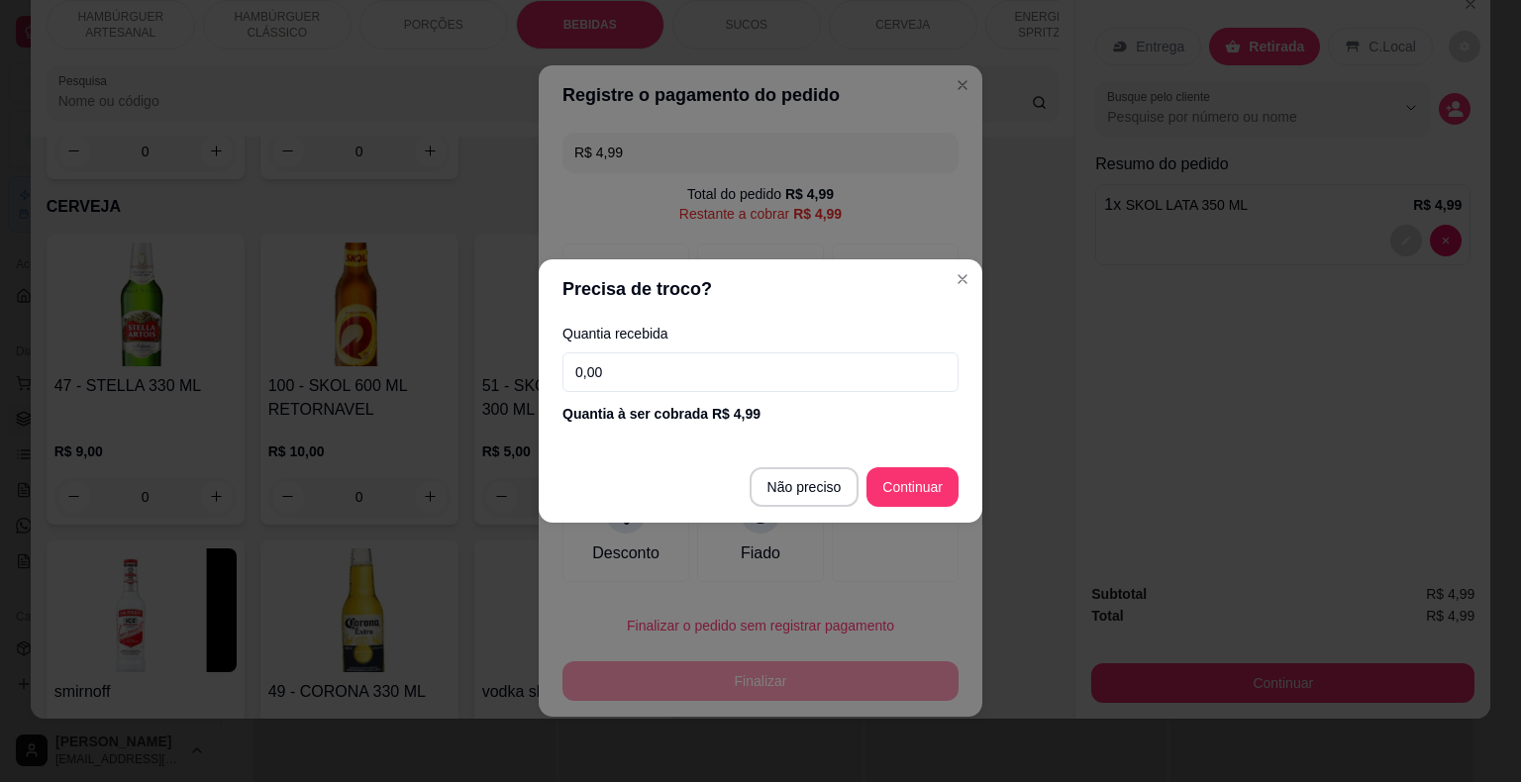
click at [685, 374] on input "0,00" at bounding box center [760, 373] width 396 height 40
click at [788, 479] on div "Fiado" at bounding box center [760, 529] width 127 height 105
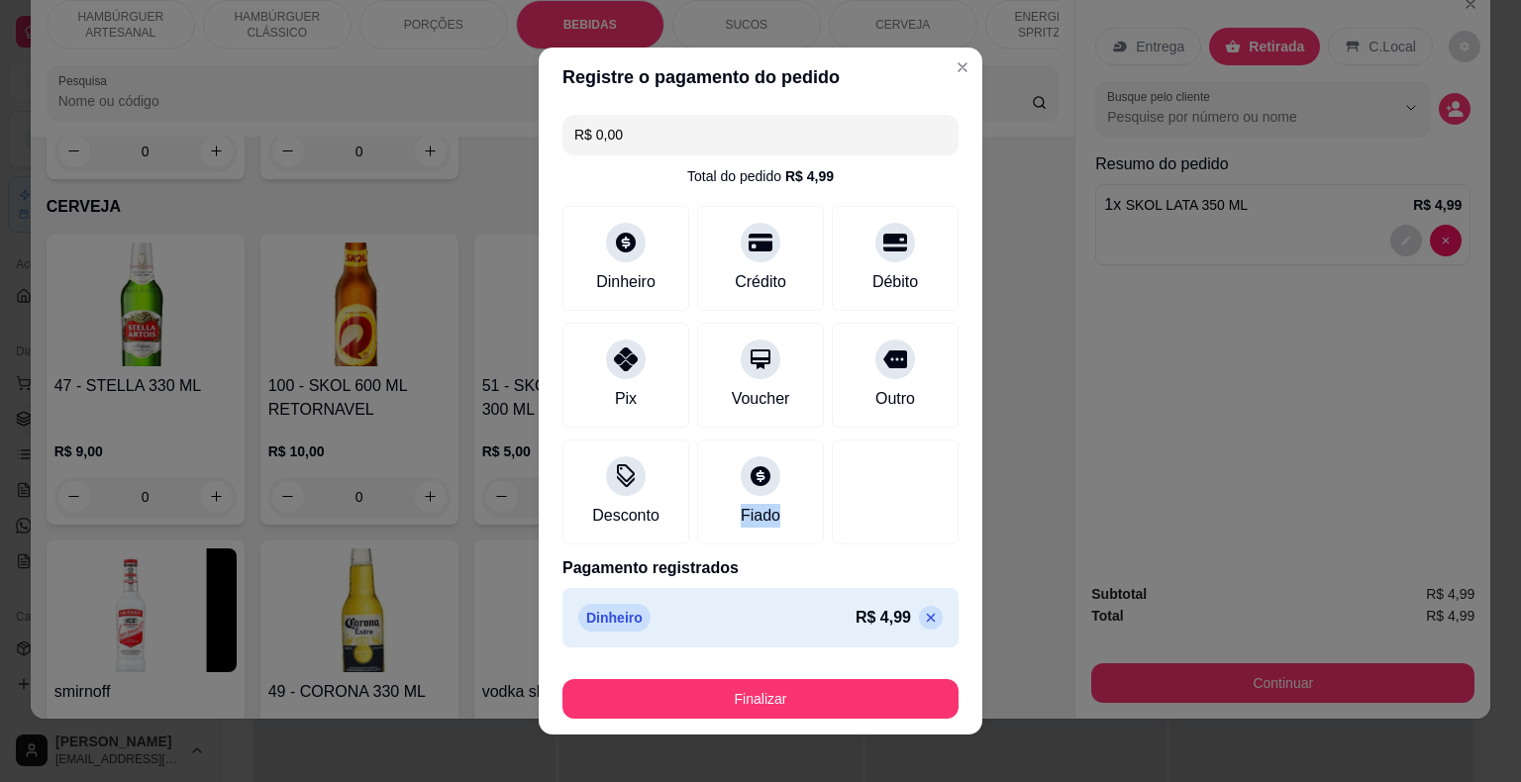
type input "R$ 0,00"
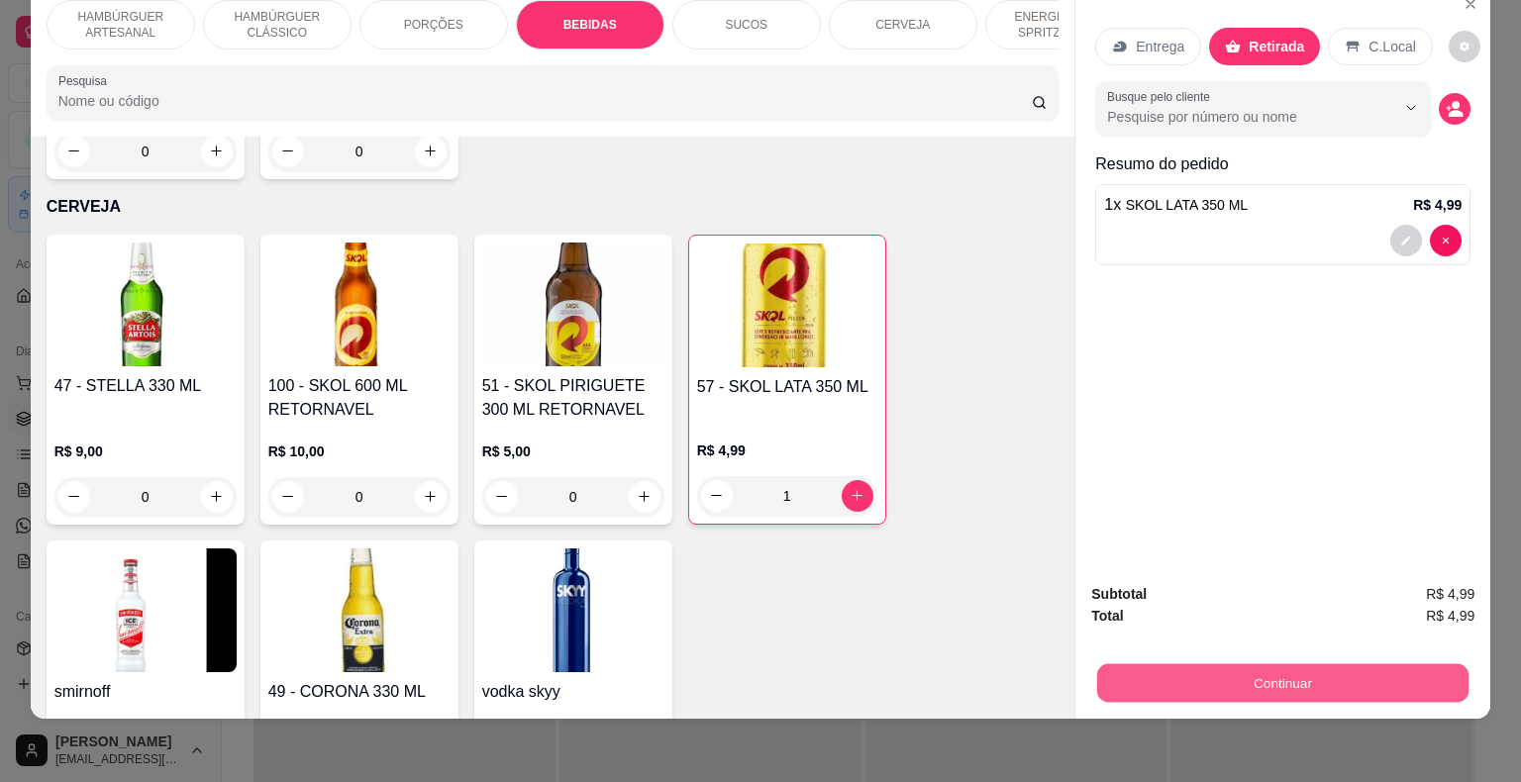
click at [1109, 674] on button "Continuar" at bounding box center [1282, 683] width 371 height 39
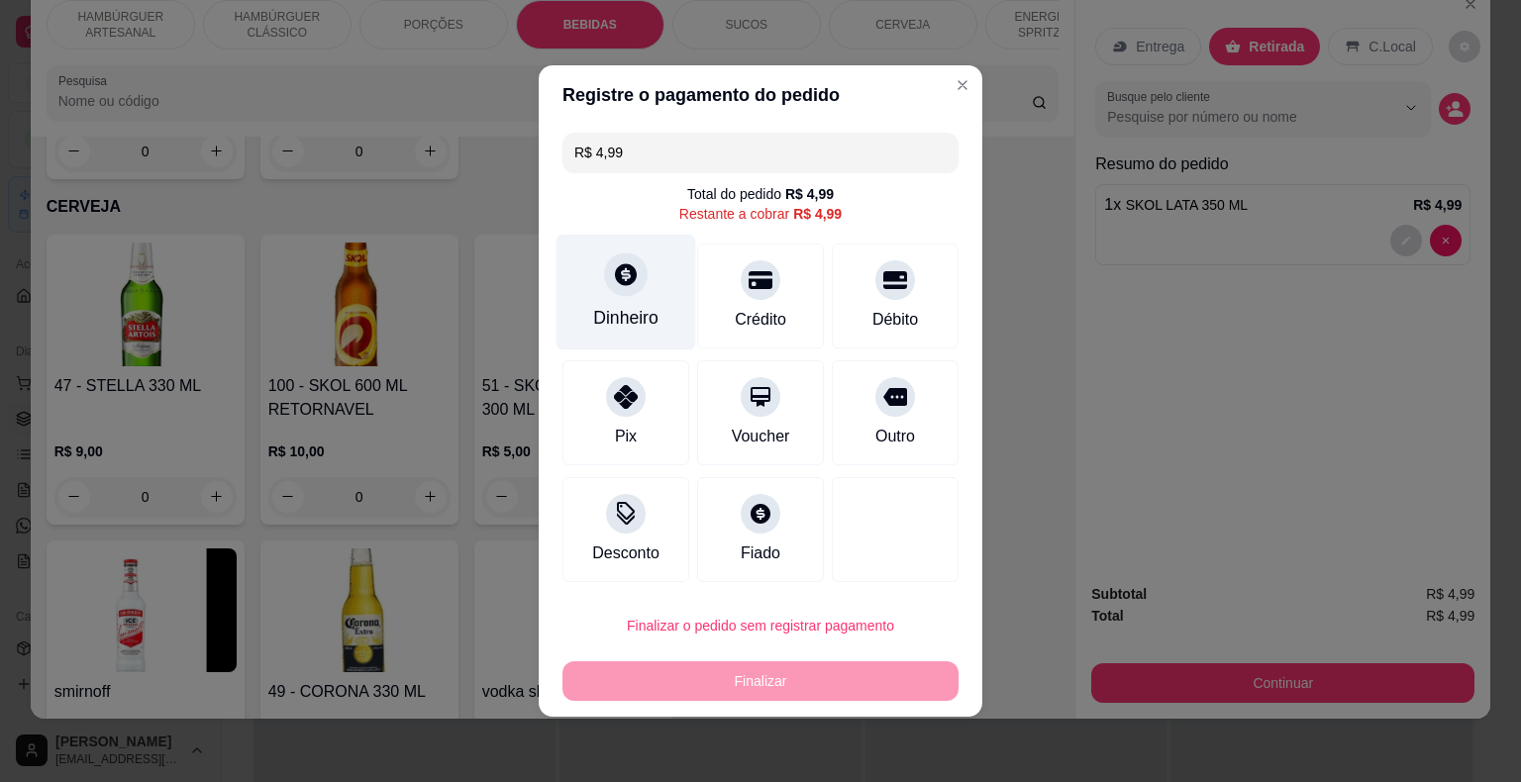
click at [633, 271] on icon at bounding box center [626, 274] width 22 height 22
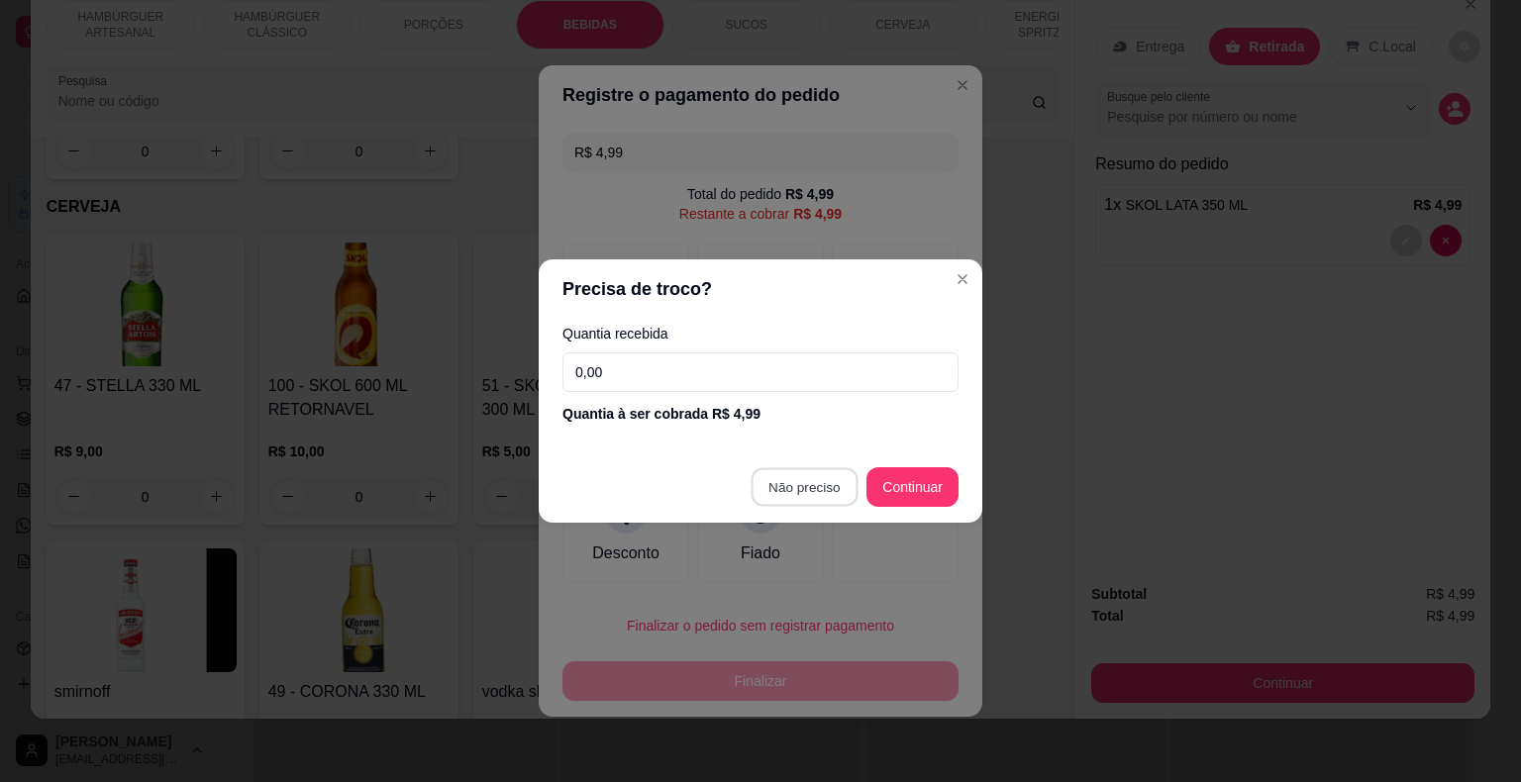
type input "R$ 0,00"
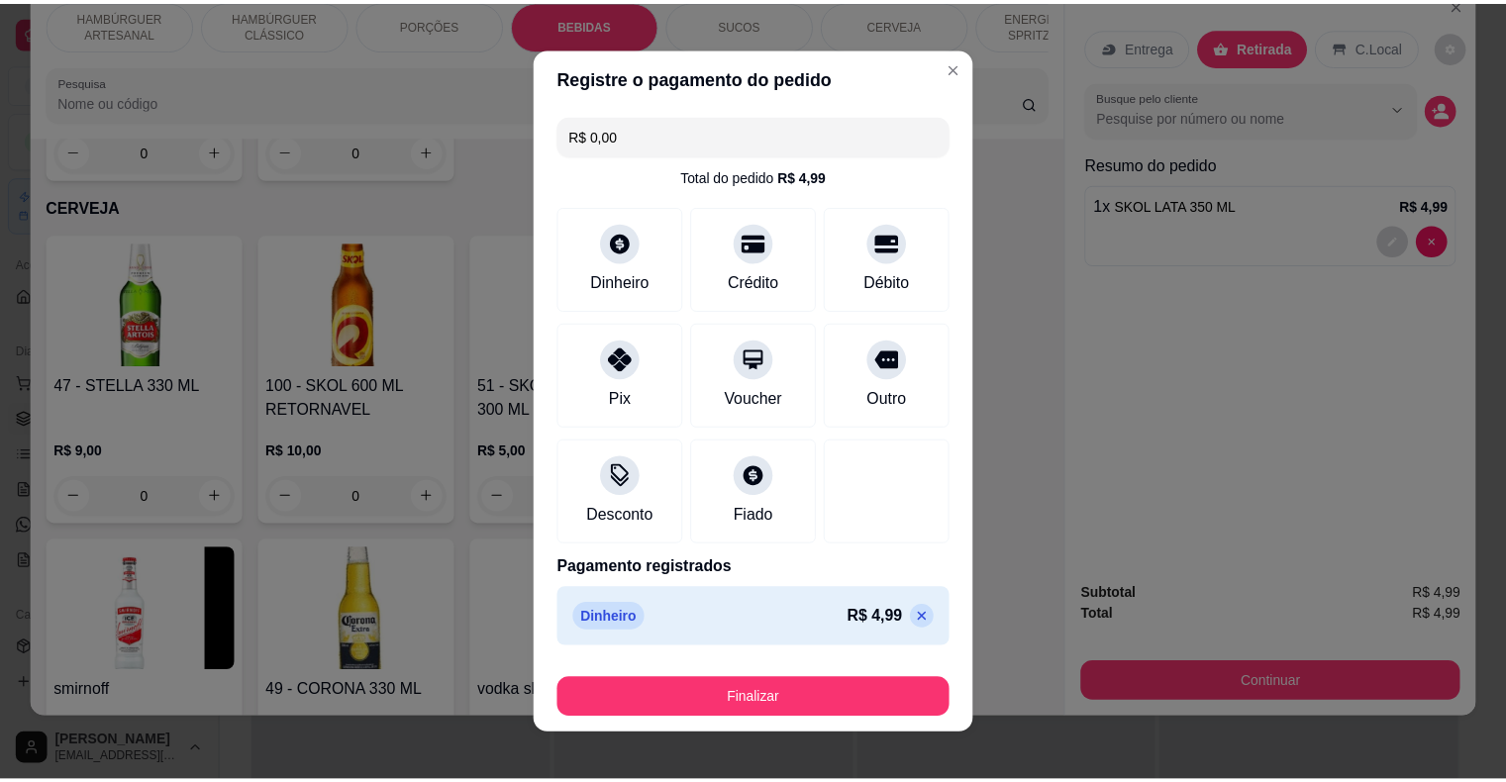
scroll to position [15, 0]
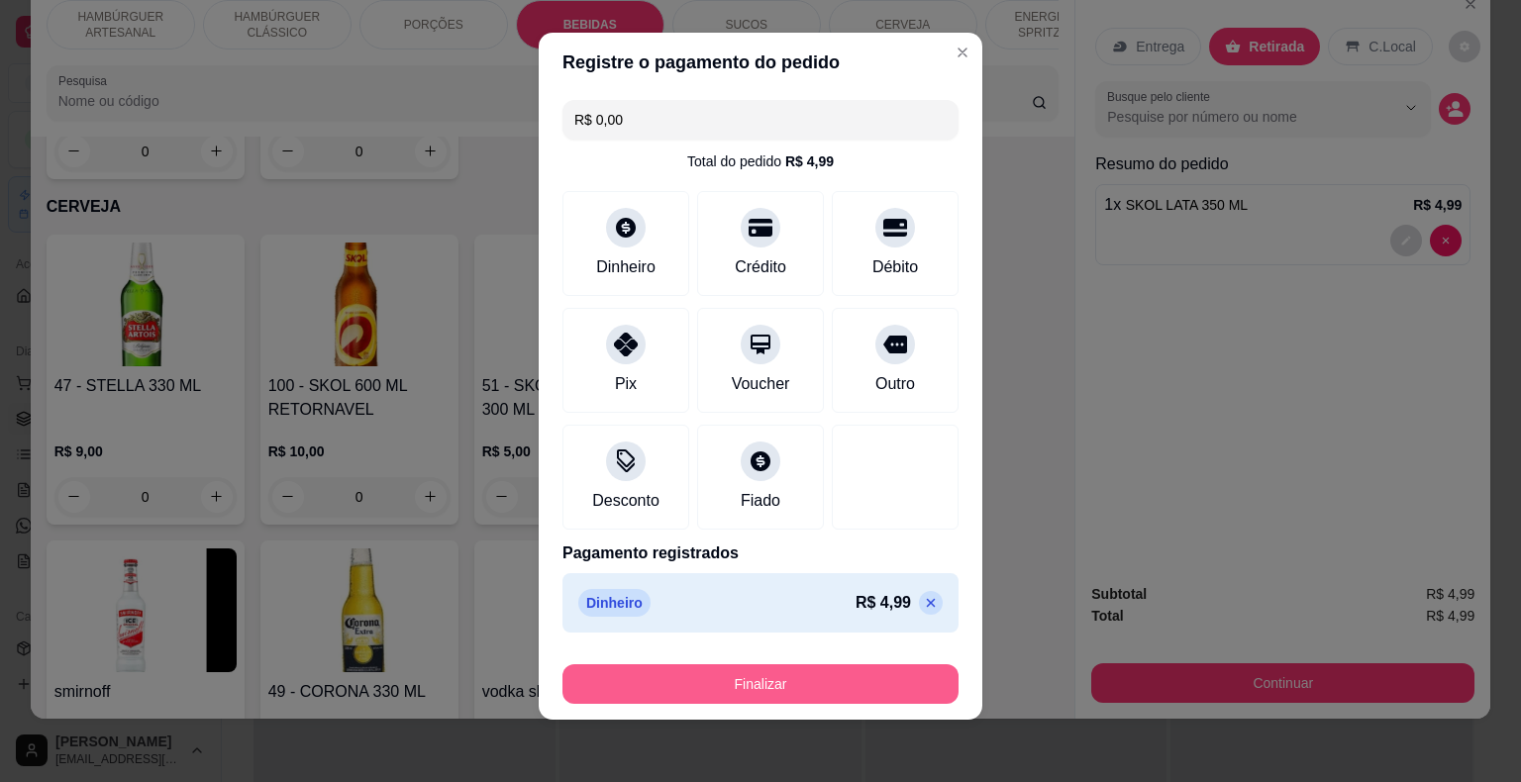
click at [803, 671] on button "Finalizar" at bounding box center [760, 684] width 396 height 40
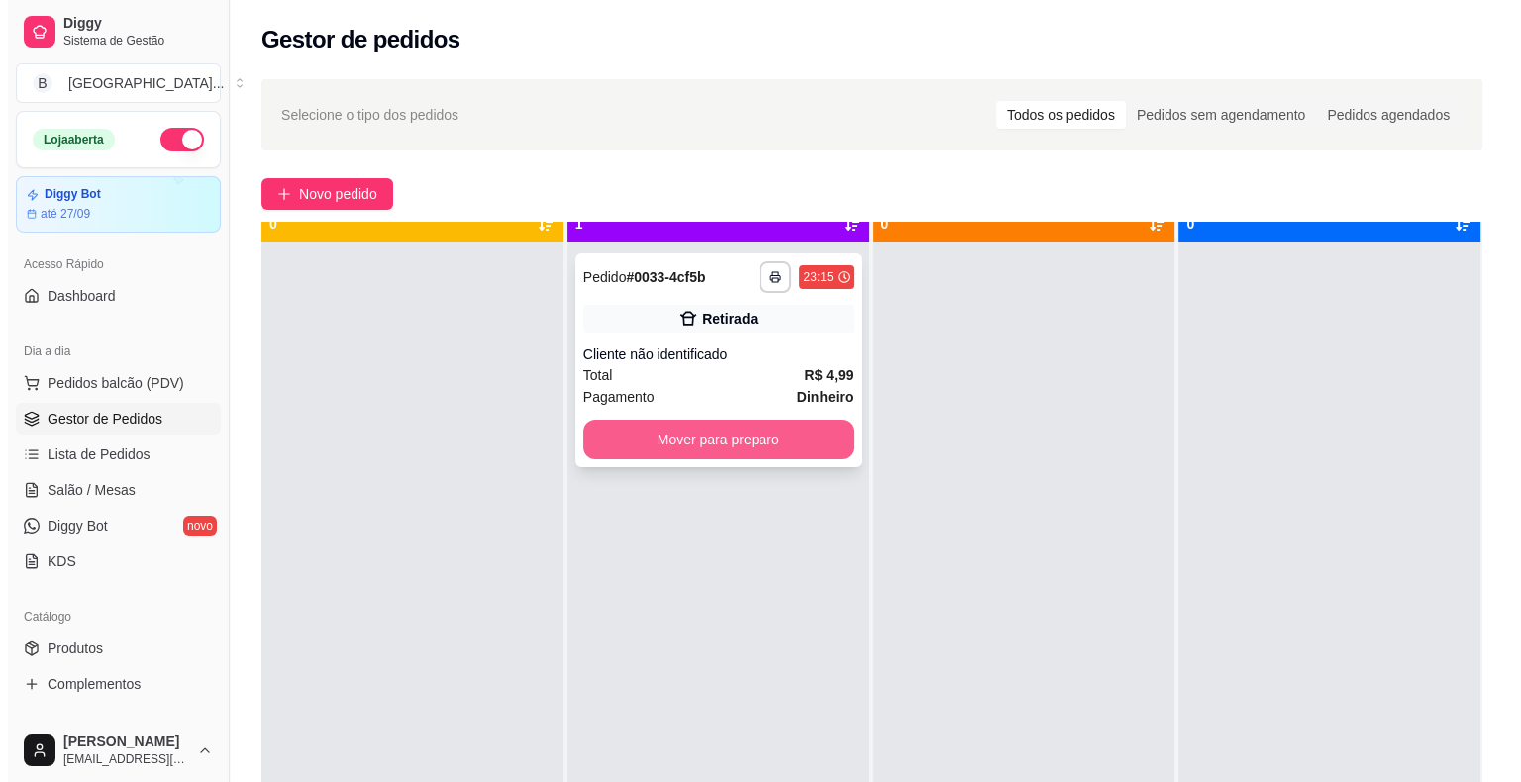
scroll to position [55, 0]
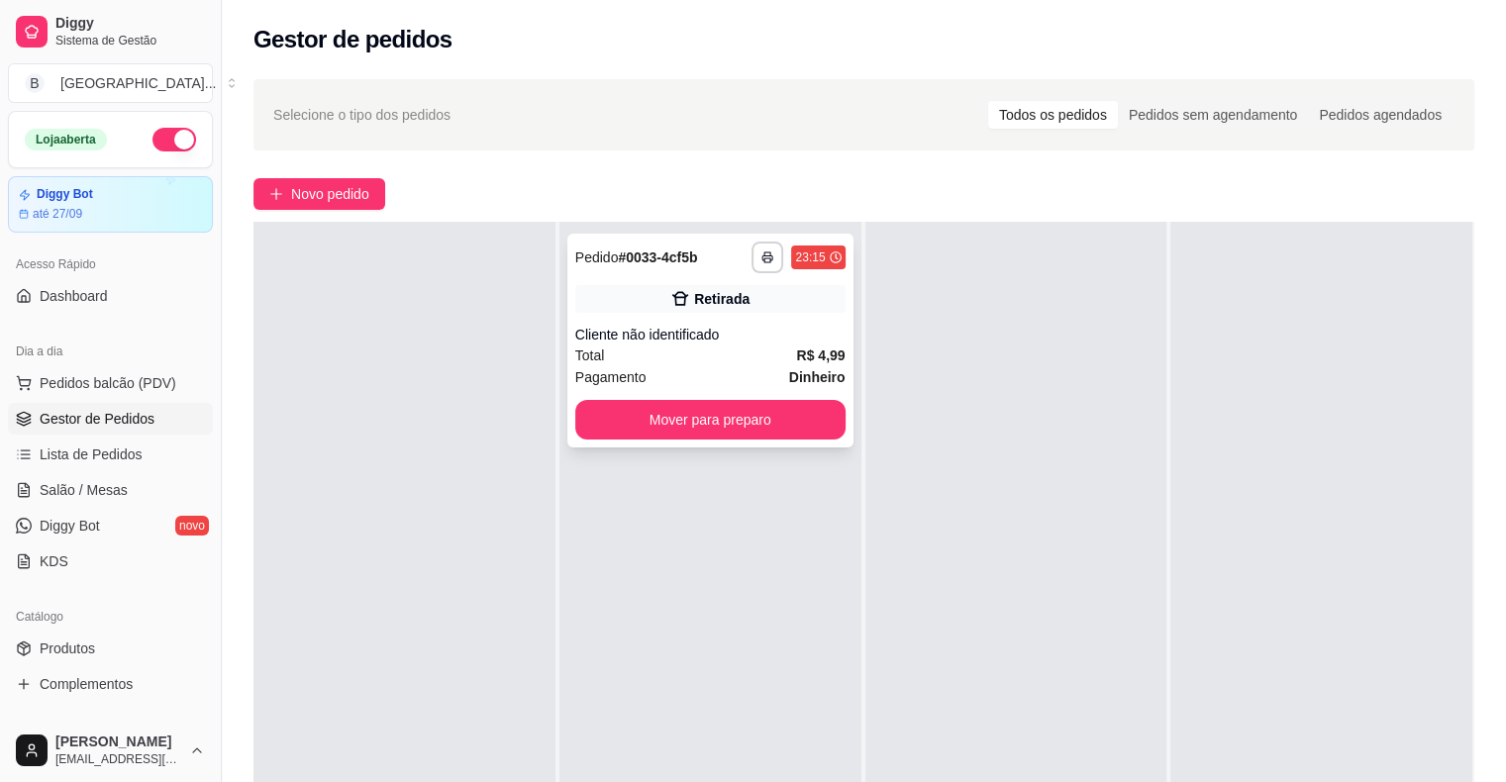
click at [768, 360] on div "Total R$ 4,99" at bounding box center [710, 356] width 270 height 22
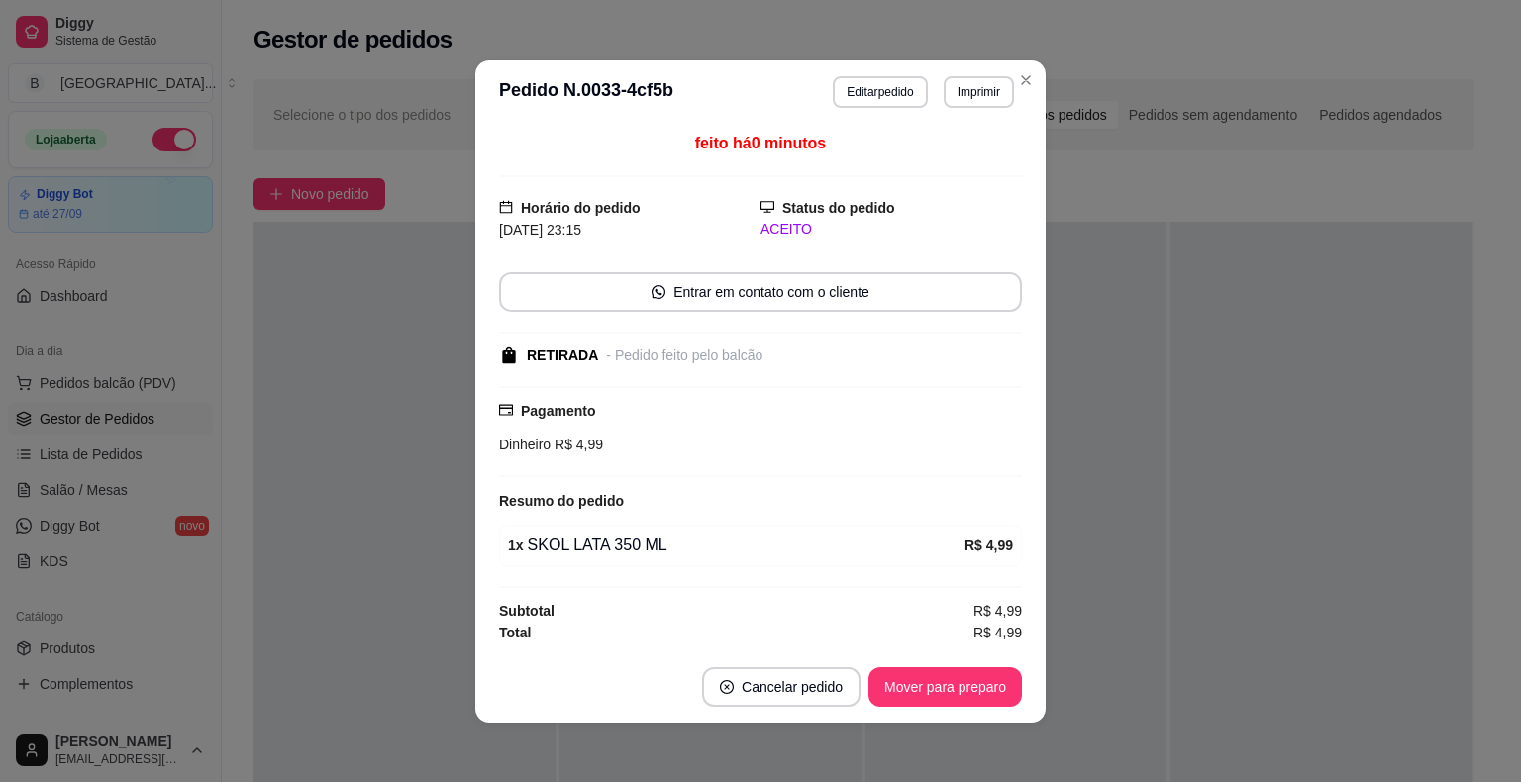
scroll to position [2, 0]
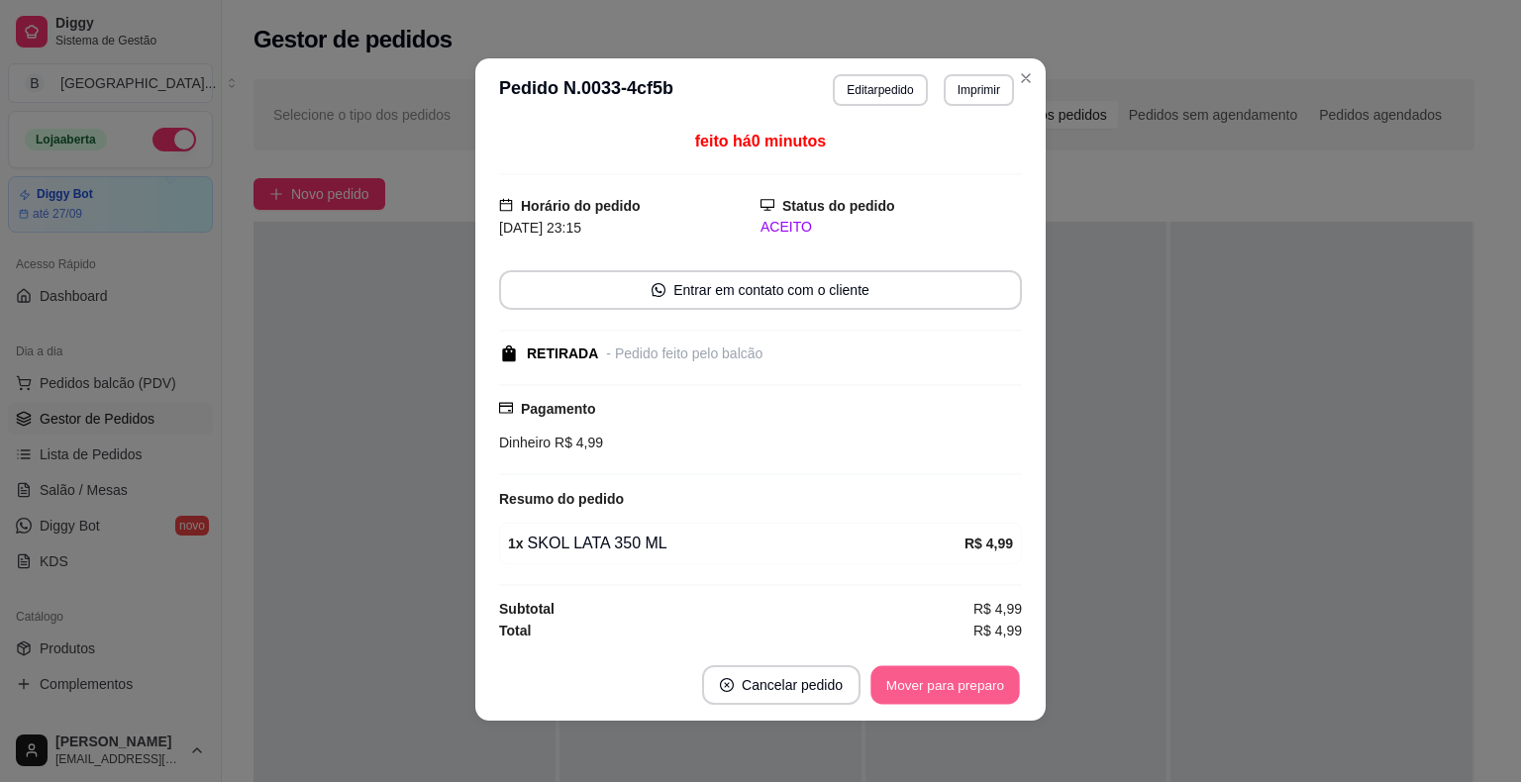
click at [931, 690] on button "Mover para preparo" at bounding box center [944, 684] width 149 height 39
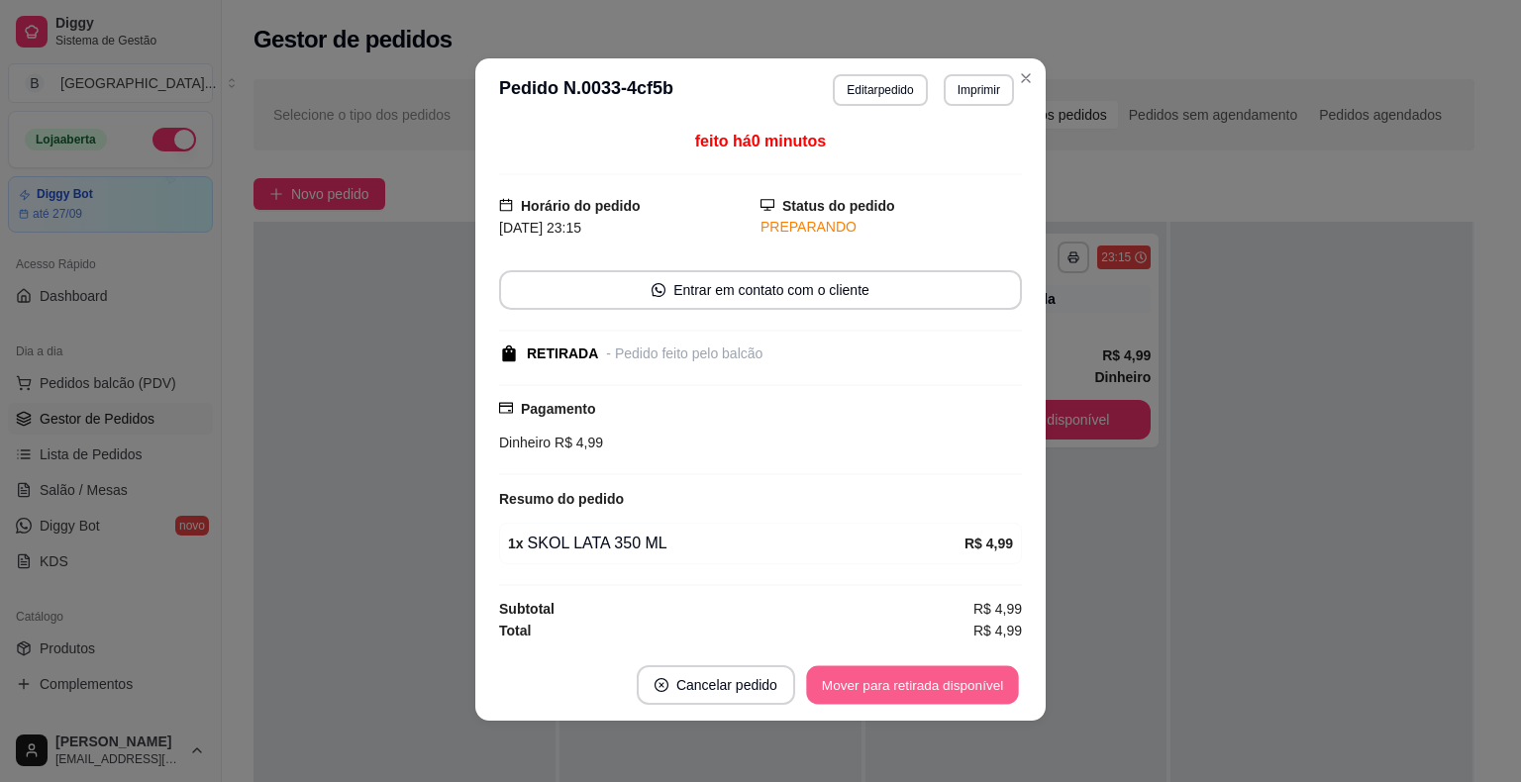
click at [875, 687] on button "Mover para retirada disponível" at bounding box center [912, 684] width 212 height 39
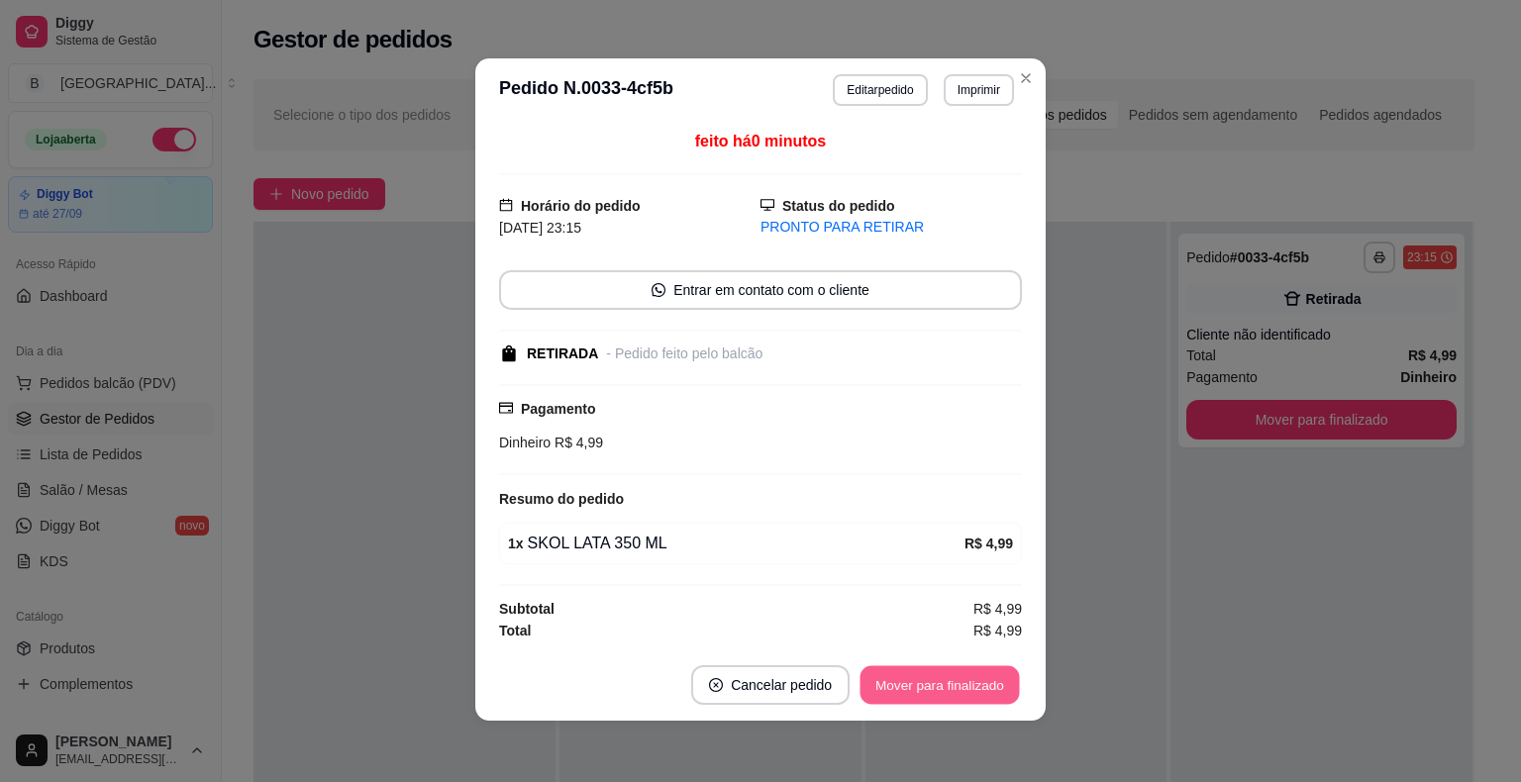
click at [911, 679] on button "Mover para finalizado" at bounding box center [940, 684] width 159 height 39
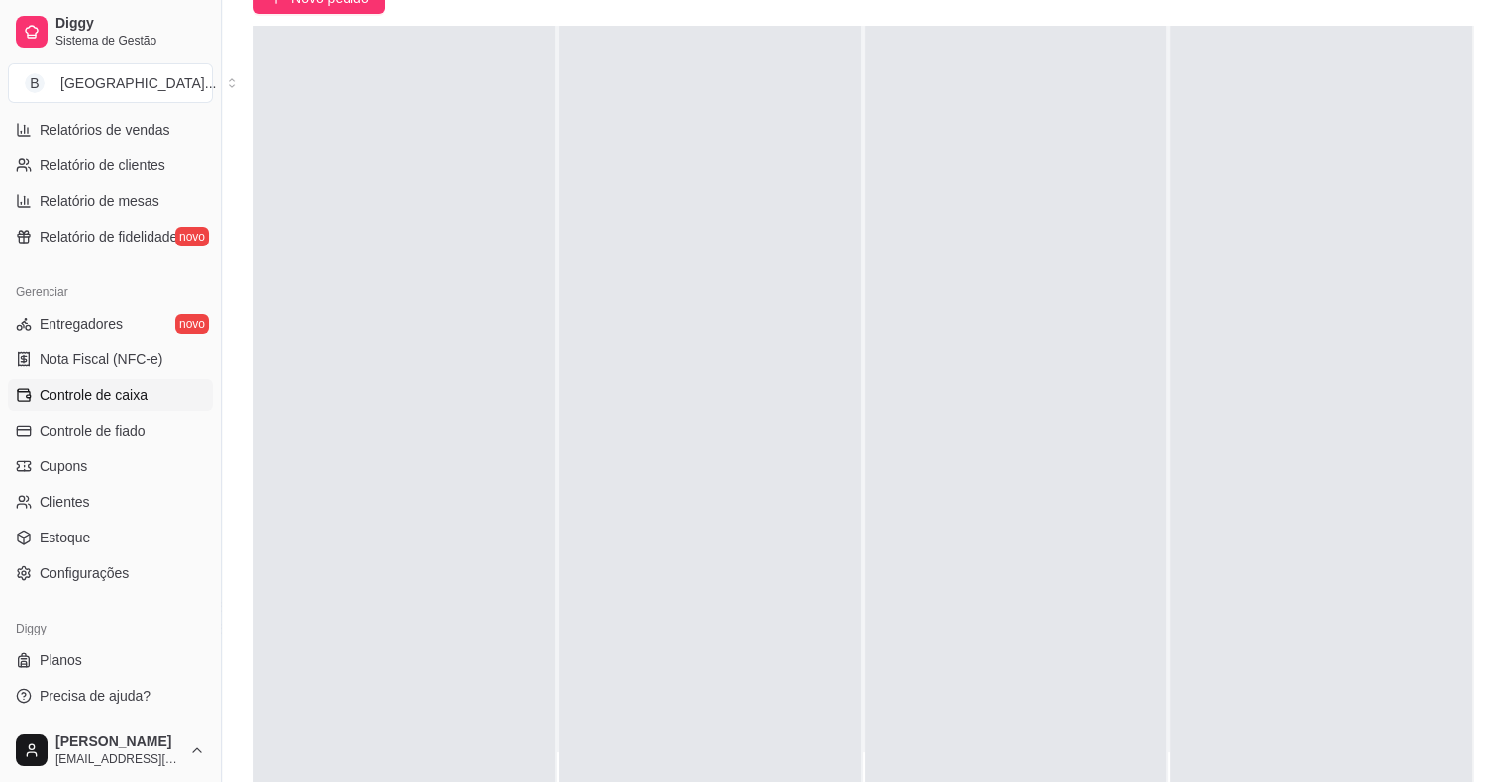
scroll to position [198, 0]
click at [131, 377] on ul "Entregadores novo Nota Fiscal (NFC-e) Controle de caixa Controle de fiado Cupon…" at bounding box center [110, 448] width 205 height 281
click at [125, 385] on span "Controle de caixa" at bounding box center [94, 395] width 108 height 20
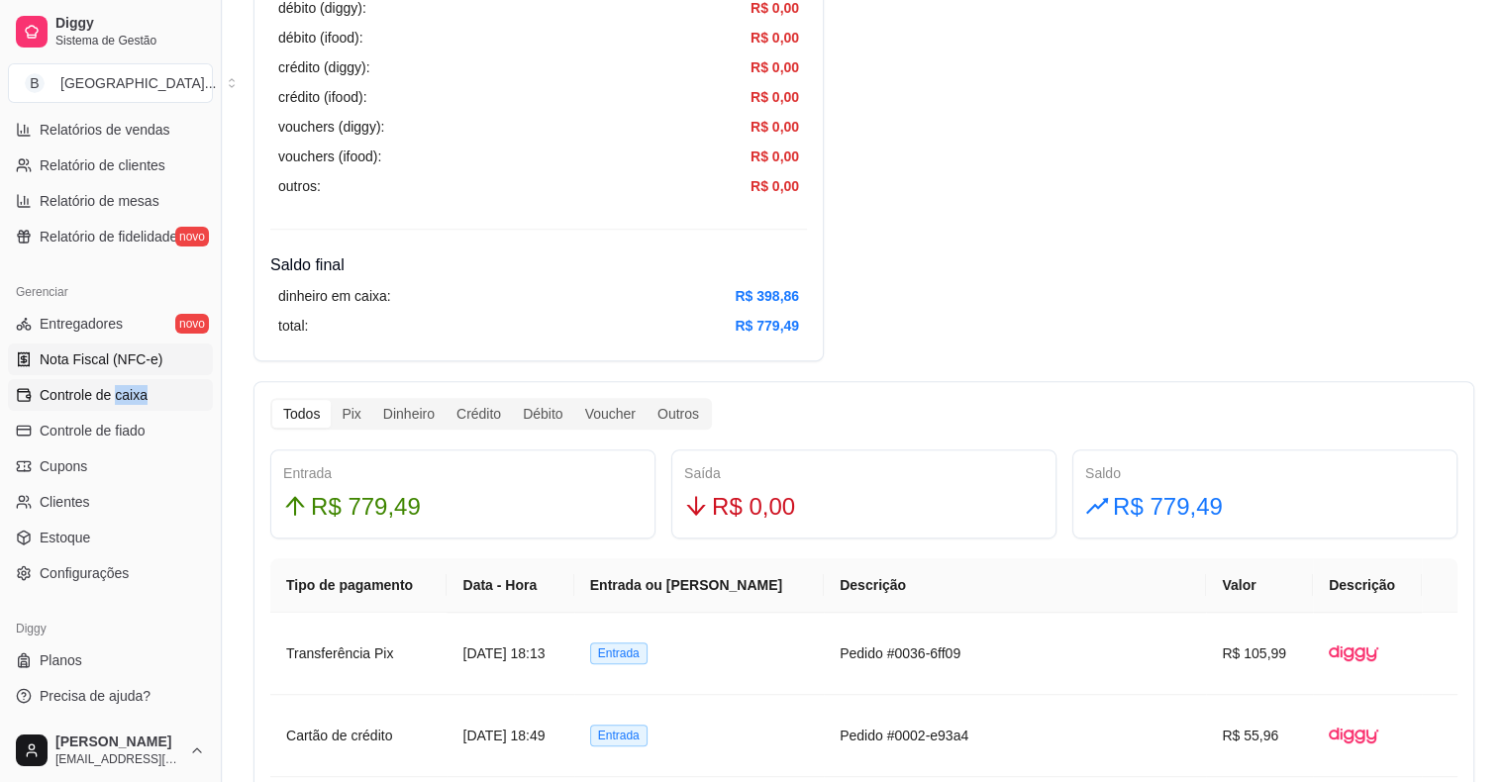
scroll to position [543, 0]
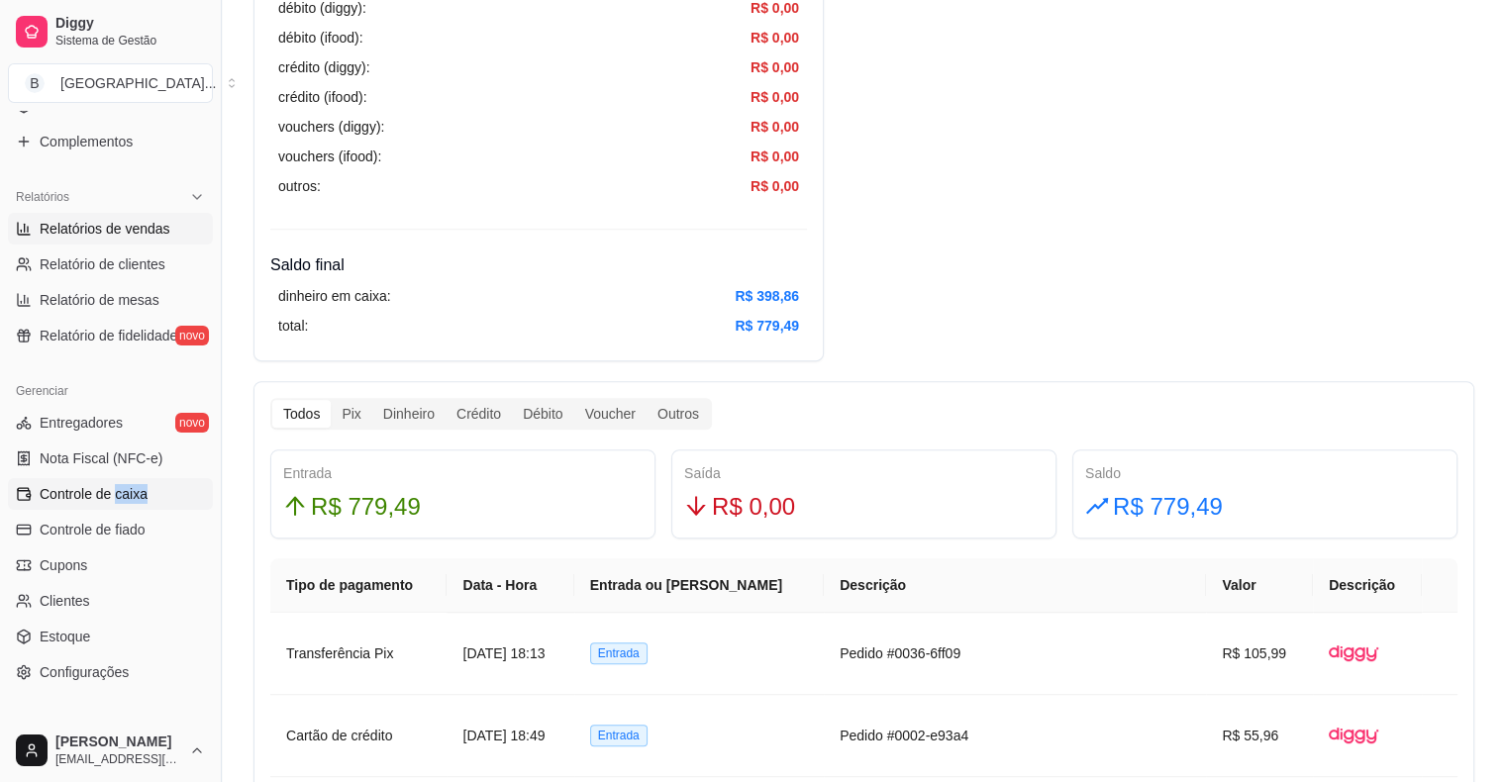
click at [159, 223] on span "Relatórios de vendas" at bounding box center [105, 229] width 131 height 20
select select "ALL"
select select "0"
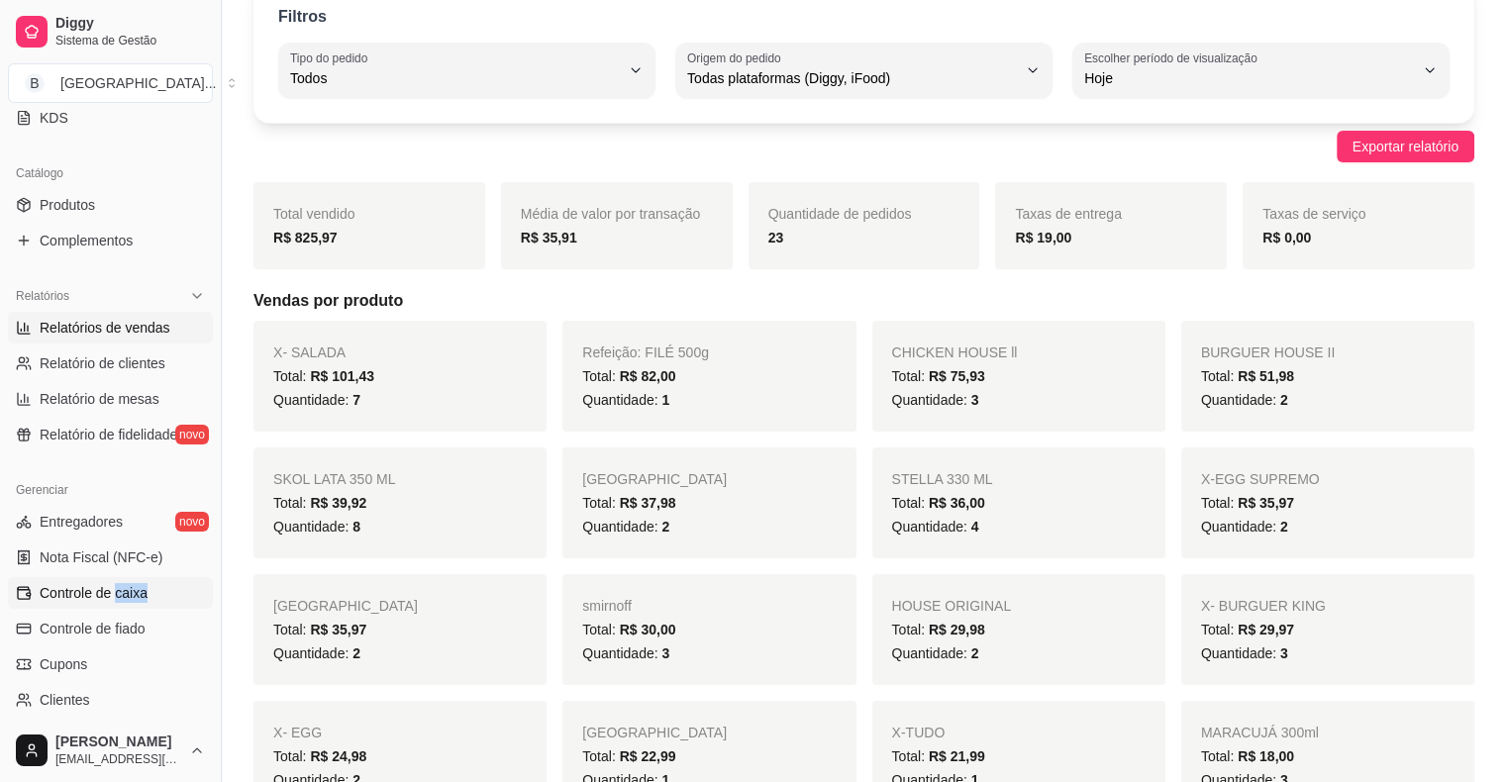
scroll to position [543, 0]
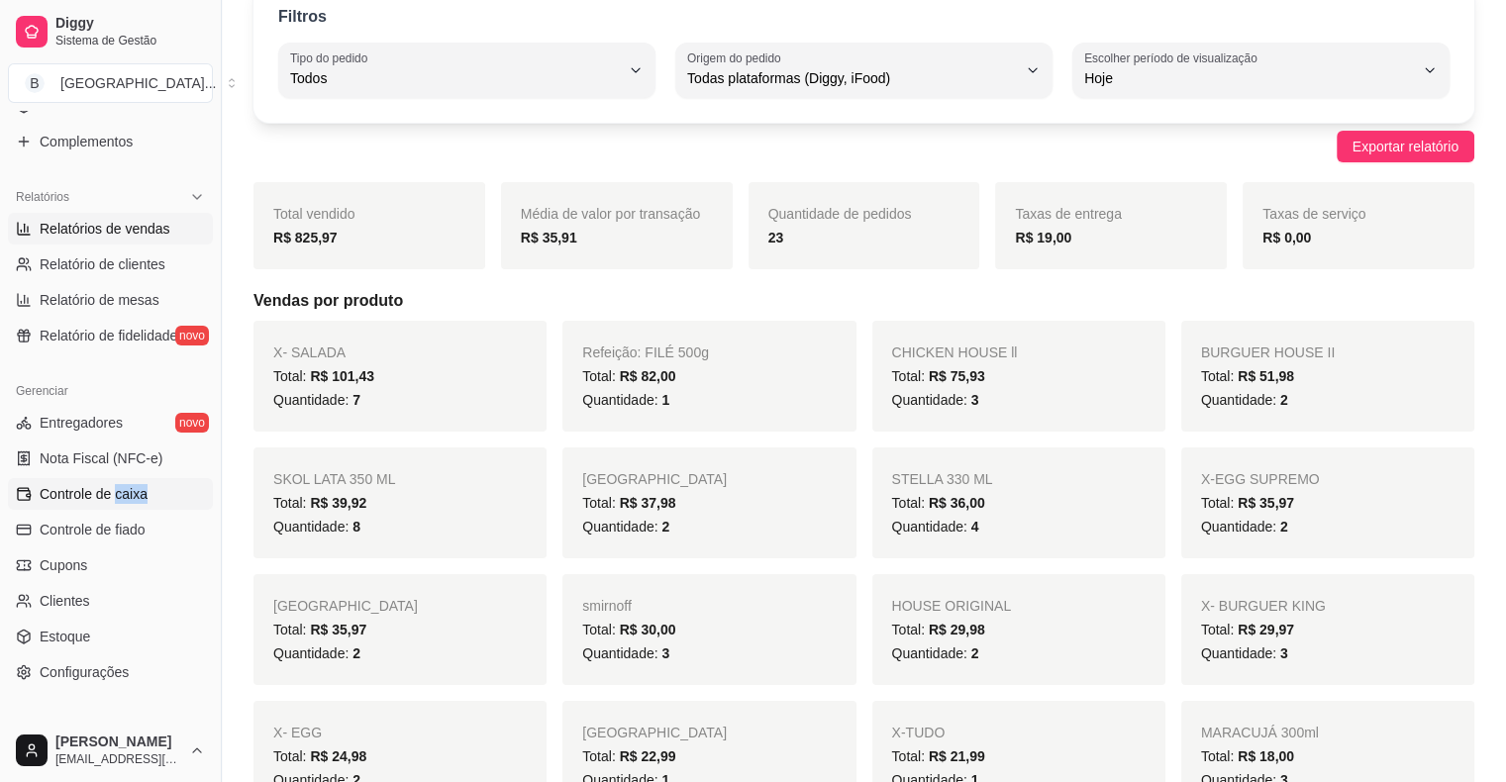
click at [91, 479] on link "Controle de caixa" at bounding box center [110, 494] width 205 height 32
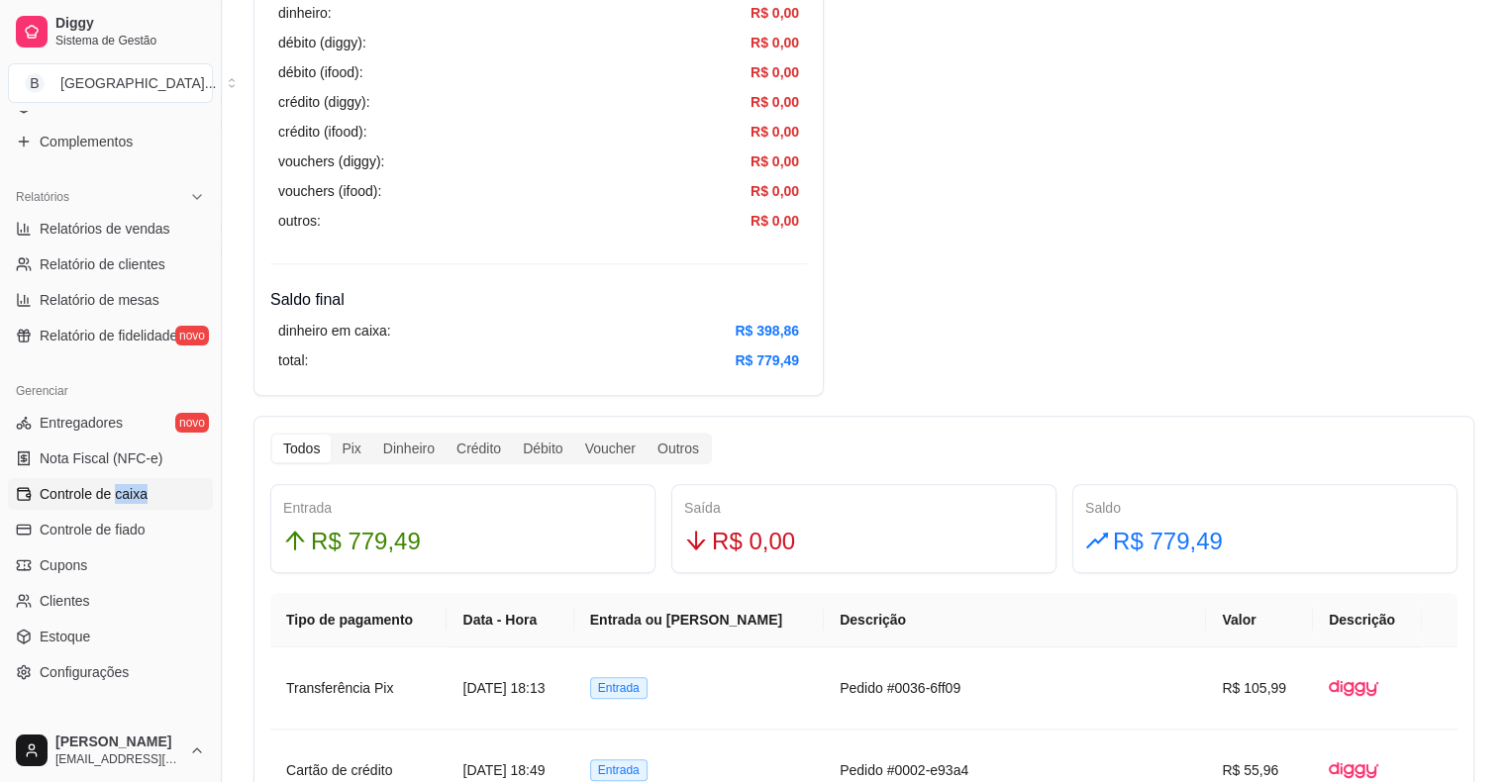
scroll to position [792, 0]
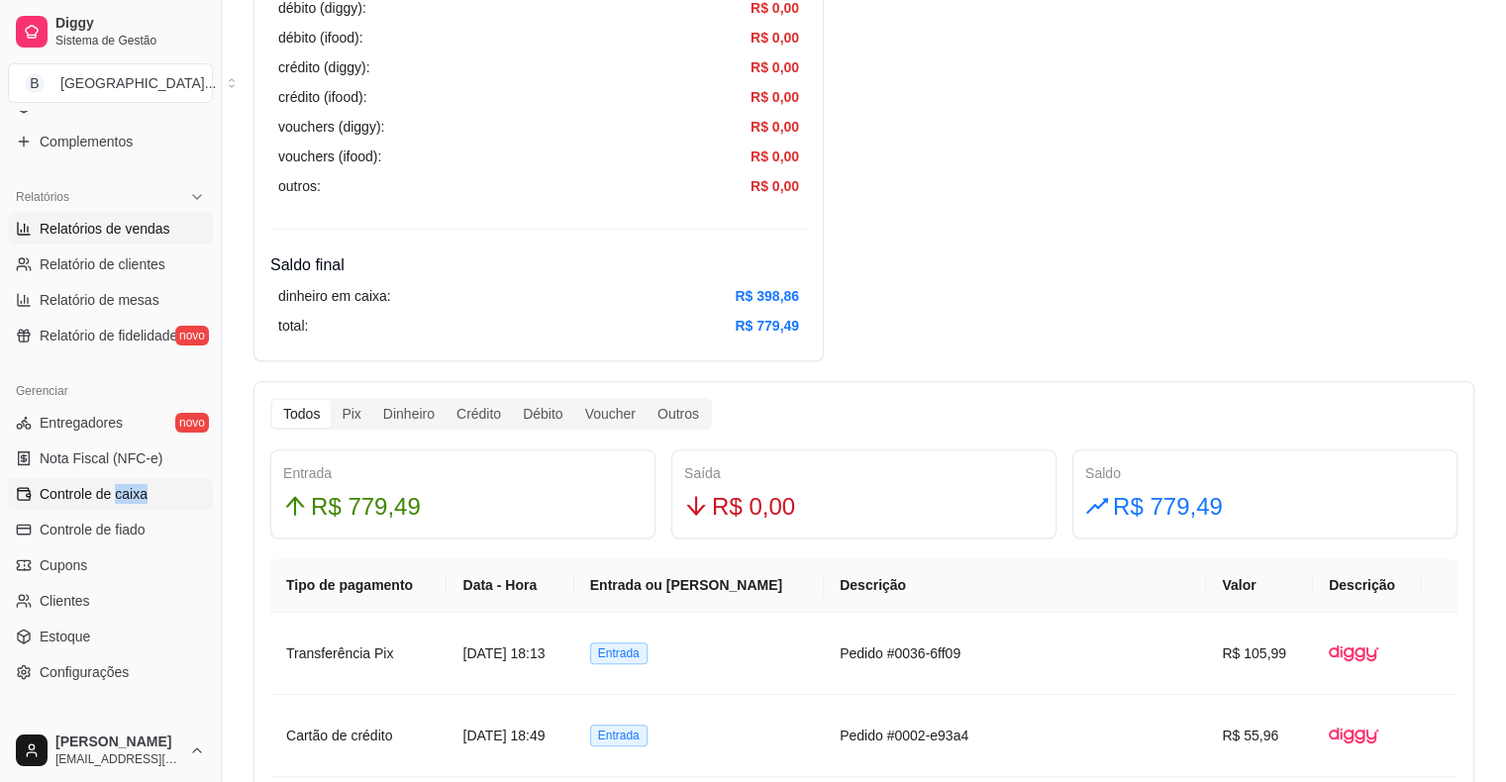
click at [144, 236] on span "Relatórios de vendas" at bounding box center [105, 229] width 131 height 20
select select "ALL"
select select "0"
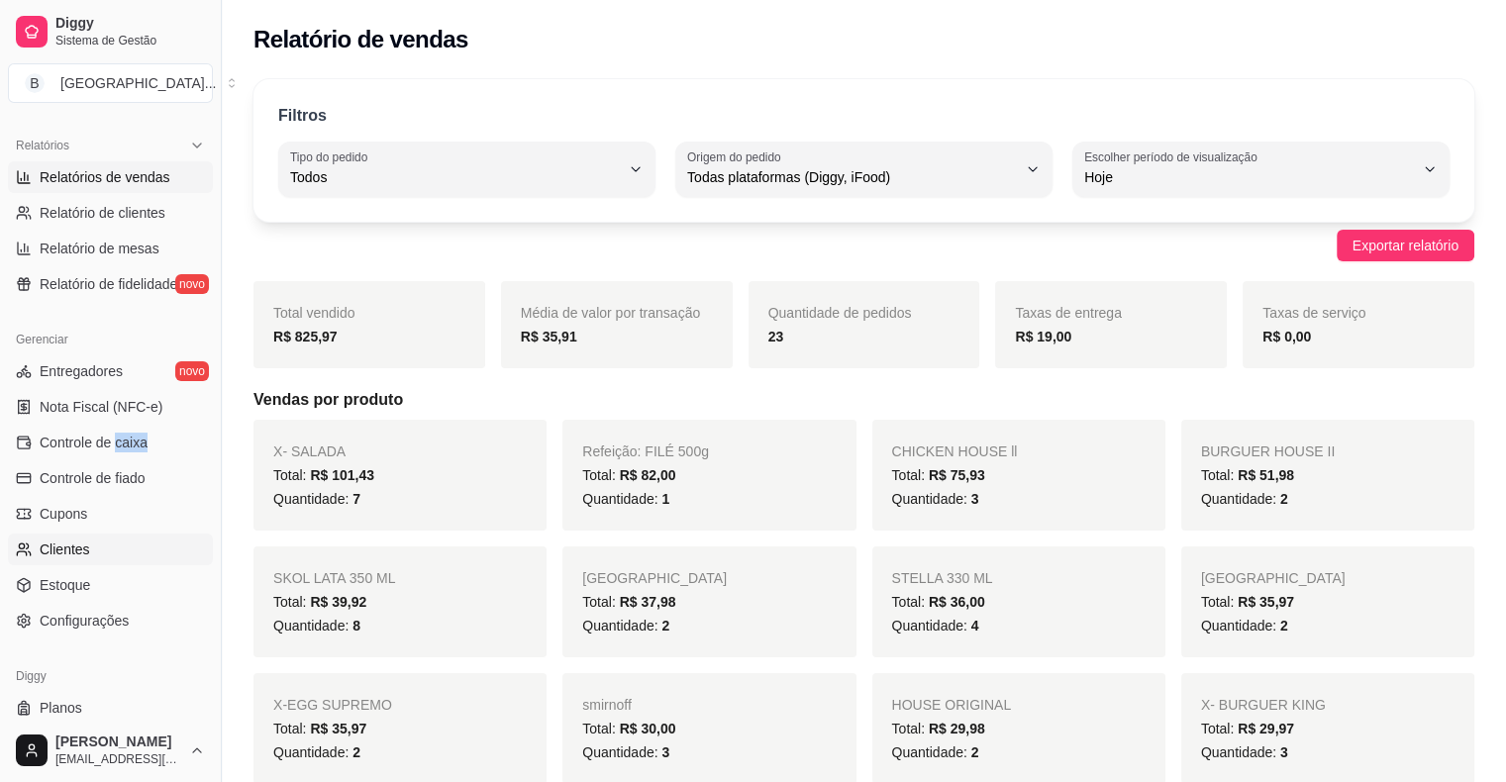
scroll to position [642, 0]
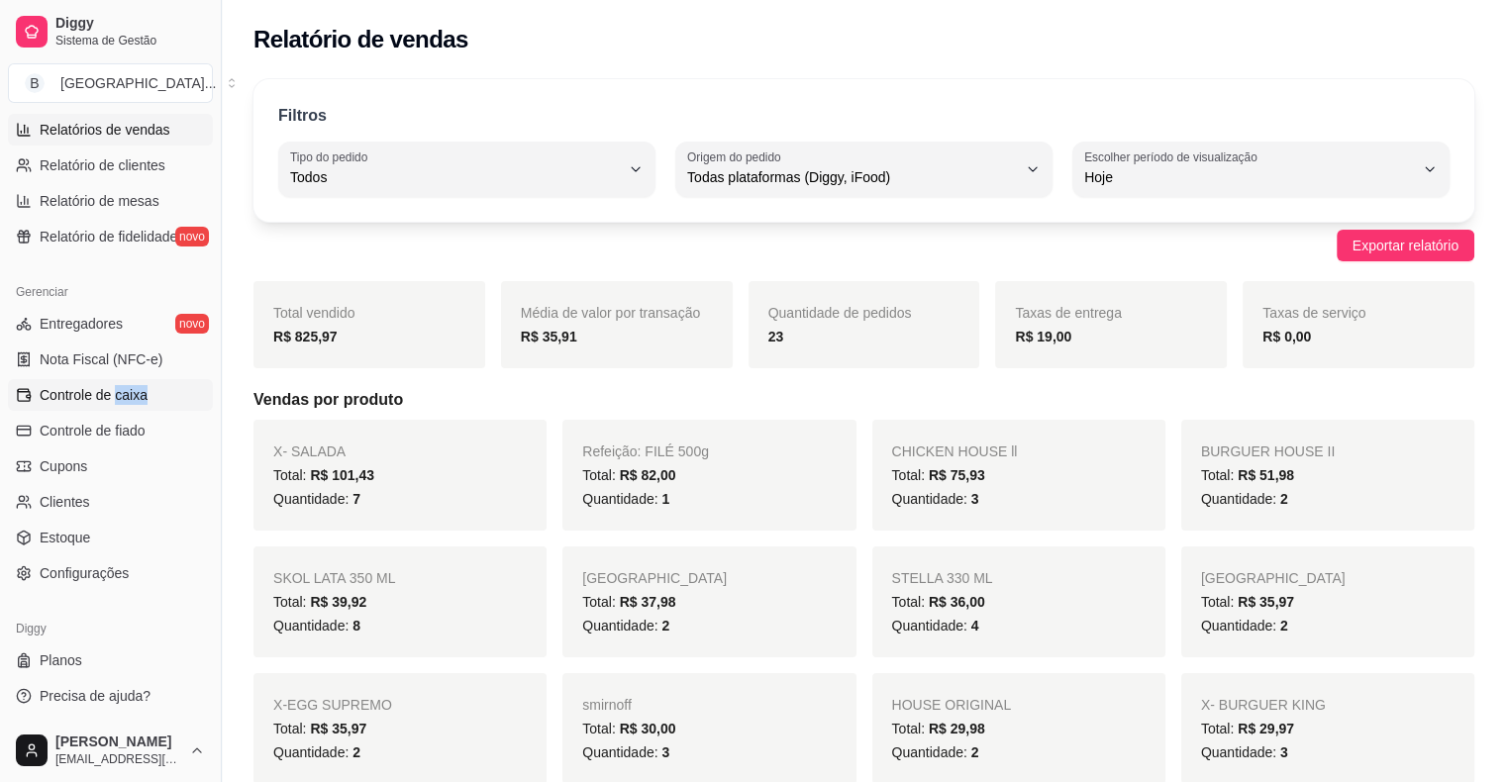
click at [135, 385] on span "Controle de caixa" at bounding box center [94, 395] width 108 height 20
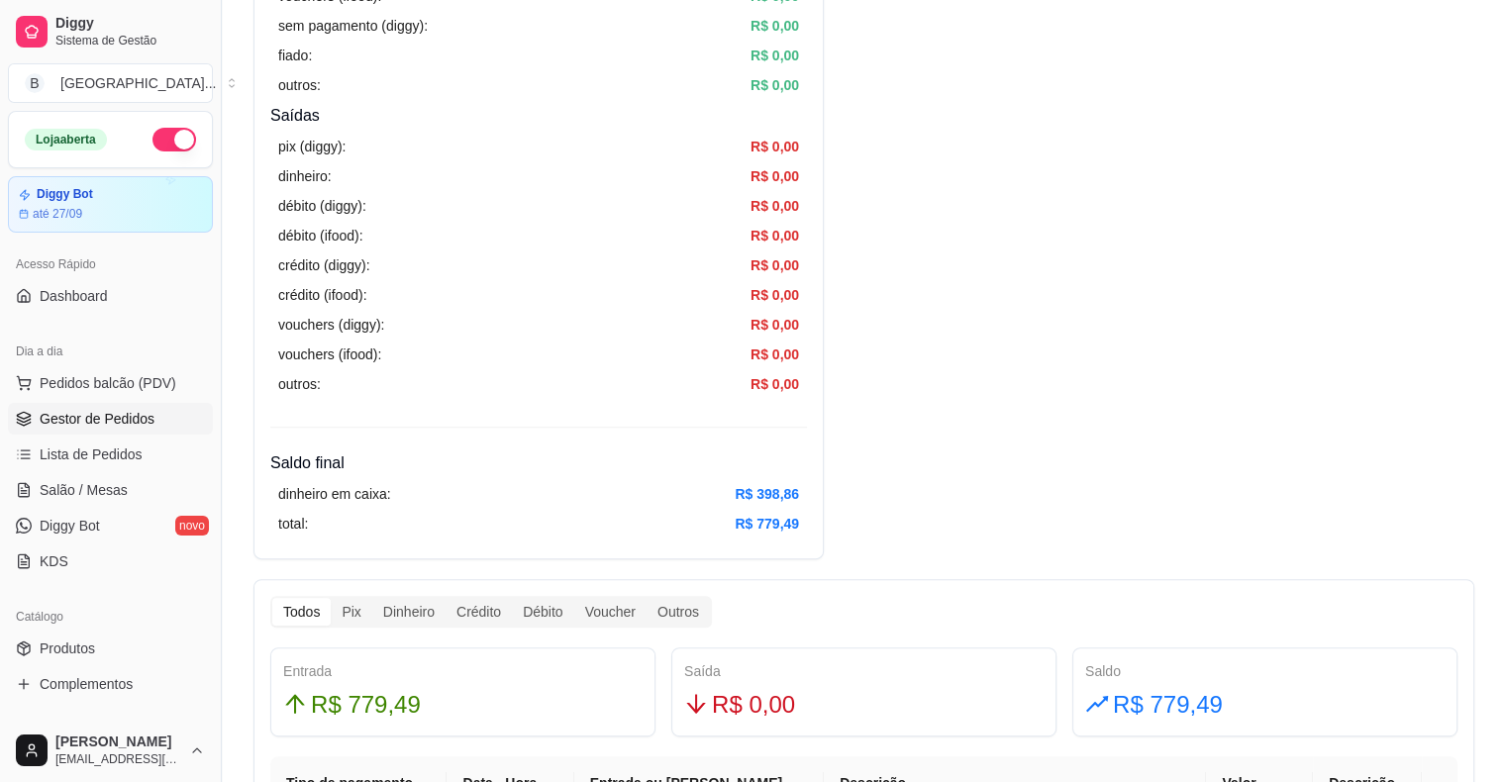
click at [137, 409] on span "Gestor de Pedidos" at bounding box center [97, 419] width 115 height 20
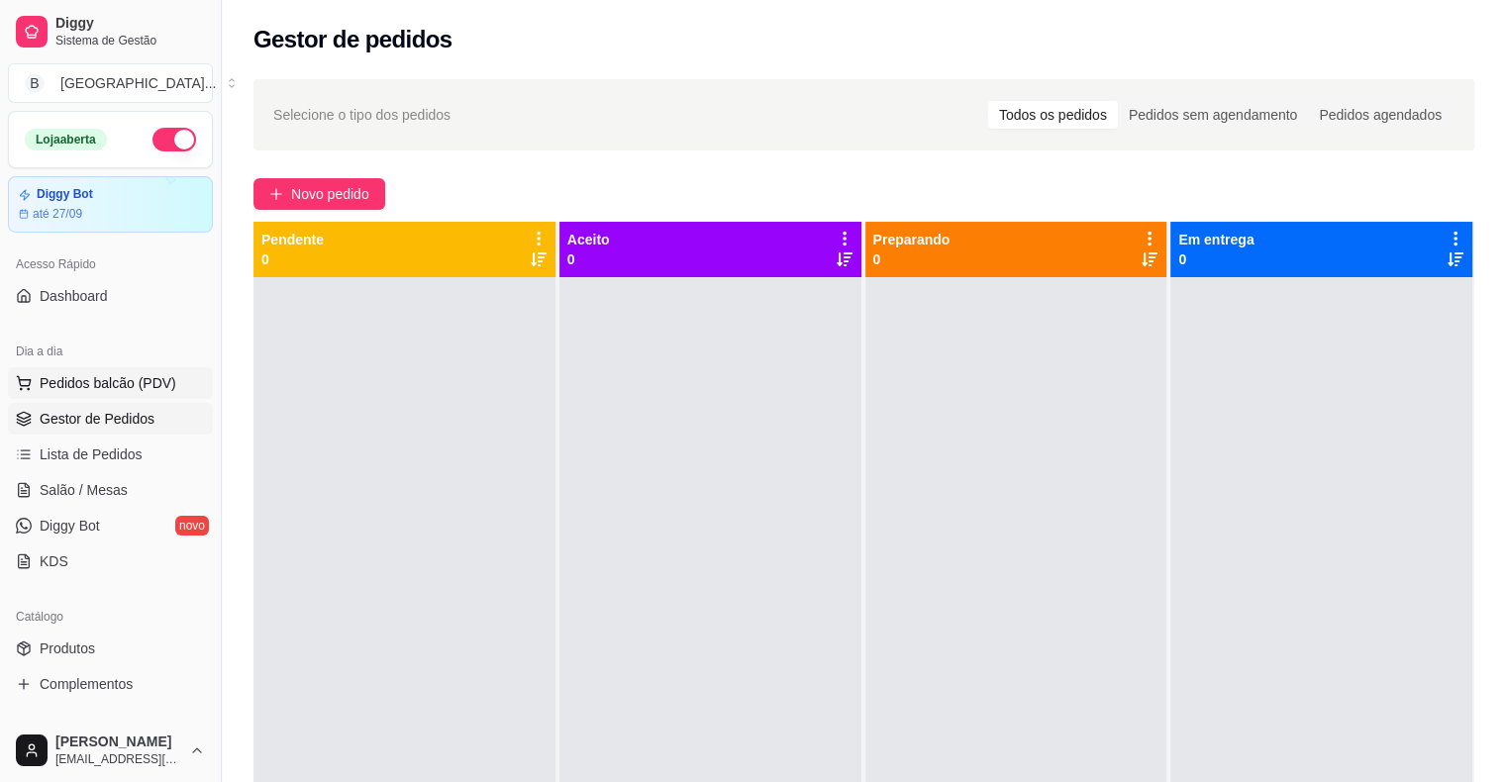
click at [92, 373] on span "Pedidos balcão (PDV)" at bounding box center [108, 383] width 137 height 20
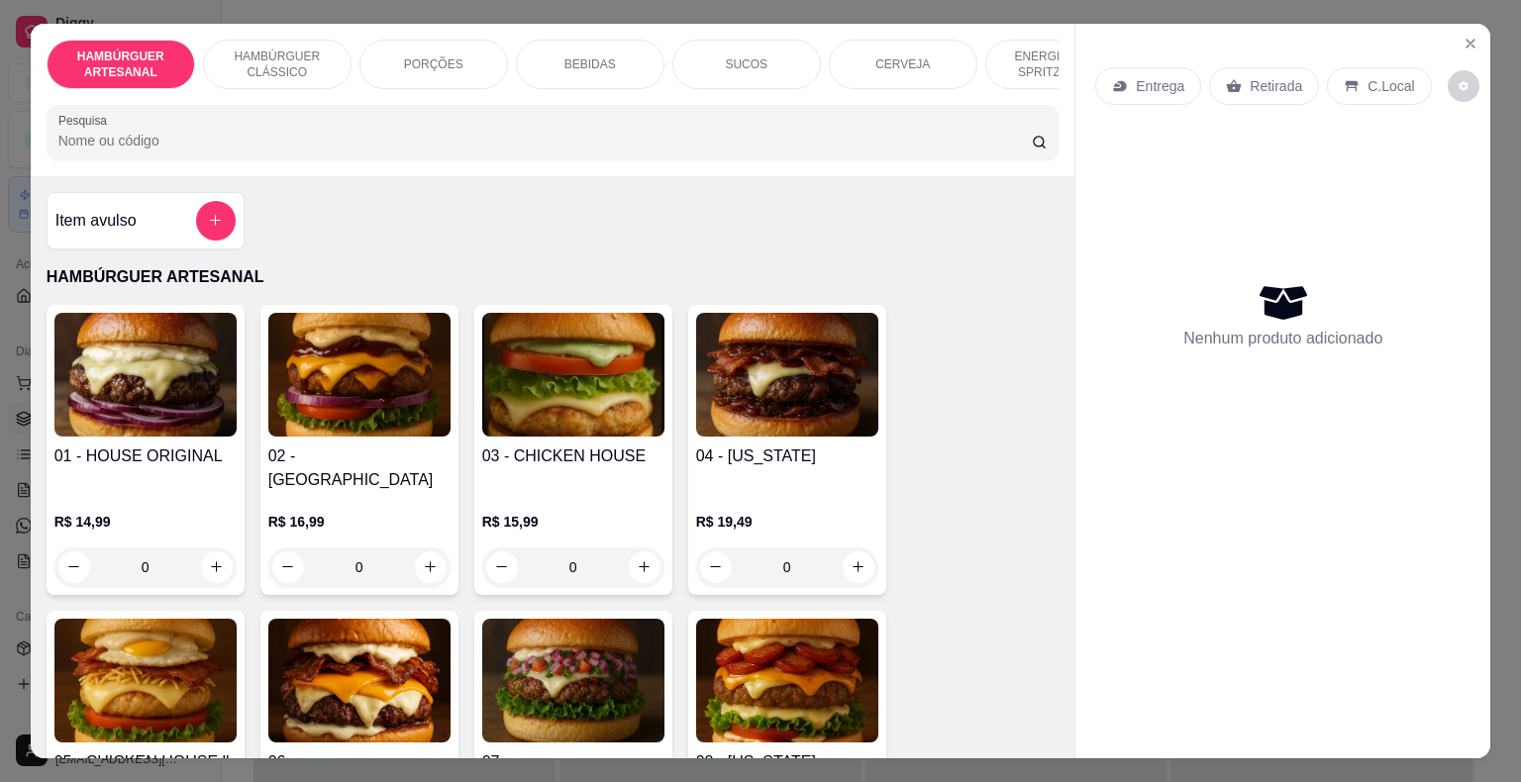
click at [87, 240] on div "Item avulso" at bounding box center [145, 221] width 180 height 40
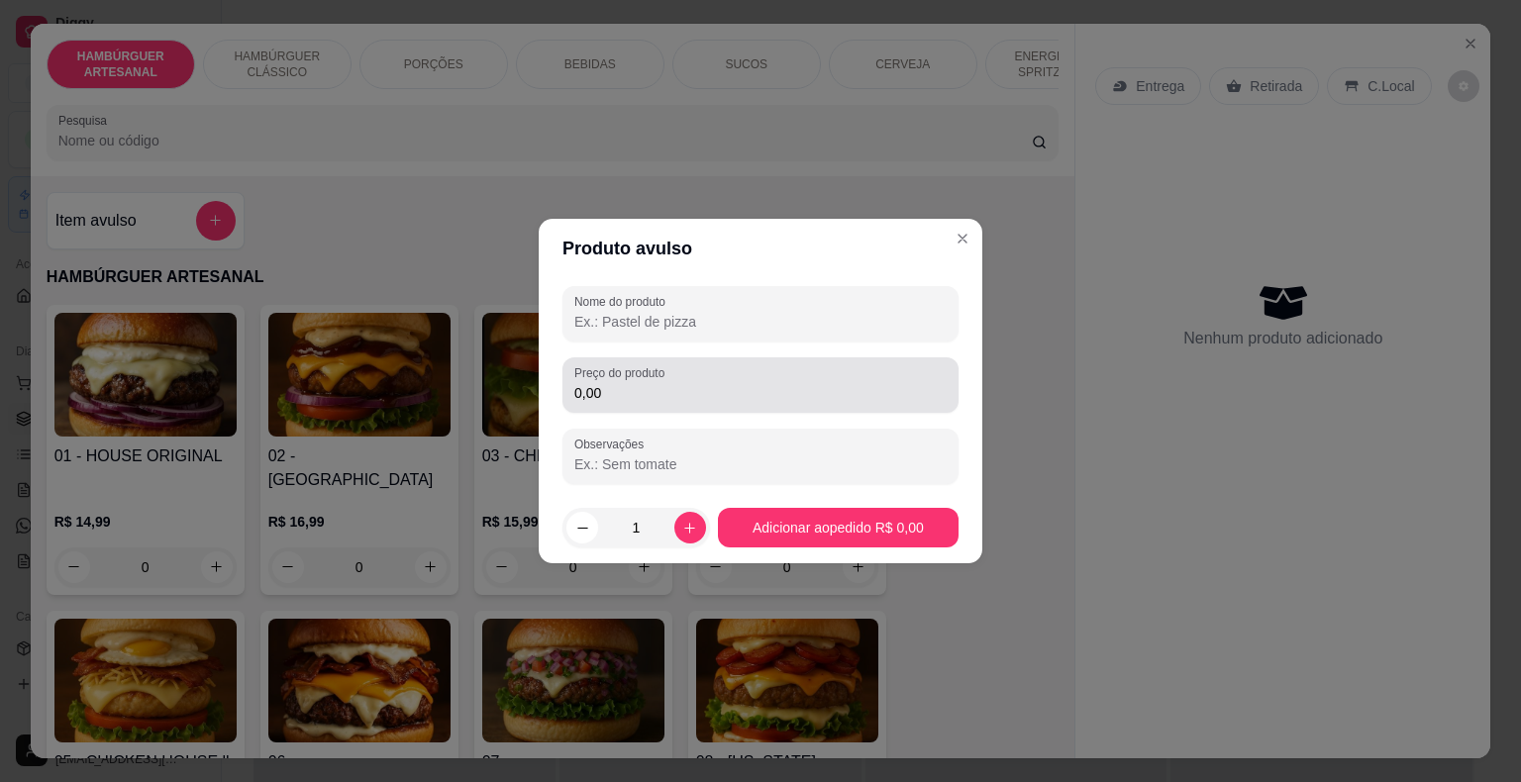
click at [707, 404] on div "0,00" at bounding box center [760, 385] width 372 height 40
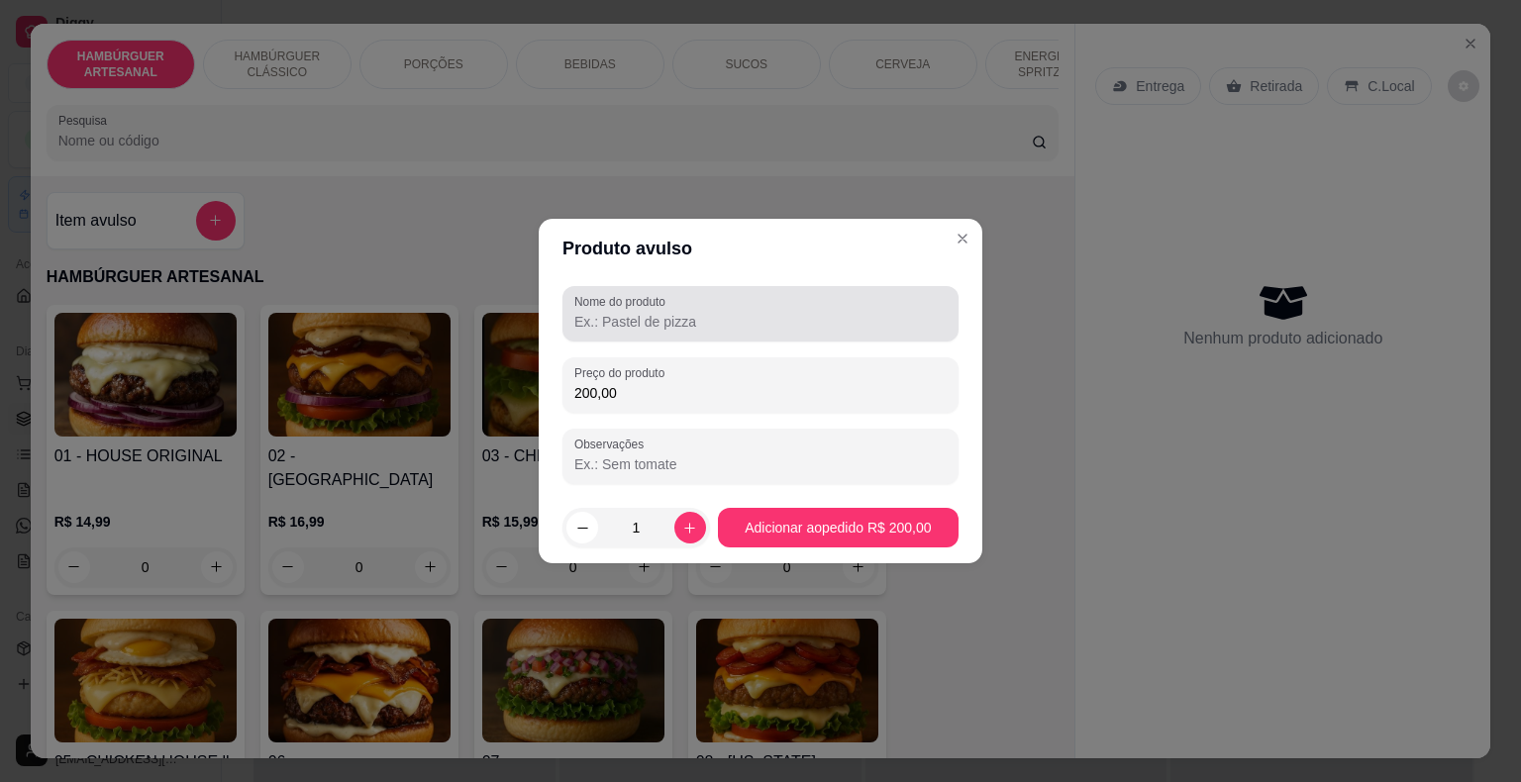
type input "200,00"
click at [644, 307] on label "Nome do produto" at bounding box center [623, 301] width 98 height 17
click at [644, 312] on input "Nome do produto" at bounding box center [760, 322] width 372 height 20
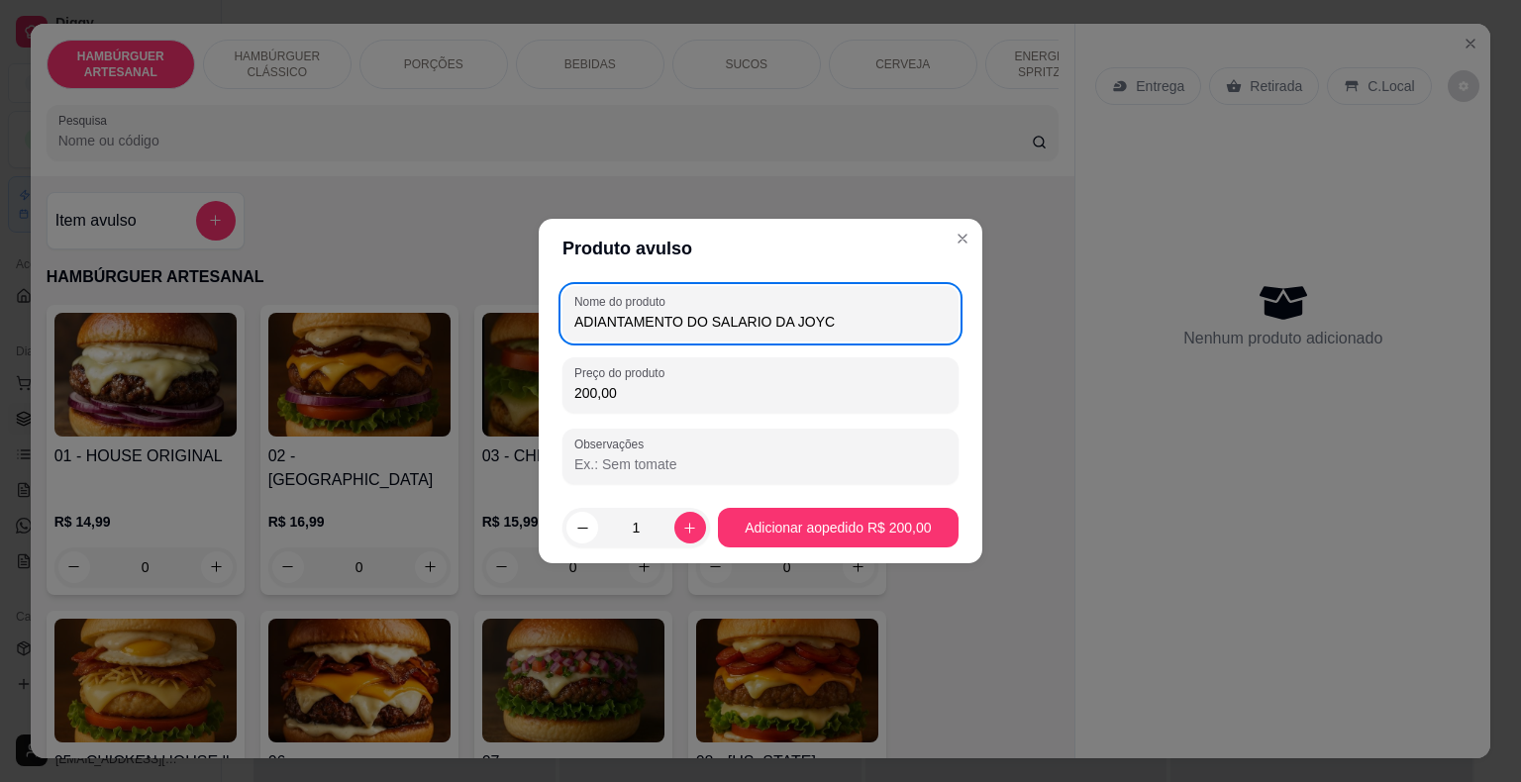
type input "ADIANTAMENTO DO SALARIO DA [PERSON_NAME]"
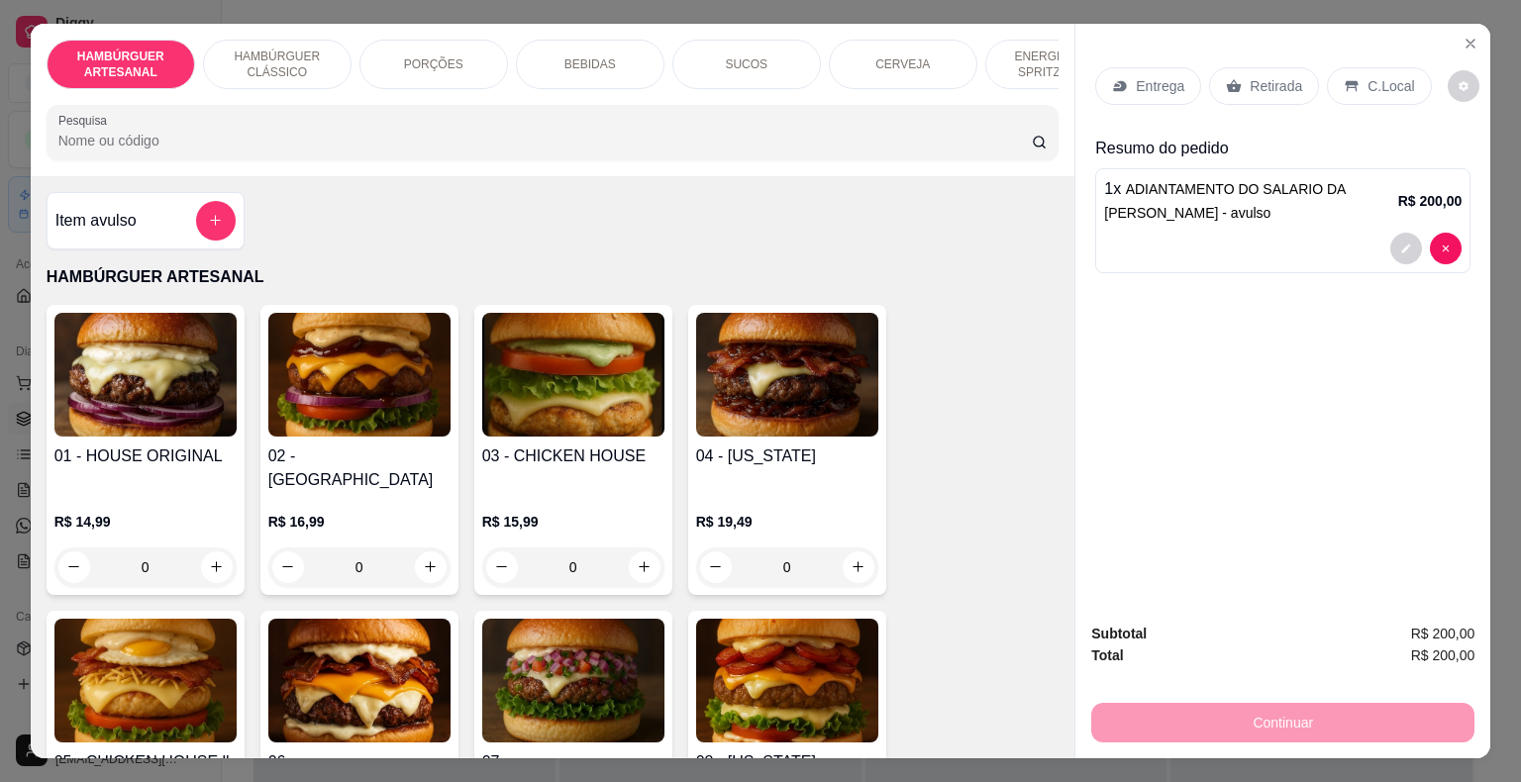
click at [1289, 76] on p "Retirada" at bounding box center [1276, 86] width 52 height 20
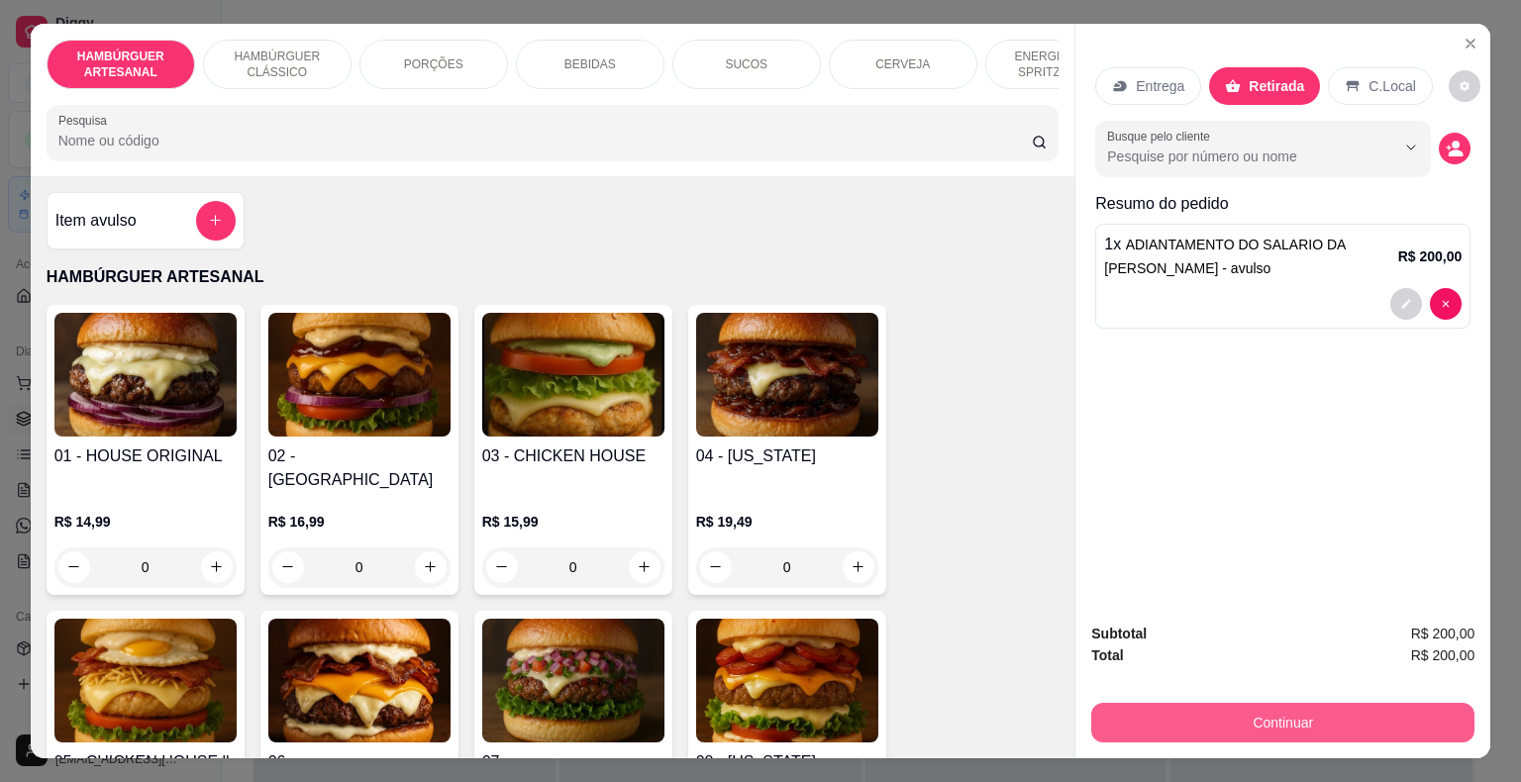
click at [1280, 703] on button "Continuar" at bounding box center [1282, 723] width 383 height 40
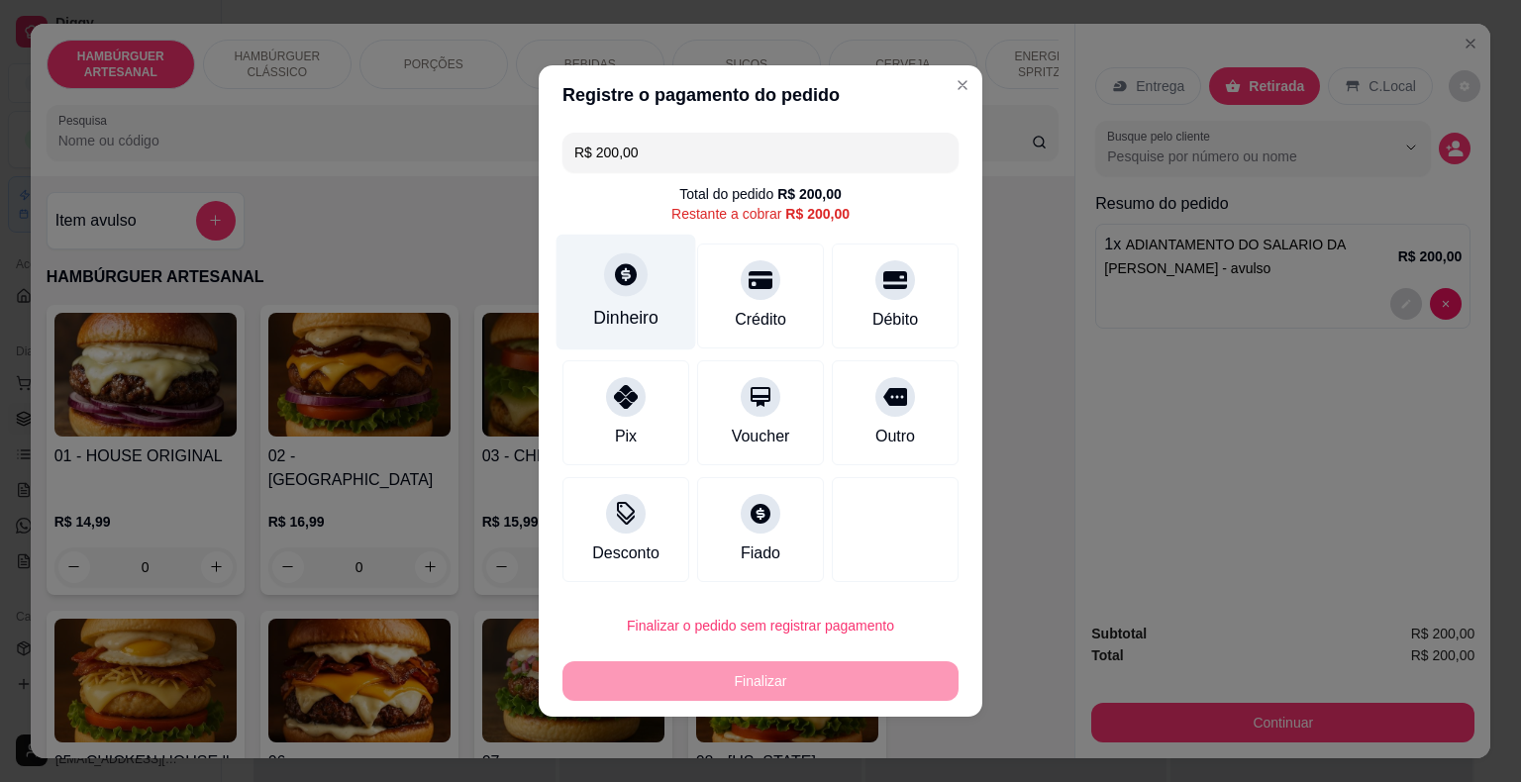
click at [589, 269] on div "Dinheiro" at bounding box center [627, 293] width 140 height 116
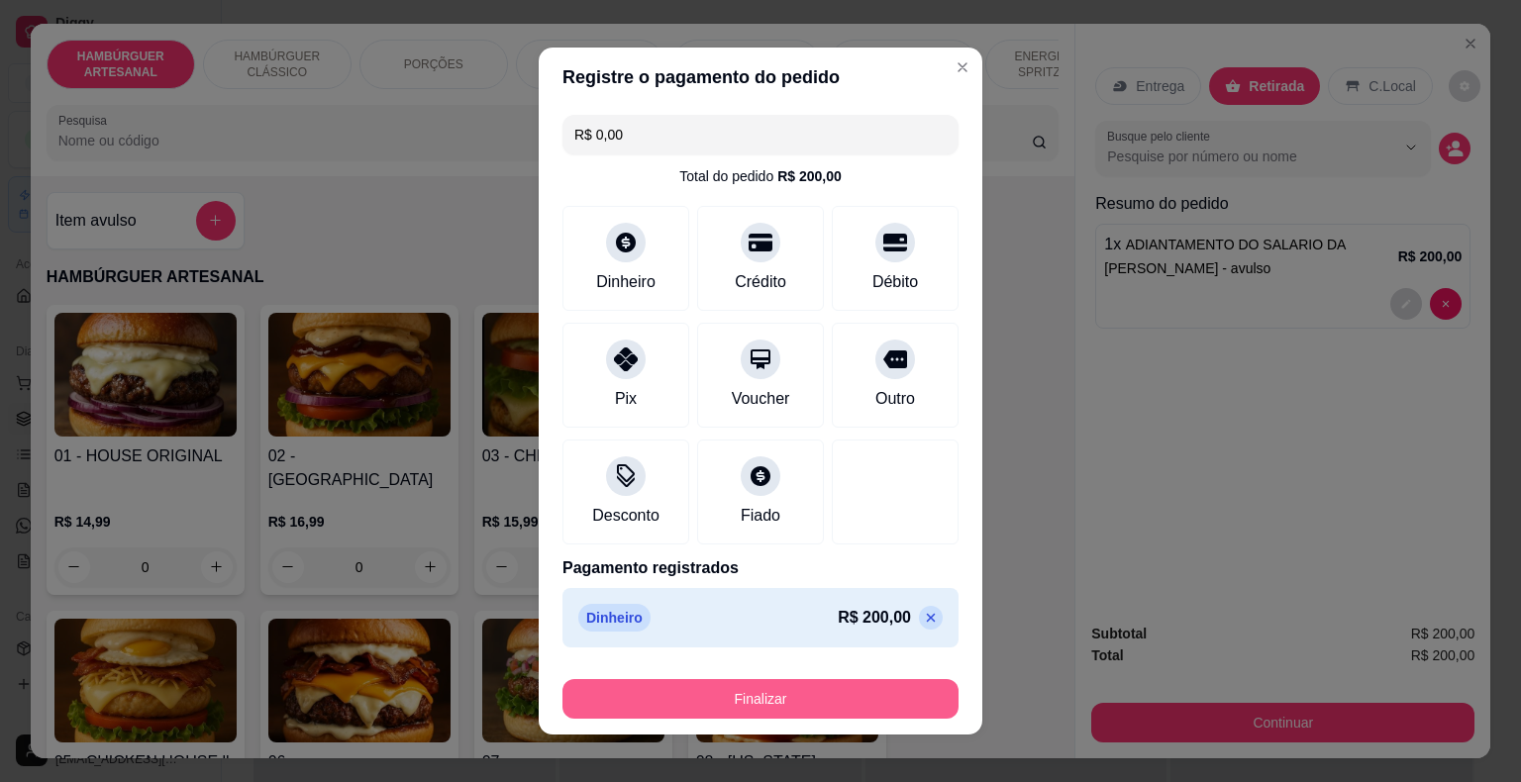
click at [782, 682] on button "Finalizar" at bounding box center [760, 699] width 396 height 40
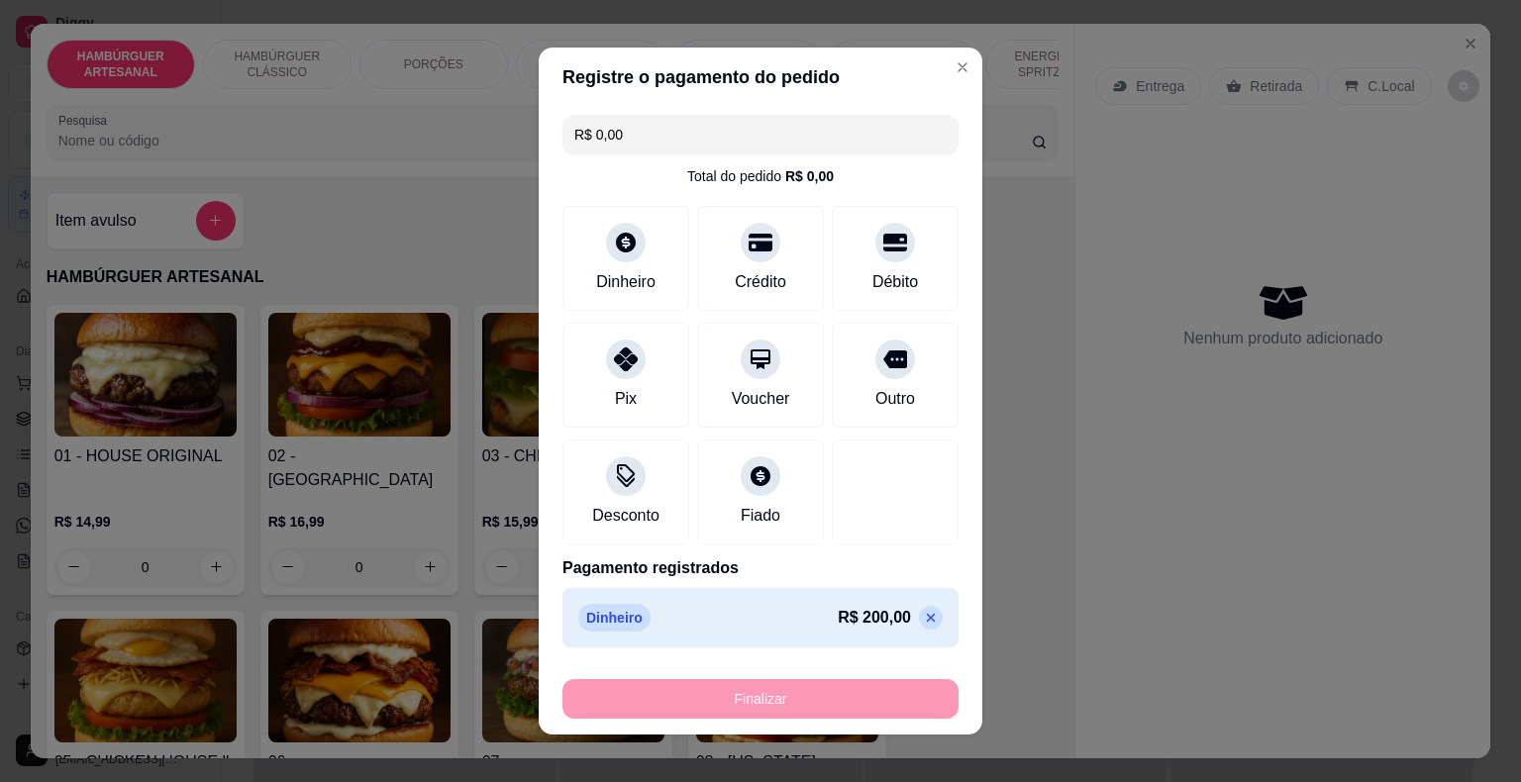
type input "-R$ 200,00"
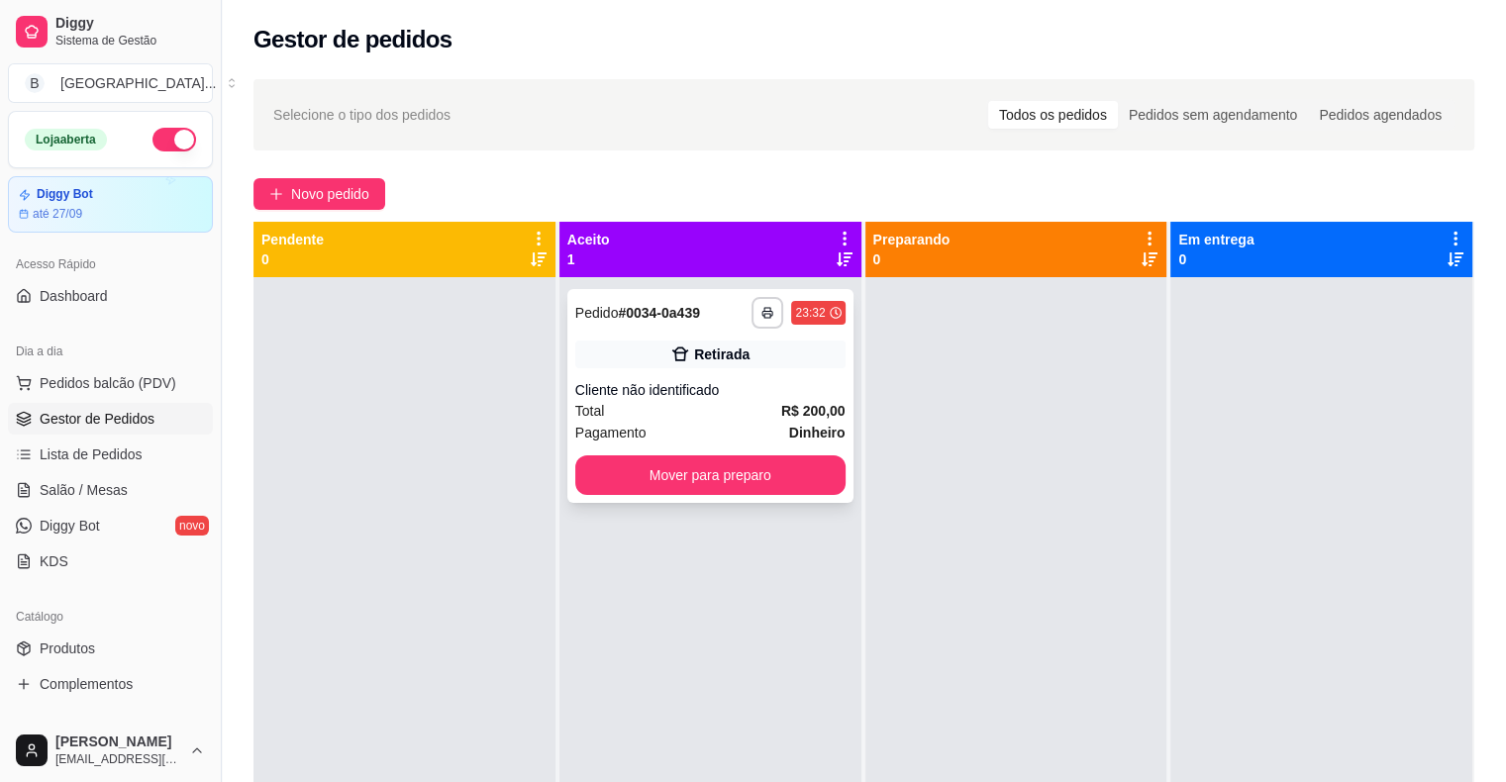
click at [747, 387] on div "Cliente não identificado" at bounding box center [710, 390] width 270 height 20
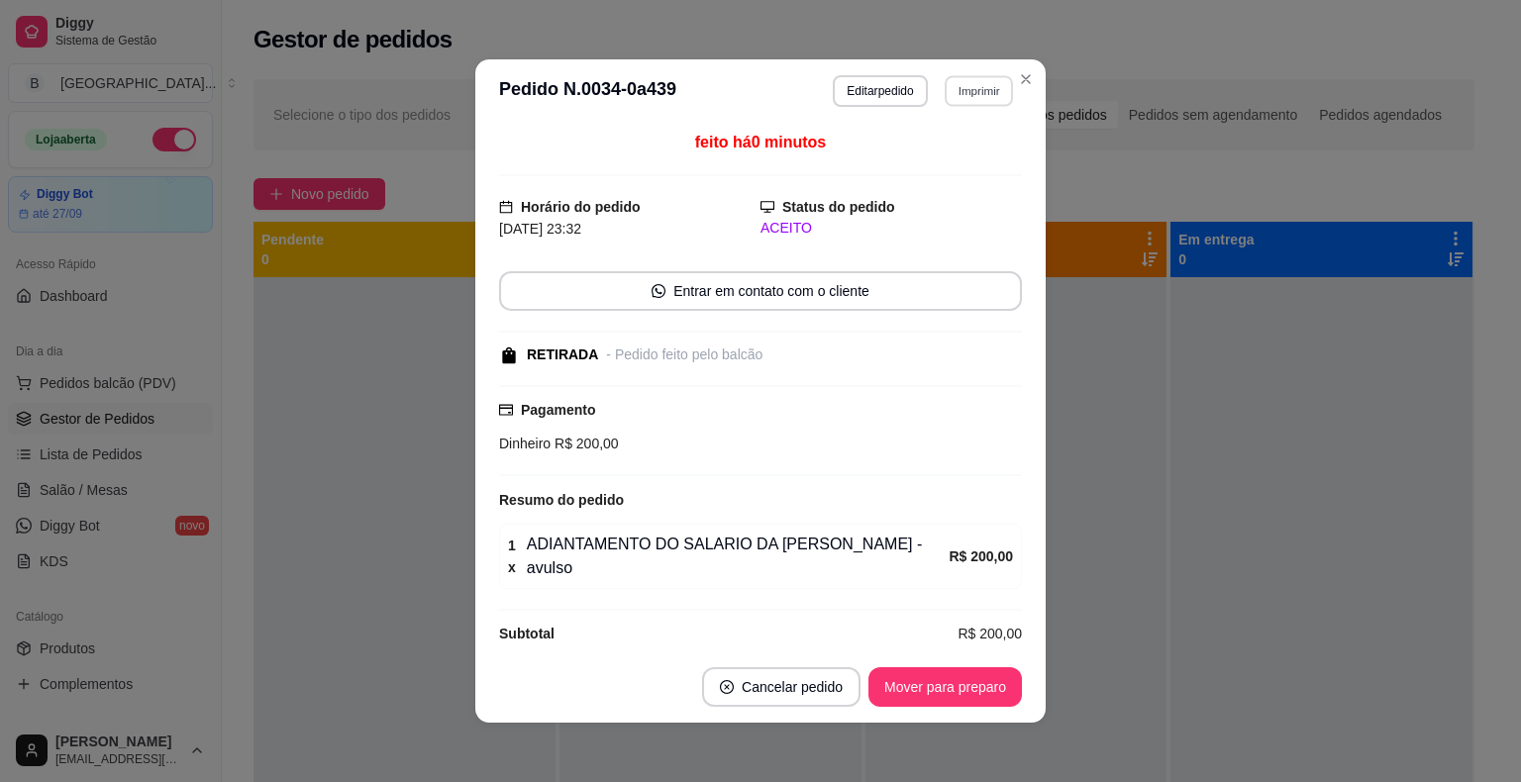
click at [972, 96] on button "Imprimir" at bounding box center [979, 90] width 68 height 31
click at [954, 166] on button "IMPRESSORA" at bounding box center [936, 162] width 139 height 31
click at [879, 697] on button "Mover para preparo" at bounding box center [944, 687] width 149 height 39
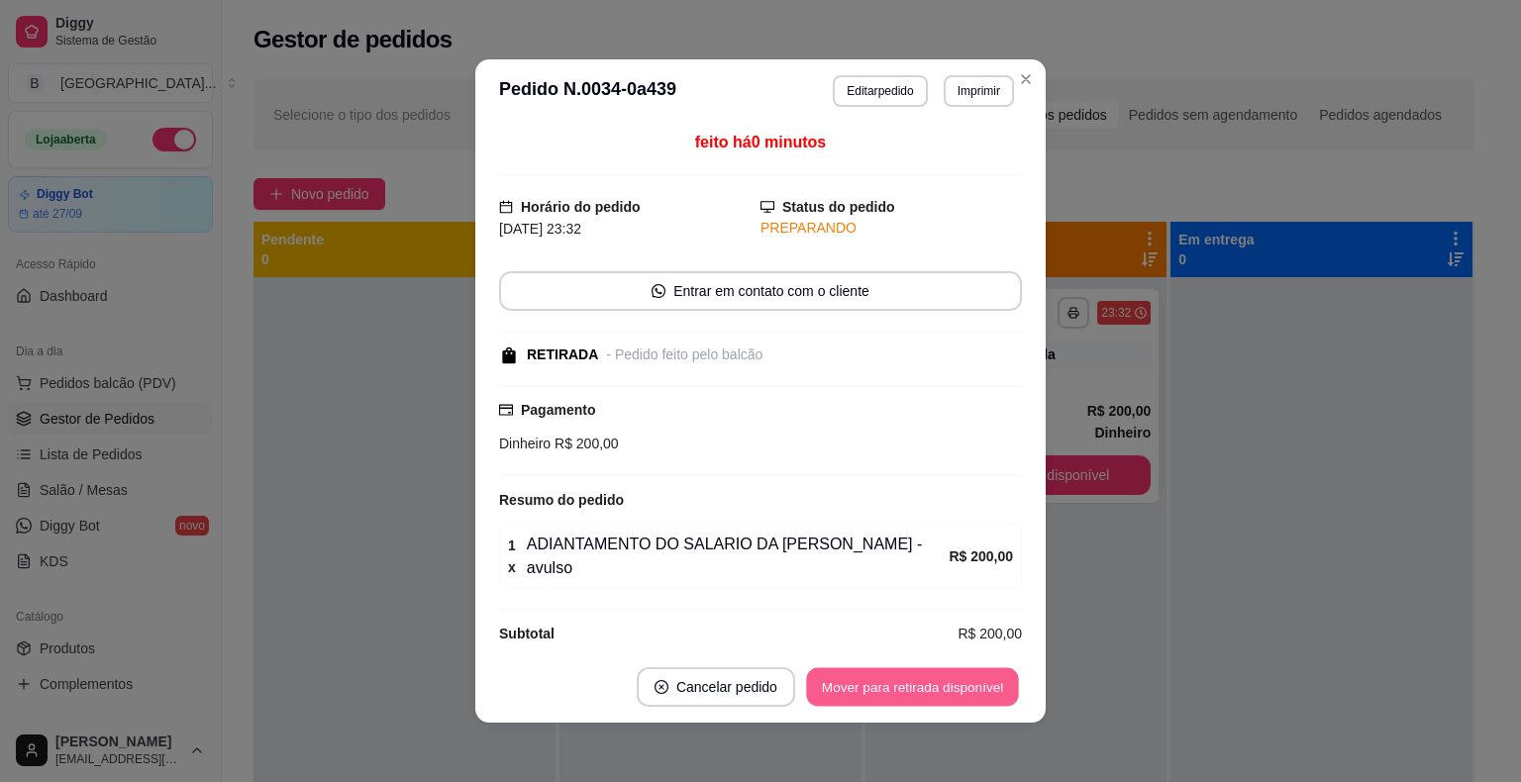
click at [882, 697] on button "Mover para retirada disponível" at bounding box center [912, 687] width 212 height 39
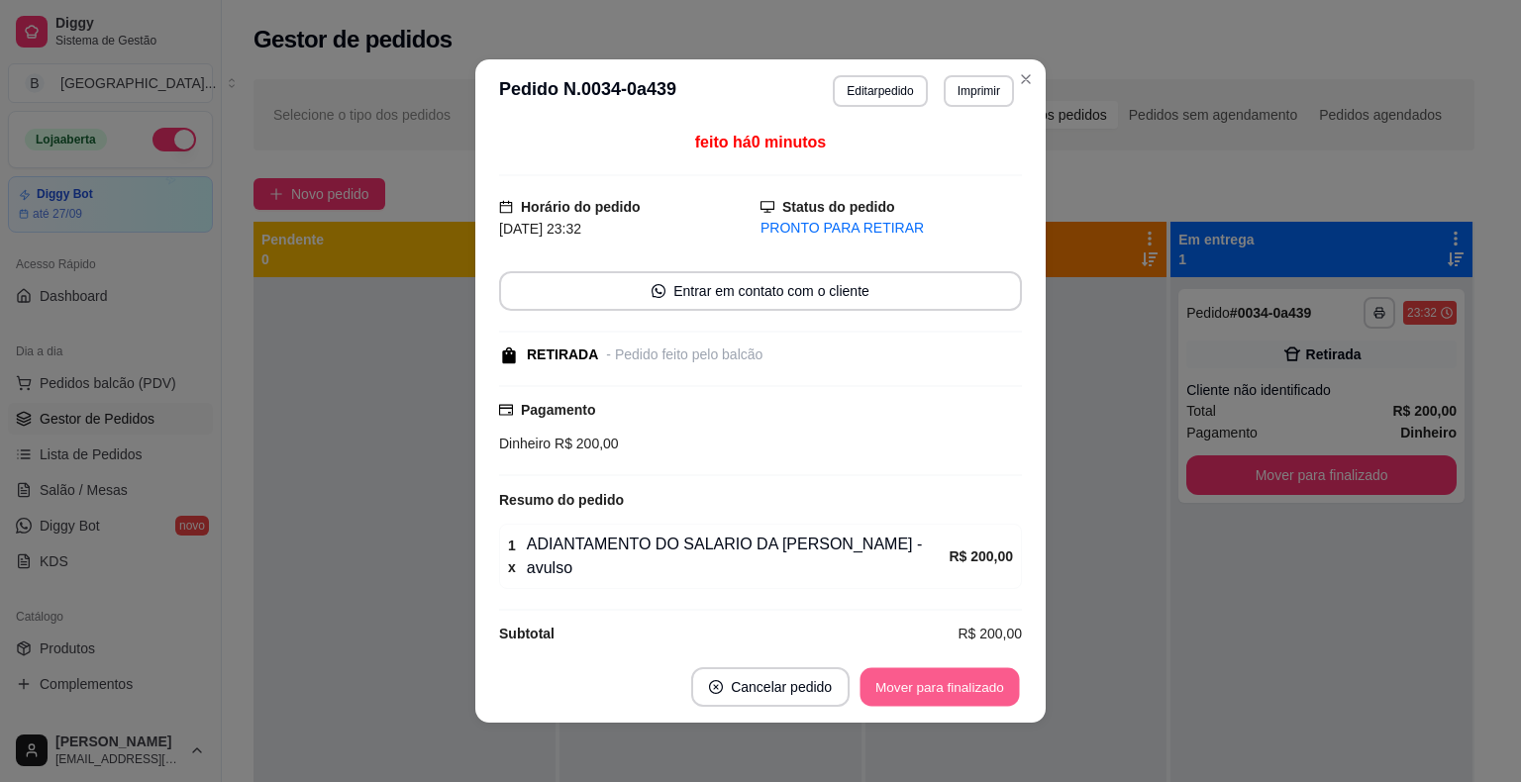
click at [884, 694] on button "Mover para finalizado" at bounding box center [940, 687] width 159 height 39
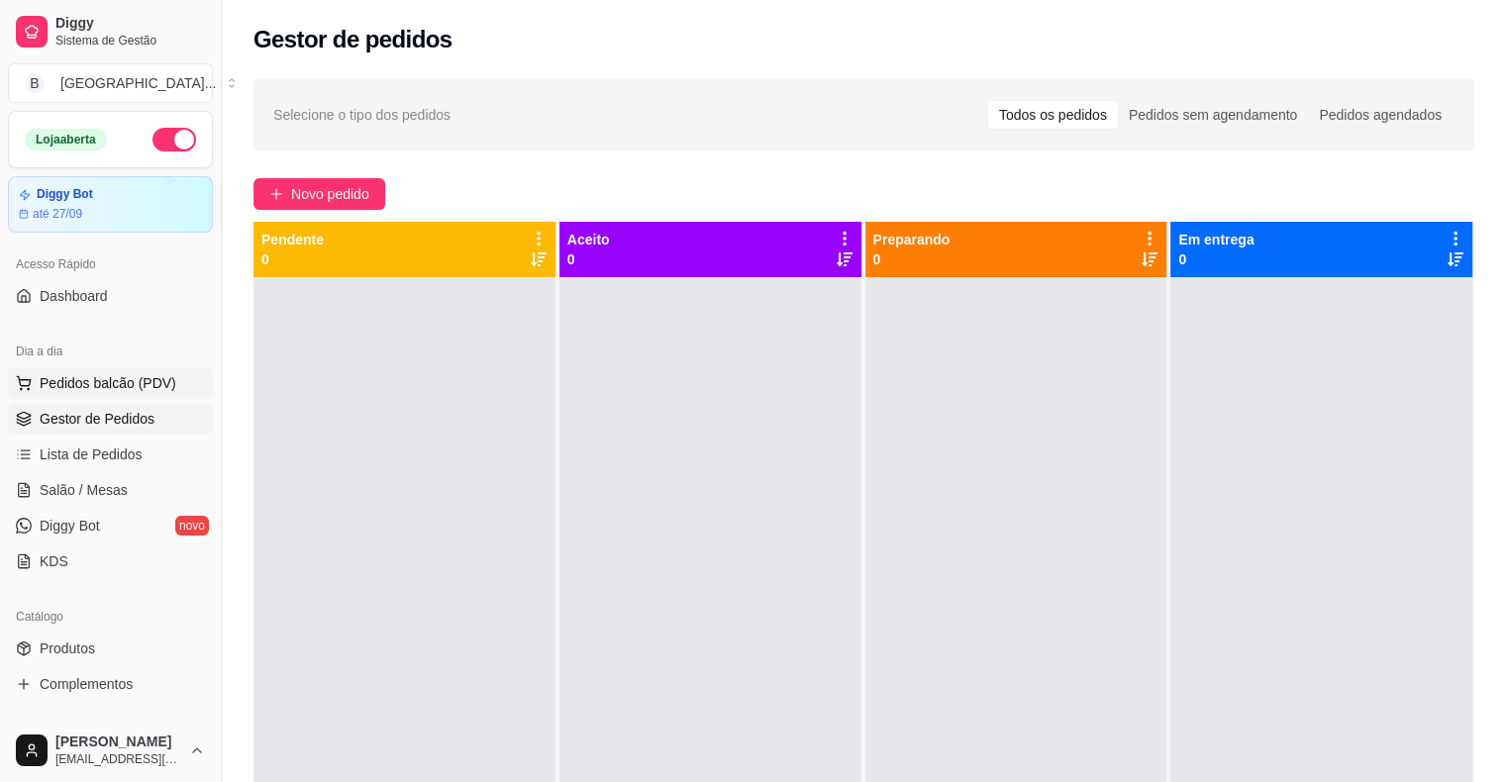
click at [130, 393] on button "Pedidos balcão (PDV)" at bounding box center [110, 383] width 205 height 32
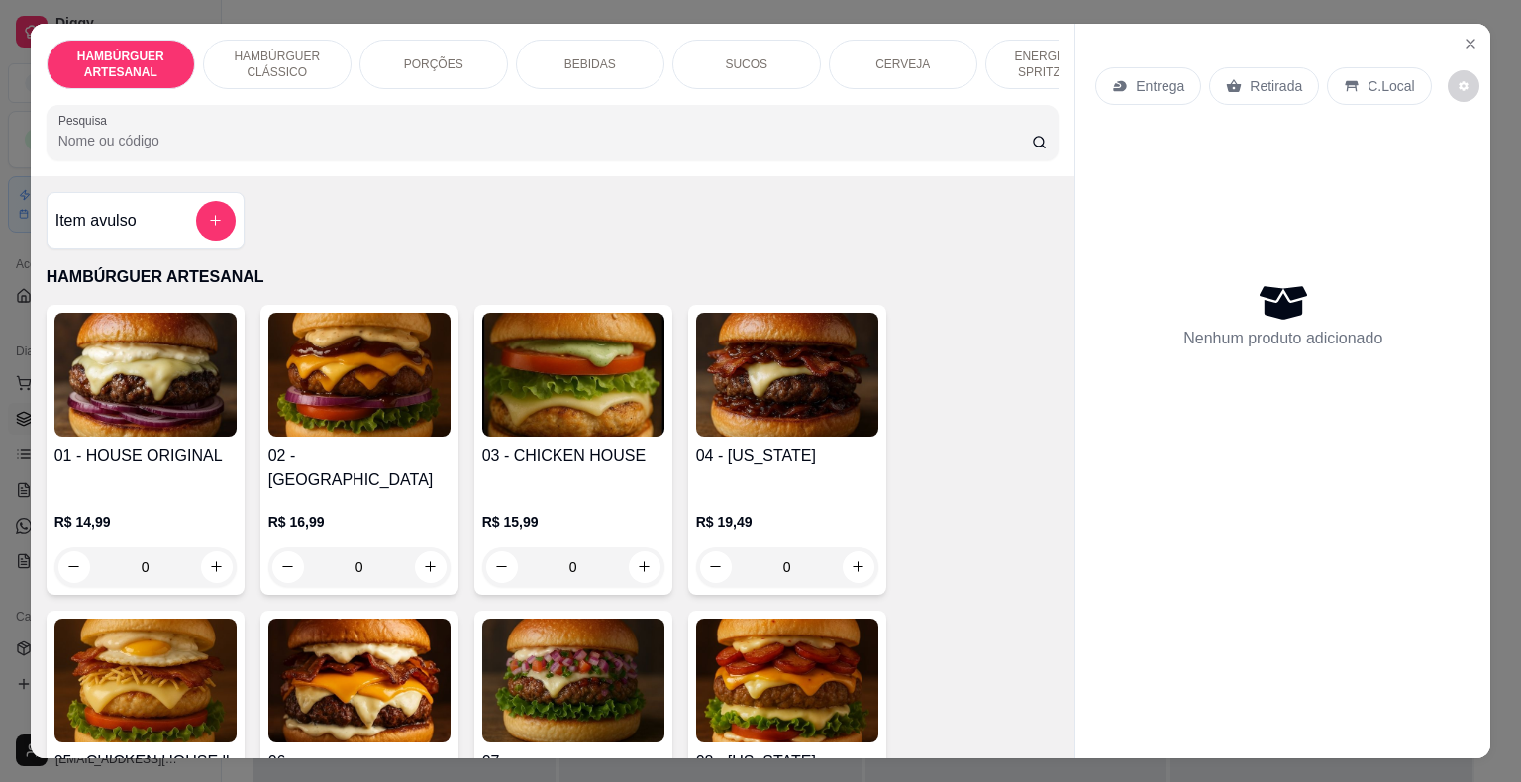
click at [112, 202] on div "Item avulso" at bounding box center [146, 220] width 198 height 57
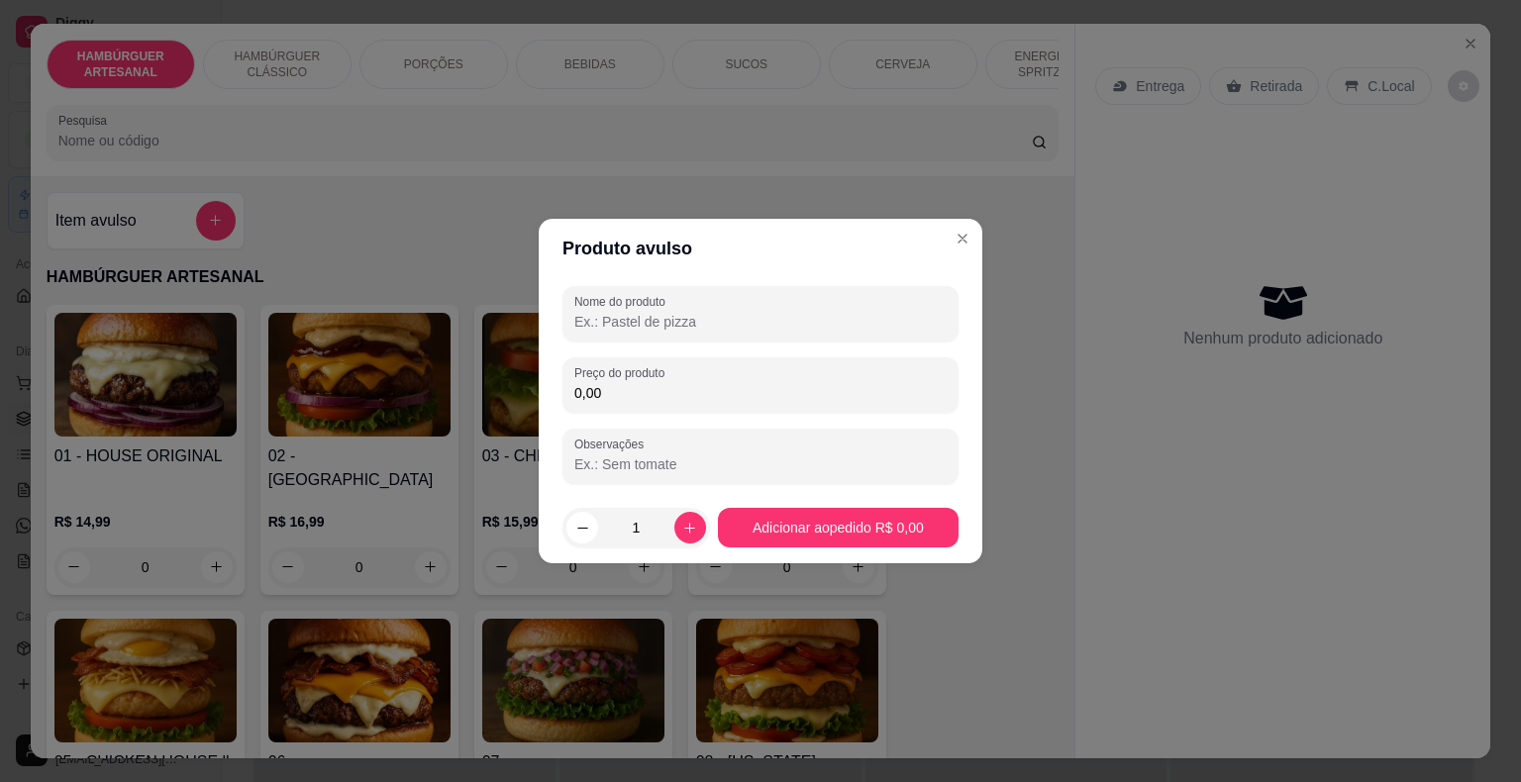
click at [808, 355] on div "Nome do produto Preço do produto 0,00 Observações" at bounding box center [760, 385] width 396 height 198
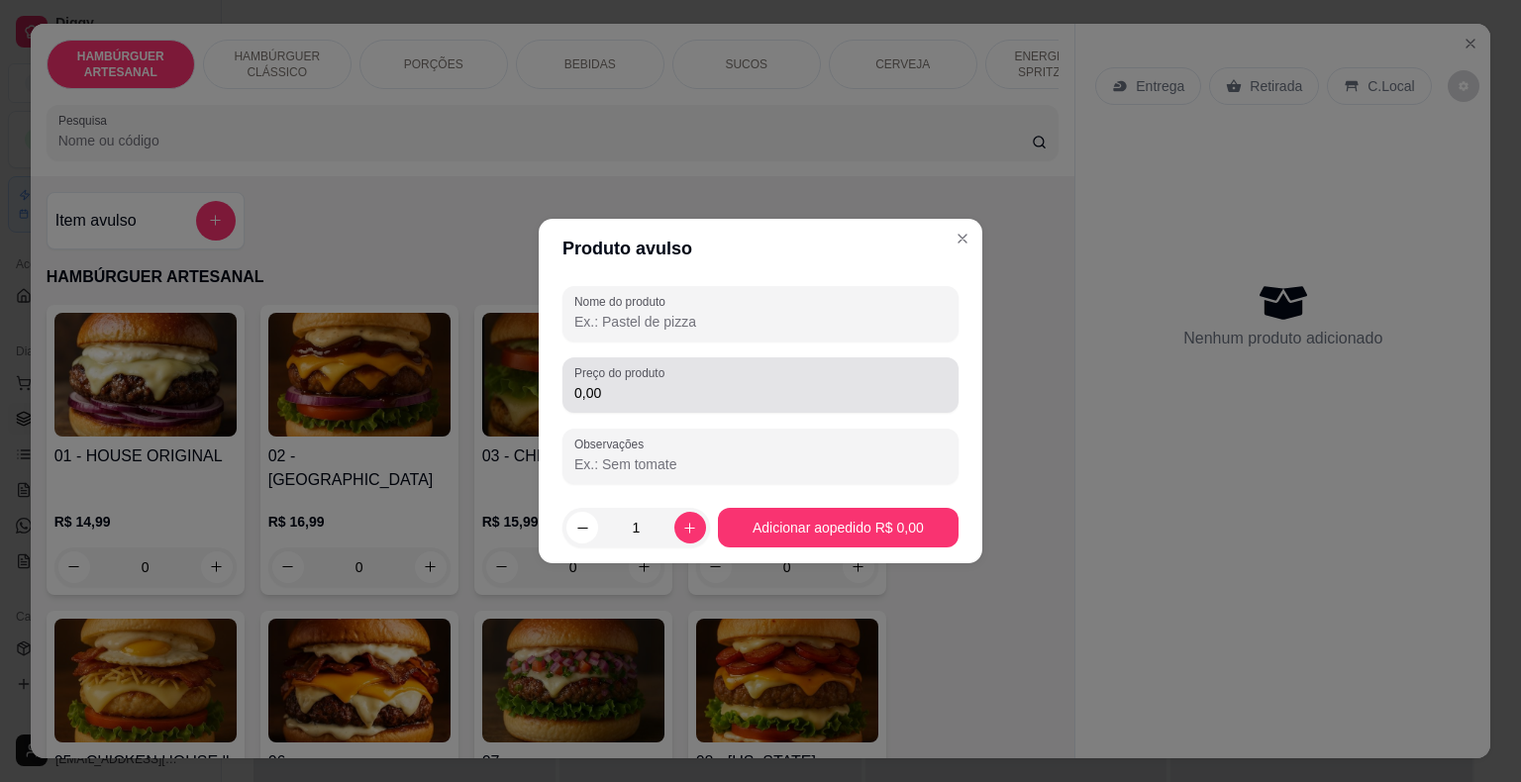
click at [811, 386] on input "0,00" at bounding box center [760, 393] width 372 height 20
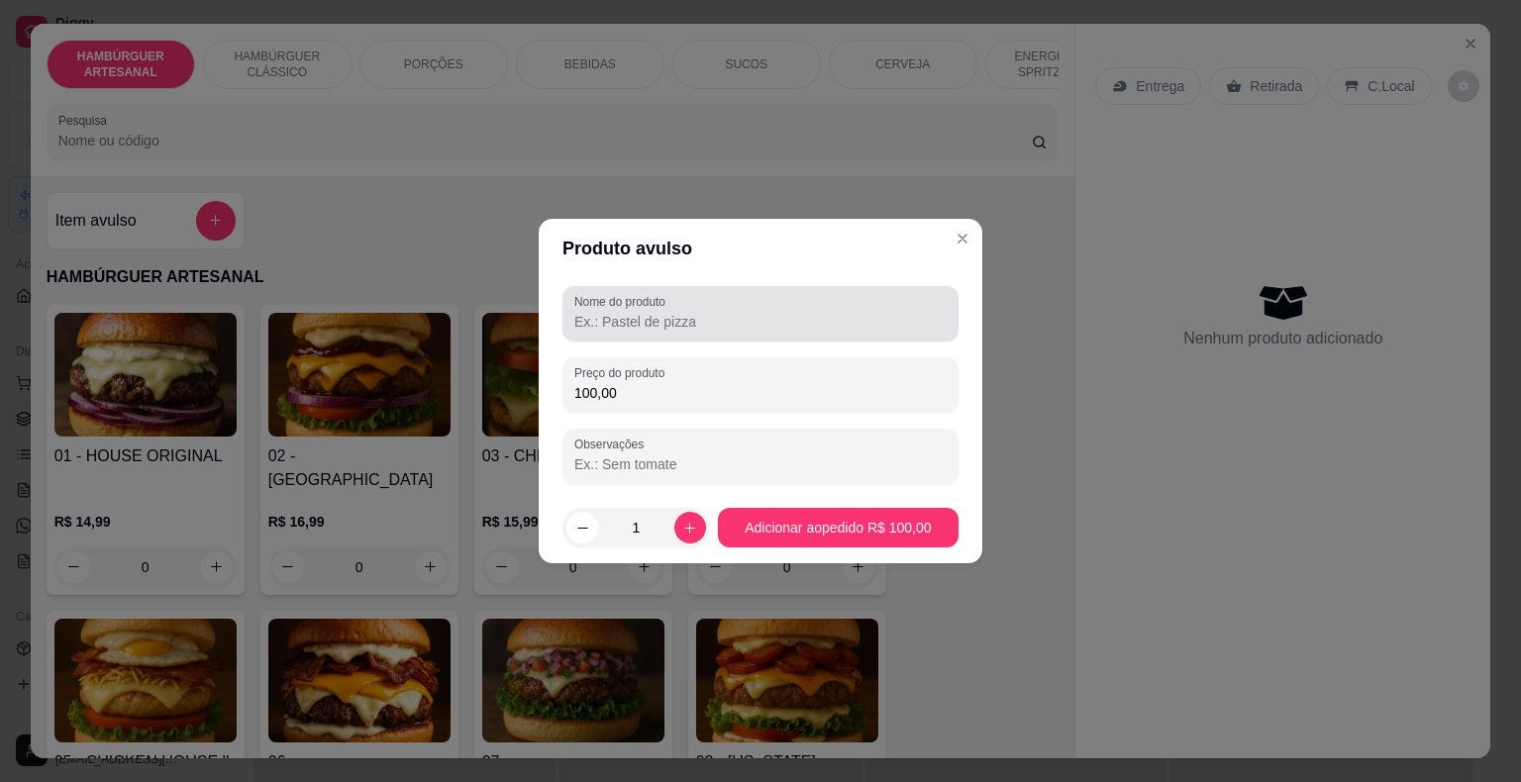
type input "100,00"
click at [814, 320] on input "Nome do produto" at bounding box center [760, 322] width 372 height 20
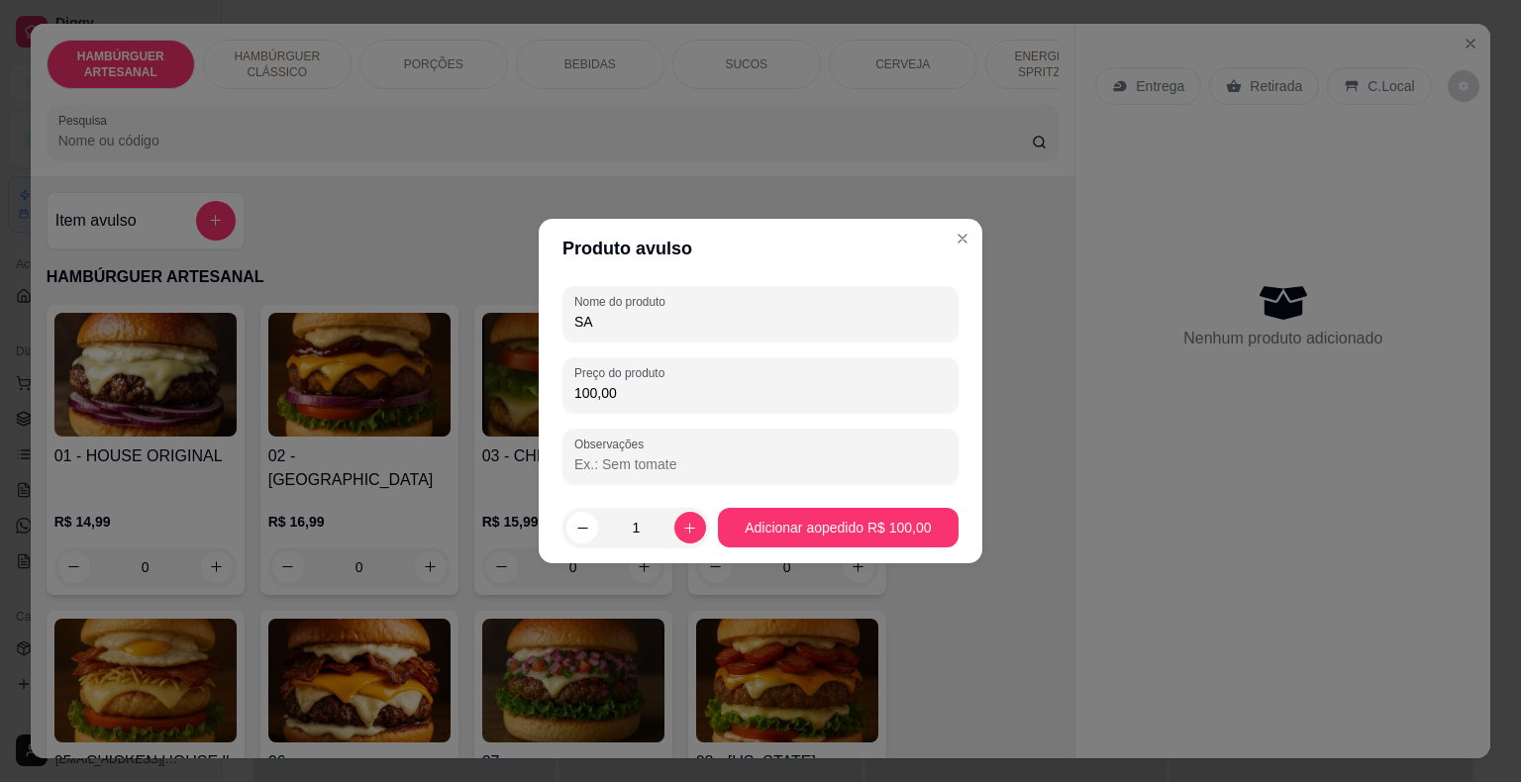
type input "S"
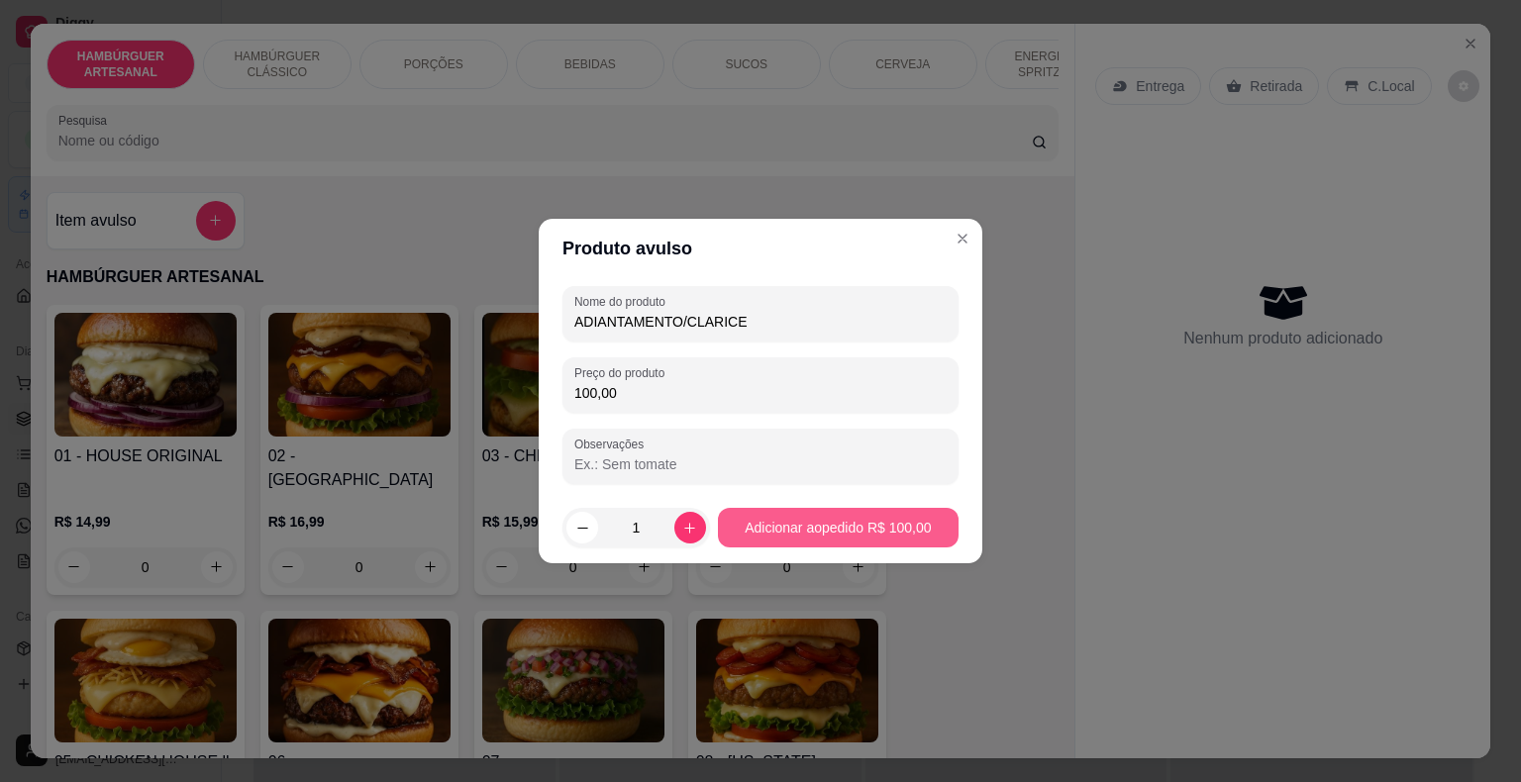
type input "ADIANTAMENTO/CLARICE"
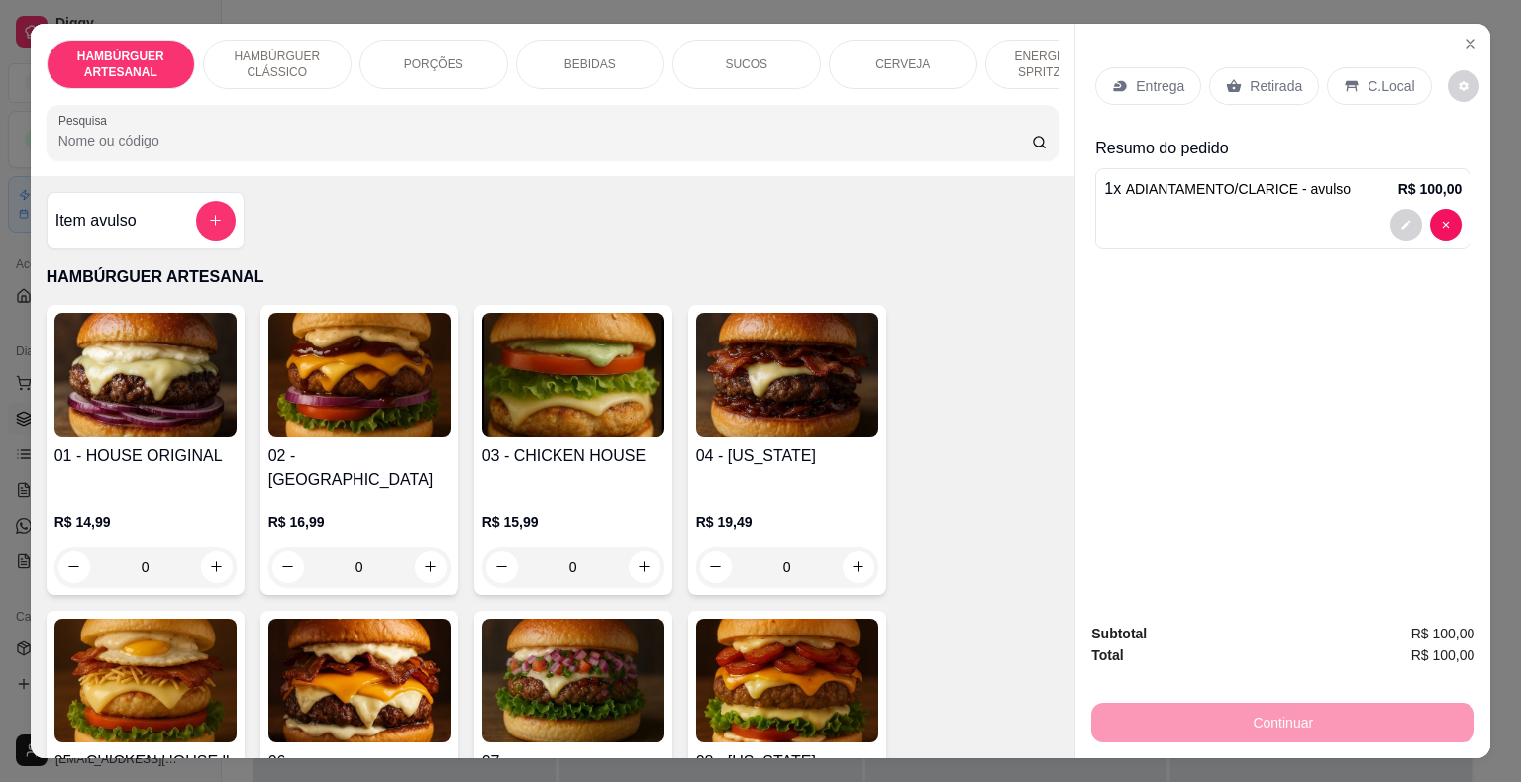
click at [1298, 195] on div "1 x ADIANTAMENTO/CLARICE - avulso R$ 100,00" at bounding box center [1282, 208] width 375 height 81
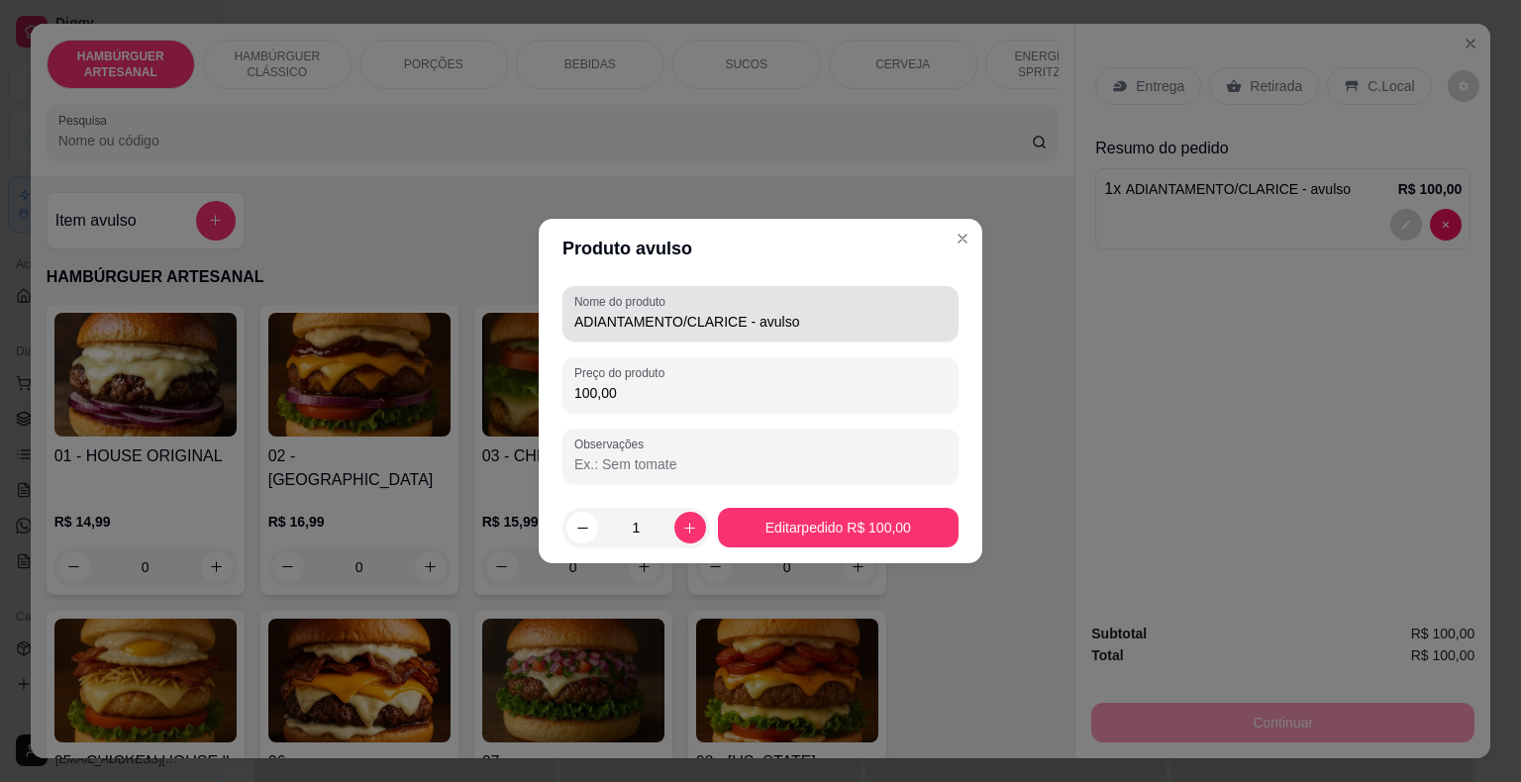
click at [757, 331] on input "ADIANTAMENTO/CLARICE - avulso" at bounding box center [760, 322] width 372 height 20
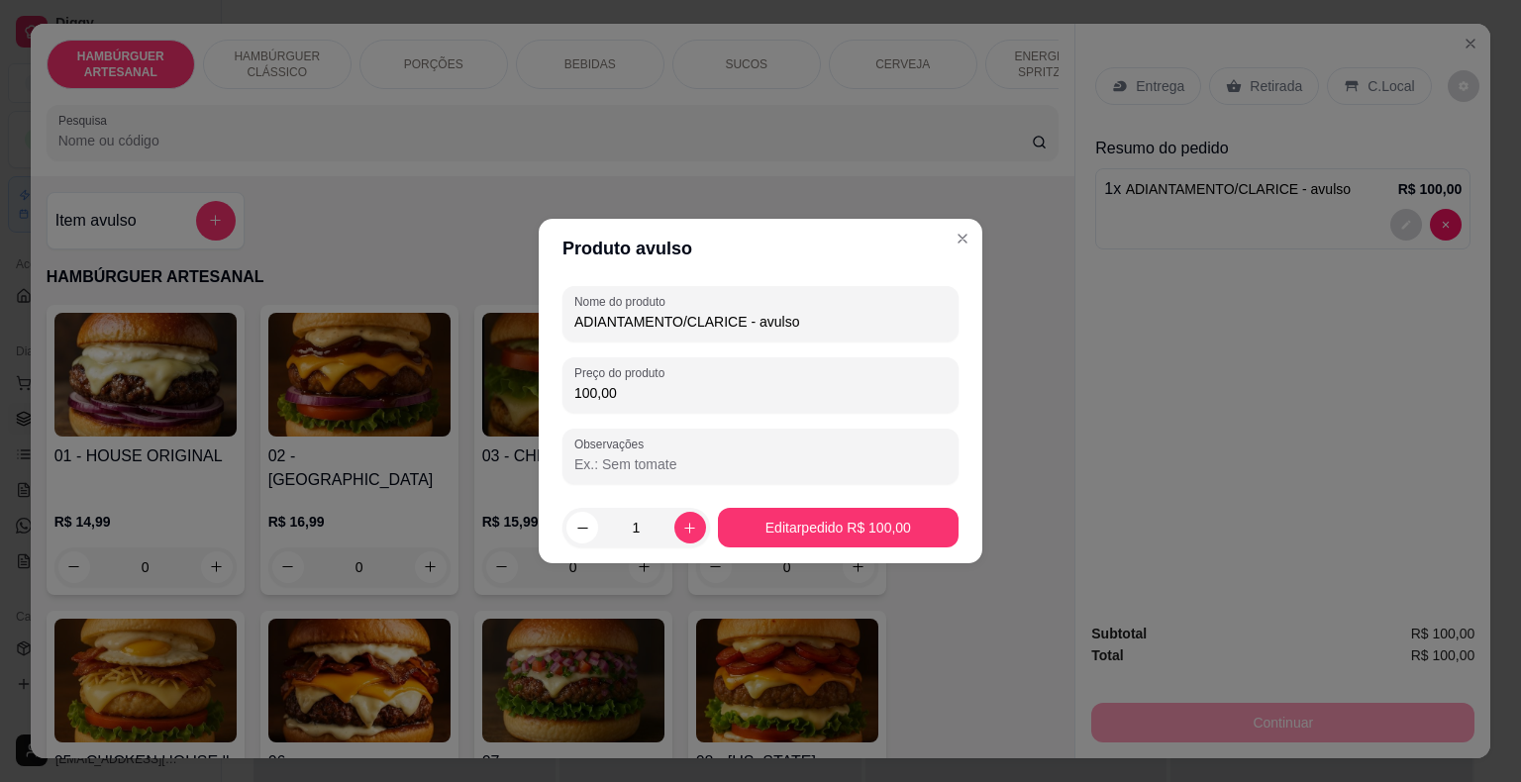
click at [743, 320] on input "ADIANTAMENTO/CLARICE - avulso" at bounding box center [760, 322] width 372 height 20
click at [737, 328] on input "ADIANTAMENTO/CLARICE - avulso" at bounding box center [760, 322] width 372 height 20
type input "ADIANTAMENTO/CLARICE 06/09 - avulso"
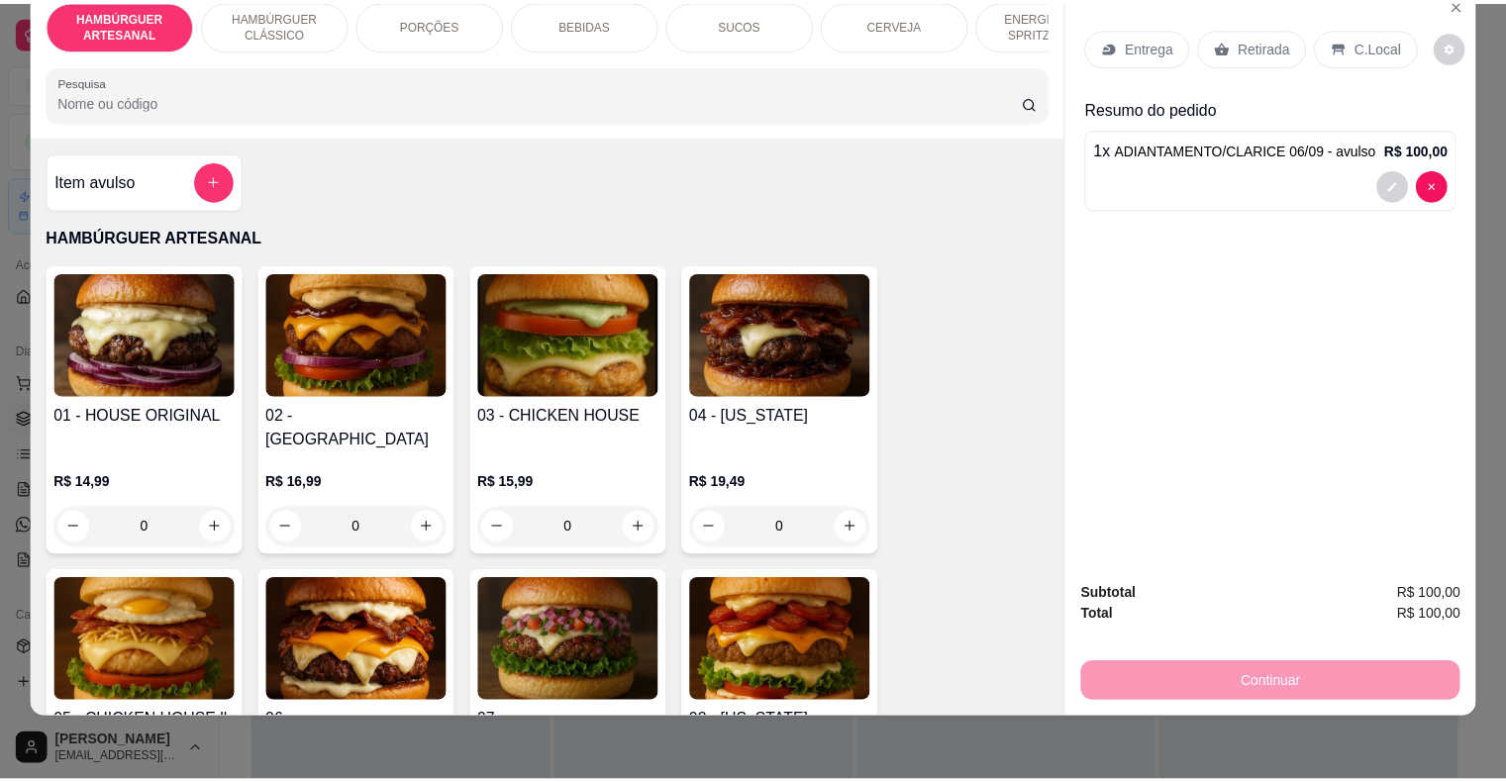
scroll to position [48, 0]
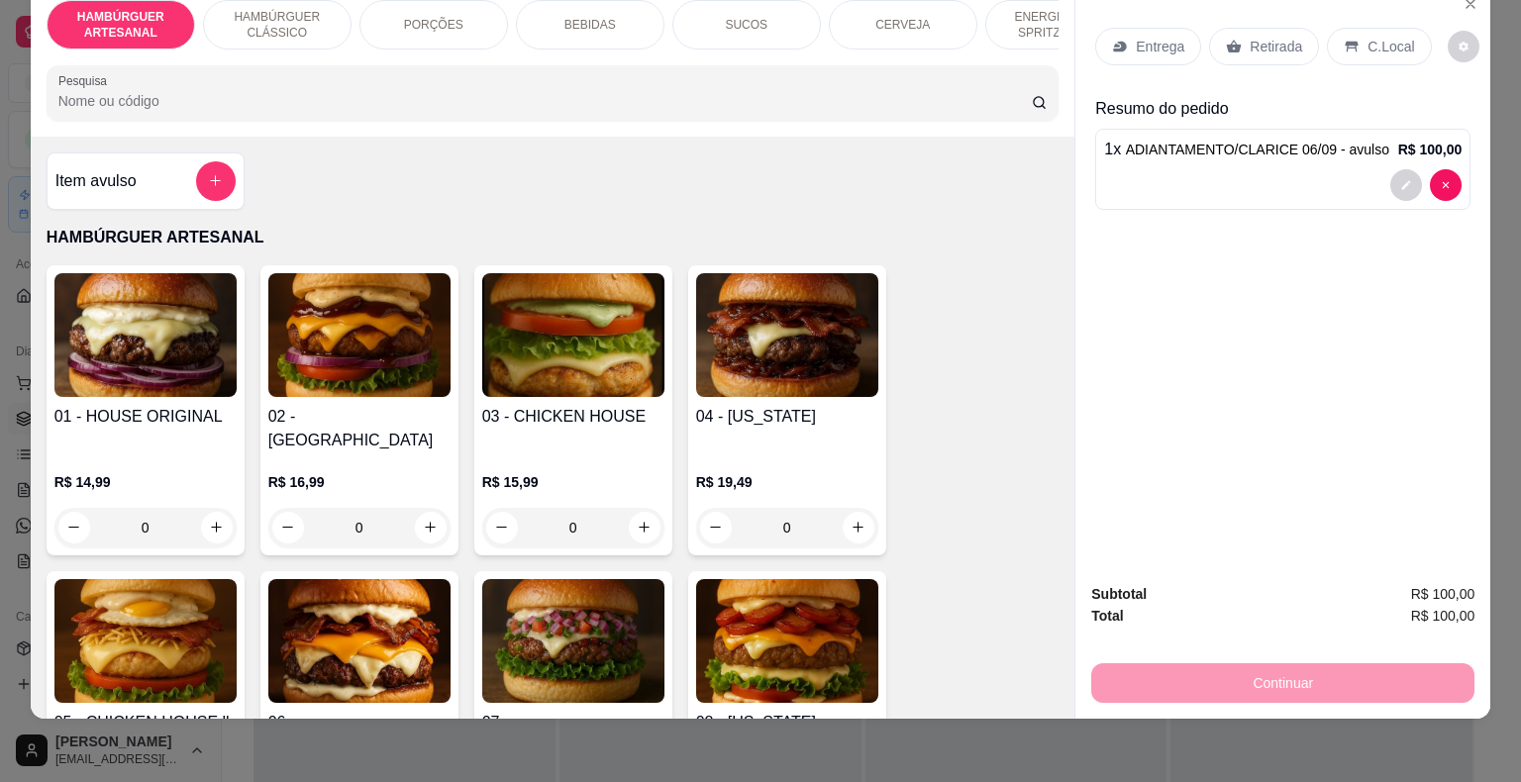
click at [1264, 37] on p "Retirada" at bounding box center [1276, 47] width 52 height 20
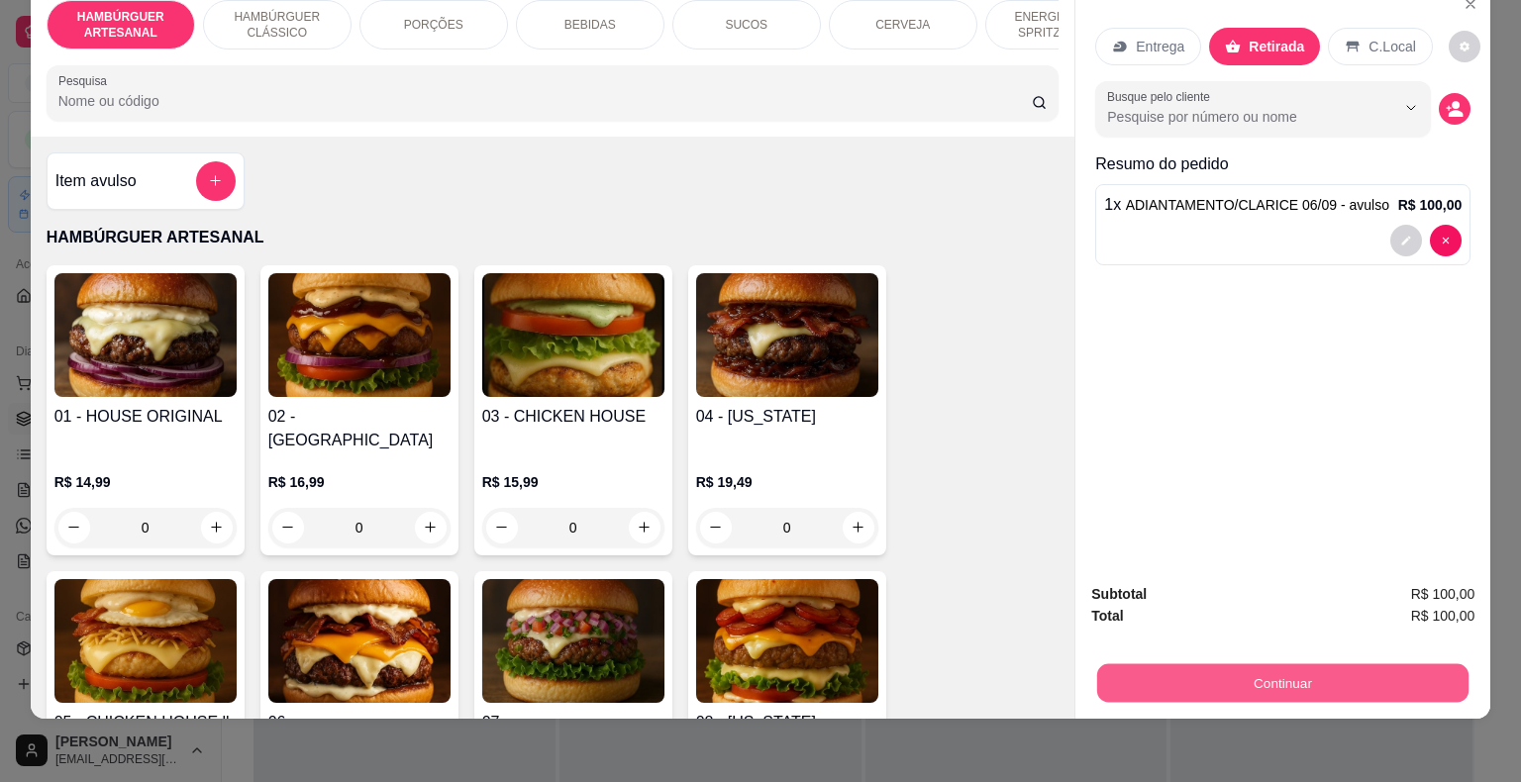
click at [1279, 684] on button "Continuar" at bounding box center [1282, 683] width 371 height 39
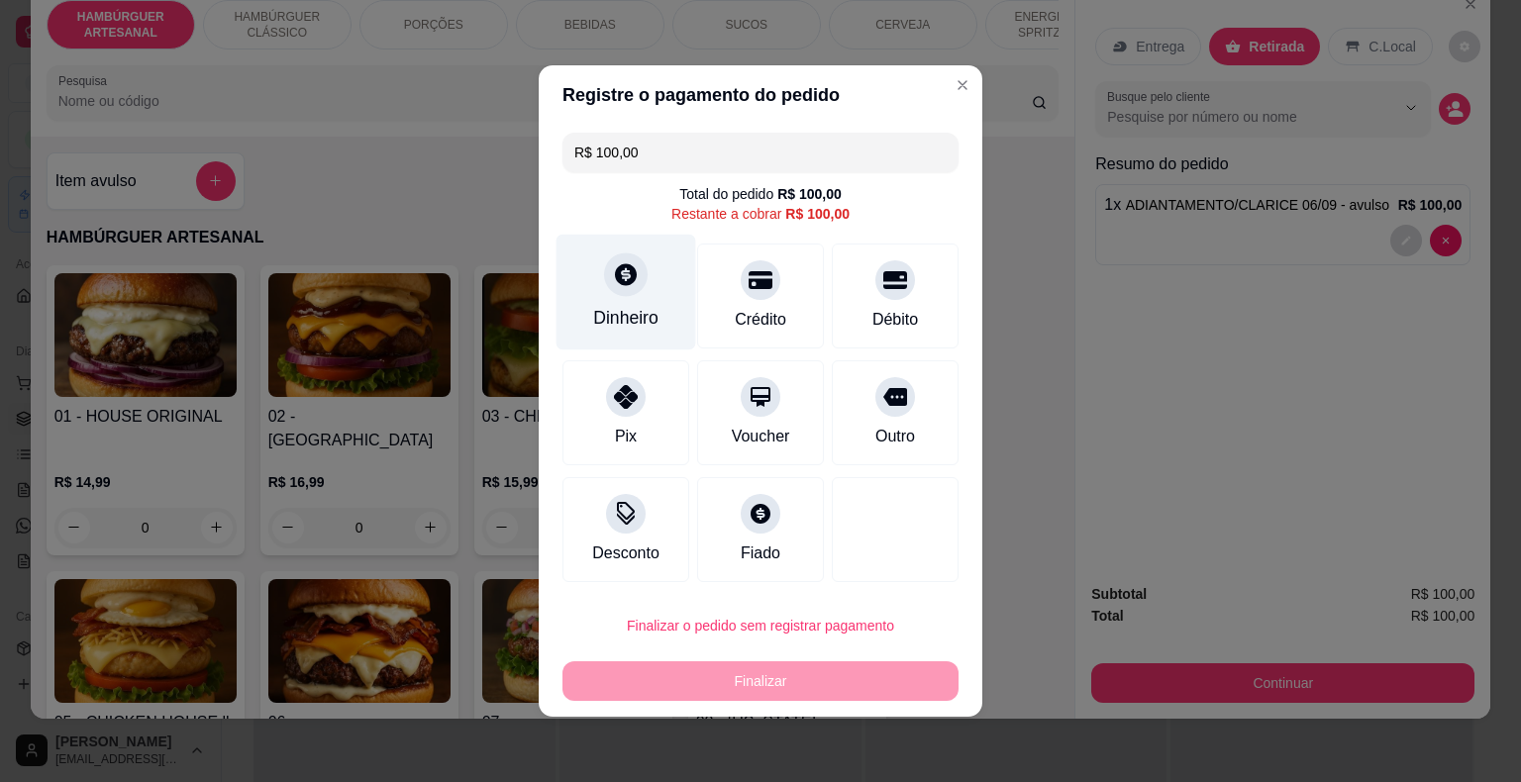
click at [598, 290] on div "Dinheiro" at bounding box center [627, 293] width 140 height 116
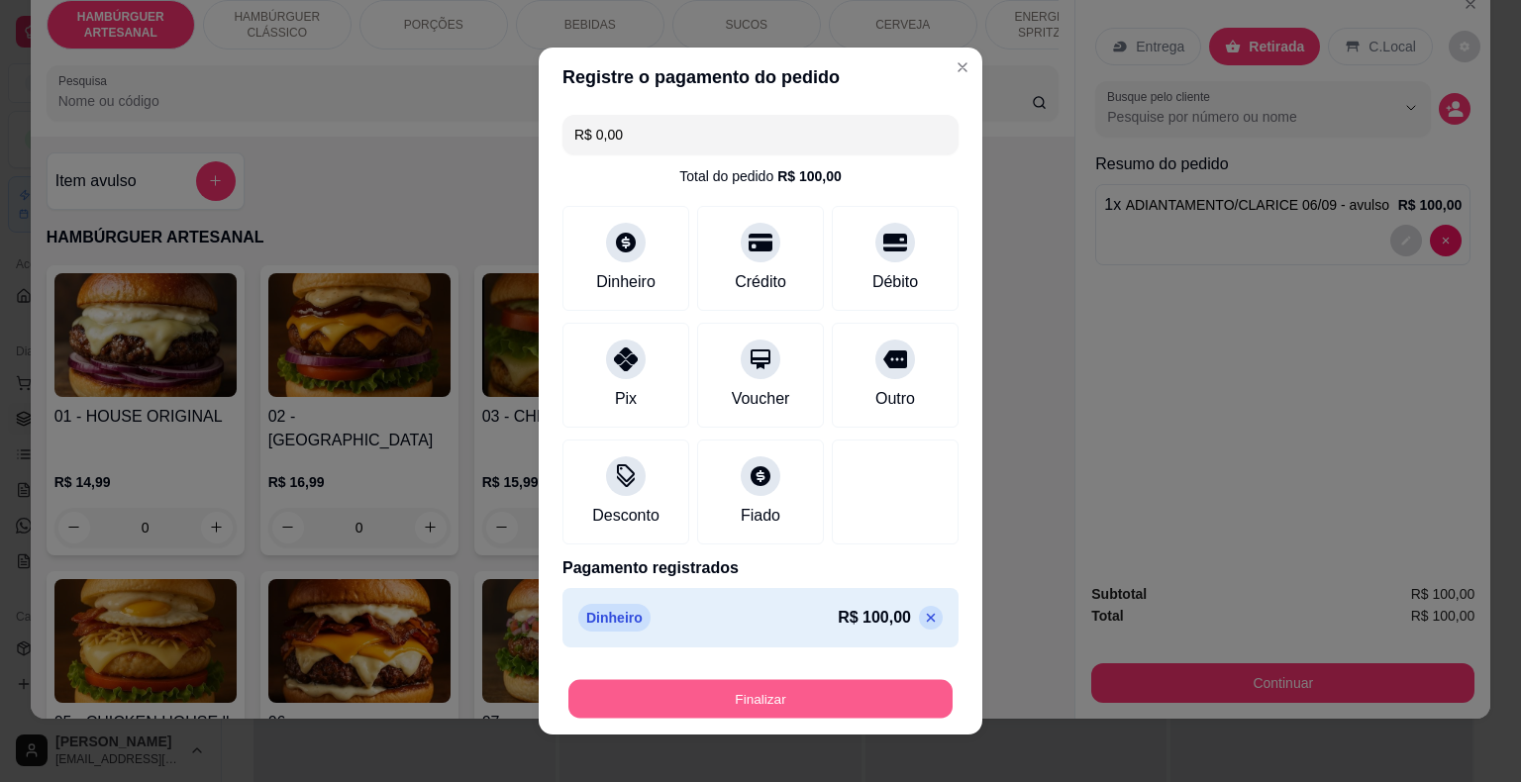
click at [808, 699] on button "Finalizar" at bounding box center [760, 699] width 384 height 39
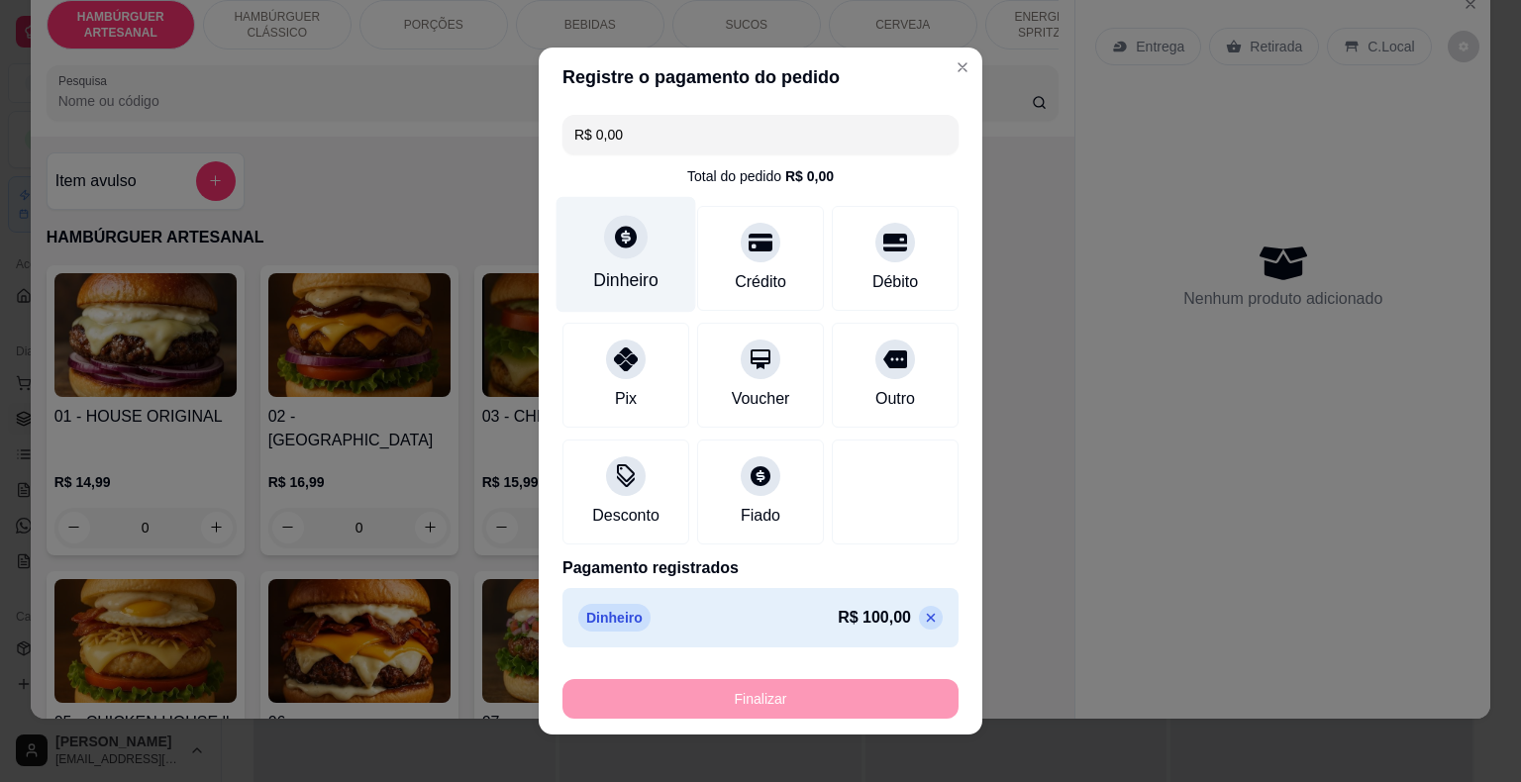
type input "-R$ 100,00"
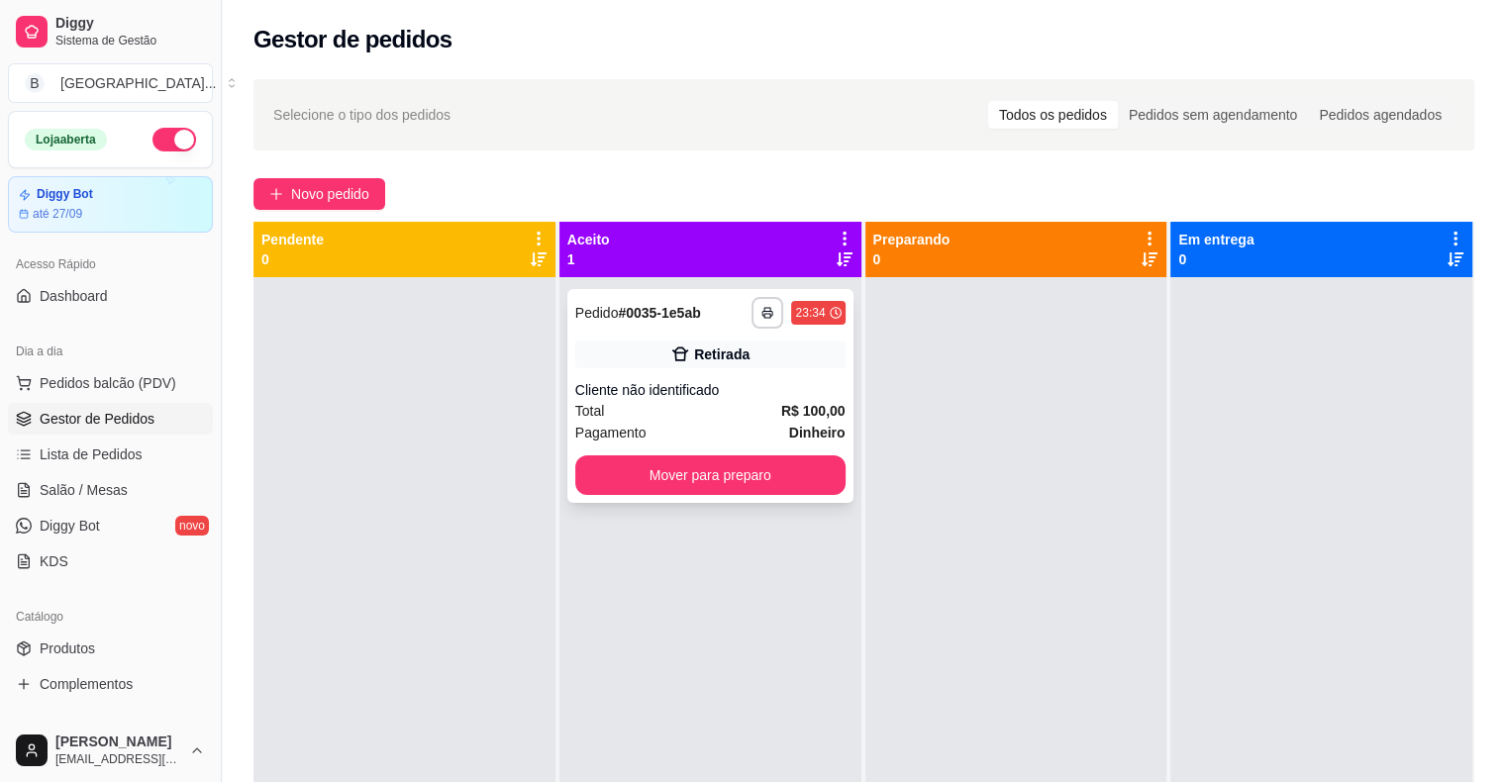
click at [693, 366] on div "Retirada" at bounding box center [710, 355] width 270 height 28
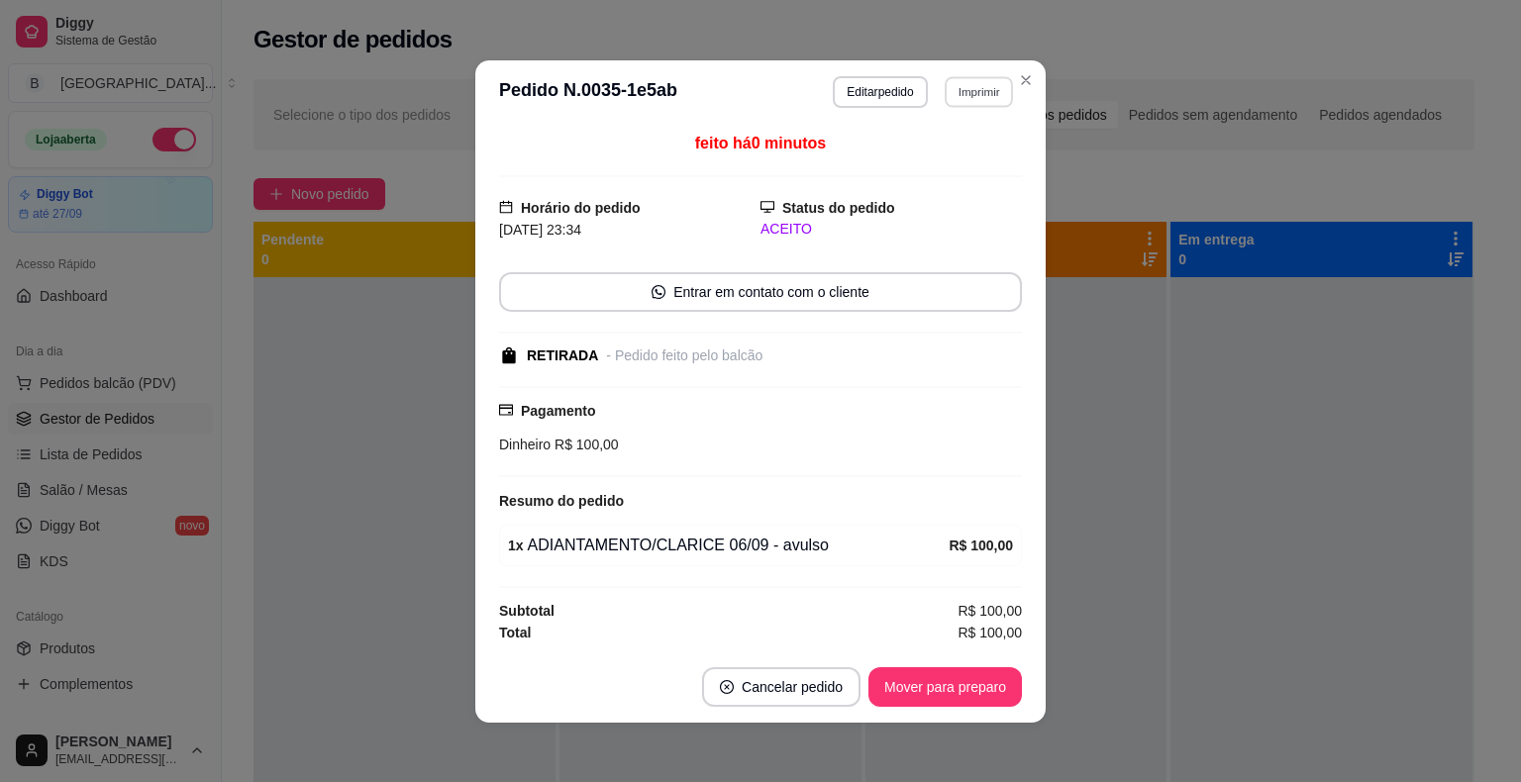
click at [948, 107] on button "Imprimir" at bounding box center [979, 91] width 68 height 31
click at [896, 165] on button "IMPRESSORA" at bounding box center [937, 162] width 139 height 31
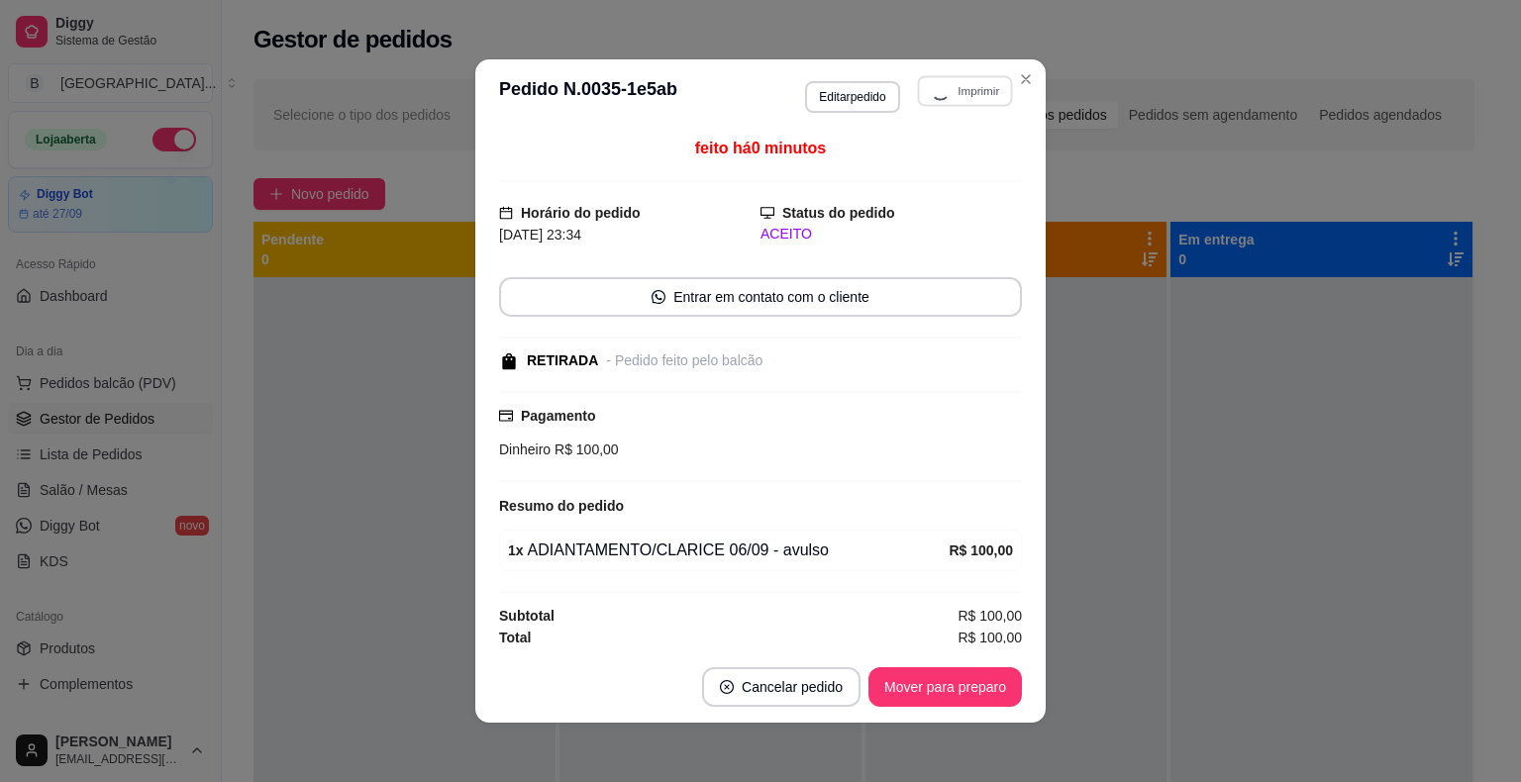
click at [1035, 180] on div "feito há 0 minutos Horário do pedido [DATE] 23:34 Status do pedido ACEITO Entra…" at bounding box center [760, 390] width 570 height 523
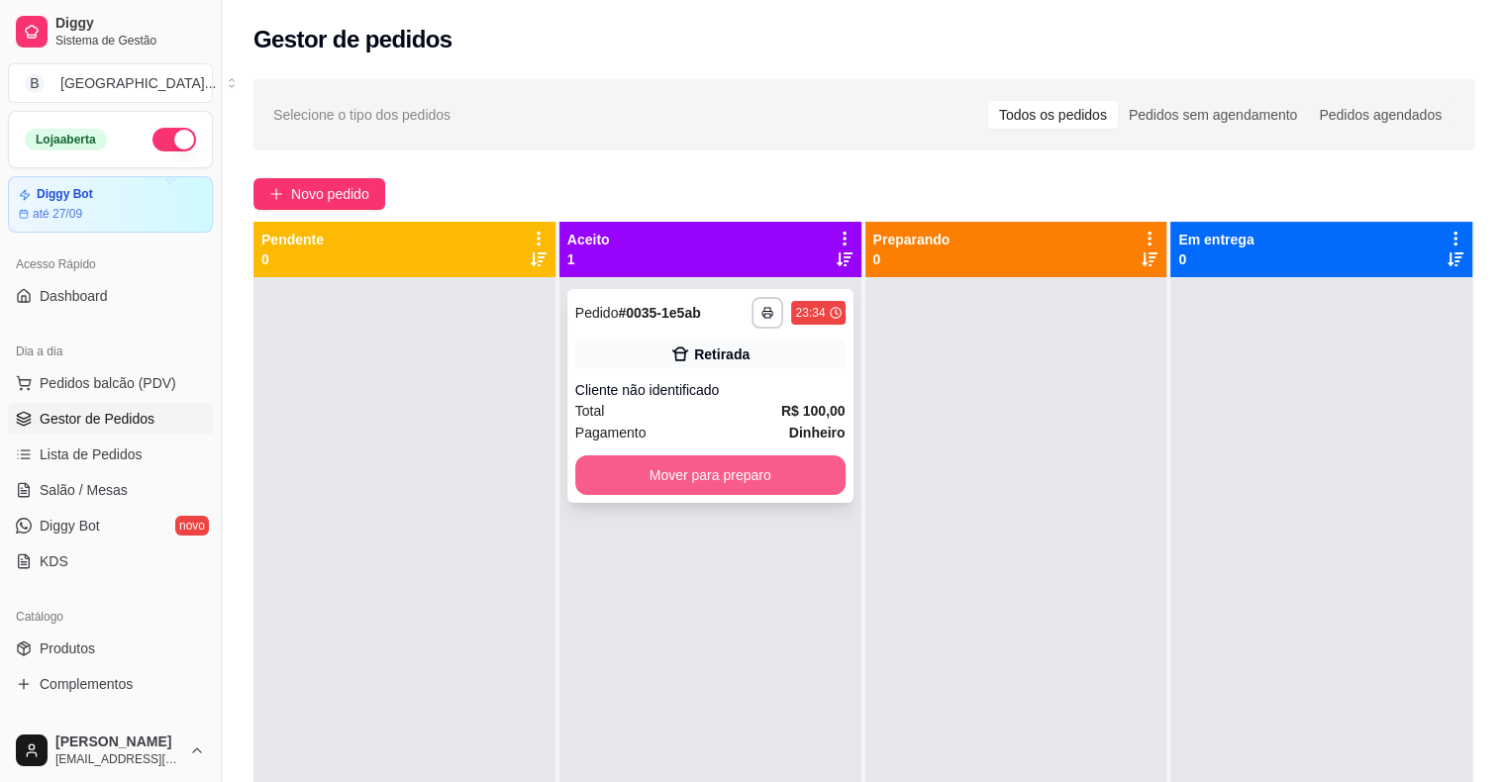
click at [771, 457] on button "Mover para preparo" at bounding box center [710, 476] width 270 height 40
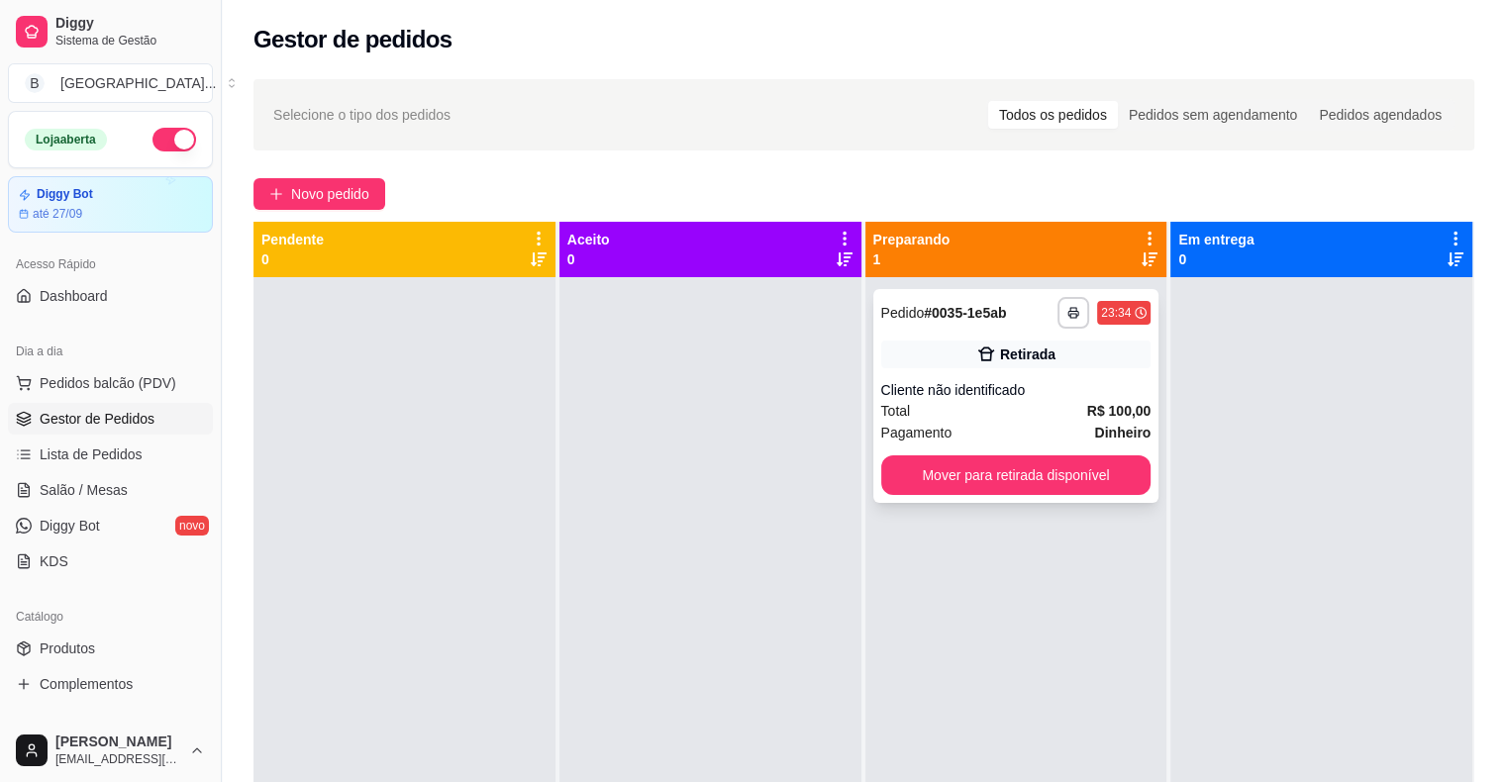
click at [1142, 478] on div "**********" at bounding box center [1016, 396] width 286 height 214
click at [1113, 480] on button "Mover para retirada disponível" at bounding box center [1016, 476] width 270 height 40
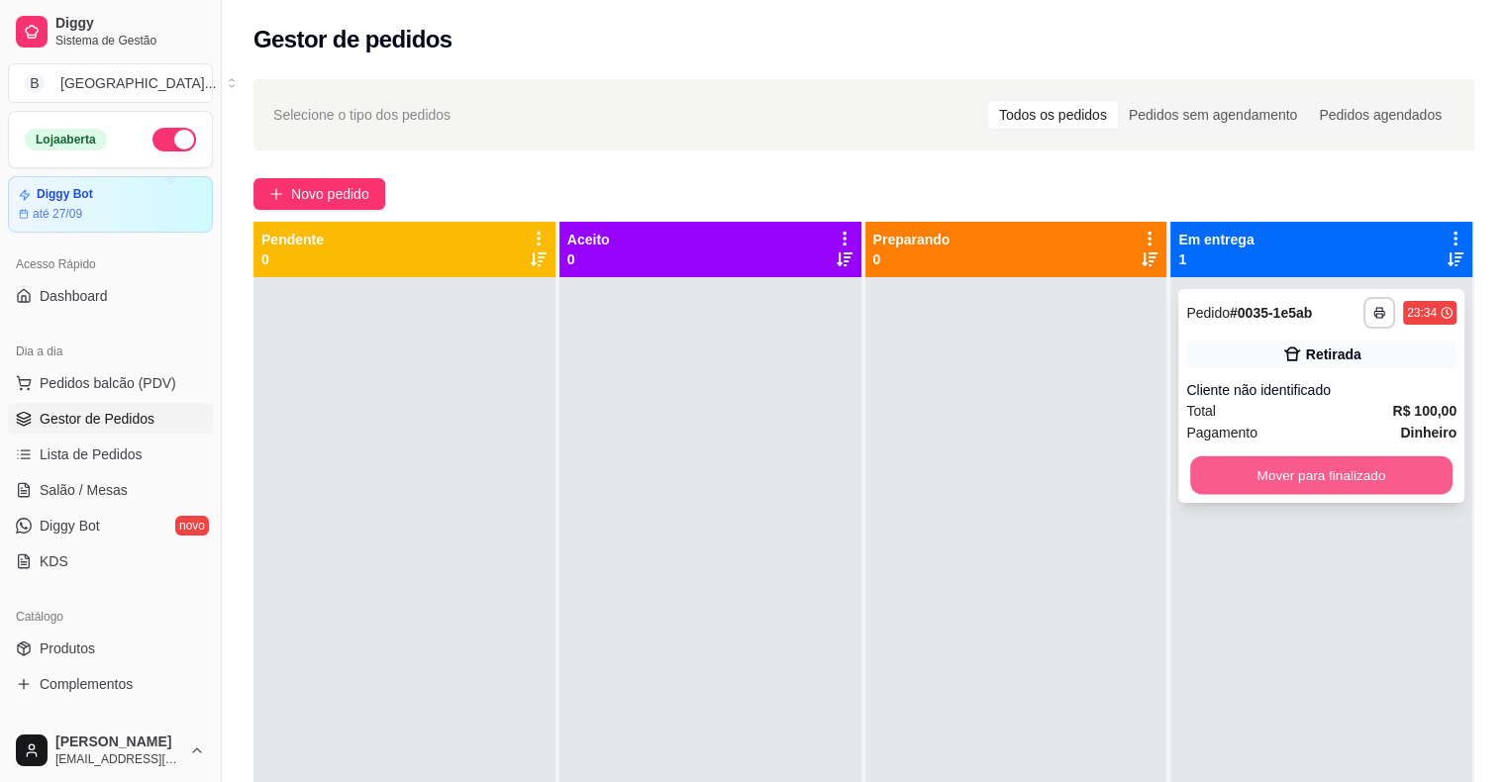
click at [1241, 473] on button "Mover para finalizado" at bounding box center [1321, 476] width 262 height 39
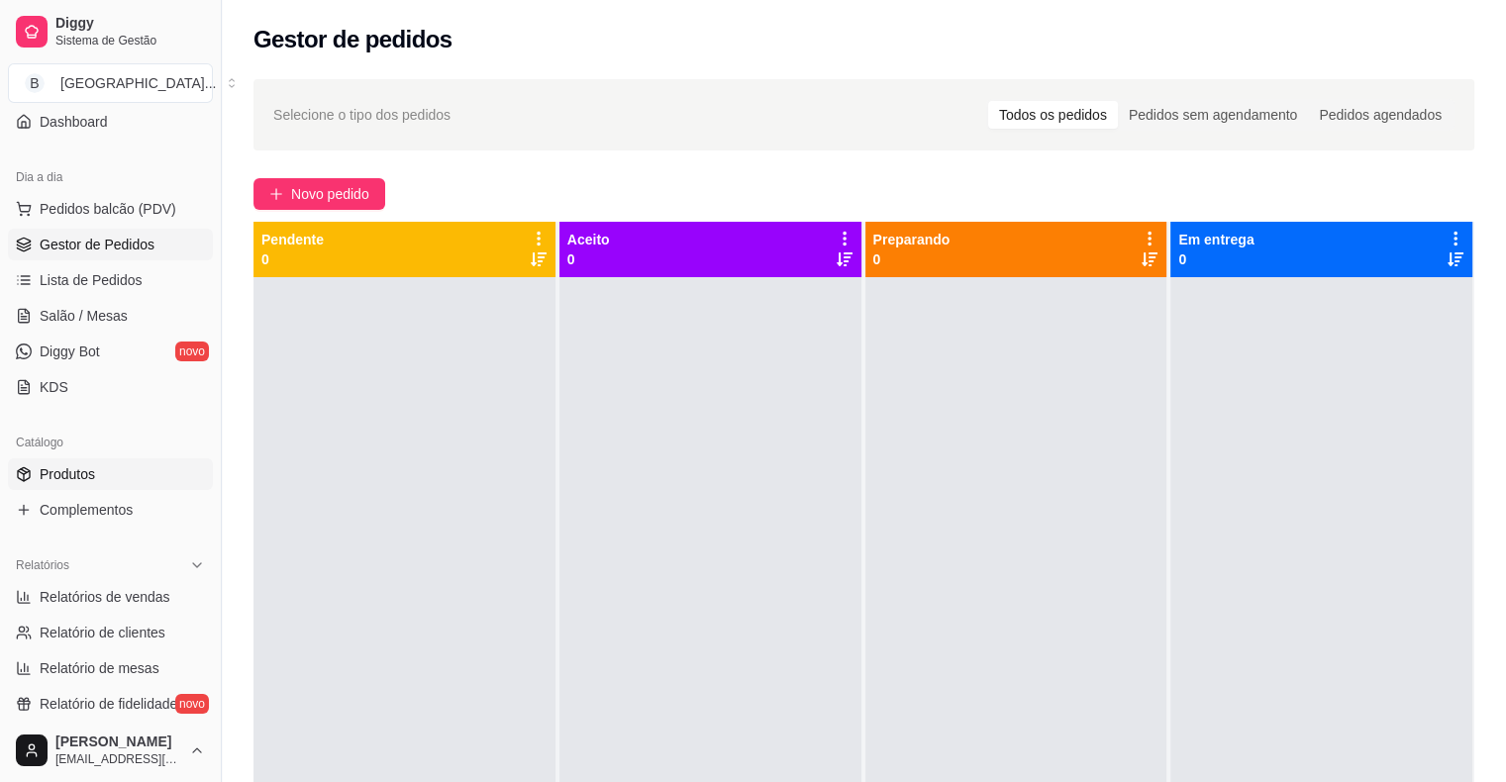
scroll to position [198, 0]
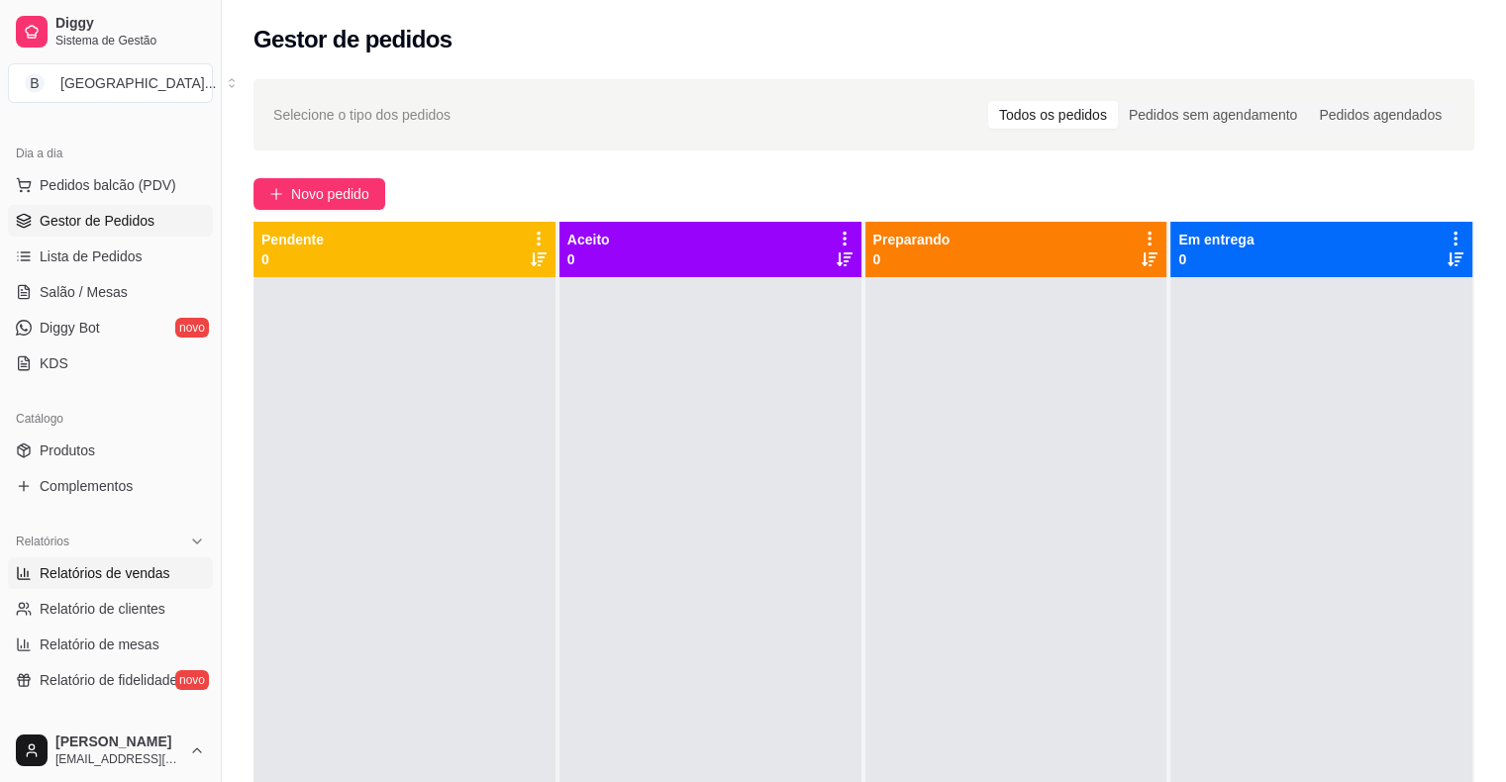
click at [135, 577] on span "Relatórios de vendas" at bounding box center [105, 573] width 131 height 20
select select "ALL"
select select "0"
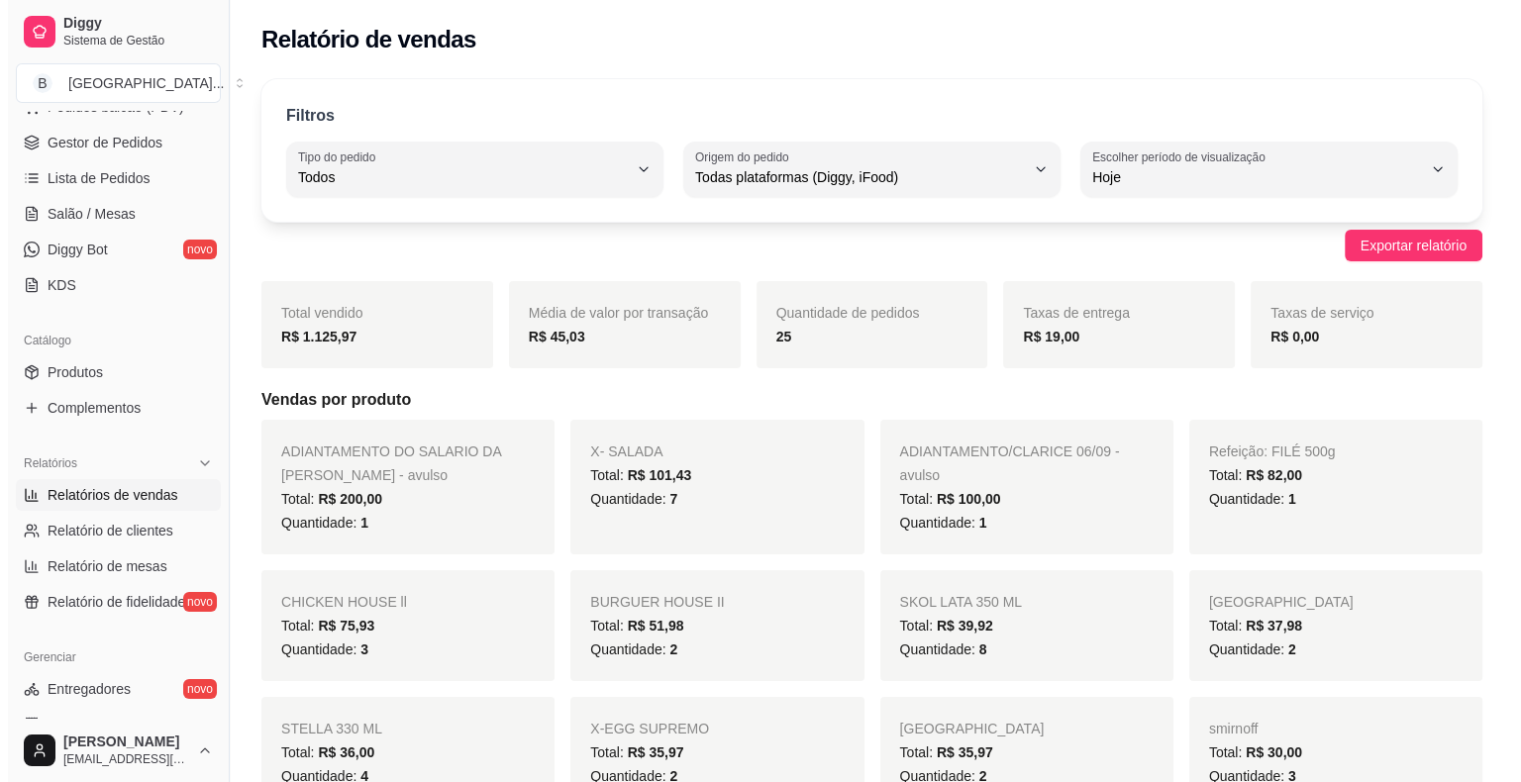
scroll to position [396, 0]
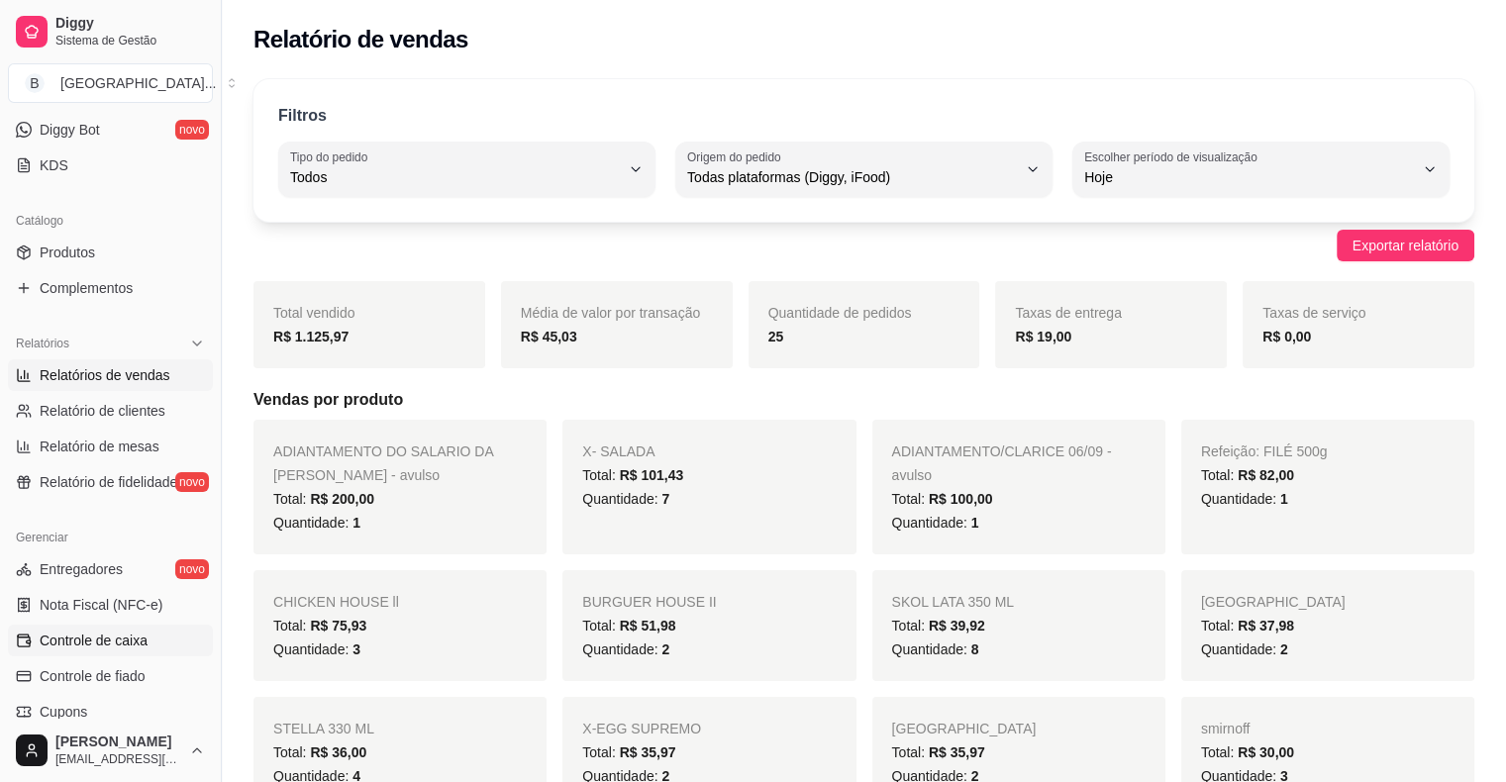
click at [104, 649] on span "Controle de caixa" at bounding box center [94, 641] width 108 height 20
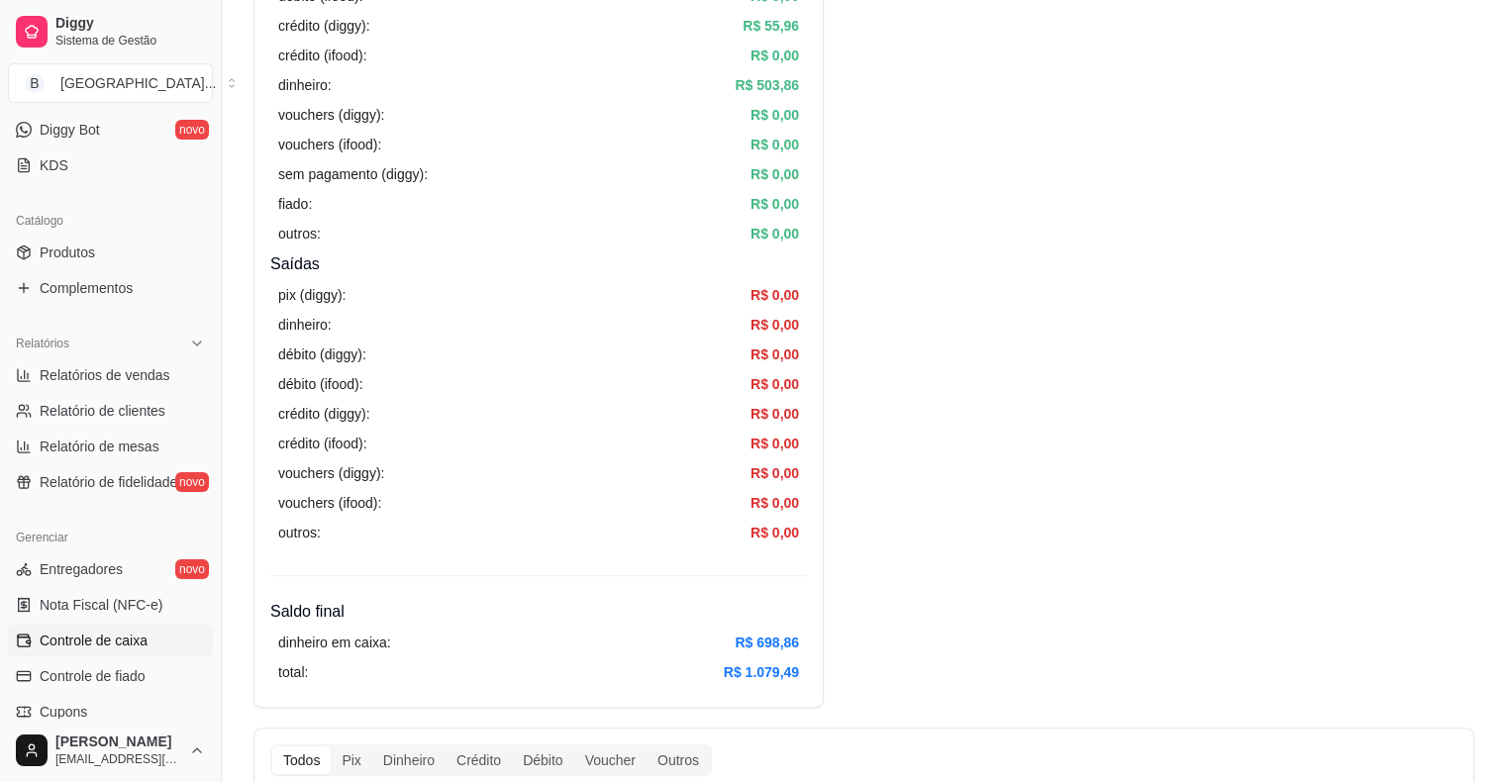
scroll to position [396, 0]
